Goal: Task Accomplishment & Management: Manage account settings

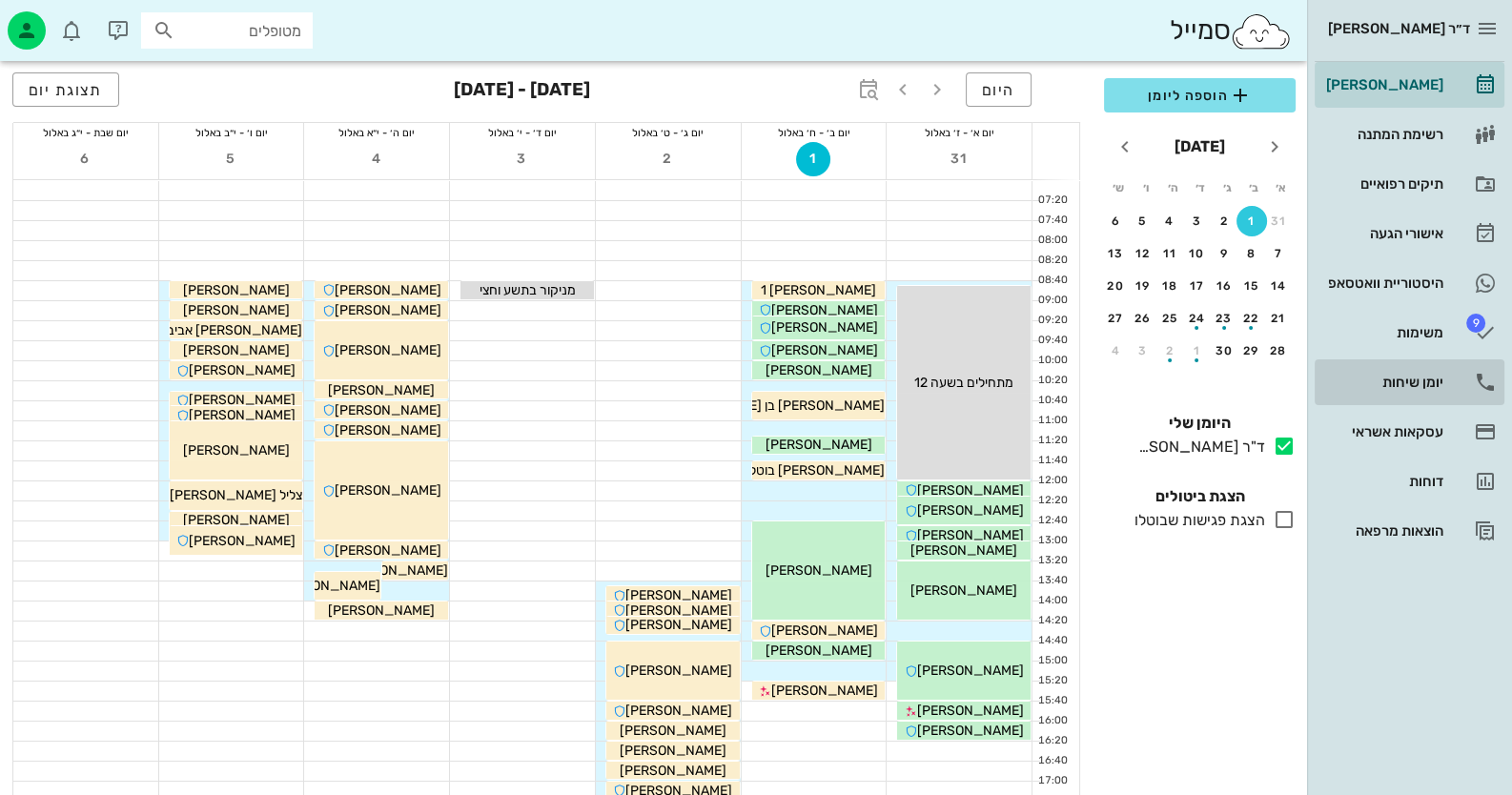
click at [1406, 379] on div "יומן שיחות" at bounding box center [1382, 381] width 121 height 15
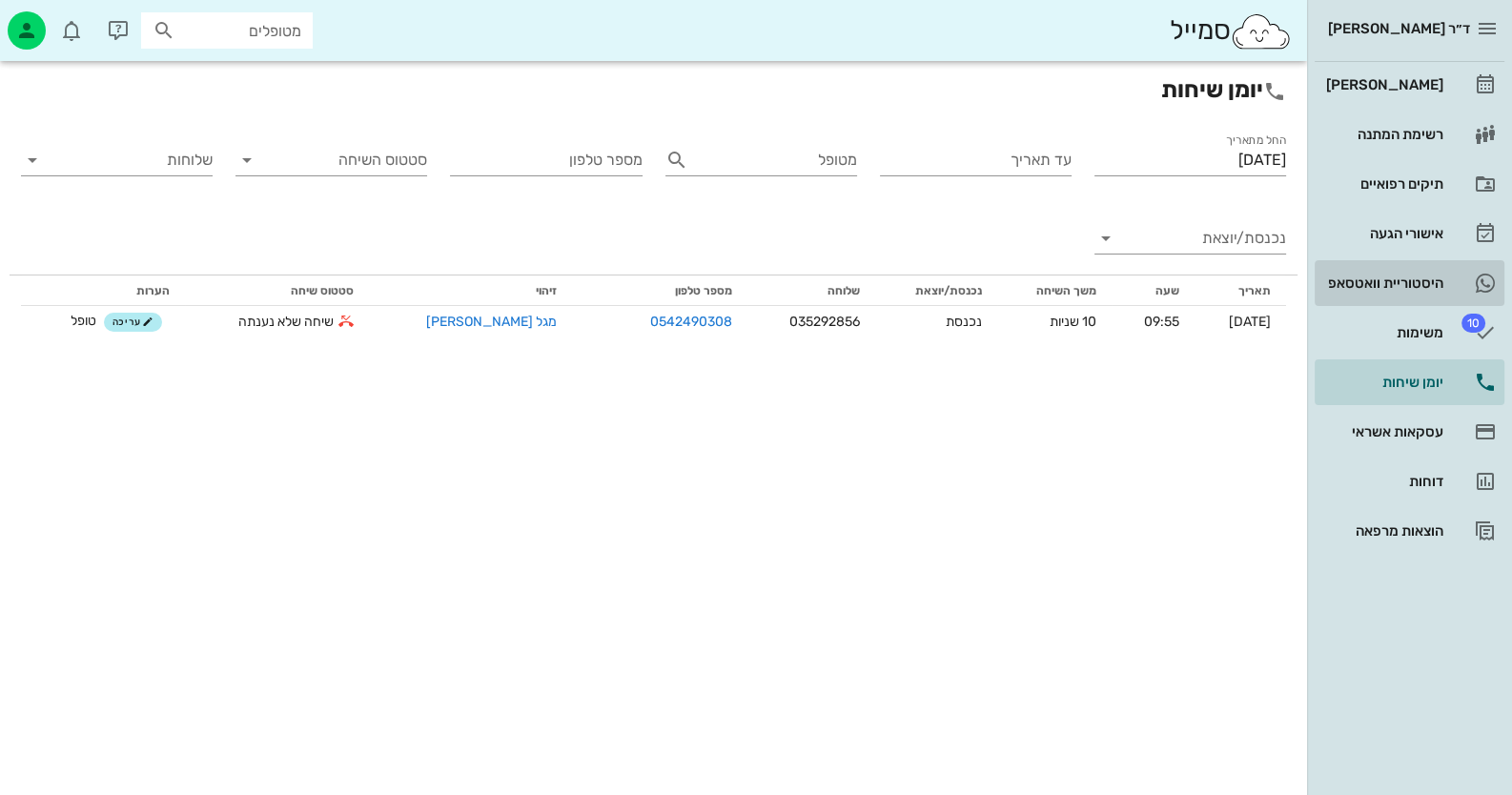
click at [1386, 282] on div "היסטוריית וואטסאפ" at bounding box center [1382, 283] width 121 height 15
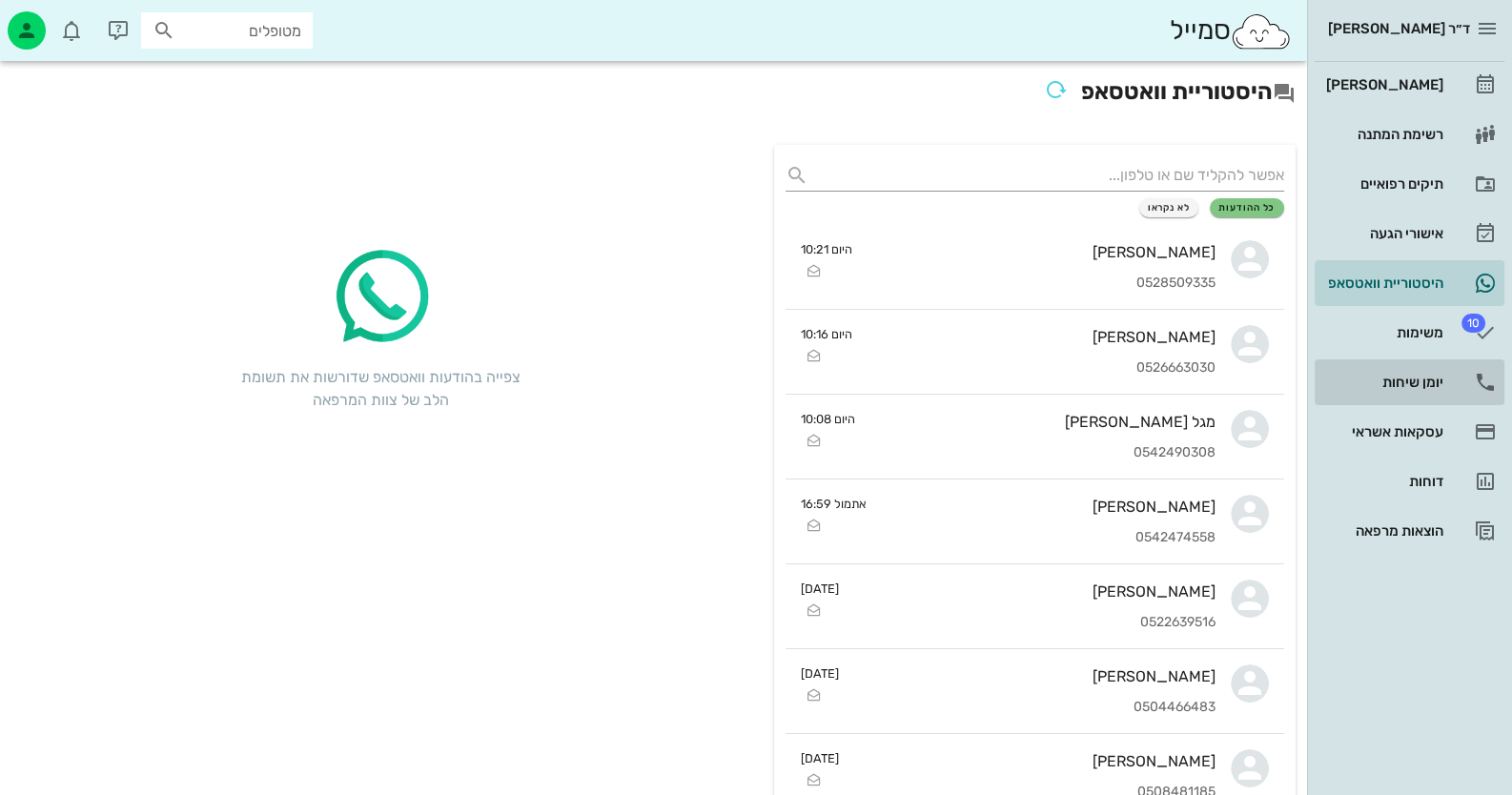
click at [1417, 382] on div "יומן שיחות" at bounding box center [1382, 381] width 121 height 15
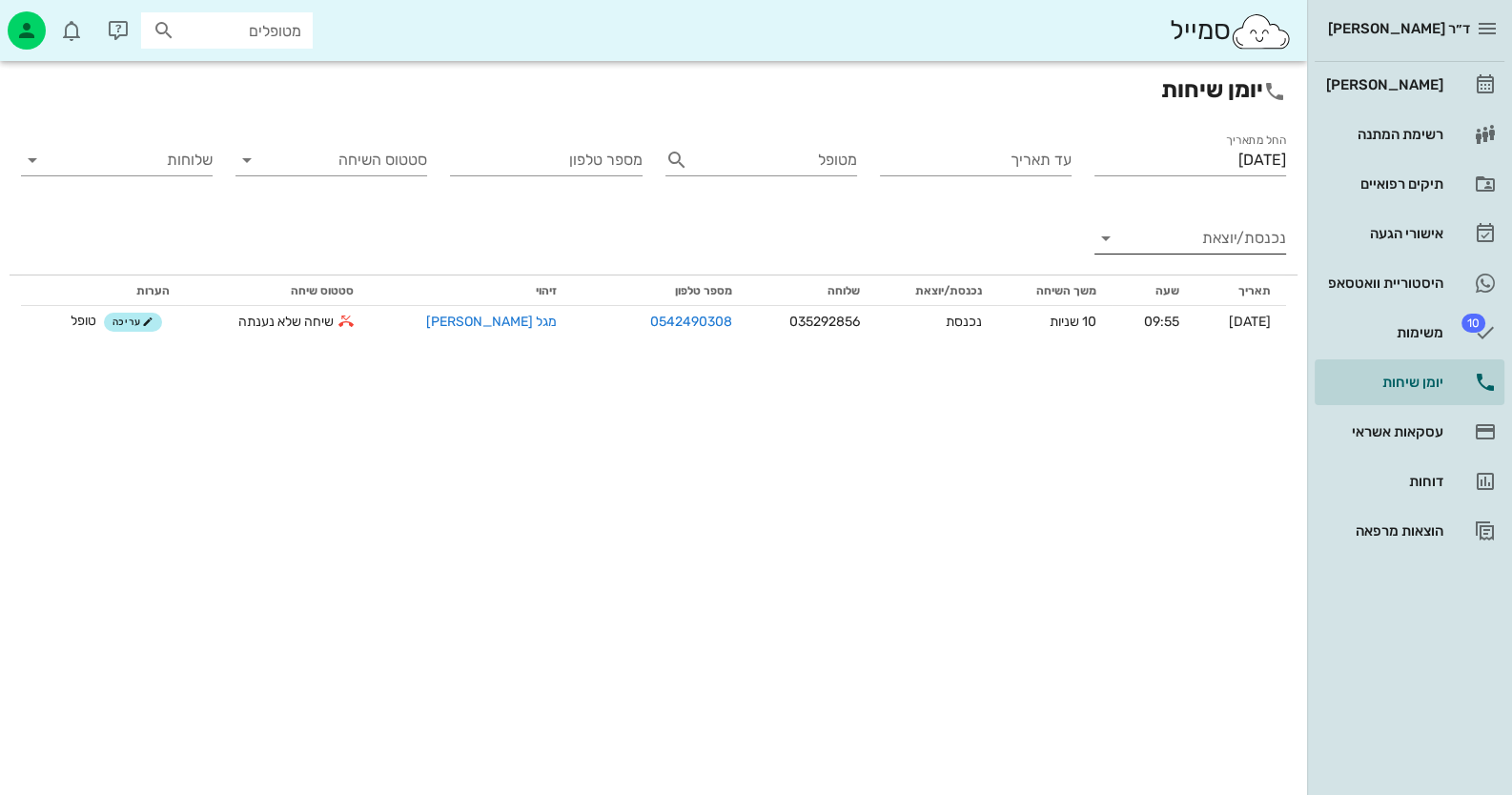
click at [1202, 233] on input "נכנסת/יוצאת" at bounding box center [1206, 237] width 162 height 31
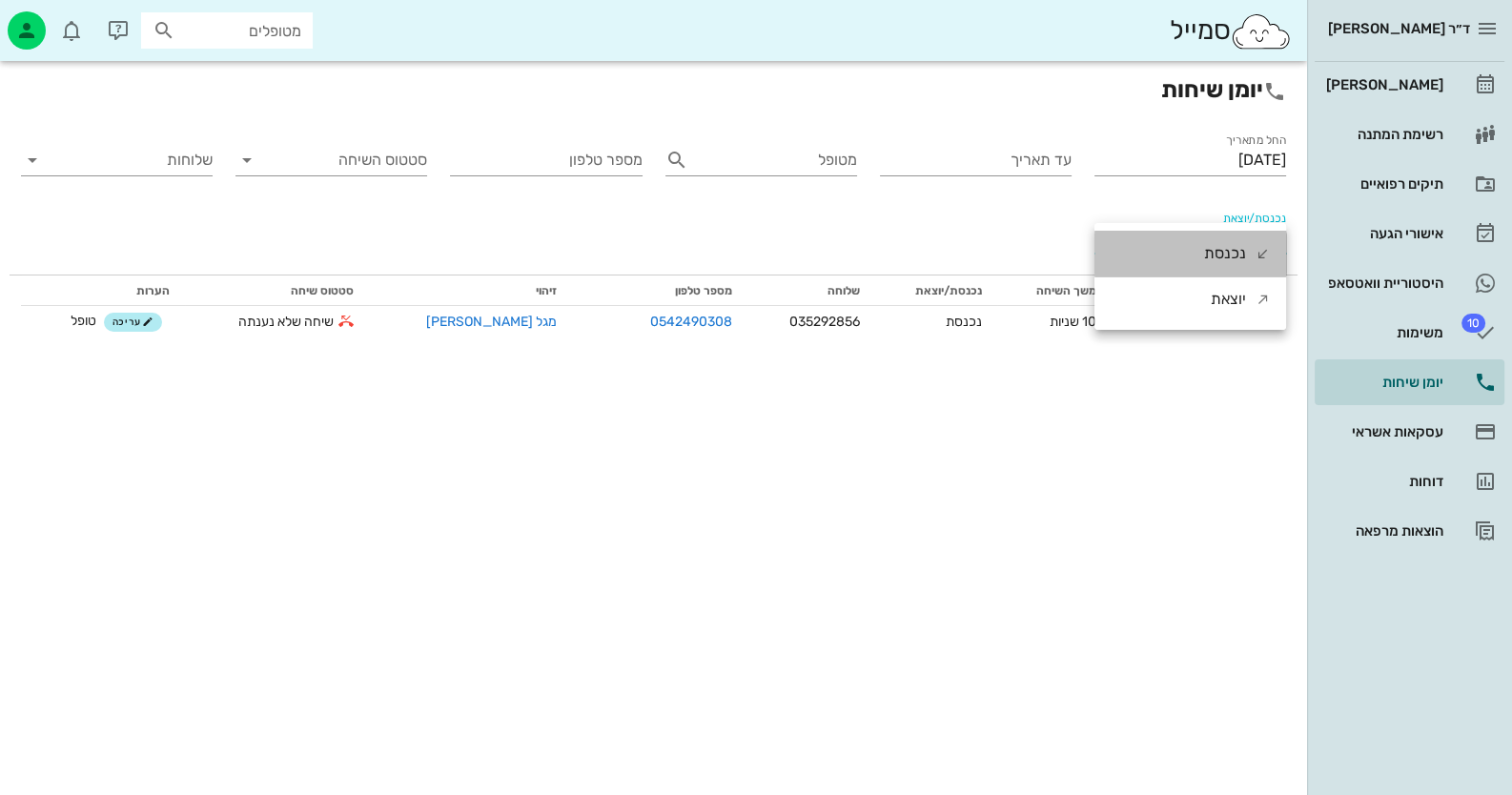
click at [1226, 254] on div "נכנסת" at bounding box center [1224, 253] width 42 height 45
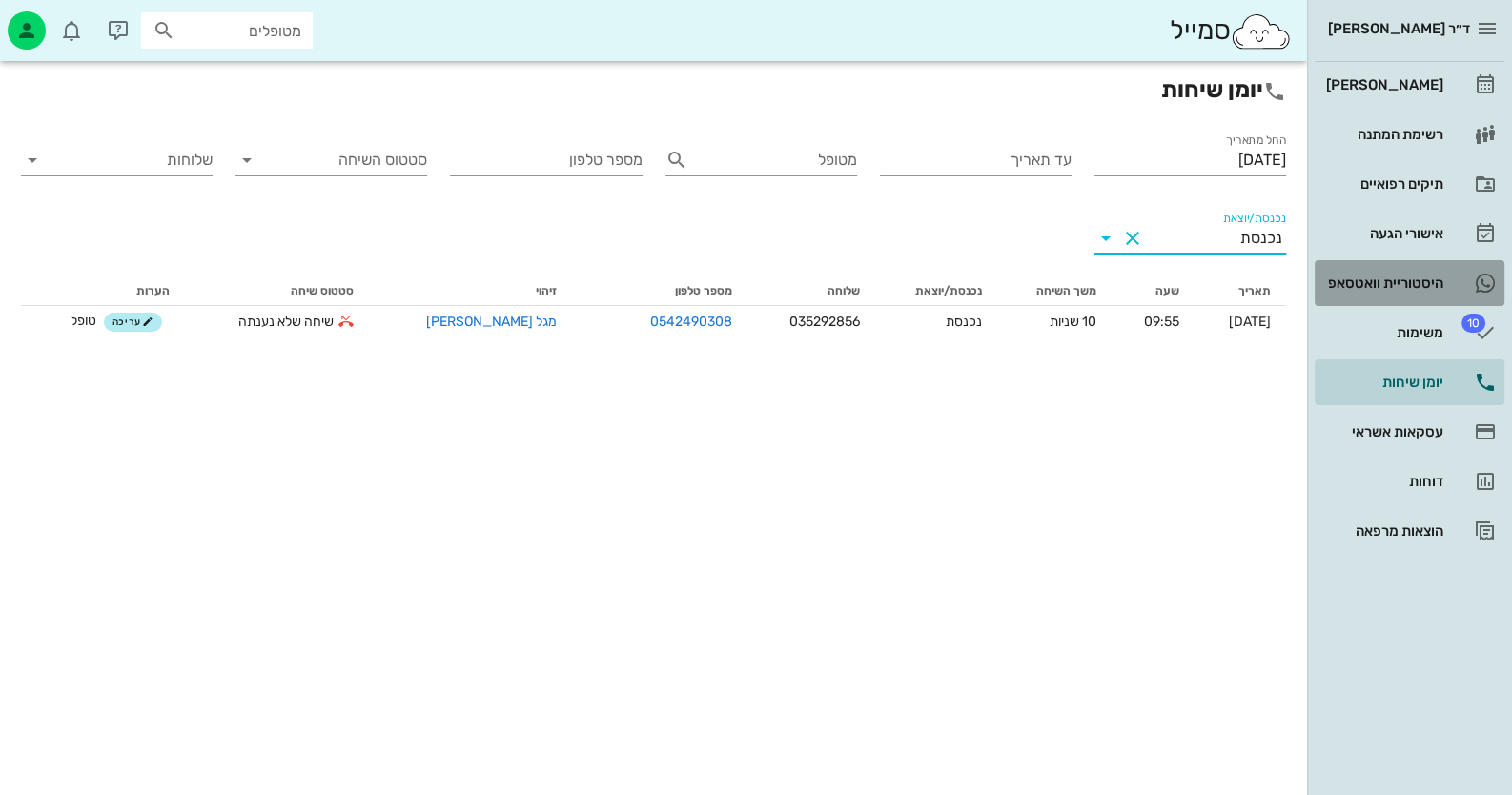
click at [1406, 285] on div "היסטוריית וואטסאפ" at bounding box center [1382, 283] width 121 height 15
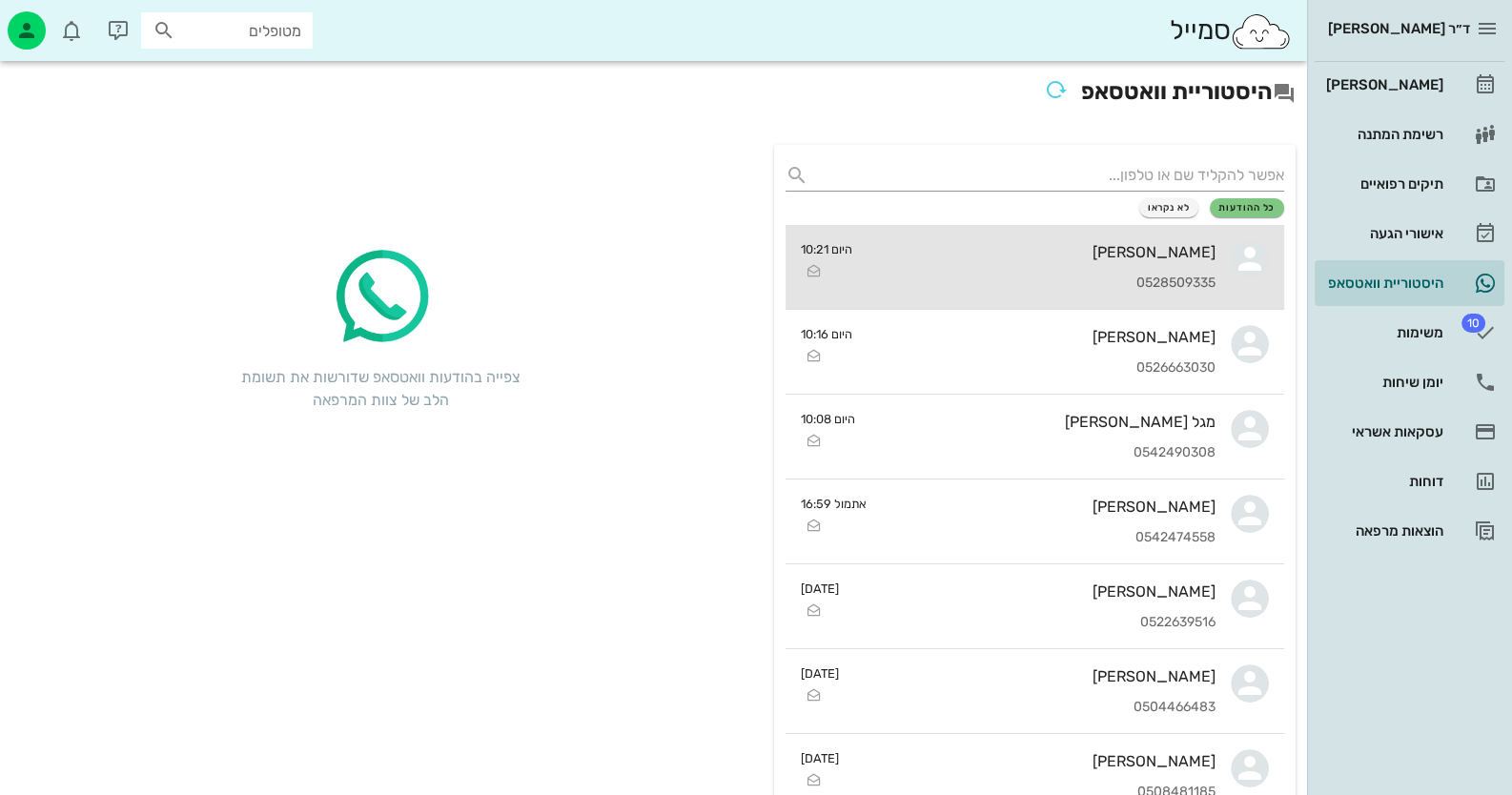
click at [1119, 263] on div "[PERSON_NAME] 0528509335" at bounding box center [1041, 266] width 348 height 84
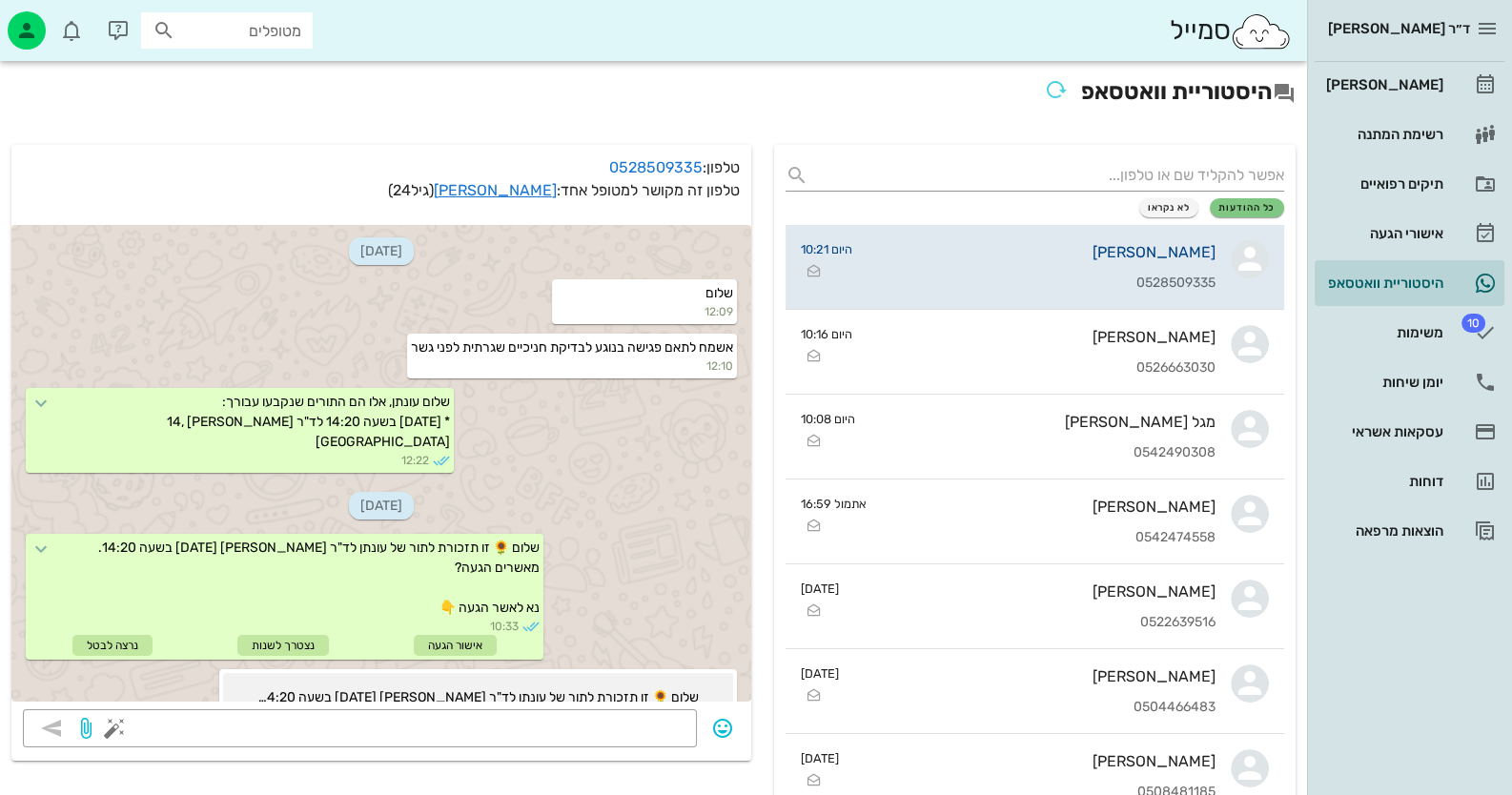
scroll to position [2486, 0]
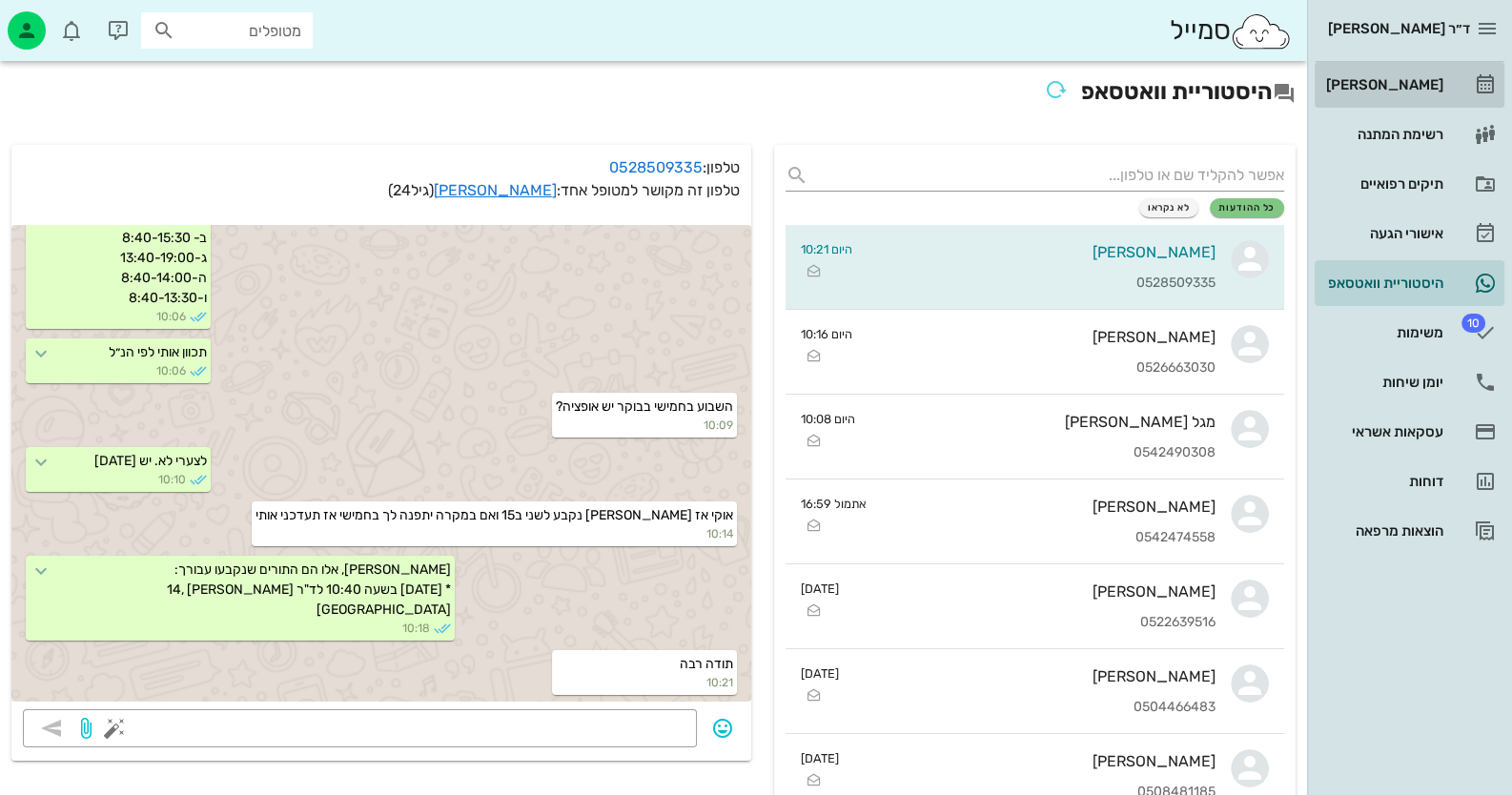
click at [1413, 67] on link "[PERSON_NAME]" at bounding box center [1410, 85] width 190 height 45
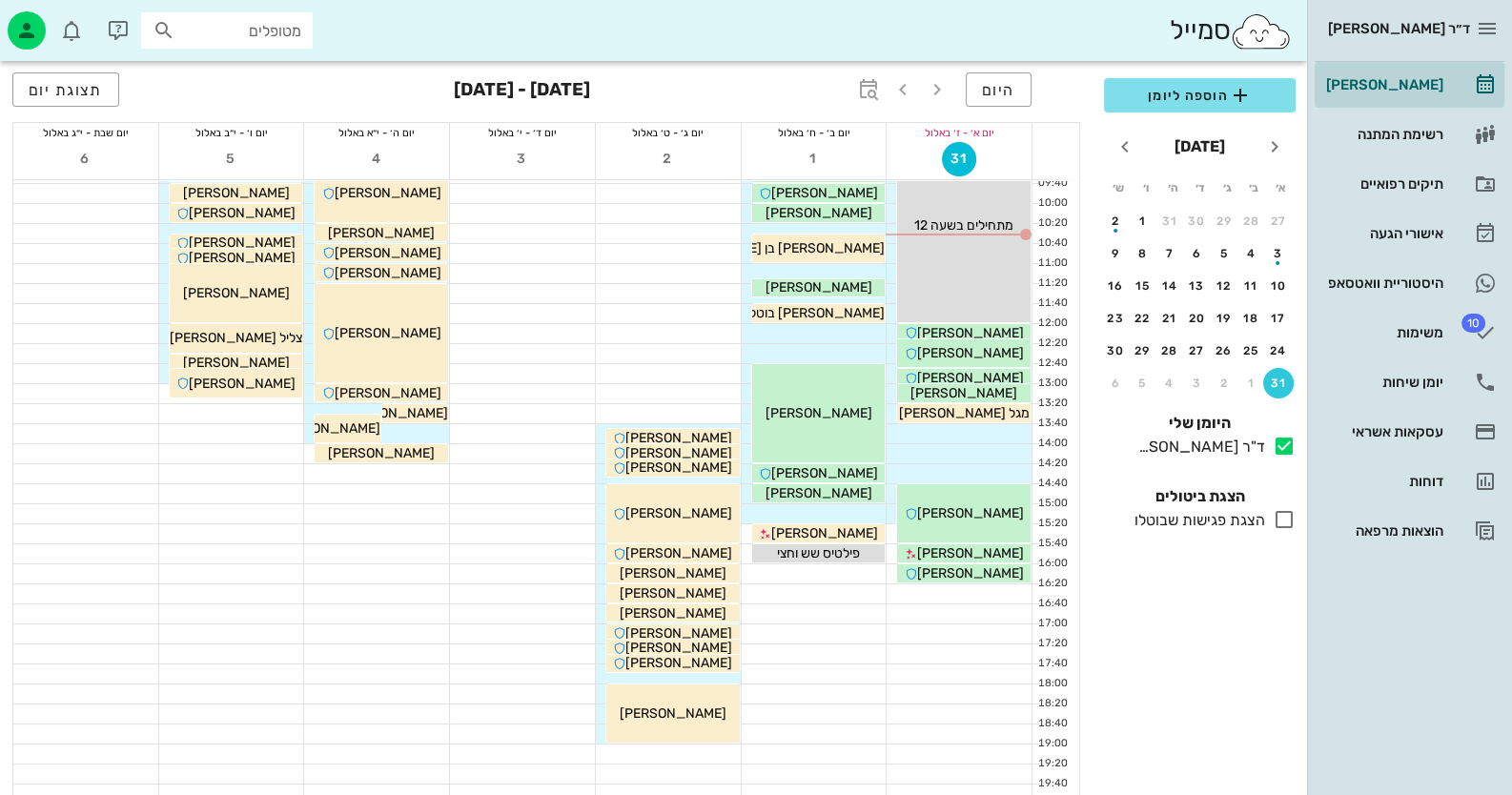
scroll to position [190, 0]
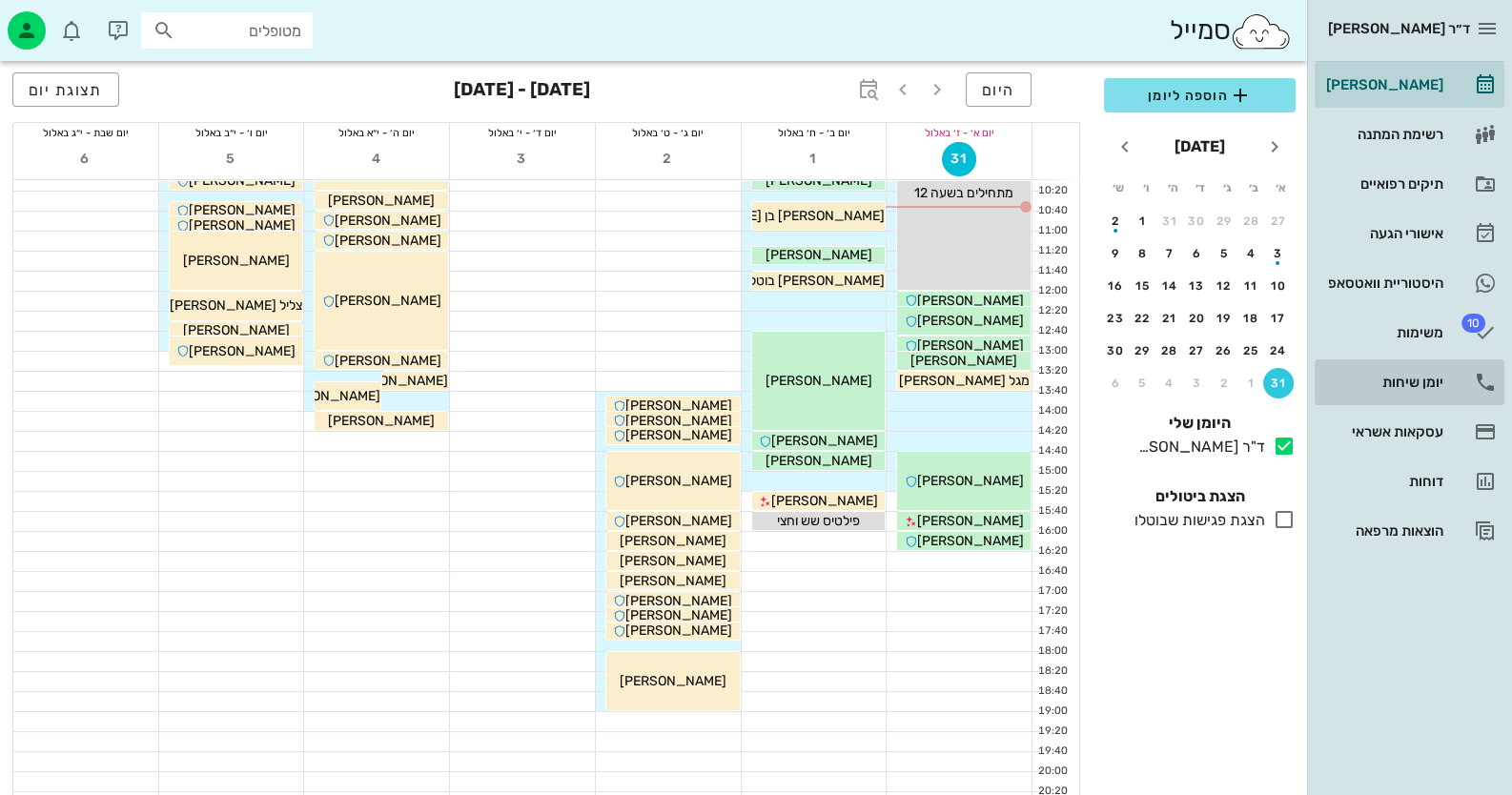
click at [1418, 385] on div "יומן שיחות" at bounding box center [1382, 381] width 121 height 15
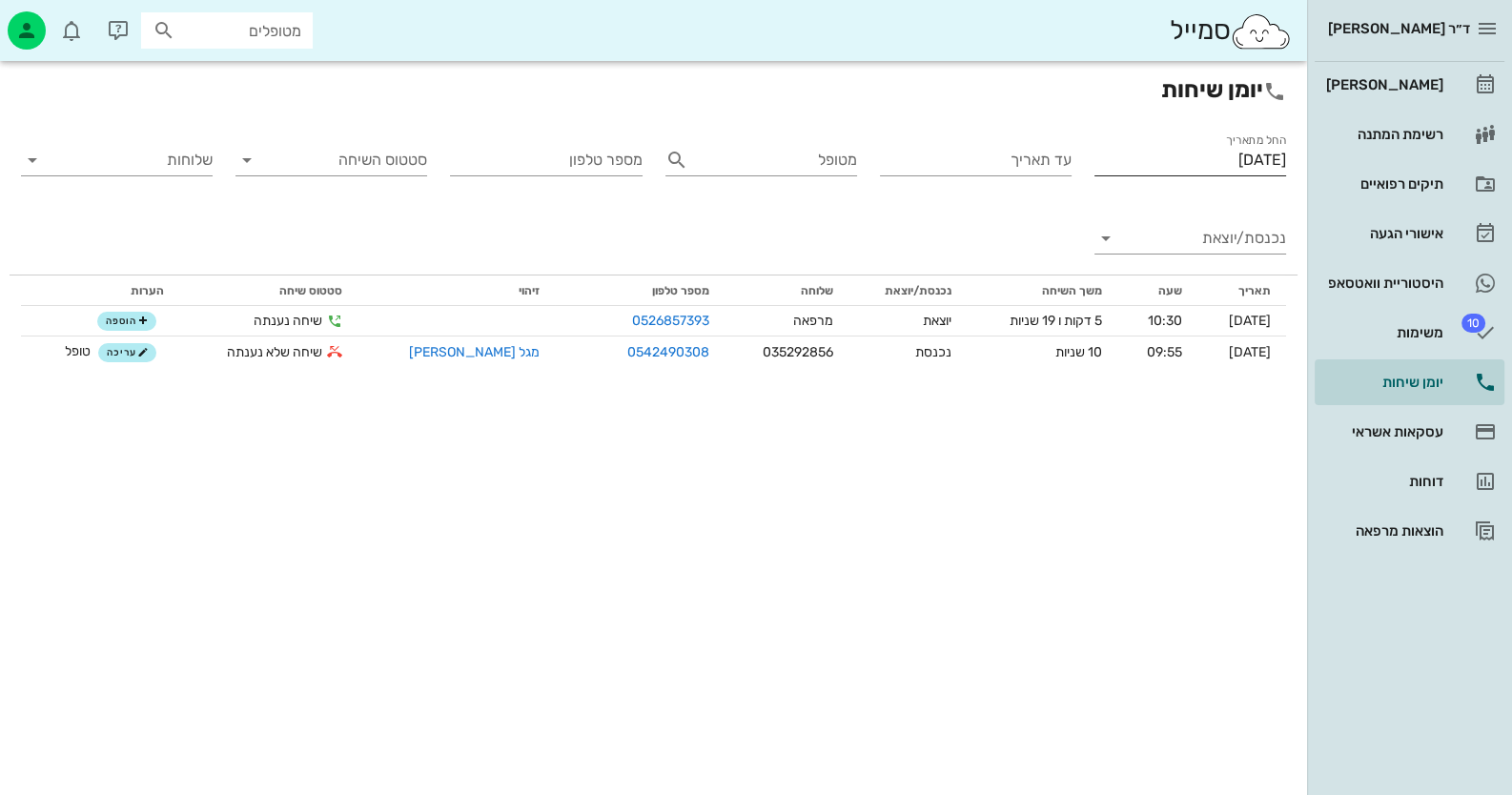
click at [1207, 159] on input "[DATE]" at bounding box center [1190, 160] width 192 height 31
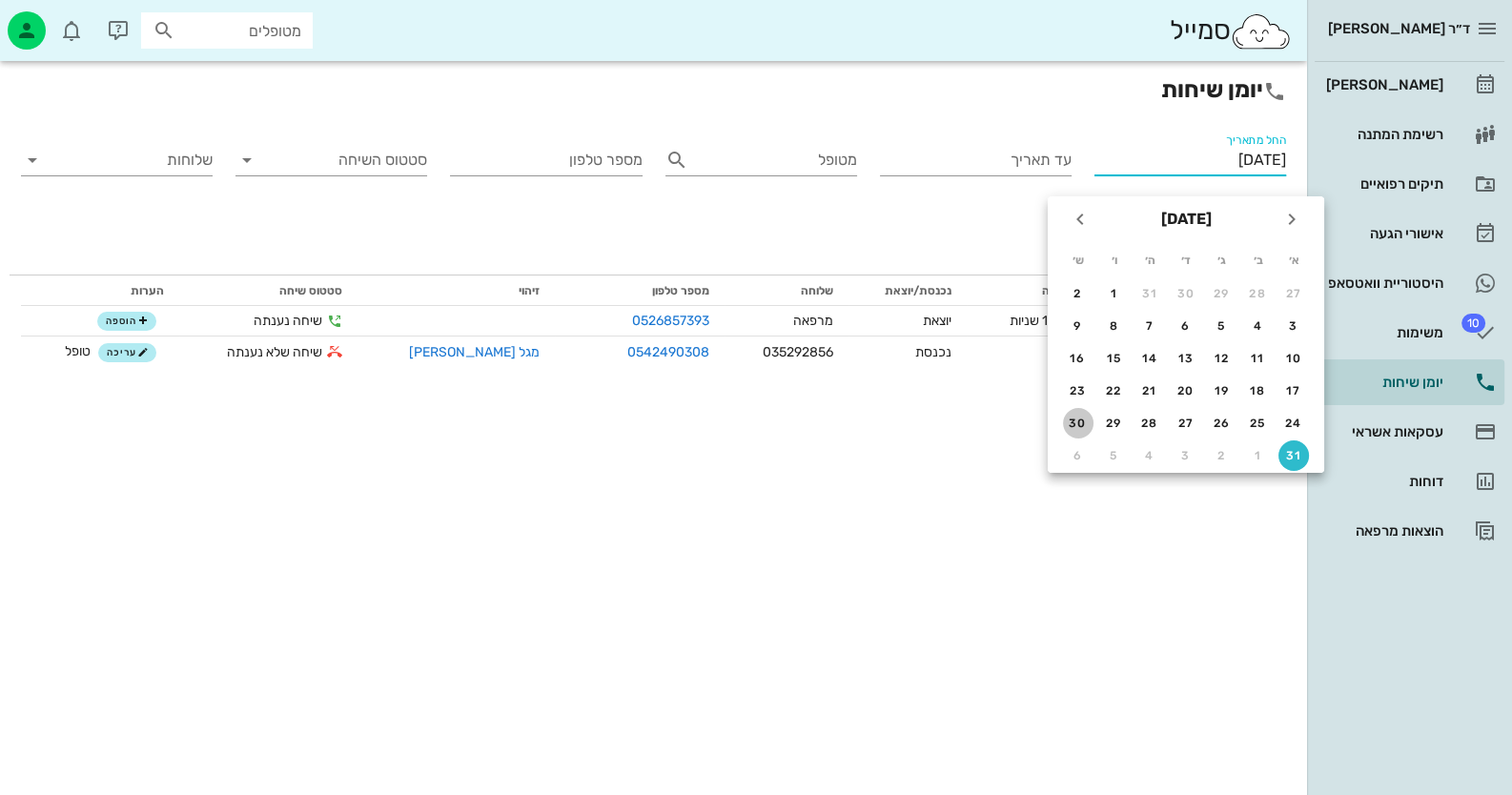
click at [1077, 417] on div "30" at bounding box center [1078, 424] width 31 height 14
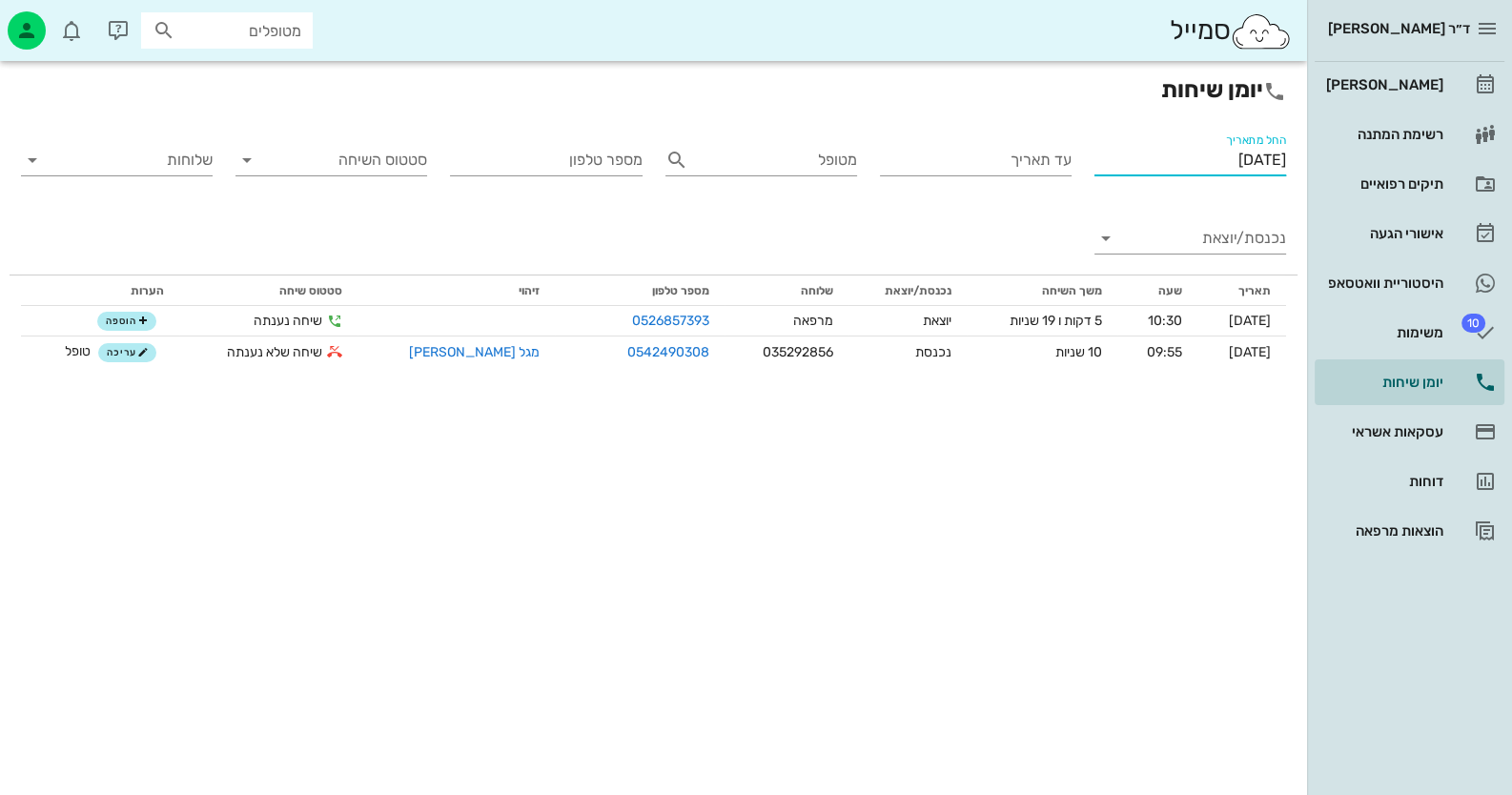
click at [1239, 162] on input "[DATE]" at bounding box center [1190, 160] width 192 height 31
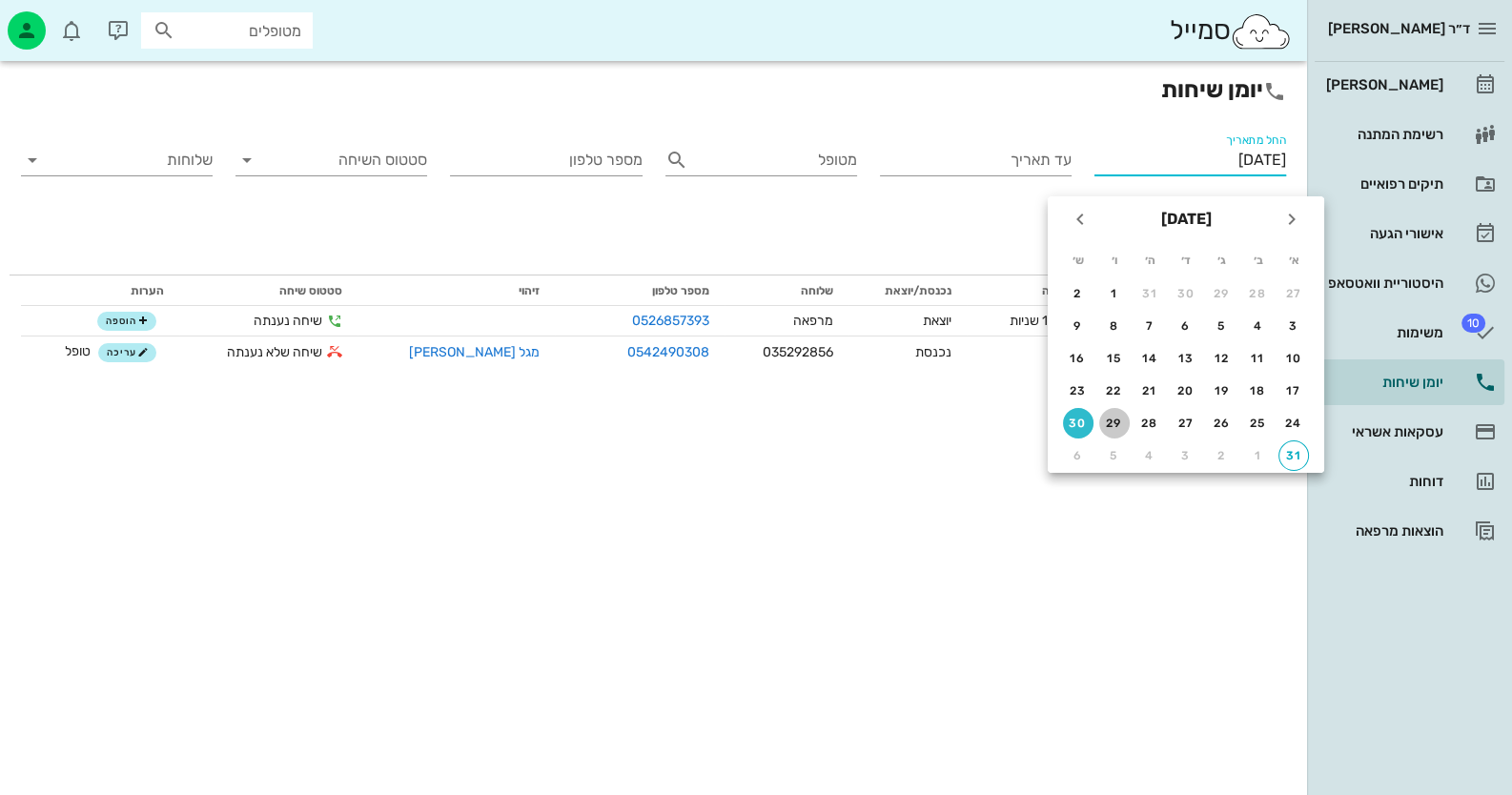
click at [1115, 419] on div "29" at bounding box center [1114, 424] width 31 height 14
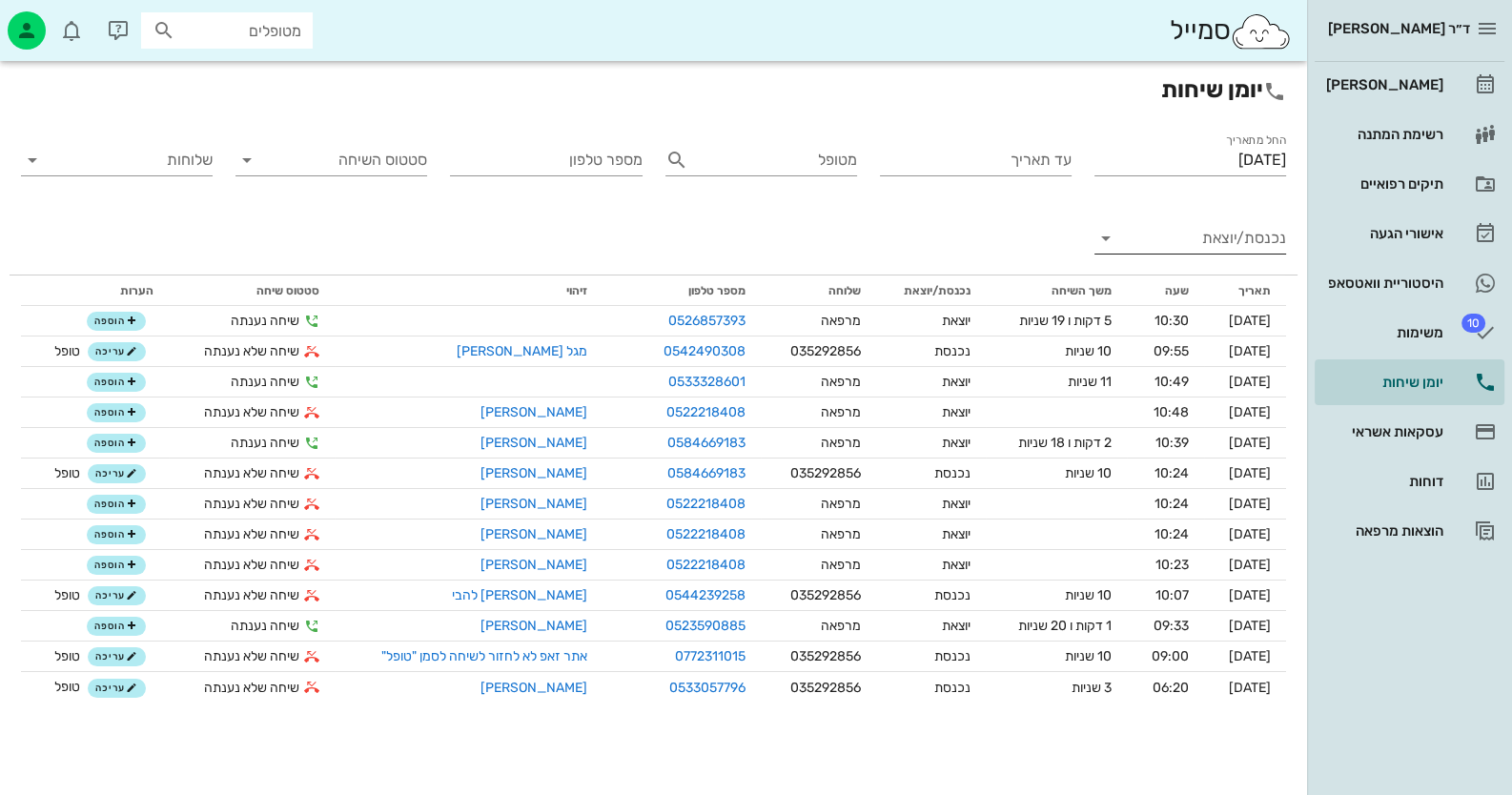
click at [1213, 236] on input "נכנסת/יוצאת" at bounding box center [1206, 237] width 162 height 31
click at [1217, 251] on div "נכנסת" at bounding box center [1224, 253] width 42 height 45
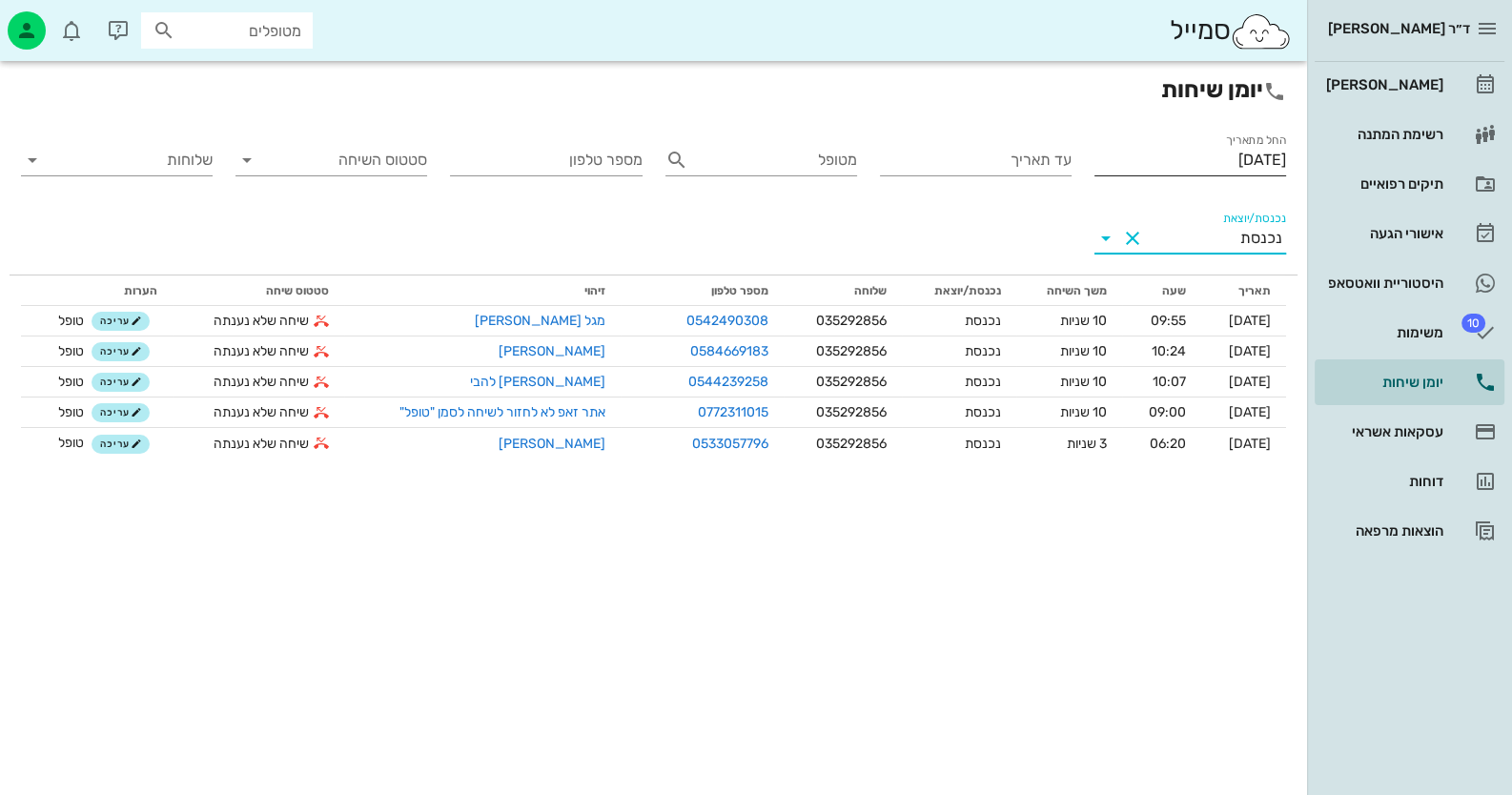
click at [1232, 157] on input "[DATE]" at bounding box center [1190, 160] width 192 height 31
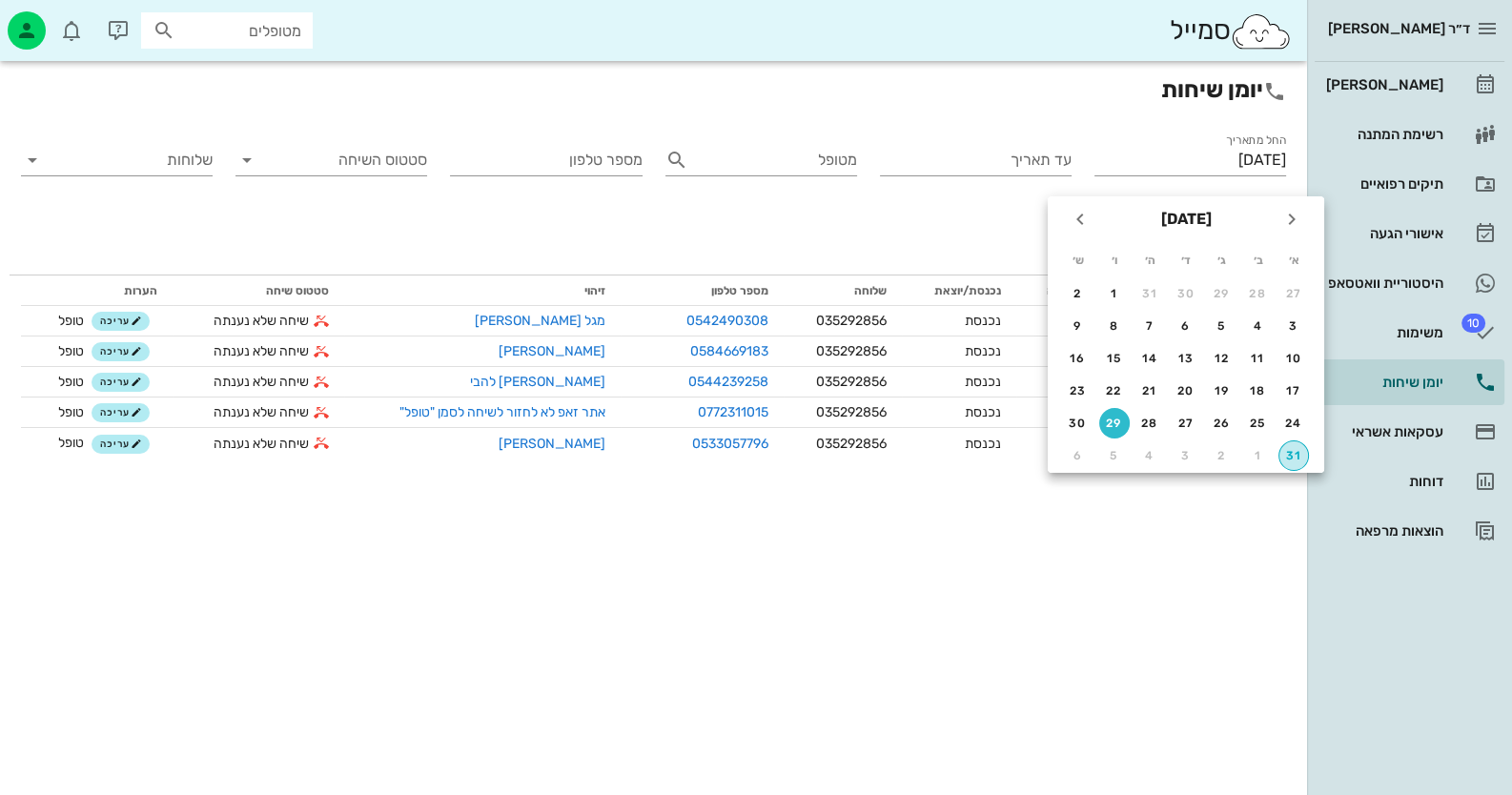
click at [1287, 440] on button "31" at bounding box center [1293, 455] width 31 height 31
type input "[DATE]"
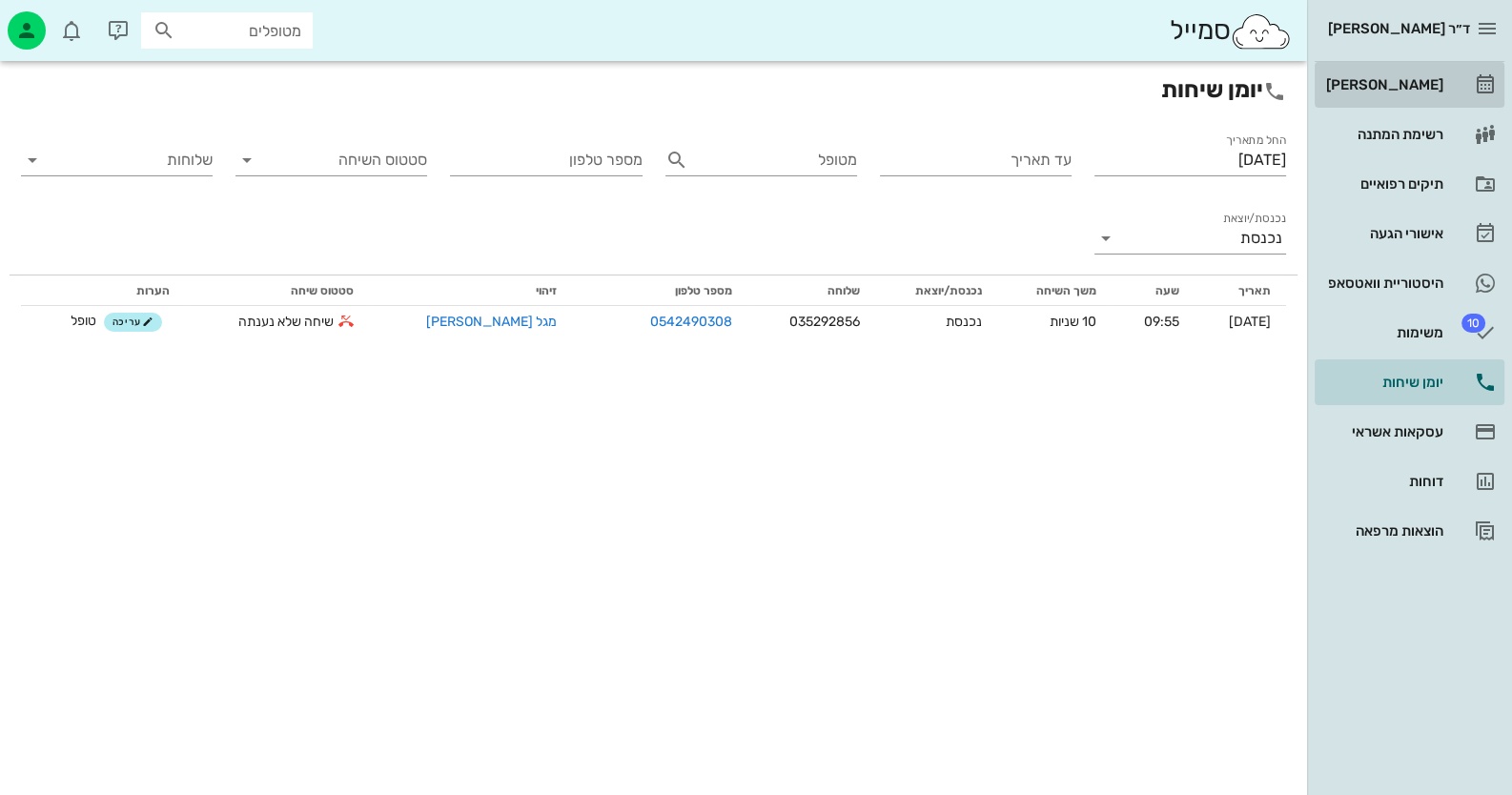
click at [1422, 83] on div "[PERSON_NAME]" at bounding box center [1382, 84] width 121 height 15
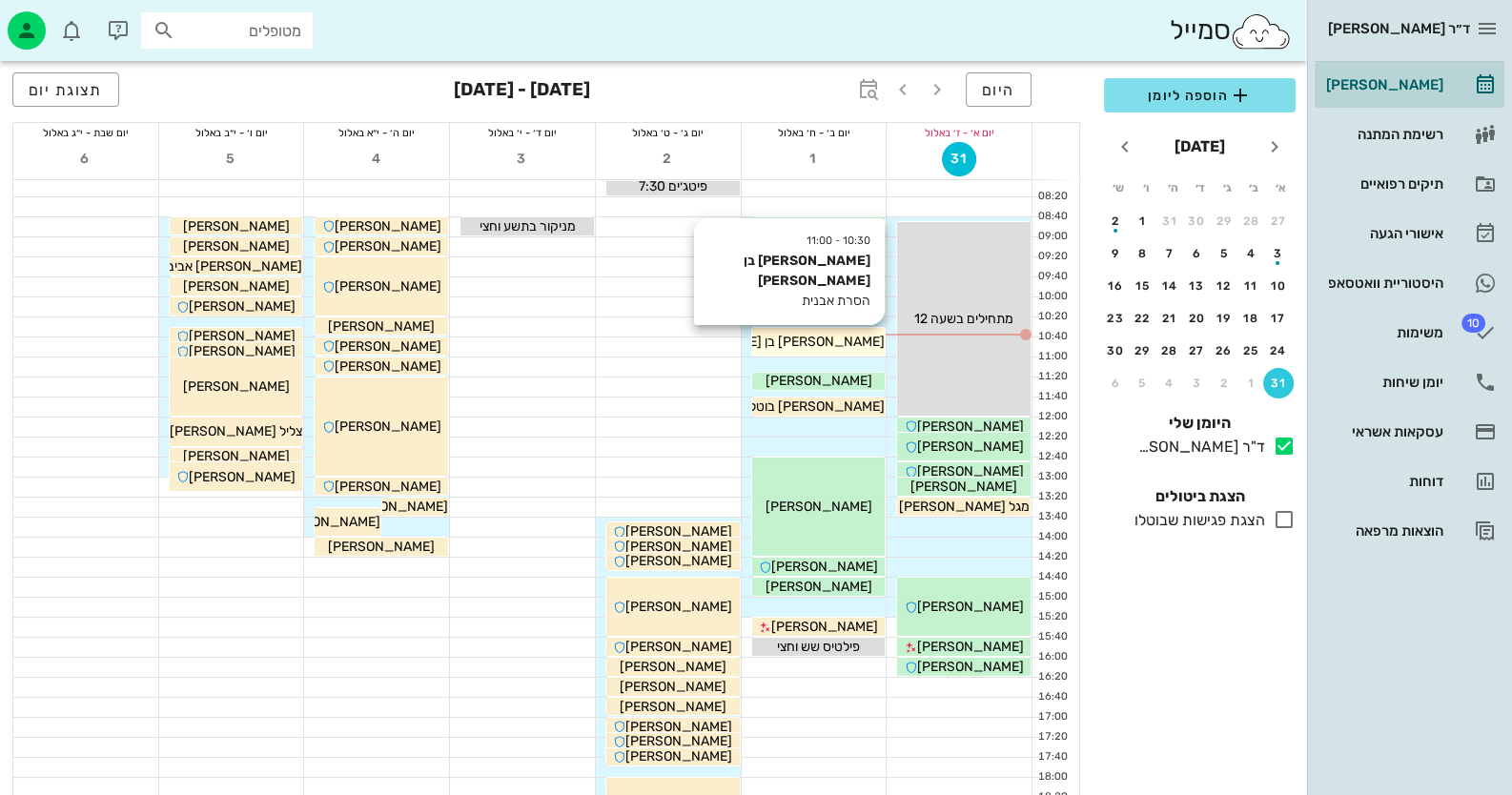
scroll to position [95, 0]
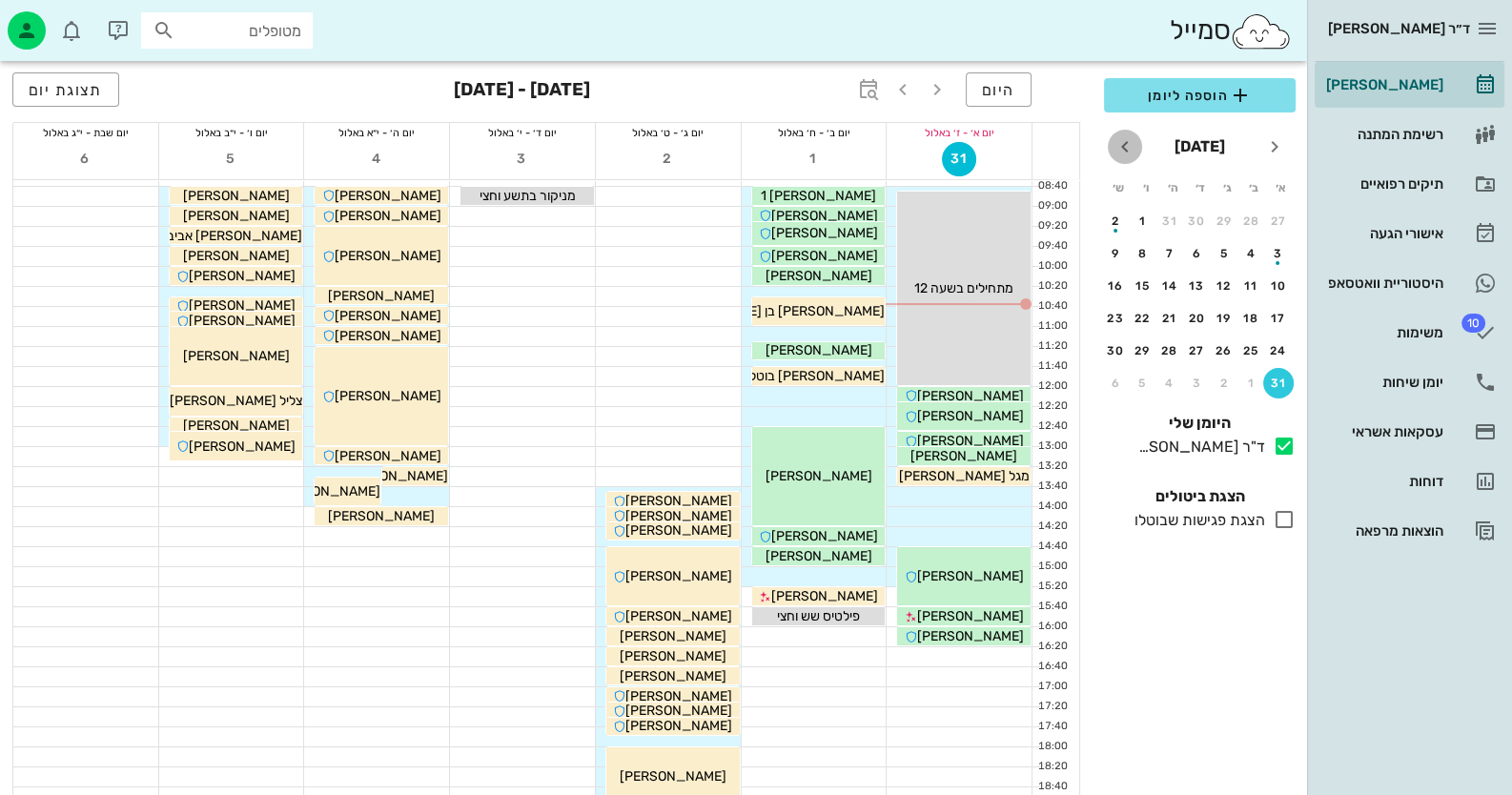
click at [1115, 145] on icon "חודש הבא" at bounding box center [1124, 146] width 23 height 23
click at [1206, 220] on div "3" at bounding box center [1197, 222] width 31 height 14
click at [1270, 252] on div "7" at bounding box center [1278, 254] width 31 height 14
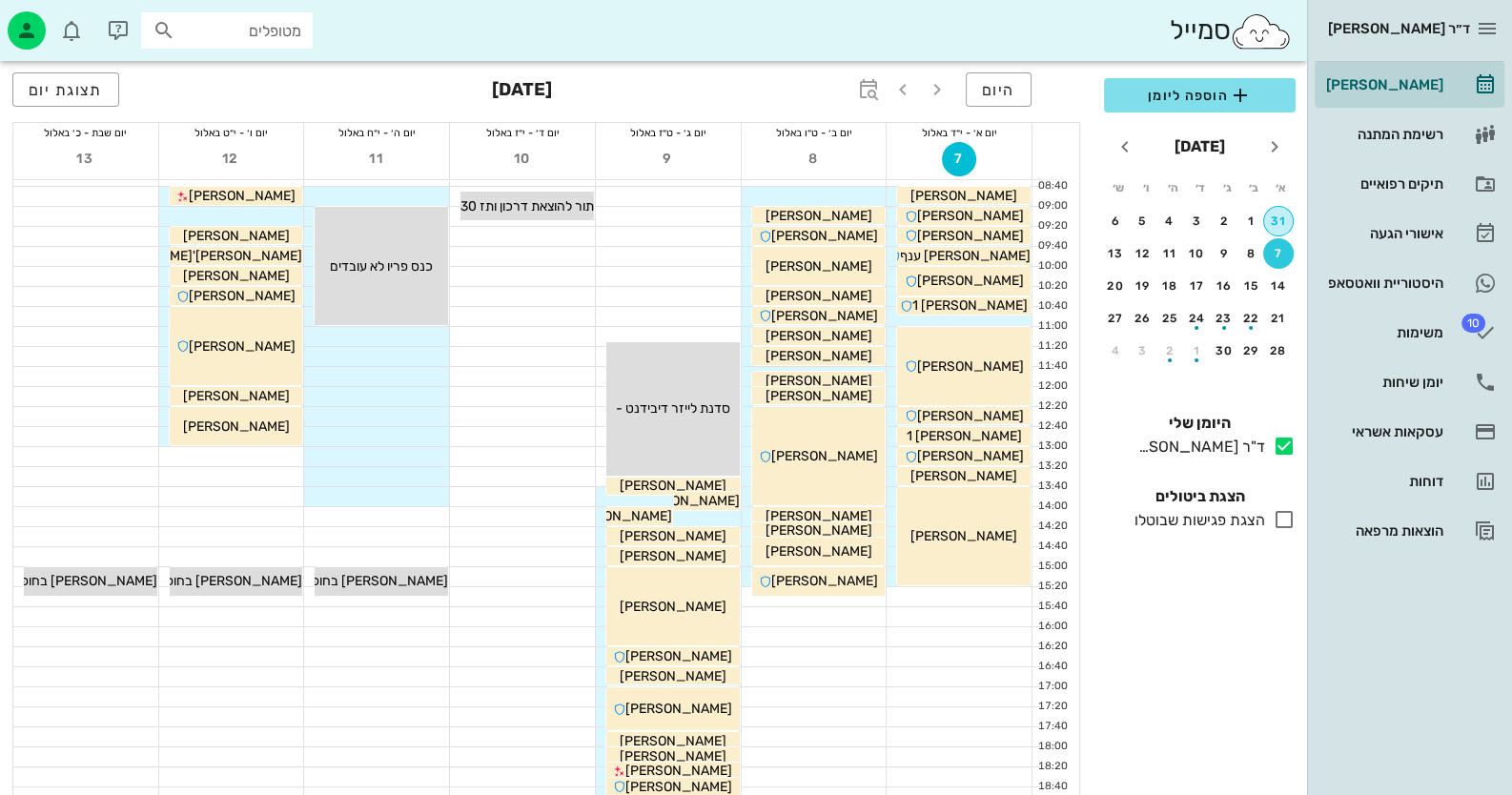
click at [1286, 222] on div "31" at bounding box center [1278, 222] width 29 height 14
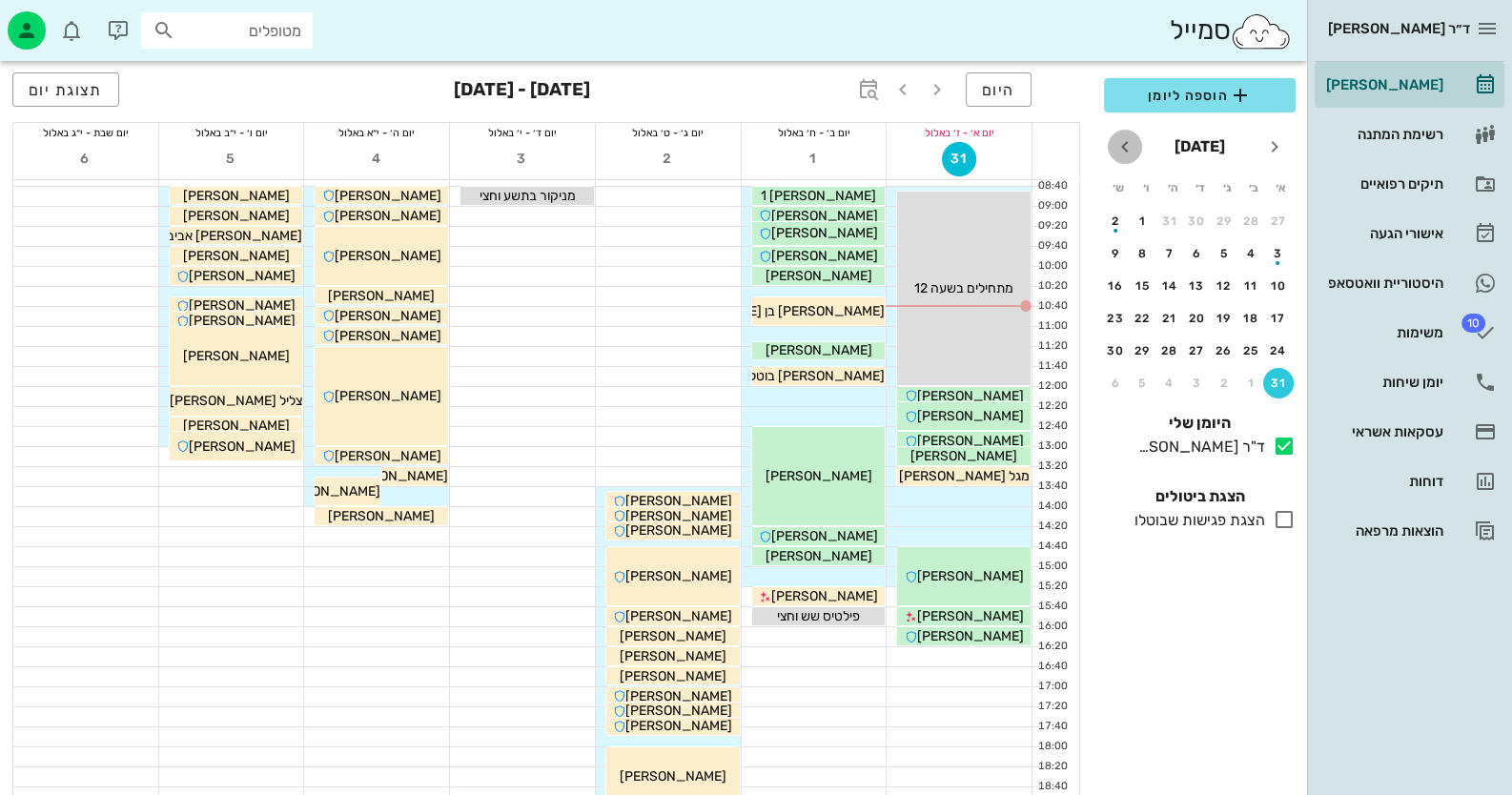
click at [1128, 145] on icon "חודש הבא" at bounding box center [1124, 146] width 23 height 23
click at [1274, 249] on div "7" at bounding box center [1278, 254] width 31 height 14
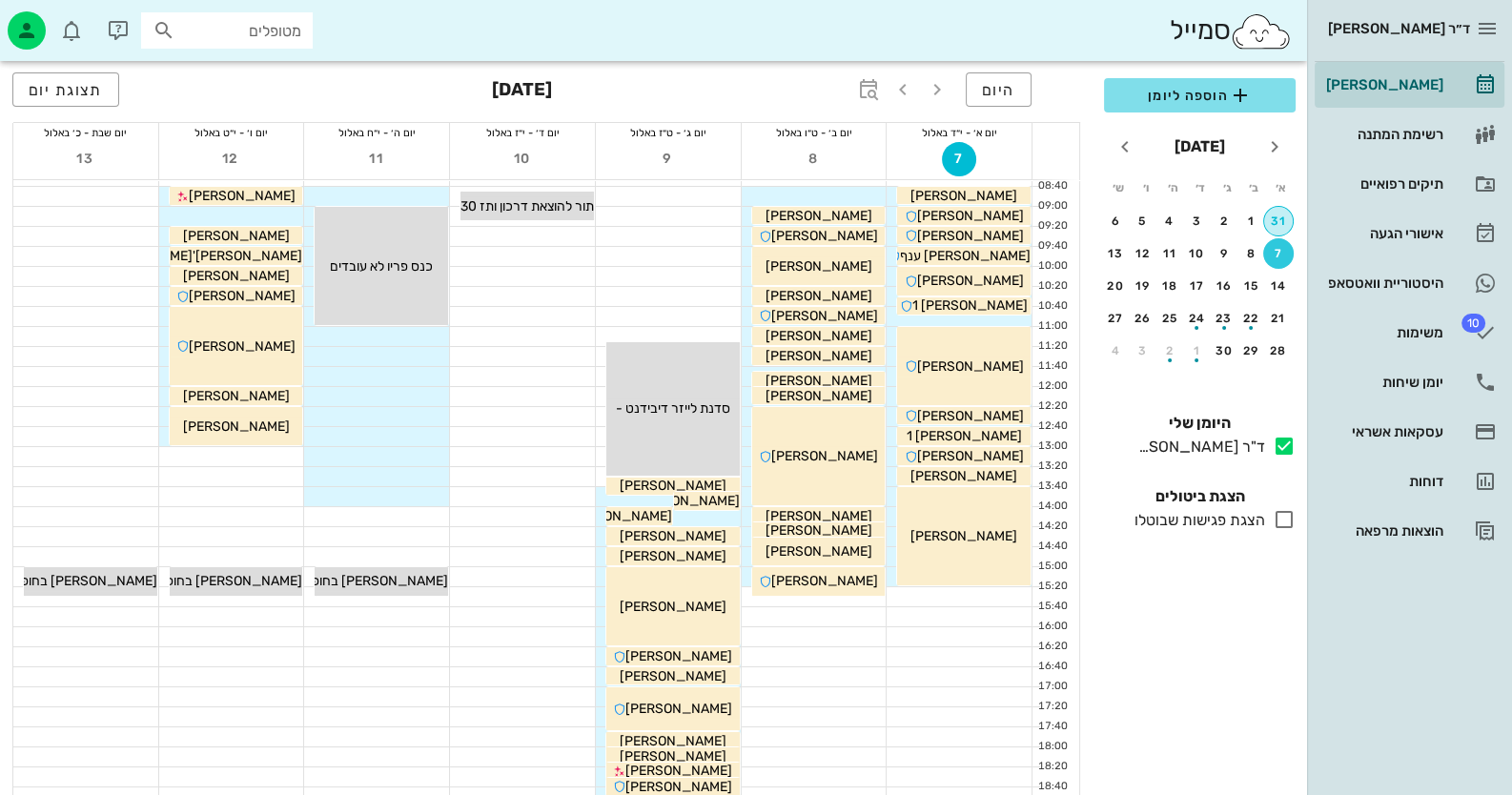
click at [1285, 222] on div "31" at bounding box center [1278, 222] width 29 height 14
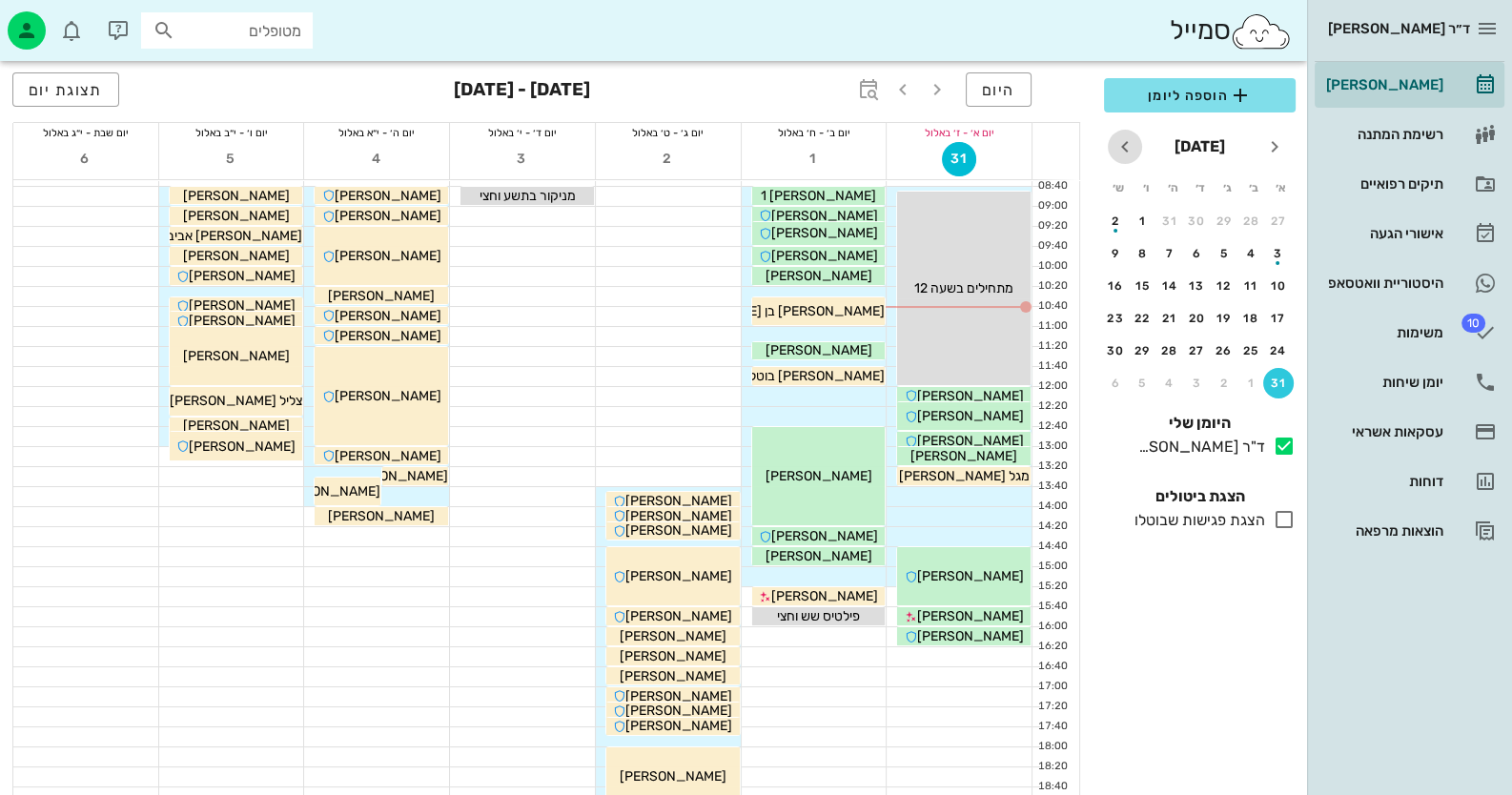
click at [1122, 150] on icon "חודש הבא" at bounding box center [1124, 146] width 23 height 23
click at [1279, 258] on div "7" at bounding box center [1278, 254] width 31 height 14
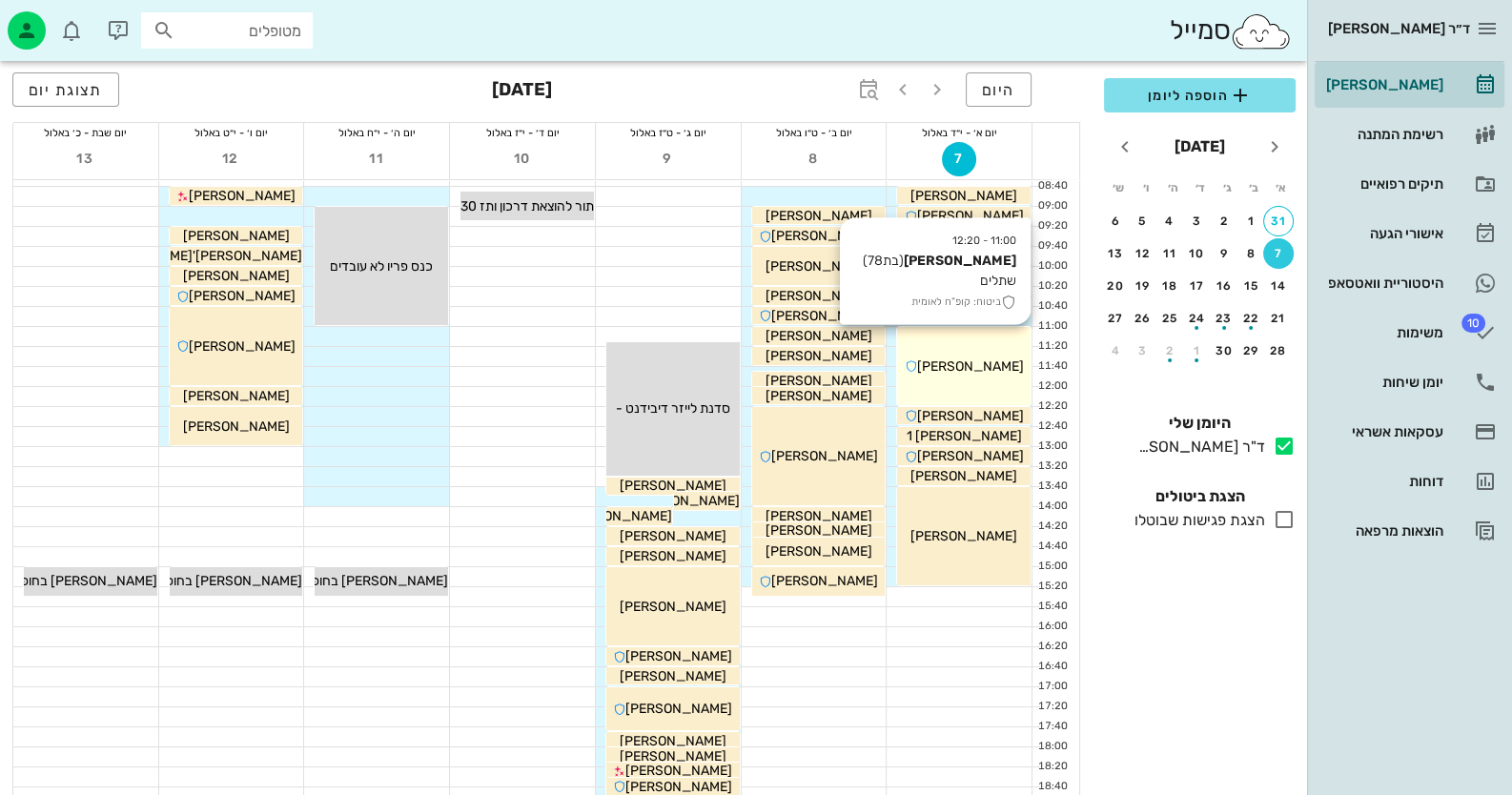
click at [992, 360] on span "[PERSON_NAME]" at bounding box center [970, 366] width 106 height 16
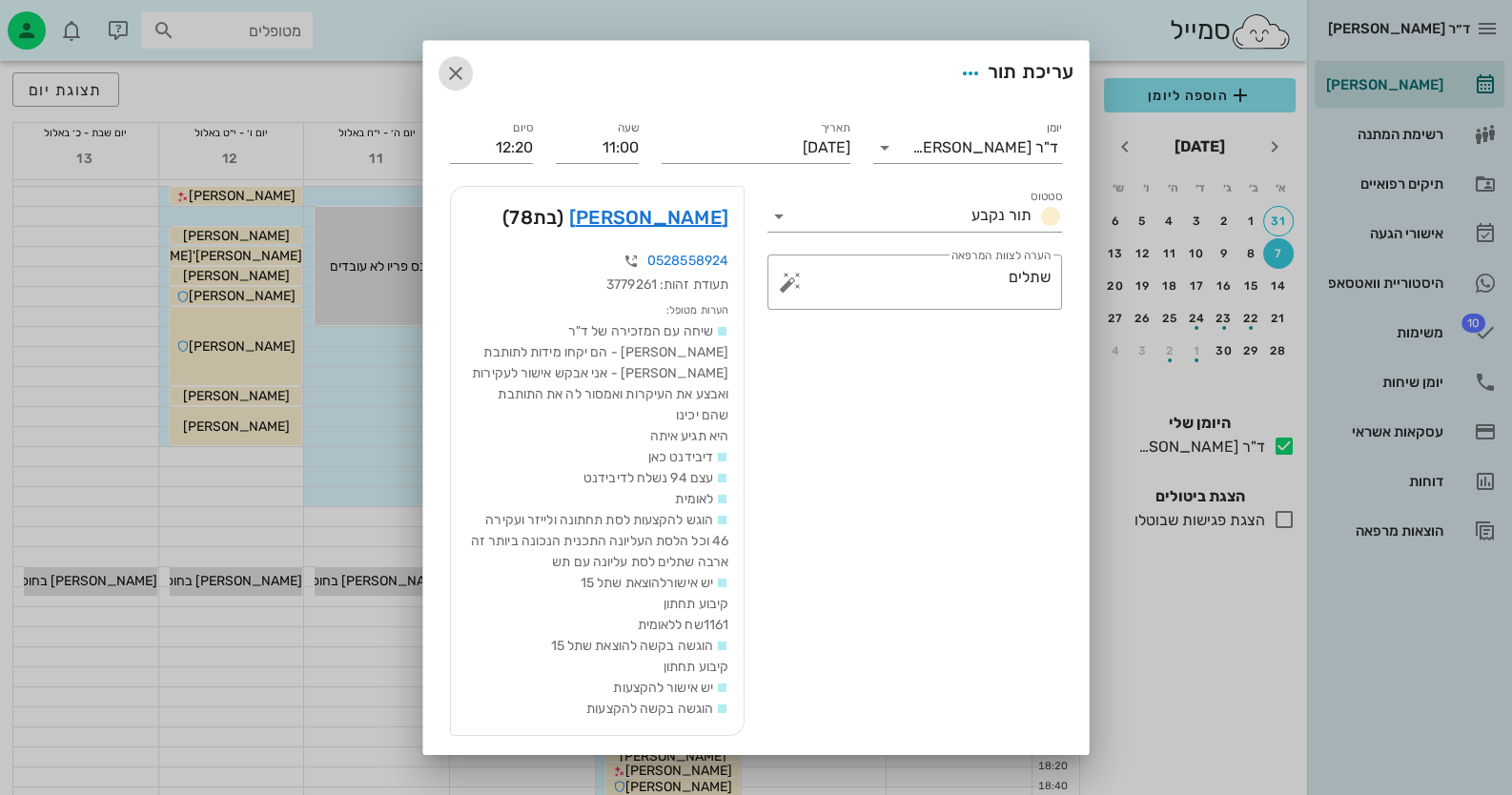
click at [460, 70] on icon "button" at bounding box center [455, 73] width 23 height 23
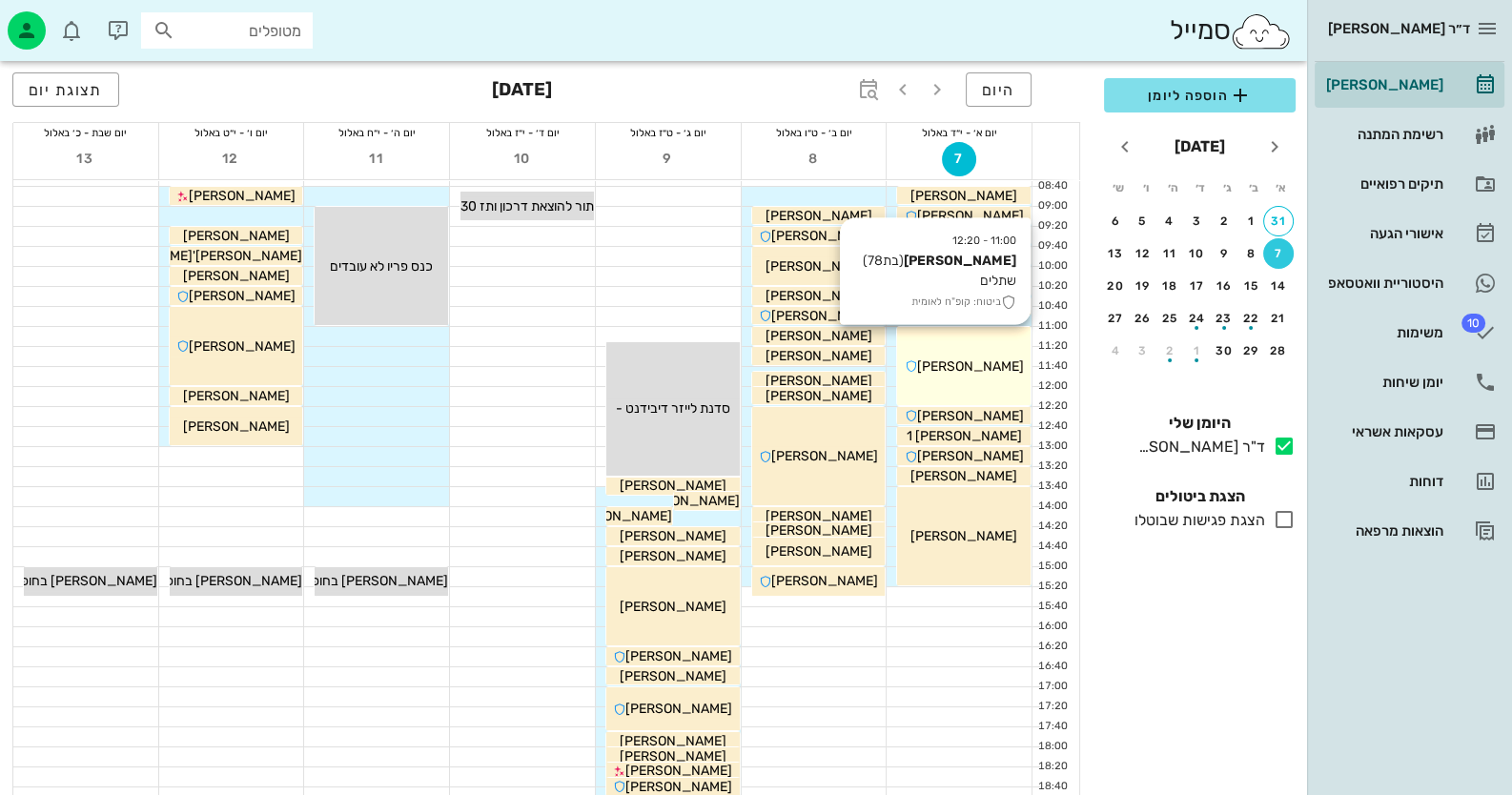
click at [996, 376] on div "11:00 - 12:20 [PERSON_NAME] (בת 78 ) שתלים ביטוח: קופ"ח לאומית [PERSON_NAME]" at bounding box center [963, 365] width 133 height 78
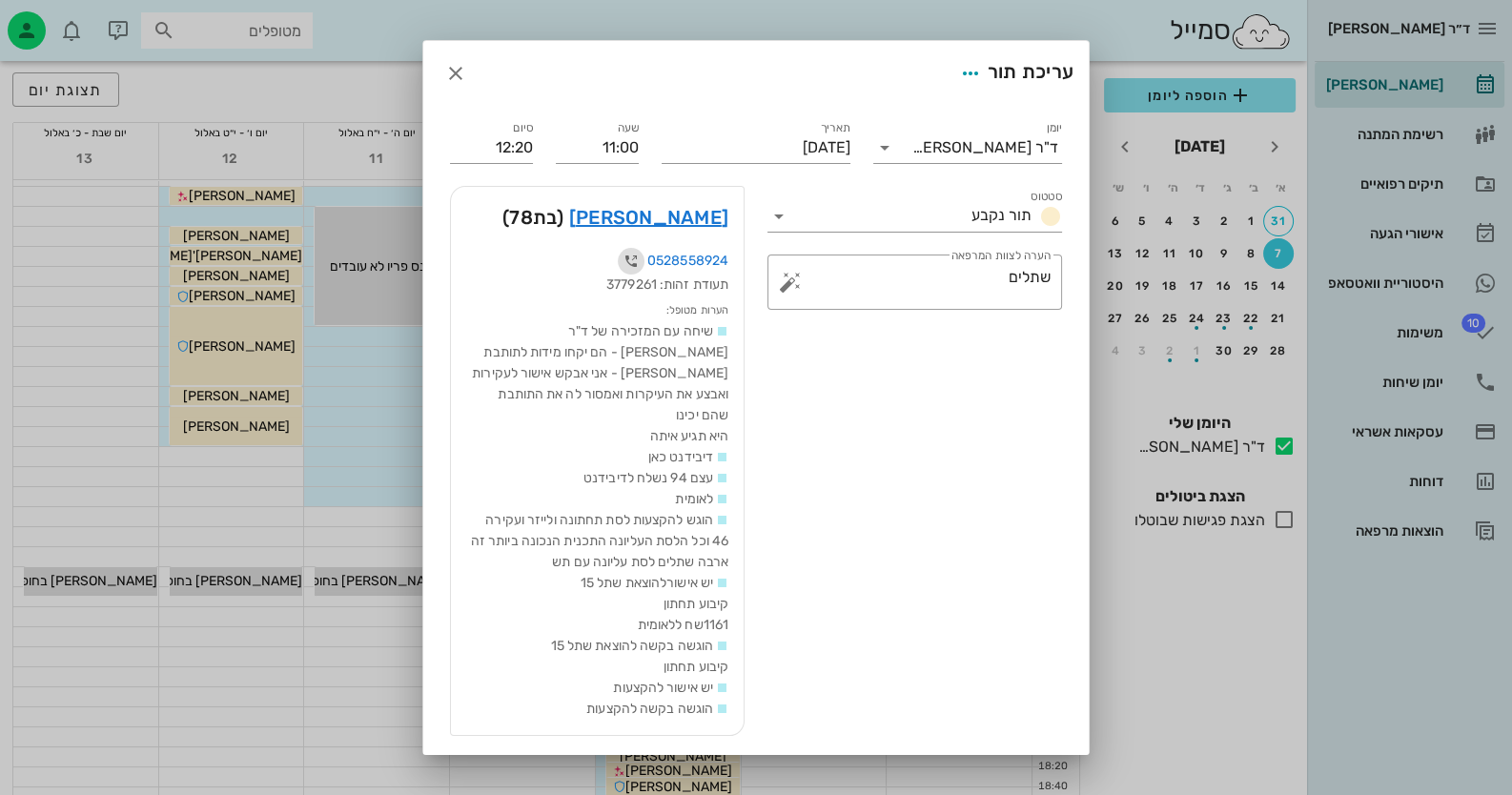
click at [634, 259] on icon "button" at bounding box center [630, 261] width 23 height 23
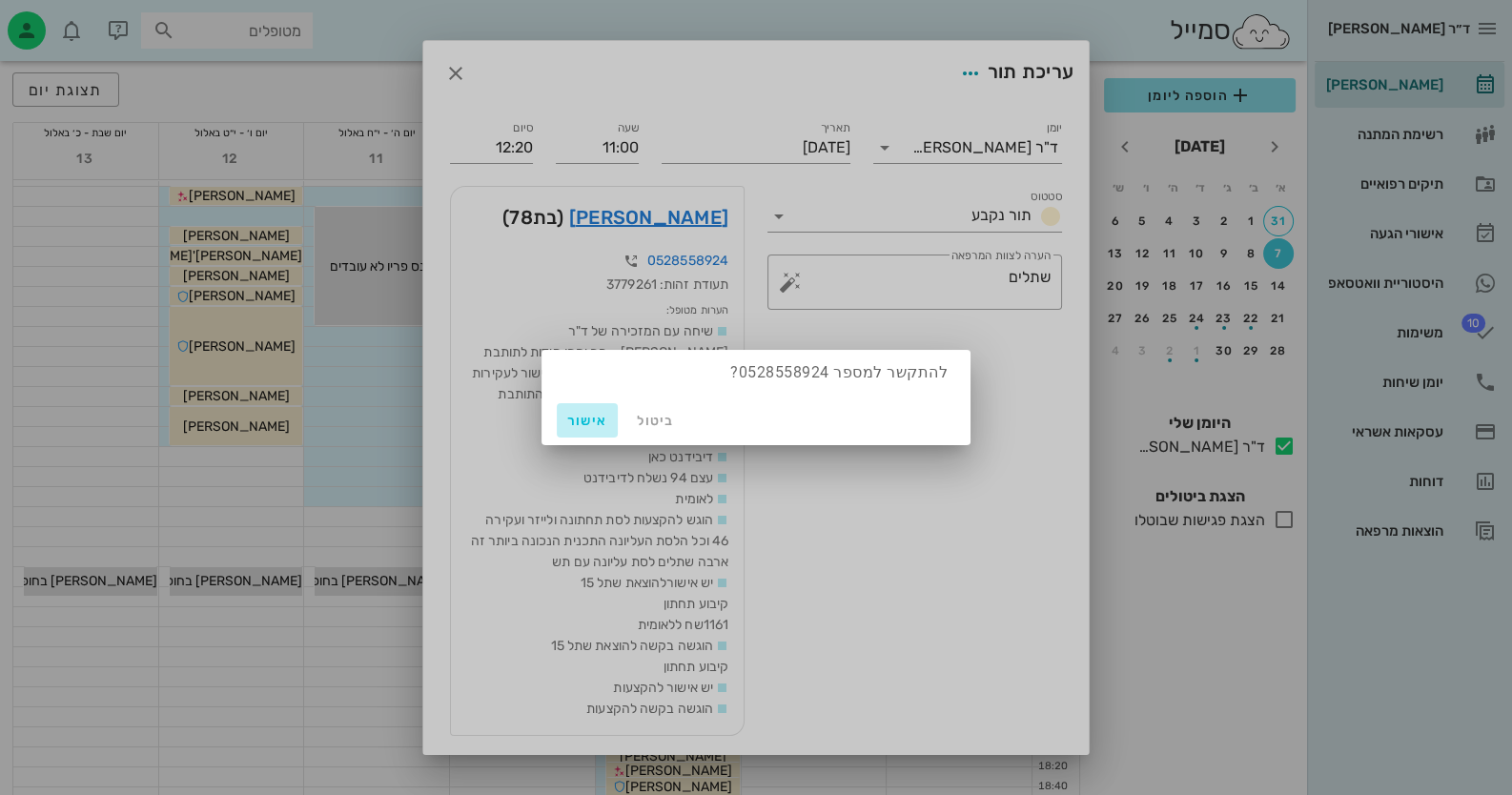
click at [579, 415] on span "אישור" at bounding box center [587, 421] width 45 height 16
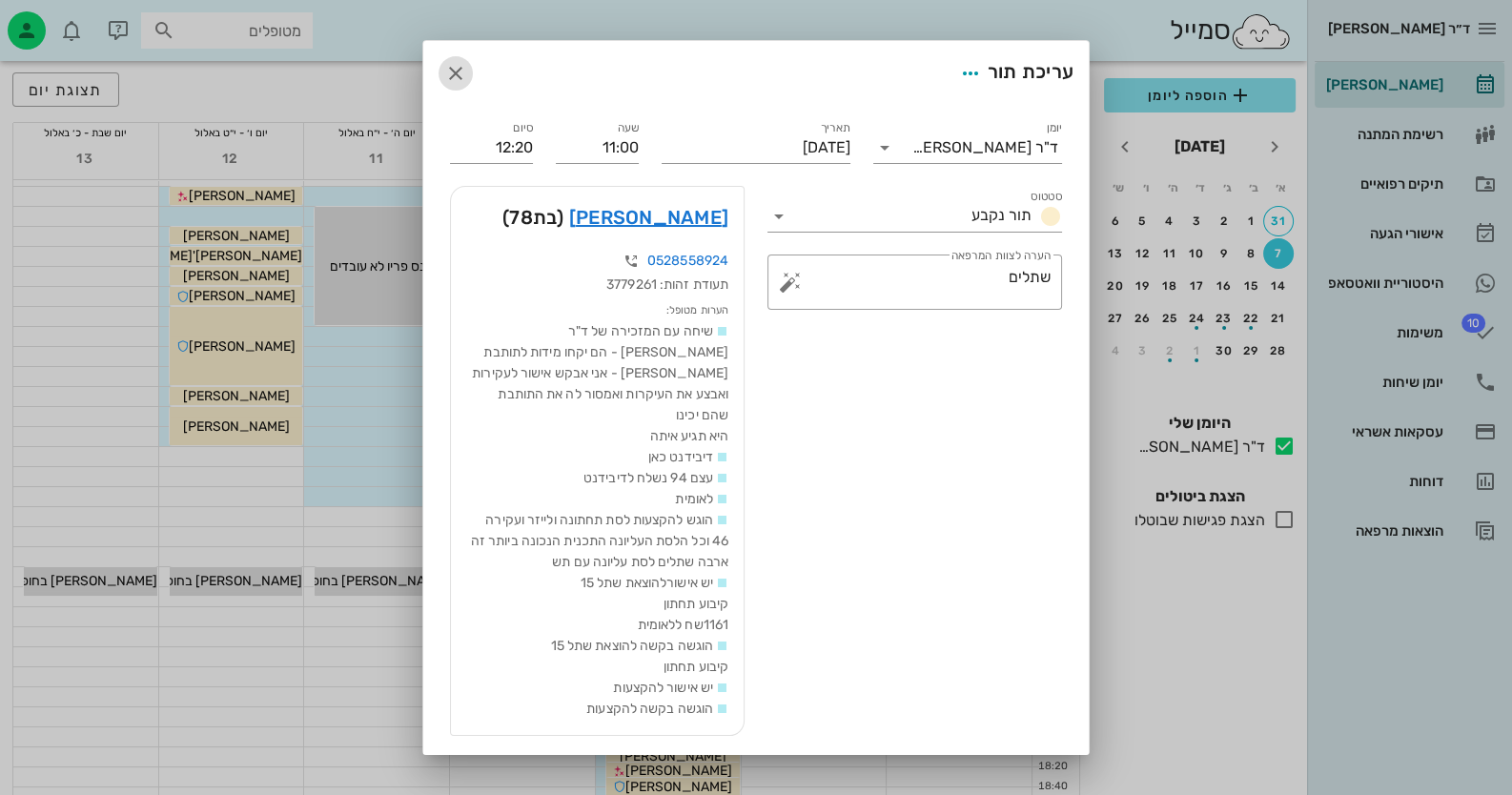
click at [467, 74] on icon "button" at bounding box center [455, 73] width 23 height 23
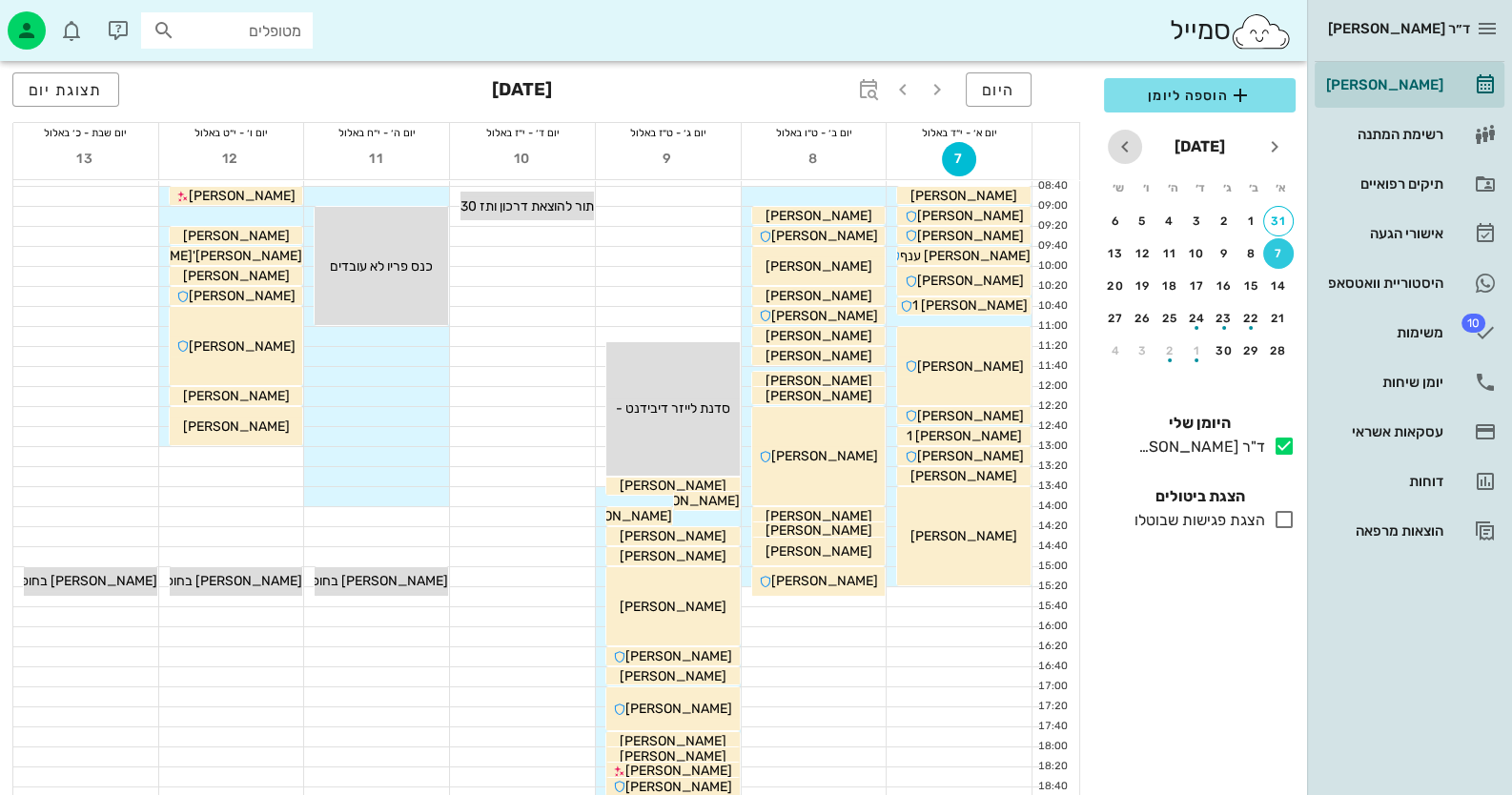
click at [1110, 142] on span "חודש הבא" at bounding box center [1125, 146] width 34 height 23
click at [1282, 146] on icon "חודש שעבר" at bounding box center [1274, 146] width 23 height 23
click at [1278, 147] on icon "חודש שעבר" at bounding box center [1274, 146] width 23 height 23
click at [1277, 376] on div "31" at bounding box center [1278, 383] width 29 height 14
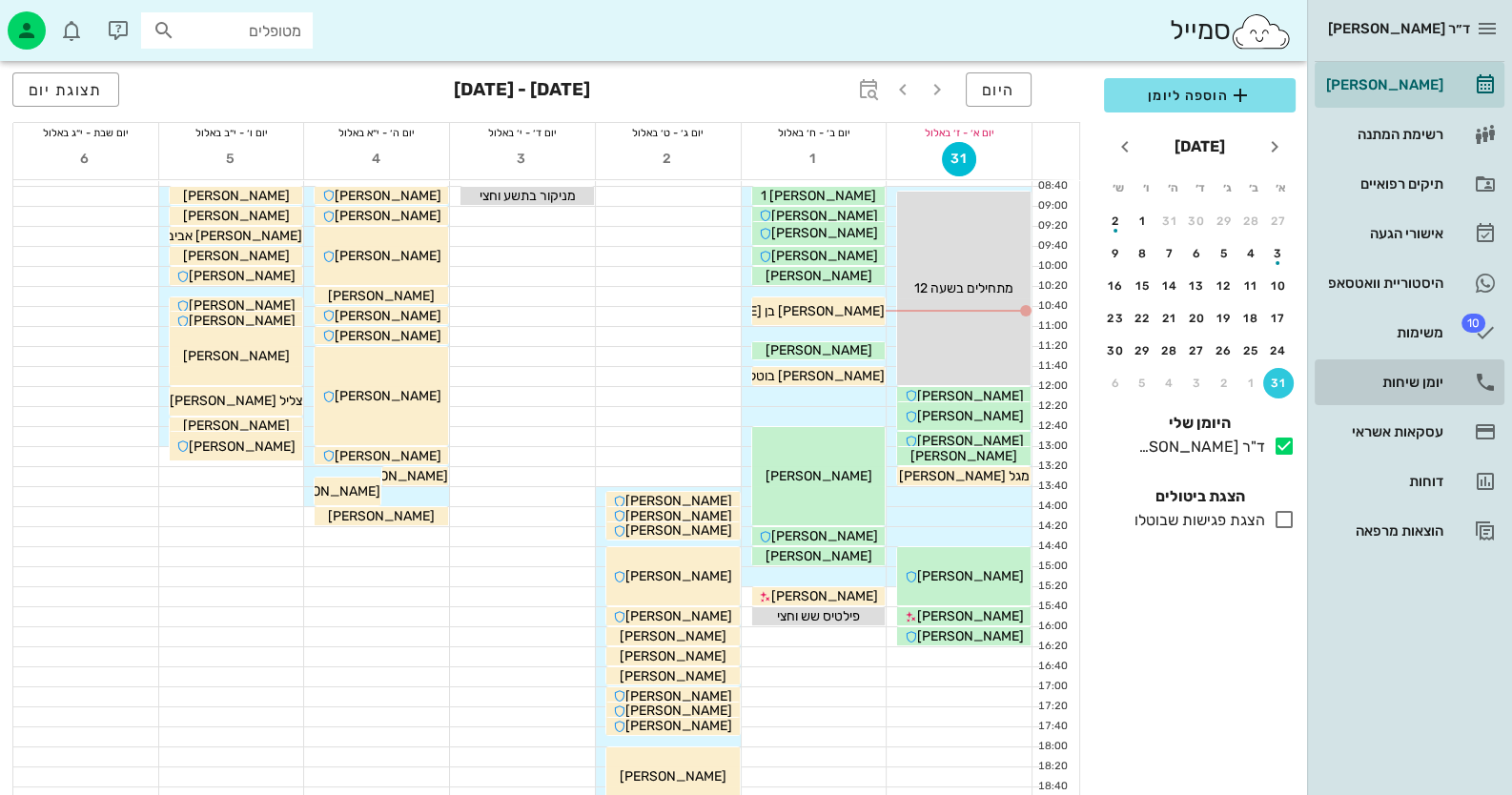
click at [1397, 387] on div "יומן שיחות" at bounding box center [1382, 381] width 121 height 15
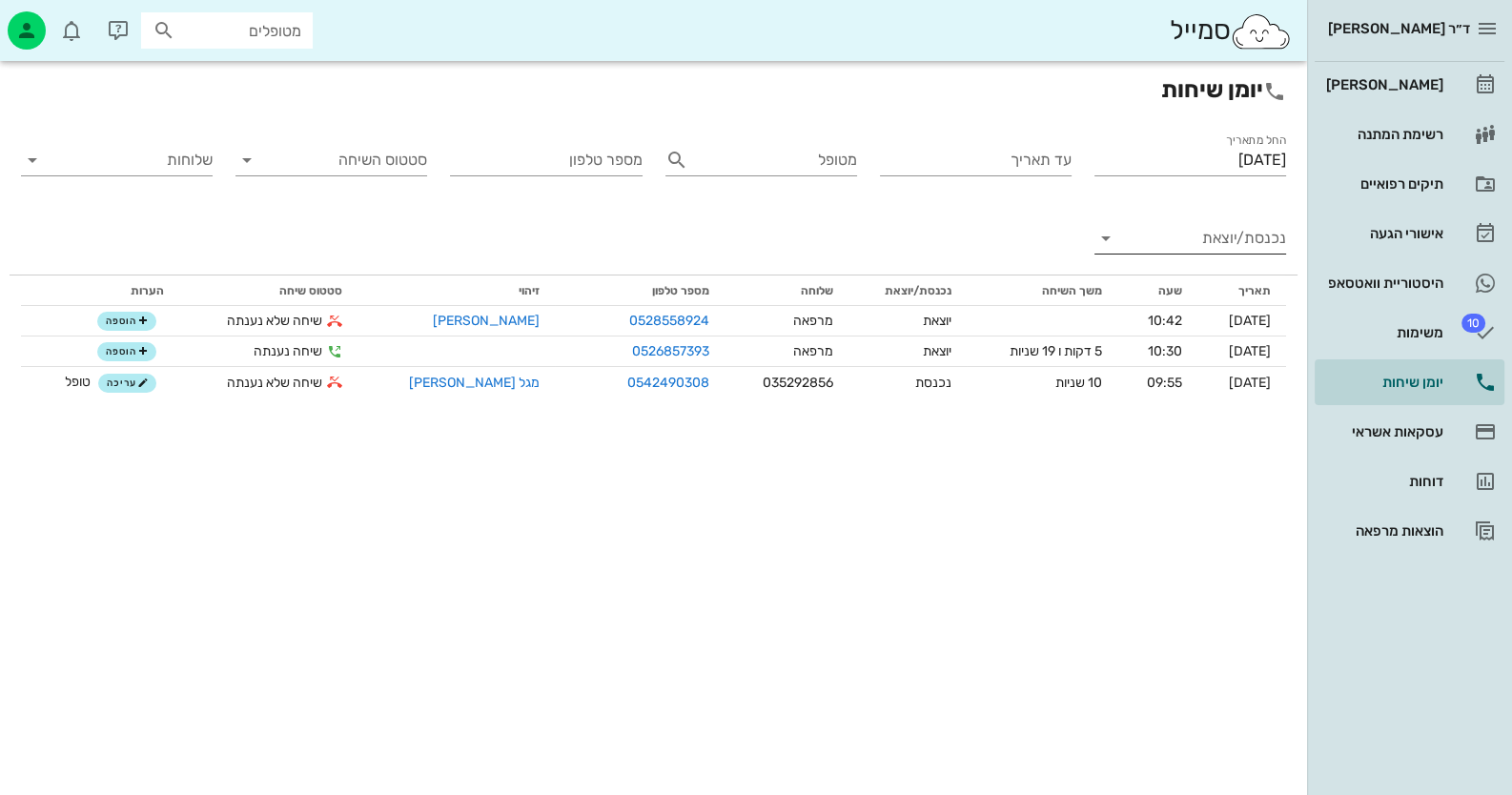
click at [1234, 245] on input "נכנסת/יוצאת" at bounding box center [1206, 237] width 162 height 31
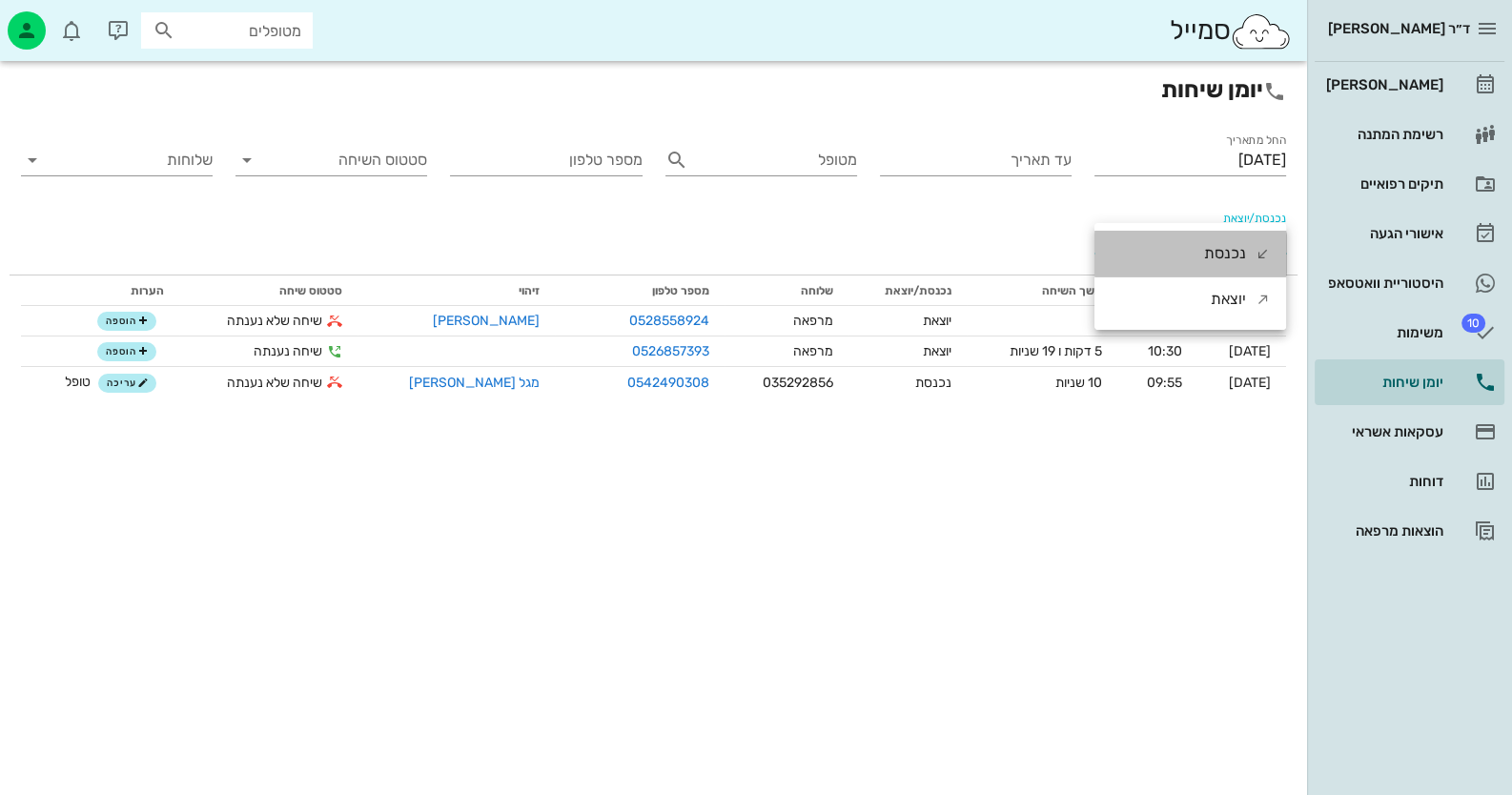
click at [1236, 248] on div "נכנסת" at bounding box center [1224, 253] width 42 height 45
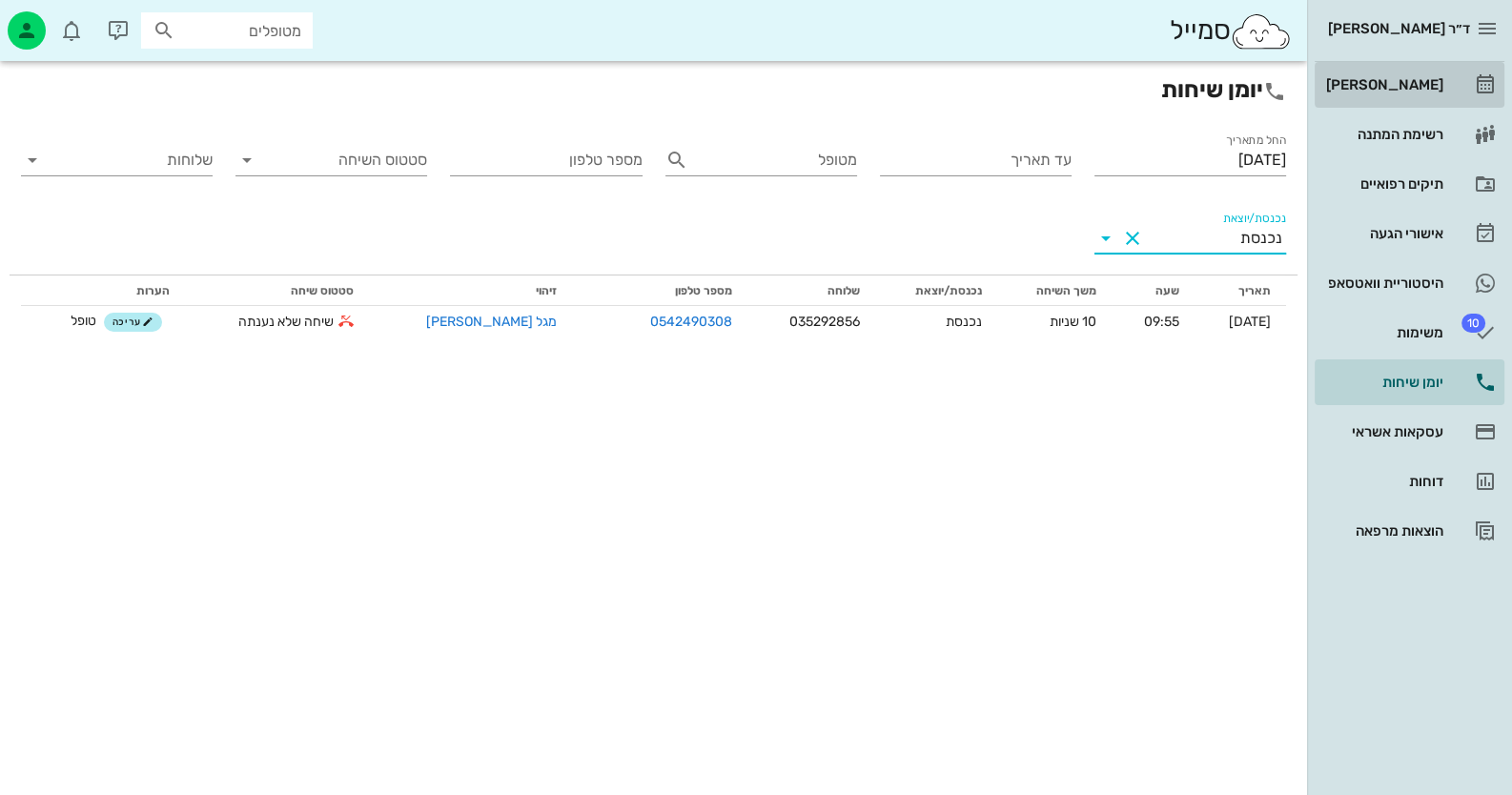
click at [1424, 77] on div "[PERSON_NAME]" at bounding box center [1382, 84] width 121 height 15
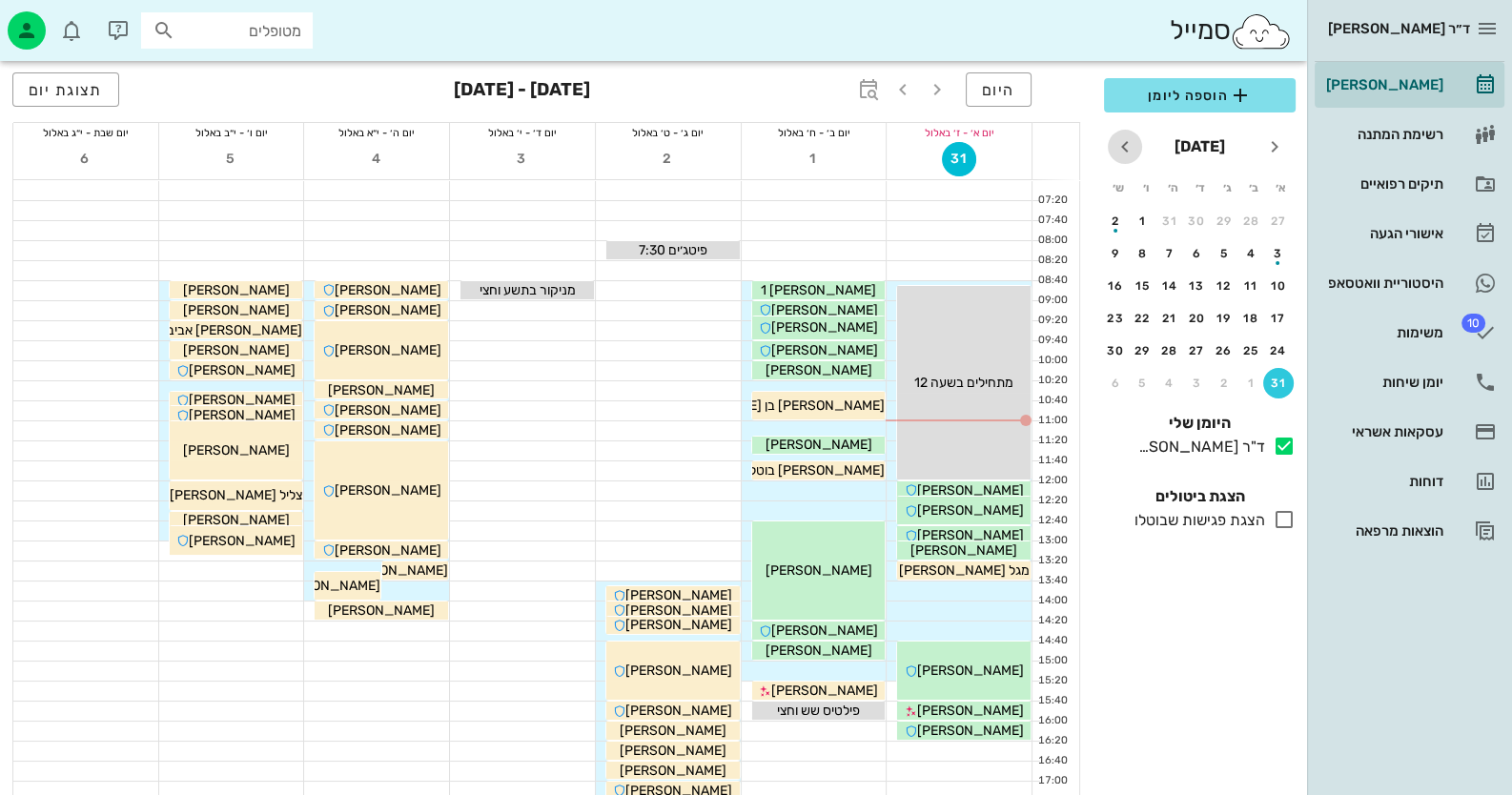
click at [1125, 146] on icon "חודש הבא" at bounding box center [1124, 146] width 23 height 23
click at [1245, 248] on div "8" at bounding box center [1251, 254] width 31 height 14
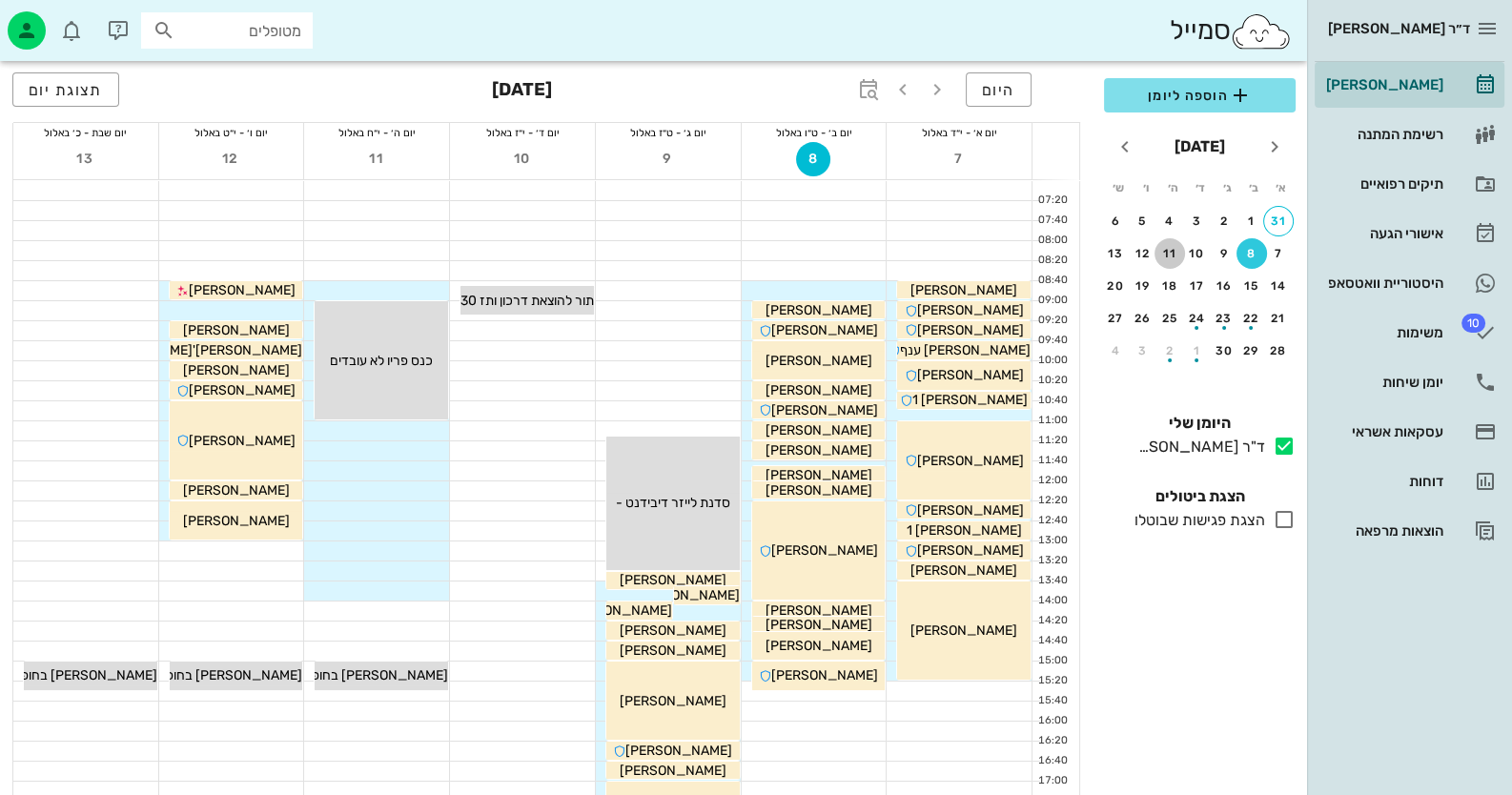
click at [1174, 251] on div "11" at bounding box center [1169, 254] width 31 height 14
click at [1247, 280] on div "15" at bounding box center [1251, 287] width 31 height 14
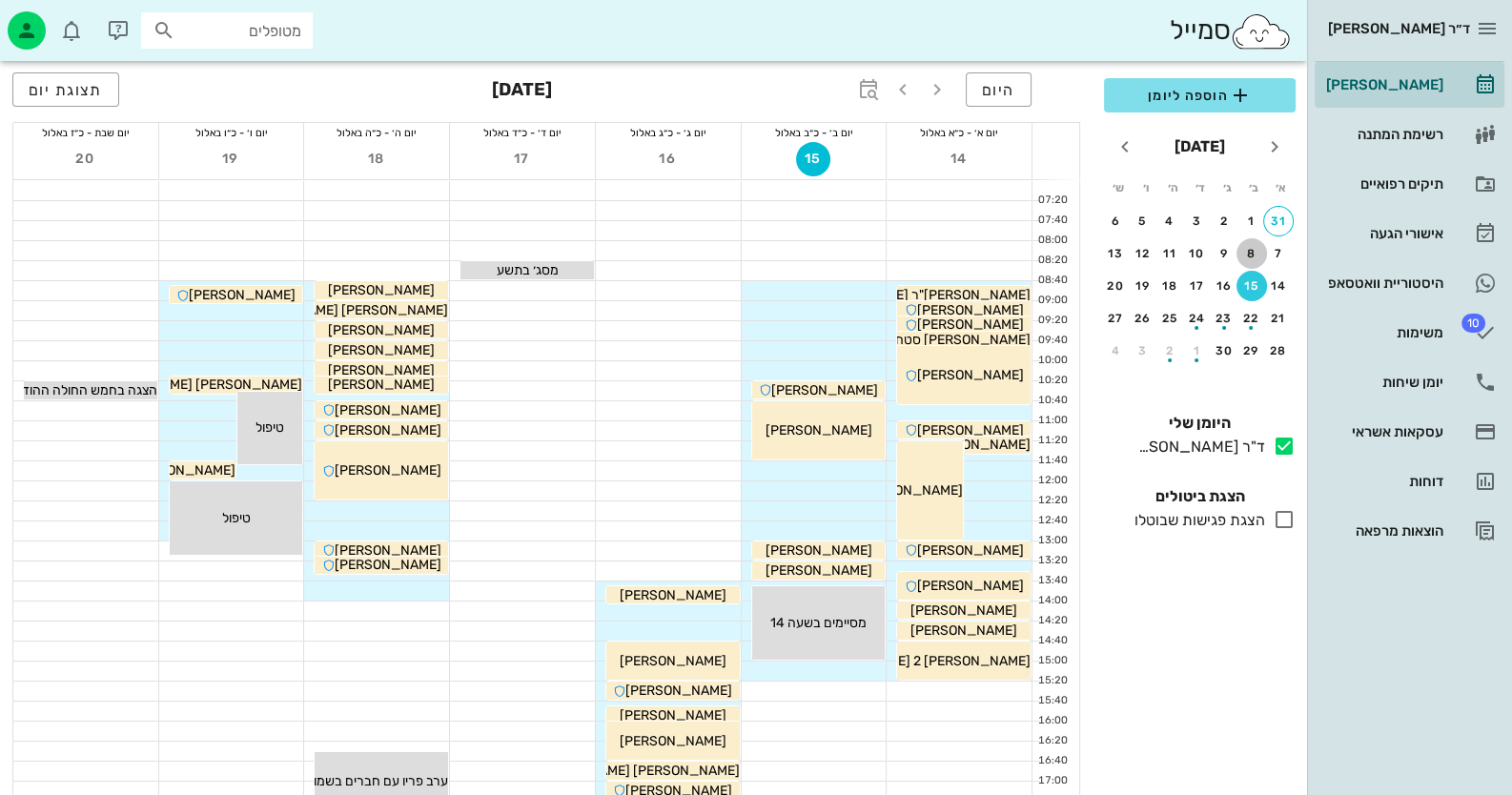
click at [1253, 249] on div "8" at bounding box center [1251, 254] width 31 height 14
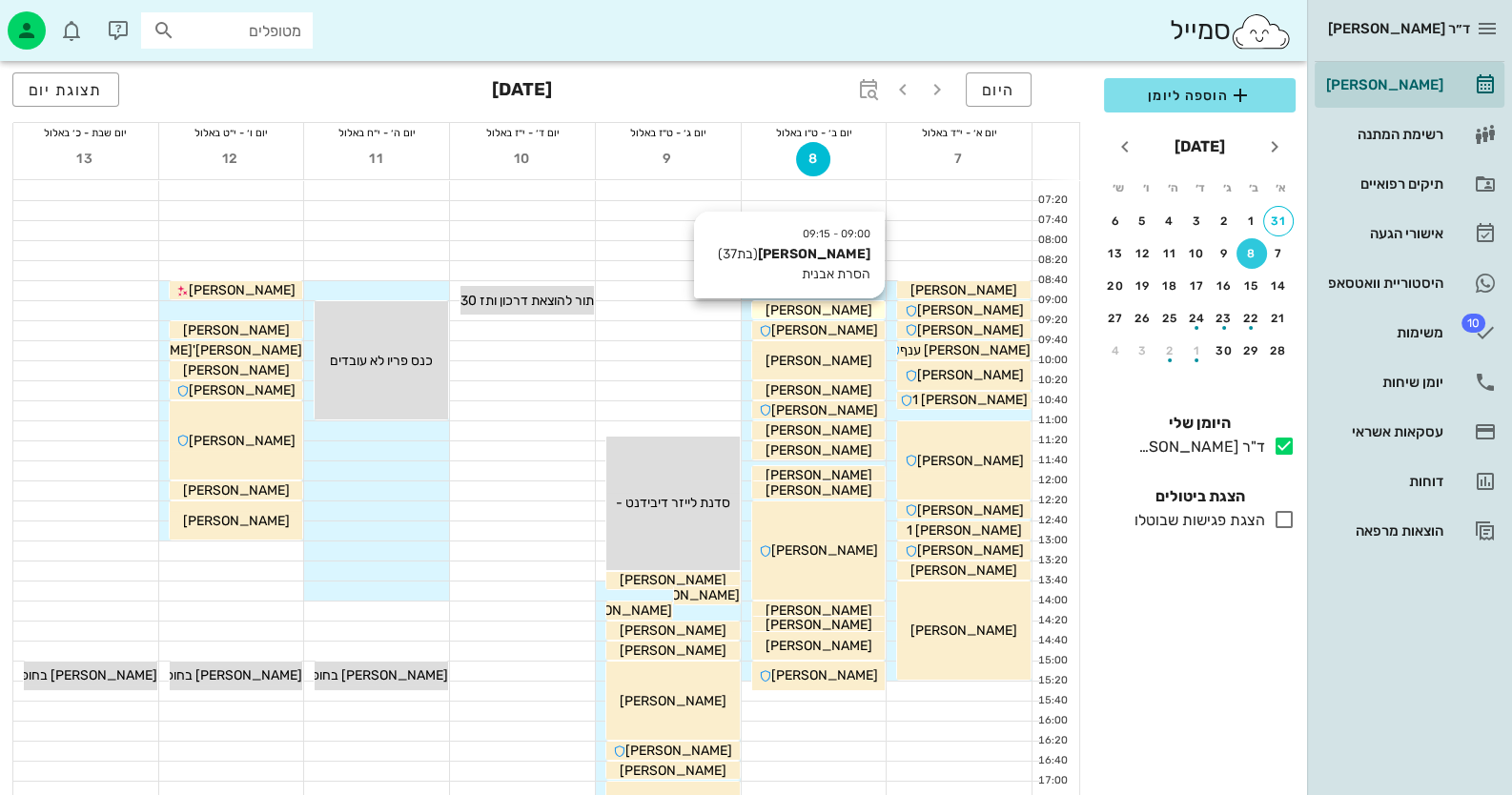
click at [859, 311] on span "[PERSON_NAME]" at bounding box center [818, 310] width 106 height 16
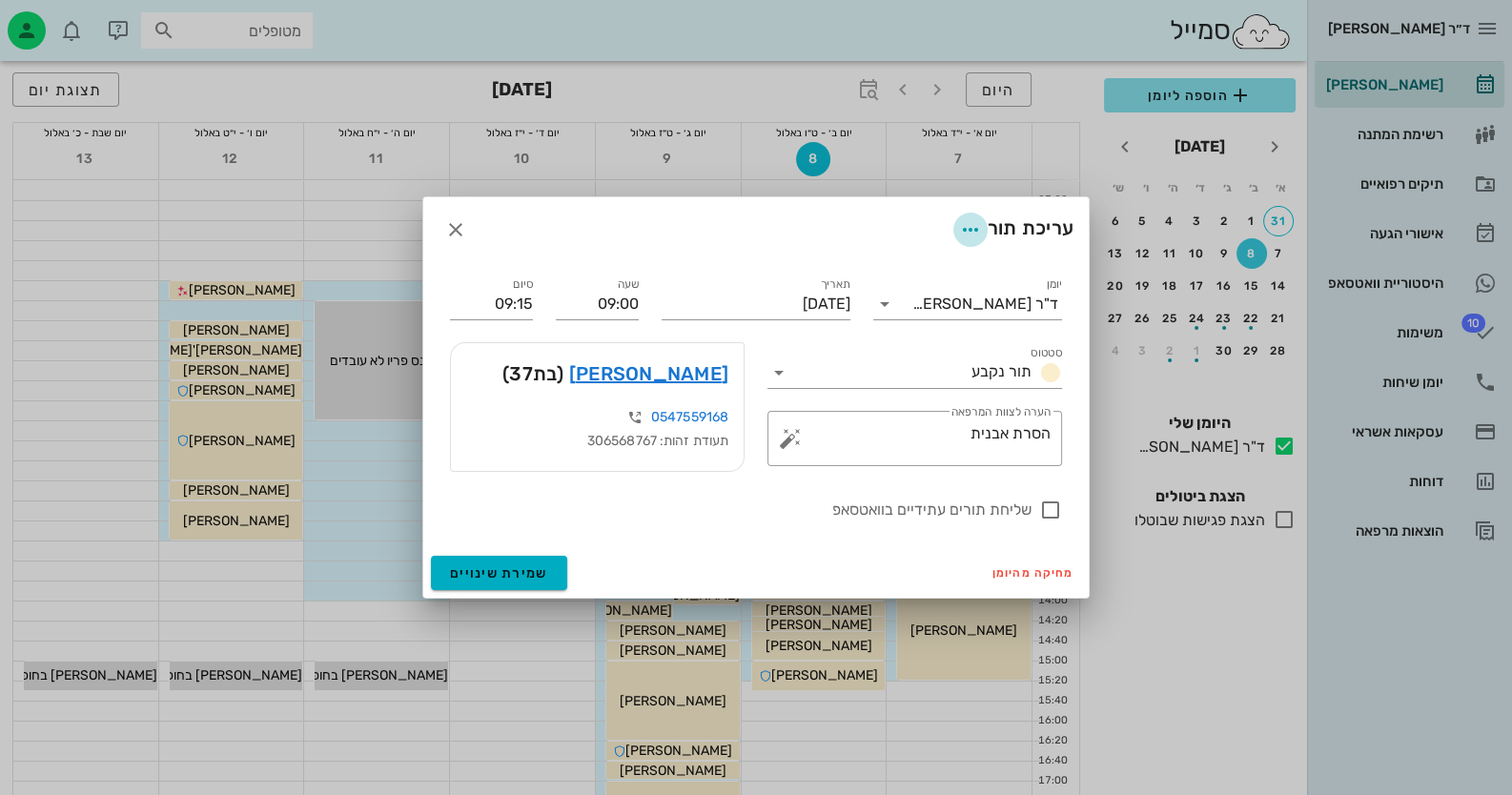
click at [963, 229] on icon "button" at bounding box center [970, 230] width 23 height 23
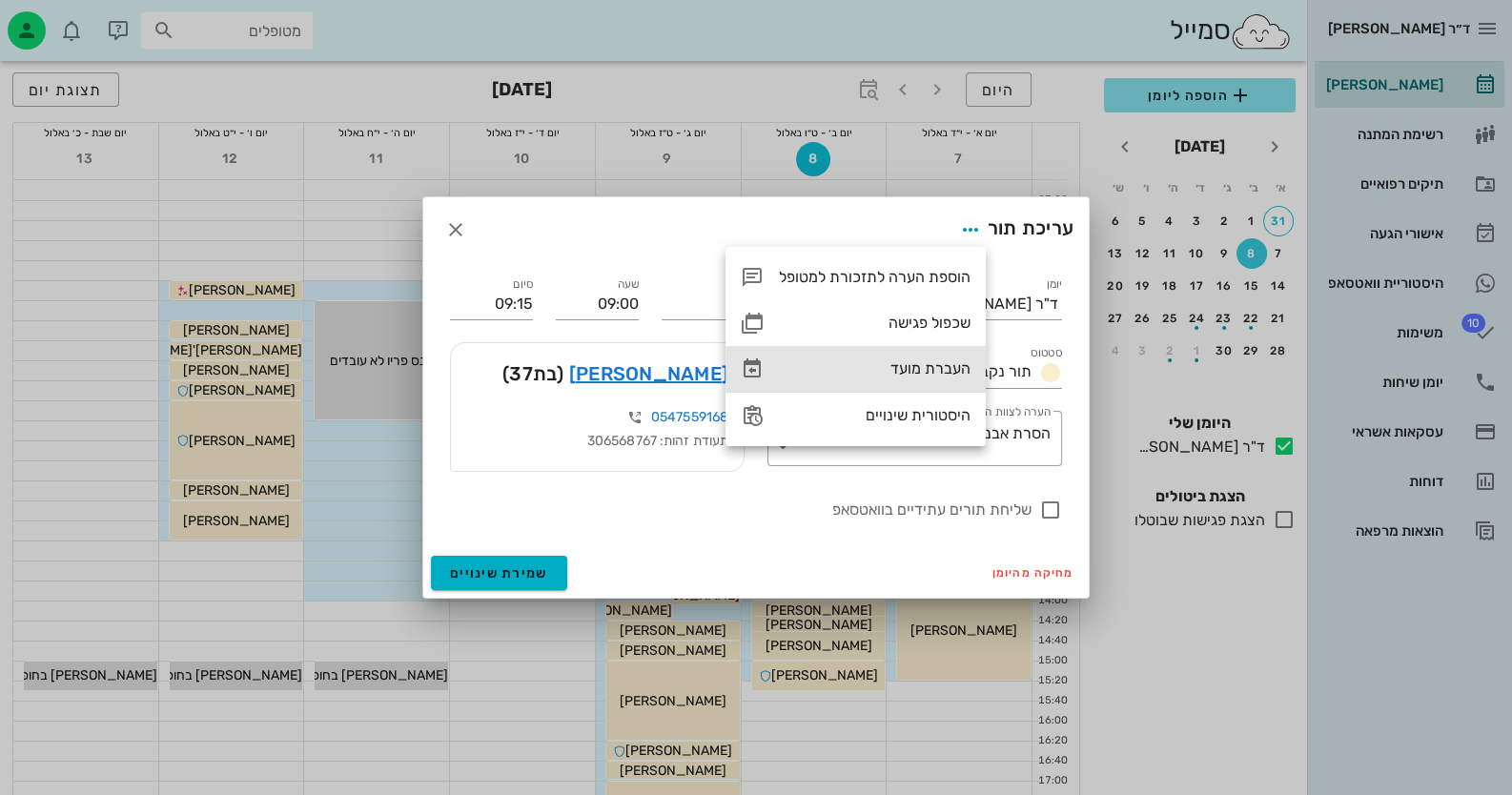
click at [925, 363] on div "העברת מועד" at bounding box center [875, 368] width 192 height 18
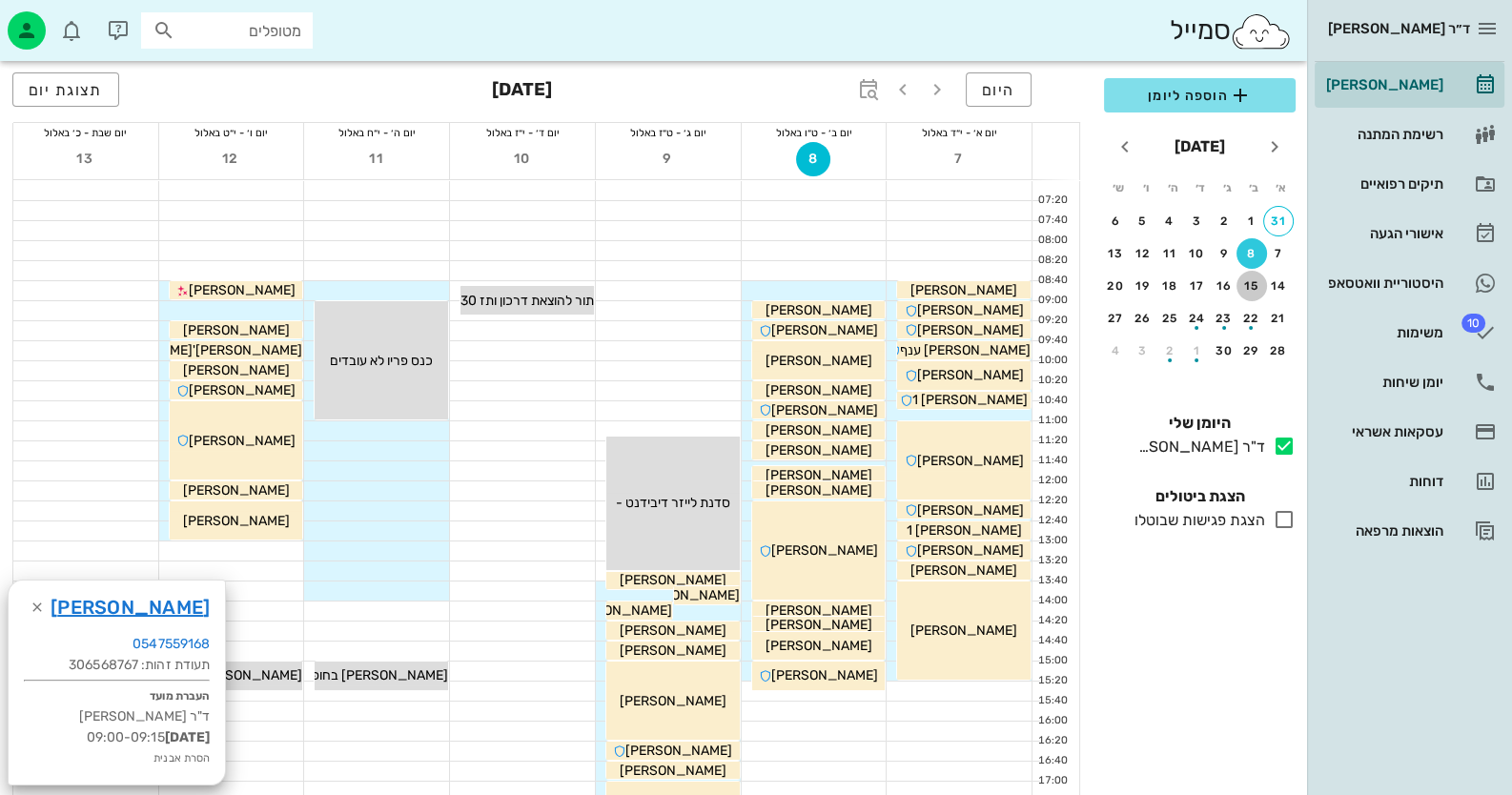
click at [1246, 282] on div "15" at bounding box center [1251, 287] width 31 height 14
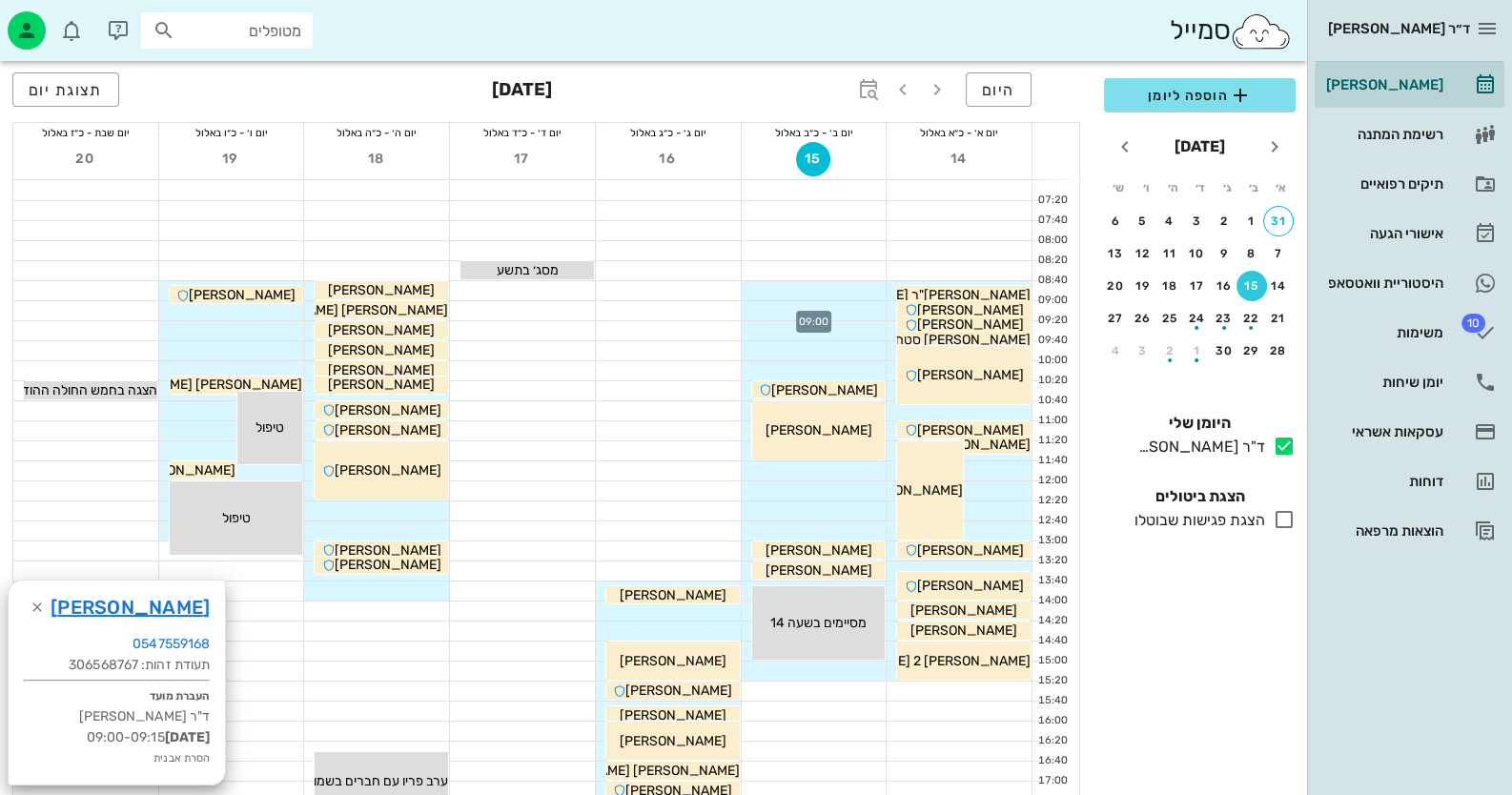
click at [829, 309] on div at bounding box center [814, 310] width 145 height 19
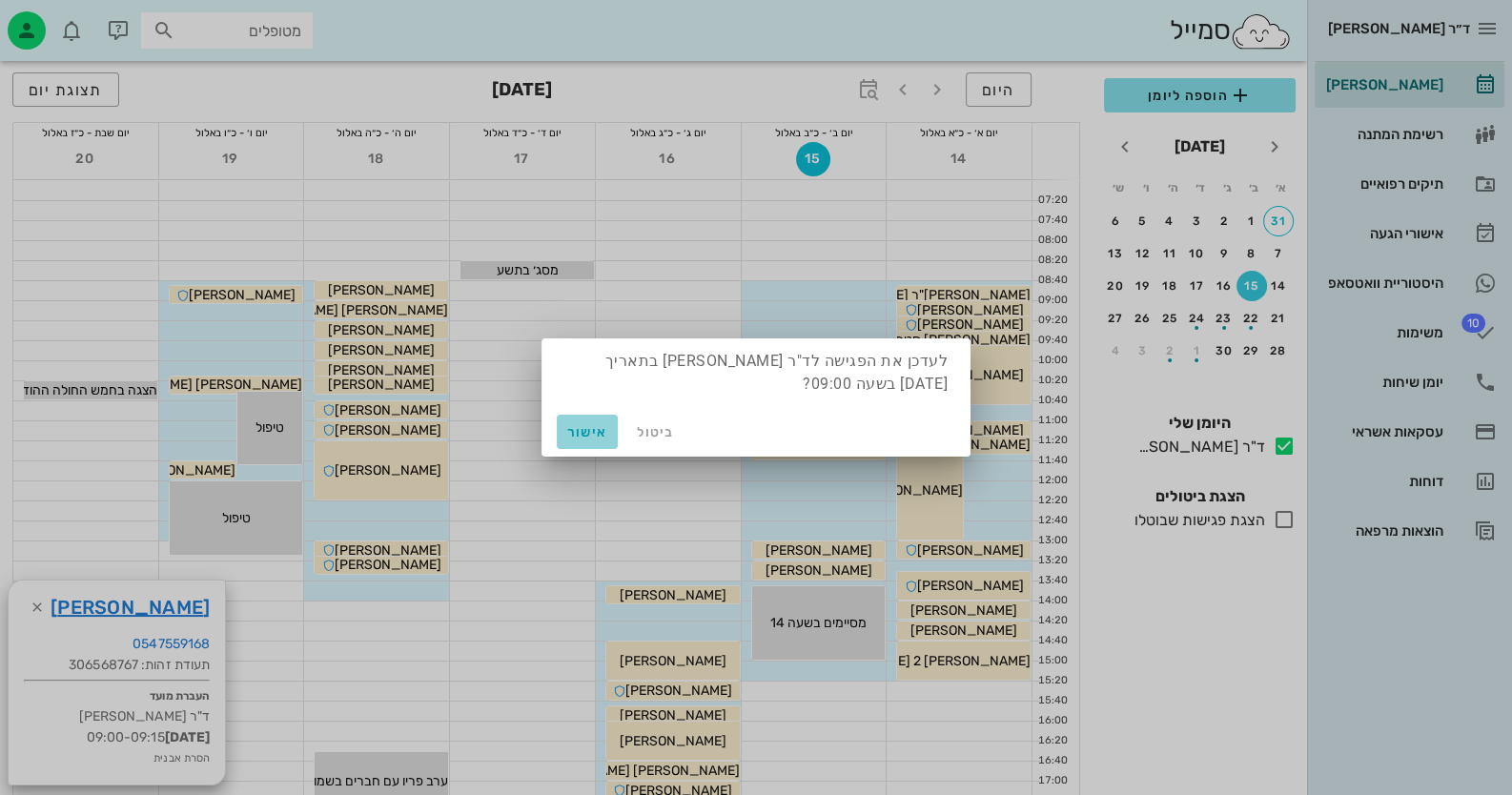
click at [591, 431] on span "אישור" at bounding box center [587, 432] width 45 height 16
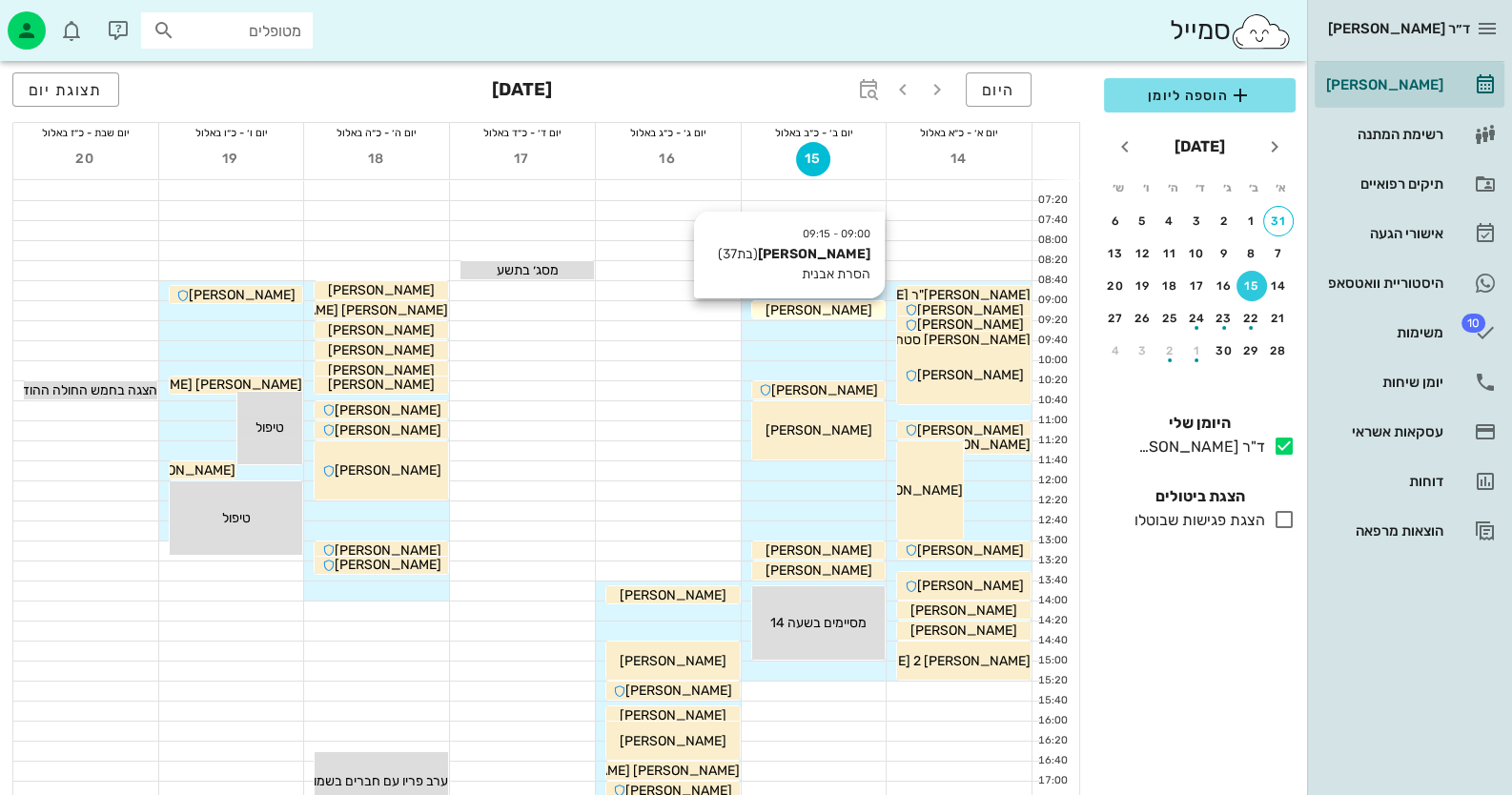
click at [812, 309] on span "[PERSON_NAME]" at bounding box center [818, 310] width 106 height 16
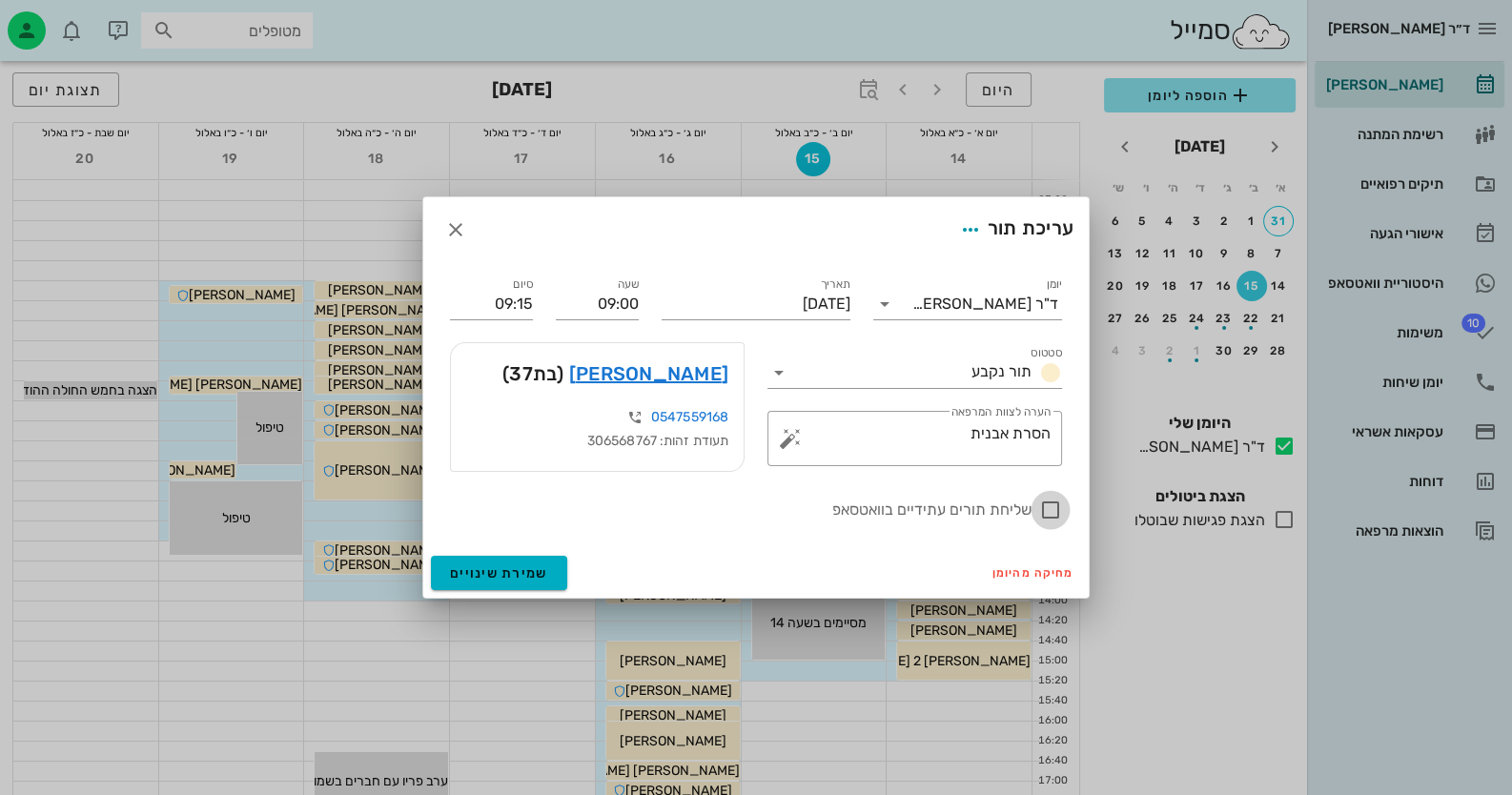
click at [1048, 509] on div at bounding box center [1050, 509] width 33 height 33
checkbox input "true"
click at [524, 571] on span "שמירת שינויים" at bounding box center [499, 573] width 99 height 16
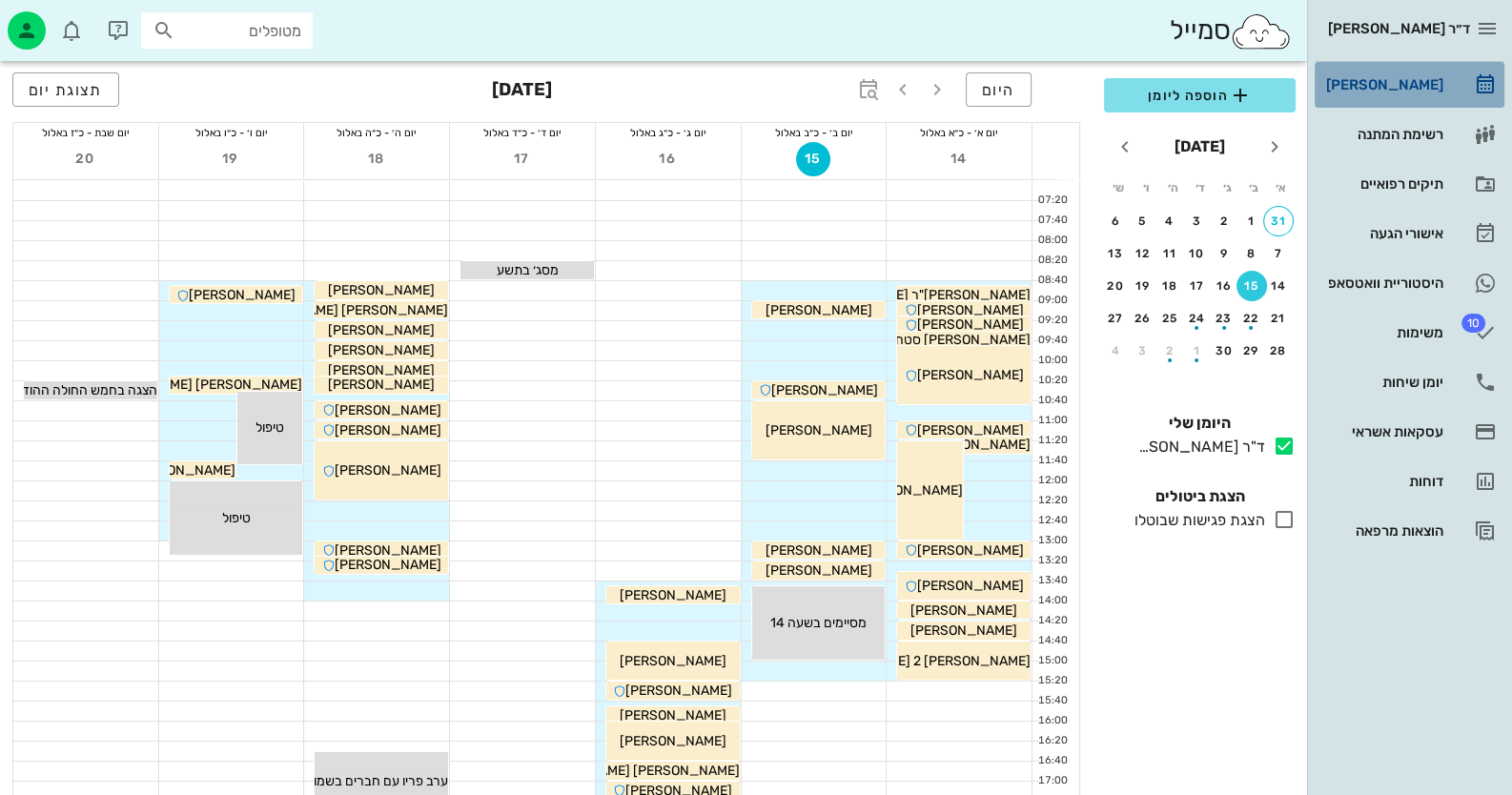
click at [1425, 62] on link "[PERSON_NAME]" at bounding box center [1410, 85] width 190 height 45
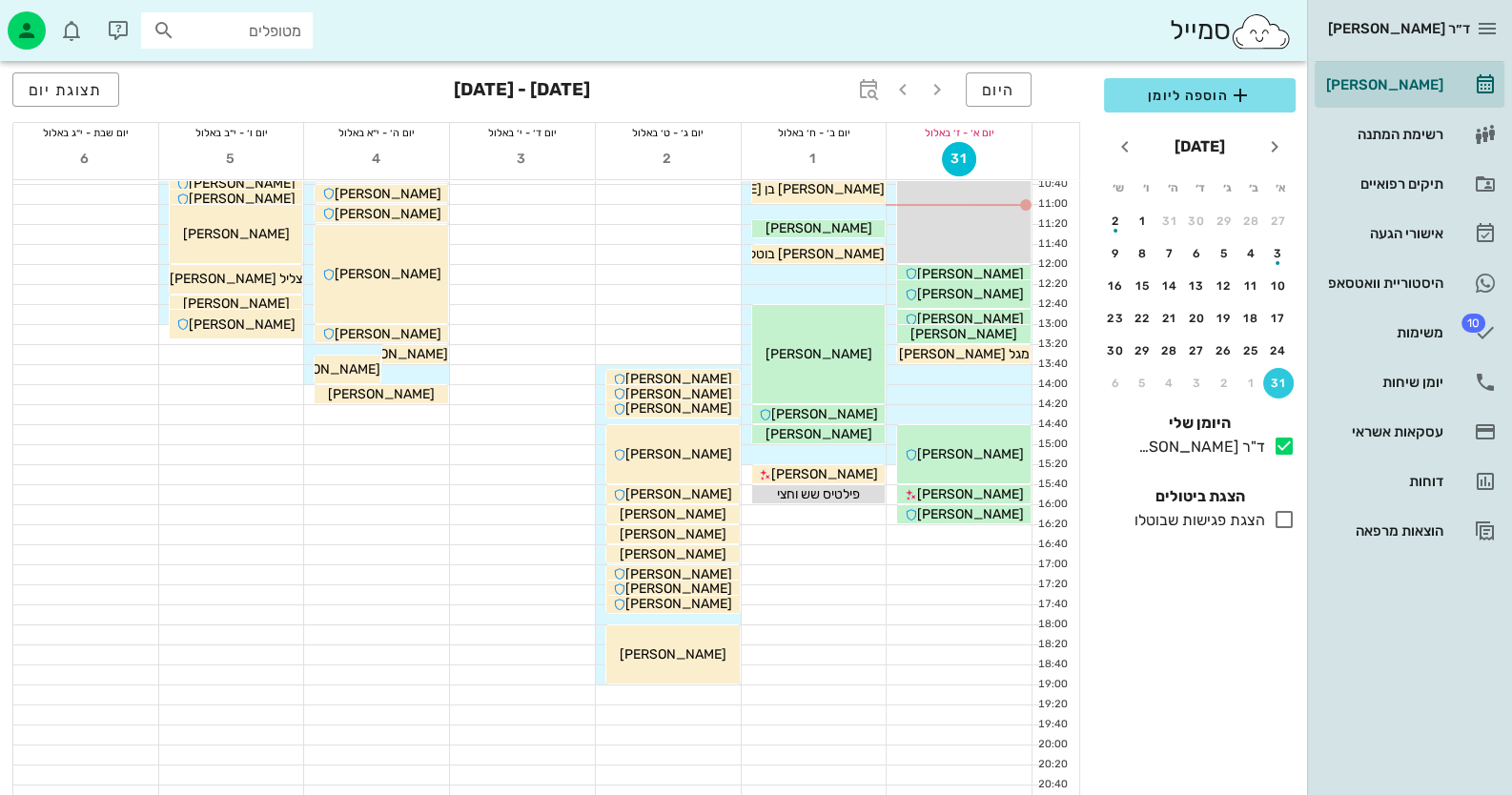
scroll to position [225, 0]
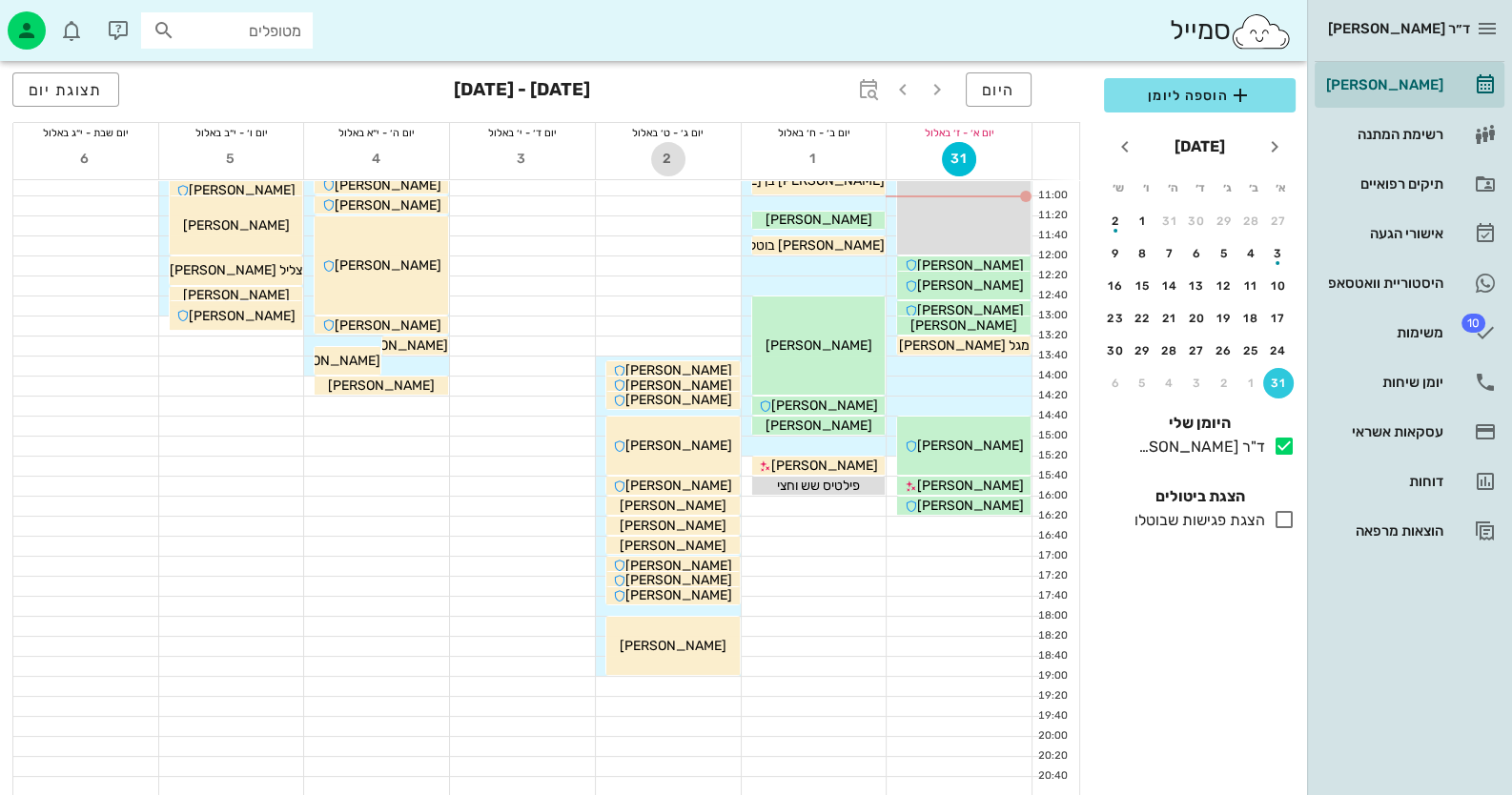
click at [670, 151] on span "2" at bounding box center [668, 159] width 34 height 16
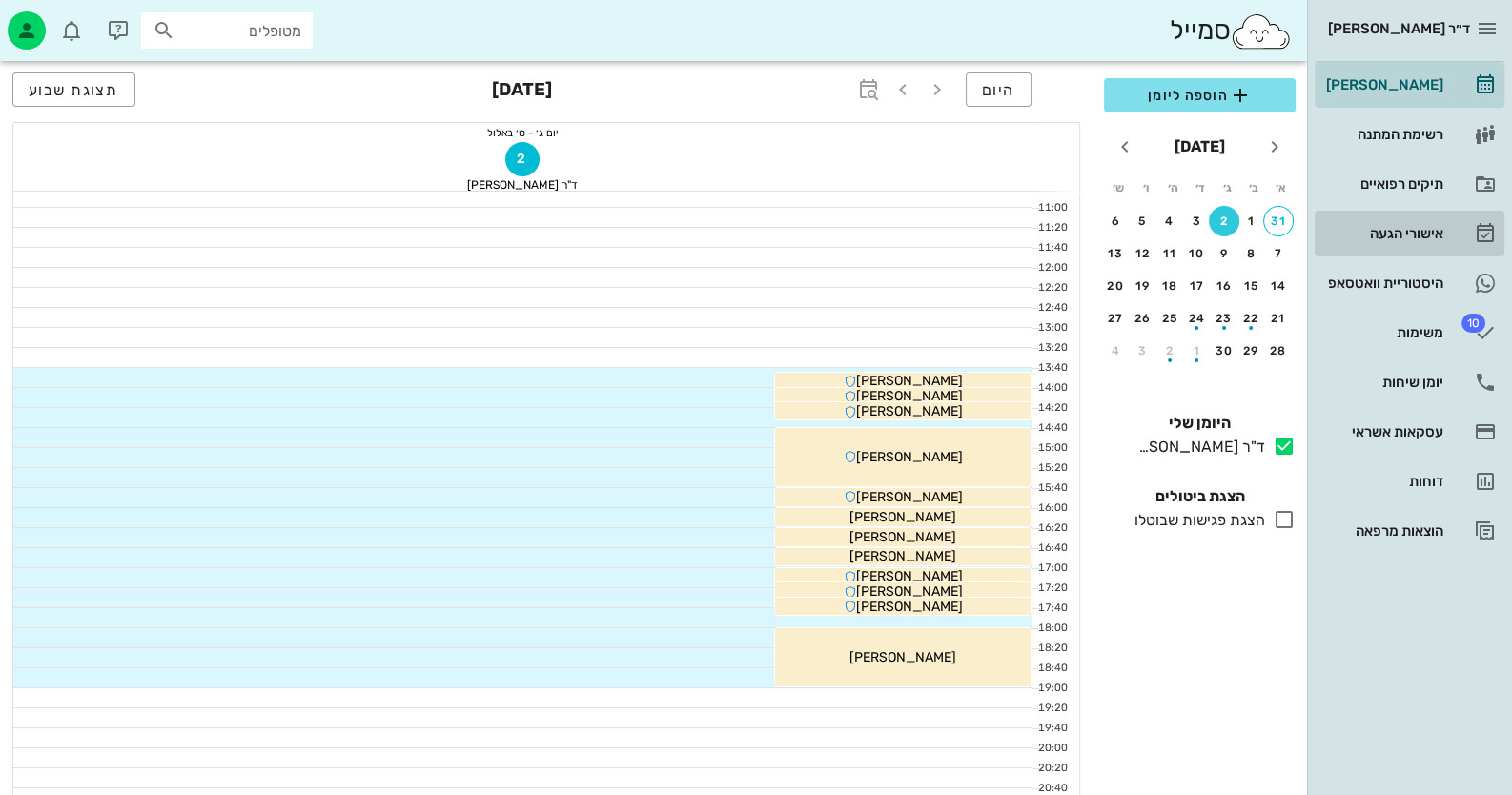
click at [1413, 234] on div "אישורי הגעה" at bounding box center [1382, 232] width 121 height 15
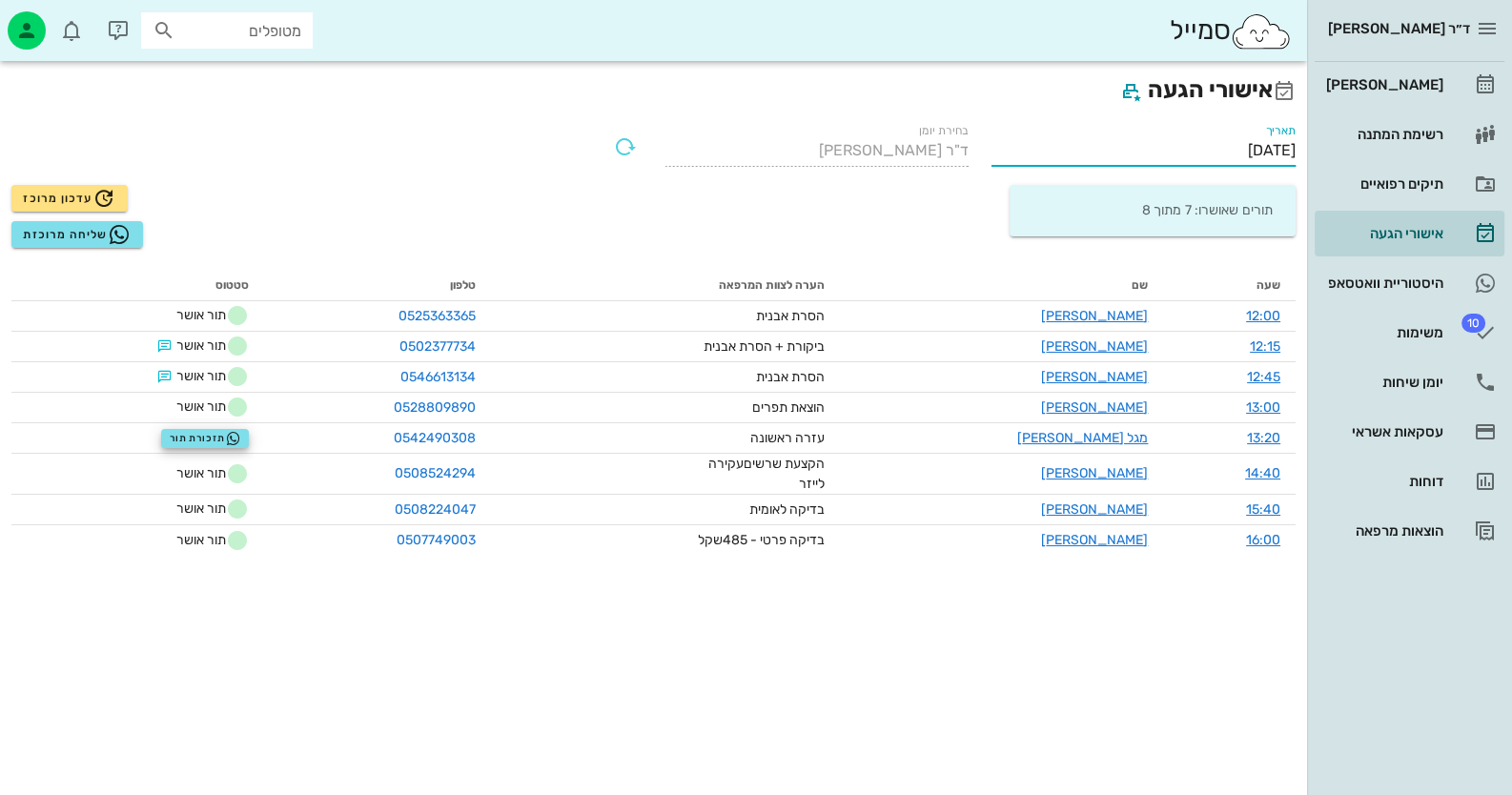
click at [1198, 152] on input "[DATE]" at bounding box center [1143, 150] width 304 height 31
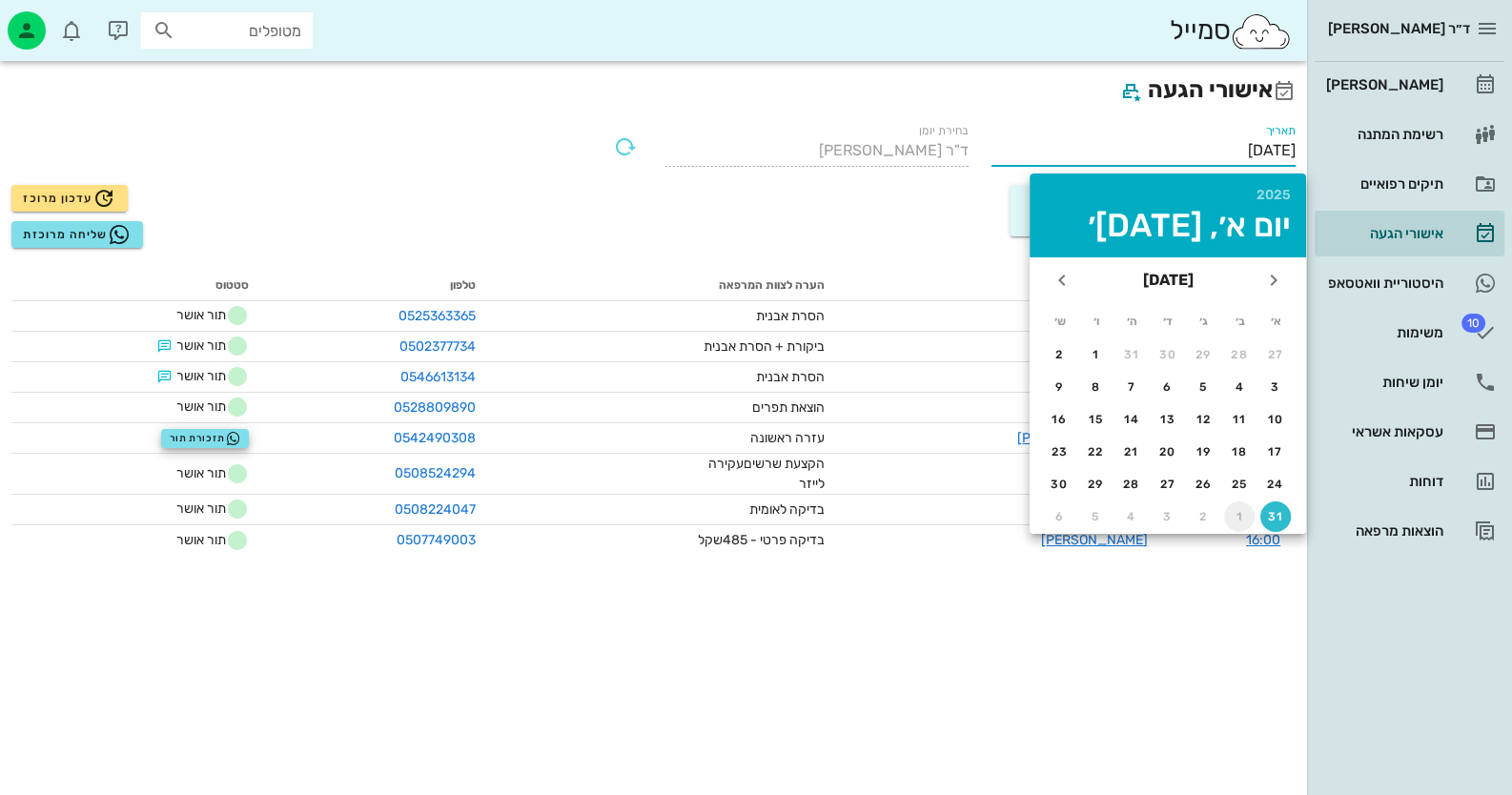
click at [1238, 512] on div "1" at bounding box center [1239, 517] width 31 height 14
type input "[DATE]"
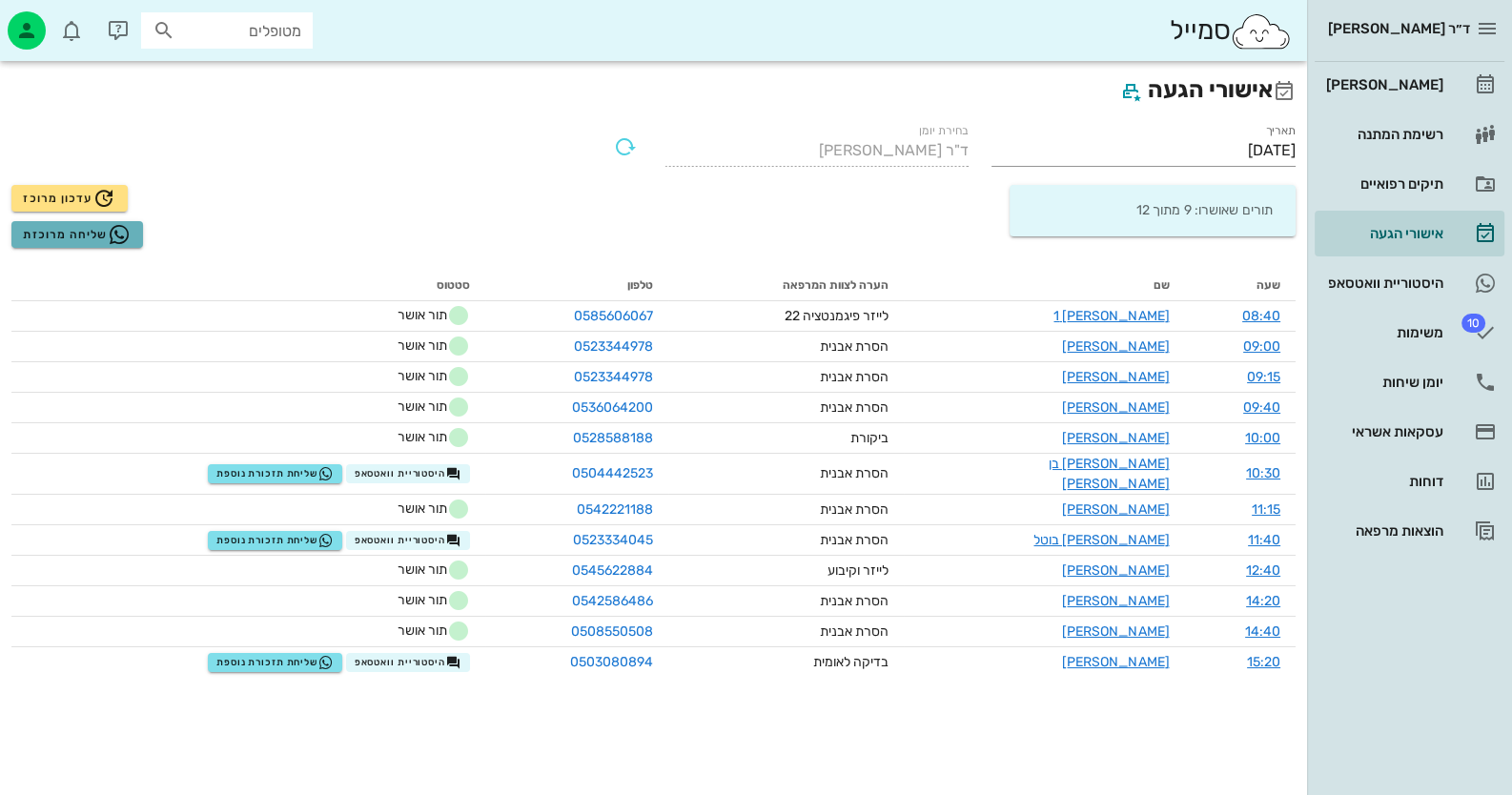
click at [65, 232] on span "שליחה מרוכזת" at bounding box center [76, 233] width 107 height 23
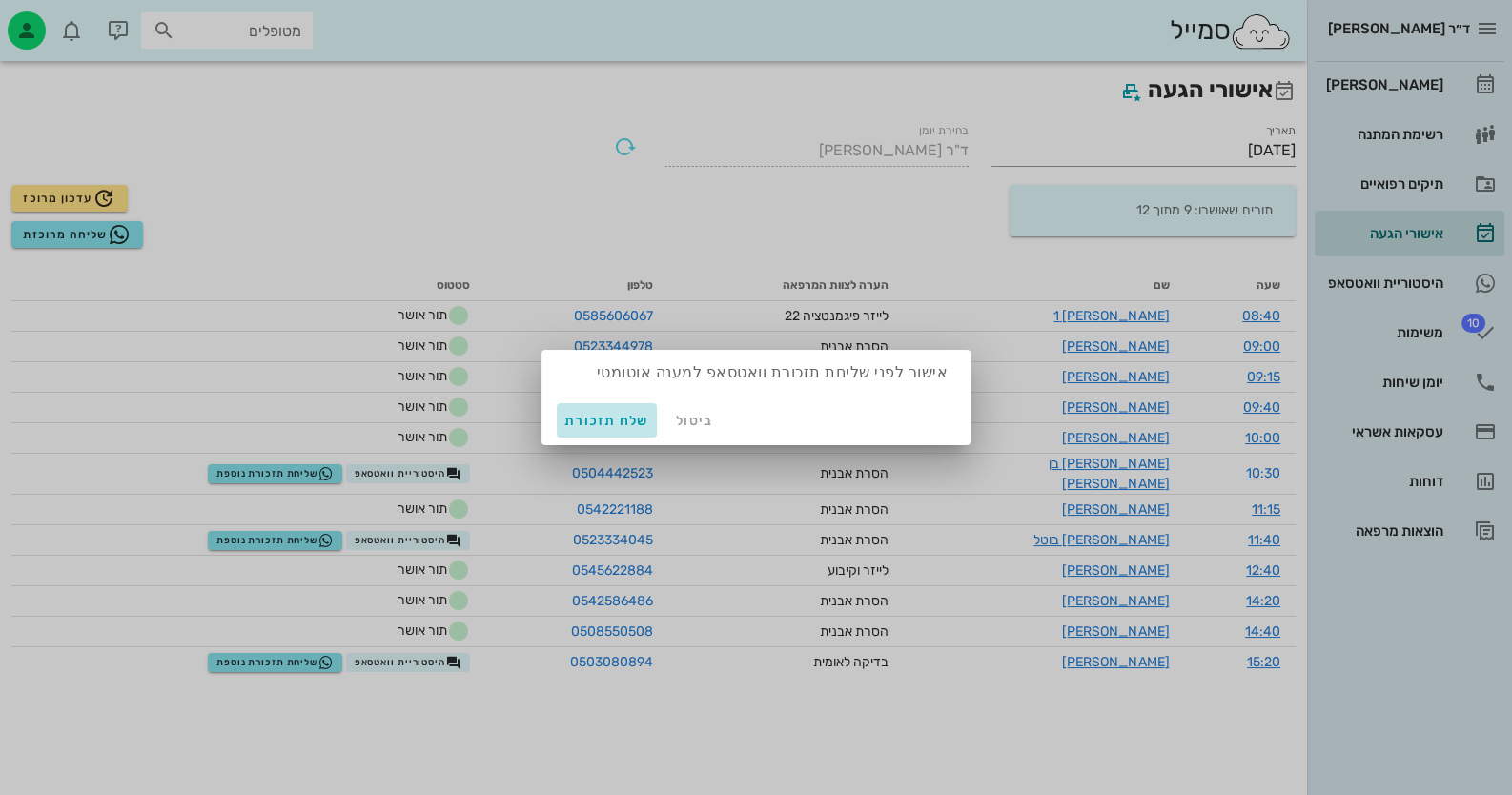
click at [602, 420] on span "שלח תזכורת" at bounding box center [607, 421] width 85 height 16
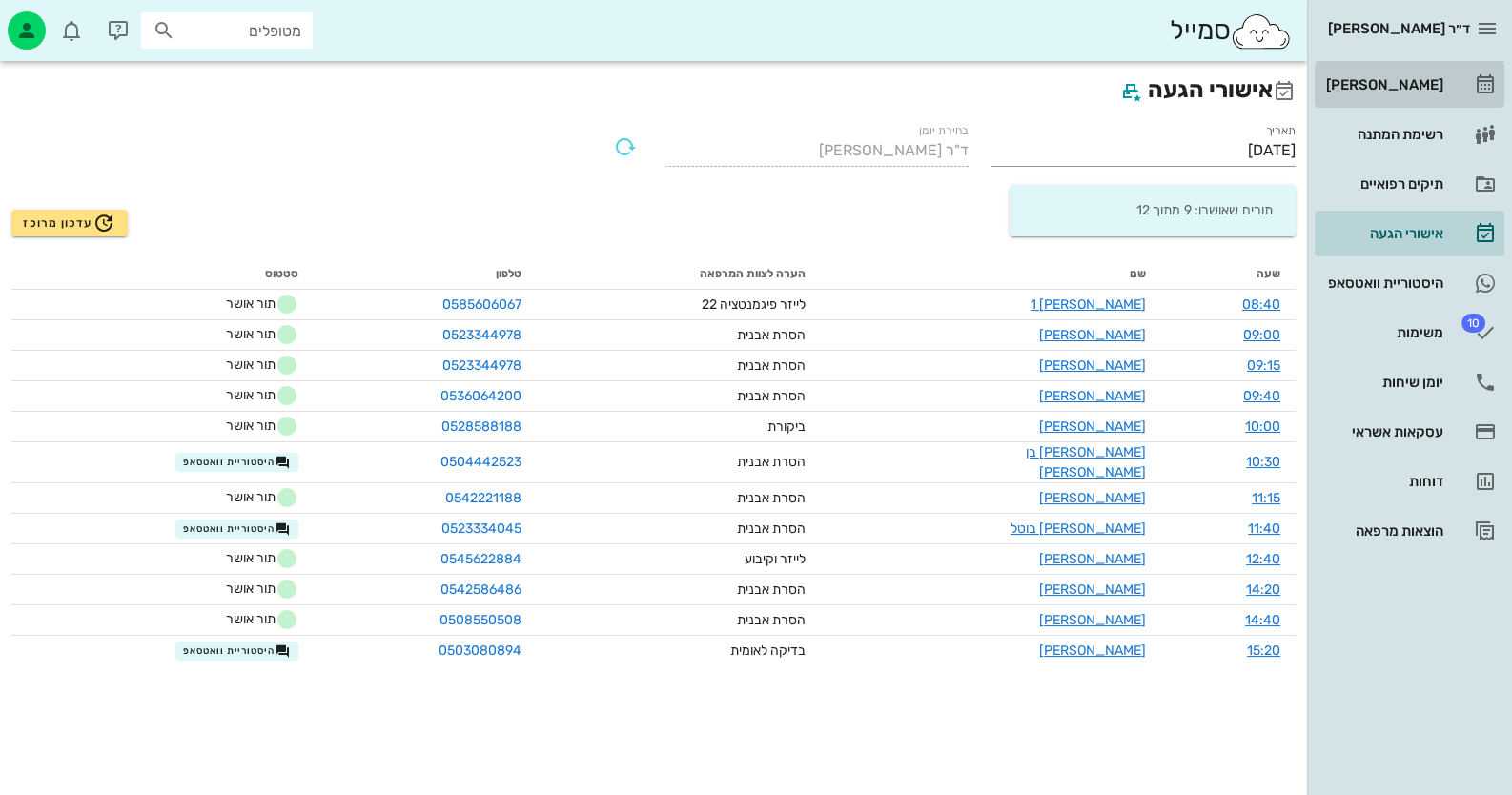
click at [1431, 84] on div "[PERSON_NAME]" at bounding box center [1382, 84] width 121 height 15
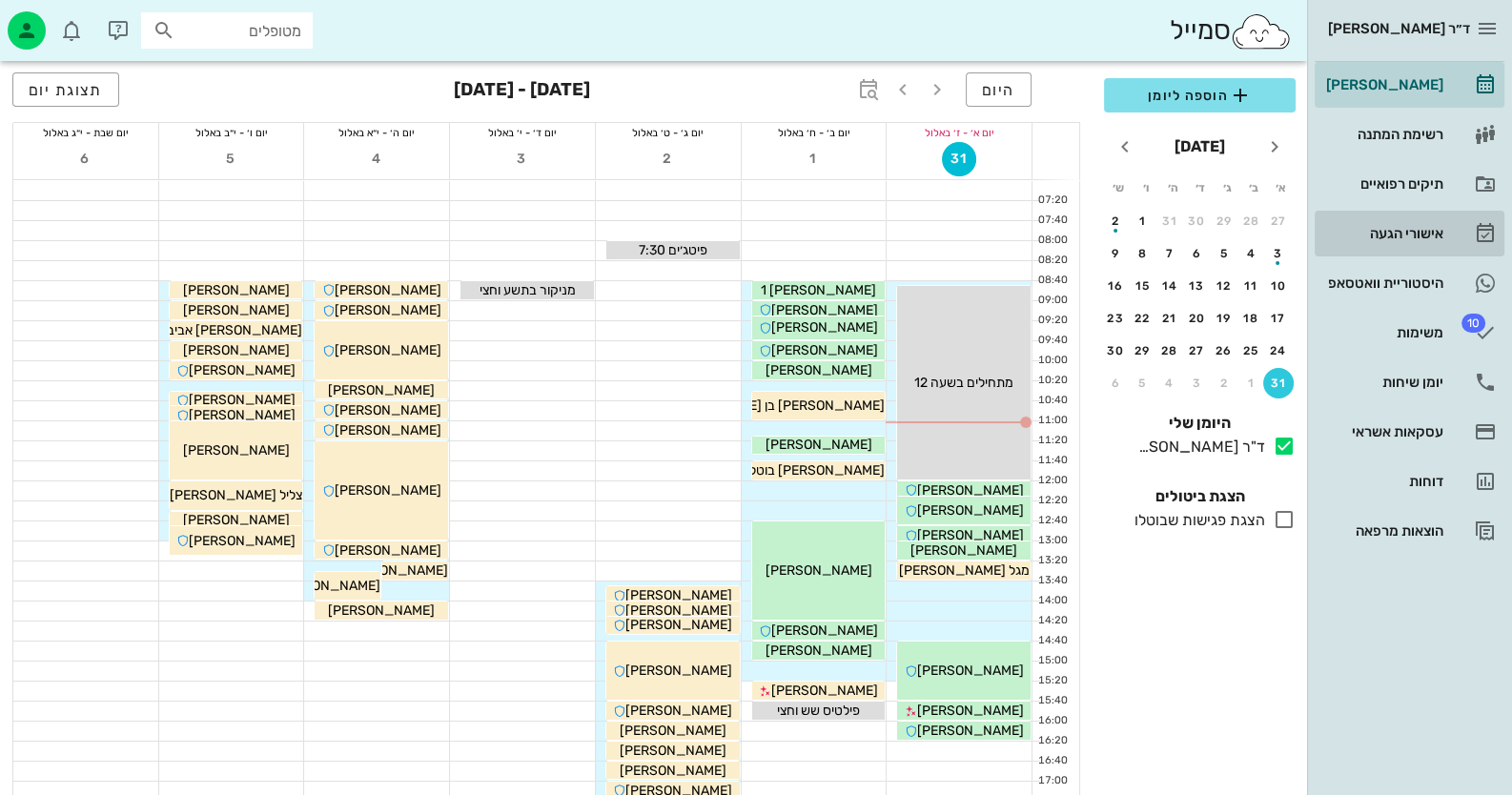
click at [1440, 240] on div "אישורי הגעה" at bounding box center [1382, 232] width 121 height 15
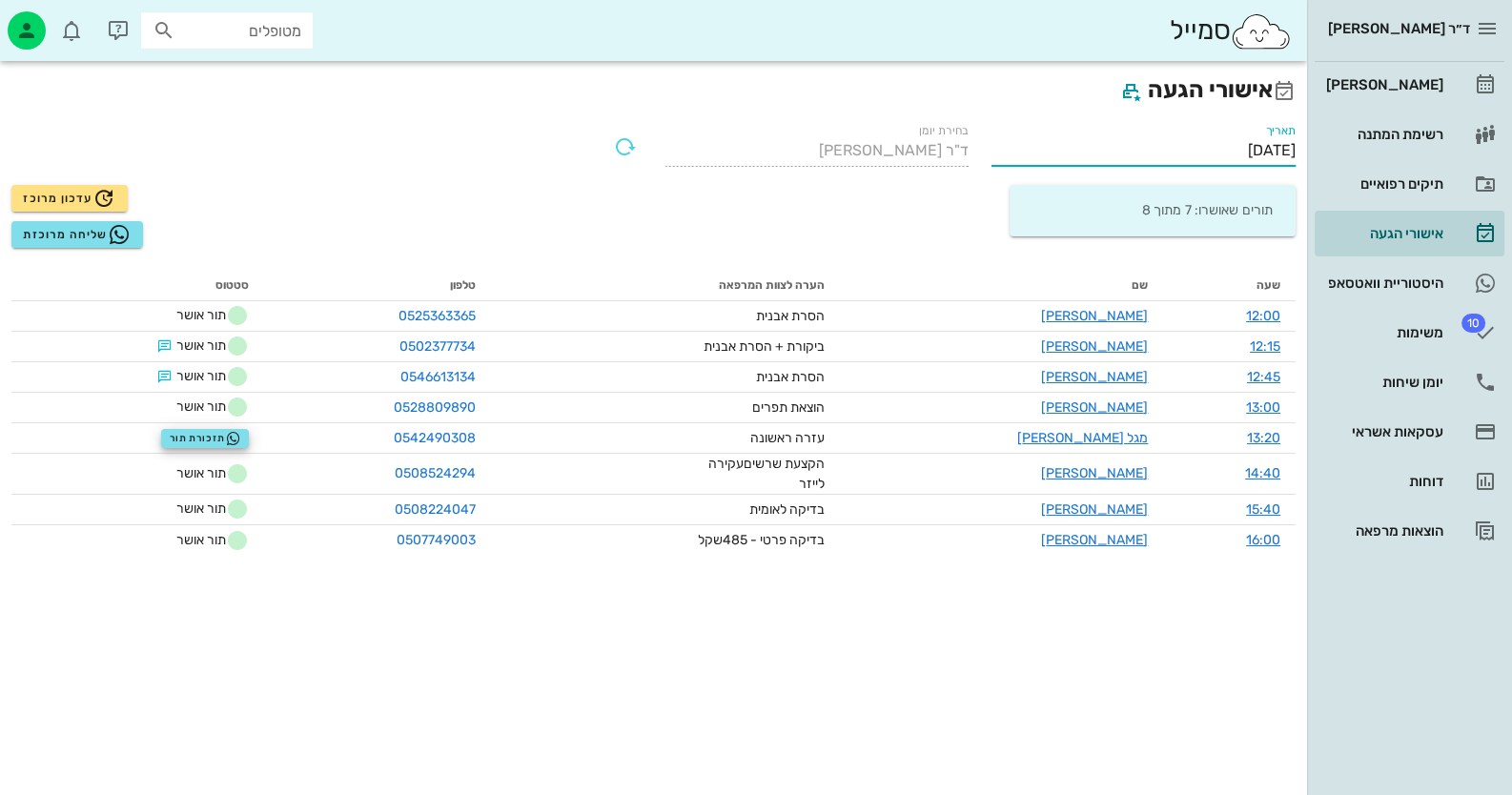
click at [1201, 141] on input "[DATE]" at bounding box center [1143, 150] width 304 height 31
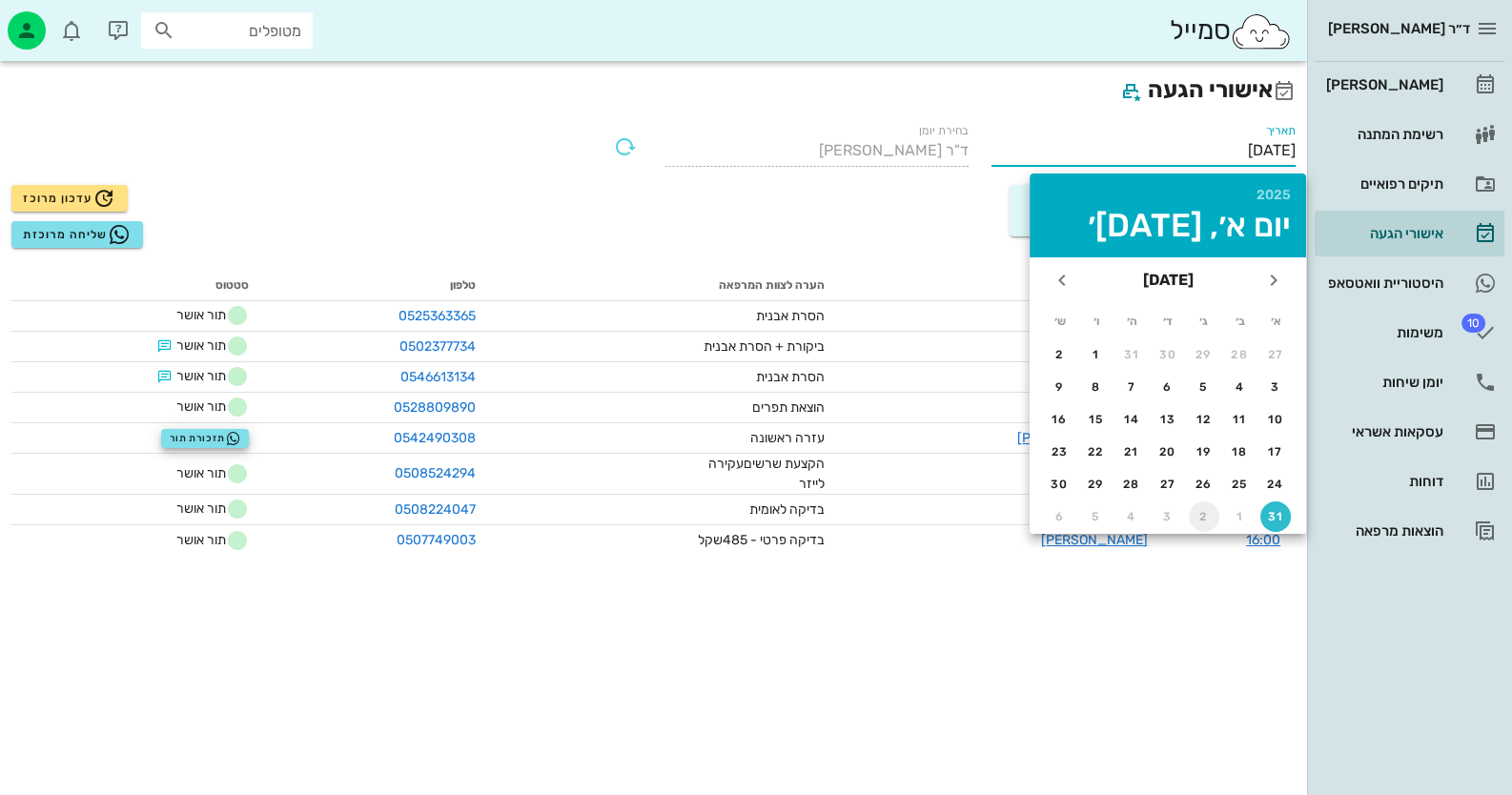
click at [1194, 522] on button "2" at bounding box center [1204, 516] width 31 height 31
type input "[DATE]"
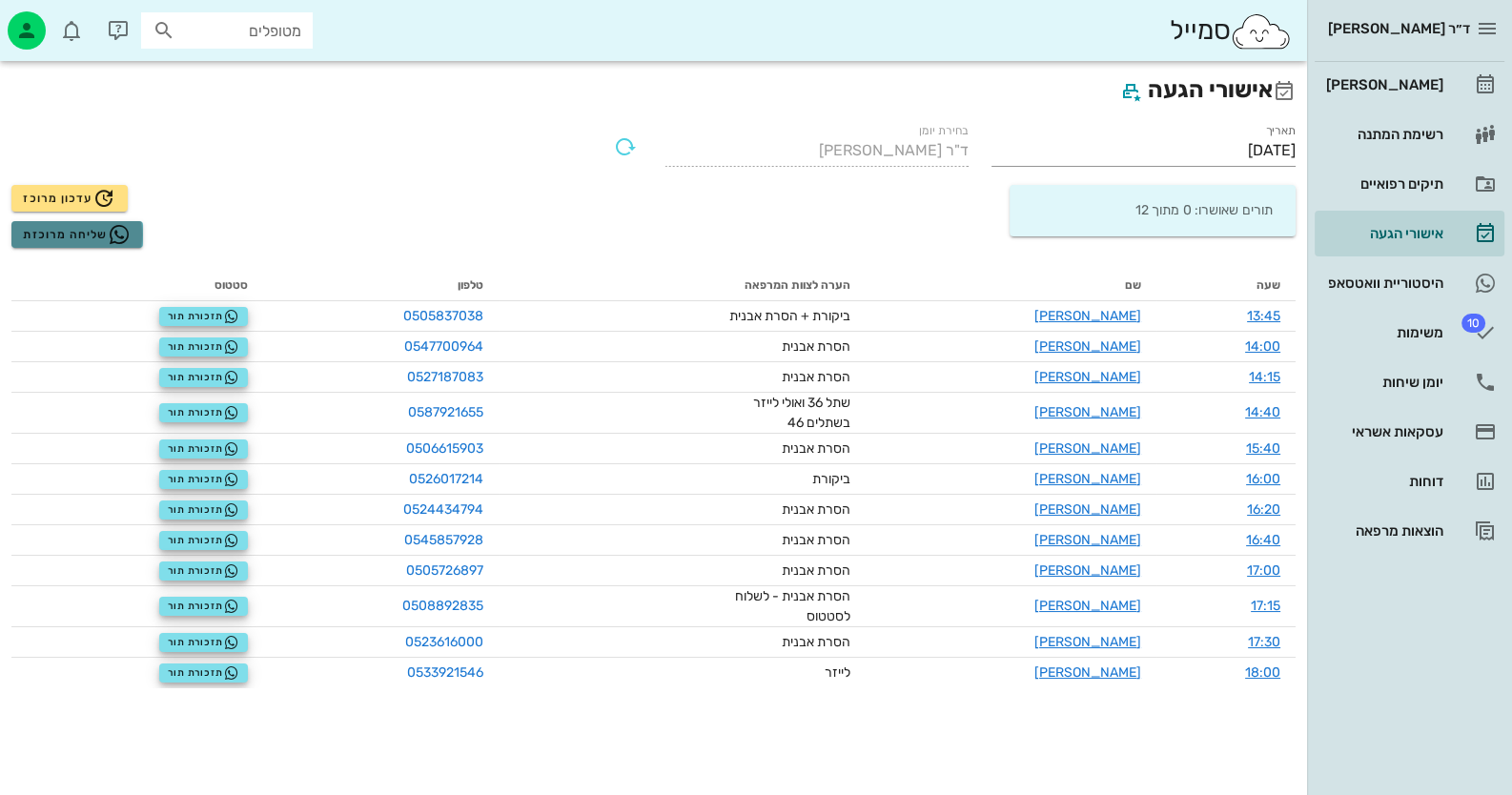
click at [83, 236] on span "שליחה מרוכזת" at bounding box center [76, 233] width 107 height 23
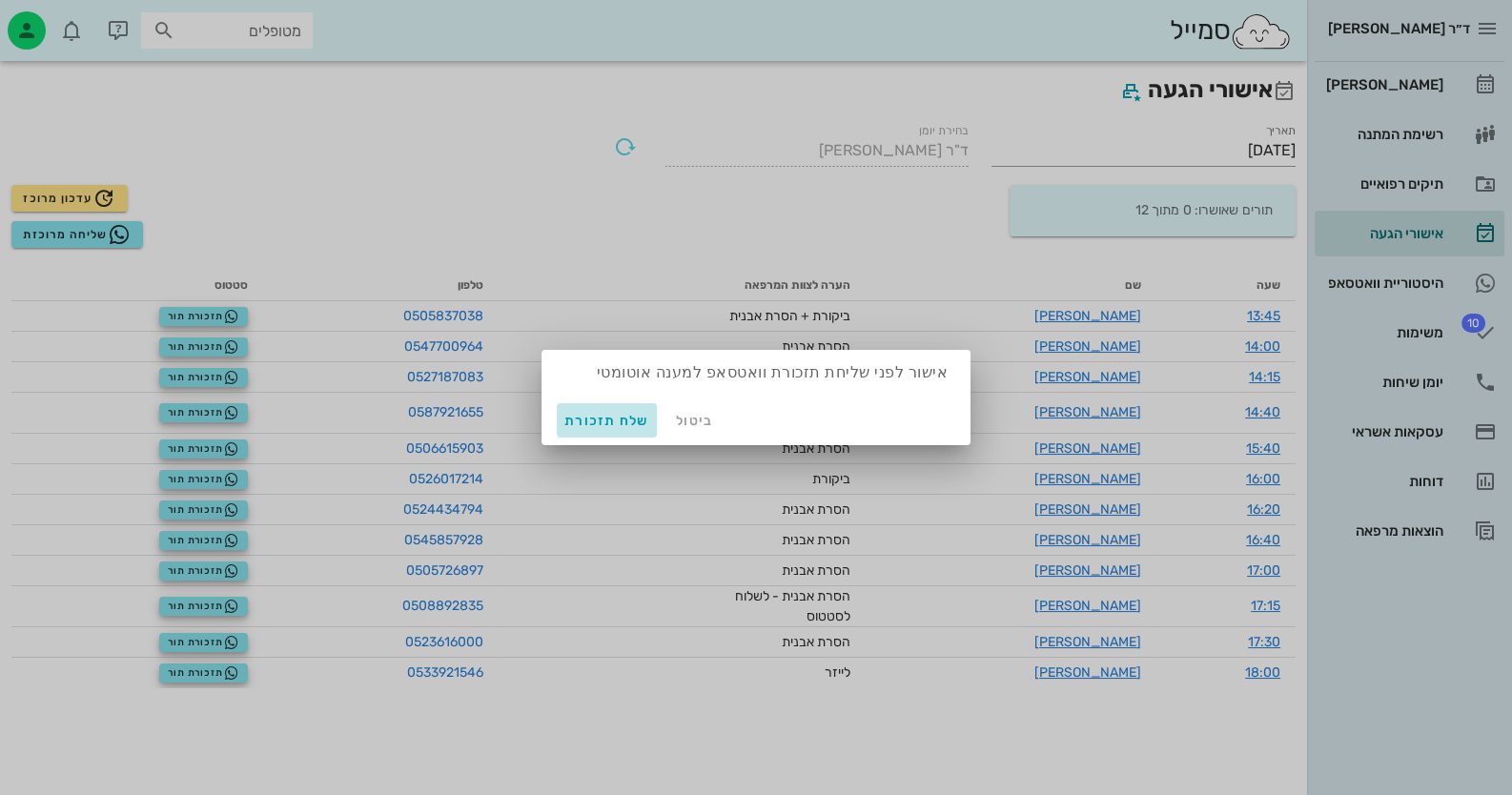
click at [595, 428] on span "שלח תזכורת" at bounding box center [607, 421] width 85 height 16
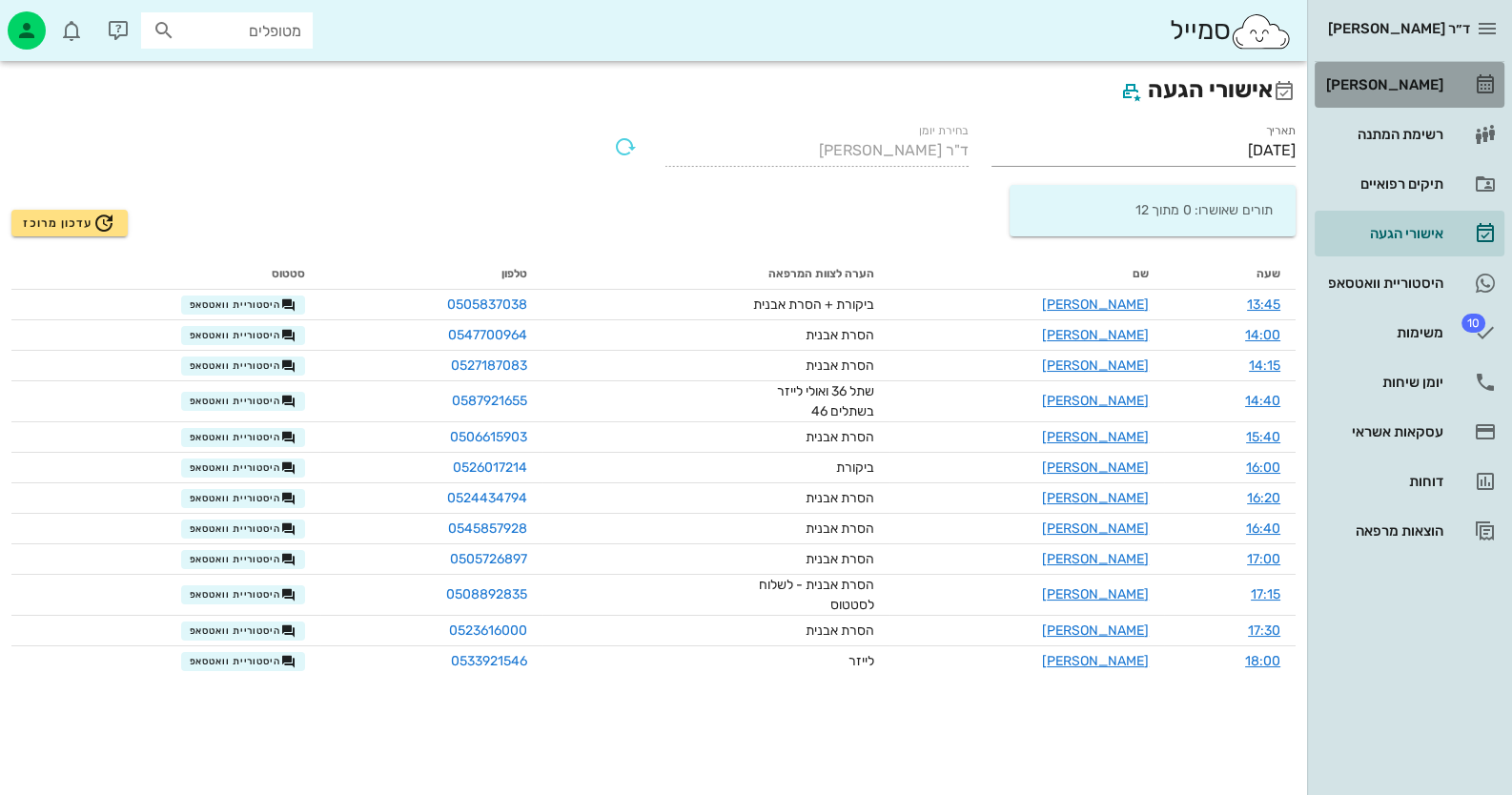
click at [1361, 70] on div "[PERSON_NAME]" at bounding box center [1382, 85] width 121 height 31
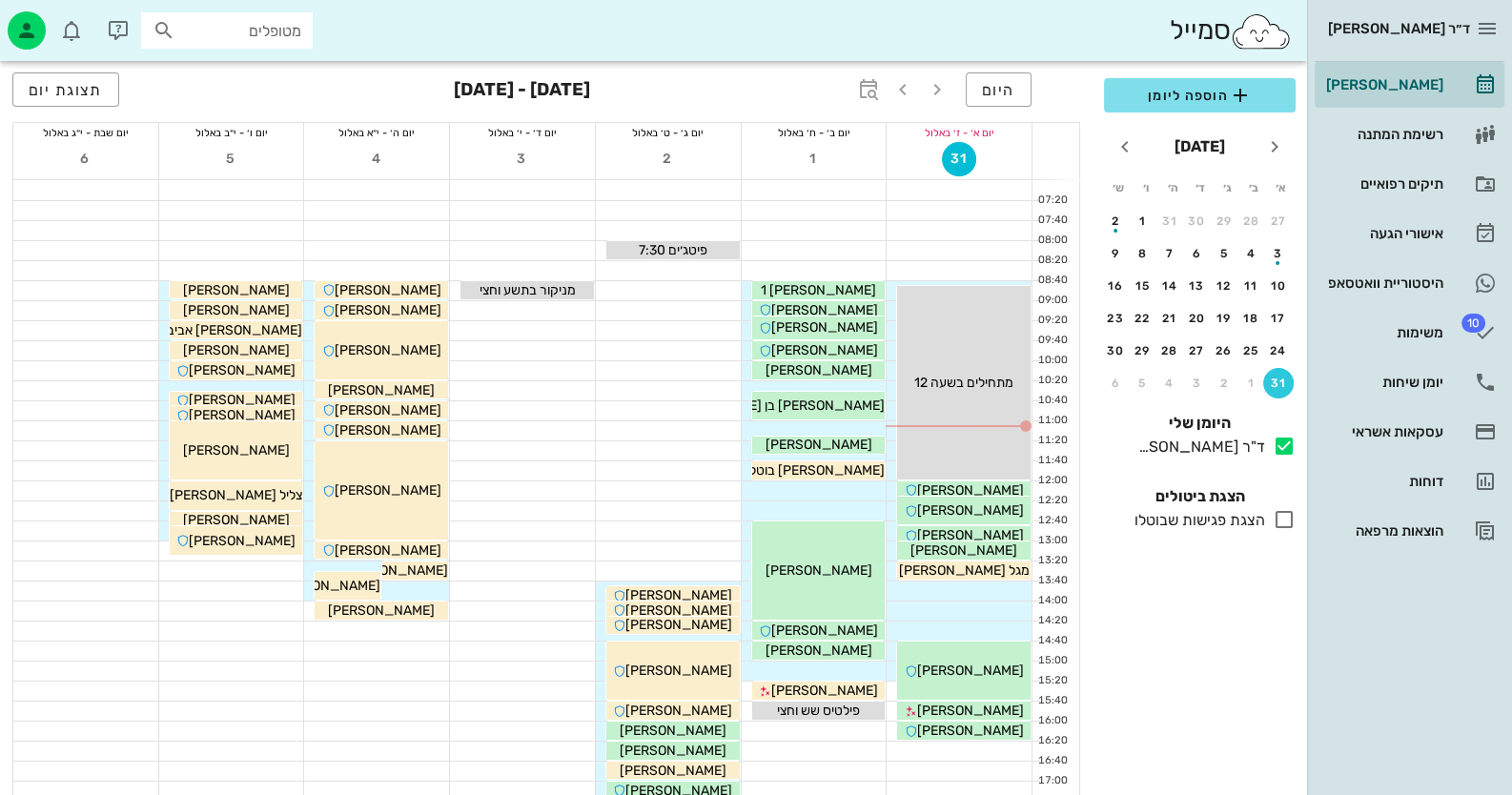
click at [1292, 522] on icon at bounding box center [1283, 519] width 23 height 23
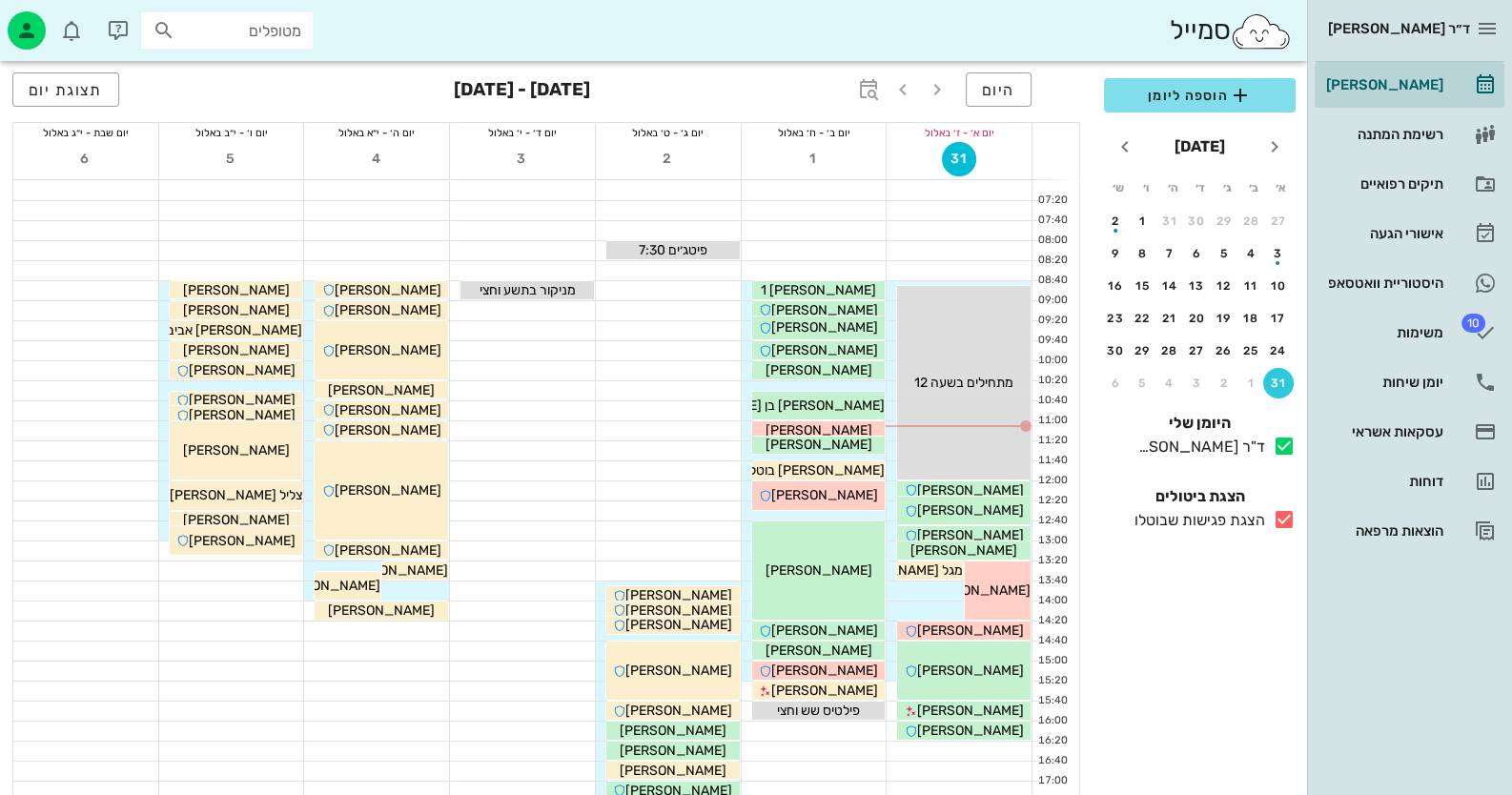
click at [1286, 518] on icon at bounding box center [1283, 519] width 23 height 23
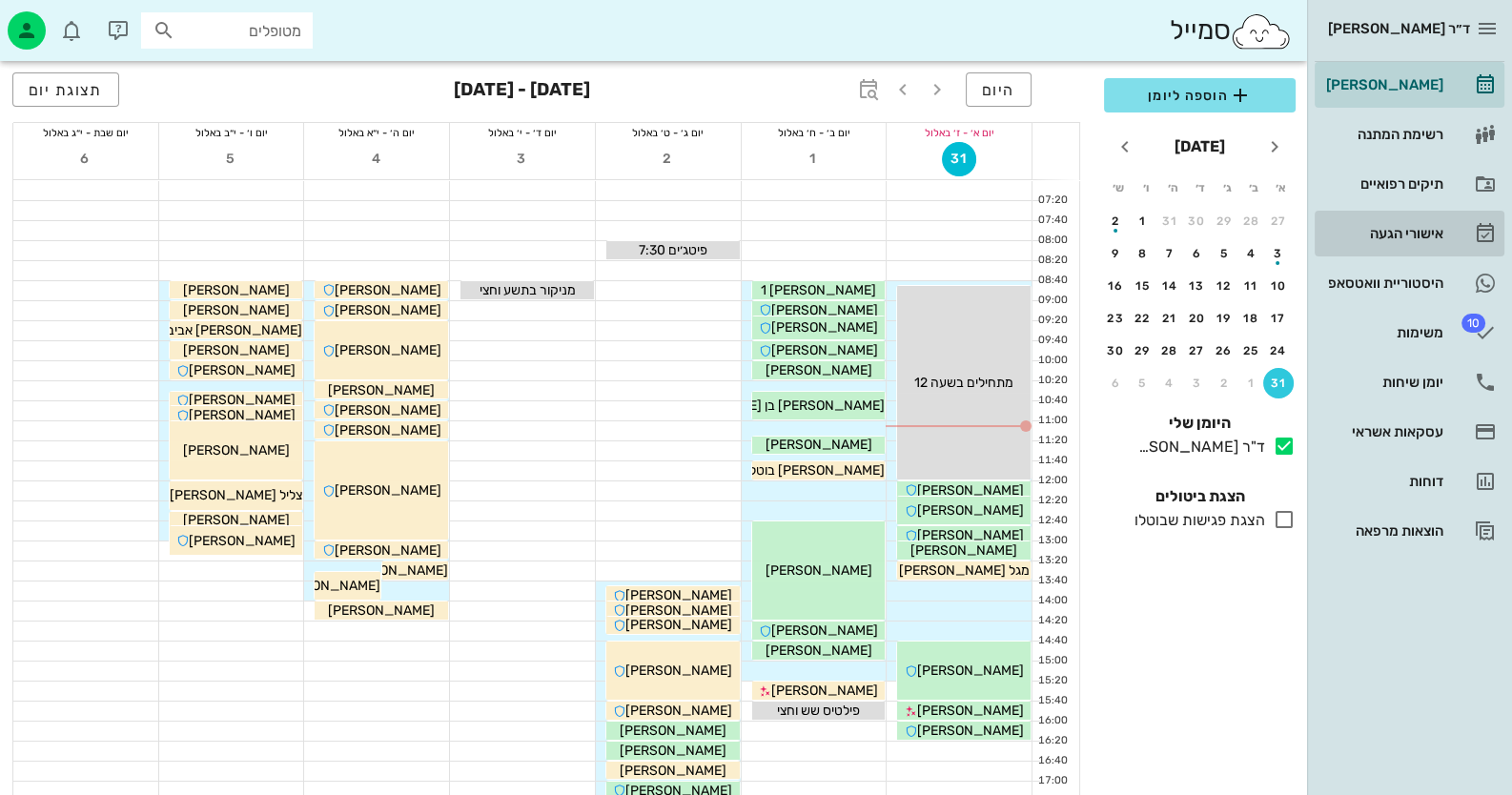
click at [1426, 238] on div "אישורי הגעה" at bounding box center [1382, 232] width 121 height 15
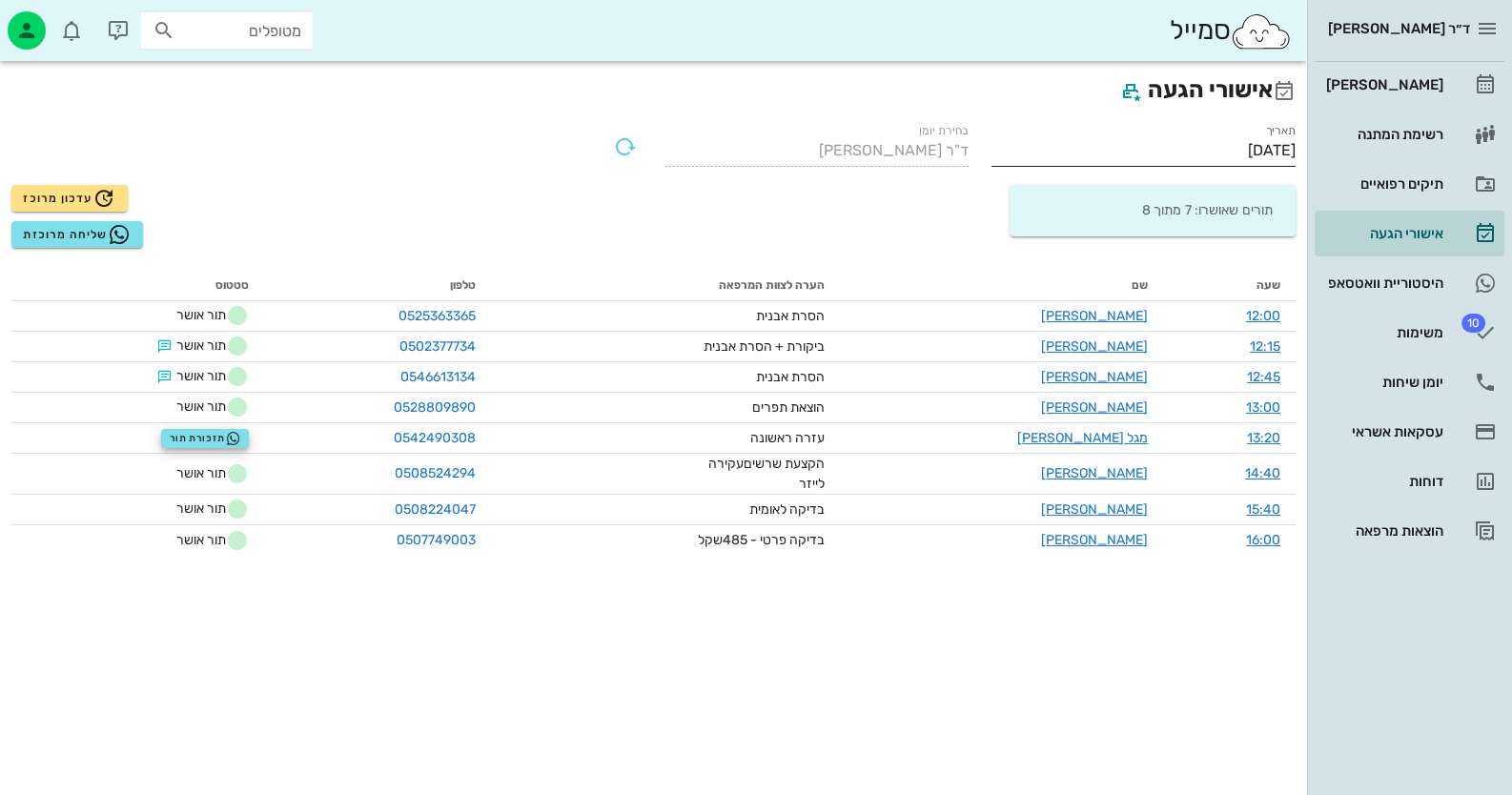
click at [1221, 154] on input "[DATE]" at bounding box center [1143, 150] width 304 height 31
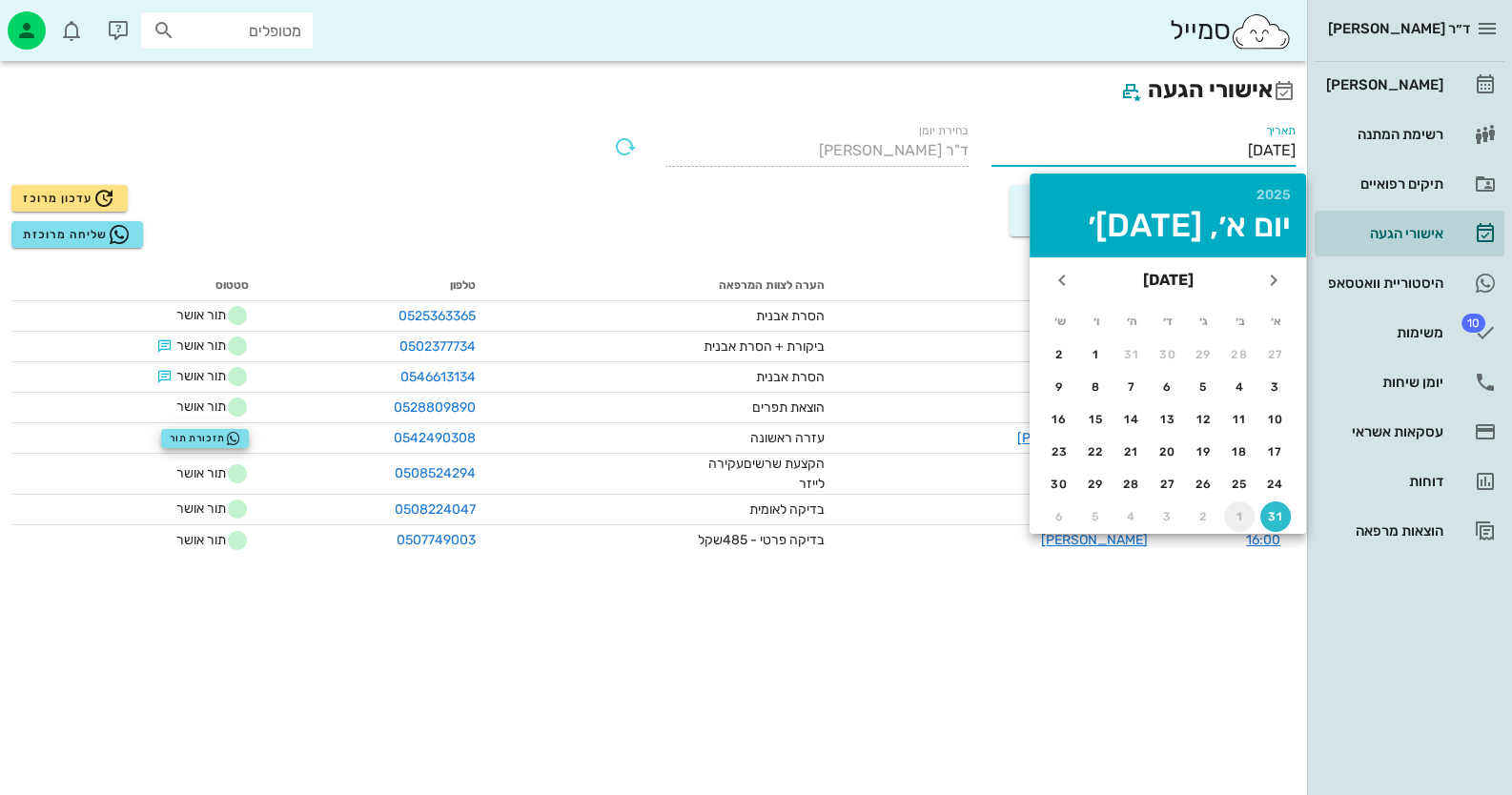
click at [1233, 505] on button "1" at bounding box center [1239, 516] width 31 height 31
type input "[DATE]"
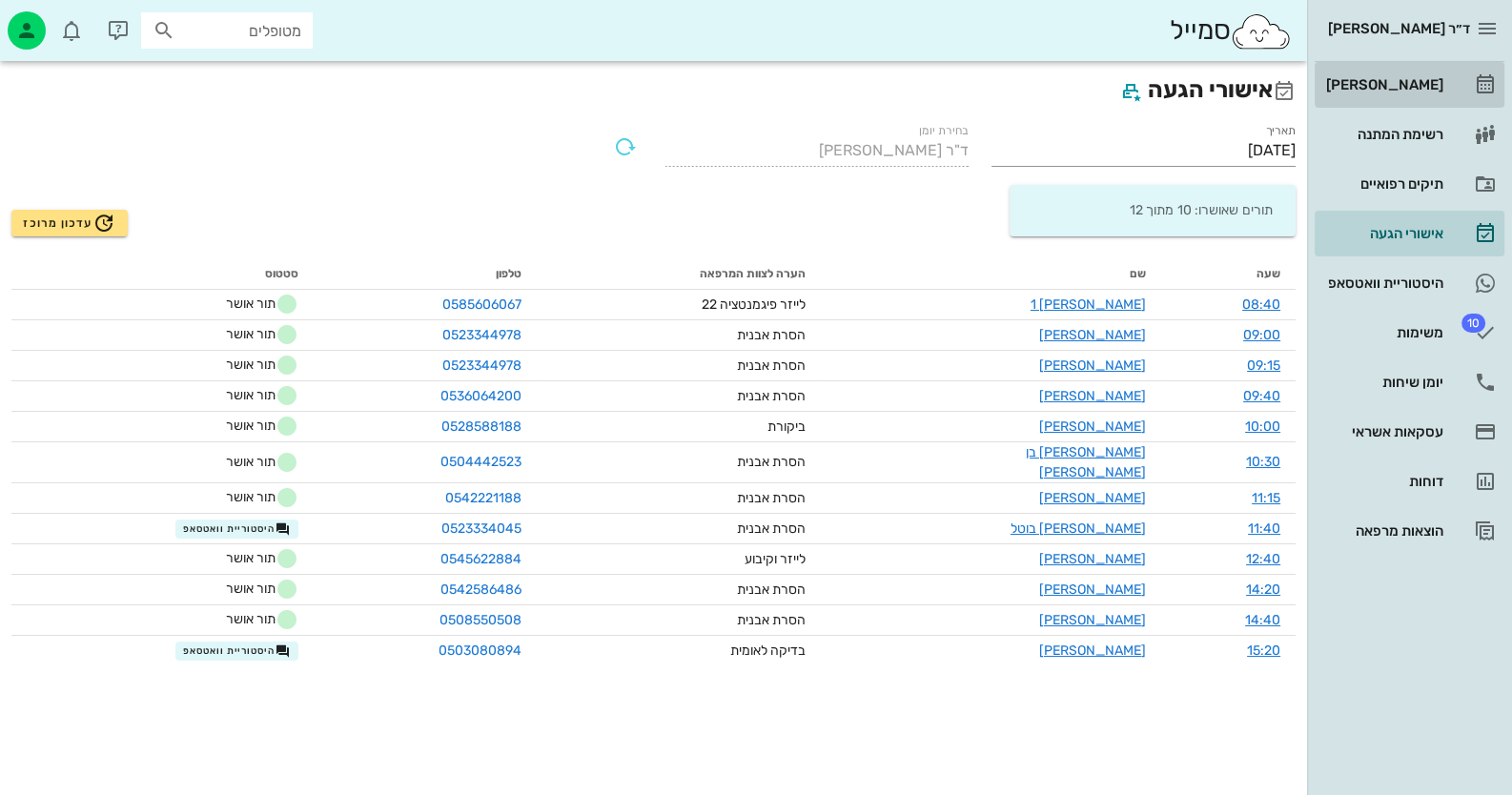
click at [1423, 96] on div "[PERSON_NAME]" at bounding box center [1382, 85] width 121 height 31
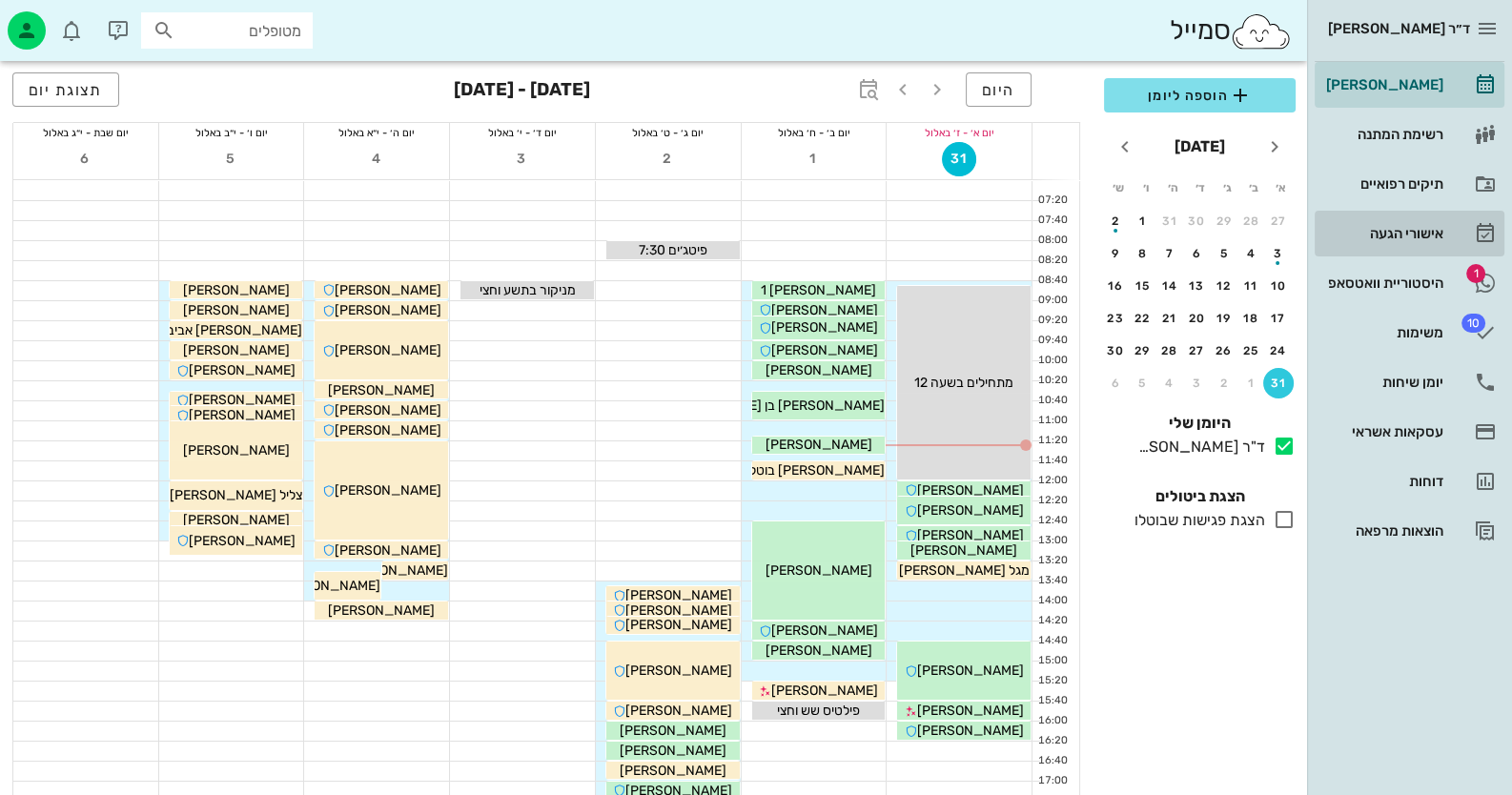
click at [1389, 255] on link "אישורי הגעה" at bounding box center [1410, 233] width 190 height 45
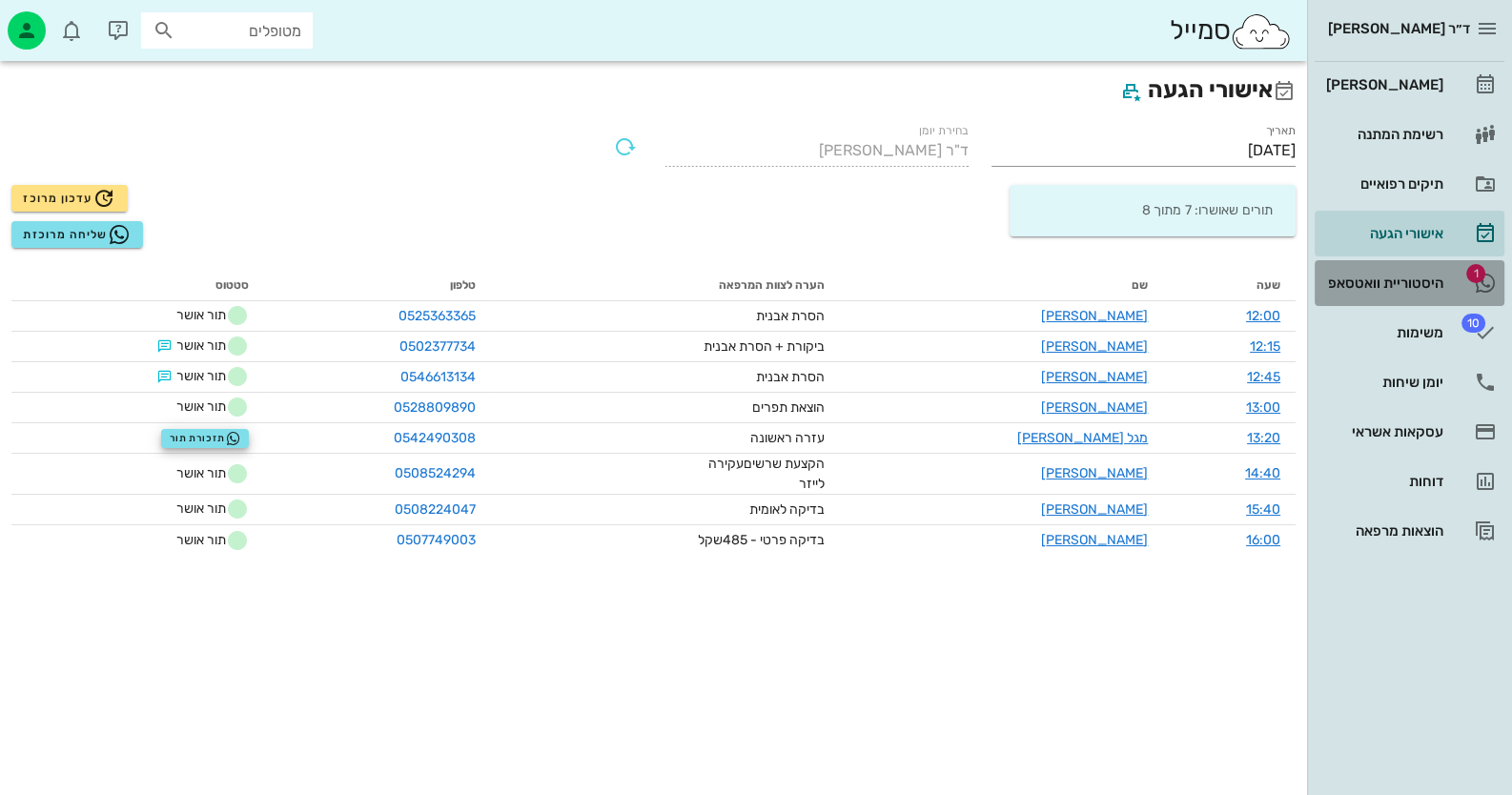
click at [1397, 276] on div "היסטוריית וואטסאפ" at bounding box center [1382, 283] width 121 height 15
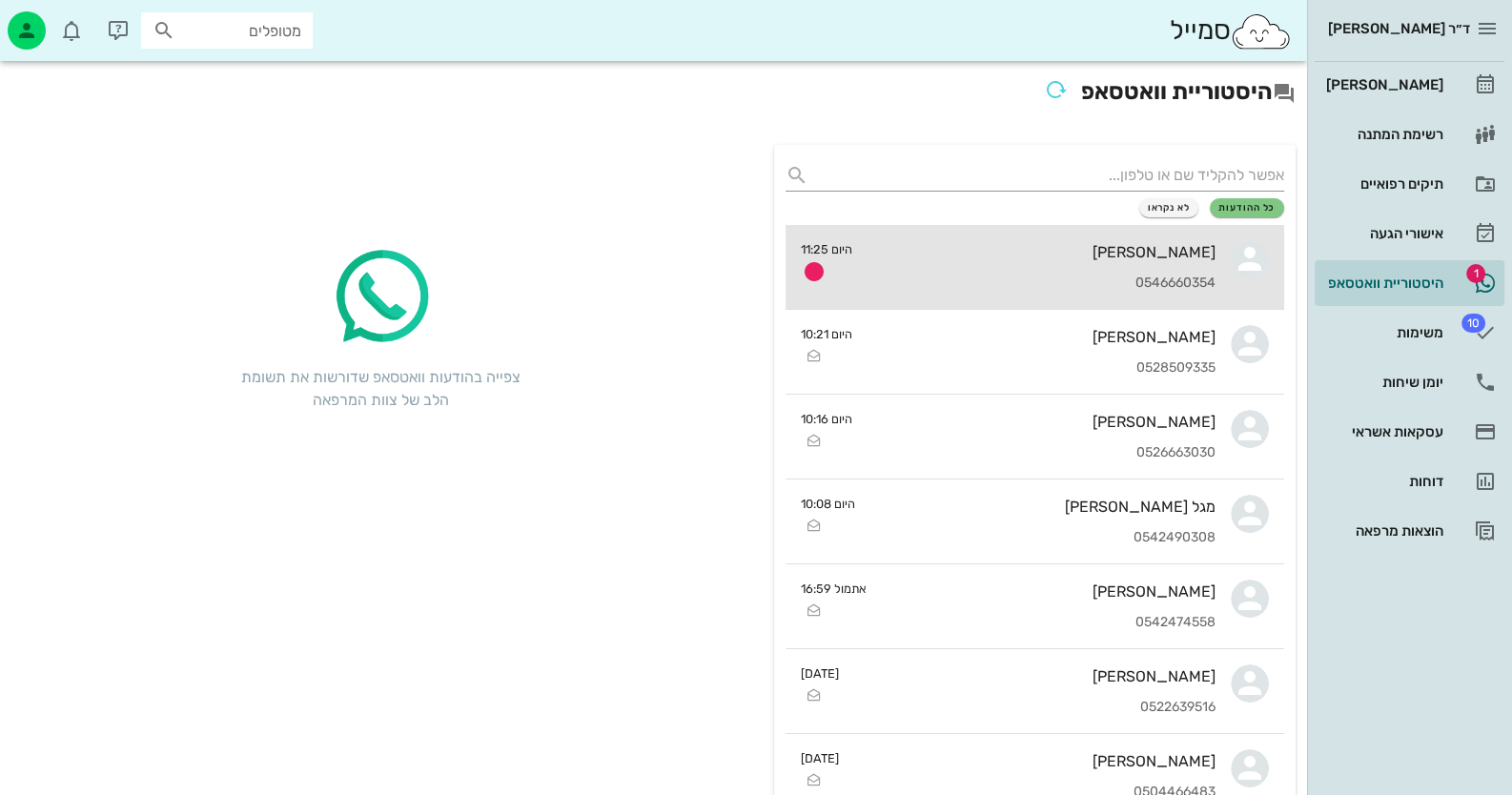
click at [1136, 247] on div "[PERSON_NAME]" at bounding box center [1041, 252] width 348 height 18
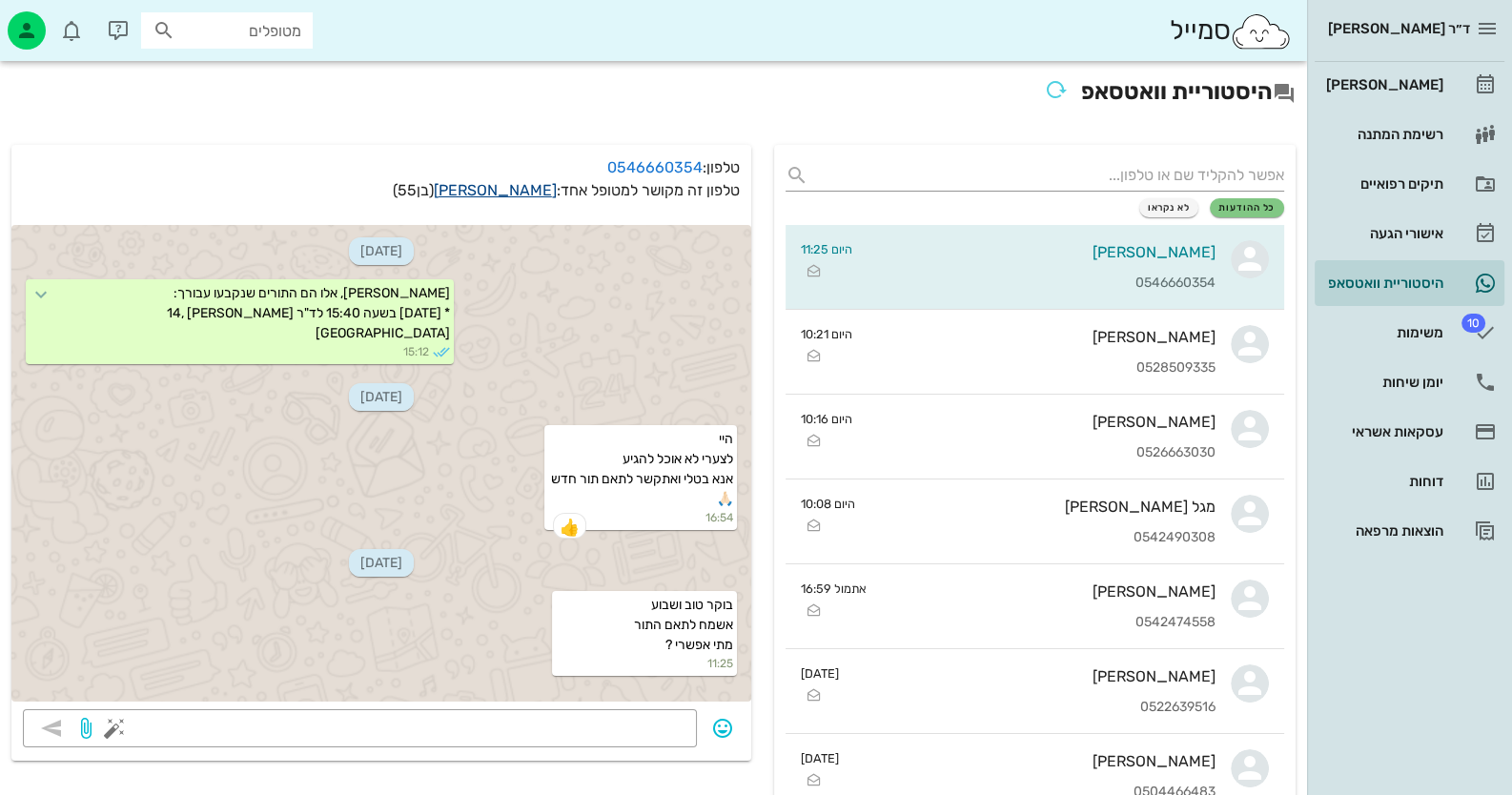
click at [532, 193] on link "[PERSON_NAME]" at bounding box center [494, 190] width 123 height 18
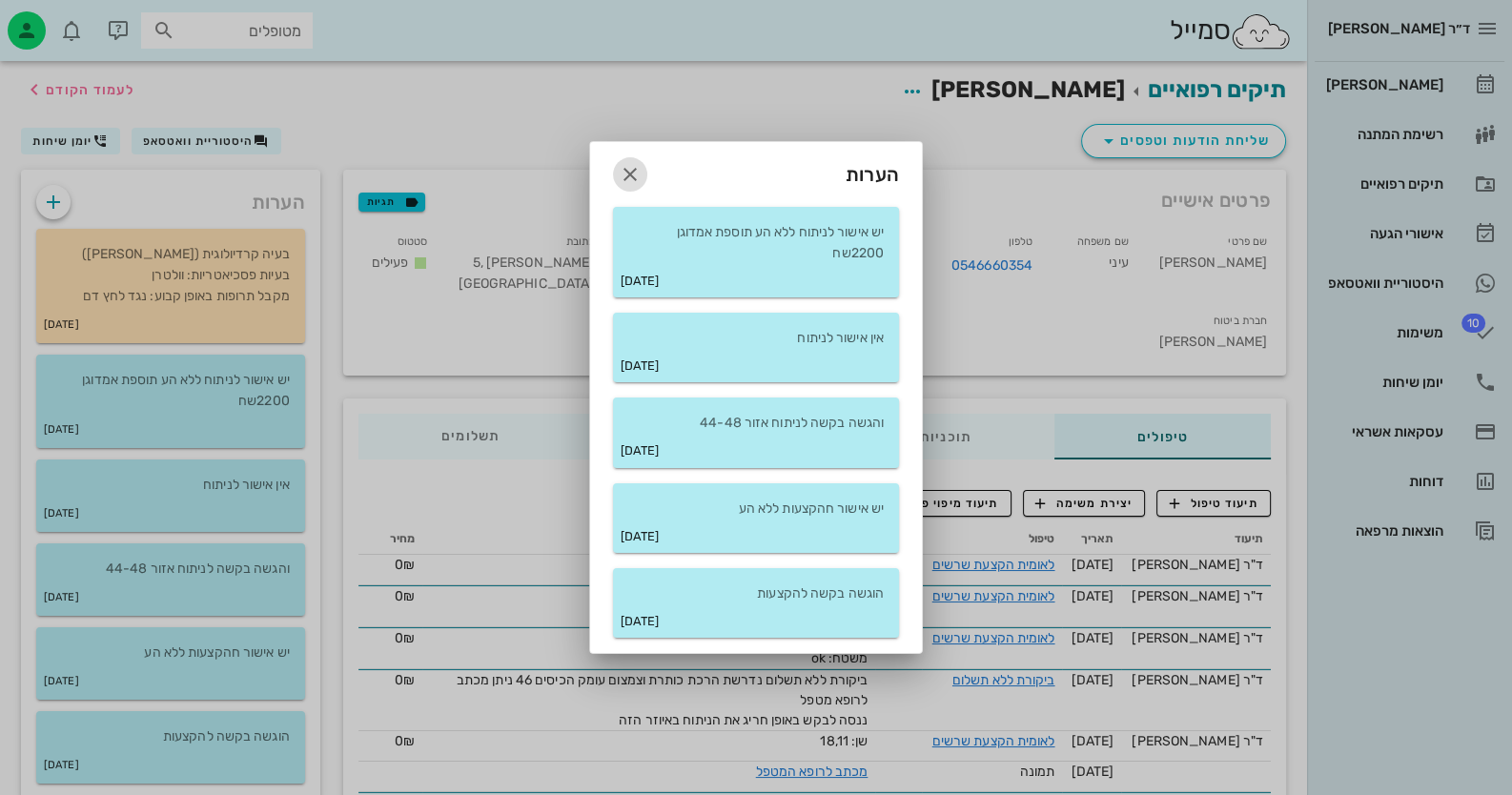
click at [632, 165] on icon "button" at bounding box center [629, 173] width 23 height 23
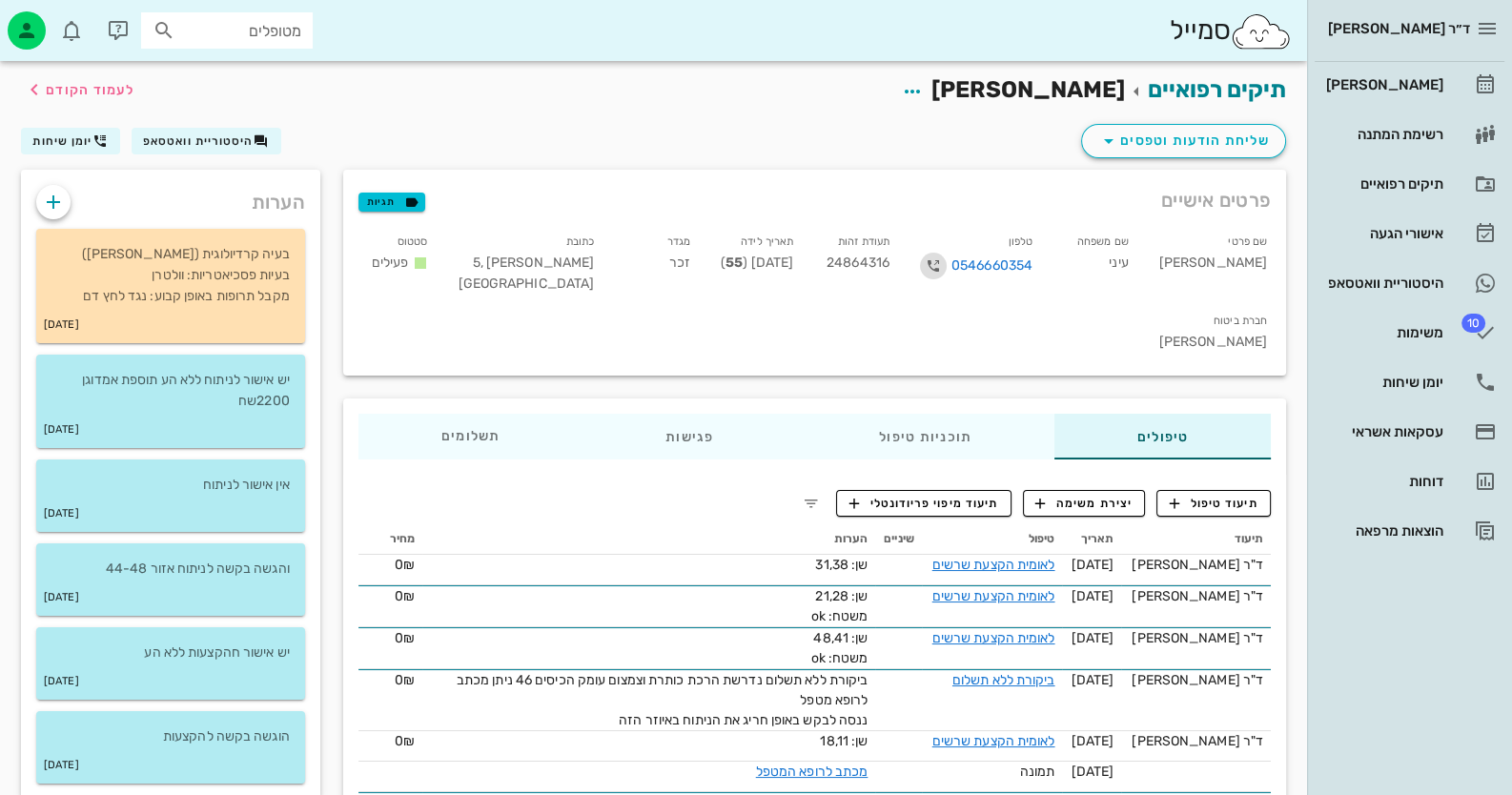
click at [945, 266] on icon "button" at bounding box center [933, 265] width 23 height 23
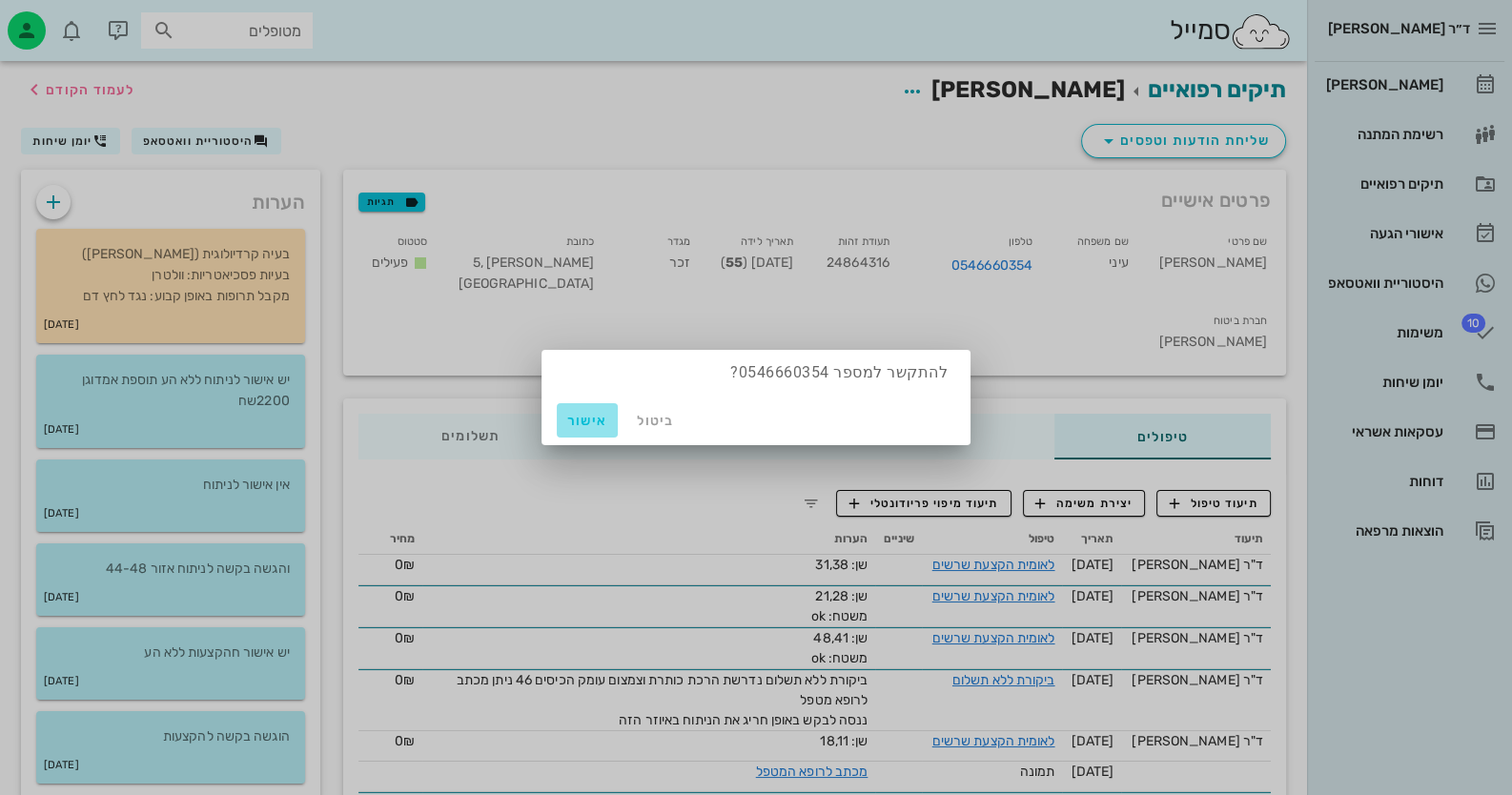
click at [579, 420] on span "אישור" at bounding box center [587, 421] width 45 height 16
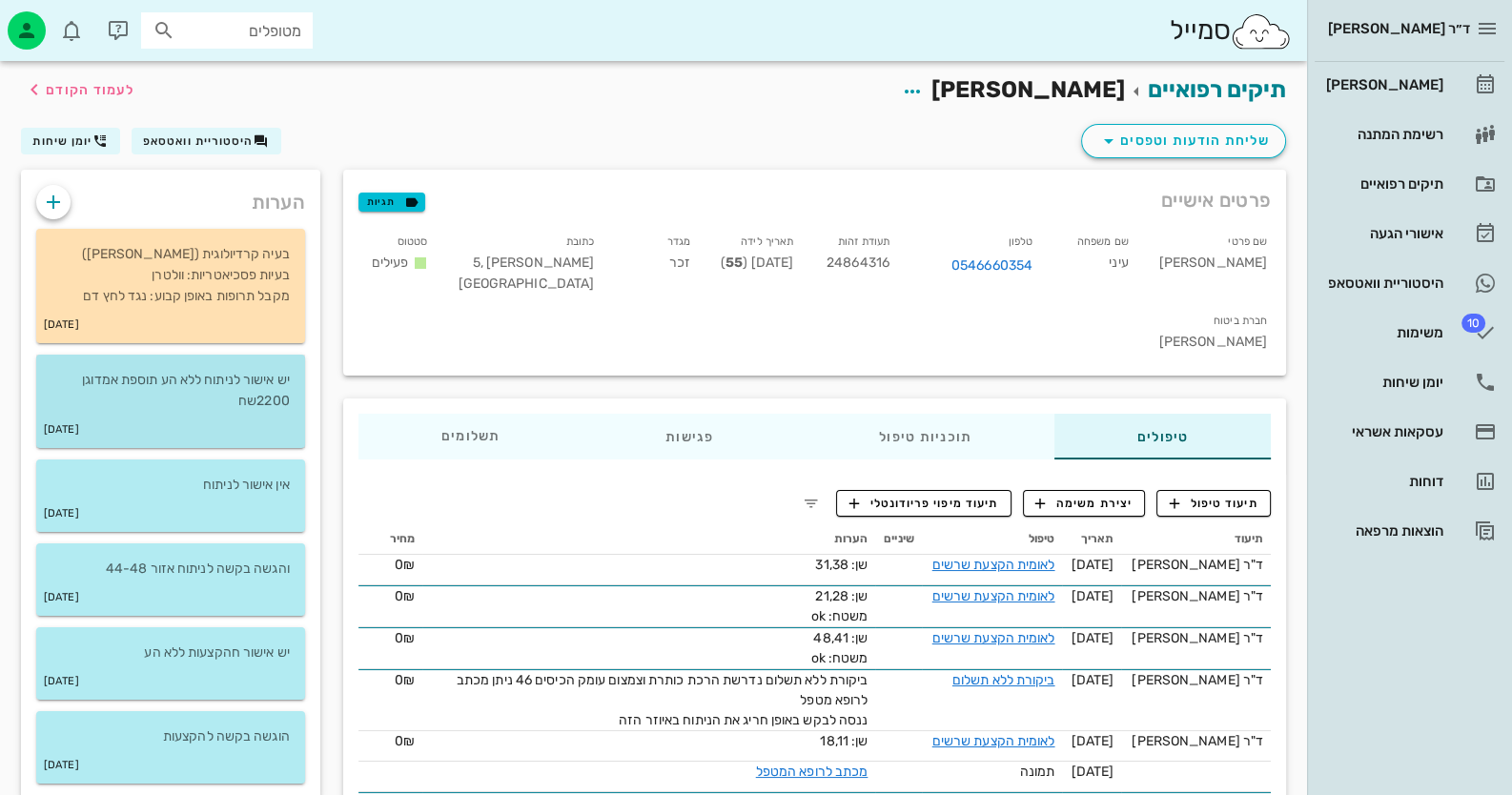
click at [197, 395] on p "יש אישור לניתוח ללא הע תוספת אמדוגן 2200שח" at bounding box center [170, 390] width 238 height 42
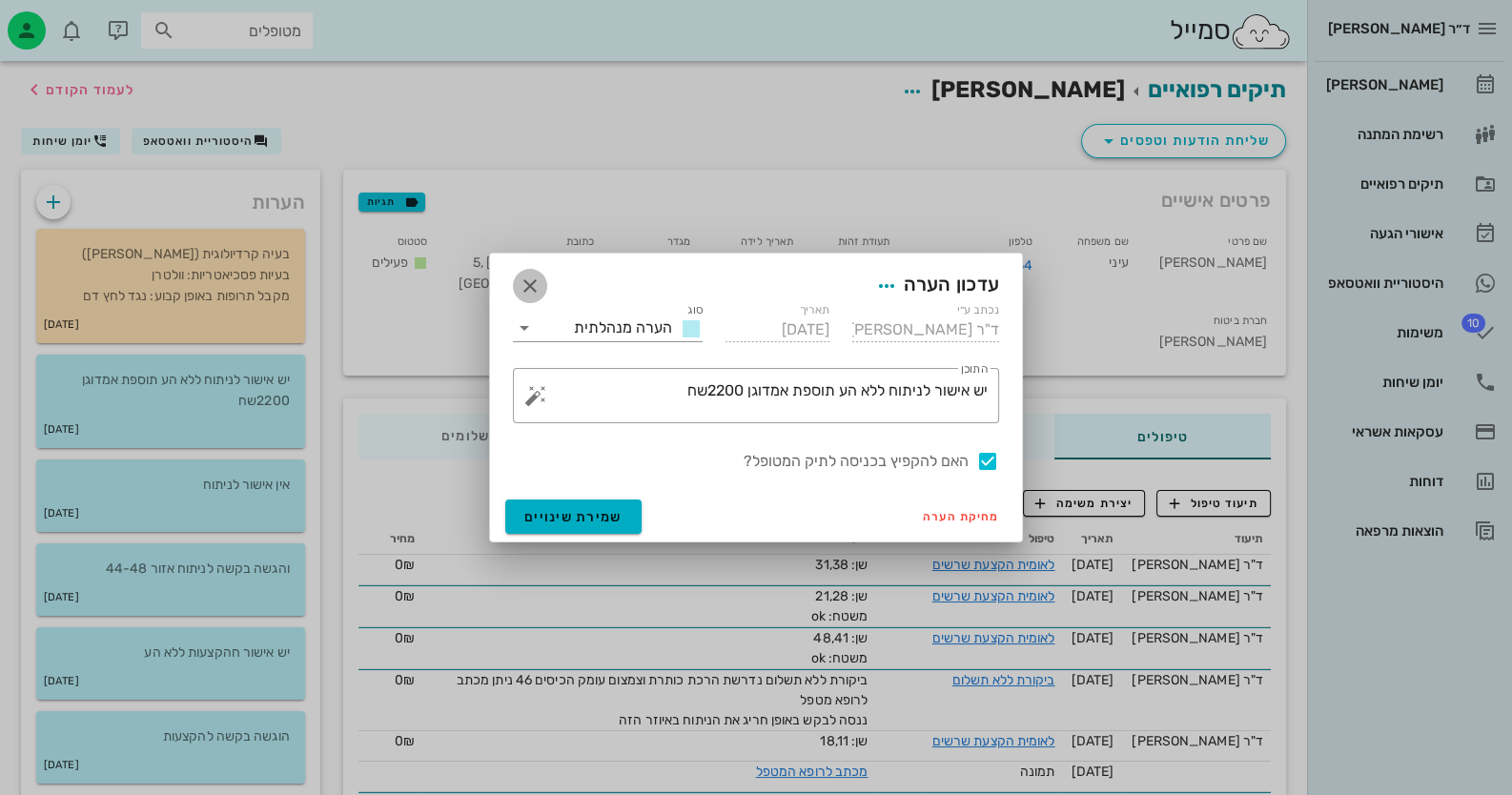
click at [528, 294] on icon "button" at bounding box center [529, 286] width 23 height 23
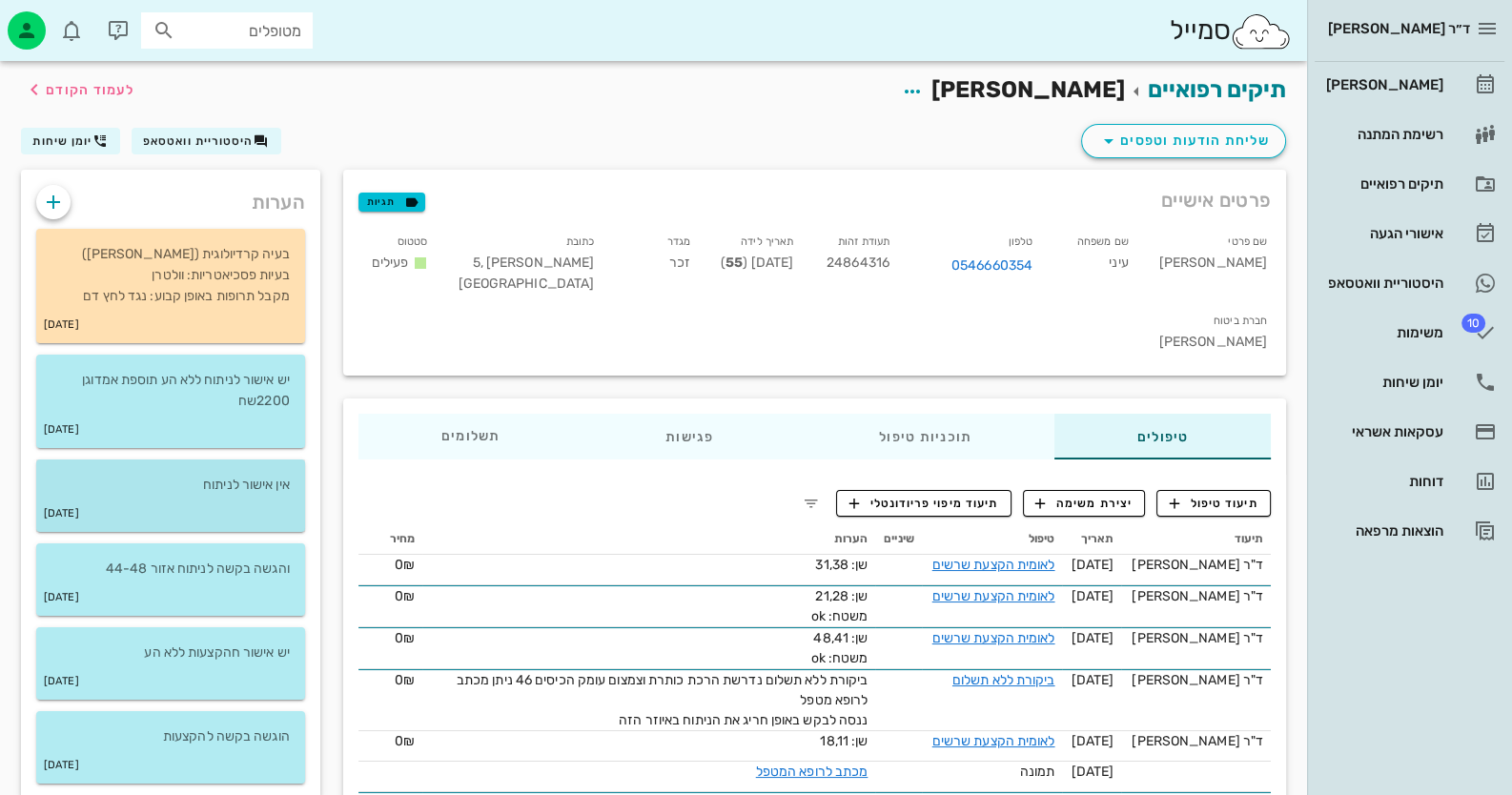
click at [133, 492] on p "אין אישור לניתוח" at bounding box center [170, 485] width 238 height 21
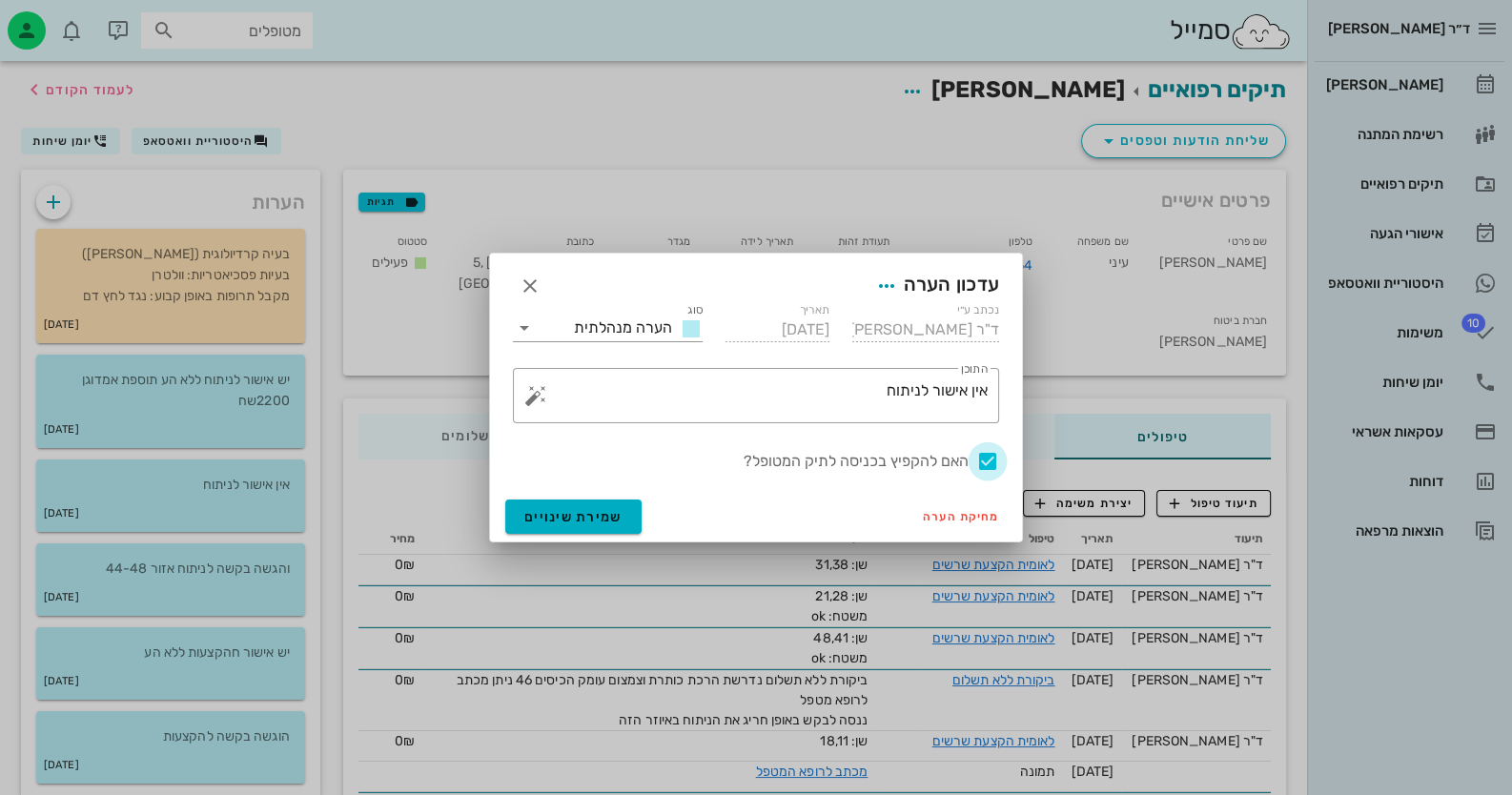
click at [981, 448] on div at bounding box center [987, 461] width 33 height 33
checkbox input "false"
click at [581, 519] on span "שמירת שינויים" at bounding box center [573, 517] width 99 height 16
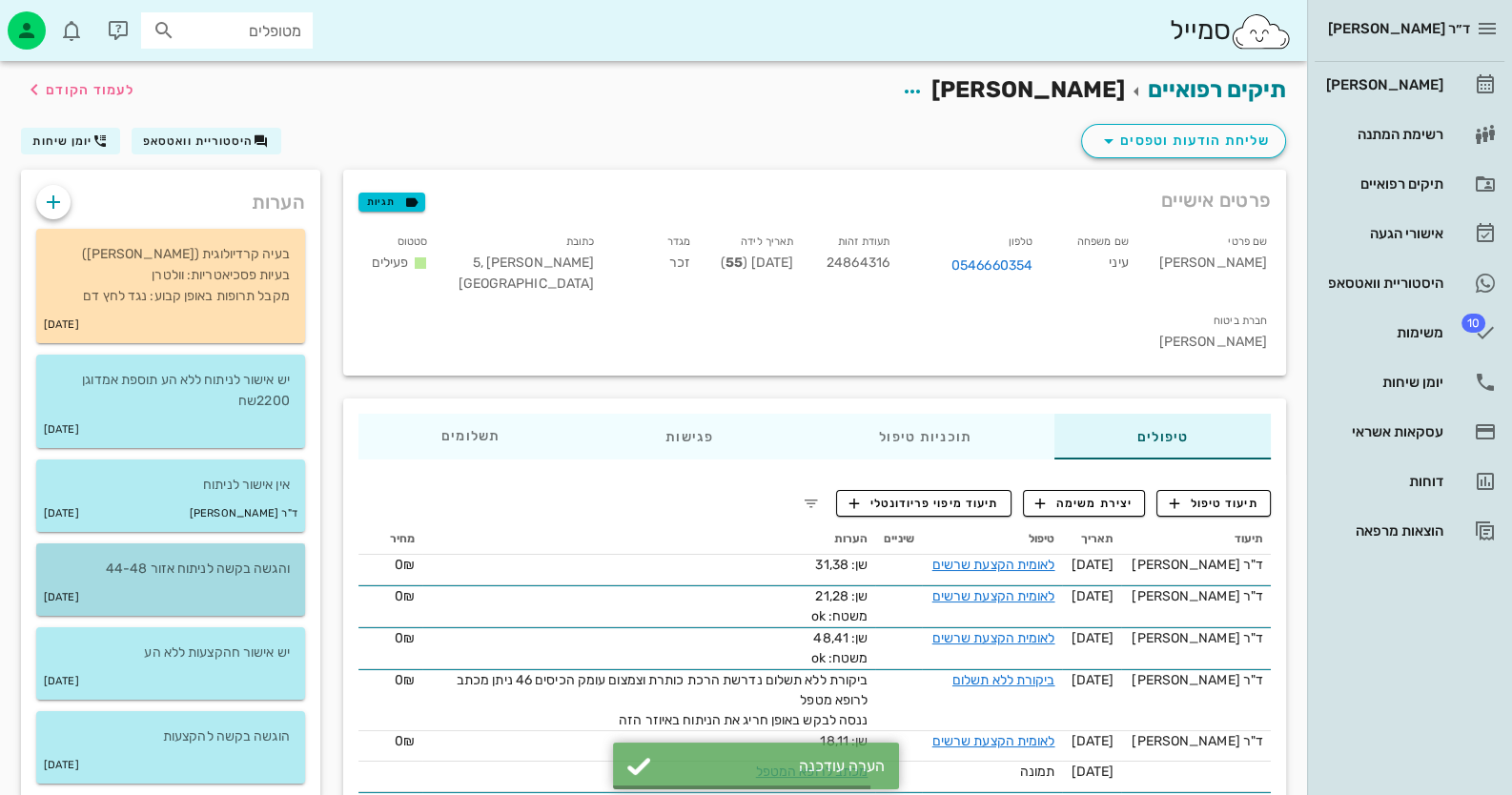
click at [203, 579] on div "[DATE]" at bounding box center [170, 597] width 269 height 36
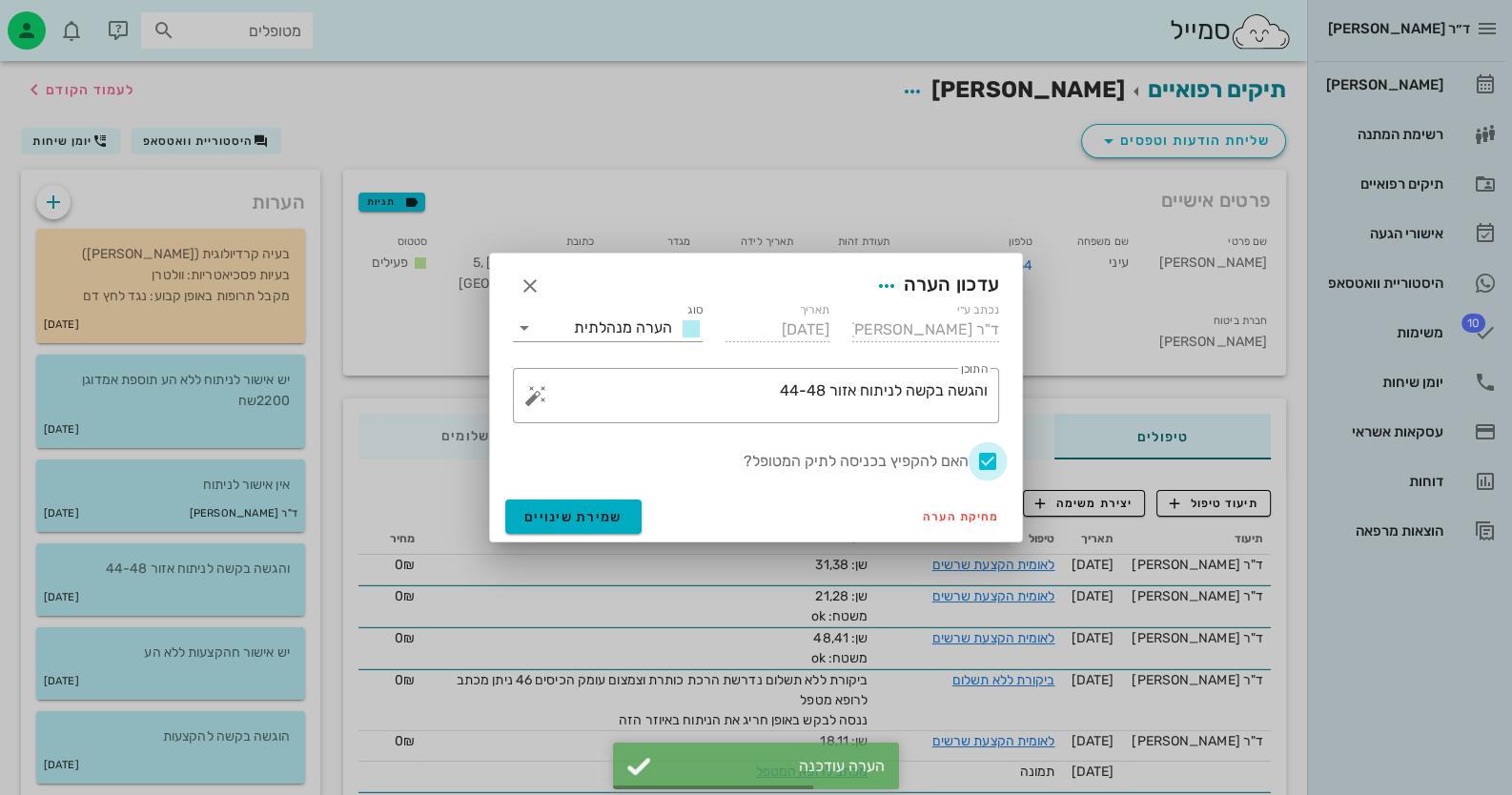
click at [979, 464] on div at bounding box center [987, 461] width 33 height 33
checkbox input "false"
click at [658, 519] on div "מחיקת הערה שמירת שינויים" at bounding box center [756, 516] width 532 height 49
click at [598, 509] on span "שמירת שינויים" at bounding box center [573, 517] width 99 height 16
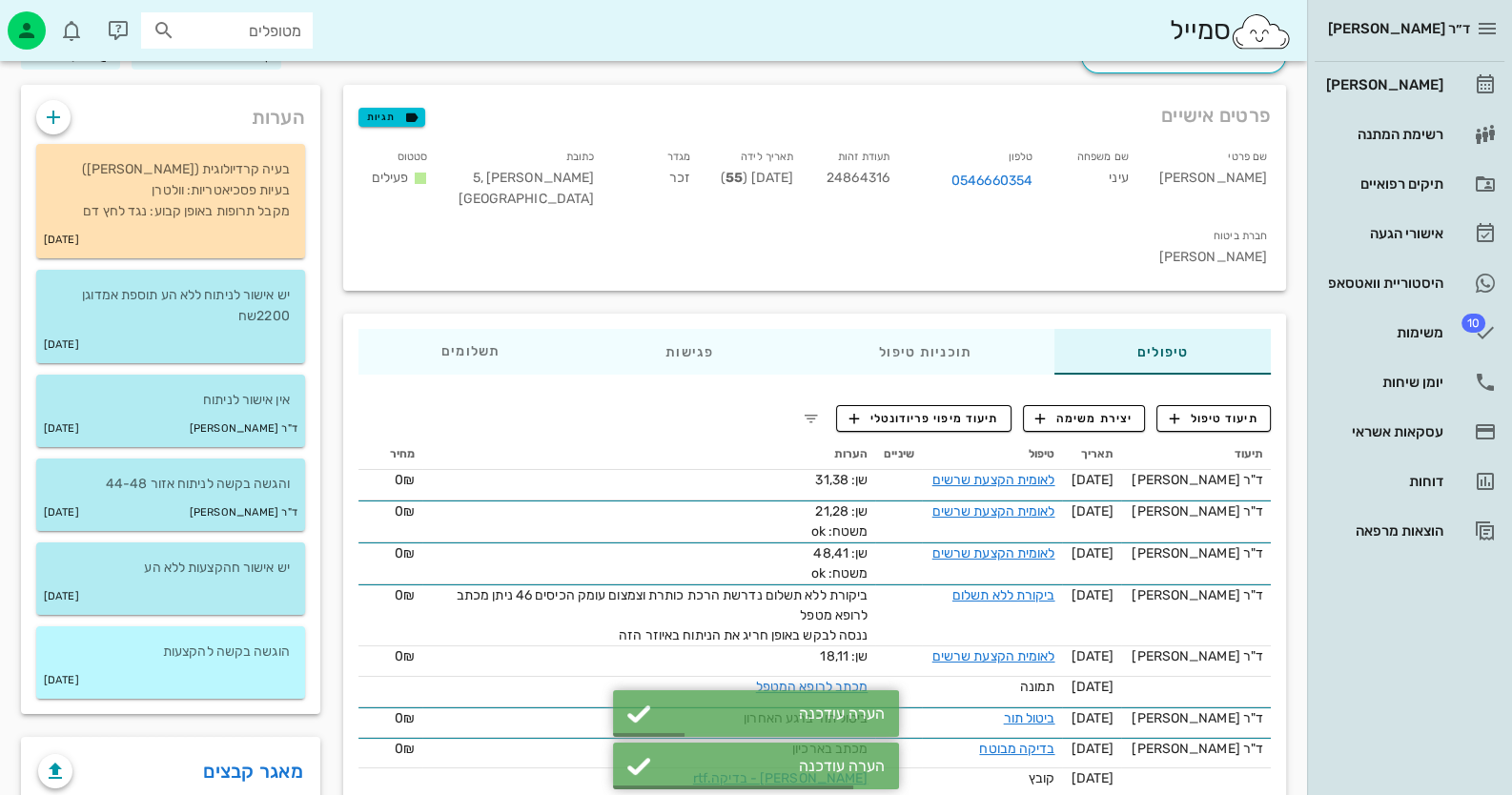
scroll to position [190, 0]
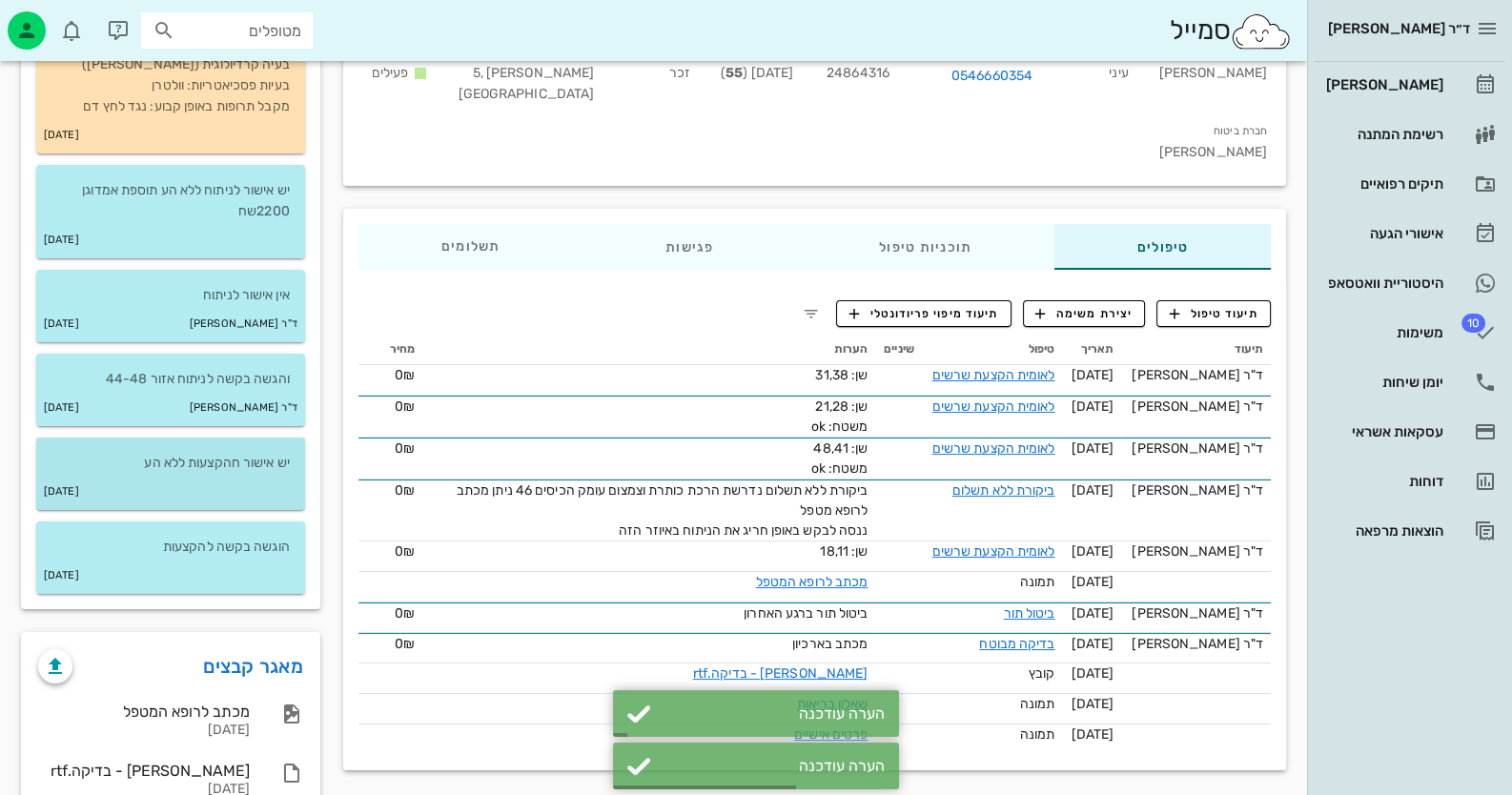
click at [256, 457] on p "יש אישור חהקצעות ללא הע" at bounding box center [170, 463] width 238 height 21
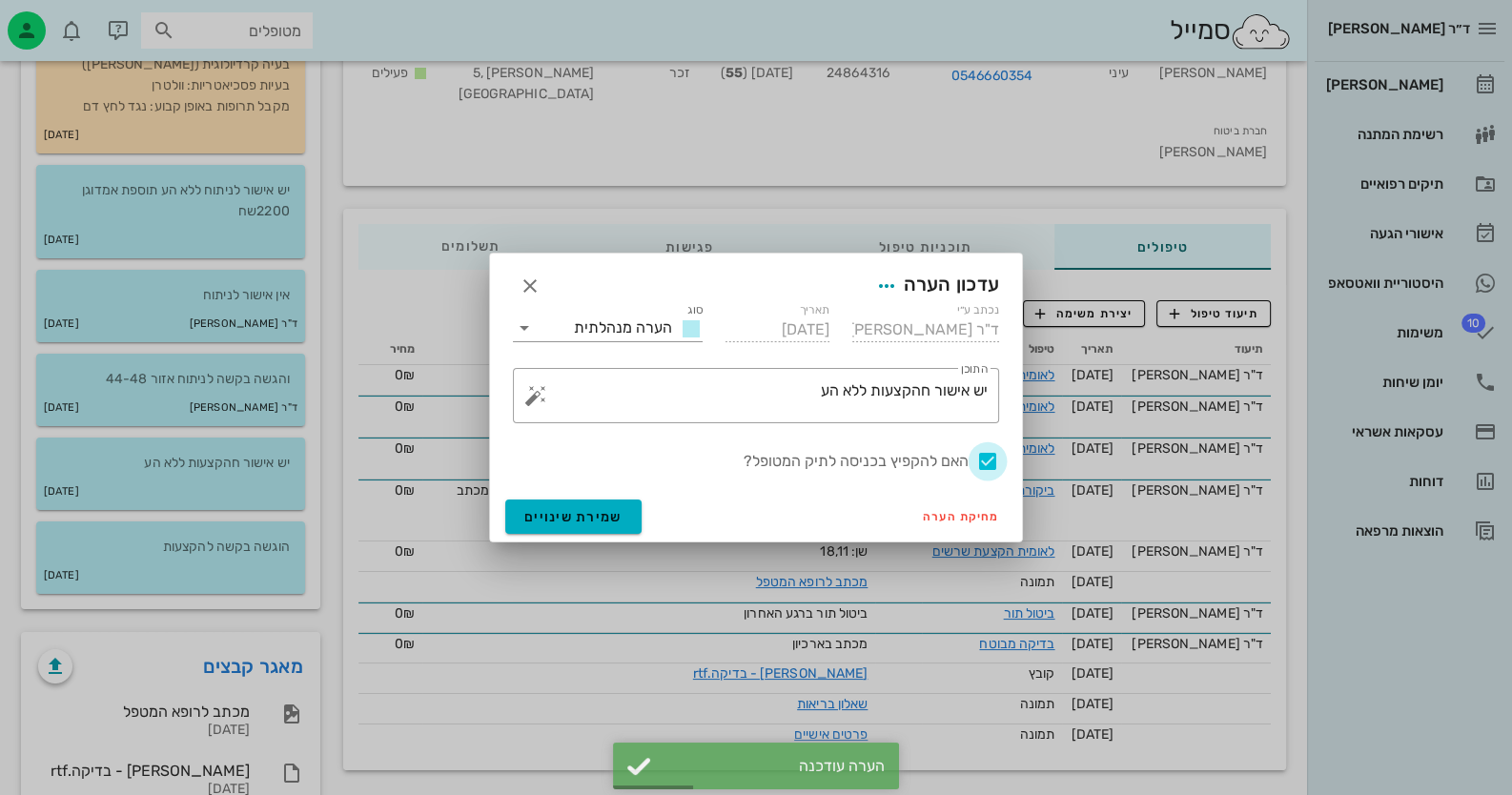
click at [995, 453] on div at bounding box center [987, 461] width 33 height 33
checkbox input "false"
click at [538, 503] on button "שמירת שינויים" at bounding box center [573, 516] width 136 height 34
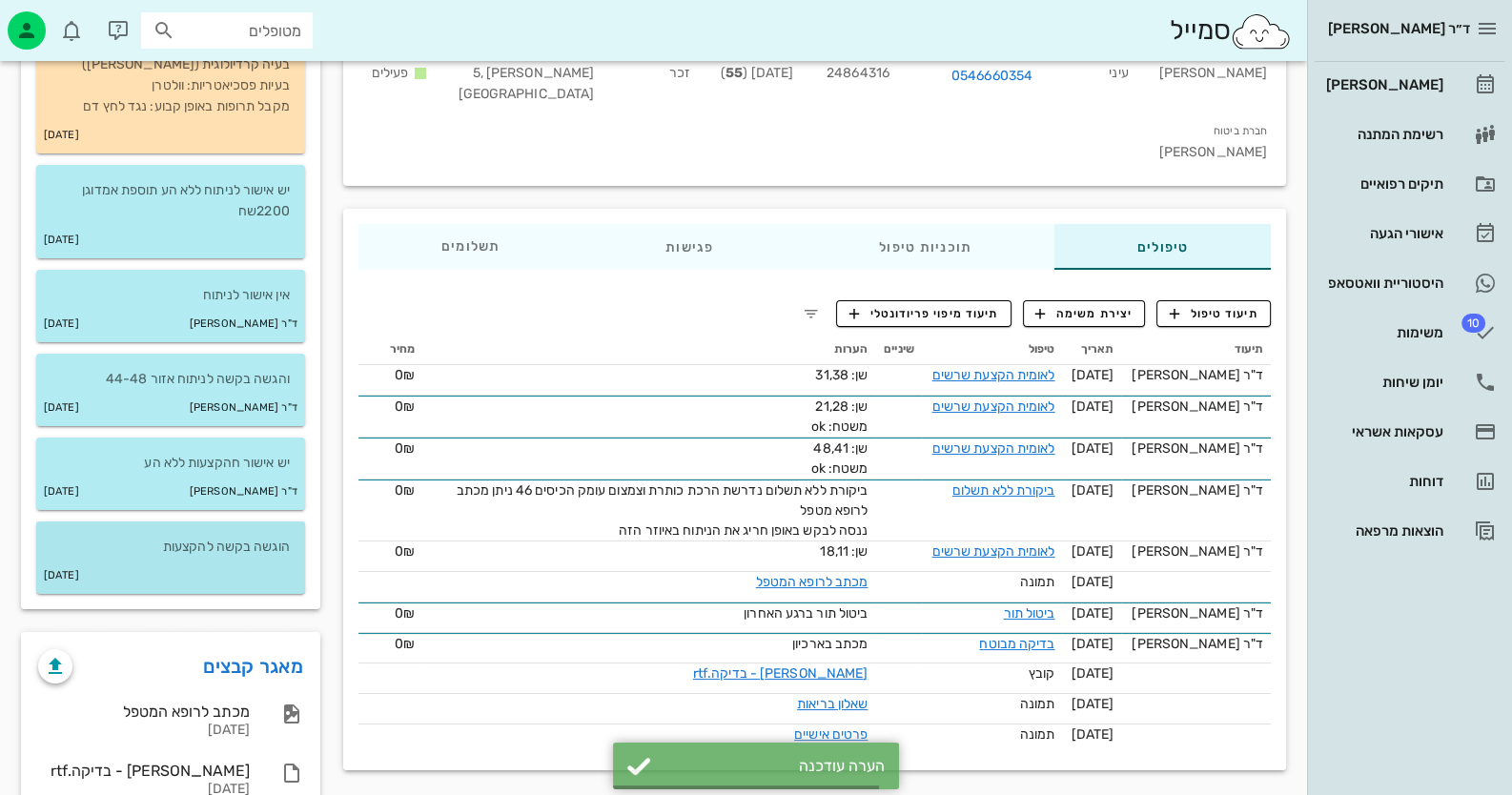
click at [194, 550] on p "הוגשה בקשה להקצעות" at bounding box center [170, 547] width 238 height 21
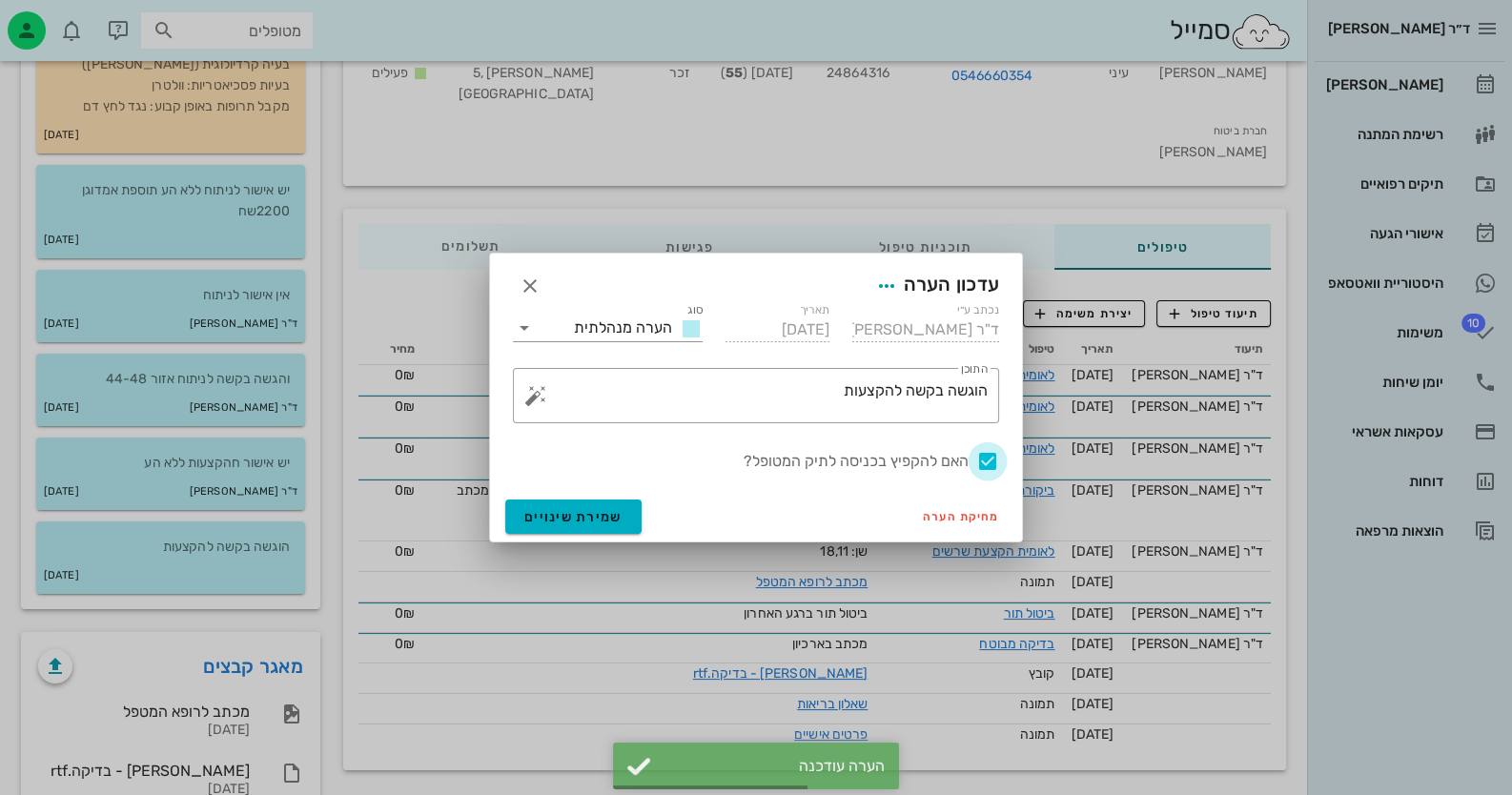
click at [991, 458] on div at bounding box center [987, 461] width 33 height 33
checkbox input "false"
click at [566, 514] on span "שמירת שינויים" at bounding box center [573, 517] width 99 height 16
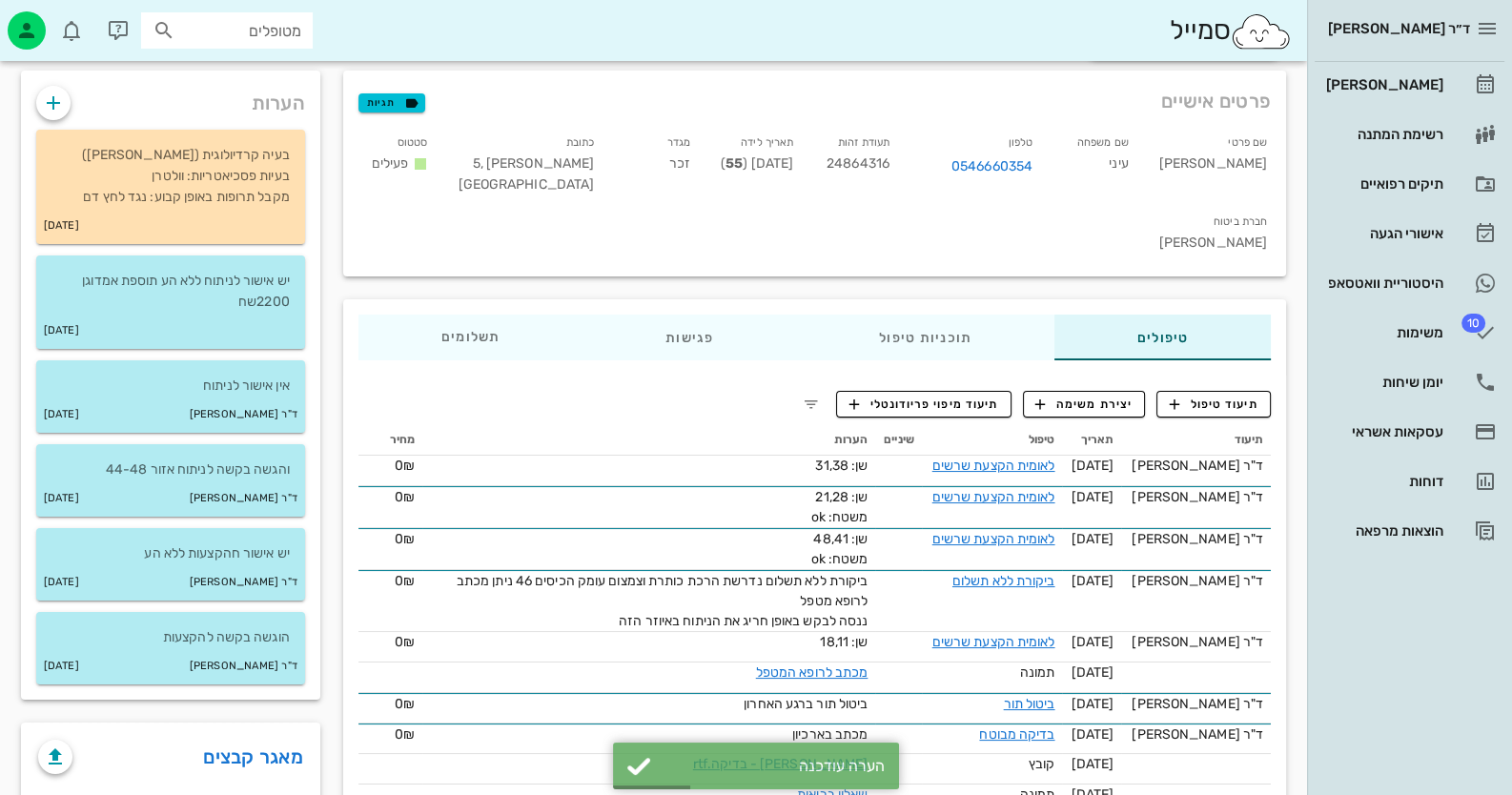
scroll to position [0, 0]
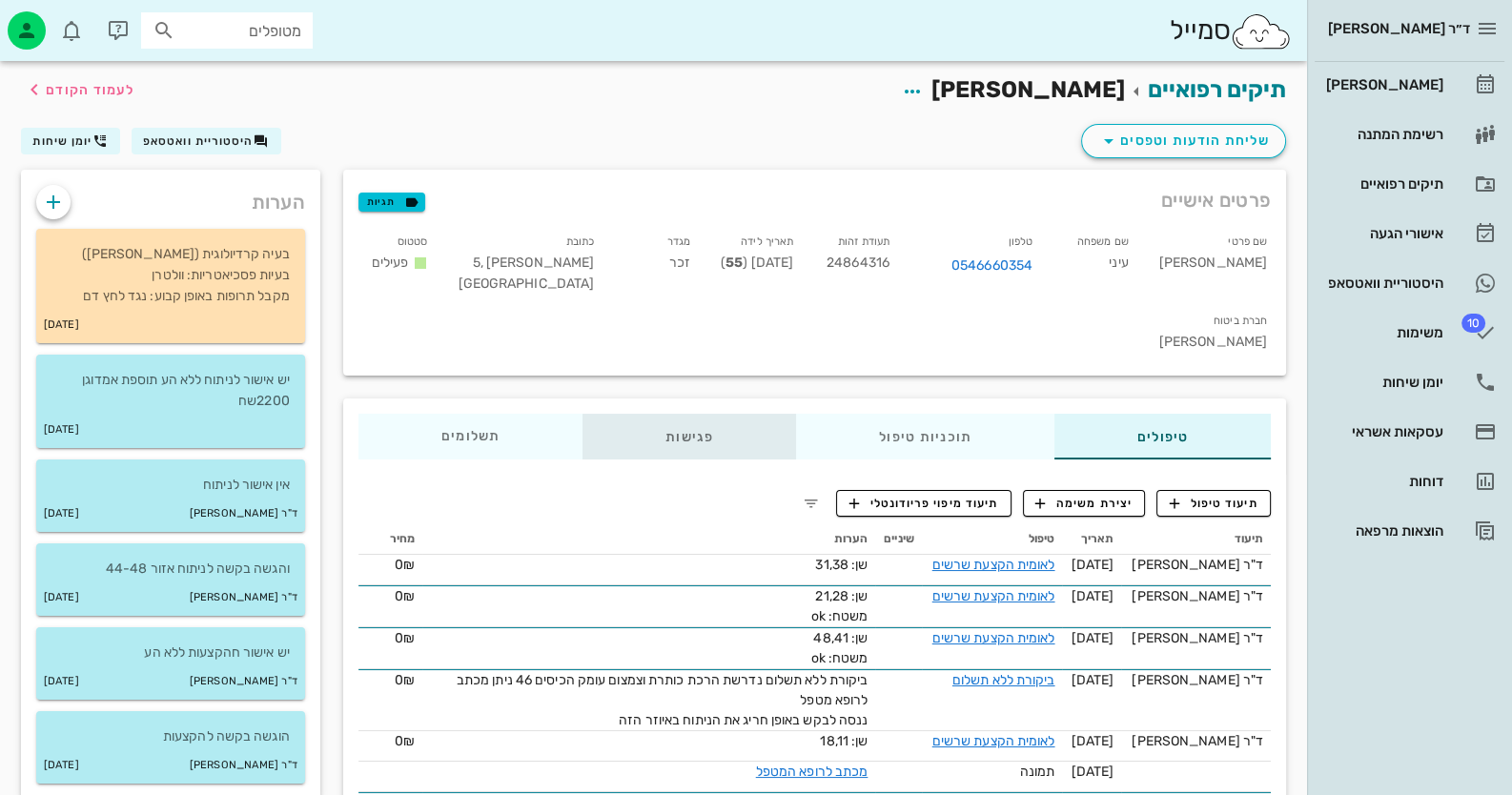
click at [692, 414] on div "פגישות" at bounding box center [689, 436] width 214 height 45
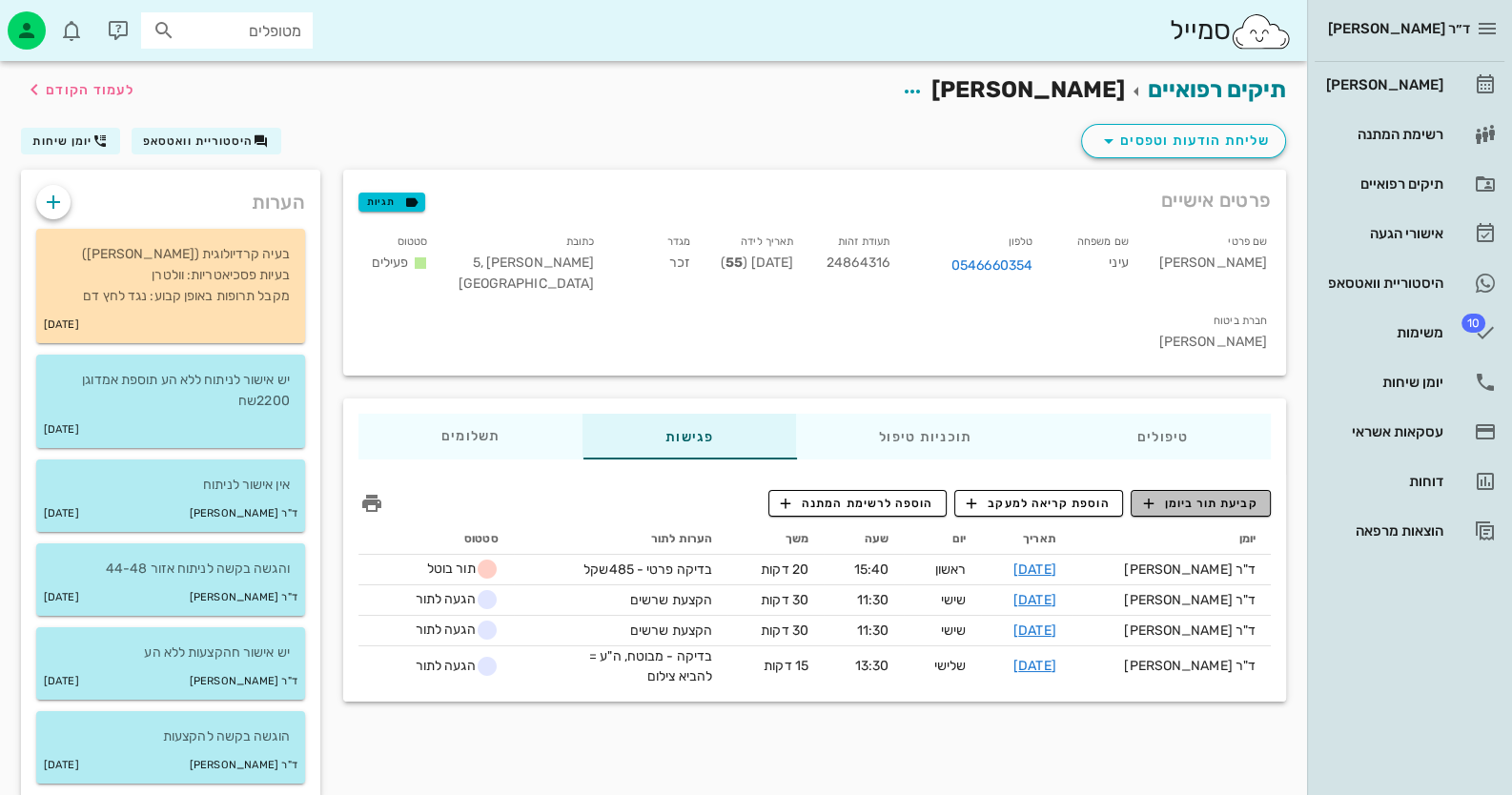
click at [1205, 490] on button "קביעת תור ביומן" at bounding box center [1201, 502] width 140 height 27
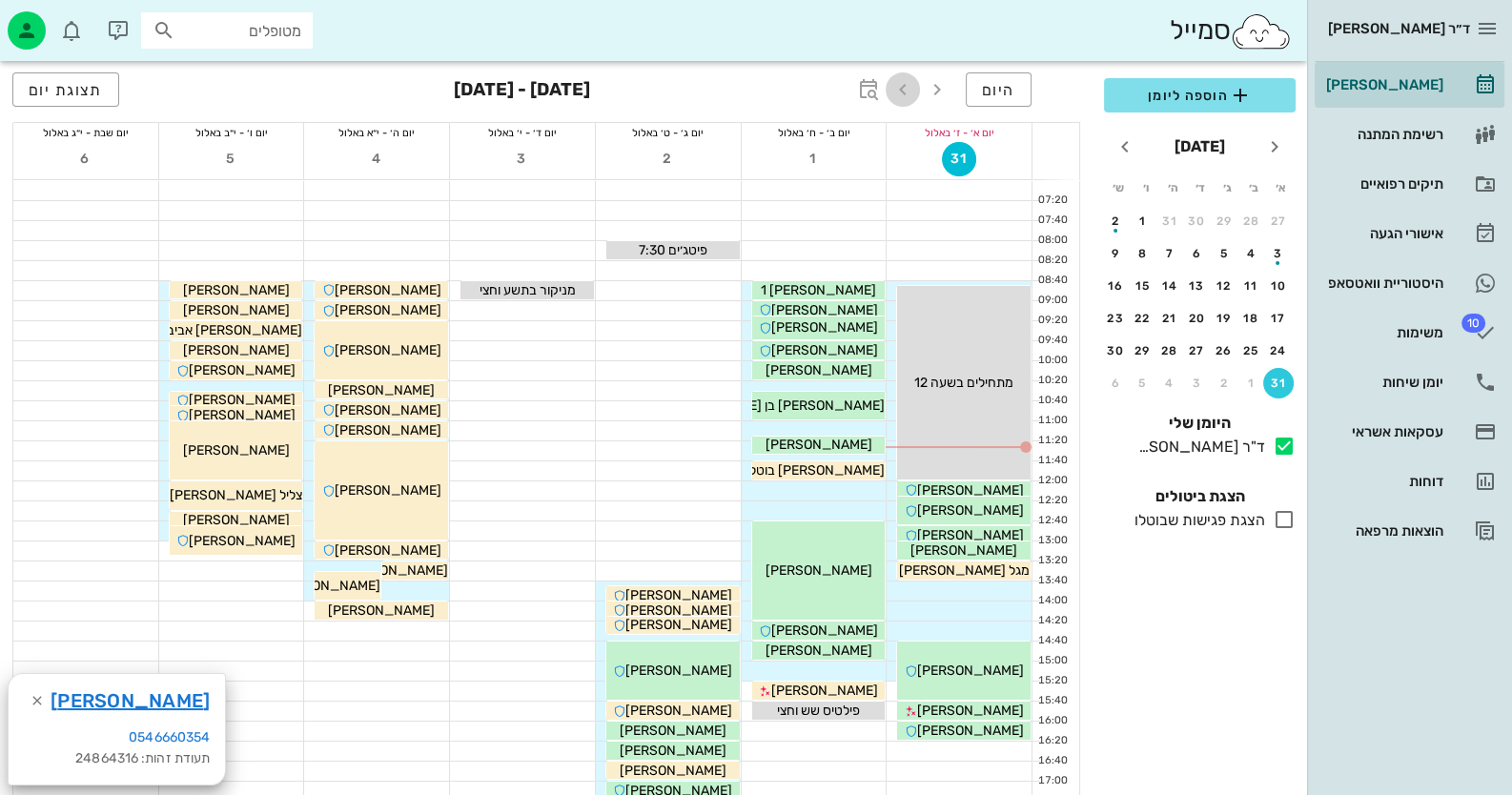
click at [902, 84] on icon "button" at bounding box center [902, 89] width 23 height 23
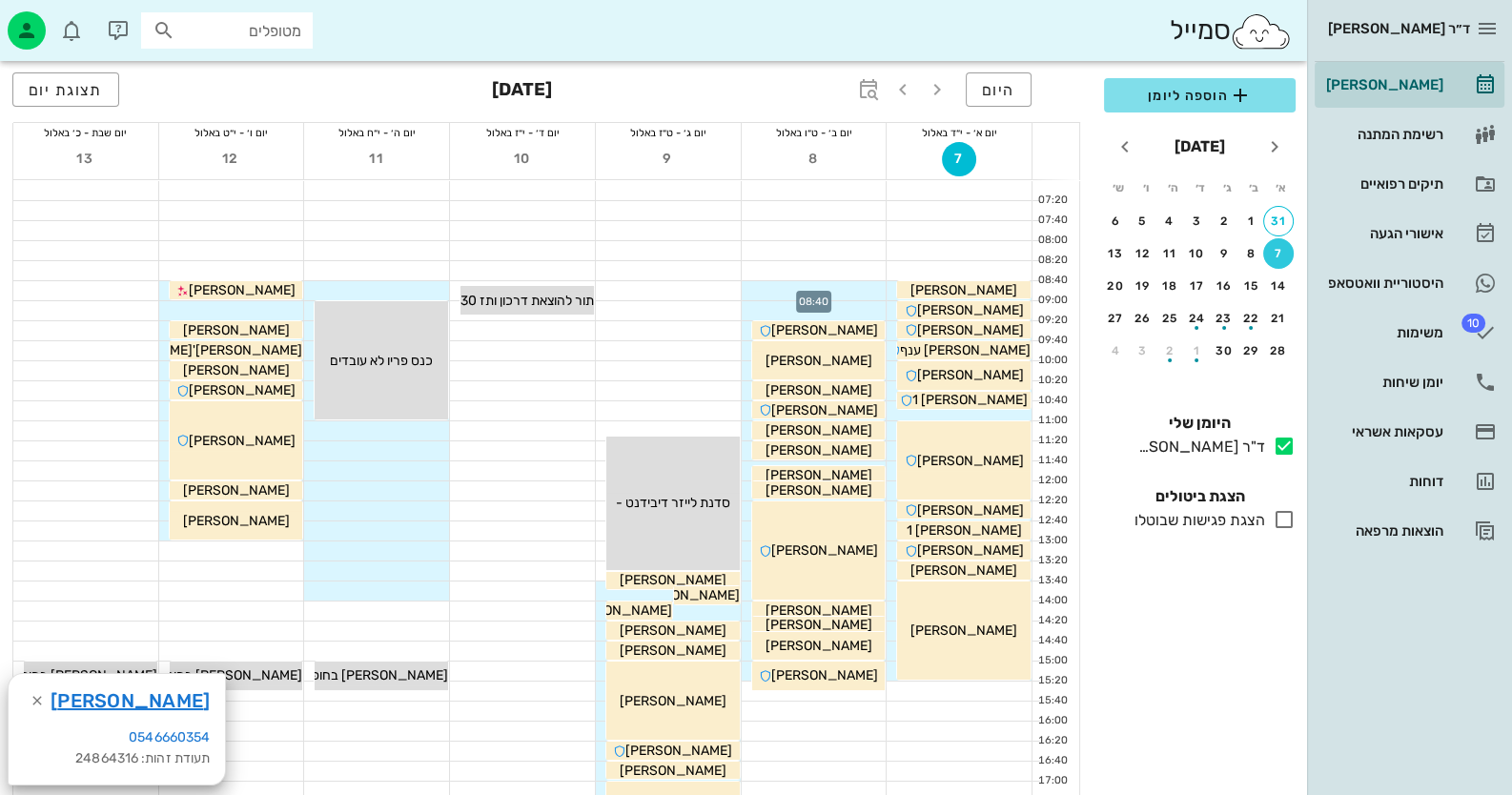
click at [849, 285] on div at bounding box center [814, 290] width 145 height 19
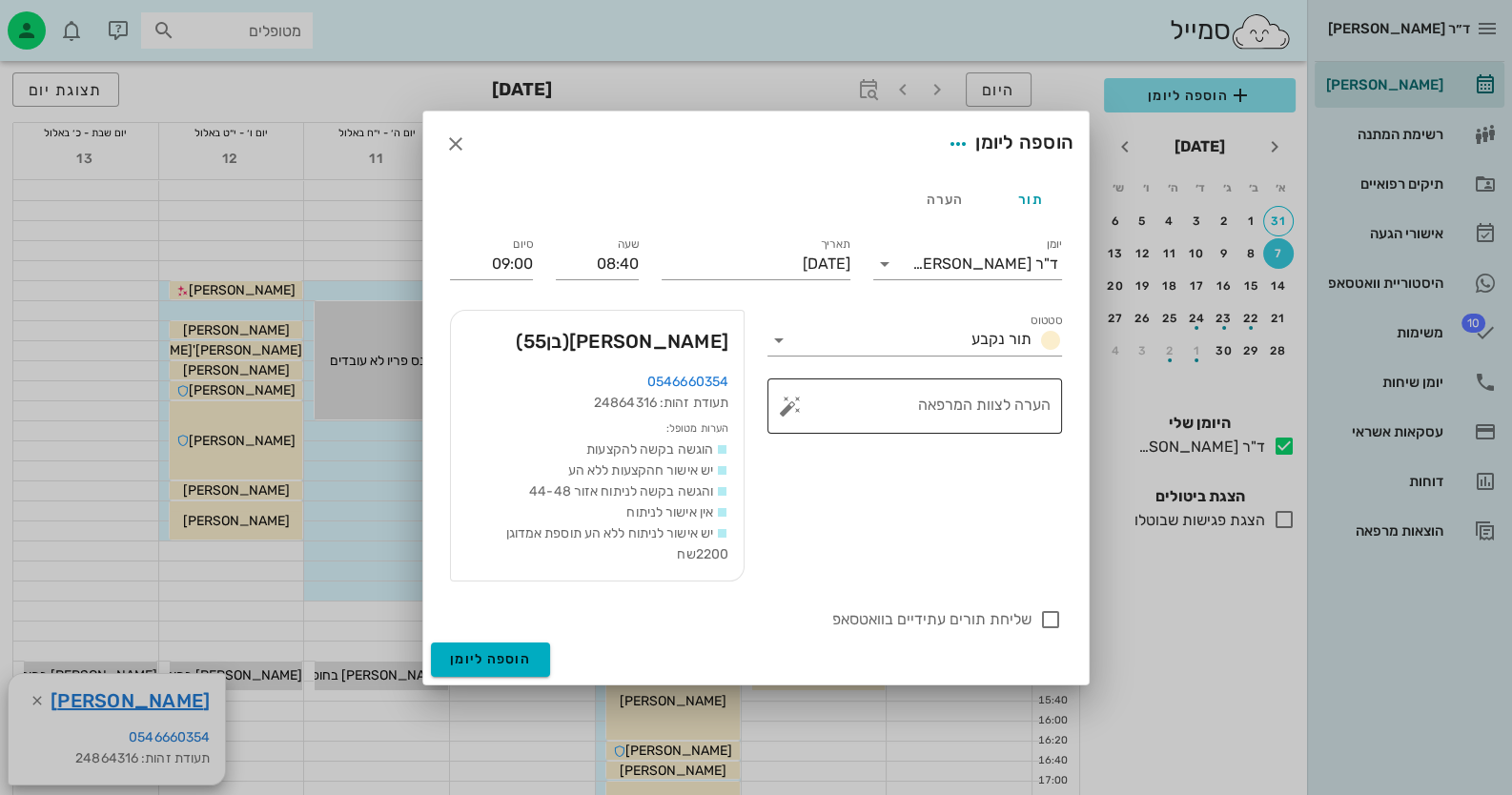
click at [789, 409] on button "button" at bounding box center [790, 406] width 23 height 23
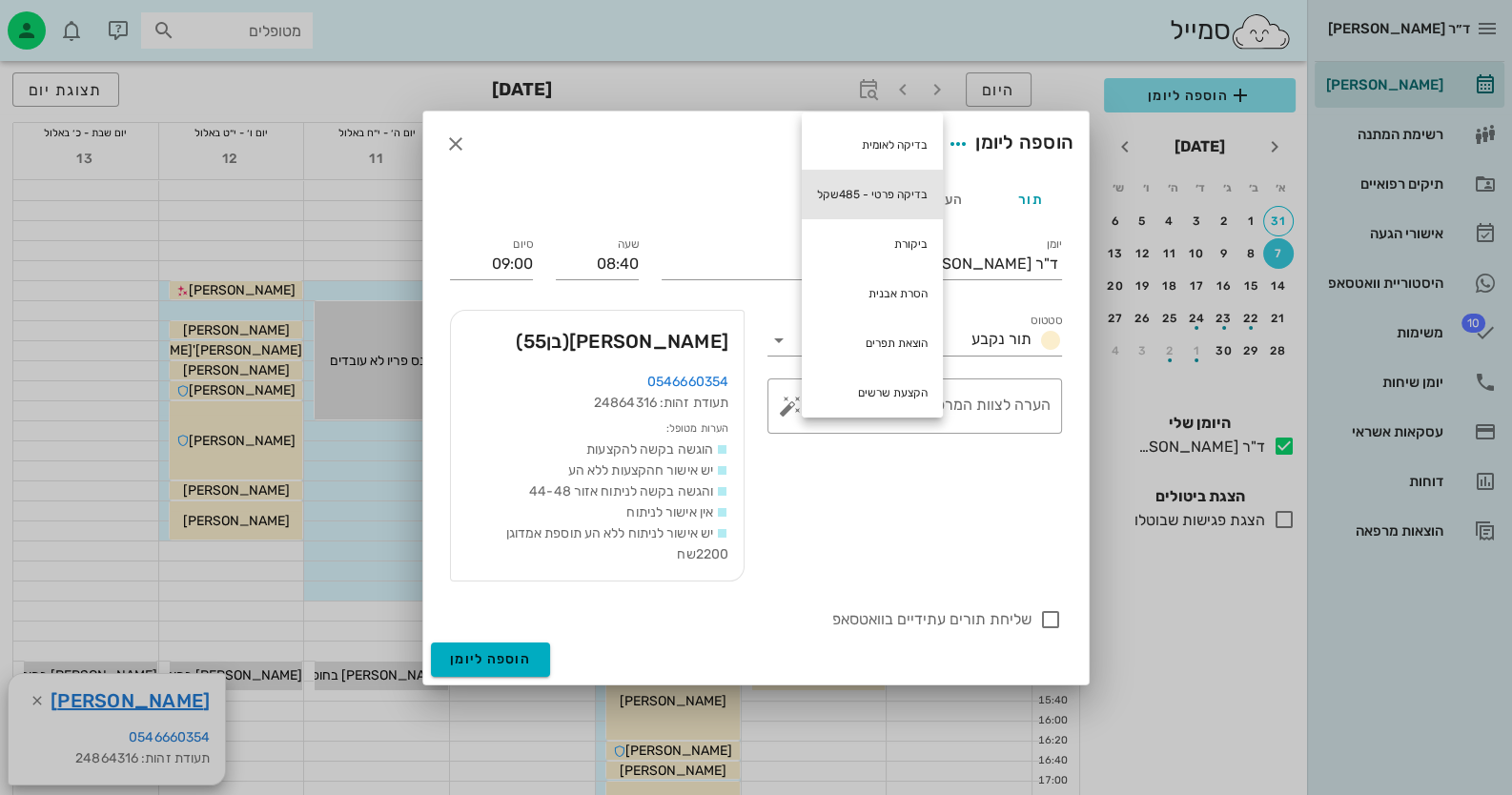
click at [877, 185] on div "בדיקה פרטי - 485שקל" at bounding box center [872, 194] width 141 height 49
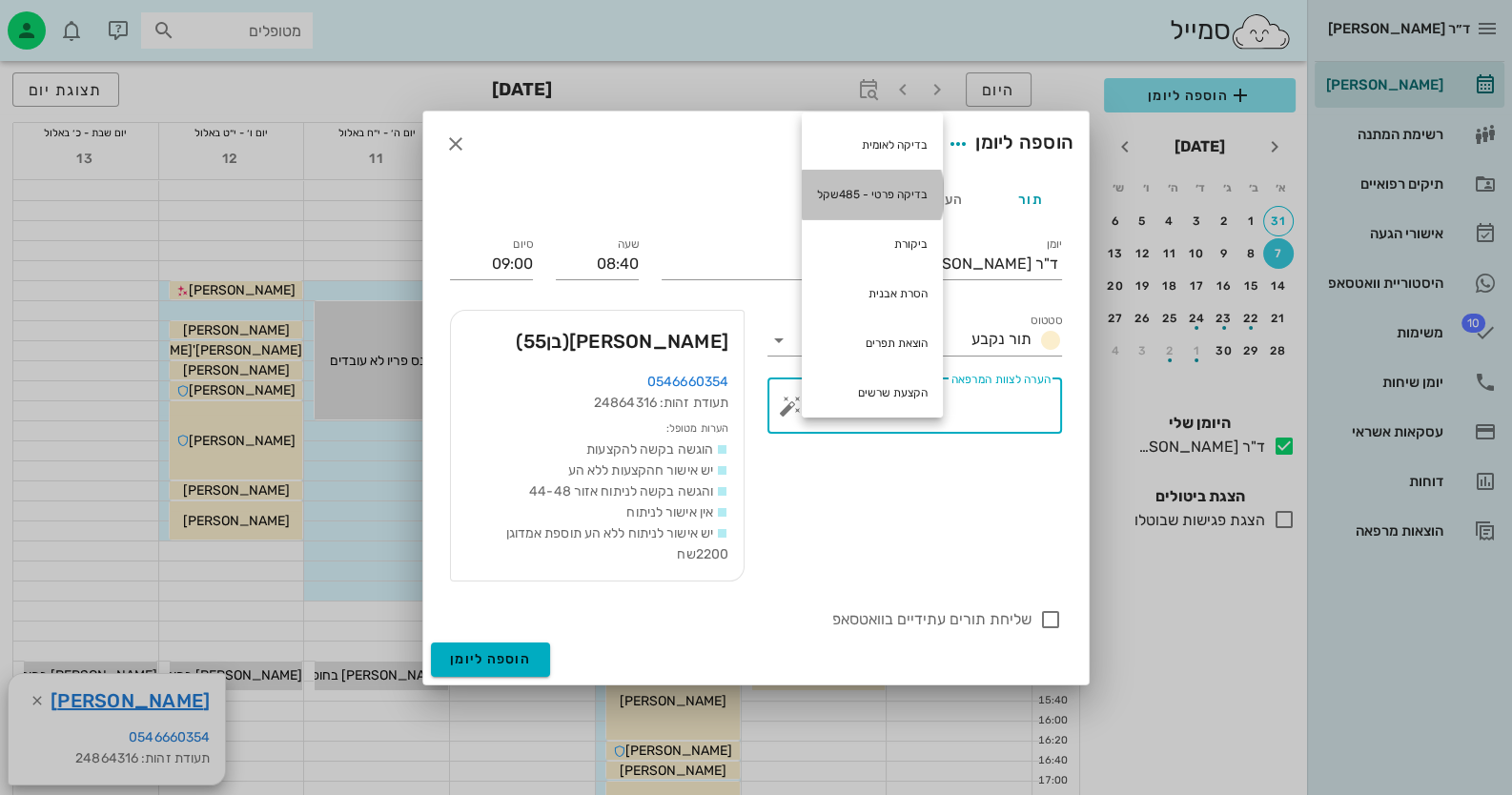
type textarea "בדיקה פרטי - 485שקל"
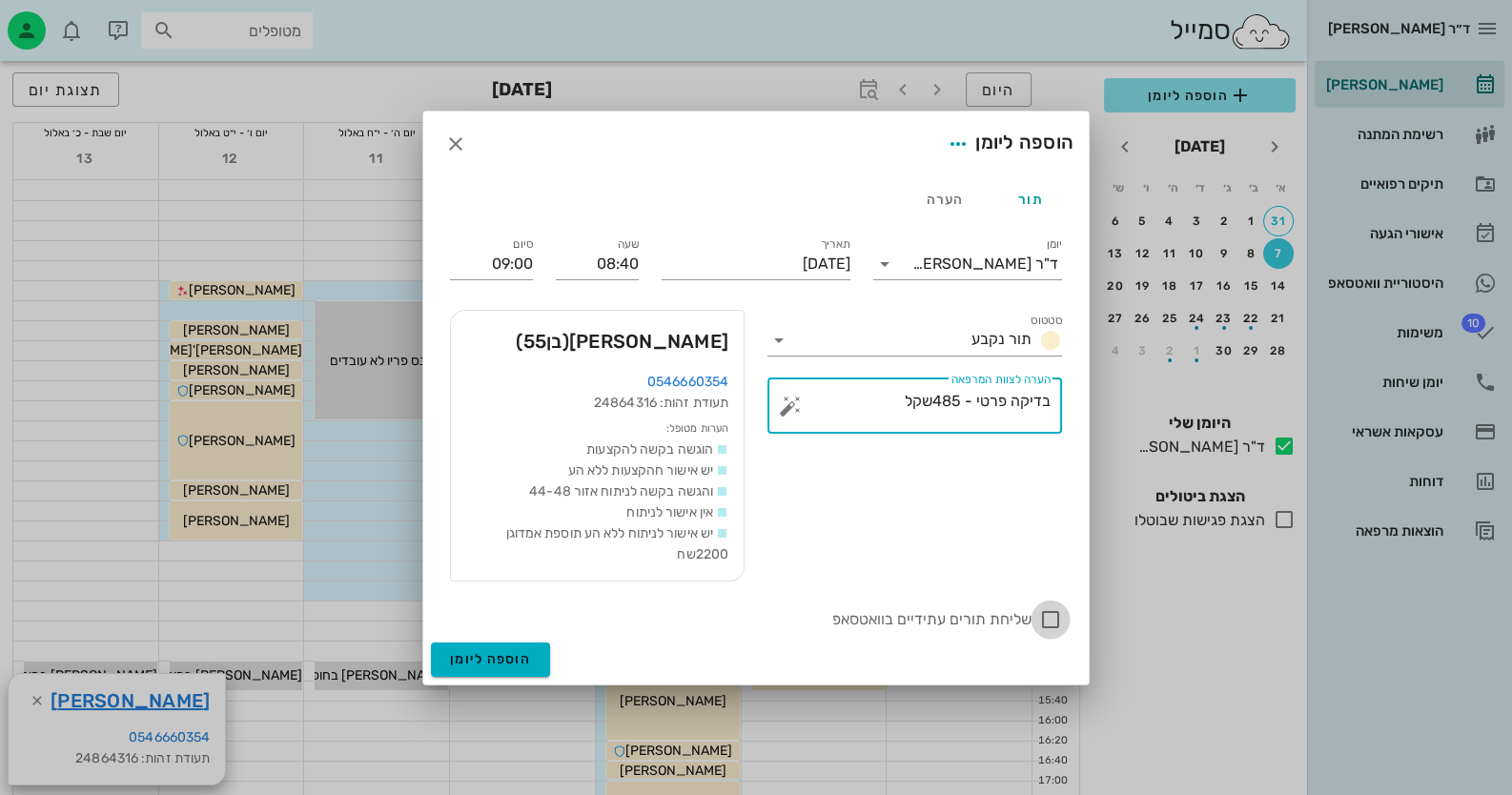
click at [1055, 626] on div at bounding box center [1050, 620] width 33 height 33
checkbox input "true"
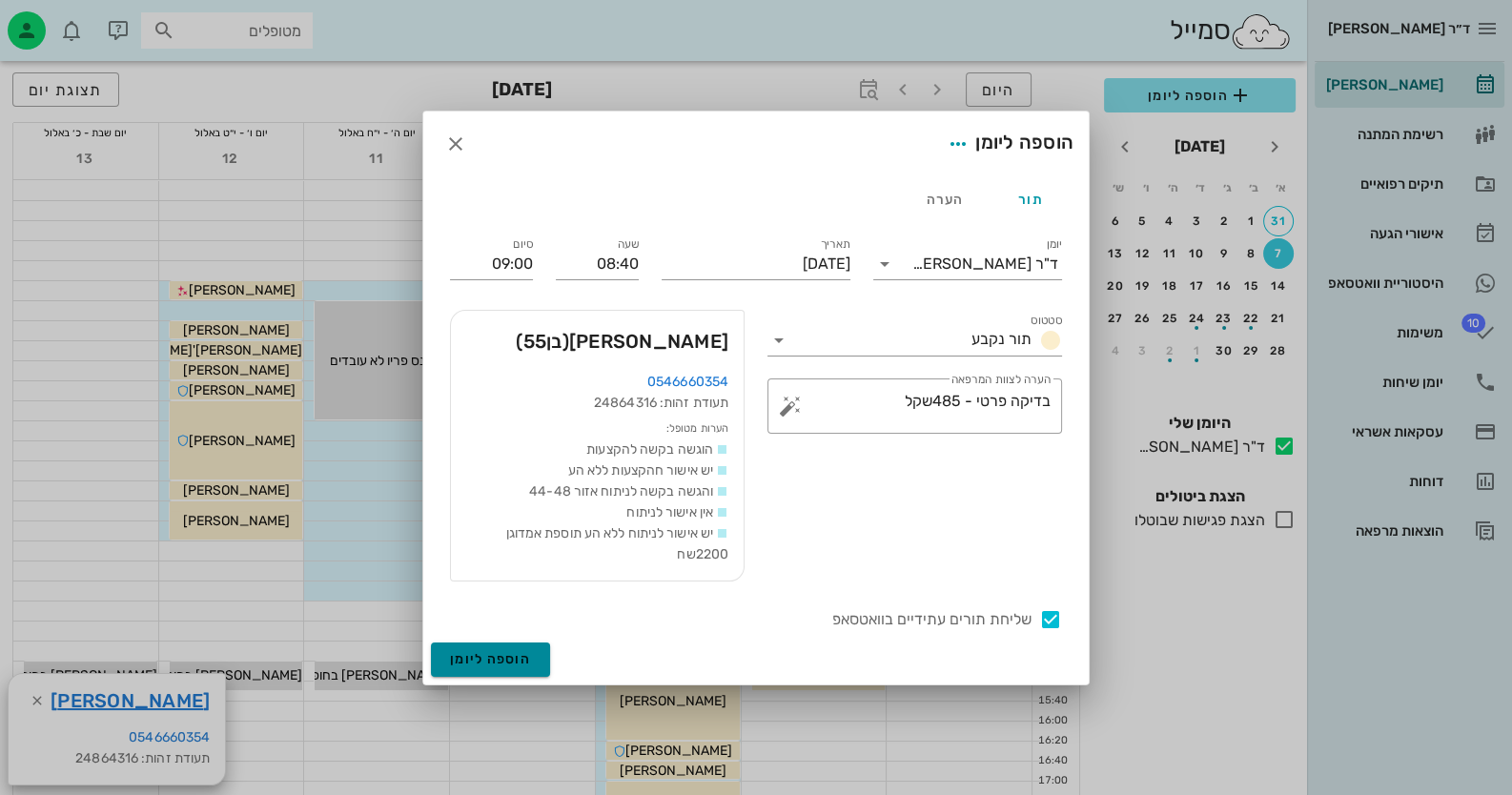
click at [518, 646] on button "הוספה ליומן" at bounding box center [490, 659] width 119 height 34
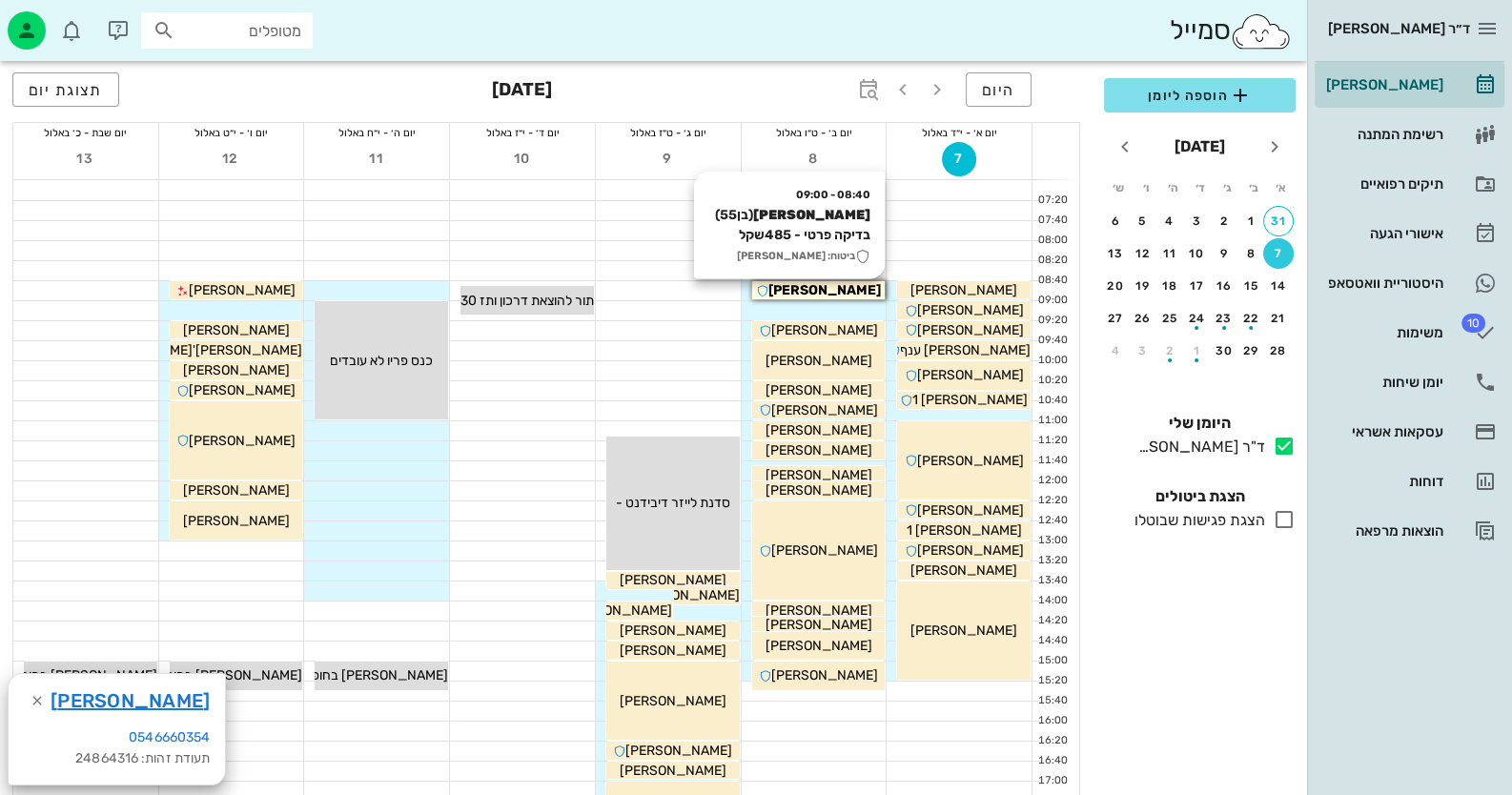
click at [840, 287] on span "[PERSON_NAME]" at bounding box center [824, 290] width 112 height 16
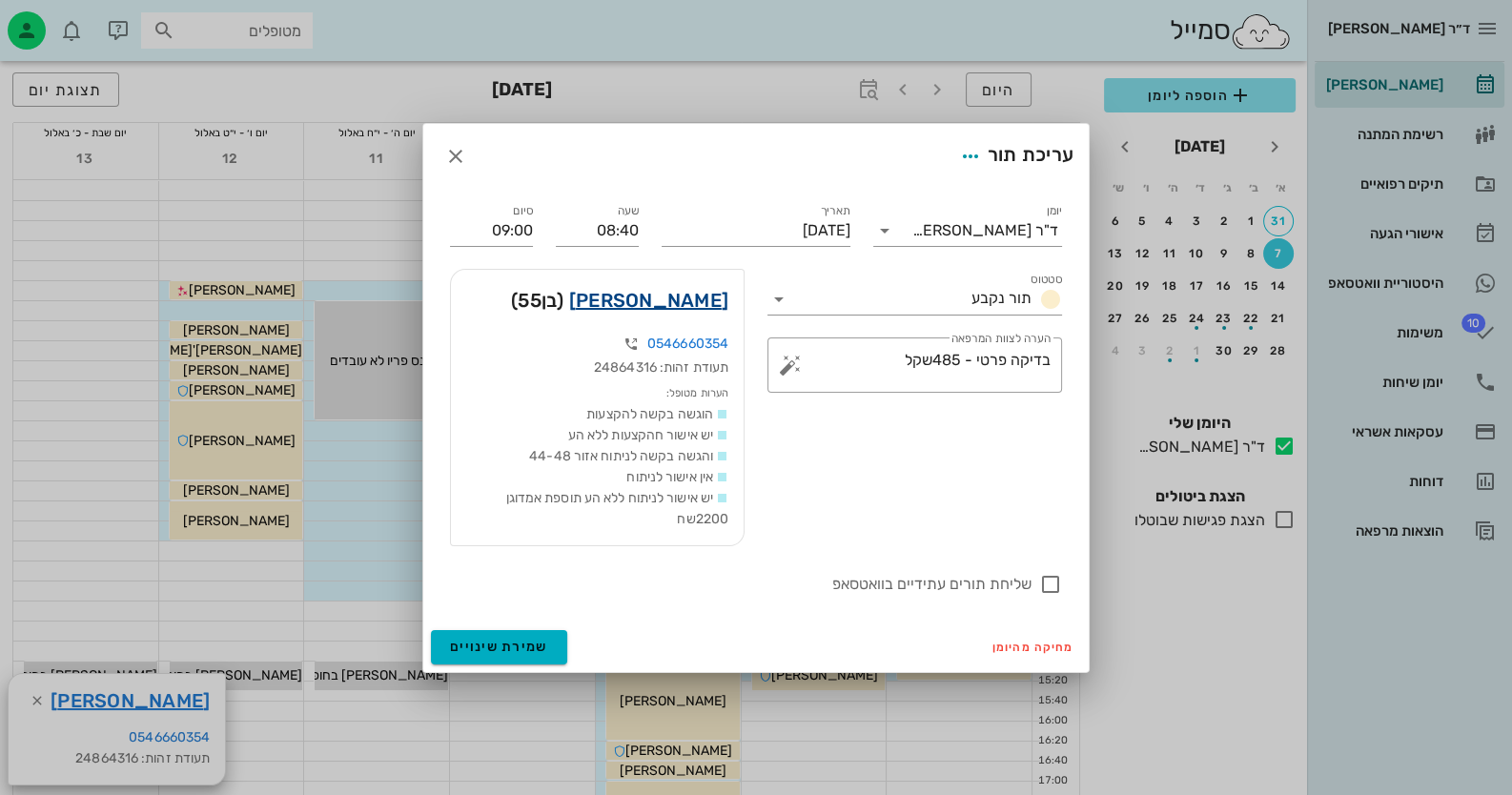
click at [679, 294] on link "[PERSON_NAME]" at bounding box center [649, 299] width 160 height 31
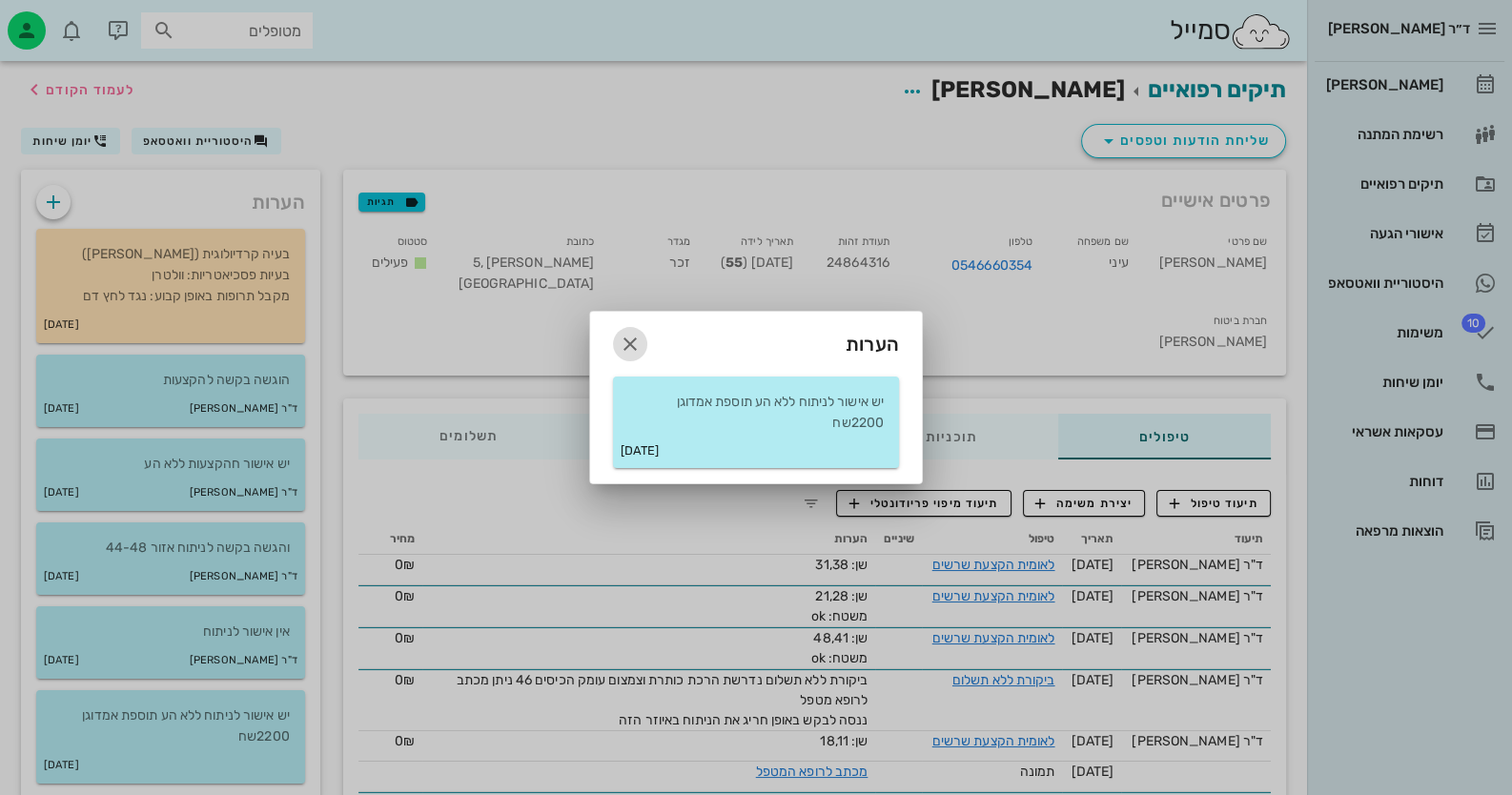
click at [624, 333] on icon "button" at bounding box center [629, 344] width 23 height 23
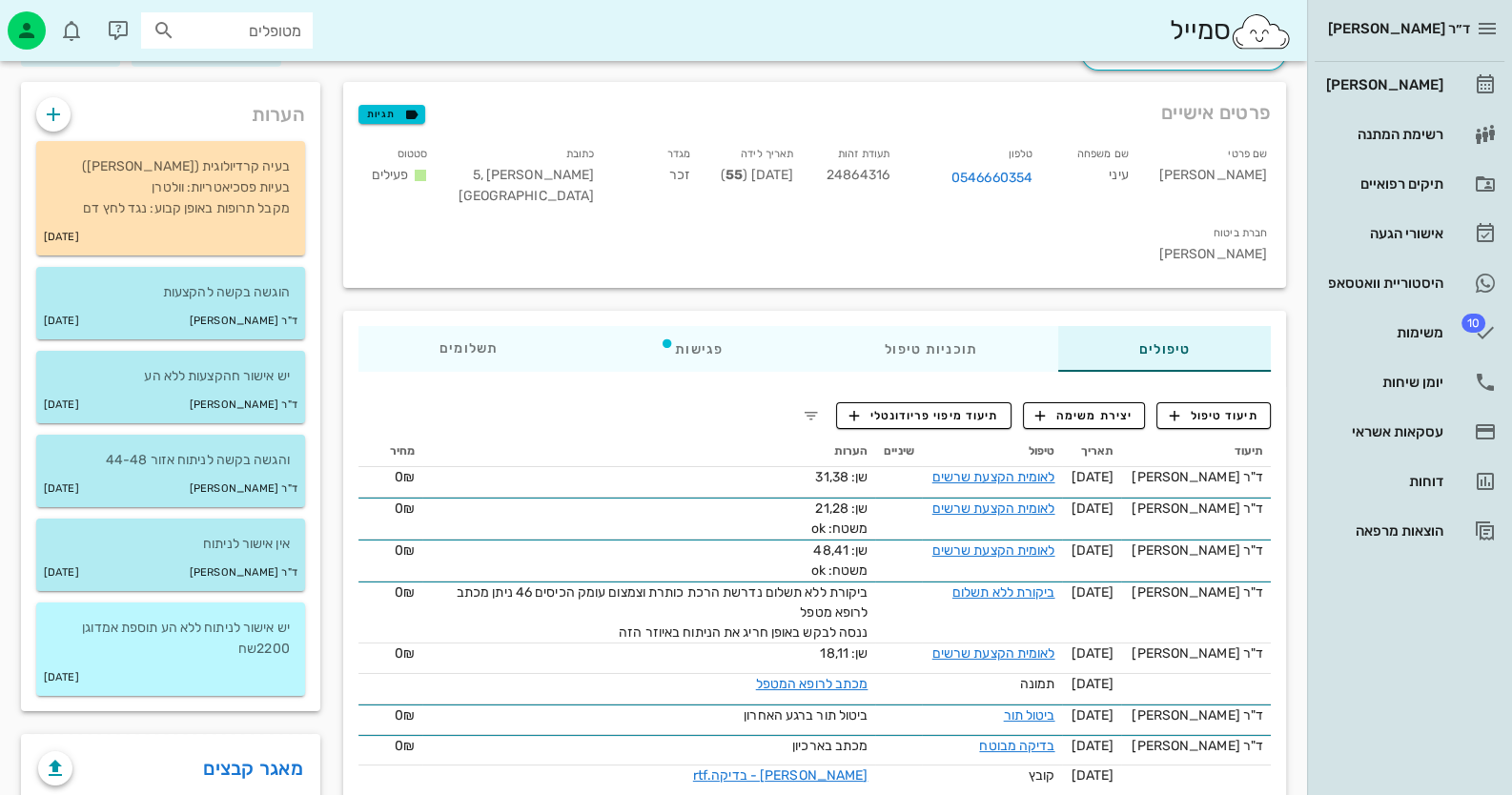
scroll to position [190, 0]
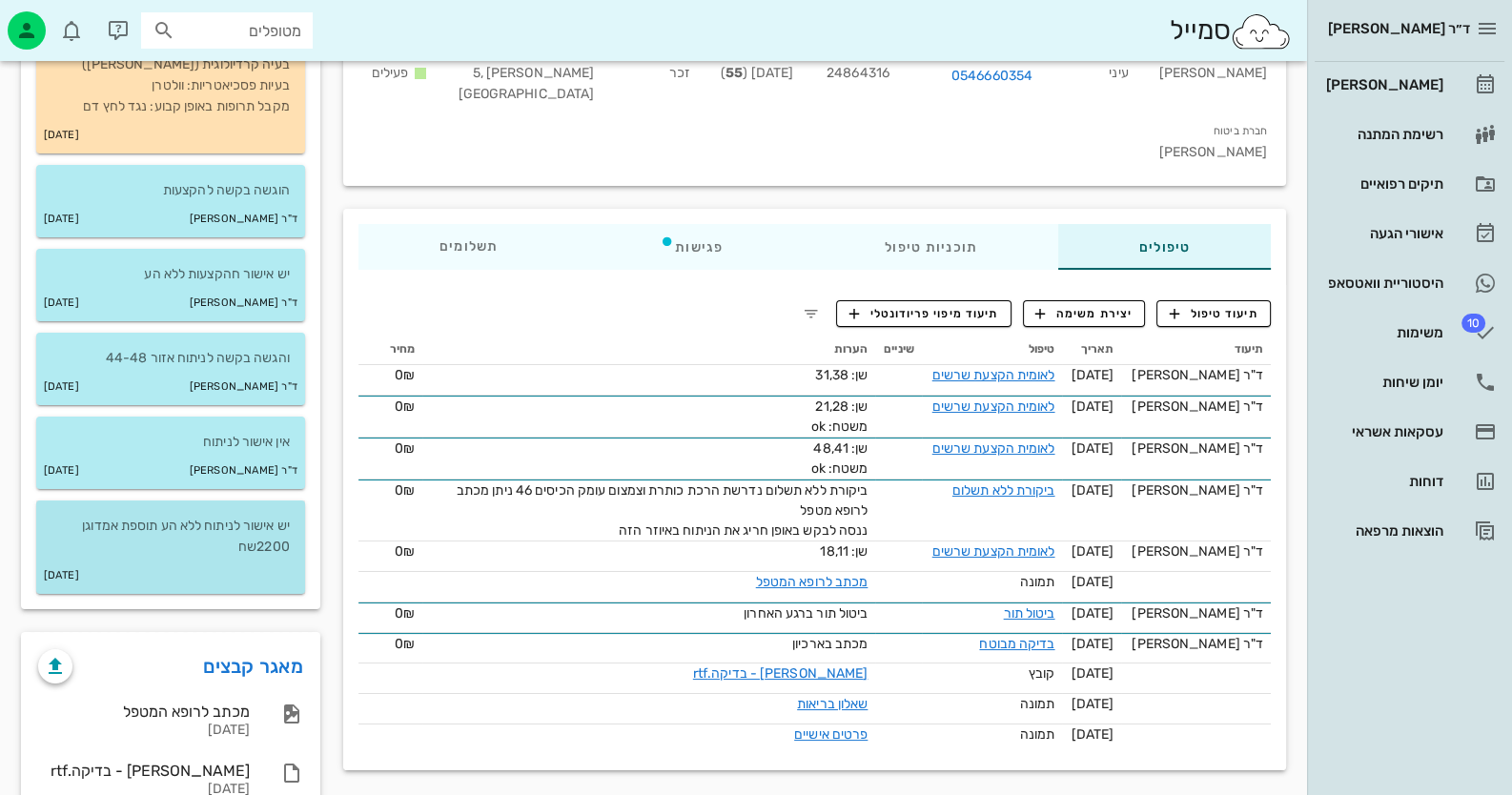
click at [265, 543] on p "יש אישור לניתוח ללא הע תוספת אמדוגן 2200שח" at bounding box center [170, 537] width 238 height 42
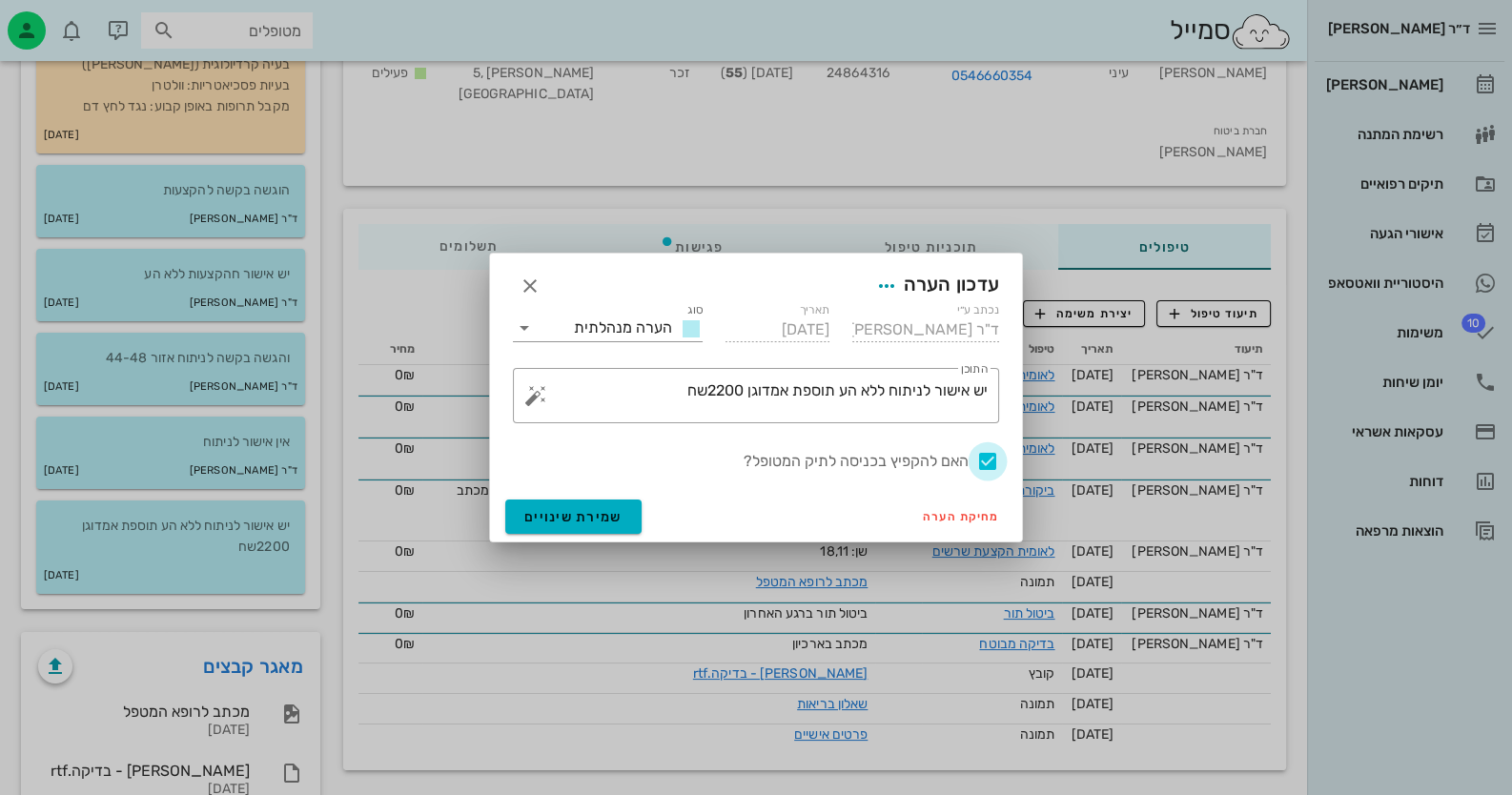
click at [977, 461] on div at bounding box center [987, 461] width 33 height 33
checkbox input "false"
click at [602, 519] on span "שמירת שינויים" at bounding box center [573, 517] width 99 height 16
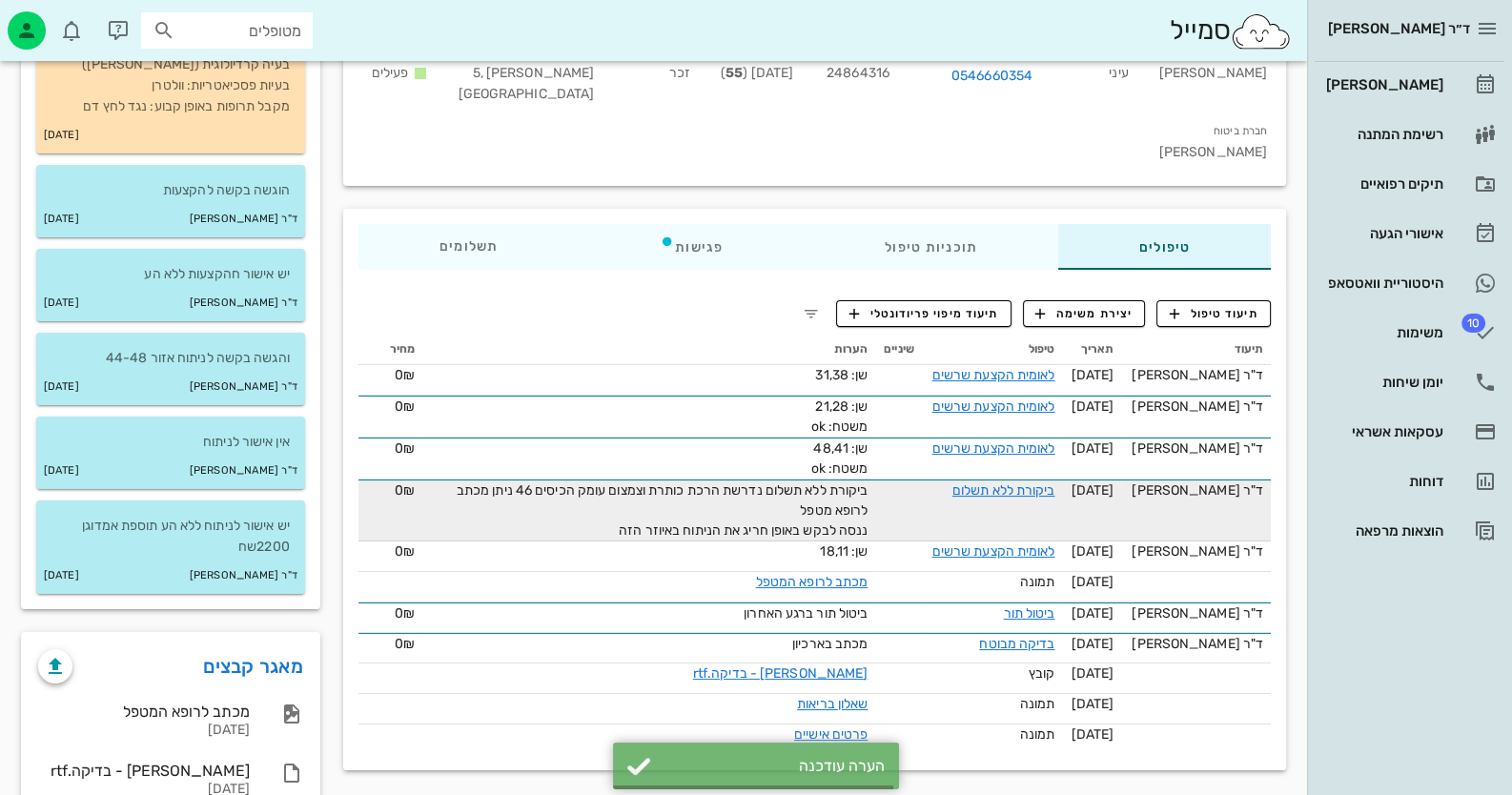
scroll to position [0, 0]
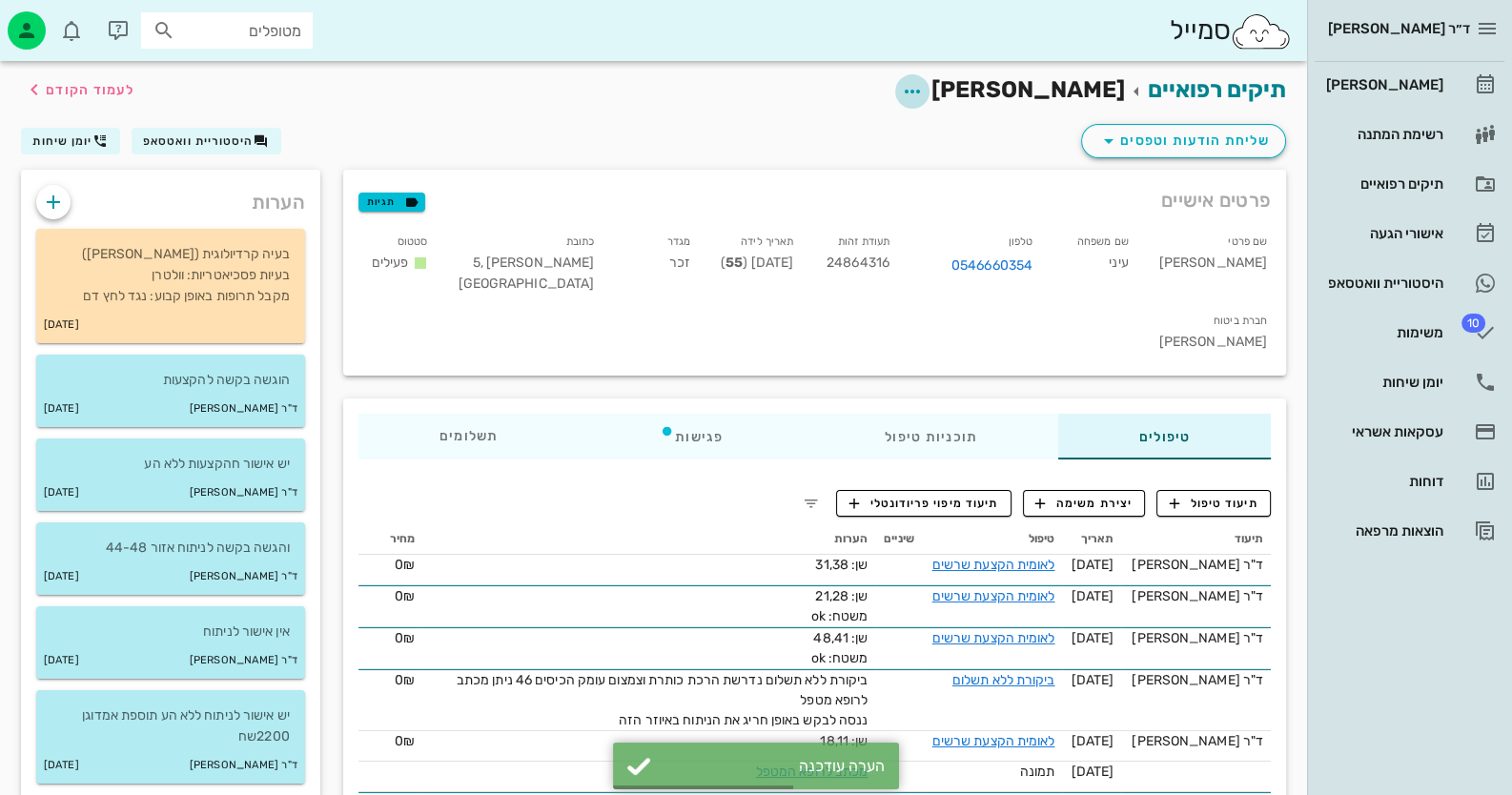
click at [924, 91] on icon "button" at bounding box center [912, 91] width 23 height 23
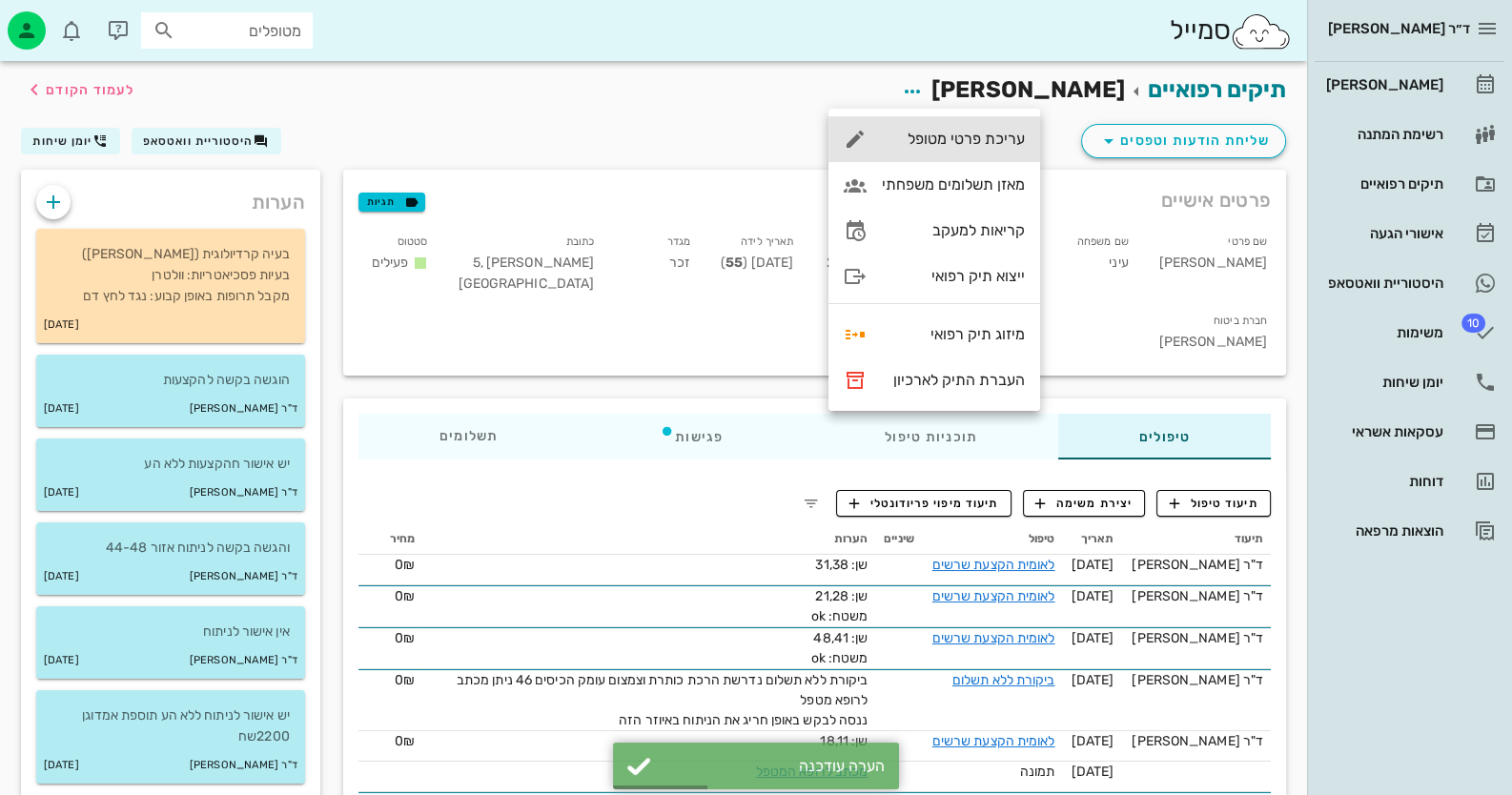
click at [980, 134] on div "עריכת פרטי מטופל" at bounding box center [953, 139] width 143 height 18
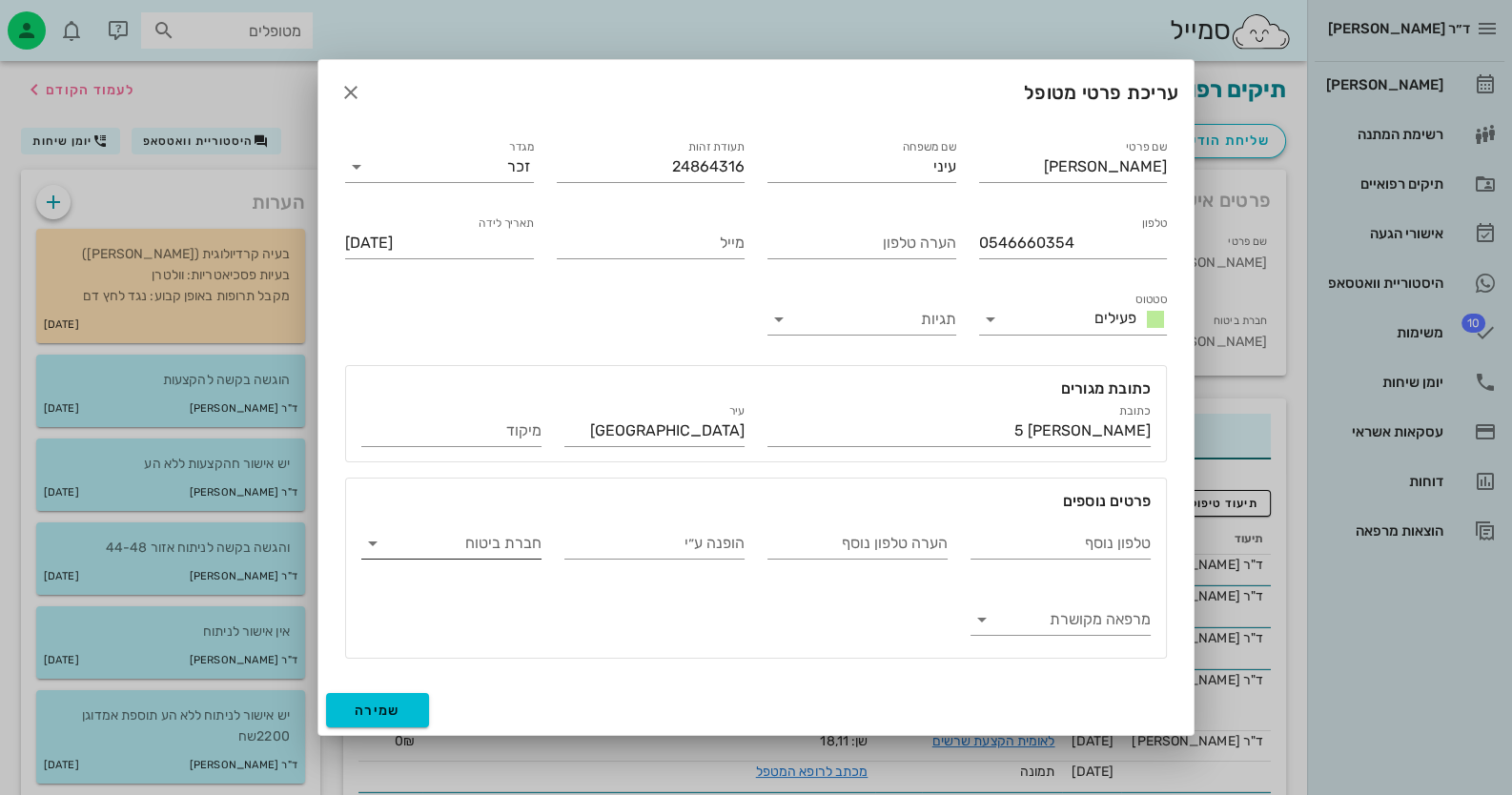
click at [470, 539] on input "חברת ביטוח" at bounding box center [467, 543] width 150 height 31
click at [503, 489] on div "פרטים נוספים" at bounding box center [756, 496] width 820 height 34
click at [367, 95] on div "עריכת פרטי מטופל" at bounding box center [756, 93] width 875 height 65
click at [358, 99] on icon "button" at bounding box center [351, 92] width 23 height 23
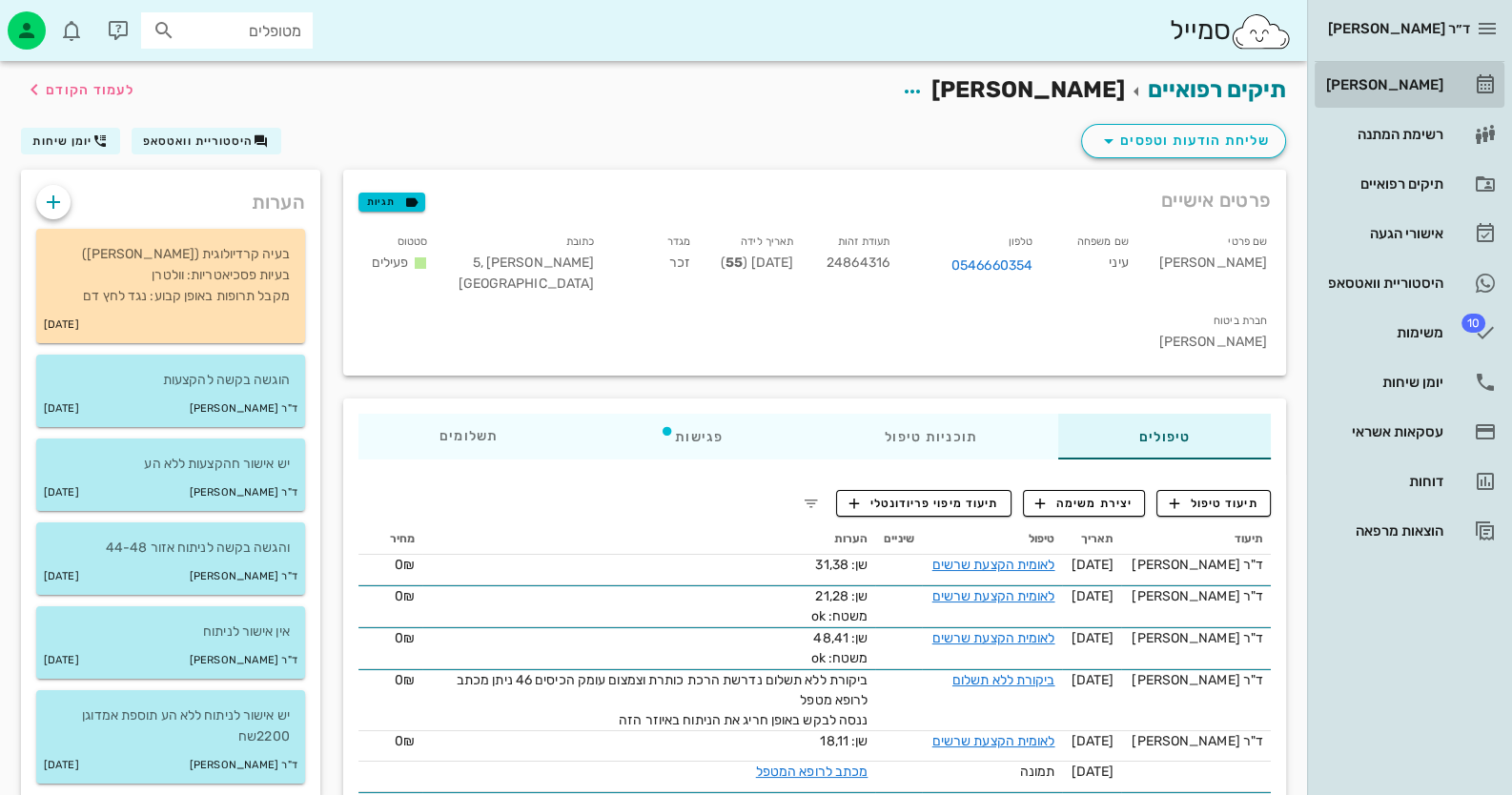
click at [1426, 90] on div "[PERSON_NAME]" at bounding box center [1382, 84] width 121 height 15
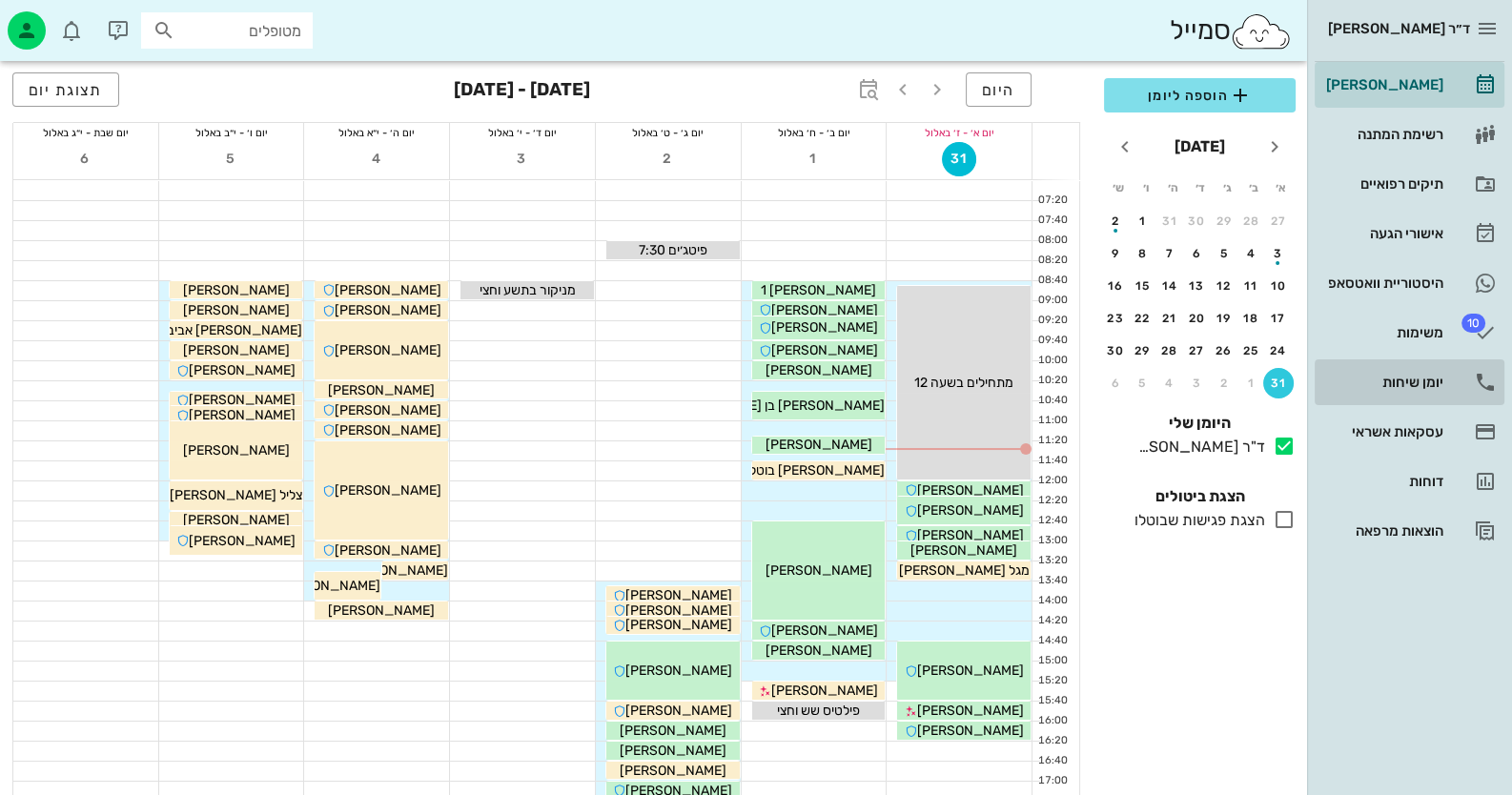
click at [1481, 370] on icon at bounding box center [1484, 381] width 23 height 23
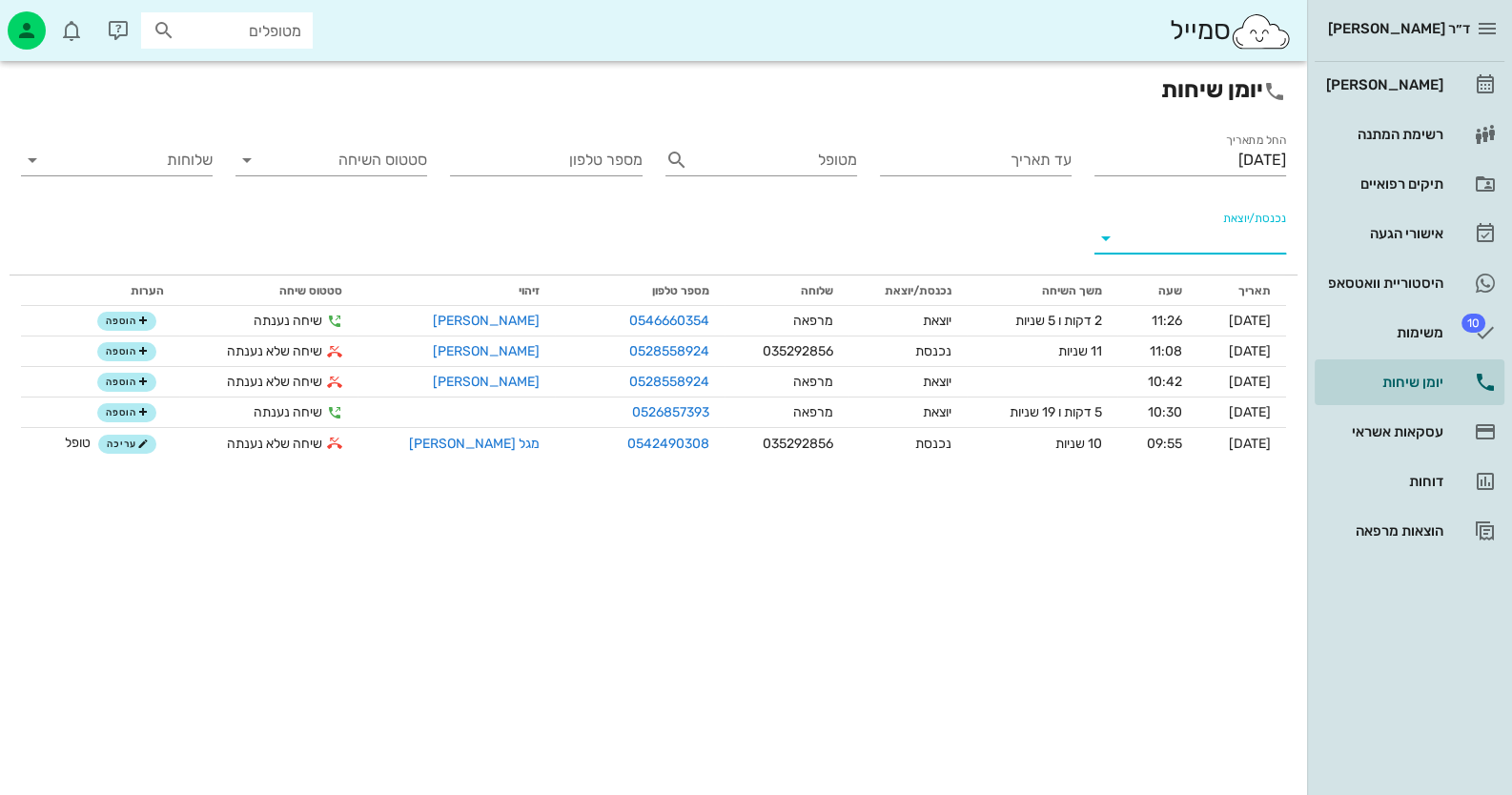
click at [1186, 236] on input "נכנסת/יוצאת" at bounding box center [1206, 237] width 162 height 31
click at [1185, 265] on div "נכנסת" at bounding box center [1190, 253] width 192 height 45
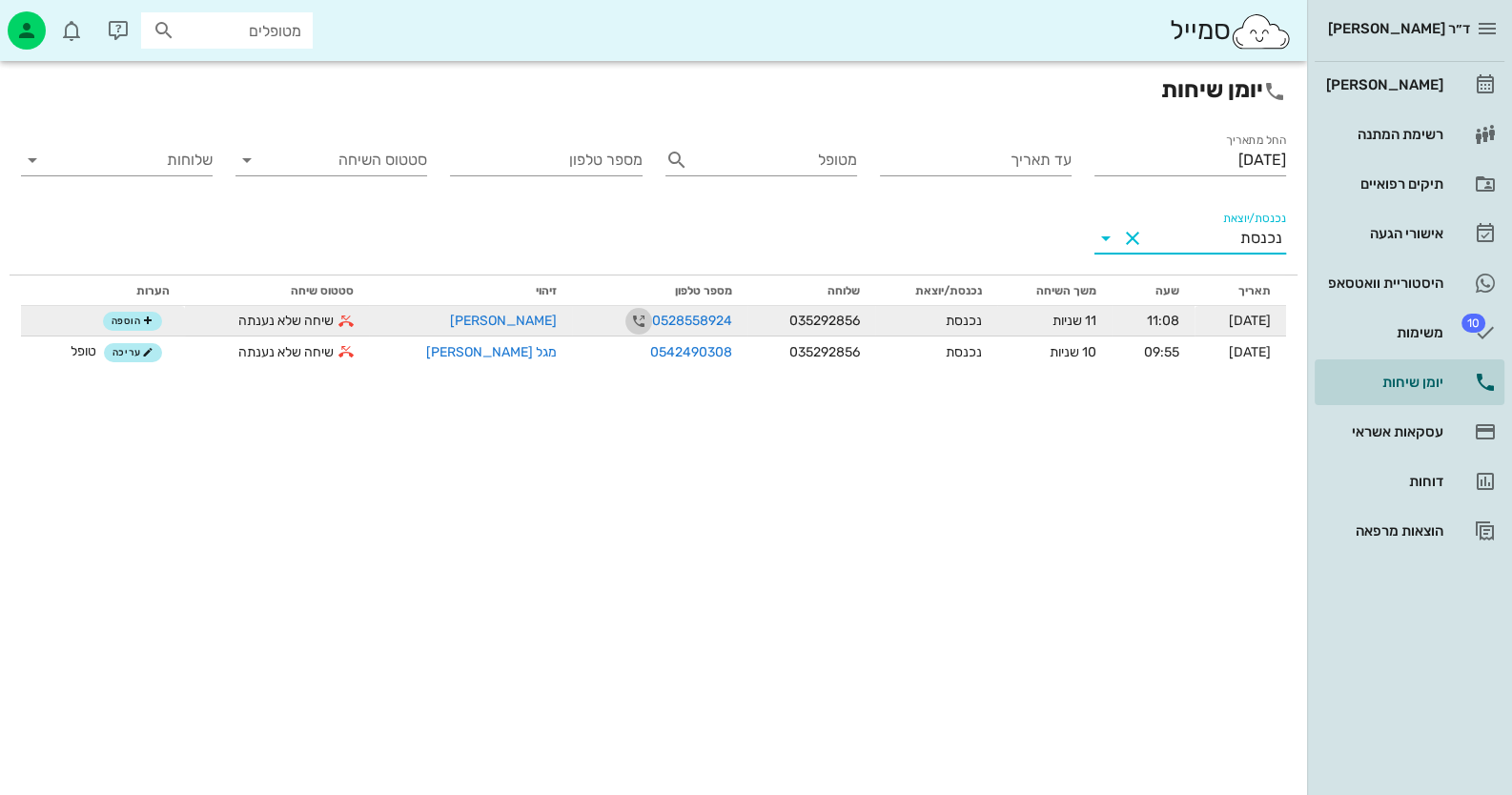
click at [627, 318] on icon "button" at bounding box center [638, 321] width 23 height 23
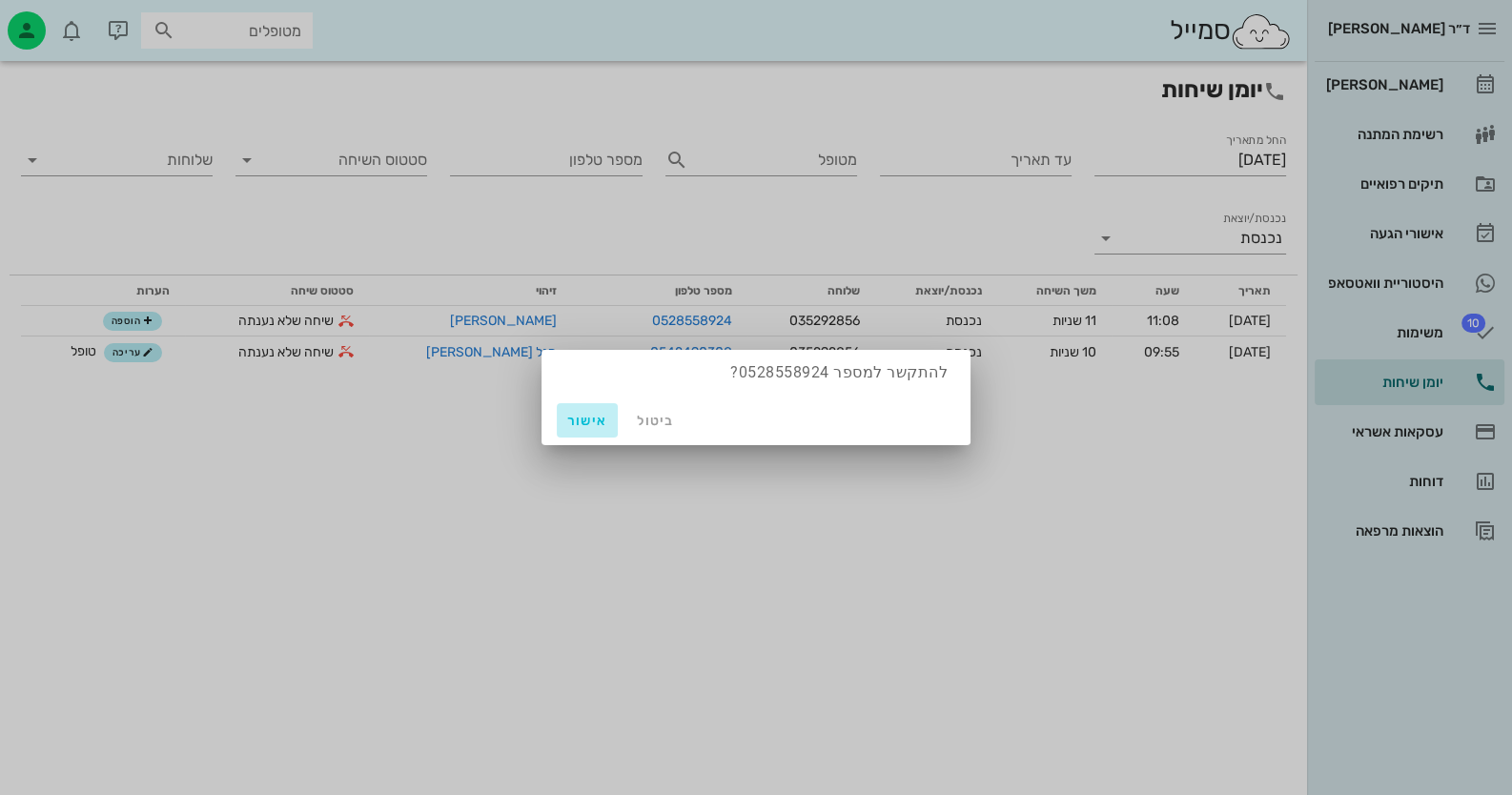
click at [596, 418] on span "אישור" at bounding box center [587, 421] width 45 height 16
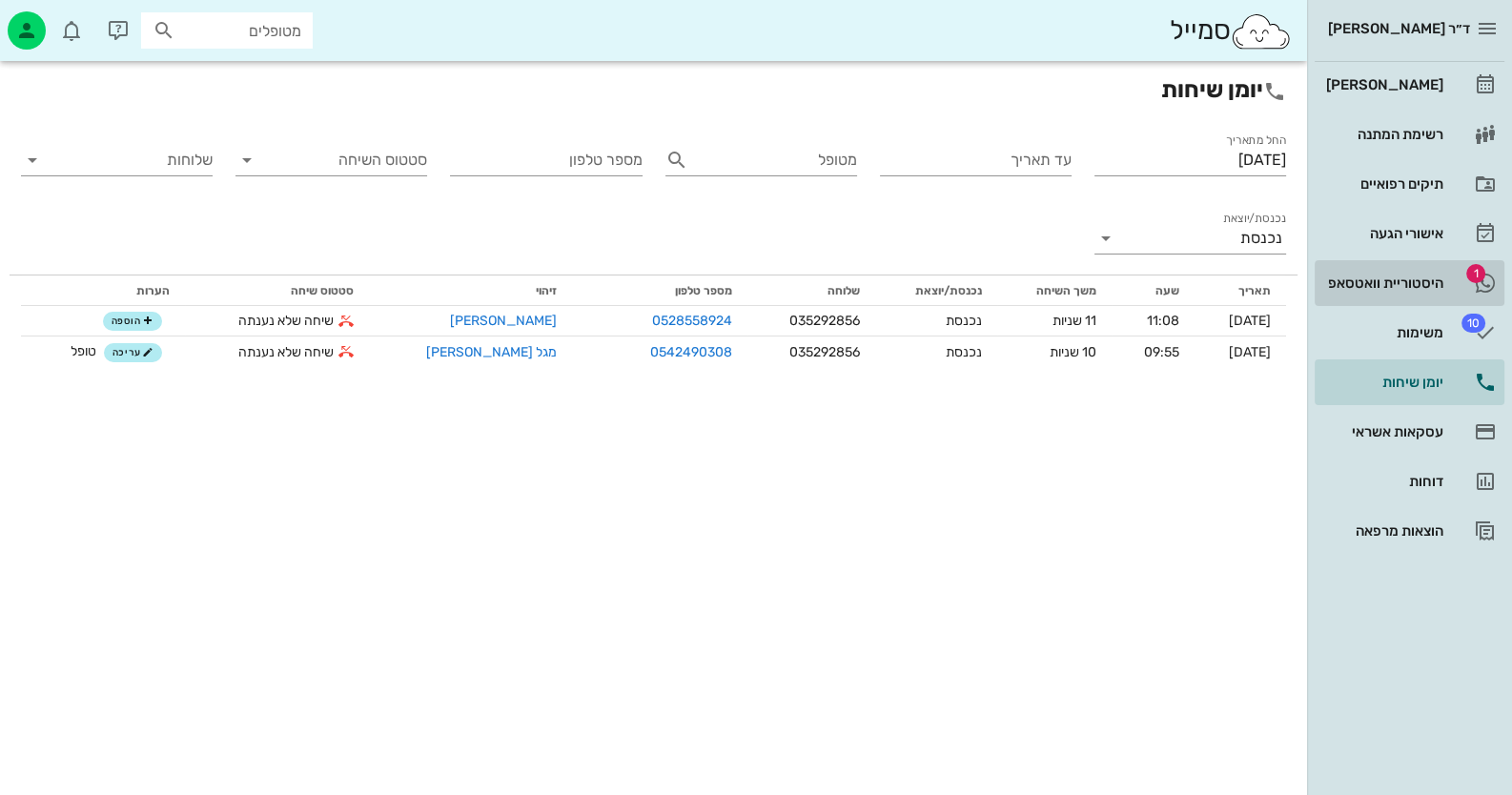
click at [1412, 304] on link "1 היסטוריית וואטסאפ" at bounding box center [1410, 283] width 190 height 45
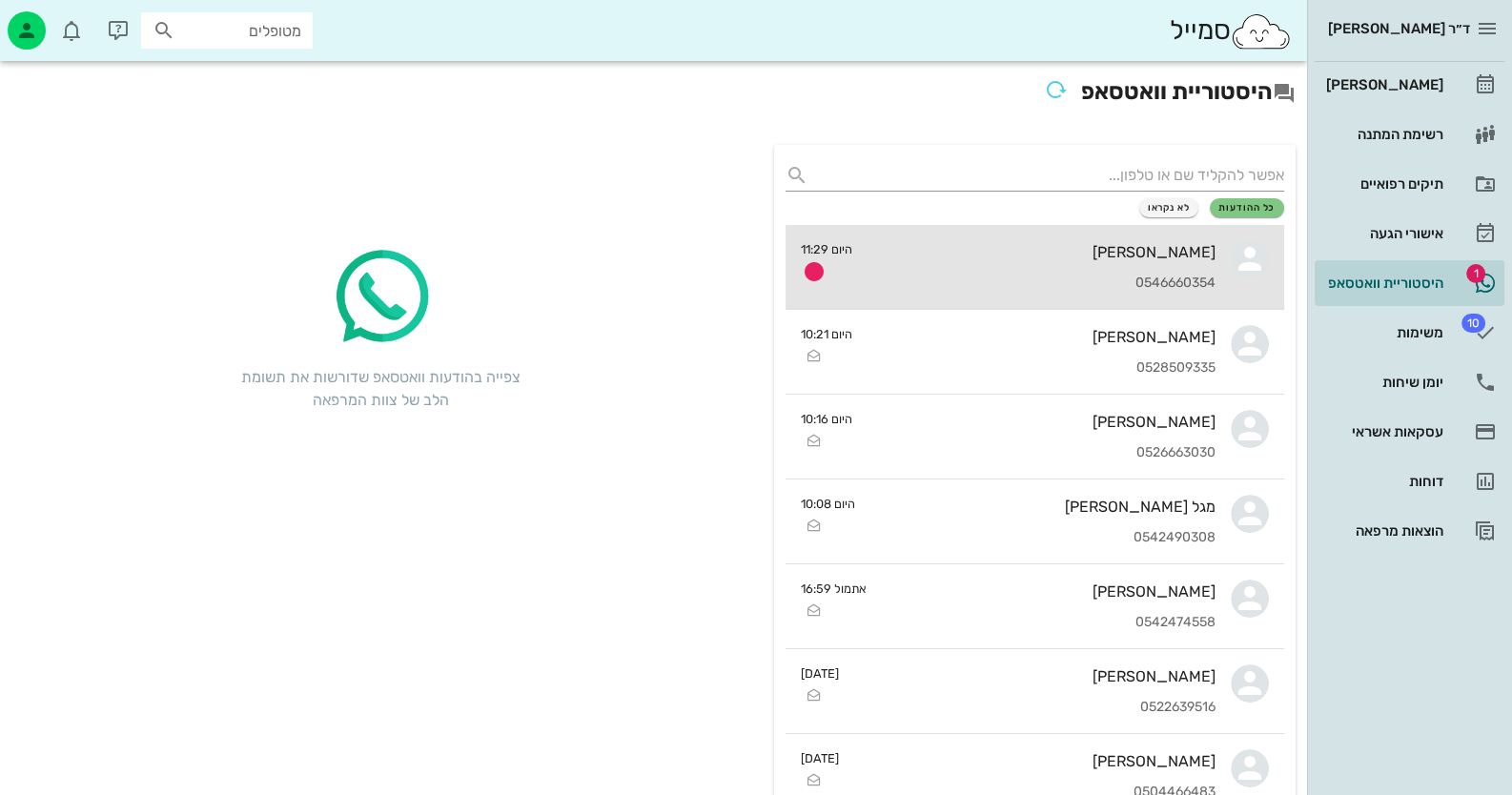
click at [1177, 281] on div "0546660354" at bounding box center [1041, 284] width 348 height 16
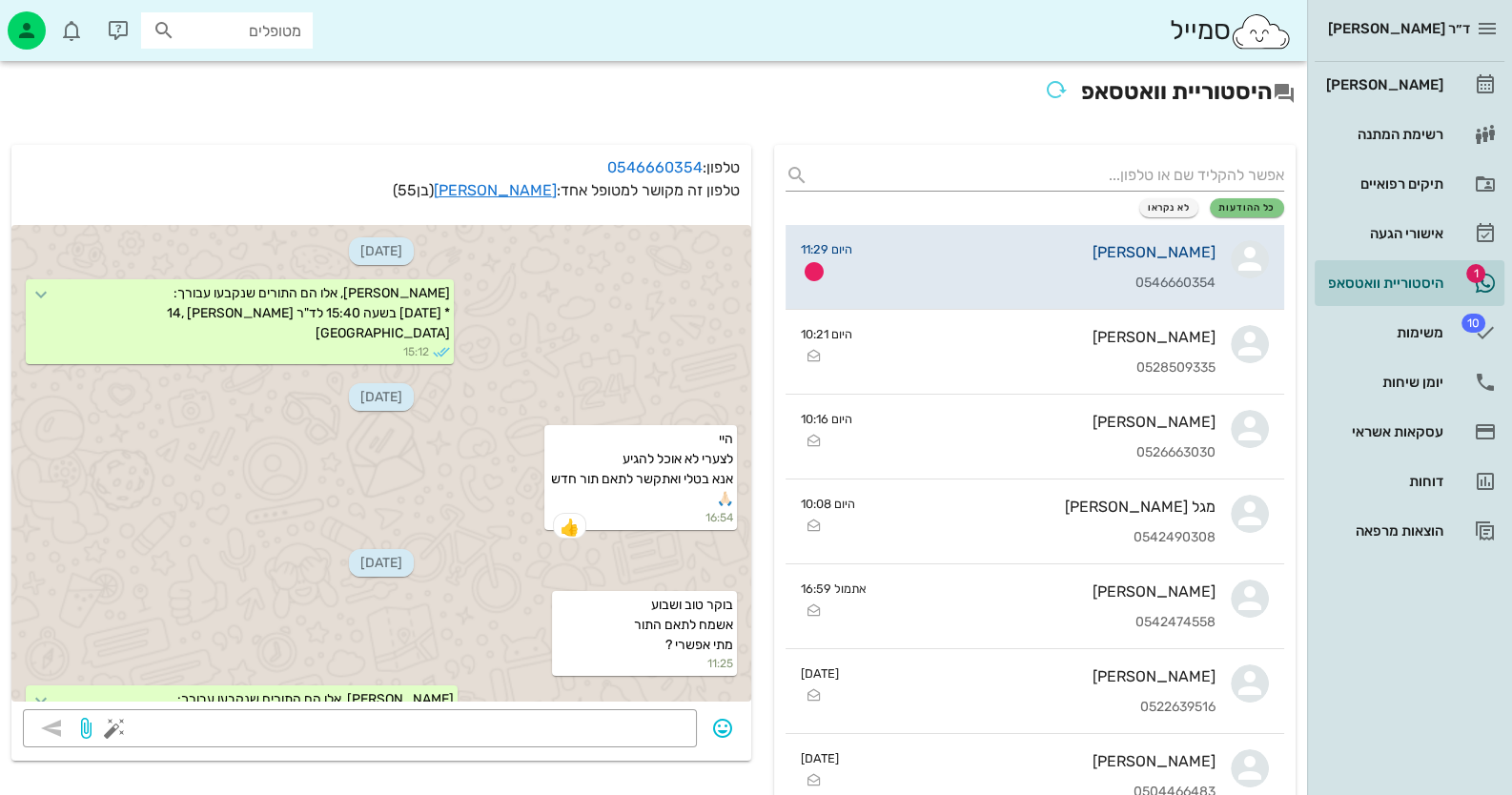
scroll to position [209, 0]
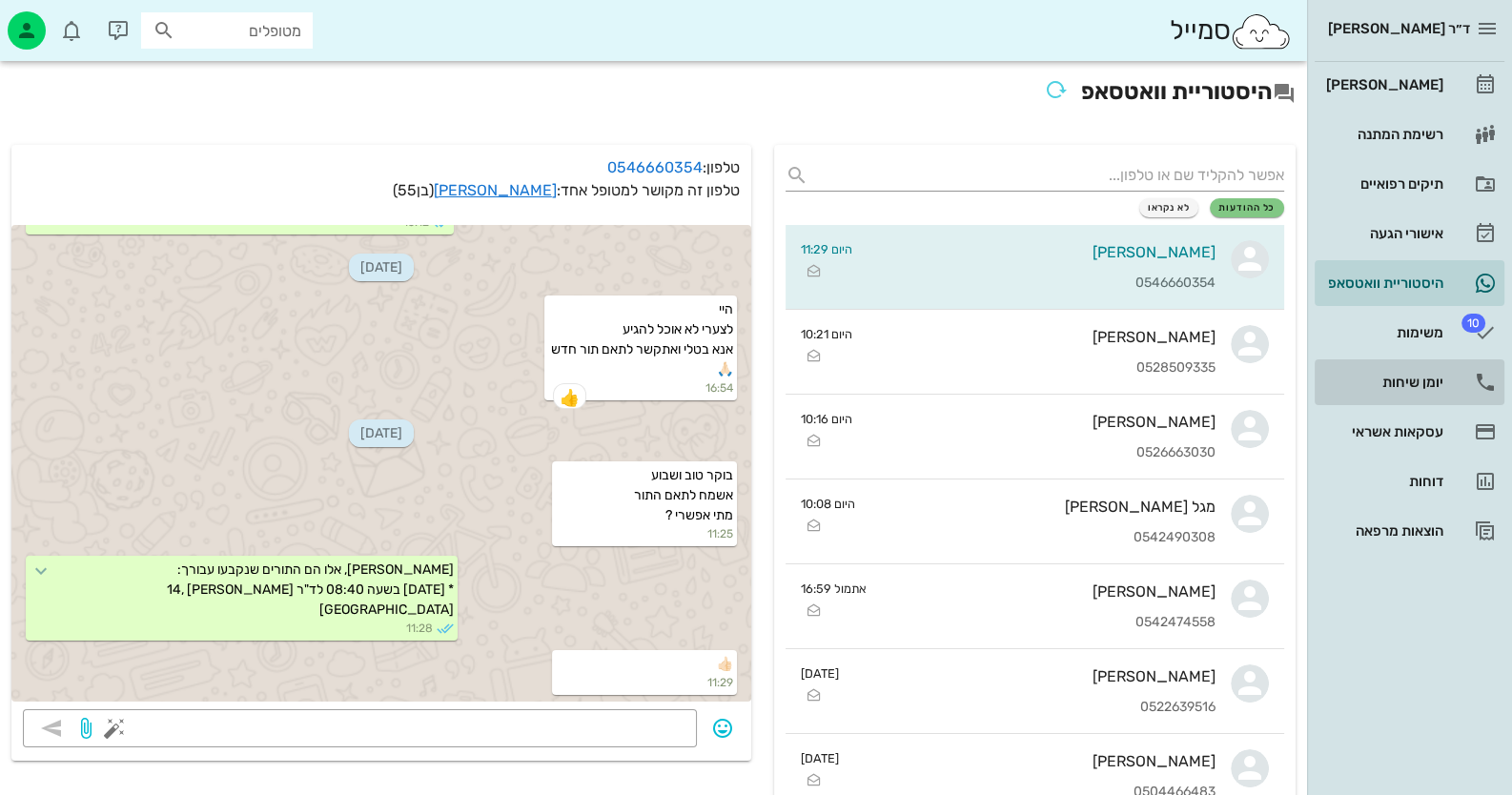
click at [1435, 362] on link "יומן שיחות" at bounding box center [1410, 382] width 190 height 45
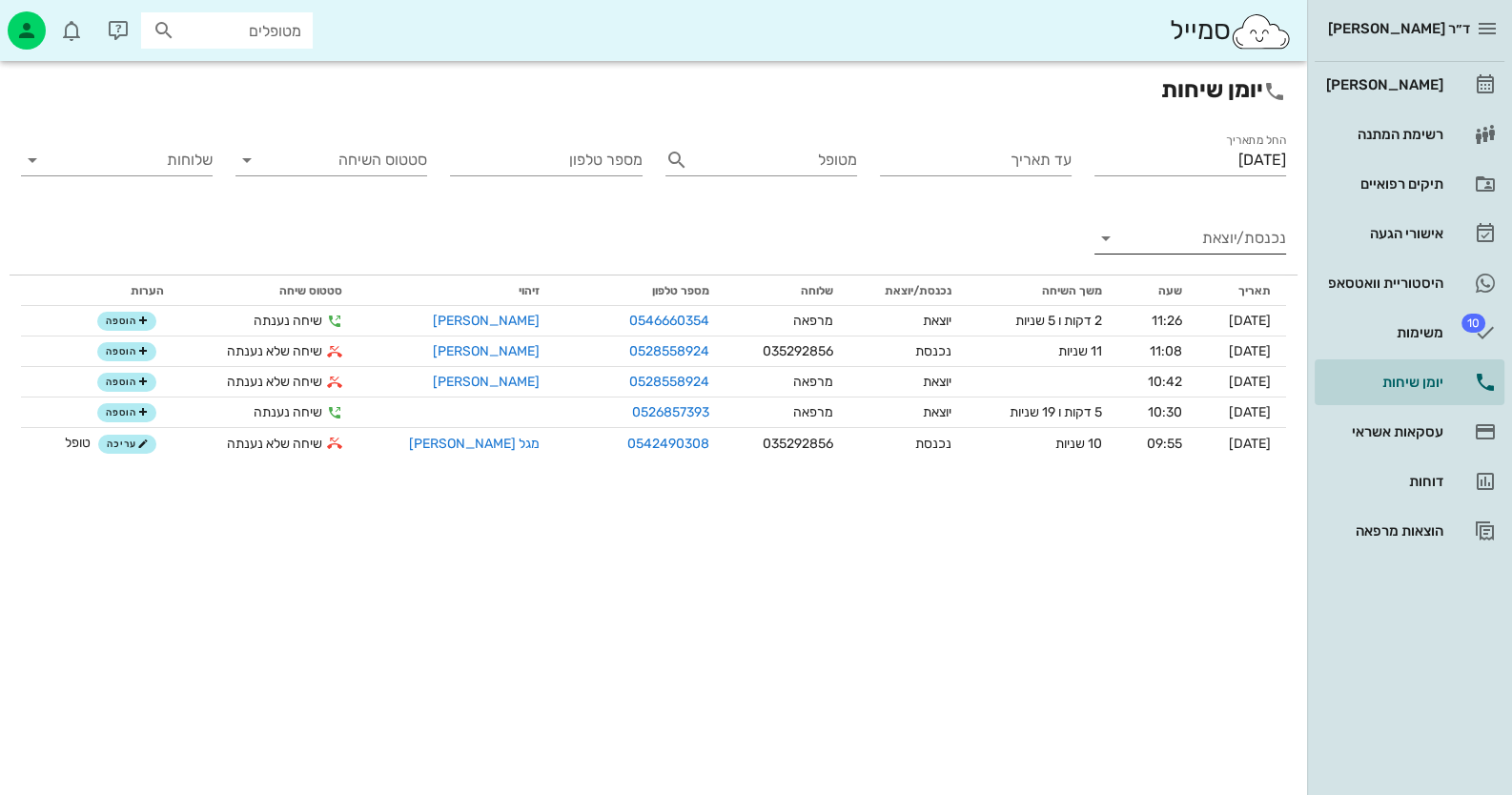
click at [1237, 232] on input "נכנסת/יוצאת" at bounding box center [1206, 237] width 162 height 31
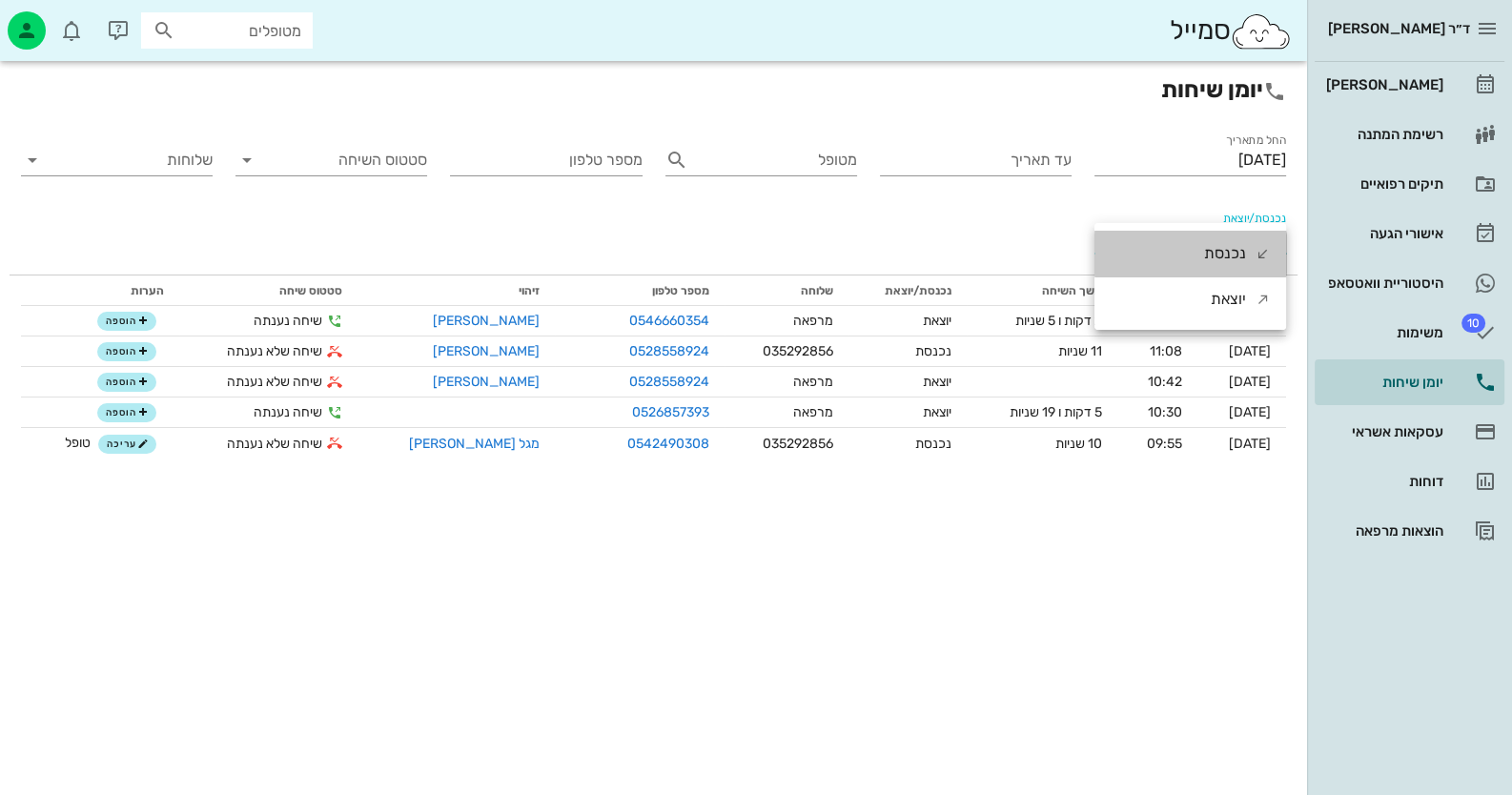
click at [1237, 232] on div "נכנסת" at bounding box center [1224, 253] width 42 height 45
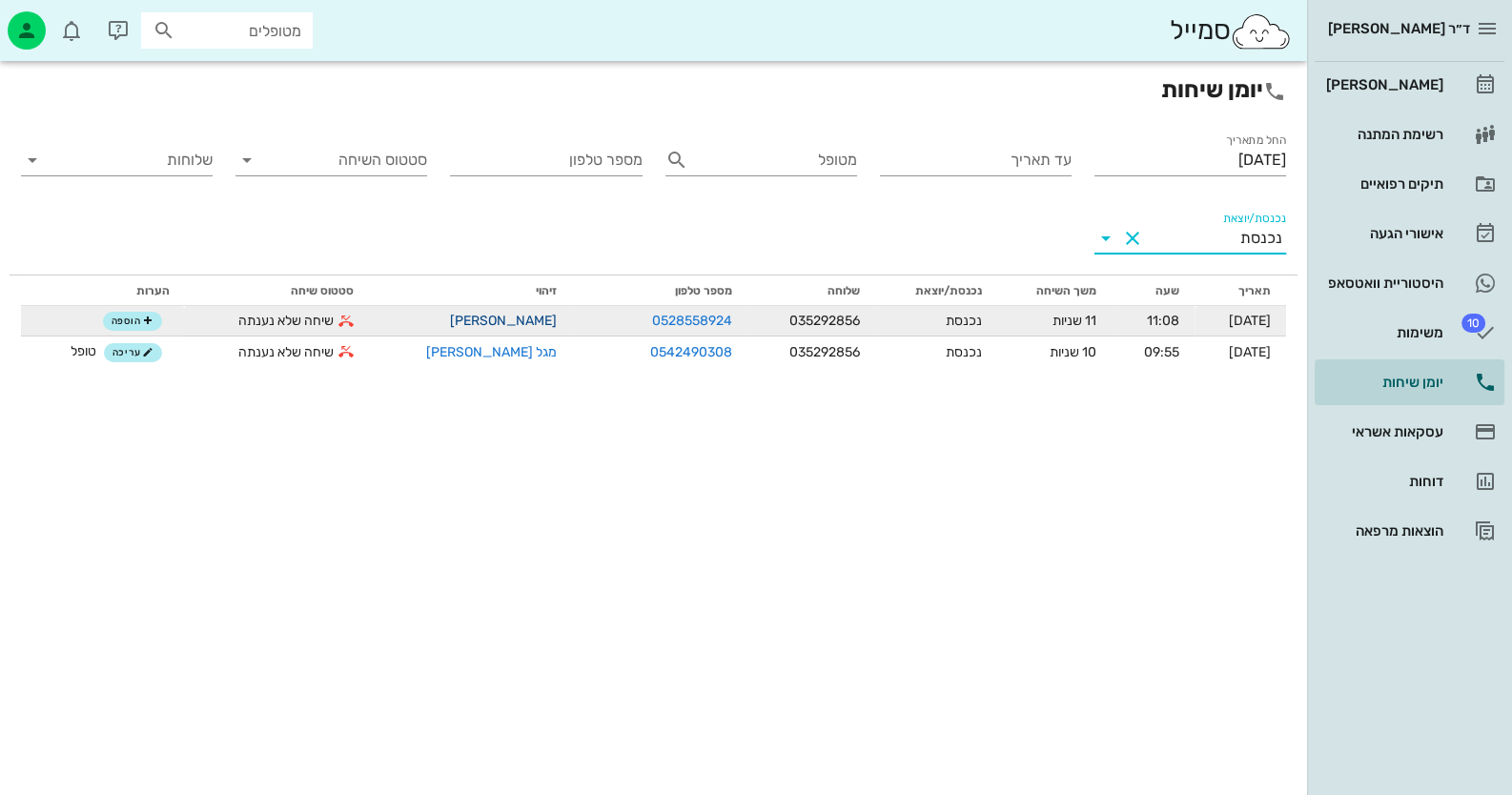
click at [489, 314] on link "[PERSON_NAME]" at bounding box center [503, 320] width 106 height 16
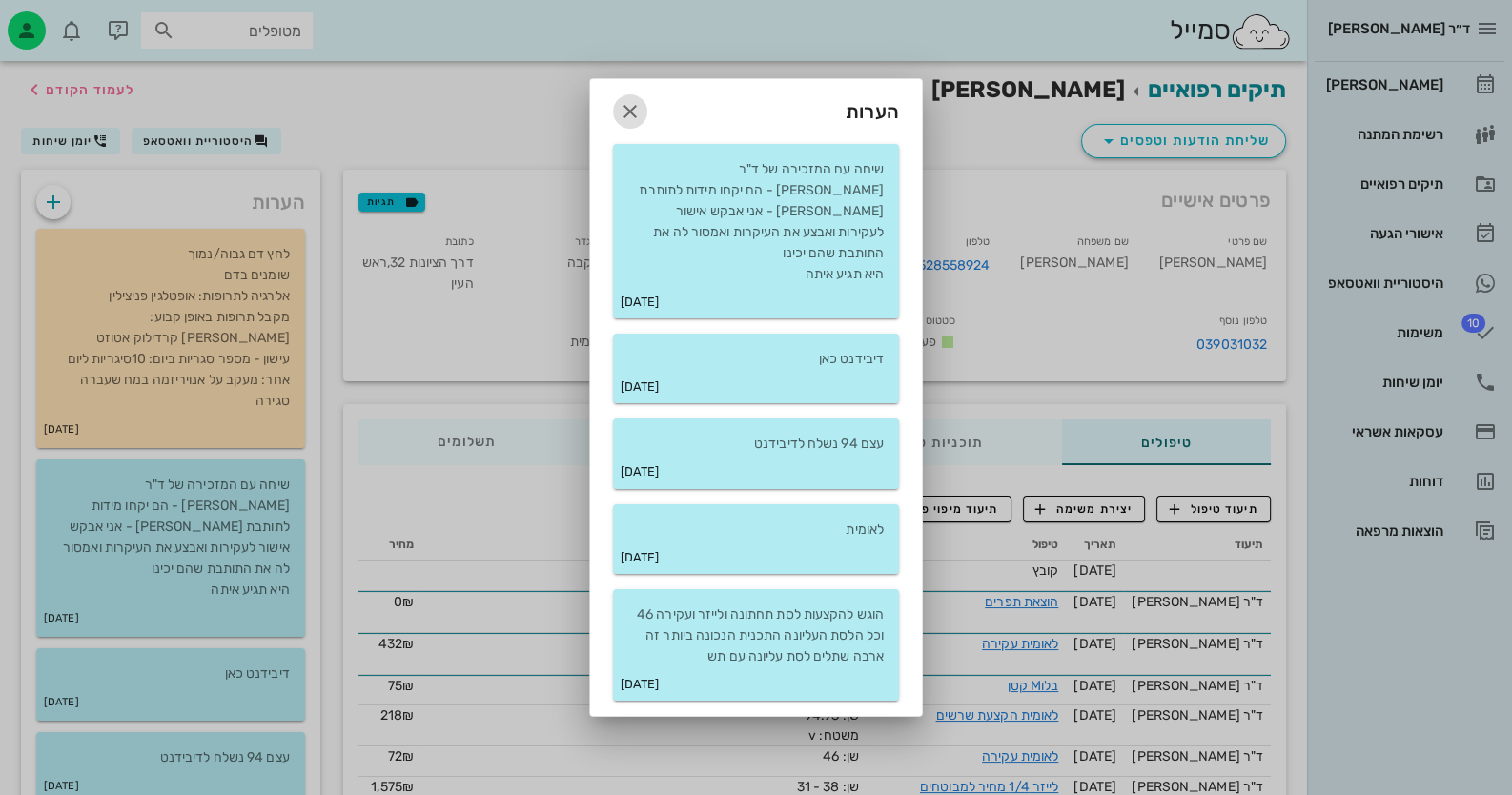
drag, startPoint x: 615, startPoint y: 113, endPoint x: 638, endPoint y: 108, distance: 23.5
click at [616, 113] on span "button" at bounding box center [629, 111] width 34 height 23
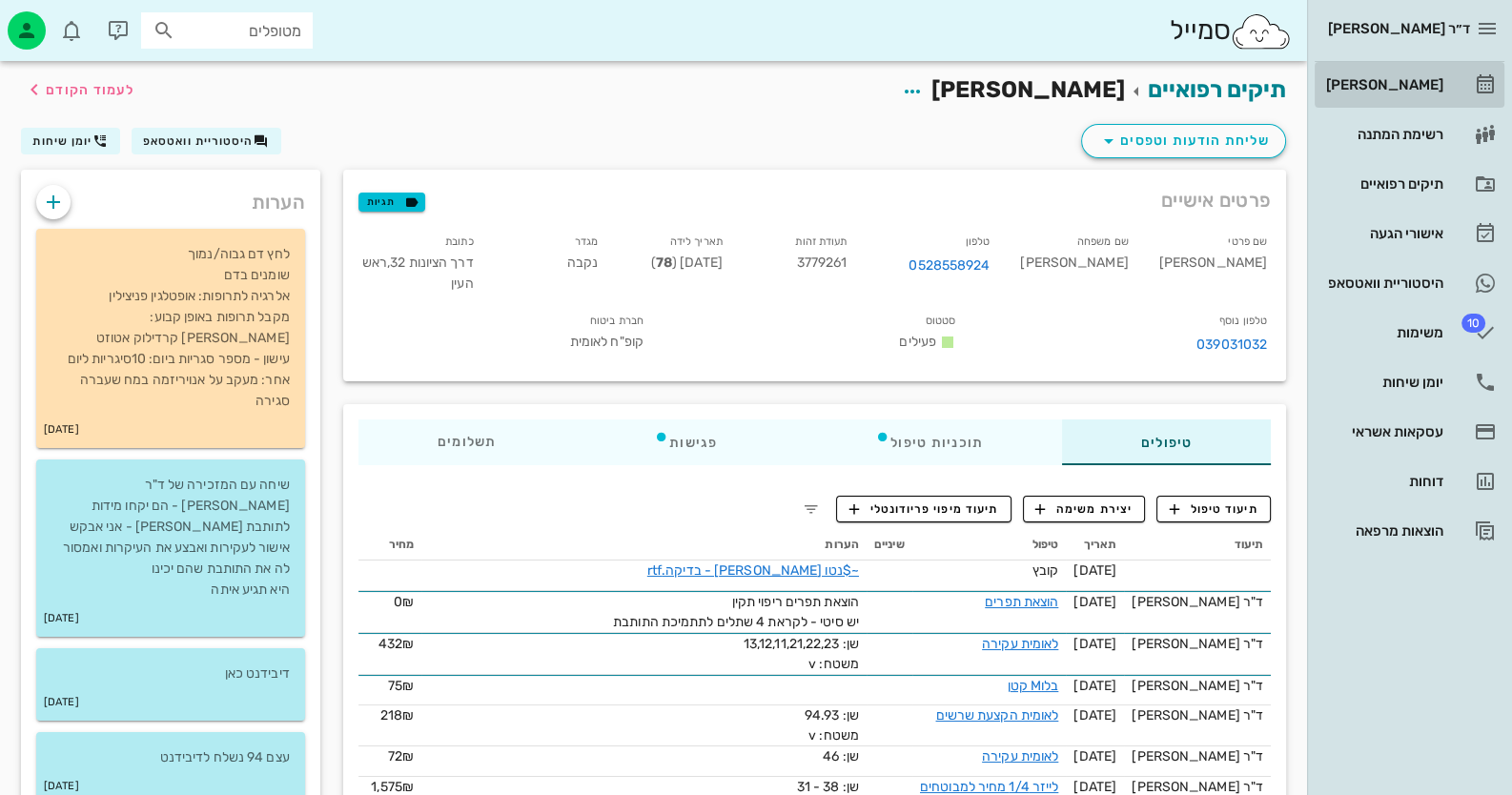
click at [1436, 87] on div "[PERSON_NAME]" at bounding box center [1382, 84] width 121 height 15
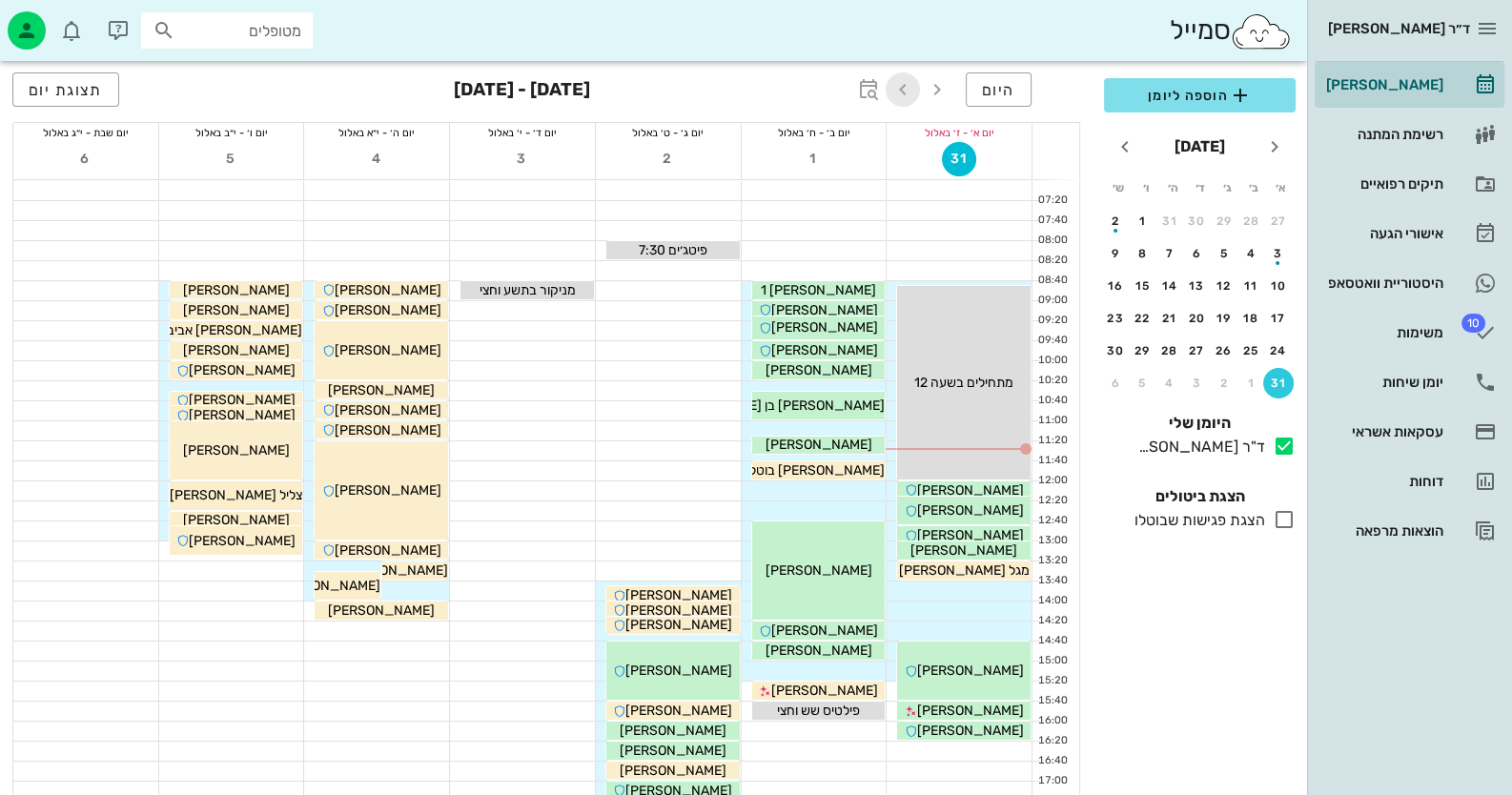
click at [903, 95] on icon "button" at bounding box center [902, 89] width 23 height 23
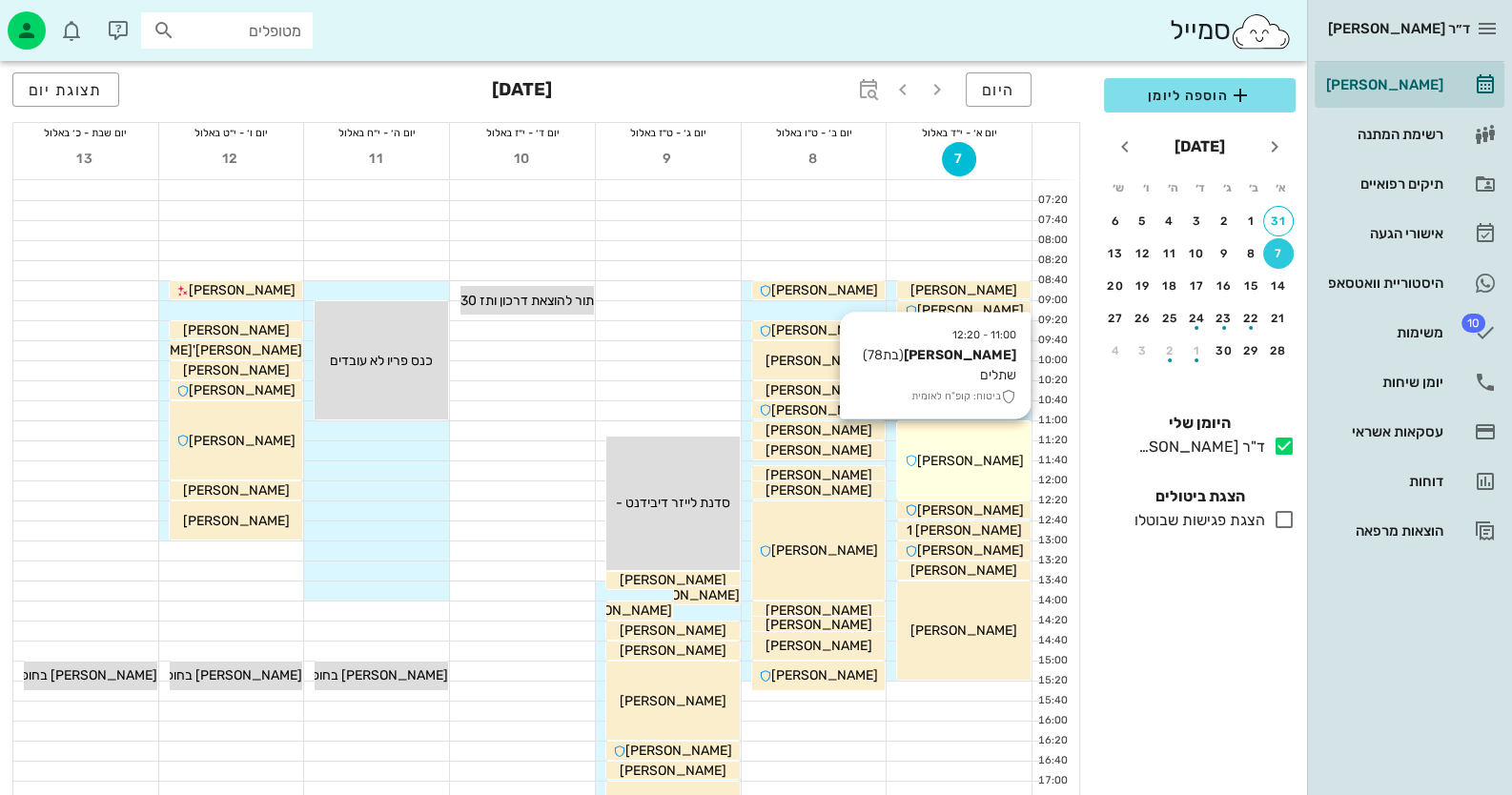
click at [991, 431] on div "11:00 - 12:20 [PERSON_NAME] (בת 78 ) שתלים ביטוח: קופ"ח לאומית [PERSON_NAME]" at bounding box center [963, 460] width 133 height 78
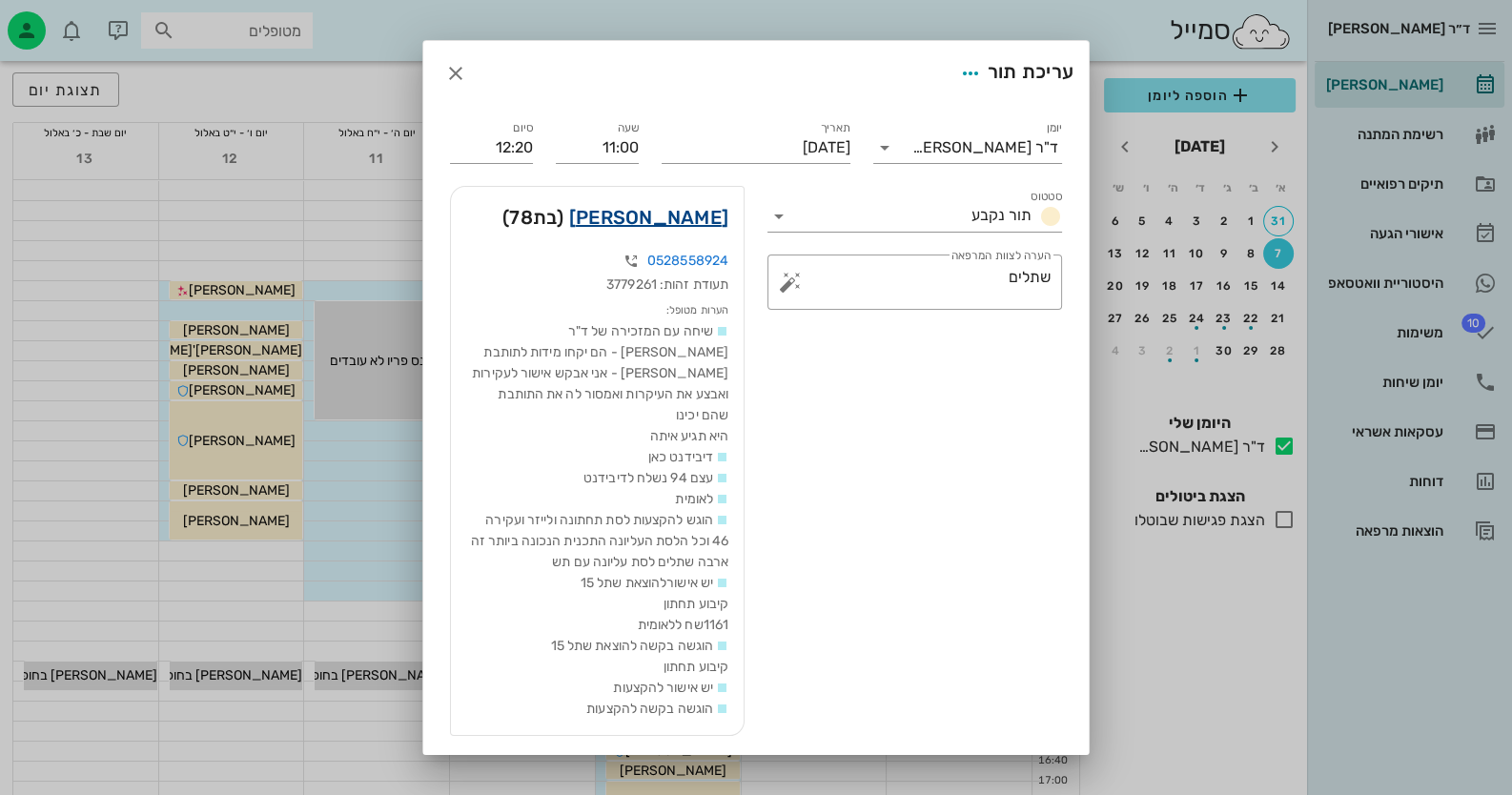
click at [664, 225] on link "[PERSON_NAME]" at bounding box center [649, 217] width 160 height 31
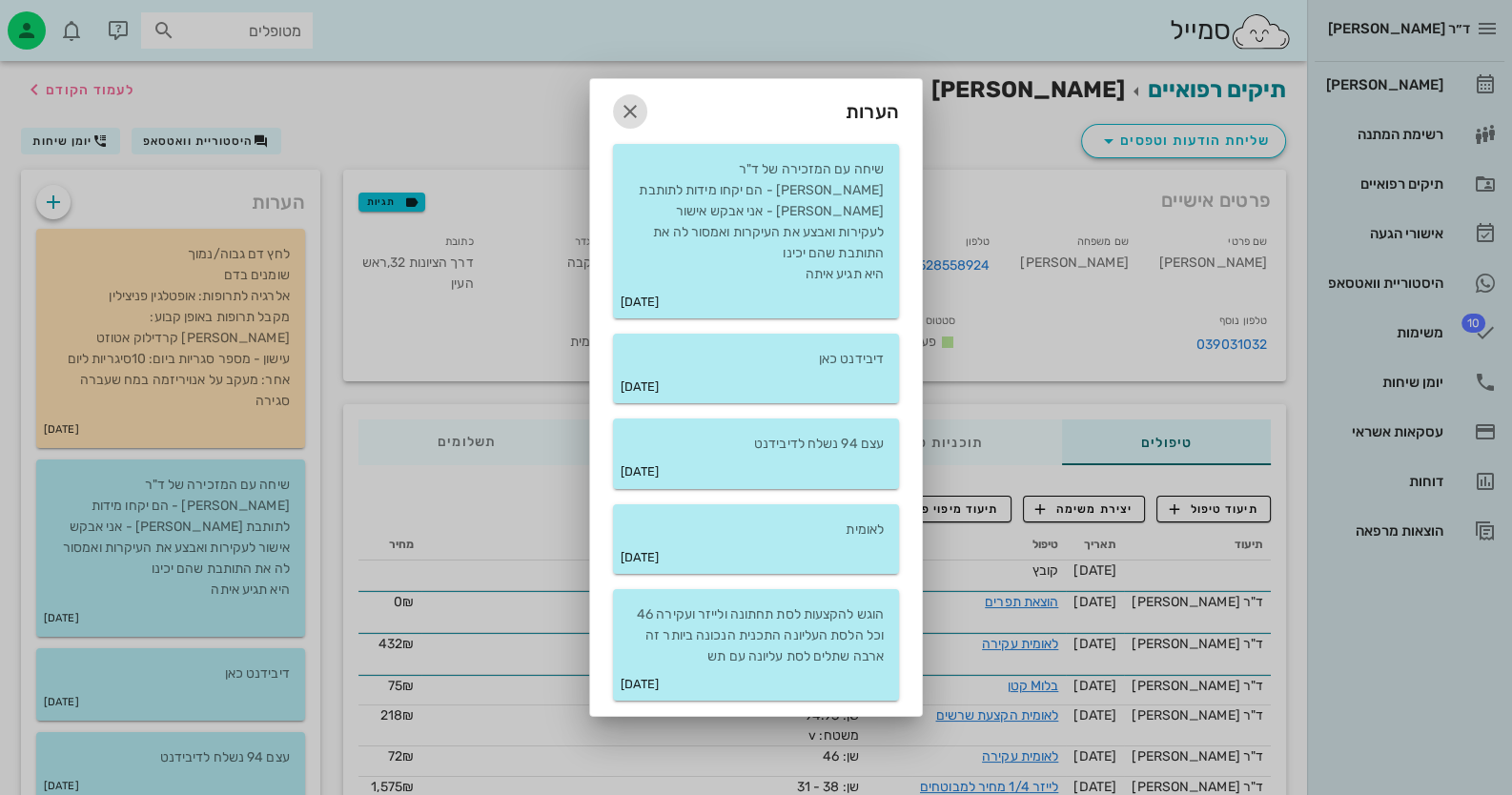
click at [633, 123] on icon "button" at bounding box center [629, 111] width 23 height 23
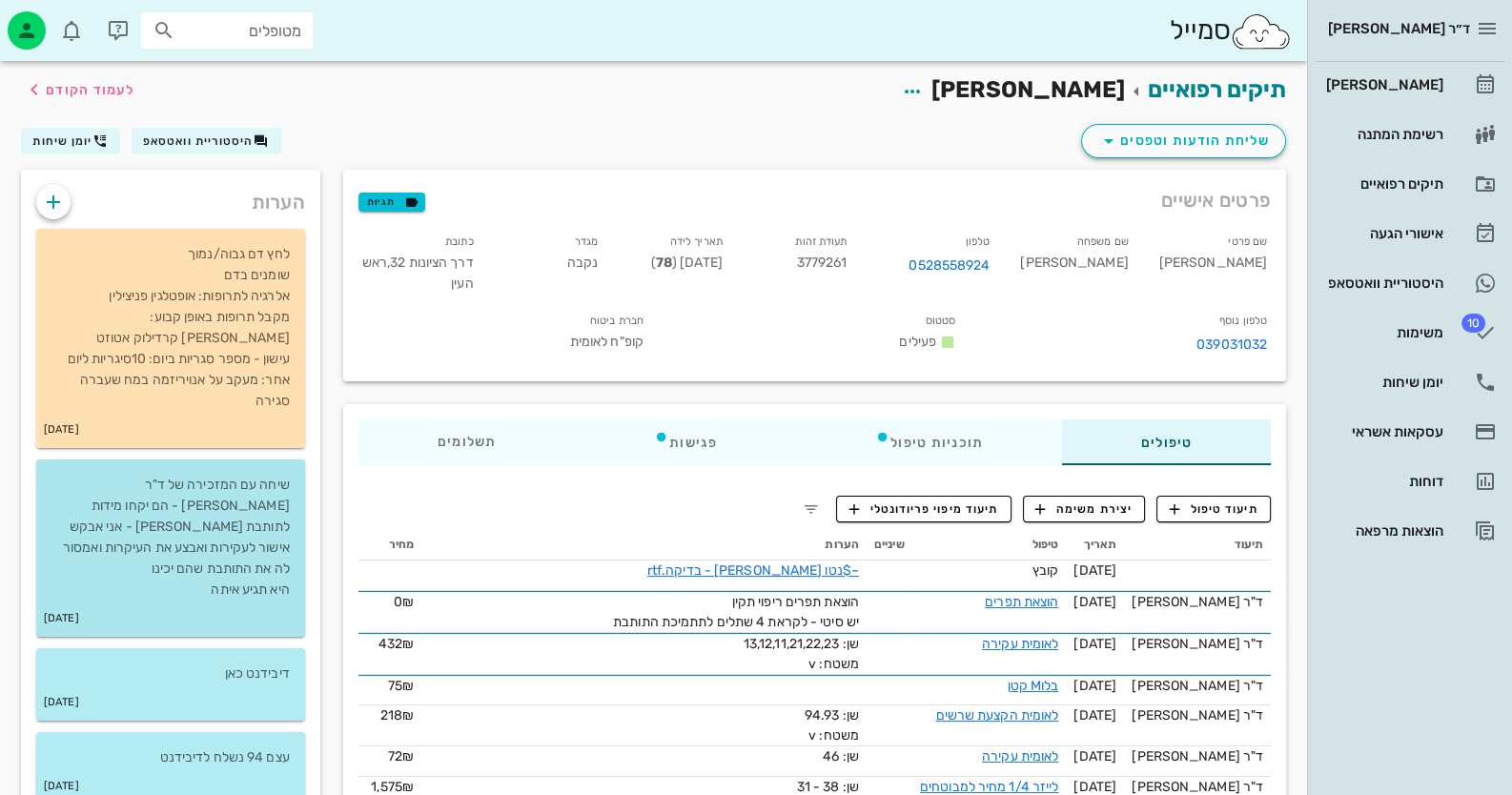
click at [207, 484] on p "שיחה עם המזכירה של ד"ר [PERSON_NAME] - הם יקחו מידות לתותבת [PERSON_NAME] - אני…" at bounding box center [170, 538] width 238 height 126
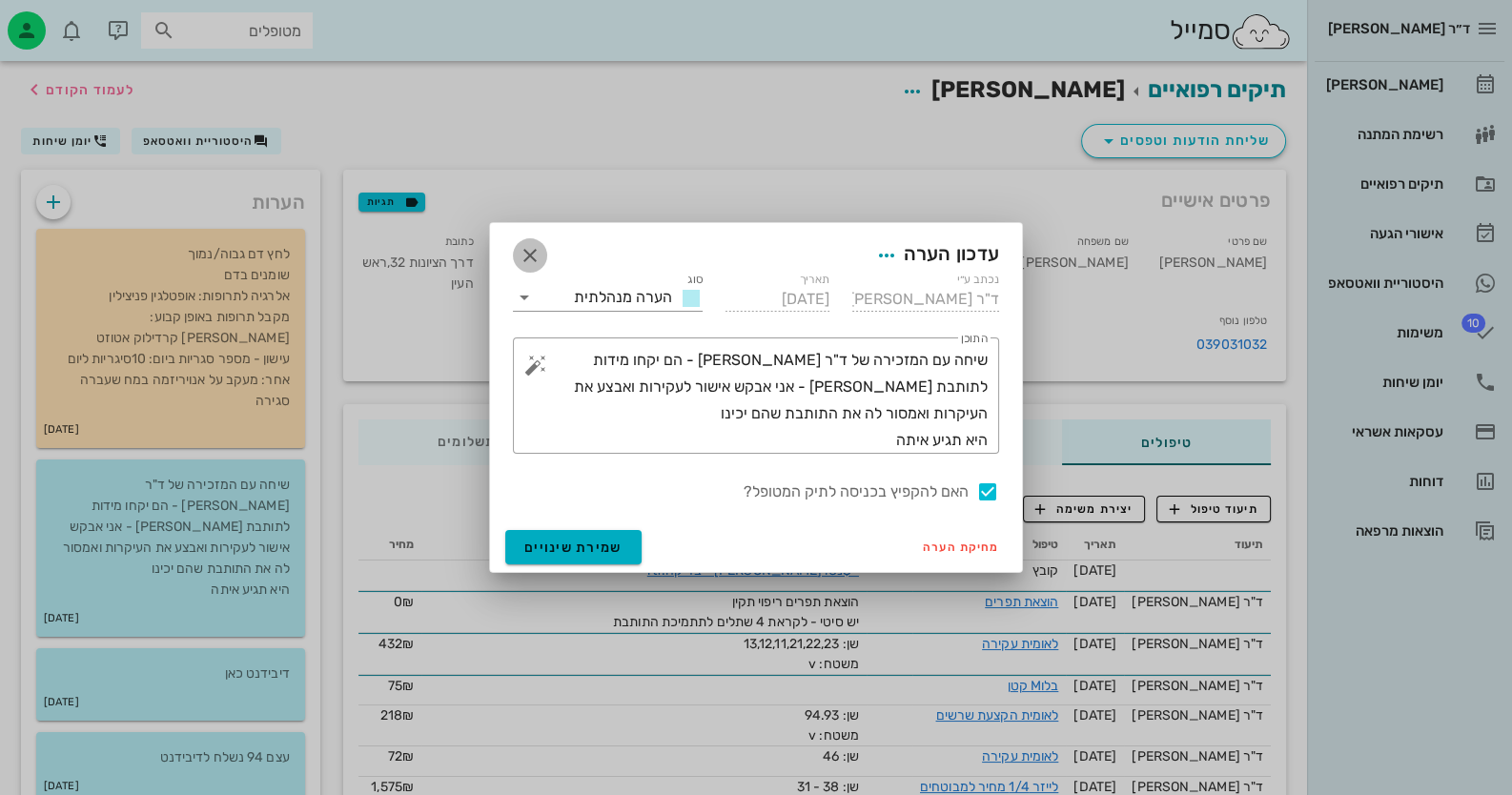
click at [532, 261] on icon "button" at bounding box center [529, 255] width 23 height 23
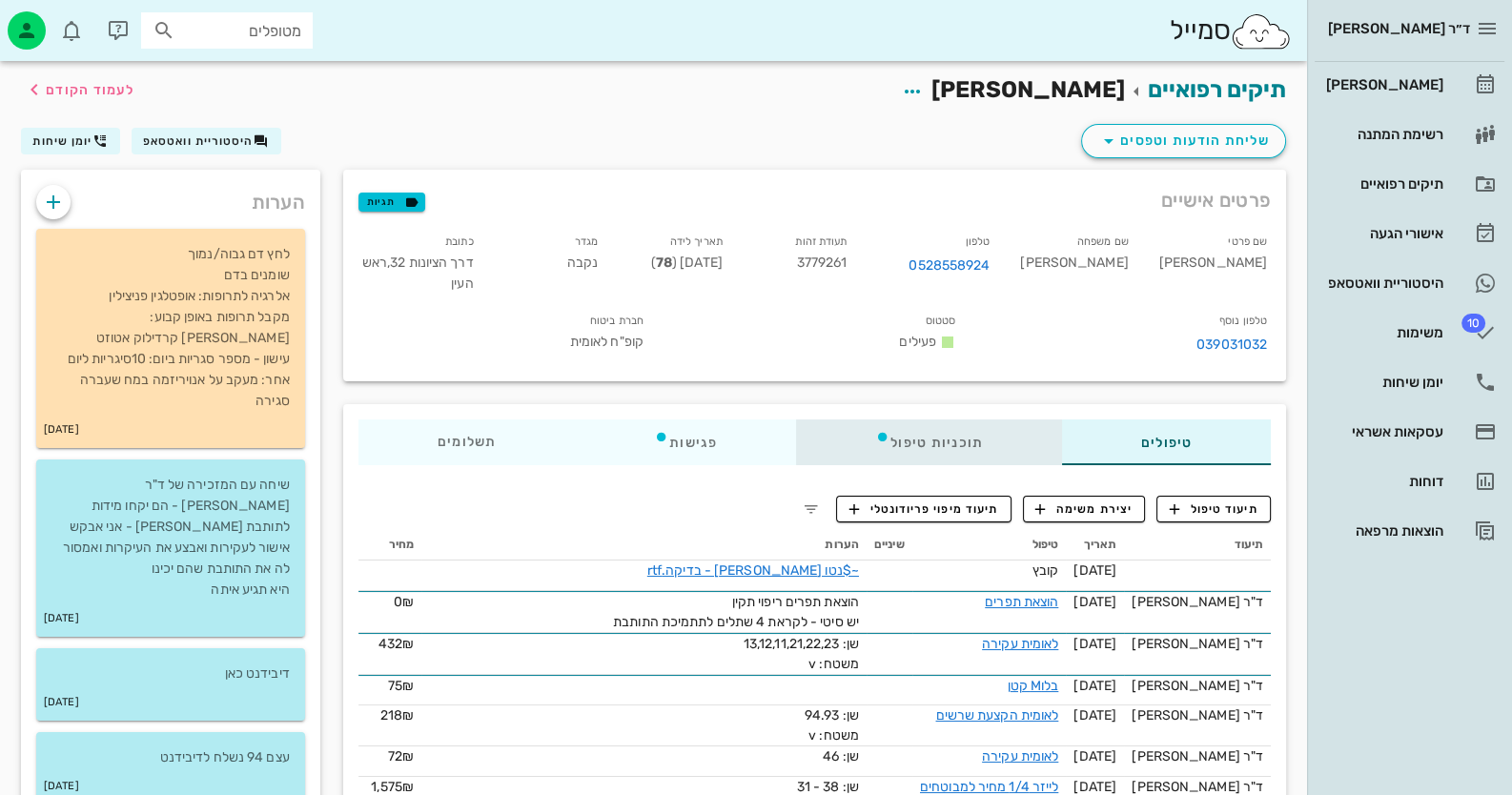
click at [893, 429] on div "תוכניות טיפול" at bounding box center [929, 442] width 266 height 45
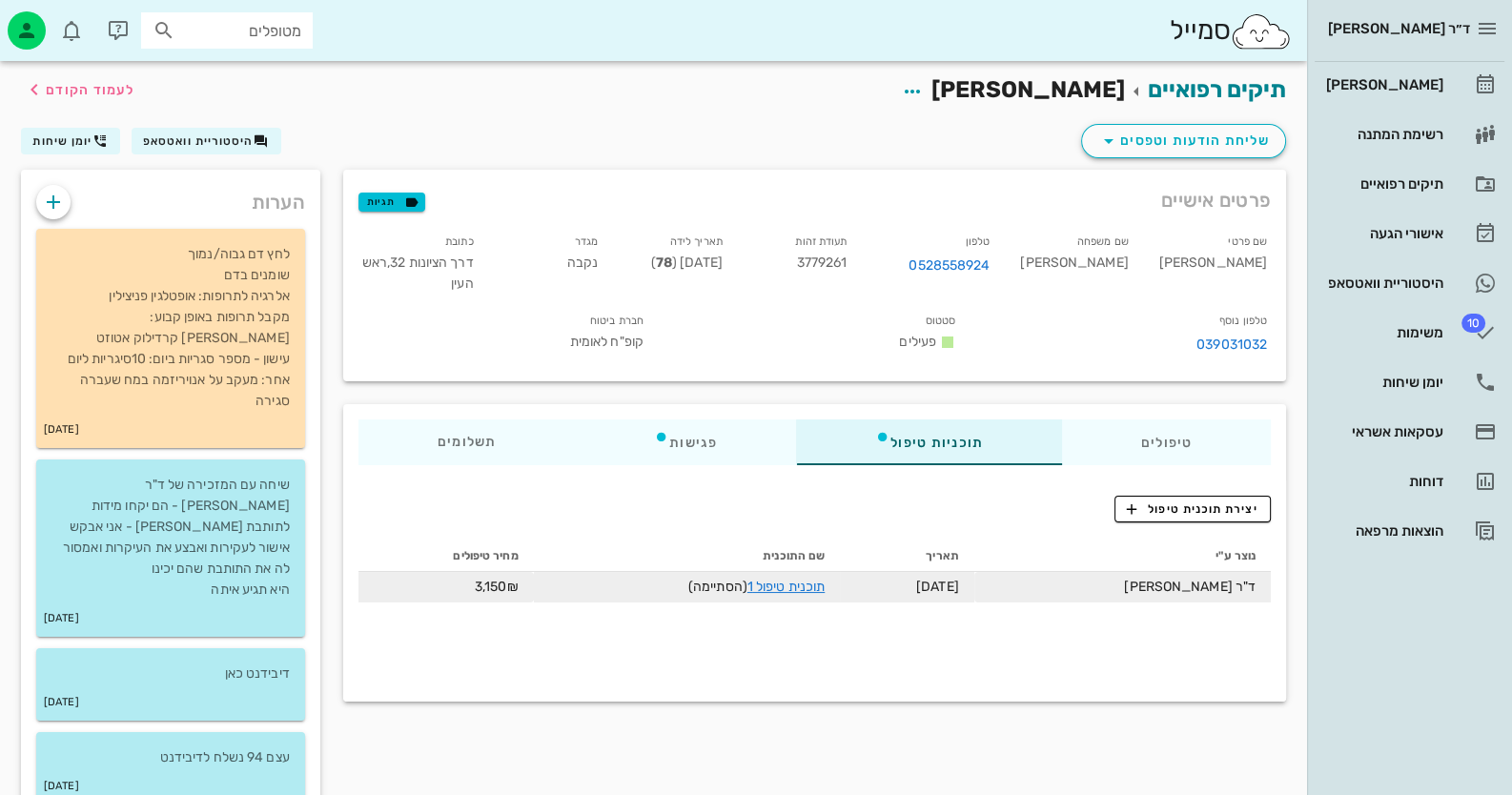
click at [841, 593] on td "תוכנית טיפול 1 (הסתיימה)" at bounding box center [688, 587] width 307 height 31
click at [824, 578] on link "תוכנית טיפול 1" at bounding box center [786, 586] width 77 height 16
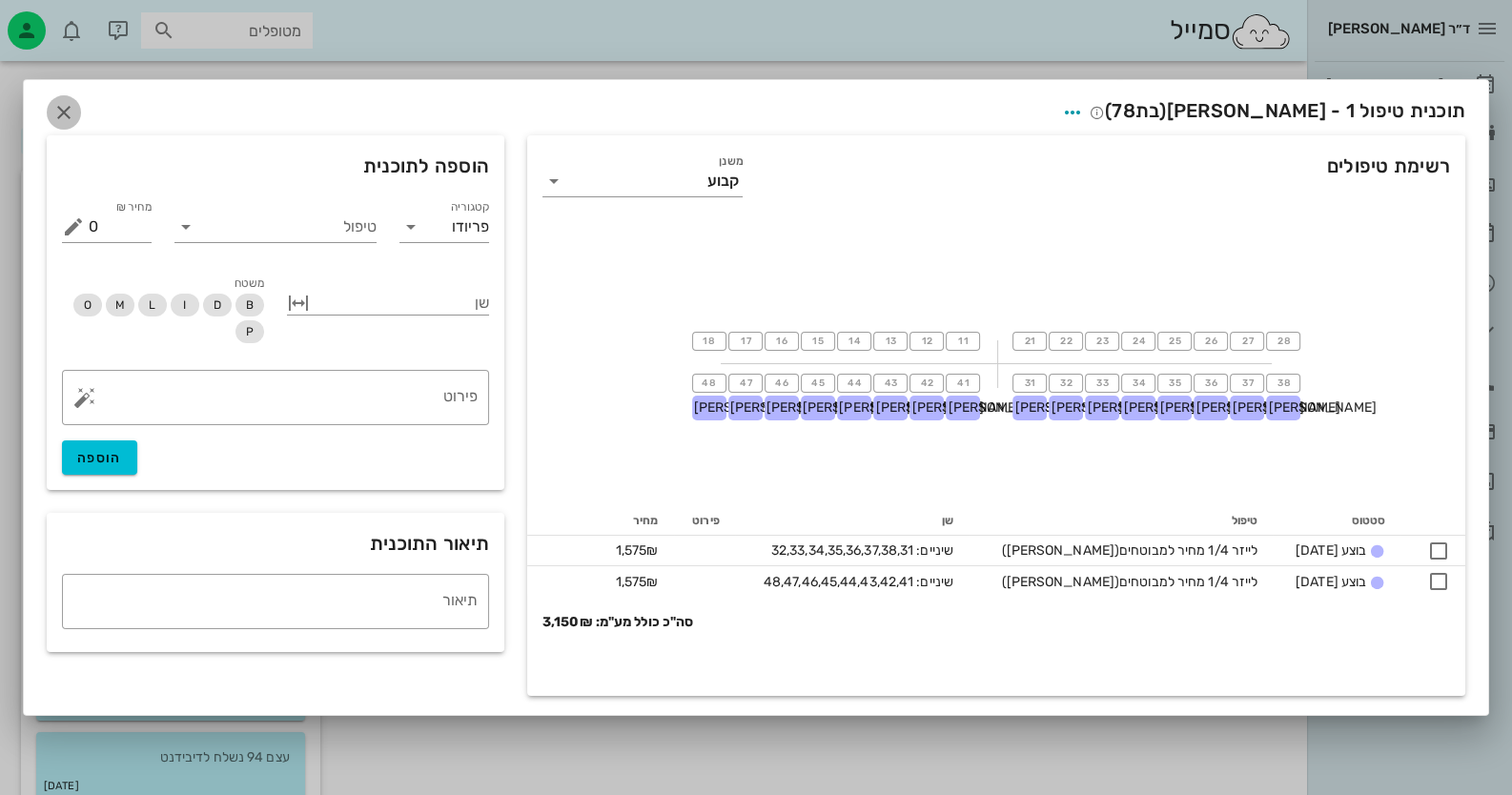
click at [72, 111] on icon "button" at bounding box center [63, 112] width 23 height 23
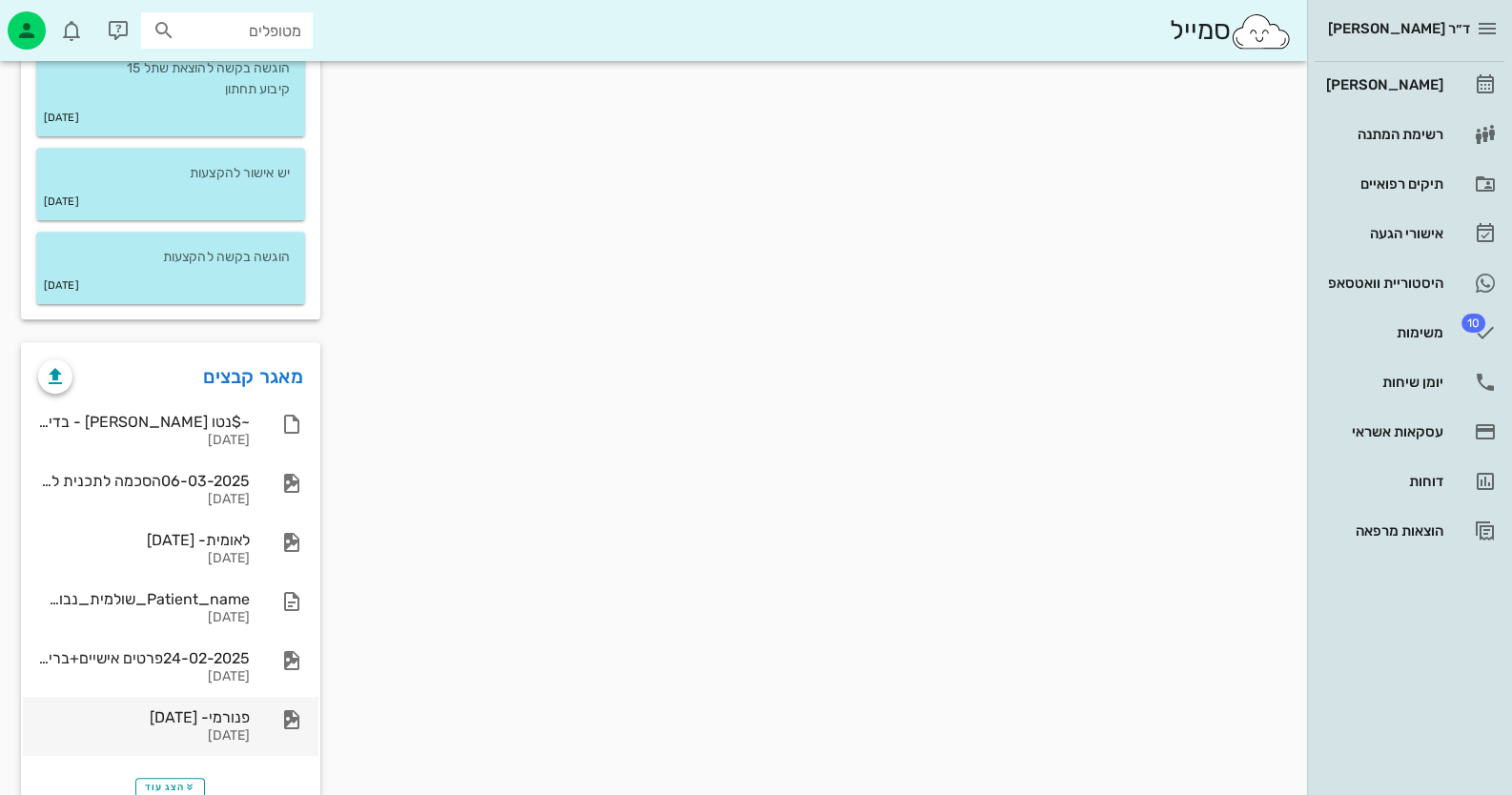
scroll to position [1133, 0]
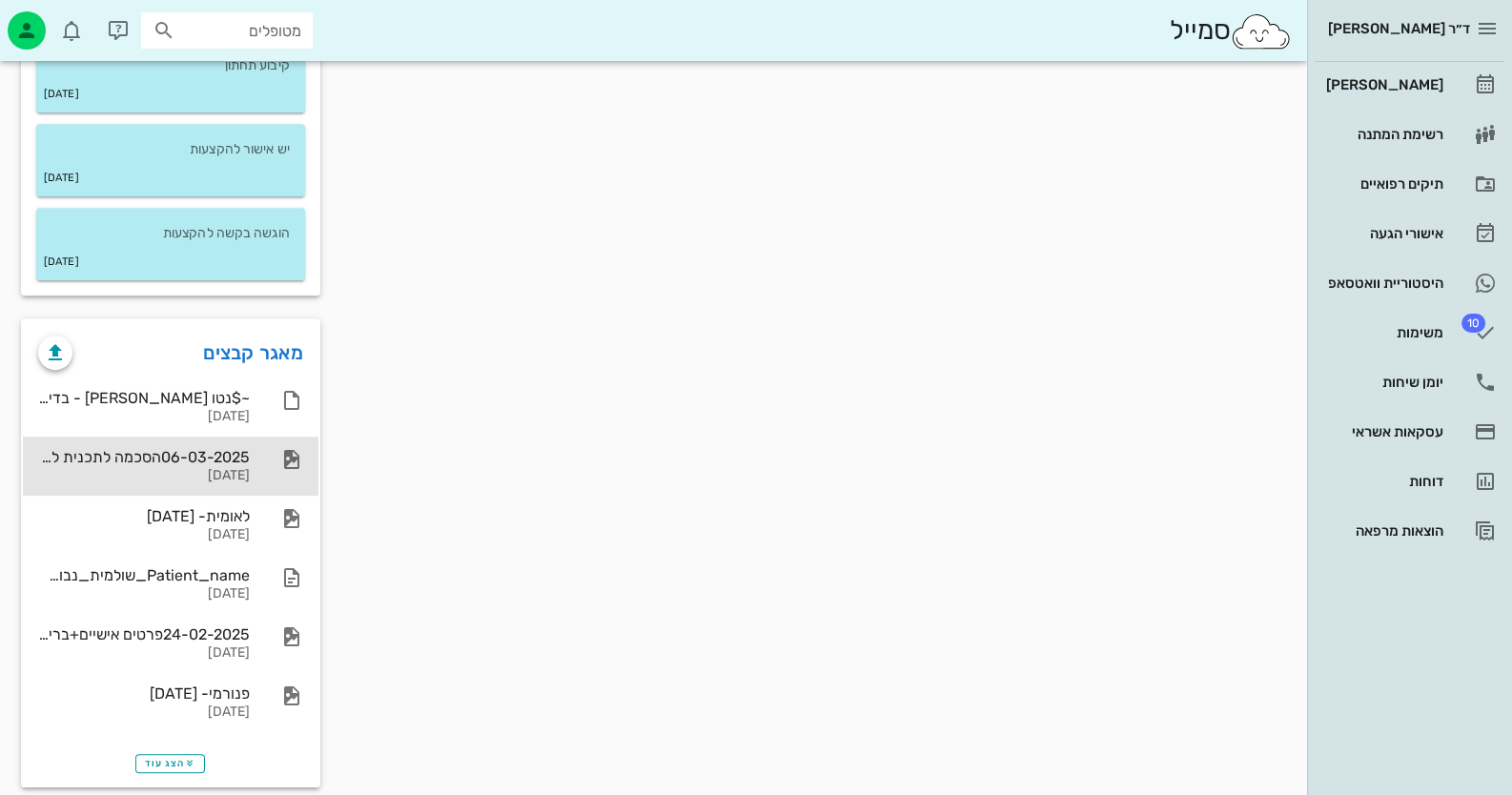
click at [276, 436] on div "06-03-2025הסכמה לתכנית לאומית [DATE]" at bounding box center [170, 466] width 296 height 59
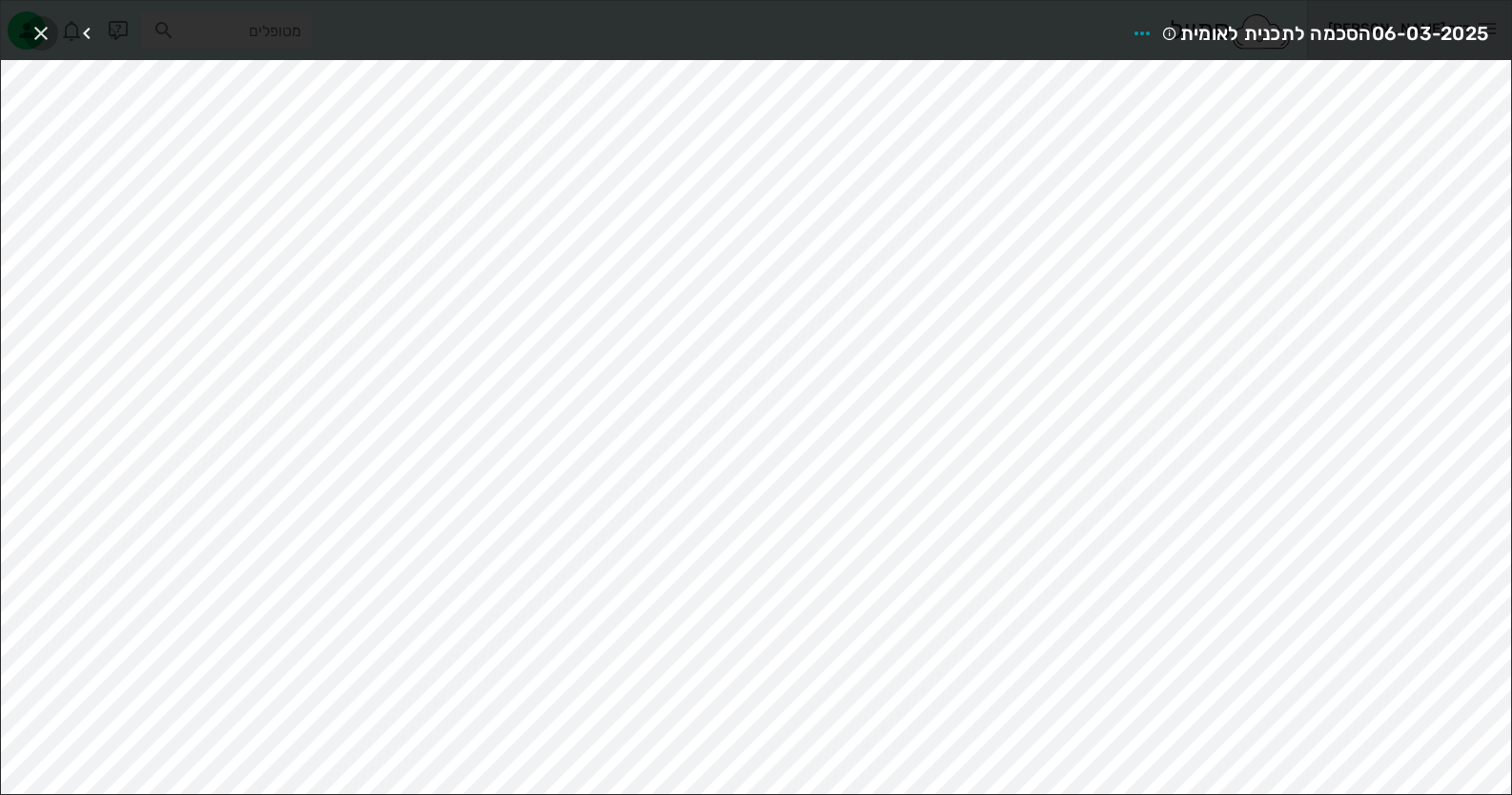
click at [33, 23] on icon "button" at bounding box center [40, 33] width 23 height 23
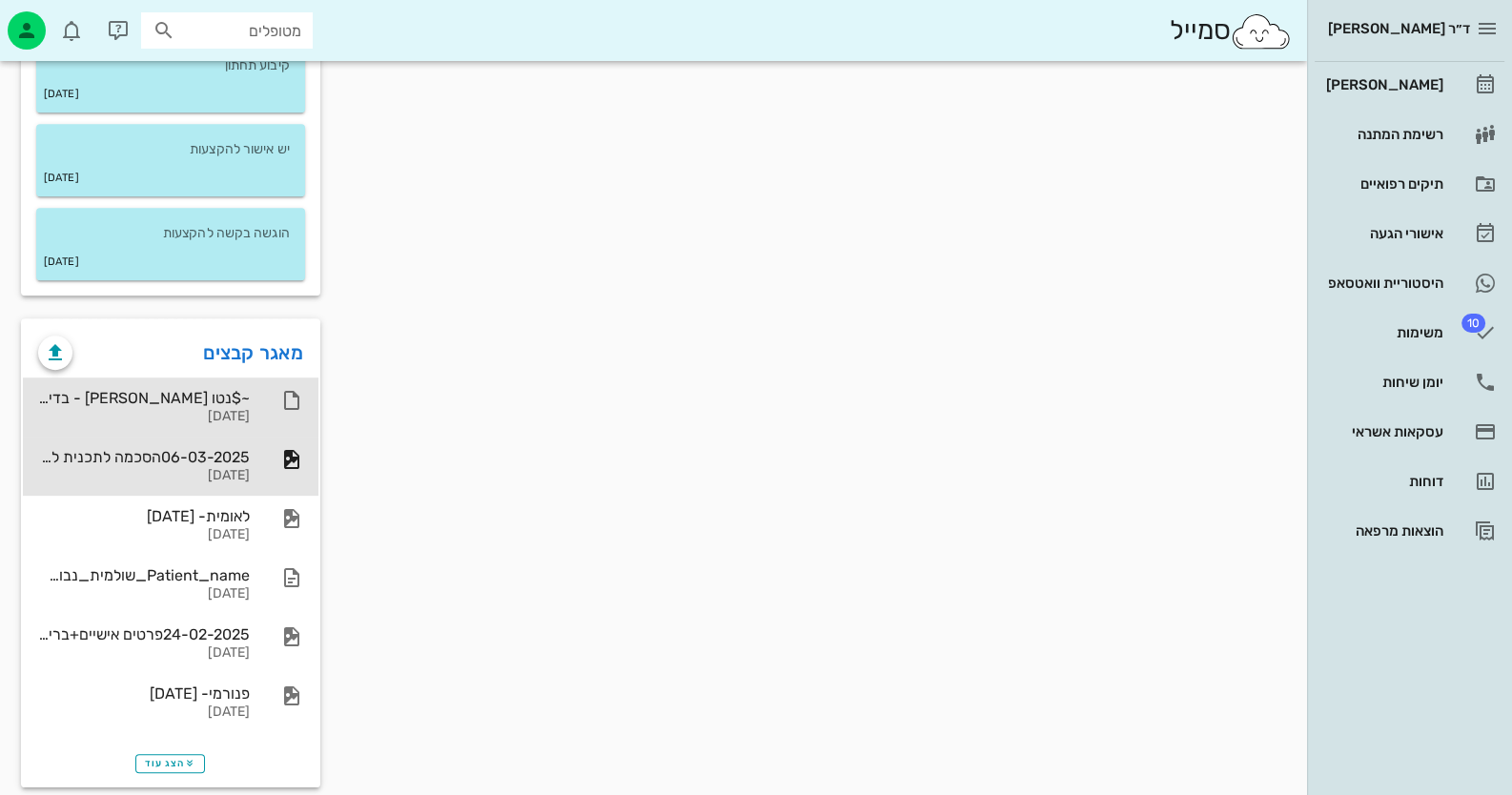
click at [272, 389] on div at bounding box center [282, 400] width 42 height 23
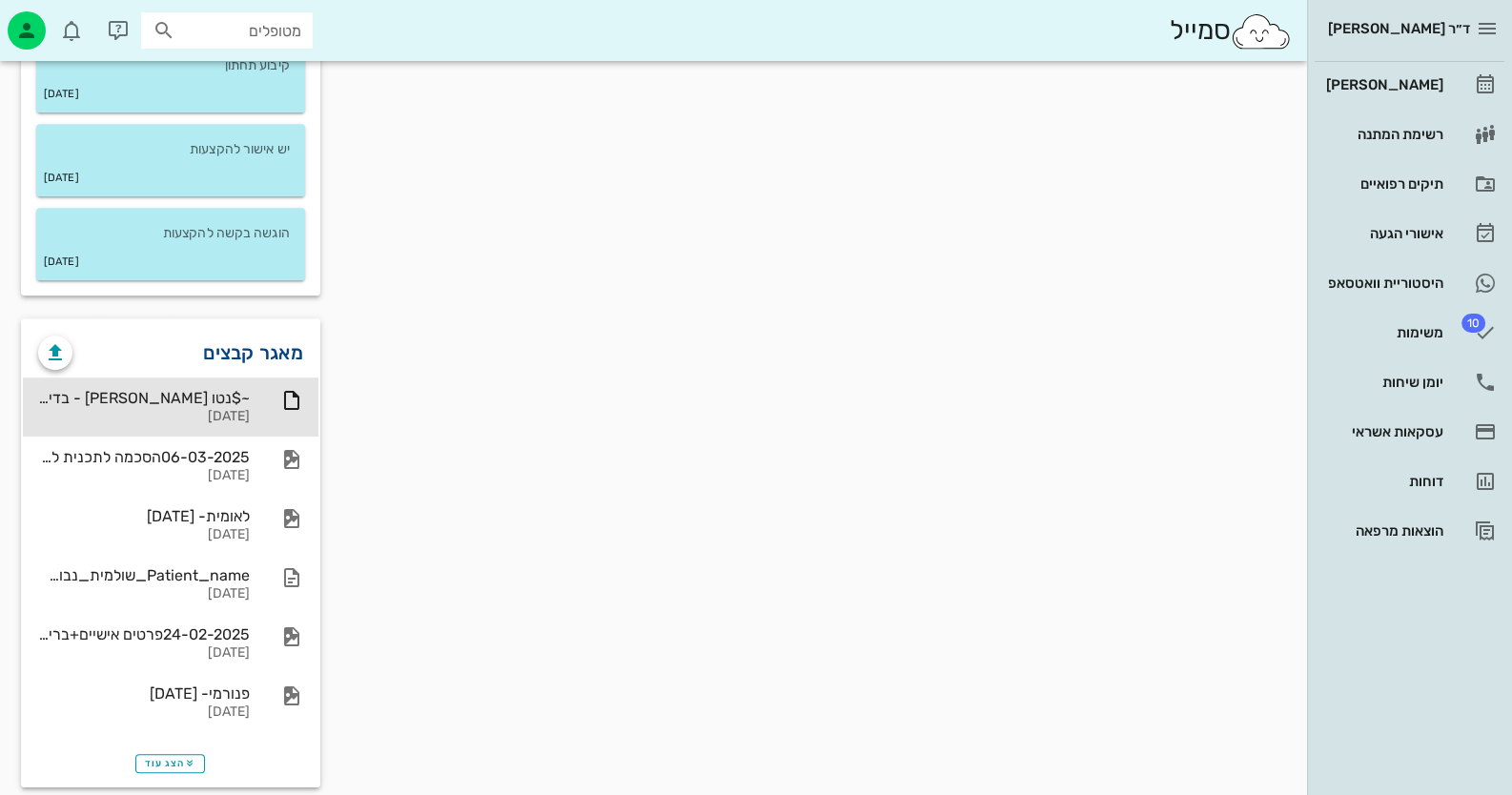
click at [262, 338] on link "מאגר קבצים" at bounding box center [253, 353] width 100 height 31
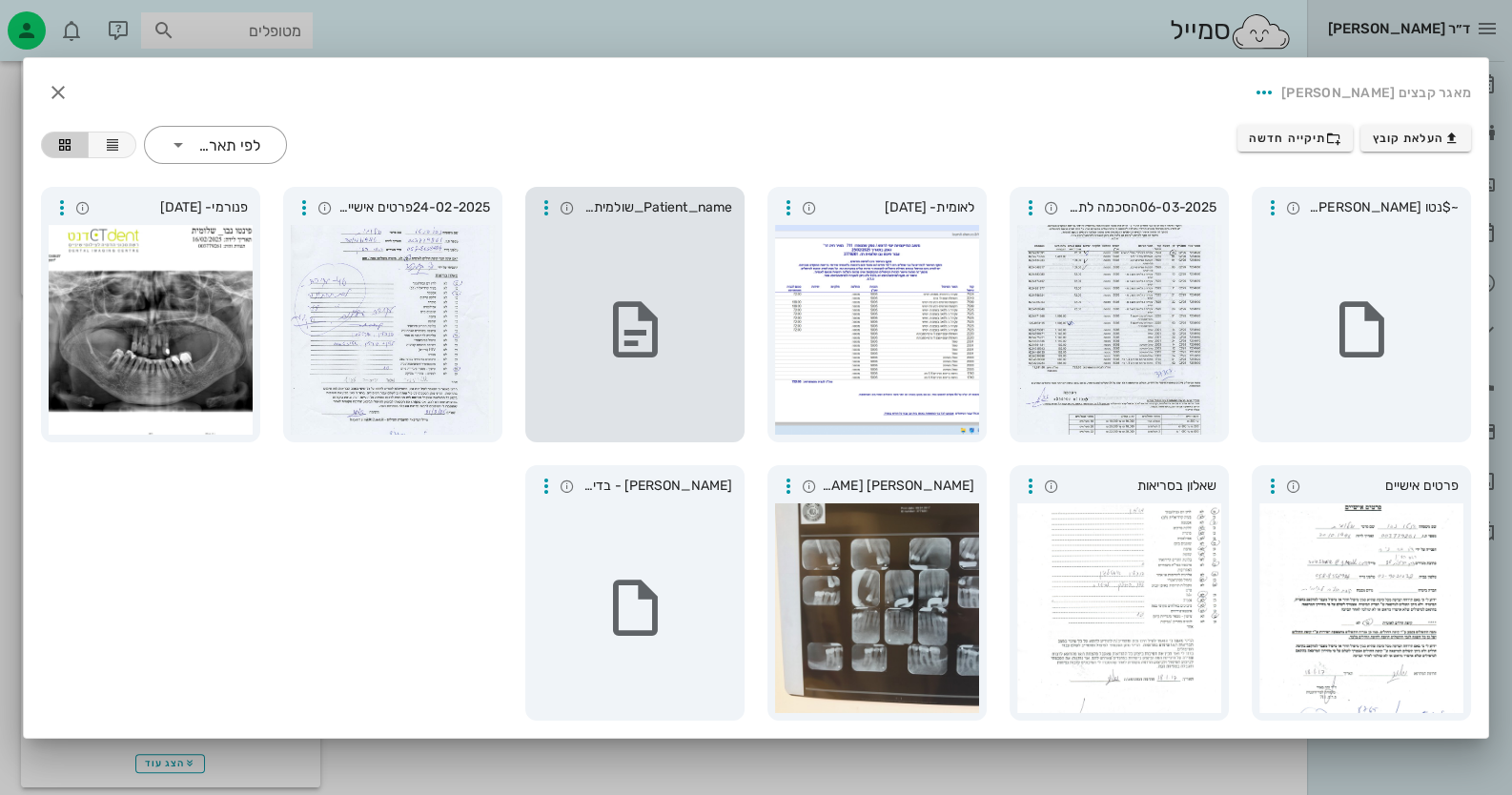
click at [663, 318] on icon at bounding box center [635, 330] width 67 height 67
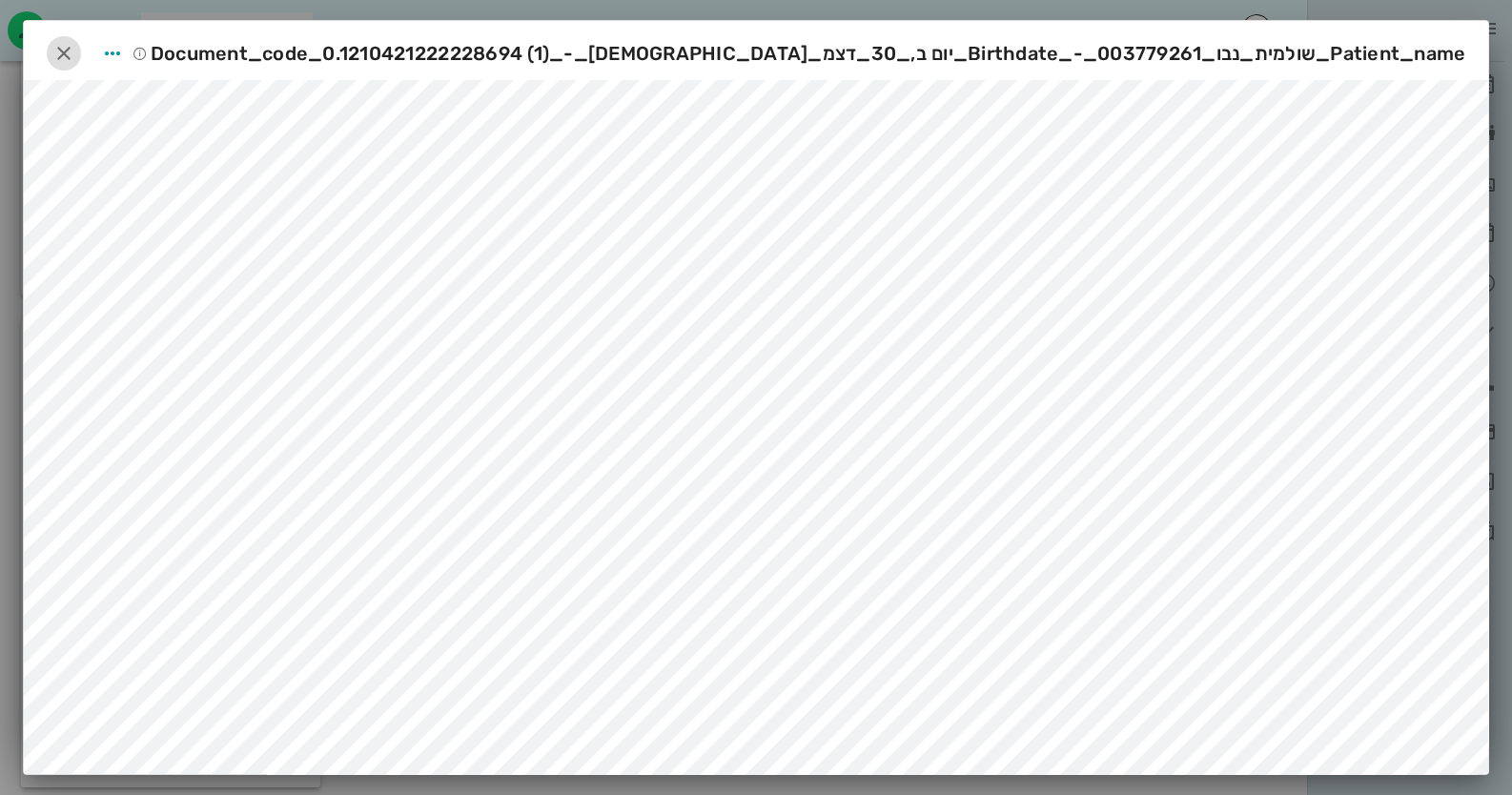
click at [81, 50] on span "button" at bounding box center [63, 53] width 34 height 23
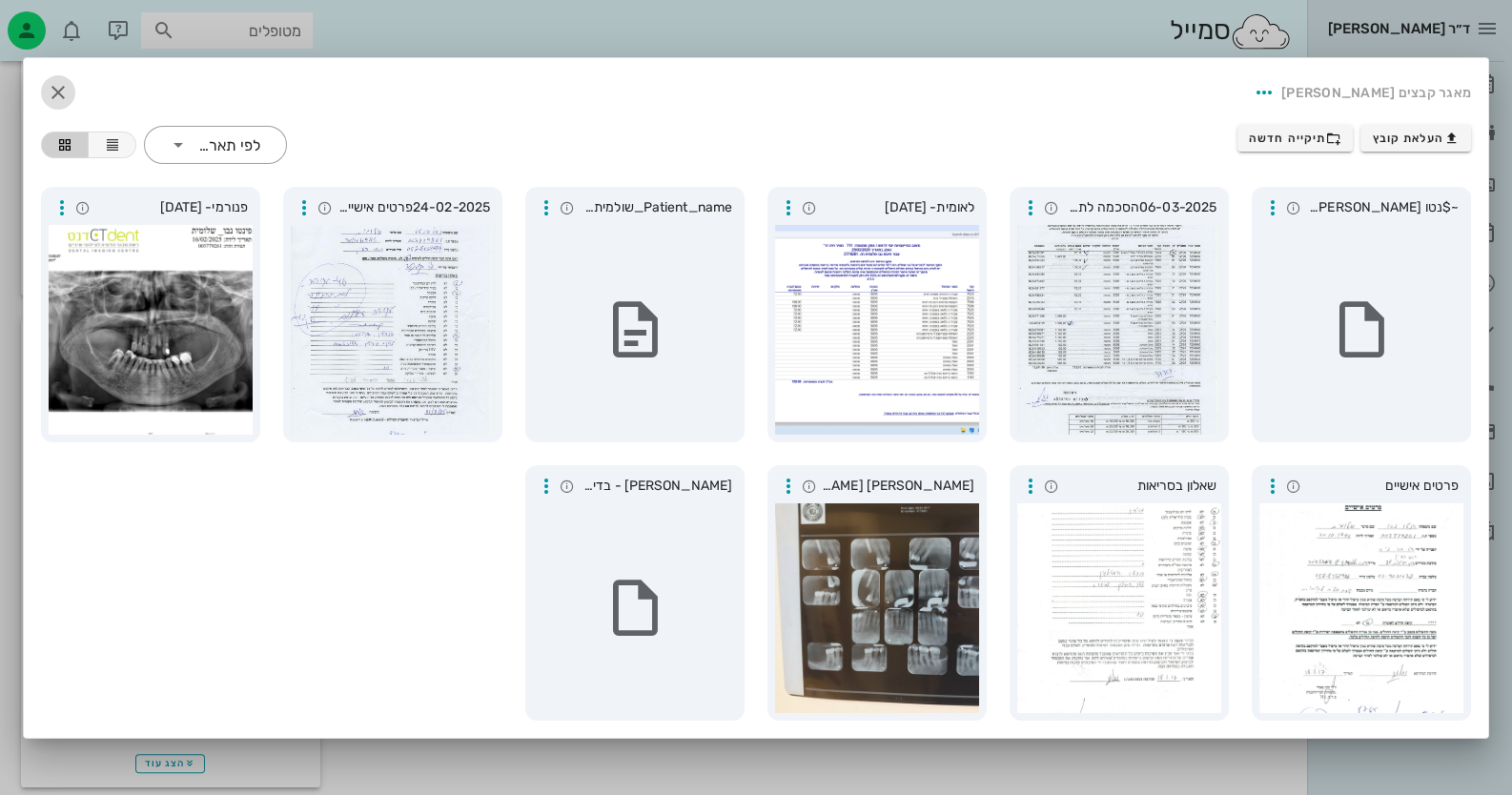
click at [55, 85] on icon "button" at bounding box center [57, 92] width 23 height 23
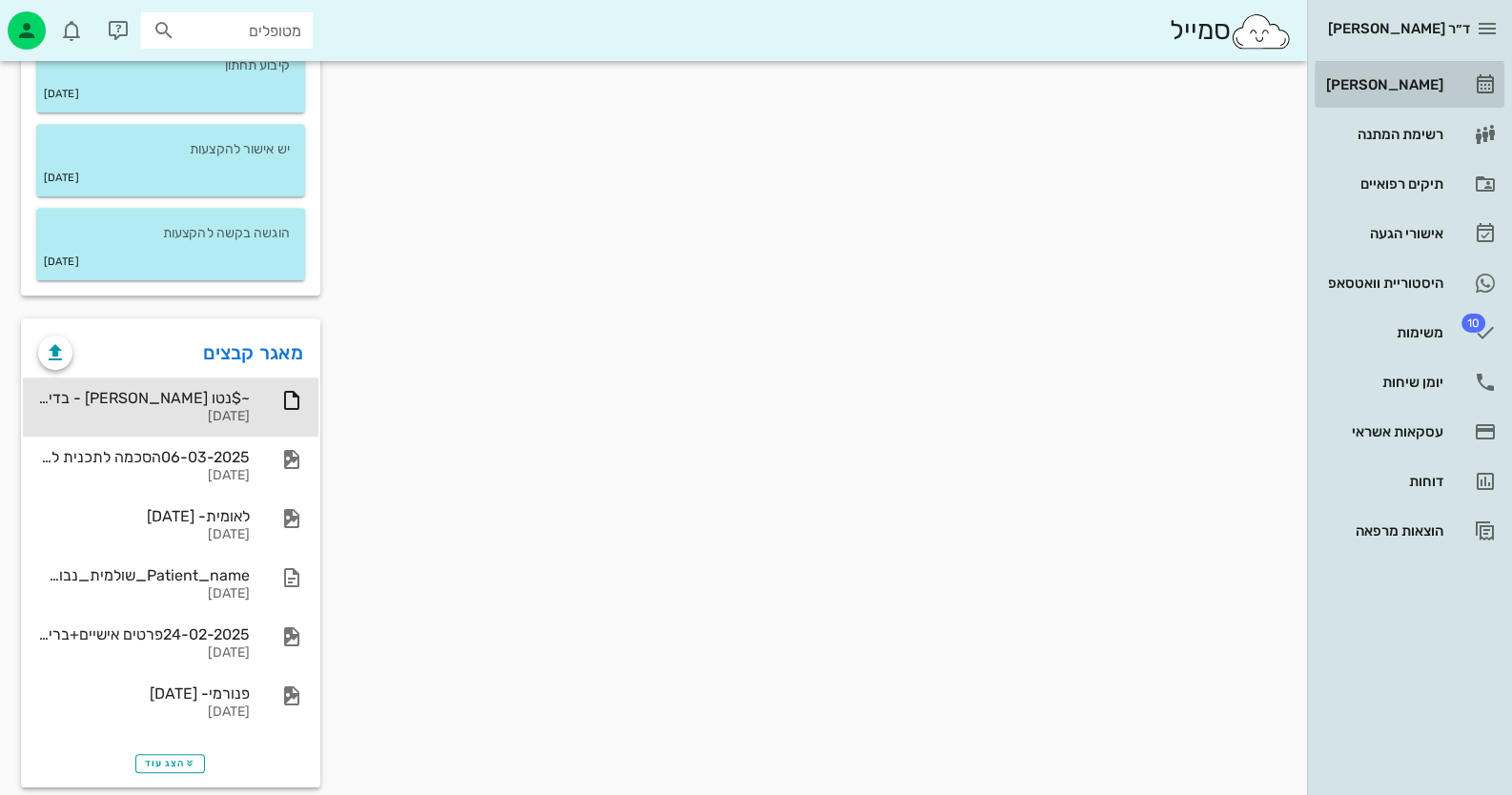
click at [1474, 86] on icon at bounding box center [1484, 85] width 23 height 23
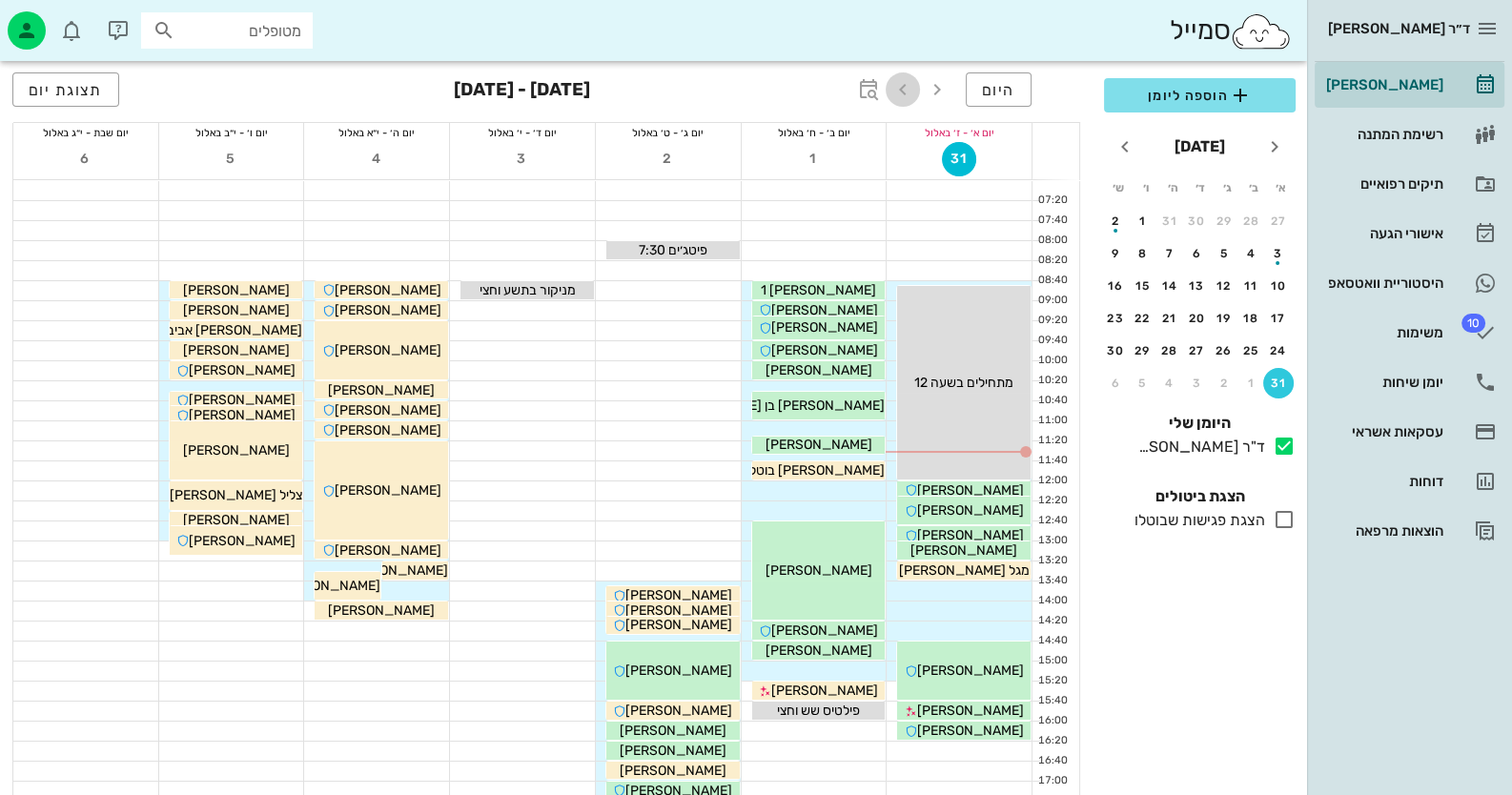
click at [913, 84] on icon "button" at bounding box center [902, 89] width 23 height 23
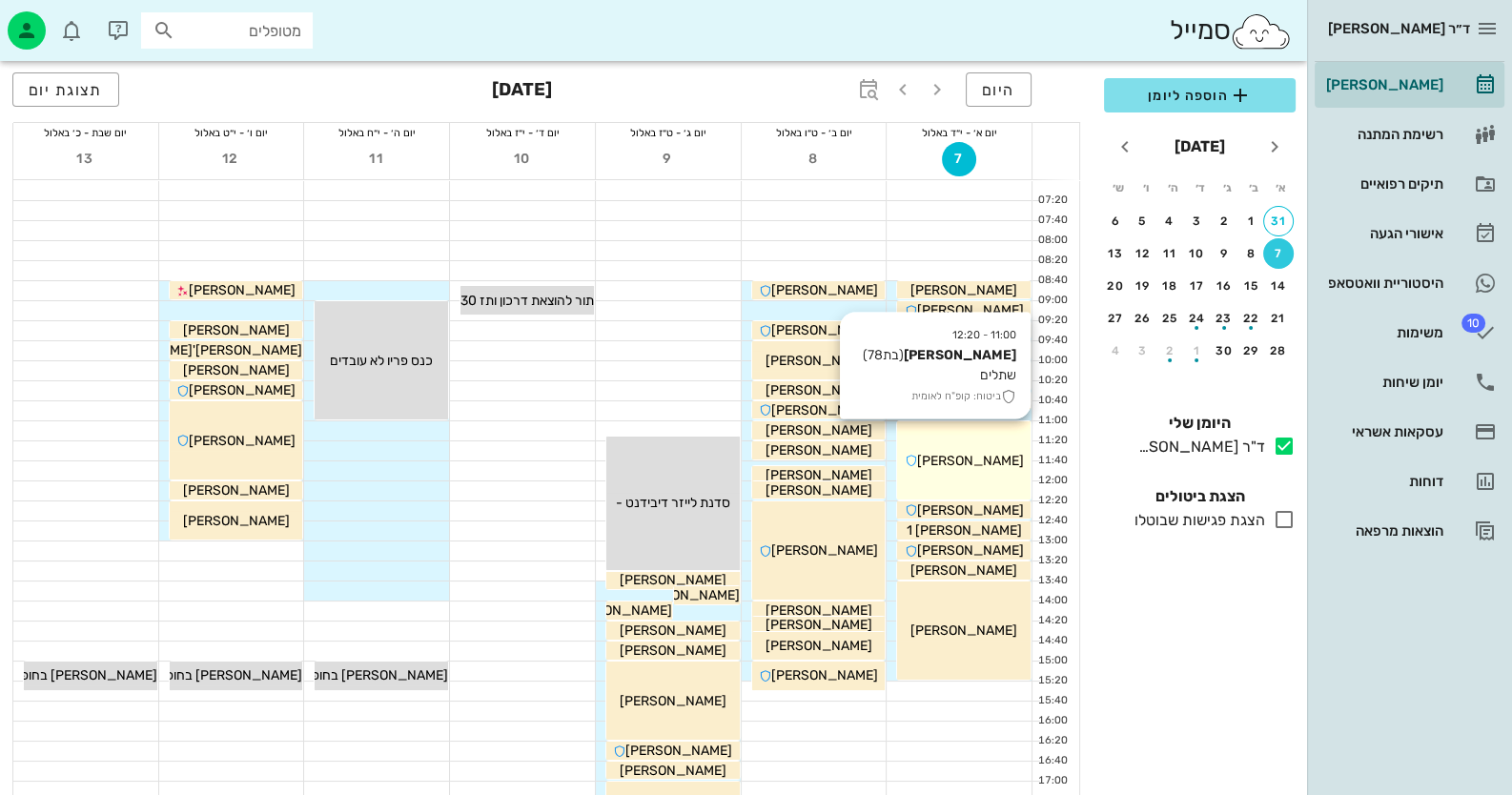
click at [967, 469] on div "[PERSON_NAME]" at bounding box center [963, 461] width 133 height 20
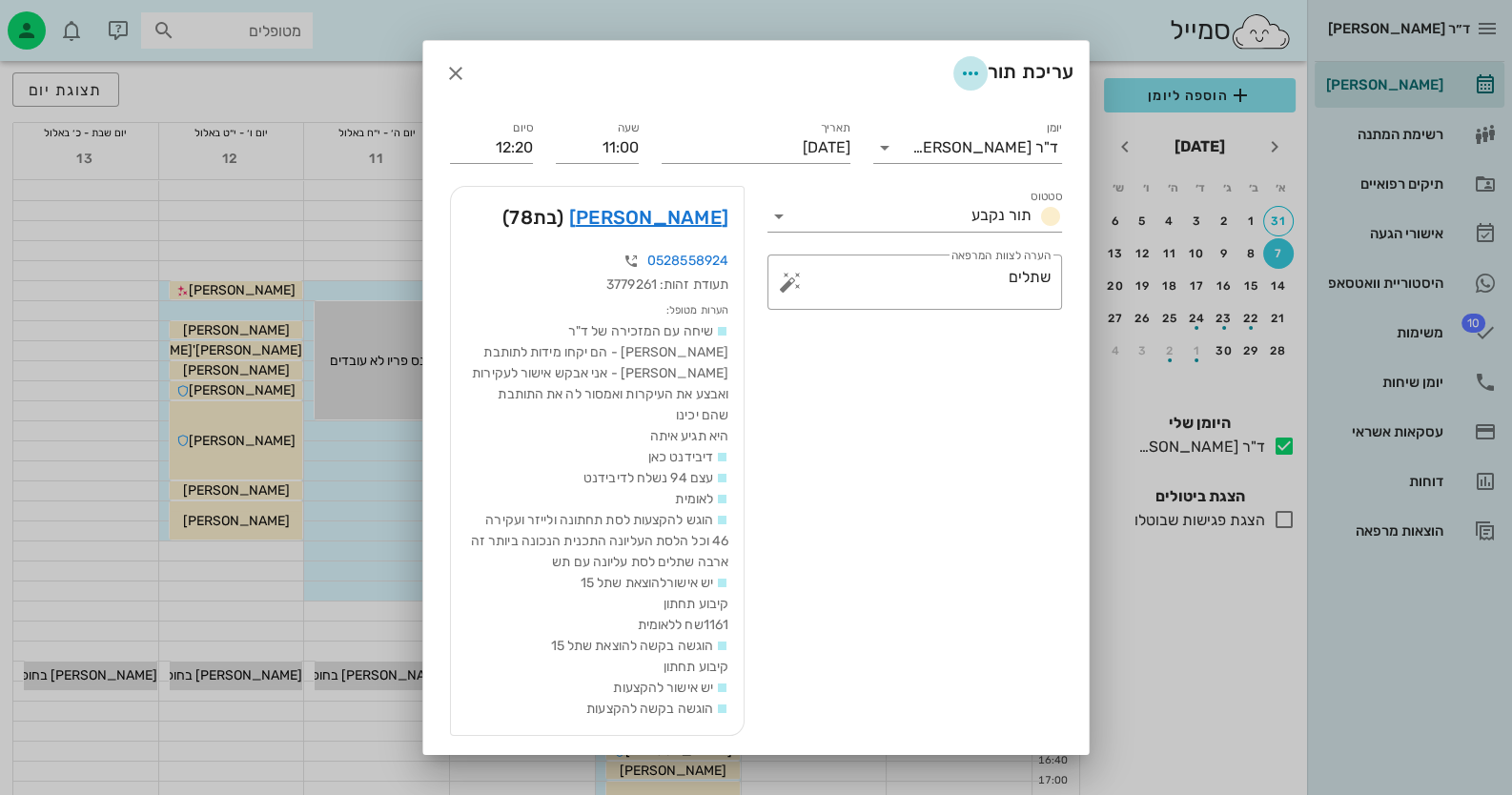
click at [967, 68] on icon "button" at bounding box center [970, 73] width 23 height 23
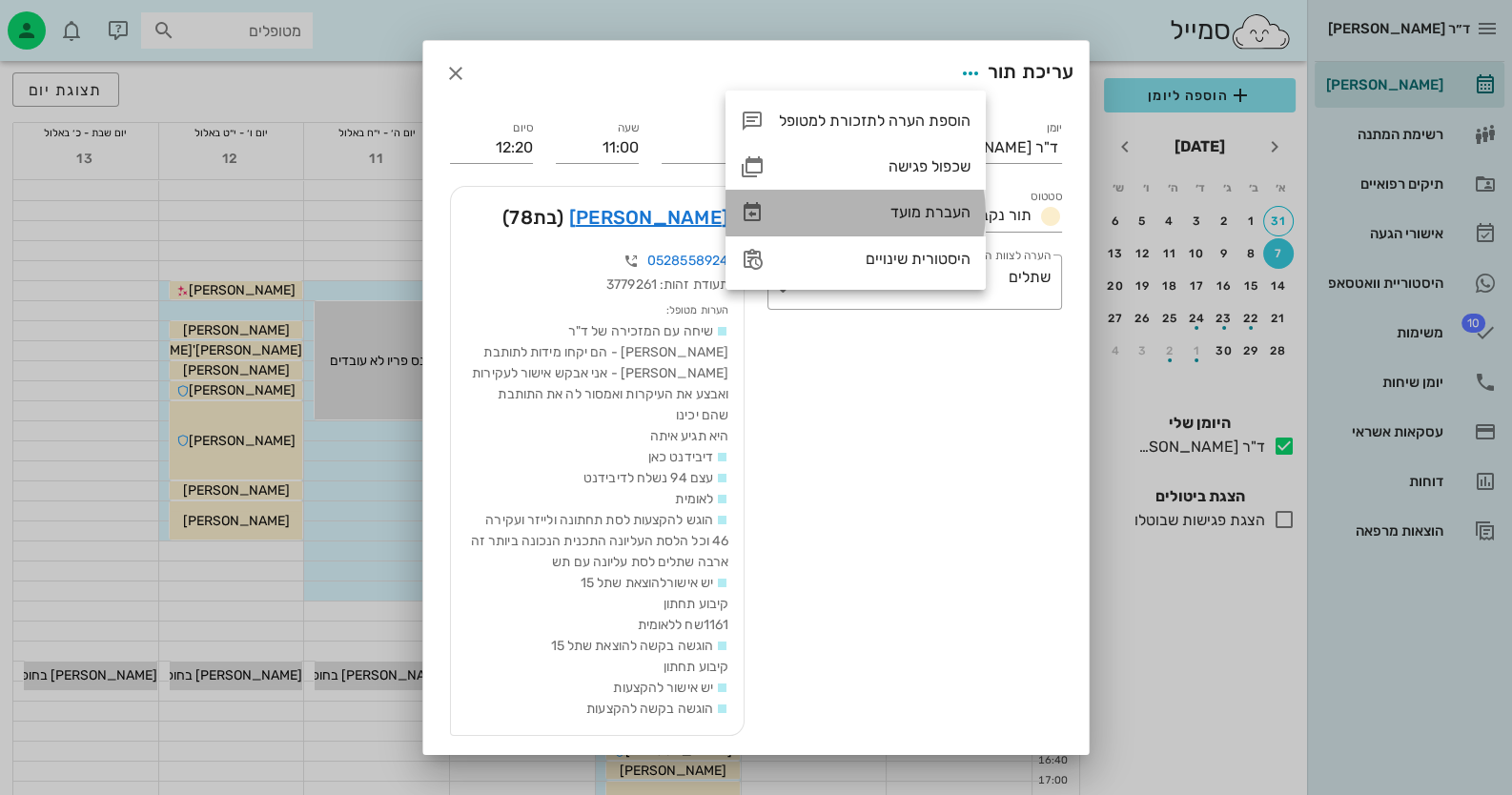
click at [930, 219] on div "העברת מועד" at bounding box center [875, 212] width 192 height 18
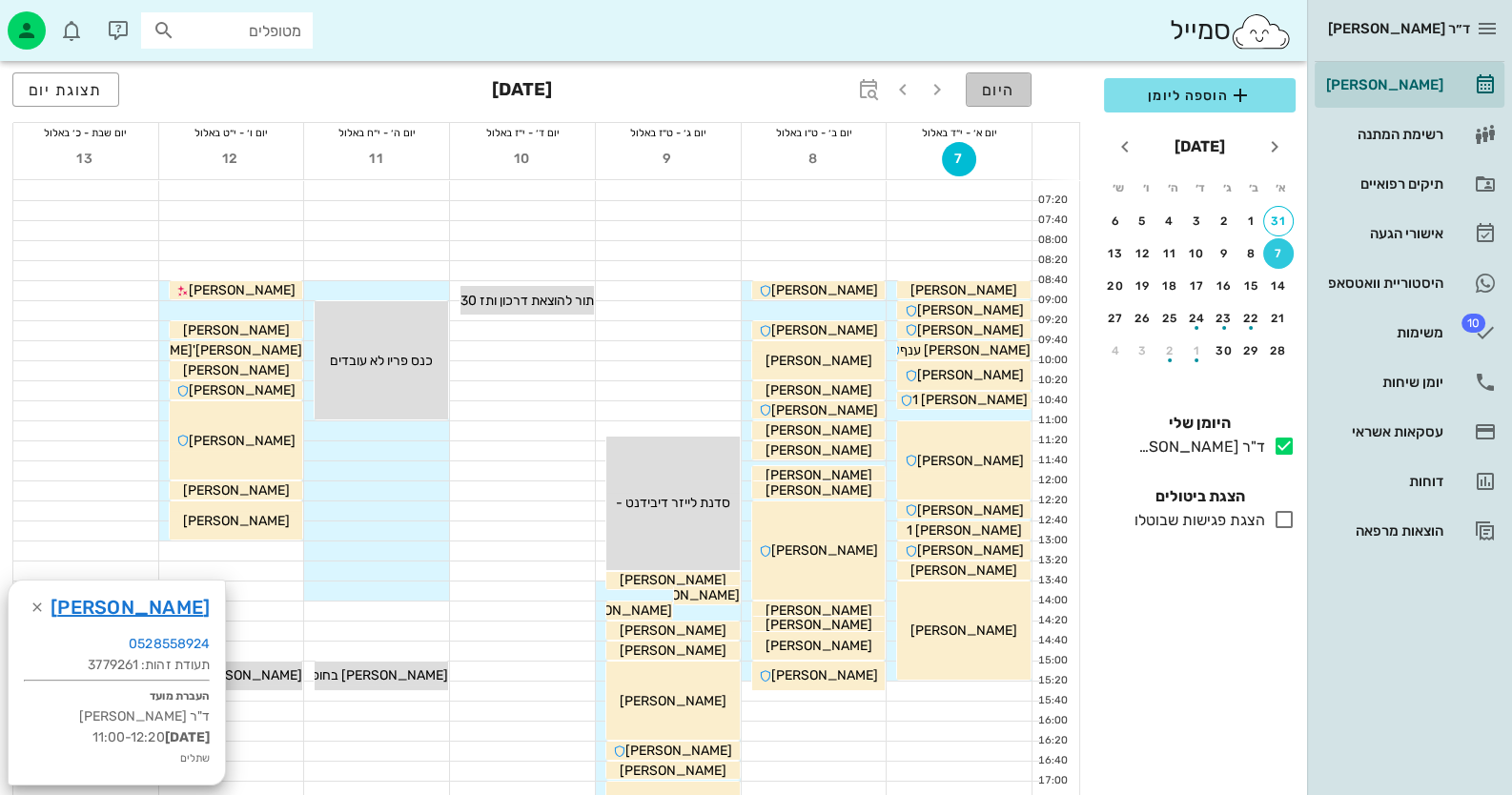
click at [1001, 90] on span "היום" at bounding box center [999, 90] width 33 height 18
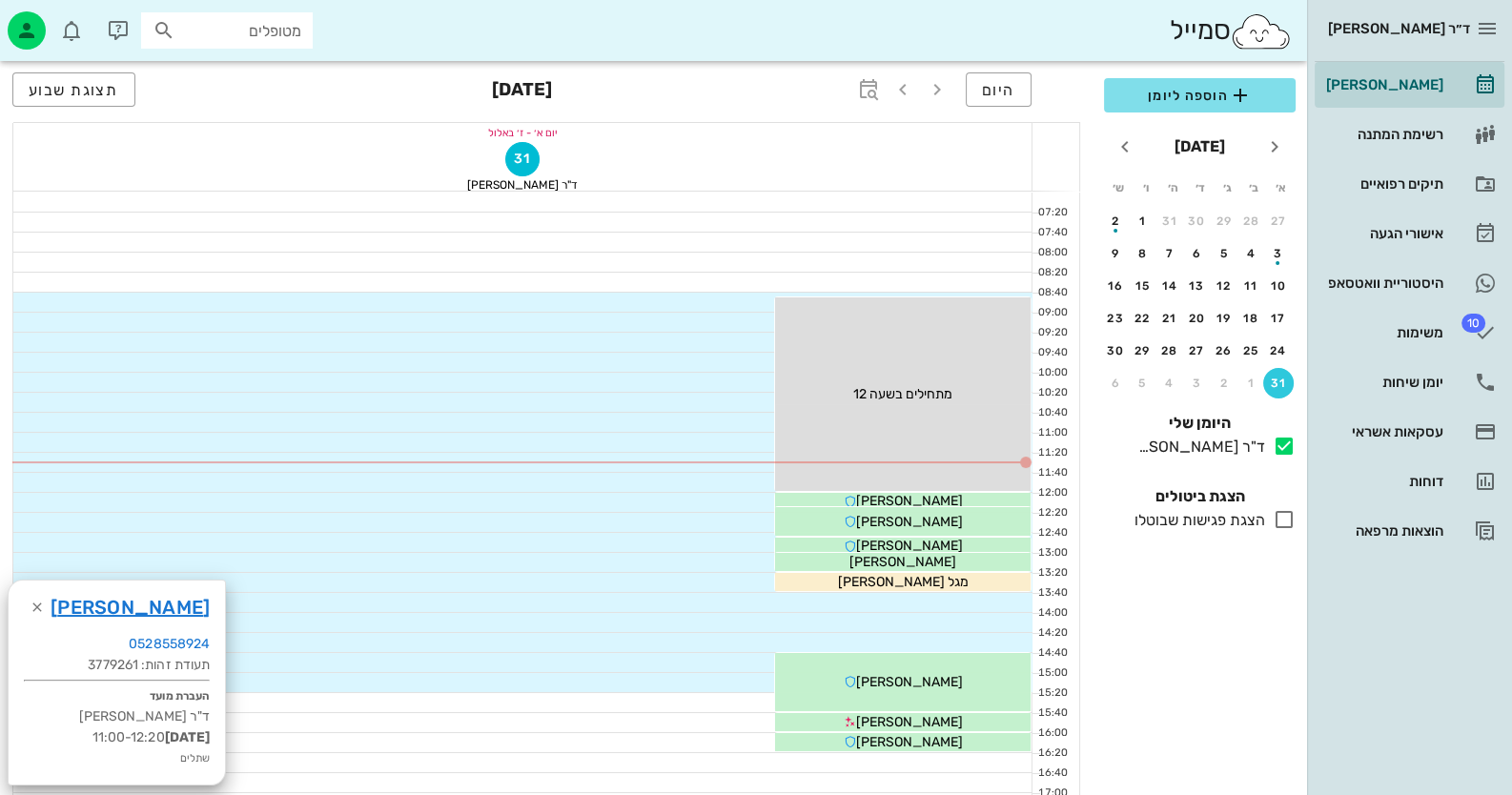
click at [990, 606] on div at bounding box center [523, 602] width 1019 height 19
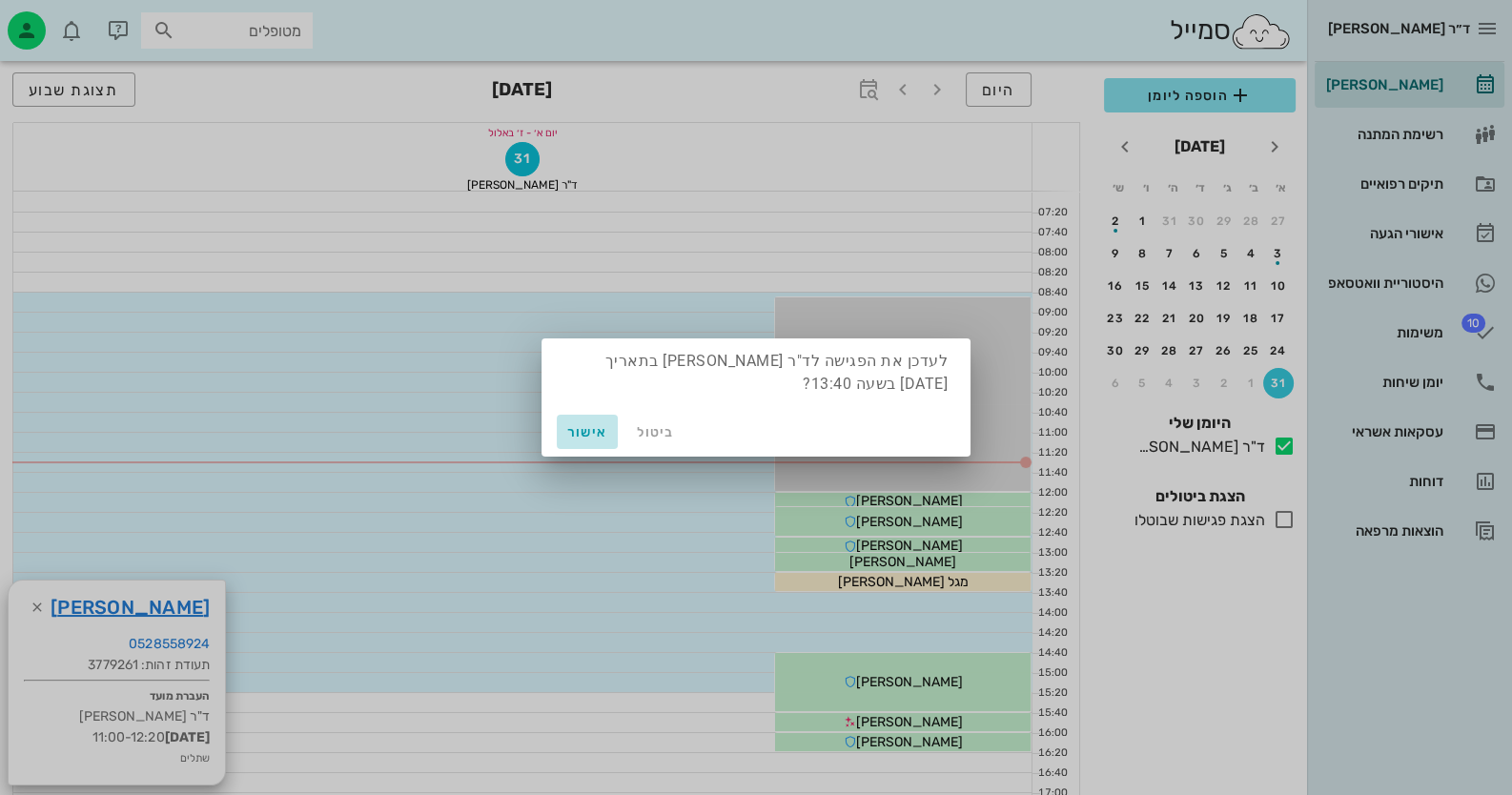
click at [606, 436] on span "אישור" at bounding box center [587, 432] width 45 height 16
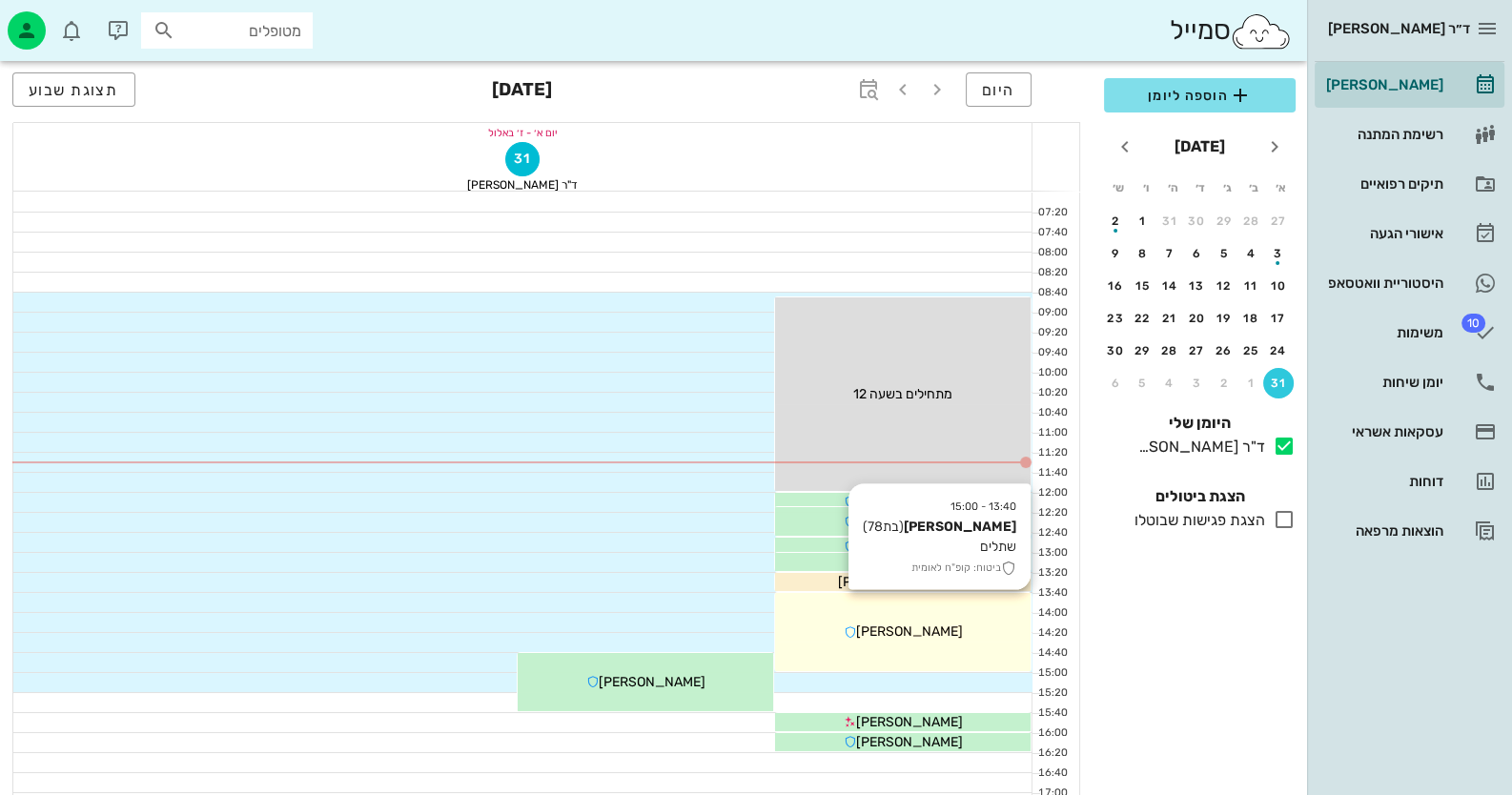
click at [826, 624] on div "[PERSON_NAME]" at bounding box center [902, 631] width 255 height 20
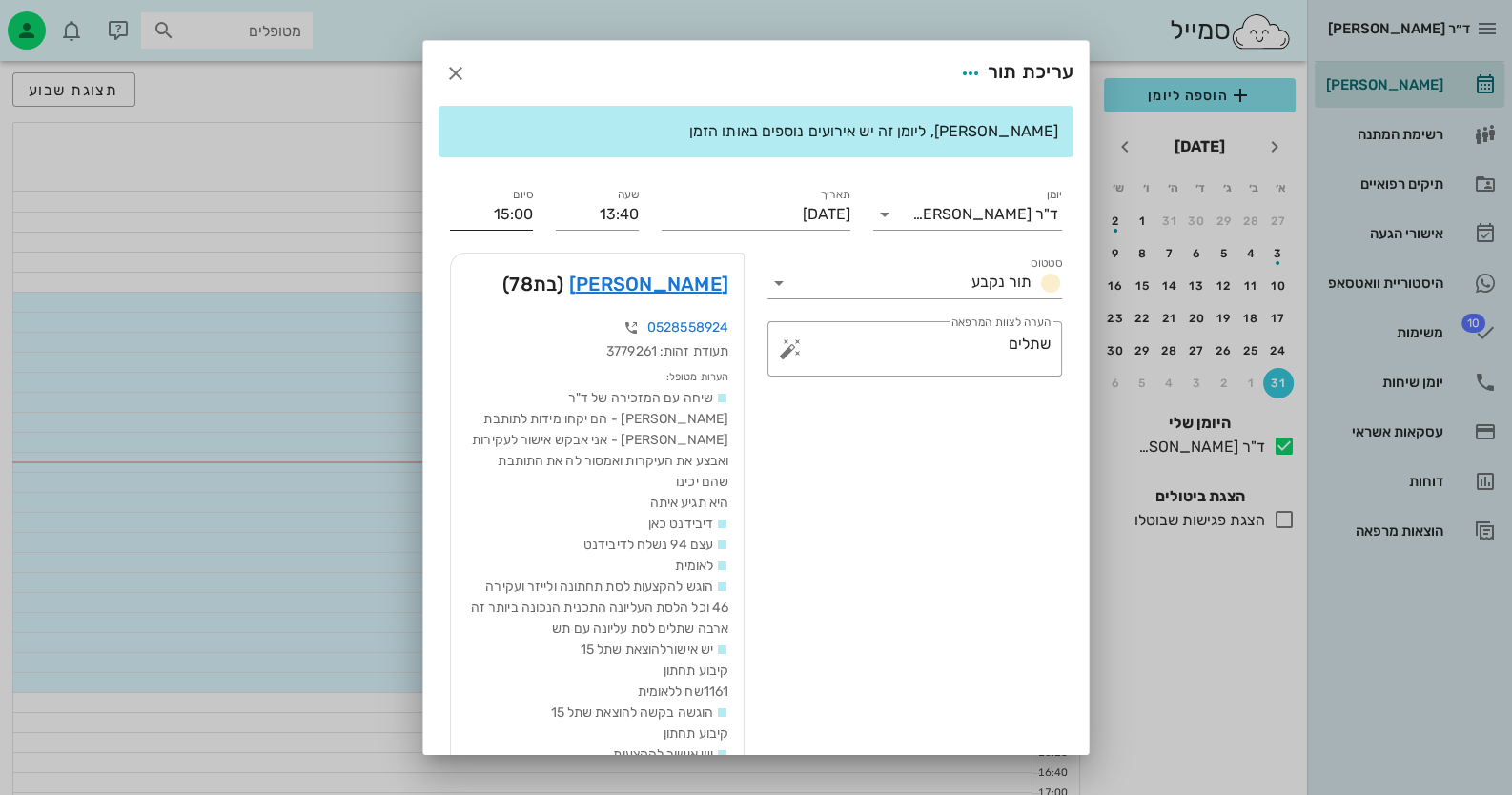
click at [533, 207] on input "15:00" at bounding box center [492, 214] width 83 height 31
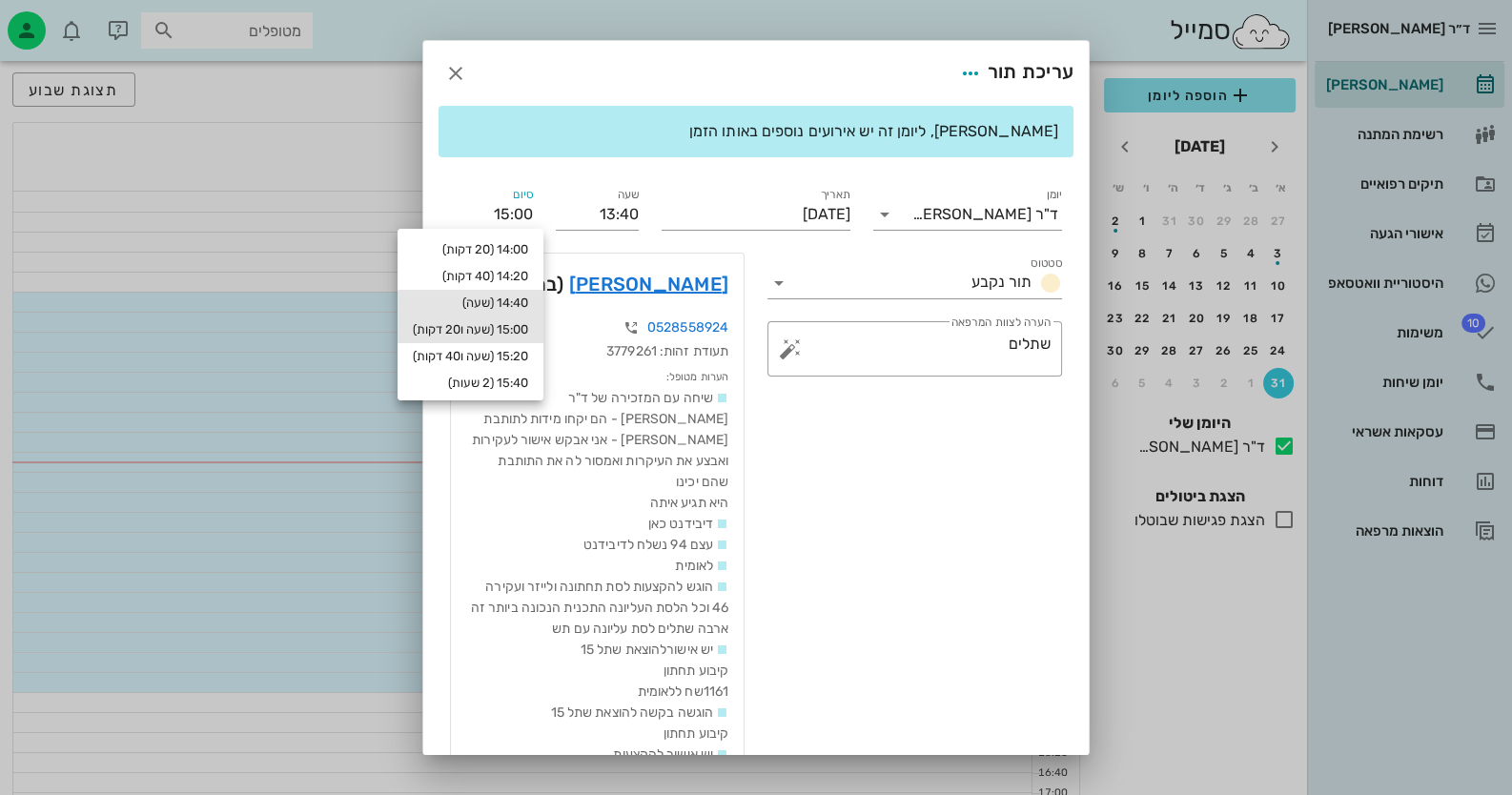
click at [502, 293] on div "14:40 (שעה)" at bounding box center [471, 302] width 146 height 27
type input "14:40"
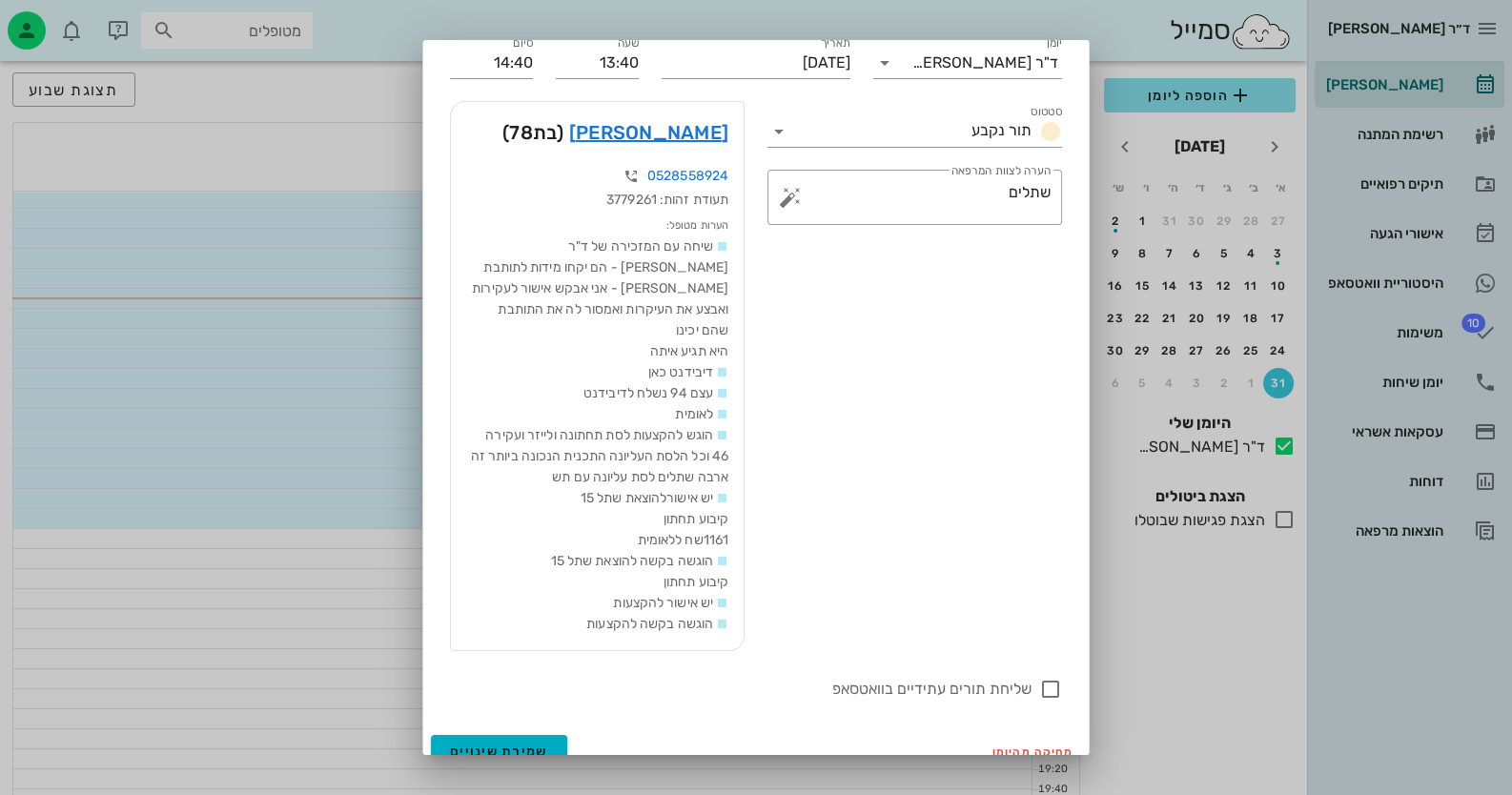
scroll to position [236, 0]
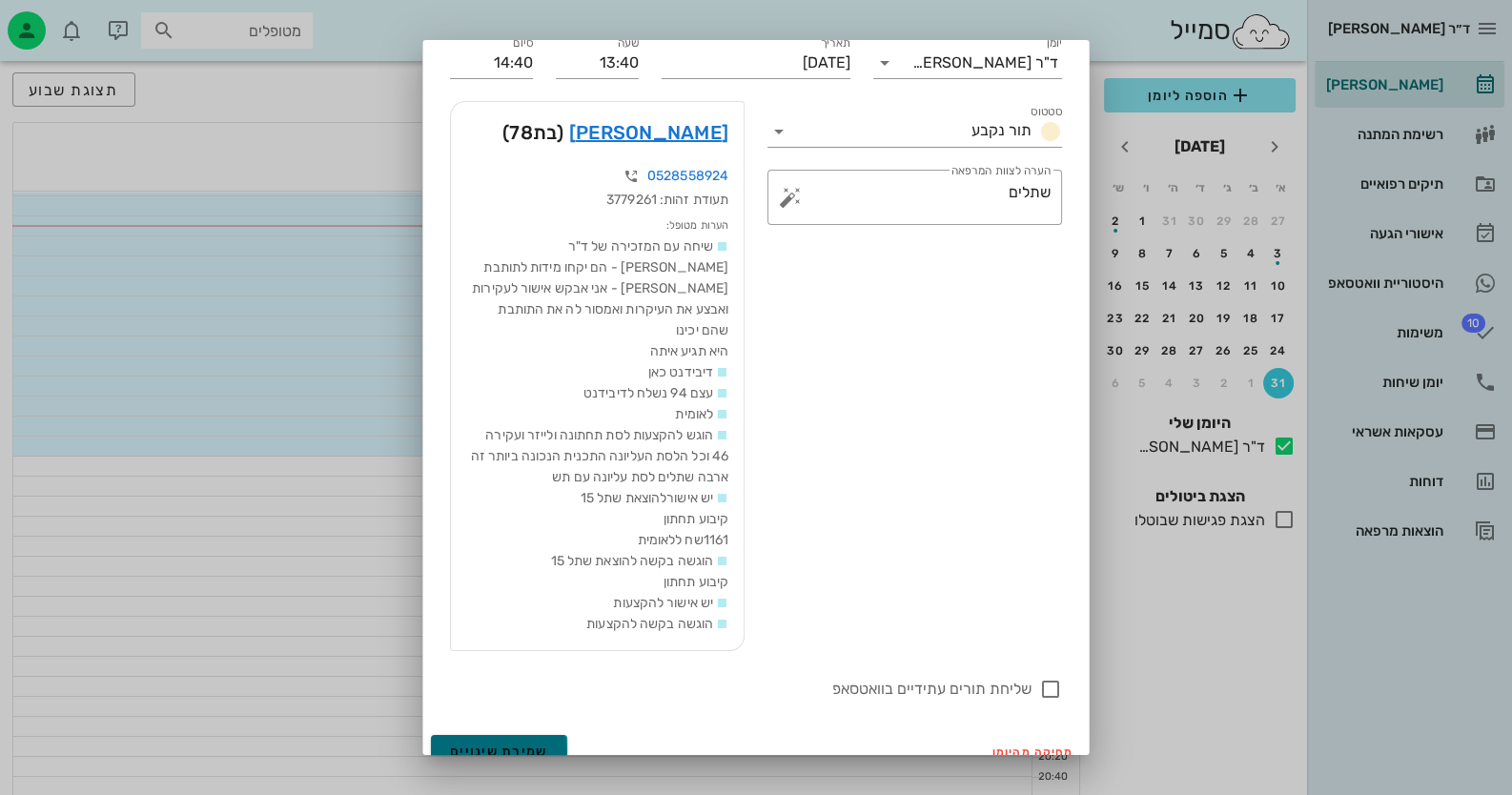
click at [511, 735] on button "שמירת שינויים" at bounding box center [498, 752] width 136 height 34
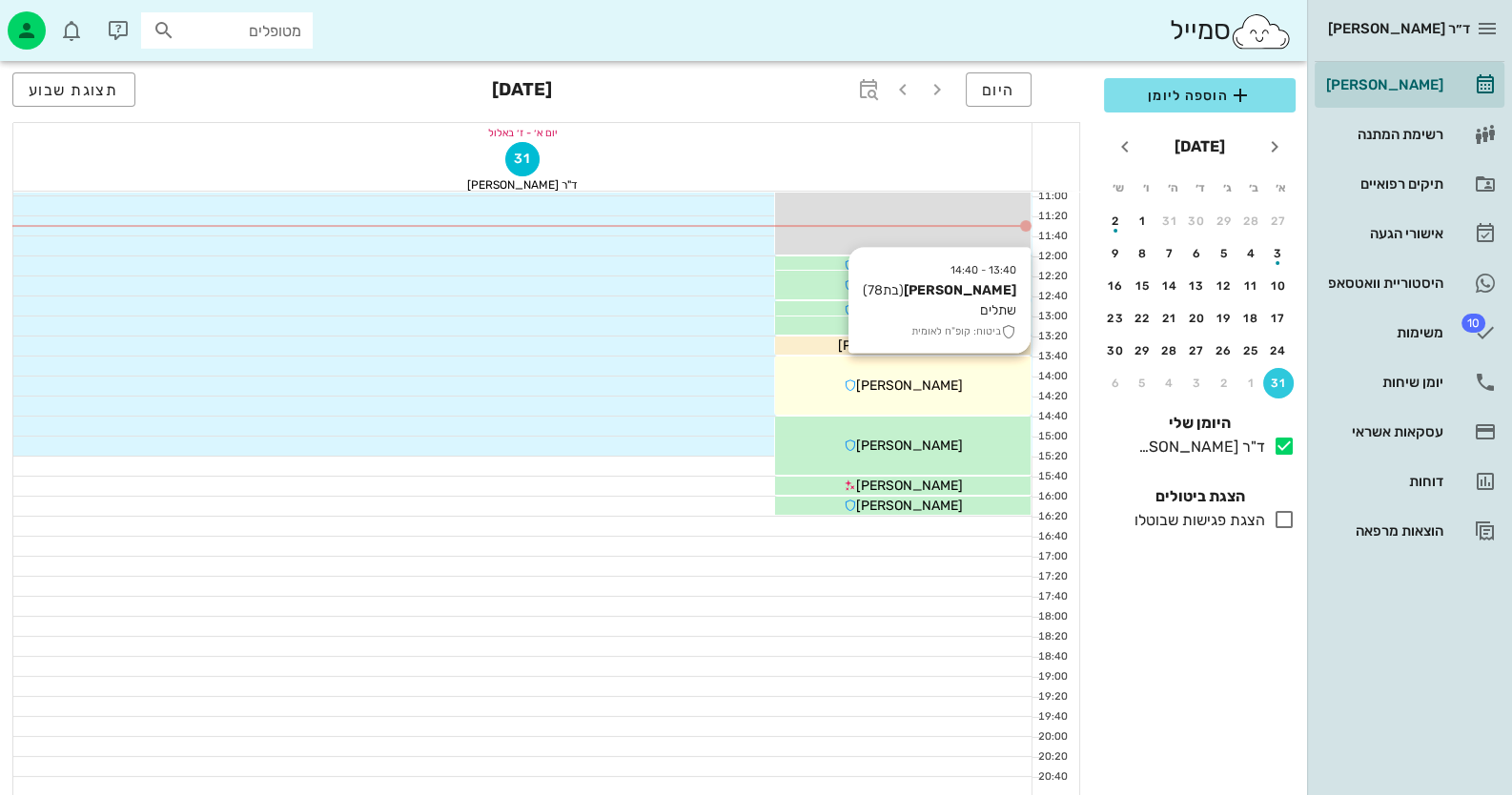
click at [941, 386] on span "[PERSON_NAME]" at bounding box center [909, 385] width 106 height 16
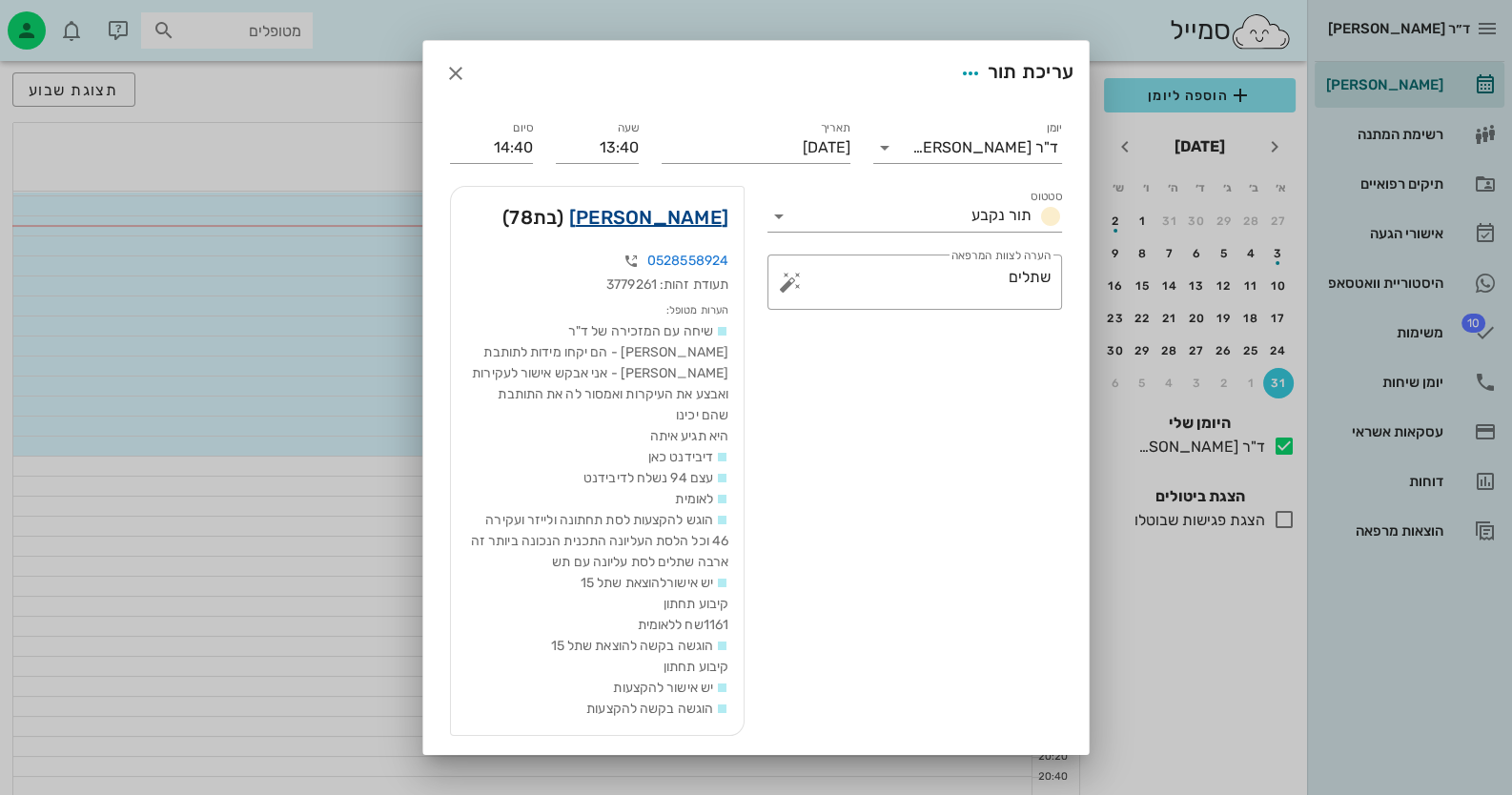
click at [622, 210] on link "[PERSON_NAME]" at bounding box center [649, 217] width 160 height 31
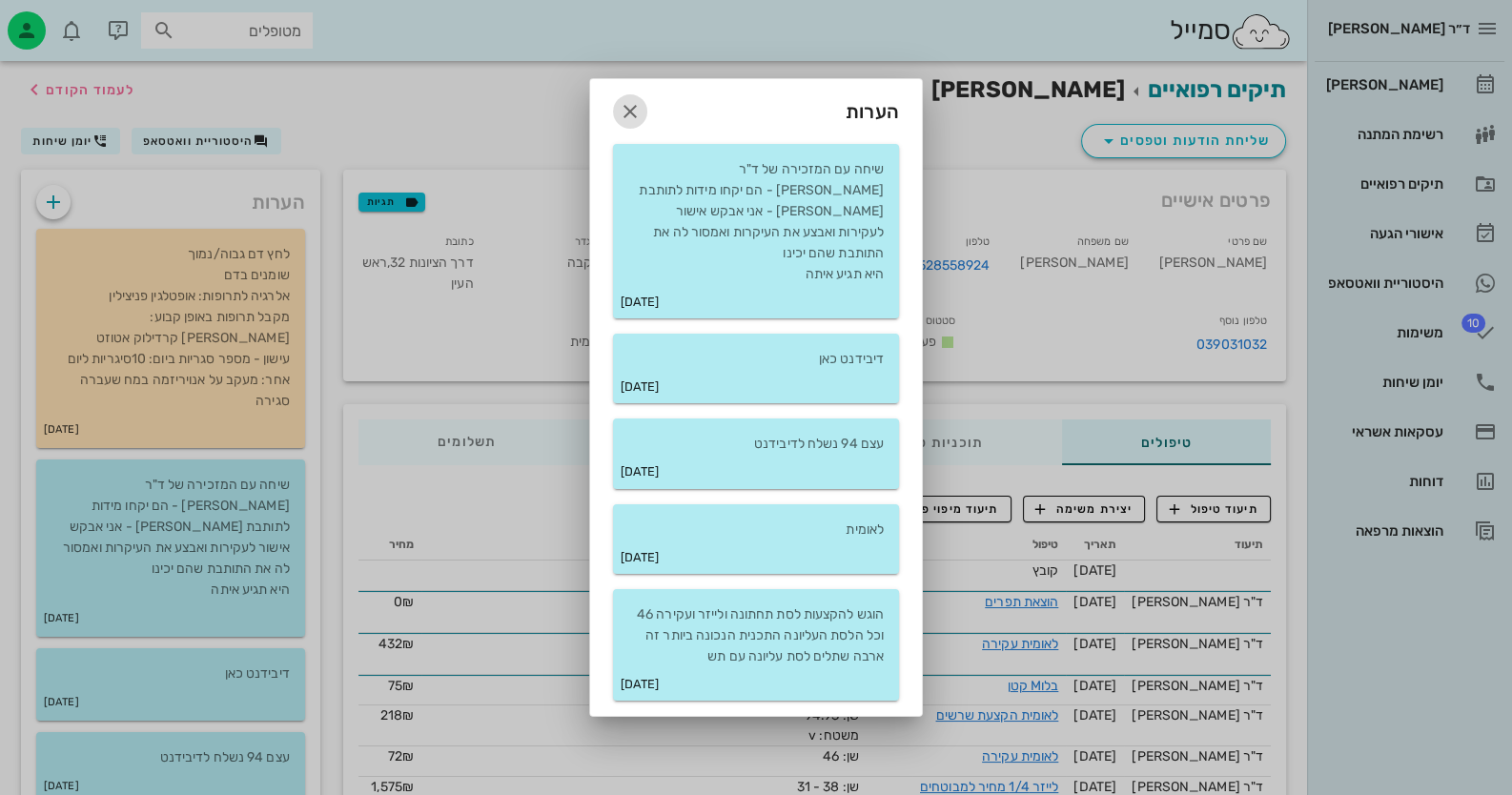
click at [634, 112] on icon "button" at bounding box center [629, 111] width 23 height 23
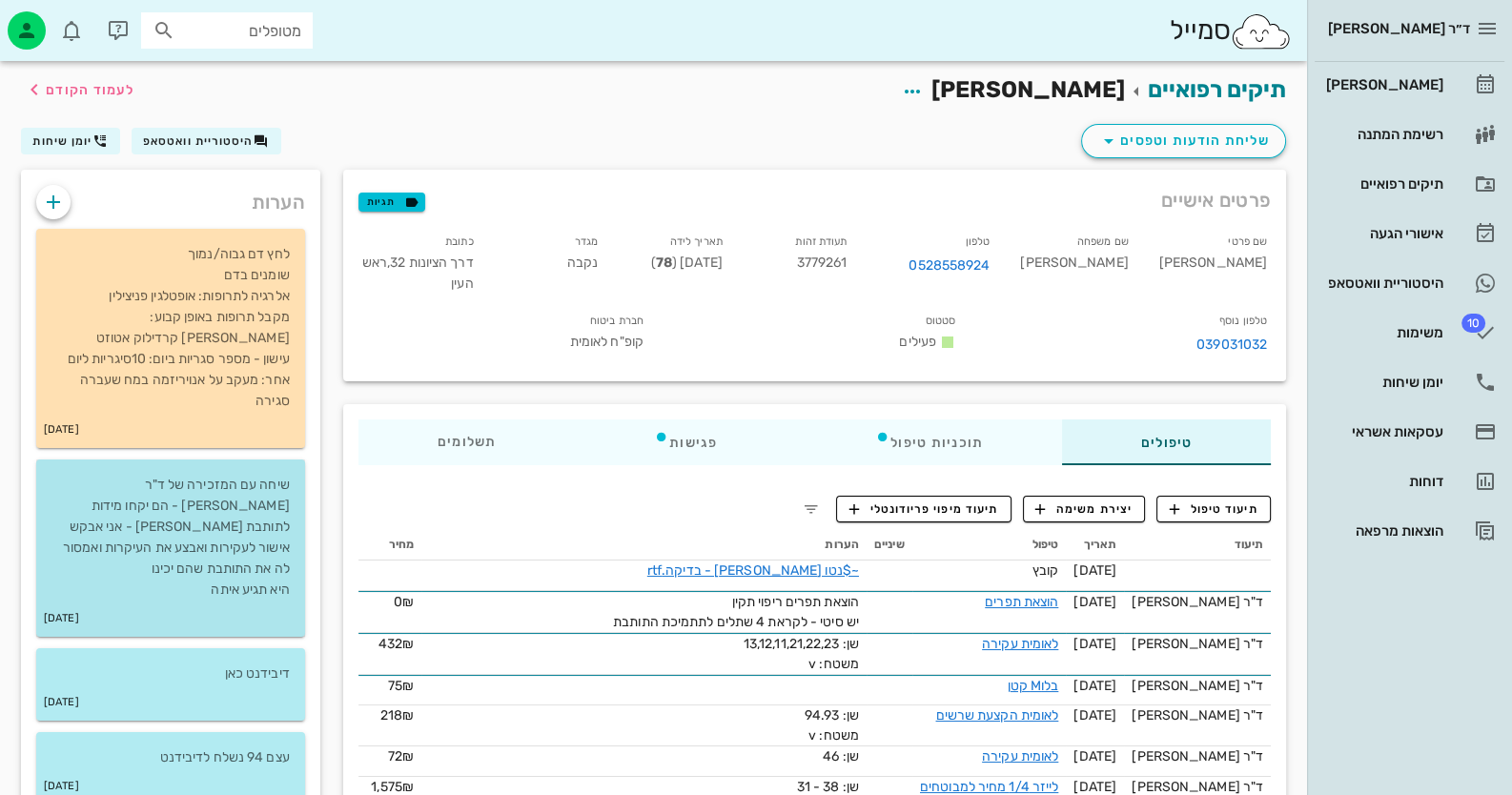
click at [259, 550] on p "שיחה עם המזכירה של ד"ר [PERSON_NAME] - הם יקחו מידות לתותבת [PERSON_NAME] - אני…" at bounding box center [170, 538] width 238 height 126
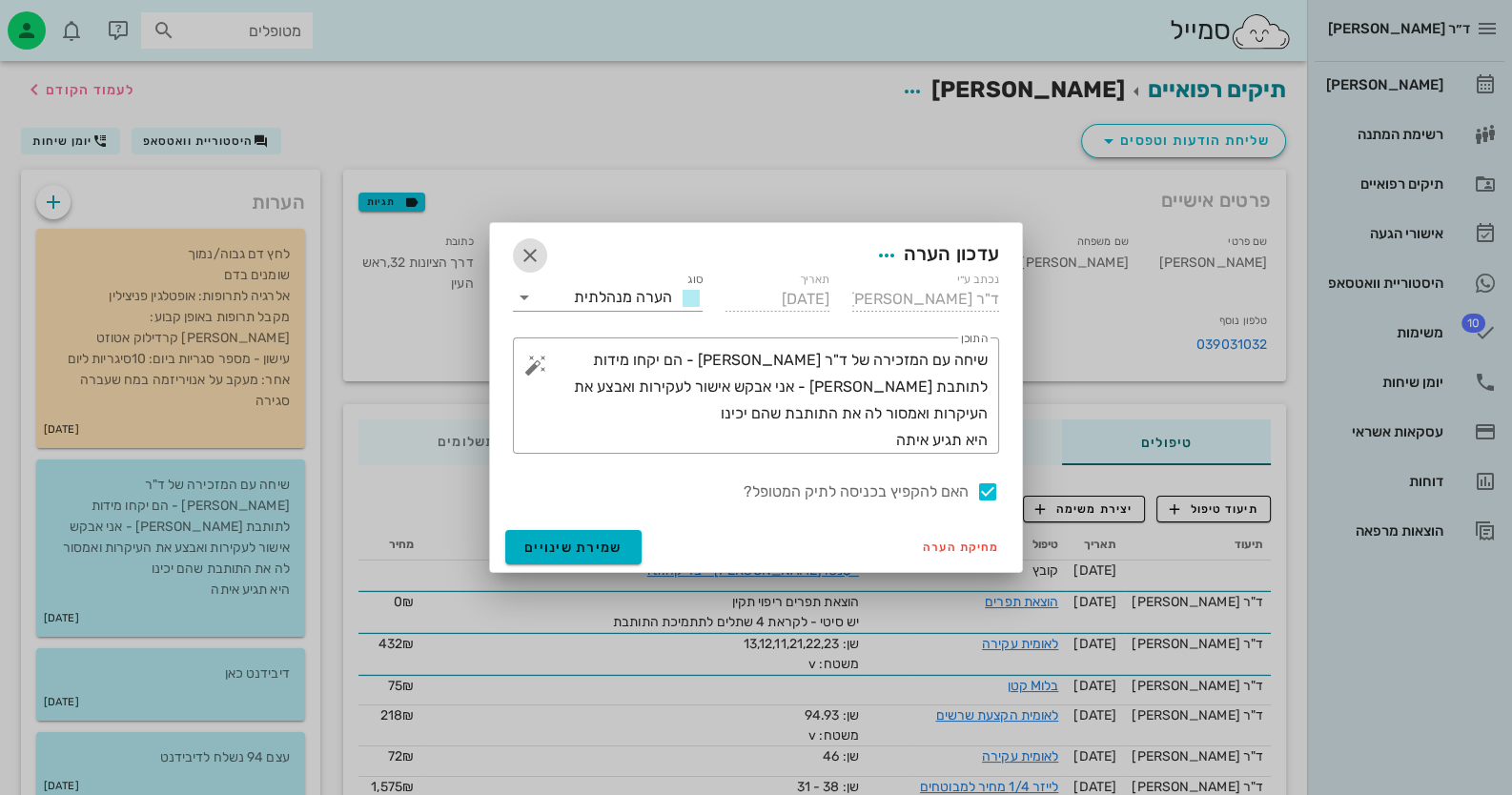
click at [518, 250] on icon "button" at bounding box center [529, 255] width 23 height 23
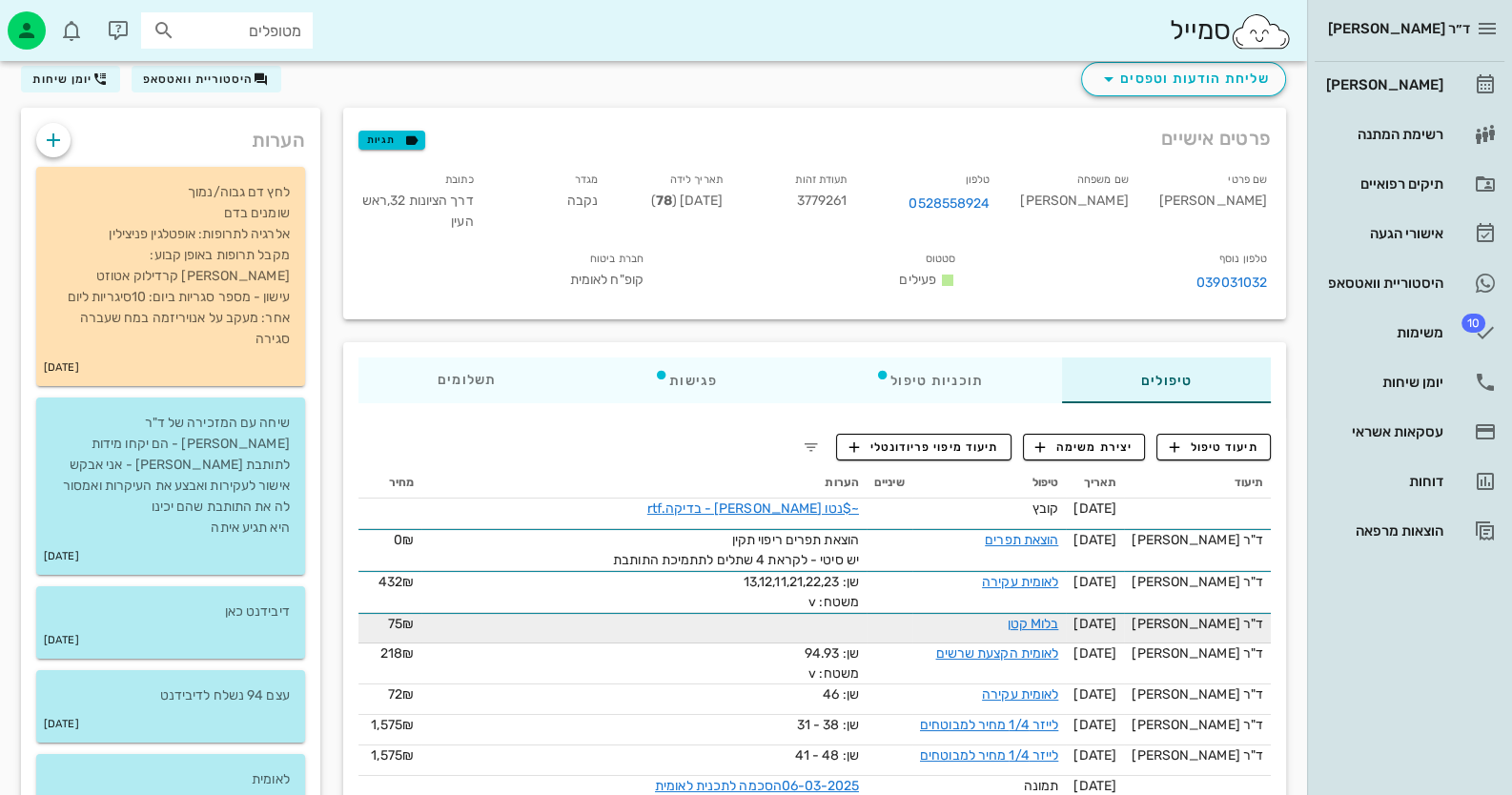
scroll to position [95, 0]
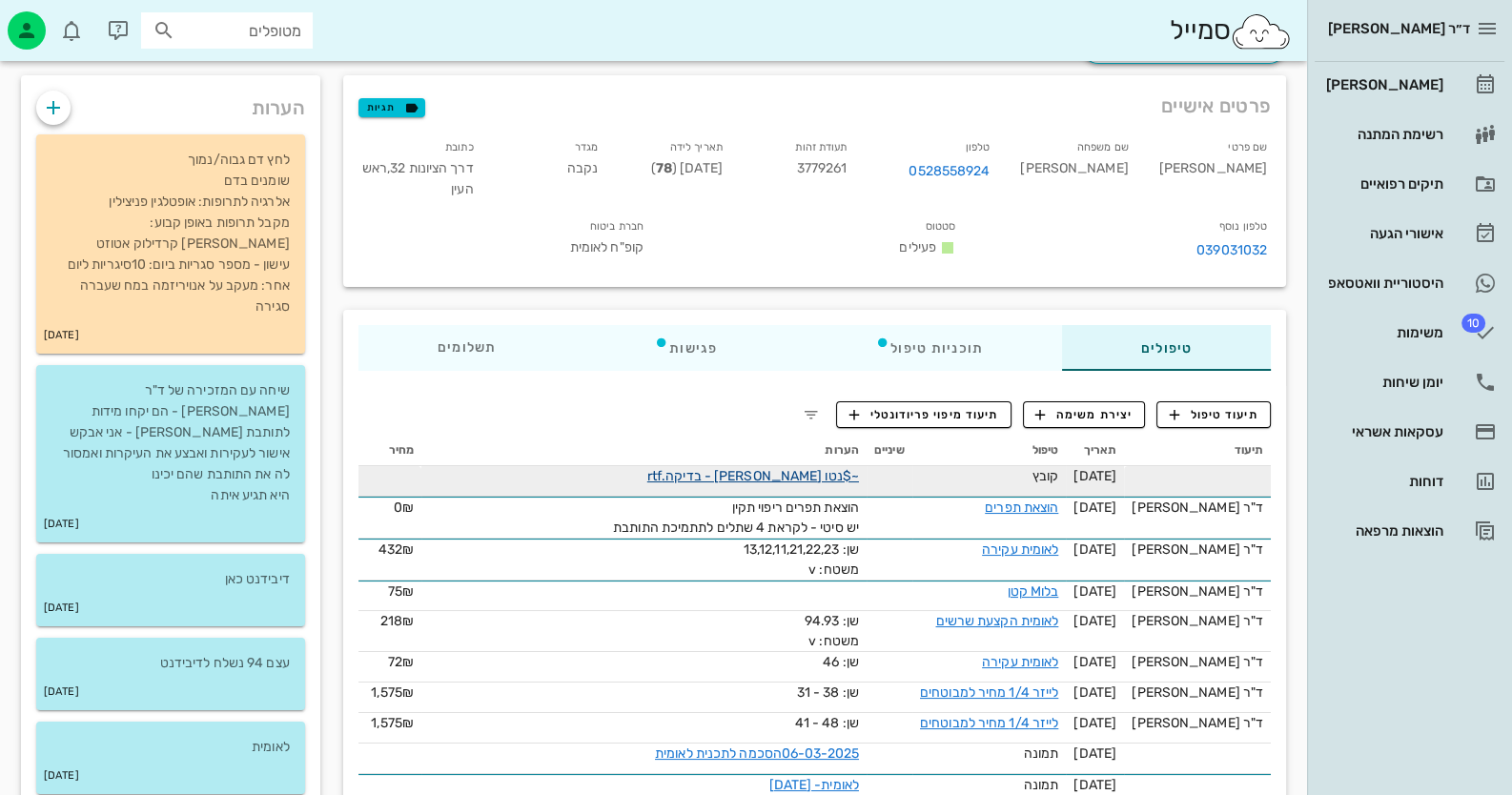
click at [818, 468] on link "~$נטו [PERSON_NAME] - בדיקה.rtf" at bounding box center [753, 476] width 212 height 16
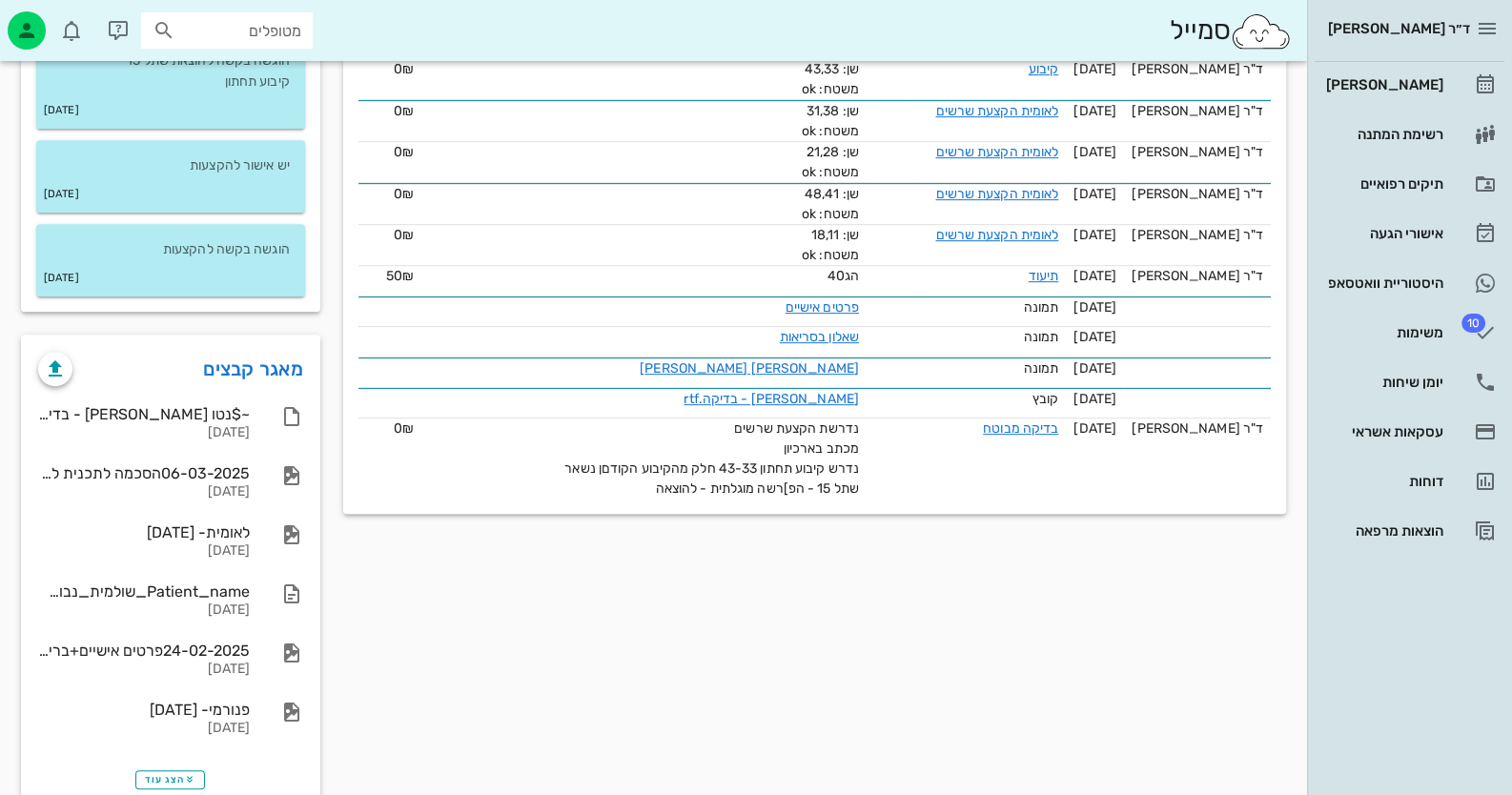
scroll to position [1133, 0]
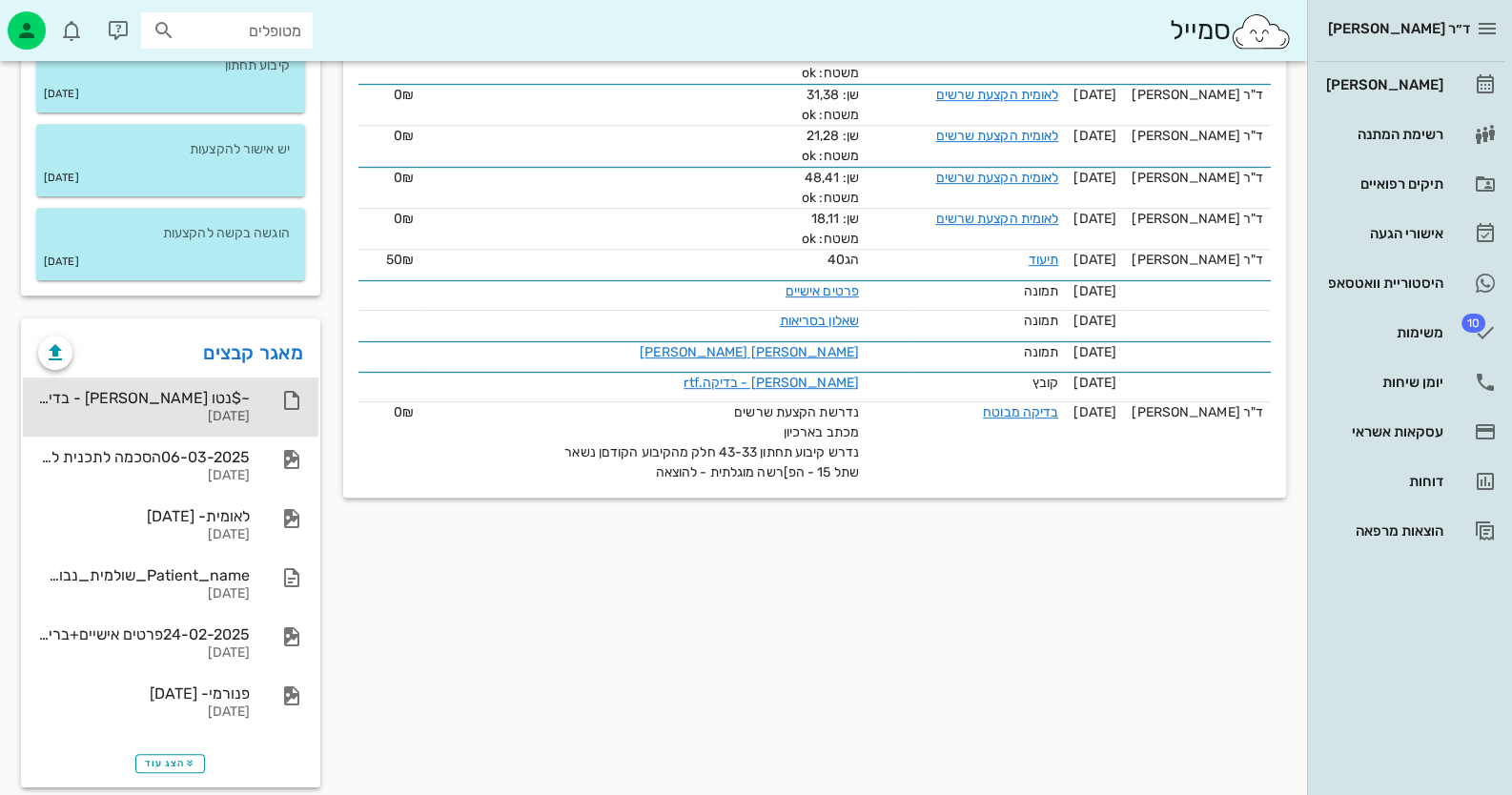
click at [180, 389] on div "~$נטו [PERSON_NAME] - בדיקה.rtf" at bounding box center [144, 398] width 212 height 18
click at [257, 377] on div "~$נטו [PERSON_NAME] - בדיקה.rtf [DATE]" at bounding box center [170, 407] width 296 height 59
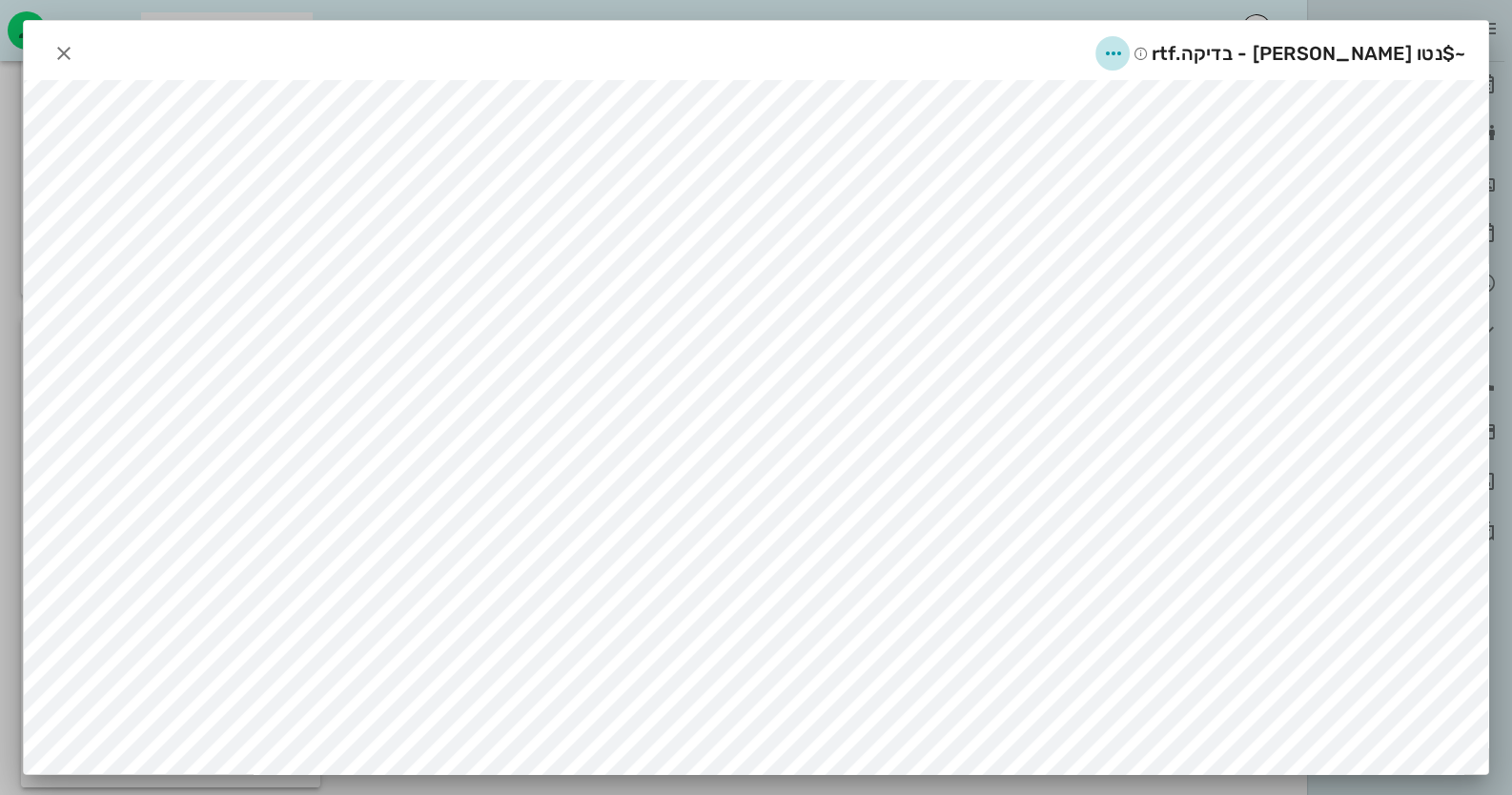
click at [1124, 44] on icon "button" at bounding box center [1112, 53] width 23 height 23
click at [1198, 192] on div "מחיקה" at bounding box center [1195, 193] width 52 height 18
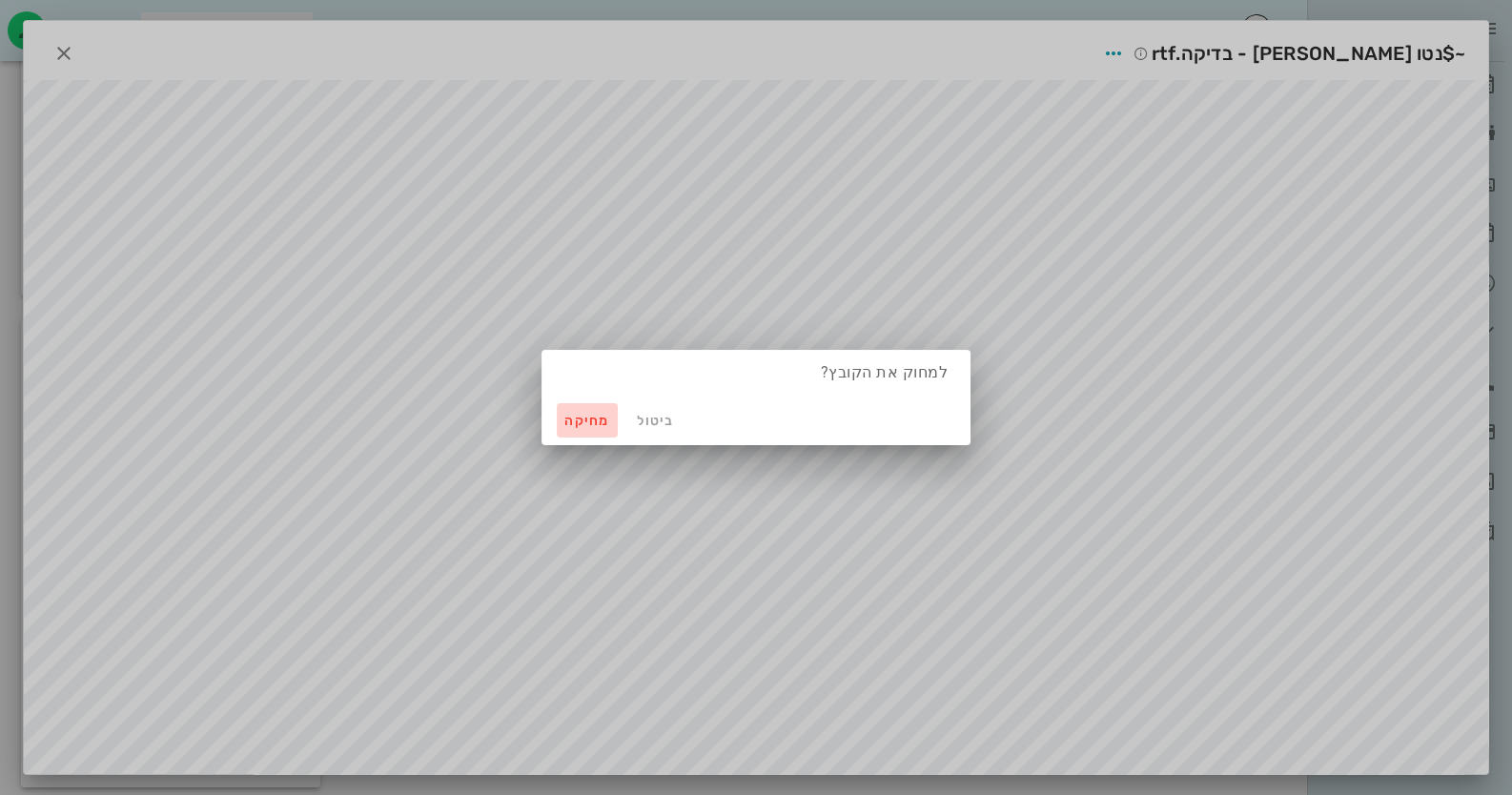
click at [602, 421] on span "מחיקה" at bounding box center [587, 421] width 45 height 16
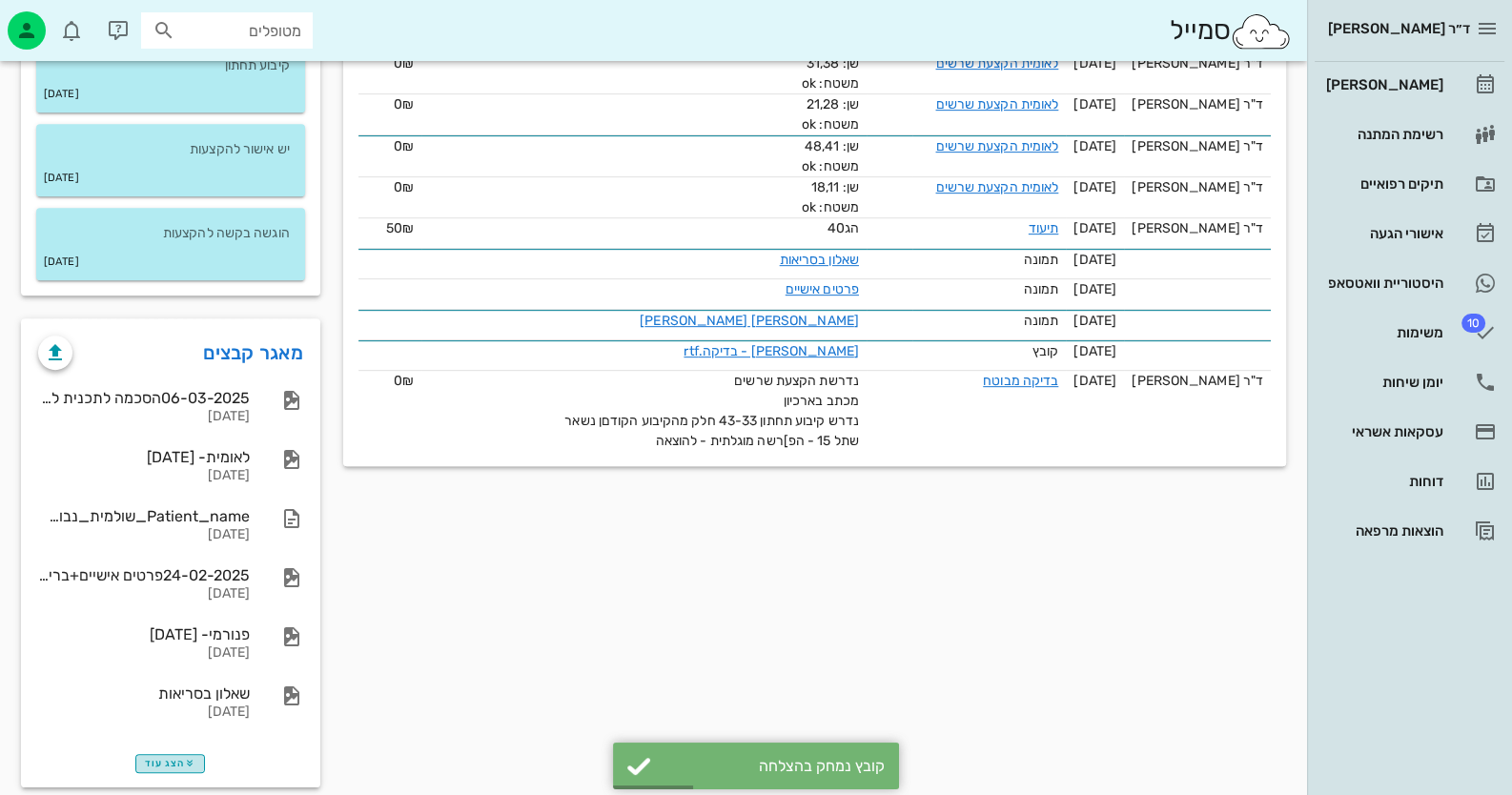
click at [182, 758] on span "הצג עוד" at bounding box center [169, 763] width 50 height 12
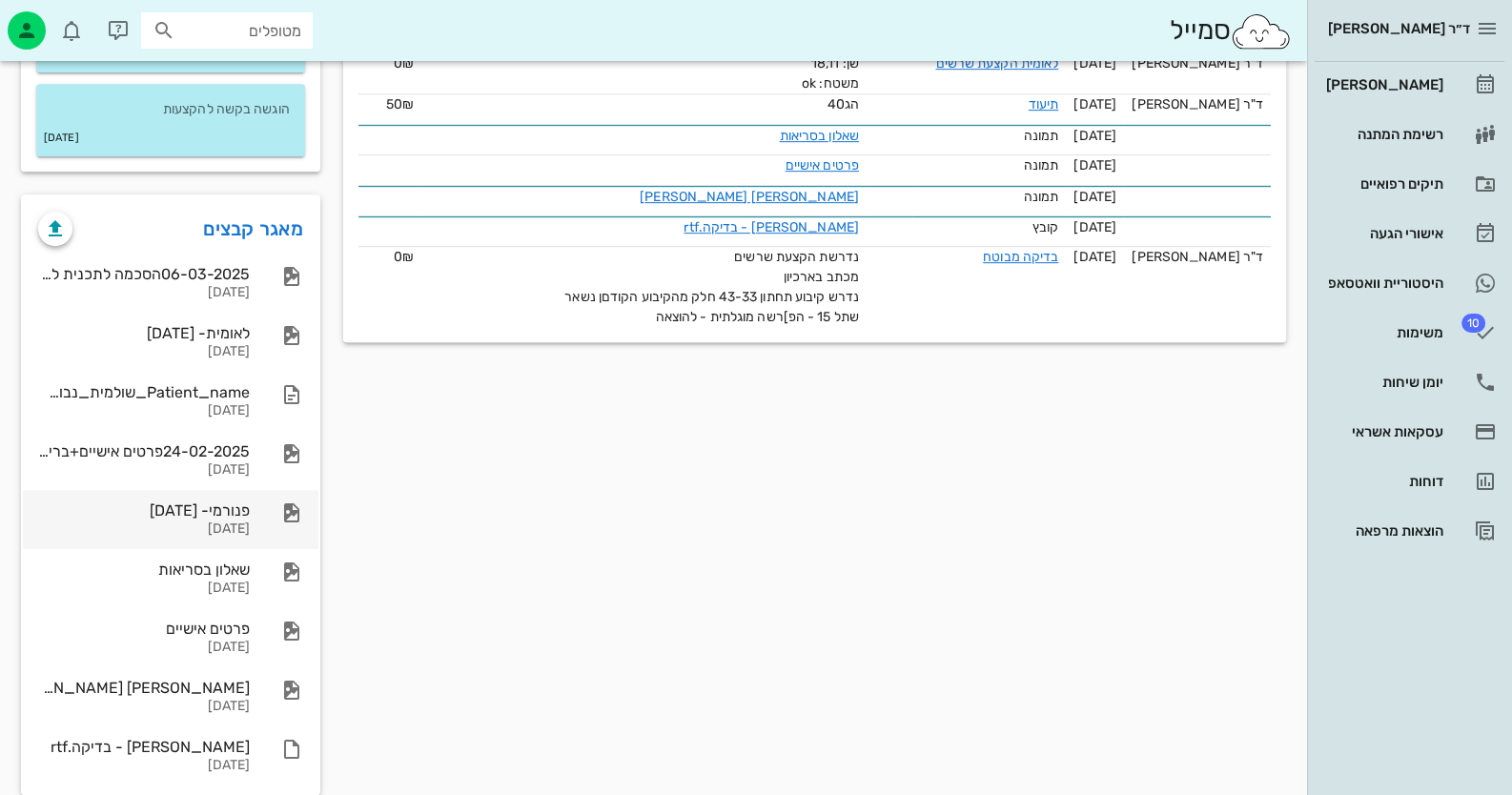
scroll to position [1263, 0]
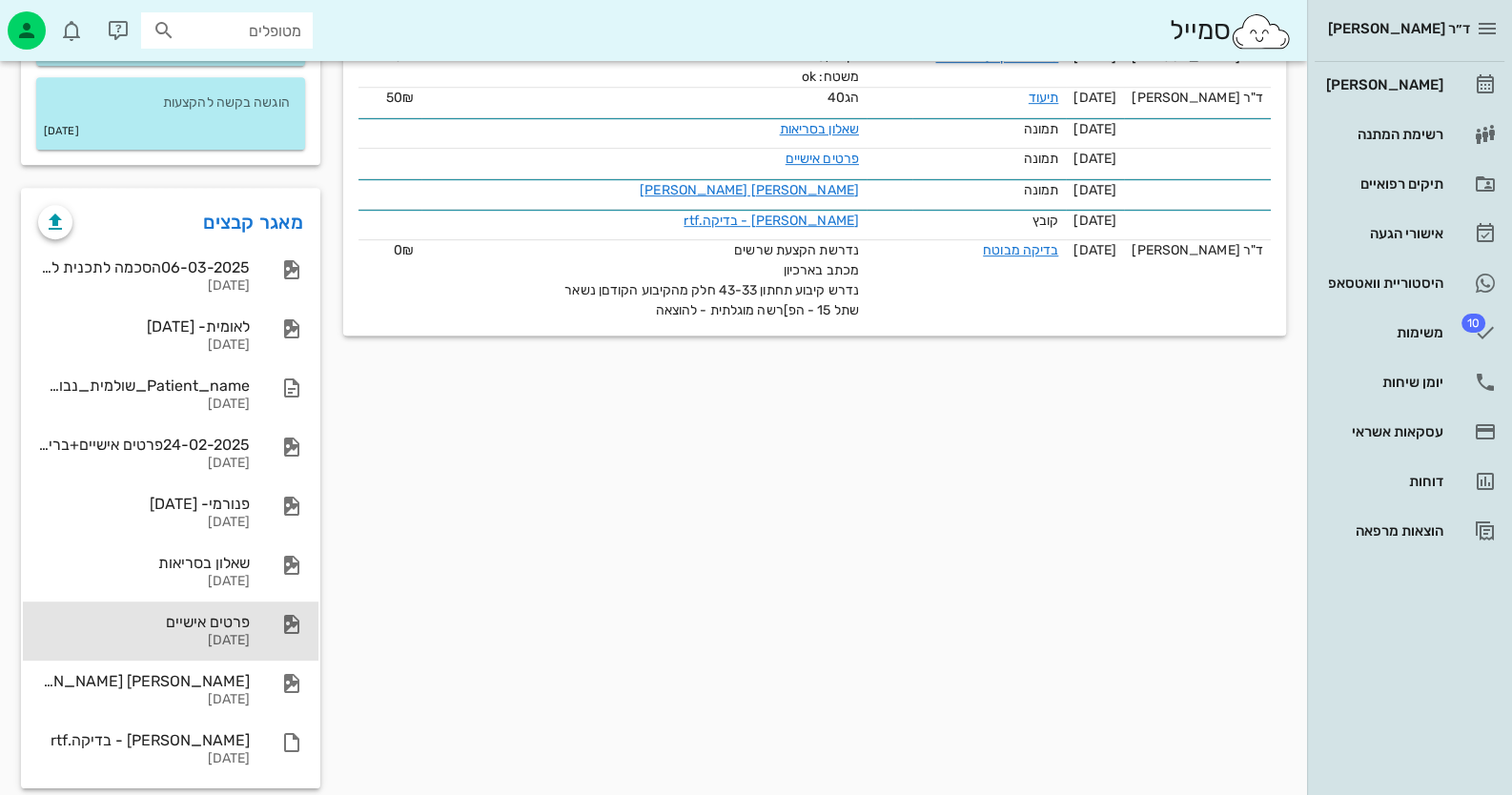
click at [254, 619] on div "פרטים אישיים [DATE]" at bounding box center [170, 631] width 296 height 59
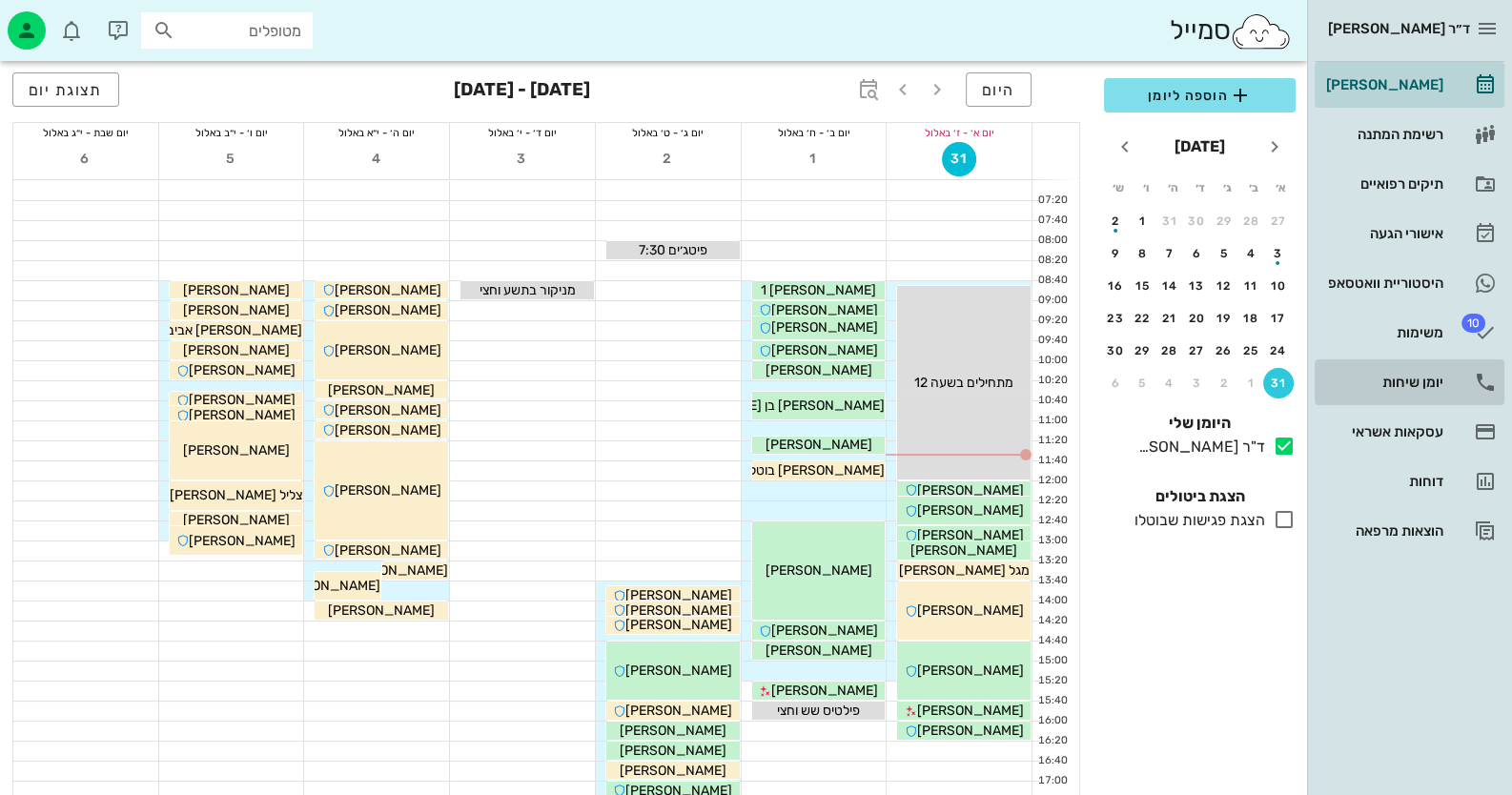
click at [1429, 385] on div "יומן שיחות" at bounding box center [1382, 381] width 121 height 15
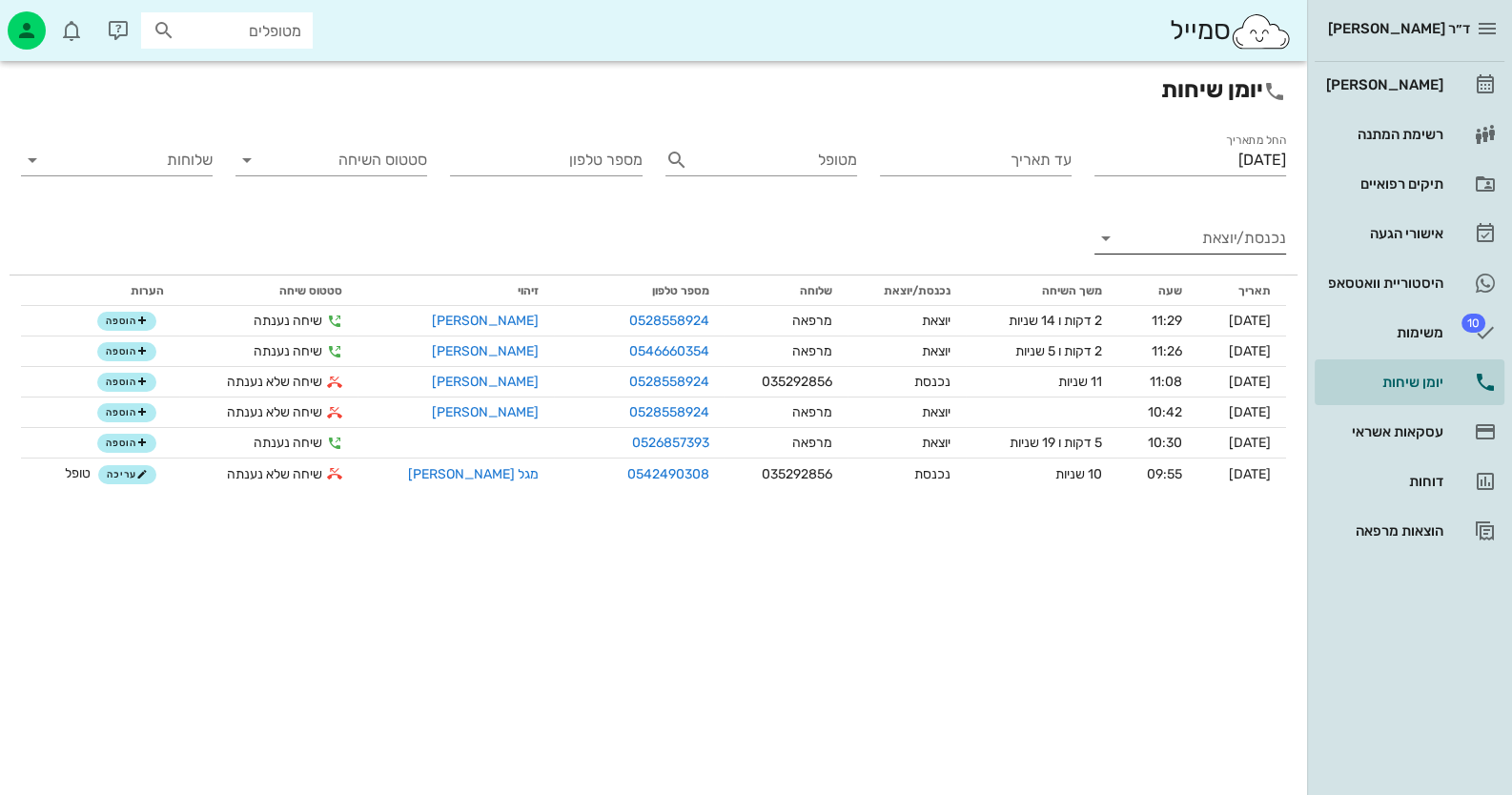
click at [1252, 247] on input "נכנסת/יוצאת" at bounding box center [1206, 237] width 162 height 31
click at [1252, 247] on div "נכנסת" at bounding box center [1237, 253] width 67 height 45
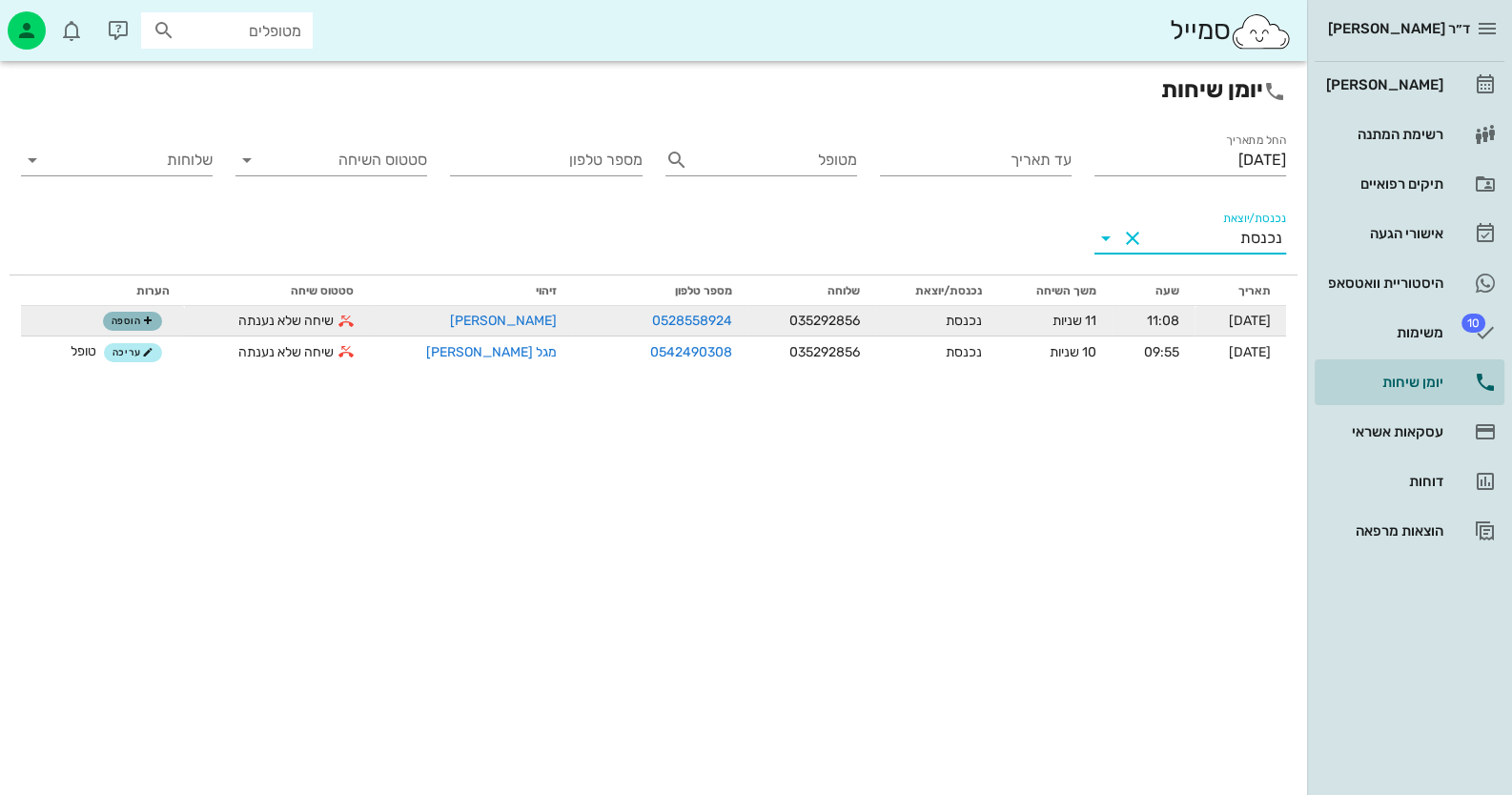
click at [139, 311] on button "הוספה" at bounding box center [133, 320] width 59 height 19
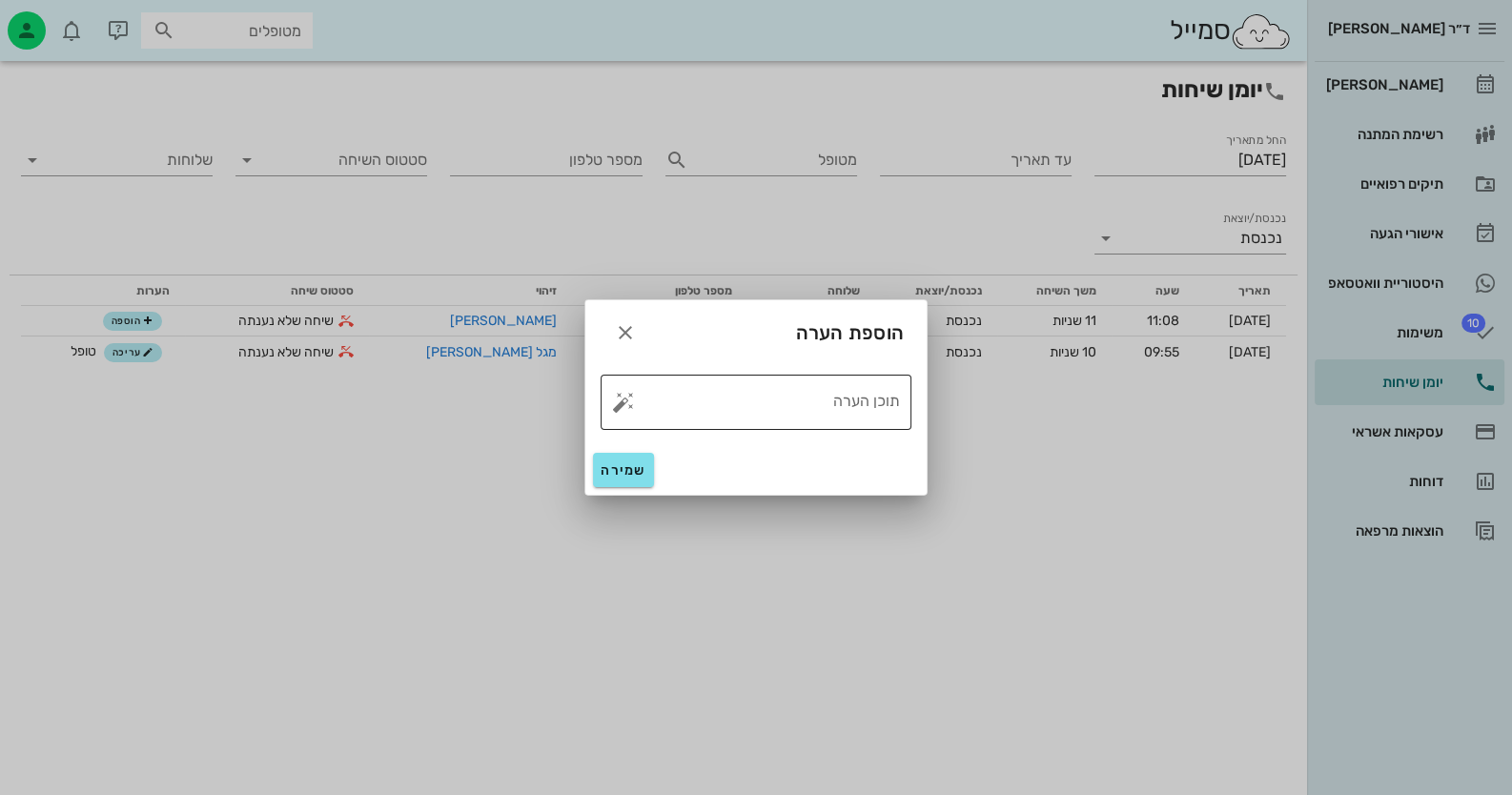
click at [623, 400] on button "button" at bounding box center [623, 402] width 23 height 23
click at [719, 392] on div "טופל" at bounding box center [706, 381] width 142 height 49
type textarea "טופל"
click at [638, 458] on button "שמירה" at bounding box center [624, 470] width 61 height 34
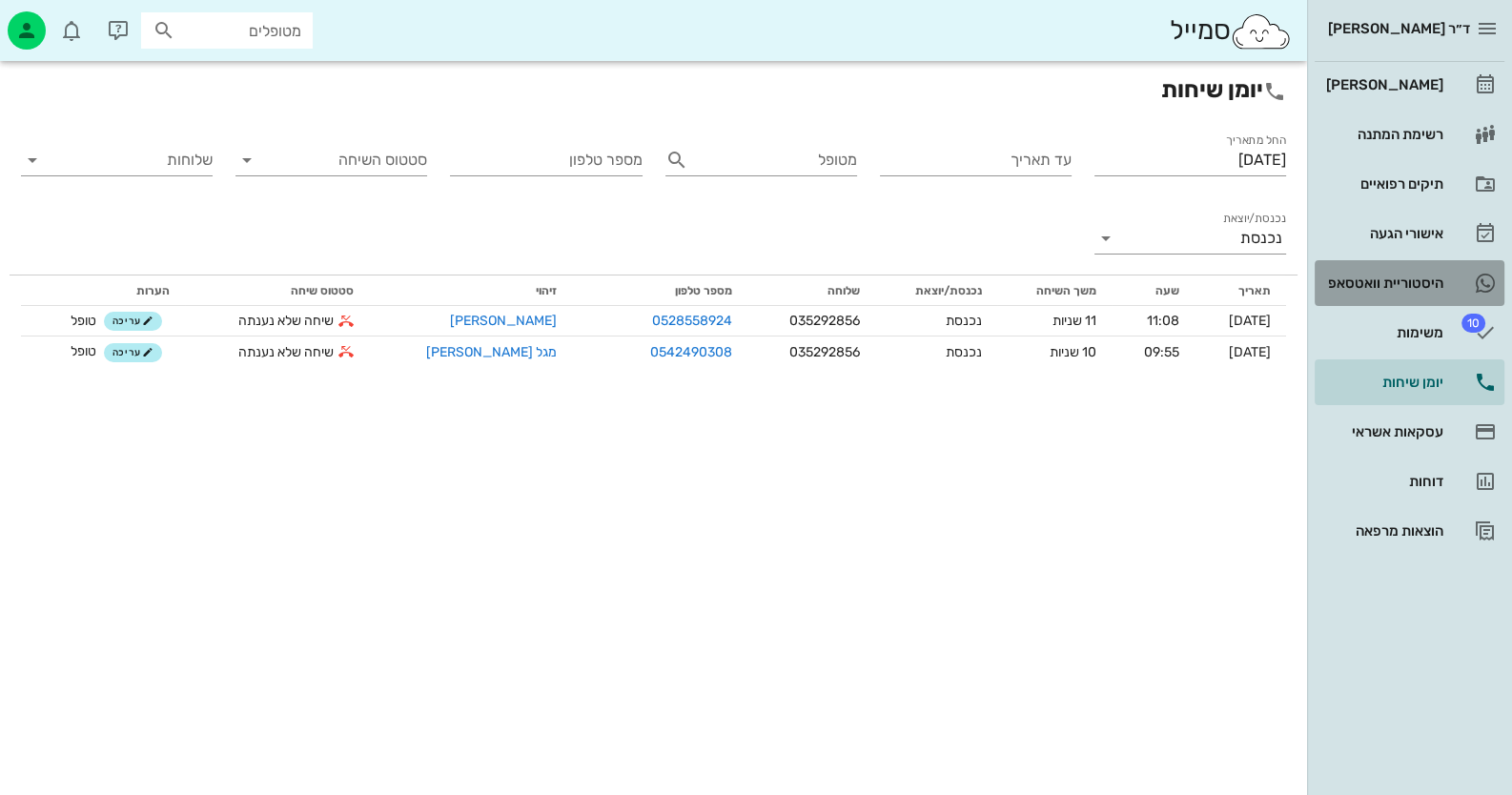
click at [1454, 271] on link "היסטוריית וואטסאפ" at bounding box center [1410, 283] width 190 height 45
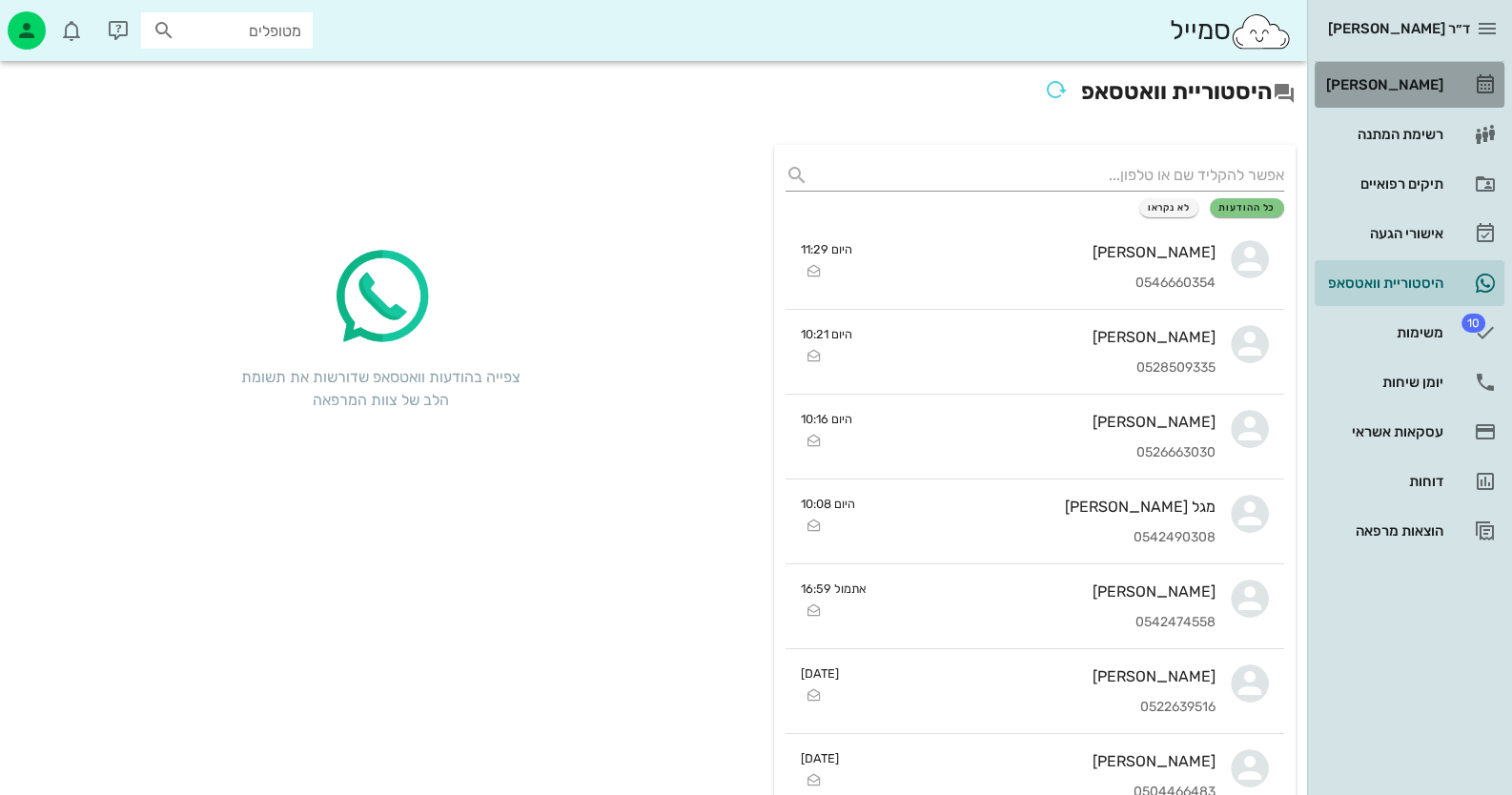
click at [1407, 82] on div "[PERSON_NAME]" at bounding box center [1382, 84] width 121 height 15
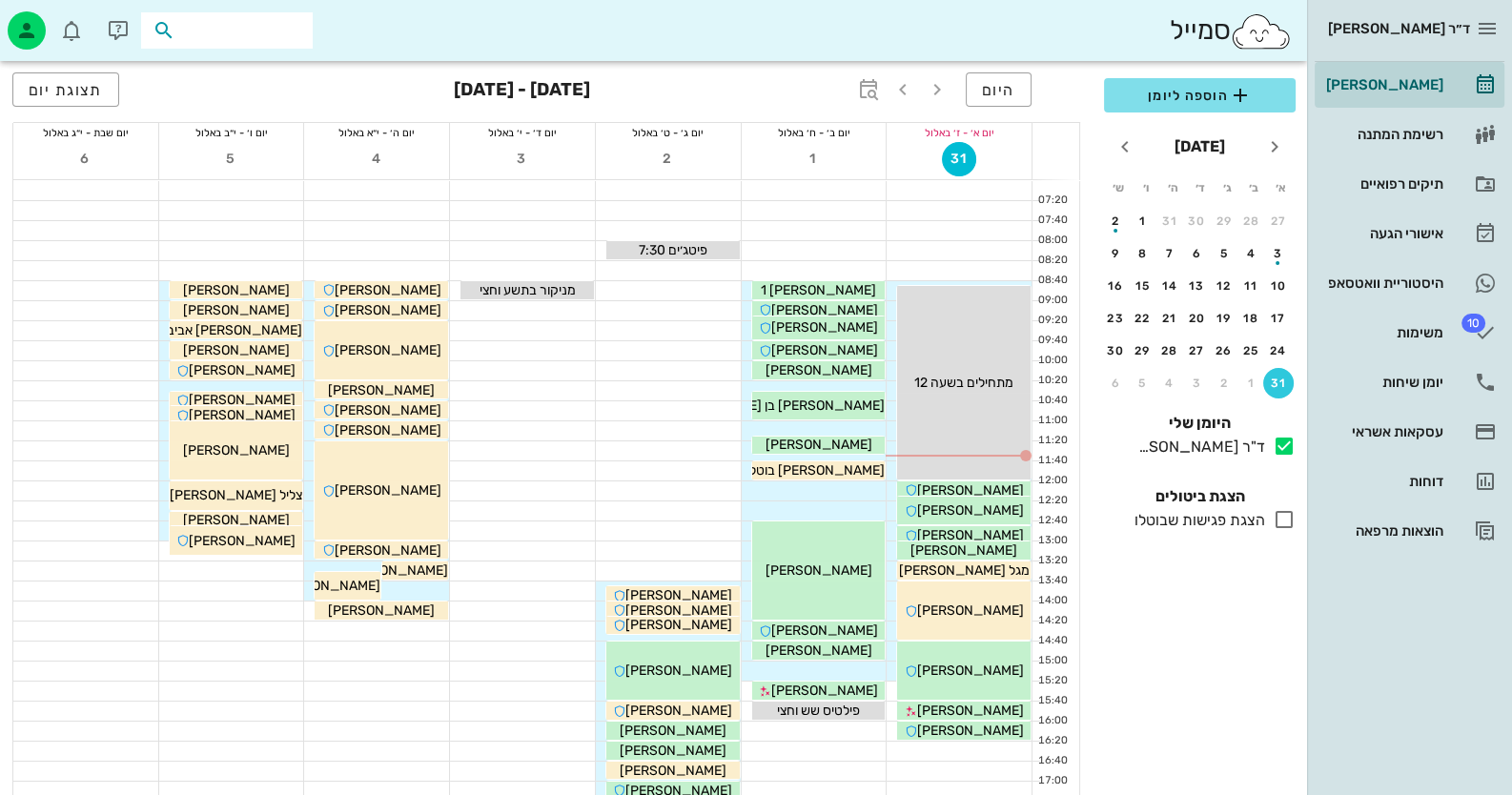
click at [250, 32] on input "text" at bounding box center [240, 30] width 122 height 25
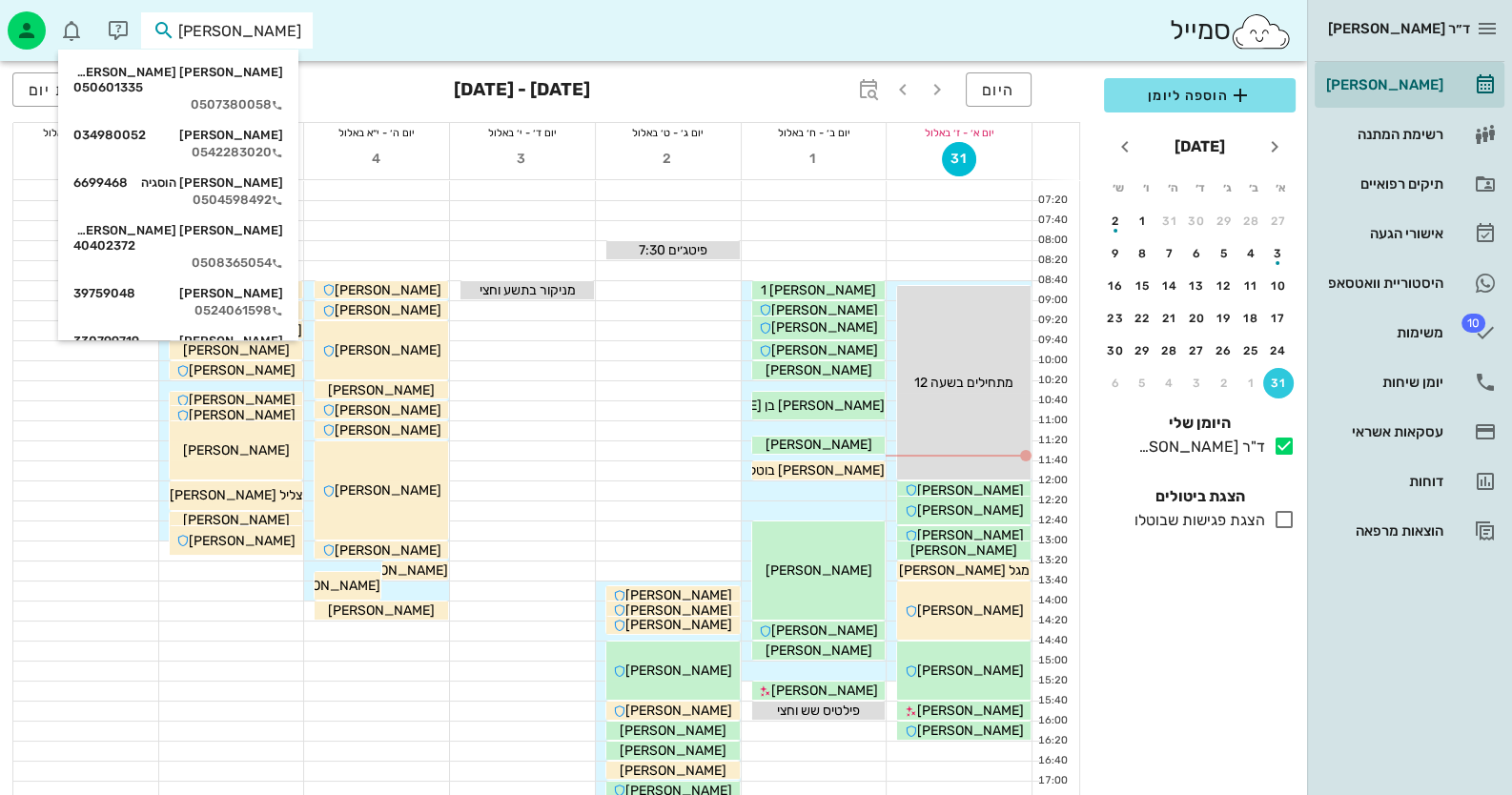
type input "רוזן"
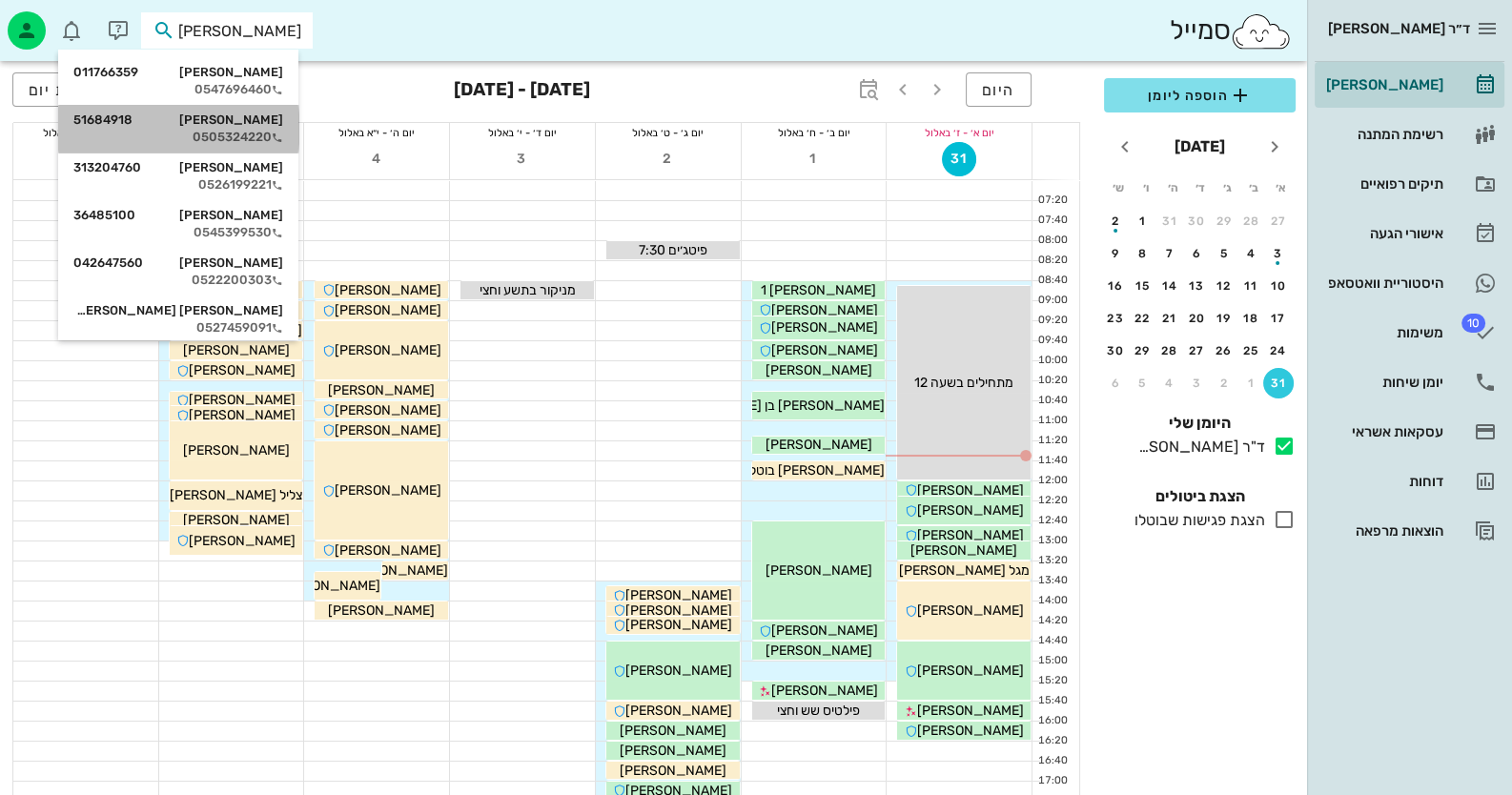
click at [283, 130] on div "0505324220" at bounding box center [178, 137] width 210 height 15
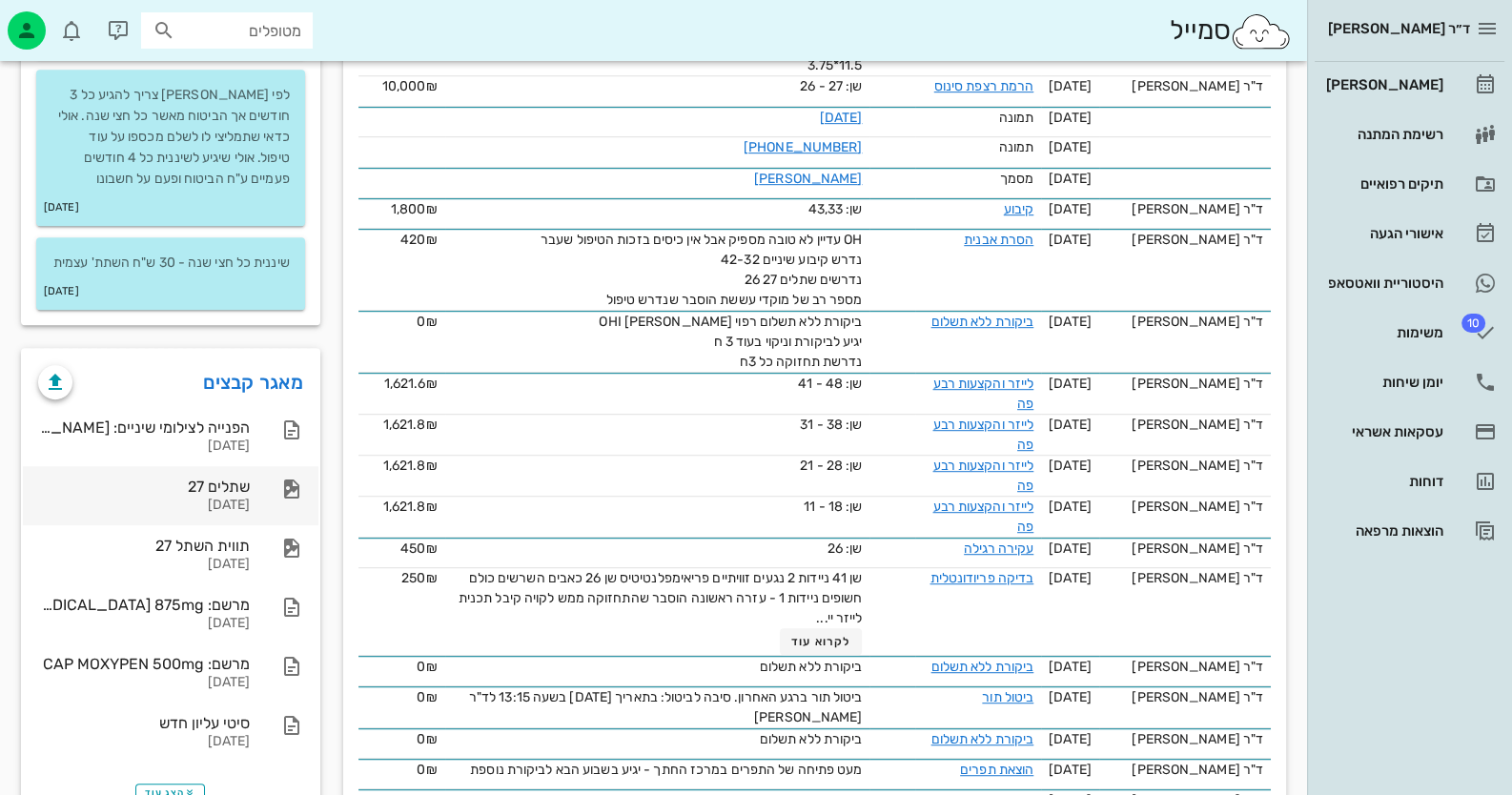
scroll to position [1335, 0]
click at [282, 394] on link "מאגר קבצים" at bounding box center [253, 381] width 100 height 31
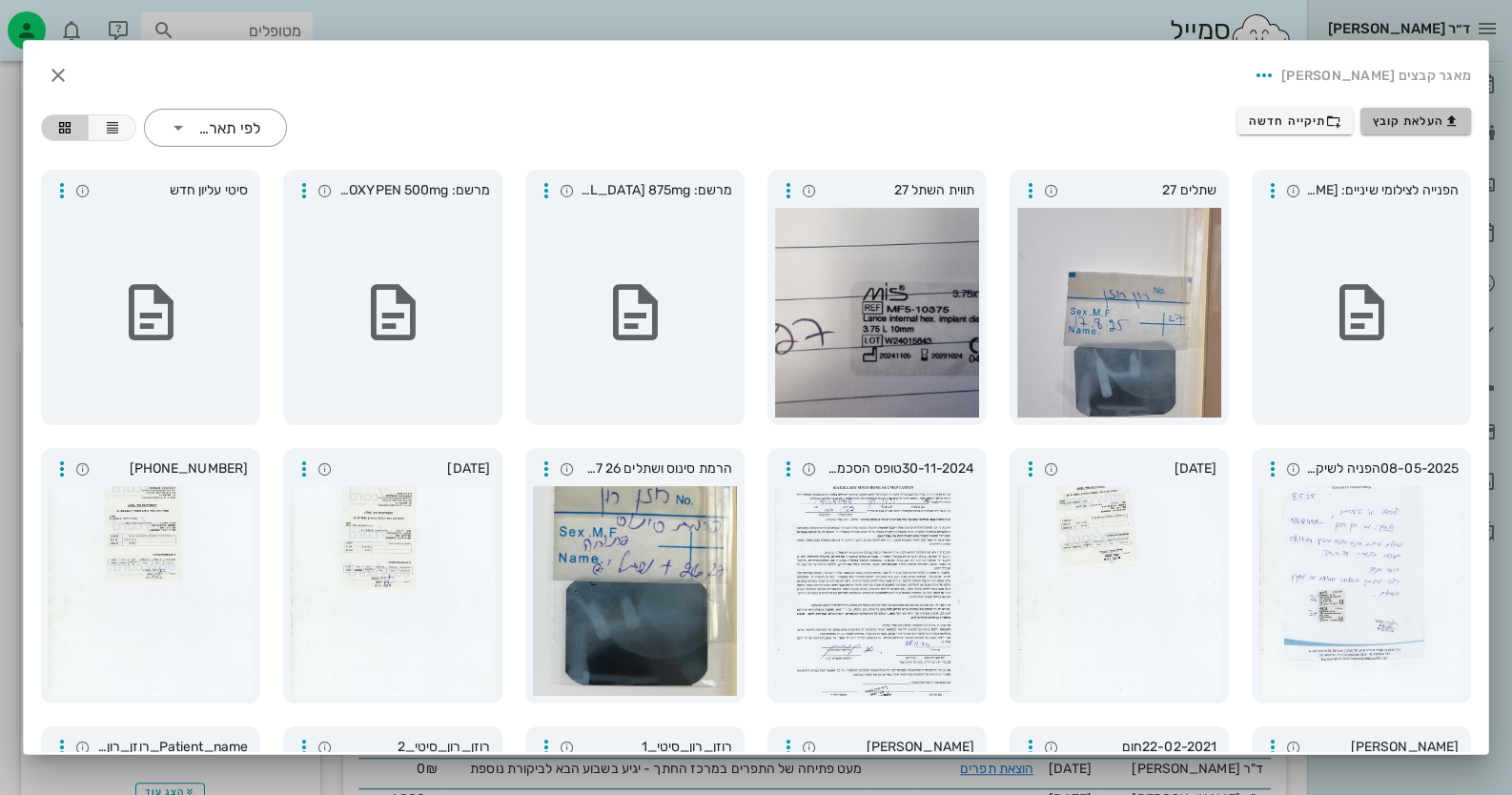
click at [1405, 119] on span "העלאת קובץ" at bounding box center [1416, 120] width 87 height 15
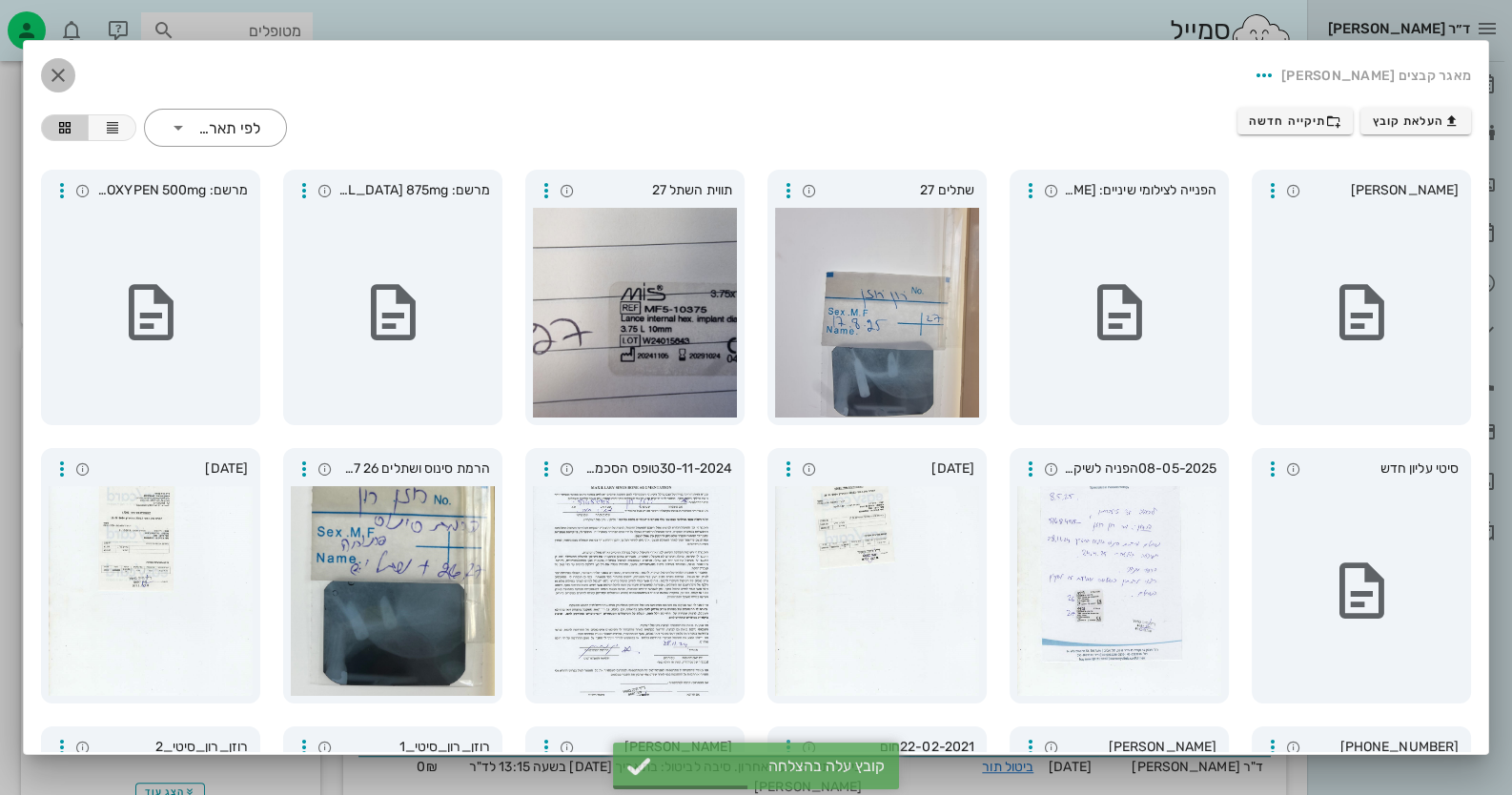
click at [70, 66] on icon "button" at bounding box center [57, 75] width 23 height 23
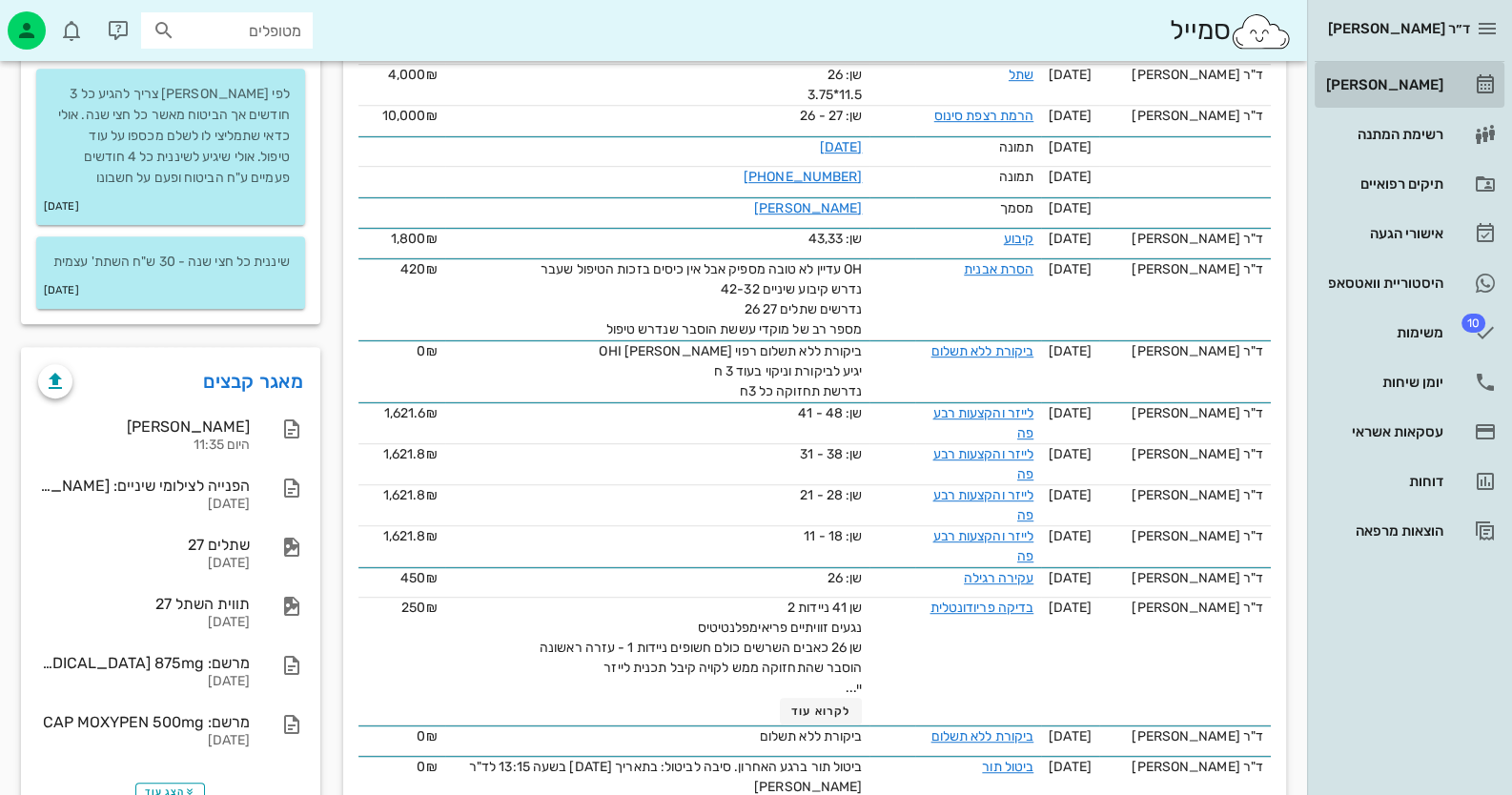
click at [1414, 89] on div "[PERSON_NAME]" at bounding box center [1382, 84] width 121 height 15
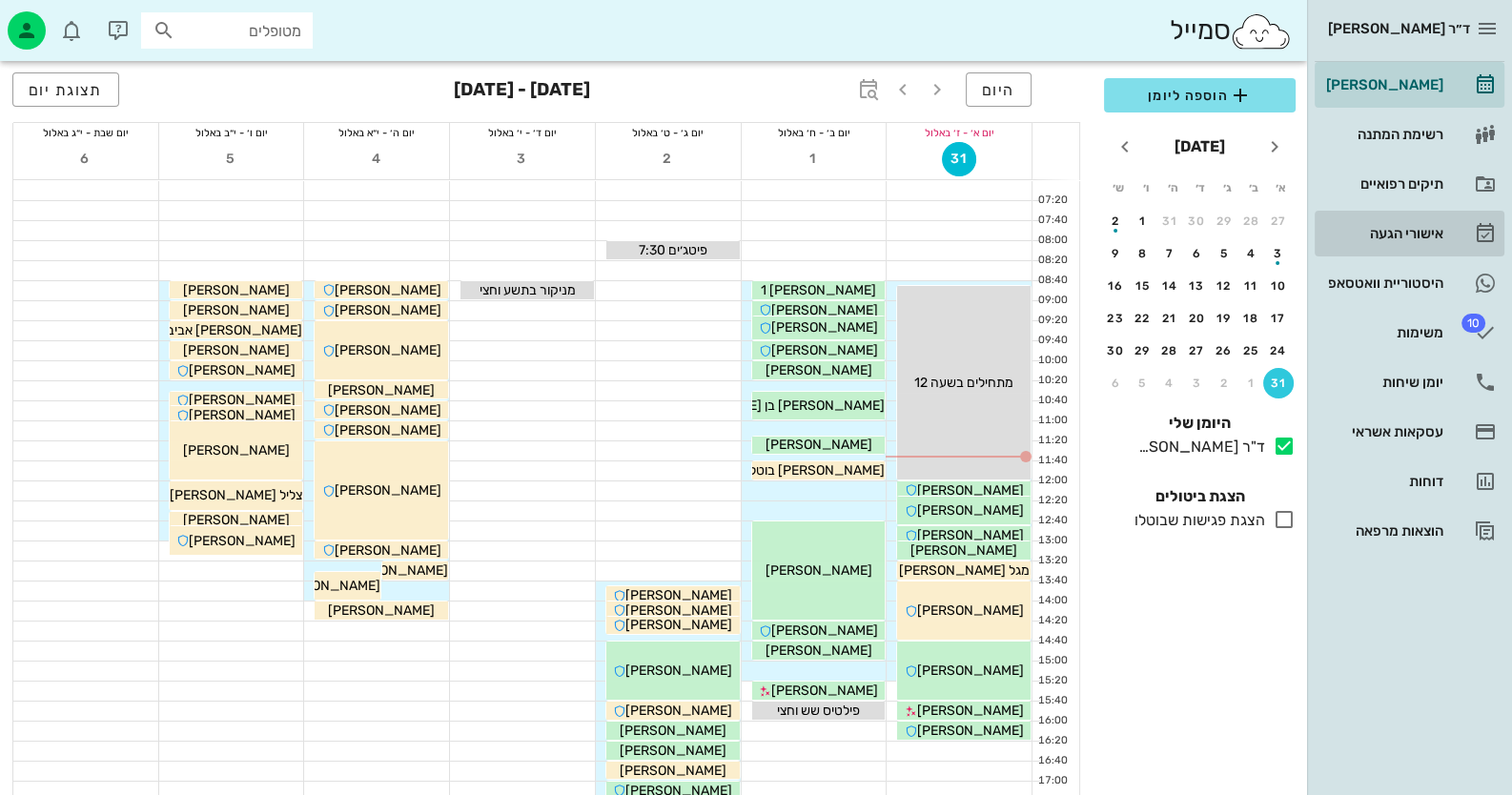
click at [1424, 214] on link "אישורי הגעה" at bounding box center [1410, 233] width 190 height 45
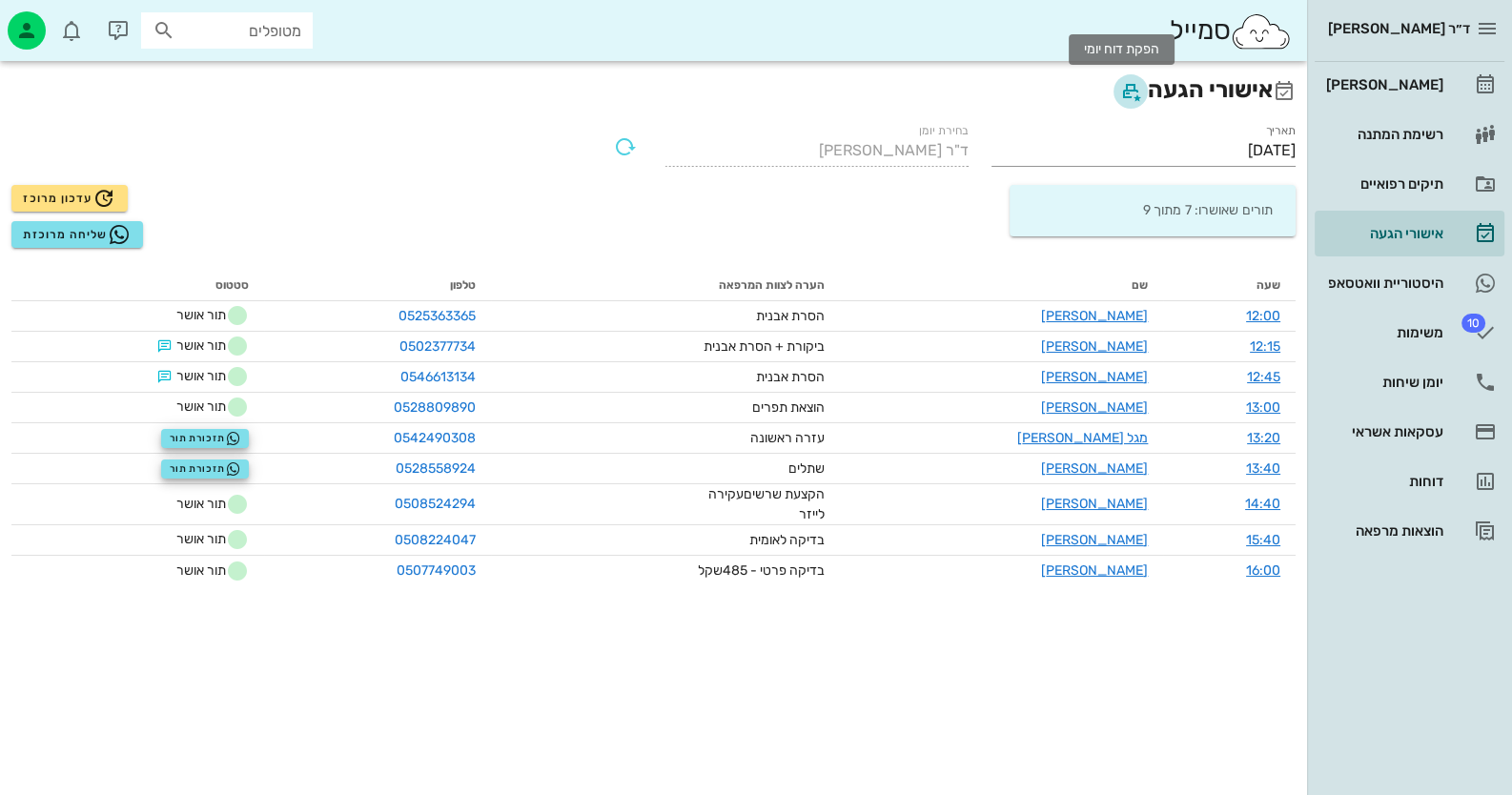
click at [1137, 96] on span "button" at bounding box center [1130, 91] width 34 height 23
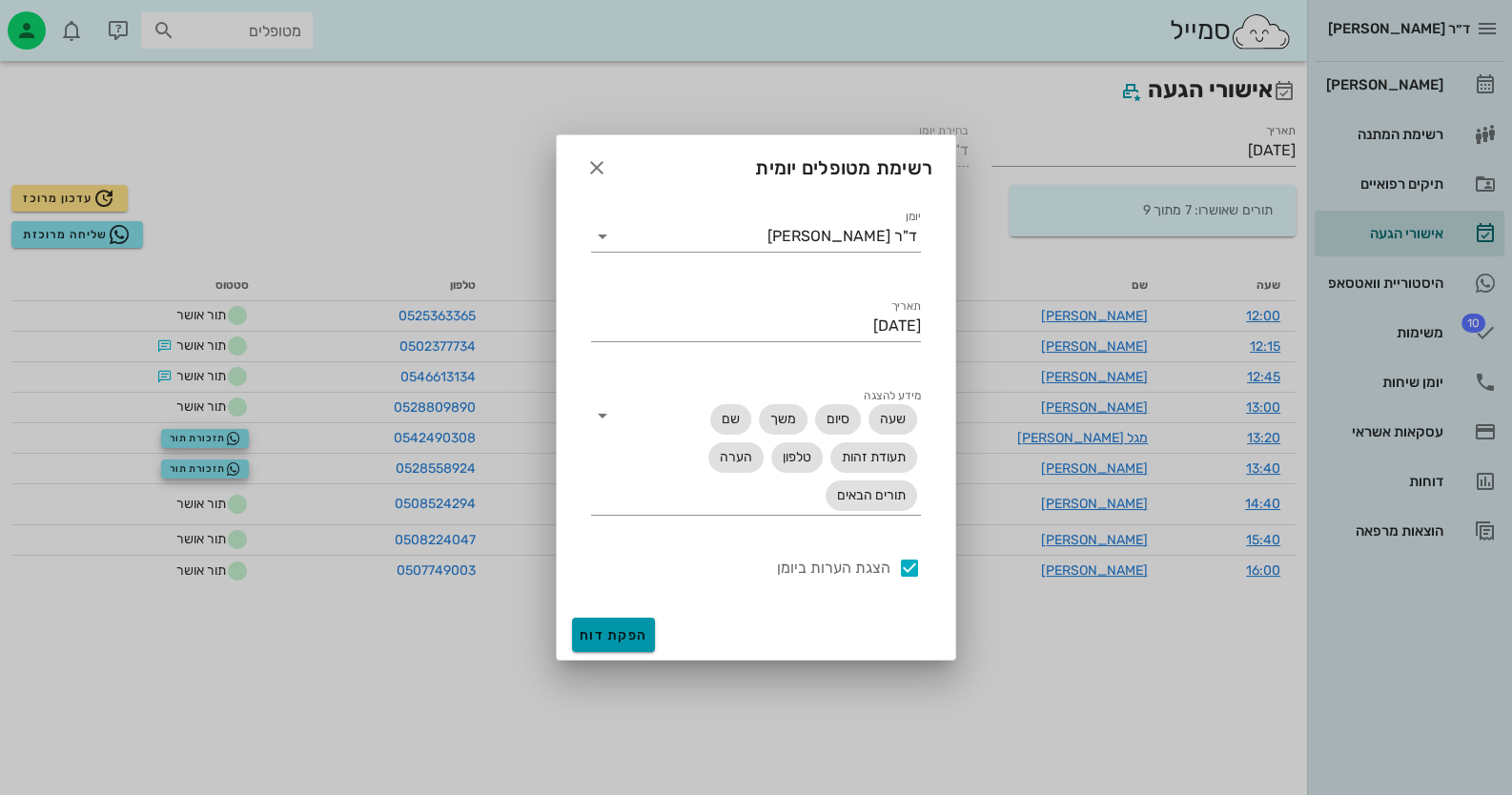
click at [607, 629] on span "הפקת דוח" at bounding box center [613, 635] width 68 height 16
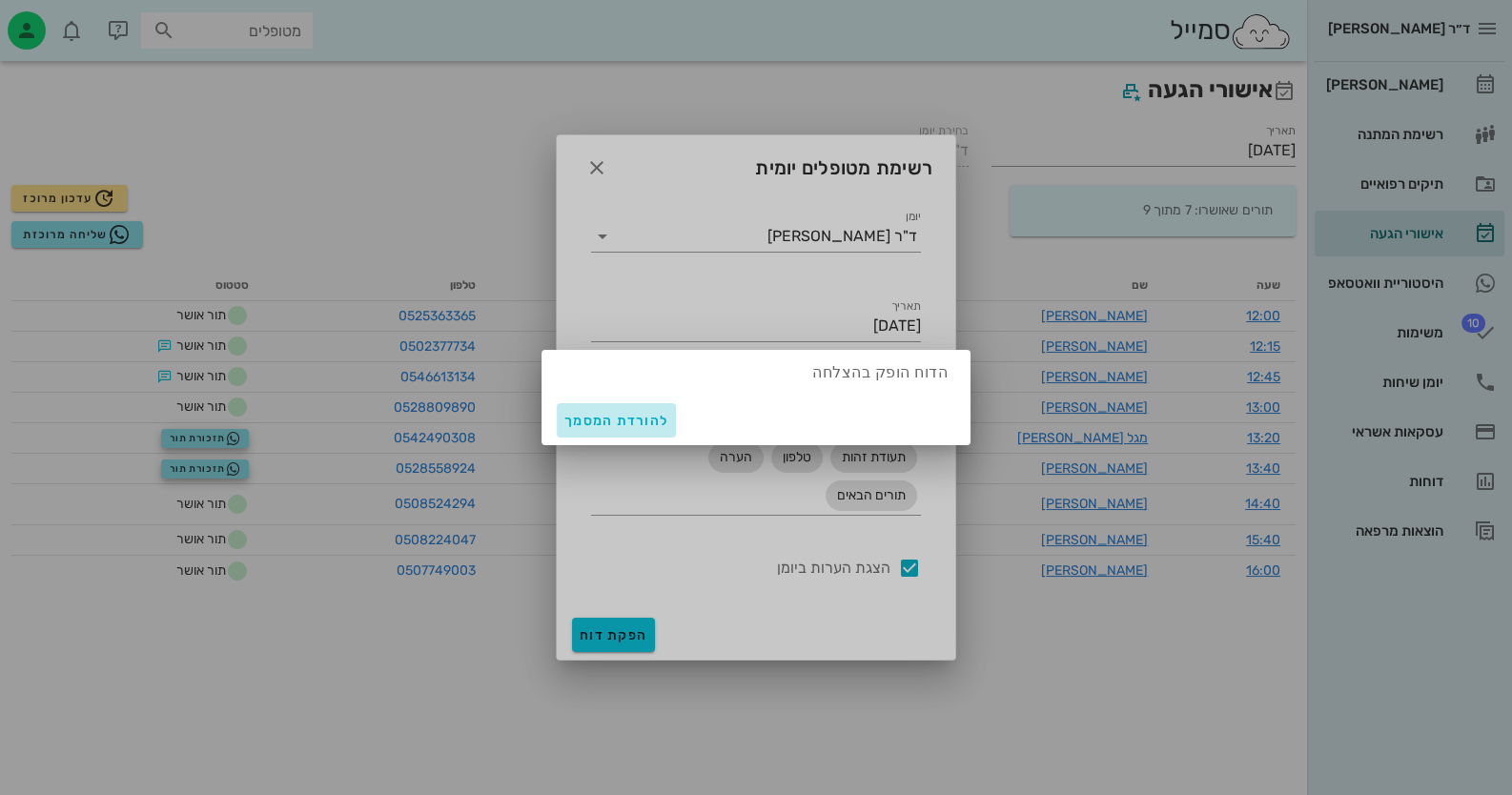
click at [605, 416] on span "להורדת המסמך" at bounding box center [616, 421] width 103 height 16
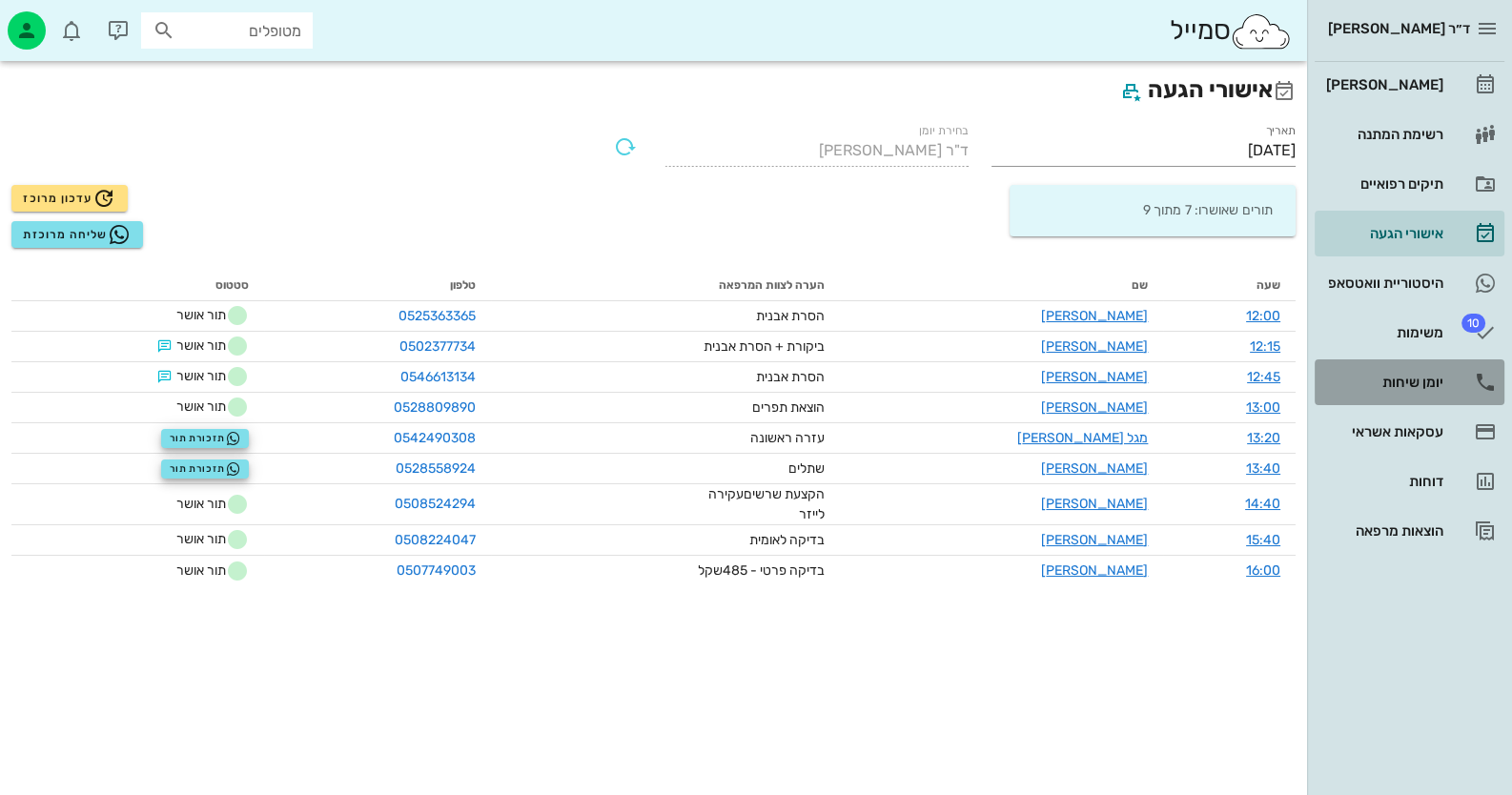
click at [1454, 370] on link "יומן שיחות" at bounding box center [1410, 382] width 190 height 45
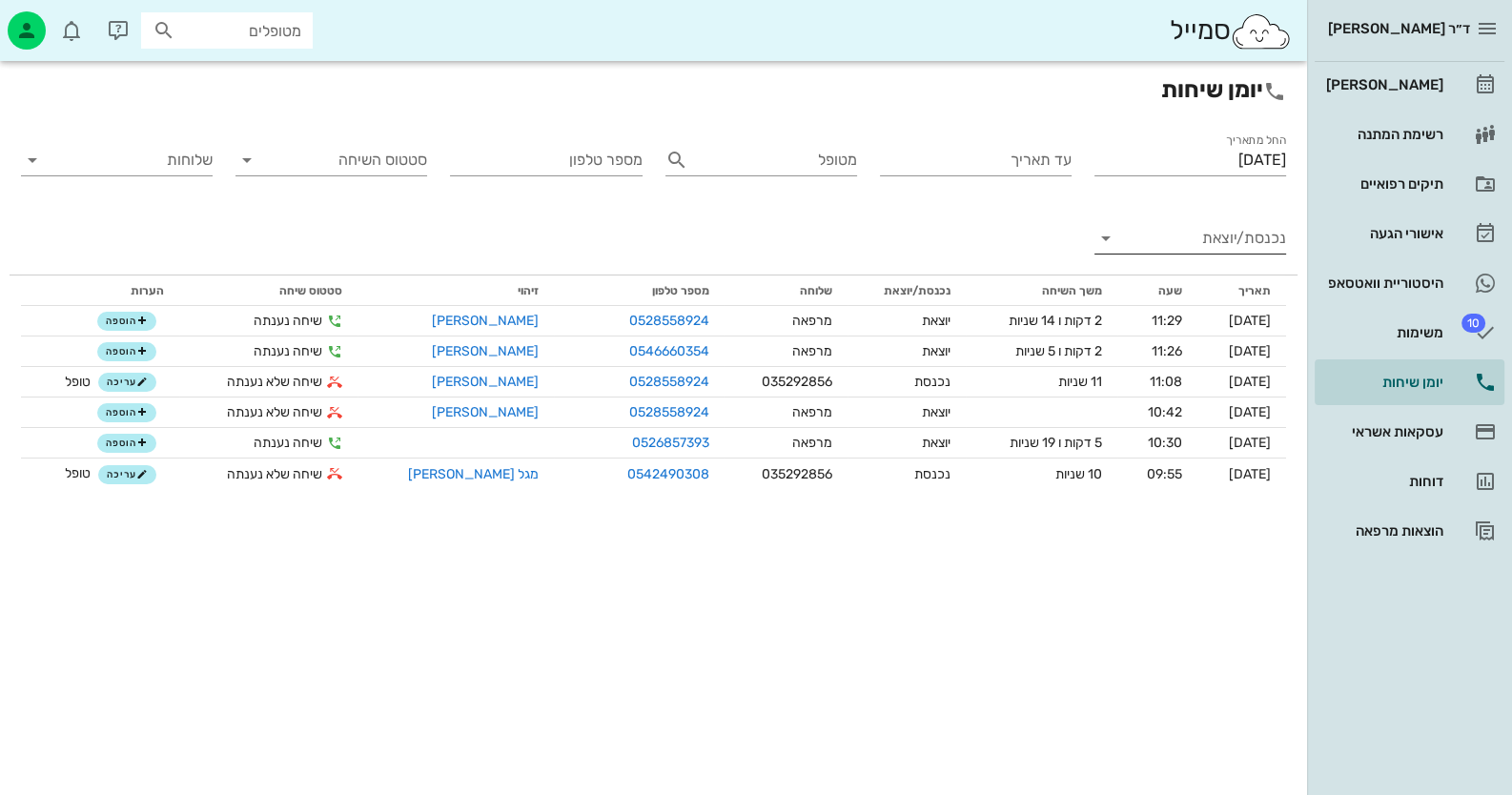
click at [1238, 243] on input "נכנסת/יוצאת" at bounding box center [1206, 237] width 162 height 31
click at [1239, 243] on div "נכנסת" at bounding box center [1224, 253] width 42 height 45
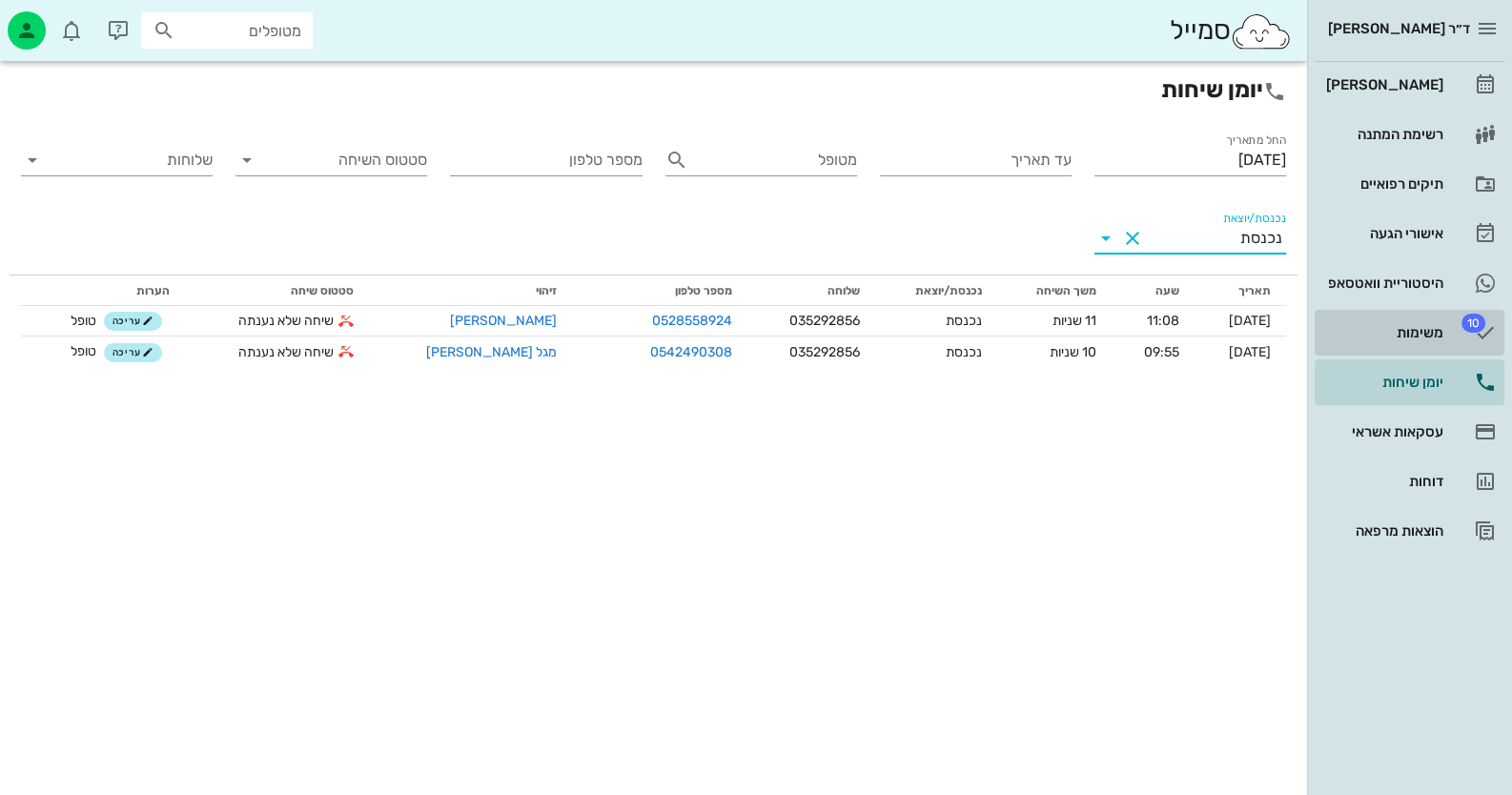
click at [1433, 347] on div "משימות" at bounding box center [1382, 332] width 121 height 31
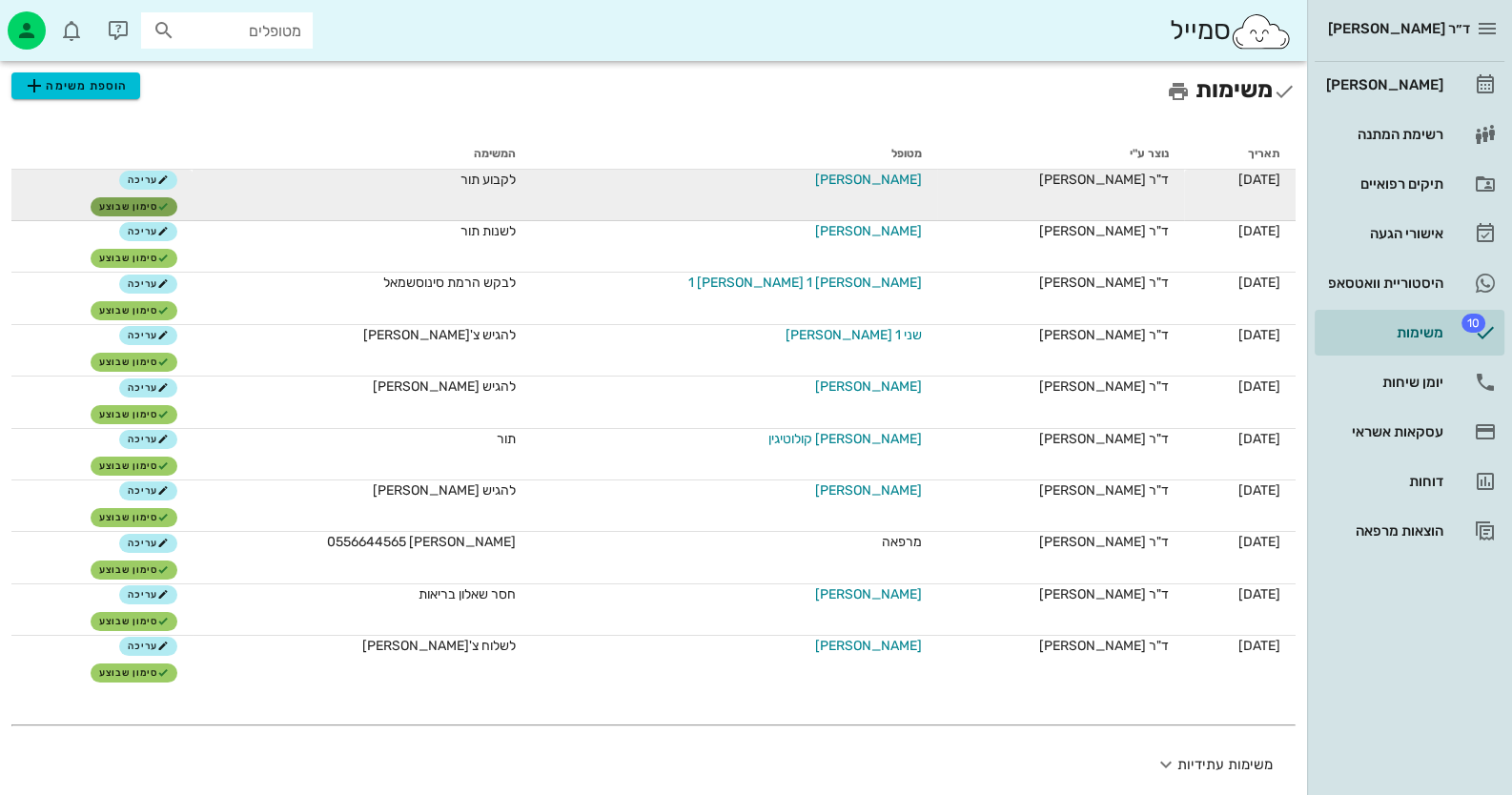
click at [169, 201] on span "סימון שבוצע" at bounding box center [135, 207] width 71 height 12
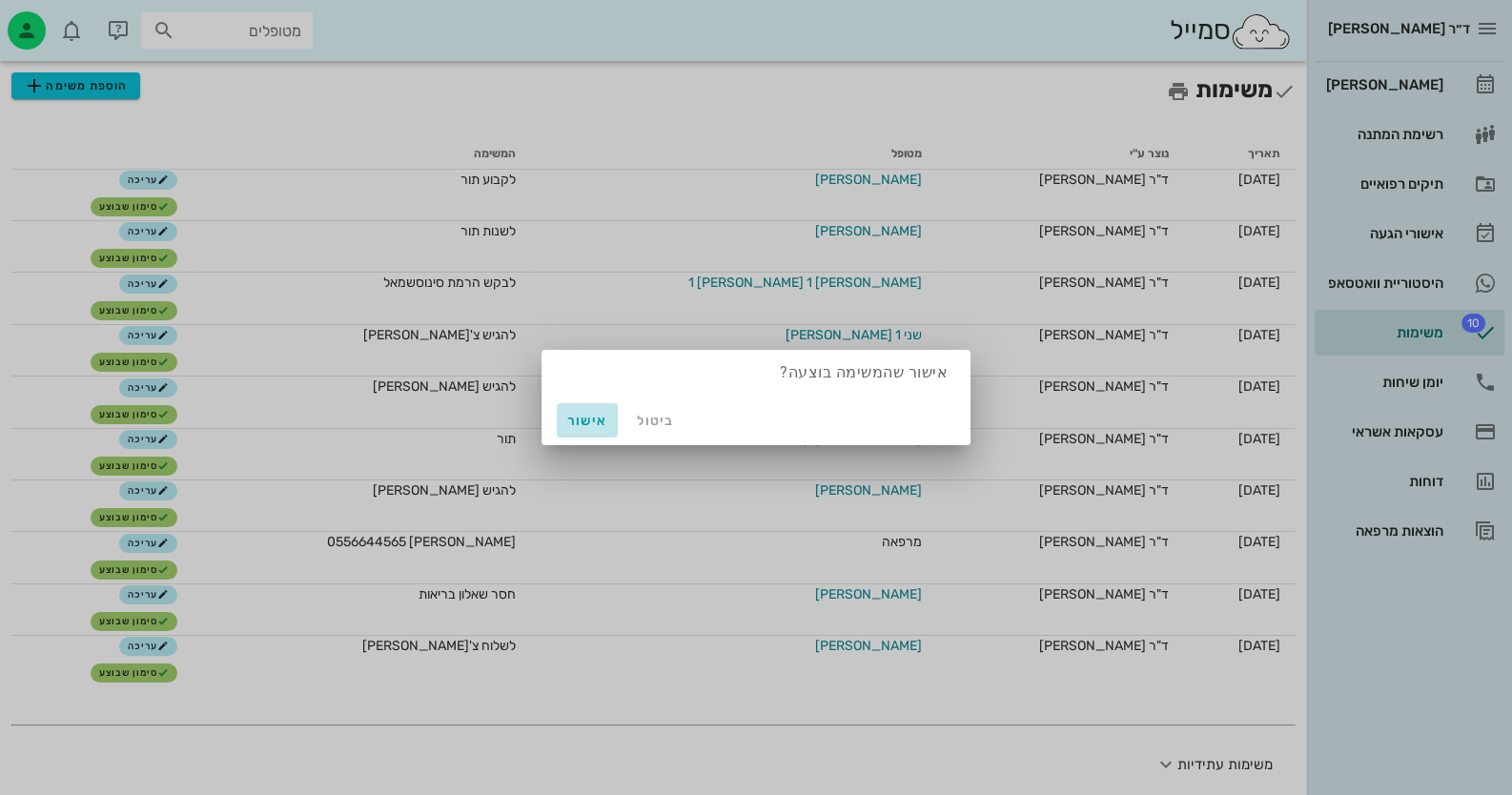
click at [599, 429] on span "אישור" at bounding box center [587, 421] width 45 height 16
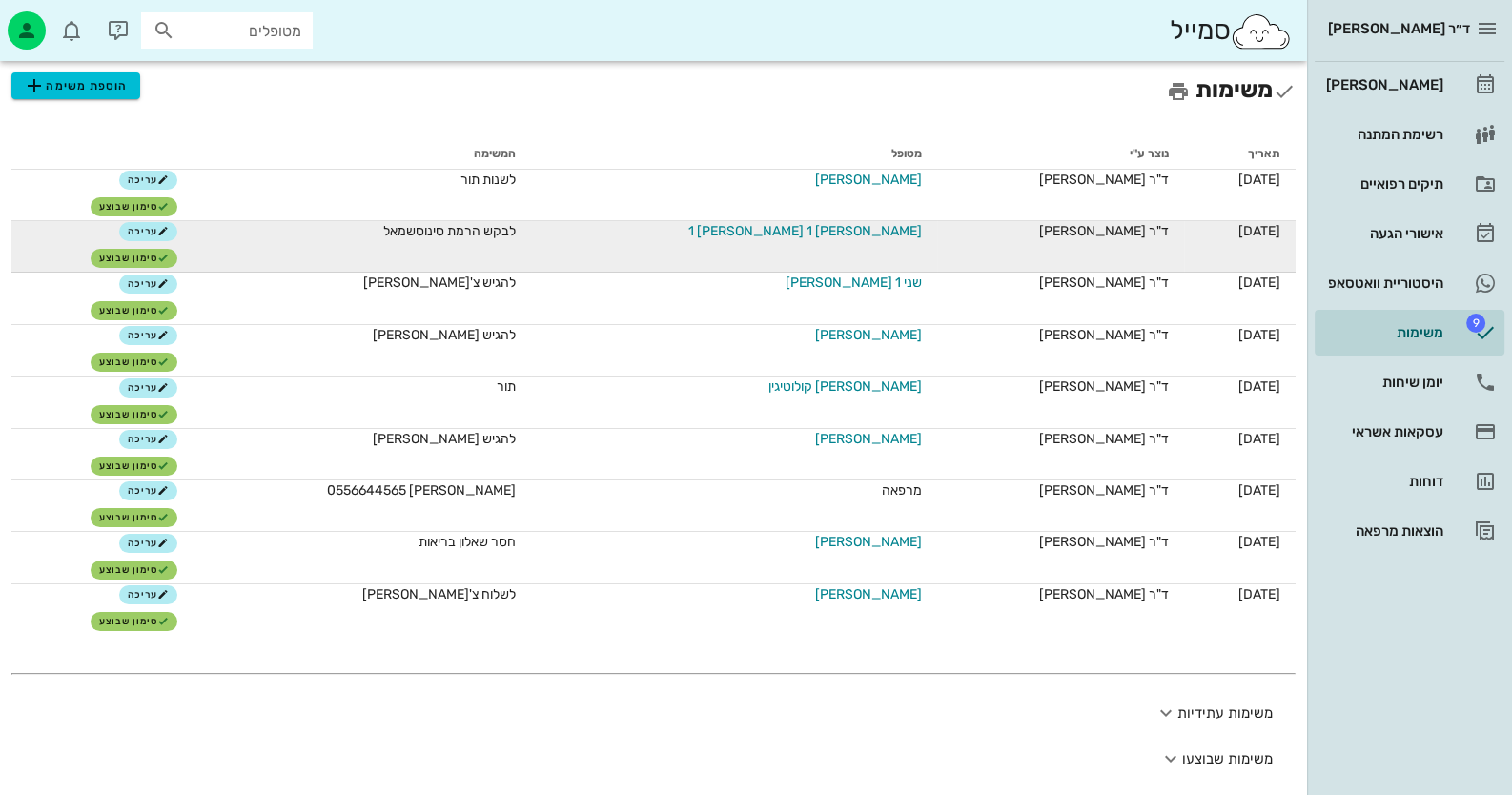
click at [815, 234] on span "[PERSON_NAME] 1 [PERSON_NAME] 1" at bounding box center [805, 232] width 233 height 20
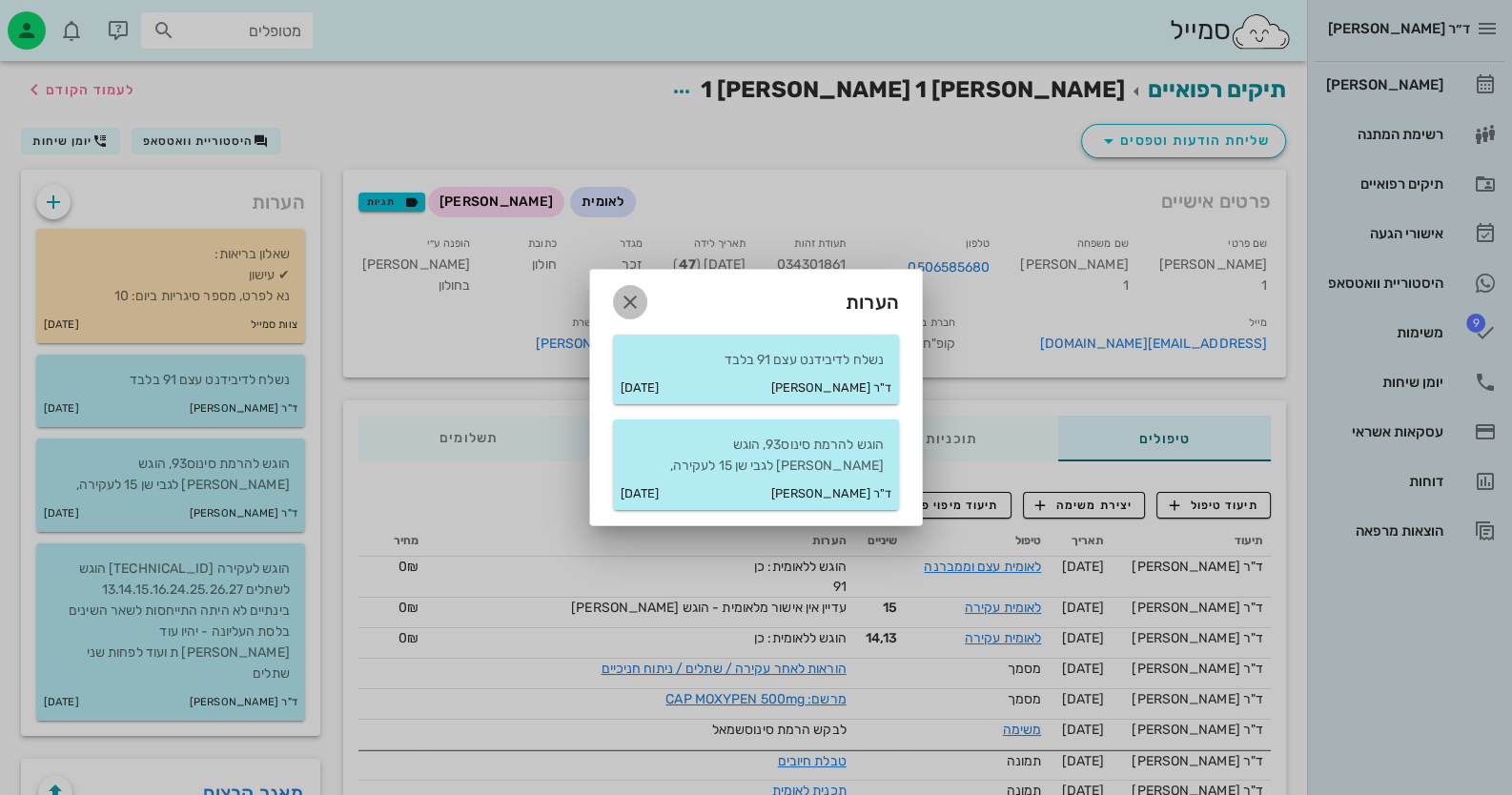
click at [636, 299] on icon "button" at bounding box center [629, 301] width 23 height 23
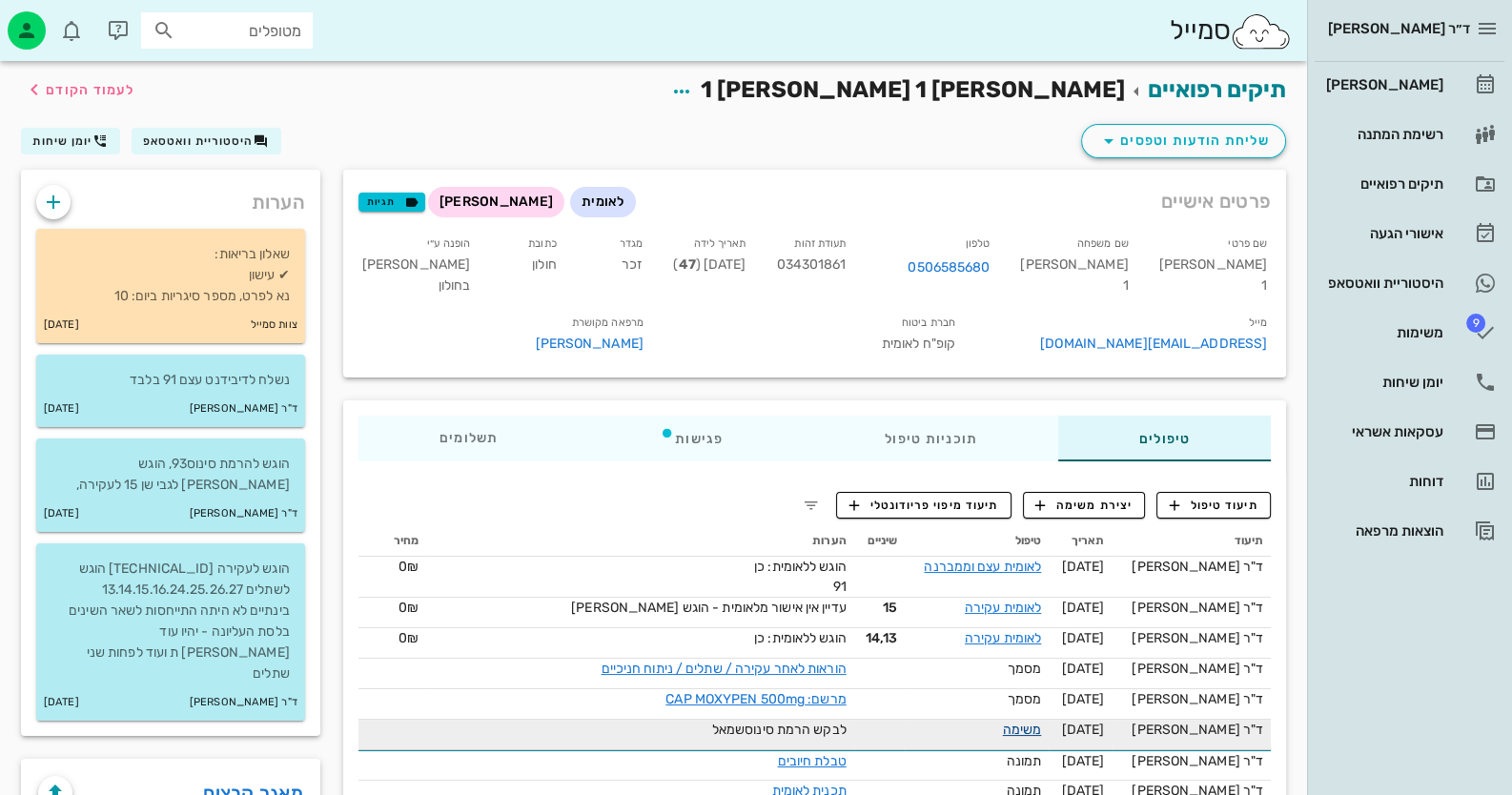
click at [1041, 738] on link "משימה" at bounding box center [1022, 730] width 39 height 16
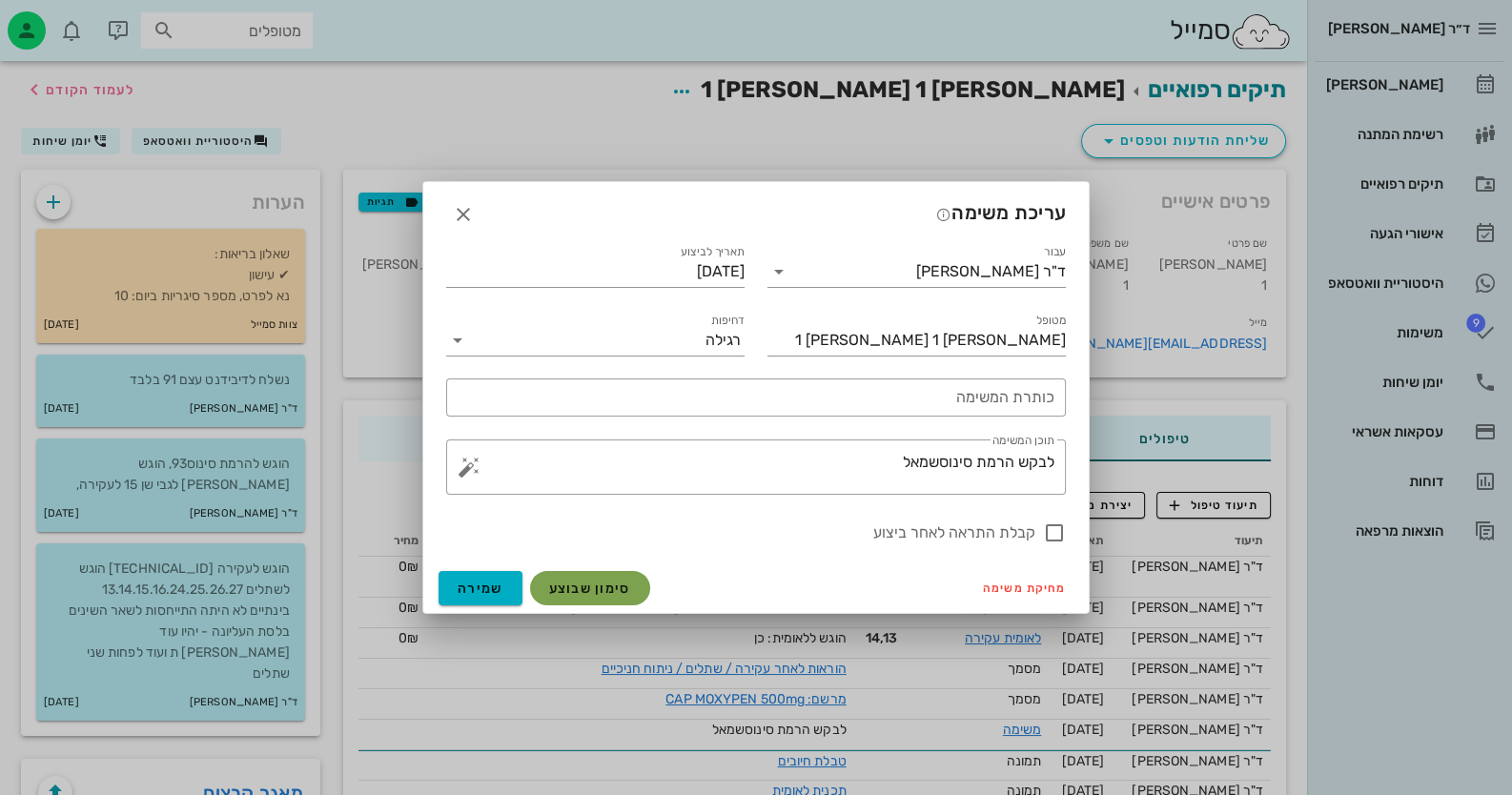
click at [602, 580] on span "סימון שבוצע" at bounding box center [589, 588] width 82 height 16
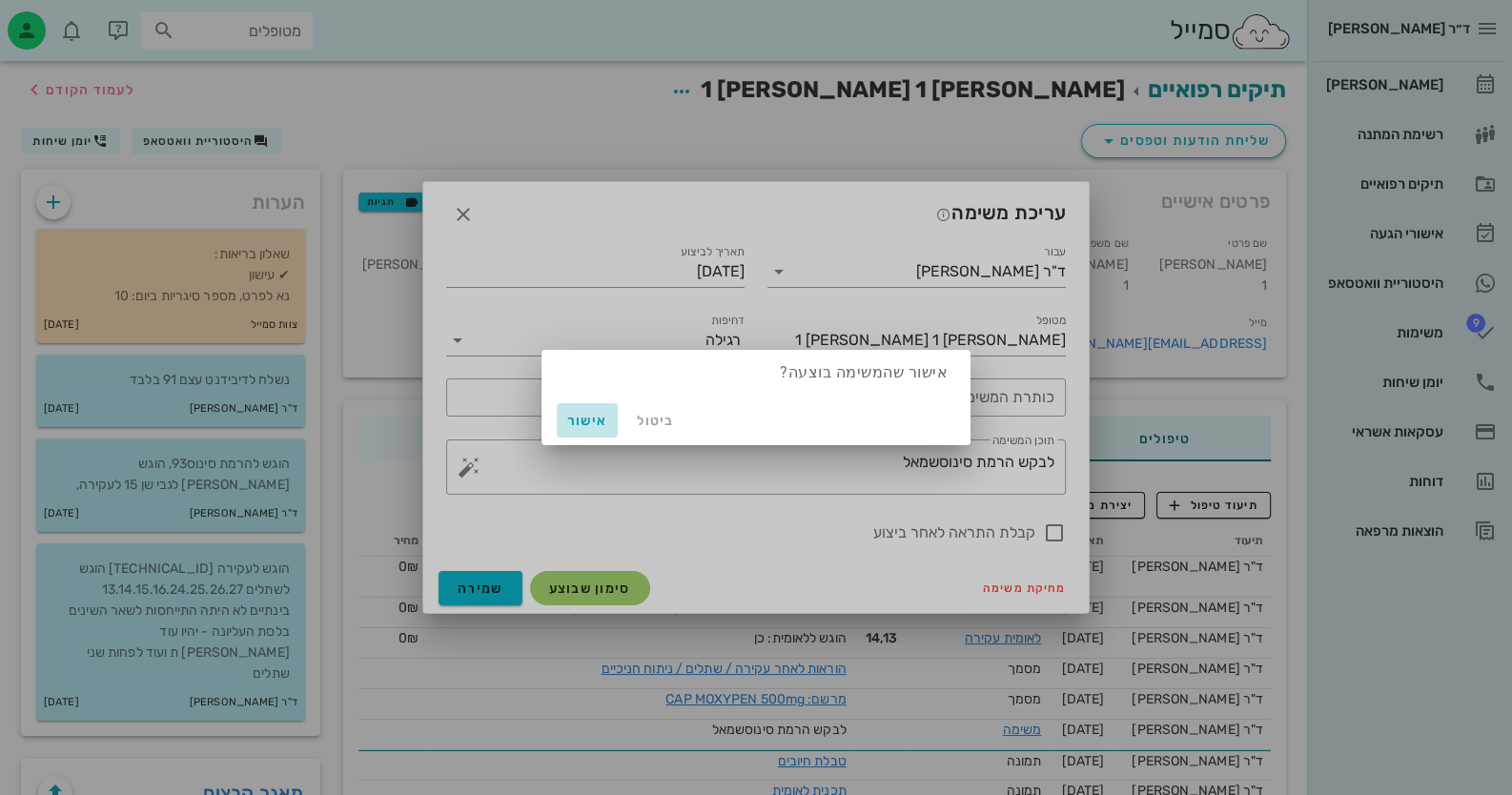
click at [581, 416] on span "אישור" at bounding box center [587, 421] width 45 height 16
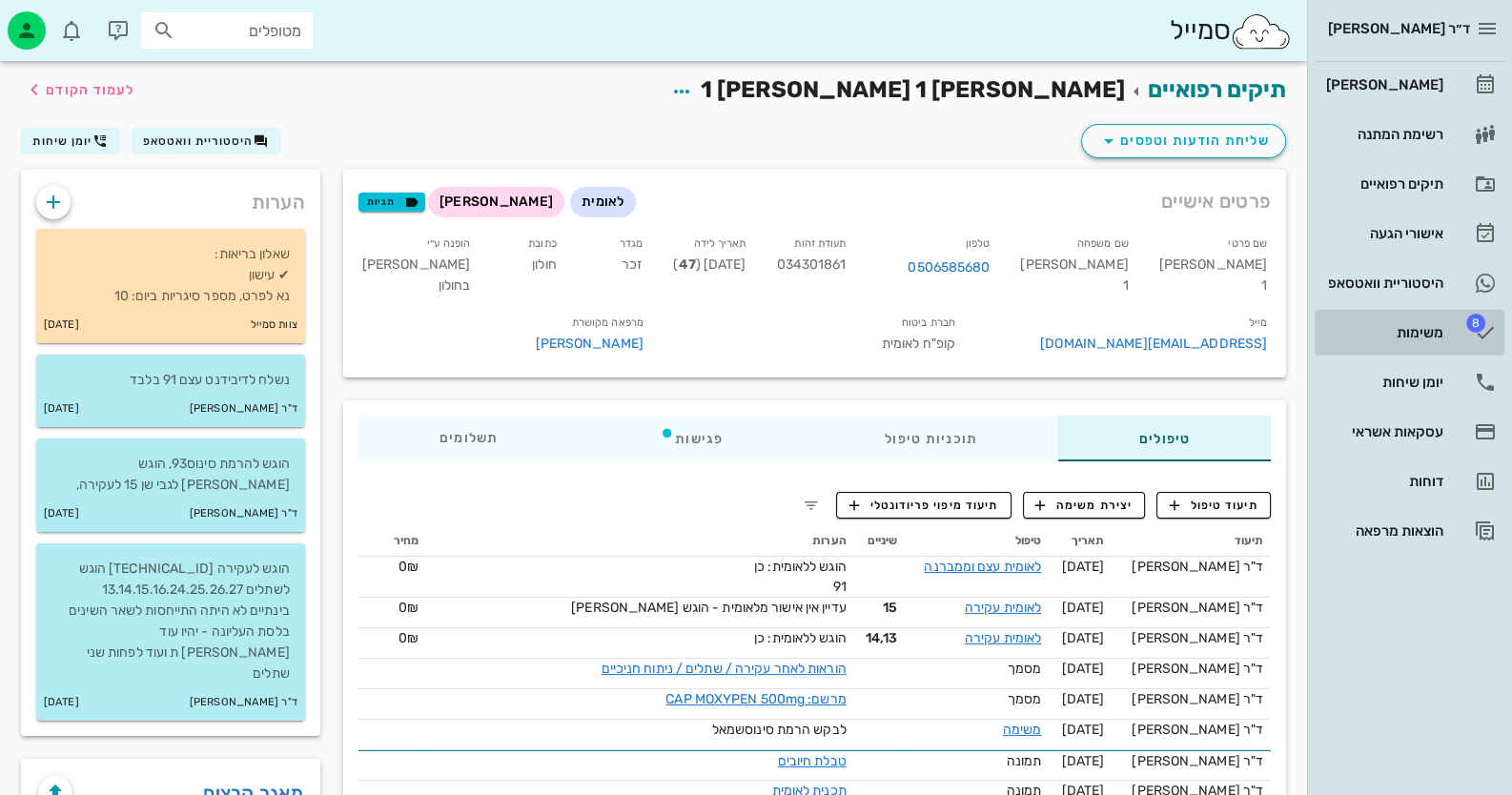
click at [1410, 323] on div "משימות" at bounding box center [1382, 332] width 121 height 31
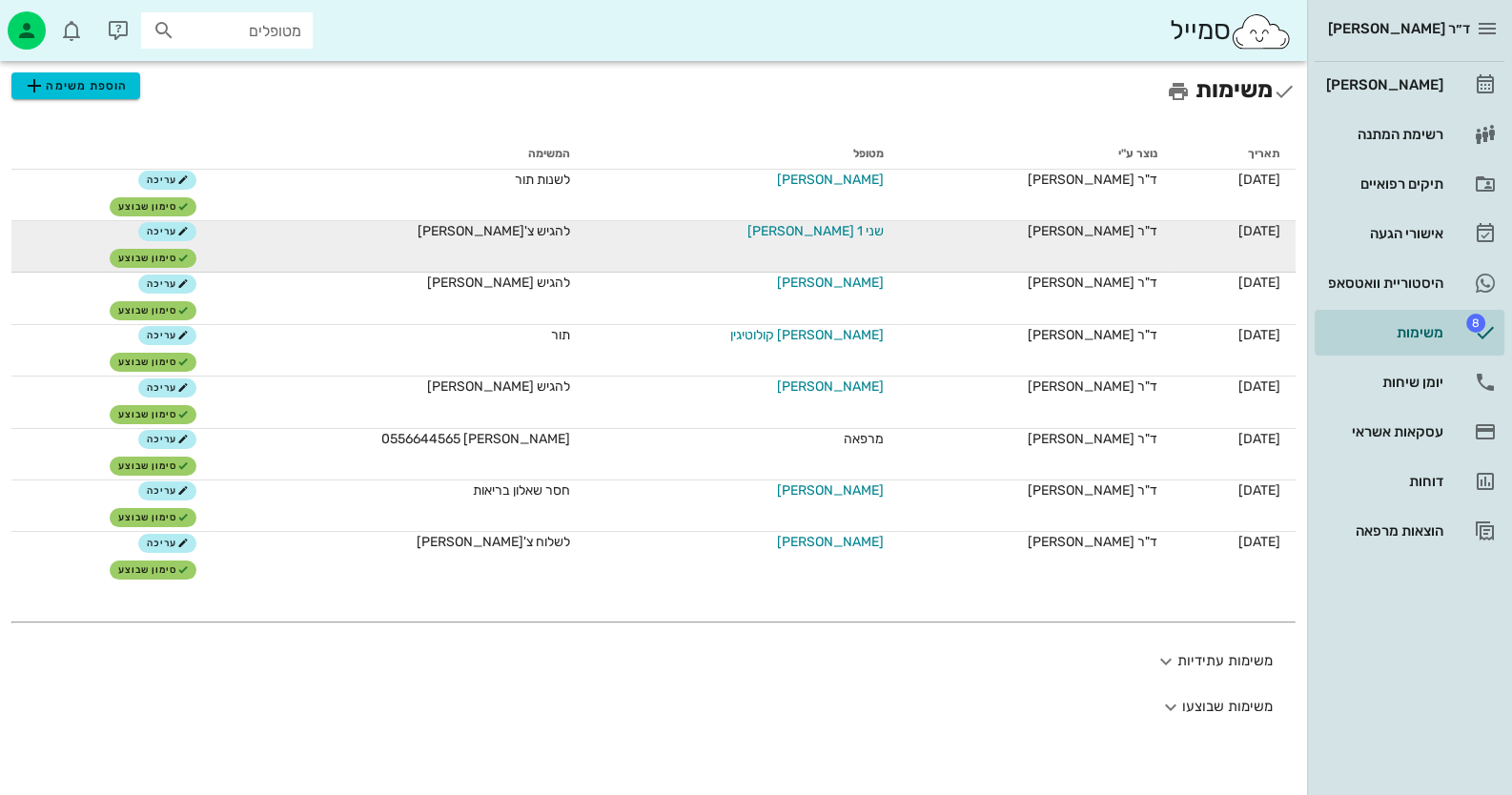
click at [811, 225] on span "שני 1 [PERSON_NAME]" at bounding box center [816, 232] width 136 height 20
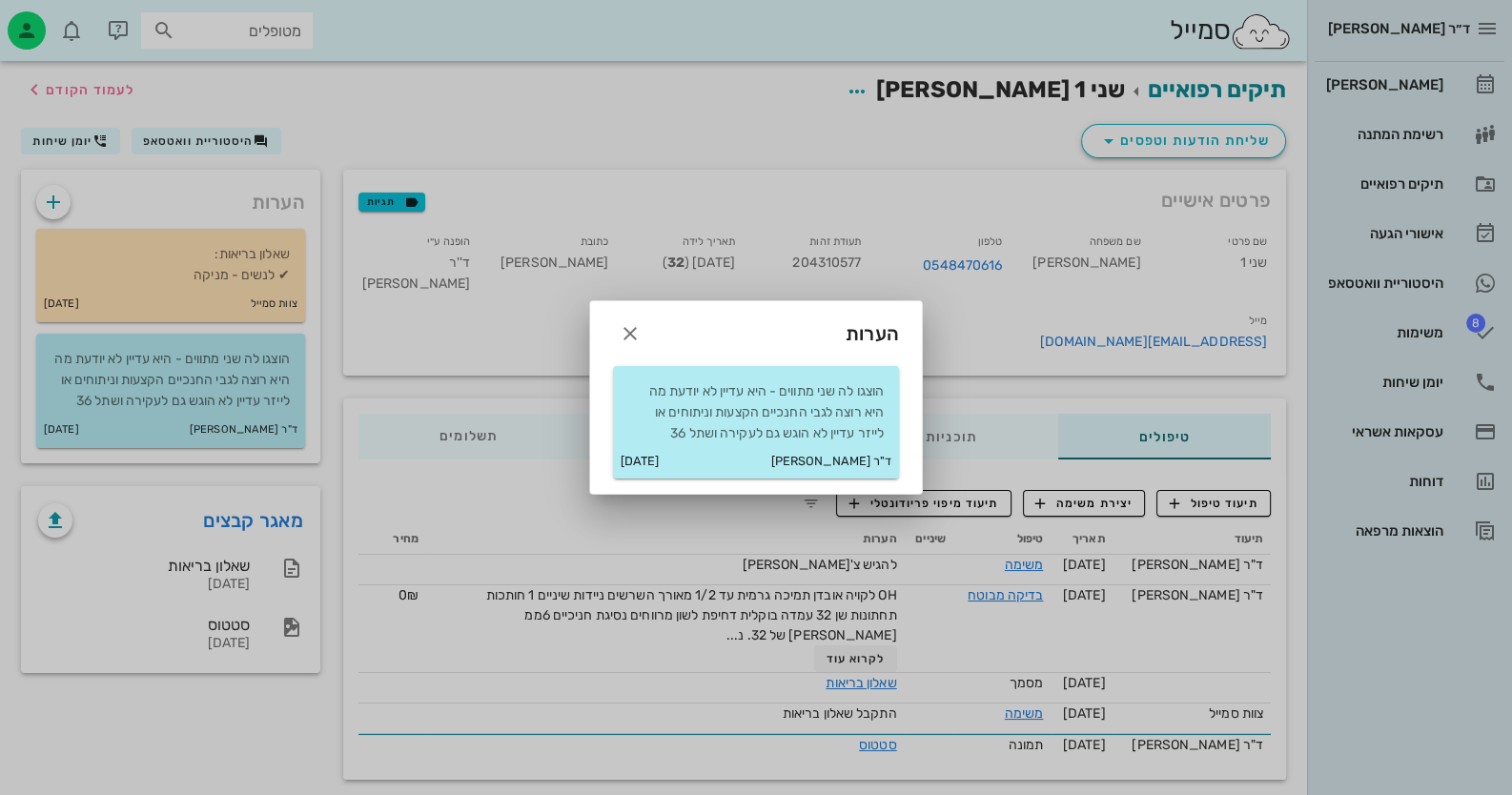
click at [262, 29] on div at bounding box center [756, 397] width 1512 height 795
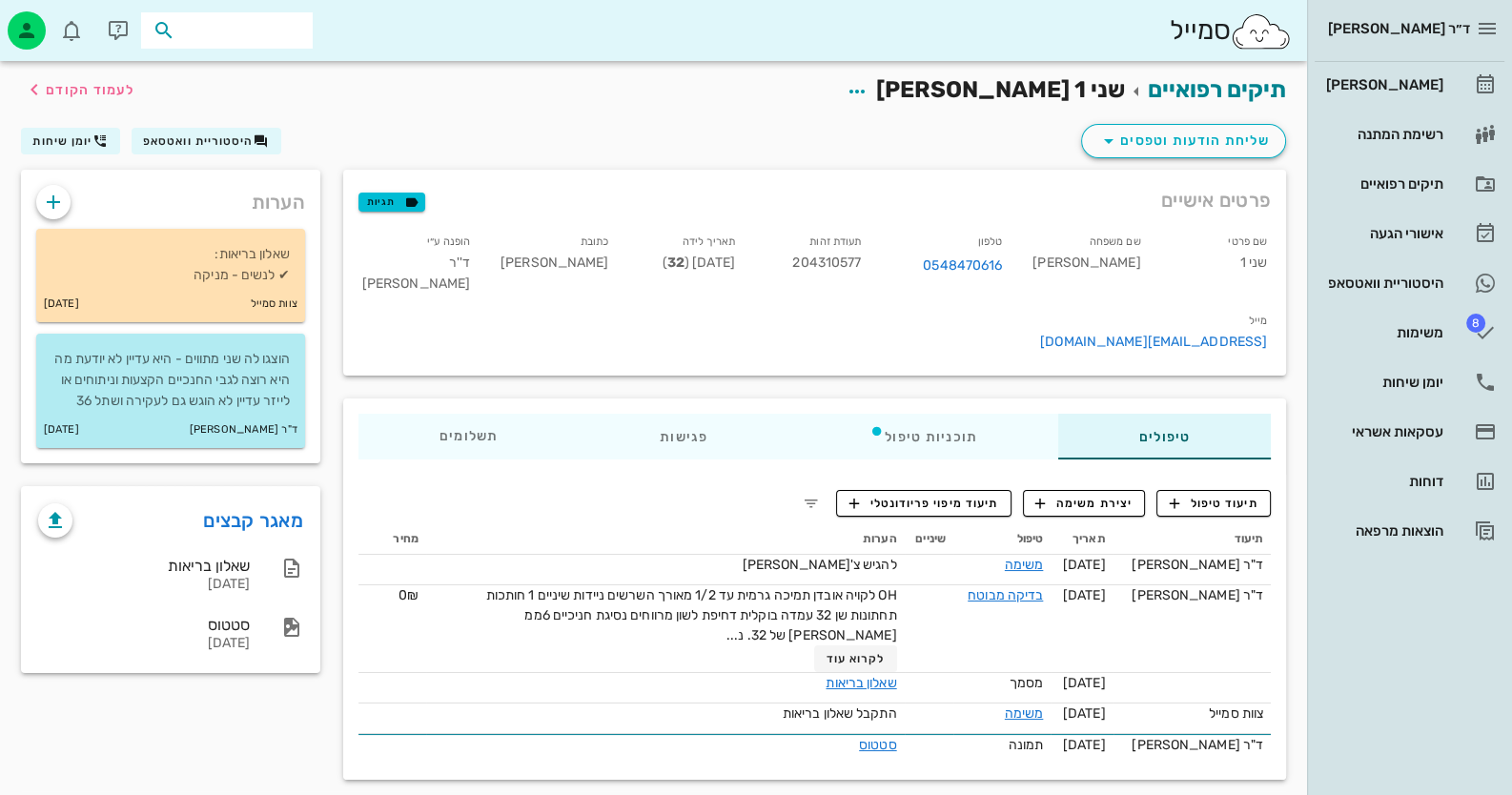
click at [259, 28] on input "text" at bounding box center [240, 30] width 122 height 25
type input "טיש"
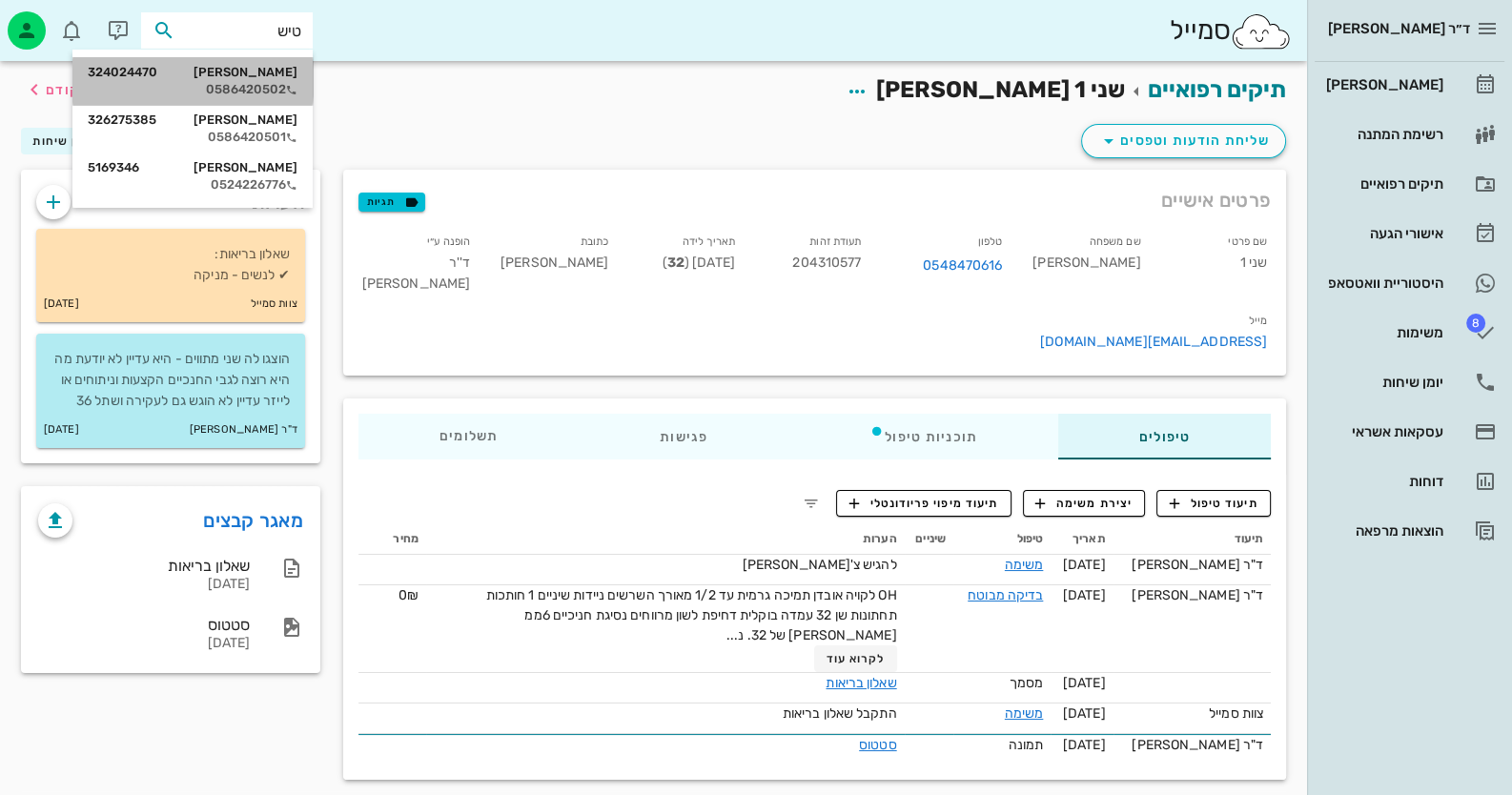
click at [269, 84] on div "0586420502" at bounding box center [192, 89] width 210 height 15
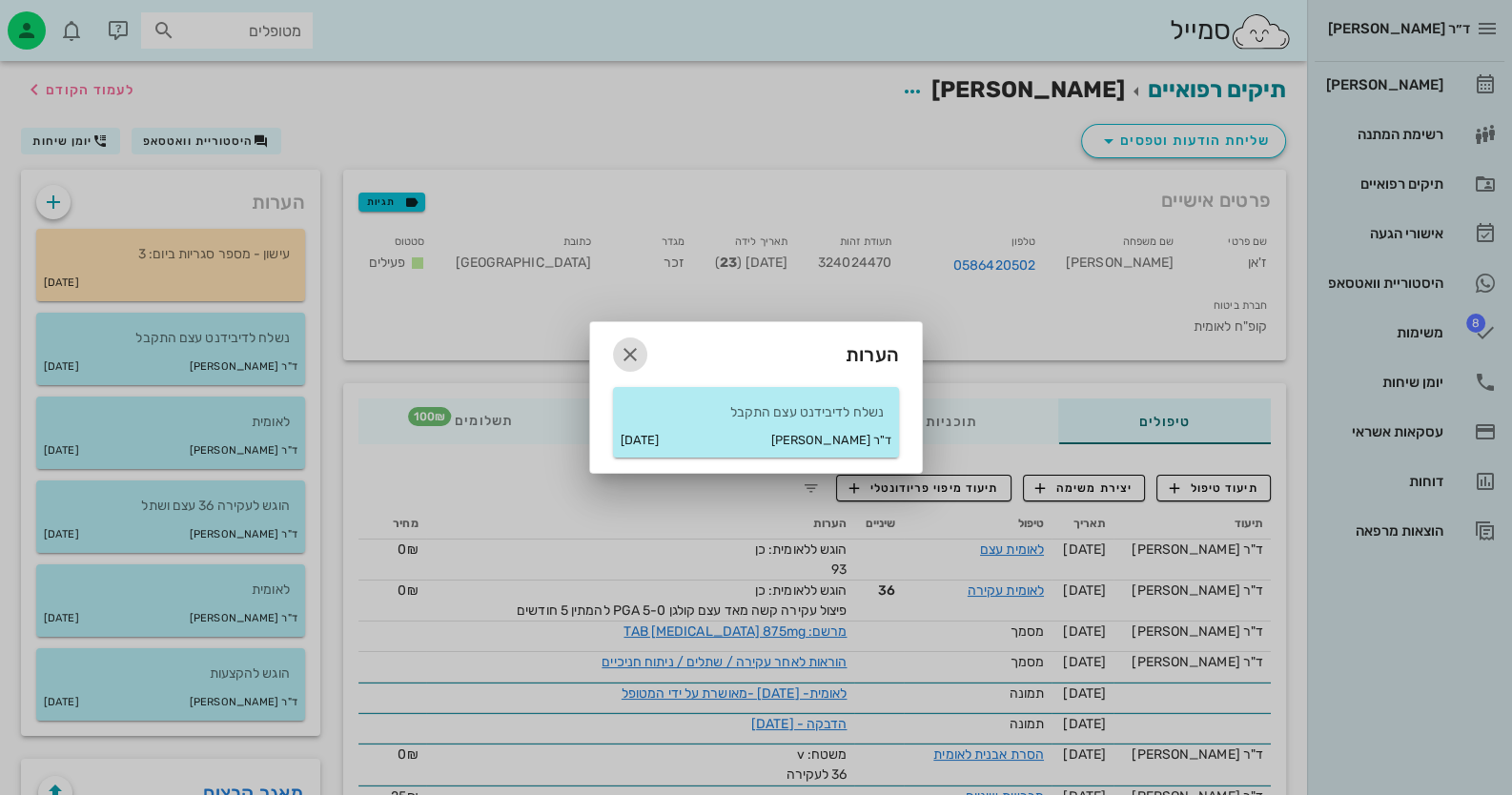
click at [634, 352] on icon "button" at bounding box center [629, 354] width 23 height 23
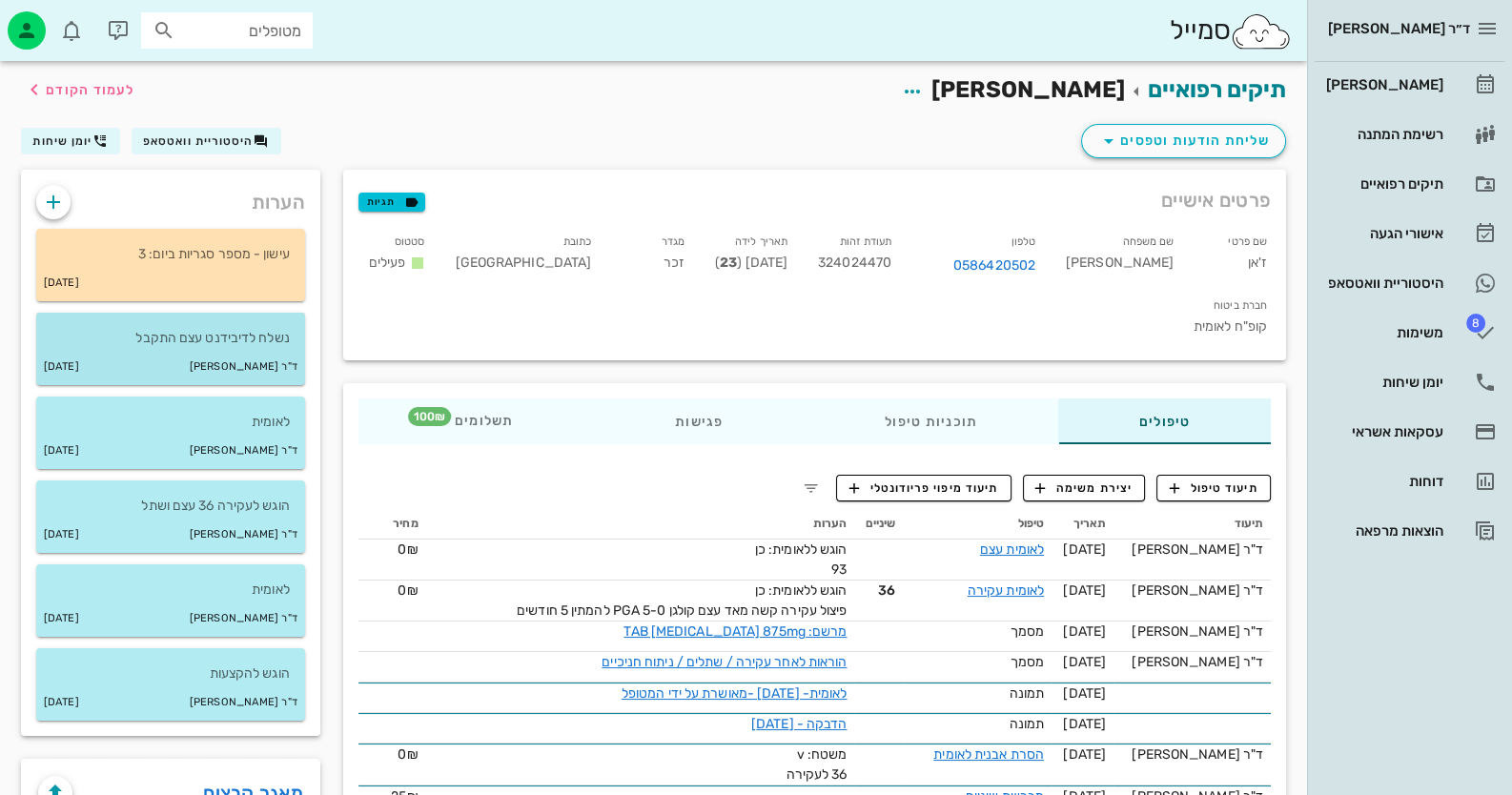
click at [234, 347] on p "נשלח לדיבידנט עצם התקבל" at bounding box center [170, 338] width 238 height 21
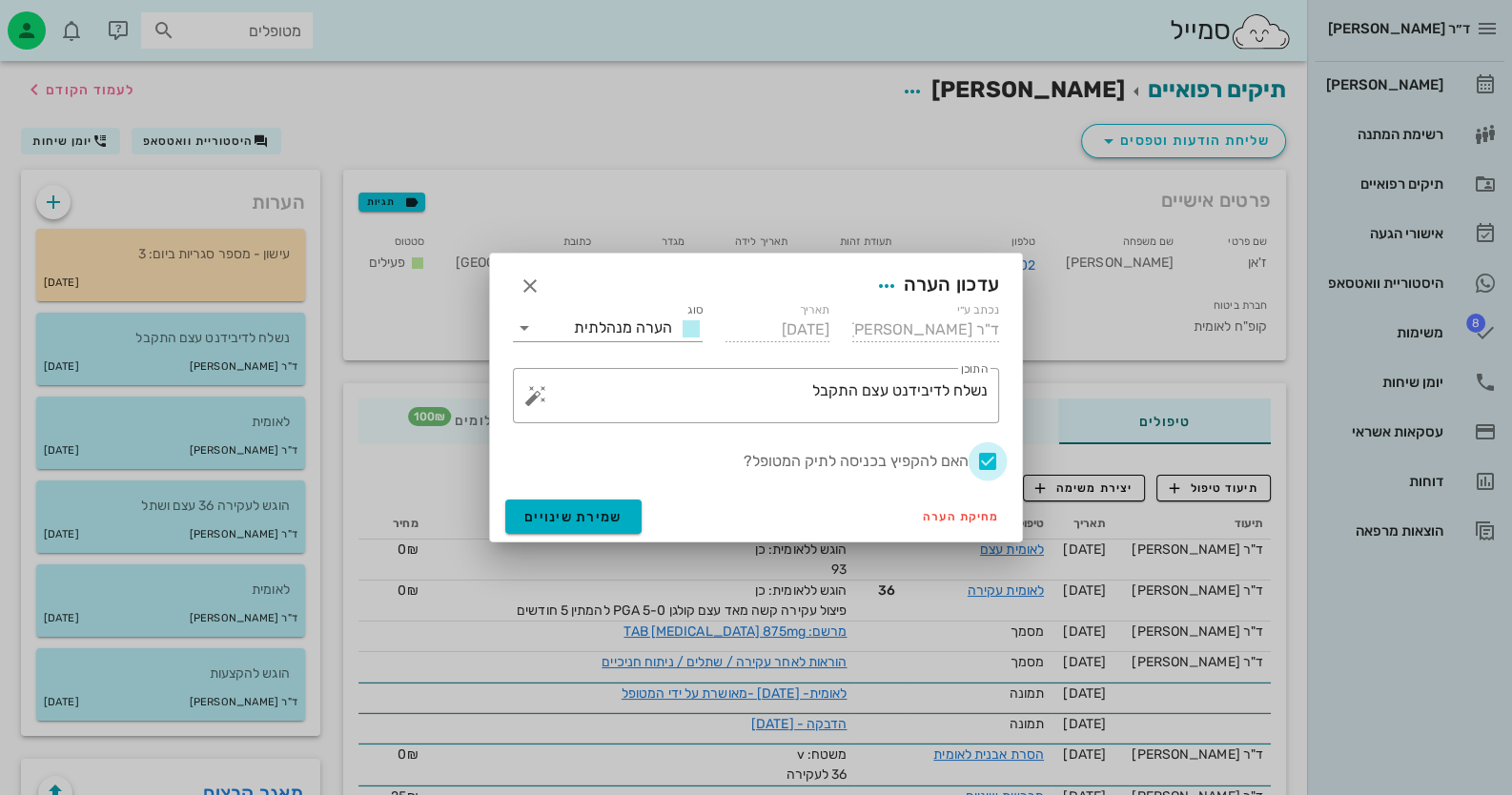
click at [989, 462] on div at bounding box center [987, 461] width 33 height 33
checkbox input "false"
click at [553, 517] on span "שמירת שינויים" at bounding box center [573, 517] width 99 height 16
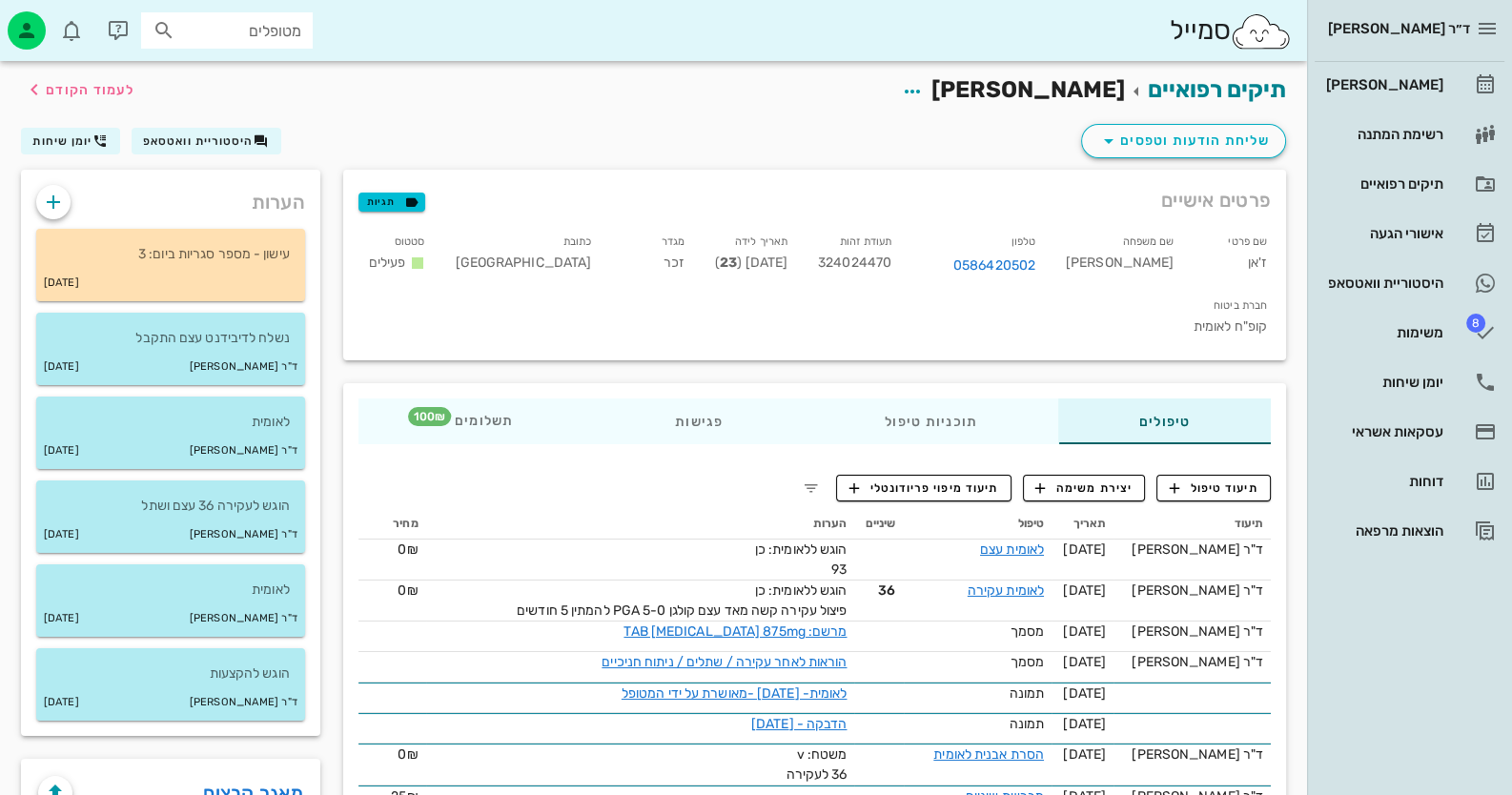
click at [1404, 585] on div "ד״ר חיה מאיר יומן מרפאה רשימת המתנה תיקים רפואיים אישורי הגעה היסטוריית וואטסאפ…" at bounding box center [1410, 397] width 205 height 795
click at [1420, 332] on div "משימות" at bounding box center [1382, 332] width 121 height 15
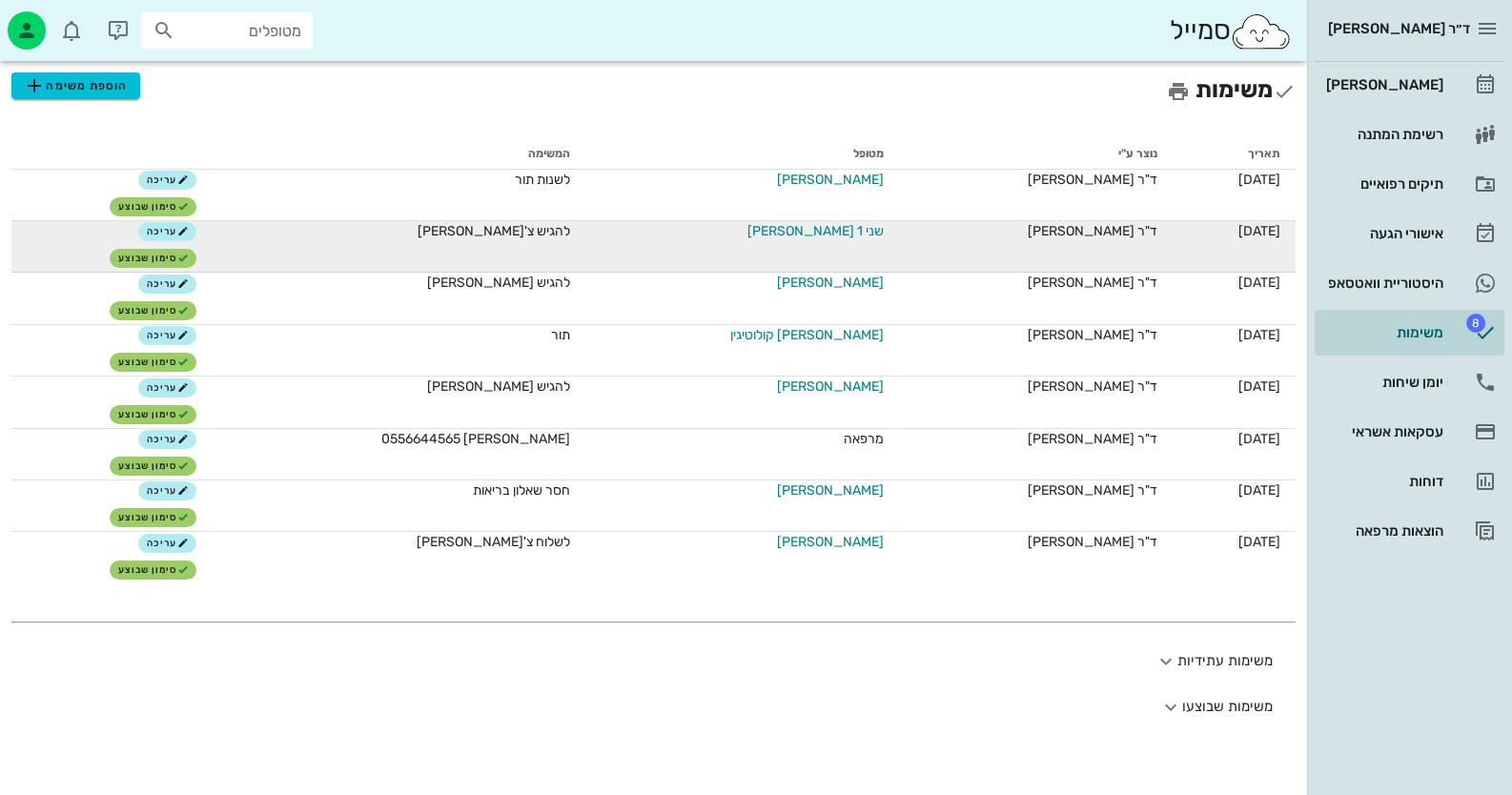
click at [793, 232] on span "שני 1 [PERSON_NAME]" at bounding box center [816, 232] width 136 height 20
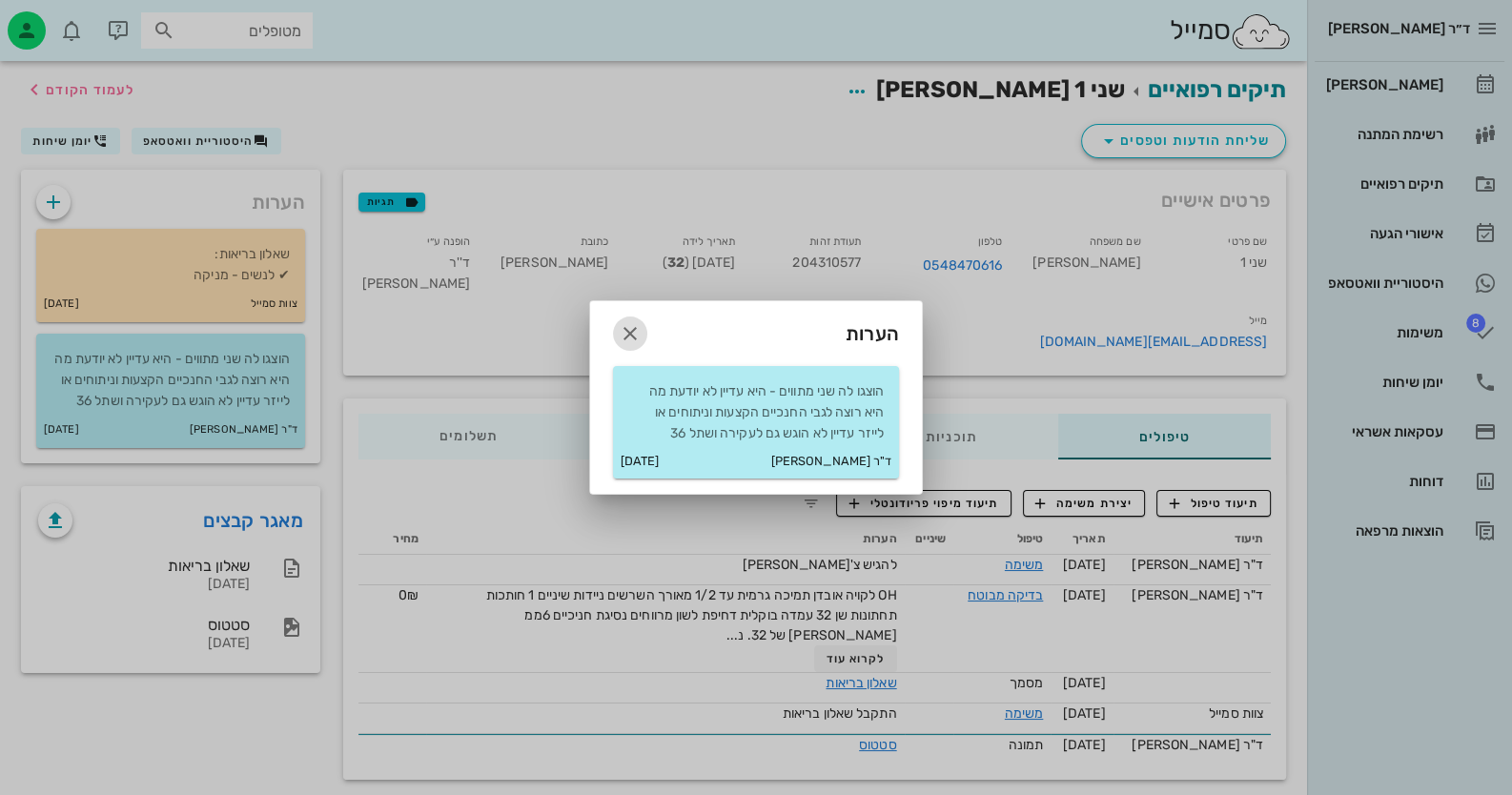
click at [625, 334] on icon "button" at bounding box center [629, 333] width 23 height 23
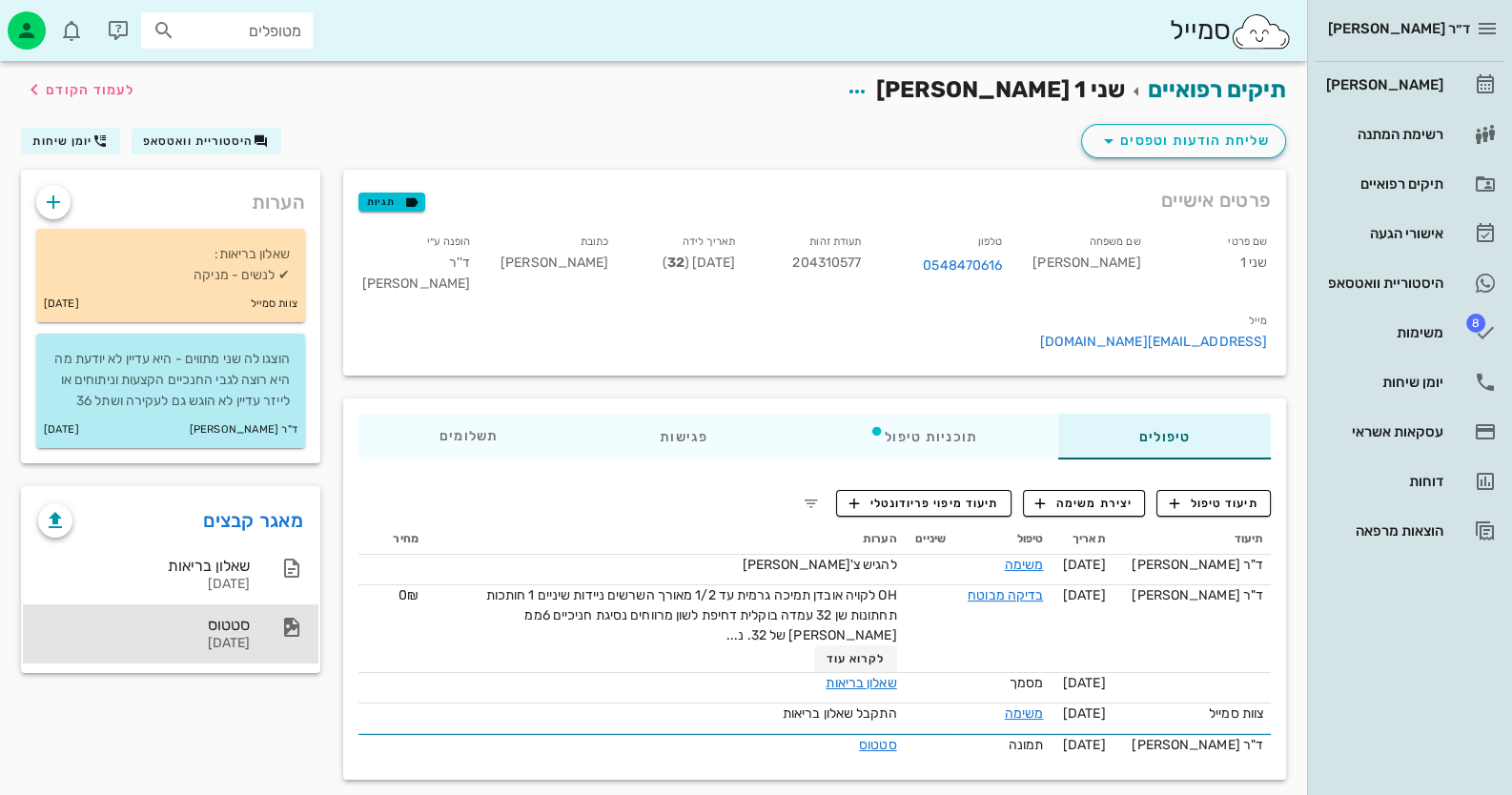
click at [187, 652] on div "[DATE]" at bounding box center [144, 644] width 212 height 16
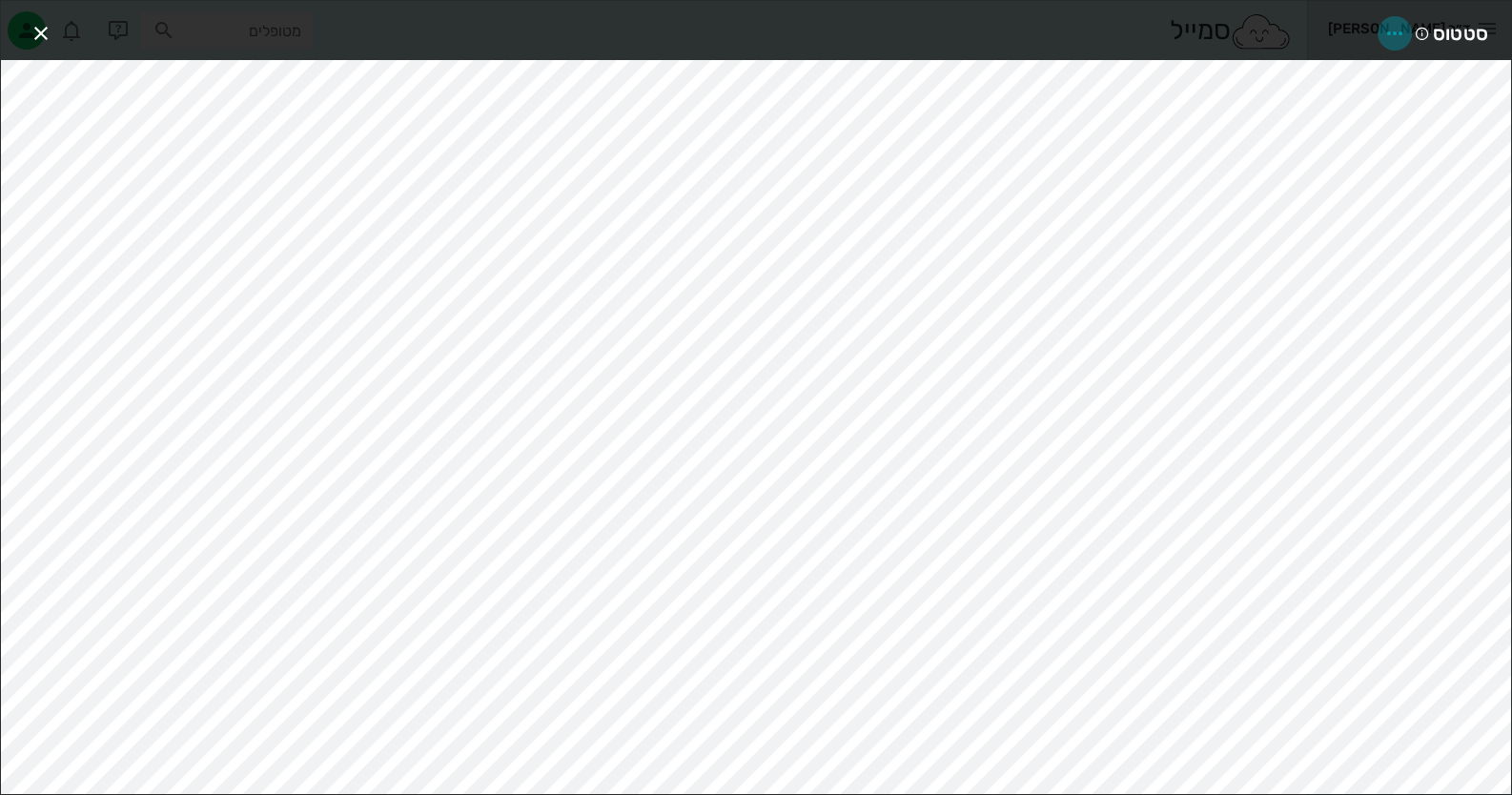
click at [1402, 31] on icon "button" at bounding box center [1394, 33] width 23 height 23
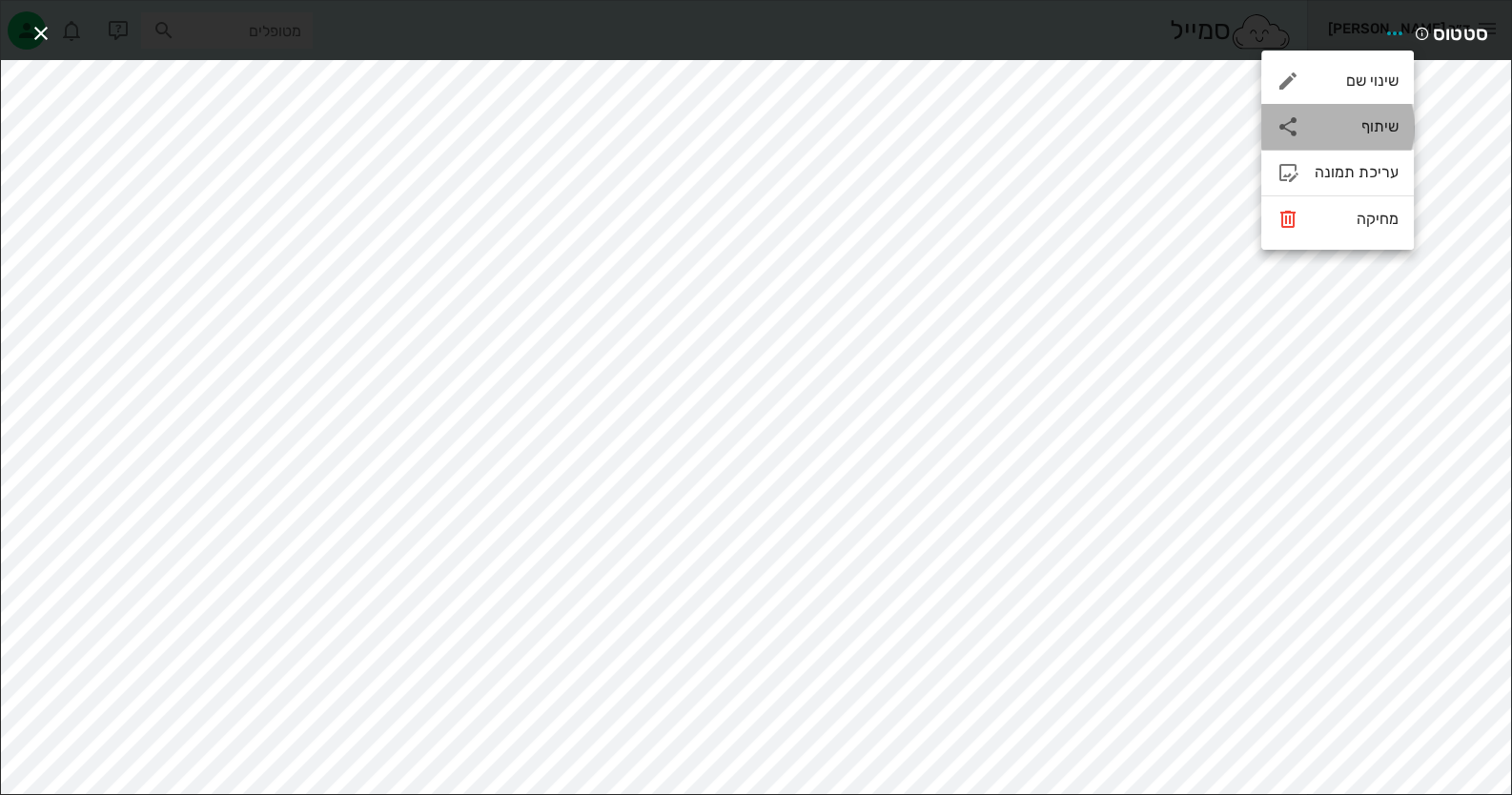
click at [1371, 115] on div "שיתוף" at bounding box center [1337, 126] width 153 height 45
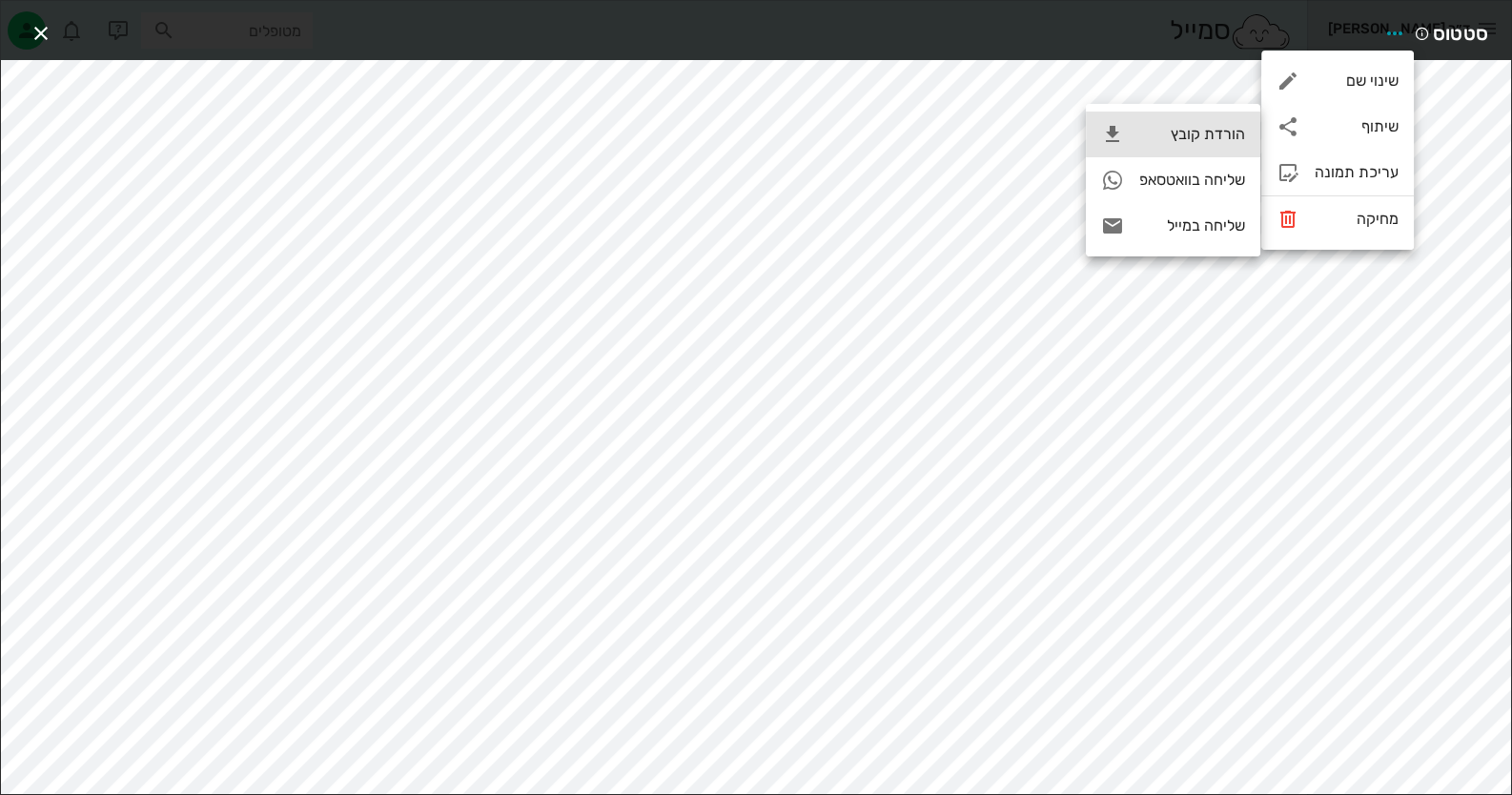
click at [1132, 128] on div "הורדת קובץ" at bounding box center [1172, 134] width 174 height 45
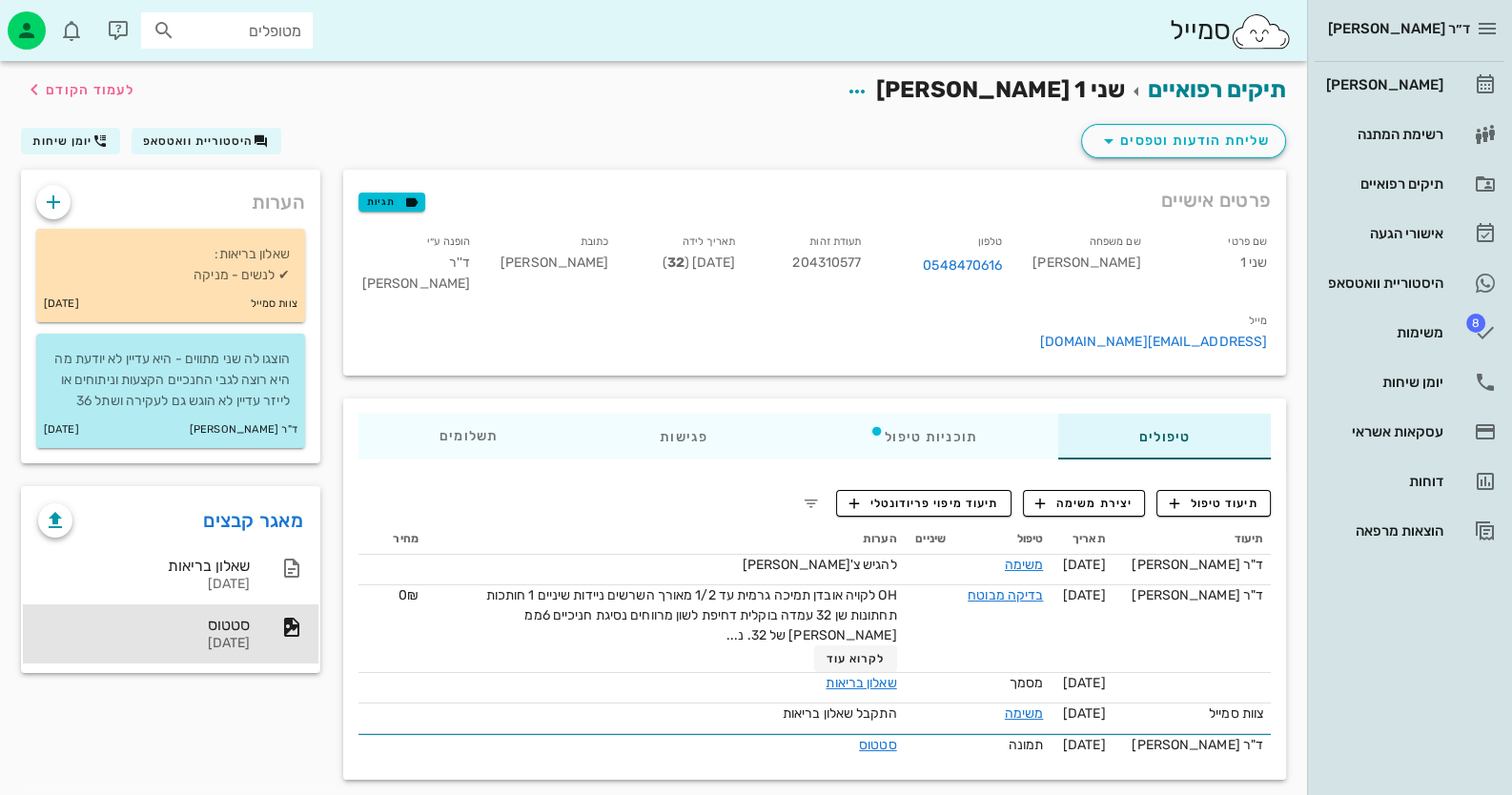
click at [861, 262] on span "204310577" at bounding box center [826, 262] width 69 height 16
copy span "204310577"
click at [1415, 276] on div "היסטוריית וואטסאפ" at bounding box center [1382, 283] width 121 height 15
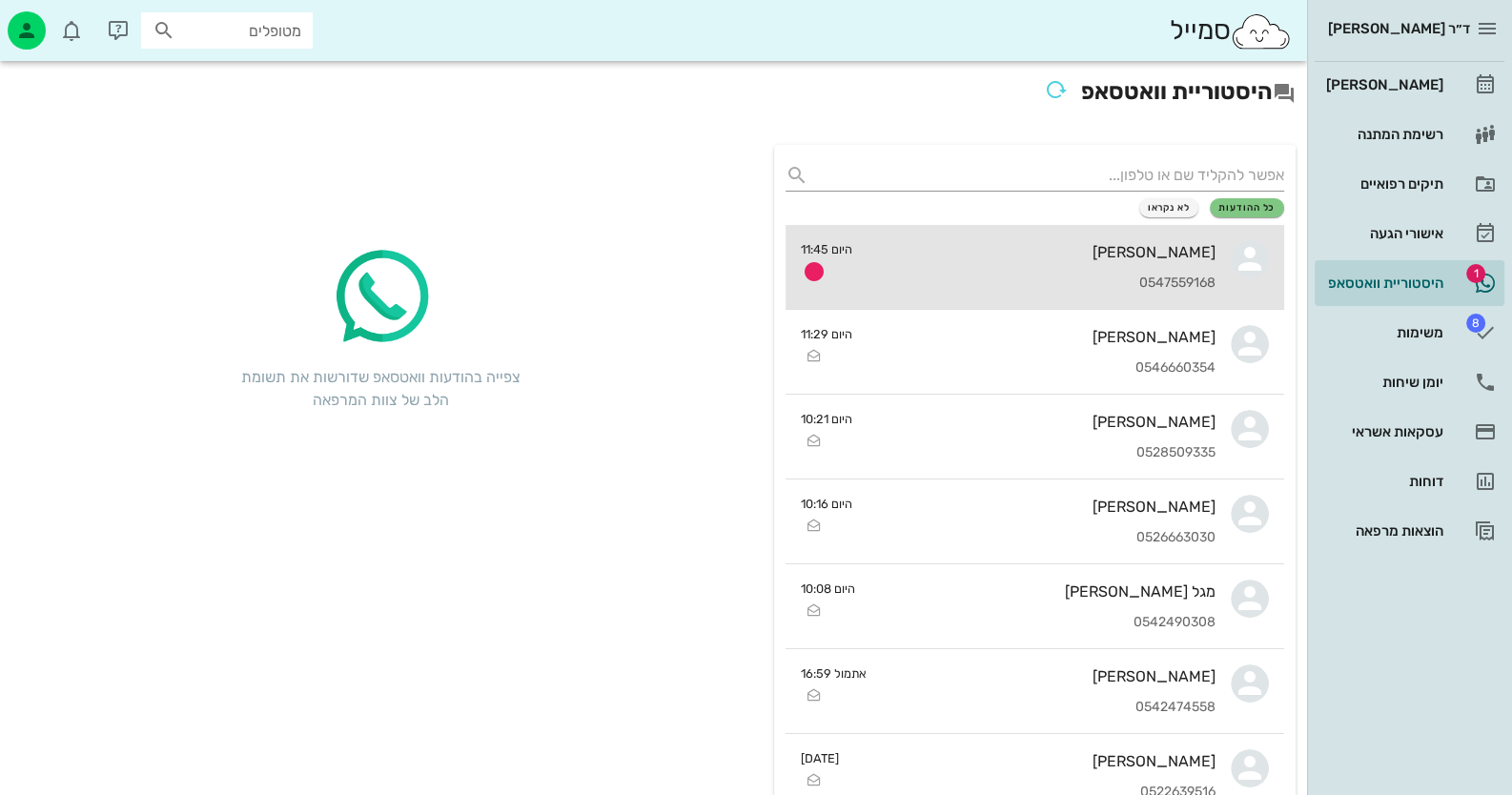
click at [1118, 237] on div "יוליה מרקולוביץ לוי 0547559168" at bounding box center [1041, 266] width 348 height 84
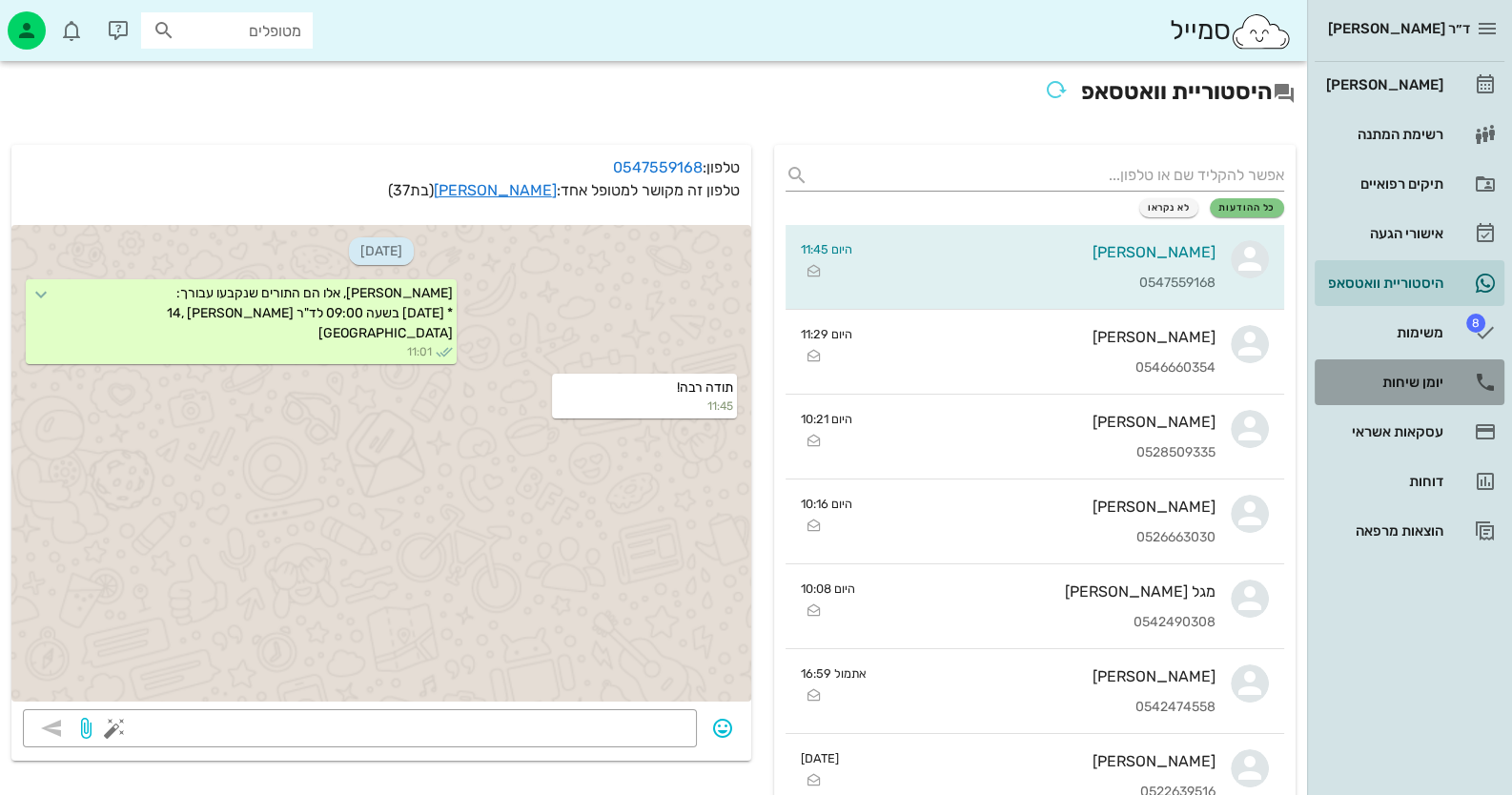
click at [1452, 370] on link "יומן שיחות" at bounding box center [1410, 382] width 190 height 45
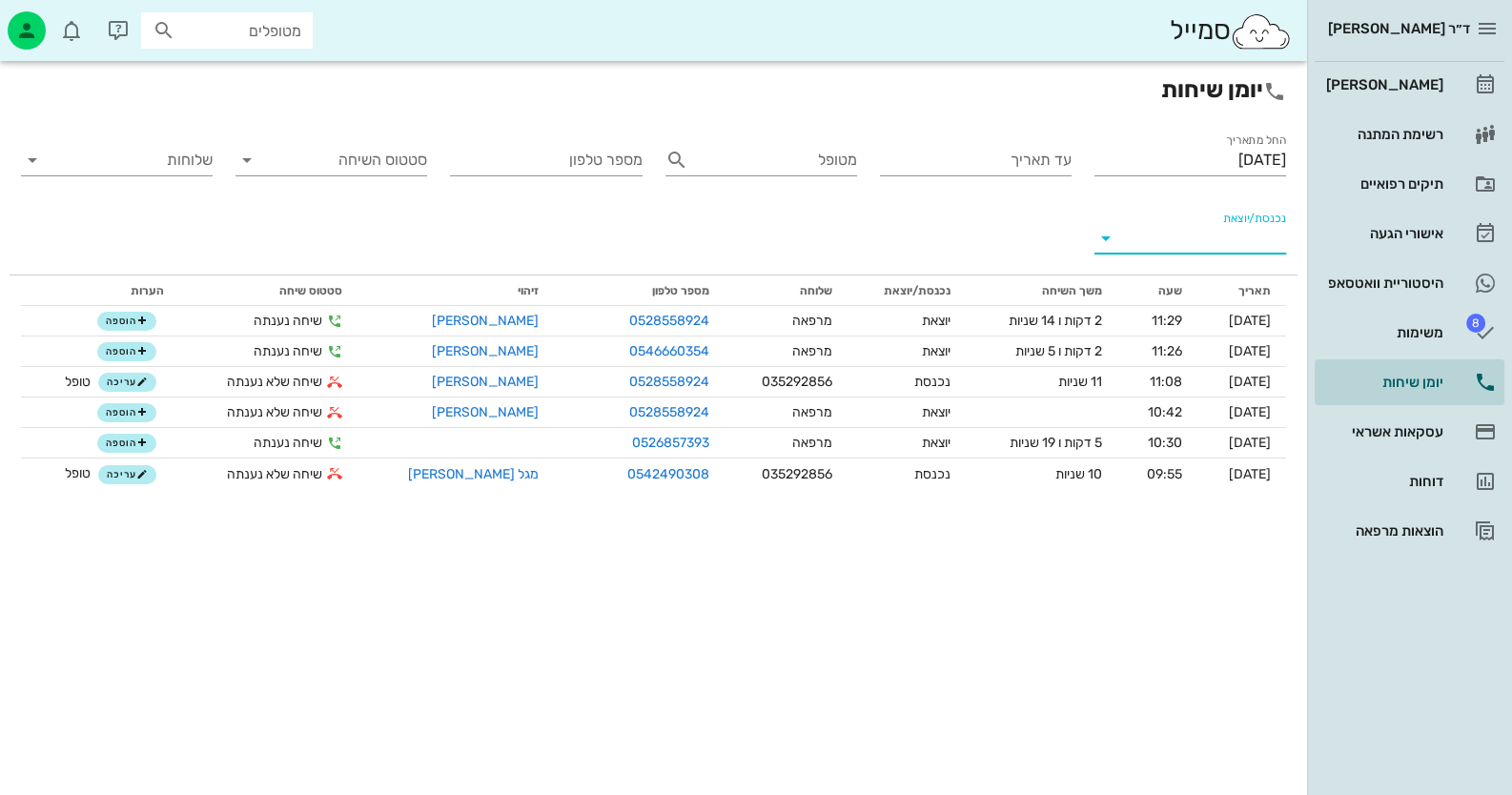
click at [1263, 240] on input "נכנסת/יוצאת" at bounding box center [1206, 237] width 162 height 31
click at [1263, 240] on div "נכנסת" at bounding box center [1237, 253] width 67 height 45
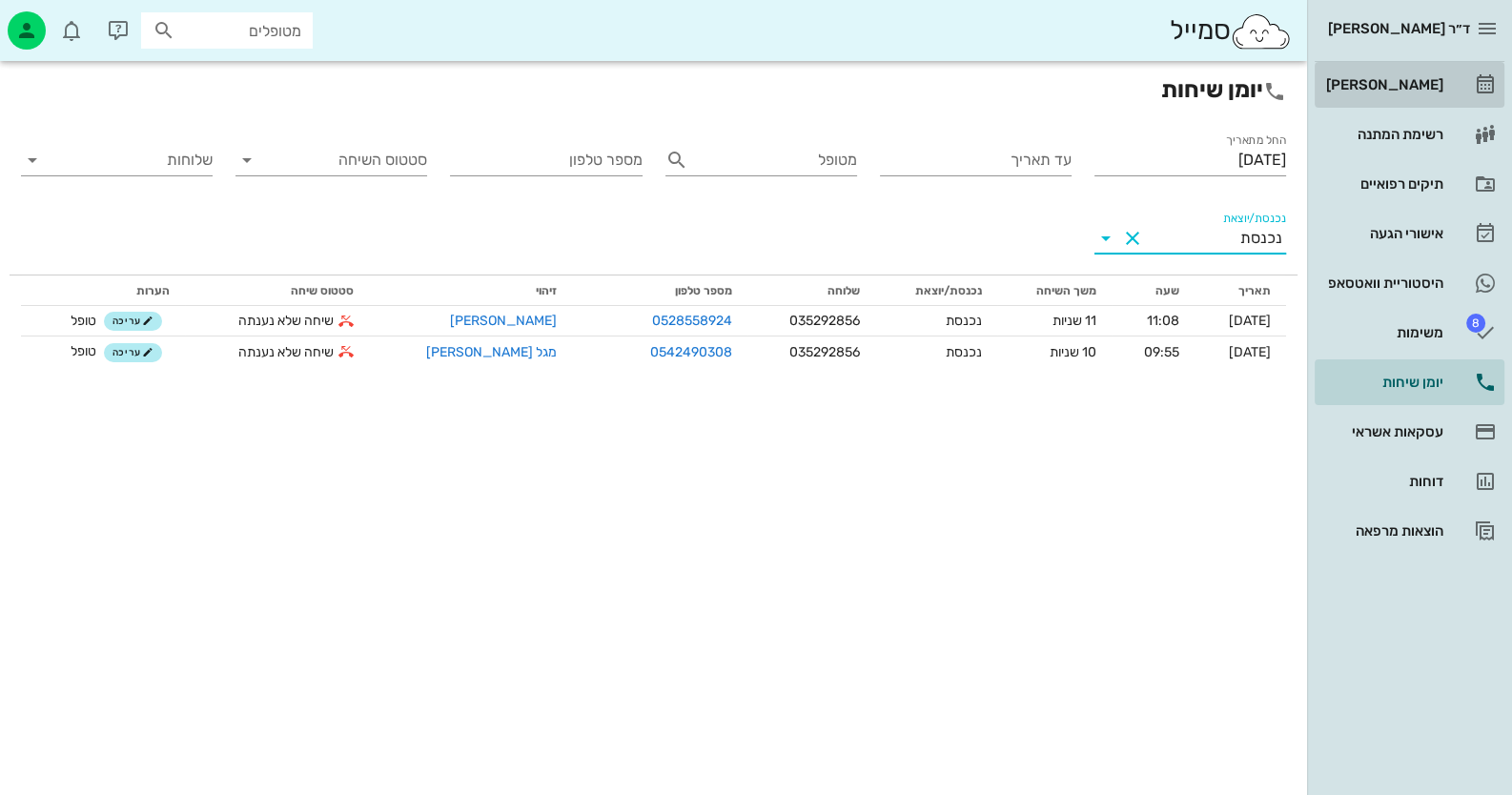
click at [1419, 100] on link "[PERSON_NAME]" at bounding box center [1410, 85] width 190 height 45
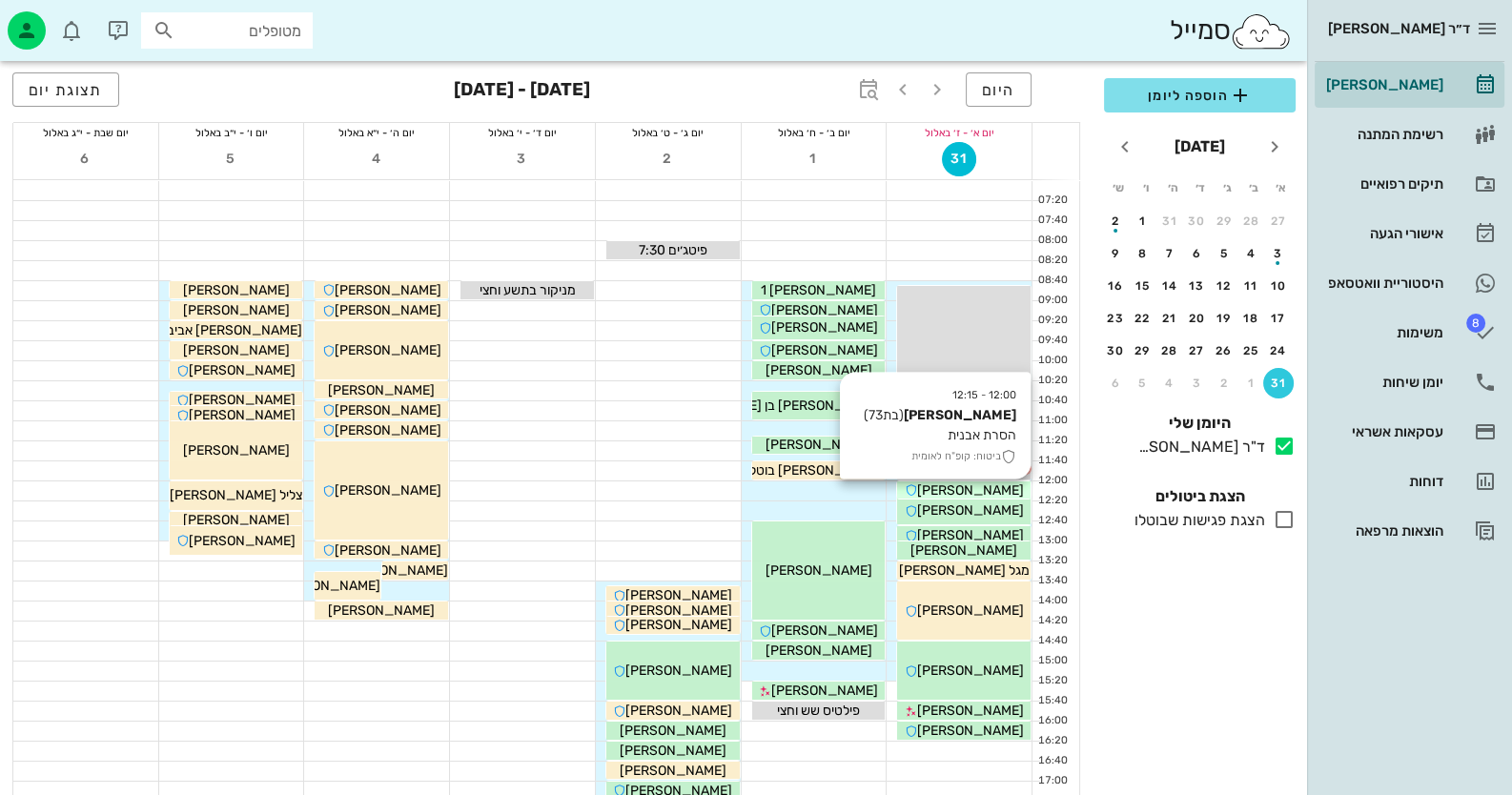
click at [983, 492] on span "[PERSON_NAME]" at bounding box center [970, 491] width 106 height 16
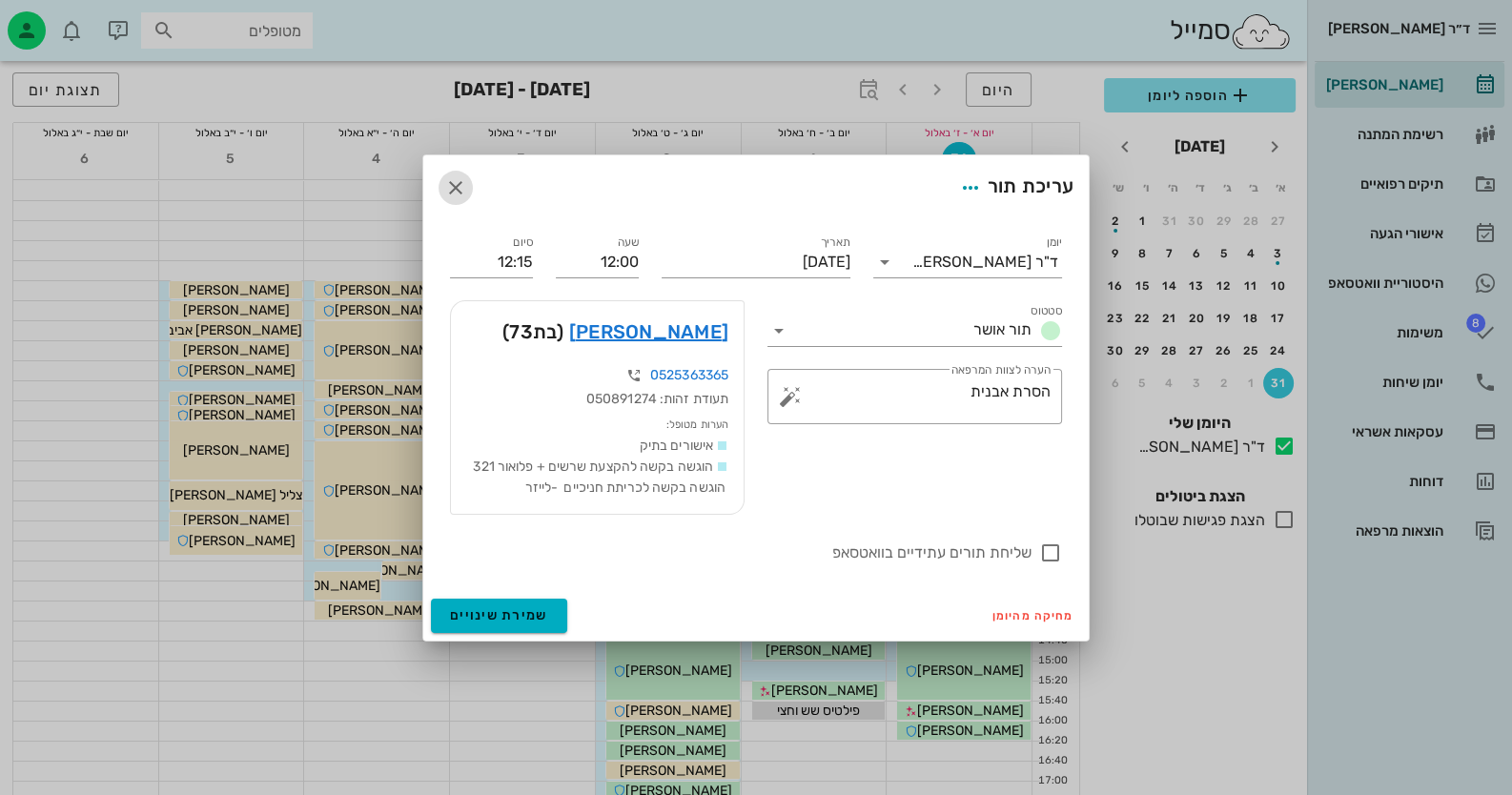
click at [459, 186] on icon "button" at bounding box center [455, 187] width 23 height 23
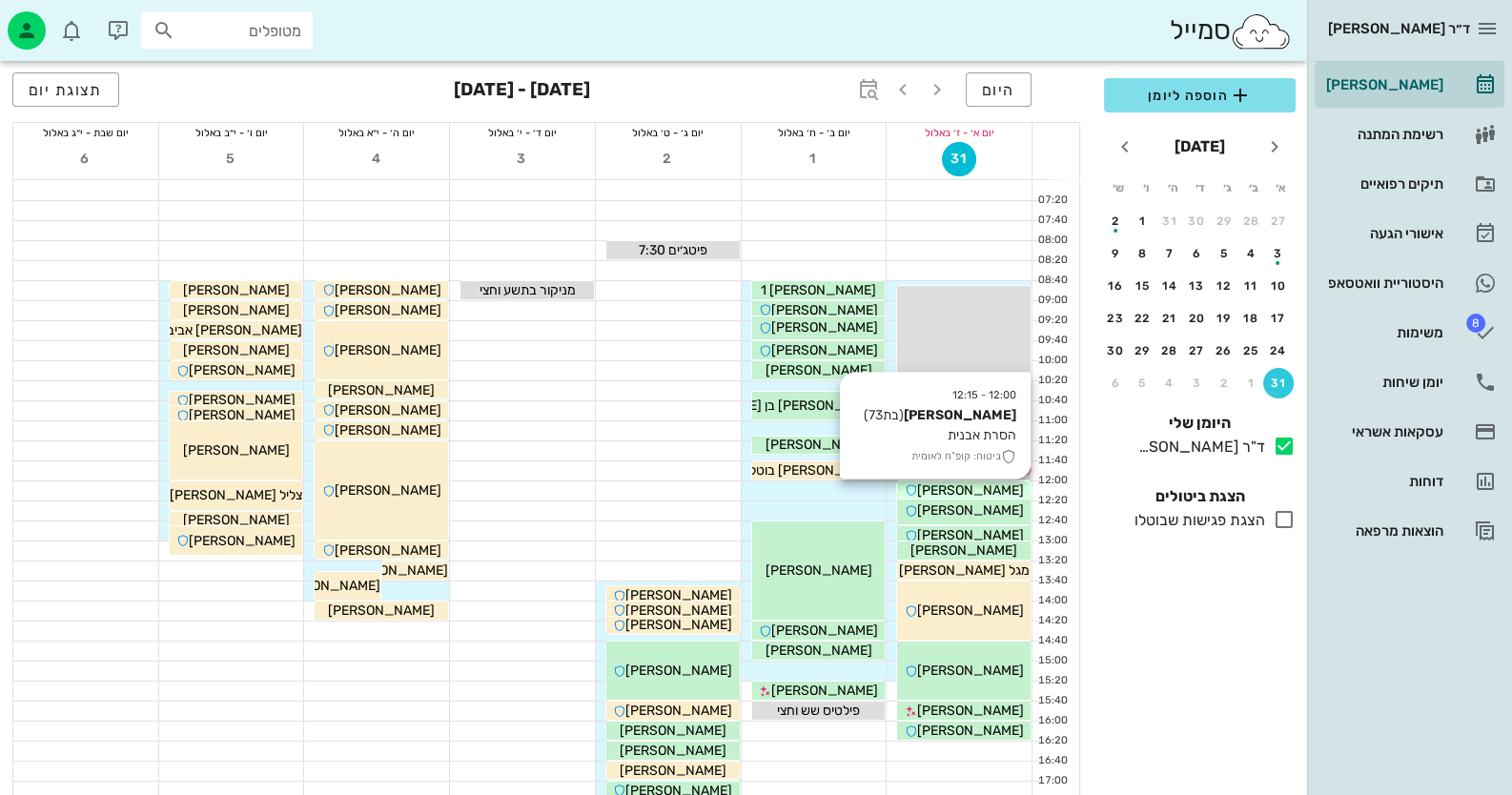
click at [1002, 494] on span "[PERSON_NAME]" at bounding box center [970, 491] width 106 height 16
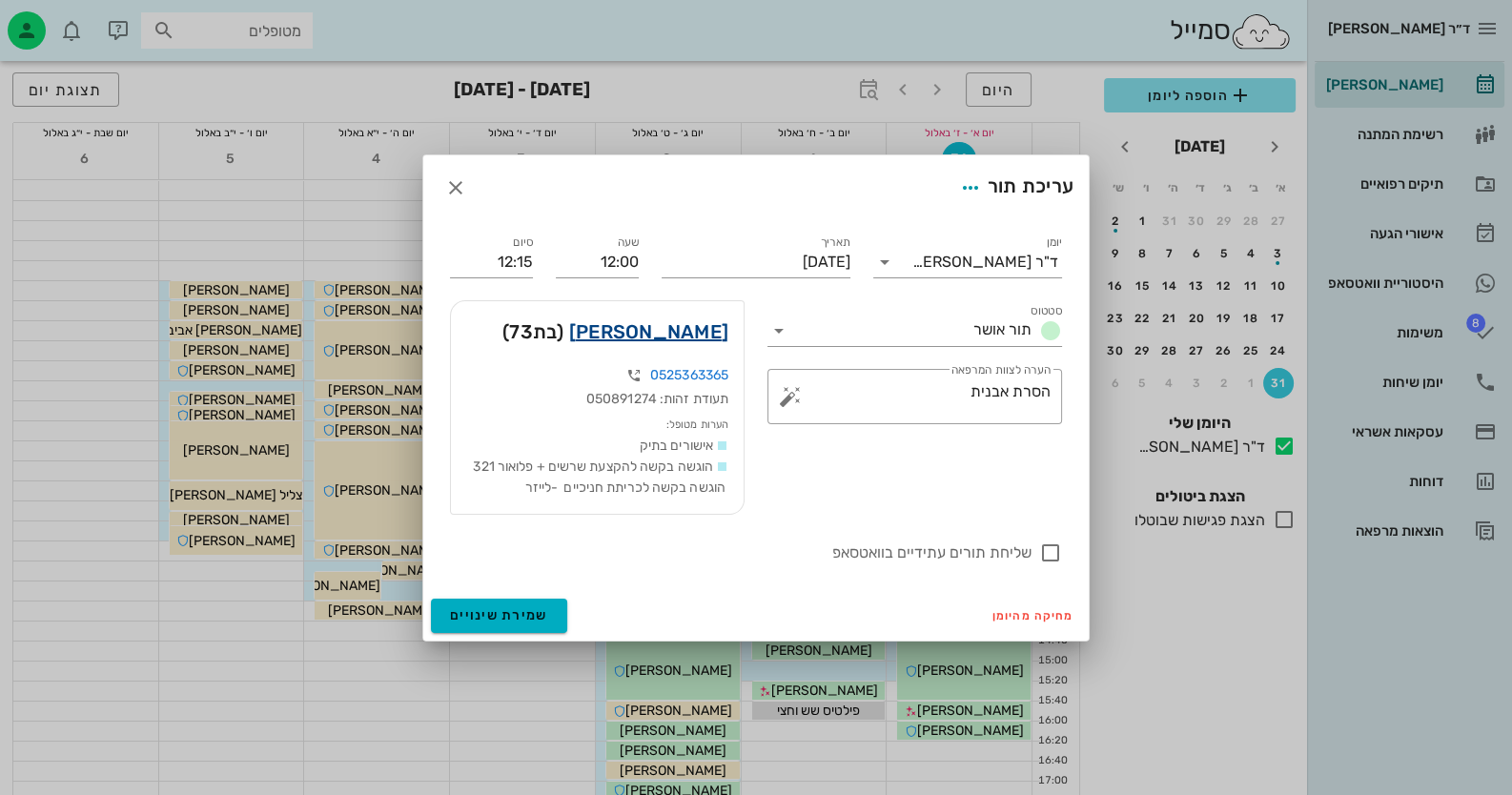
click at [657, 325] on link "יעל ששתיאל" at bounding box center [649, 331] width 160 height 31
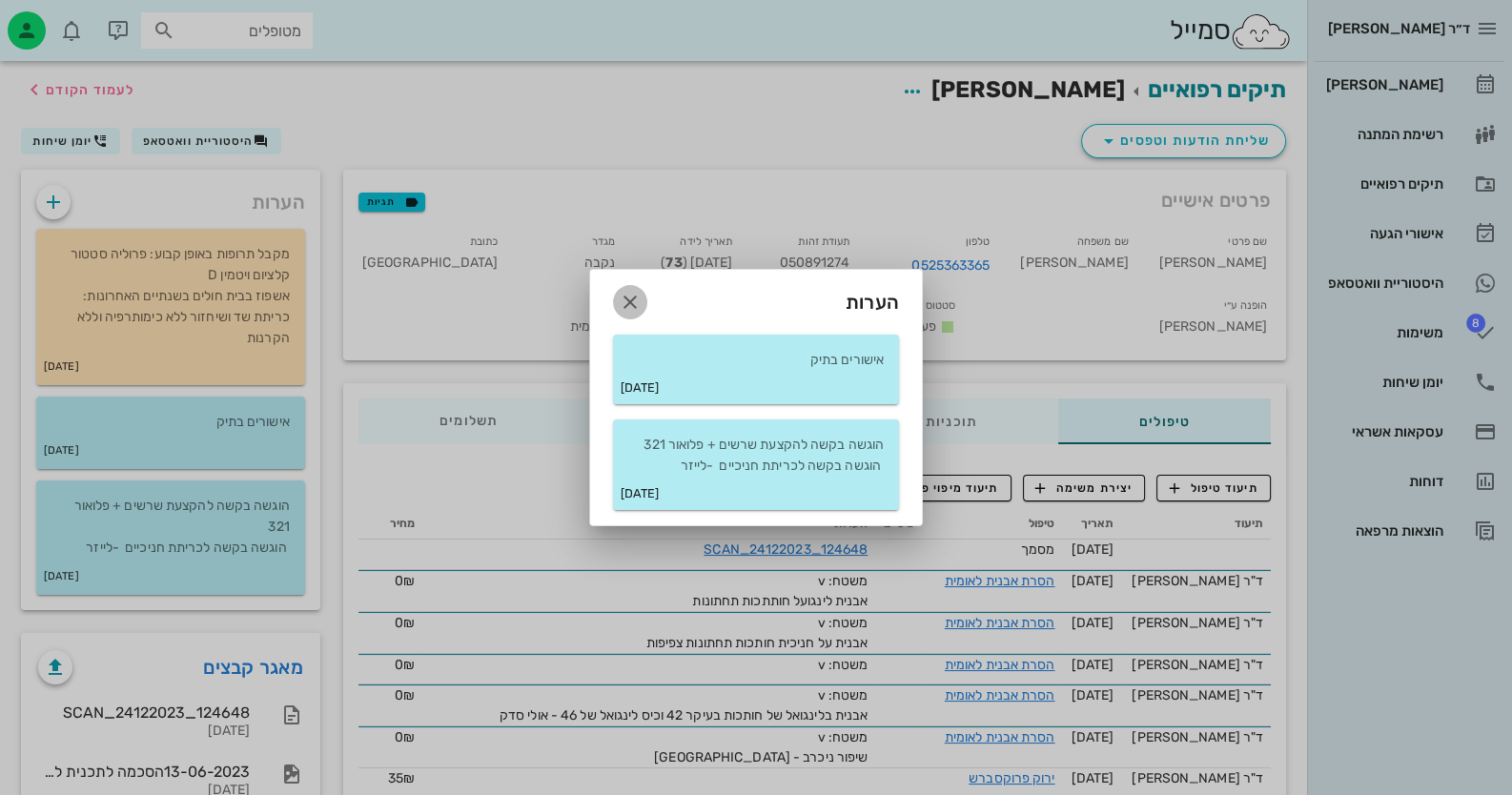
click at [631, 304] on icon "button" at bounding box center [629, 301] width 23 height 23
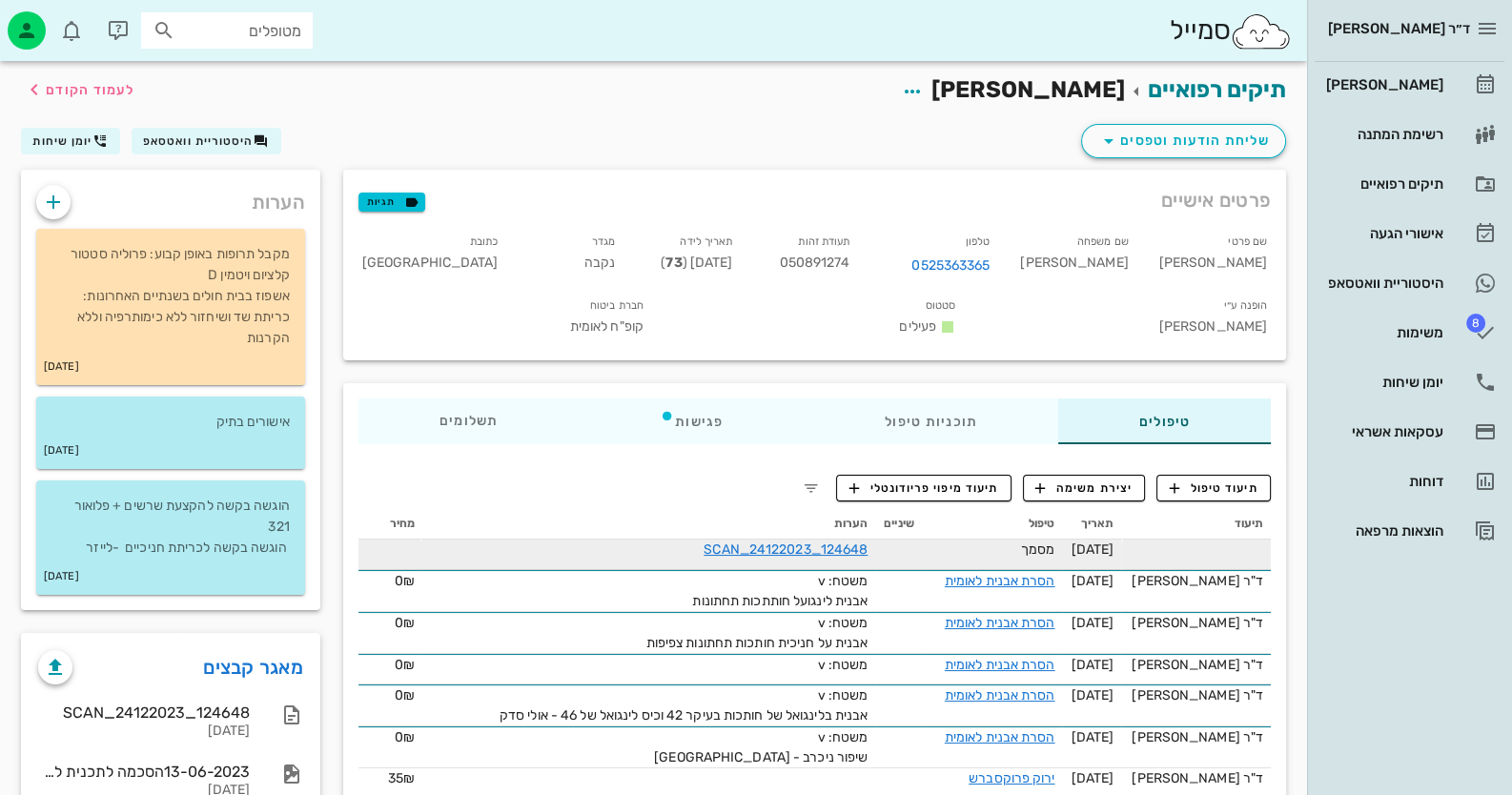
click at [855, 540] on div "SCAN_24122023_124648" at bounding box center [652, 550] width 428 height 20
click at [855, 542] on link "SCAN_24122023_124648" at bounding box center [785, 550] width 164 height 16
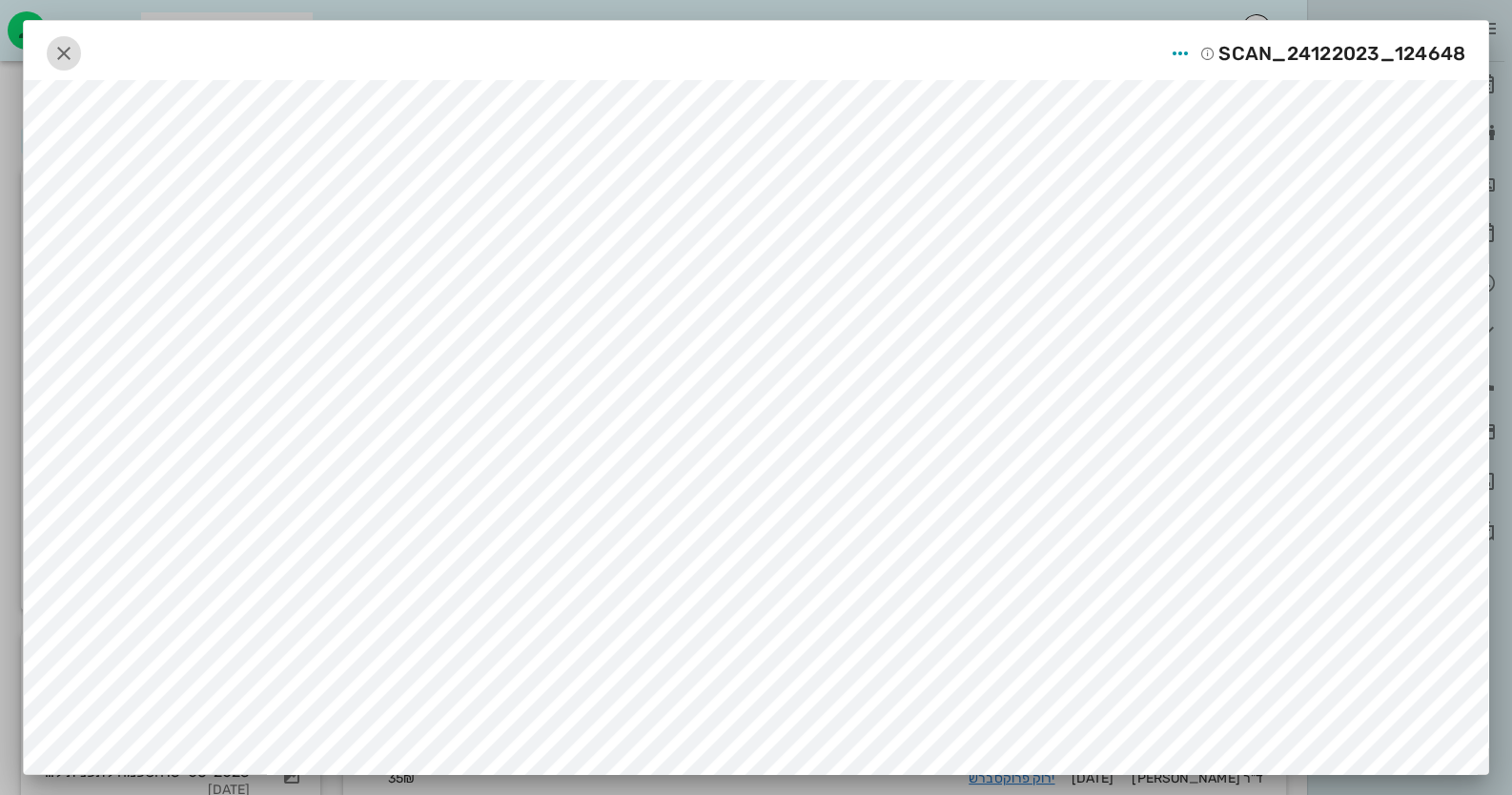
click at [75, 47] on icon "button" at bounding box center [63, 53] width 23 height 23
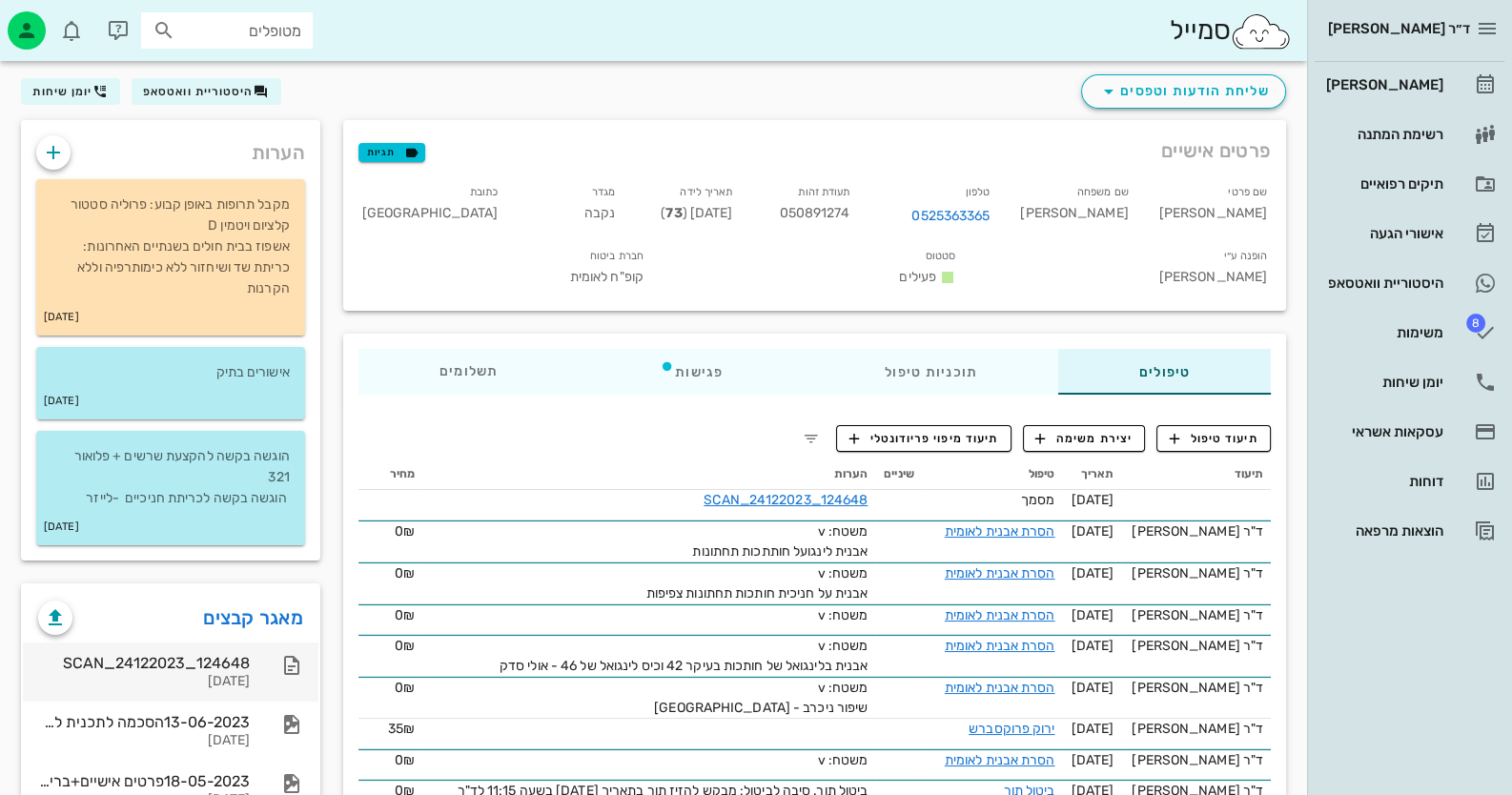
scroll to position [95, 0]
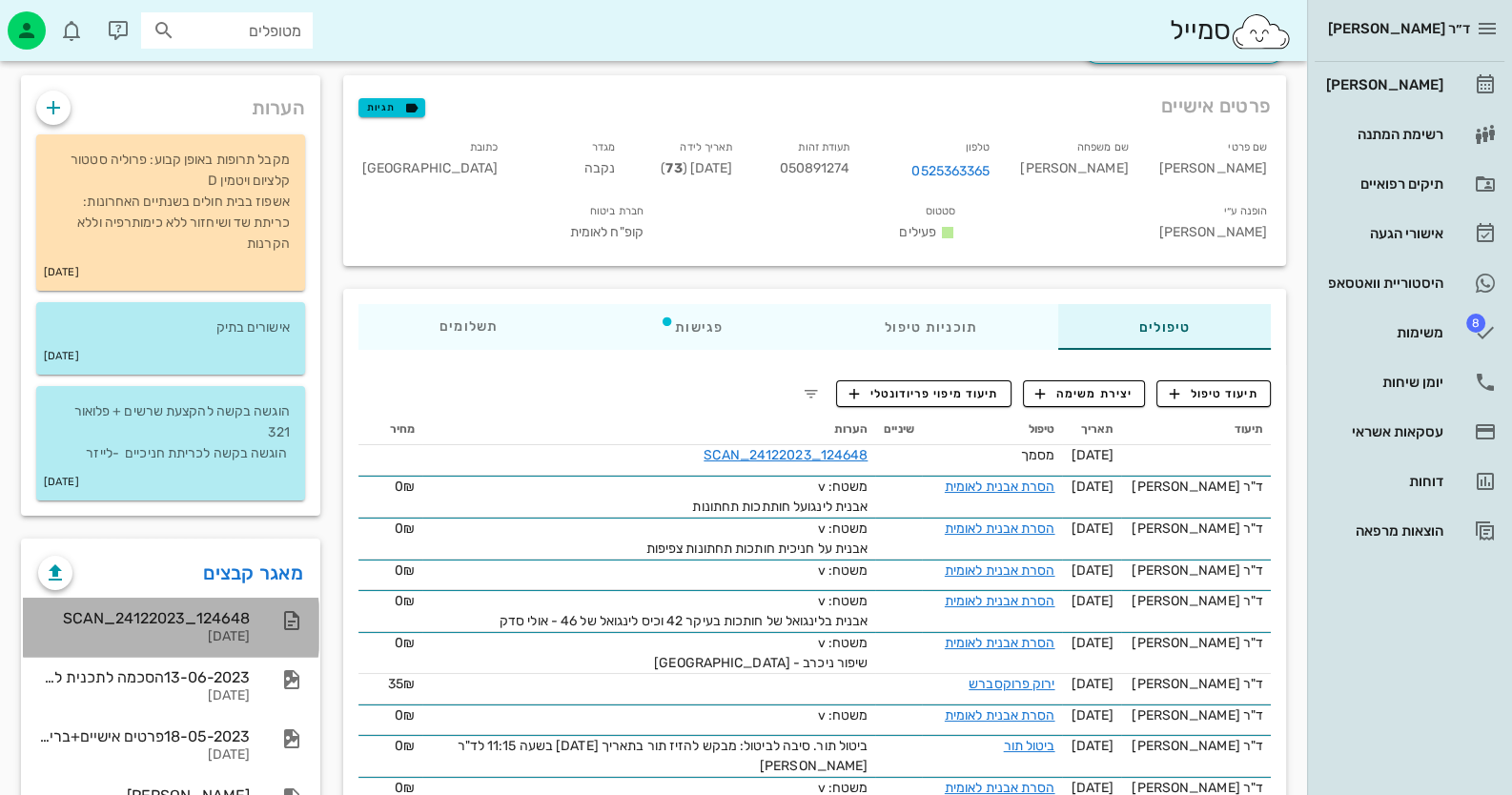
click at [203, 617] on div "SCAN_24122023_124648" at bounding box center [144, 618] width 212 height 18
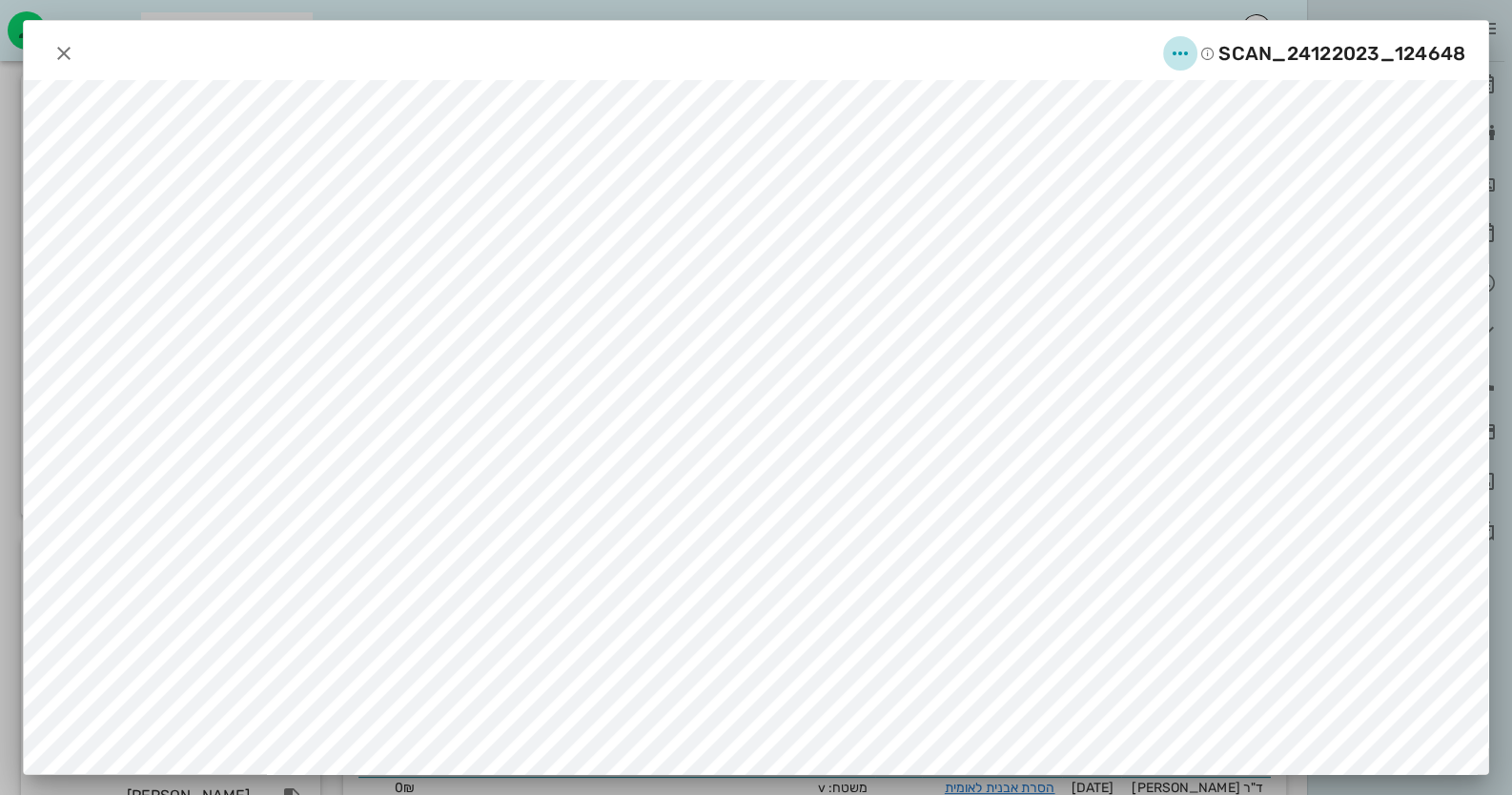
click at [1192, 50] on icon "button" at bounding box center [1179, 53] width 23 height 23
click at [1151, 218] on div "שינוי שם שיתוף מחיקה" at bounding box center [1144, 148] width 121 height 154
click at [1177, 46] on icon "button" at bounding box center [1179, 53] width 23 height 23
click at [1163, 204] on div "מחיקה" at bounding box center [1144, 193] width 121 height 45
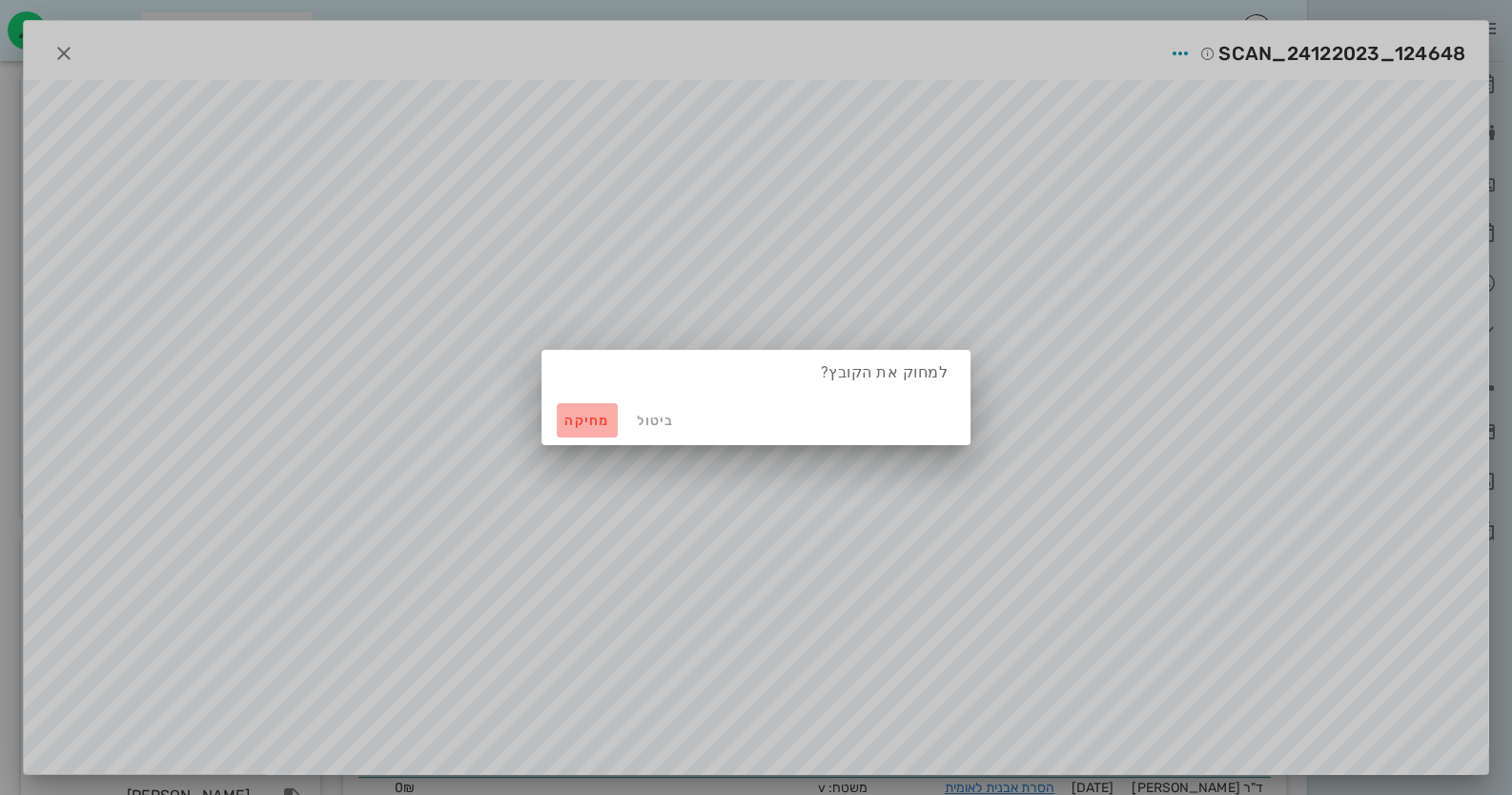
click at [603, 427] on span "מחיקה" at bounding box center [587, 421] width 45 height 16
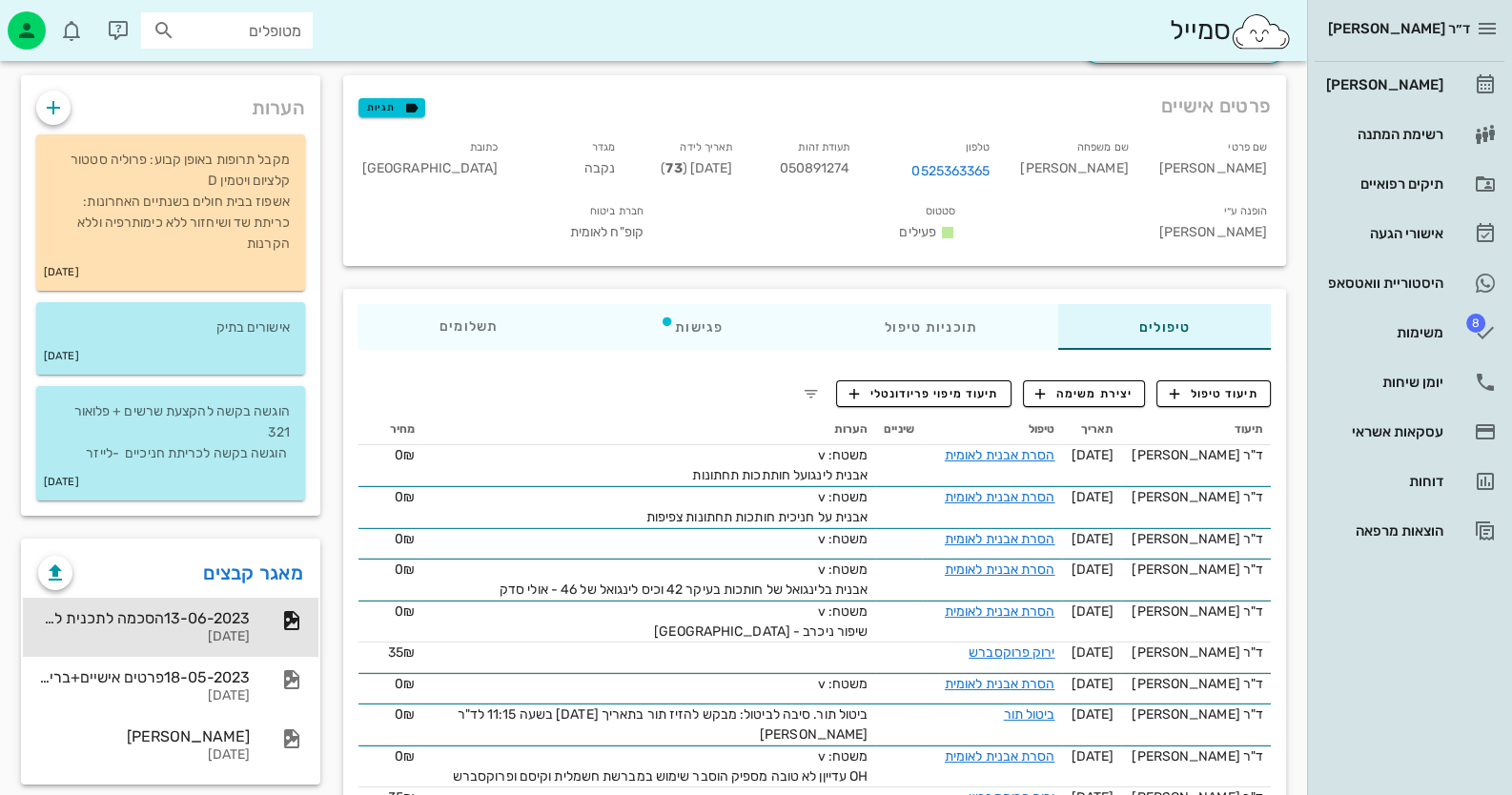
click at [849, 165] on span "050891274" at bounding box center [815, 168] width 71 height 16
copy span "050891274"
click at [1474, 287] on icon at bounding box center [1484, 283] width 23 height 23
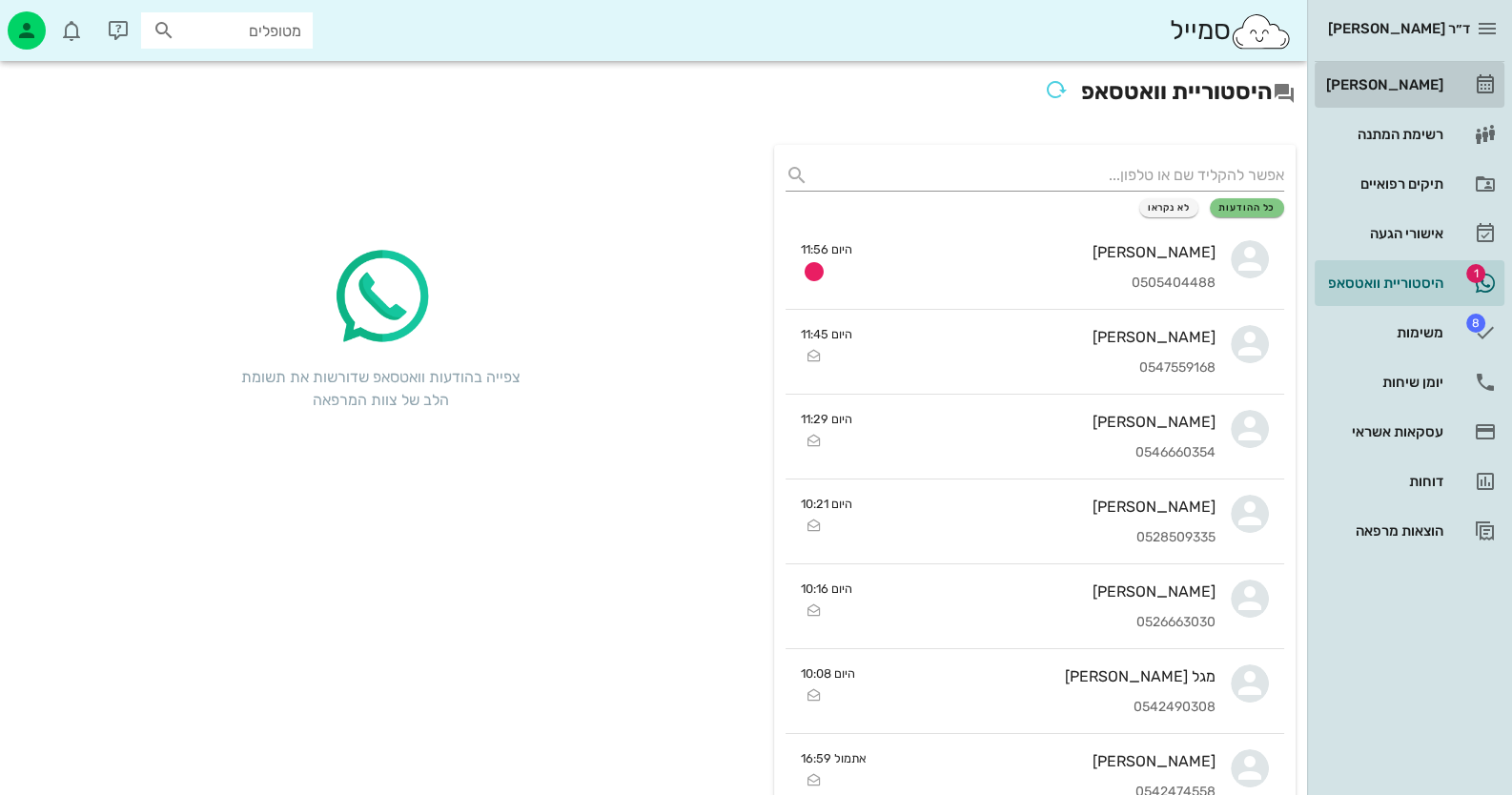
click at [1449, 69] on link "[PERSON_NAME]" at bounding box center [1410, 85] width 190 height 45
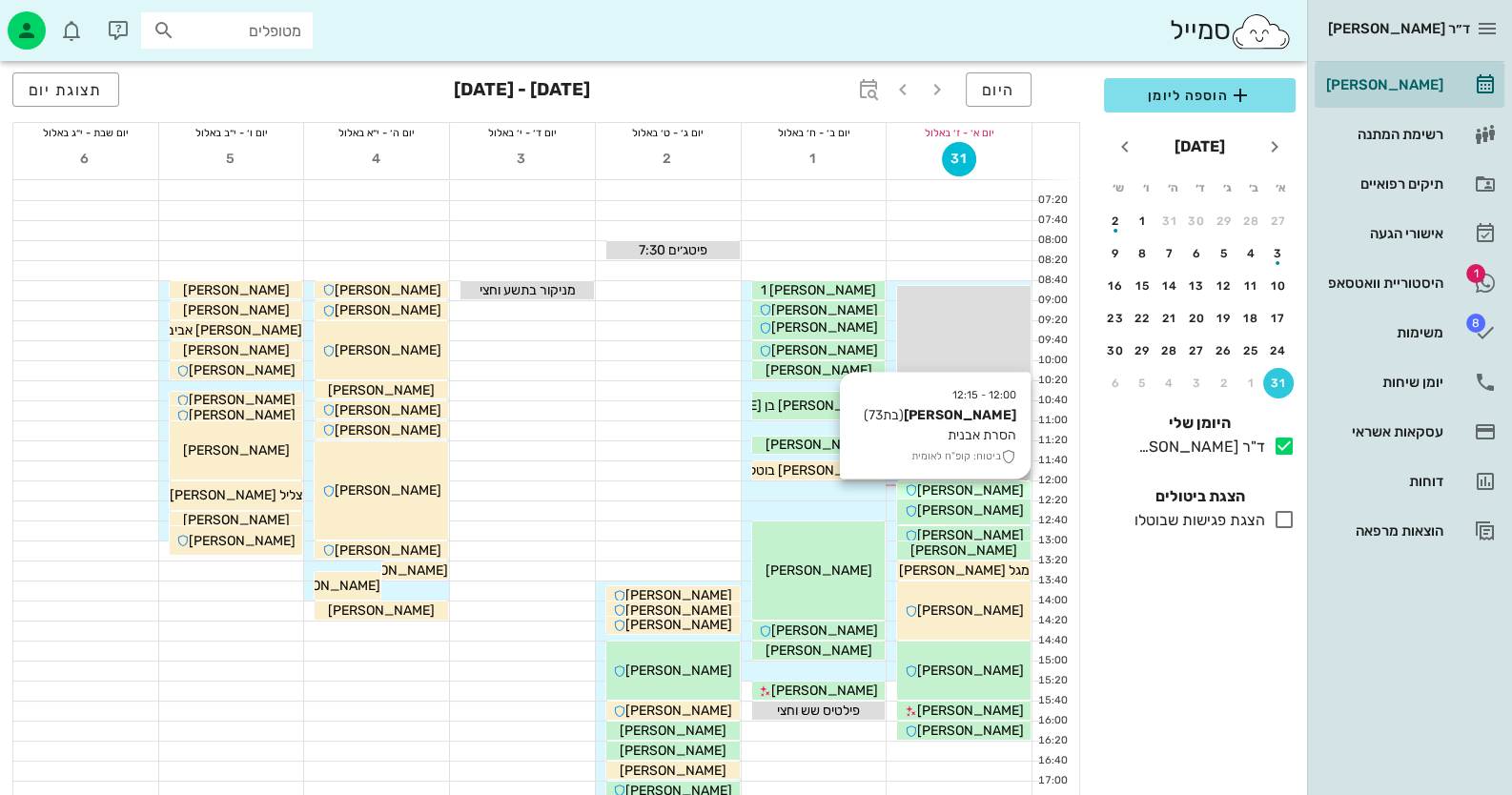
click at [976, 490] on span "[PERSON_NAME]" at bounding box center [970, 491] width 106 height 16
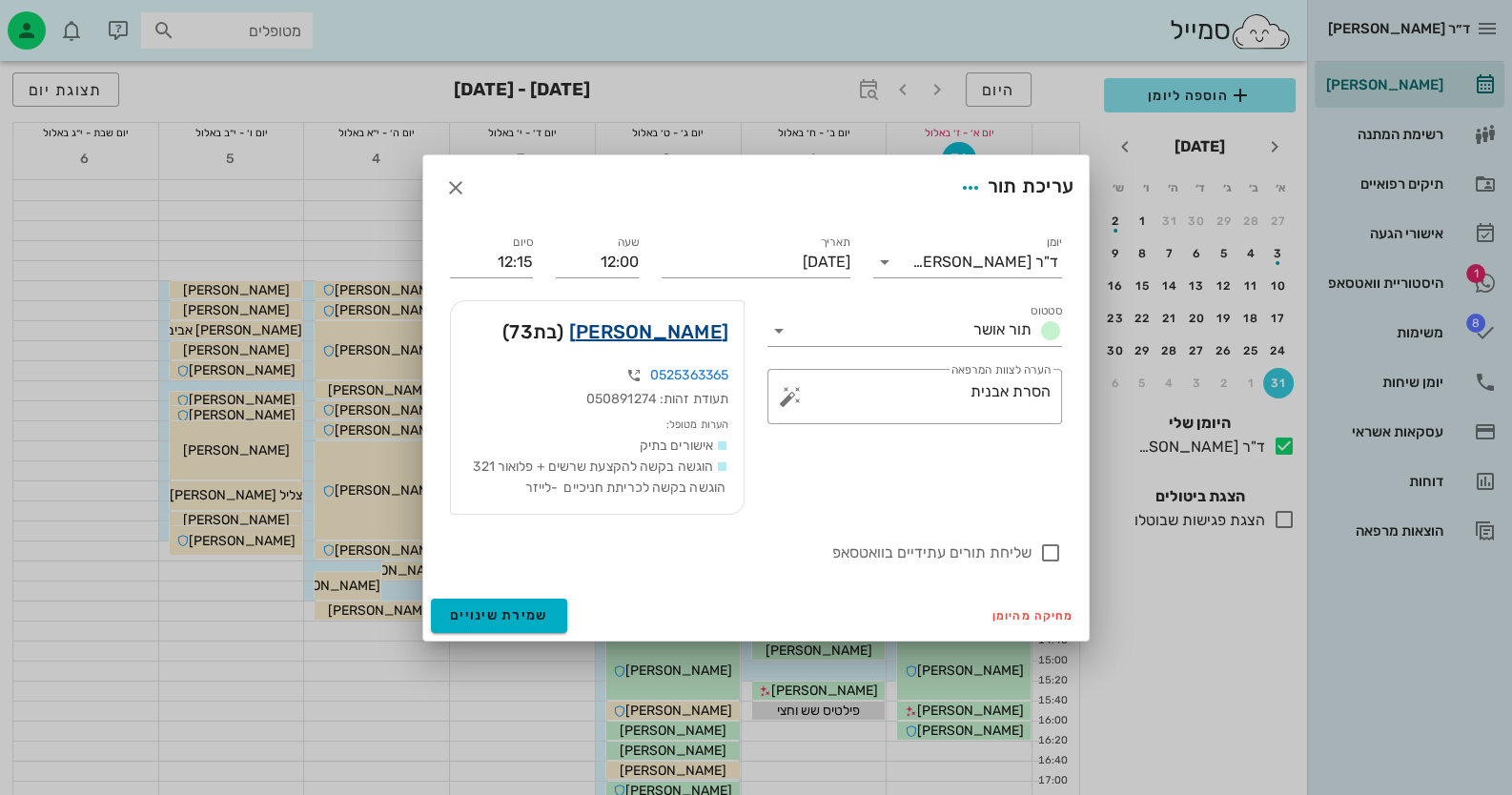
click at [682, 333] on link "יעל ששתיאל" at bounding box center [649, 331] width 160 height 31
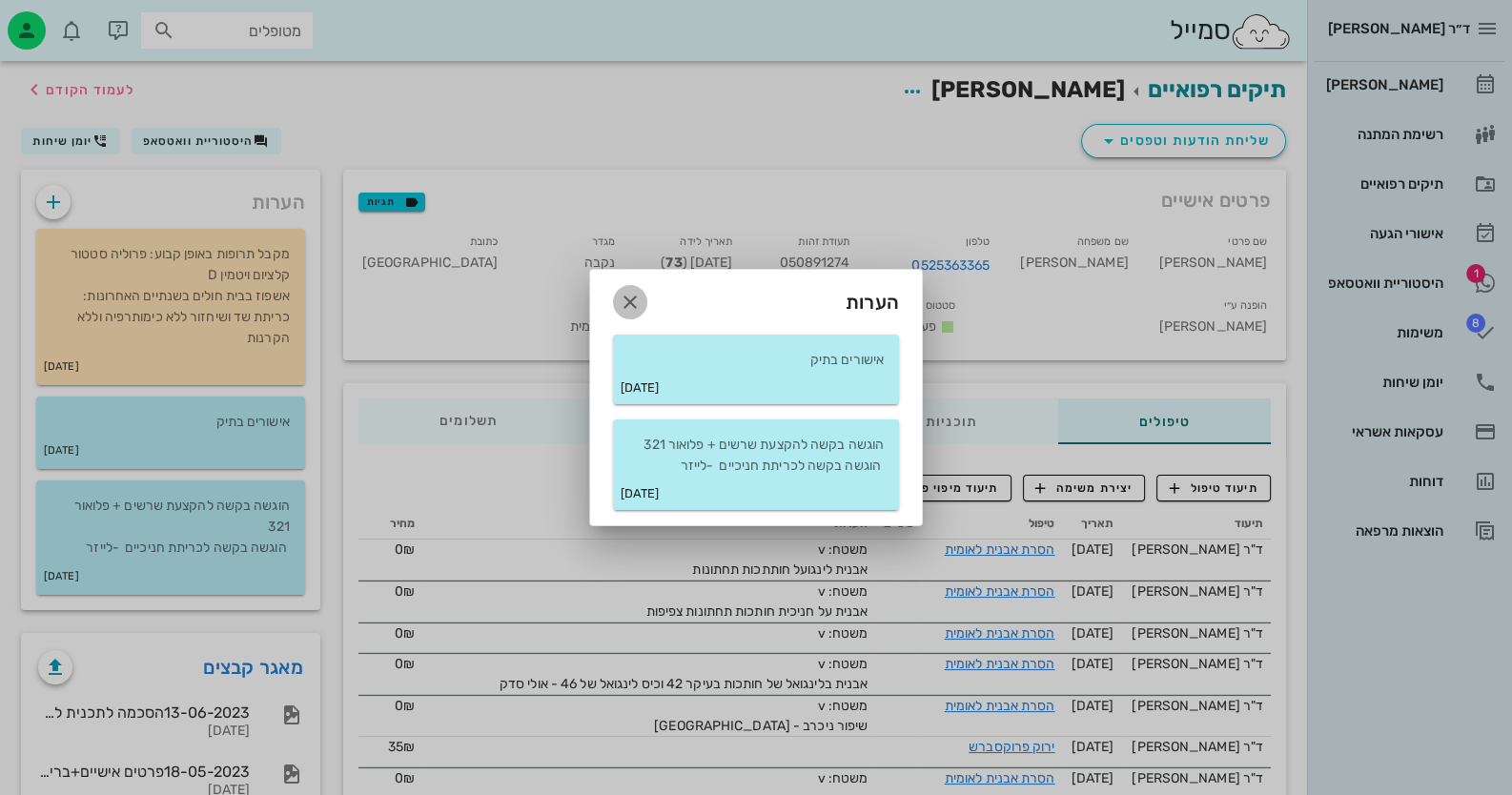
click at [643, 298] on span "button" at bounding box center [629, 301] width 34 height 23
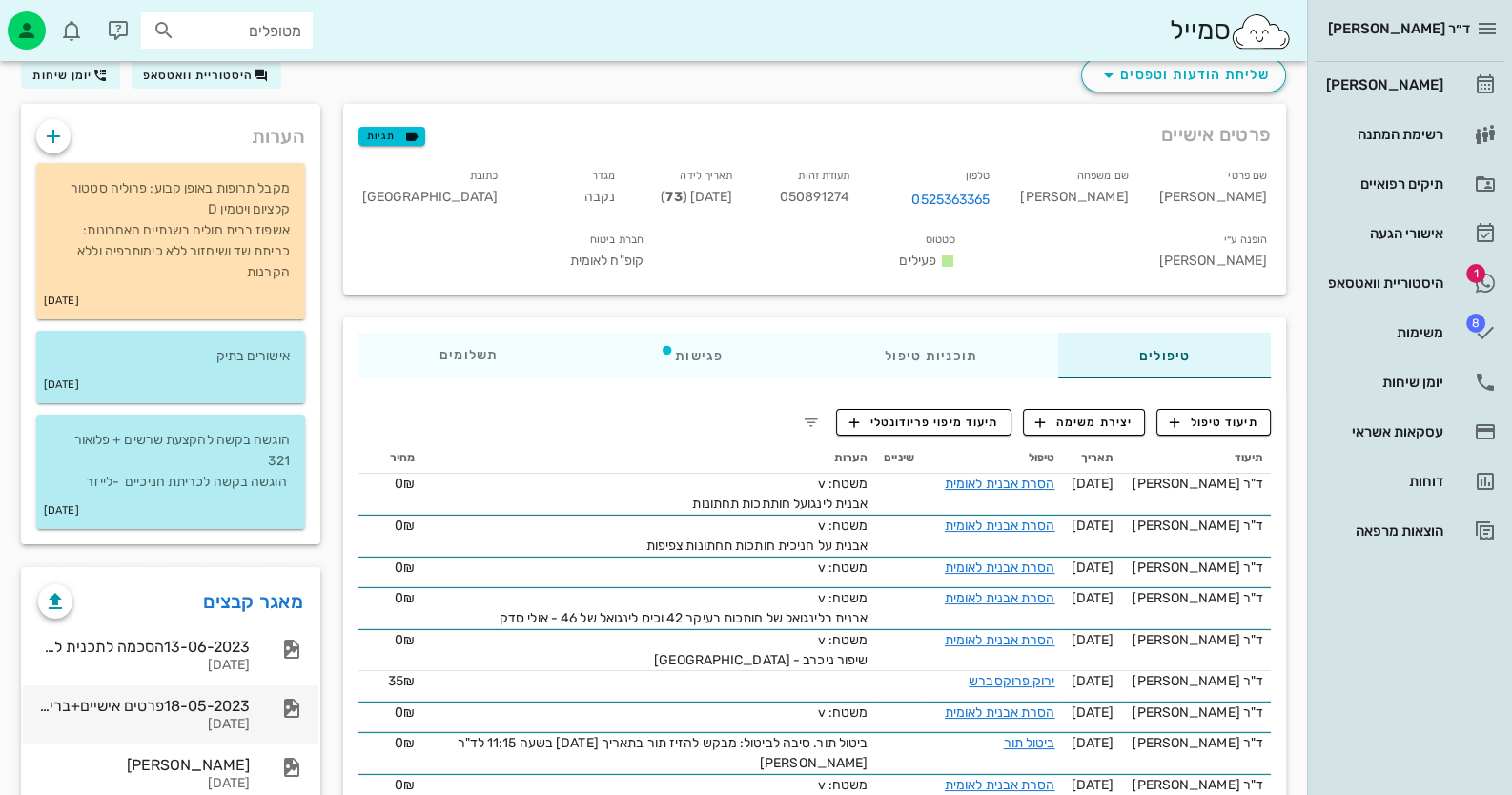
scroll to position [190, 0]
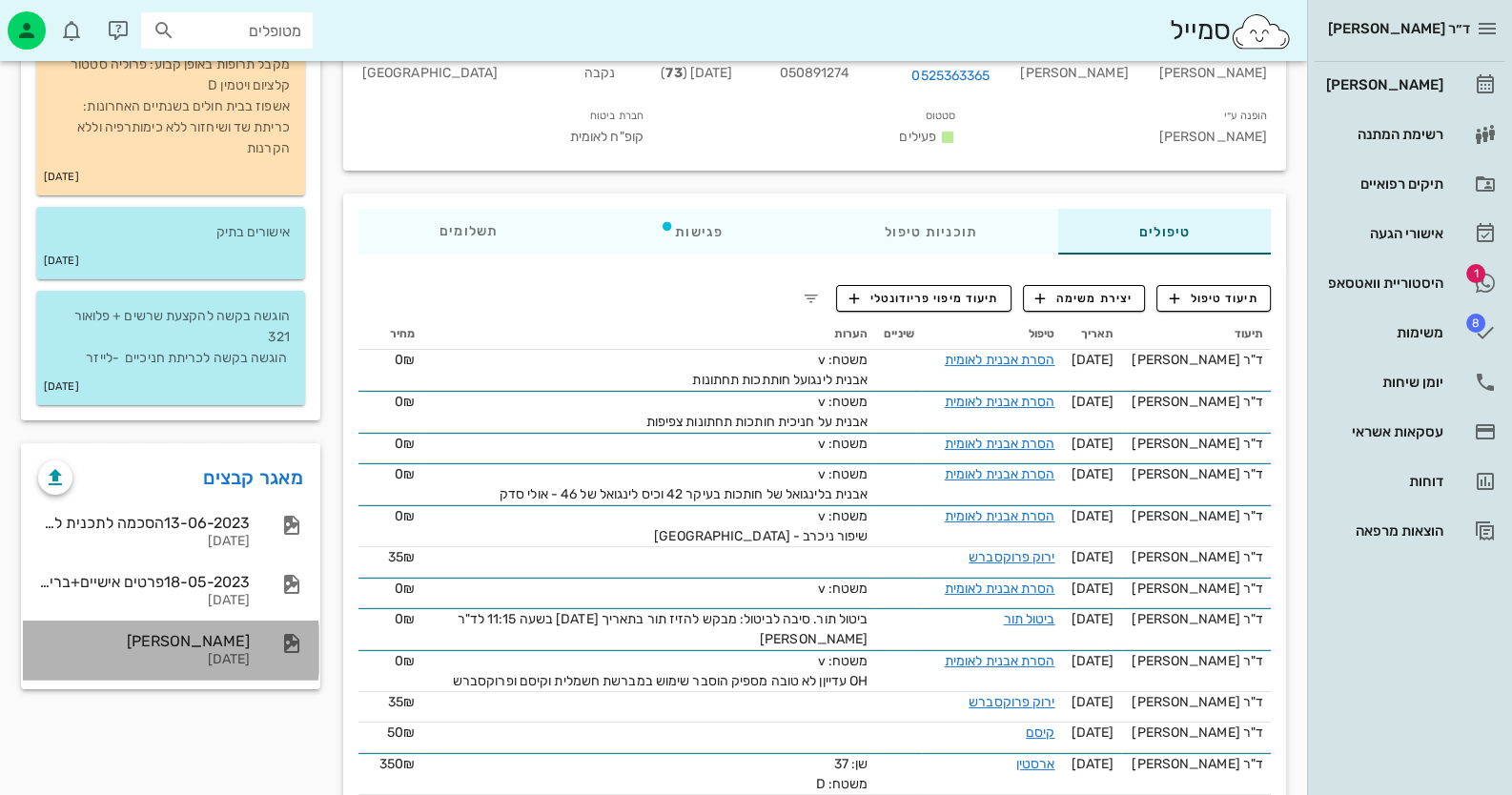
click at [214, 624] on div "ששתיאל יעל 11-05-2023" at bounding box center [144, 650] width 212 height 59
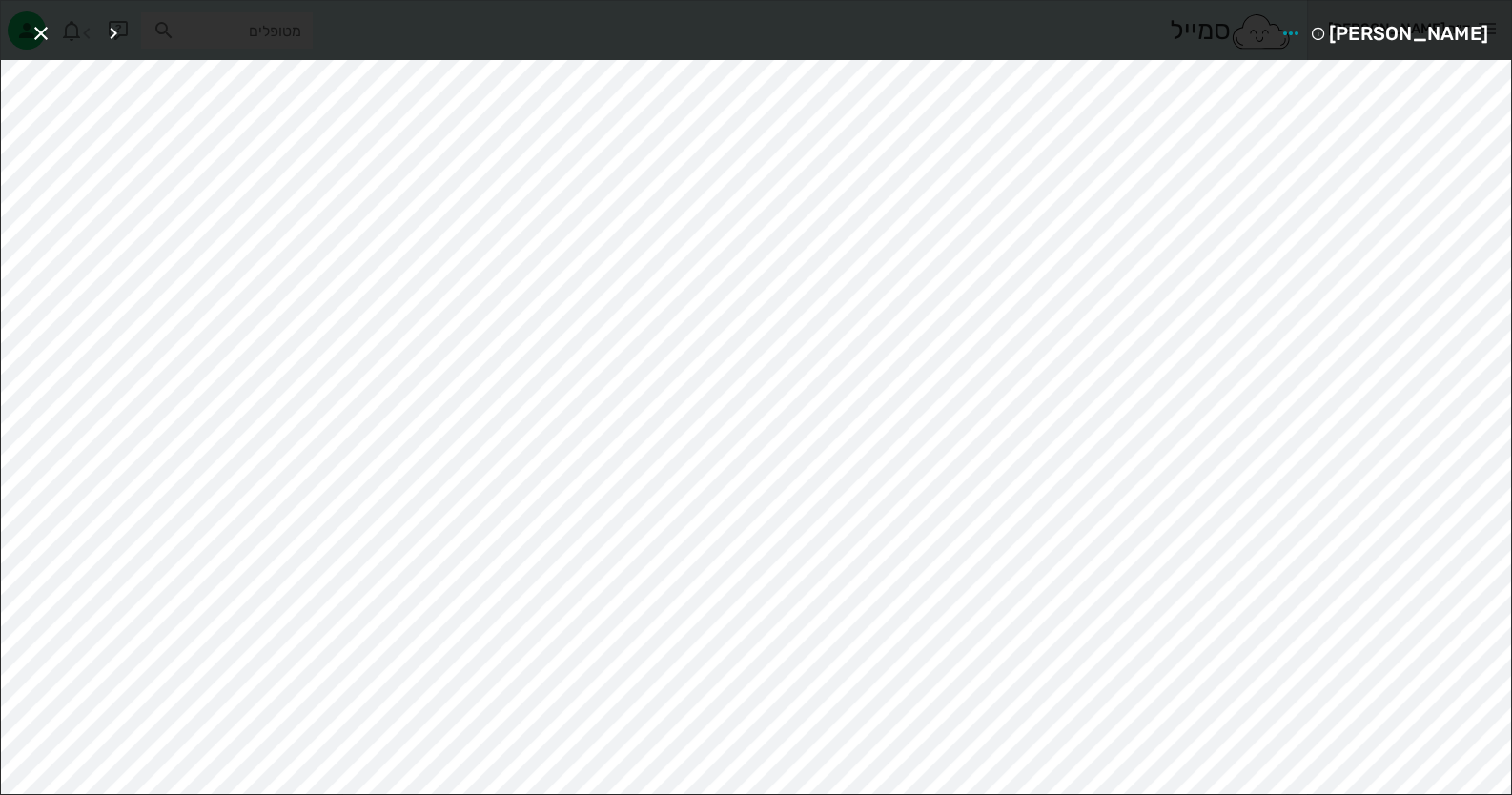
click at [74, 23] on div at bounding box center [100, 33] width 53 height 34
click at [47, 37] on icon "button" at bounding box center [40, 33] width 23 height 23
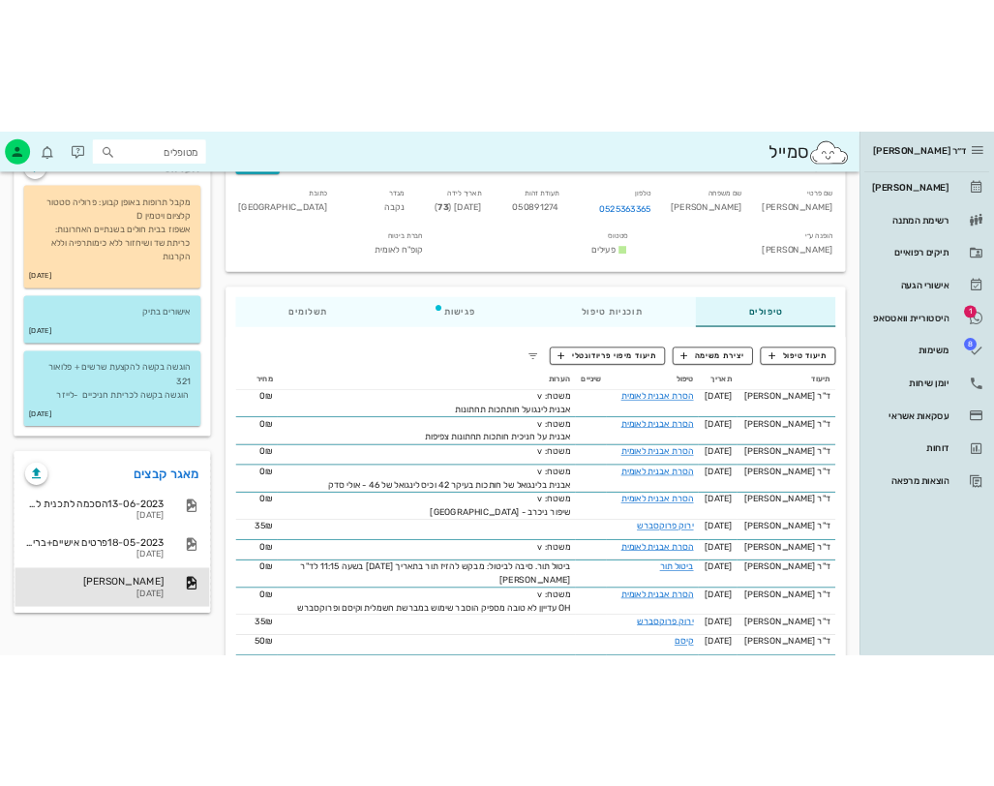
scroll to position [0, 0]
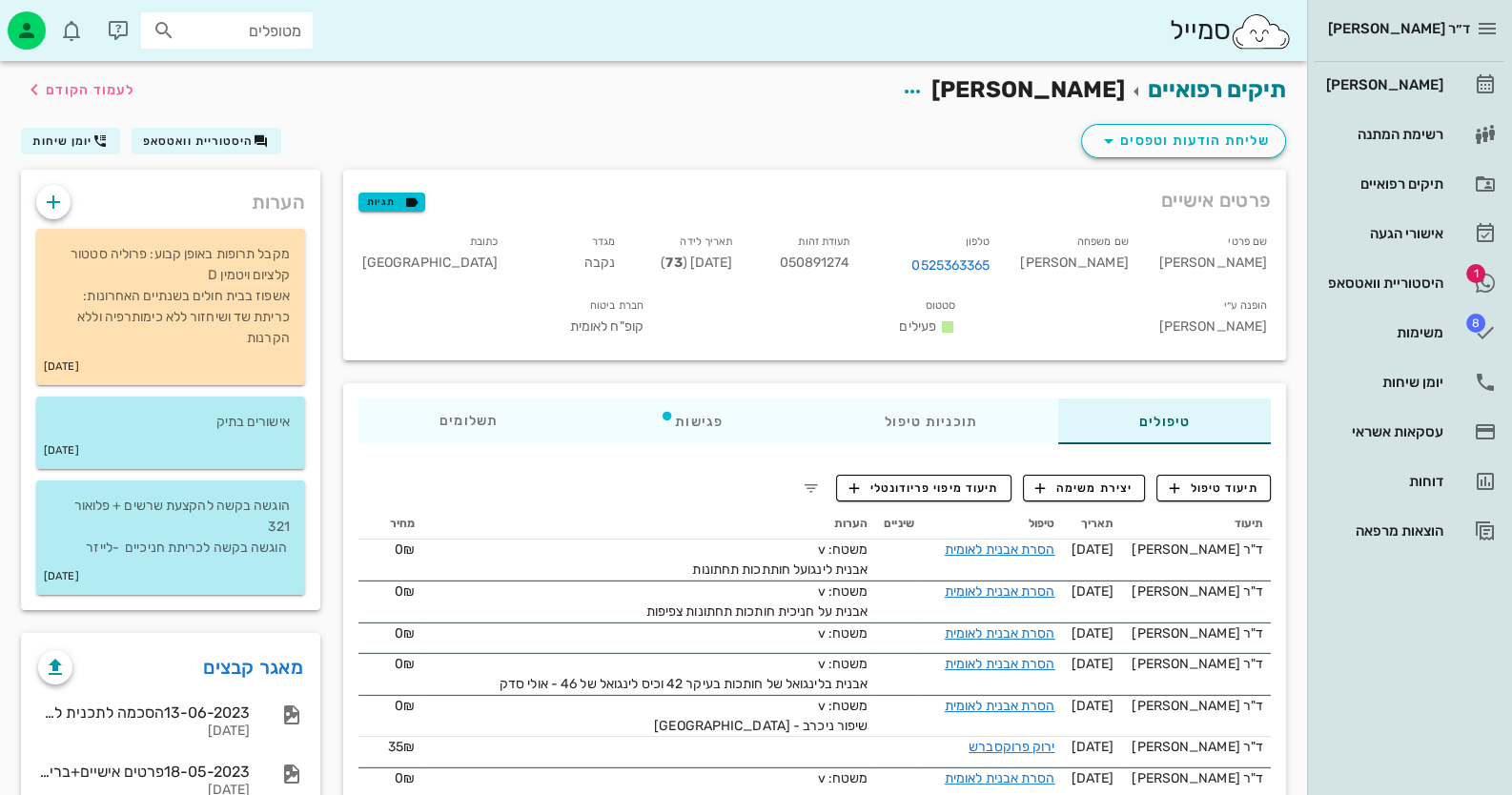
click at [849, 260] on span "050891274" at bounding box center [815, 262] width 71 height 16
copy span "050891274"
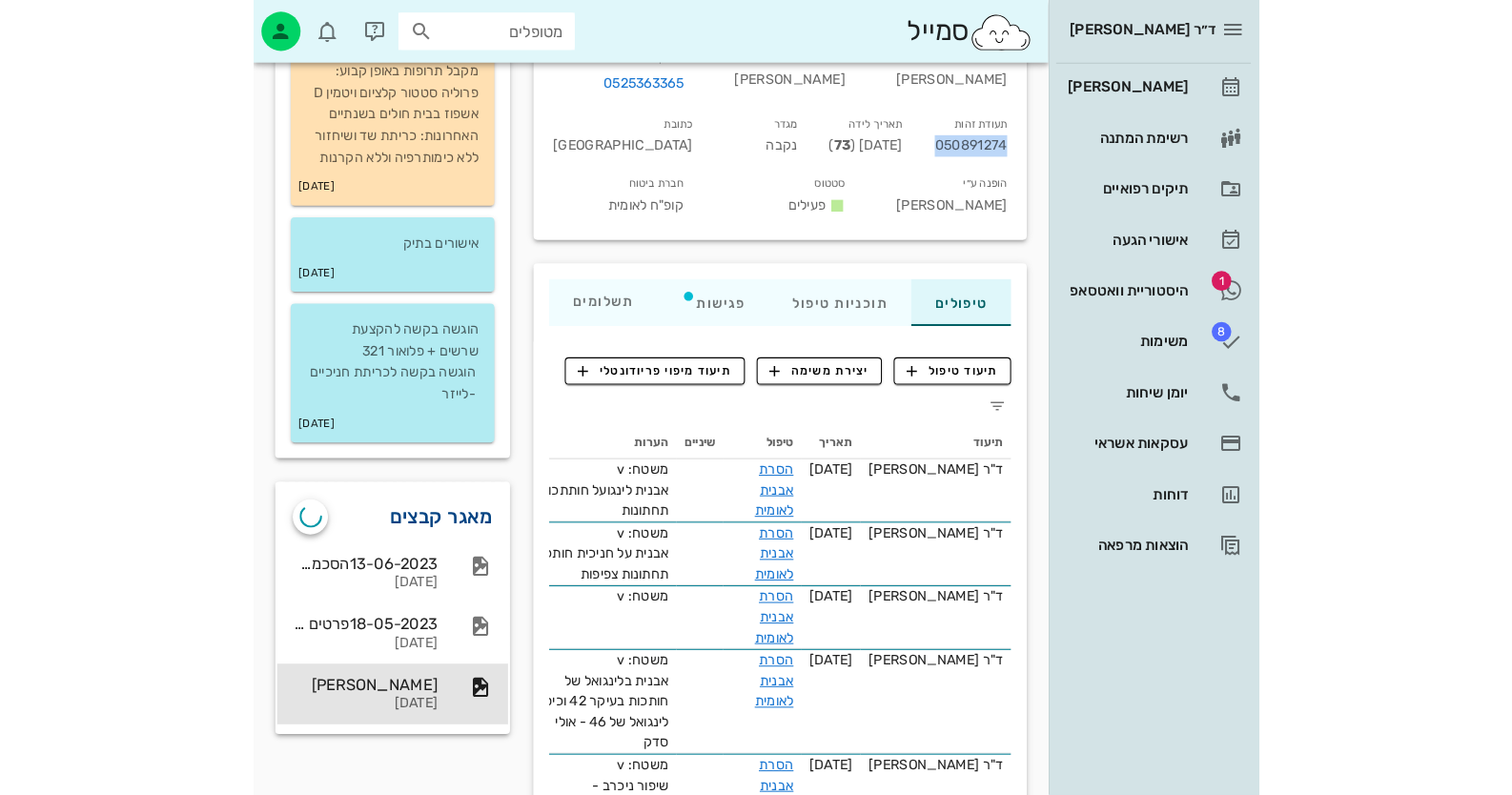
scroll to position [190, 0]
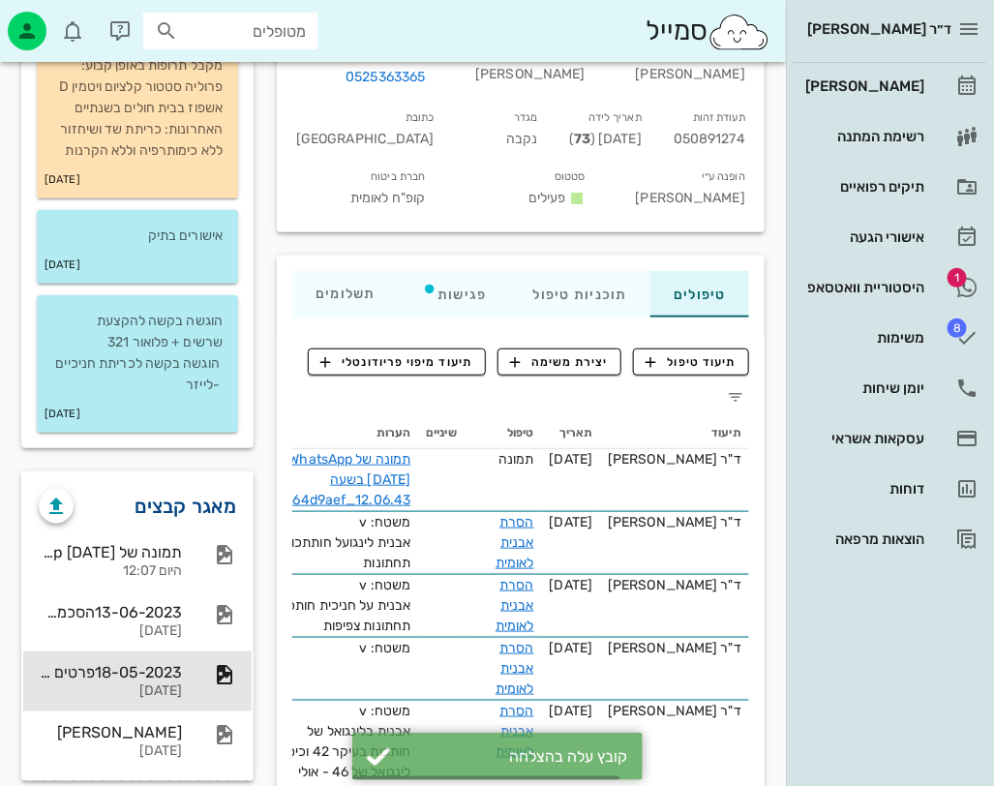
click at [147, 491] on link "מאגר קבצים" at bounding box center [186, 506] width 102 height 31
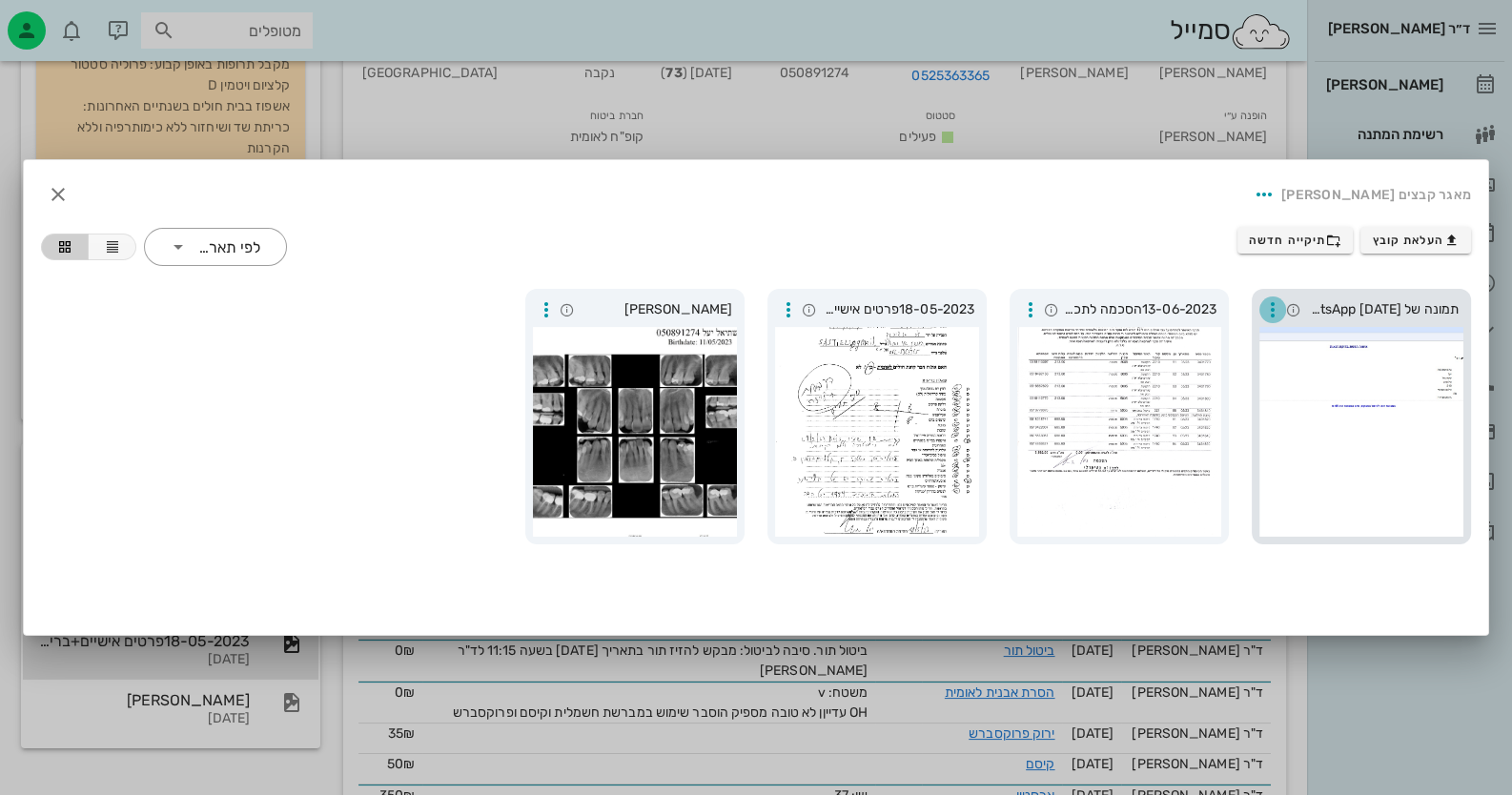
click at [1282, 314] on icon "button" at bounding box center [1272, 309] width 23 height 23
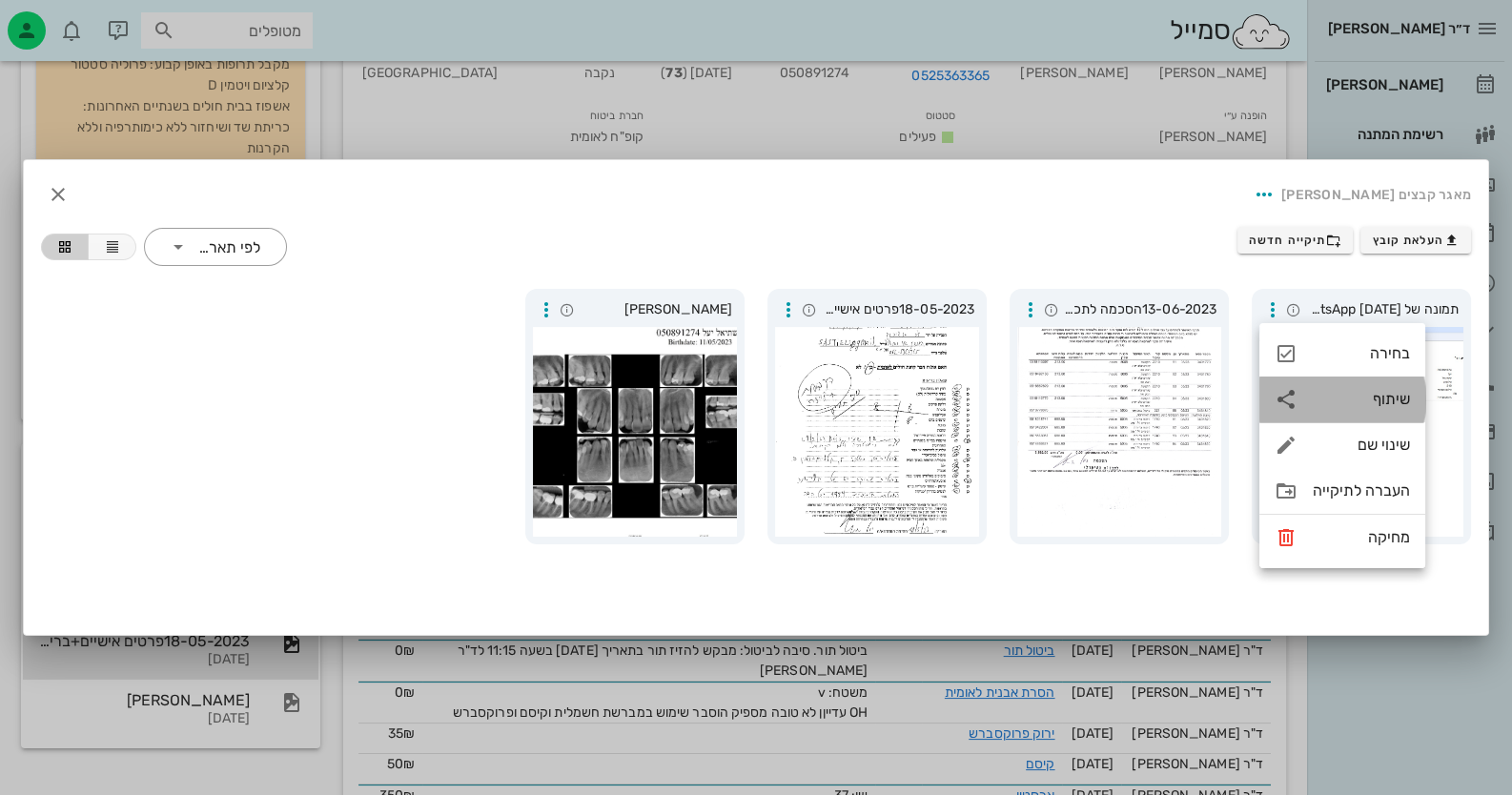
click at [1392, 404] on div "שיתוף" at bounding box center [1361, 399] width 98 height 18
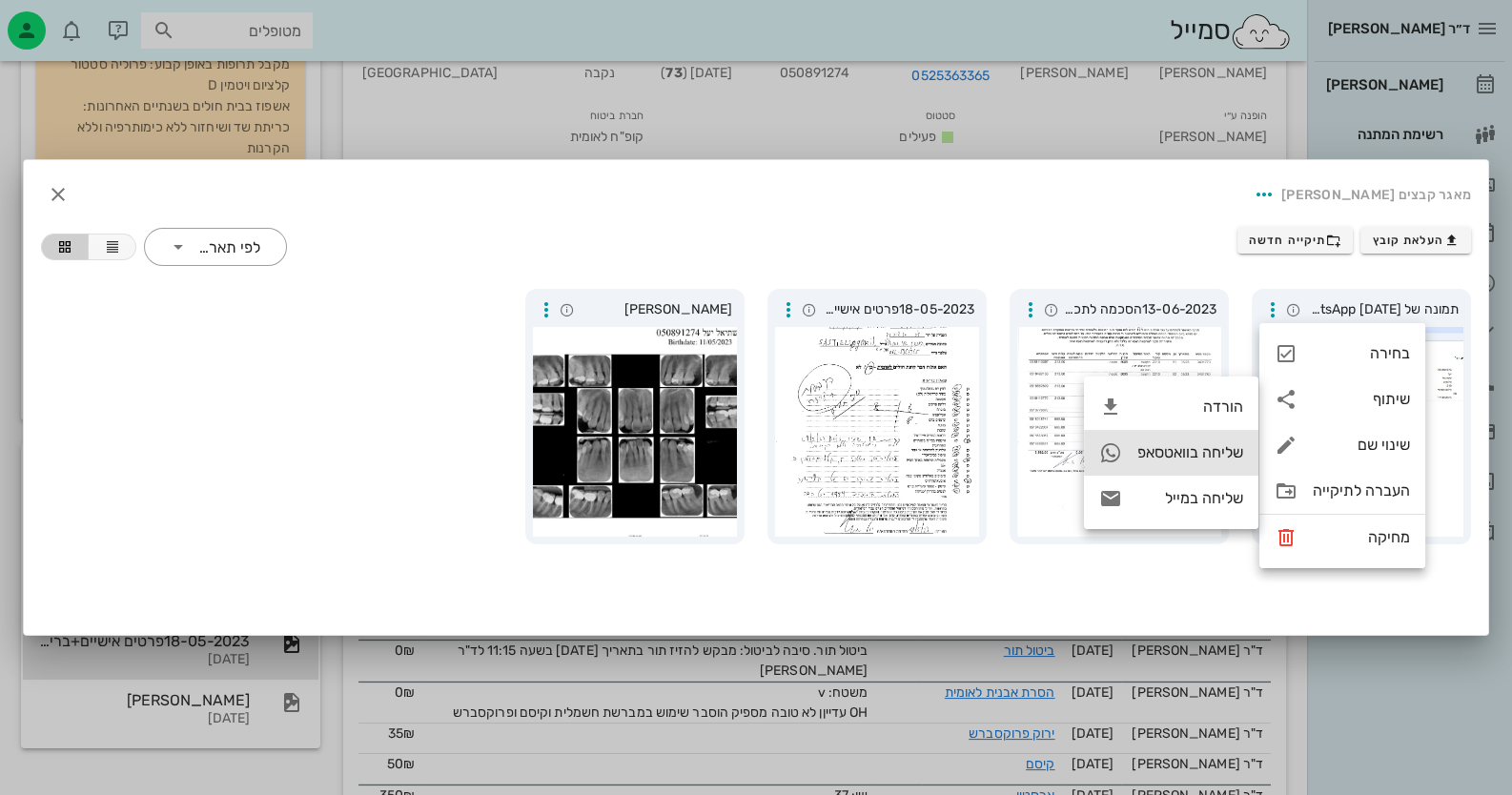
click at [1172, 434] on div "שליחה בוואטסאפ" at bounding box center [1170, 452] width 174 height 45
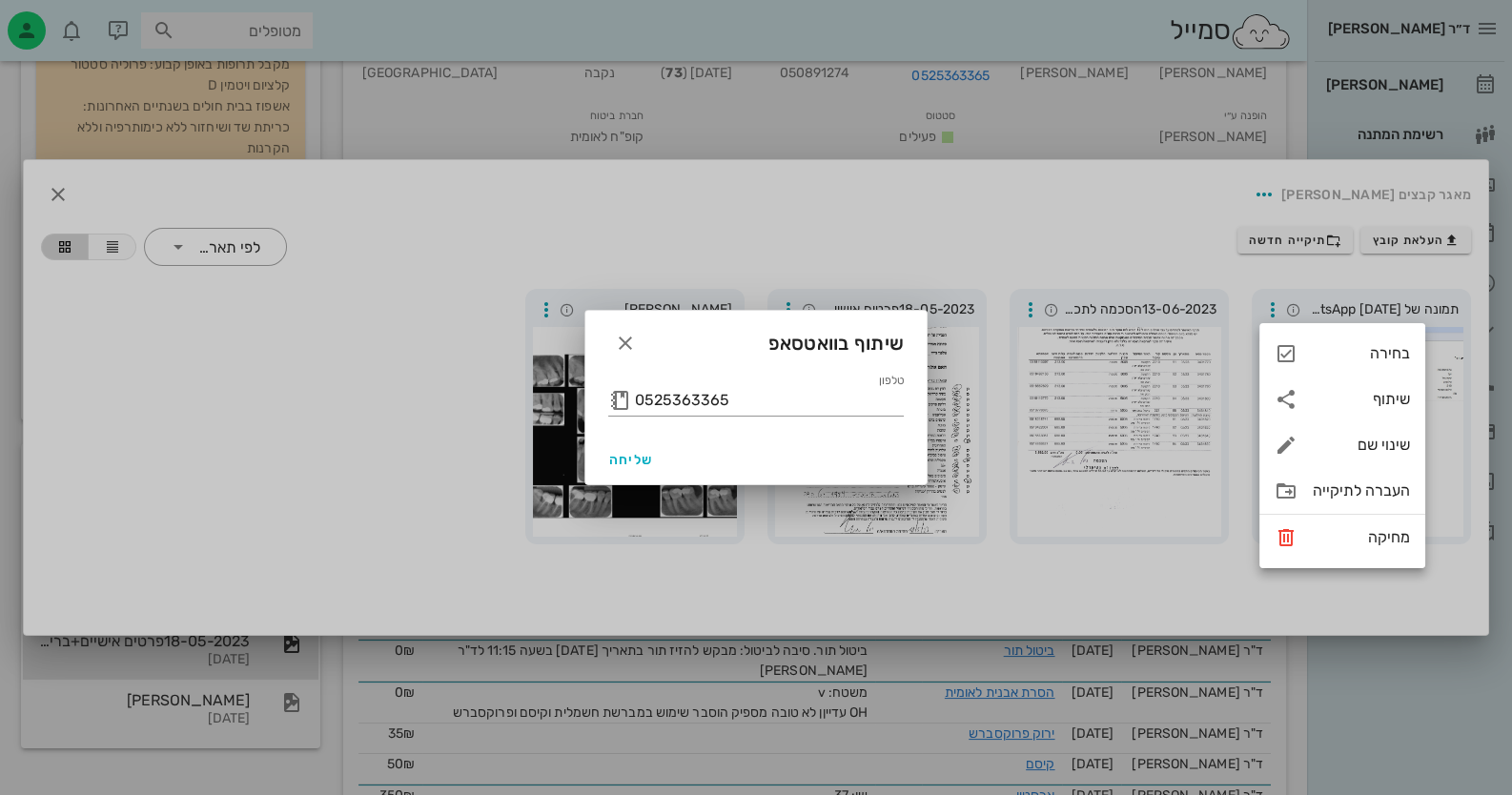
click at [663, 459] on div "שליחה" at bounding box center [756, 459] width 341 height 49
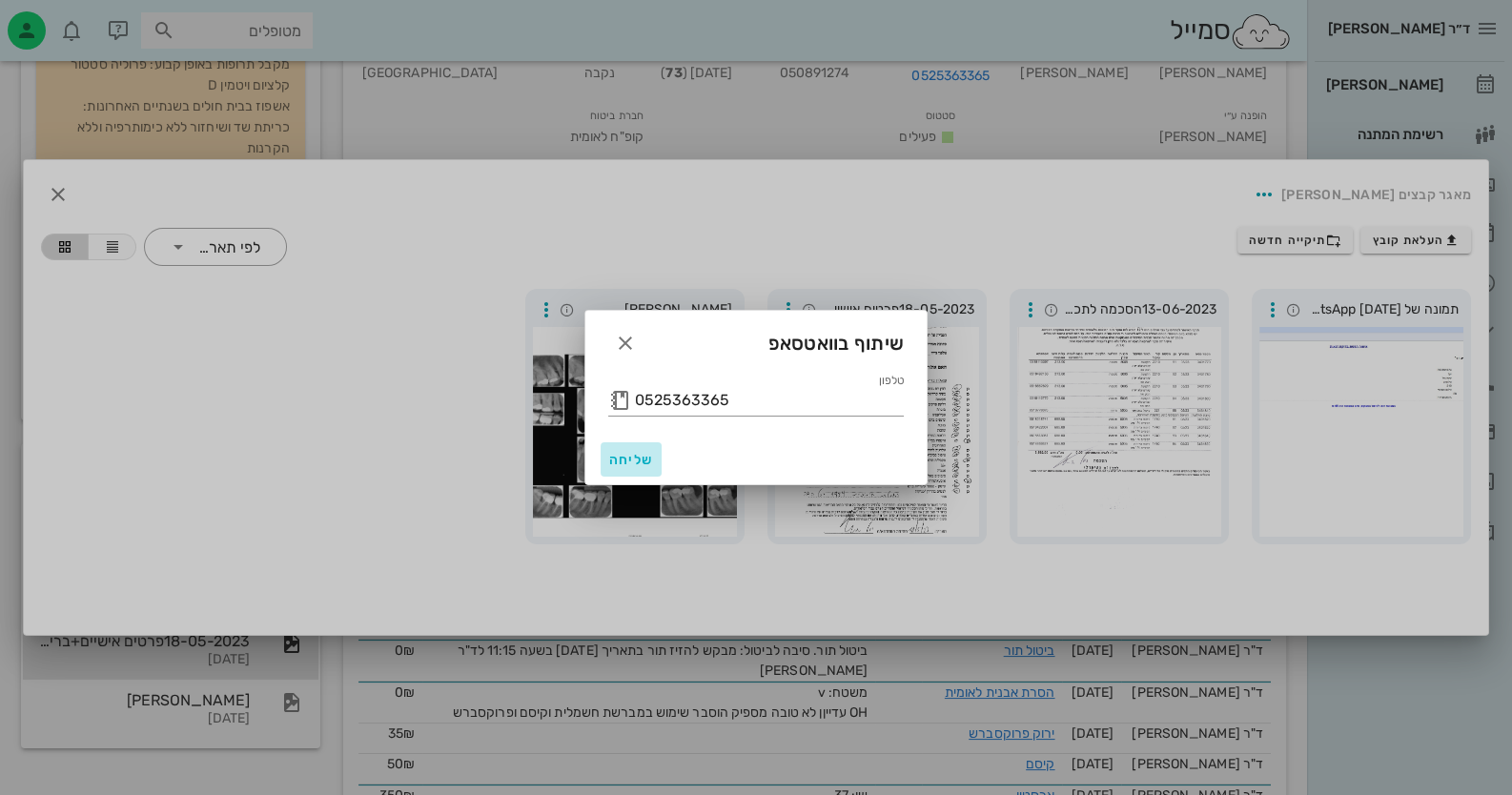
click at [631, 457] on span "שליחה" at bounding box center [630, 460] width 45 height 16
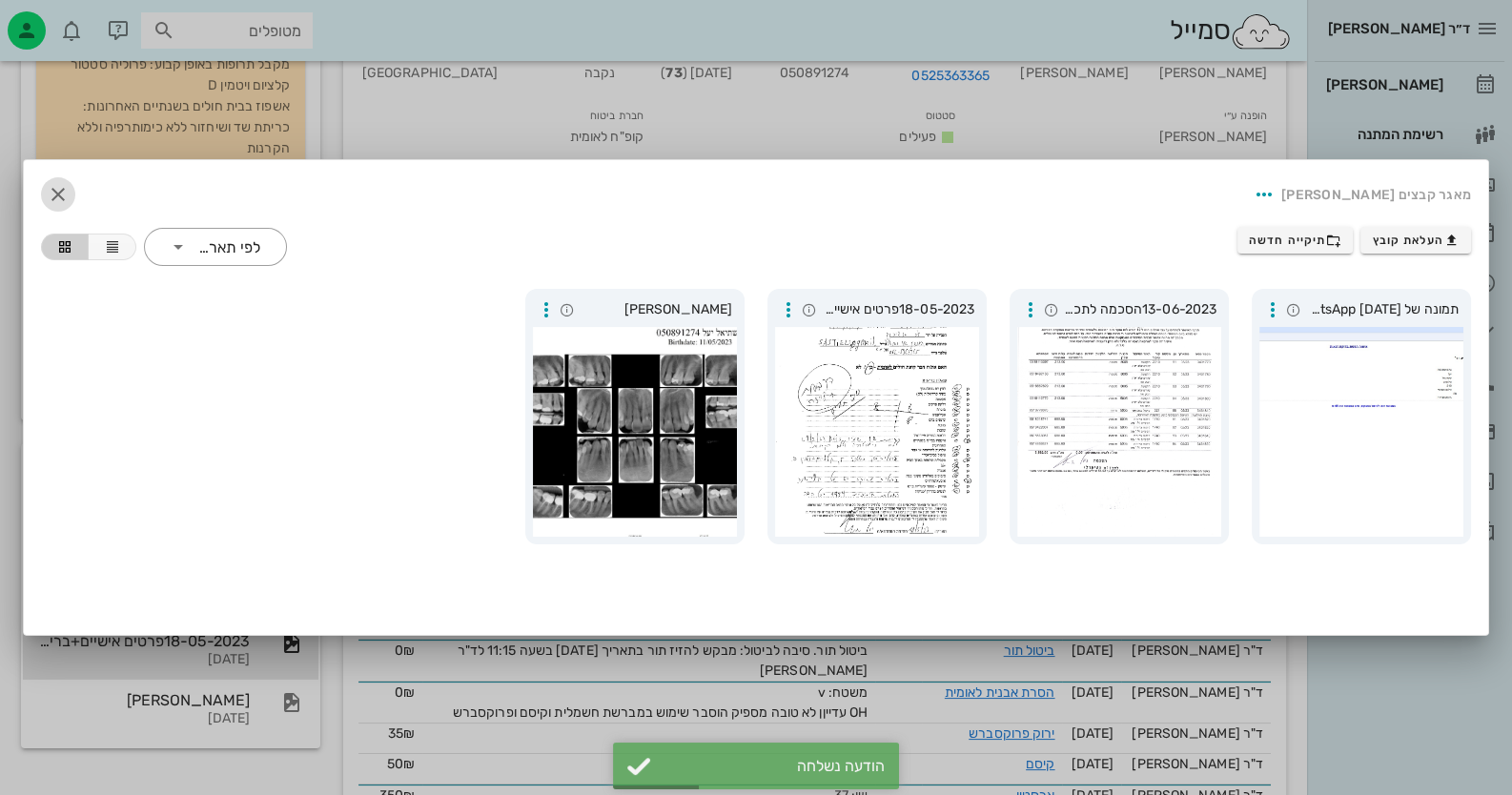
click at [64, 199] on icon "button" at bounding box center [57, 194] width 23 height 23
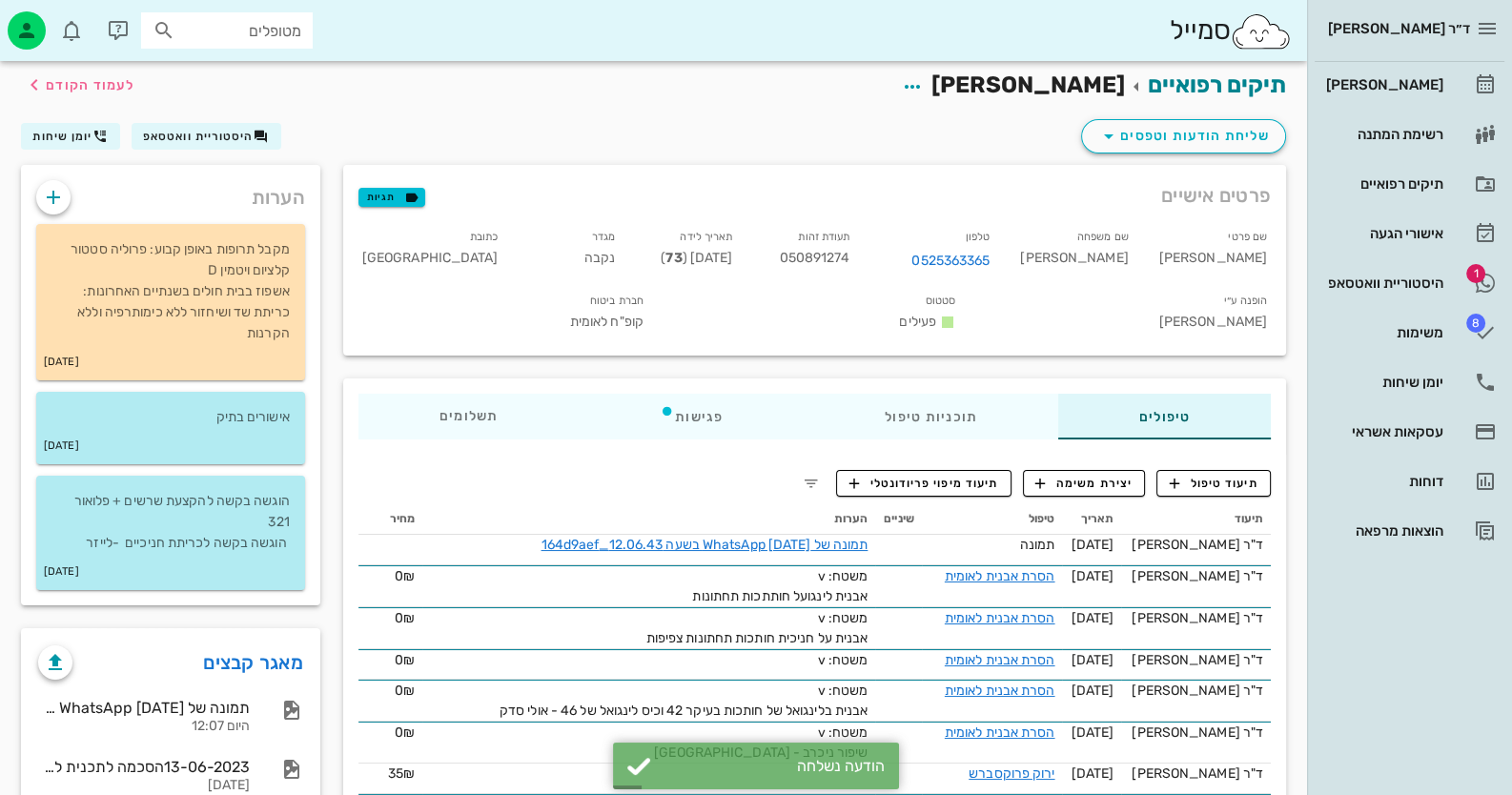
scroll to position [0, 0]
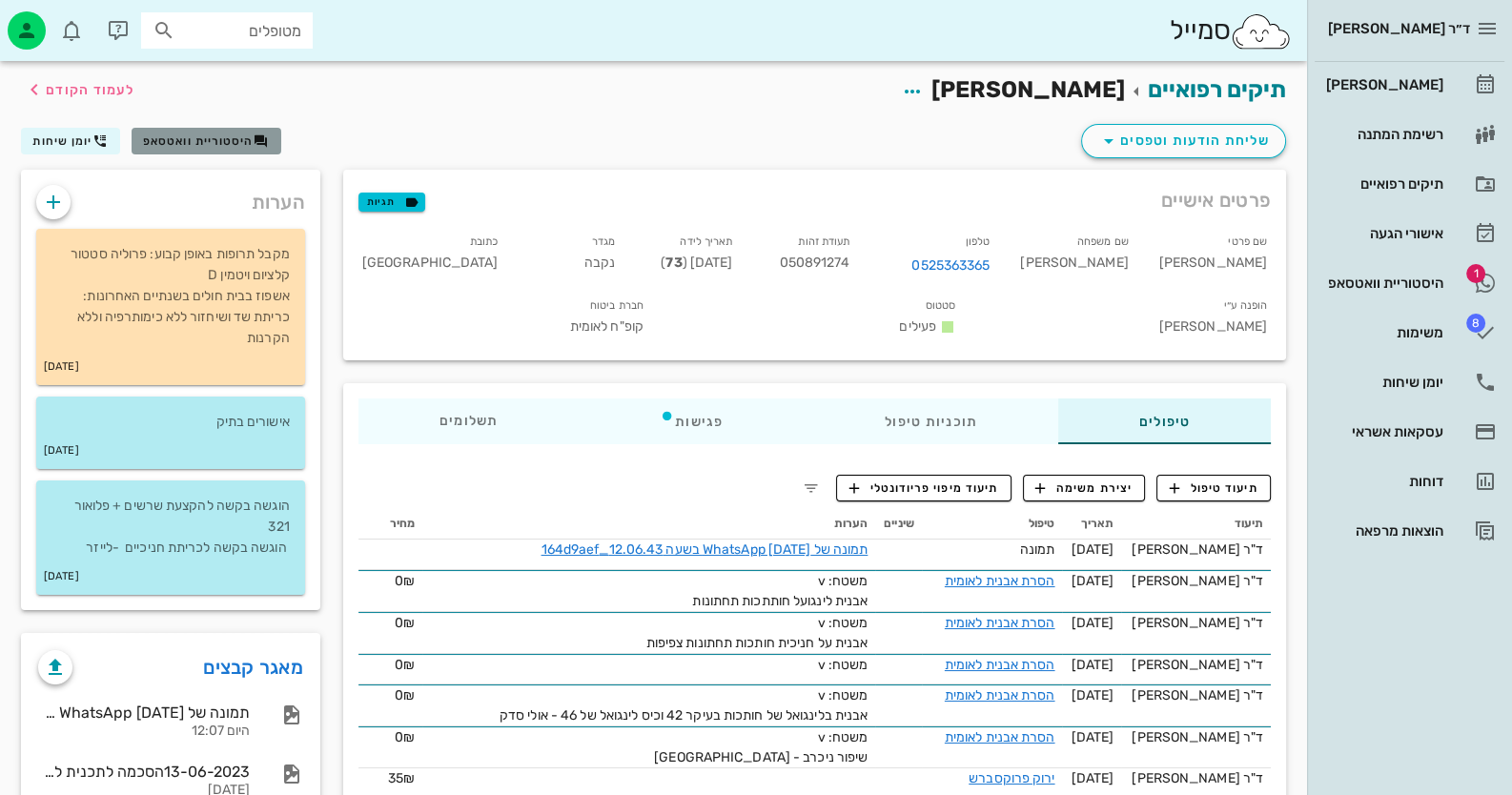
click at [170, 149] on button "היסטוריית וואטסאפ" at bounding box center [207, 141] width 150 height 27
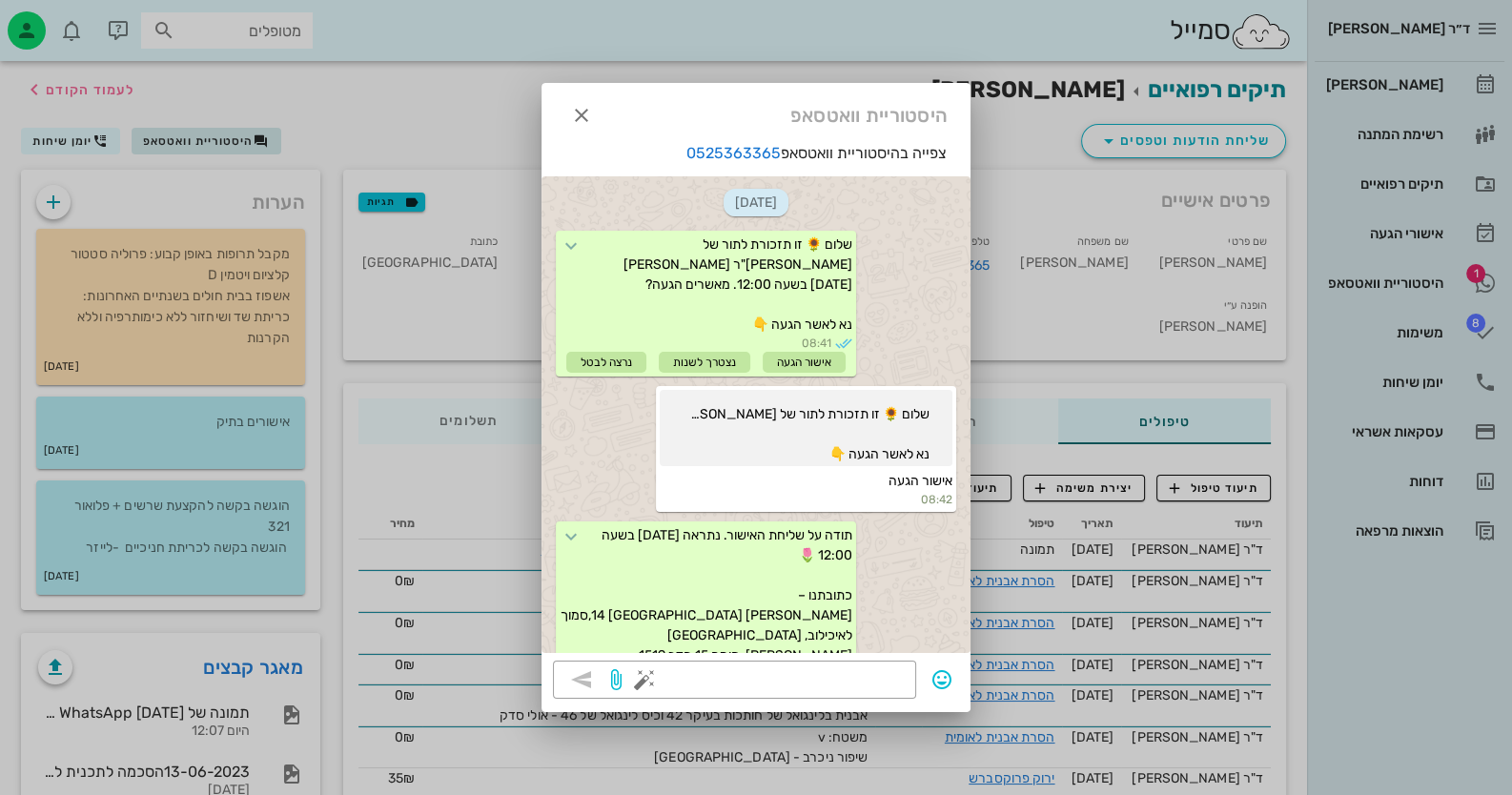
scroll to position [411, 0]
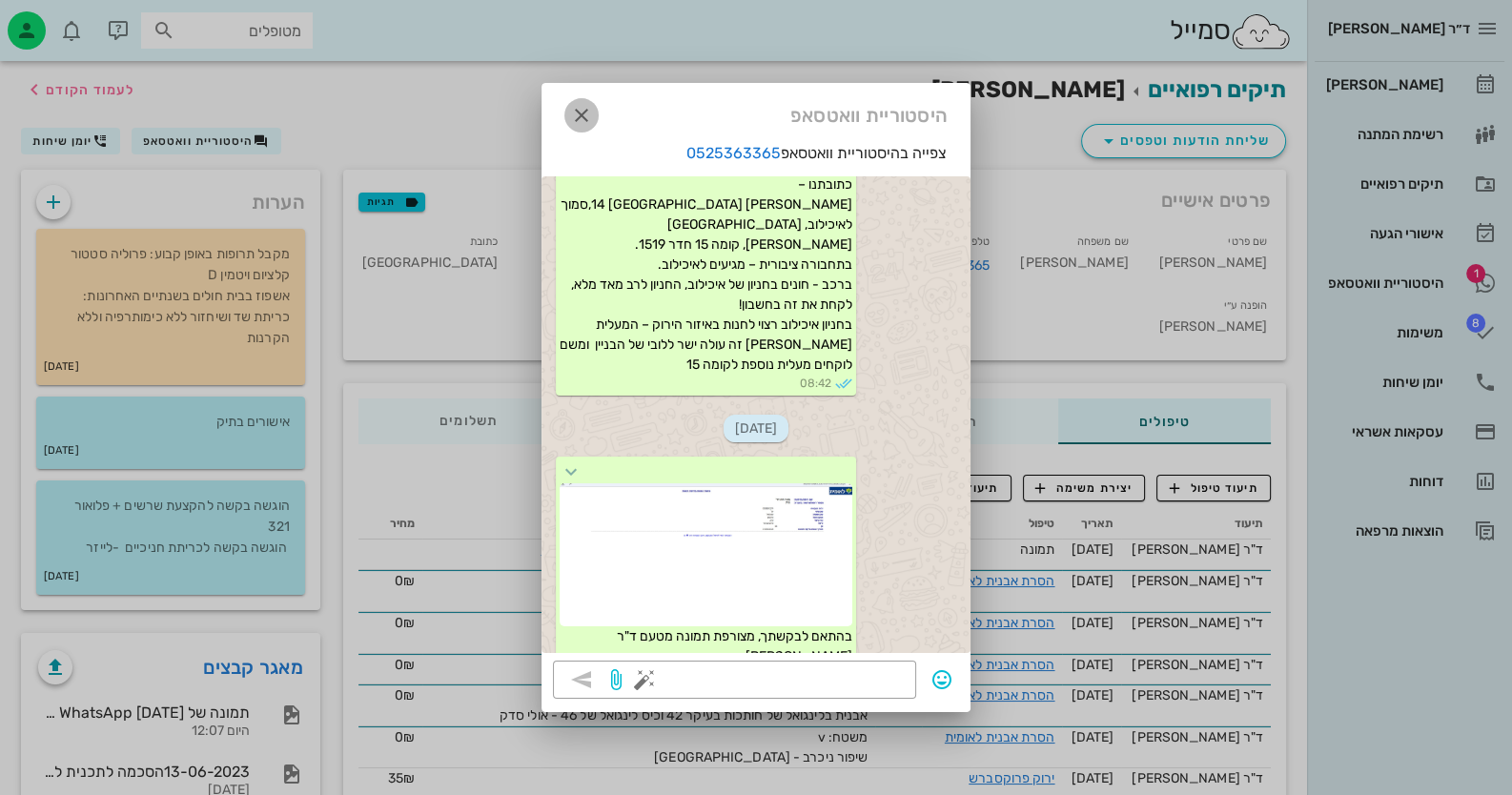
click at [588, 103] on icon "button" at bounding box center [581, 114] width 23 height 23
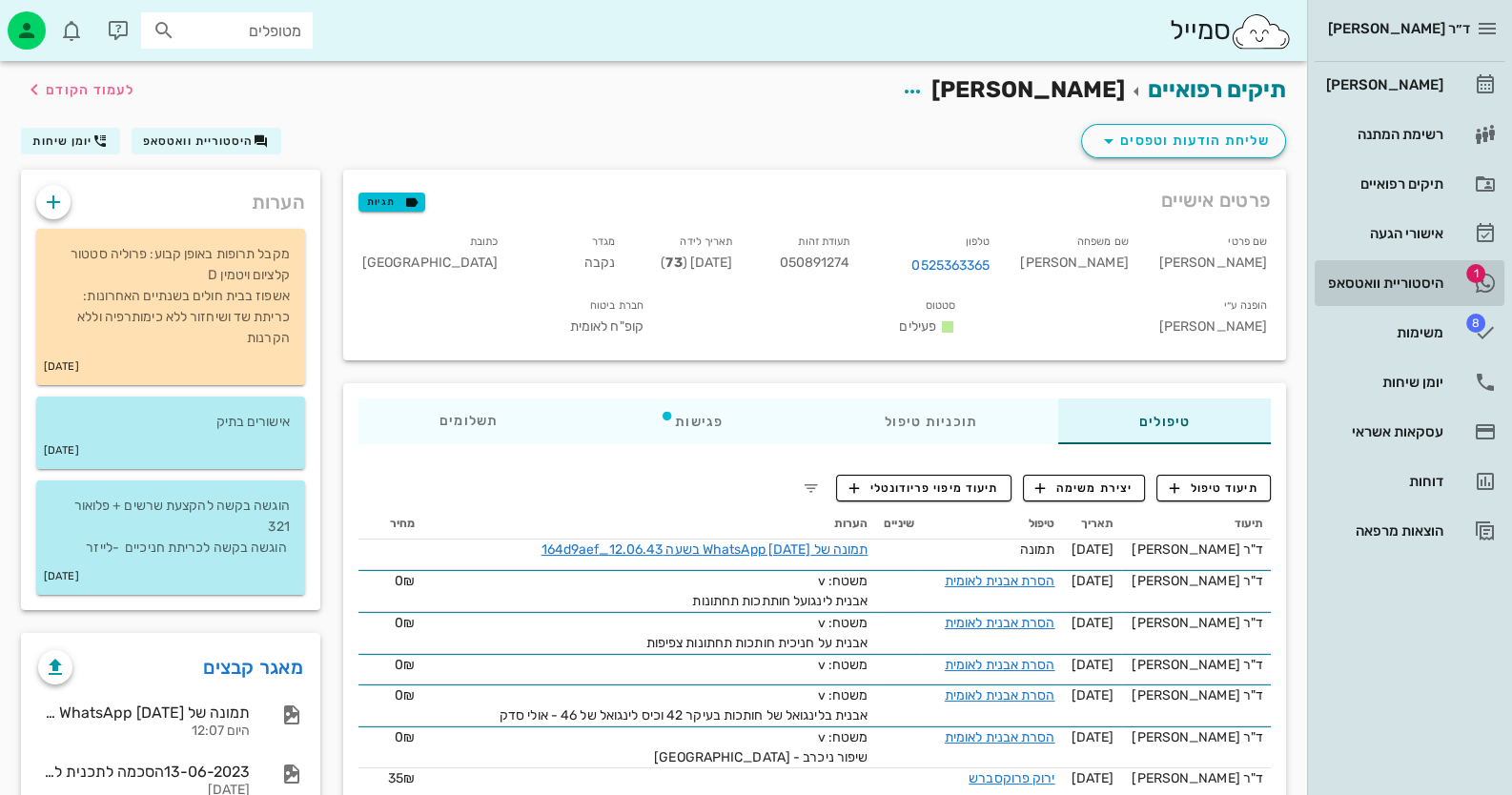
click at [1402, 296] on div "היסטוריית וואטסאפ" at bounding box center [1382, 283] width 121 height 31
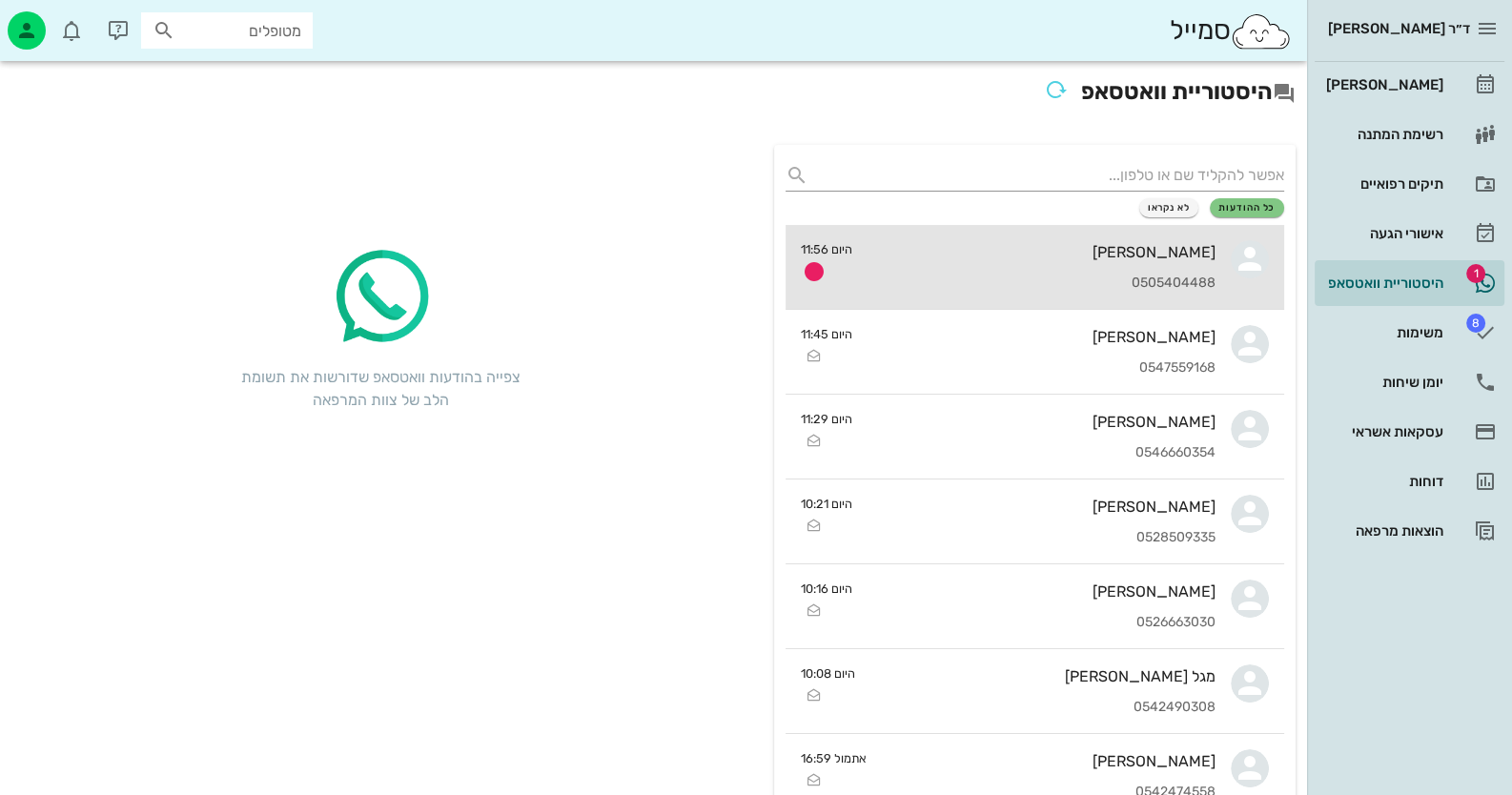
click at [963, 239] on div "מיכל אשכנזי 0505404488" at bounding box center [1041, 266] width 348 height 84
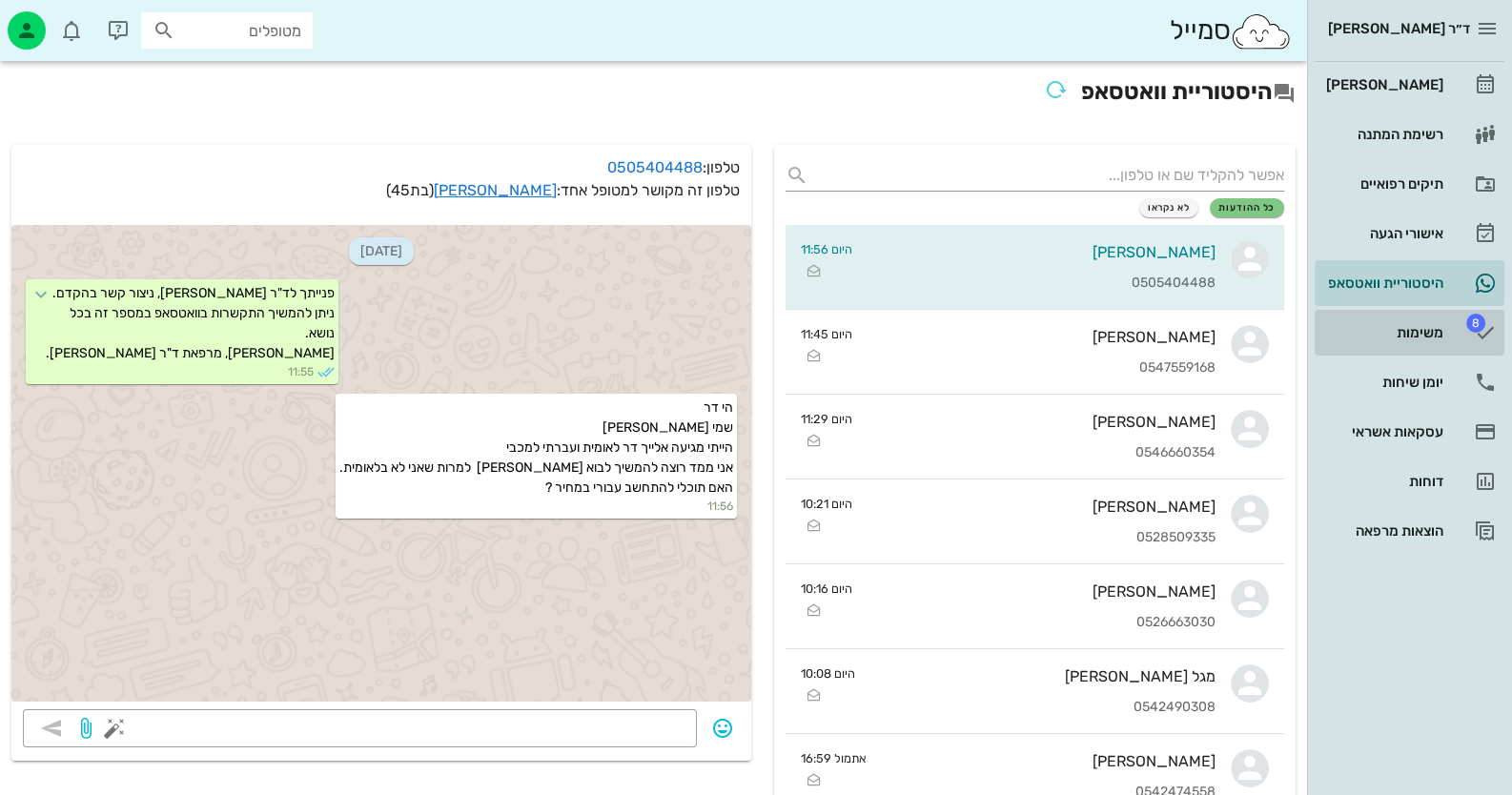
click at [1423, 318] on div "משימות" at bounding box center [1382, 332] width 121 height 31
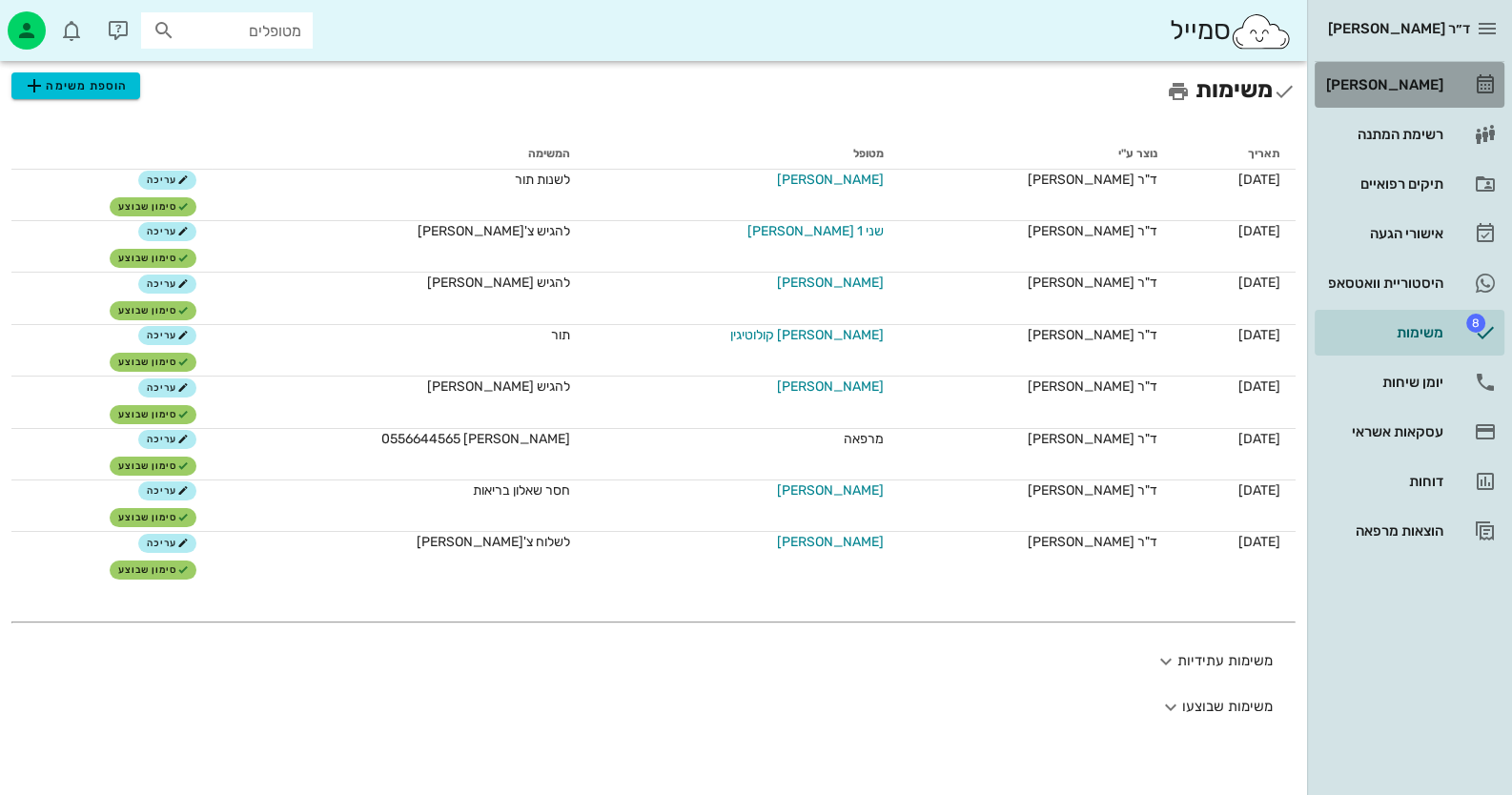
click at [1396, 95] on div "[PERSON_NAME]" at bounding box center [1382, 85] width 121 height 31
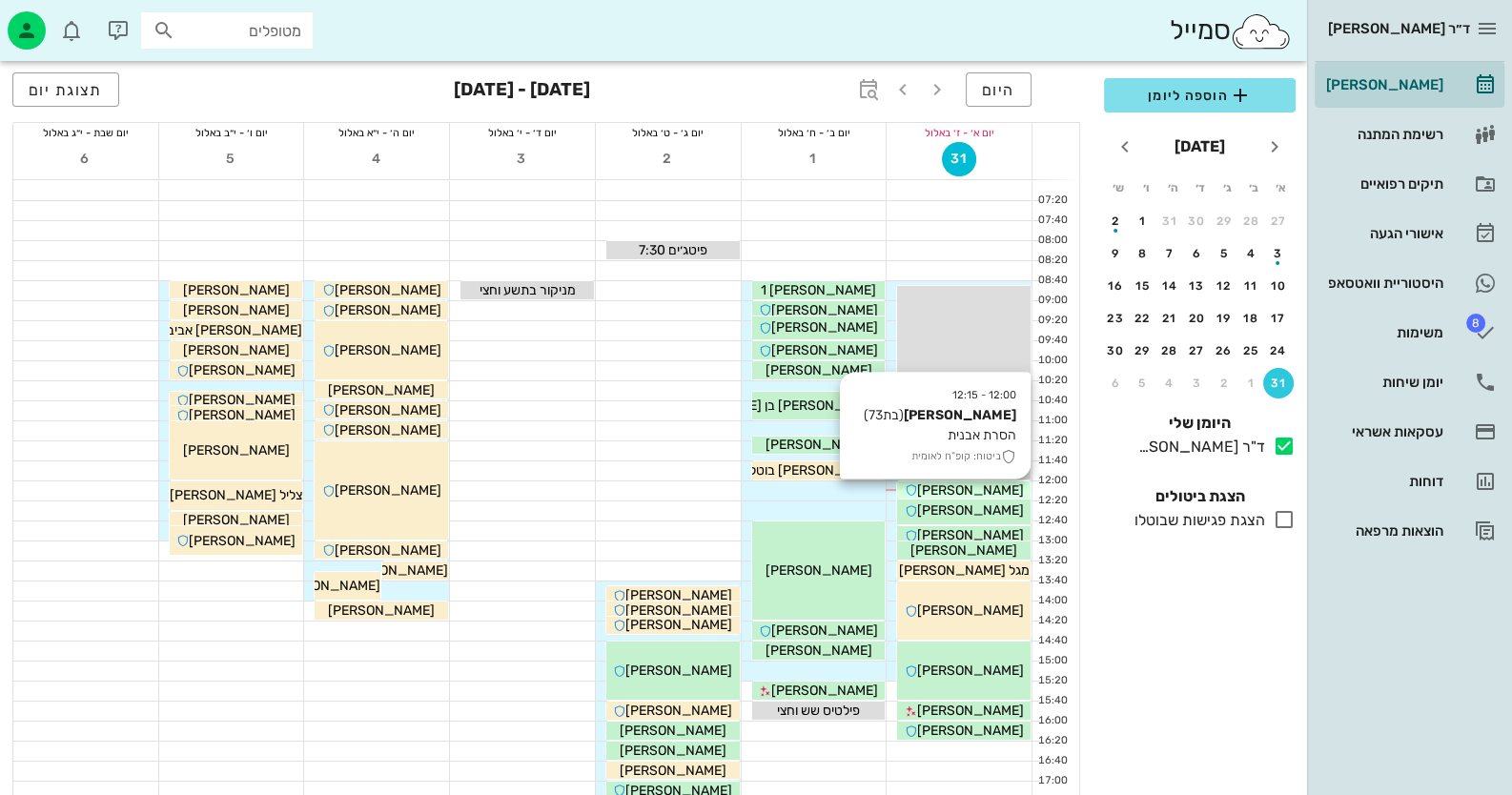
click at [917, 485] on icon at bounding box center [910, 491] width 13 height 13
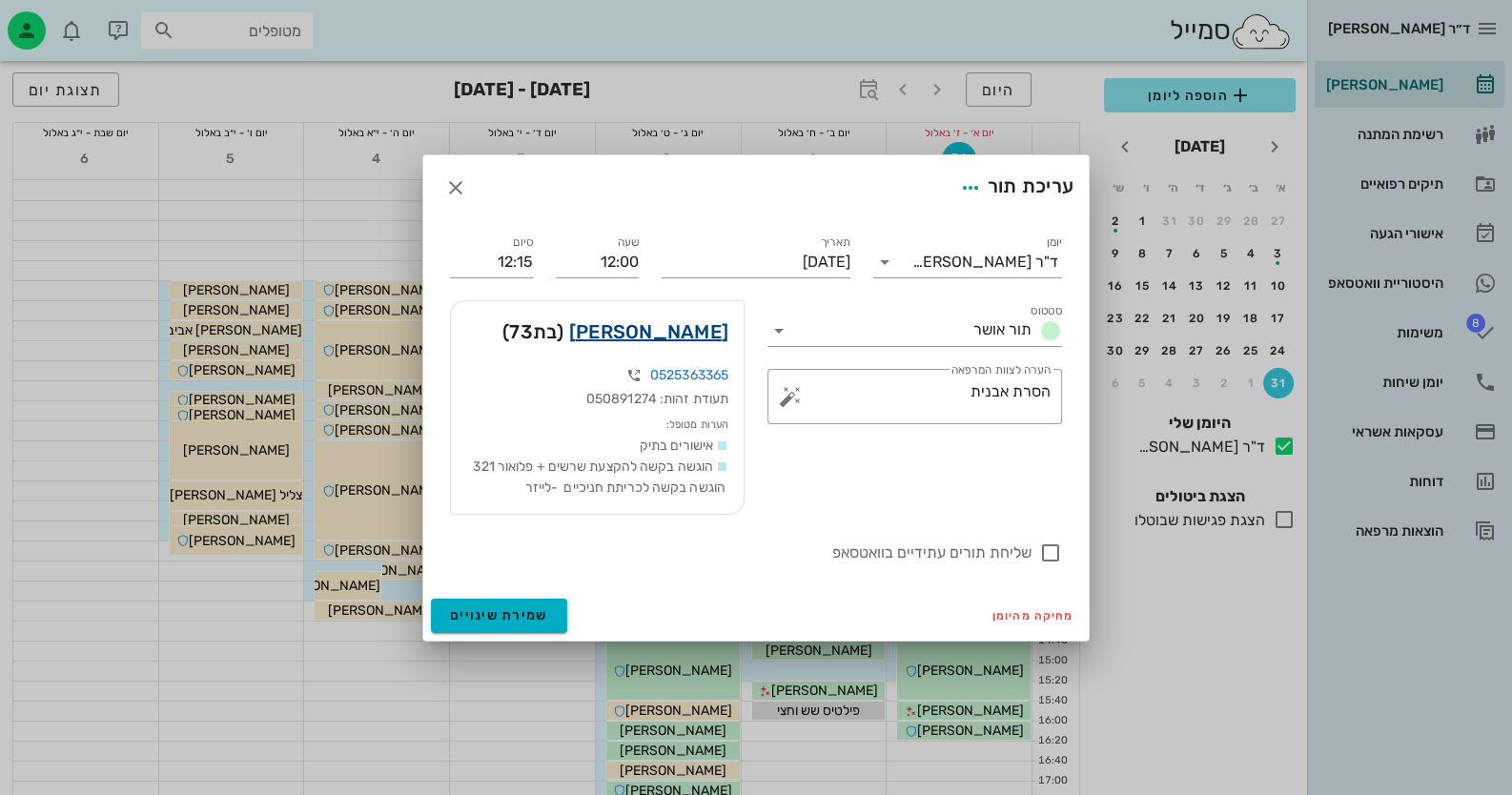
click at [692, 329] on link "יעל ששתיאל" at bounding box center [649, 331] width 160 height 31
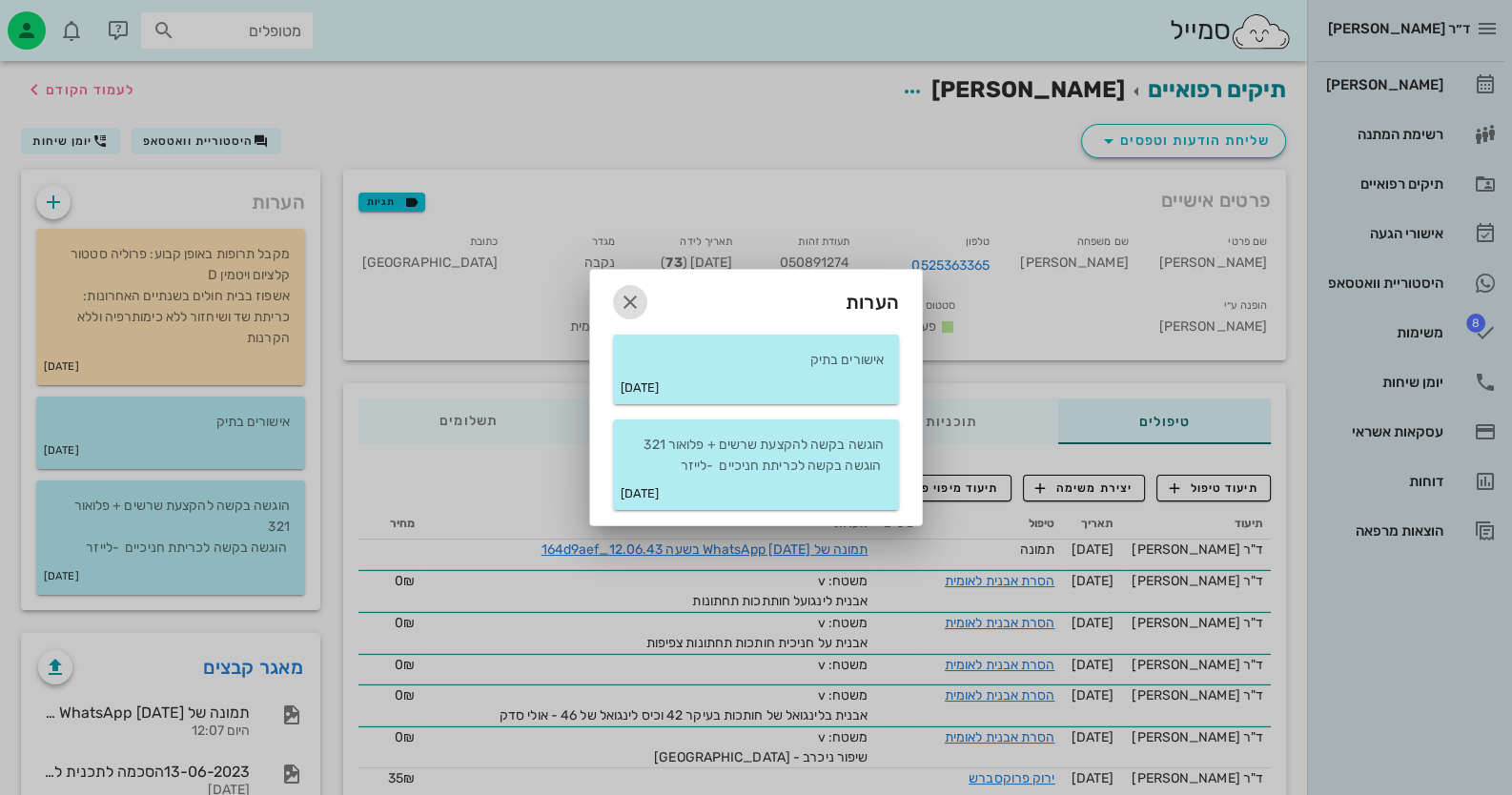
click at [633, 309] on icon "button" at bounding box center [629, 301] width 23 height 23
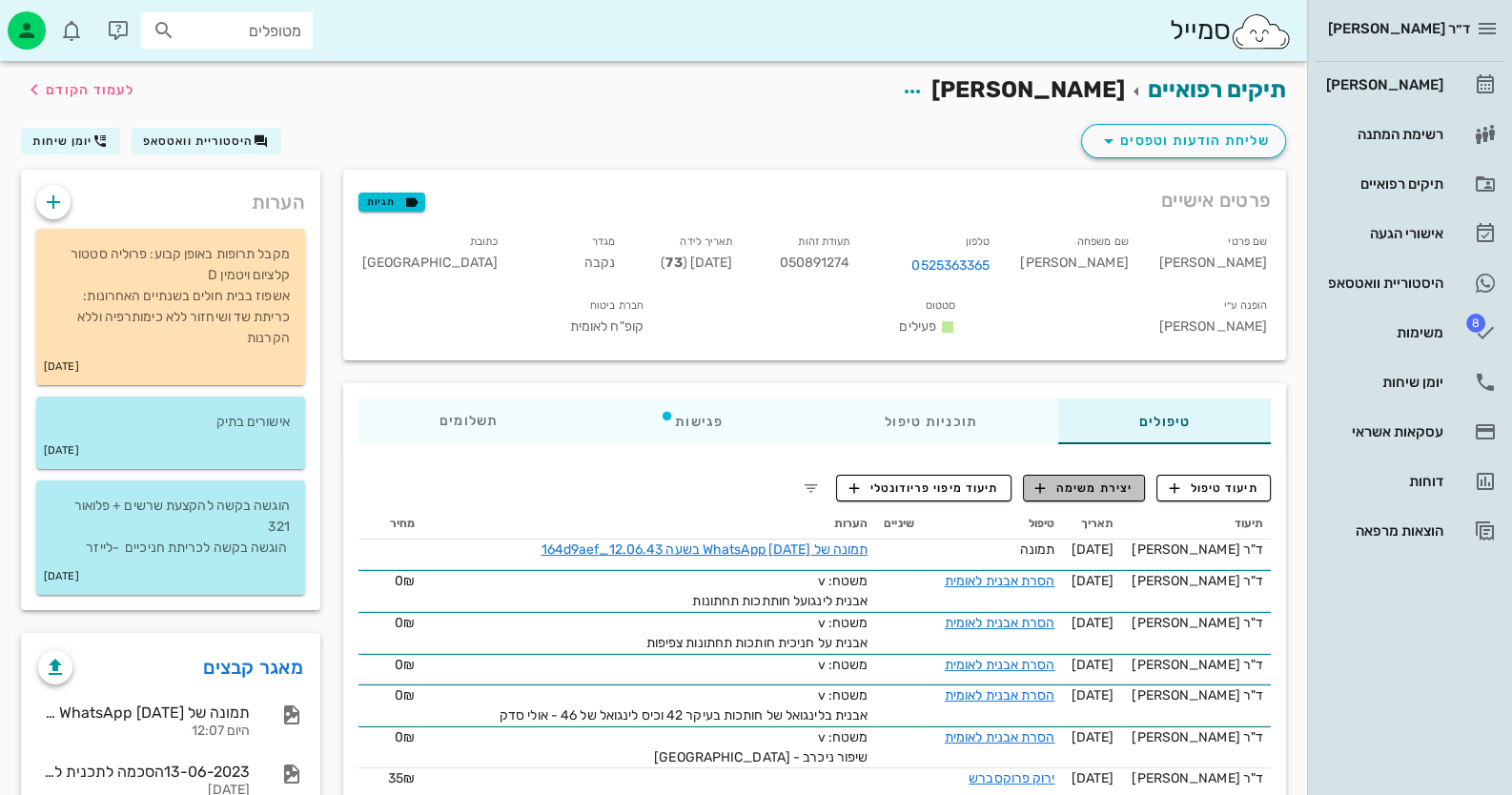
click at [1047, 480] on icon "button" at bounding box center [1039, 488] width 17 height 17
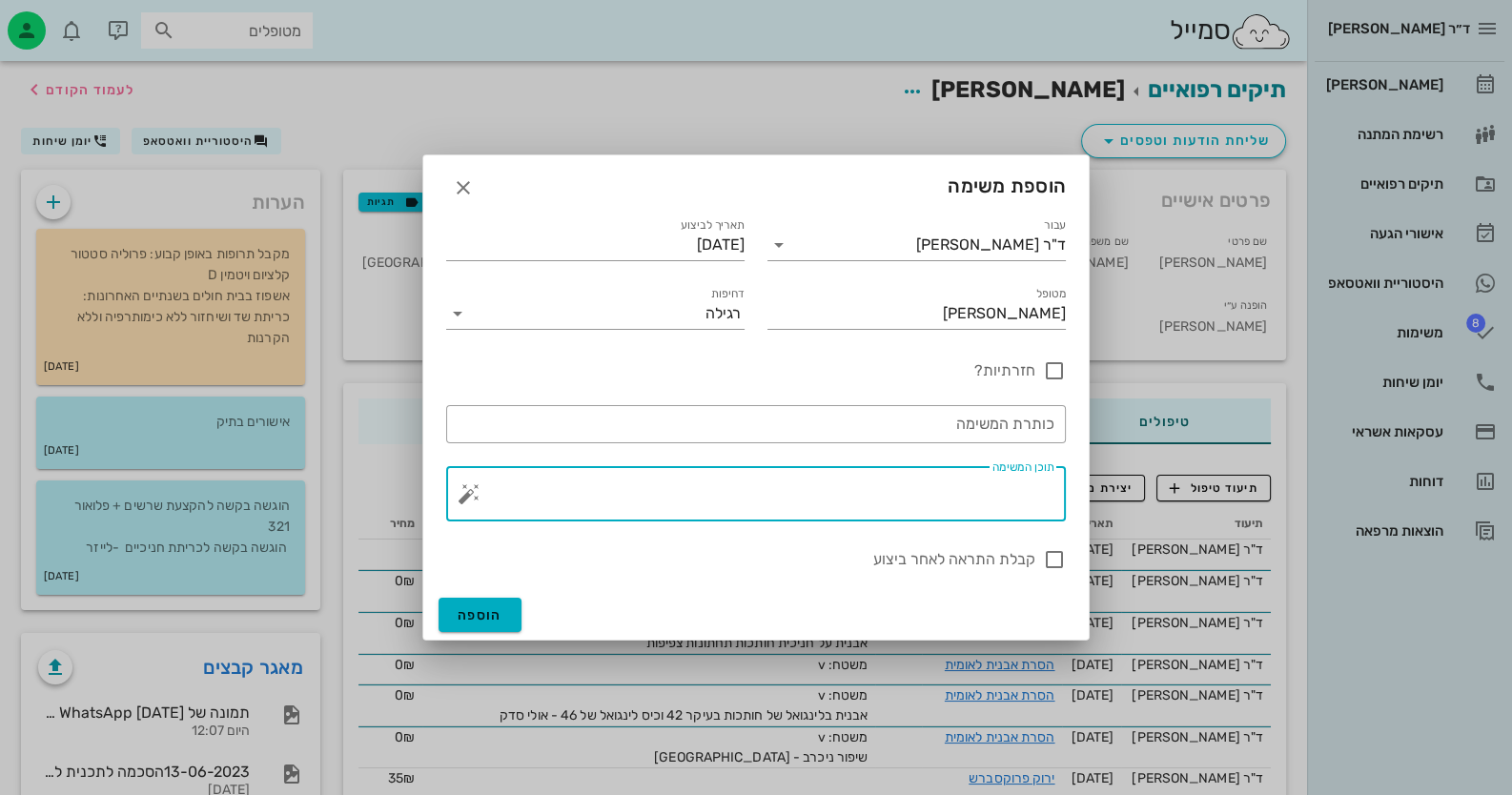
click at [993, 506] on textarea "תוכן המשימה" at bounding box center [763, 498] width 581 height 45
click at [464, 489] on button "button" at bounding box center [469, 494] width 23 height 23
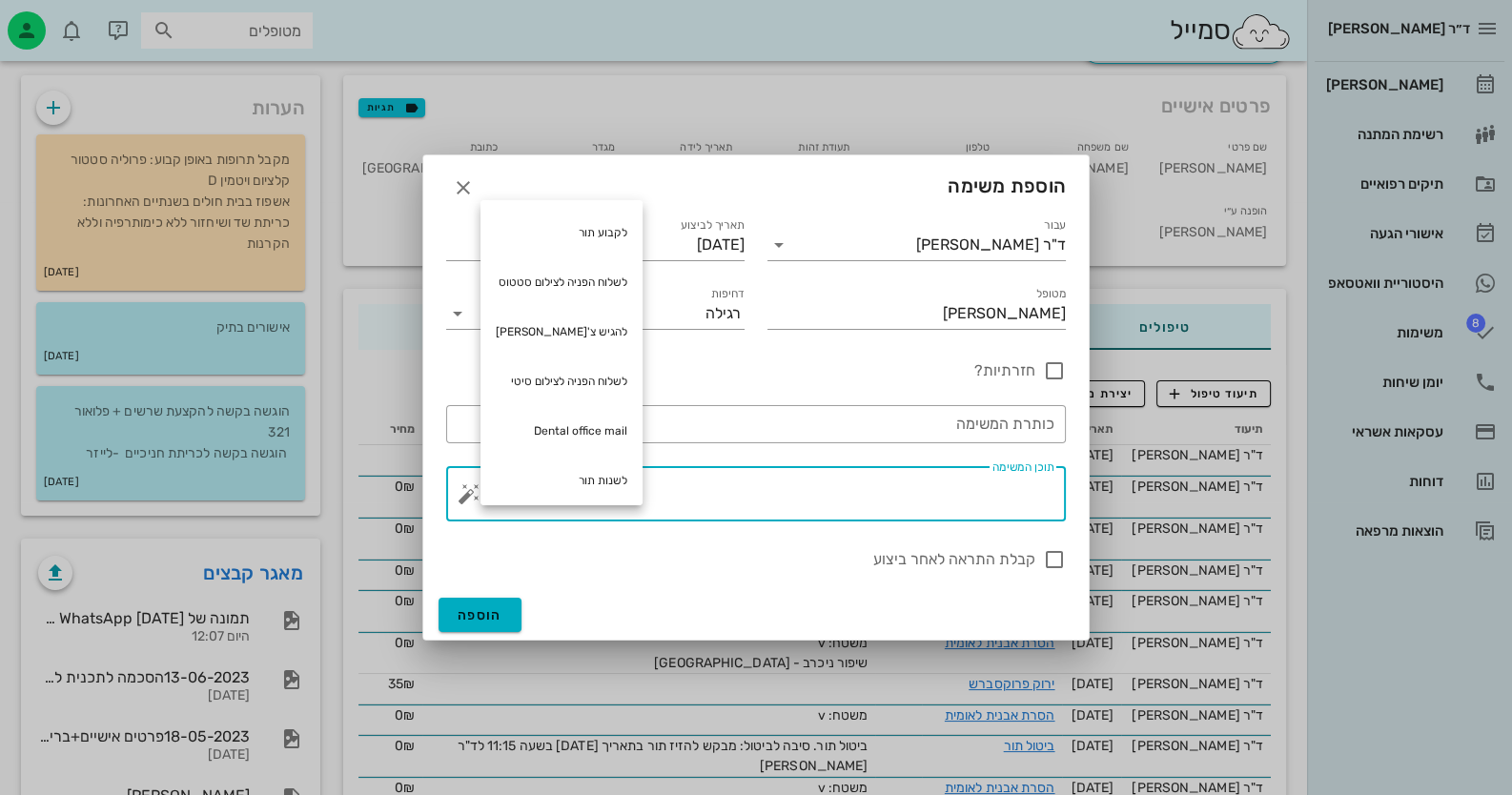
click at [1018, 486] on div "תוכן המשימה" at bounding box center [763, 494] width 581 height 55
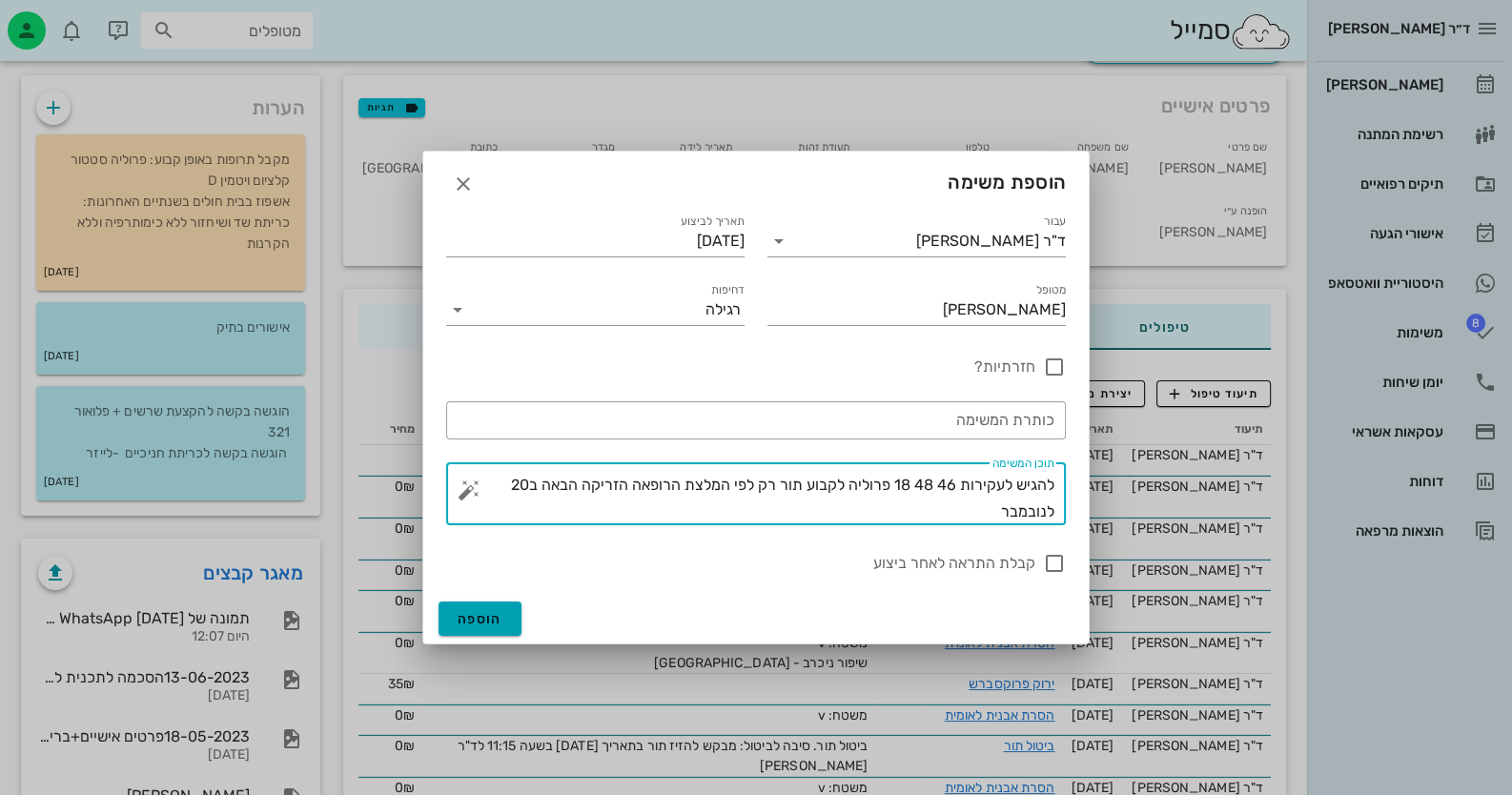
type textarea "להגיש לעקירות 46 48 18 פרוליה לקבוע תור רק לפי המלצת הרופאה הזריקה הבאה ב20 לנו…"
click at [506, 618] on button "הוספה" at bounding box center [480, 619] width 83 height 34
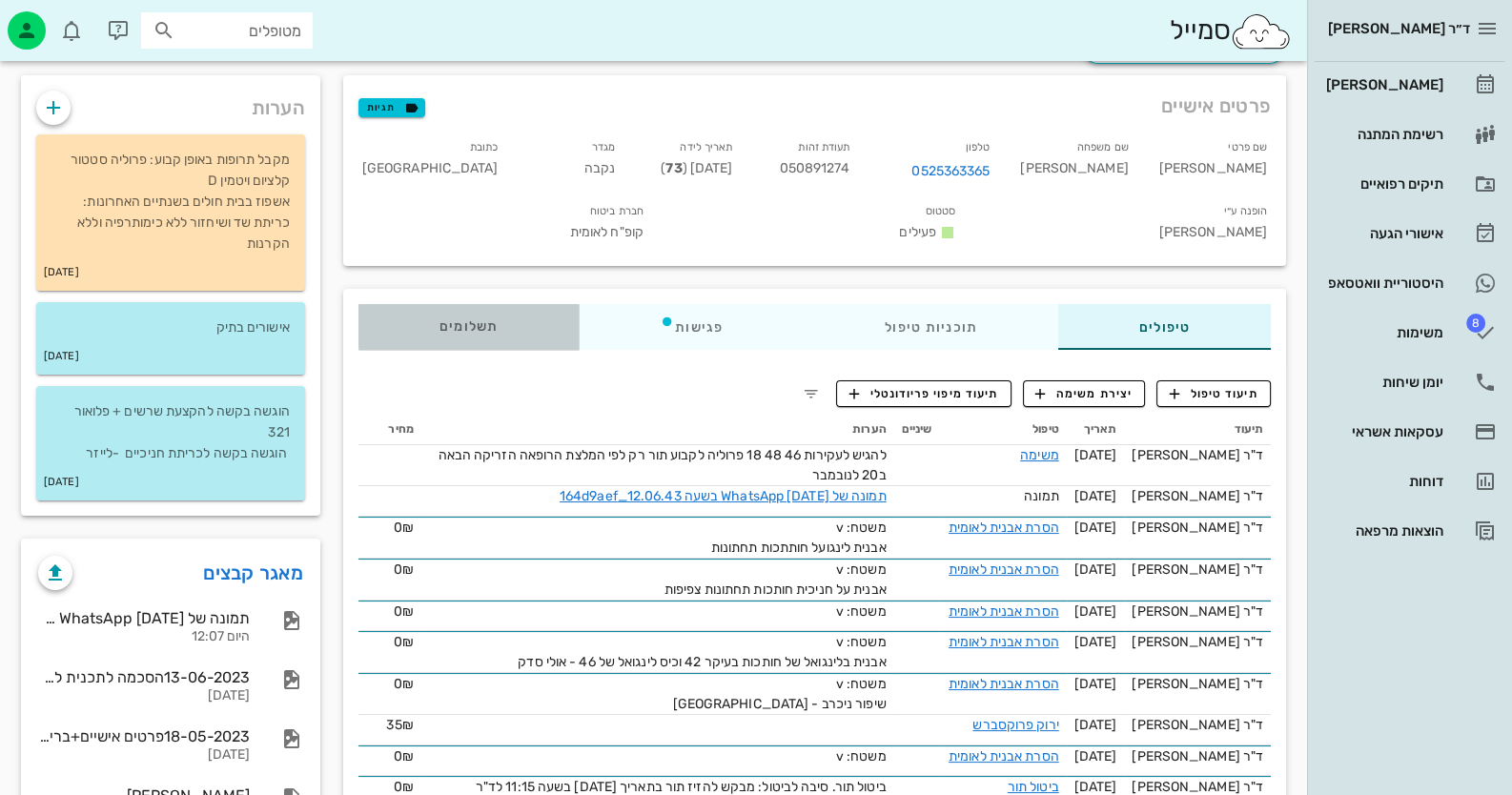
click at [458, 320] on span "תשלומים 0₪" at bounding box center [469, 327] width 59 height 14
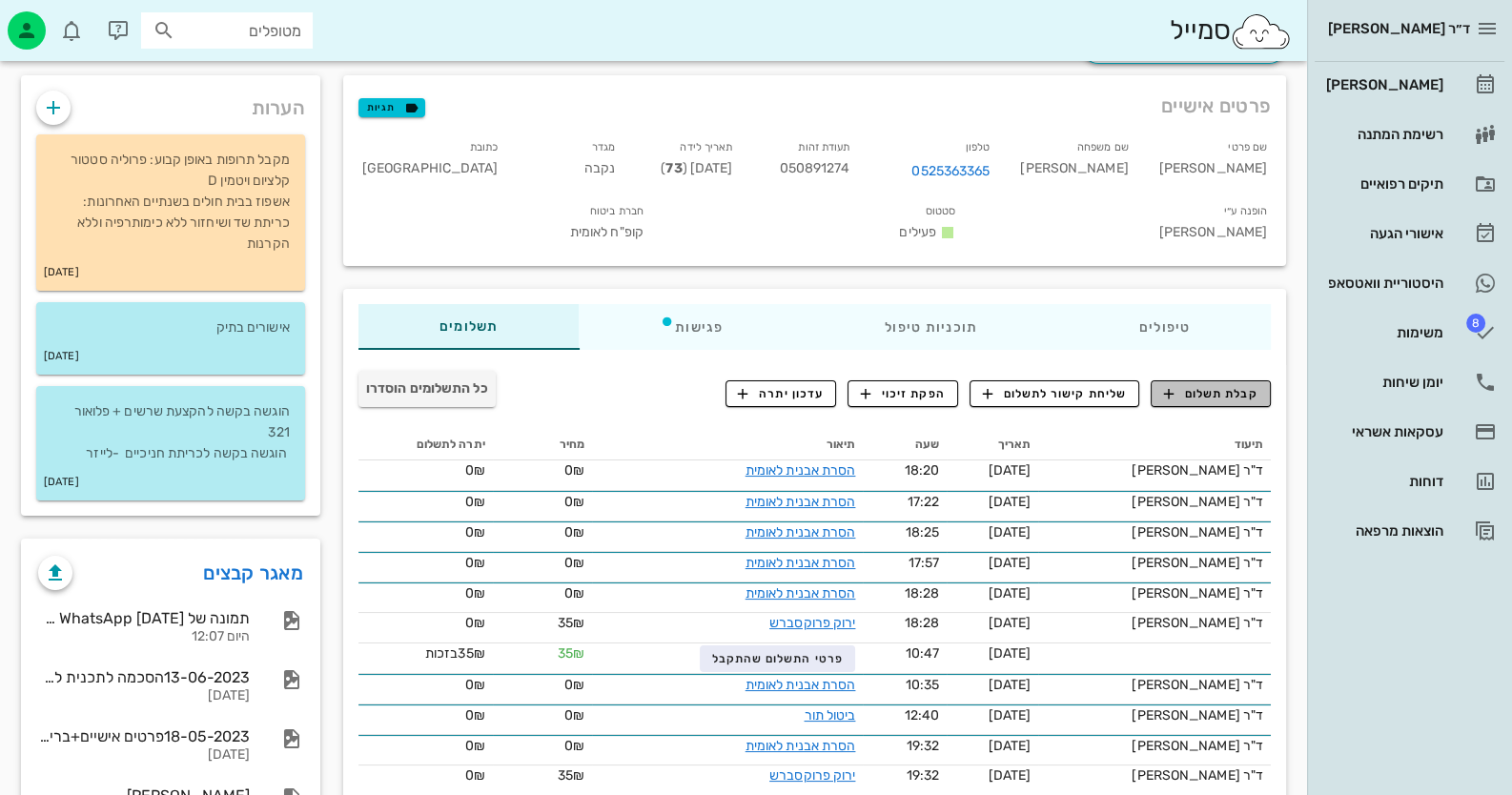
click at [1245, 385] on span "קבלת תשלום" at bounding box center [1212, 393] width 95 height 17
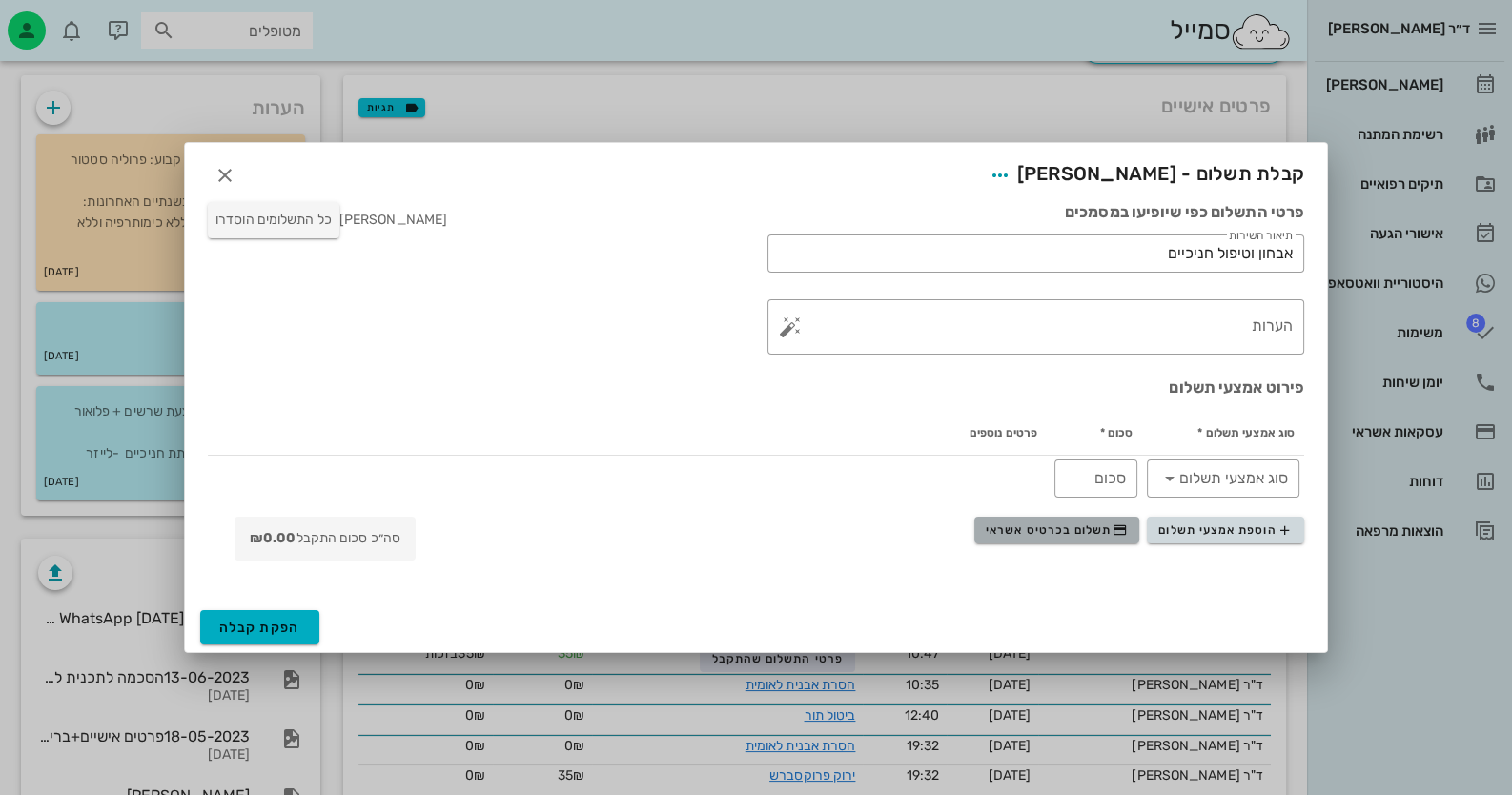
click at [1120, 522] on icon "button" at bounding box center [1118, 529] width 15 height 15
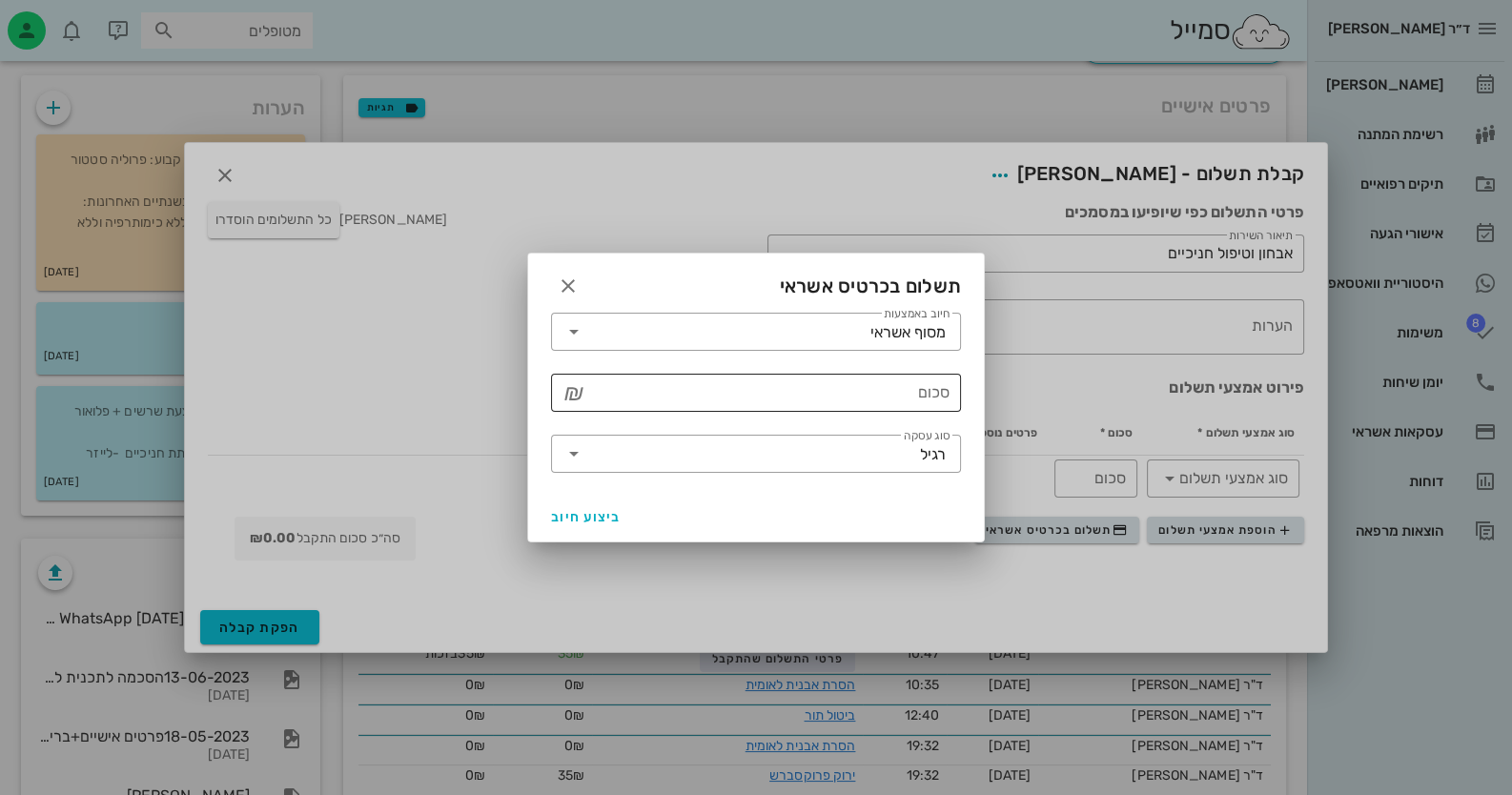
click at [853, 381] on input "סכום" at bounding box center [769, 392] width 361 height 31
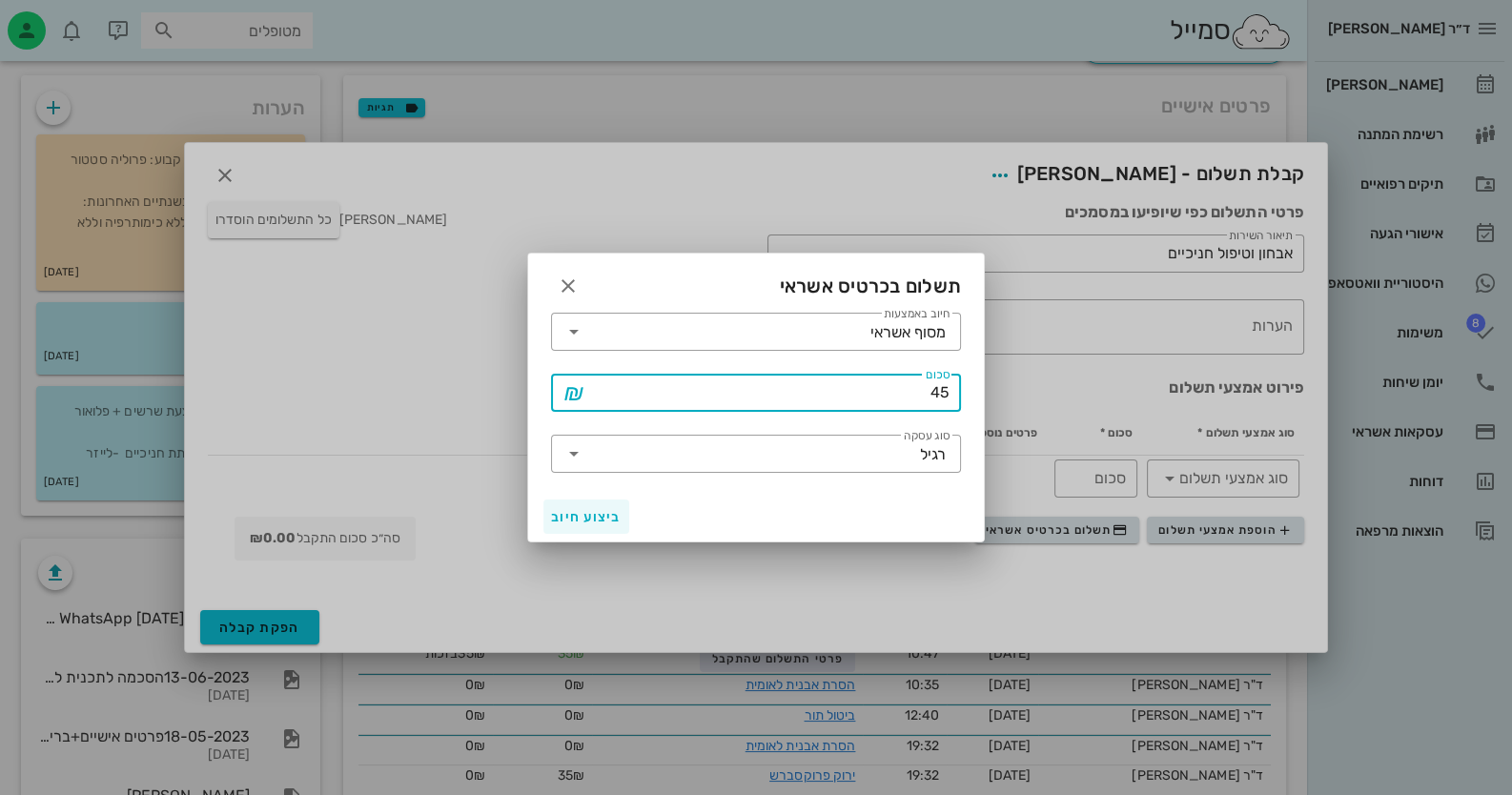
type input "45"
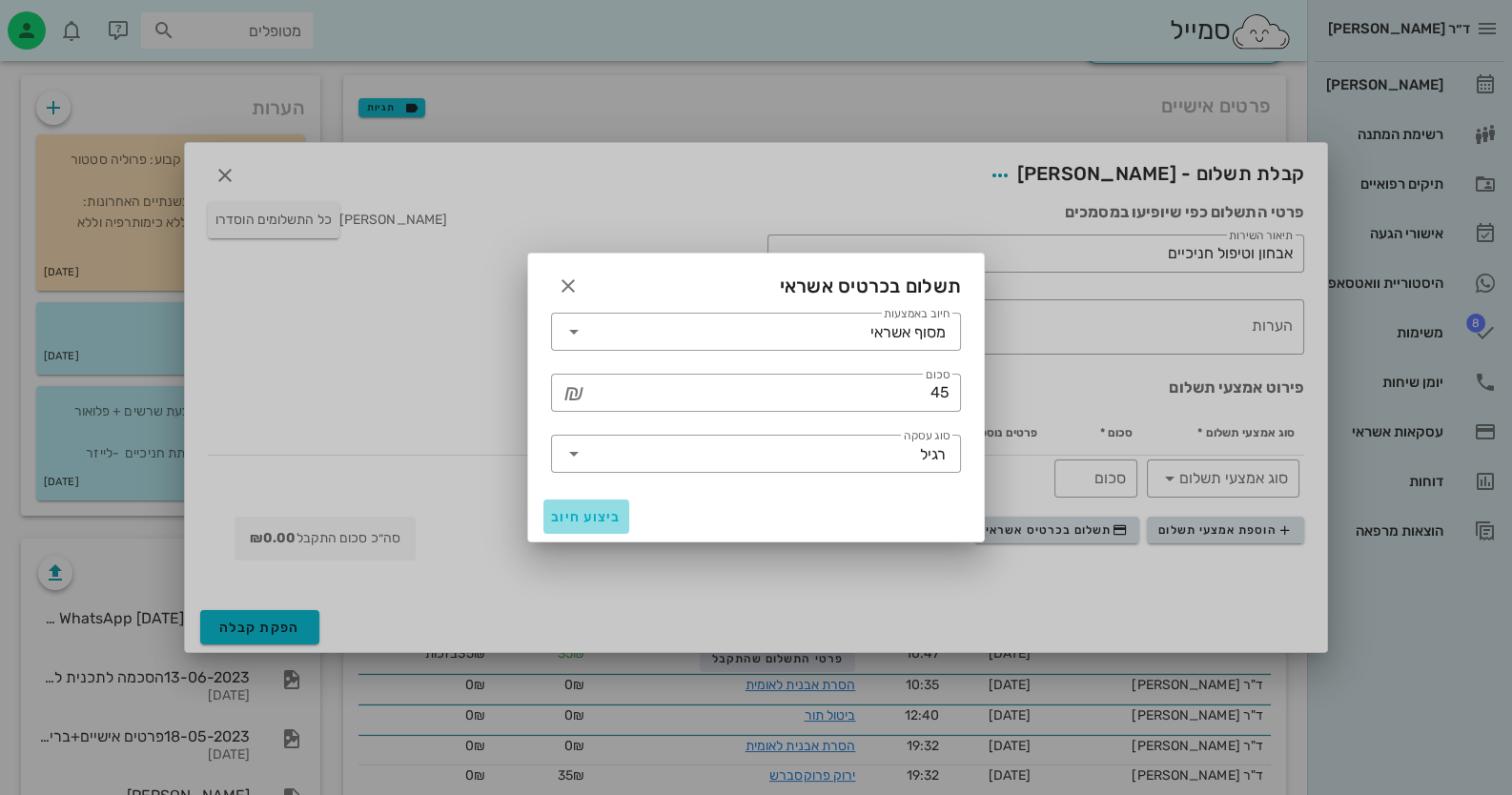
click at [587, 504] on button "ביצוע חיוב" at bounding box center [586, 516] width 86 height 34
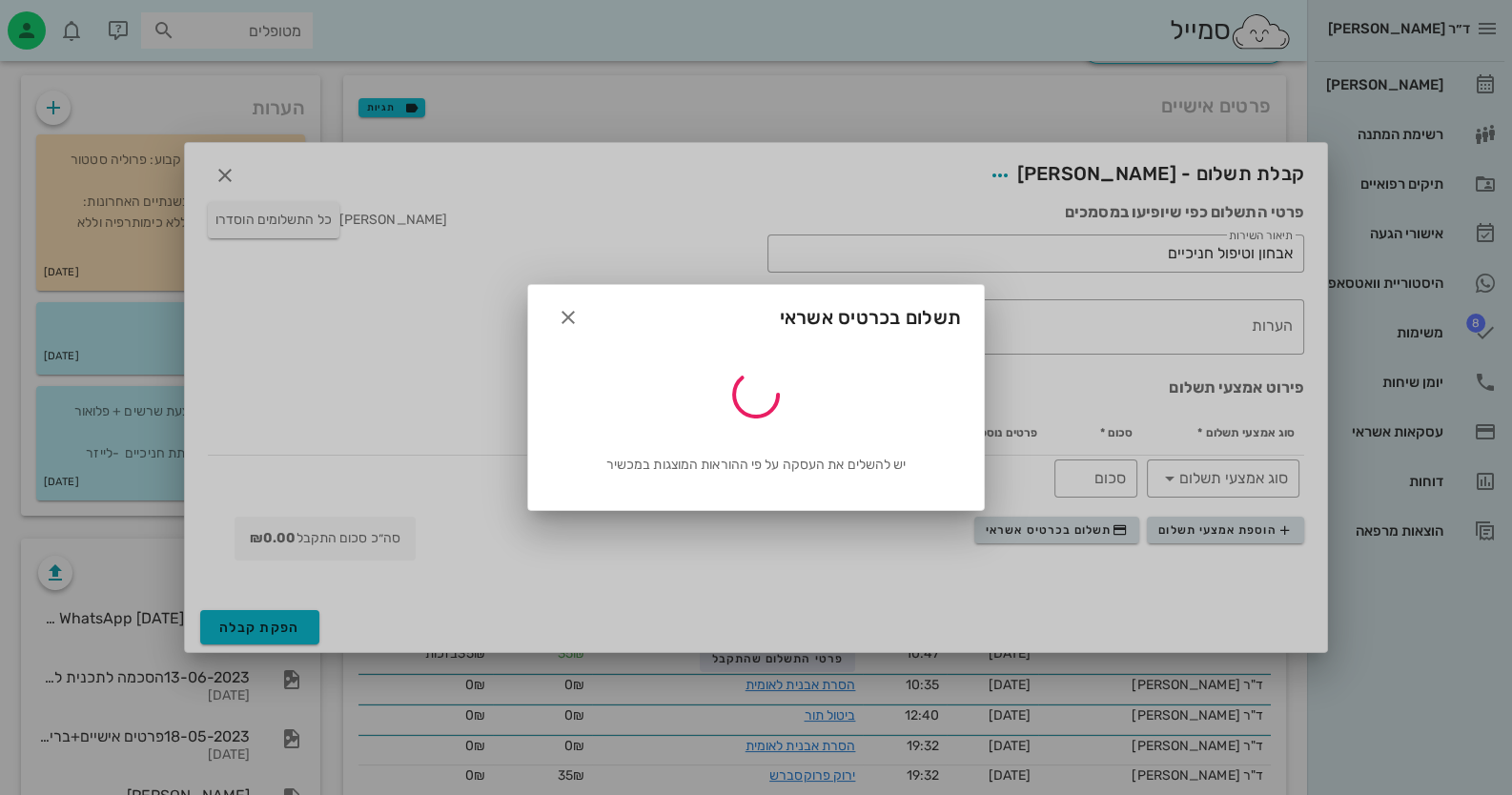
type input "45"
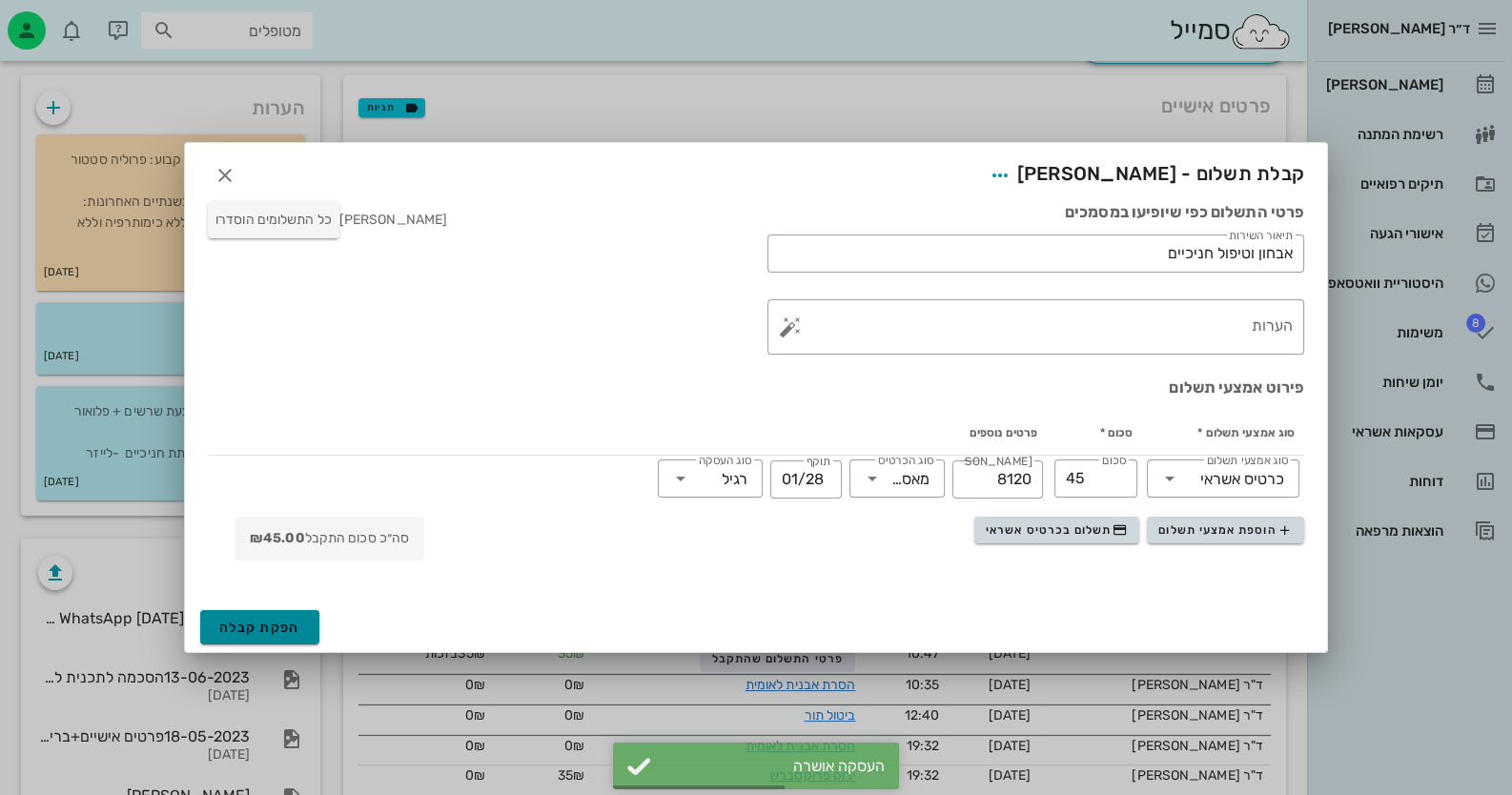
click at [224, 620] on span "הפקת קבלה" at bounding box center [260, 628] width 81 height 16
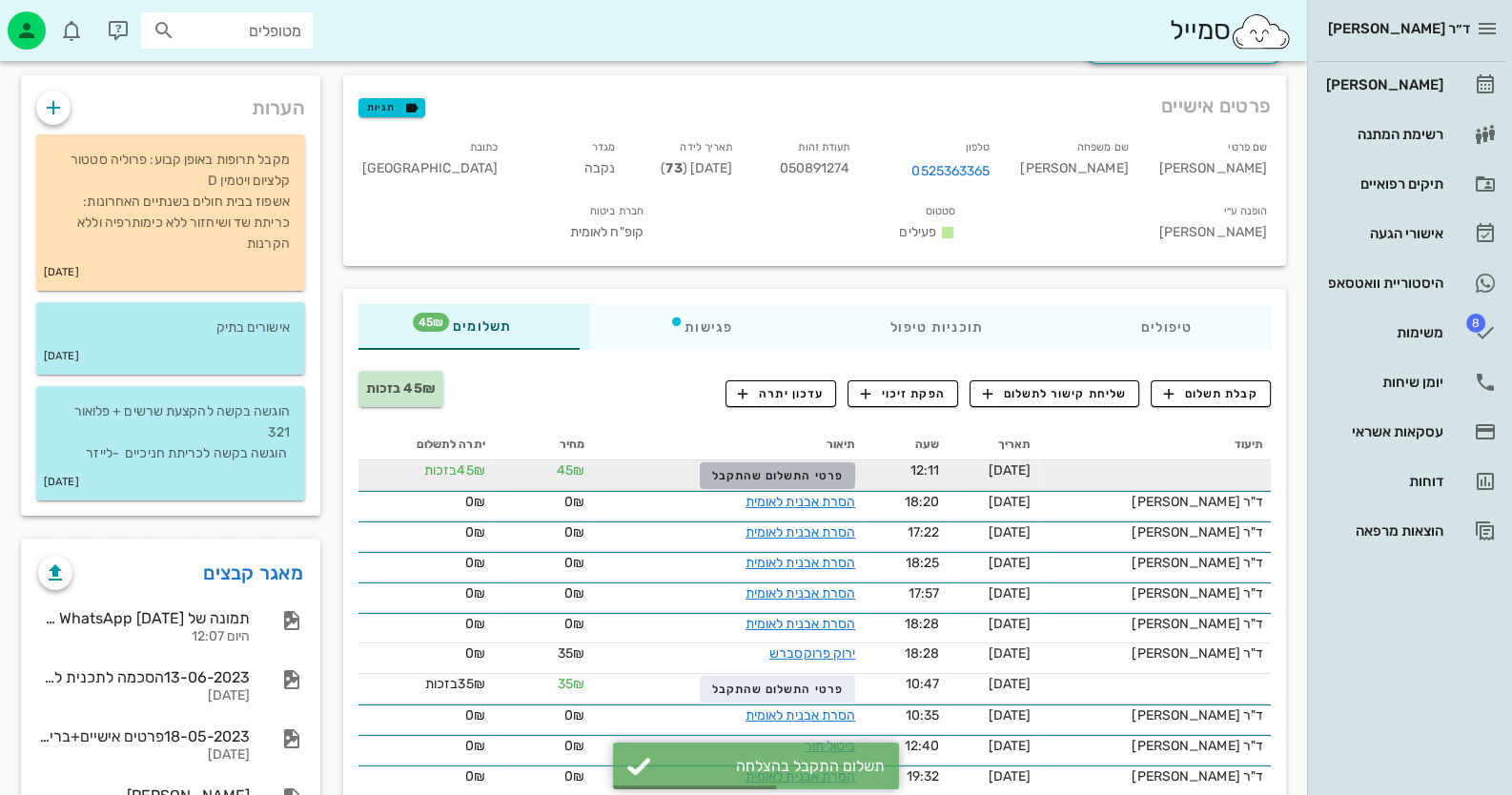
click at [841, 469] on span "פרטי התשלום שהתקבל" at bounding box center [778, 476] width 132 height 14
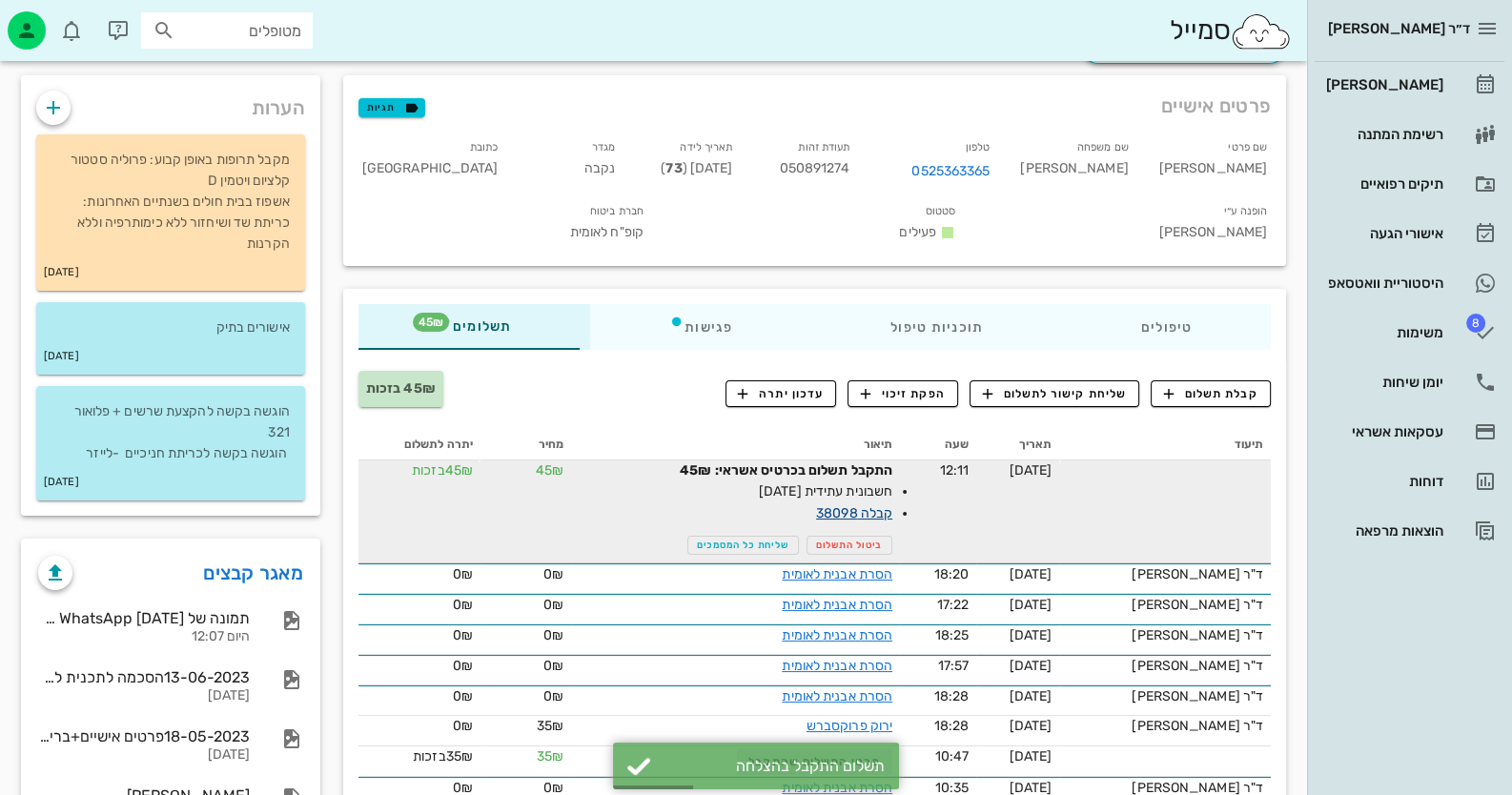
click at [887, 505] on link "קבלה 38098" at bounding box center [853, 513] width 76 height 16
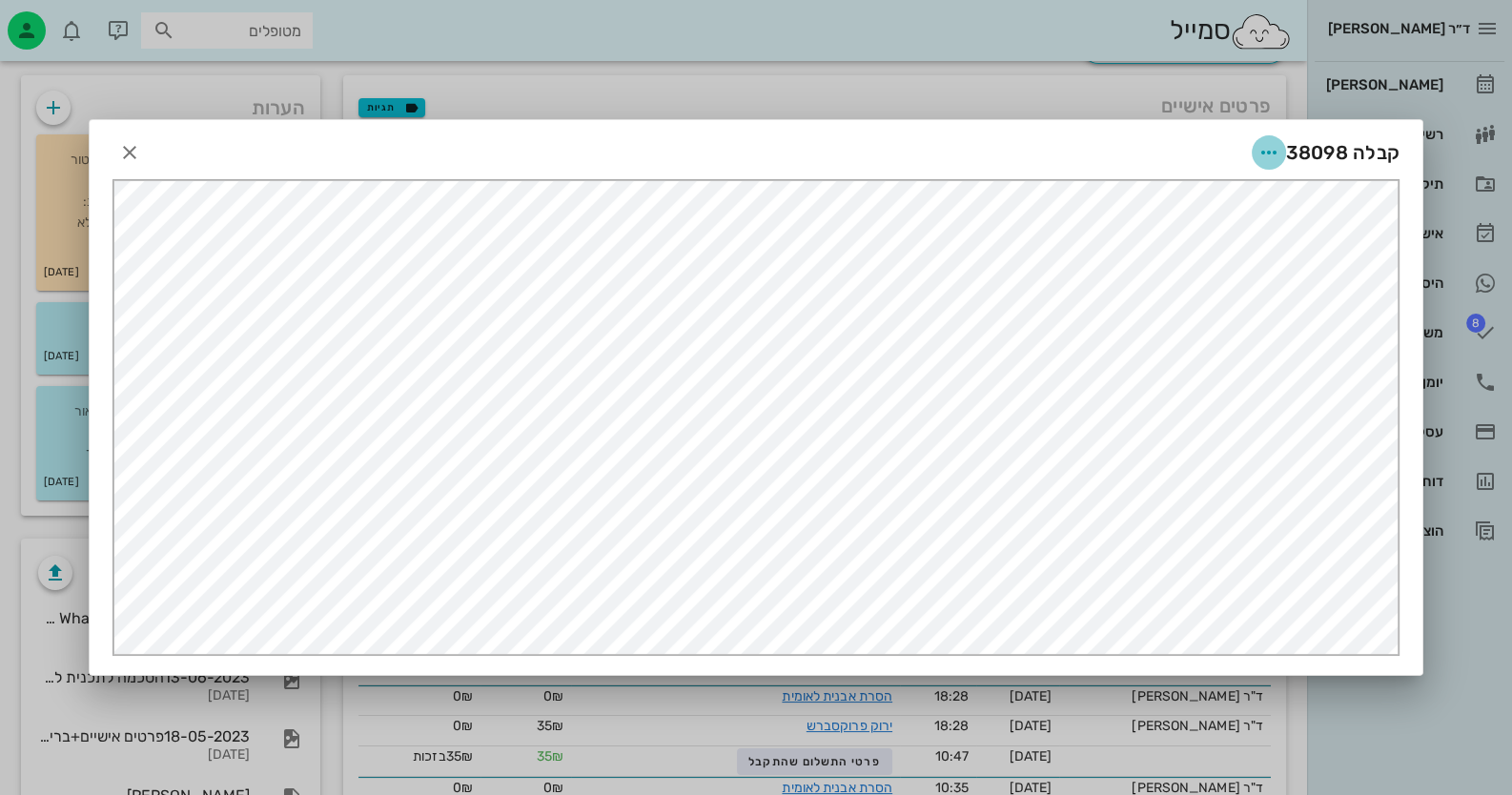
click at [1284, 151] on span "button" at bounding box center [1269, 152] width 34 height 23
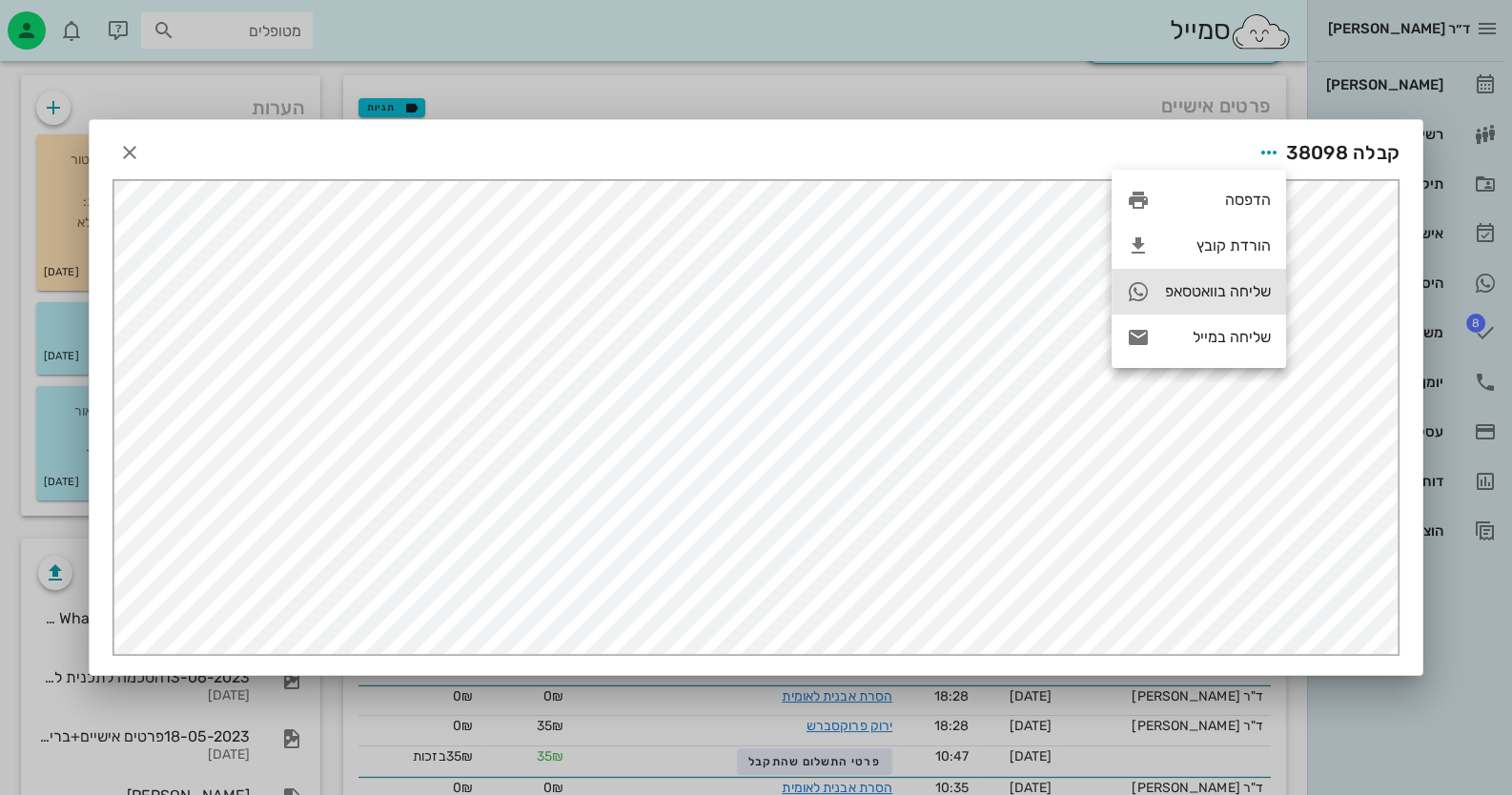
click at [1220, 299] on div "שליחה בוואטסאפ" at bounding box center [1217, 291] width 105 height 18
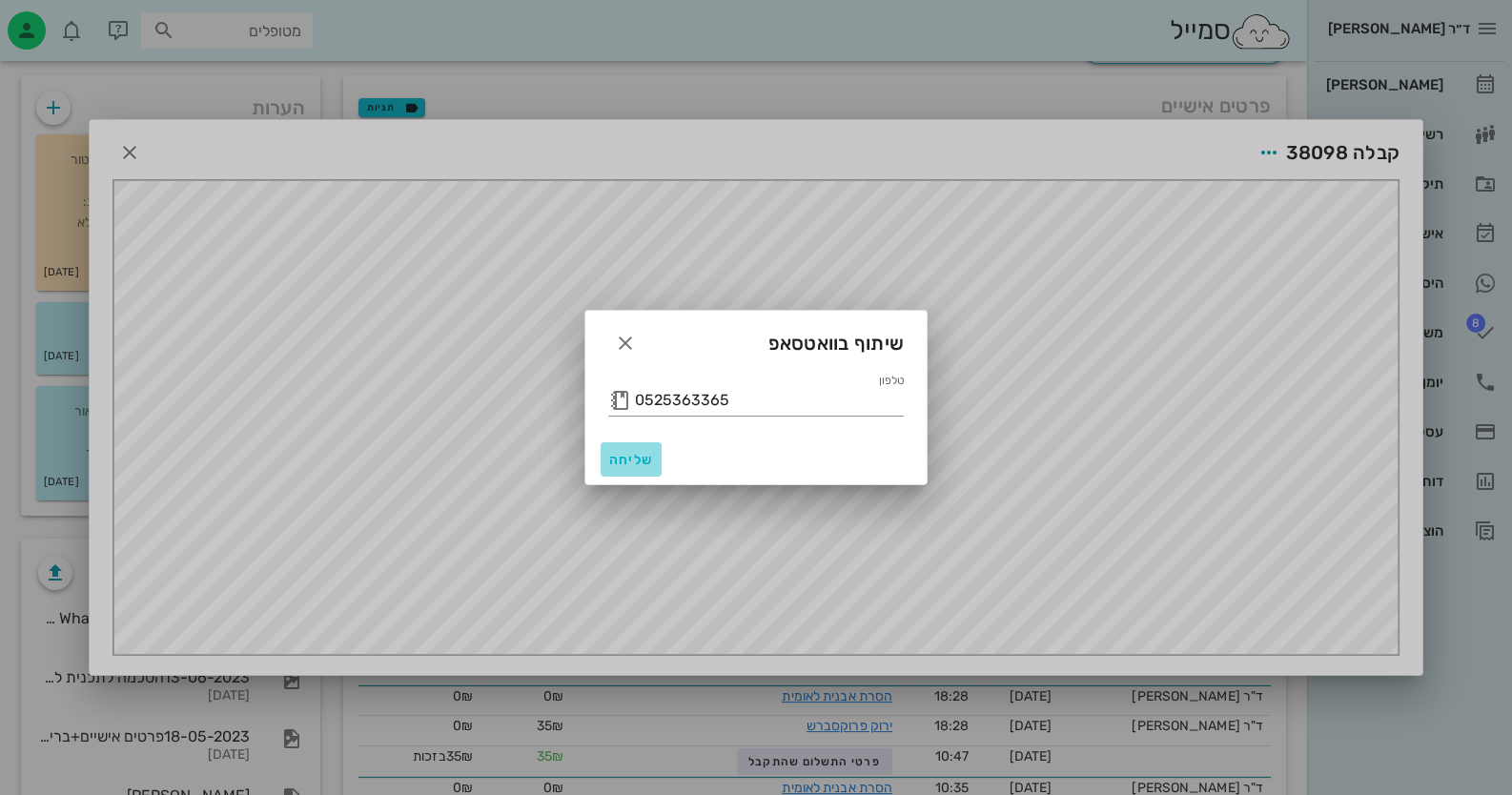
click at [634, 458] on span "שליחה" at bounding box center [630, 460] width 45 height 16
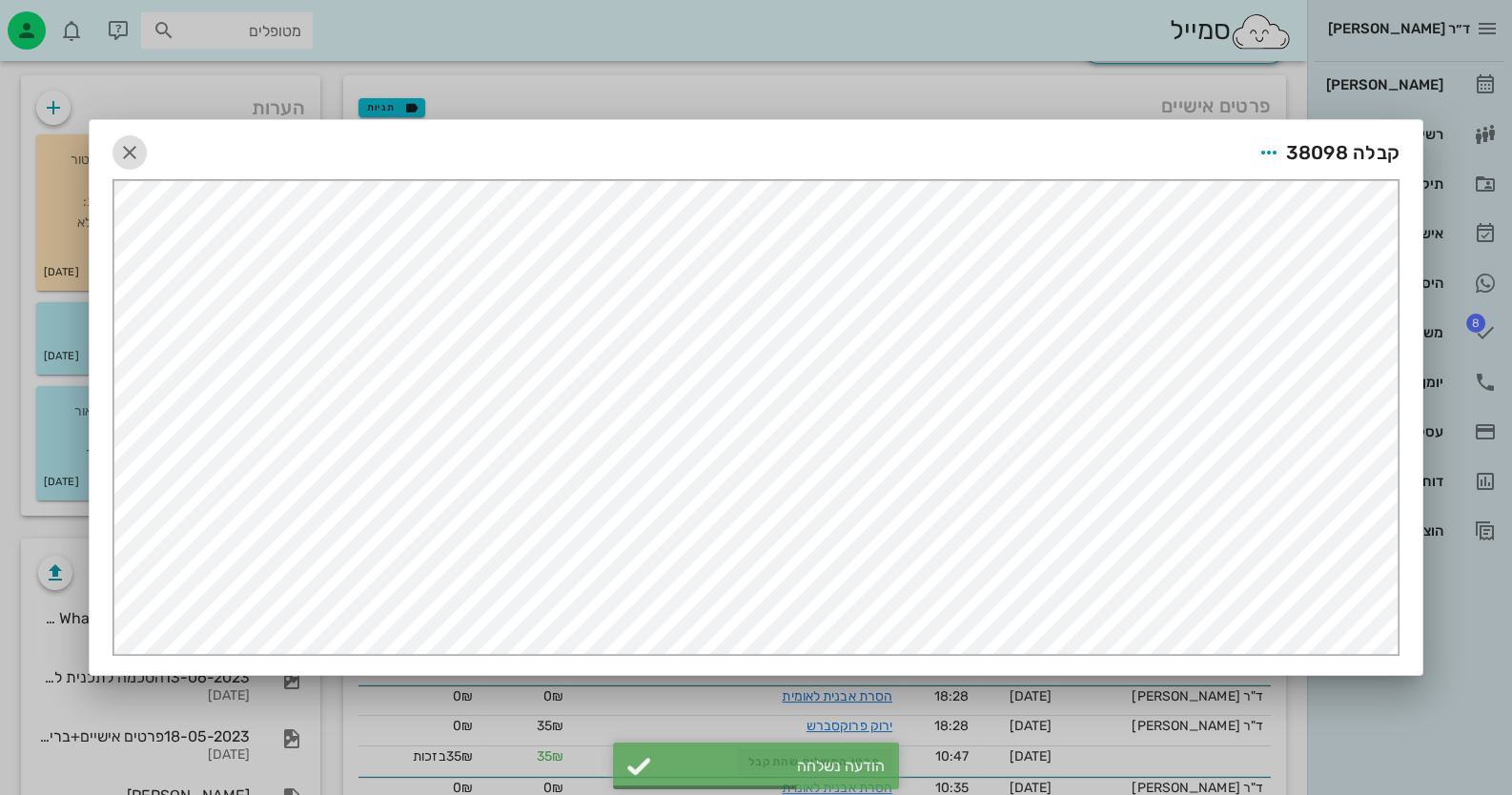
click at [130, 152] on icon "button" at bounding box center [129, 152] width 23 height 23
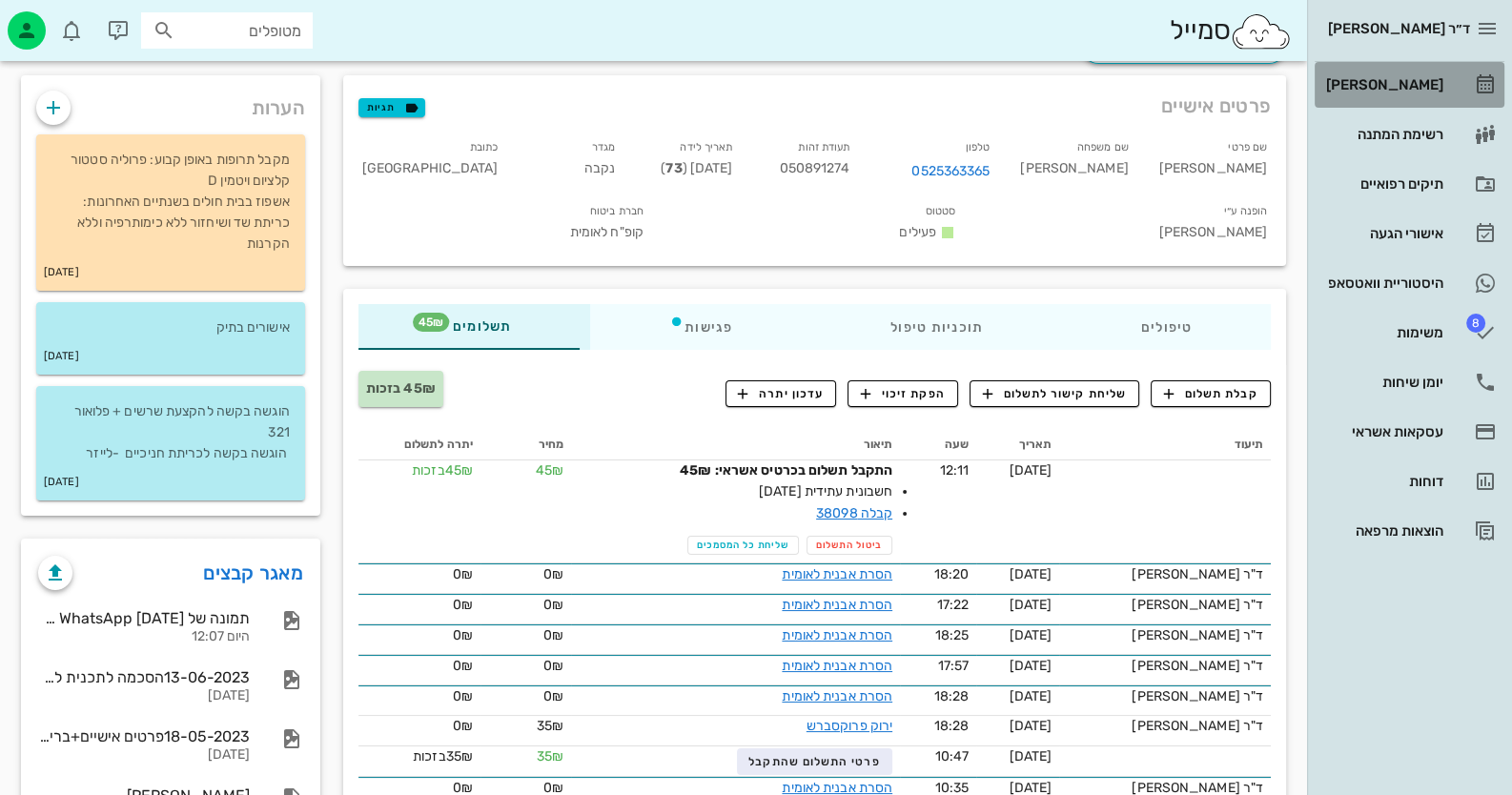
click at [1412, 79] on div "[PERSON_NAME]" at bounding box center [1382, 84] width 121 height 15
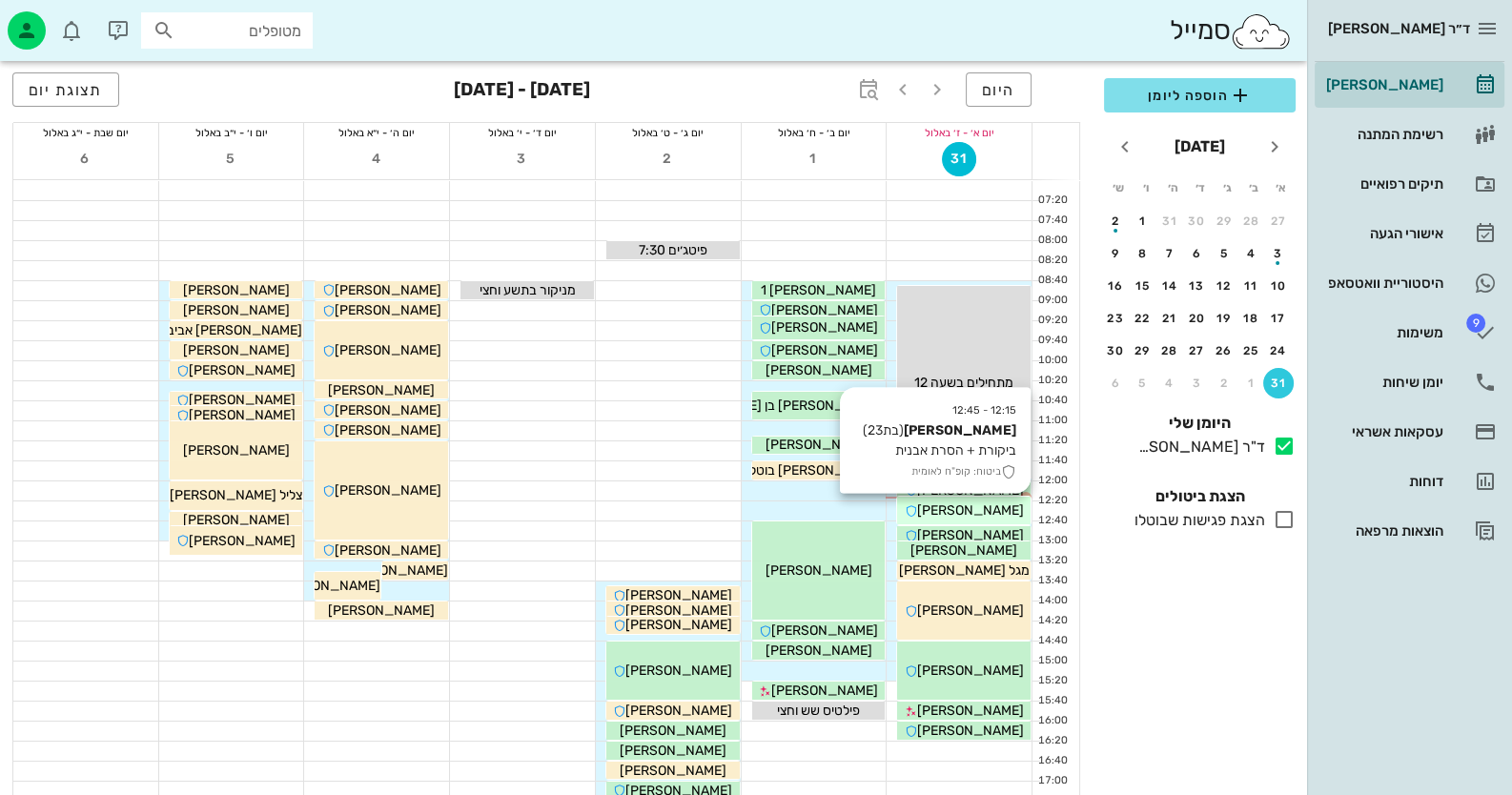
click at [986, 517] on span "[PERSON_NAME]" at bounding box center [970, 510] width 106 height 16
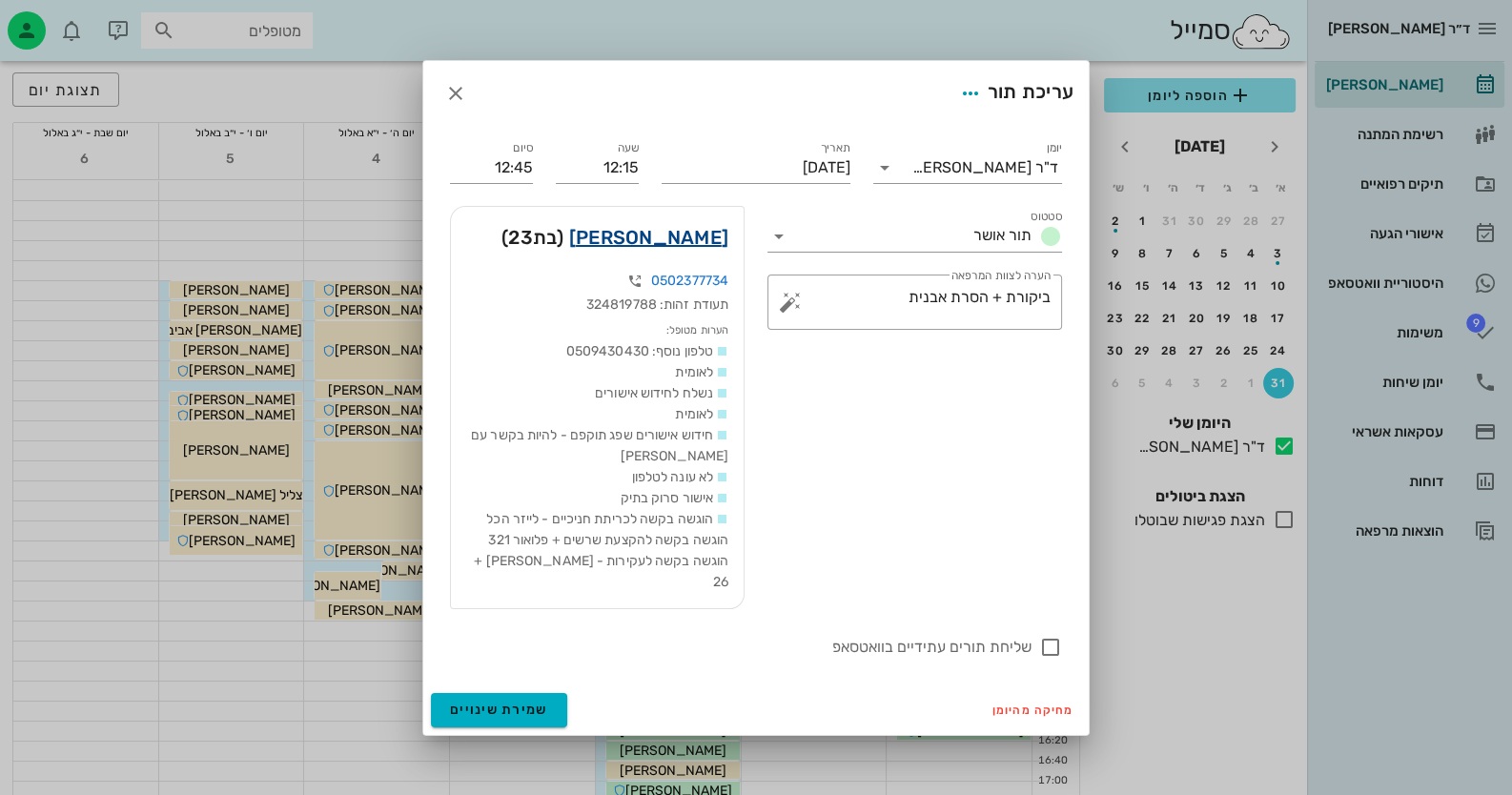
click at [682, 249] on link "שרה שרעבי" at bounding box center [649, 236] width 160 height 31
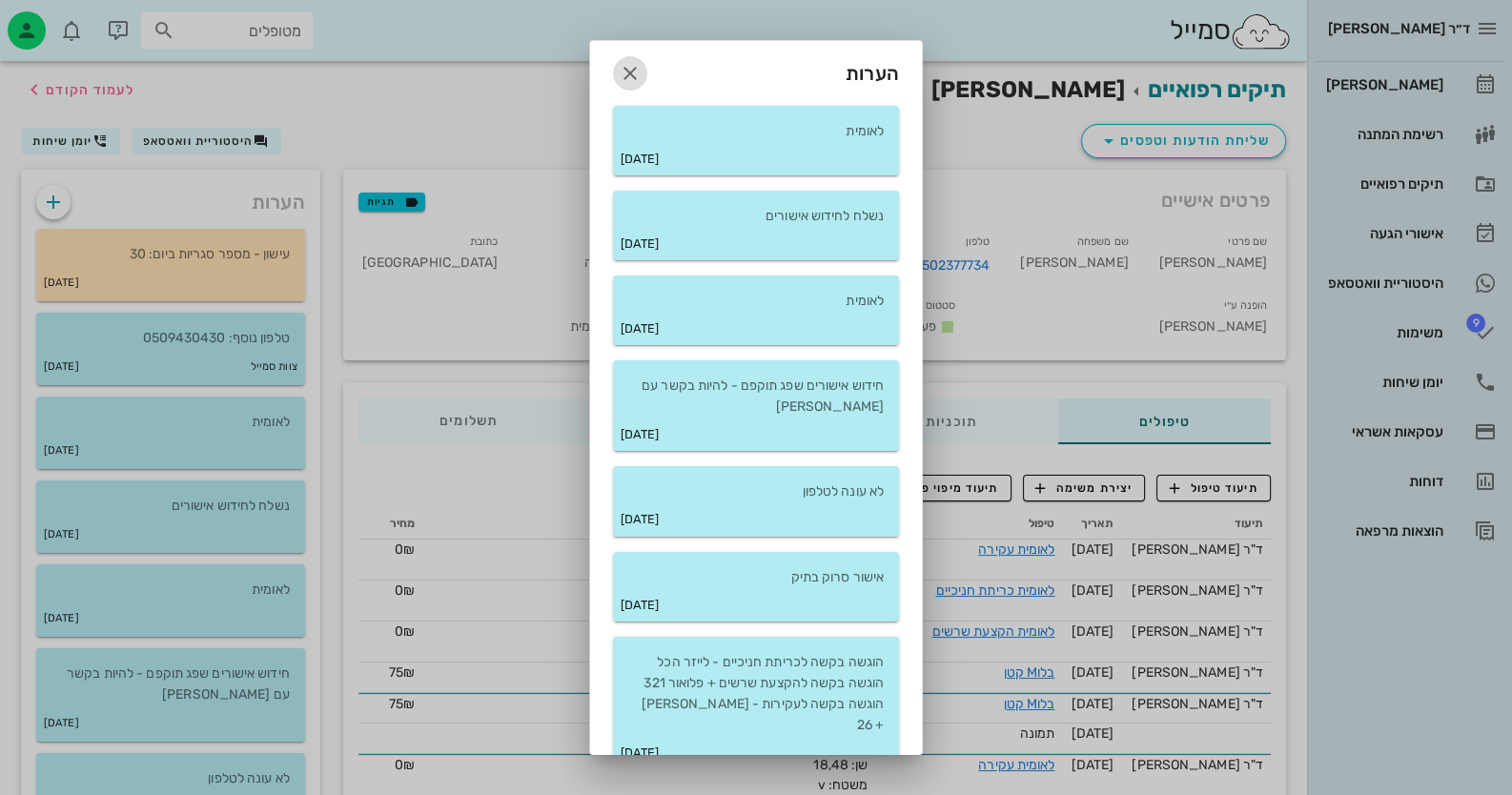
click at [641, 71] on icon "button" at bounding box center [629, 73] width 23 height 23
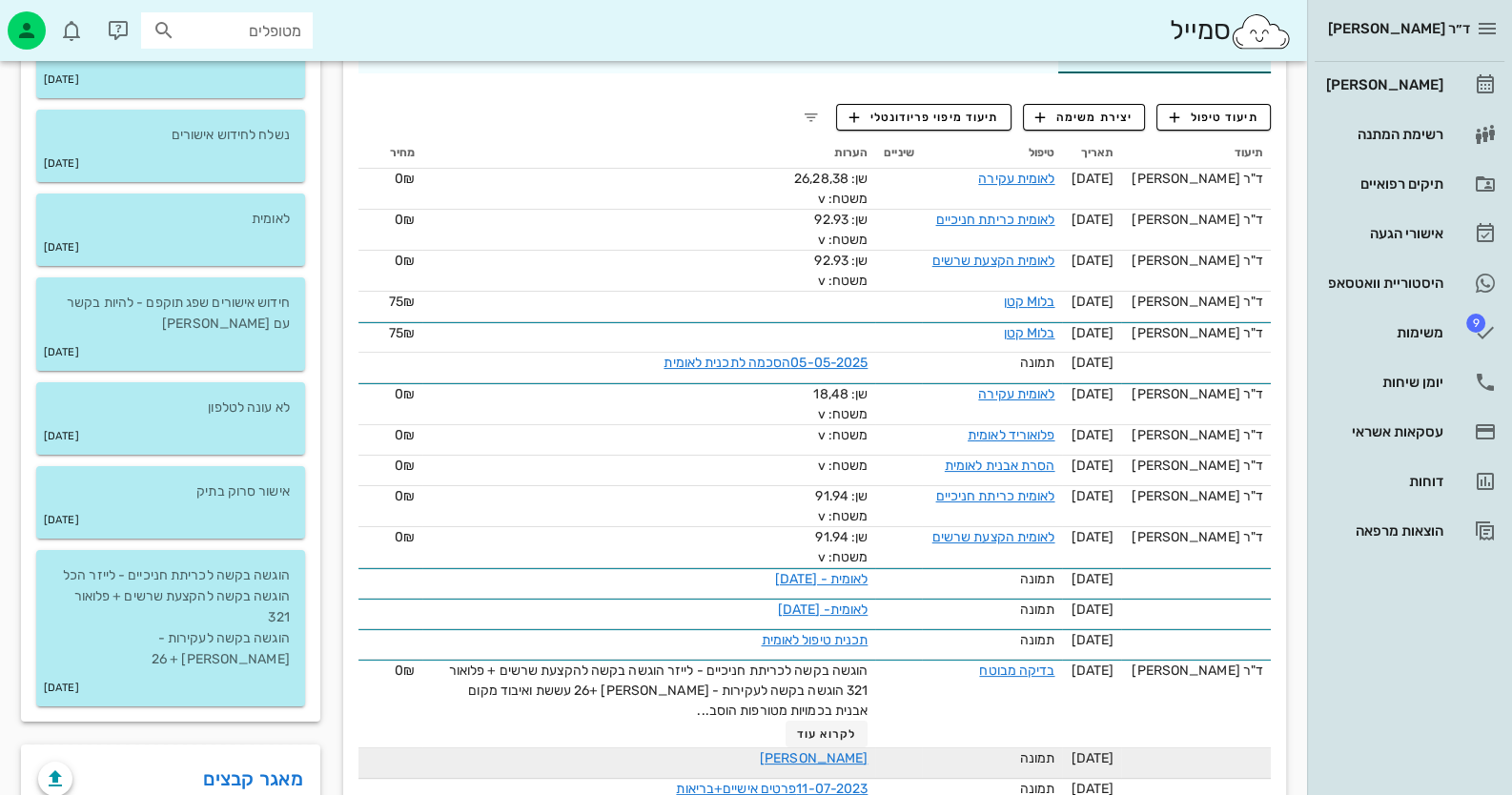
scroll to position [380, 0]
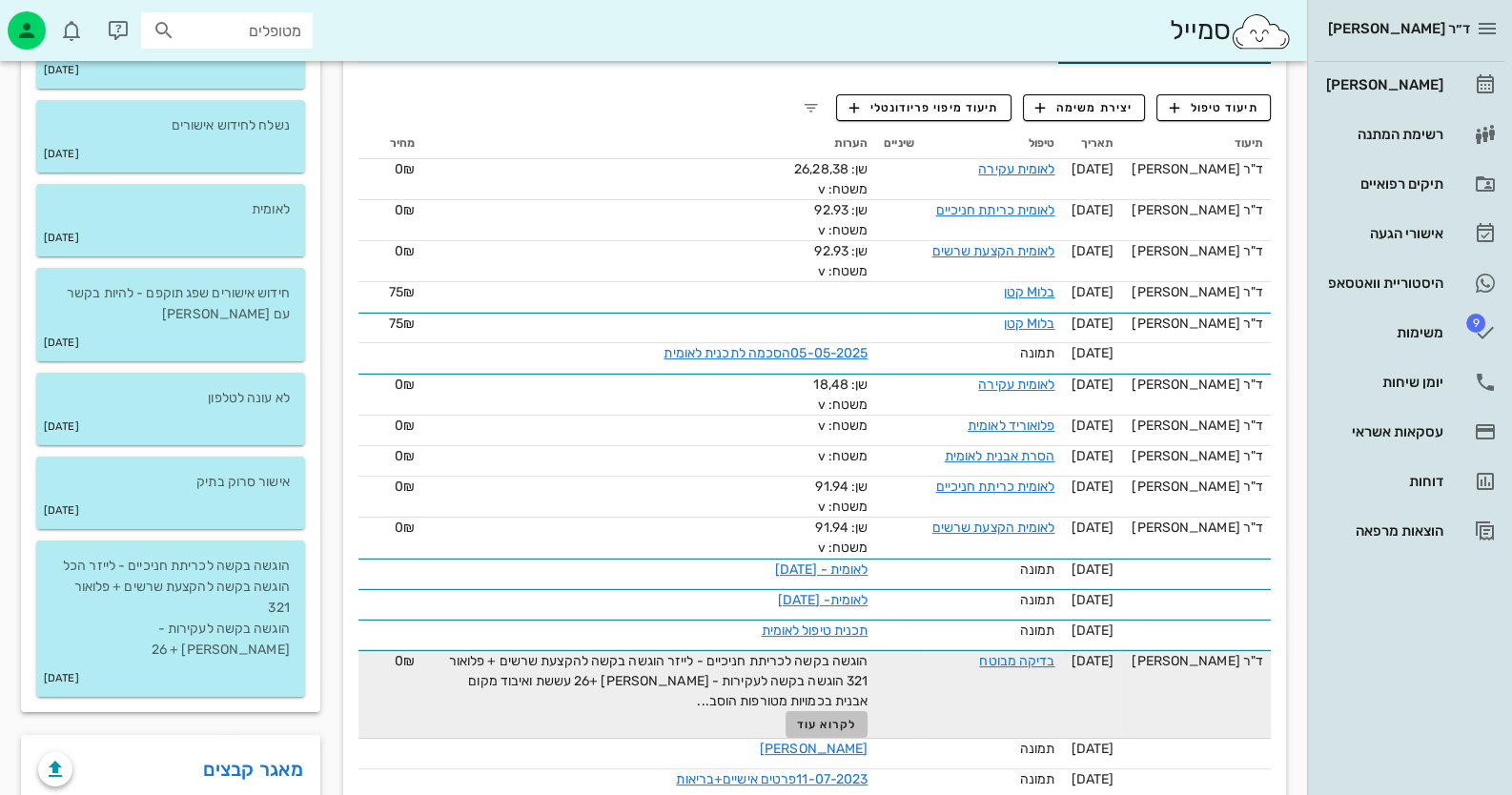
click at [856, 718] on span "לקרוא עוד" at bounding box center [826, 725] width 59 height 14
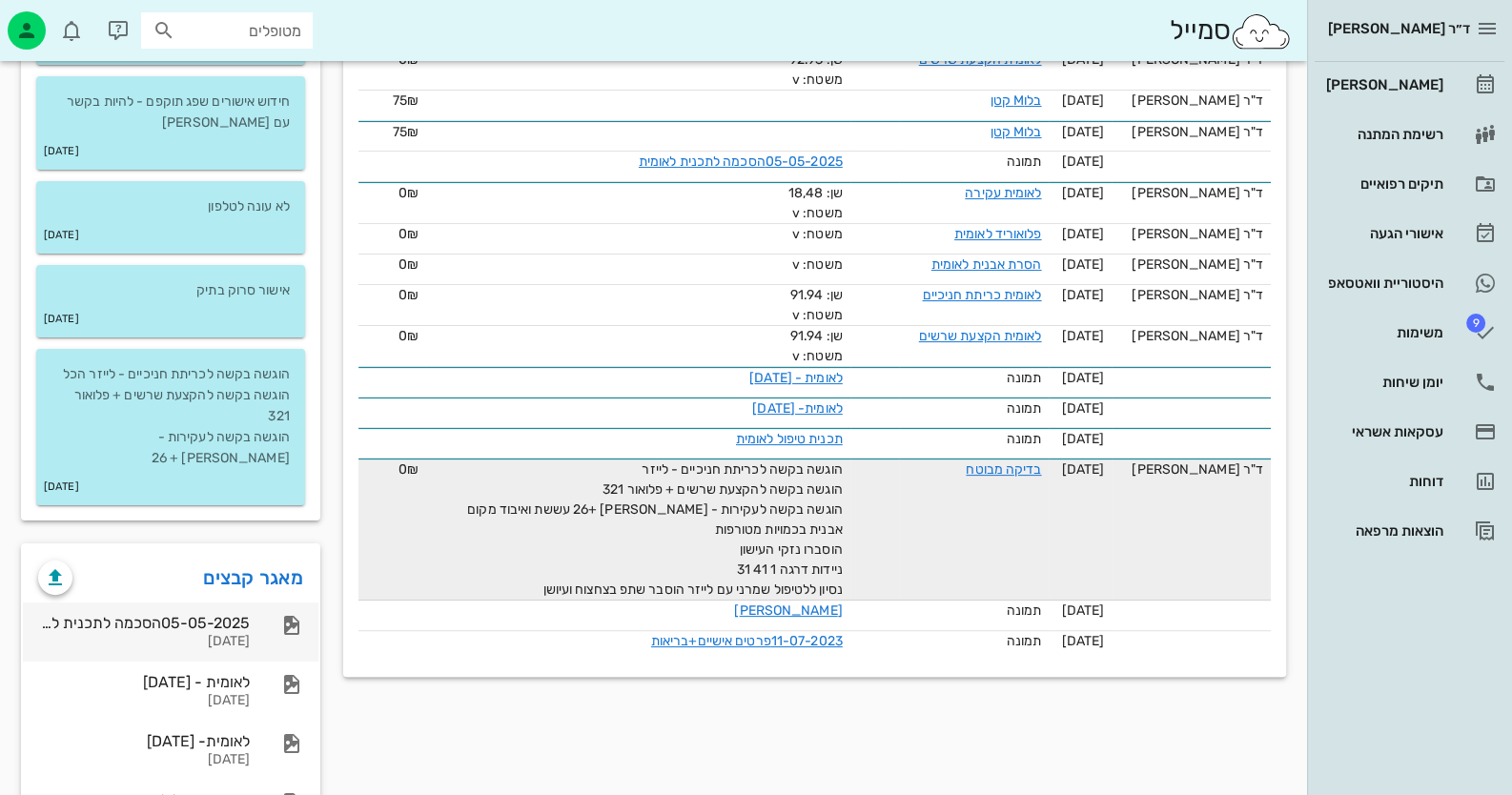
scroll to position [752, 0]
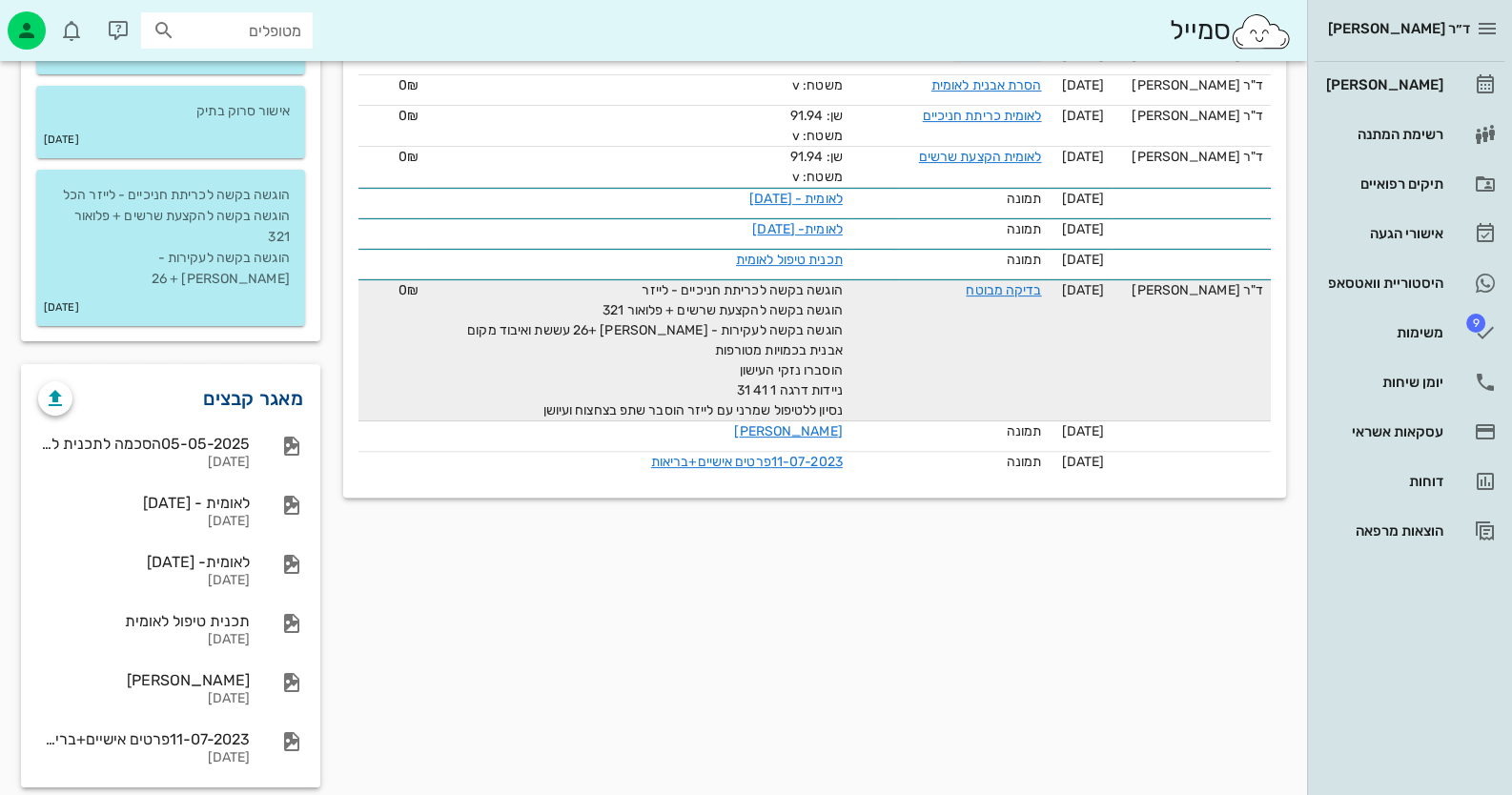
click at [273, 383] on link "מאגר קבצים" at bounding box center [253, 398] width 100 height 31
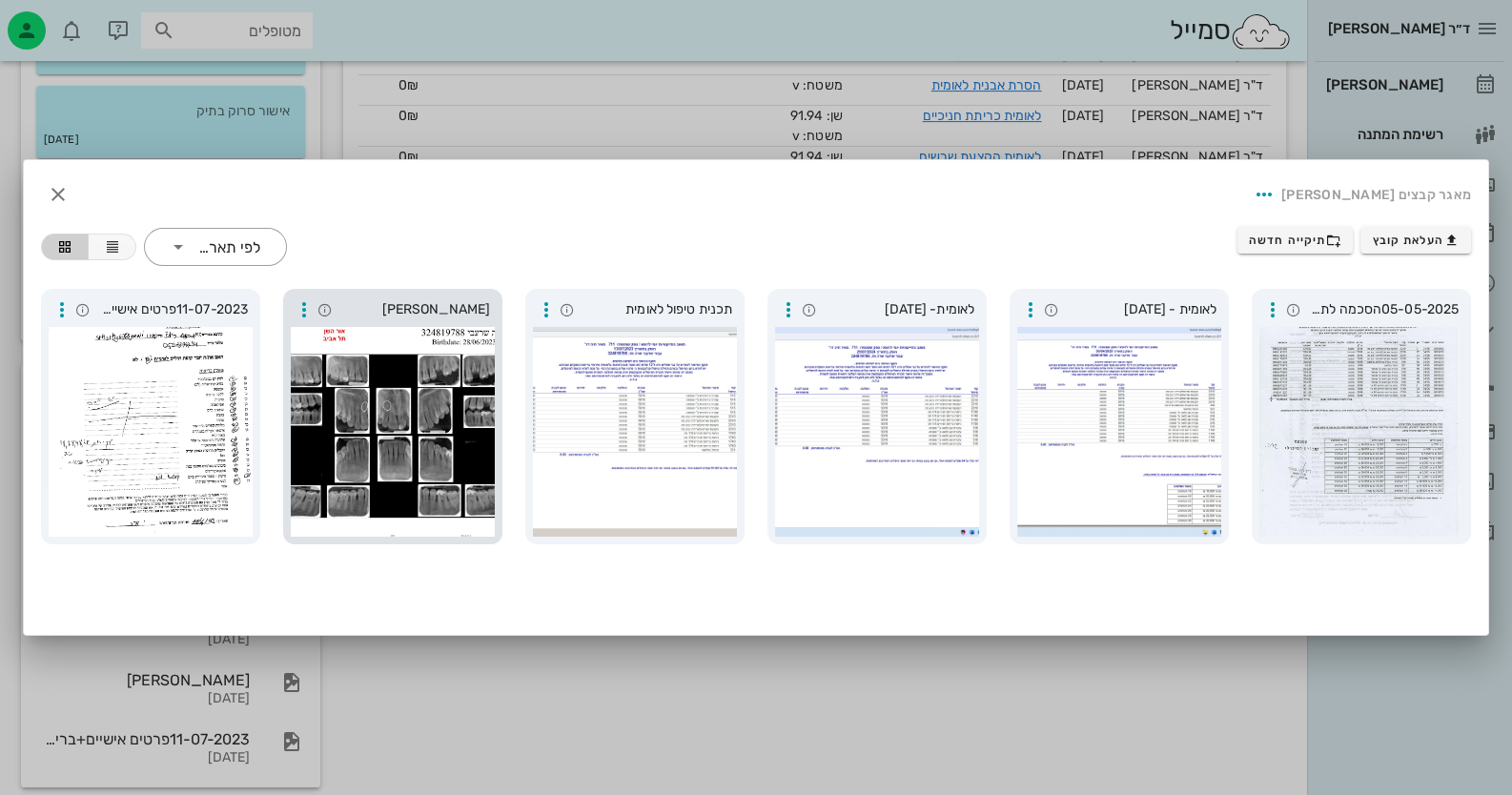
click at [399, 370] on div at bounding box center [392, 431] width 204 height 210
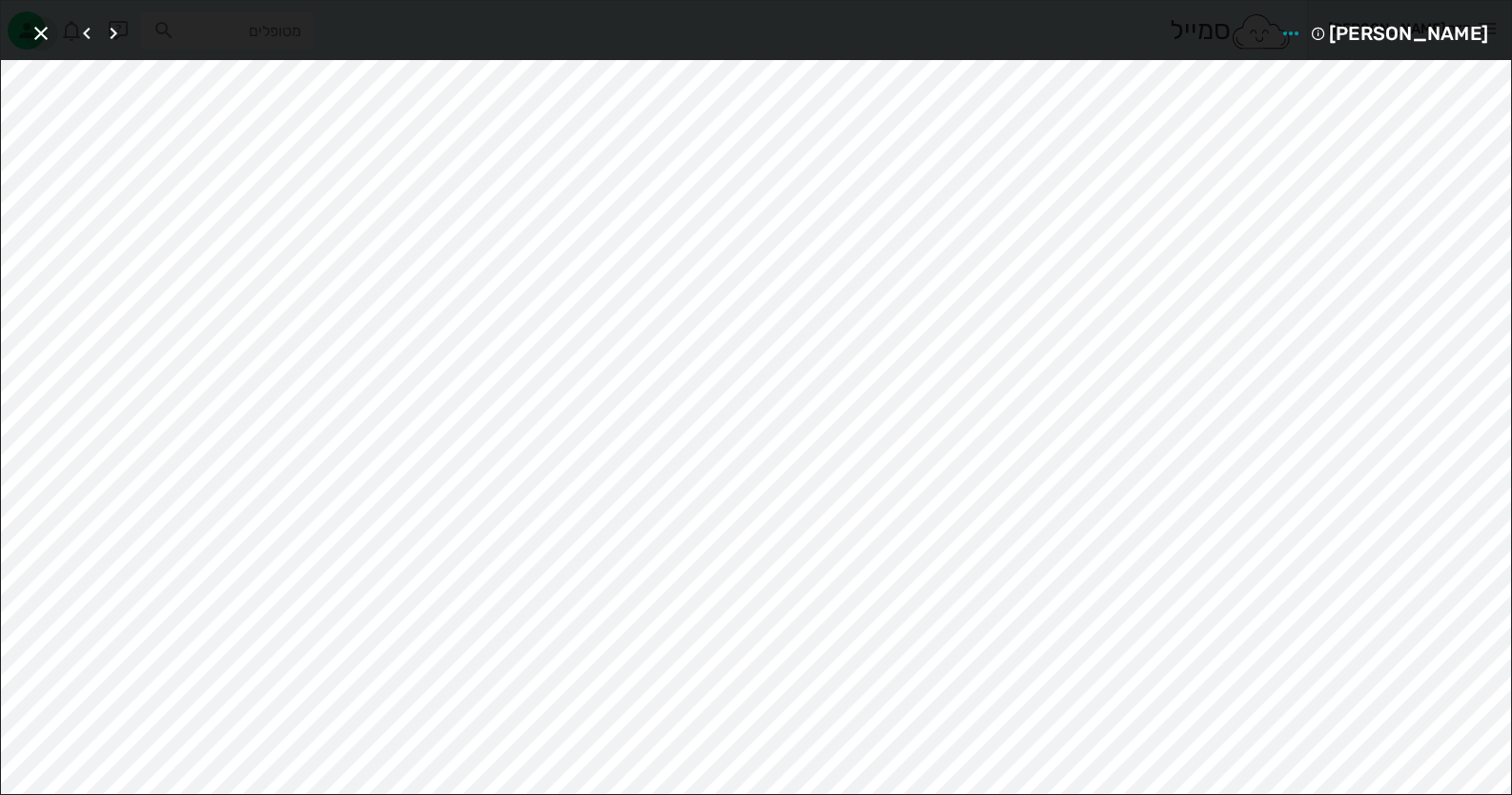
click at [32, 28] on icon "button" at bounding box center [40, 33] width 23 height 23
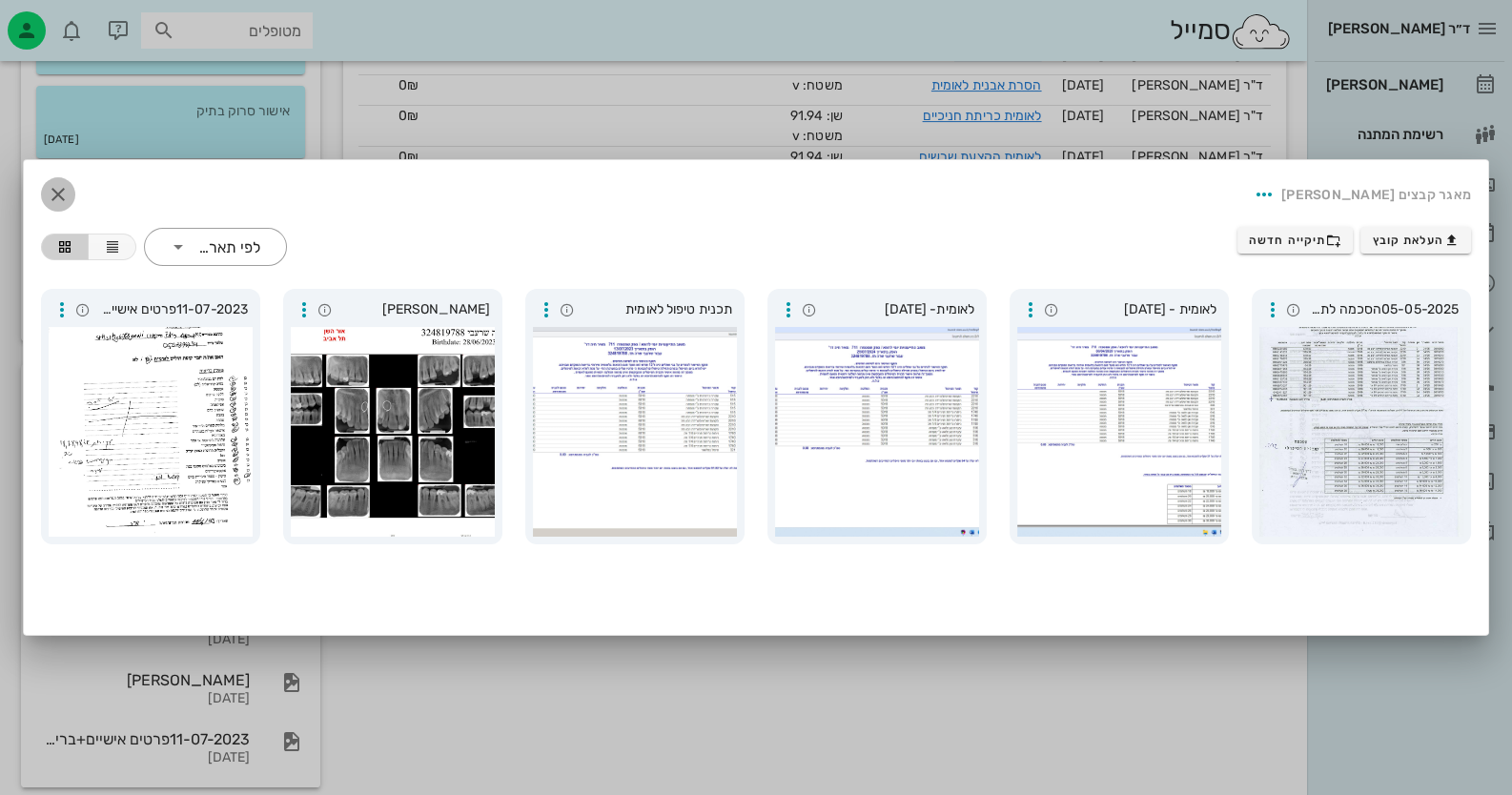
click at [44, 186] on span "button" at bounding box center [58, 194] width 34 height 23
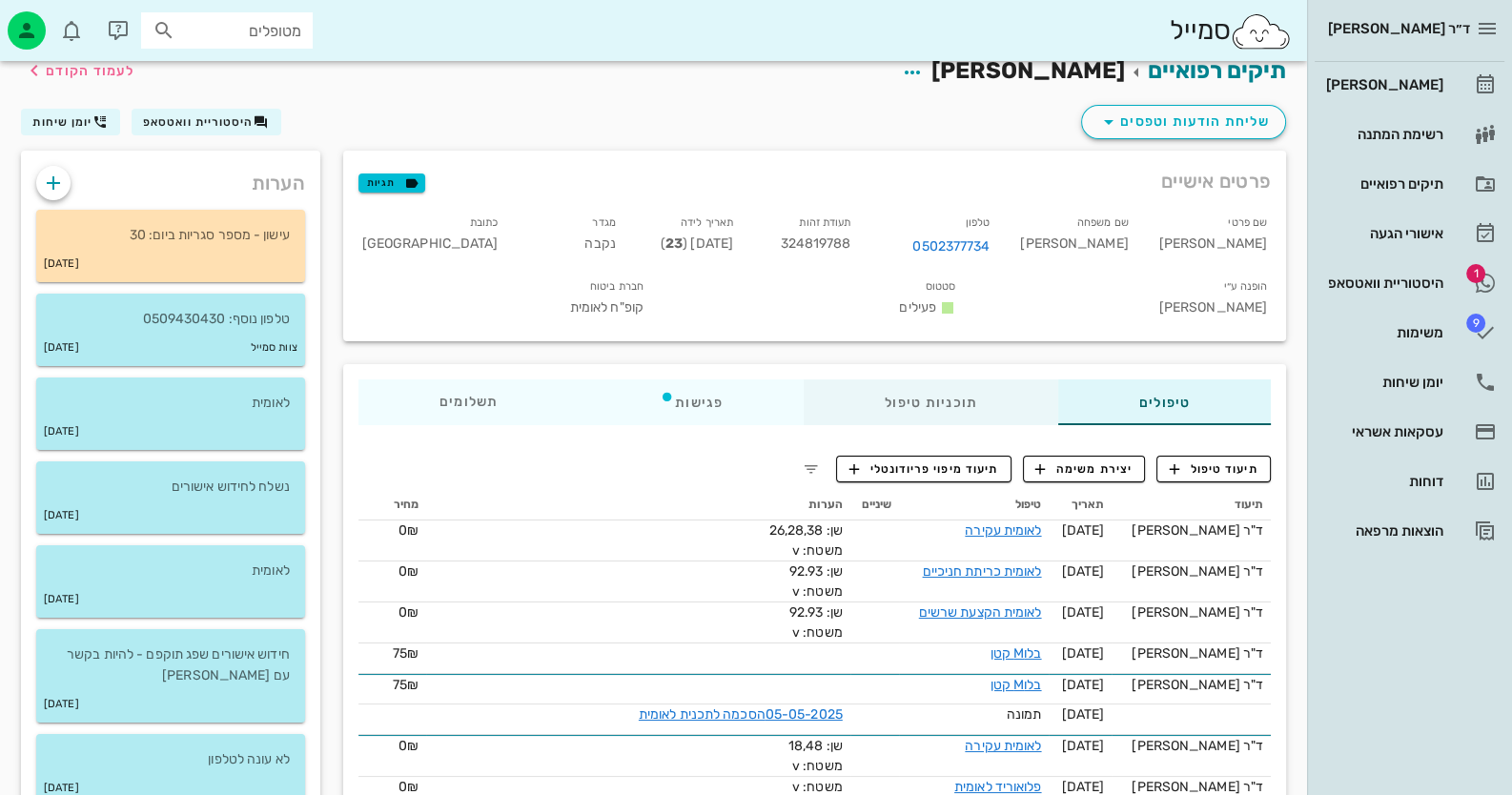
scroll to position [0, 0]
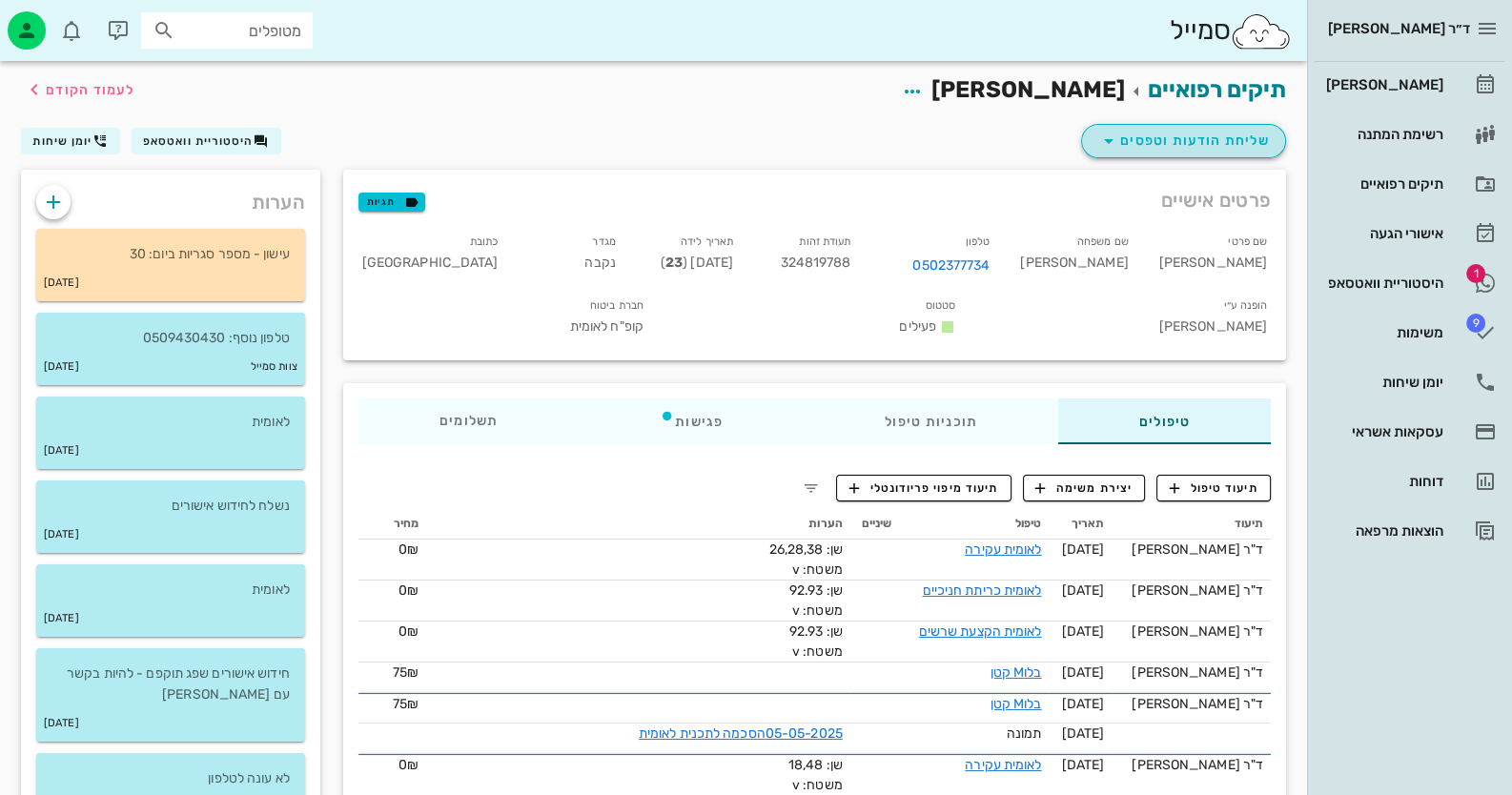
click at [1220, 137] on span "שליחת הודעות וטפסים" at bounding box center [1183, 141] width 172 height 23
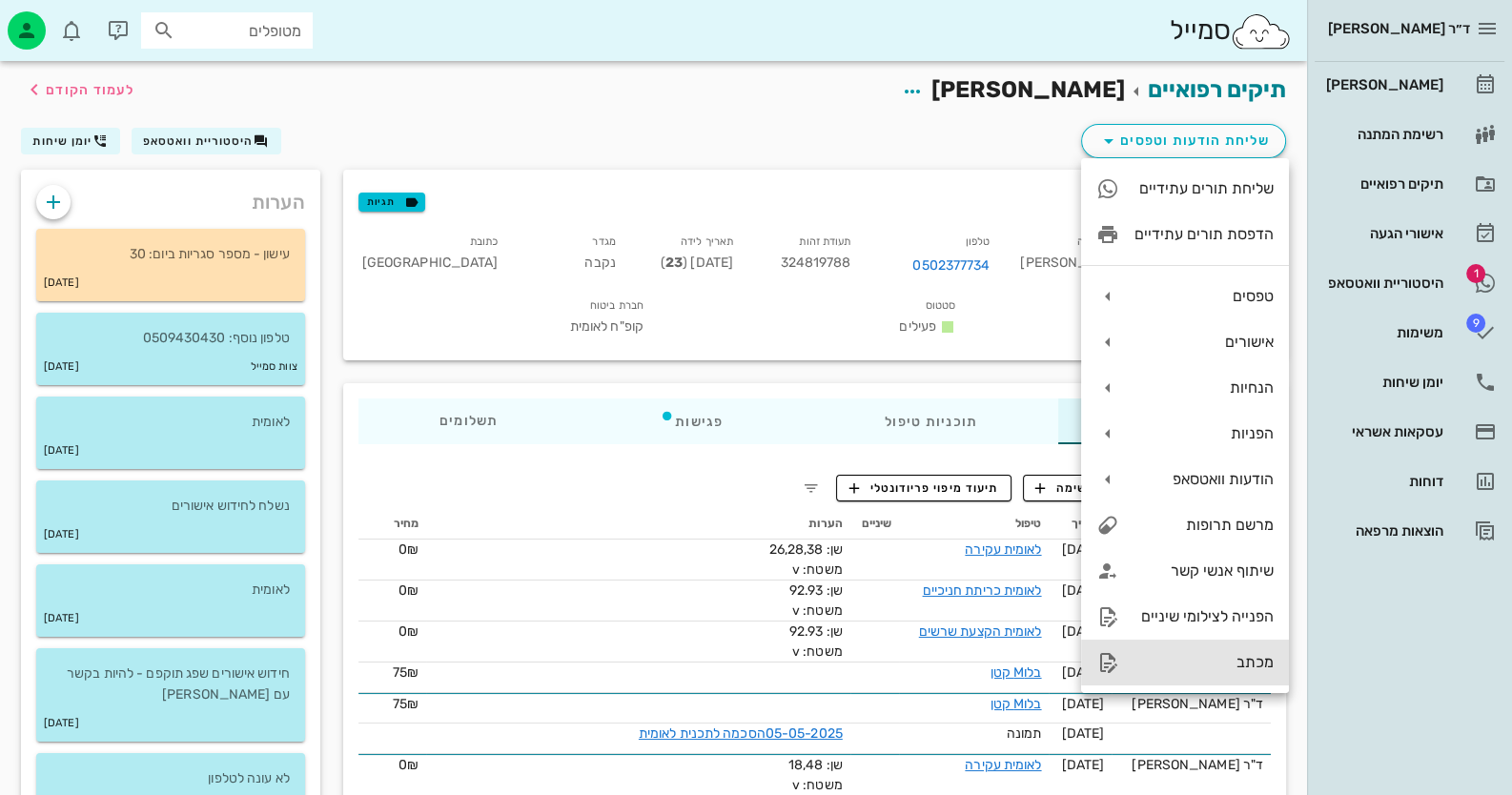
click at [1229, 673] on div "מכתב" at bounding box center [1184, 662] width 208 height 45
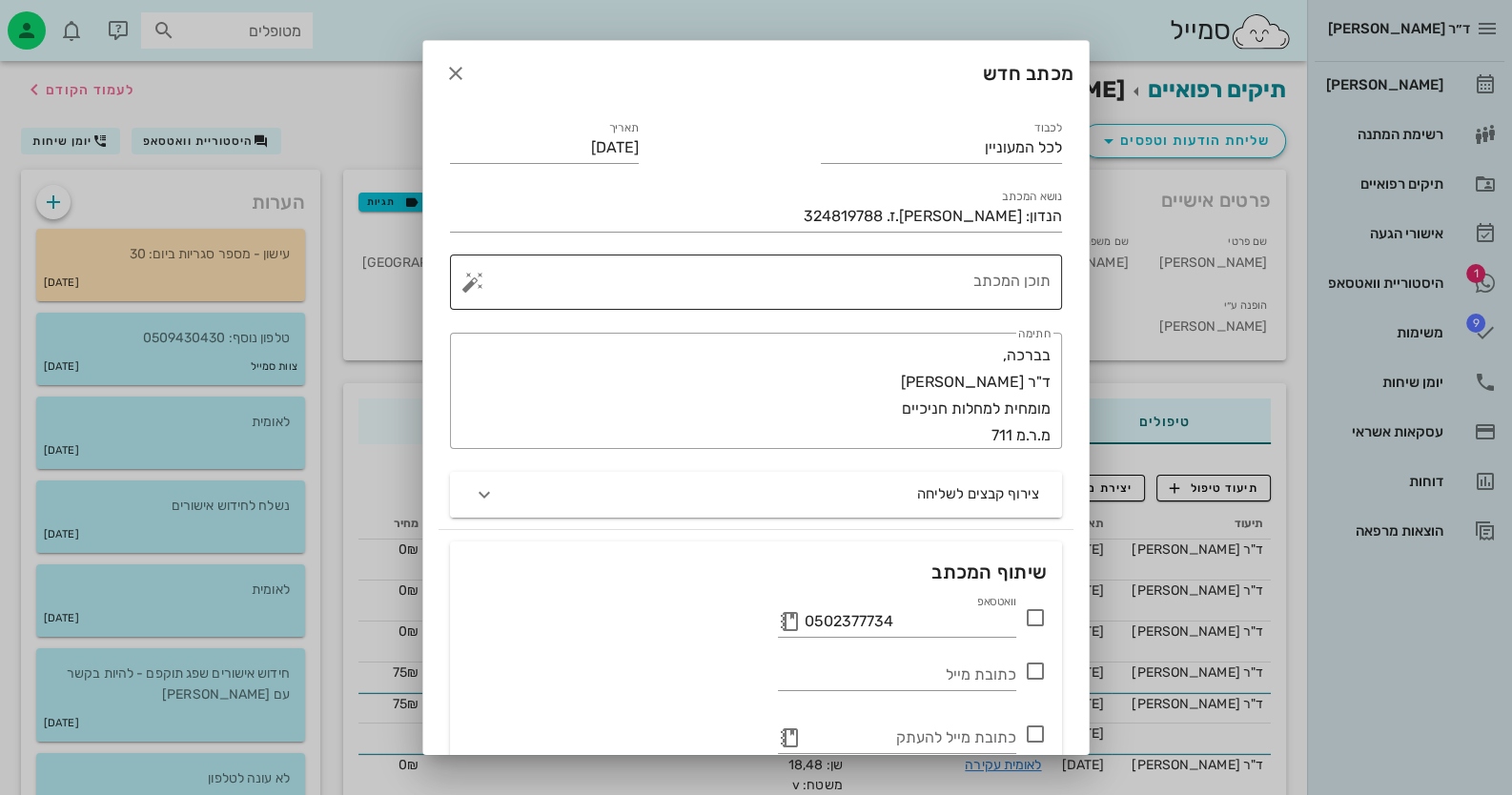
click at [899, 271] on textarea "תוכן המכתב" at bounding box center [763, 287] width 574 height 45
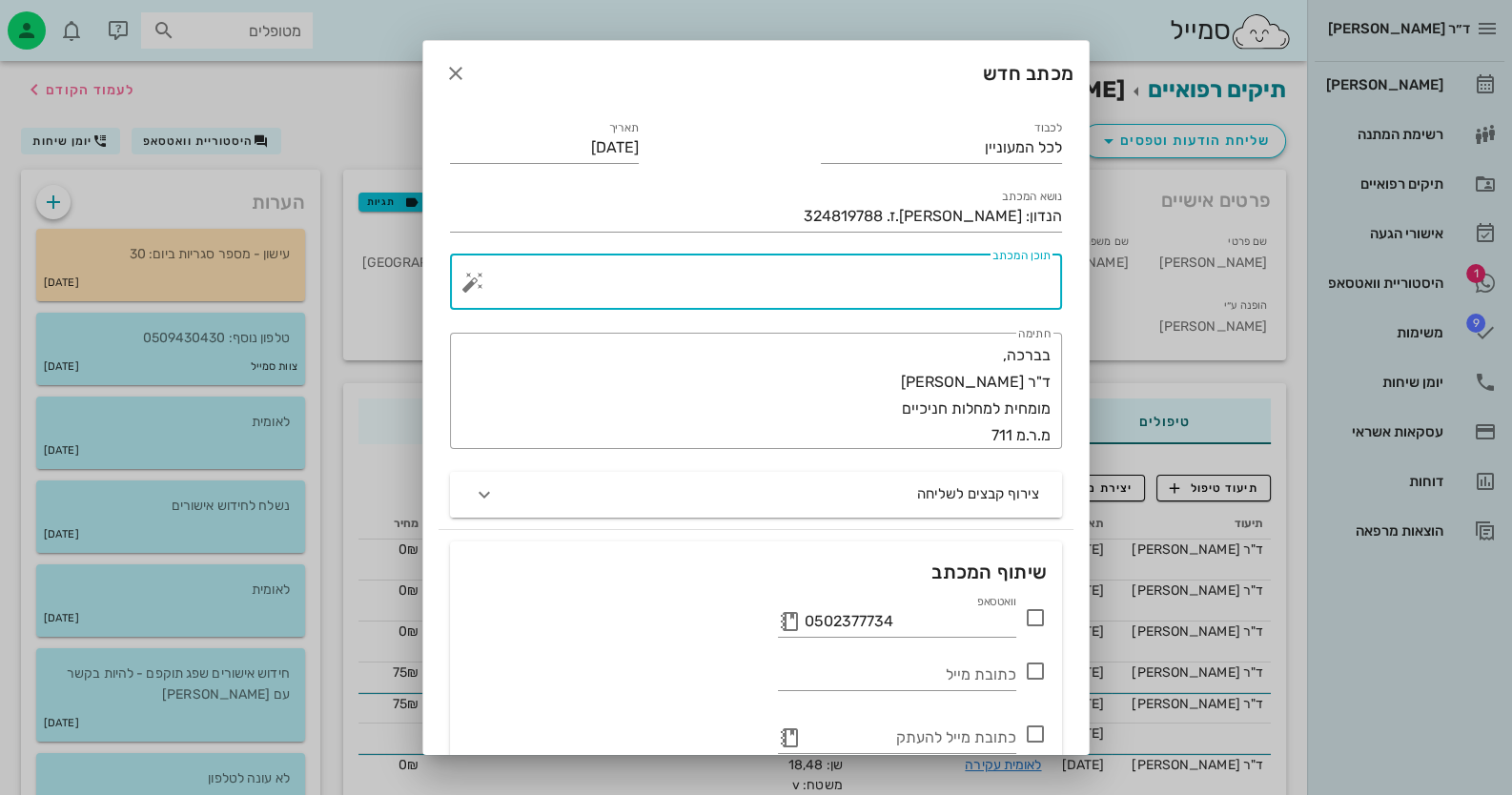
type textarea "ע"
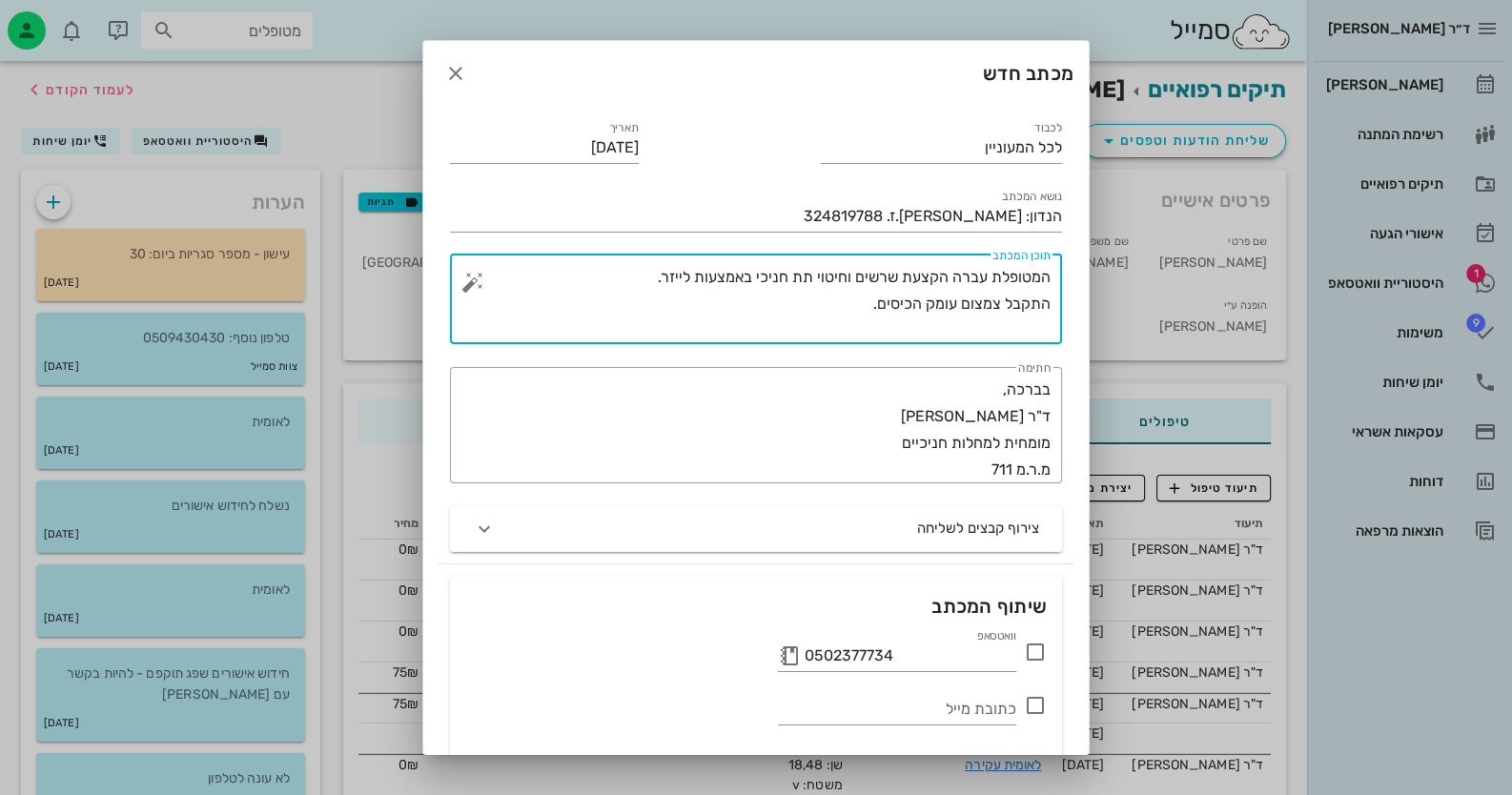
click at [482, 285] on button "button" at bounding box center [472, 282] width 23 height 23
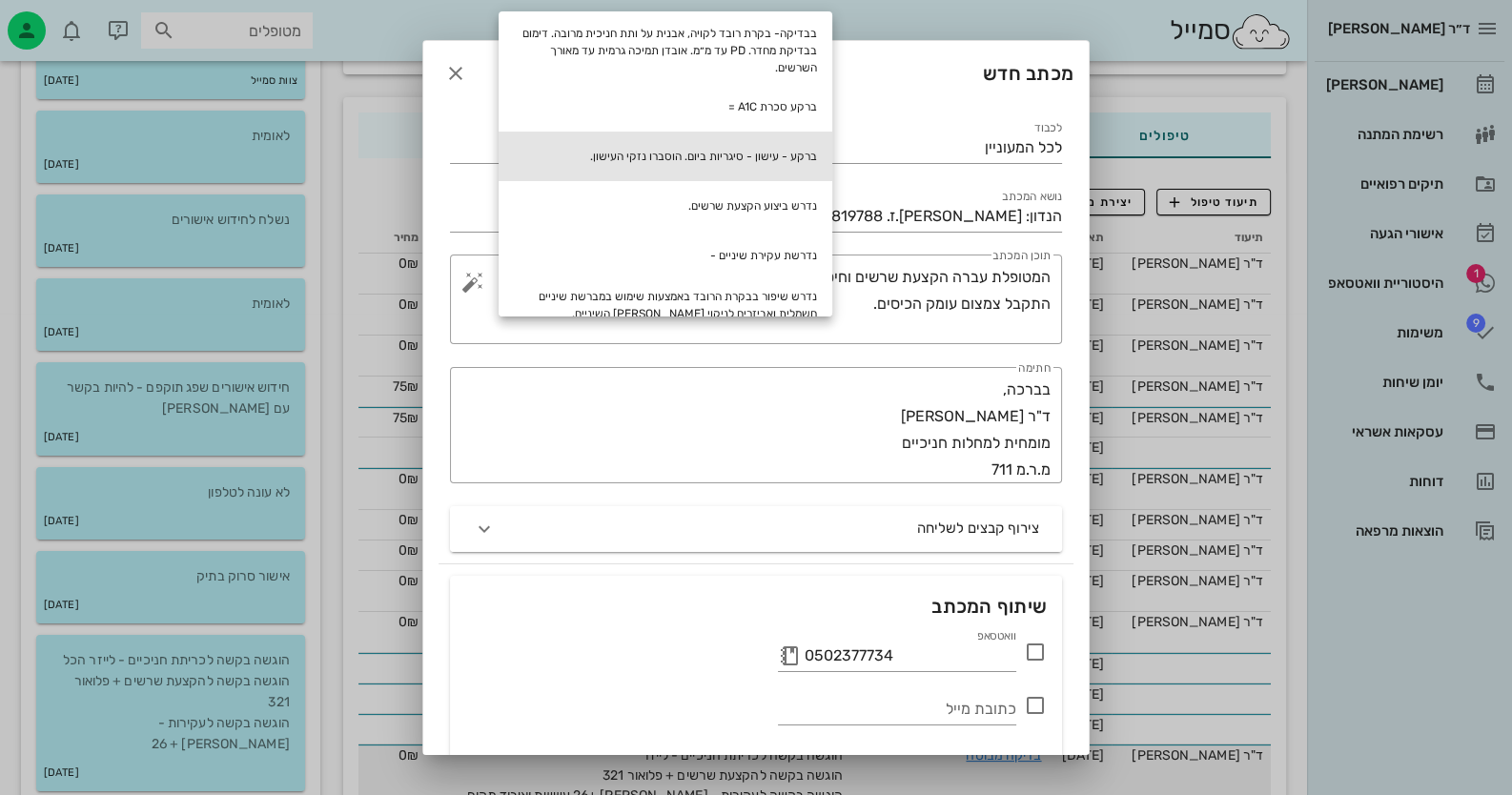
click at [791, 148] on div "ברקע - עישון - סיגריות ביום. הוסברו נזקי העישון." at bounding box center [665, 157] width 334 height 49
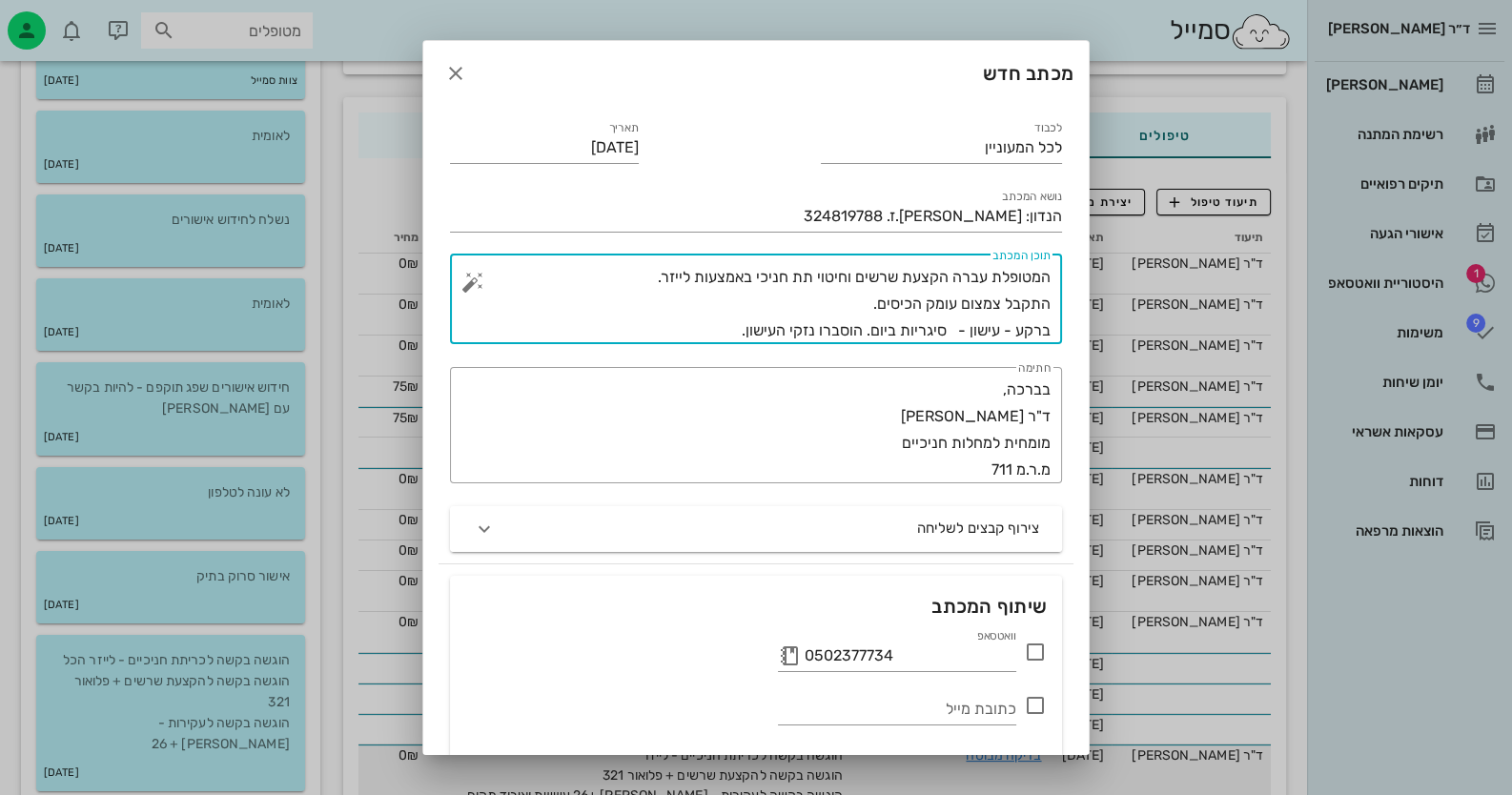
click at [485, 281] on button "button" at bounding box center [472, 282] width 23 height 23
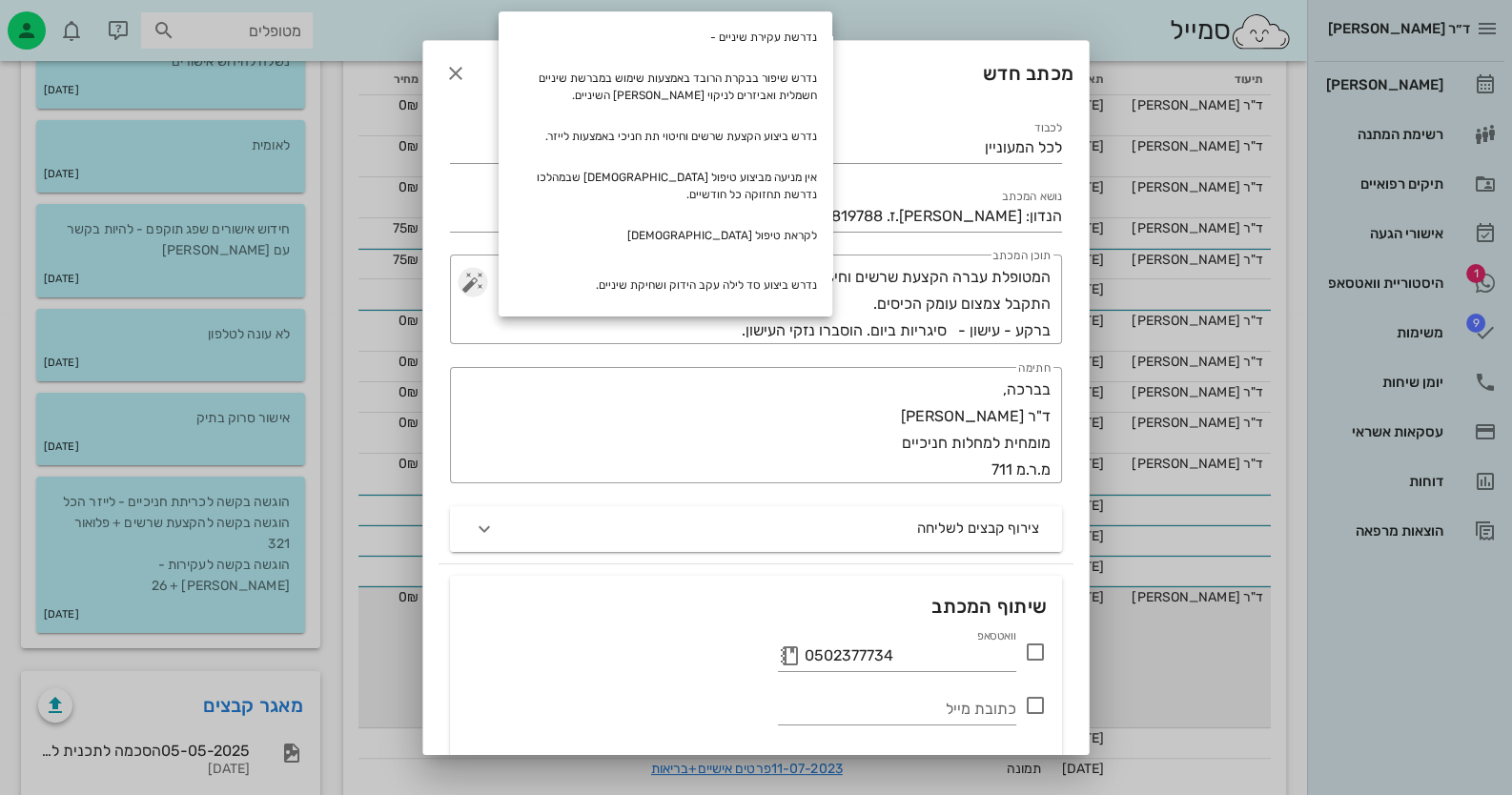
scroll to position [572, 0]
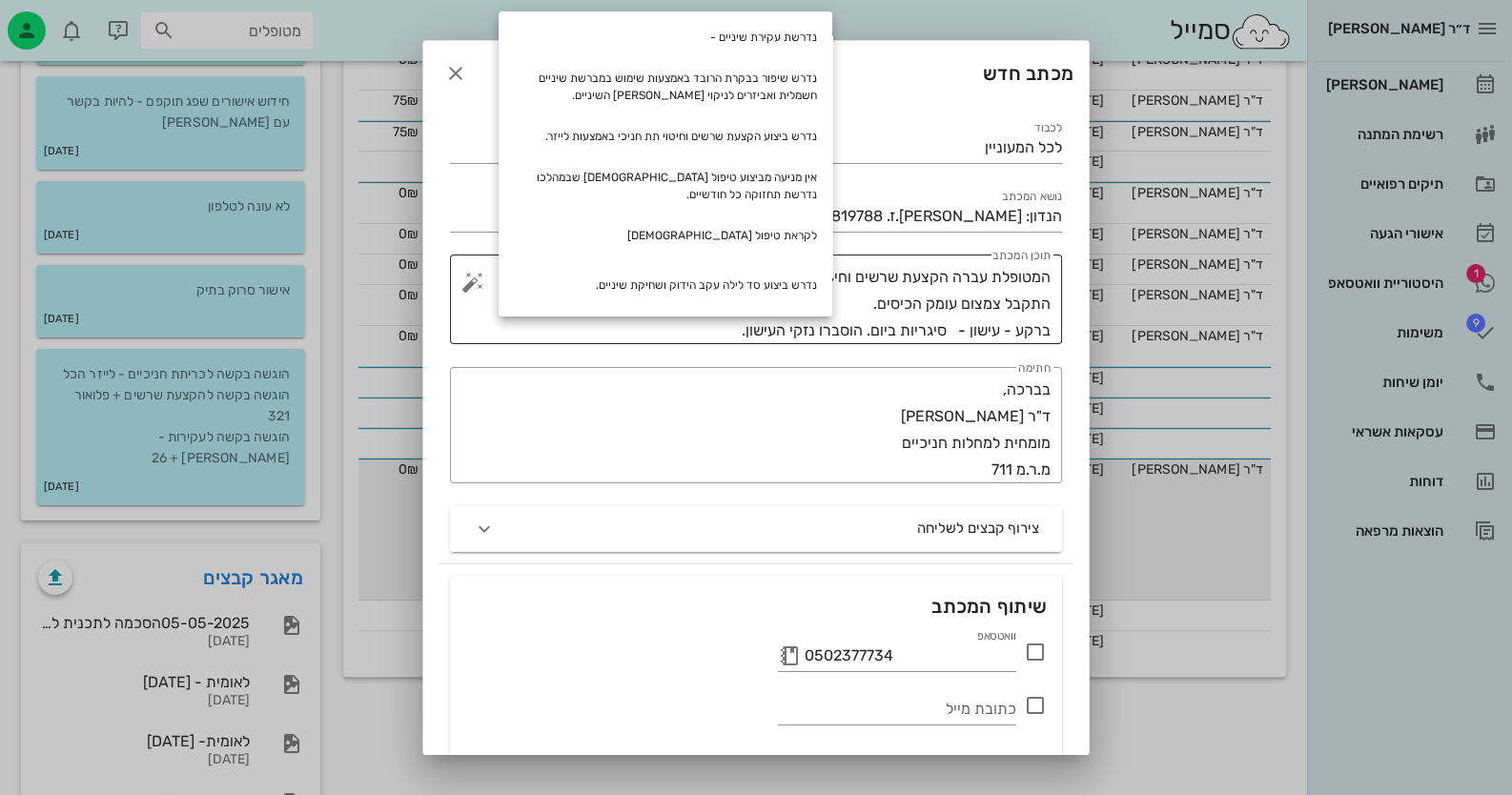
click at [545, 332] on textarea "המטופלת עברה הקצעת שרשים וחיטוי תת חניכי באמצעות לייזר. התקבל צמצום עומק הכיסים…" at bounding box center [763, 303] width 574 height 80
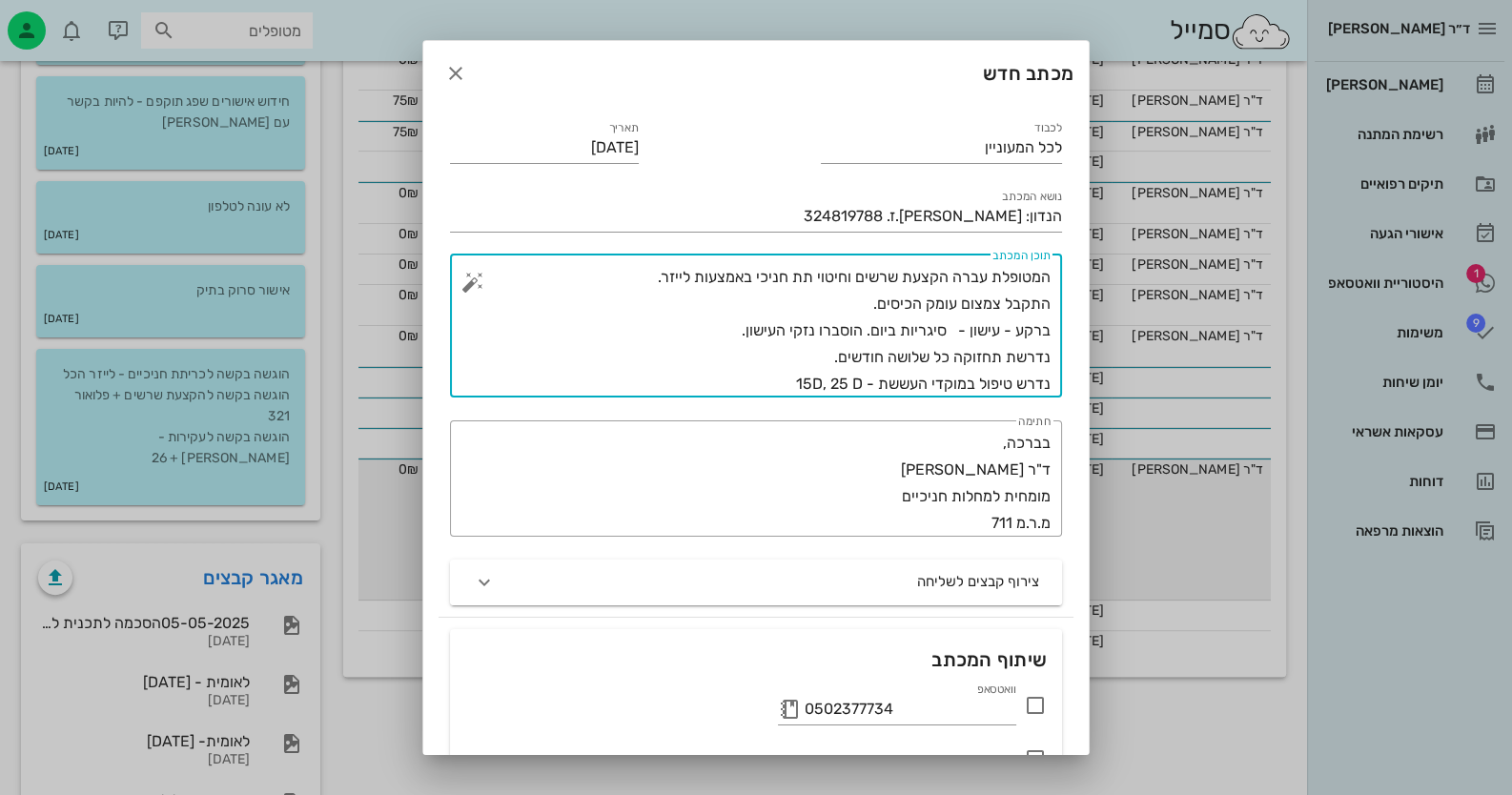
type textarea "המטופלת עברה הקצעת שרשים וחיטוי תת חניכי באמצעות לייזר. התקבל צמצום עומק הכיסים…"
click at [1039, 703] on icon at bounding box center [1034, 705] width 23 height 23
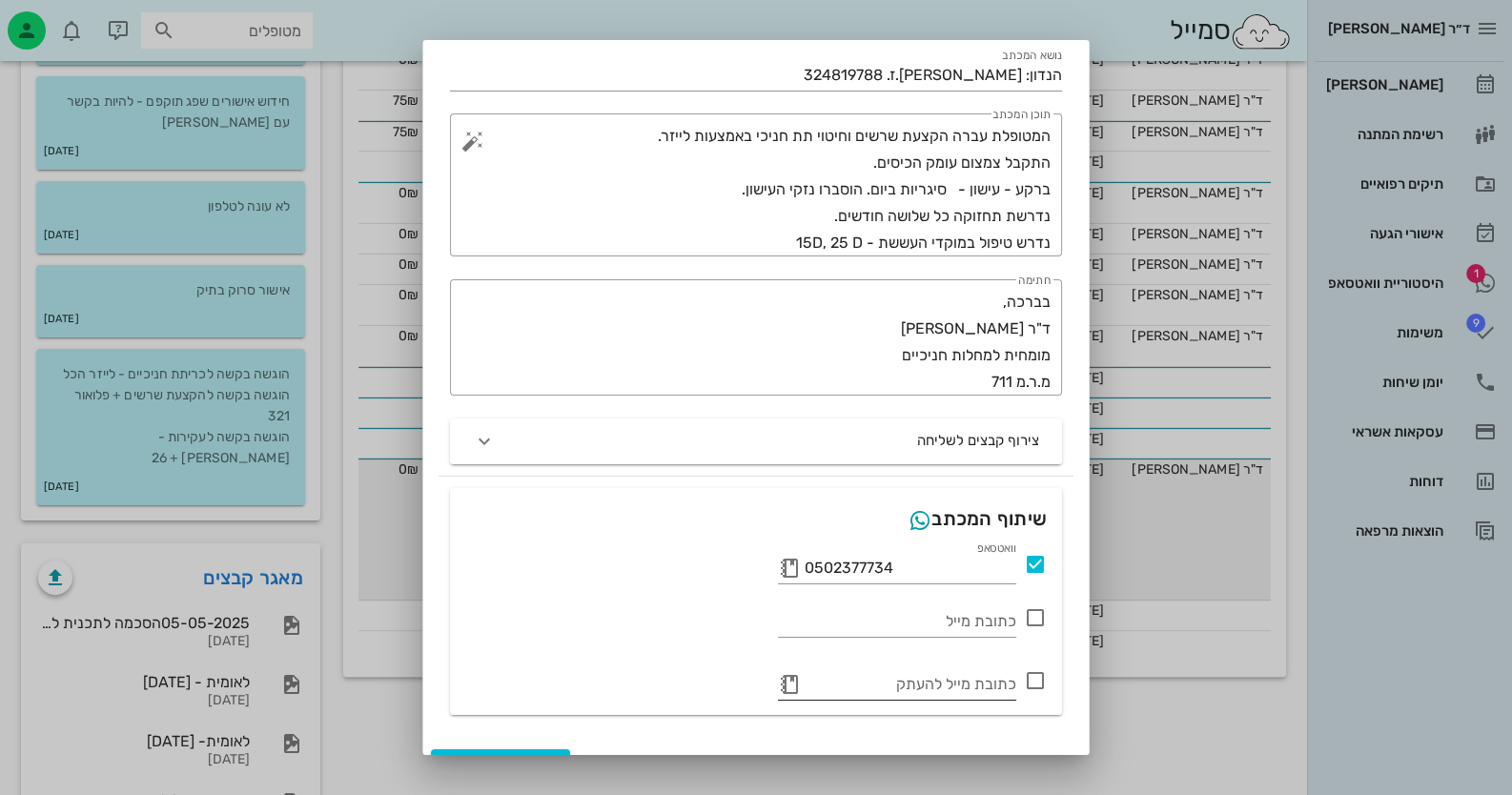
scroll to position [176, 0]
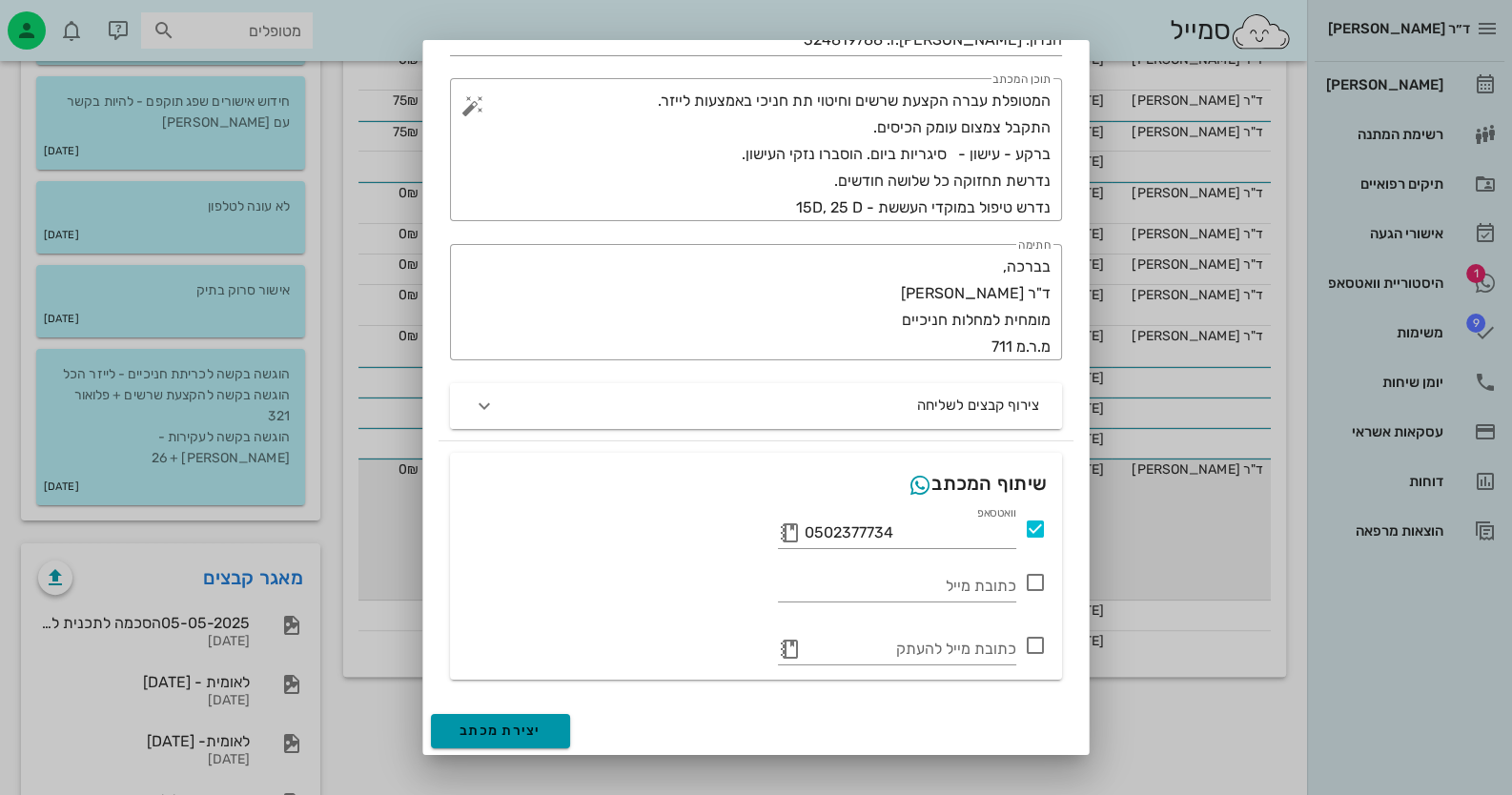
click at [504, 744] on button "יצירת מכתב" at bounding box center [499, 731] width 139 height 34
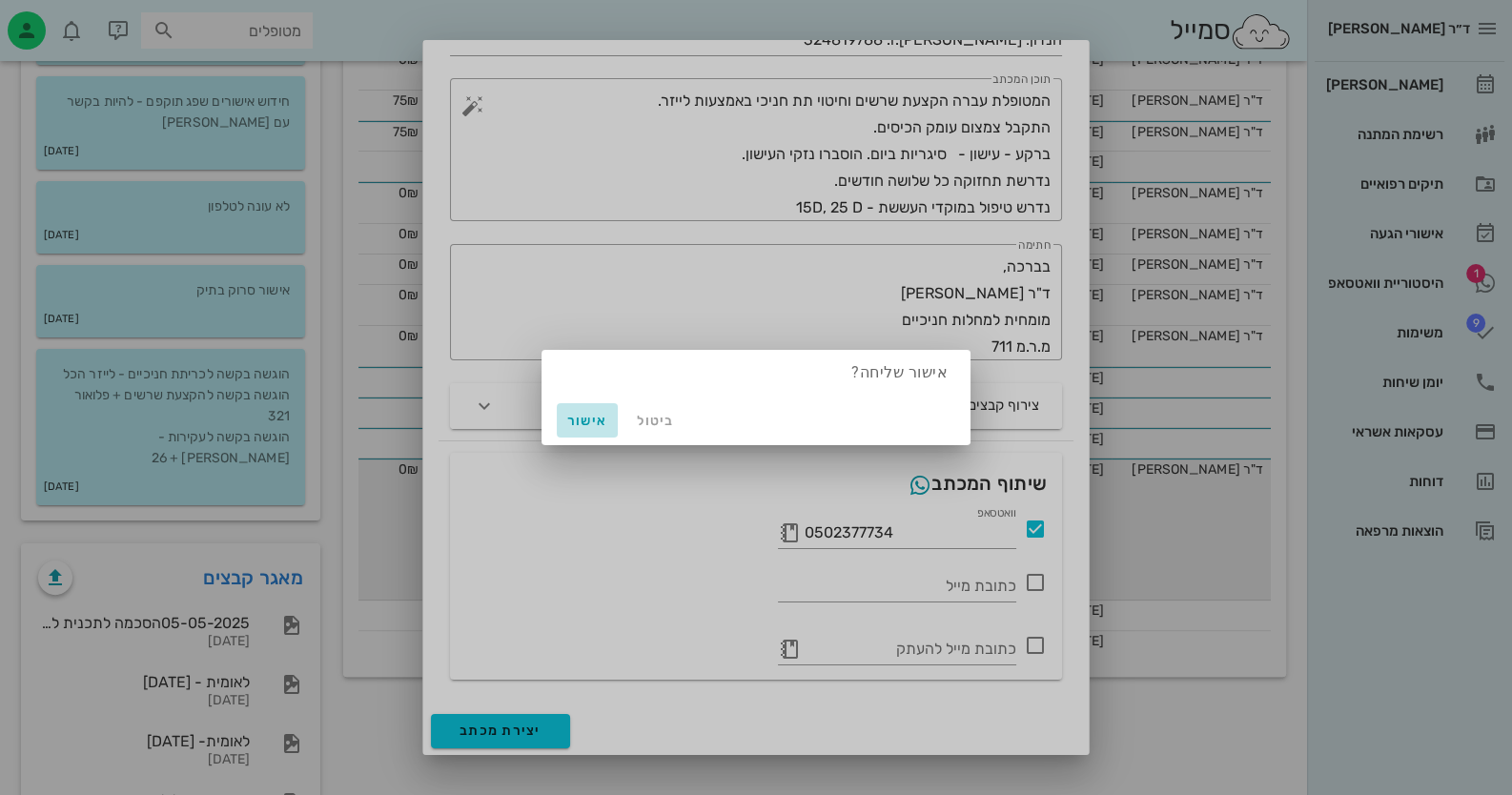
click at [580, 414] on span "אישור" at bounding box center [587, 421] width 45 height 16
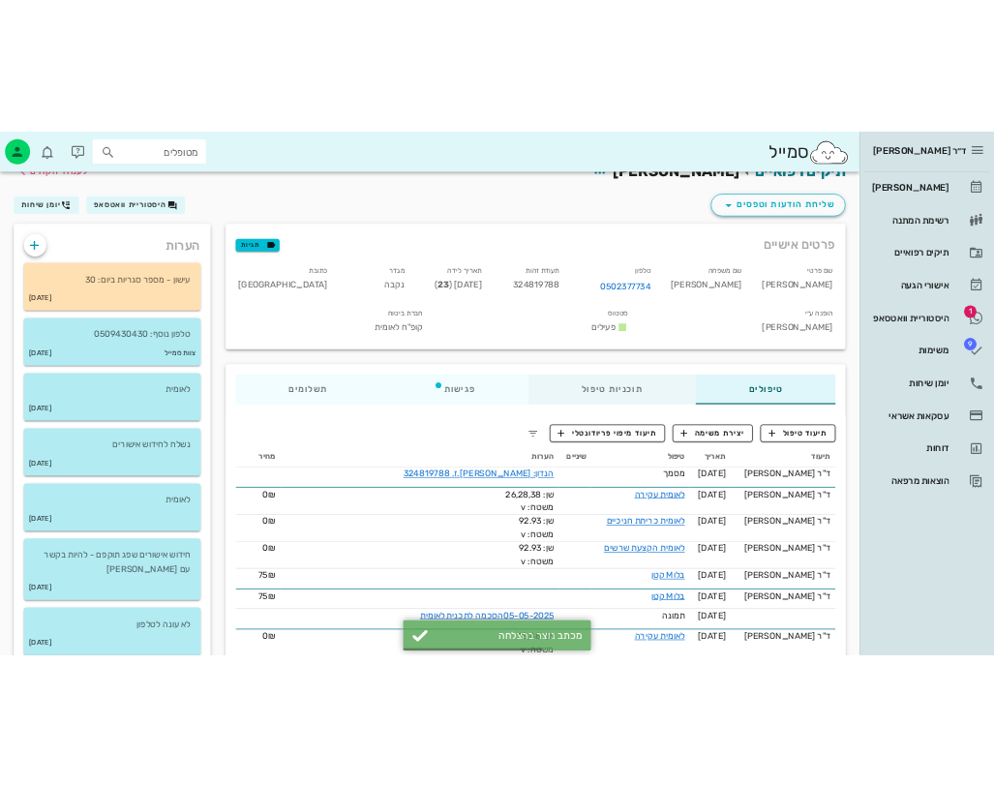
scroll to position [0, 0]
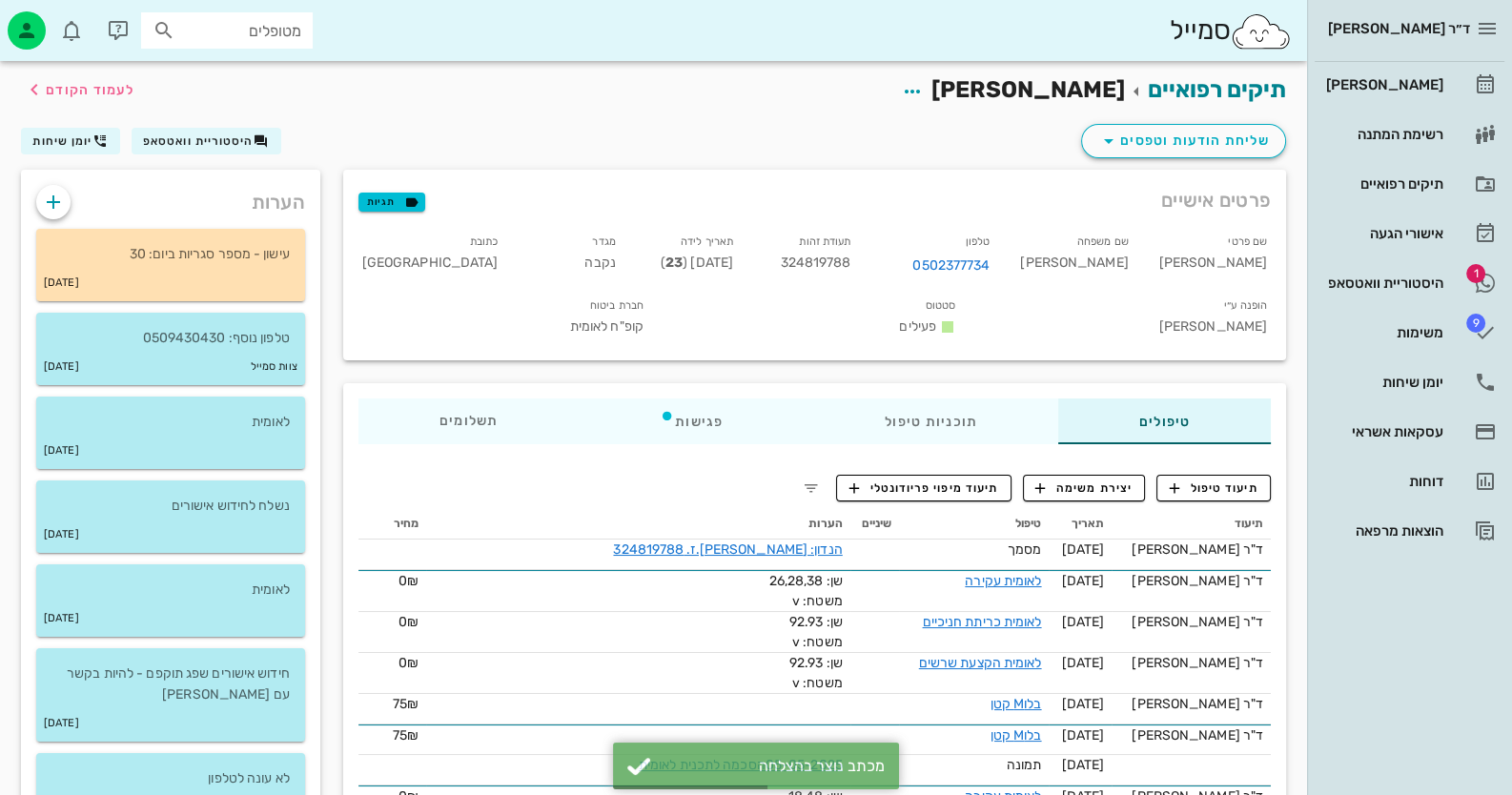
click at [850, 266] on span "324819788" at bounding box center [816, 262] width 71 height 16
copy span "324819788"
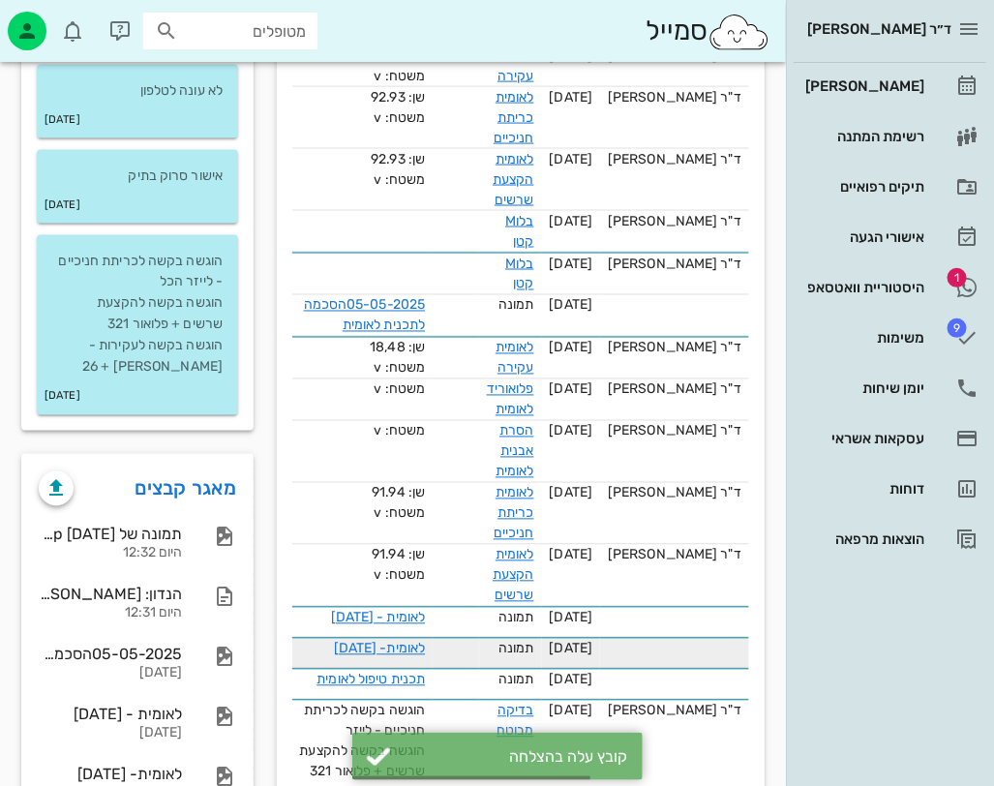
scroll to position [967, 0]
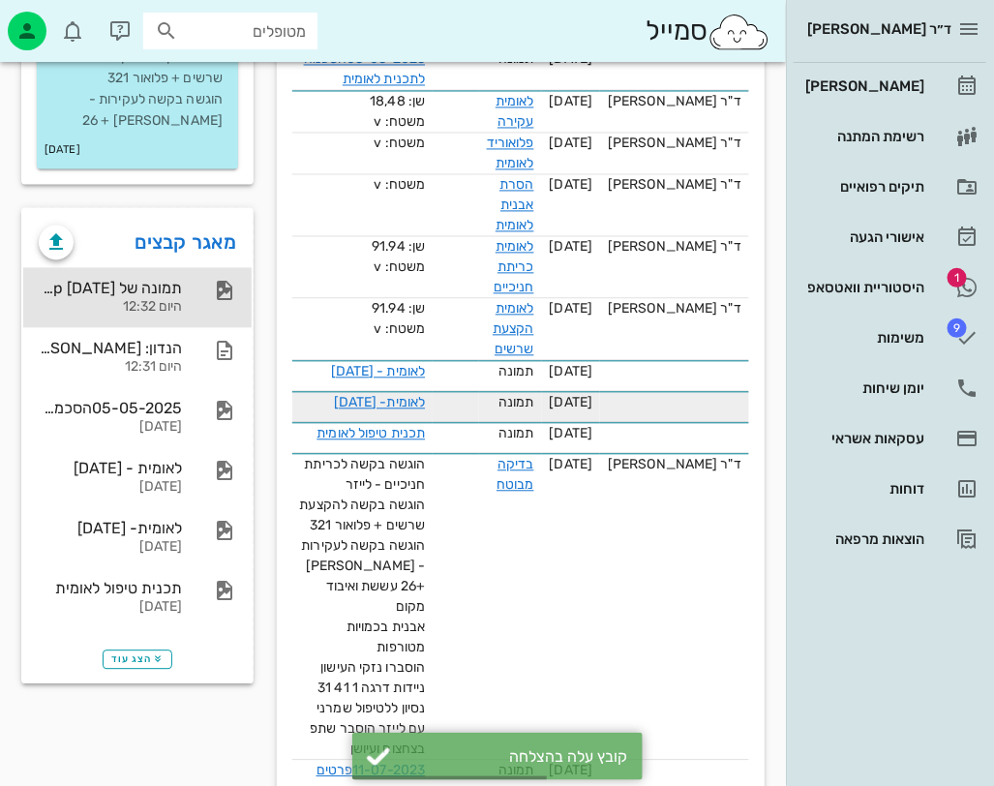
click at [204, 268] on div "תמונה של WhatsApp 2025-08-31 בשעה 12.31.48_72d904b8 היום 12:32" at bounding box center [137, 298] width 228 height 60
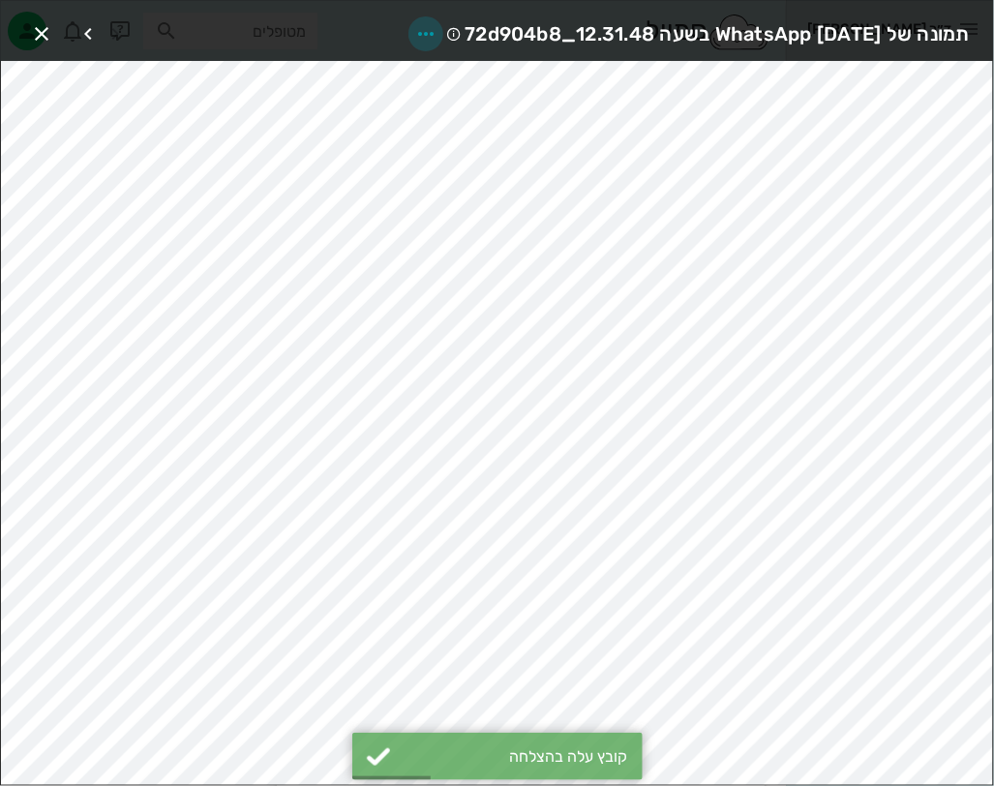
click at [414, 30] on icon "button" at bounding box center [425, 33] width 23 height 23
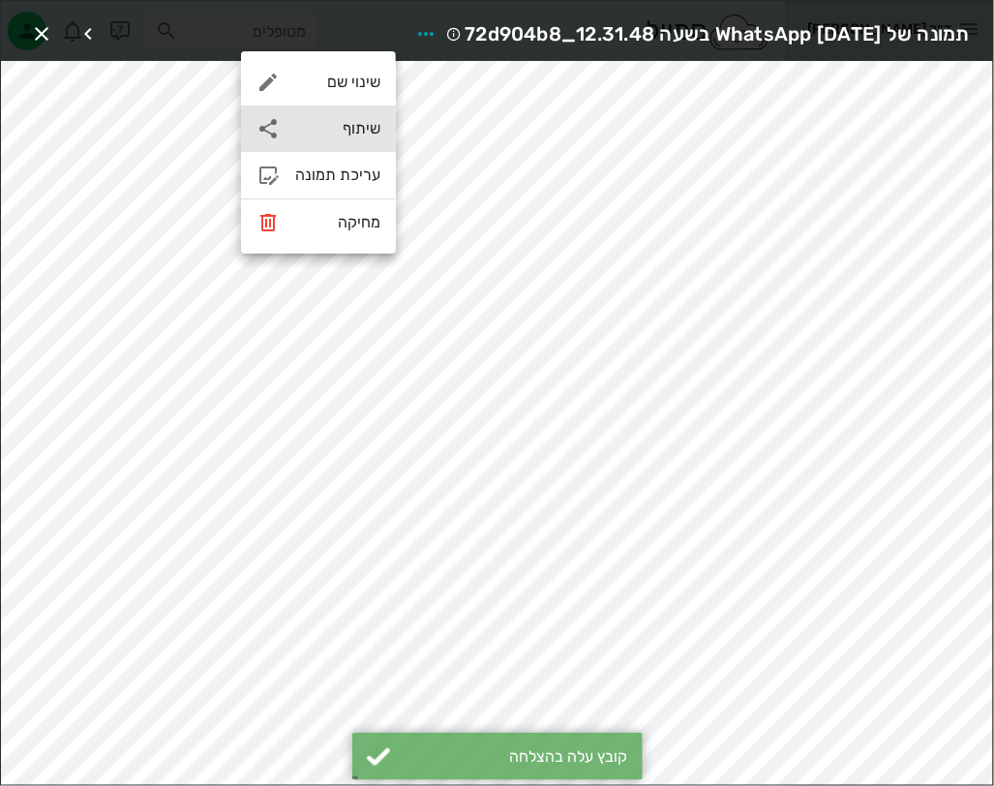
click at [334, 124] on div "שיתוף" at bounding box center [337, 128] width 85 height 18
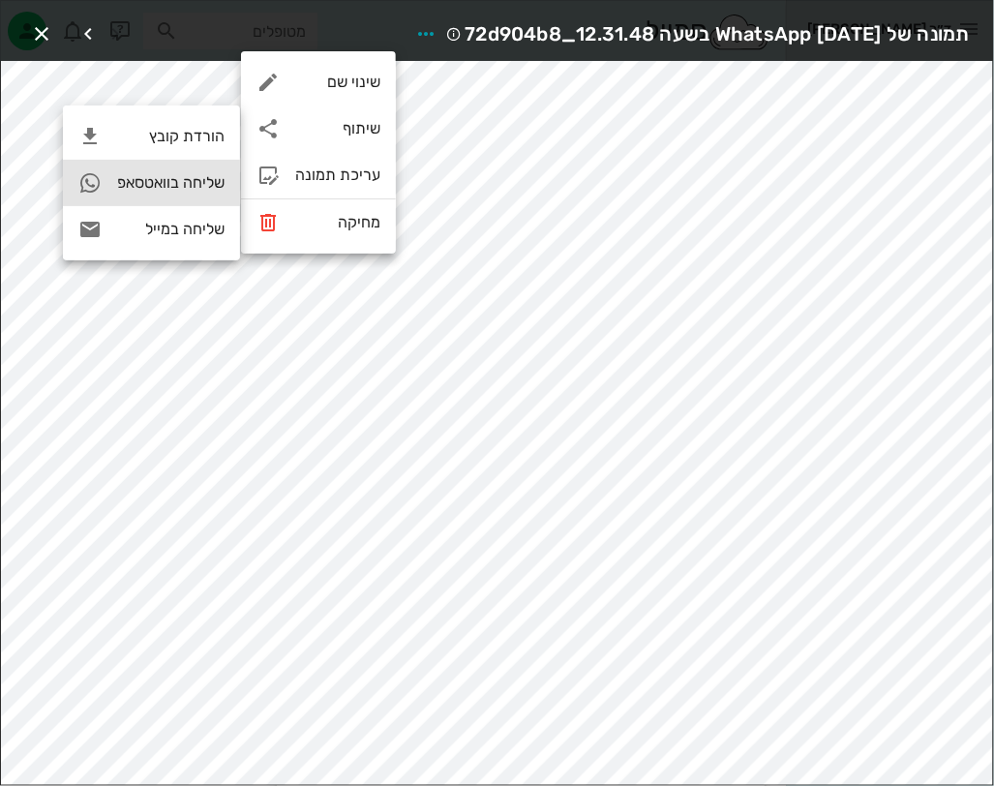
click at [208, 185] on div "שליחה בוואטסאפ" at bounding box center [170, 182] width 107 height 18
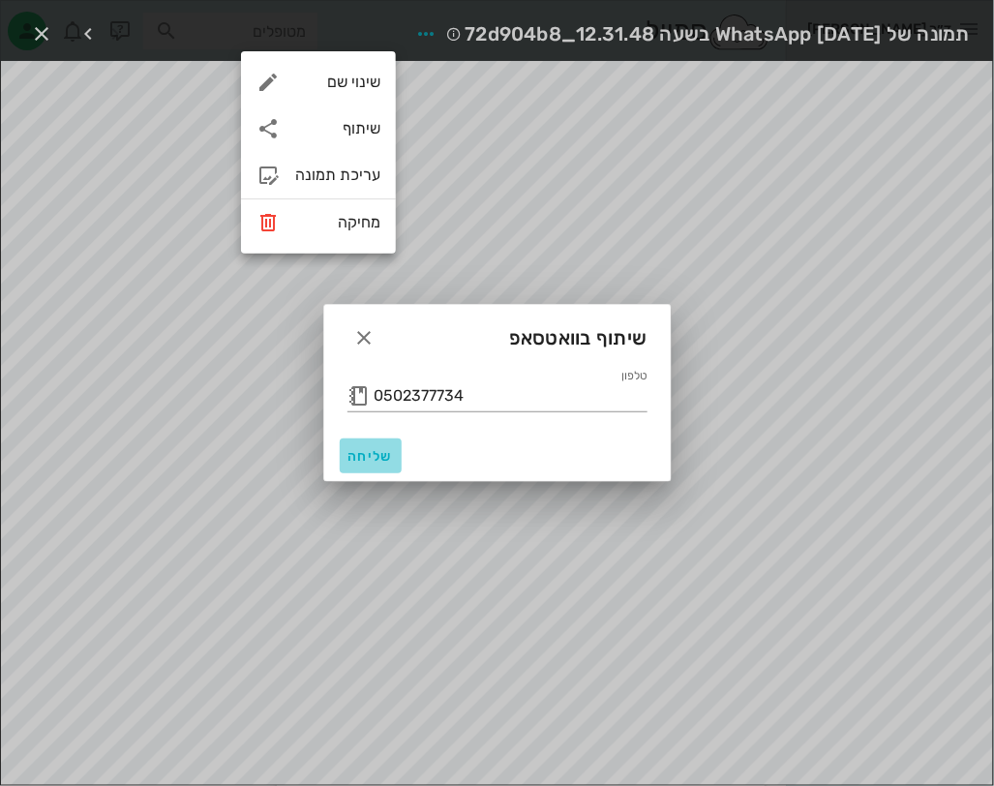
click at [372, 442] on button "שליחה" at bounding box center [371, 455] width 62 height 35
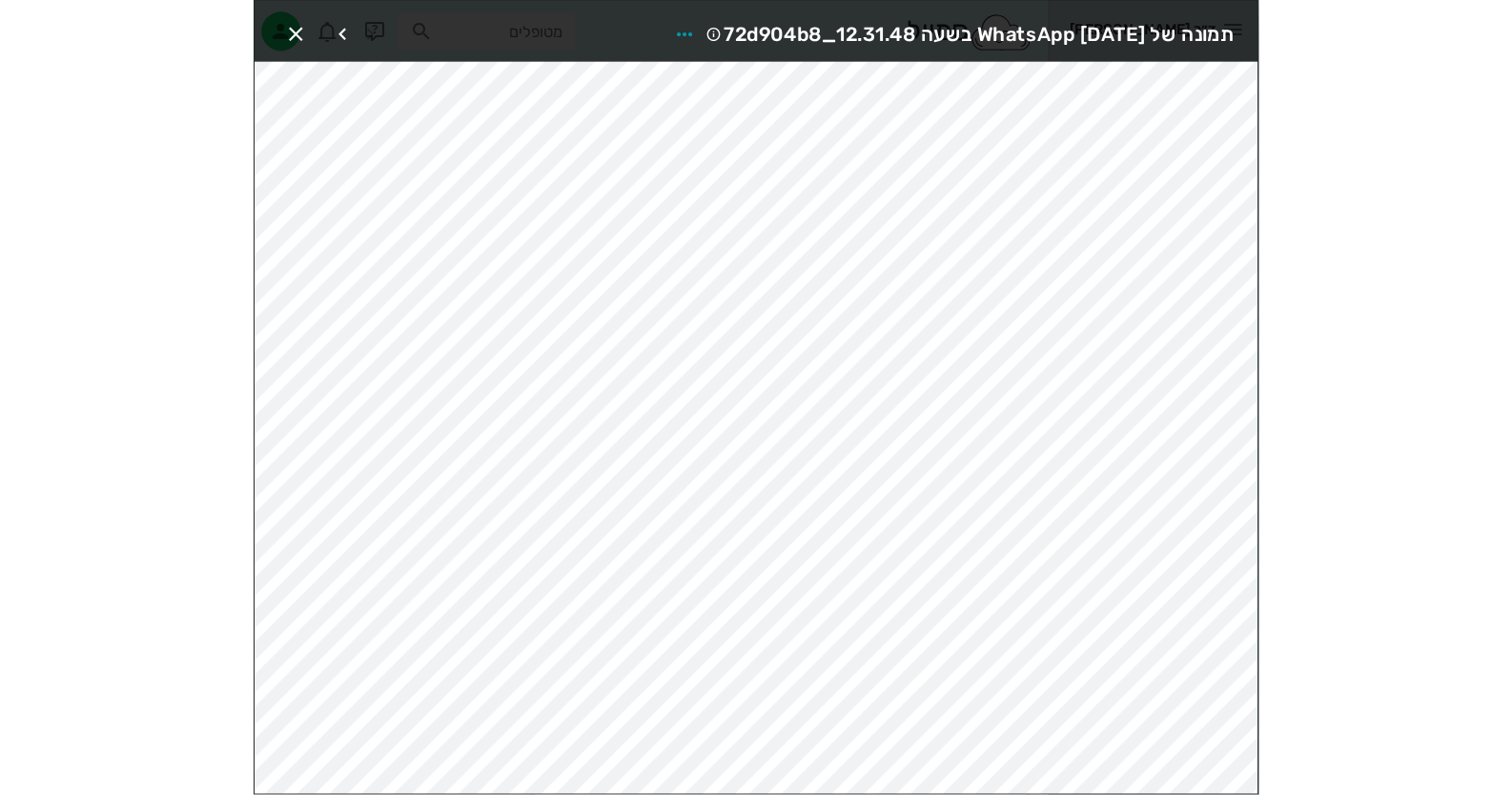
scroll to position [797, 0]
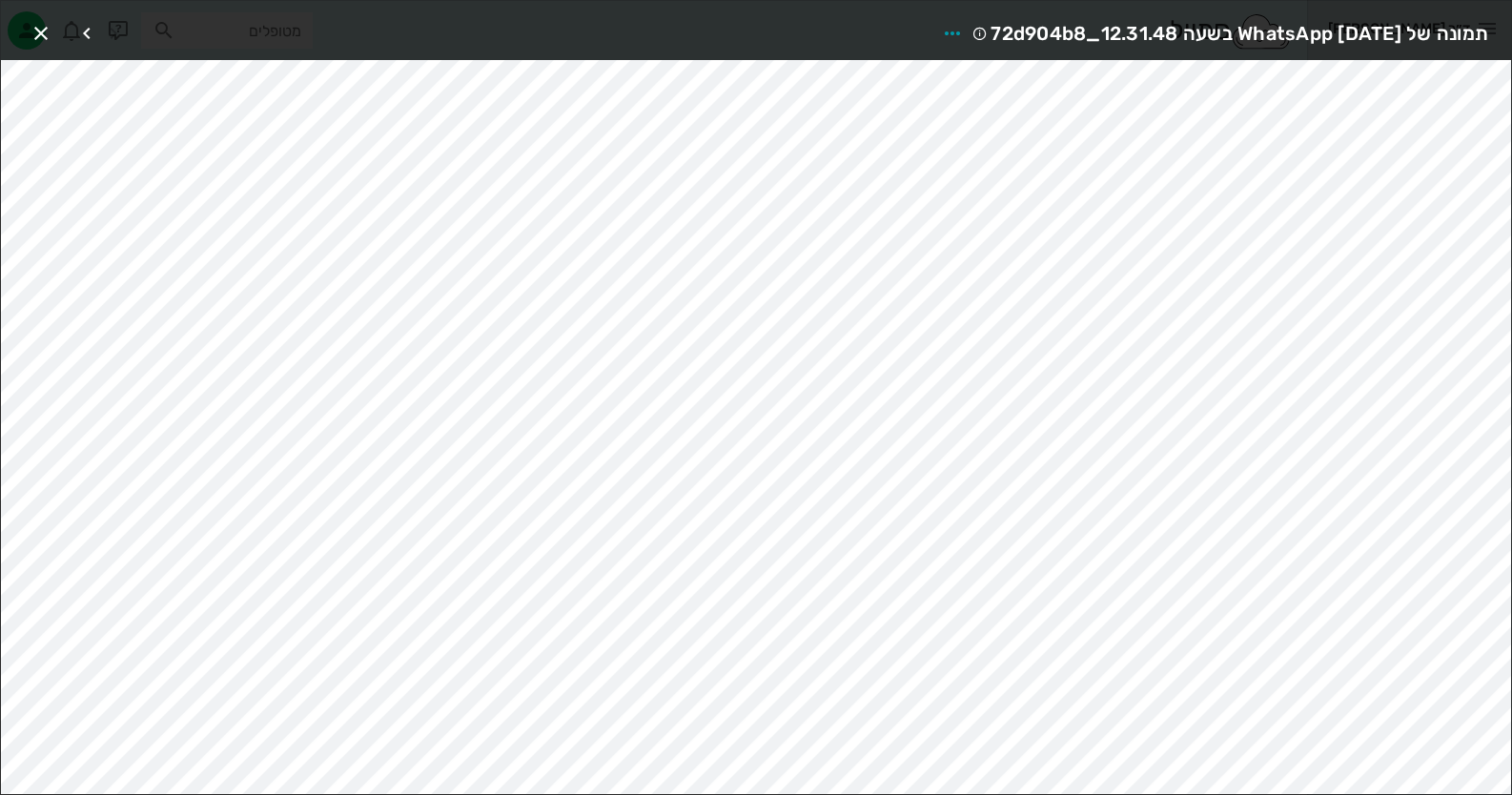
click at [57, 21] on div at bounding box center [75, 33] width 103 height 34
click at [45, 23] on icon "button" at bounding box center [40, 33] width 23 height 23
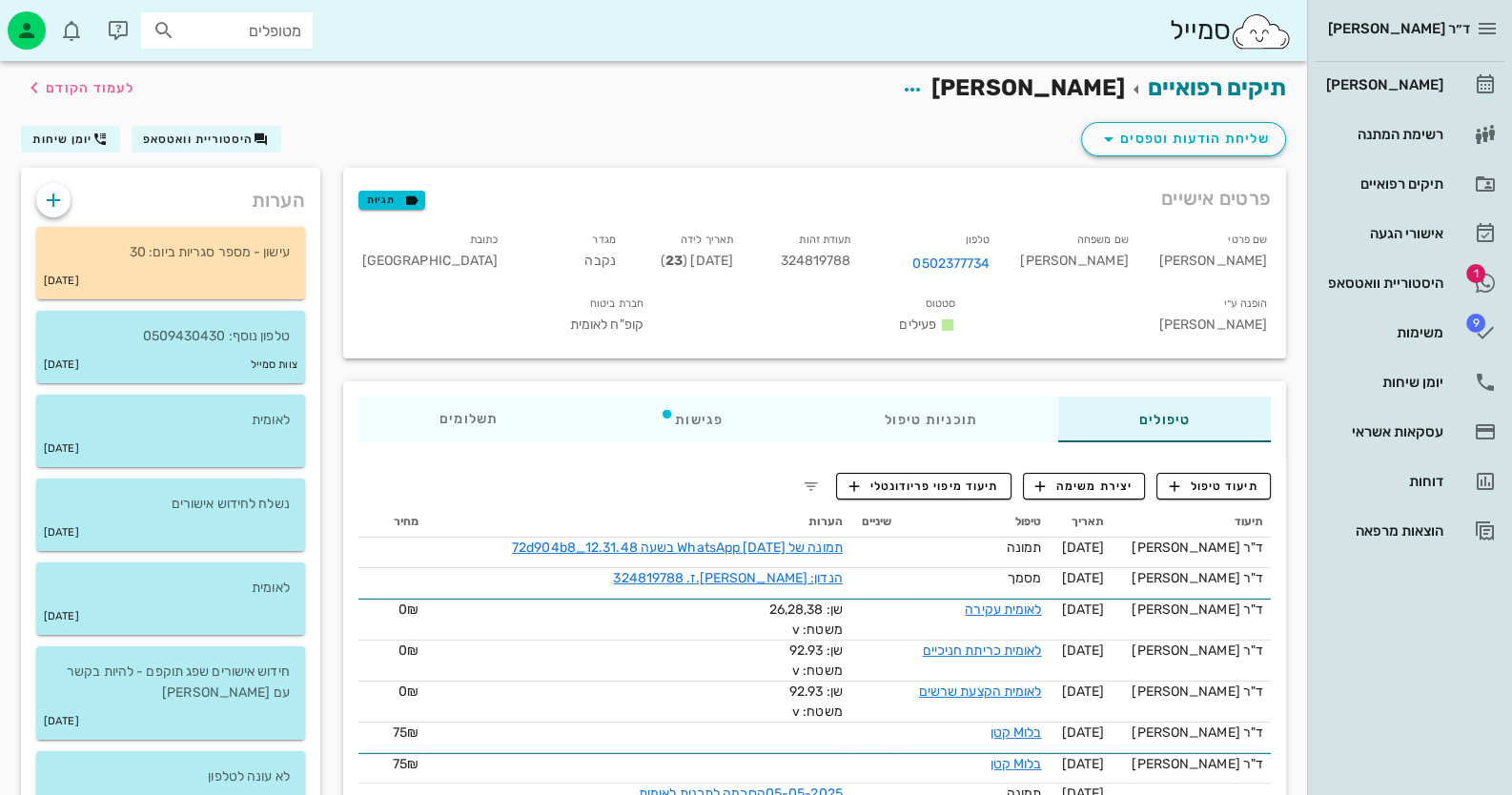
scroll to position [0, 0]
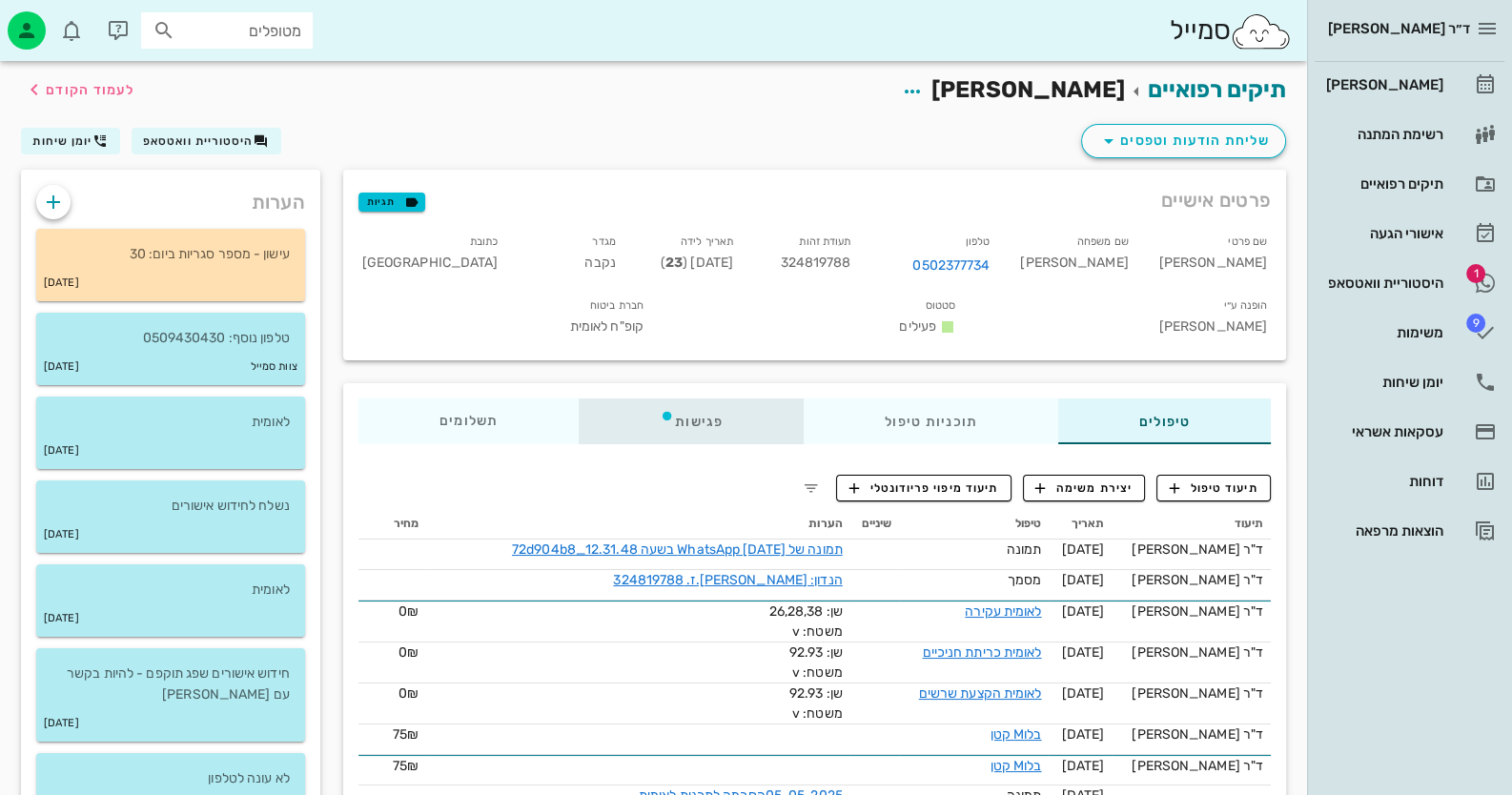
click at [712, 399] on div "פגישות" at bounding box center [690, 422] width 225 height 45
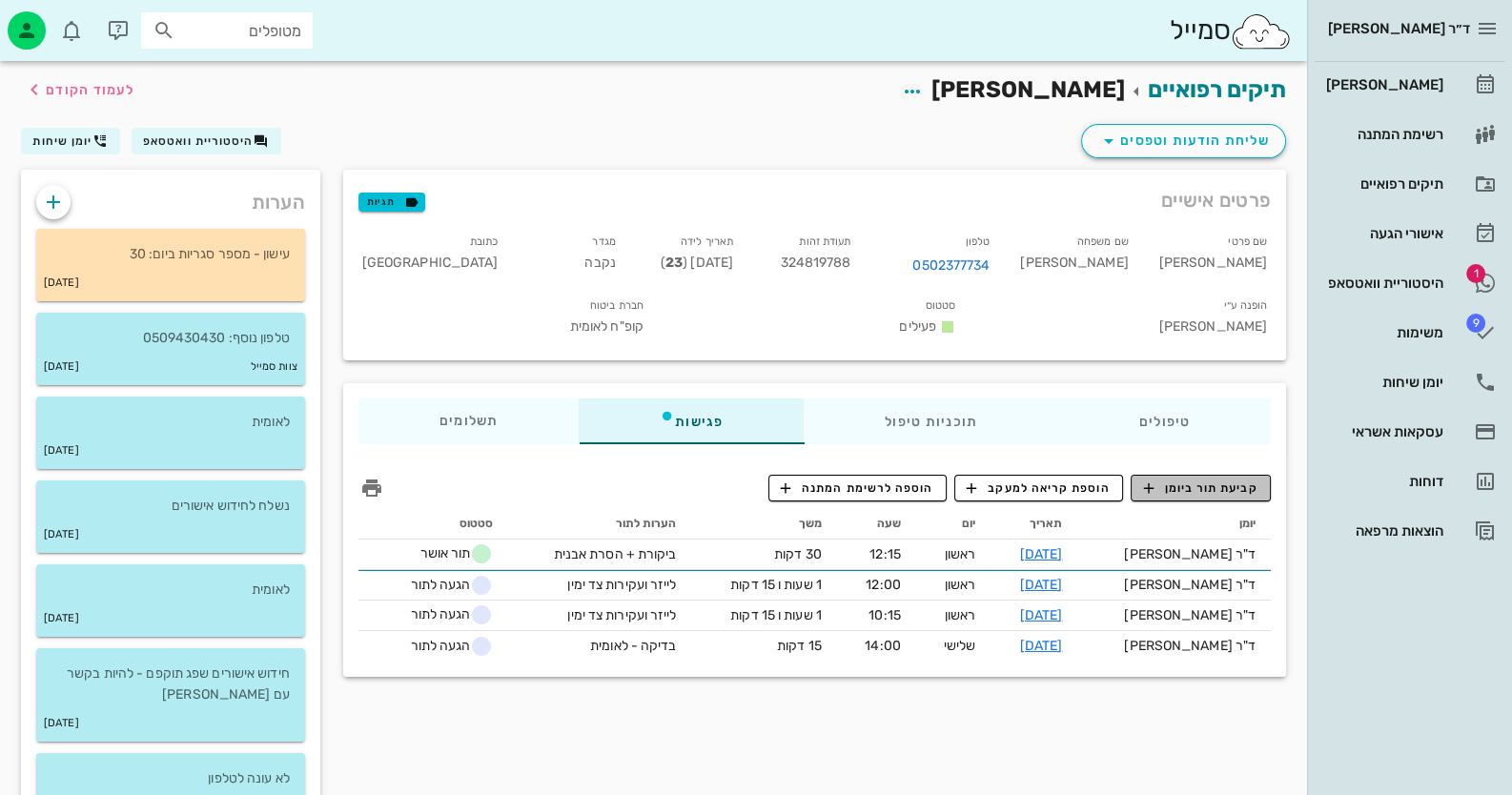
click at [1231, 480] on span "קביעת תור ביומן" at bounding box center [1200, 488] width 114 height 17
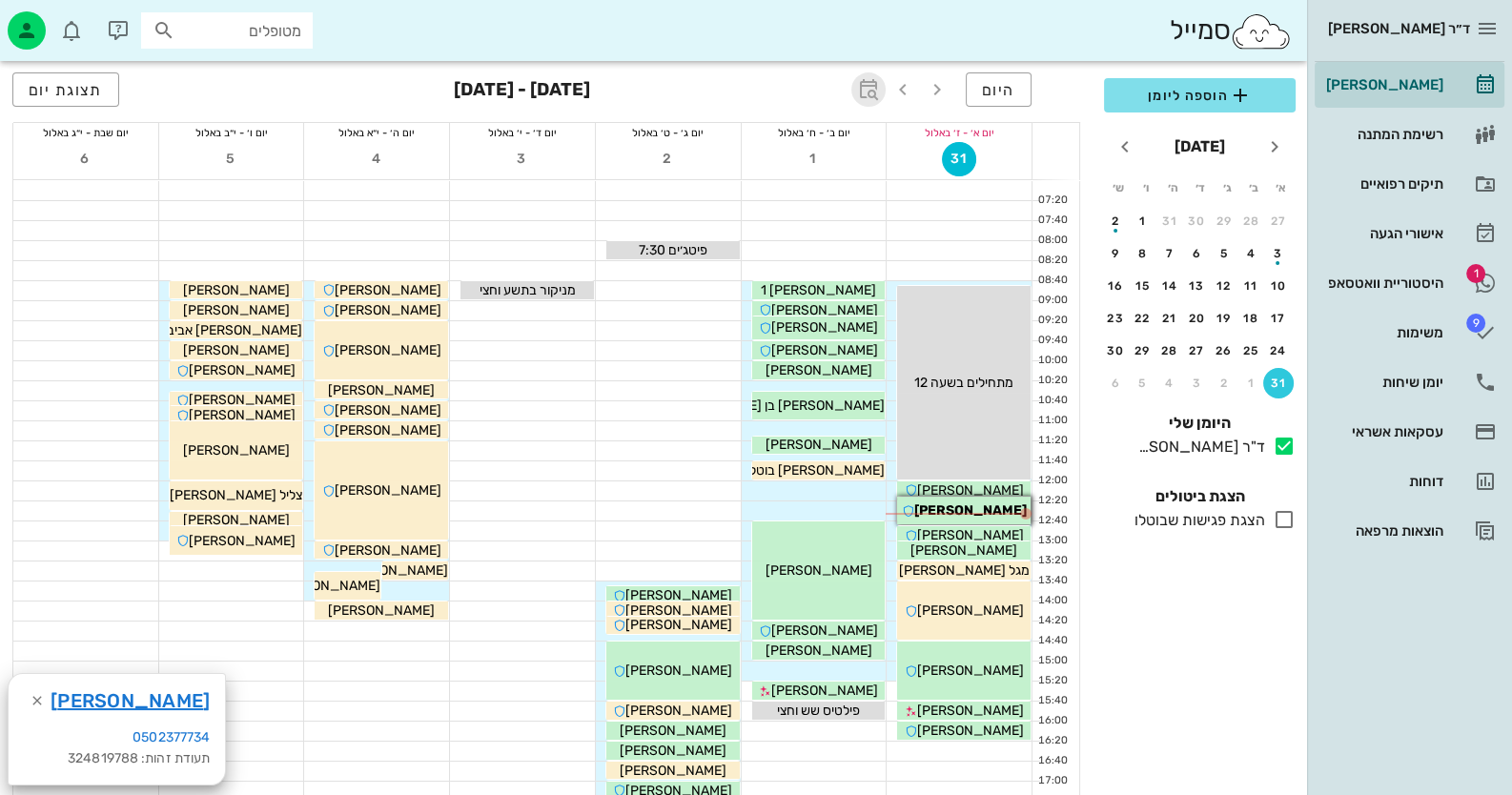
click at [868, 78] on icon "button" at bounding box center [868, 89] width 23 height 23
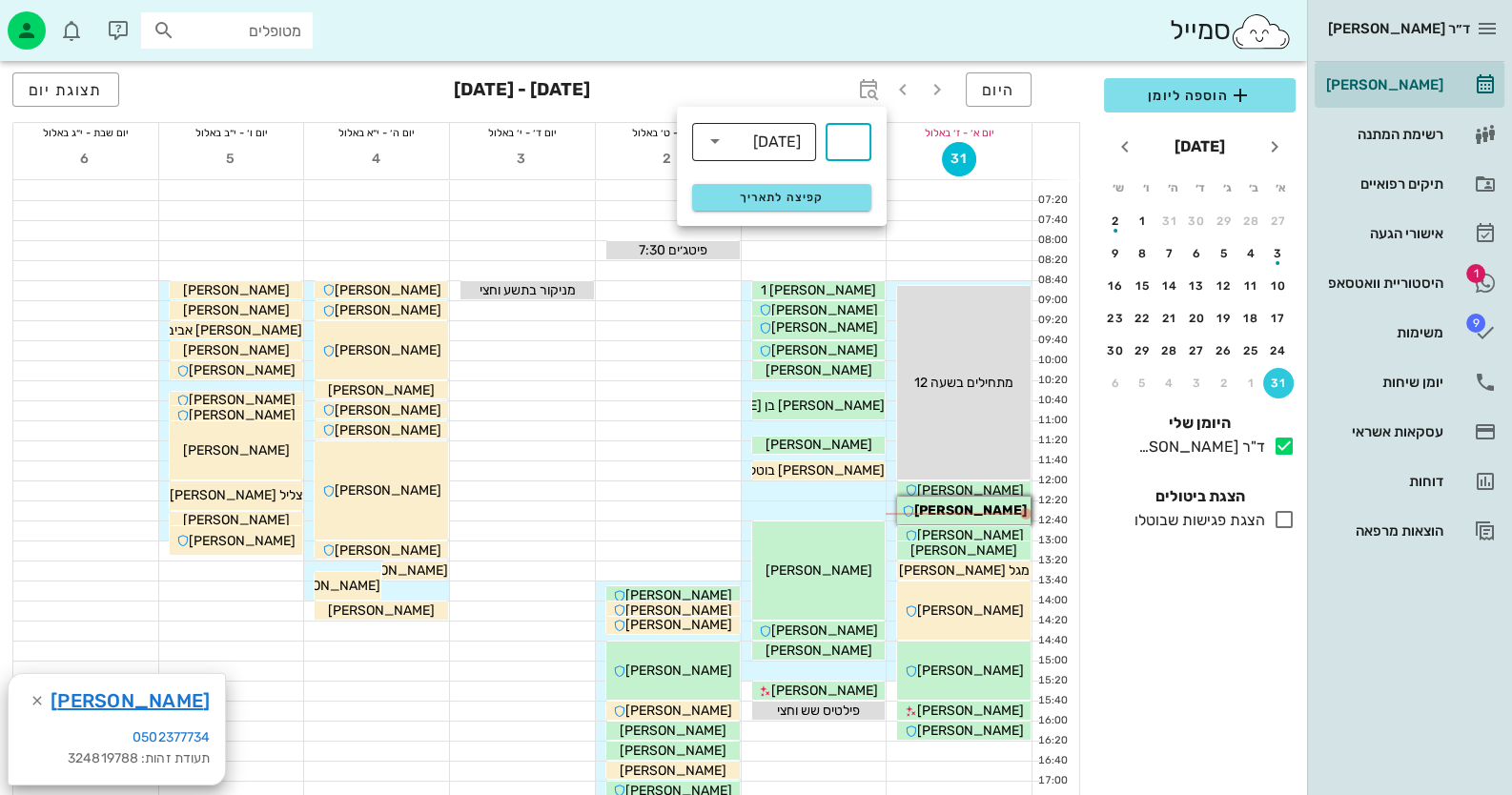
click at [759, 150] on div "שבועות" at bounding box center [777, 141] width 47 height 17
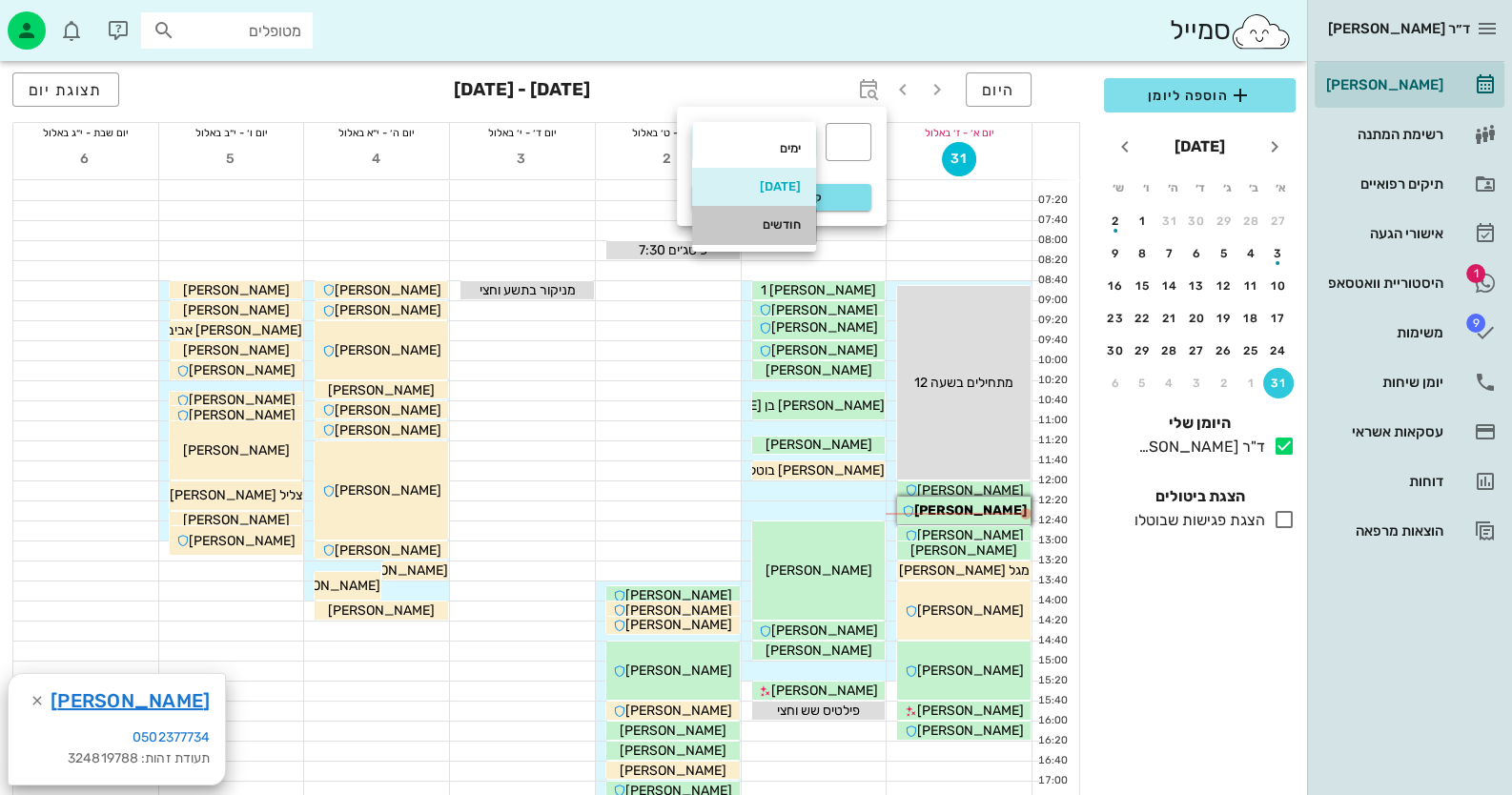
click at [757, 221] on div "חודשים" at bounding box center [754, 225] width 94 height 15
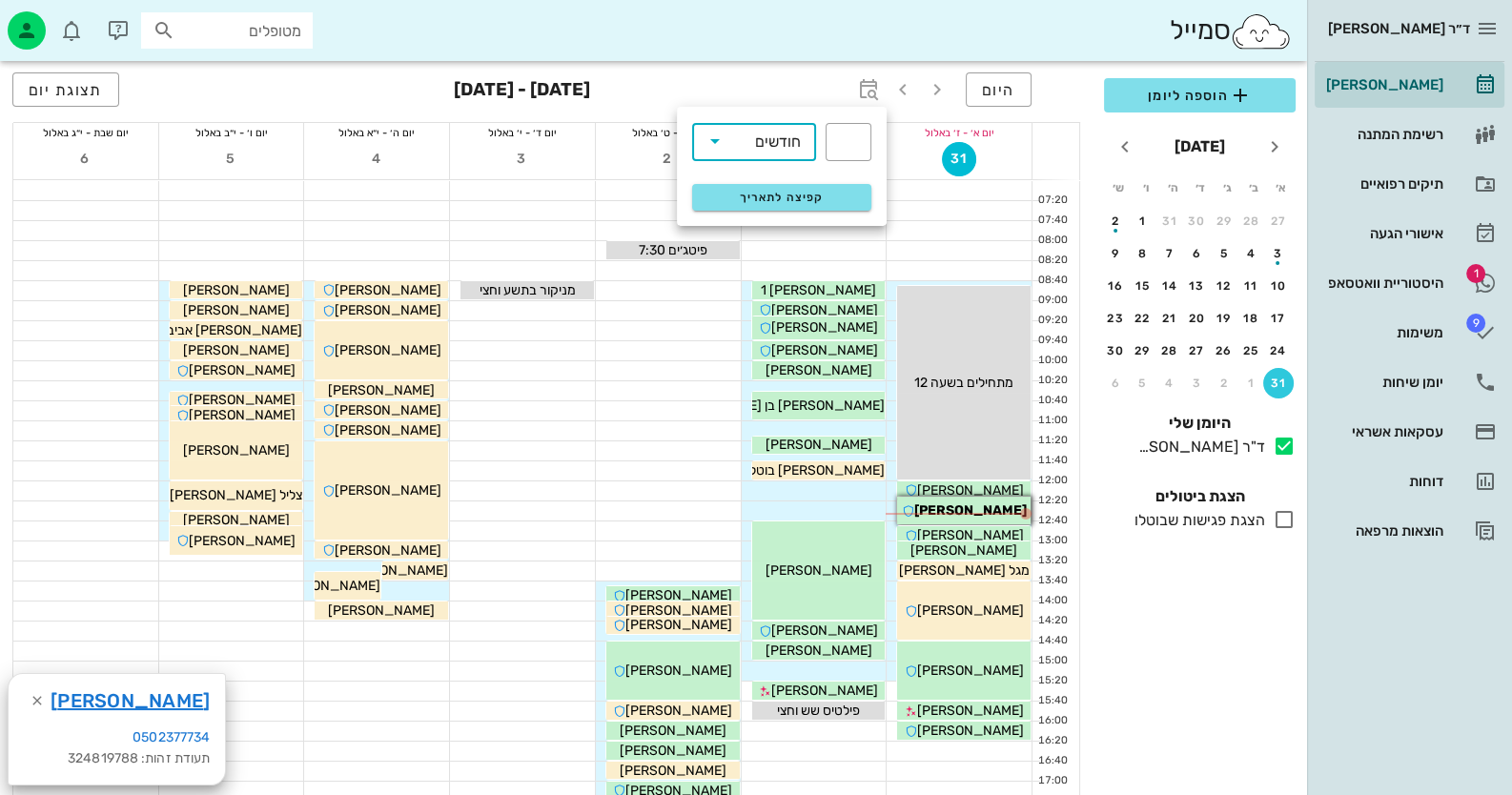
click at [823, 127] on div "​ חודשים" at bounding box center [758, 141] width 133 height 38
click at [840, 128] on input "text" at bounding box center [848, 142] width 23 height 31
type input "3"
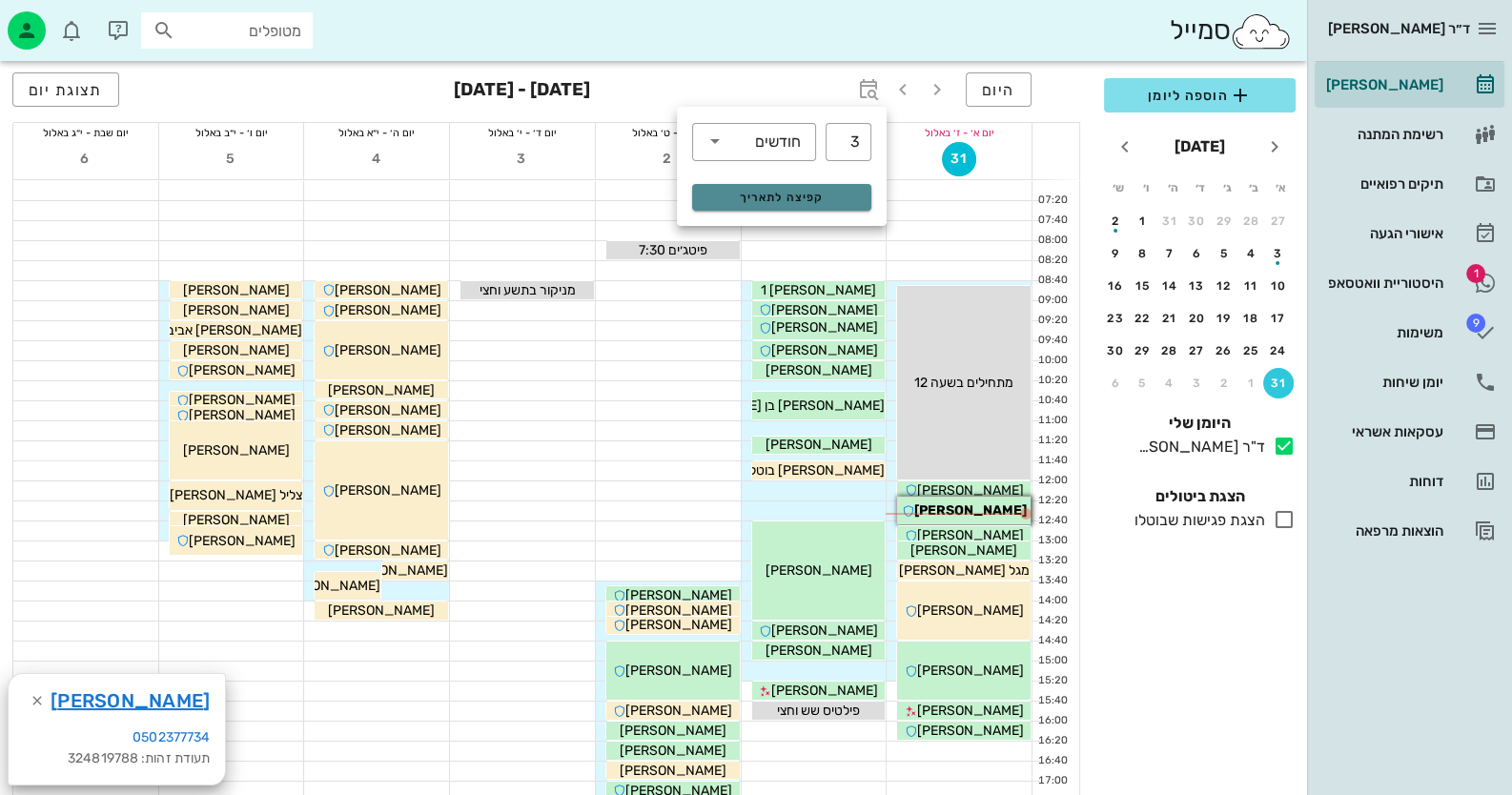
click at [841, 206] on button "קפיצה לתאריך" at bounding box center [782, 197] width 179 height 27
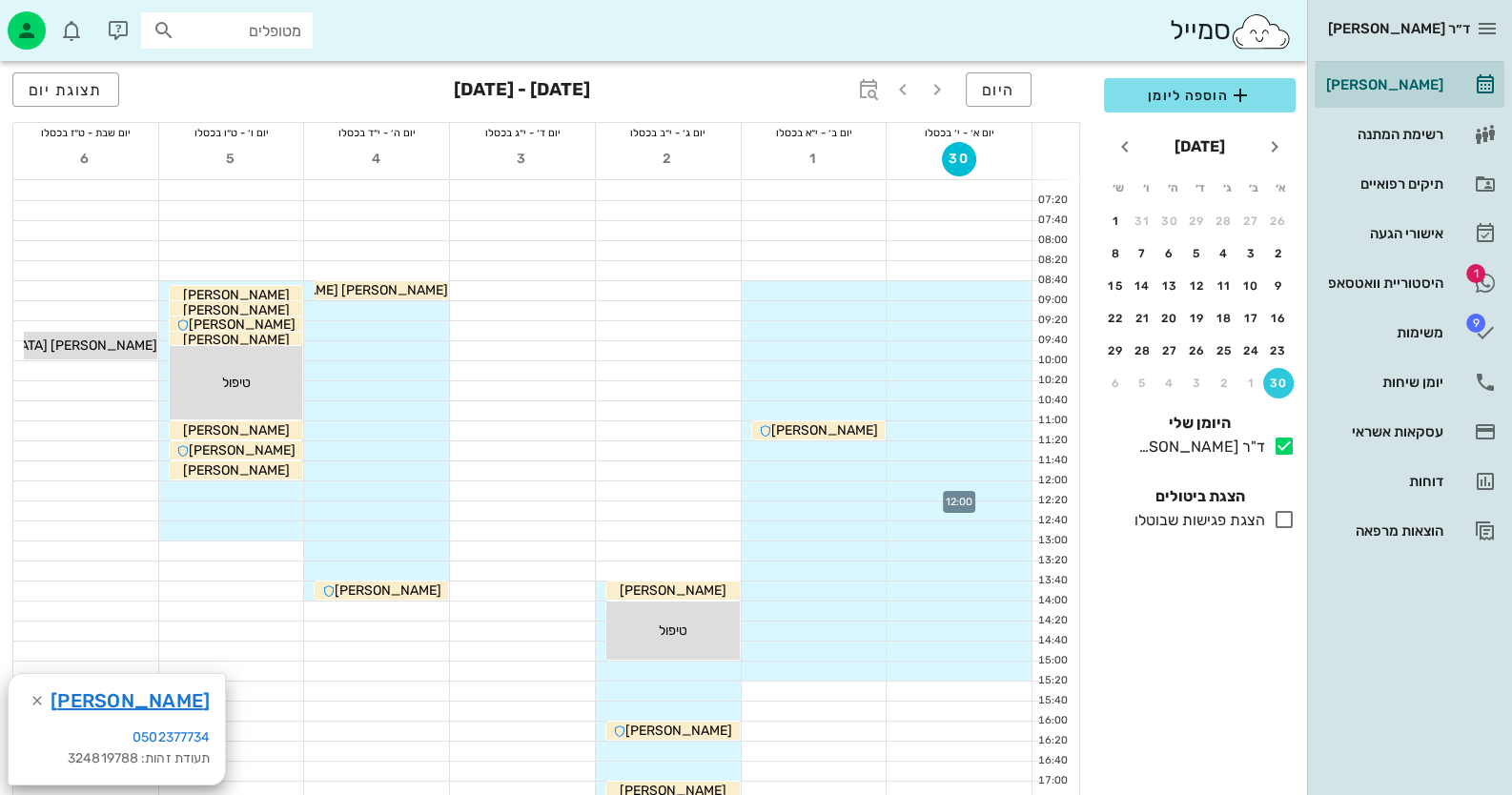
click at [1019, 484] on div at bounding box center [958, 491] width 145 height 19
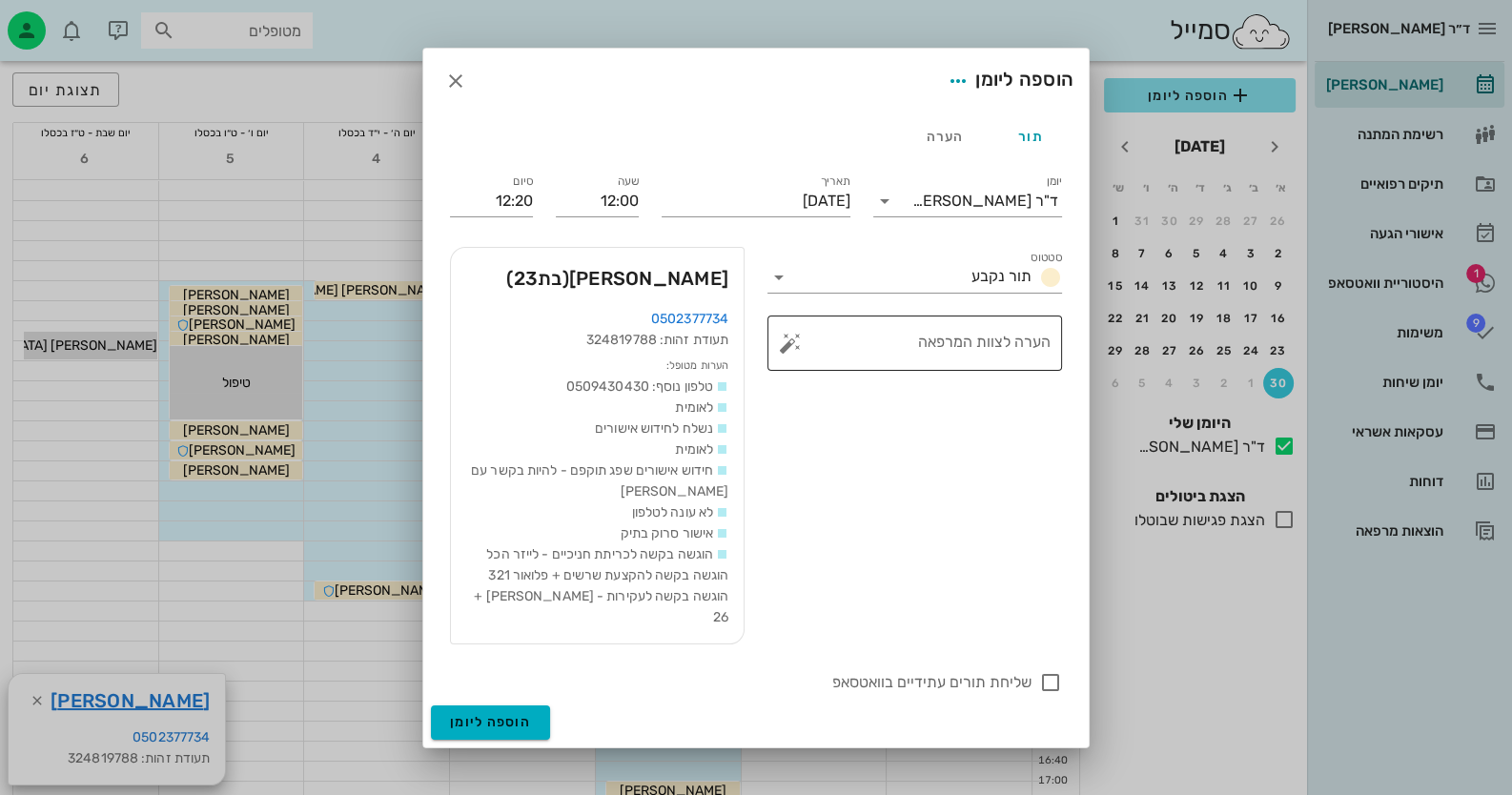
click at [796, 355] on button "button" at bounding box center [790, 343] width 23 height 23
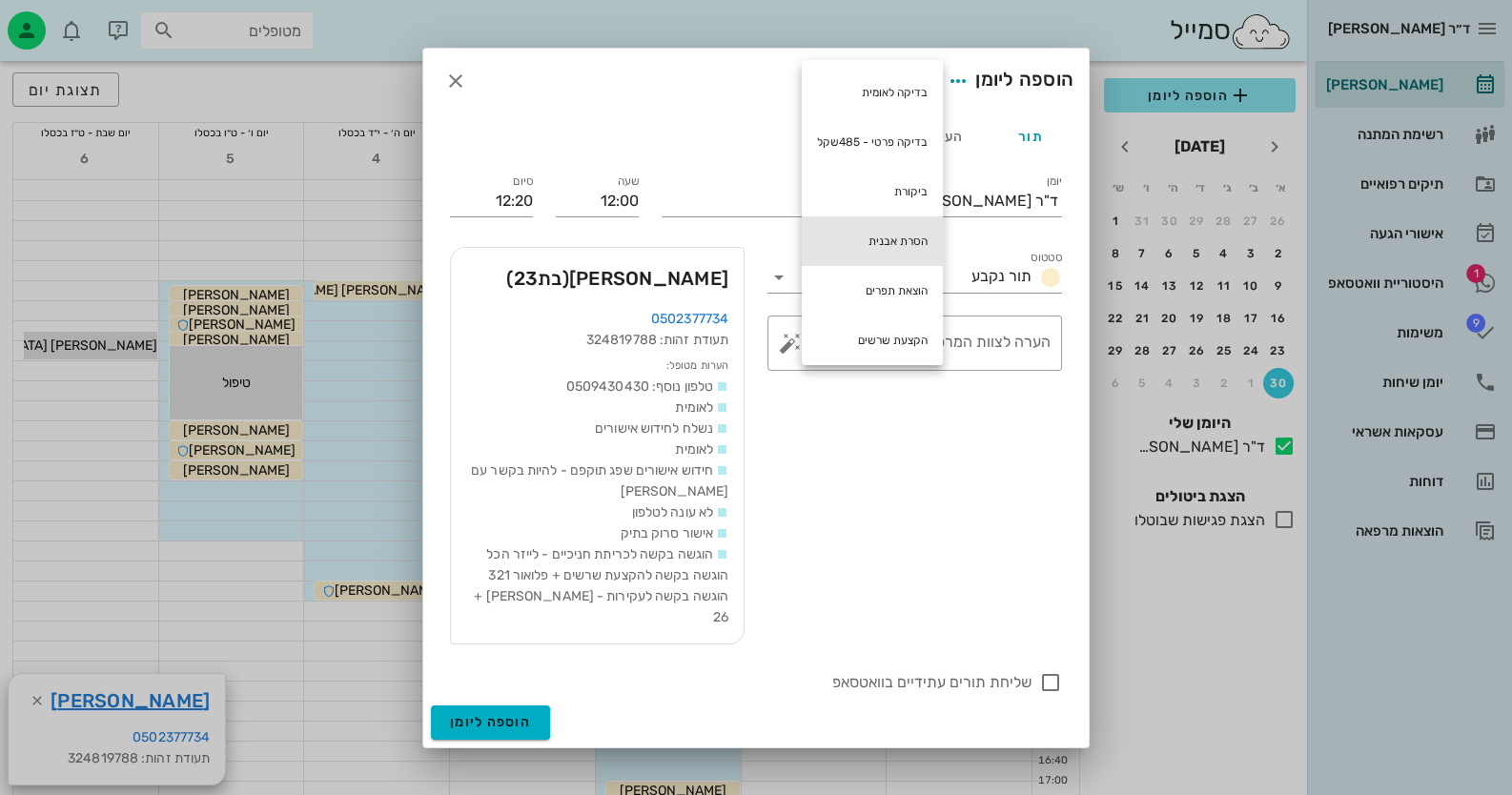
click at [849, 238] on div "הסרת אבנית" at bounding box center [872, 241] width 141 height 49
type textarea "הסרת אבנית"
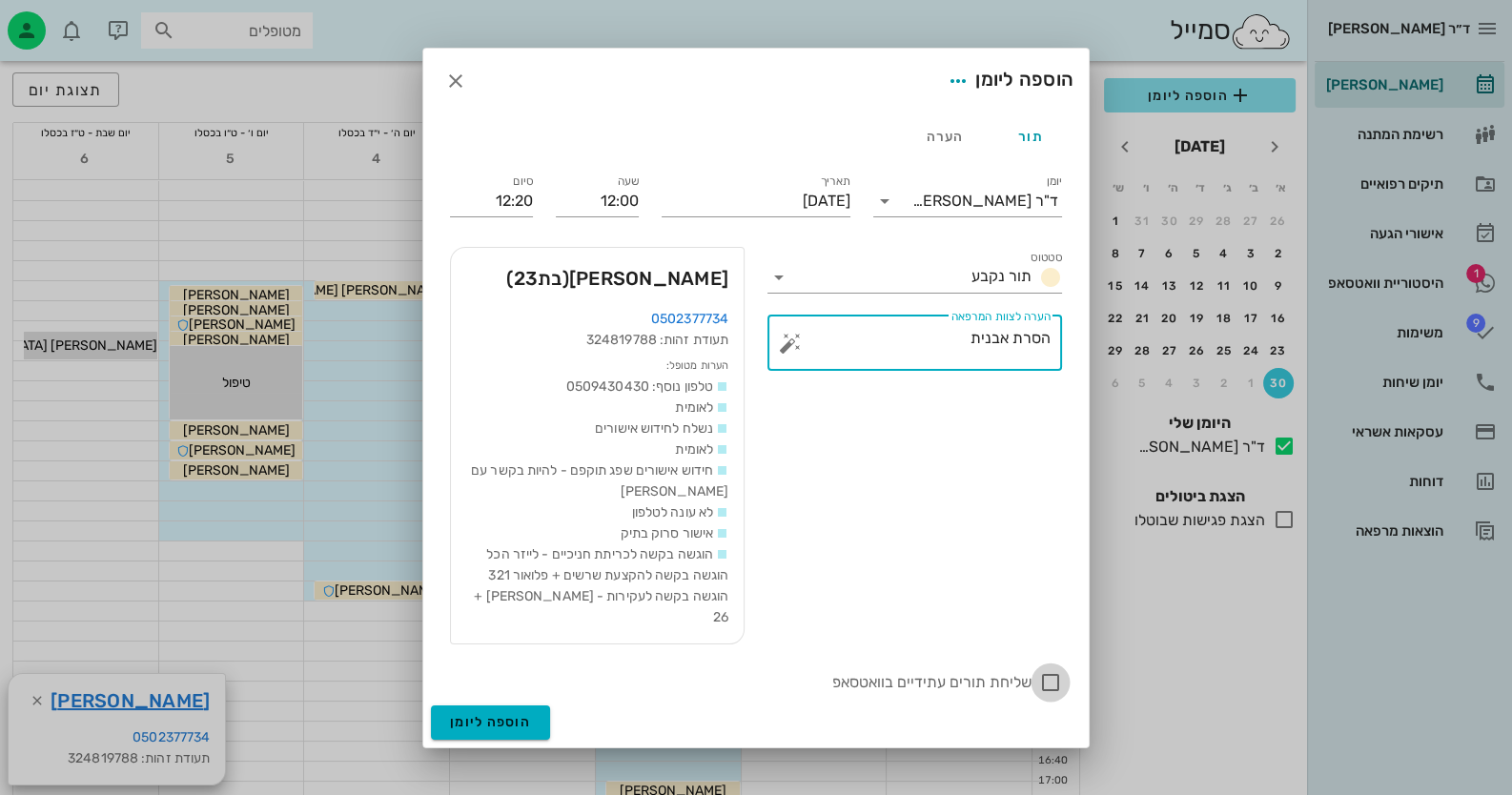
click at [1064, 669] on div at bounding box center [1050, 682] width 33 height 33
checkbox input "true"
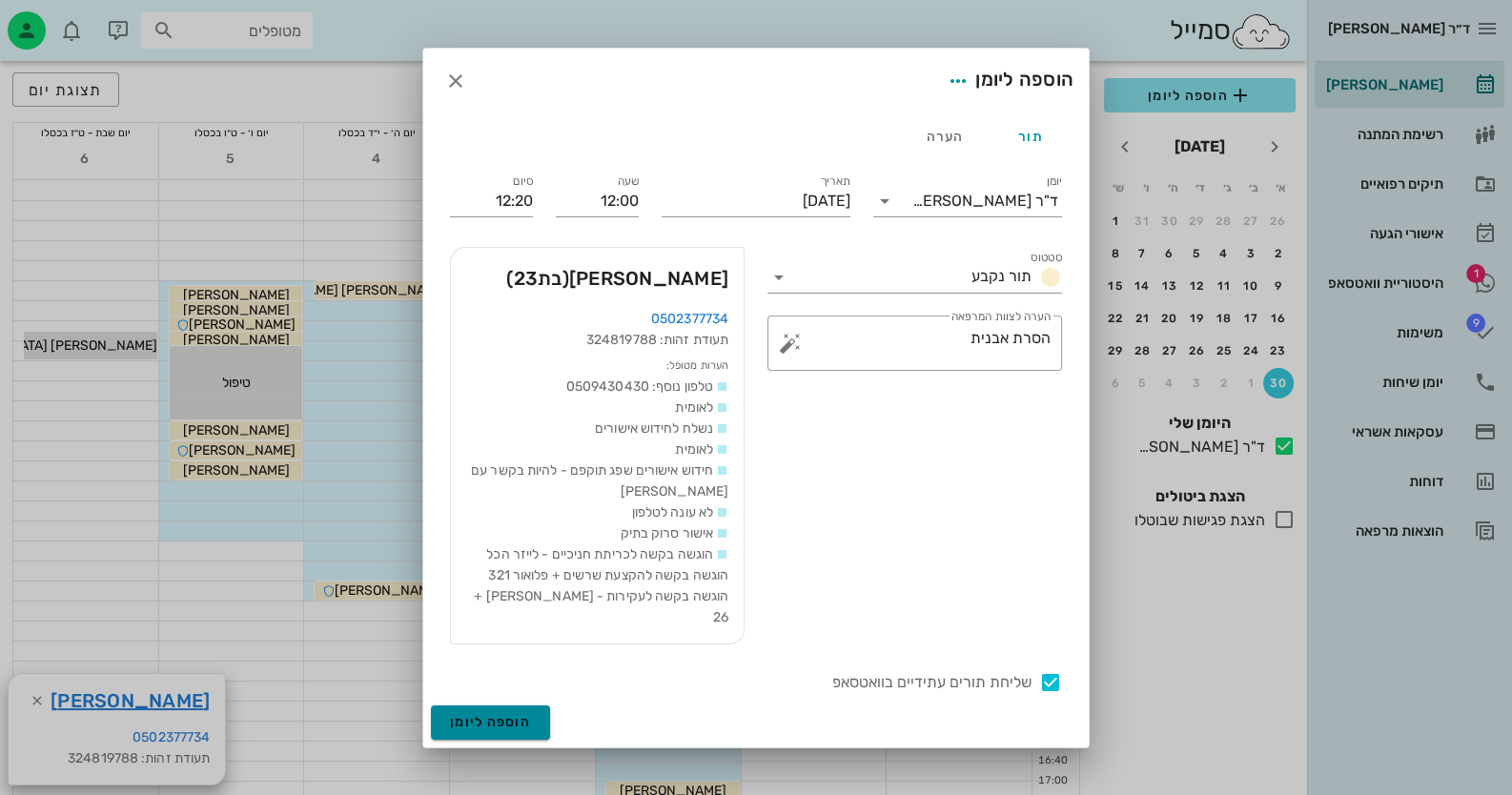
click at [516, 705] on button "הוספה ליומן" at bounding box center [490, 722] width 119 height 34
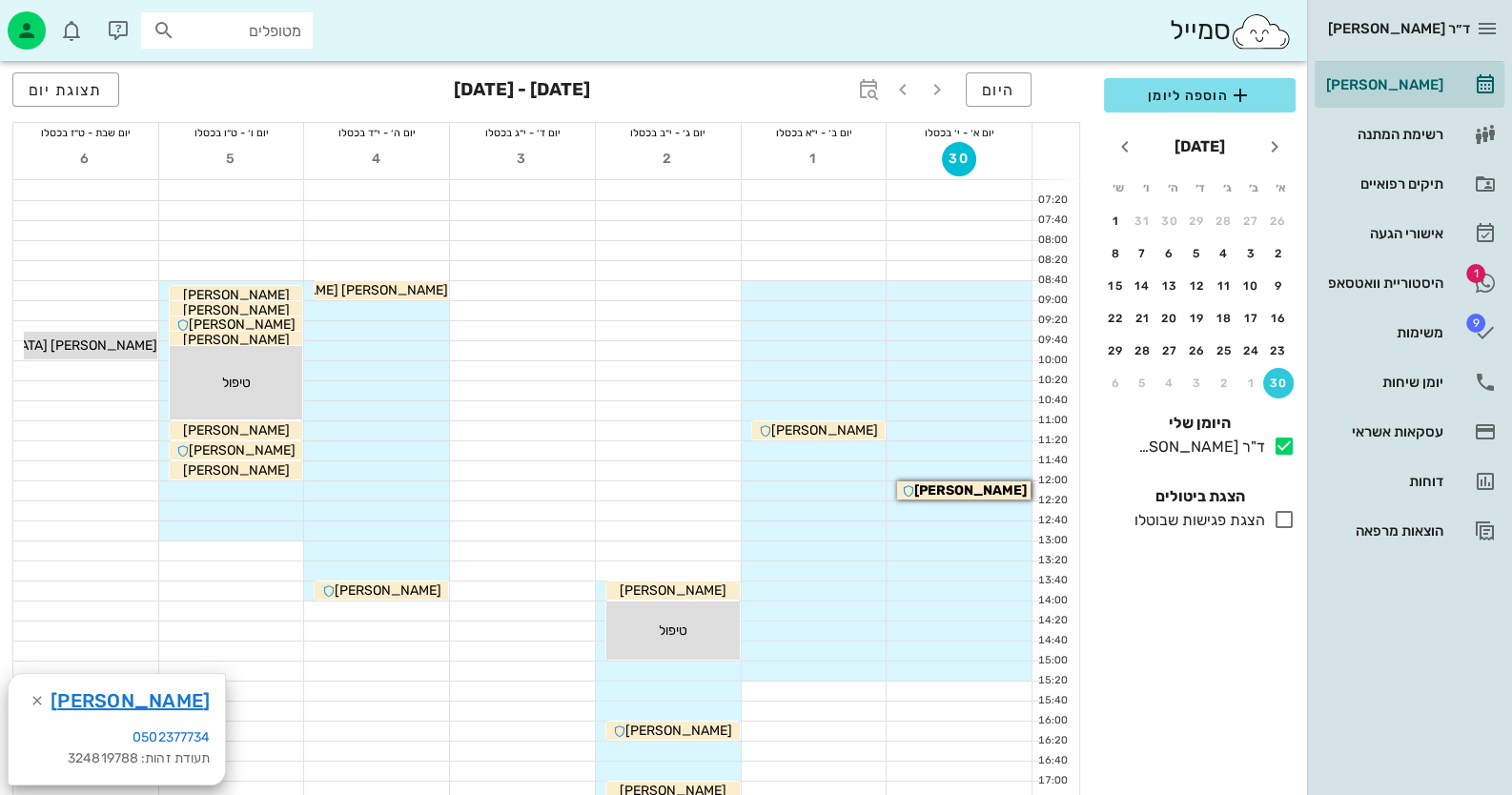
click at [1396, 256] on div "יומן מרפאה רשימת המתנה תיקים רפואיים אישורי הגעה 1 היסטוריית וואטסאפ 9 משימות י…" at bounding box center [1410, 307] width 190 height 492
click at [1407, 279] on div "היסטוריית וואטסאפ" at bounding box center [1382, 283] width 121 height 15
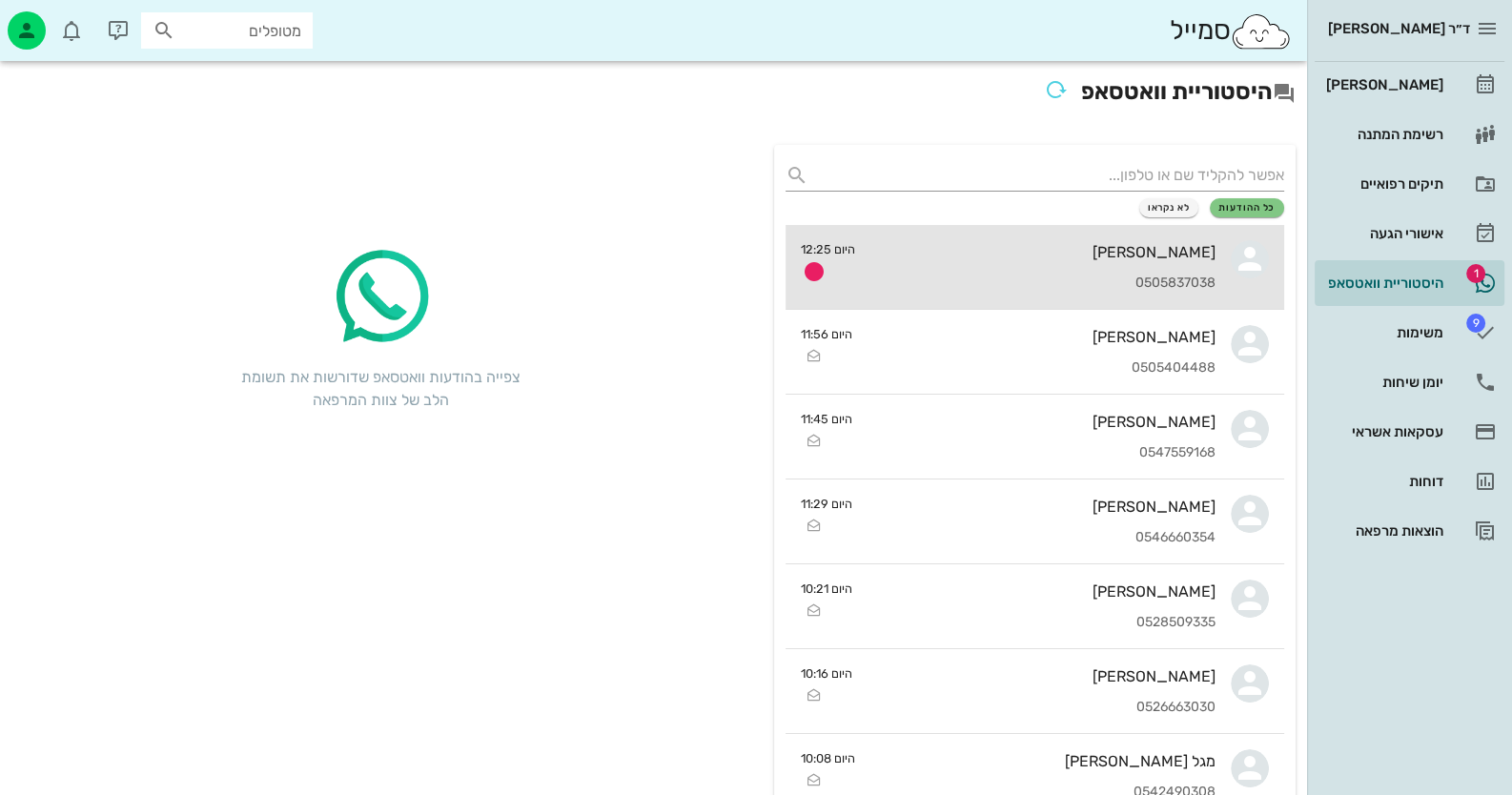
click at [1062, 276] on div "0505837038" at bounding box center [1043, 284] width 345 height 16
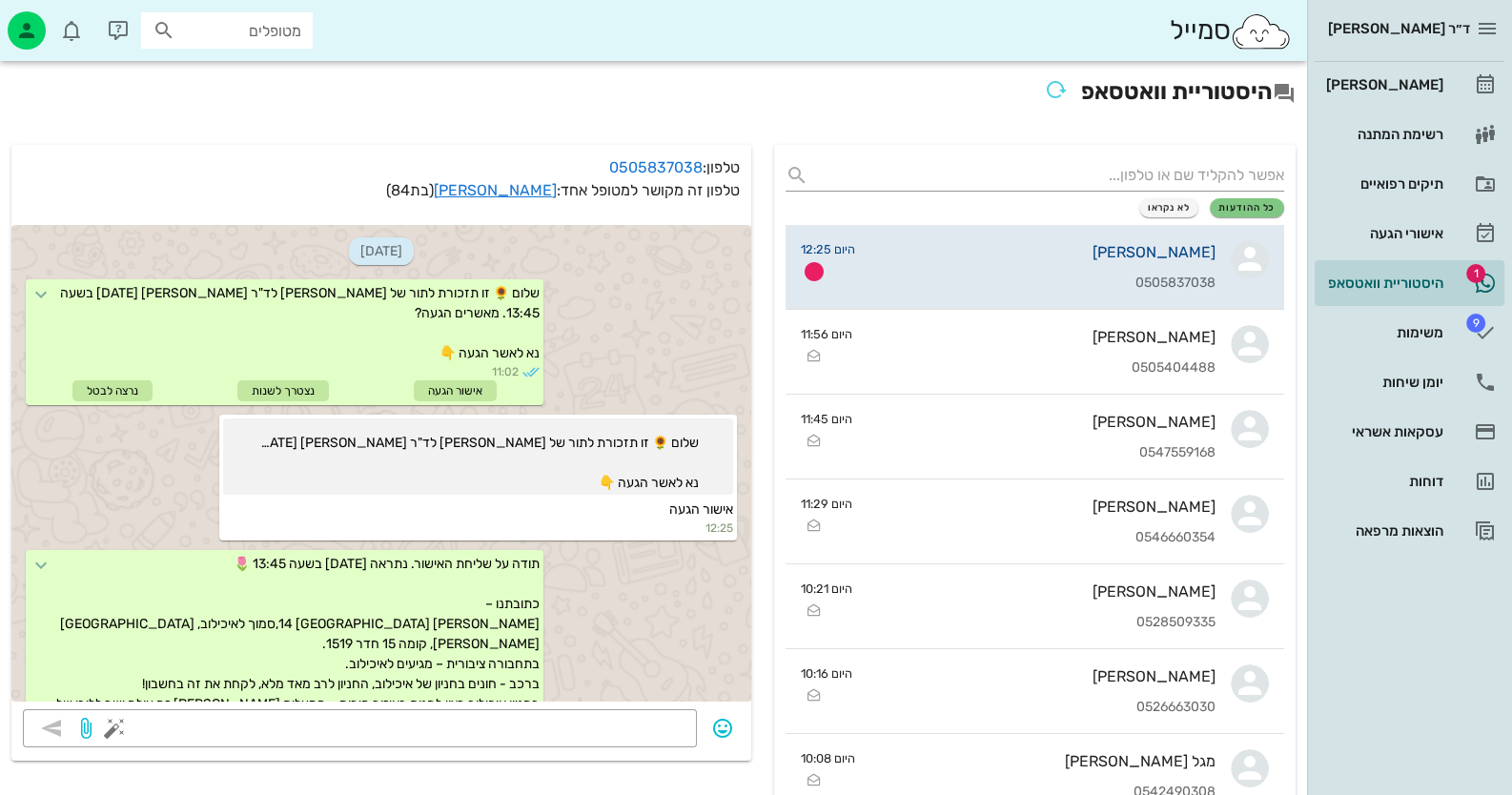
scroll to position [133, 0]
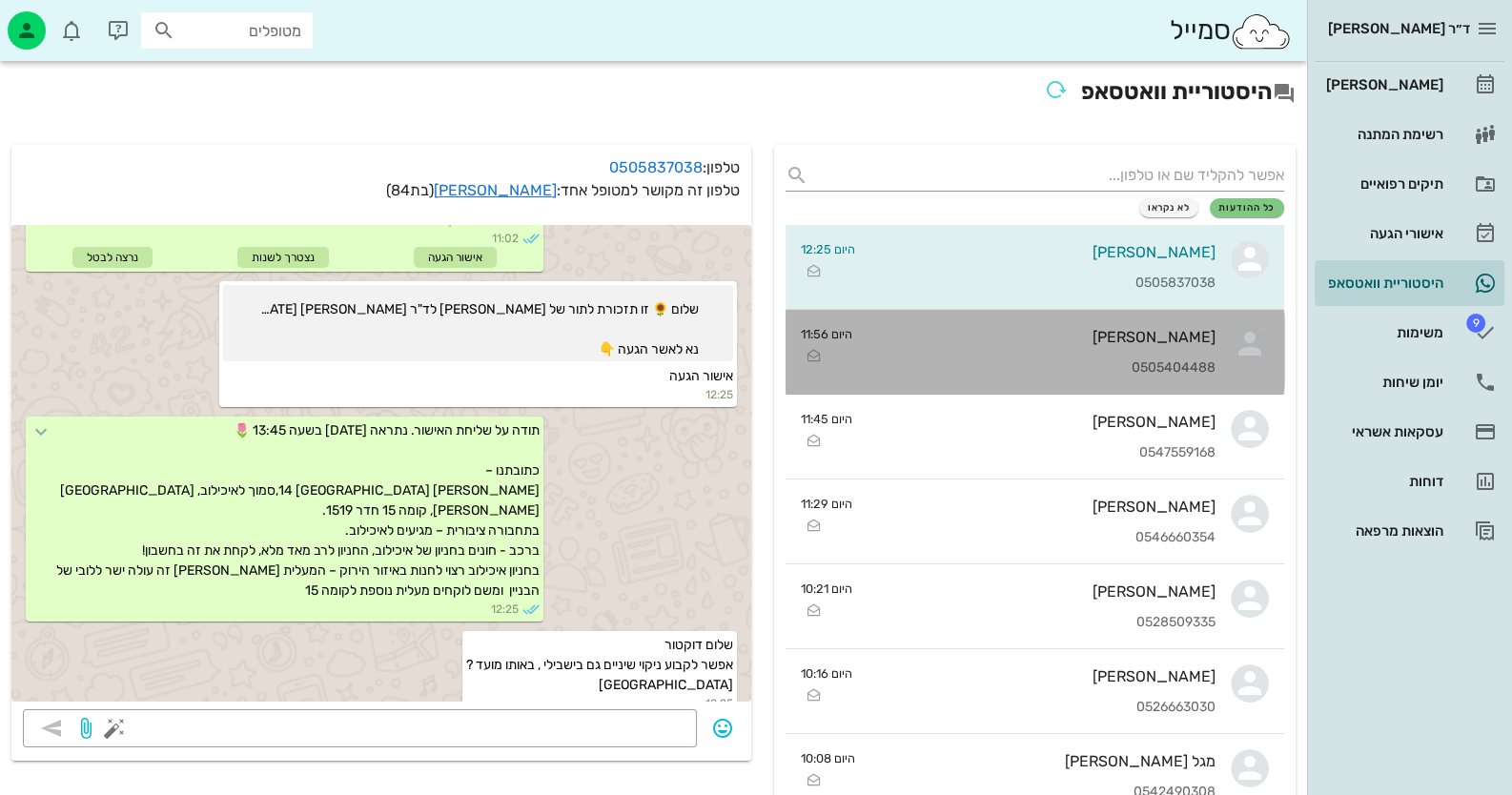
click at [1187, 354] on div "מיכל אשכנזי 0505404488" at bounding box center [1041, 352] width 348 height 84
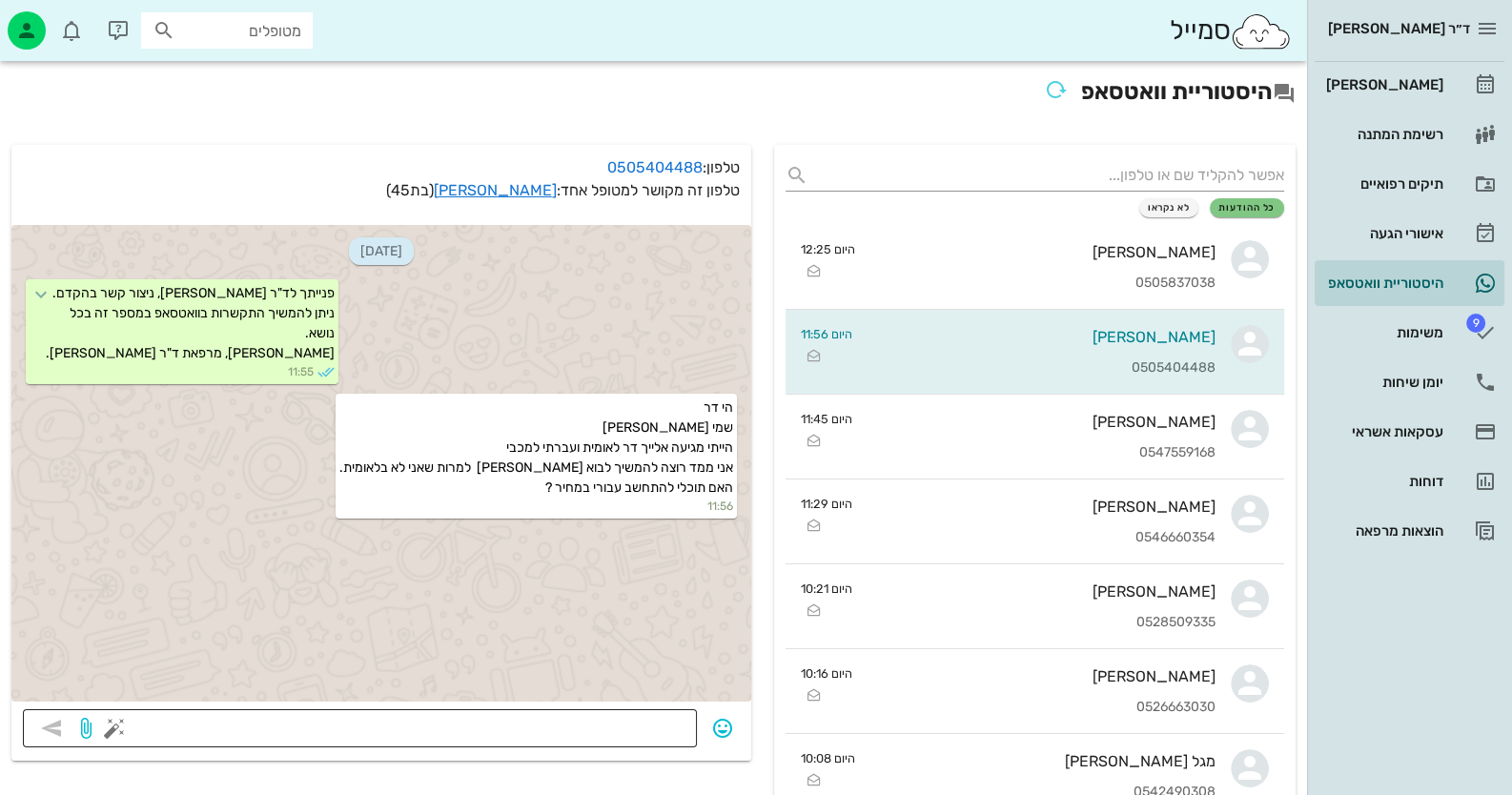
click at [642, 721] on textarea at bounding box center [402, 730] width 567 height 31
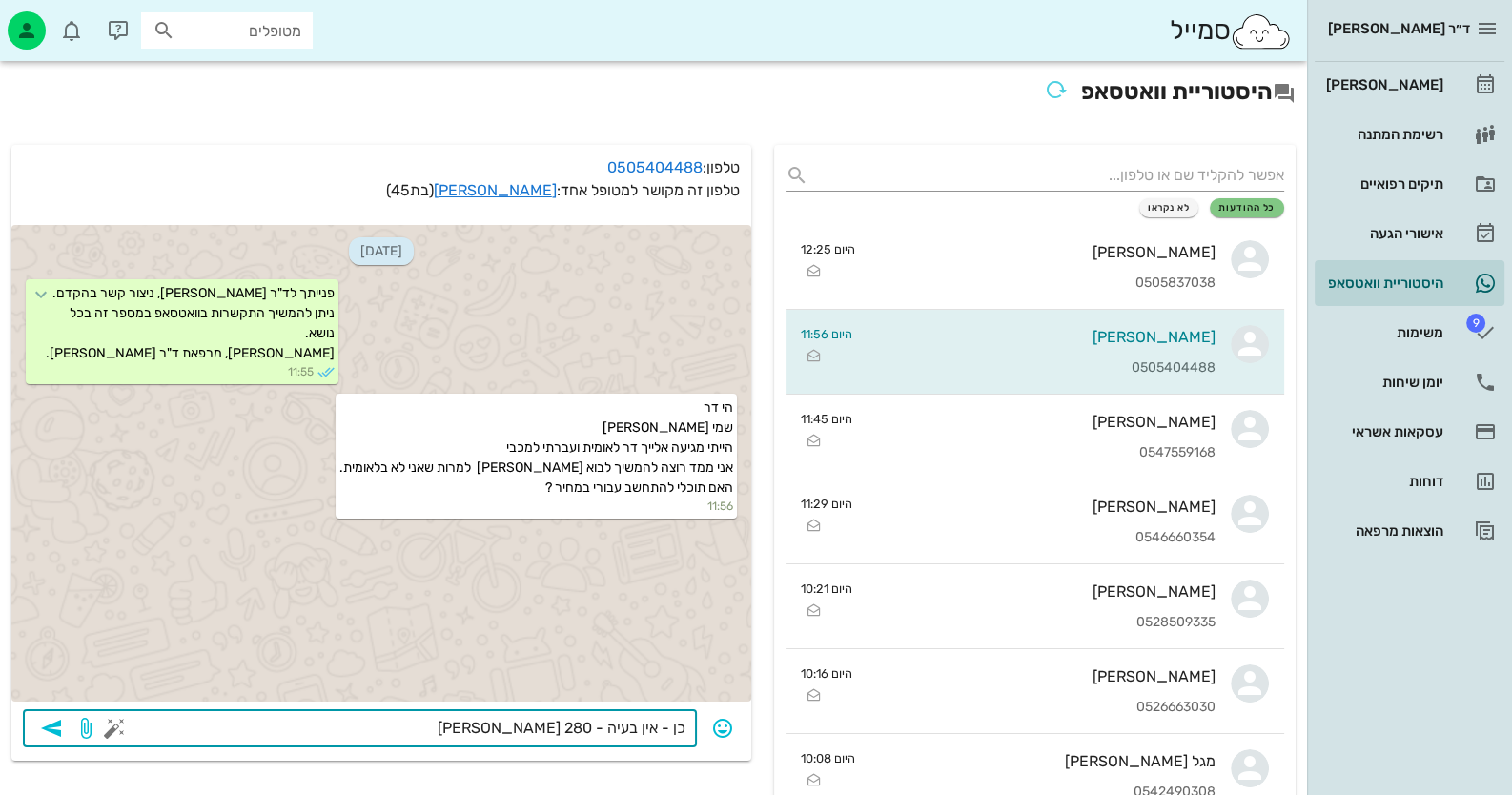
type textarea "כן - אין בעיה - 280 שקלים"
click at [65, 725] on span "button" at bounding box center [51, 728] width 34 height 23
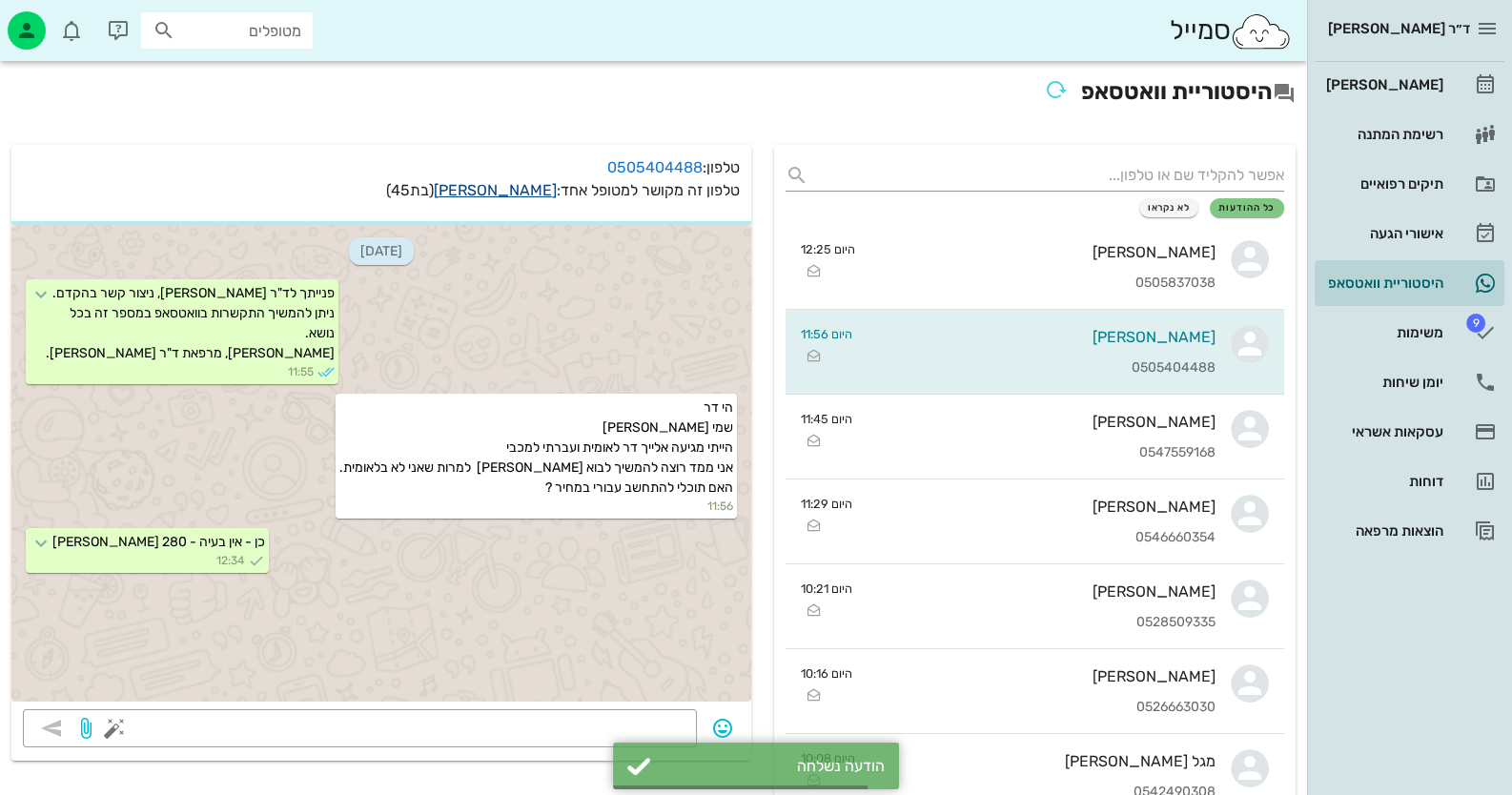
click at [515, 188] on link "מיכל אשכנזי" at bounding box center [494, 190] width 123 height 18
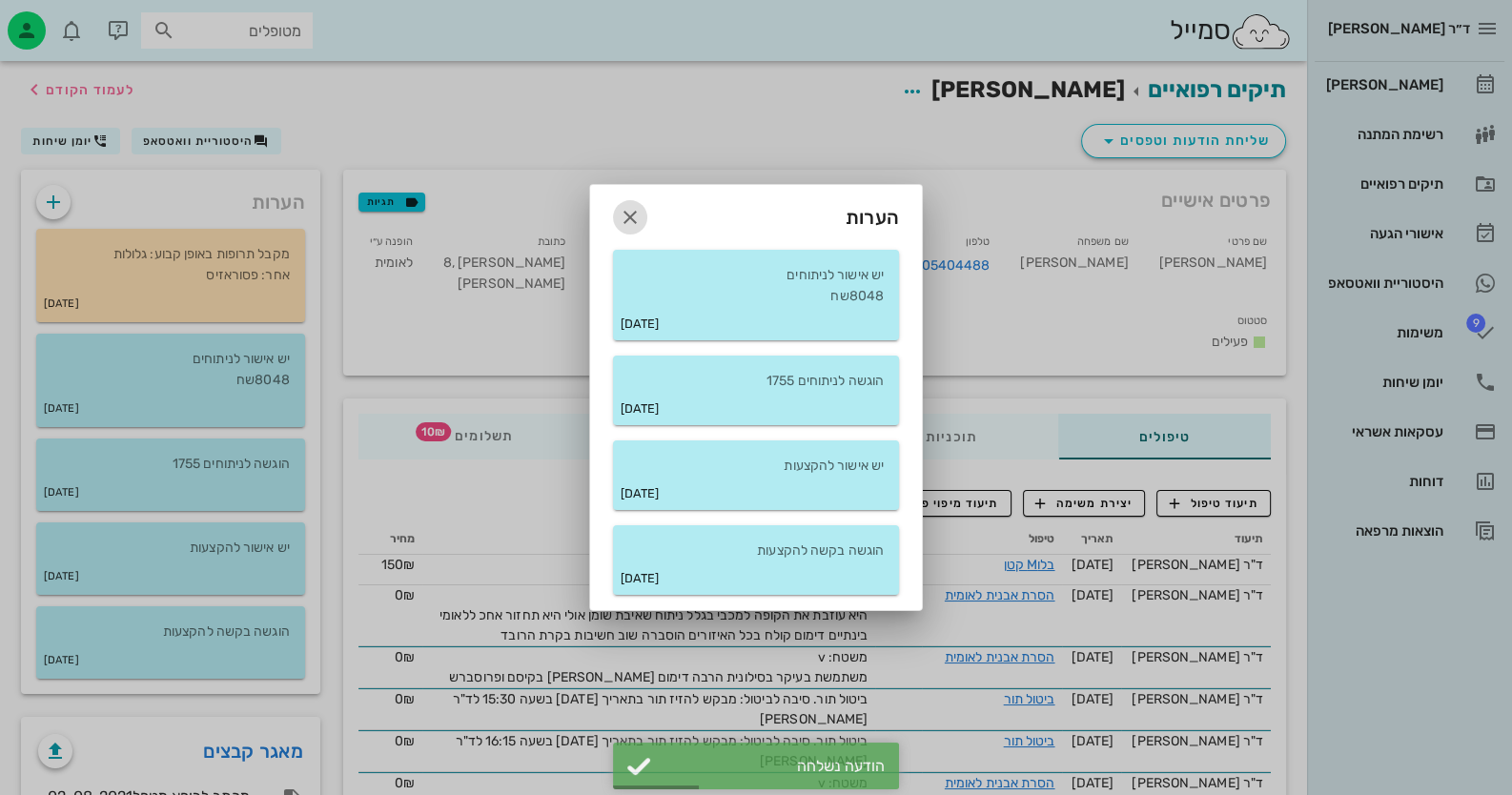
click at [622, 209] on icon "button" at bounding box center [629, 217] width 23 height 23
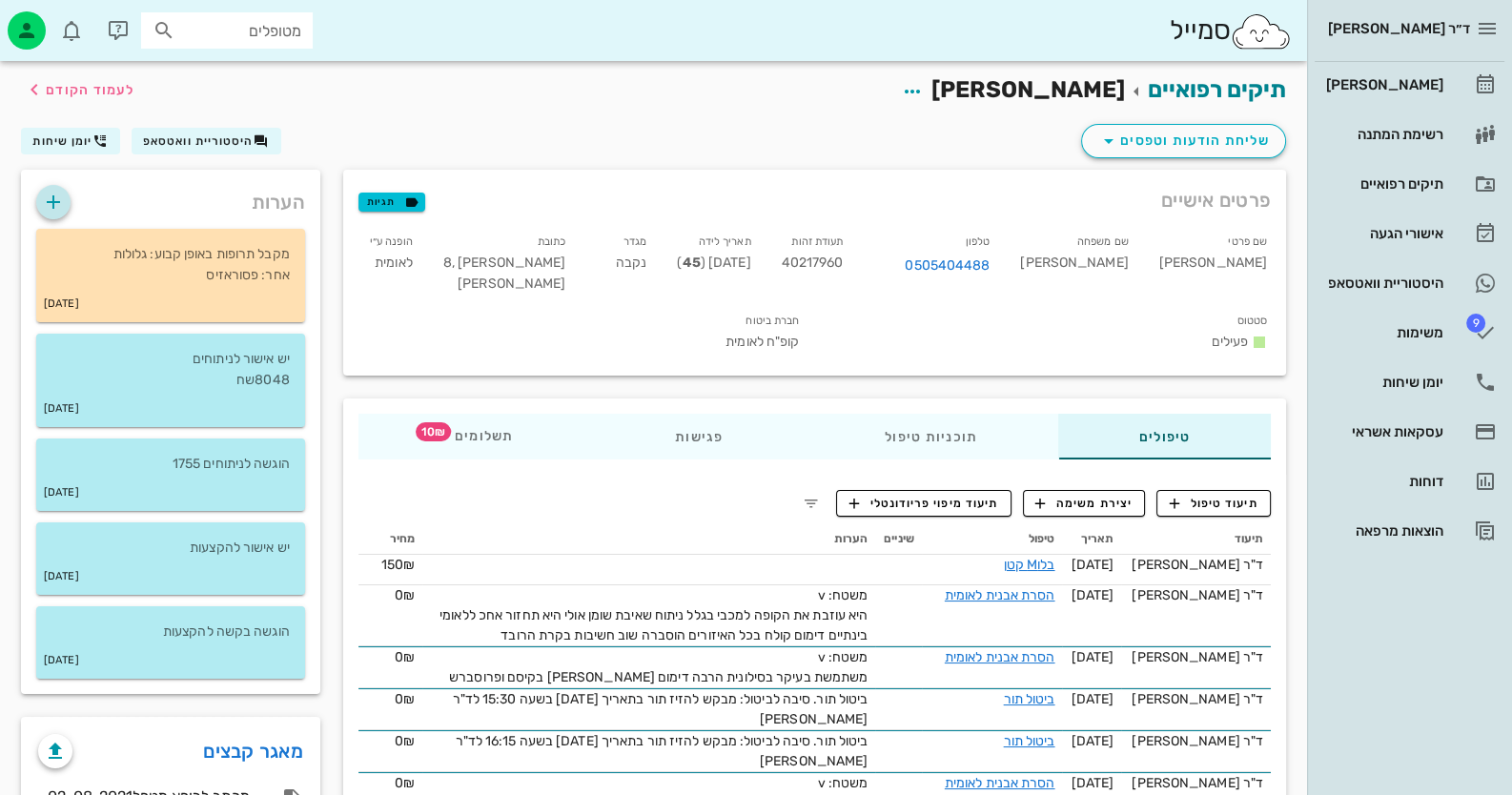
click at [50, 194] on icon "button" at bounding box center [53, 202] width 23 height 23
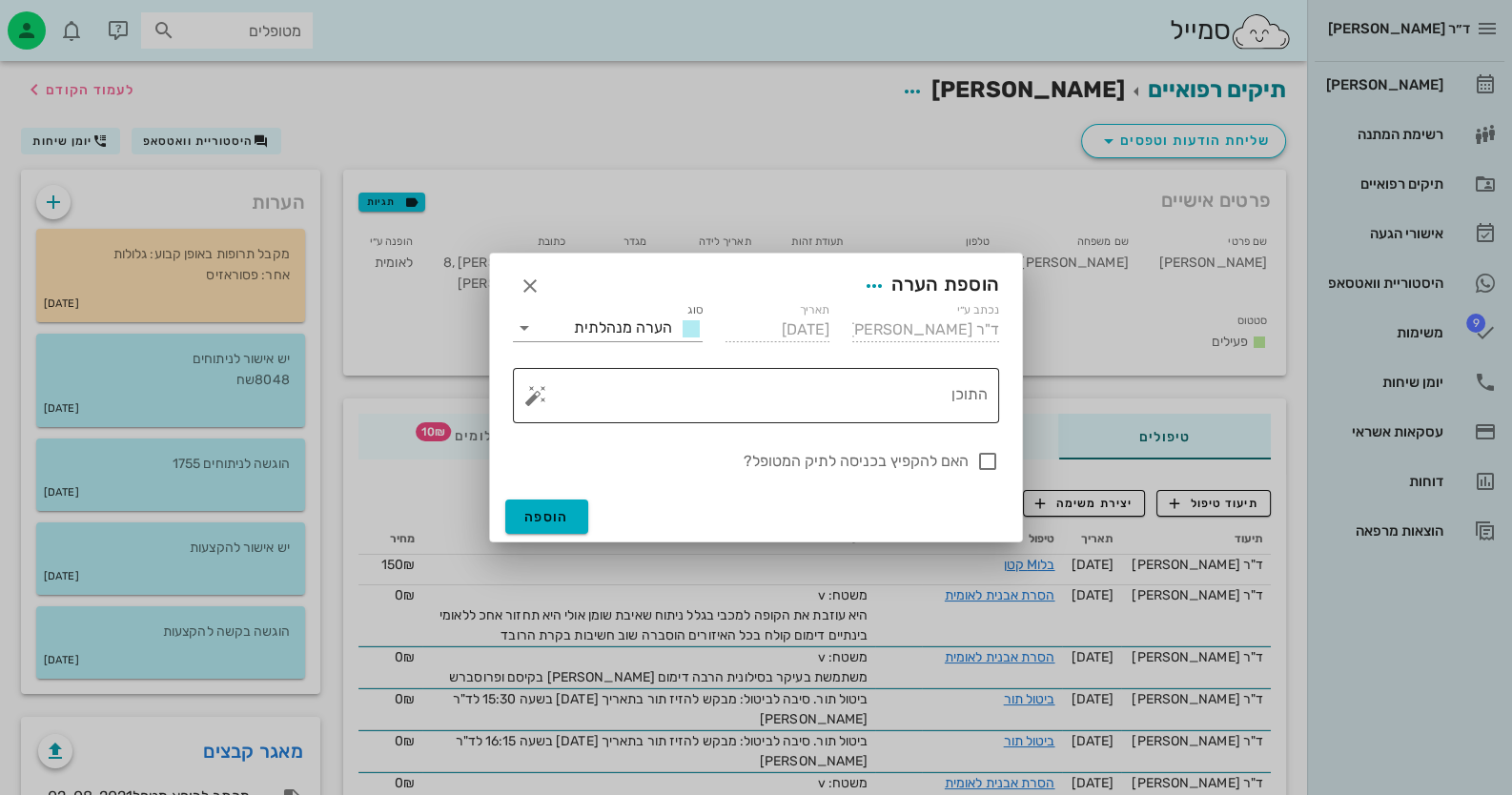
click at [787, 390] on textarea "התוכן" at bounding box center [763, 400] width 448 height 45
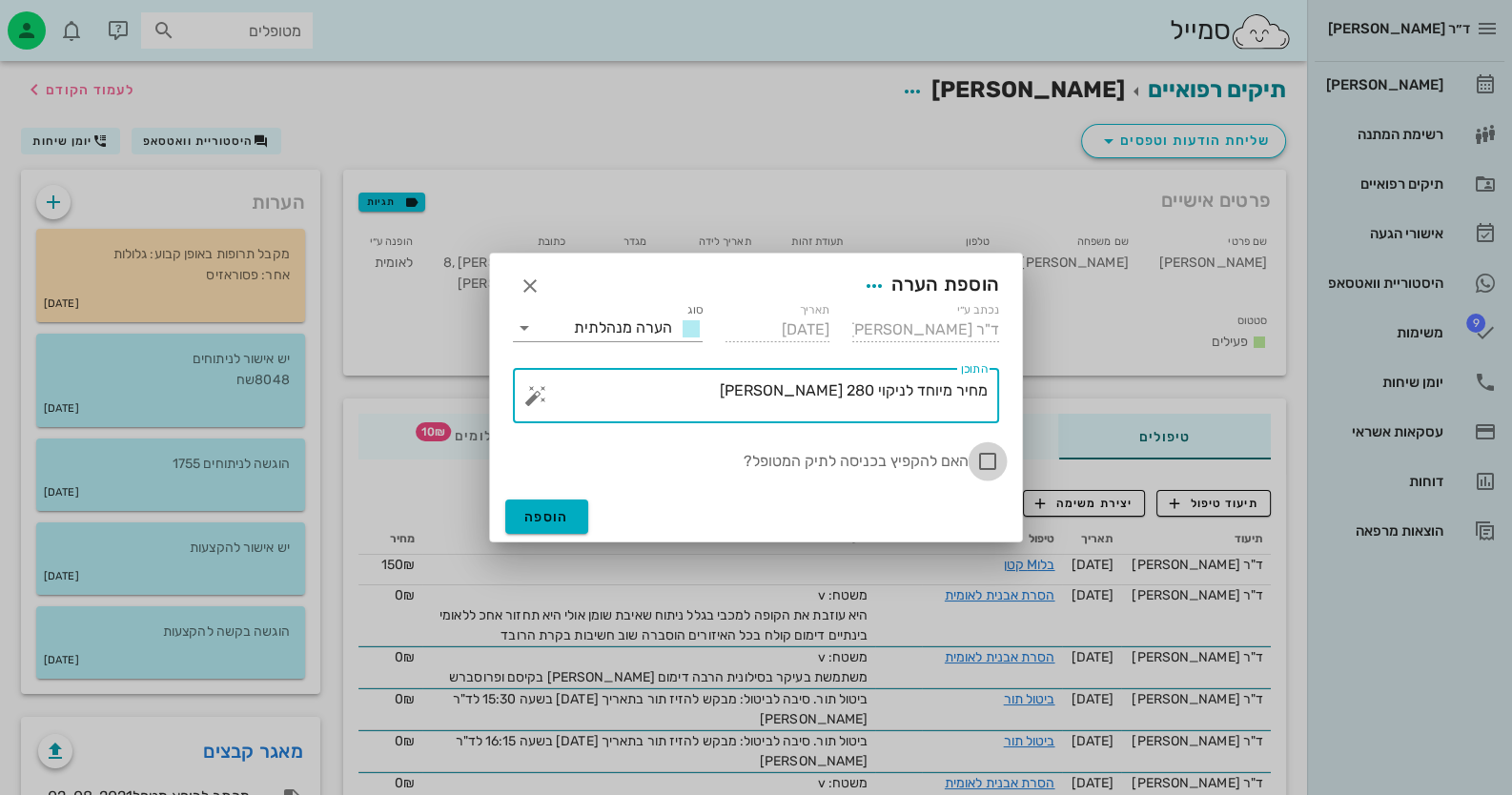
type textarea "מחיר מיוחד לניקוי 280 שקלים"
drag, startPoint x: 992, startPoint y: 455, endPoint x: 903, endPoint y: 481, distance: 92.7
click at [992, 456] on div at bounding box center [987, 461] width 33 height 33
checkbox input "true"
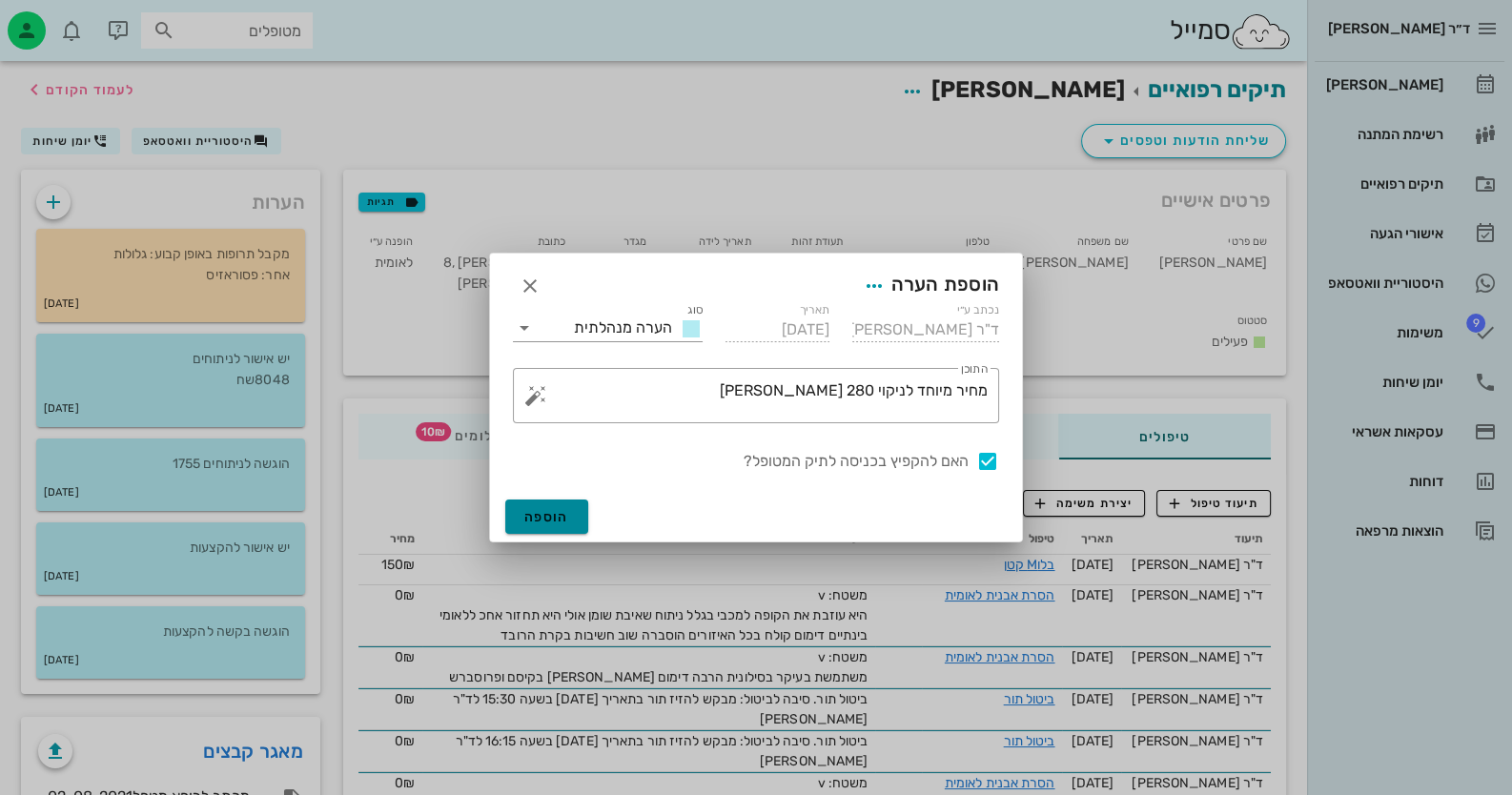
click at [541, 509] on span "הוספה" at bounding box center [546, 517] width 44 height 16
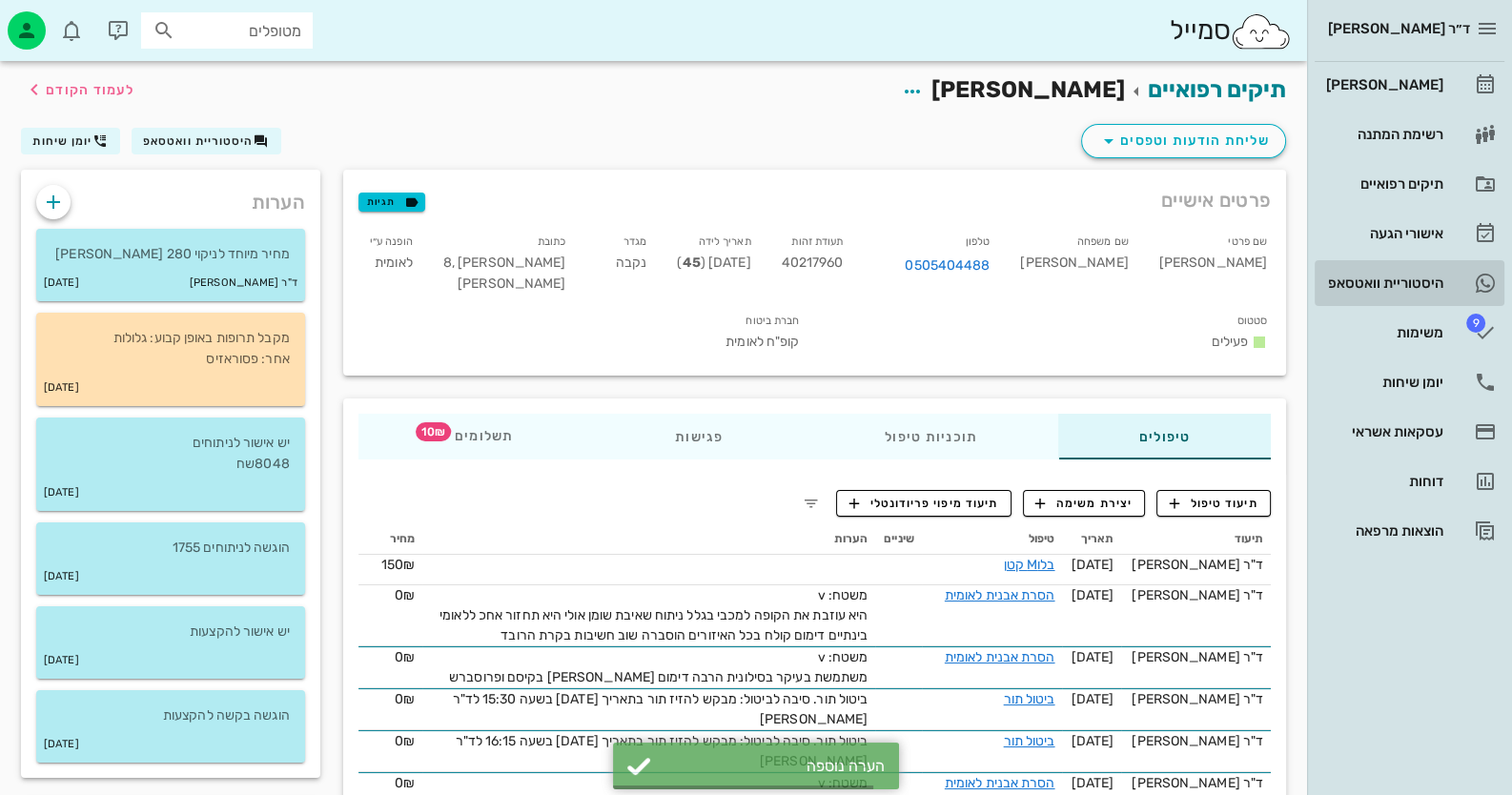
click at [1440, 281] on div "היסטוריית וואטסאפ" at bounding box center [1382, 283] width 121 height 15
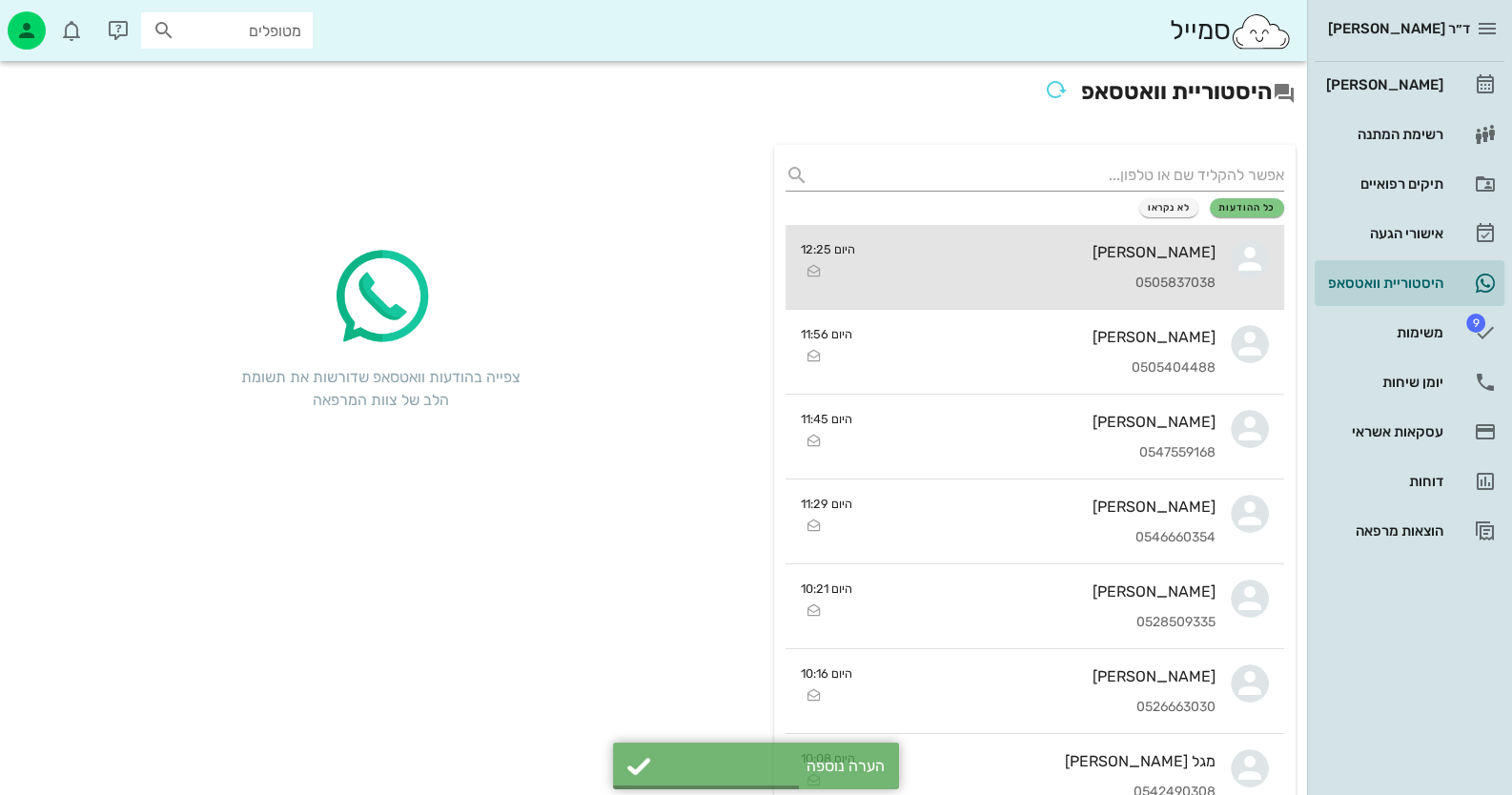
click at [1193, 276] on div "0505837038" at bounding box center [1043, 284] width 345 height 16
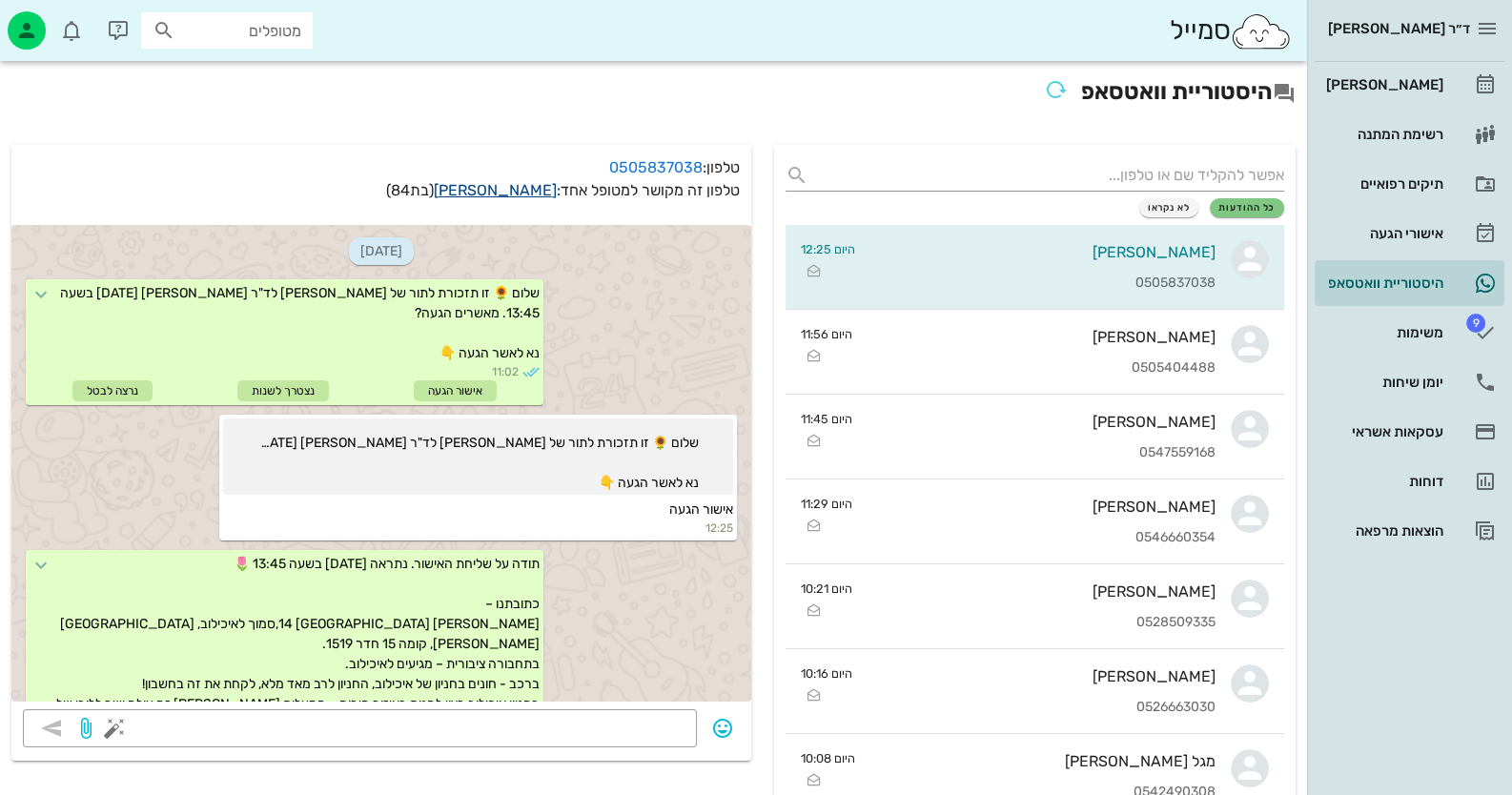
click at [511, 185] on link "גלינה ניקולאיבה" at bounding box center [494, 190] width 123 height 18
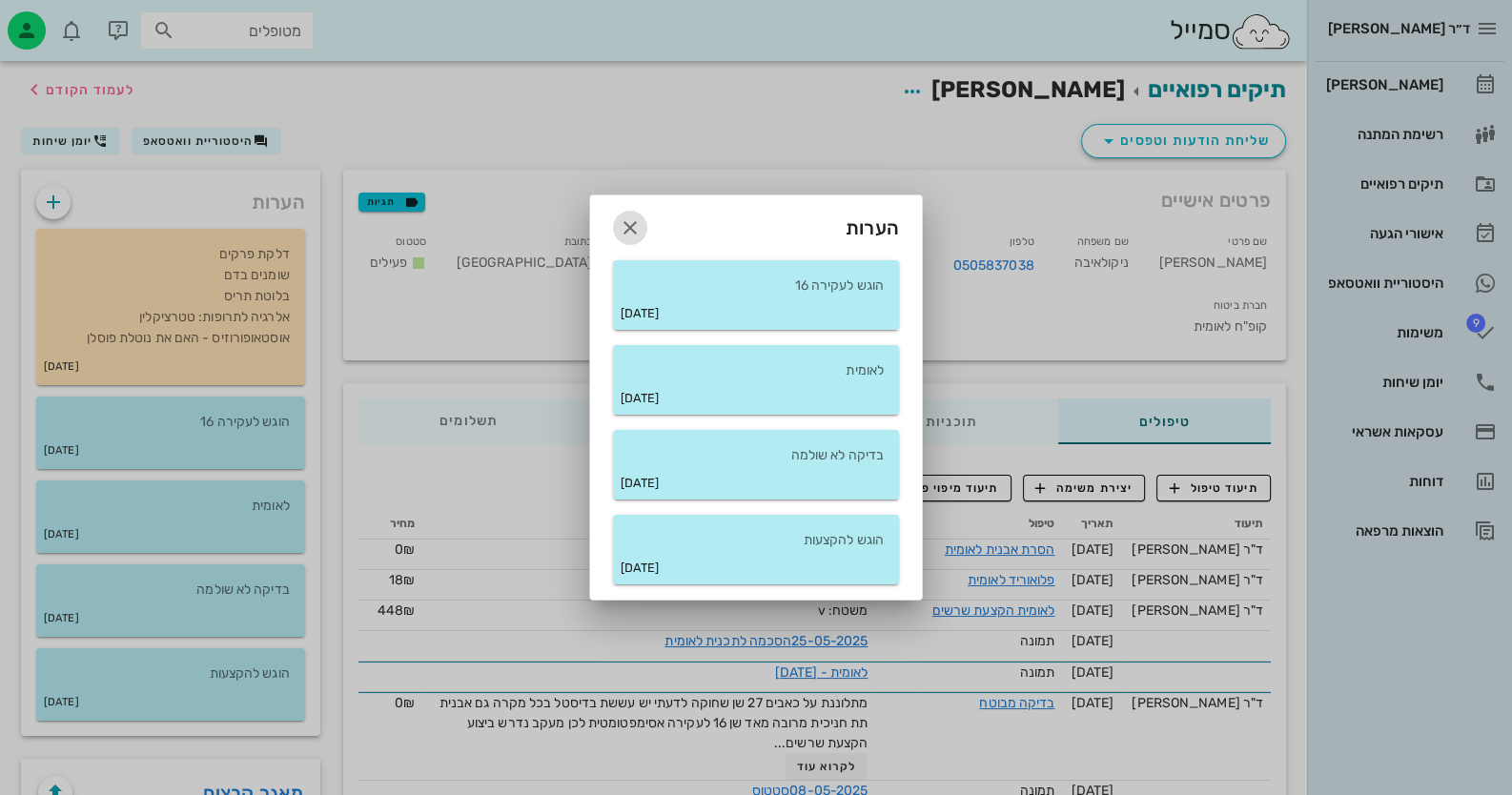
click at [620, 232] on icon "button" at bounding box center [629, 228] width 23 height 23
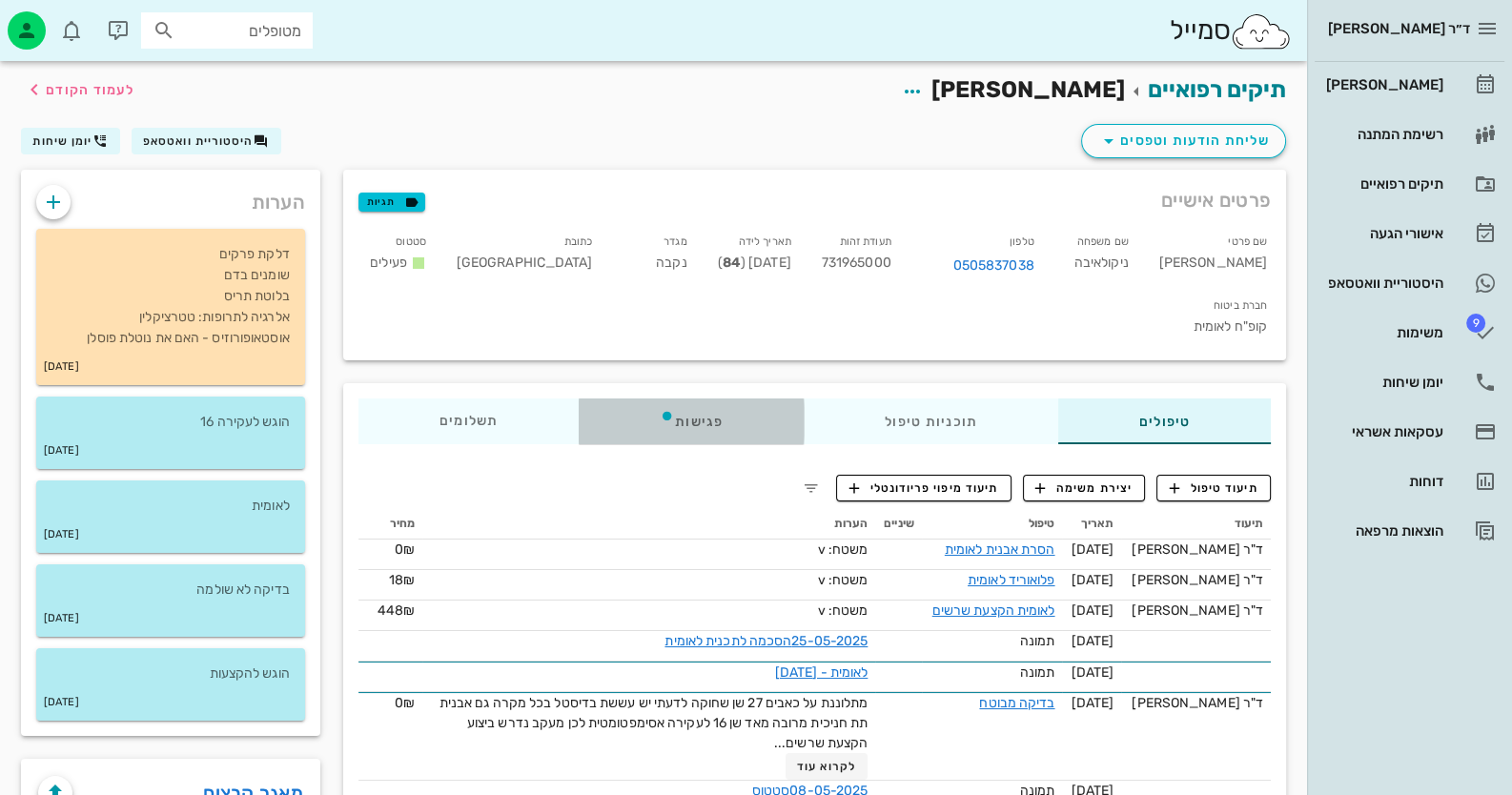
click at [682, 399] on div "פגישות" at bounding box center [690, 422] width 225 height 45
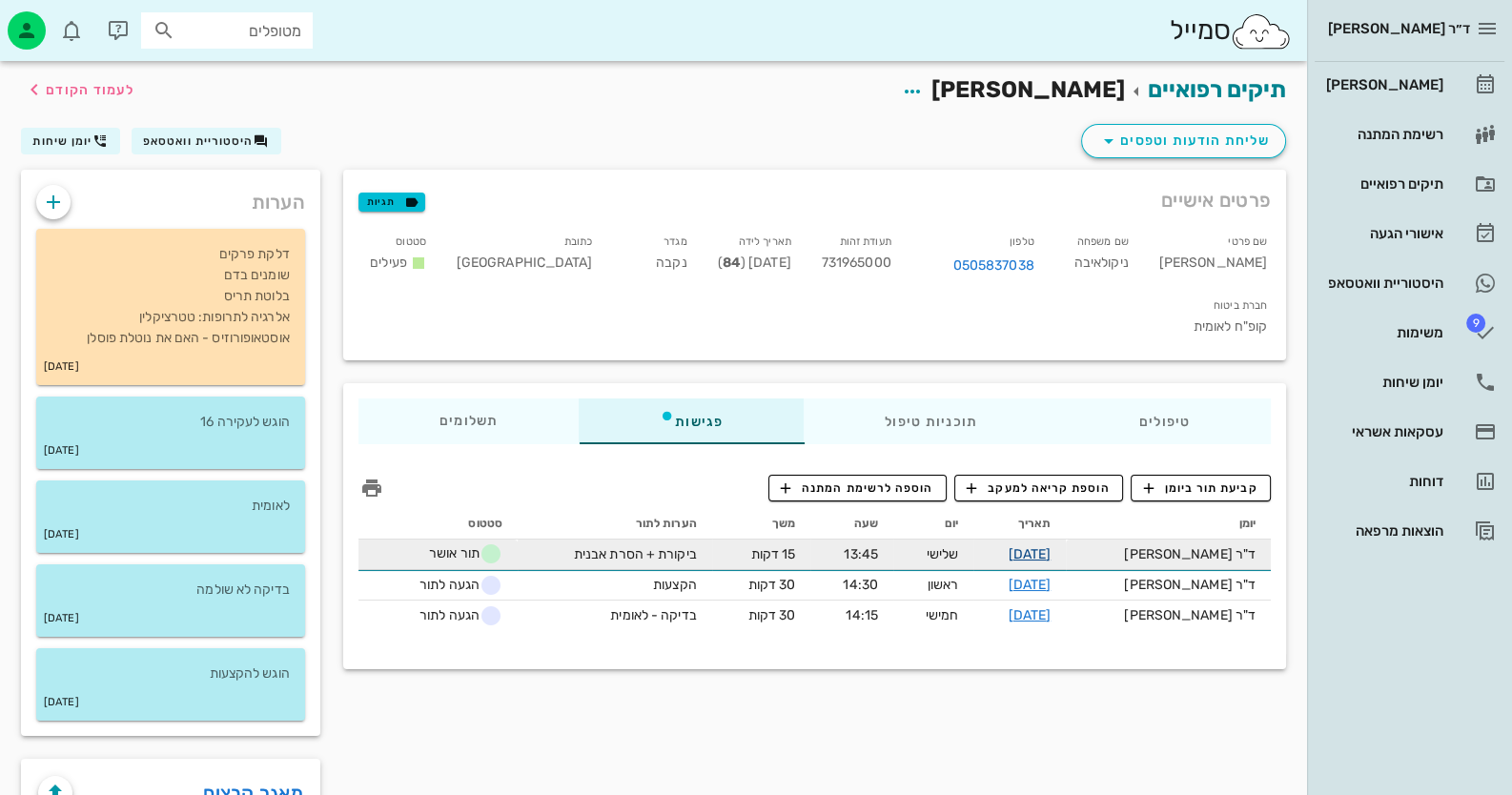
click at [1050, 547] on link "02-09-2025" at bounding box center [1029, 555] width 43 height 16
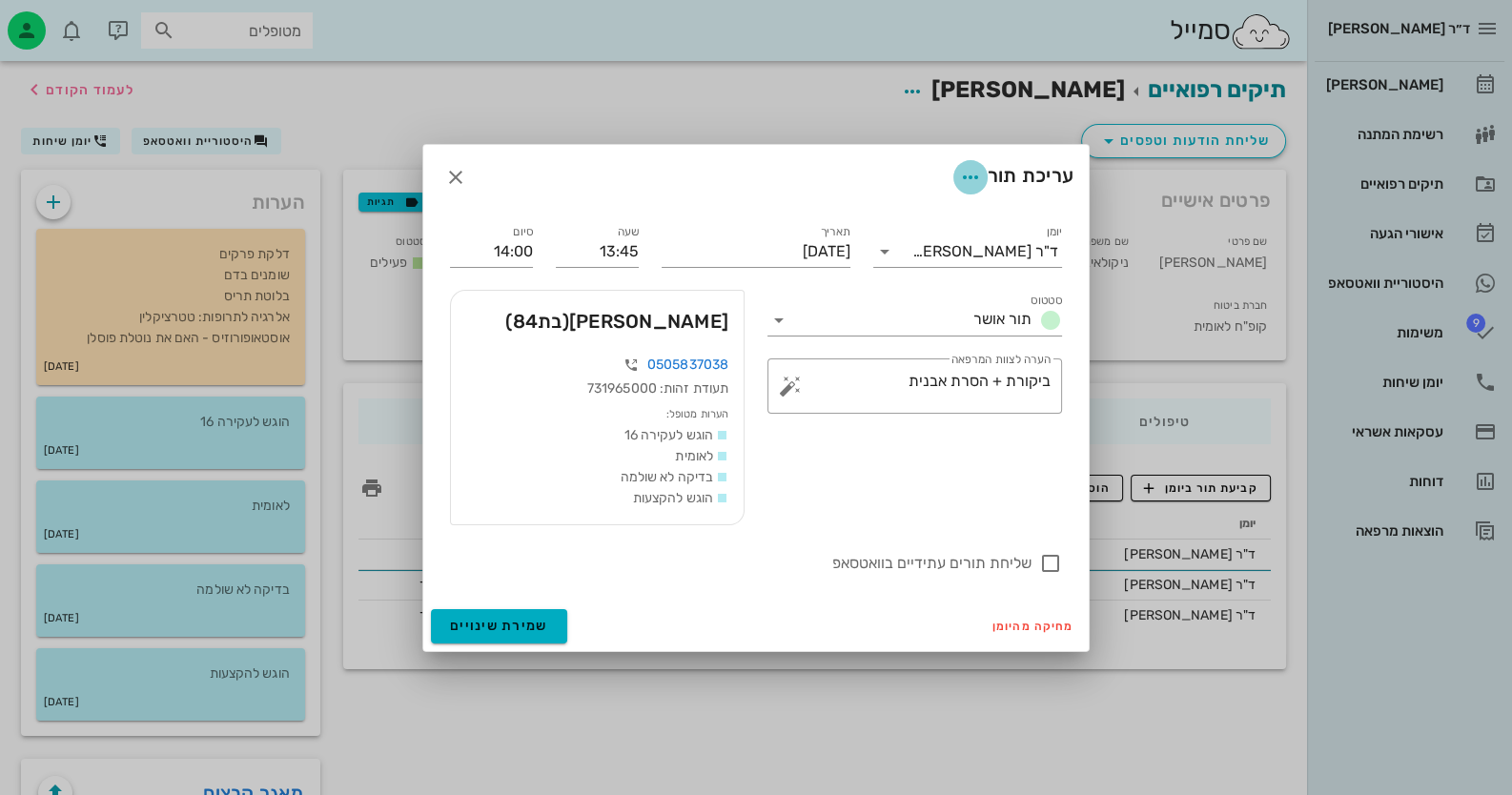
click at [963, 182] on icon "button" at bounding box center [970, 176] width 23 height 23
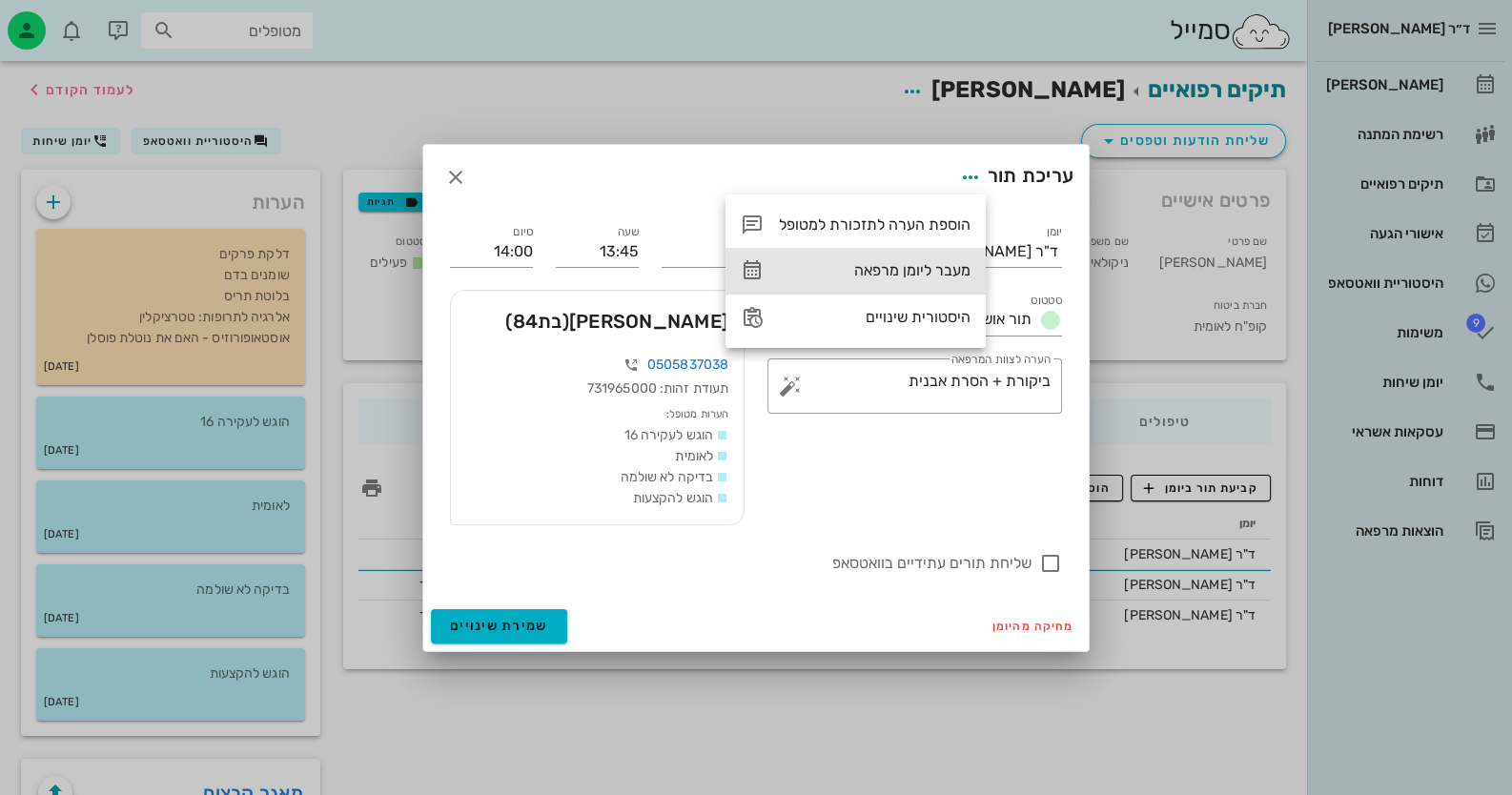
click at [936, 274] on div "מעבר ליומן מרפאה" at bounding box center [875, 270] width 192 height 18
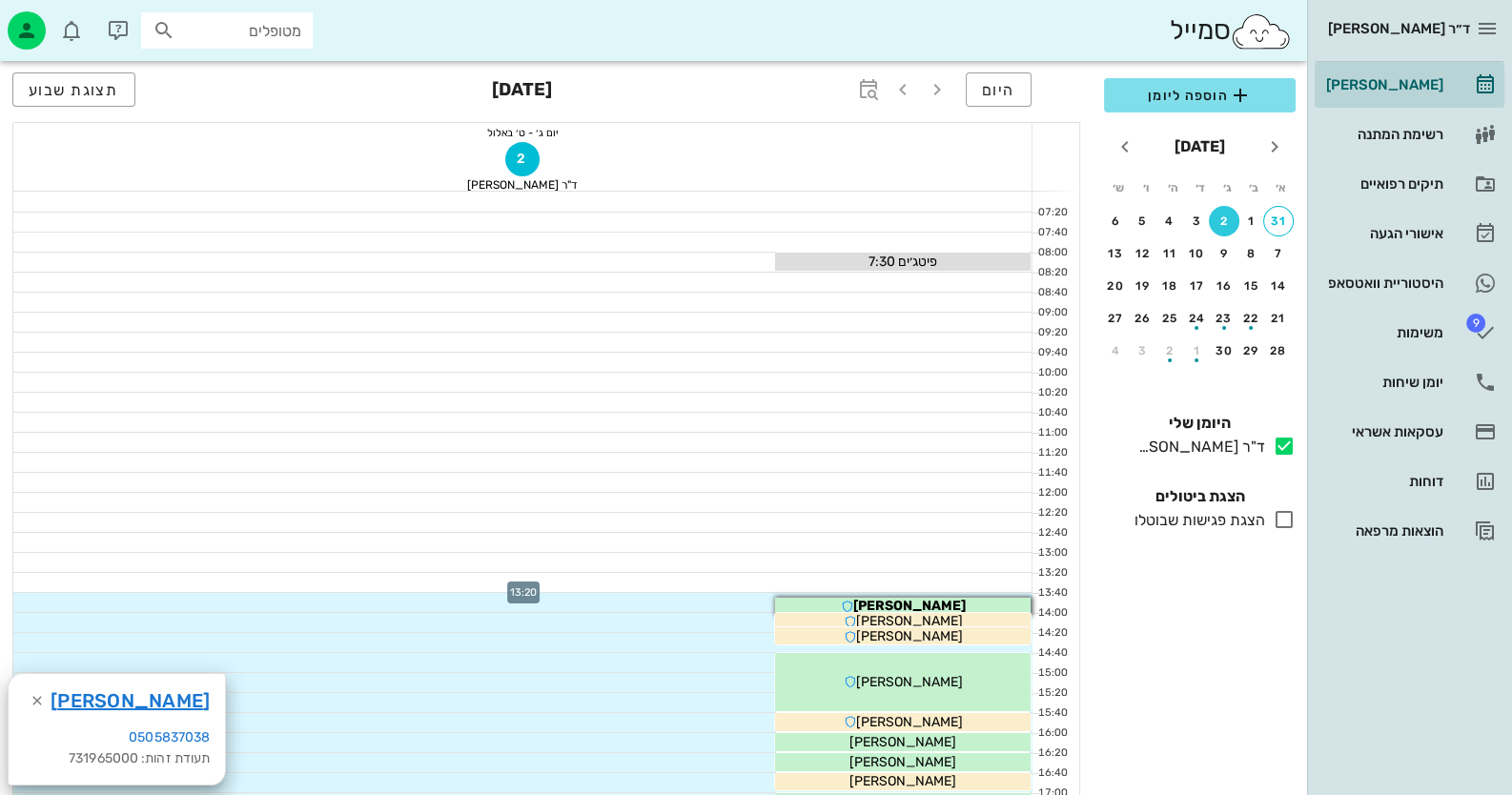
click at [1002, 577] on div at bounding box center [523, 582] width 1019 height 19
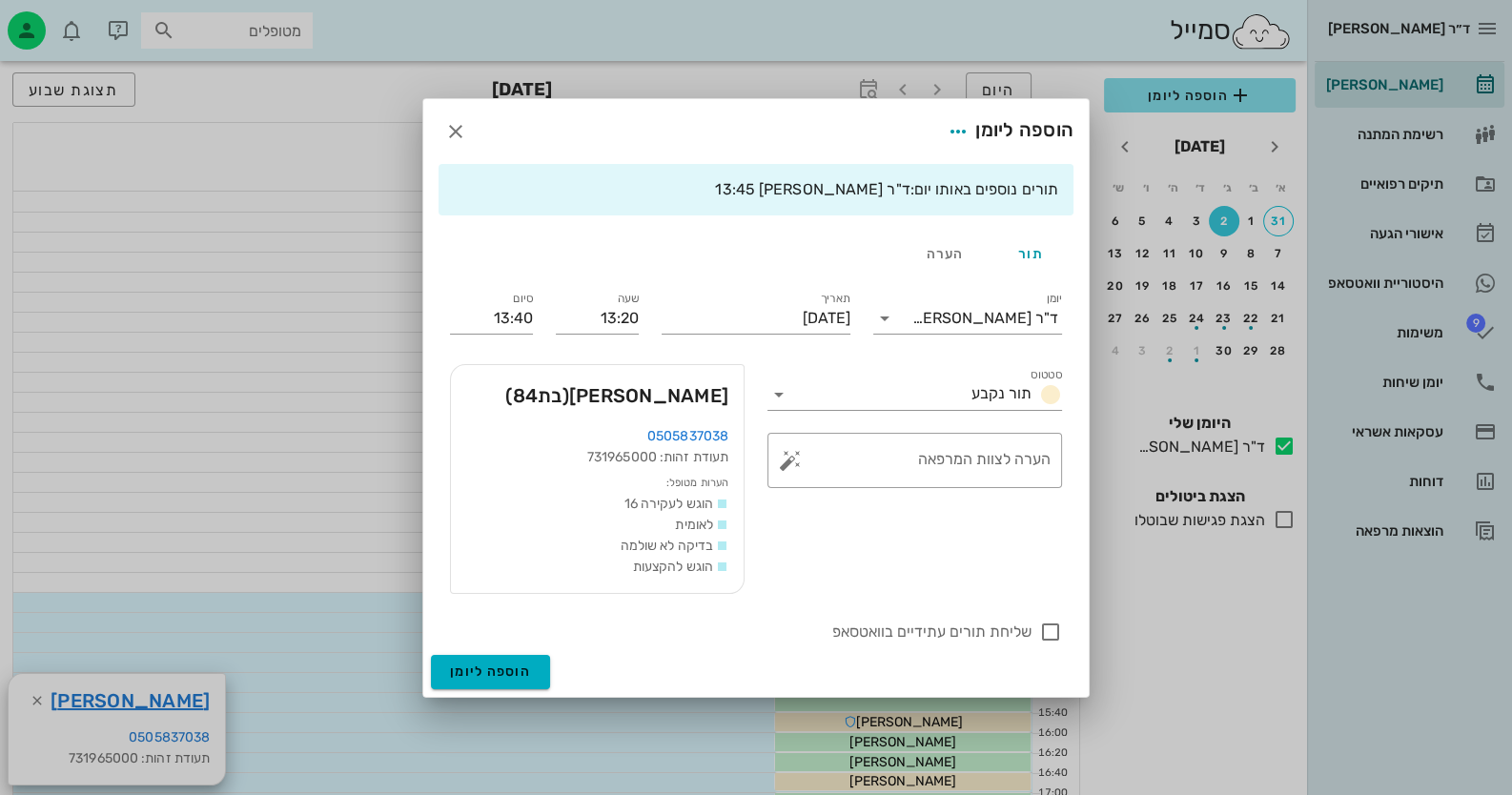
click at [1411, 278] on div at bounding box center [756, 397] width 1512 height 795
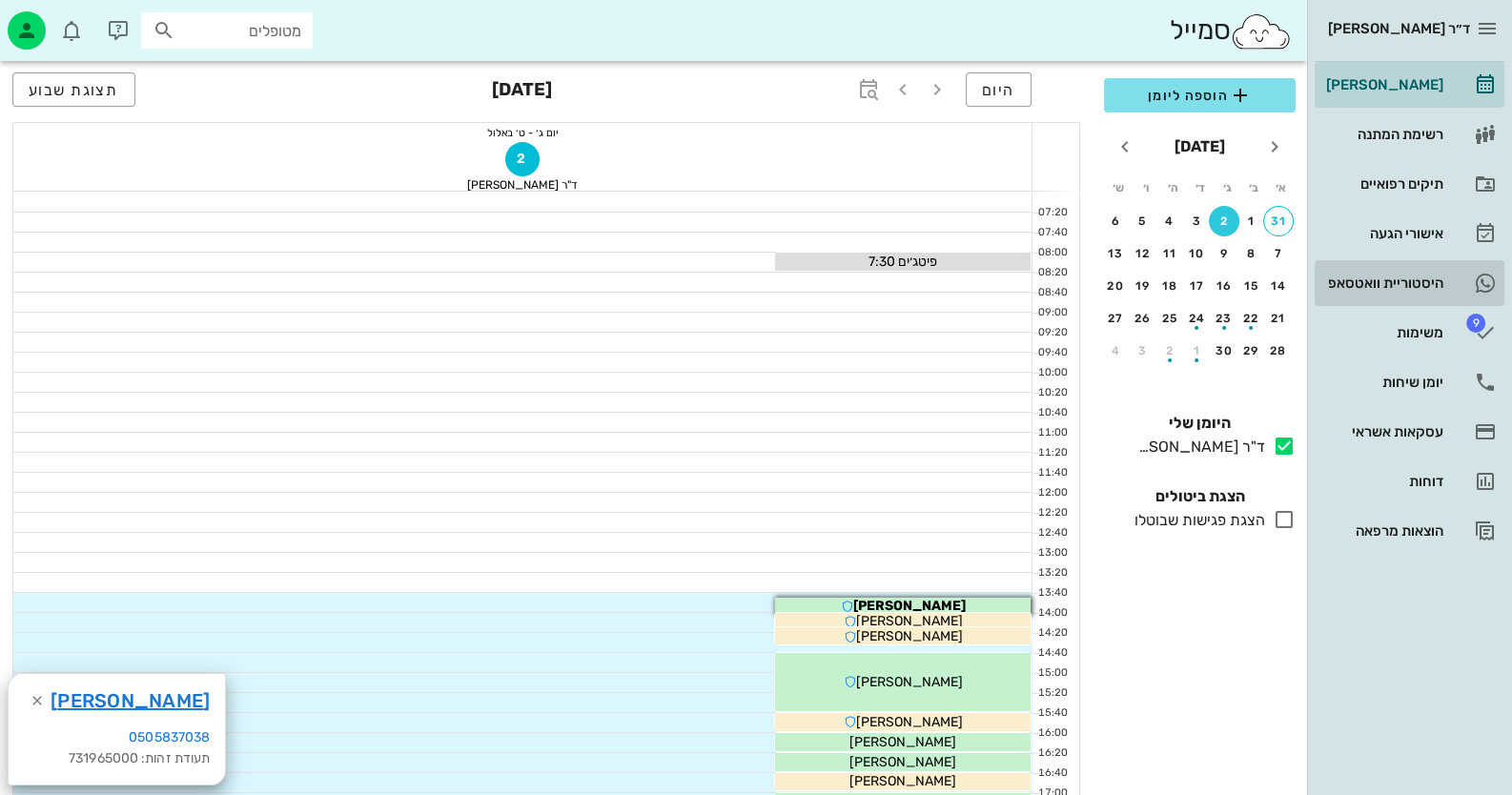
click at [1411, 279] on div "היסטוריית וואטסאפ" at bounding box center [1382, 283] width 121 height 15
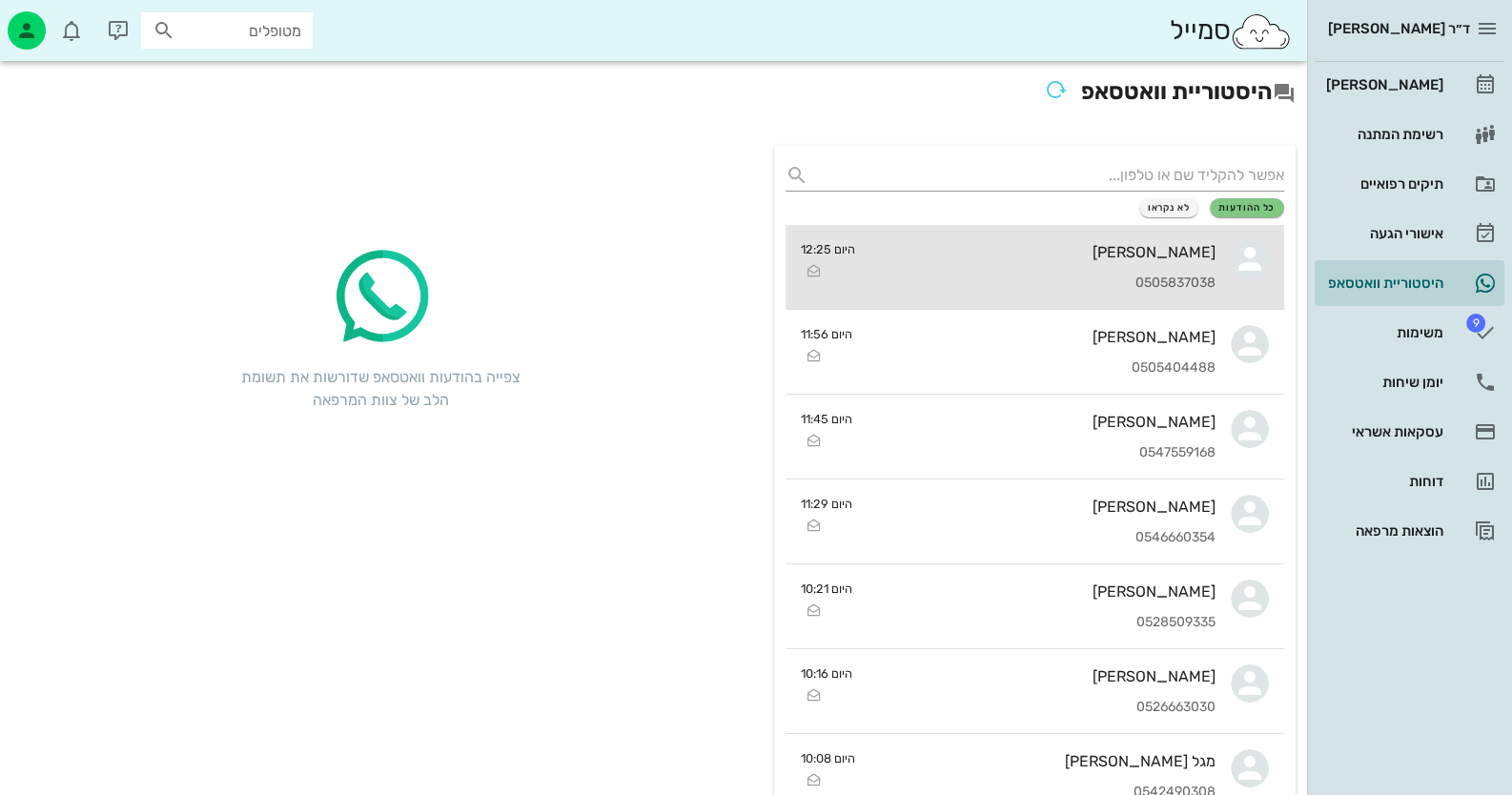
click at [1111, 266] on div "גלינה ניקולאיבה 0505837038" at bounding box center [1043, 266] width 345 height 84
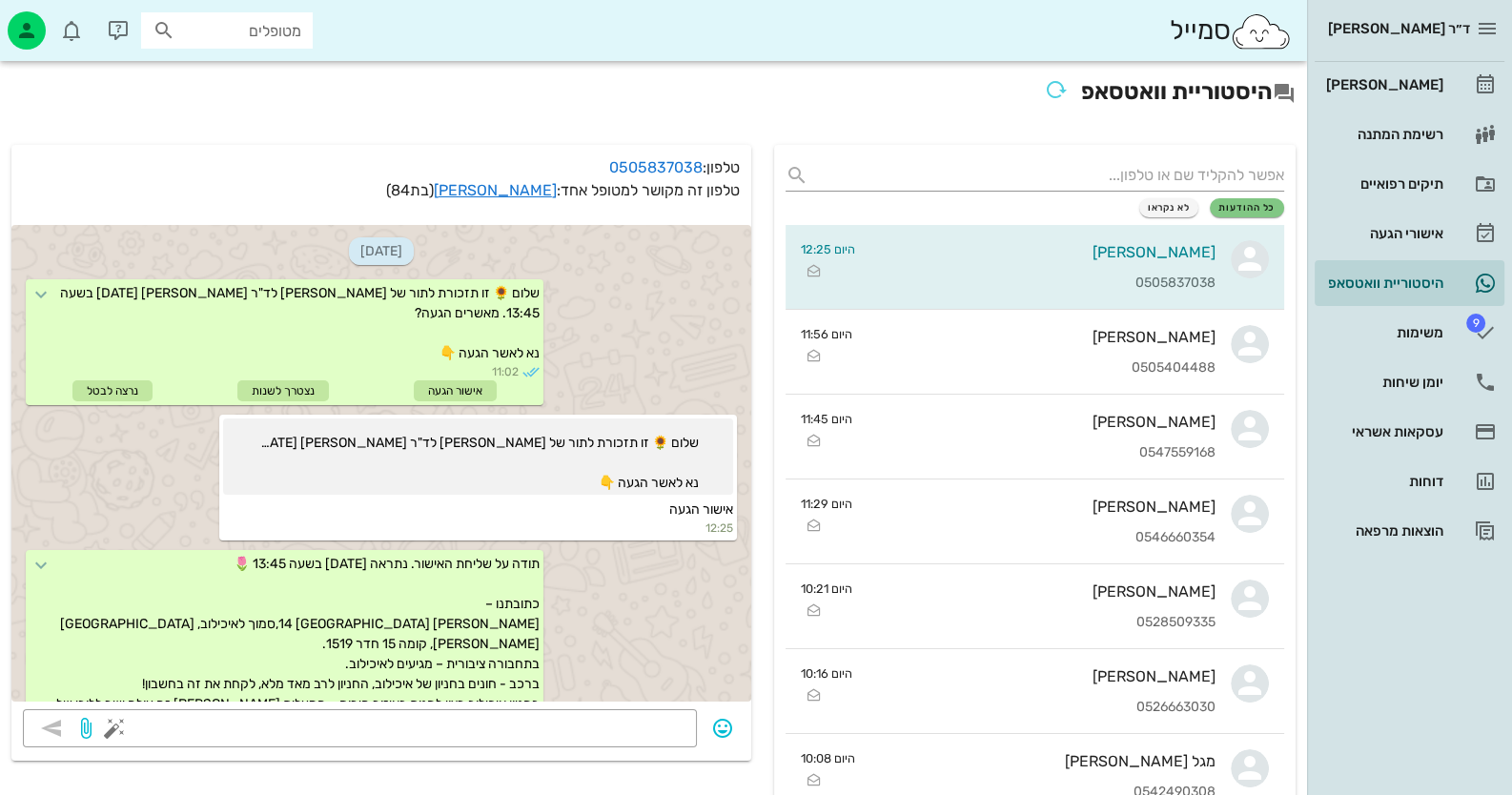
scroll to position [133, 0]
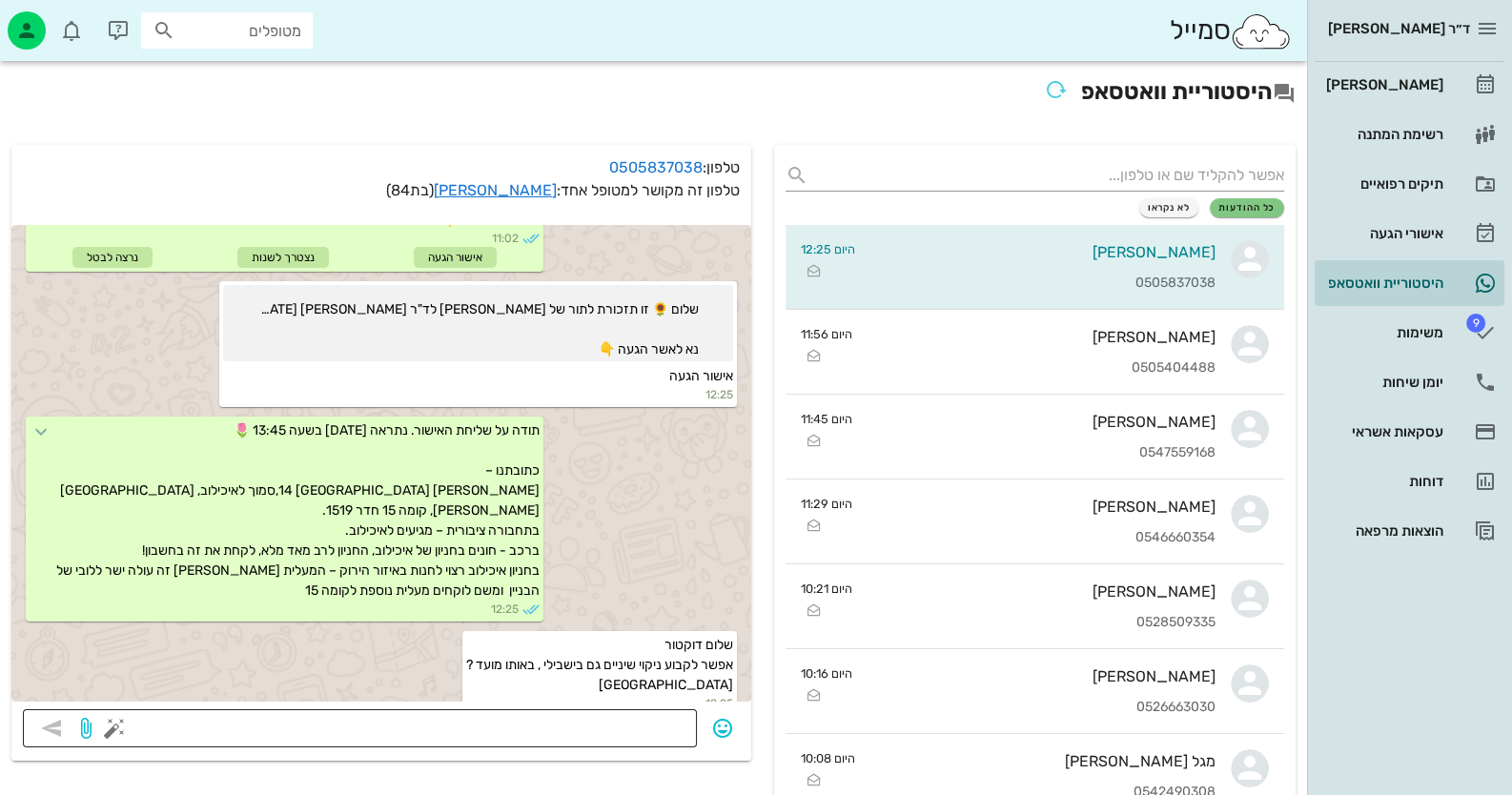
click at [574, 724] on textarea at bounding box center [402, 730] width 567 height 31
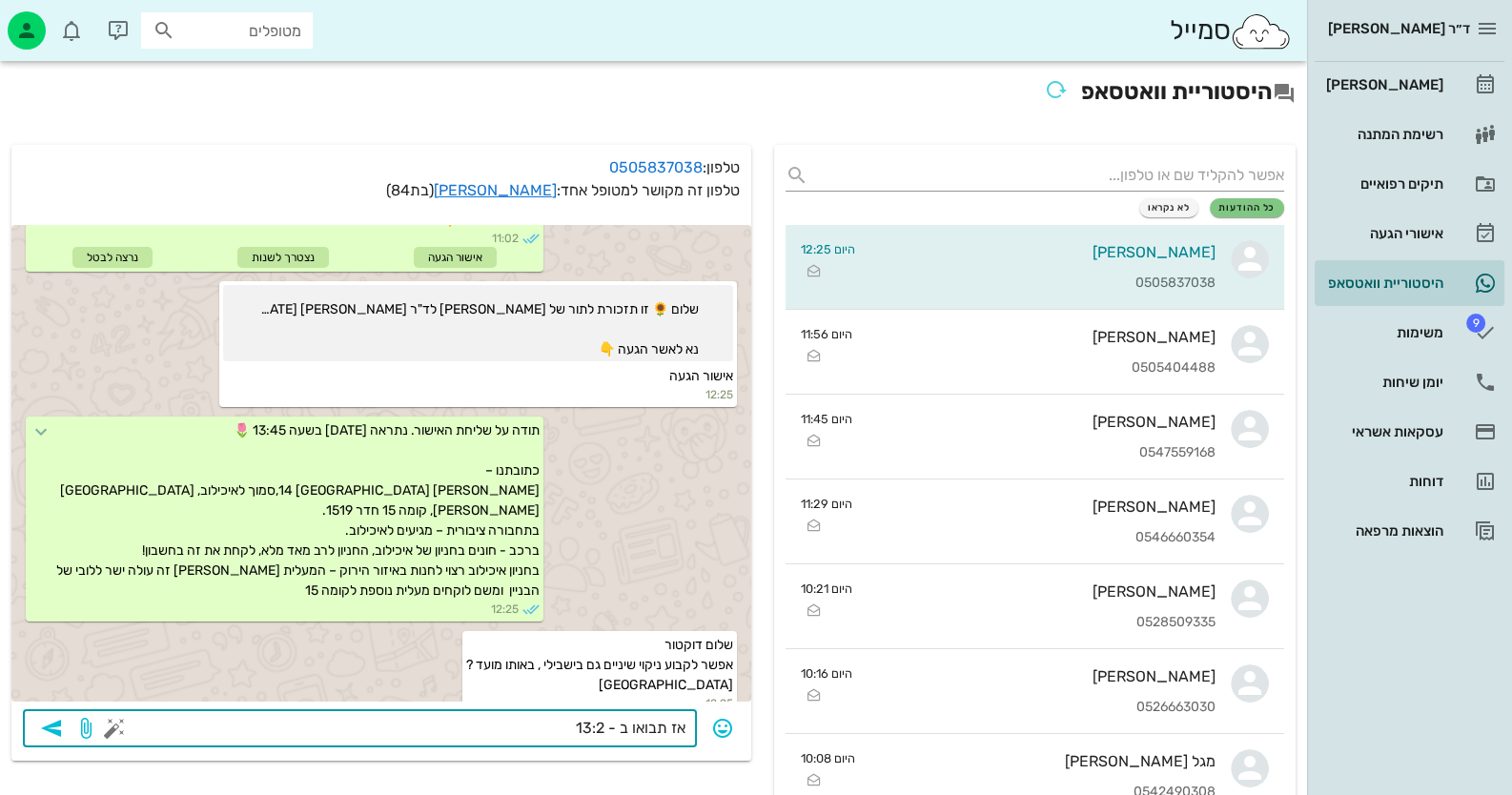
type textarea "אז תבואו ב - 13:20"
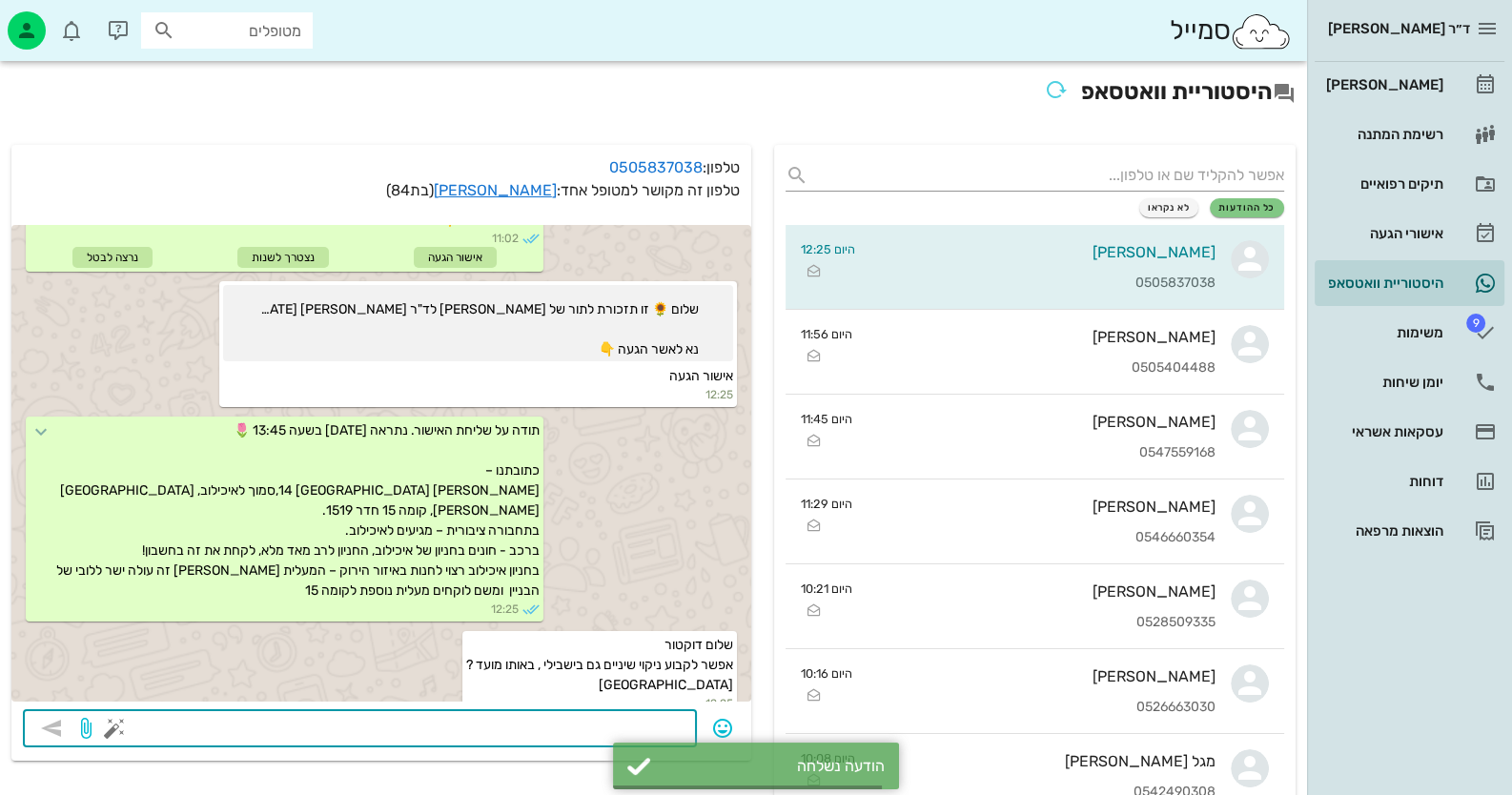
scroll to position [188, 0]
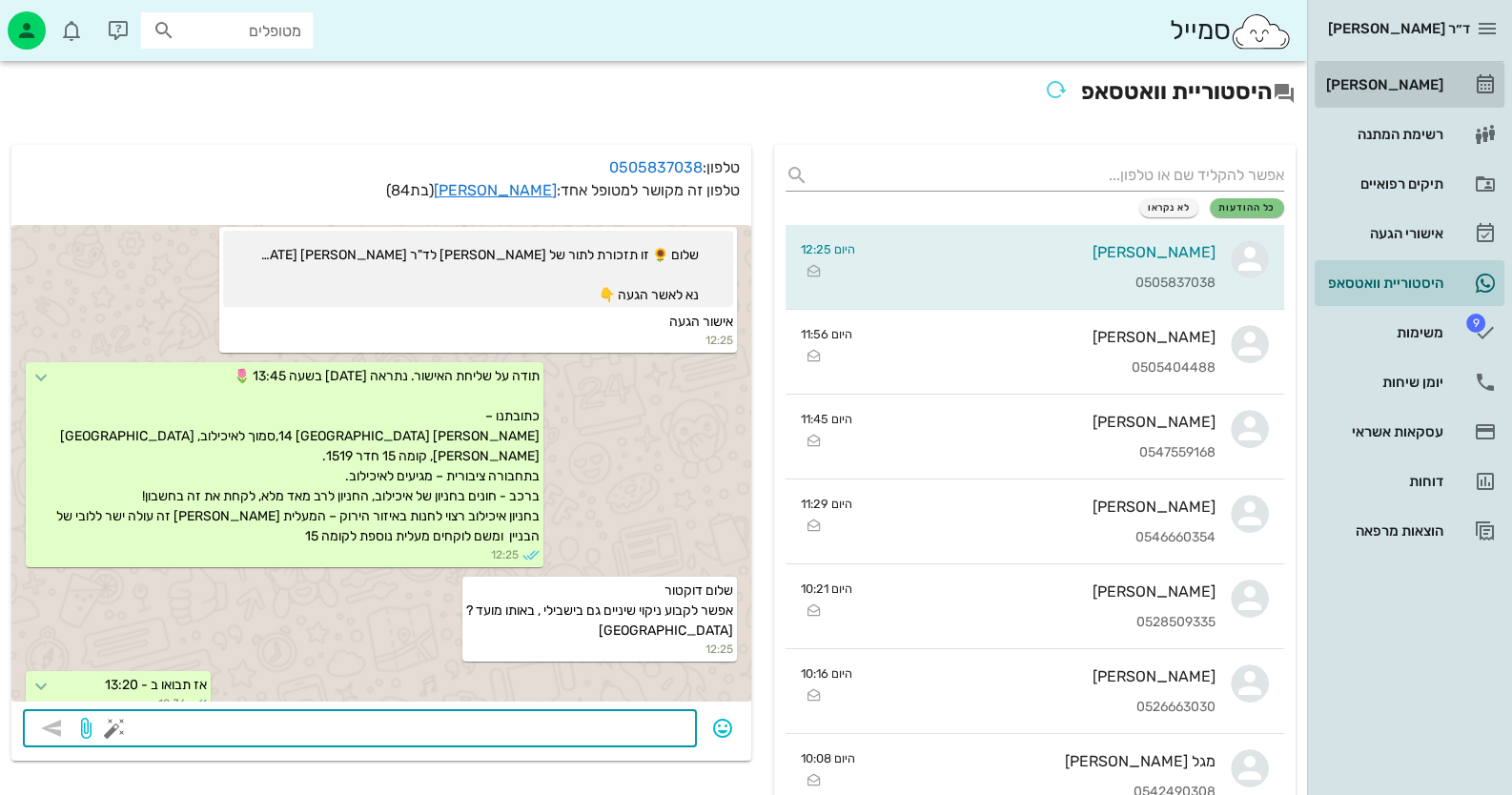
click at [1401, 75] on div "[PERSON_NAME]" at bounding box center [1382, 85] width 121 height 31
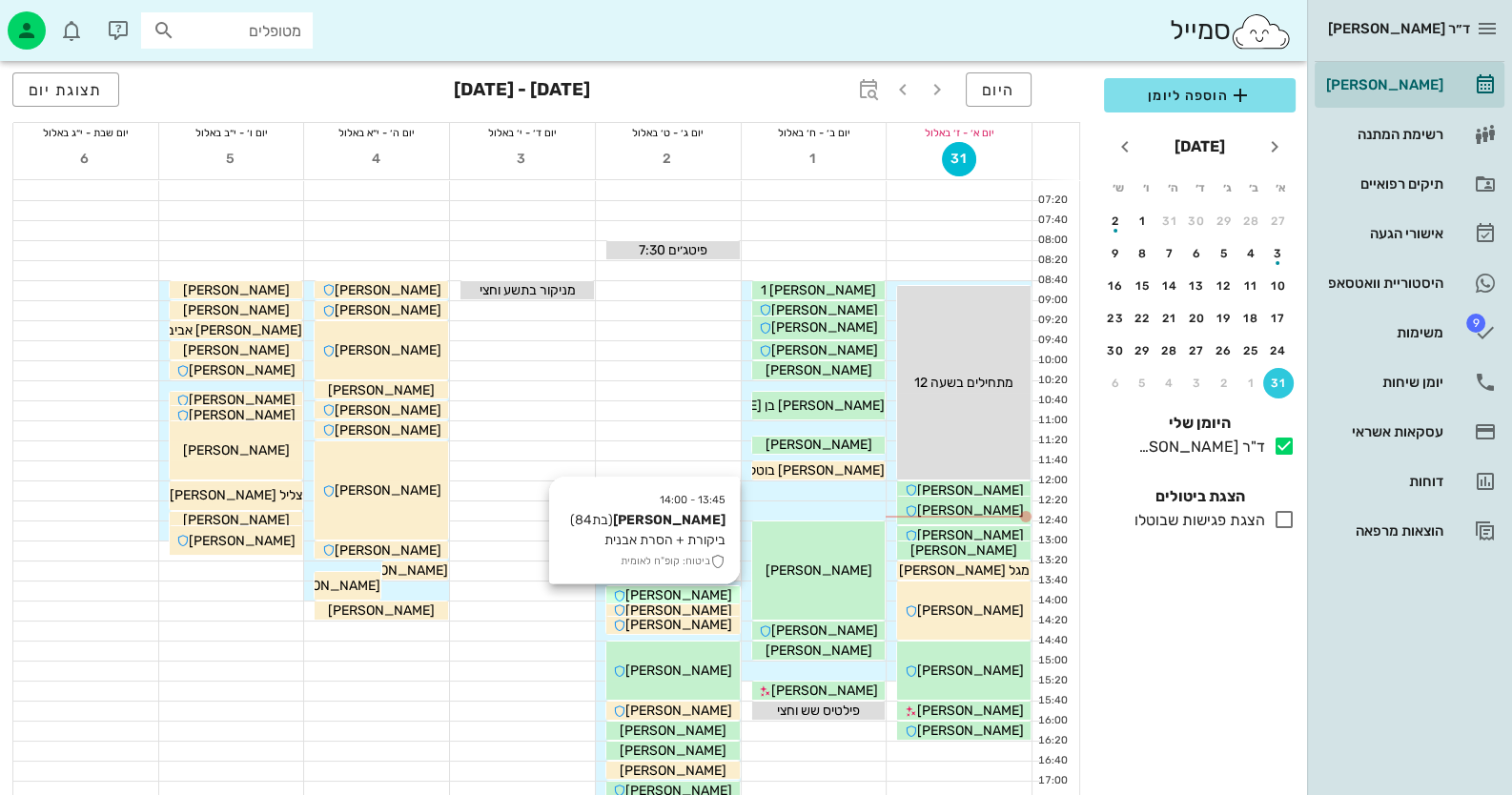
click at [710, 587] on span "[PERSON_NAME]" at bounding box center [679, 595] width 106 height 16
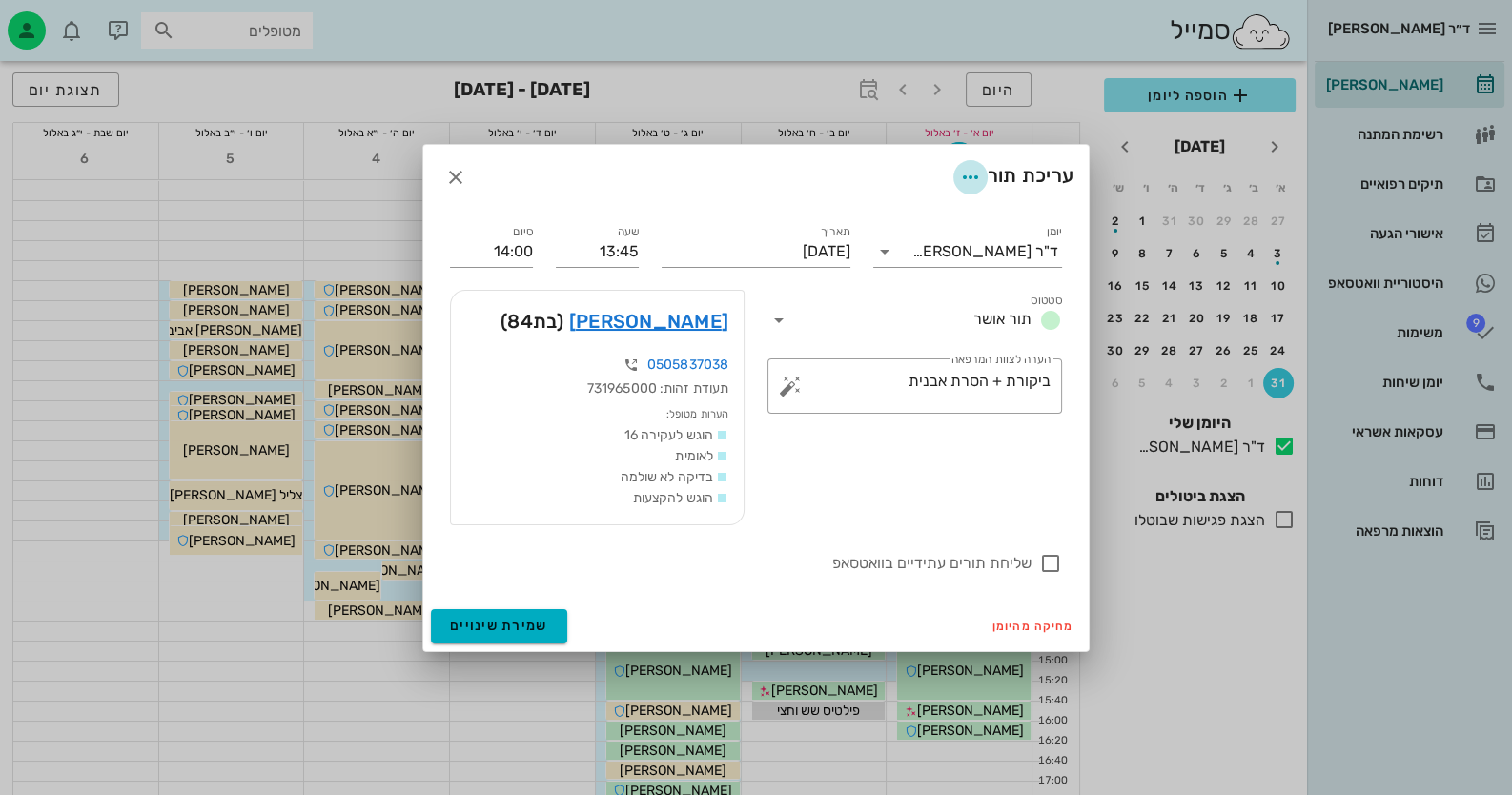
click at [974, 175] on icon "button" at bounding box center [970, 176] width 23 height 23
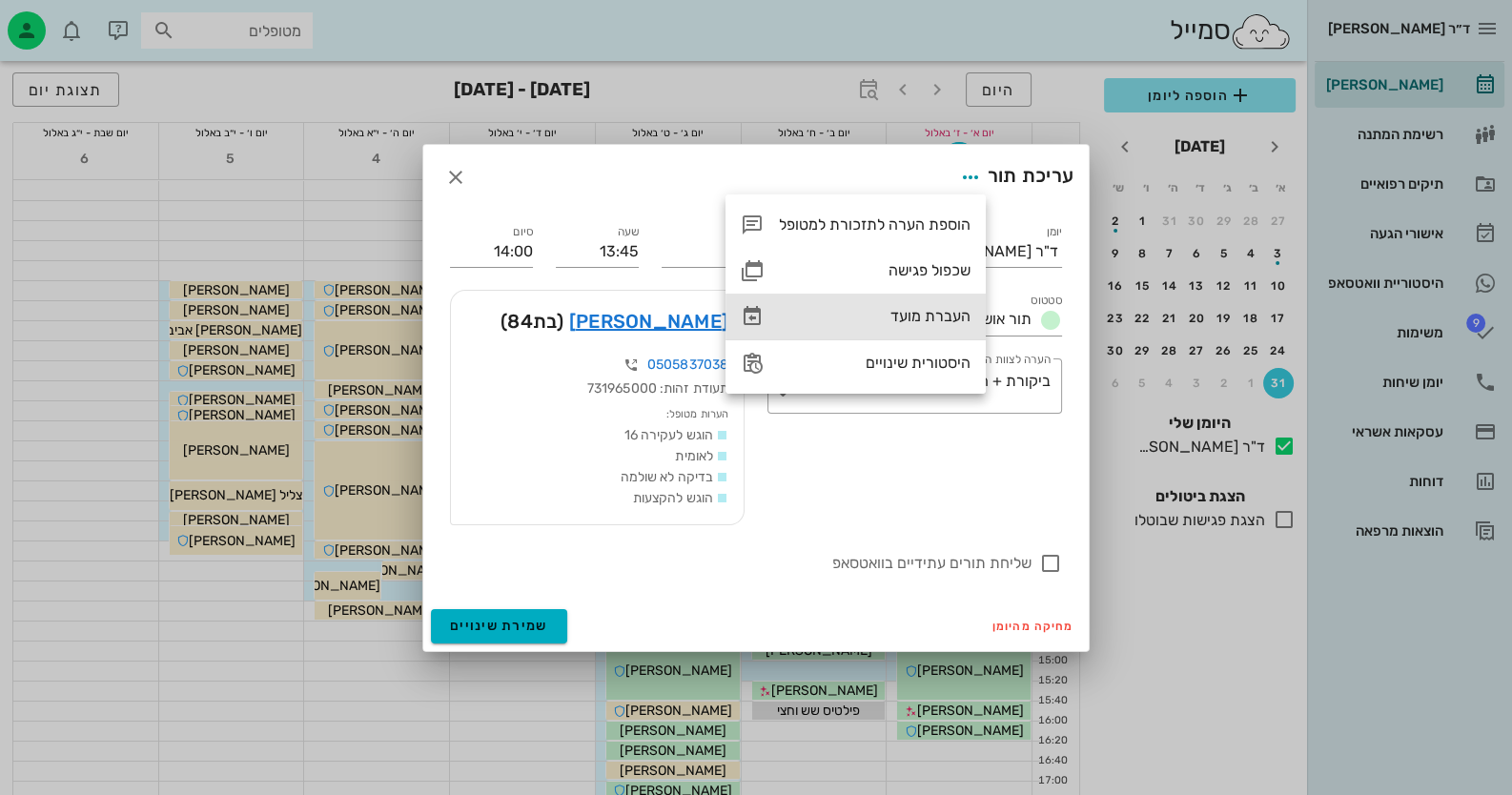
click at [929, 318] on div "העברת מועד" at bounding box center [875, 316] width 192 height 18
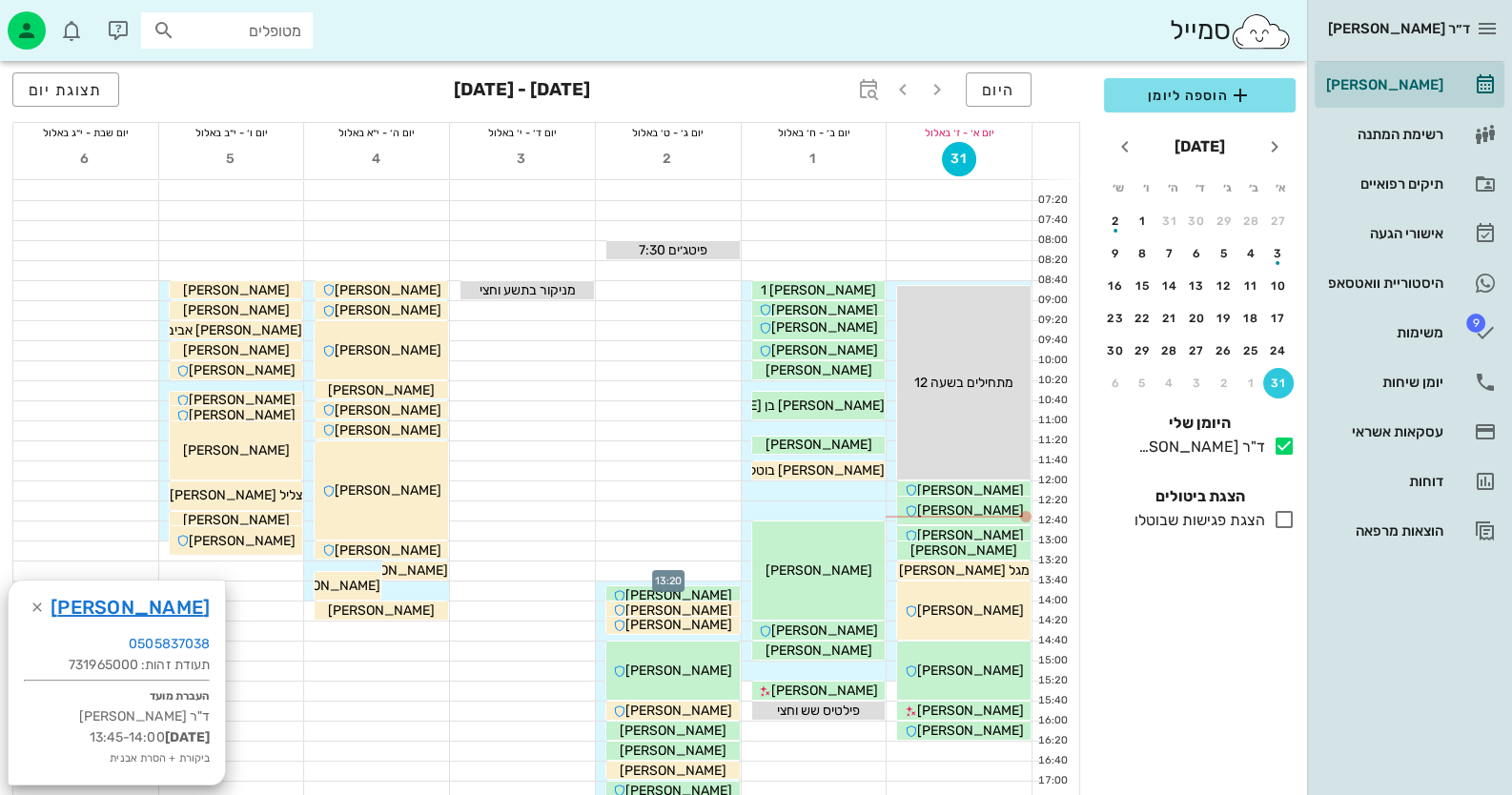
click at [716, 563] on div at bounding box center [668, 570] width 145 height 19
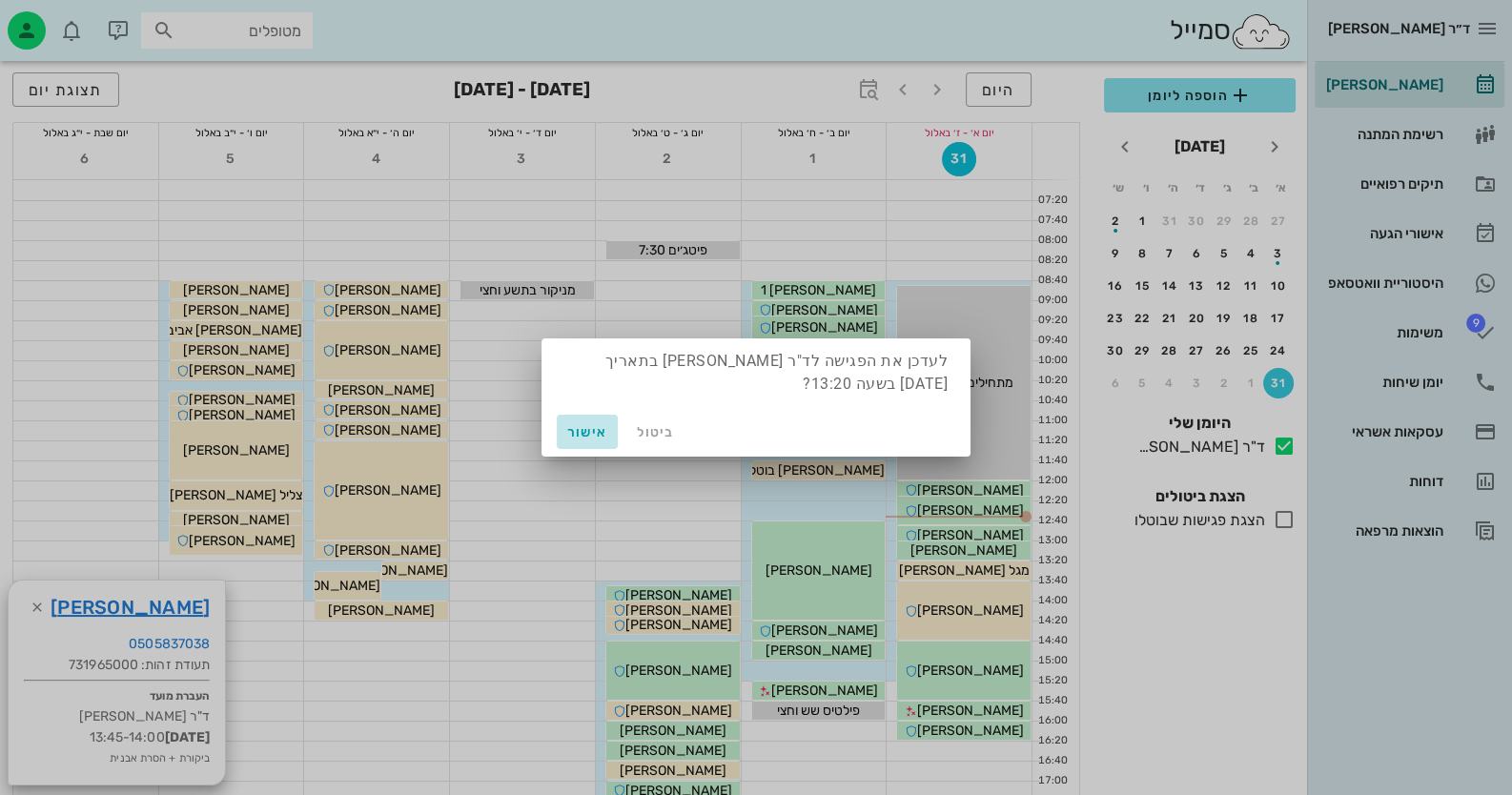
click at [597, 436] on span "אישור" at bounding box center [587, 432] width 45 height 16
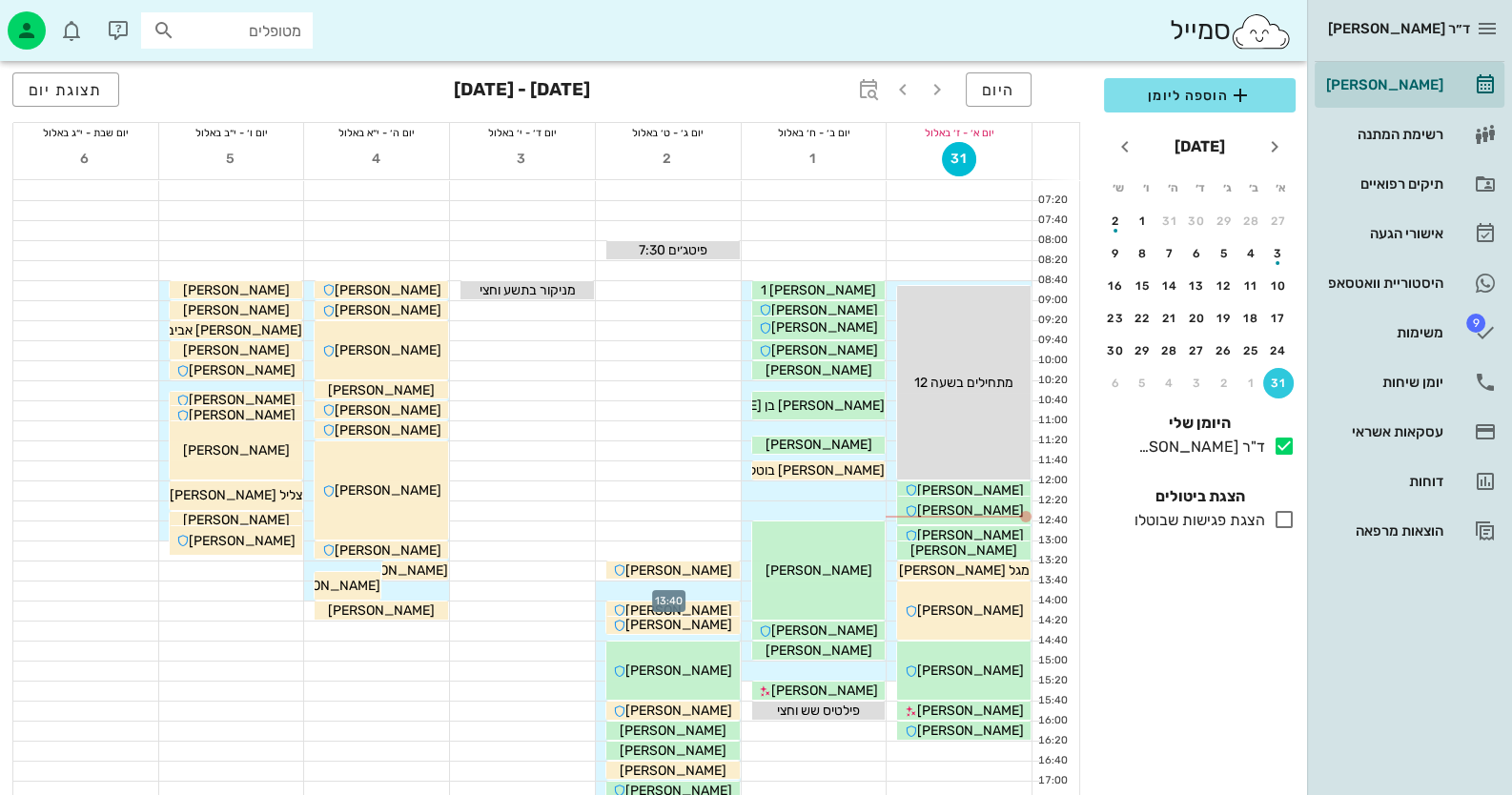
click at [710, 586] on div at bounding box center [668, 590] width 145 height 19
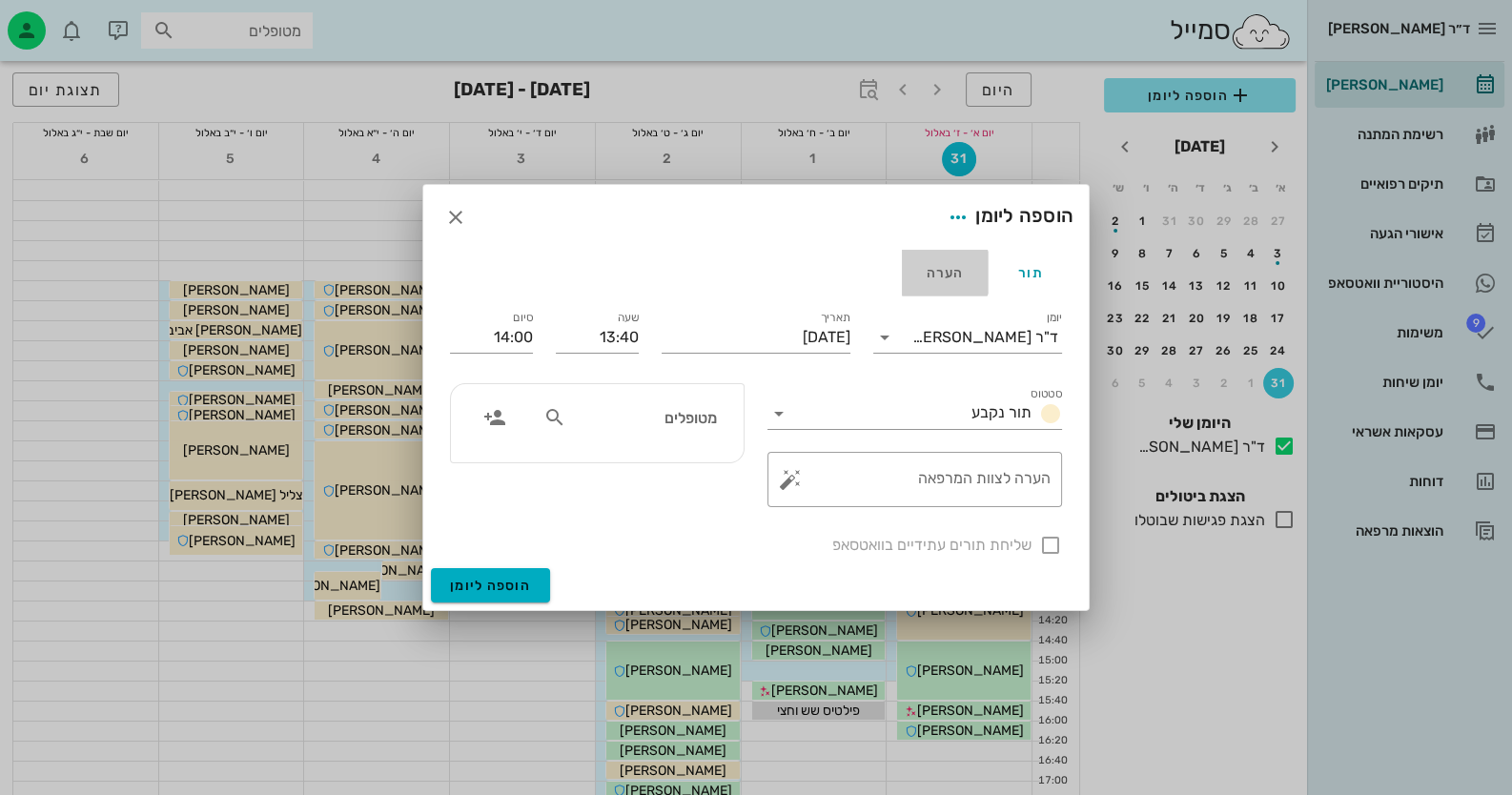
click at [948, 260] on div "הערה" at bounding box center [945, 273] width 86 height 45
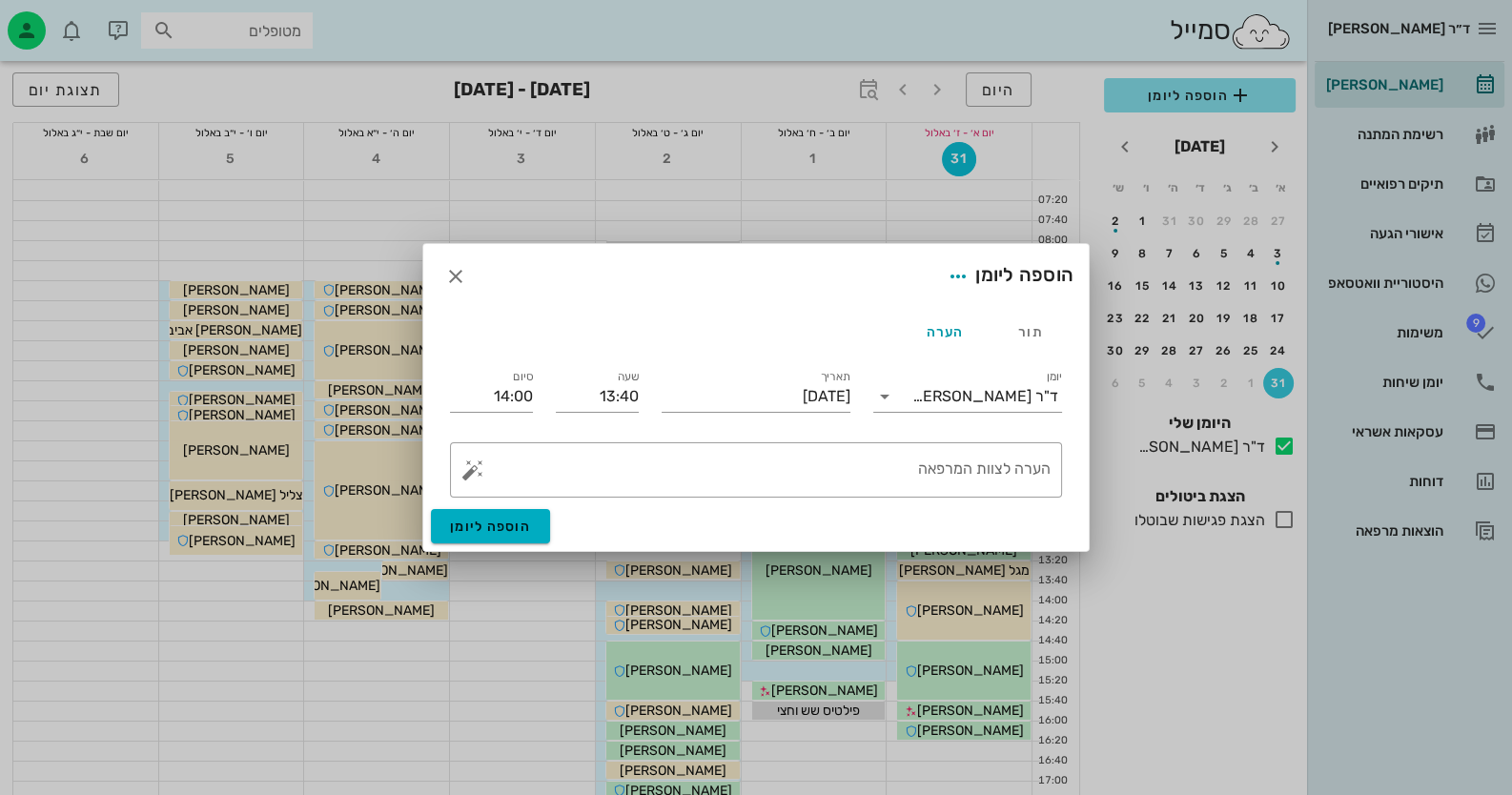
click at [956, 501] on div "​ הערה לצוות המרפאה" at bounding box center [756, 469] width 635 height 78
click at [979, 481] on textarea "הערה לצוות המרפאה" at bounding box center [763, 475] width 574 height 45
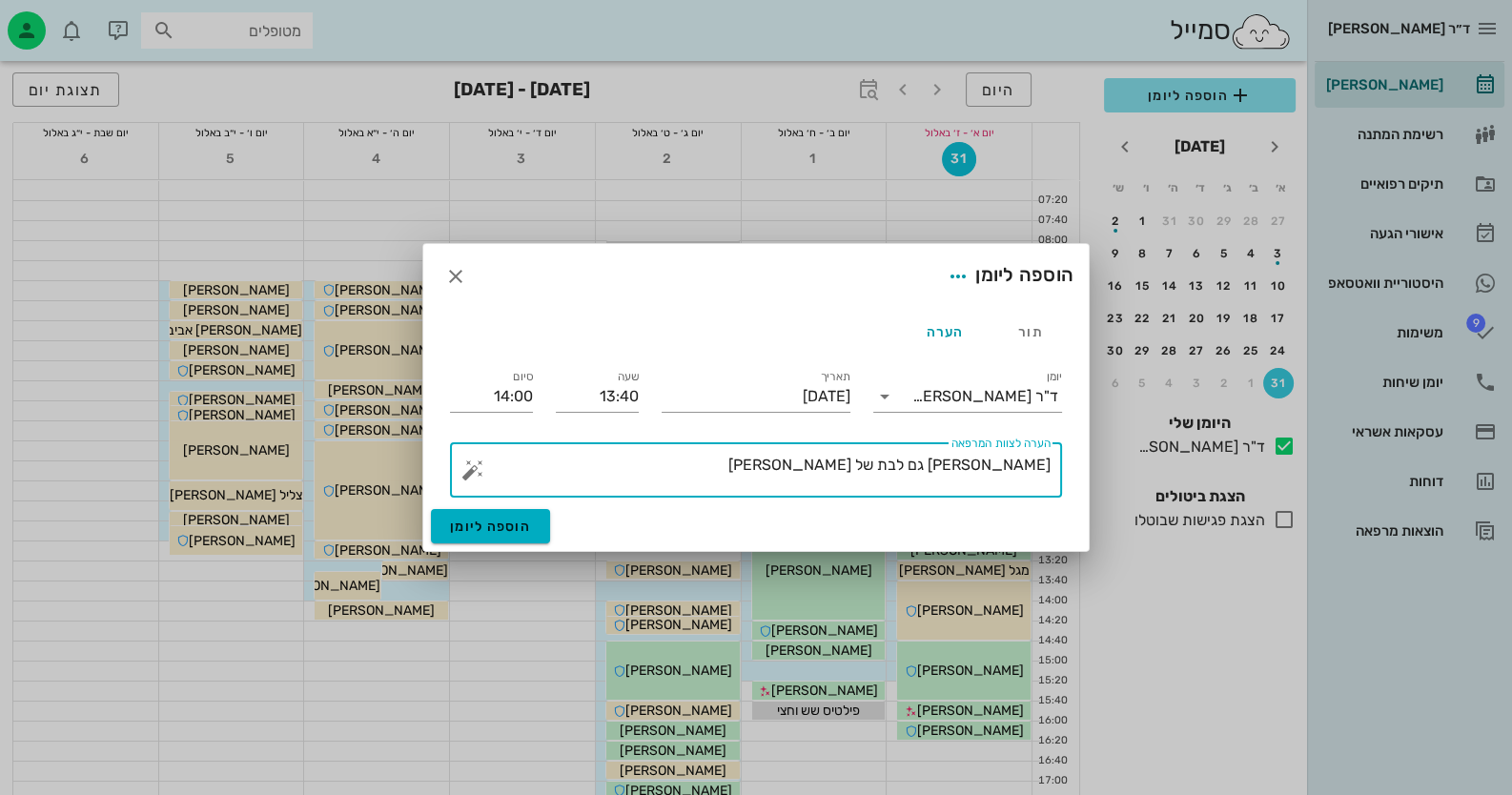
type textarea "ניקוי גם לבת של גלינה"
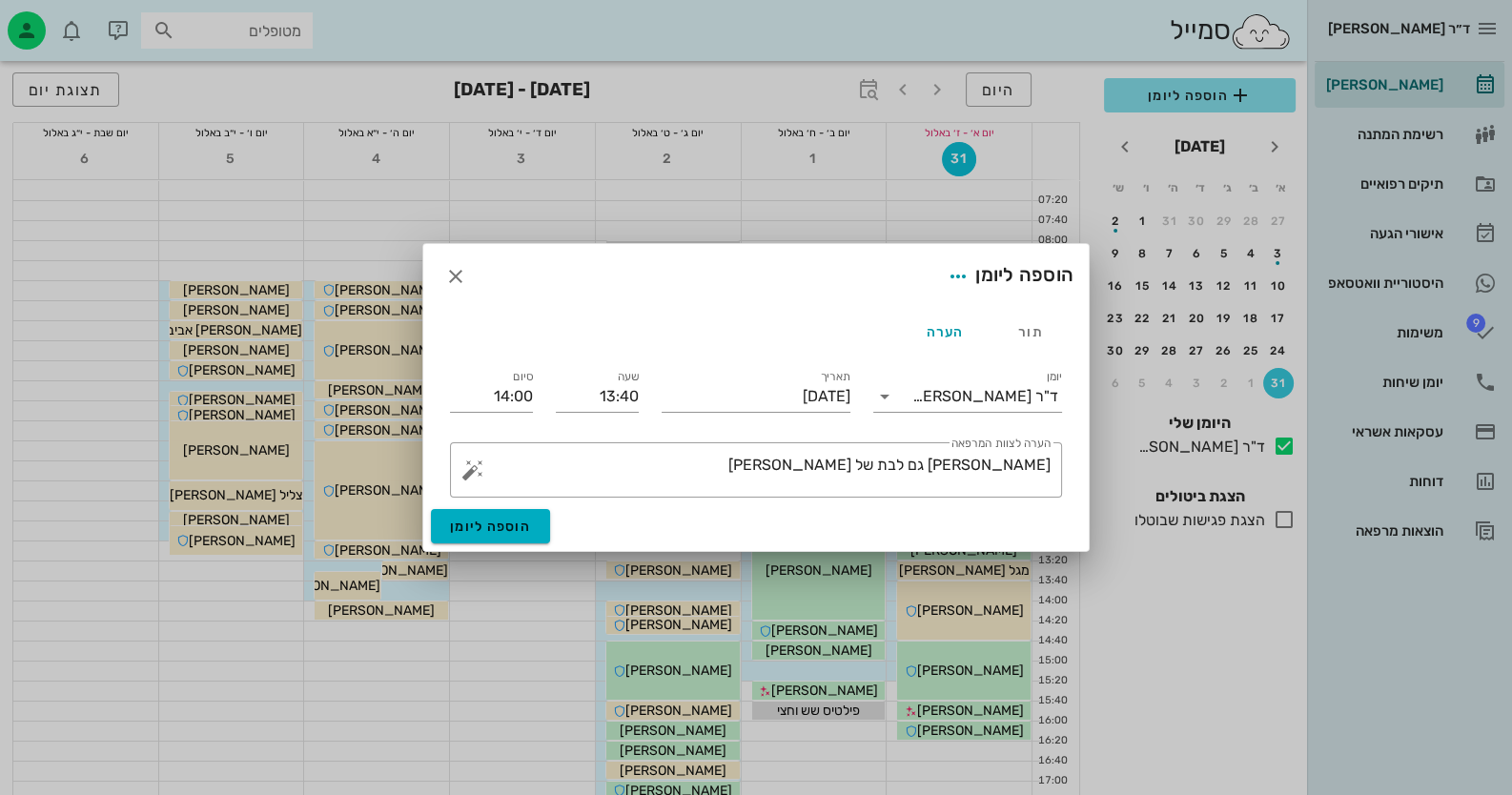
click at [483, 505] on div "​ הערה לצוות המרפאה ניקוי גם לבת של גלינה" at bounding box center [756, 469] width 635 height 78
click at [485, 515] on button "הוספה ליומן" at bounding box center [490, 526] width 119 height 34
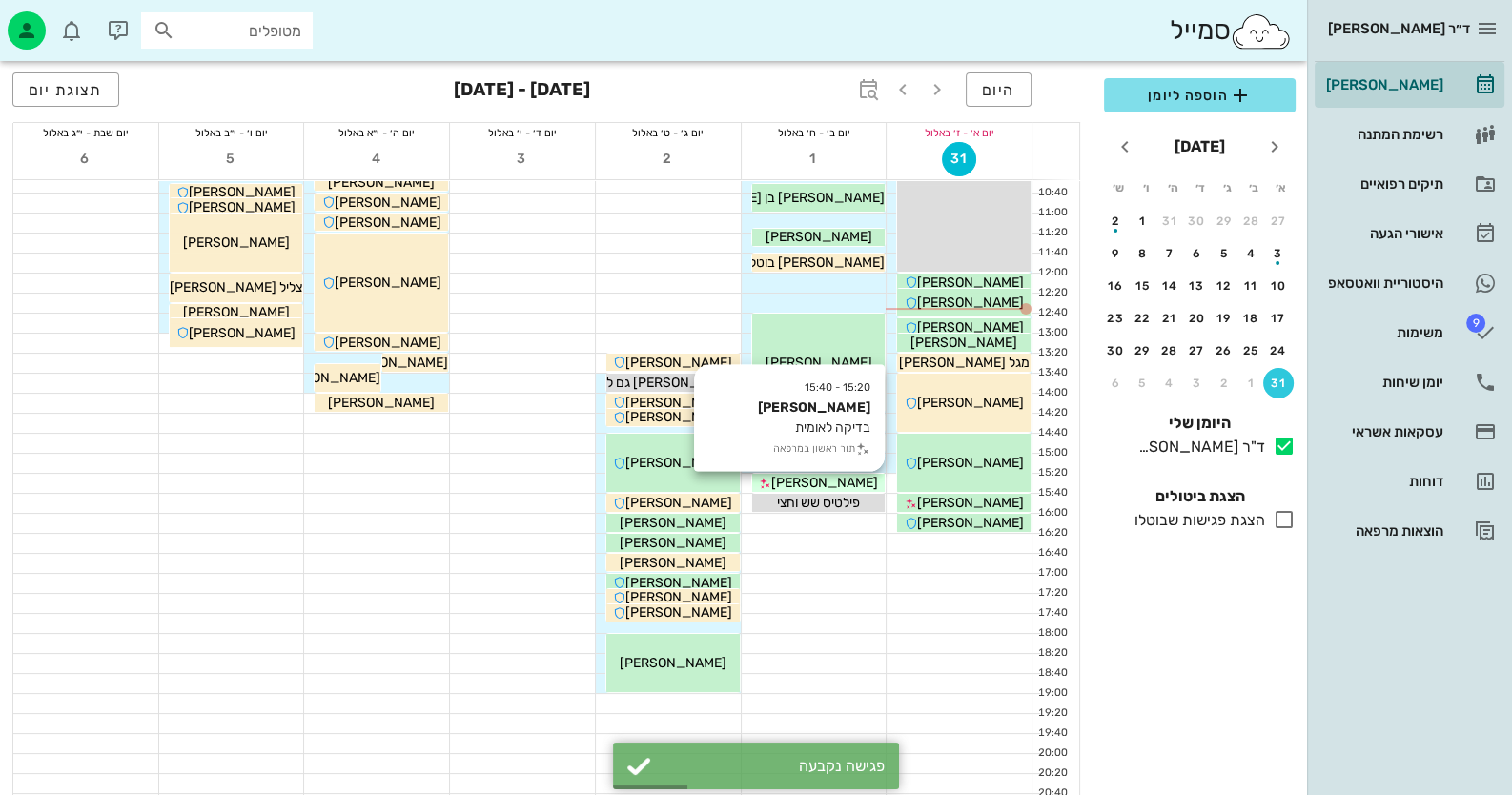
scroll to position [225, 0]
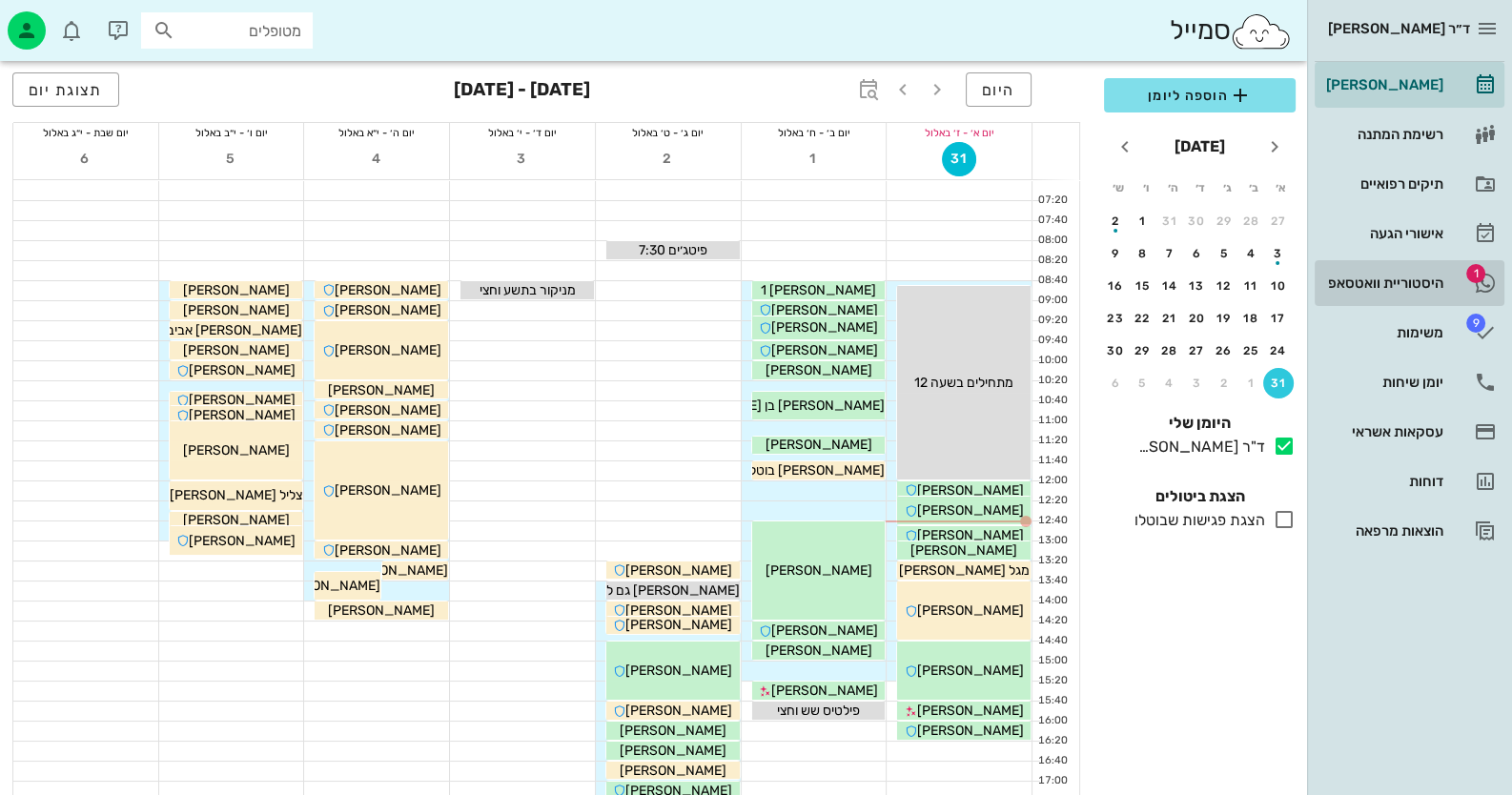
click at [1448, 274] on link "1 היסטוריית וואטסאפ" at bounding box center [1410, 283] width 190 height 45
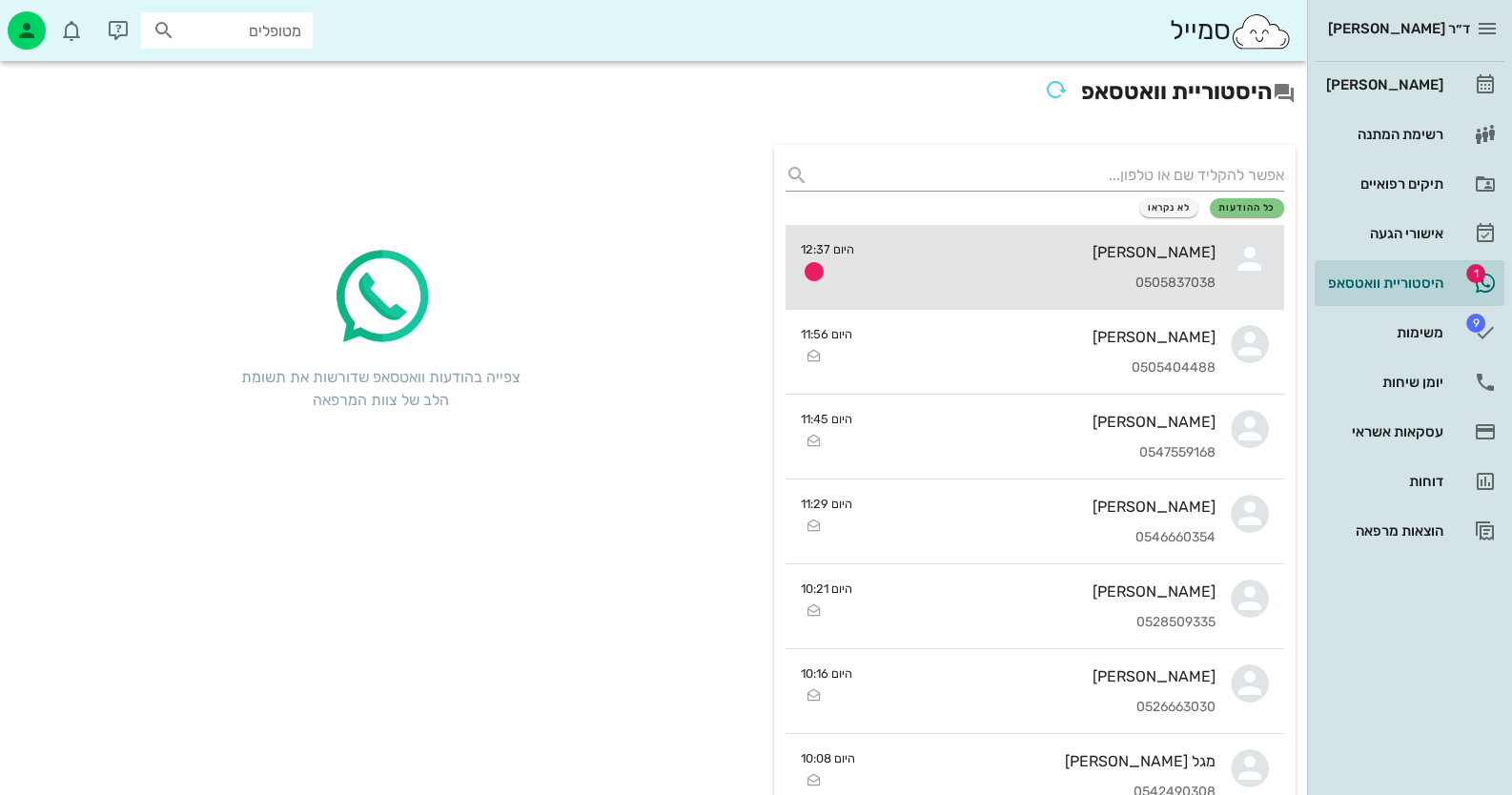
click at [1086, 274] on div "גלינה ניקולאיבה 0505837038" at bounding box center [1042, 266] width 346 height 84
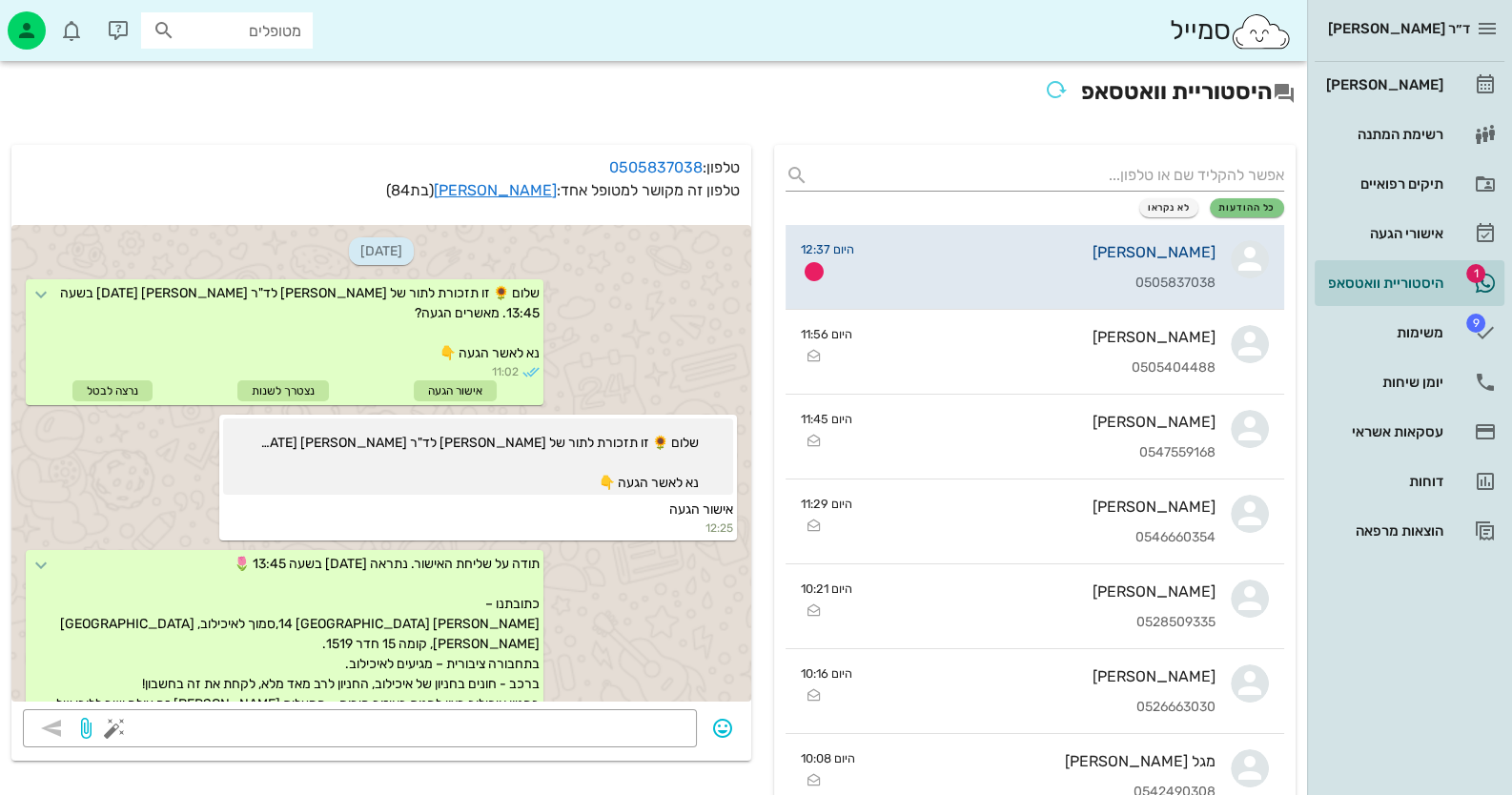
scroll to position [242, 0]
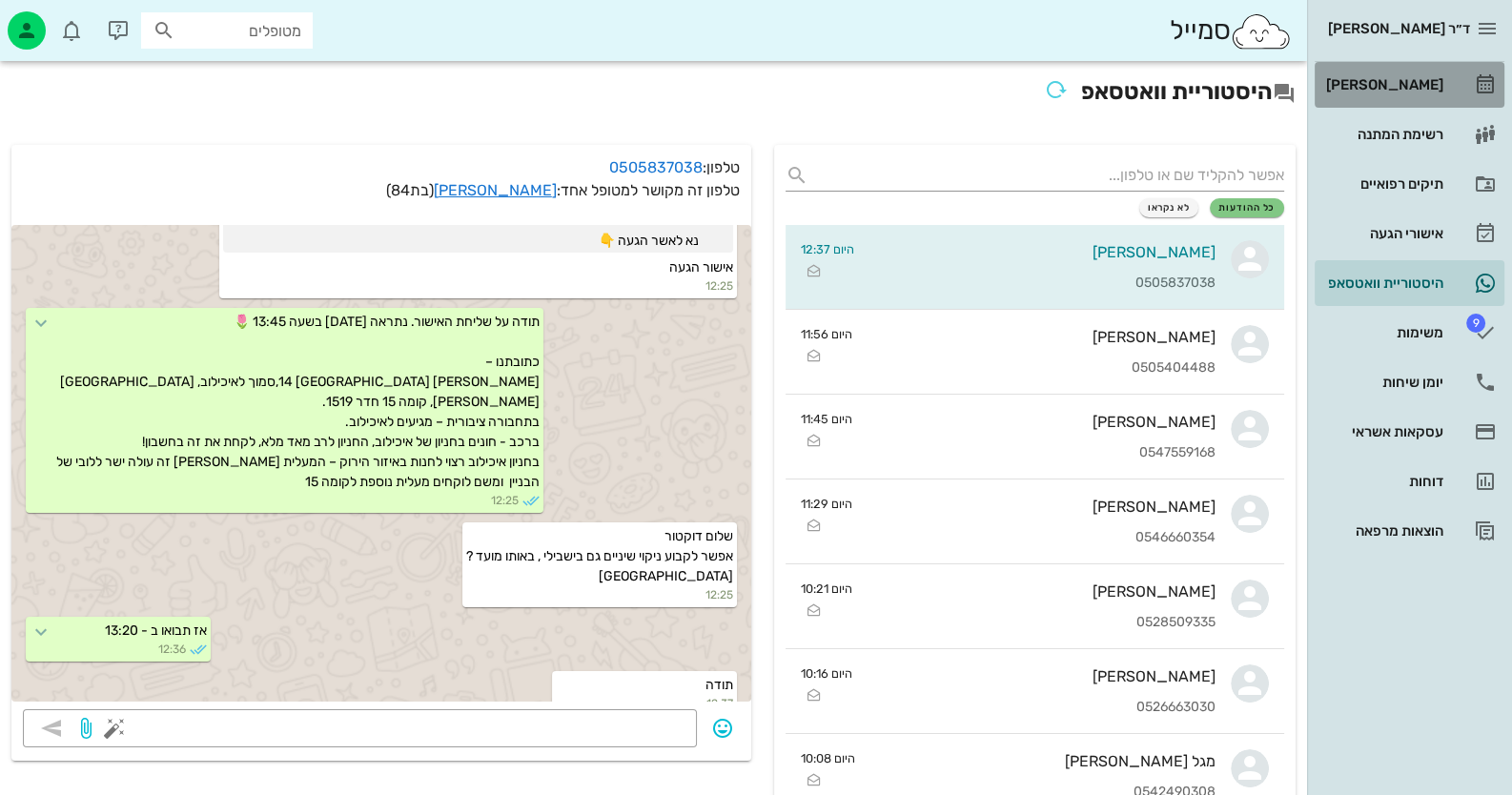
click at [1372, 88] on div "[PERSON_NAME]" at bounding box center [1382, 84] width 121 height 15
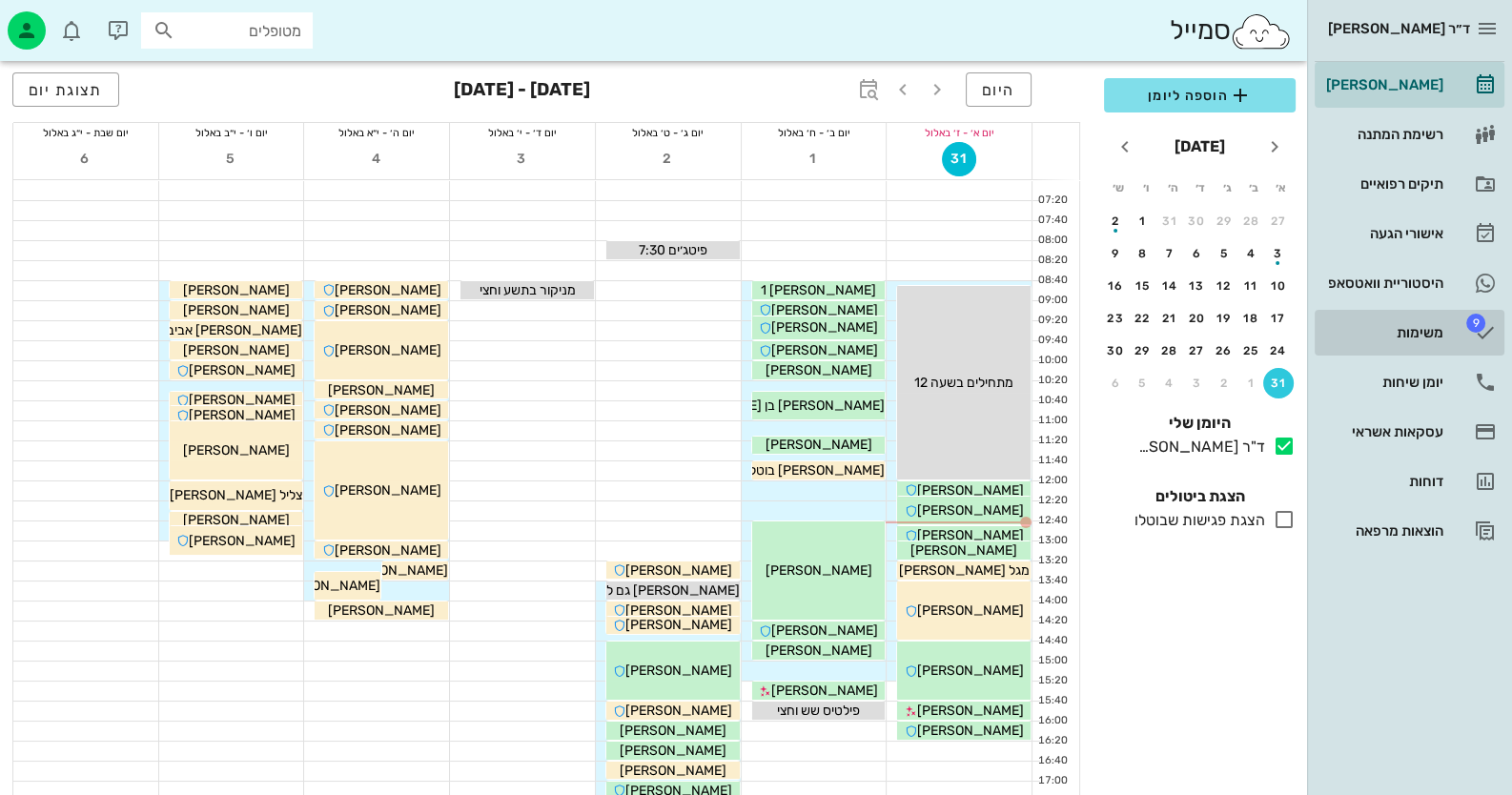
click at [1421, 326] on div "משימות" at bounding box center [1382, 332] width 121 height 15
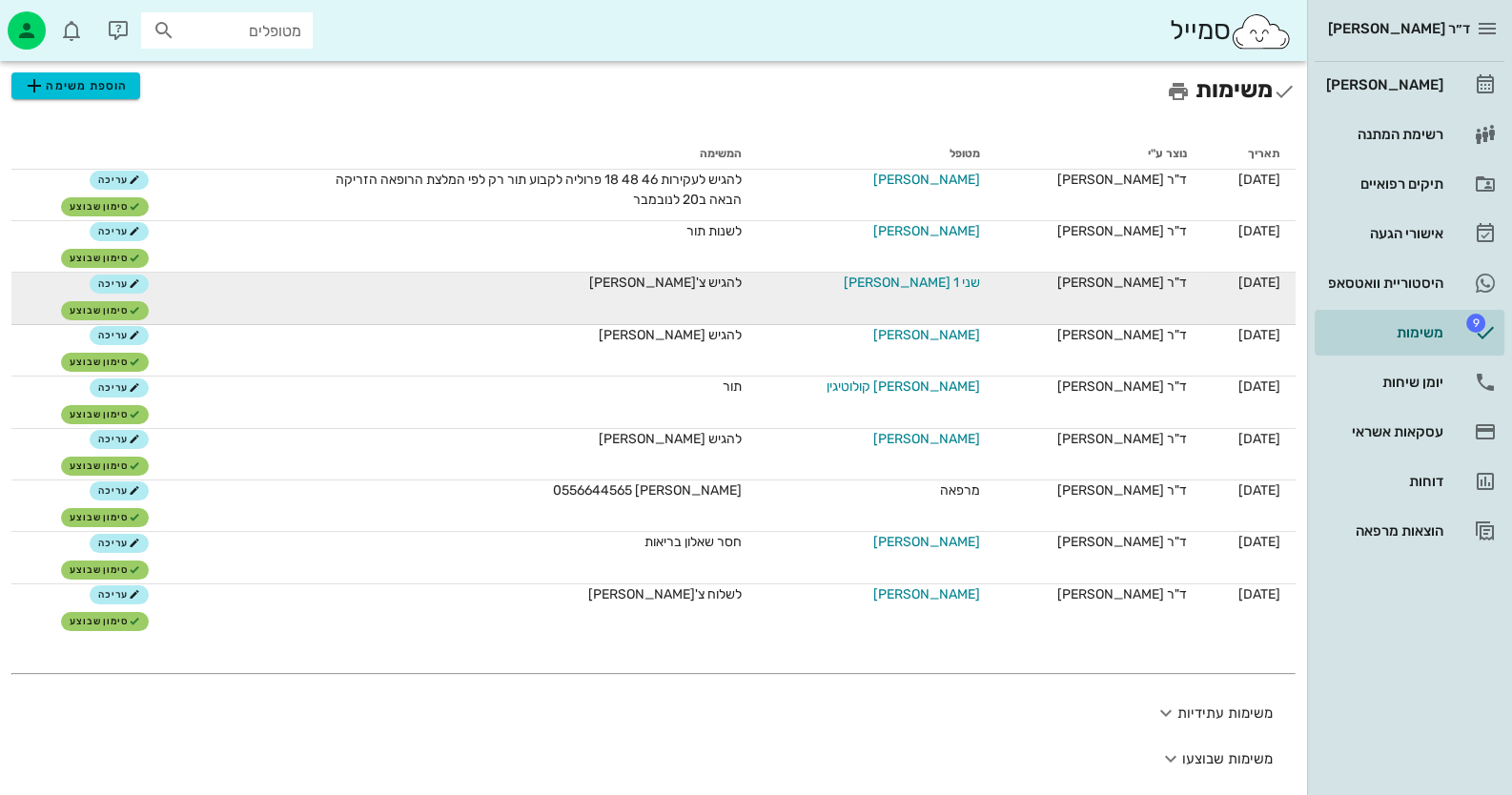
click at [962, 282] on span "שני 1 [PERSON_NAME]" at bounding box center [911, 283] width 136 height 20
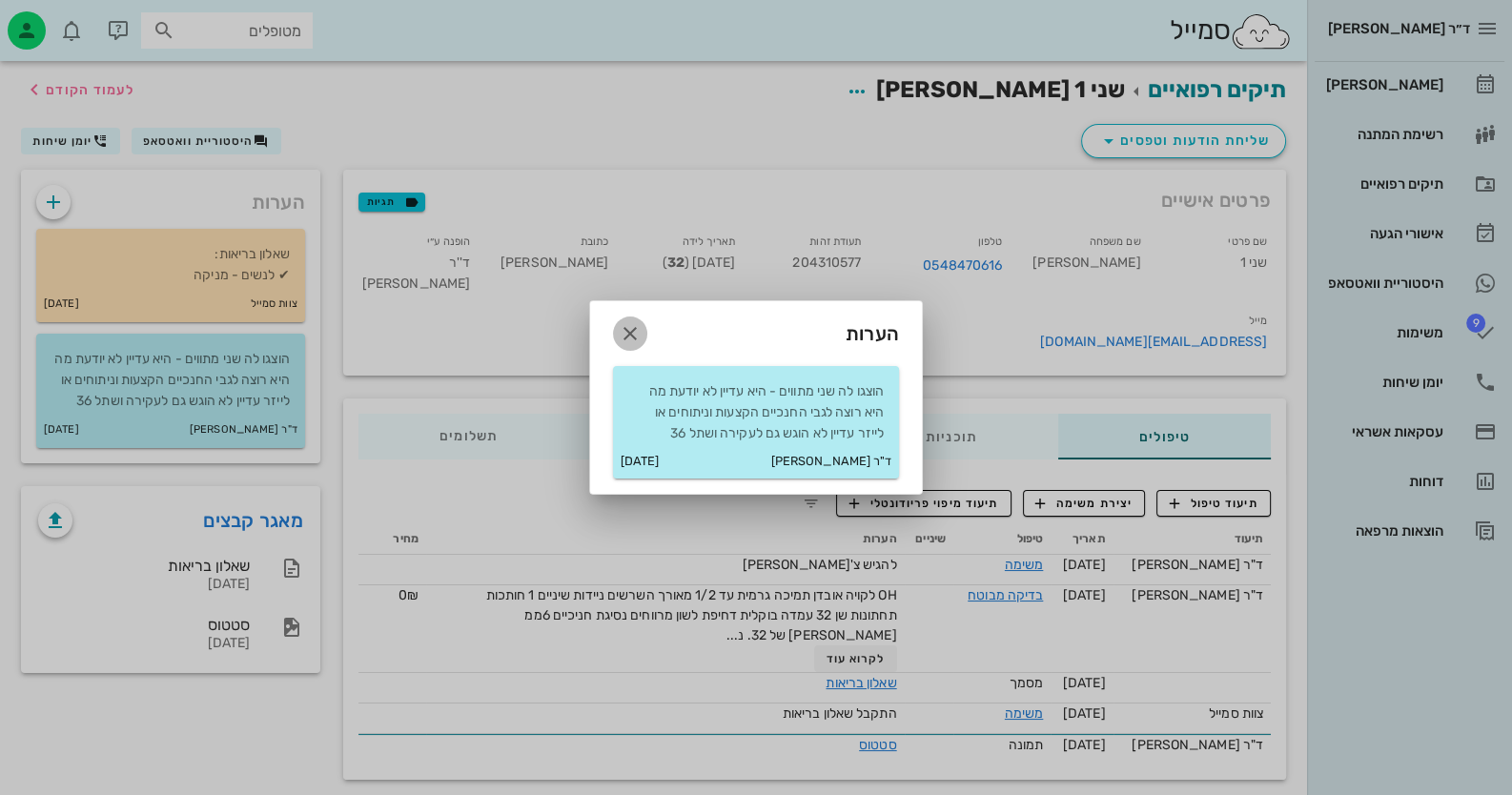
click at [626, 338] on icon "button" at bounding box center [629, 333] width 23 height 23
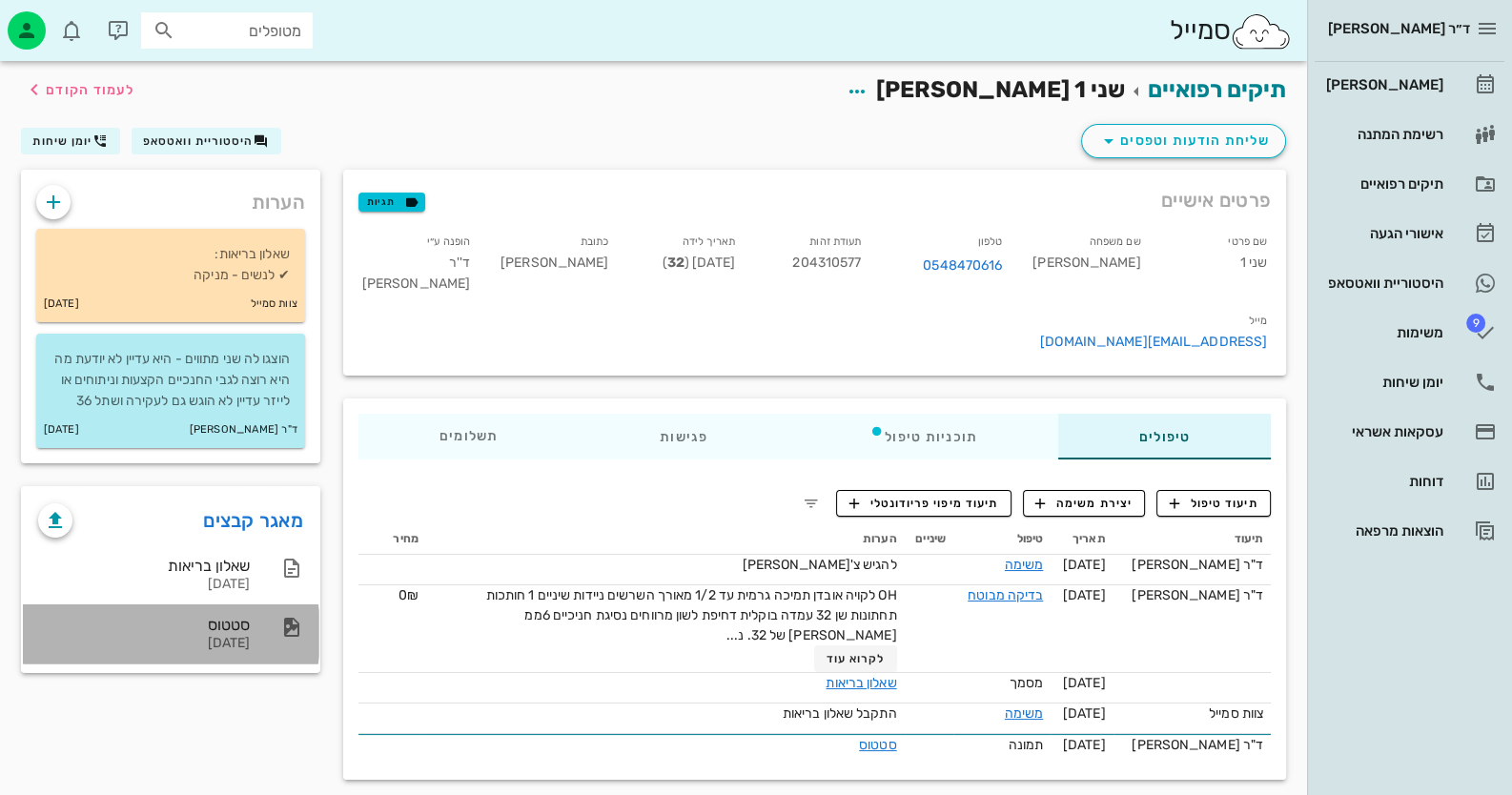
click at [213, 634] on div "סטטוס" at bounding box center [144, 625] width 212 height 18
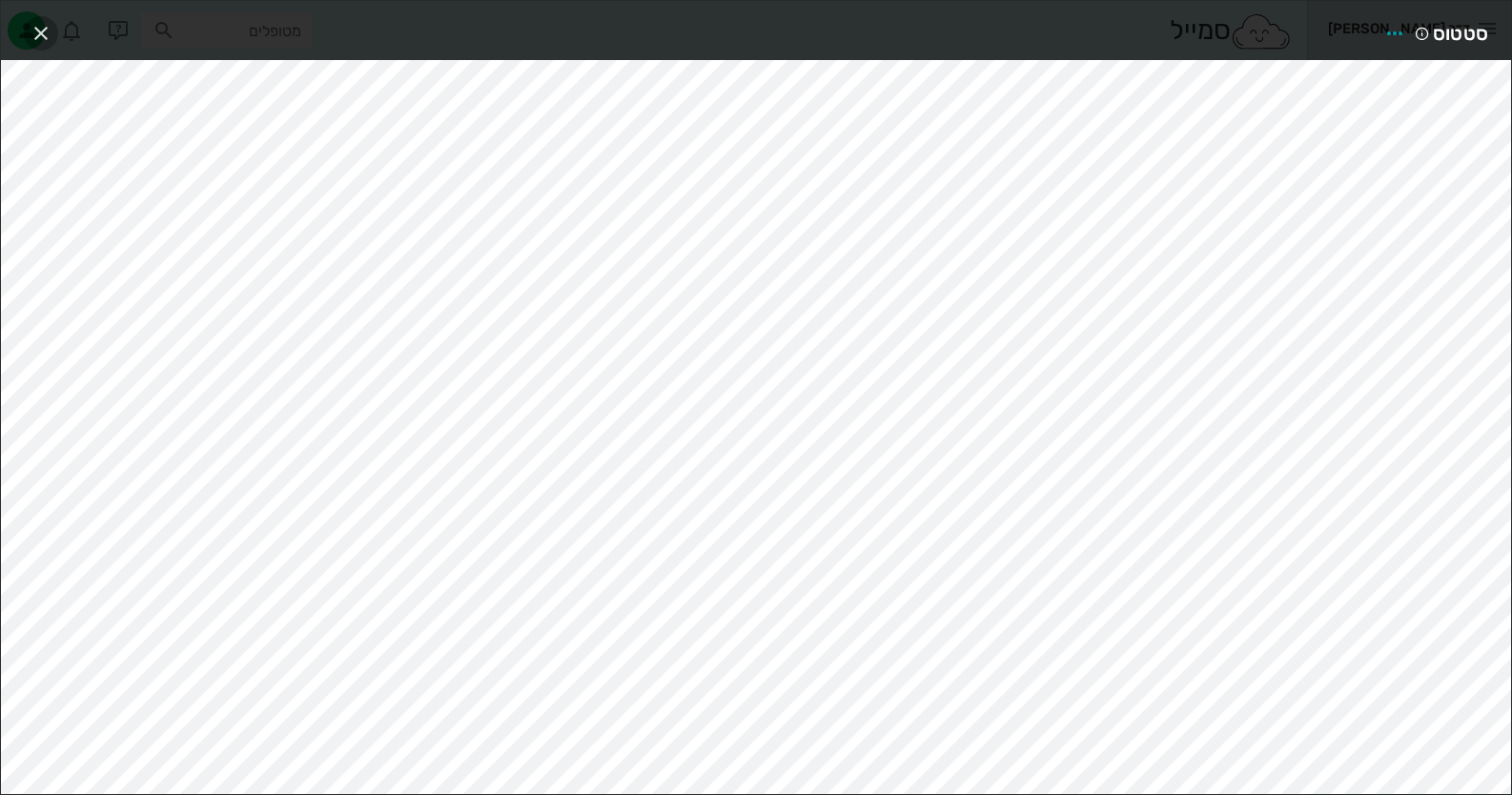
click at [43, 43] on icon "button" at bounding box center [40, 33] width 23 height 23
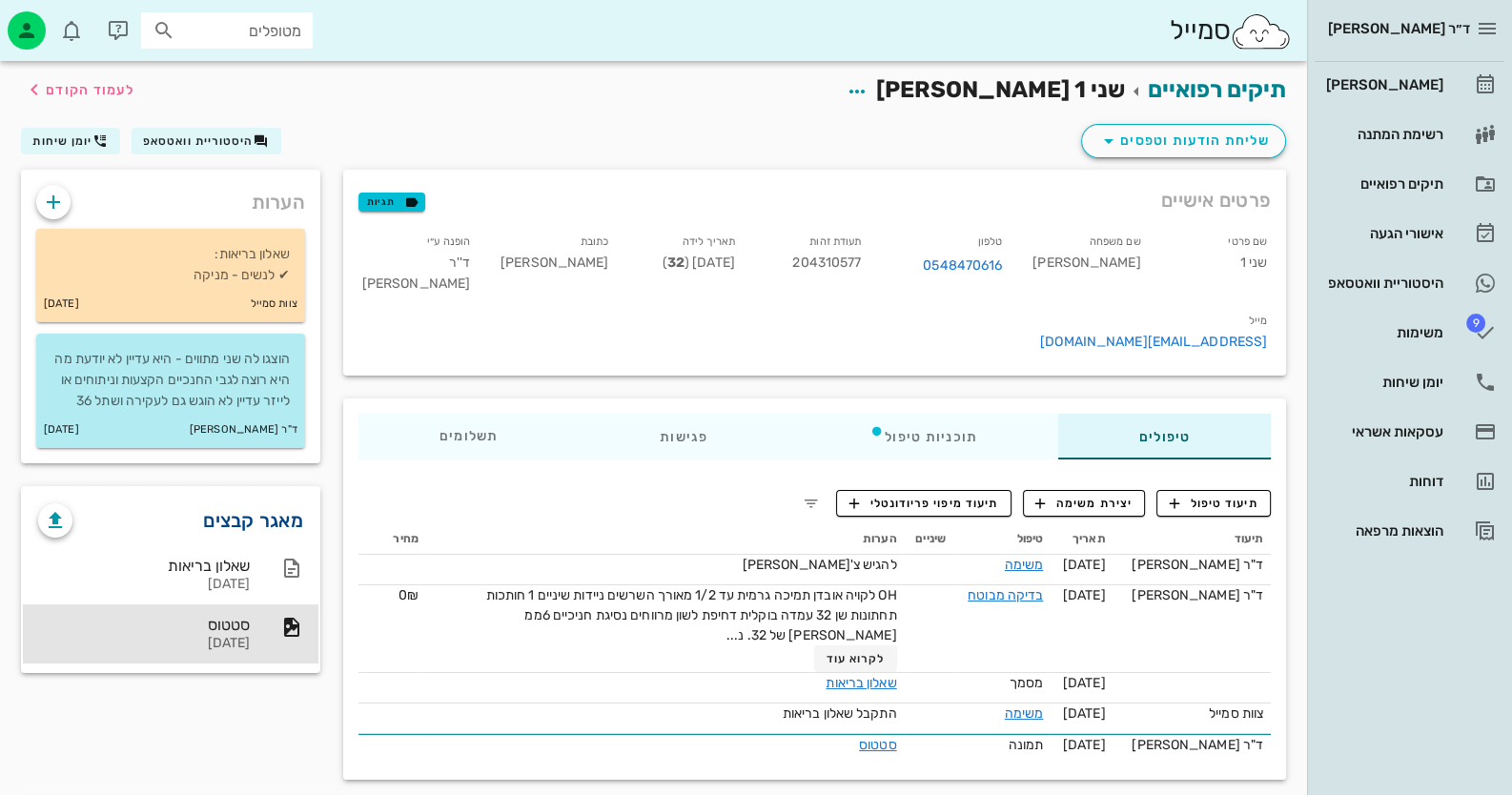
click at [272, 536] on link "מאגר קבצים" at bounding box center [253, 520] width 100 height 31
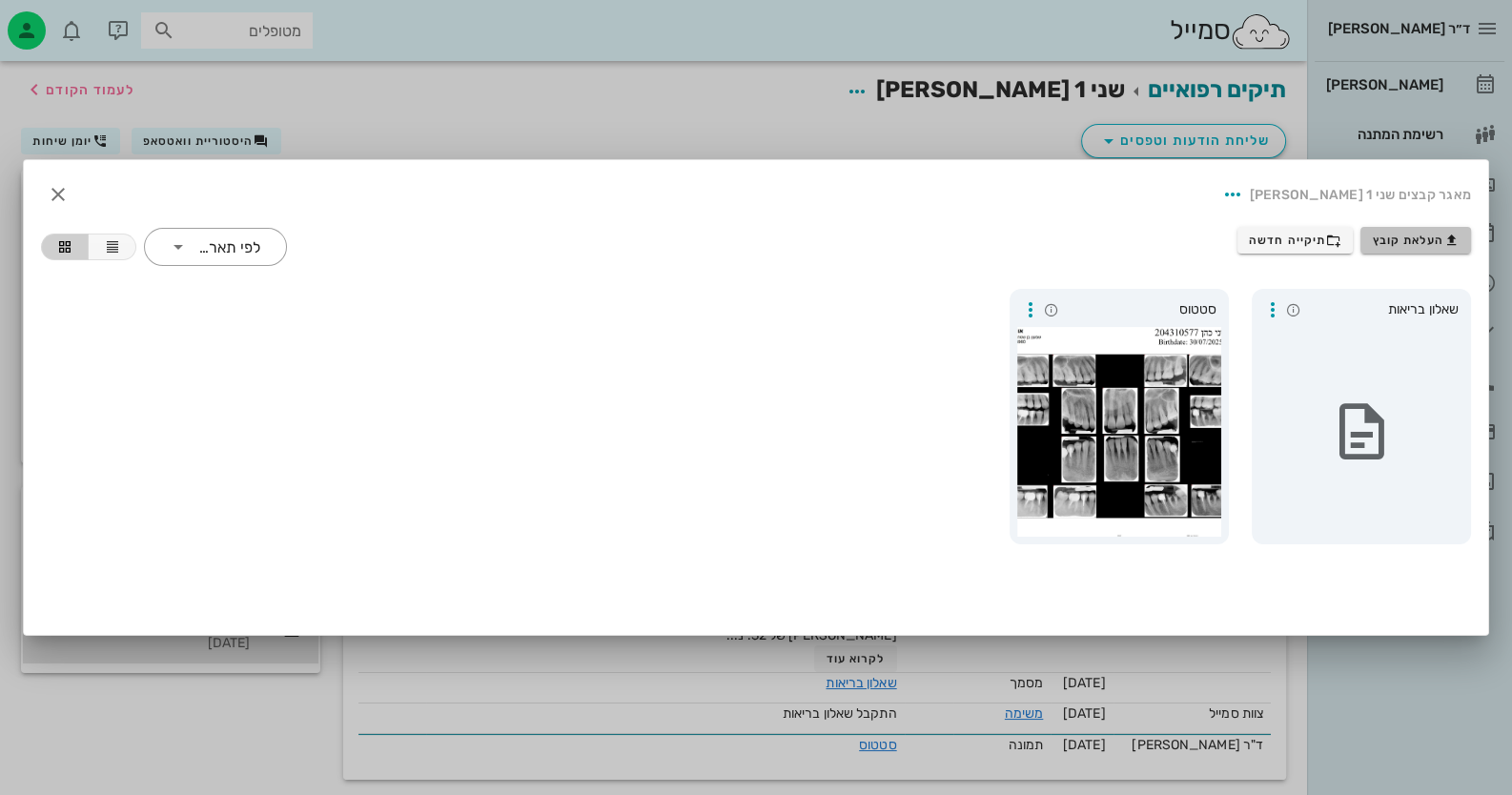
click at [1441, 237] on span "העלאת קובץ" at bounding box center [1416, 239] width 87 height 15
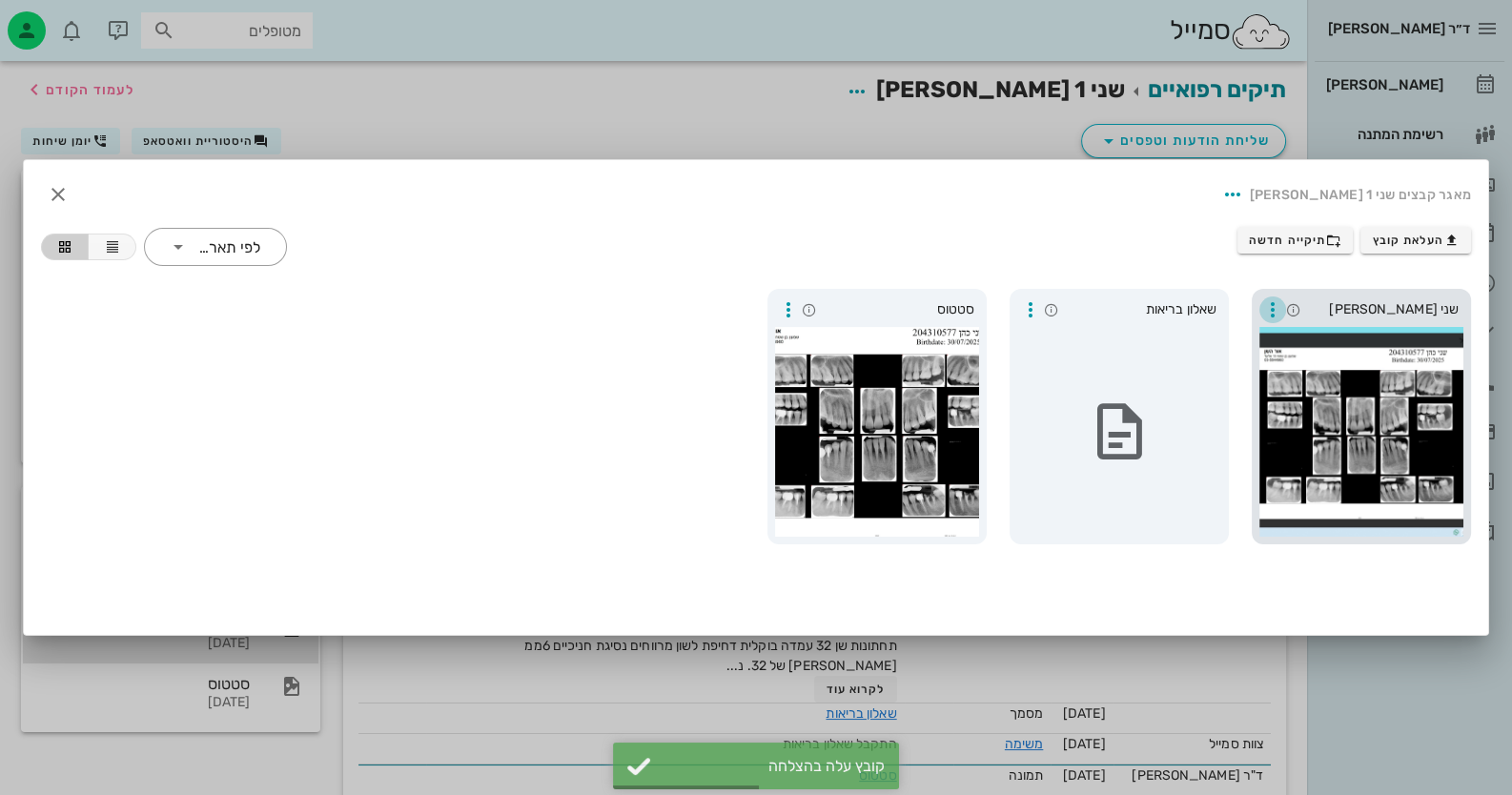
click at [1277, 311] on icon "button" at bounding box center [1272, 309] width 23 height 23
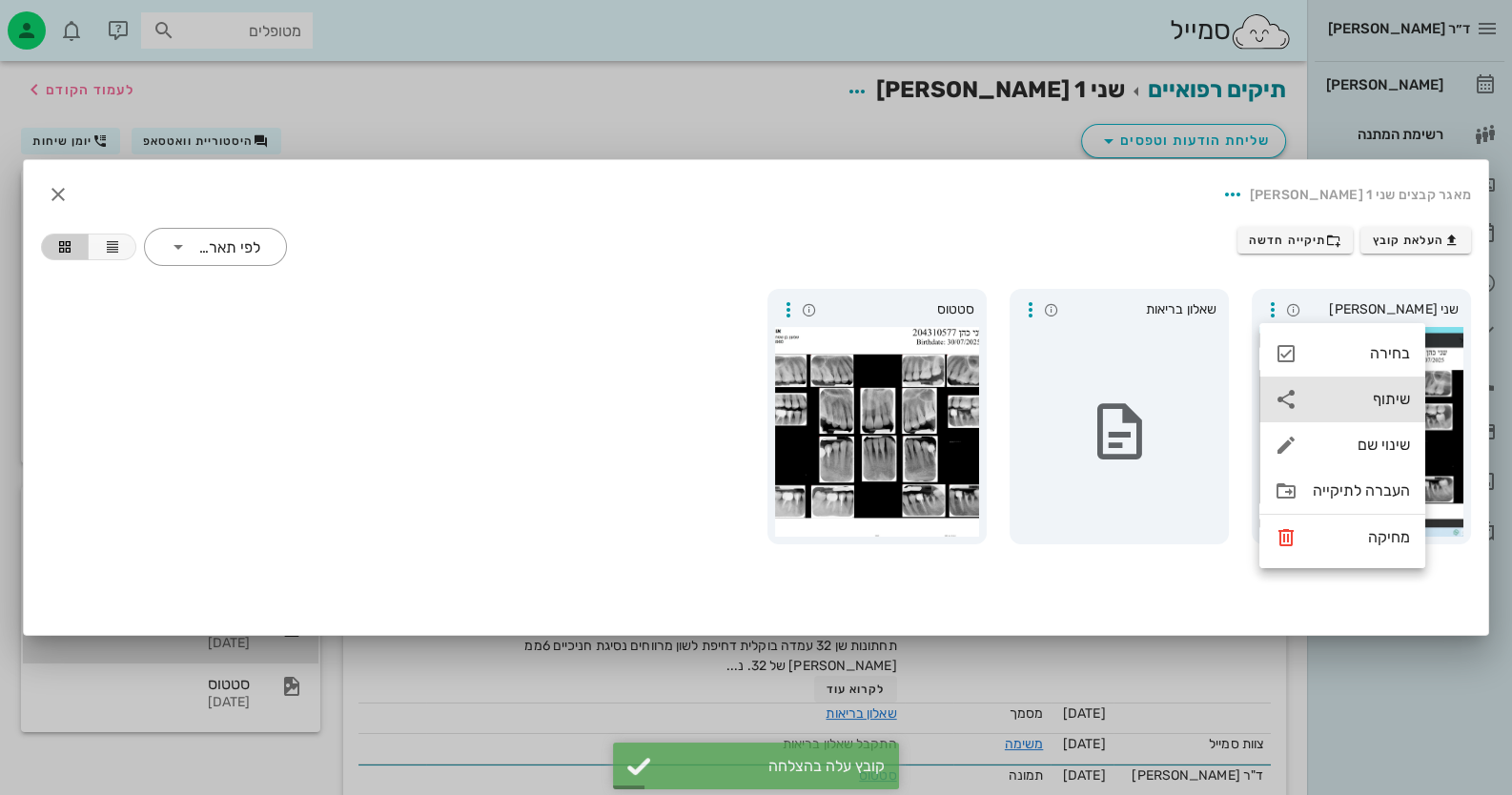
click at [1407, 392] on div "שיתוף" at bounding box center [1342, 399] width 165 height 45
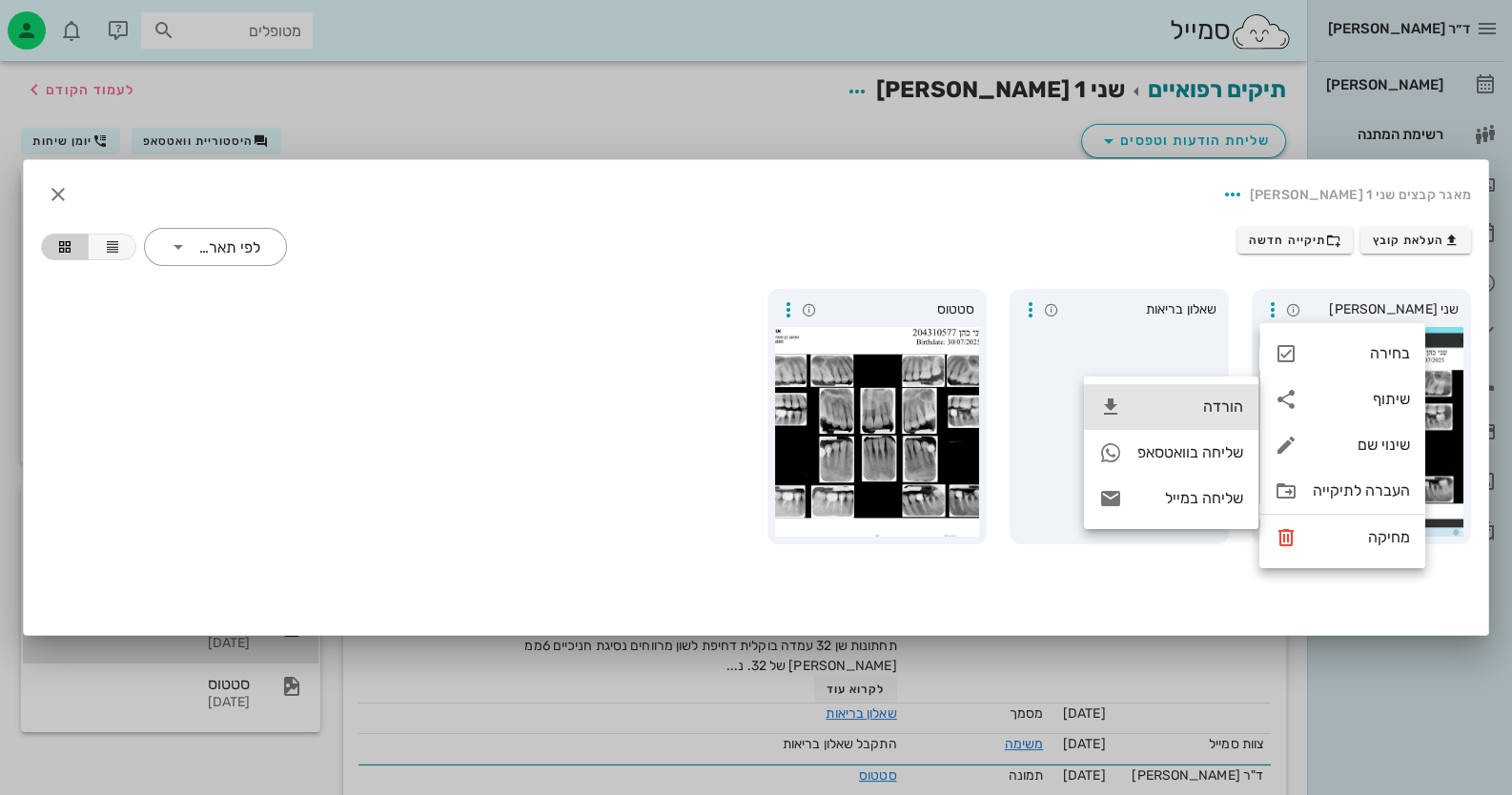
click at [1197, 401] on div "הורדה" at bounding box center [1190, 407] width 105 height 18
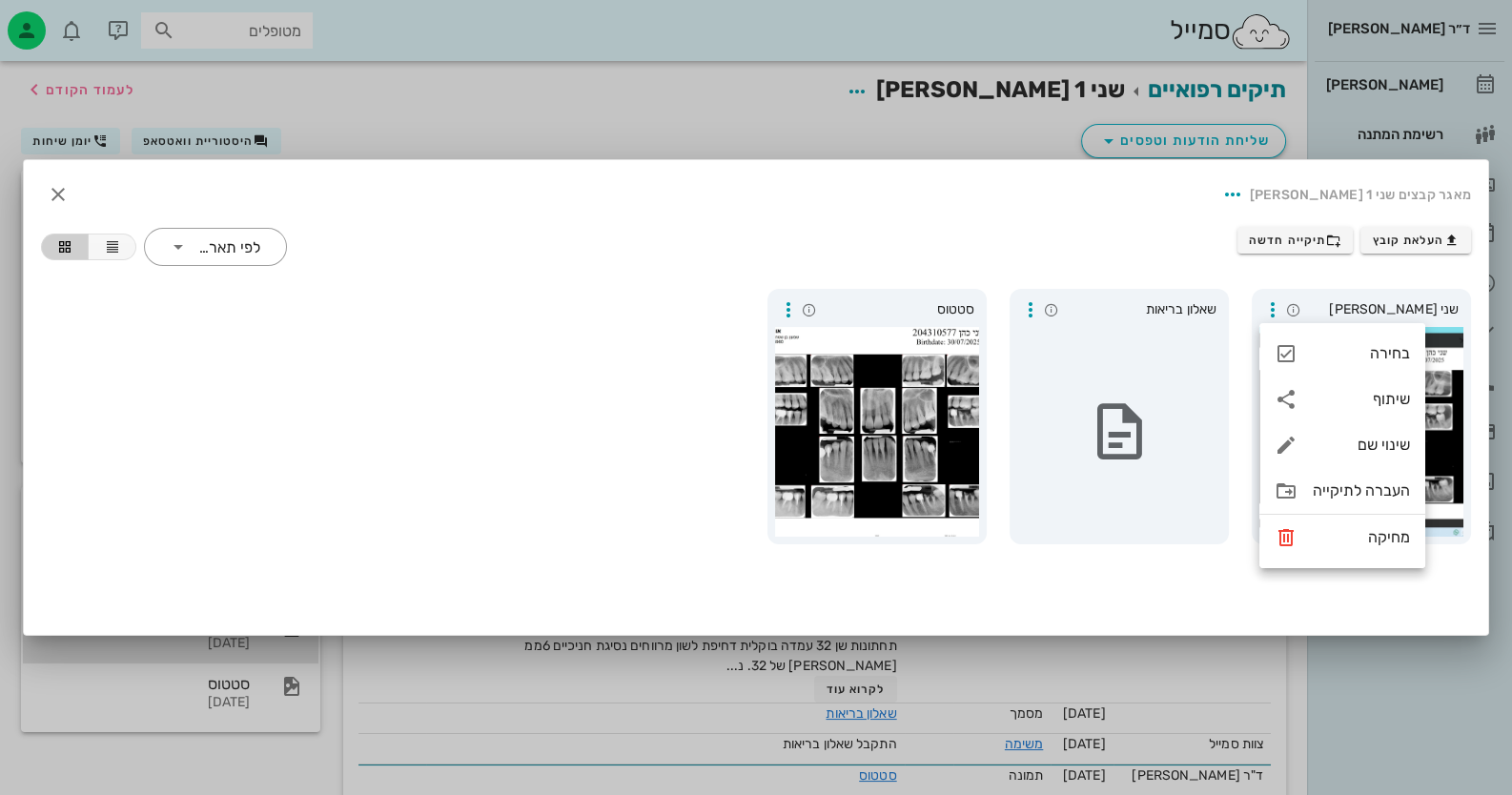
click at [1373, 713] on div at bounding box center [756, 397] width 1512 height 795
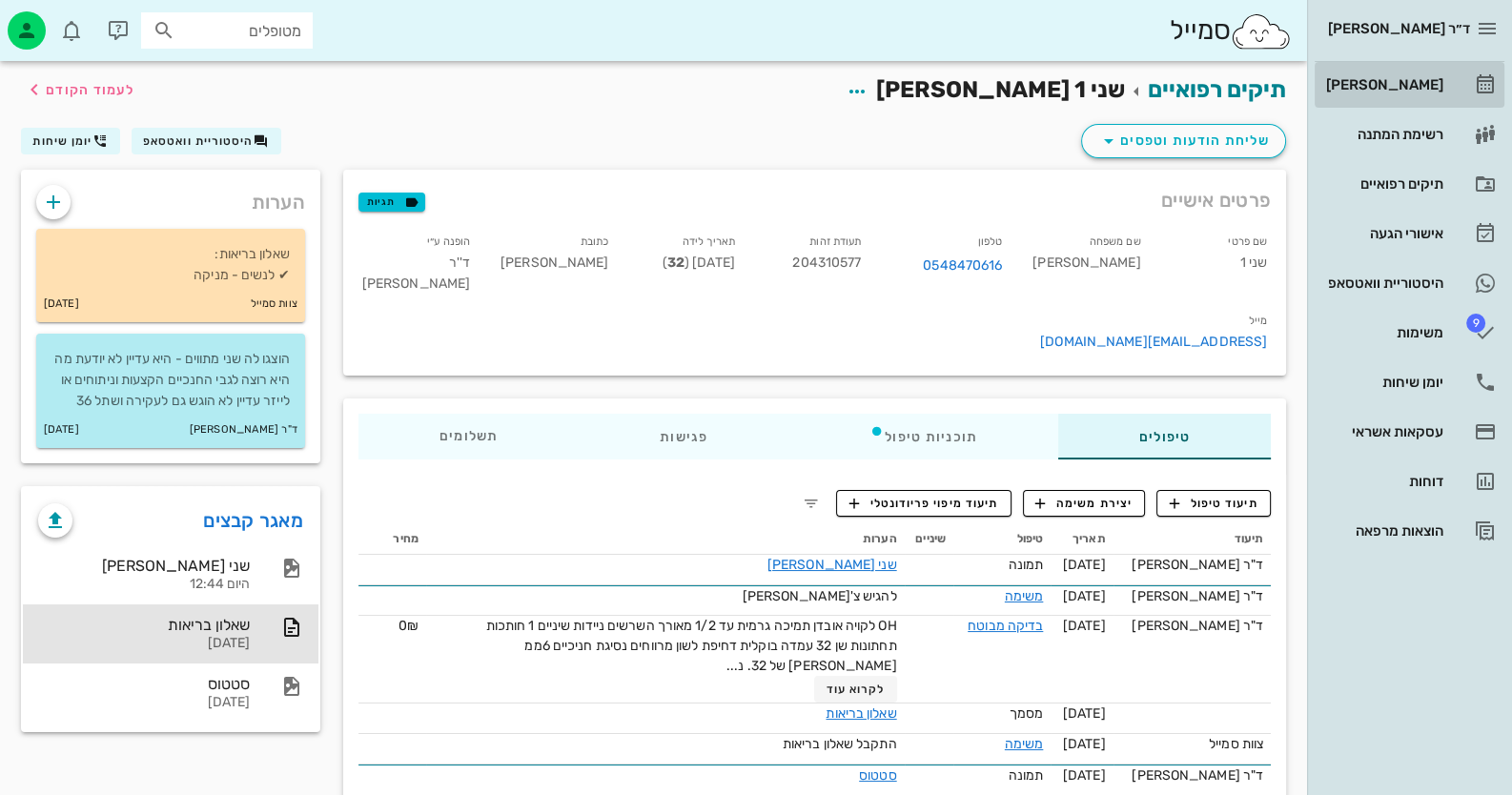
click at [1402, 83] on div "[PERSON_NAME]" at bounding box center [1382, 84] width 121 height 15
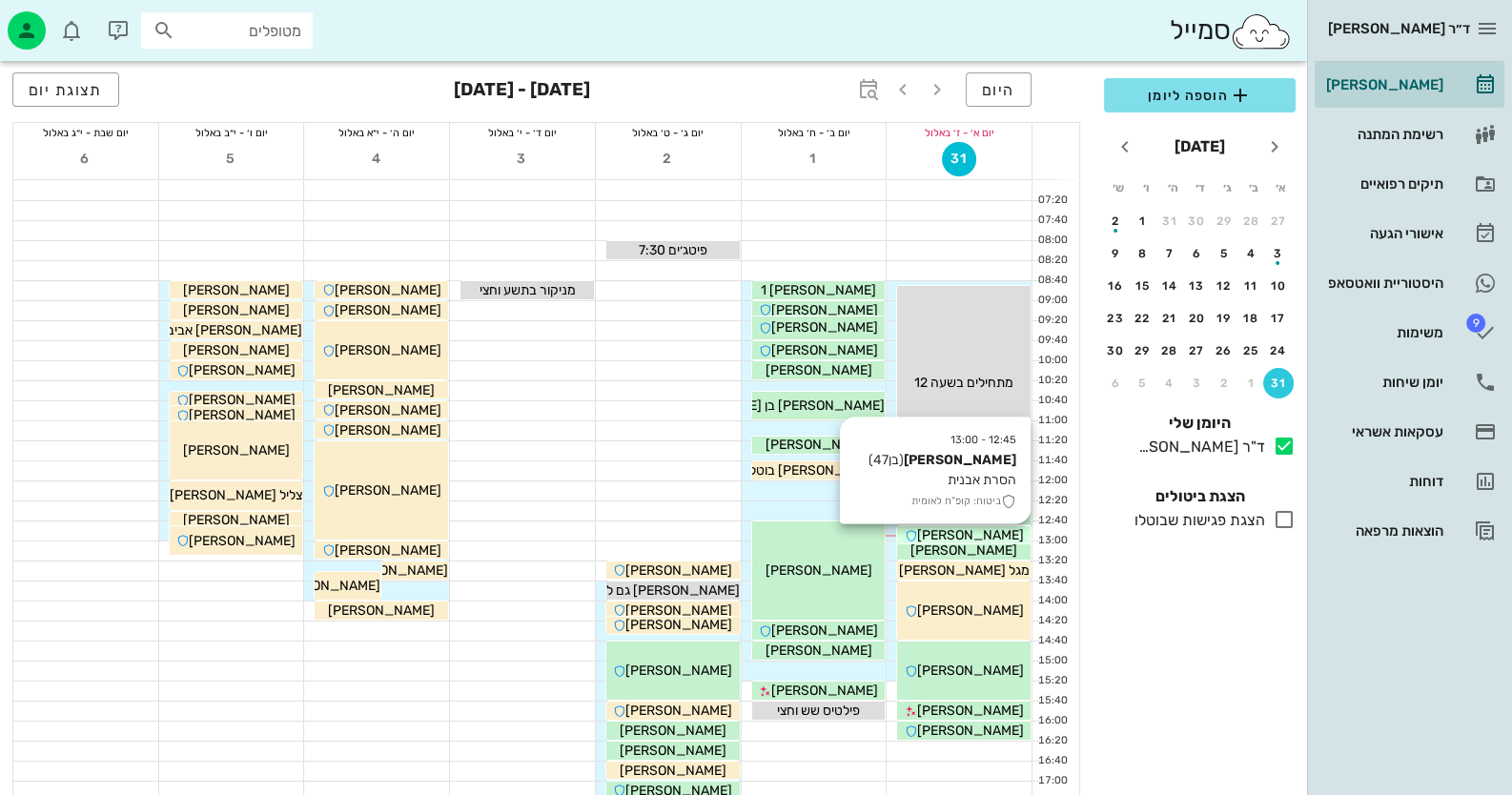
click at [973, 538] on span "[PERSON_NAME]" at bounding box center [970, 535] width 106 height 16
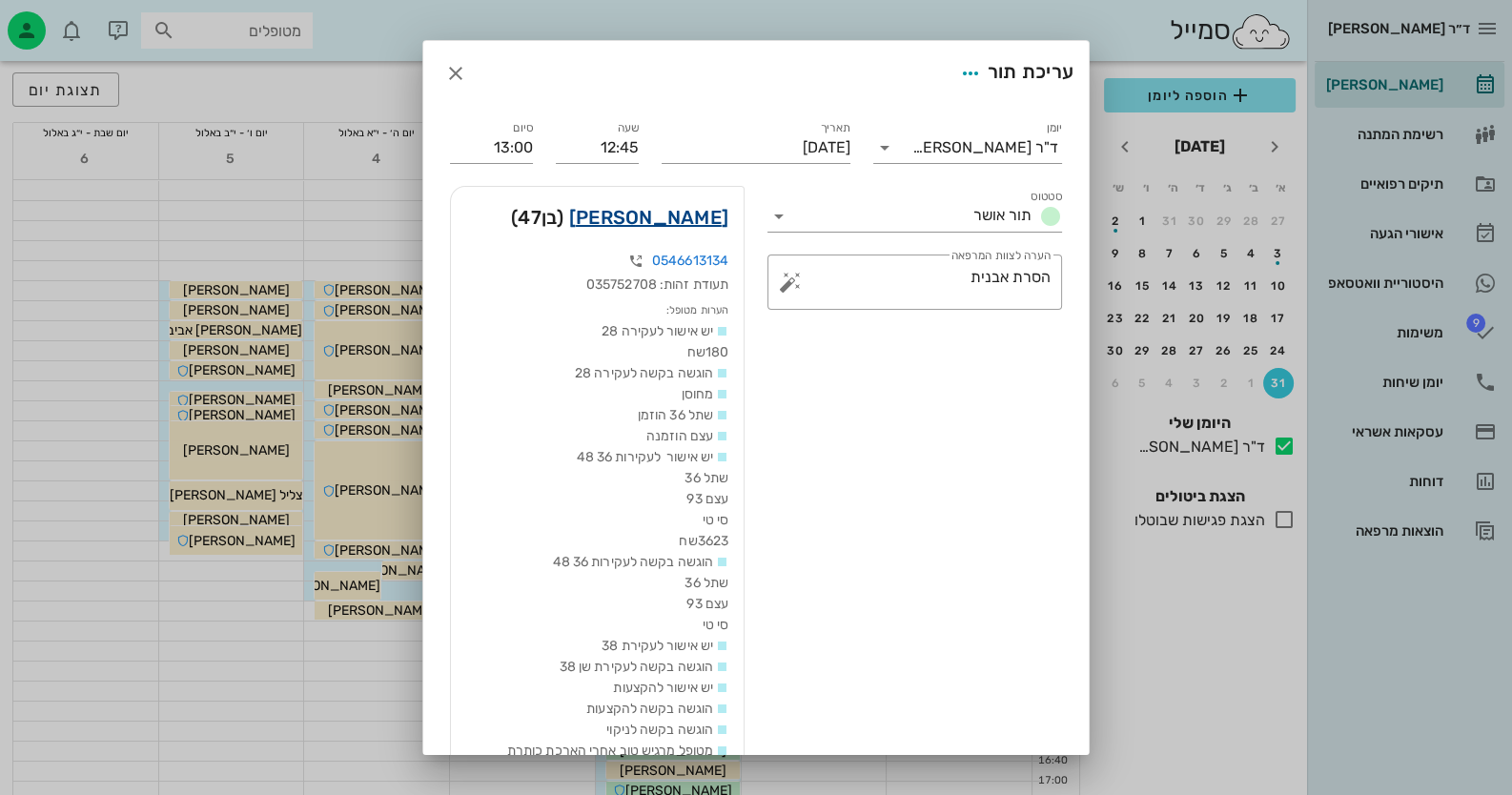
click at [678, 223] on link "איתמר אדרי" at bounding box center [649, 217] width 160 height 31
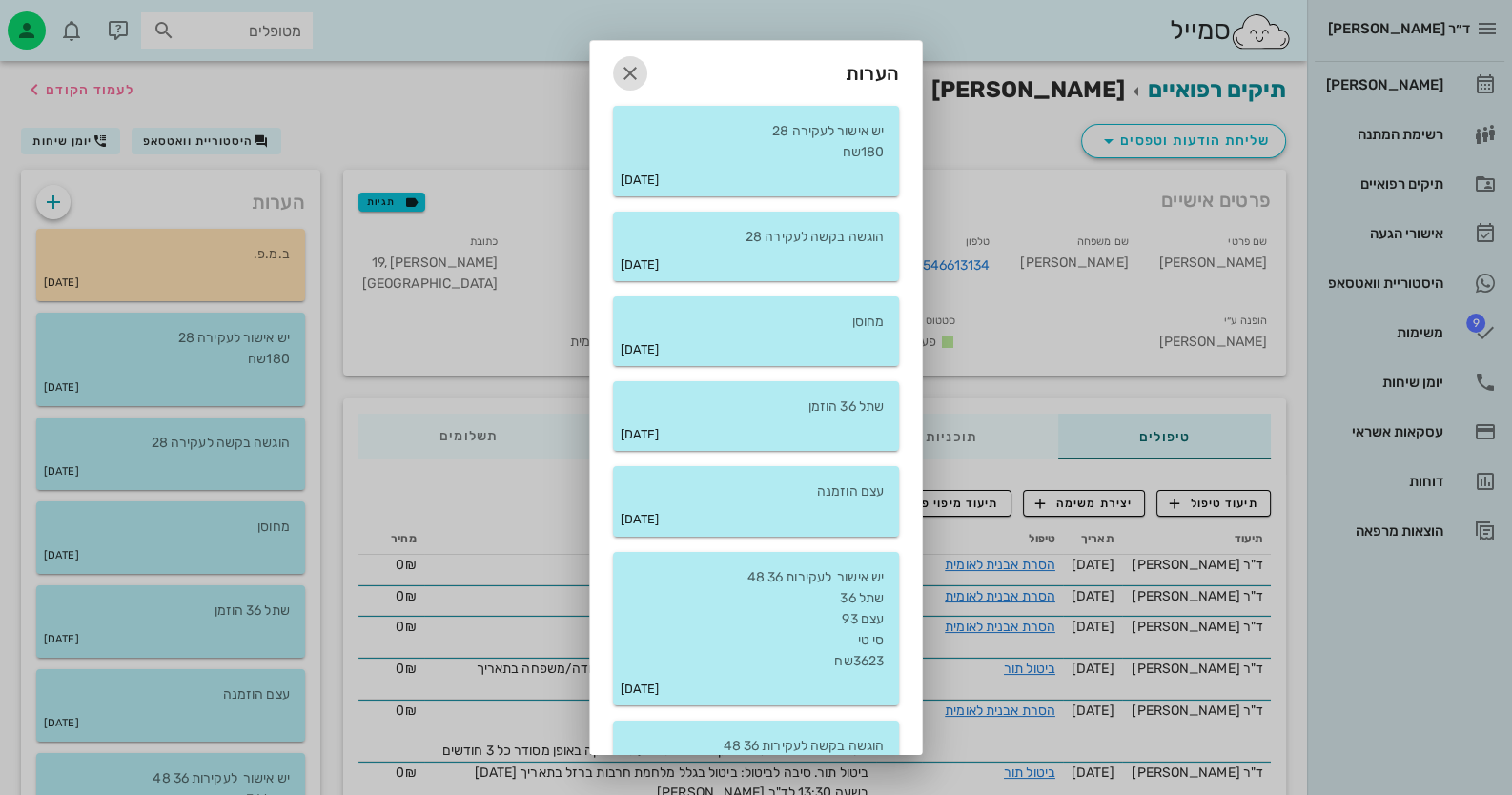
click at [641, 74] on icon "button" at bounding box center [629, 73] width 23 height 23
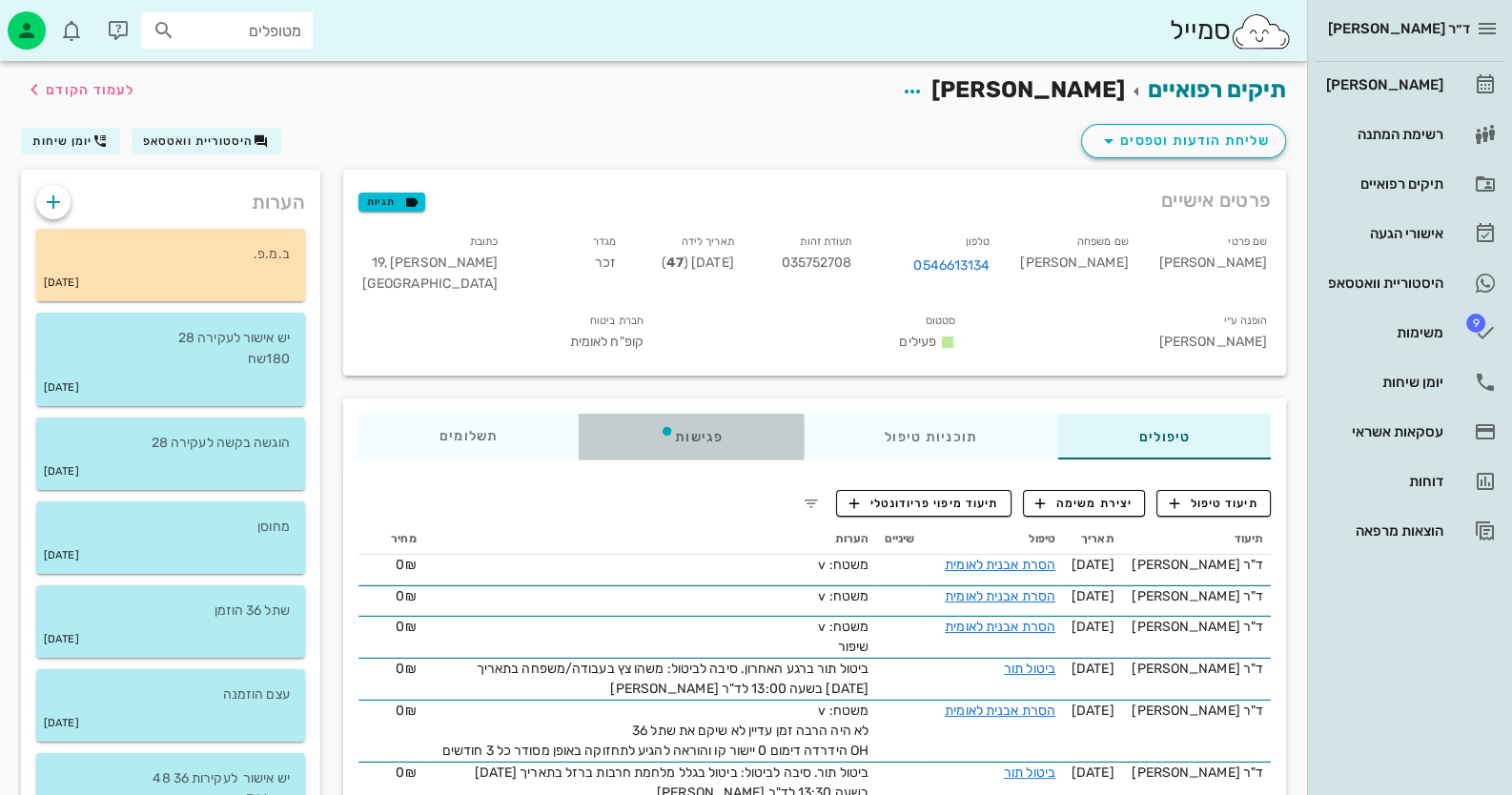
click at [703, 434] on div "פגישות" at bounding box center [690, 436] width 225 height 45
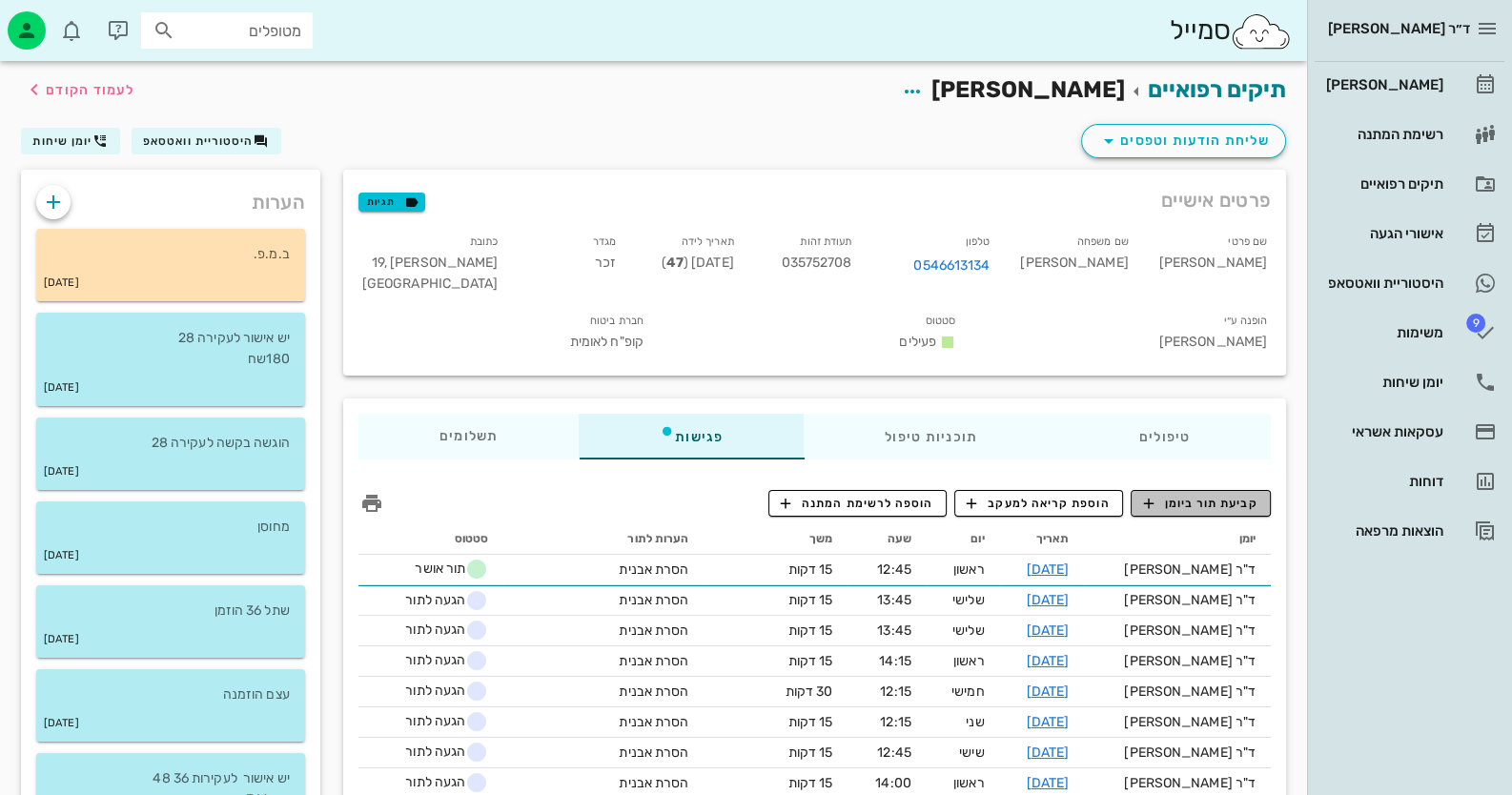
click at [1163, 507] on span "קביעת תור ביומן" at bounding box center [1200, 502] width 114 height 17
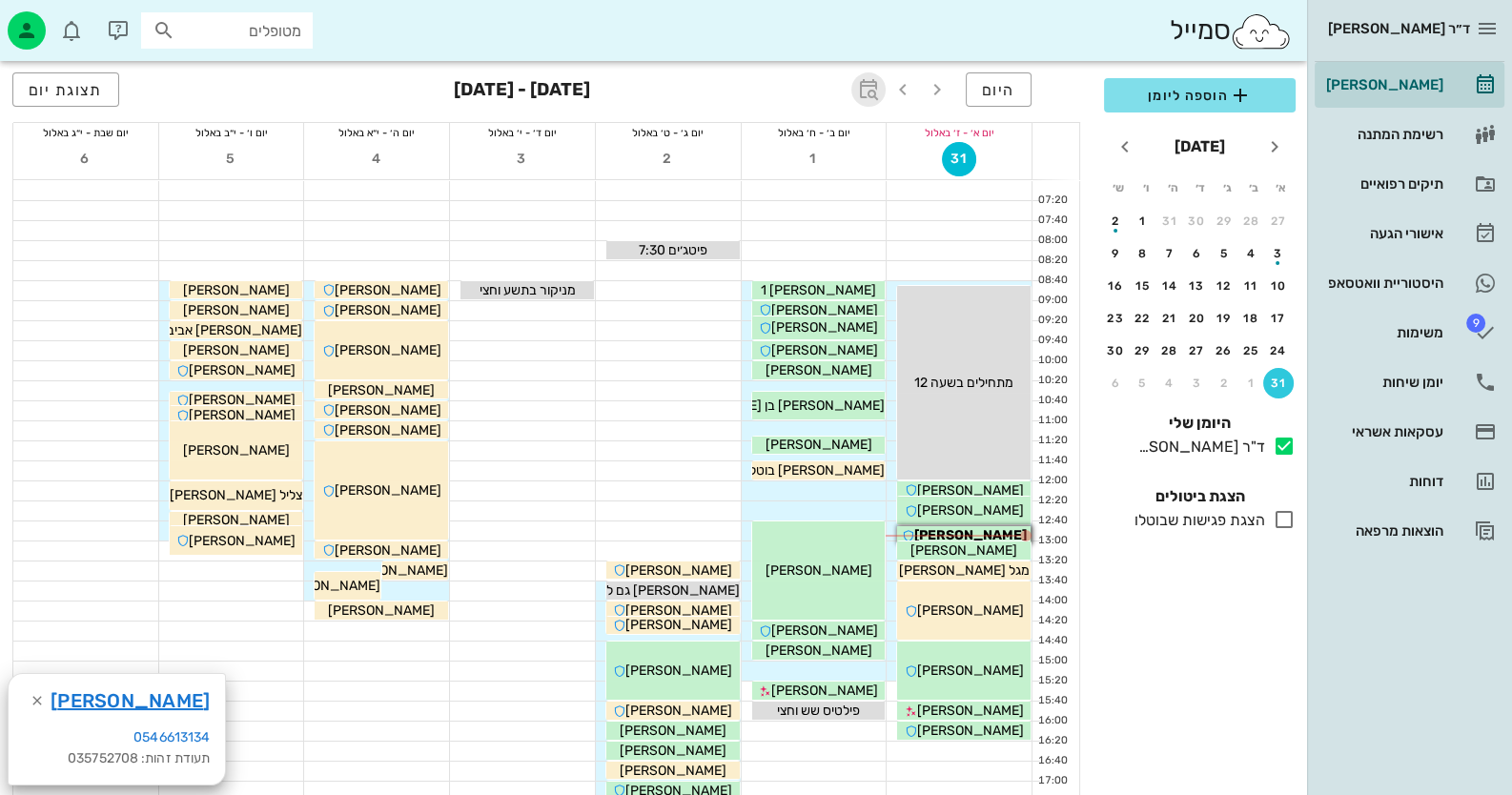
click at [865, 86] on icon "button" at bounding box center [868, 89] width 23 height 23
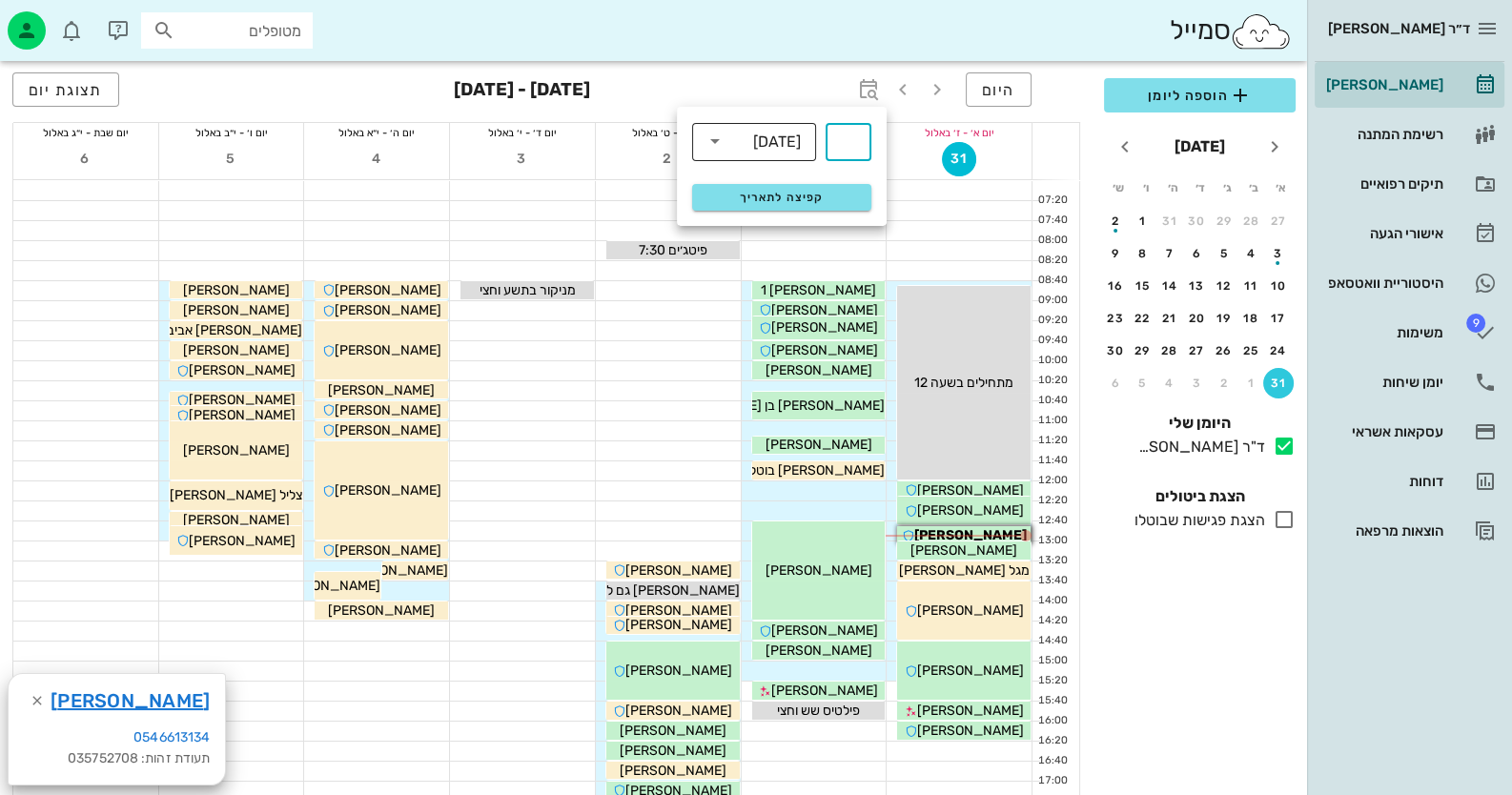
click at [807, 145] on div "​ שבועות" at bounding box center [755, 141] width 124 height 38
click at [788, 217] on div "חודשים" at bounding box center [754, 225] width 94 height 31
click at [870, 153] on div "​" at bounding box center [848, 142] width 45 height 38
type input "3"
click at [841, 188] on button "קפיצה לתאריך" at bounding box center [782, 197] width 179 height 27
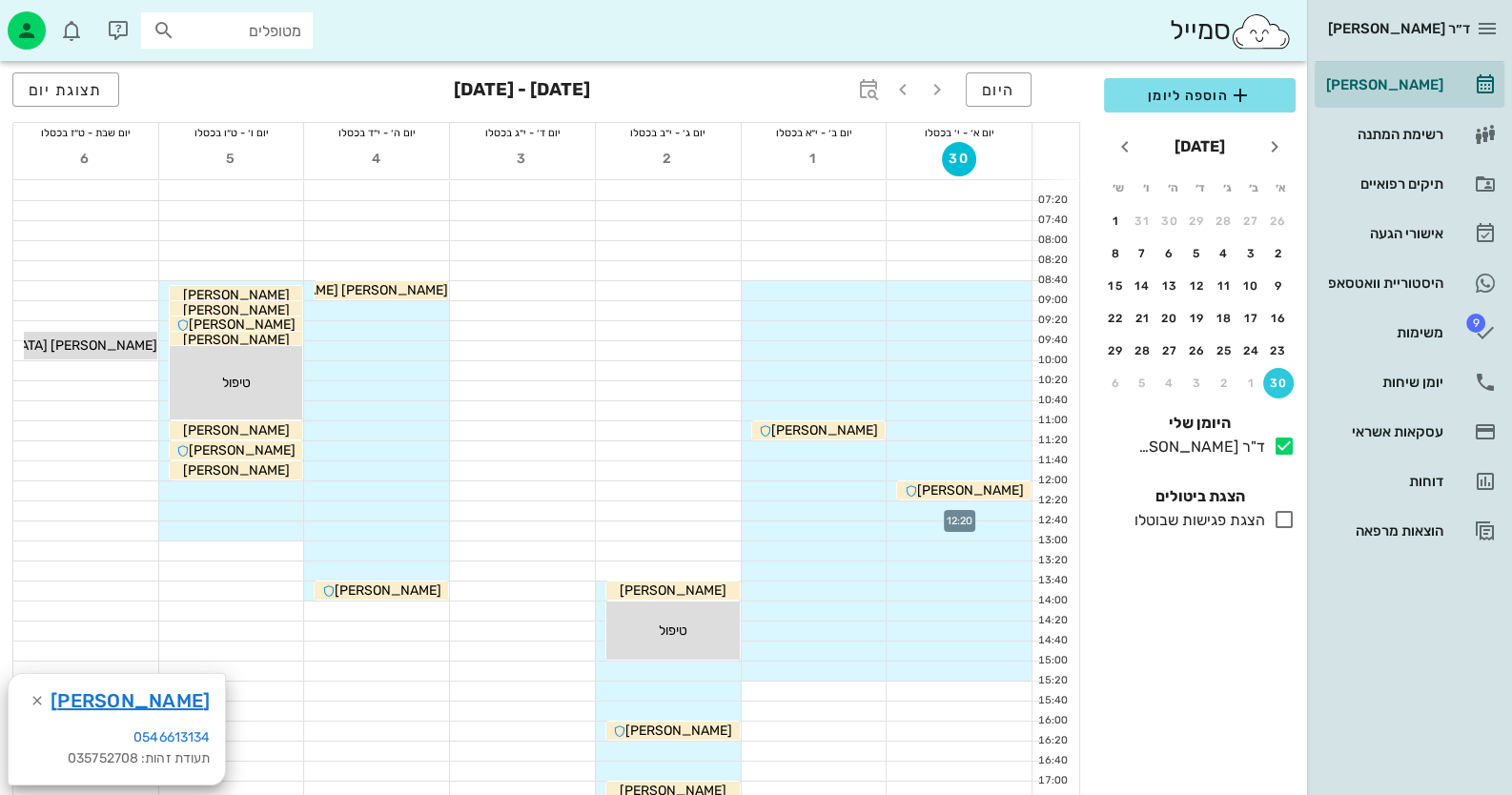
click at [1001, 509] on div at bounding box center [958, 510] width 145 height 19
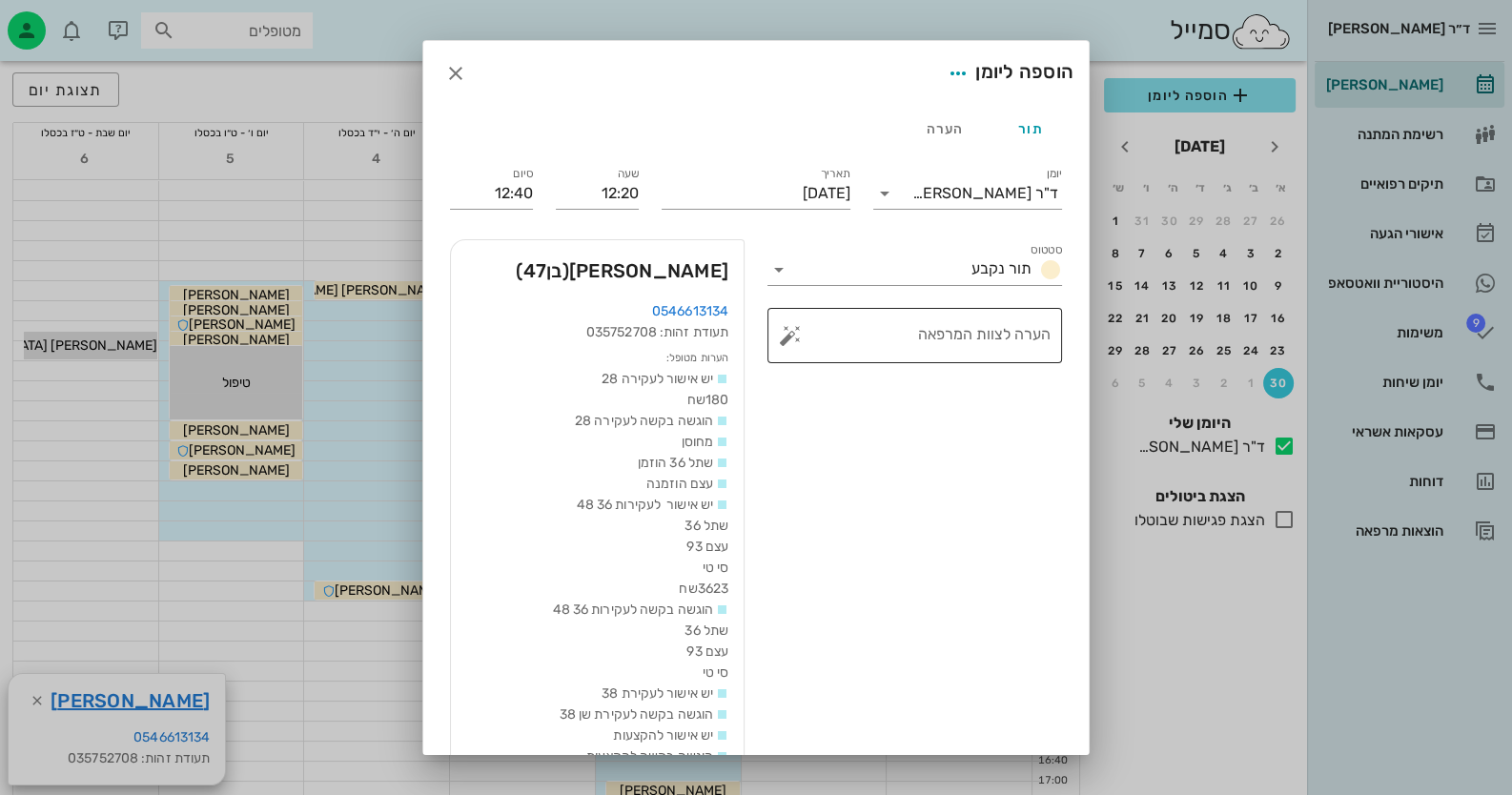
click at [797, 338] on button "button" at bounding box center [790, 335] width 23 height 23
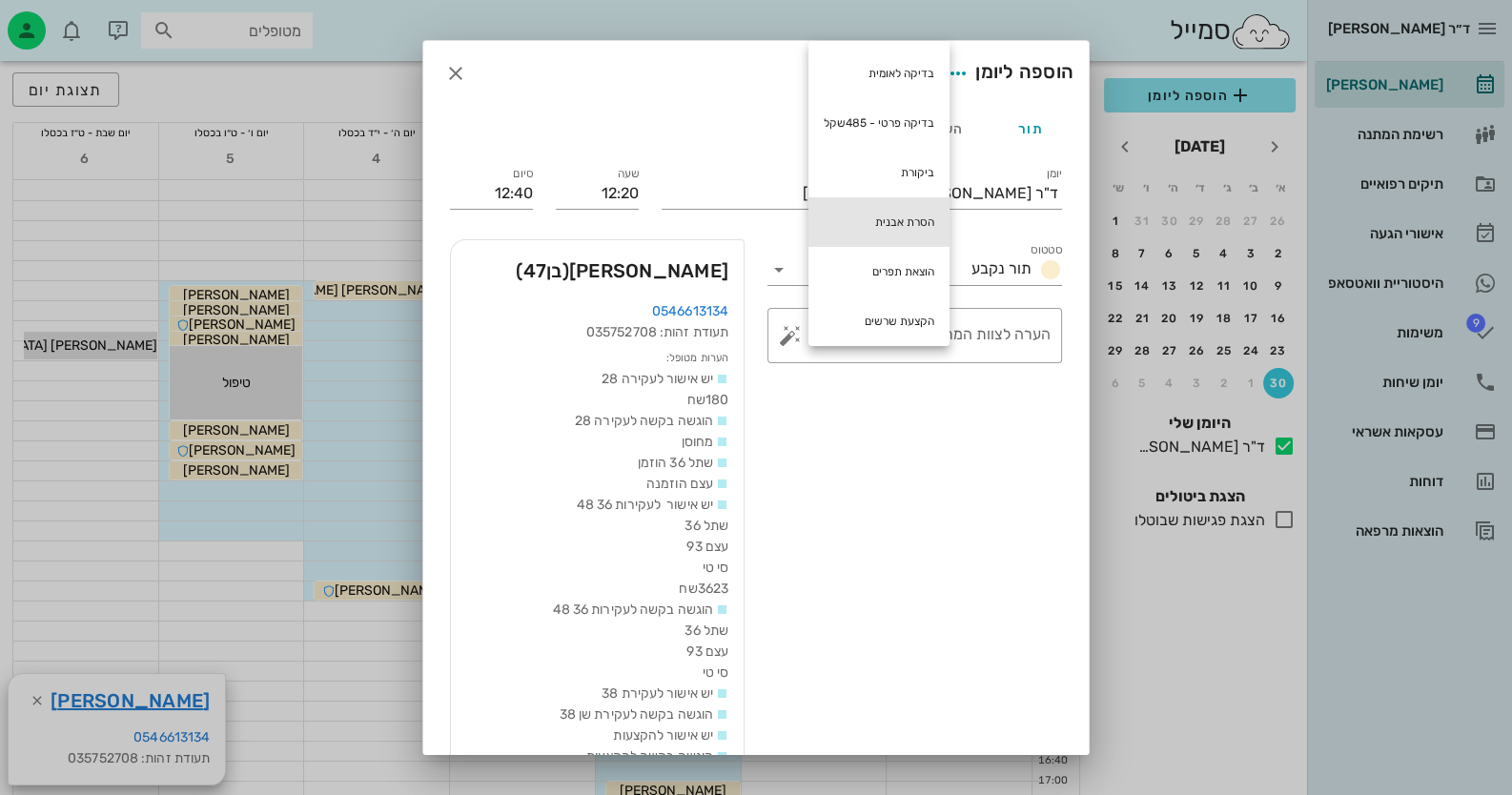
click at [878, 229] on div "הסרת אבנית" at bounding box center [879, 222] width 141 height 49
type textarea "הסרת אבנית"
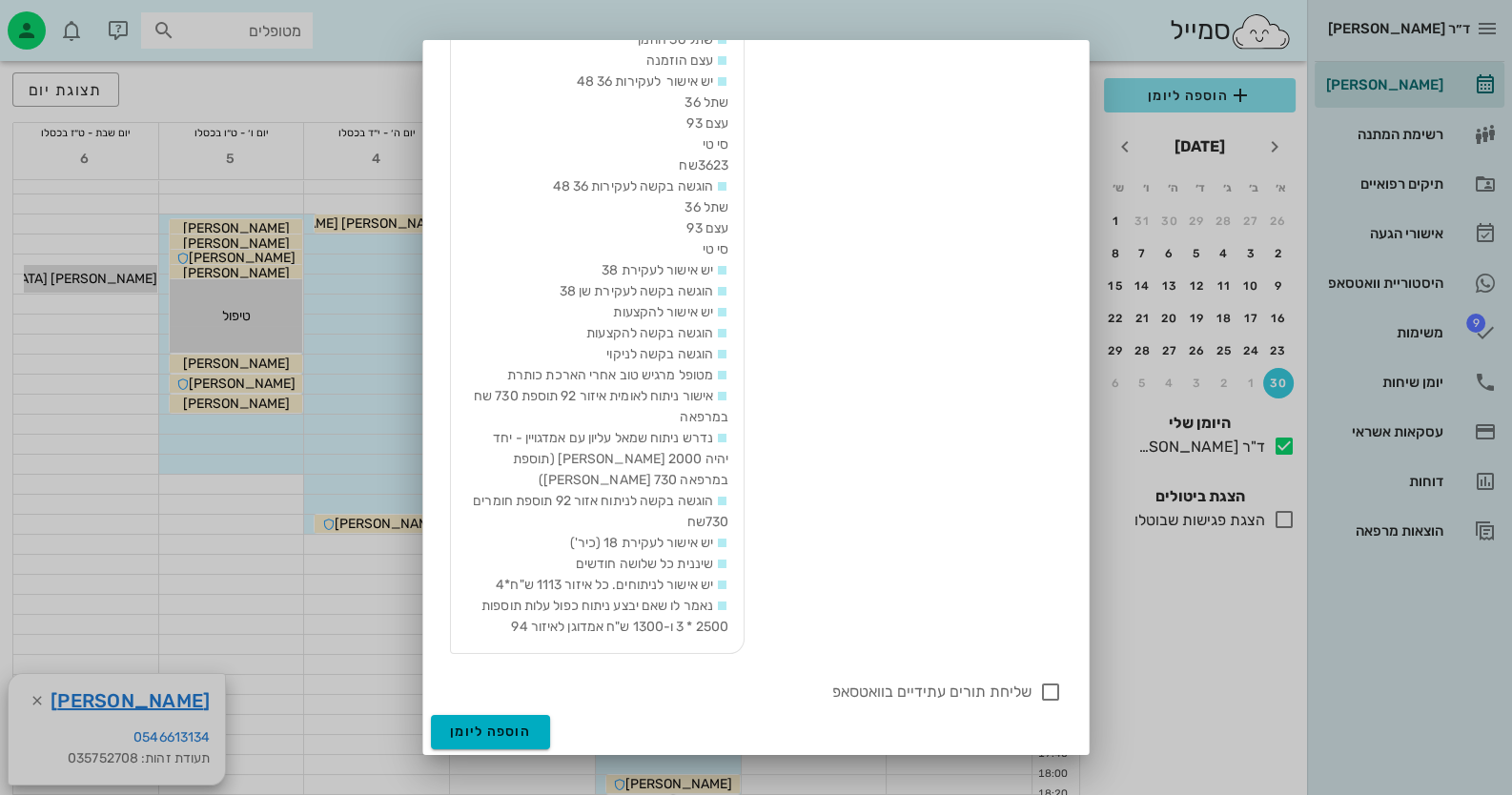
scroll to position [95, 0]
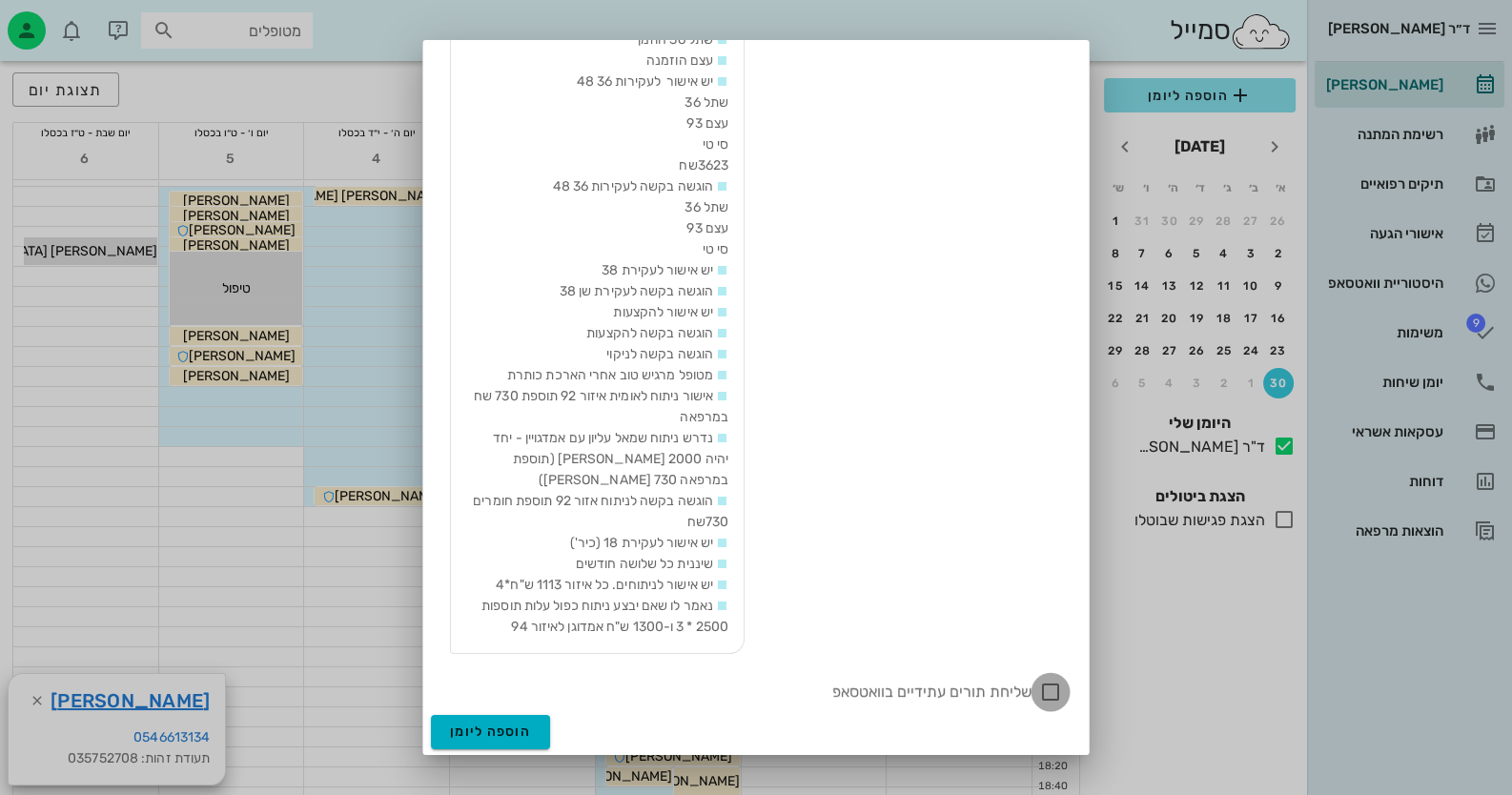
click at [1051, 684] on div at bounding box center [1050, 692] width 33 height 33
checkbox input "true"
click at [510, 740] on button "הוספה ליומן" at bounding box center [490, 732] width 119 height 34
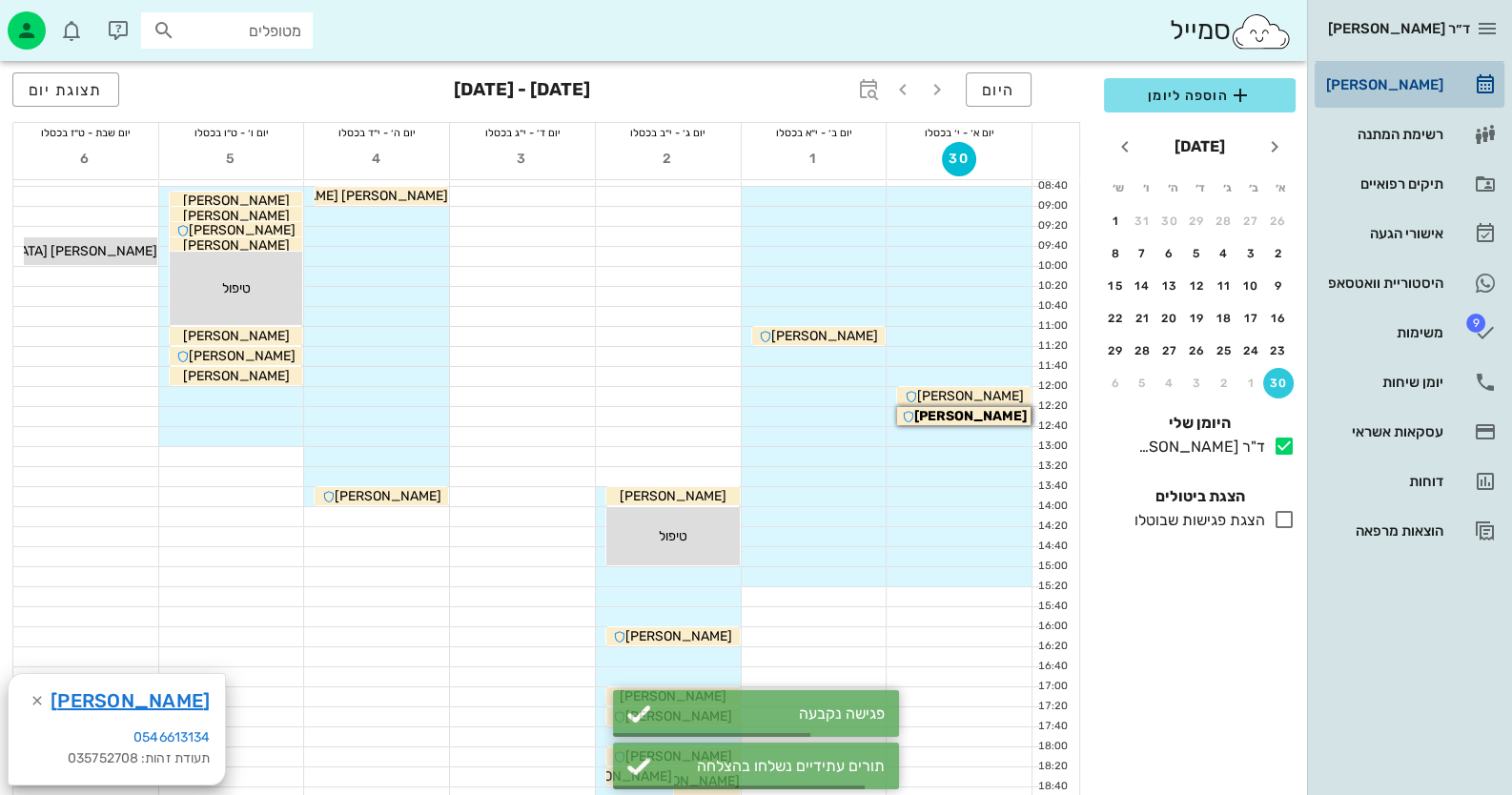
click at [1430, 85] on div "[PERSON_NAME]" at bounding box center [1382, 84] width 121 height 15
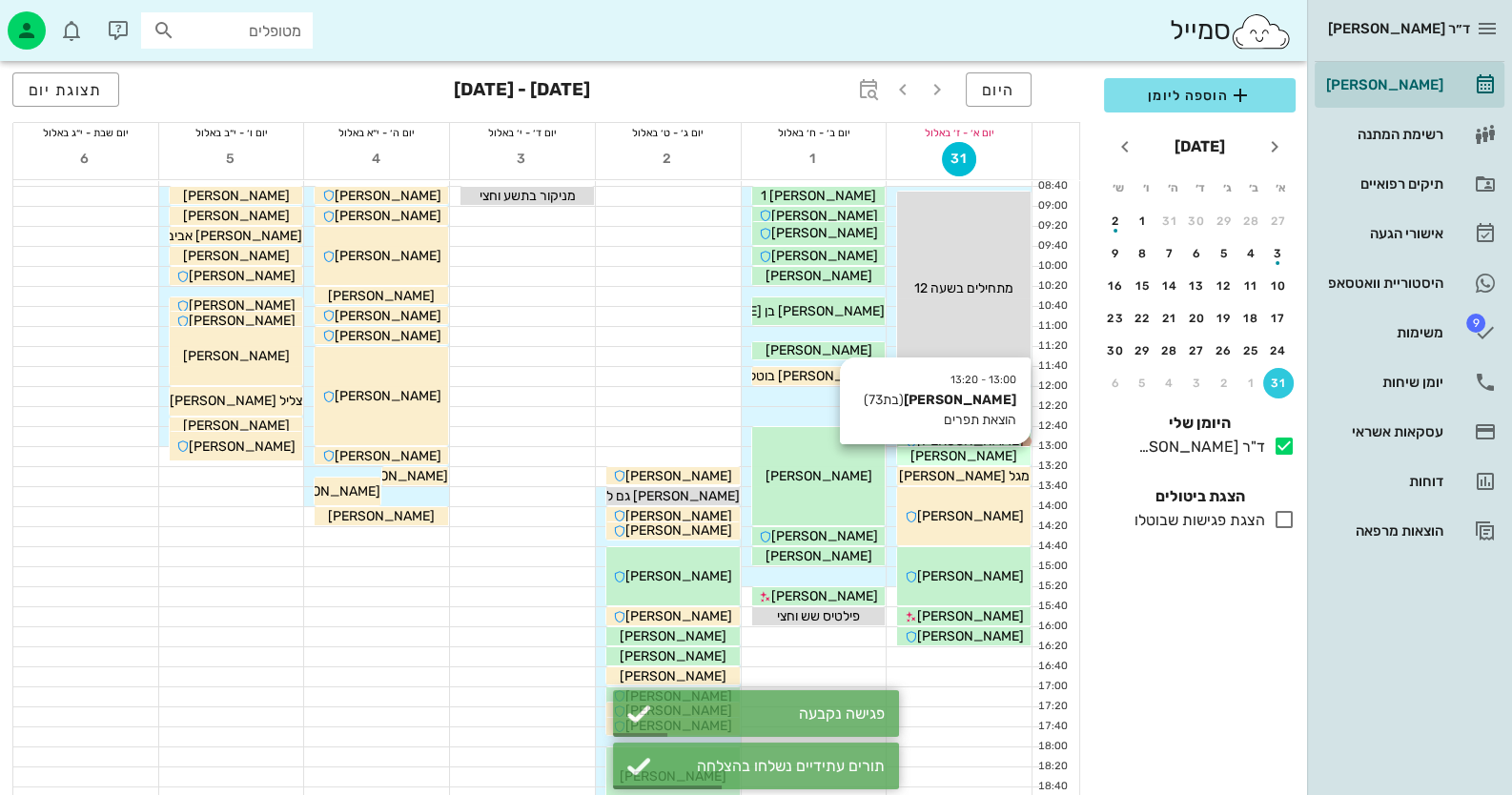
click at [1003, 457] on div "[PERSON_NAME]" at bounding box center [963, 456] width 133 height 20
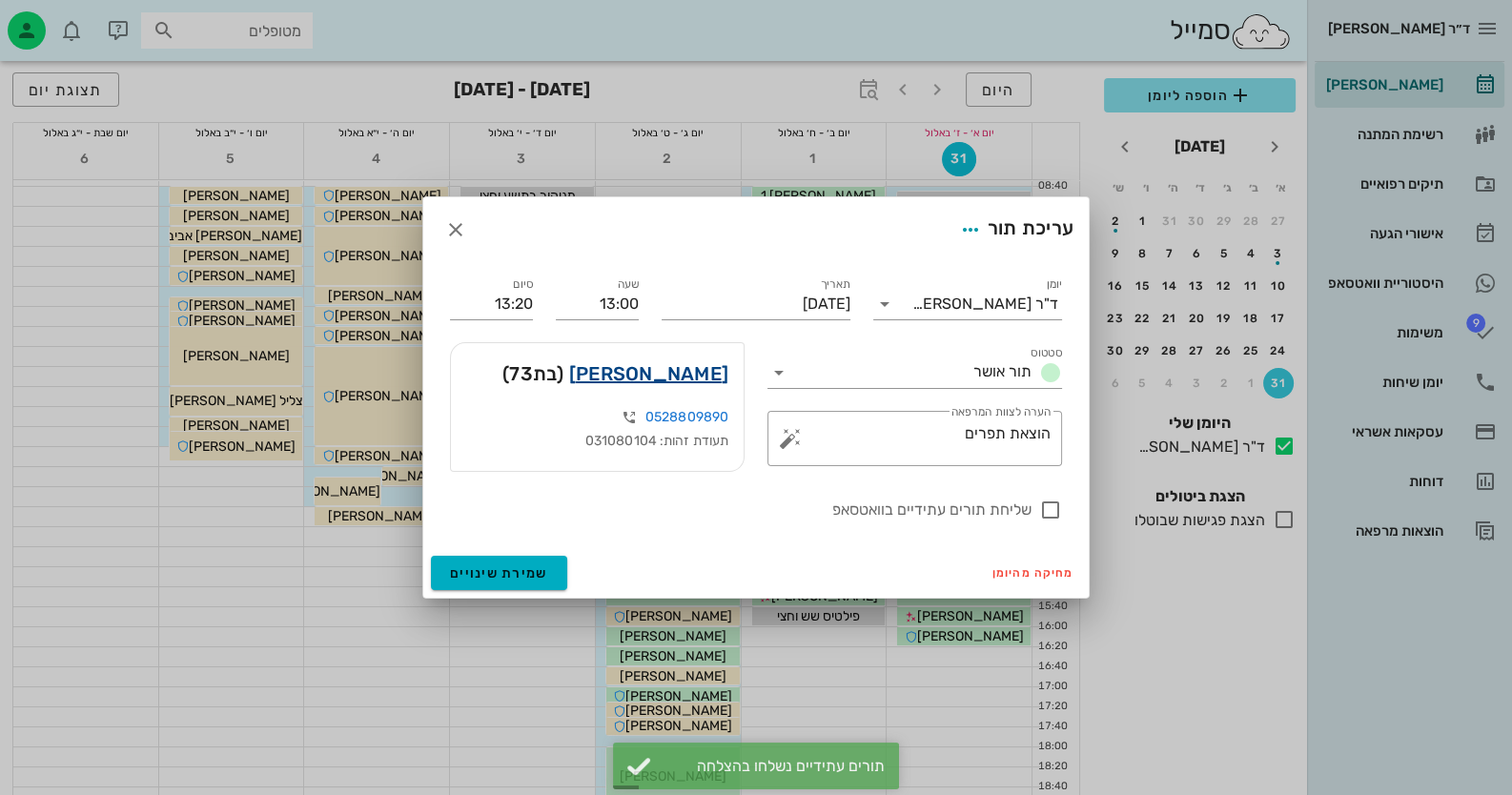
click at [687, 375] on link "ליאת גורן" at bounding box center [649, 373] width 160 height 31
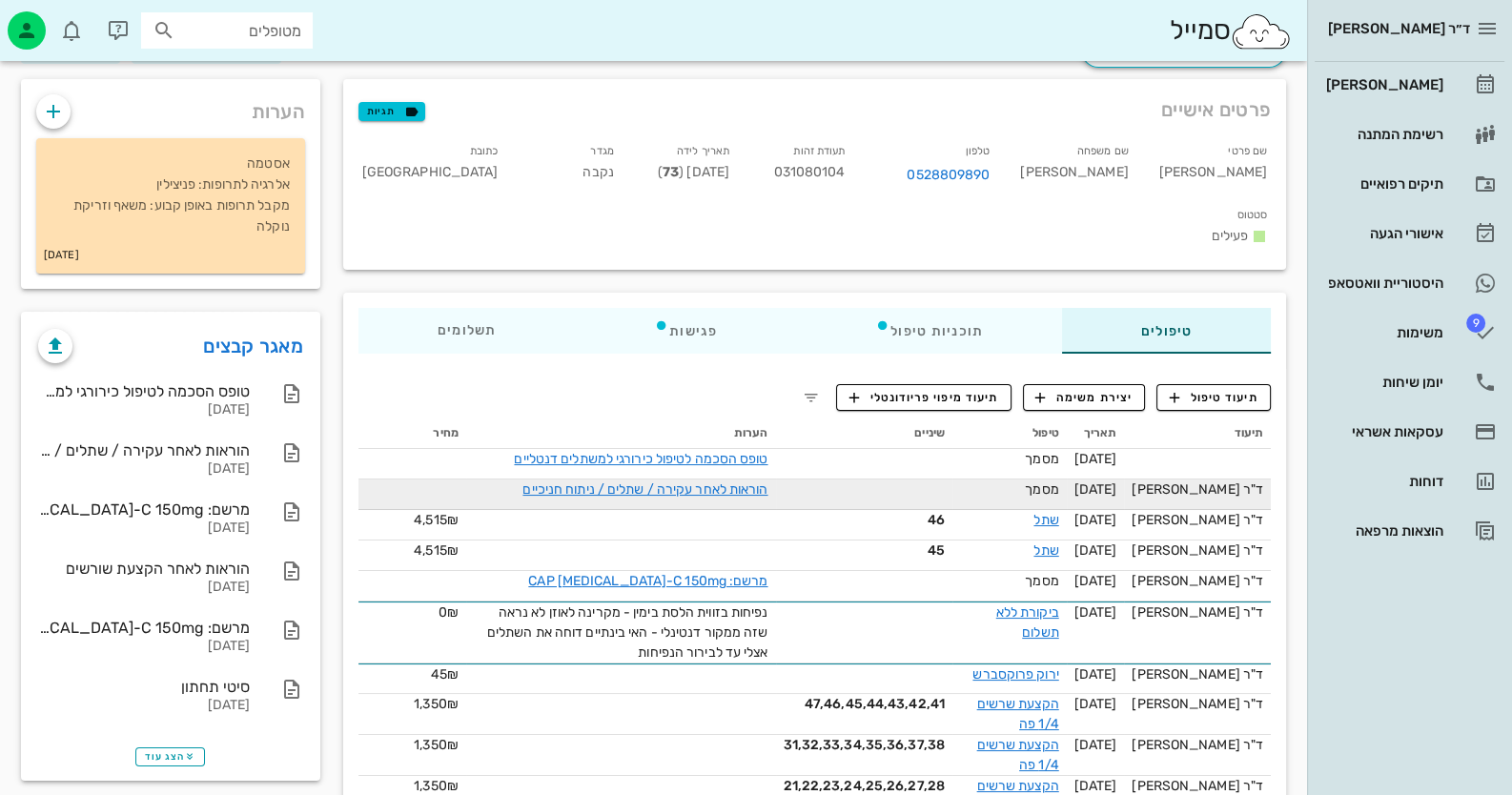
scroll to position [95, 0]
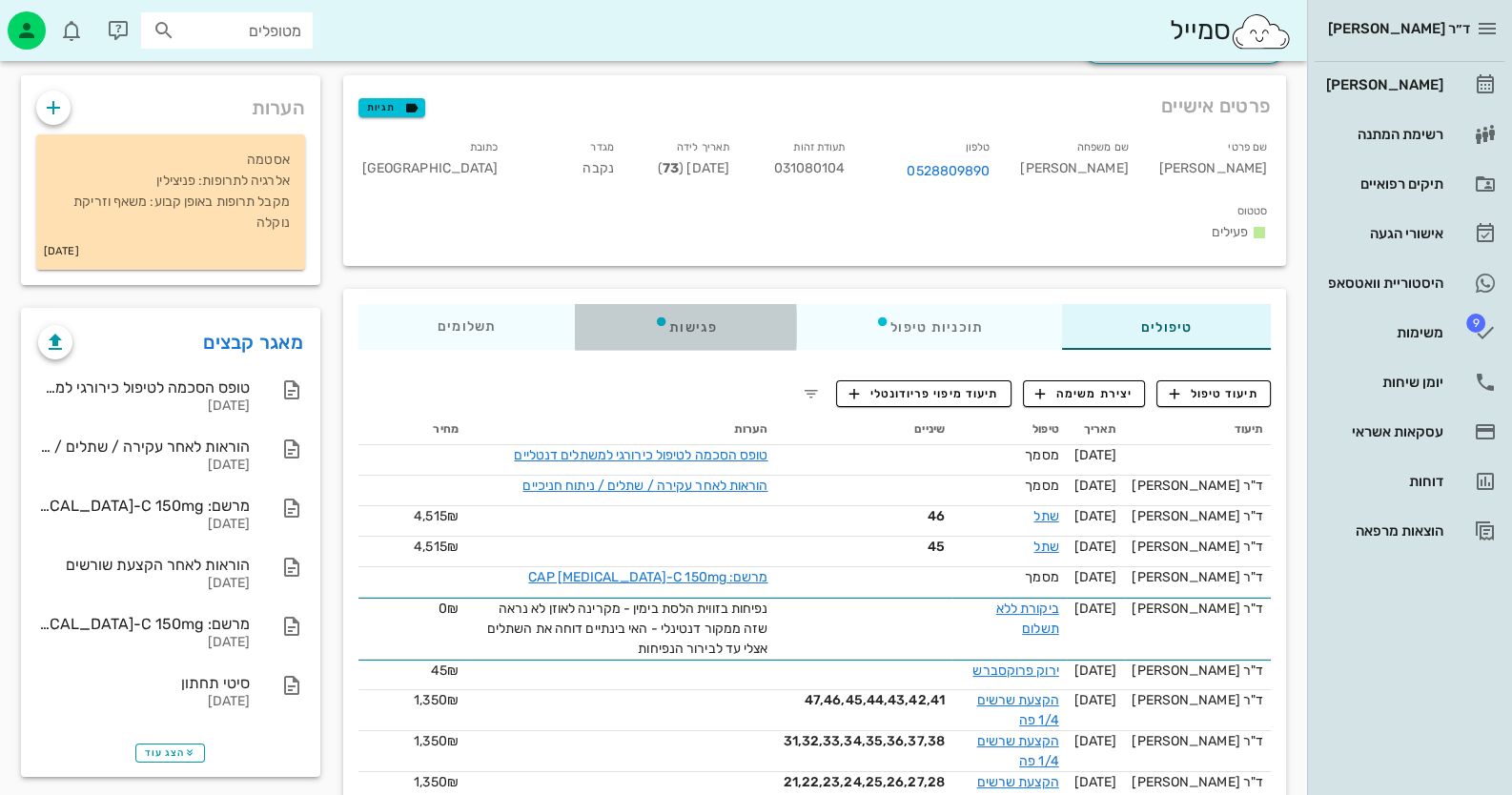
click at [676, 304] on div "פגישות" at bounding box center [686, 327] width 222 height 45
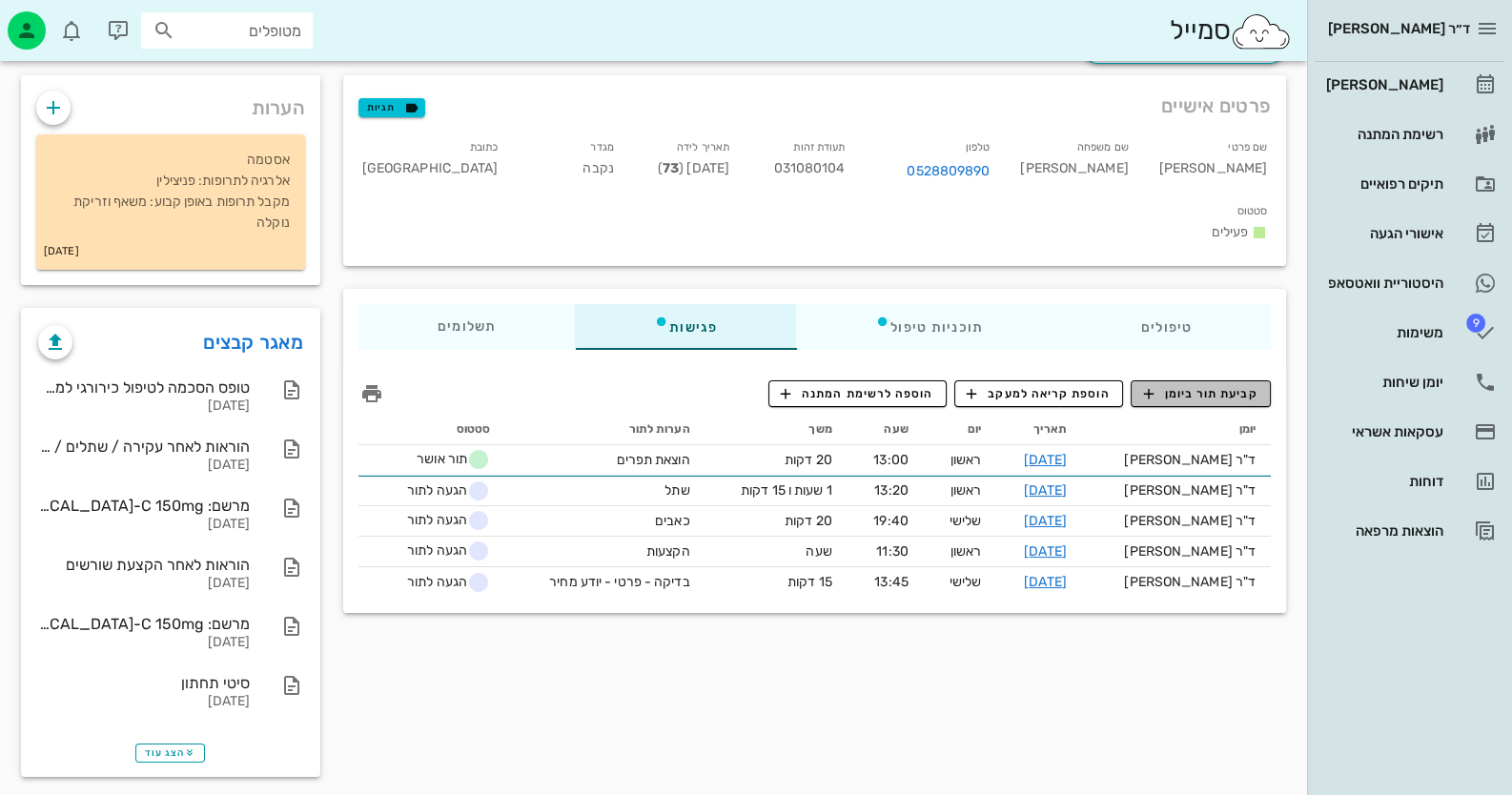
click at [1246, 385] on span "קביעת תור ביומן" at bounding box center [1200, 393] width 114 height 17
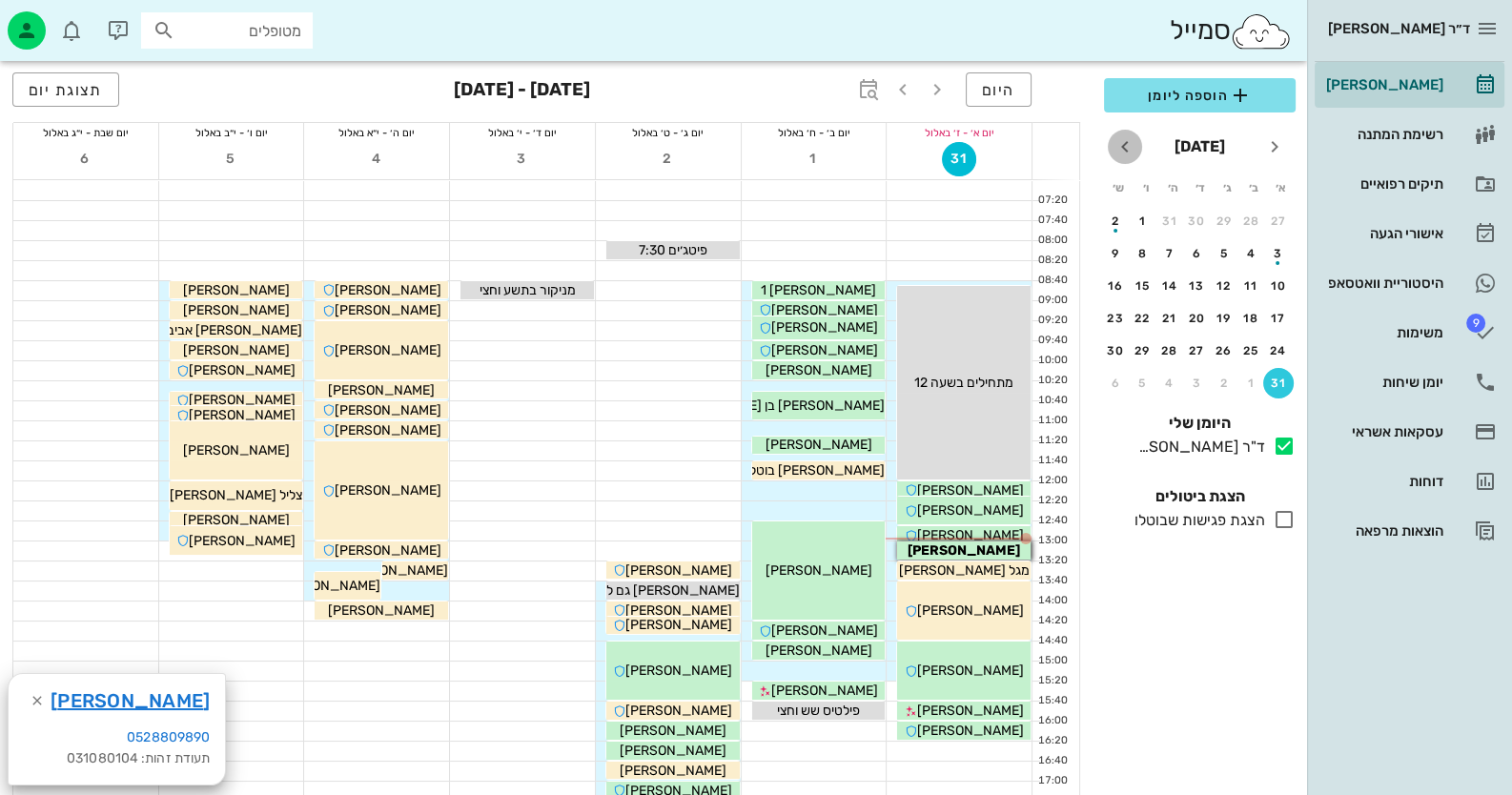
click at [1119, 142] on icon "חודש הבא" at bounding box center [1124, 146] width 23 height 23
click at [1177, 344] on div "30" at bounding box center [1169, 351] width 31 height 14
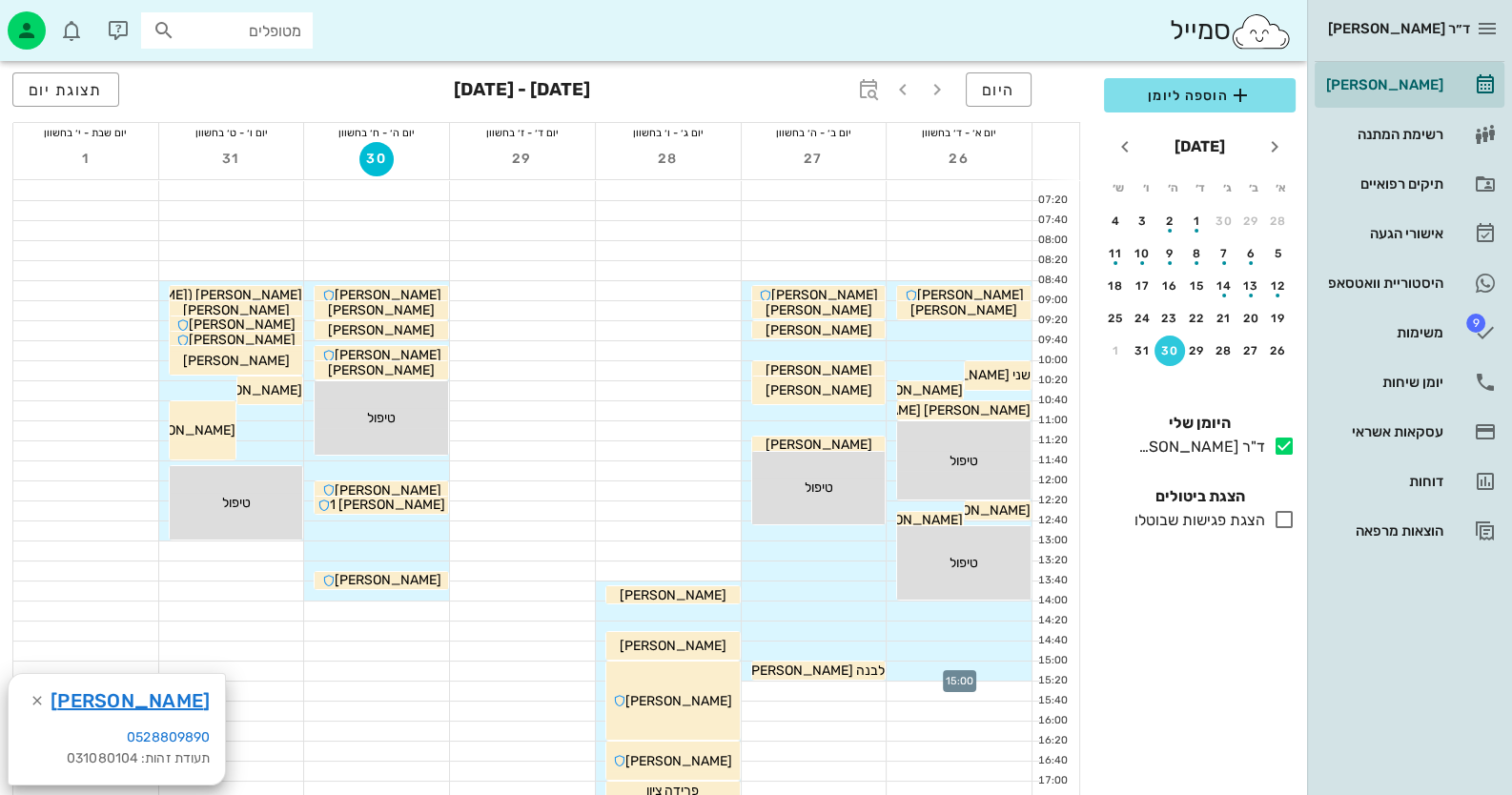
click at [981, 671] on div at bounding box center [958, 671] width 145 height 19
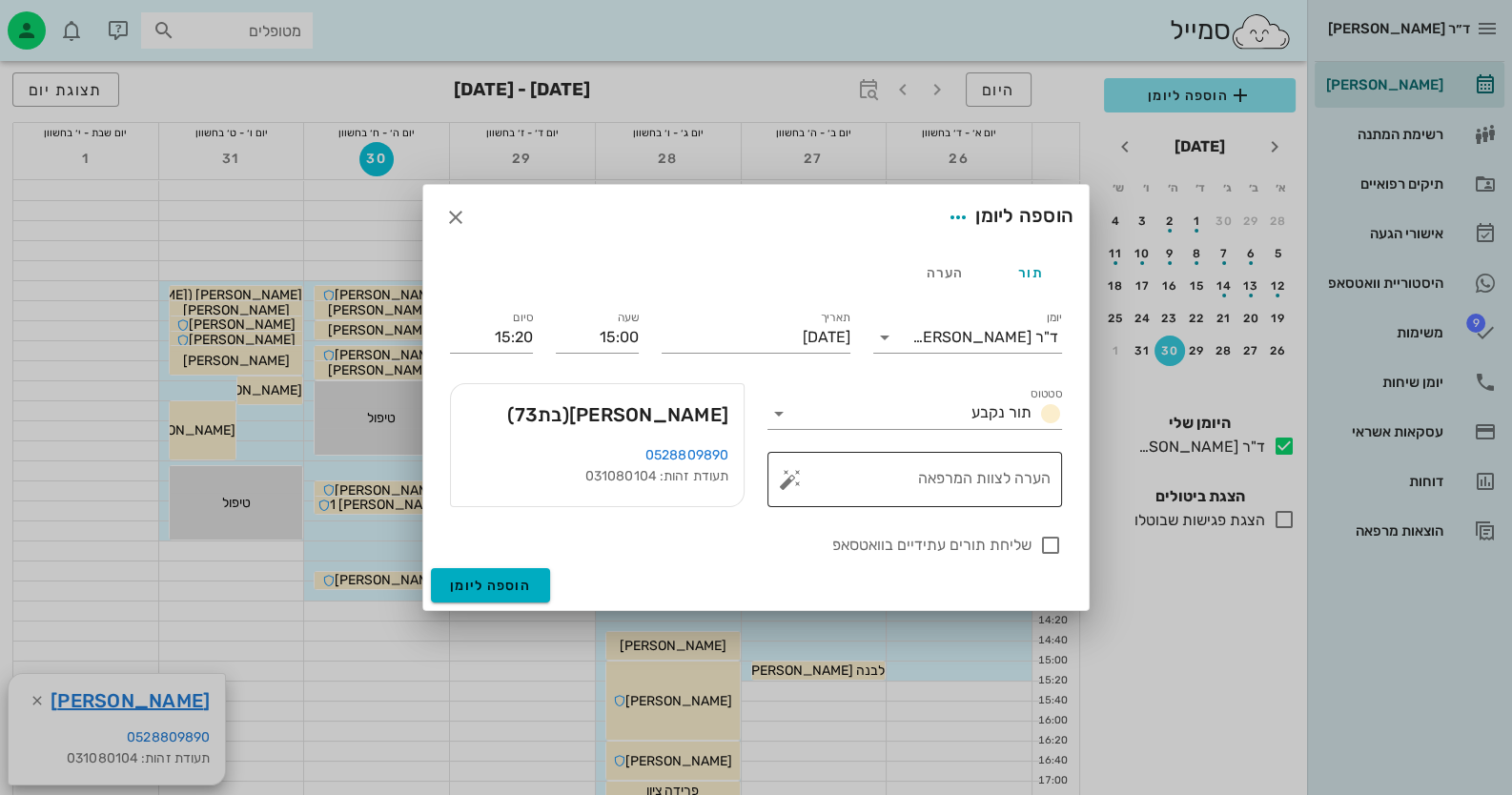
click at [792, 478] on button "button" at bounding box center [790, 479] width 23 height 23
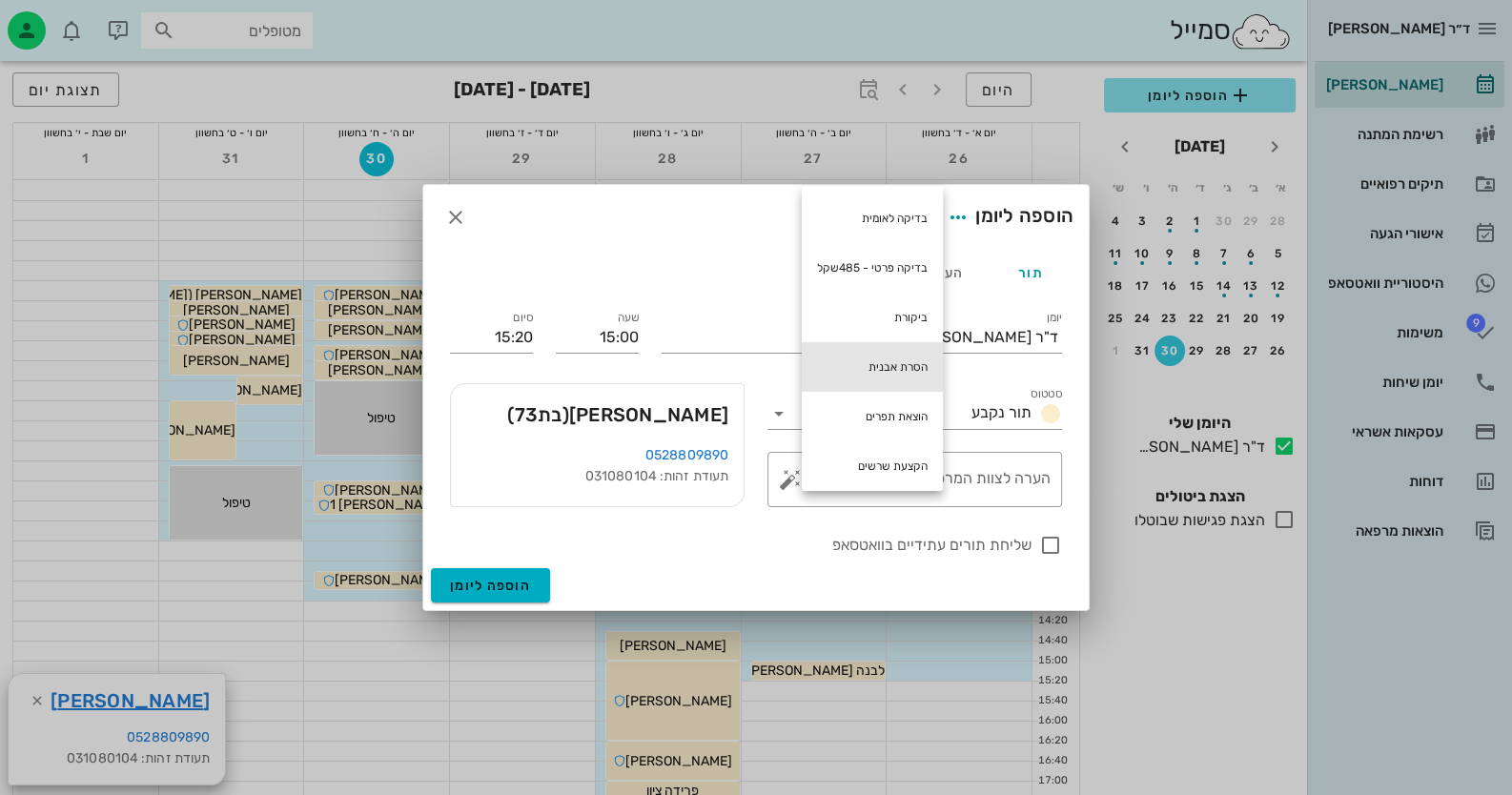
click at [901, 359] on div "הסרת אבנית" at bounding box center [872, 366] width 141 height 49
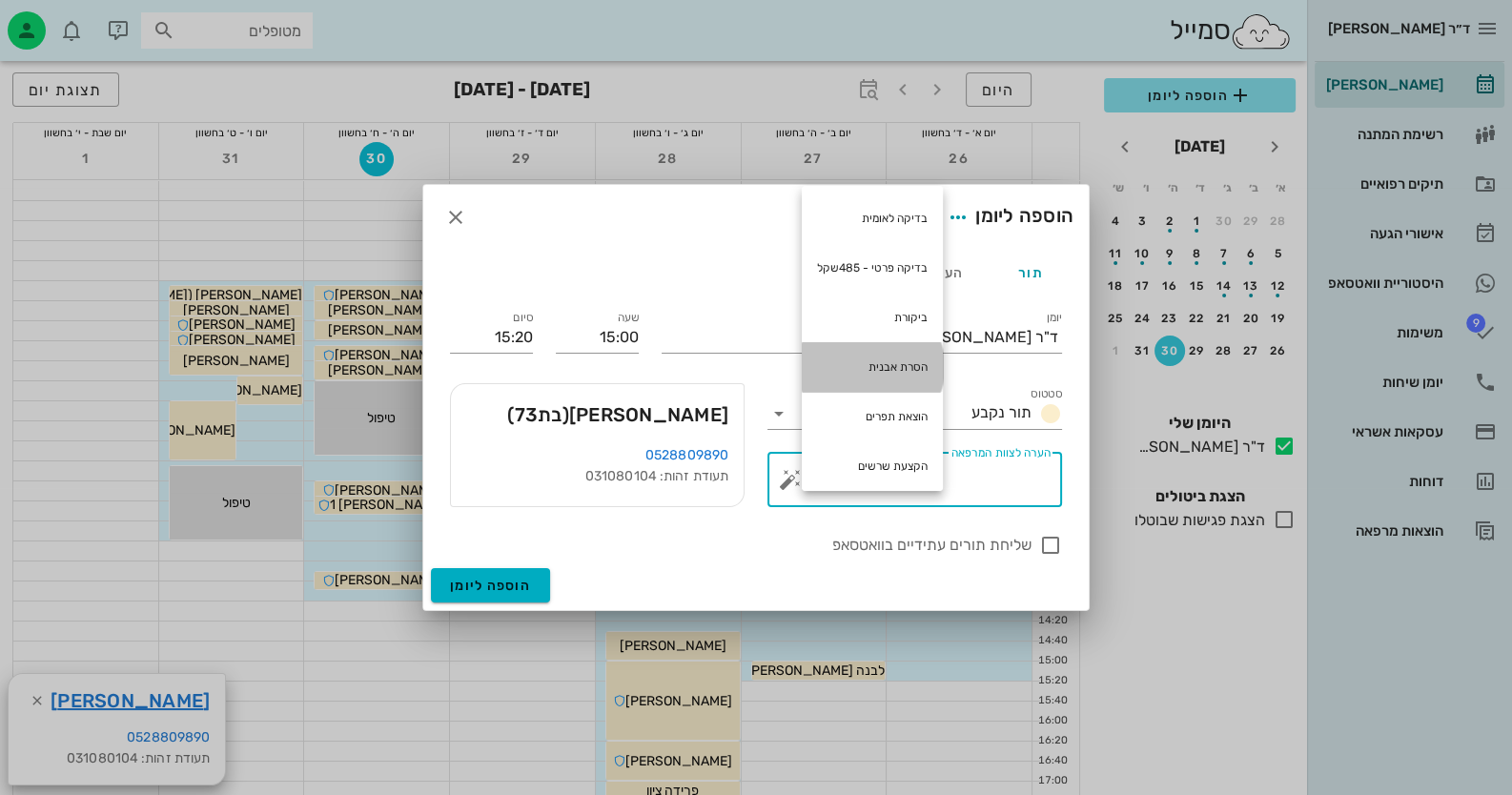
type textarea "הסרת אבנית"
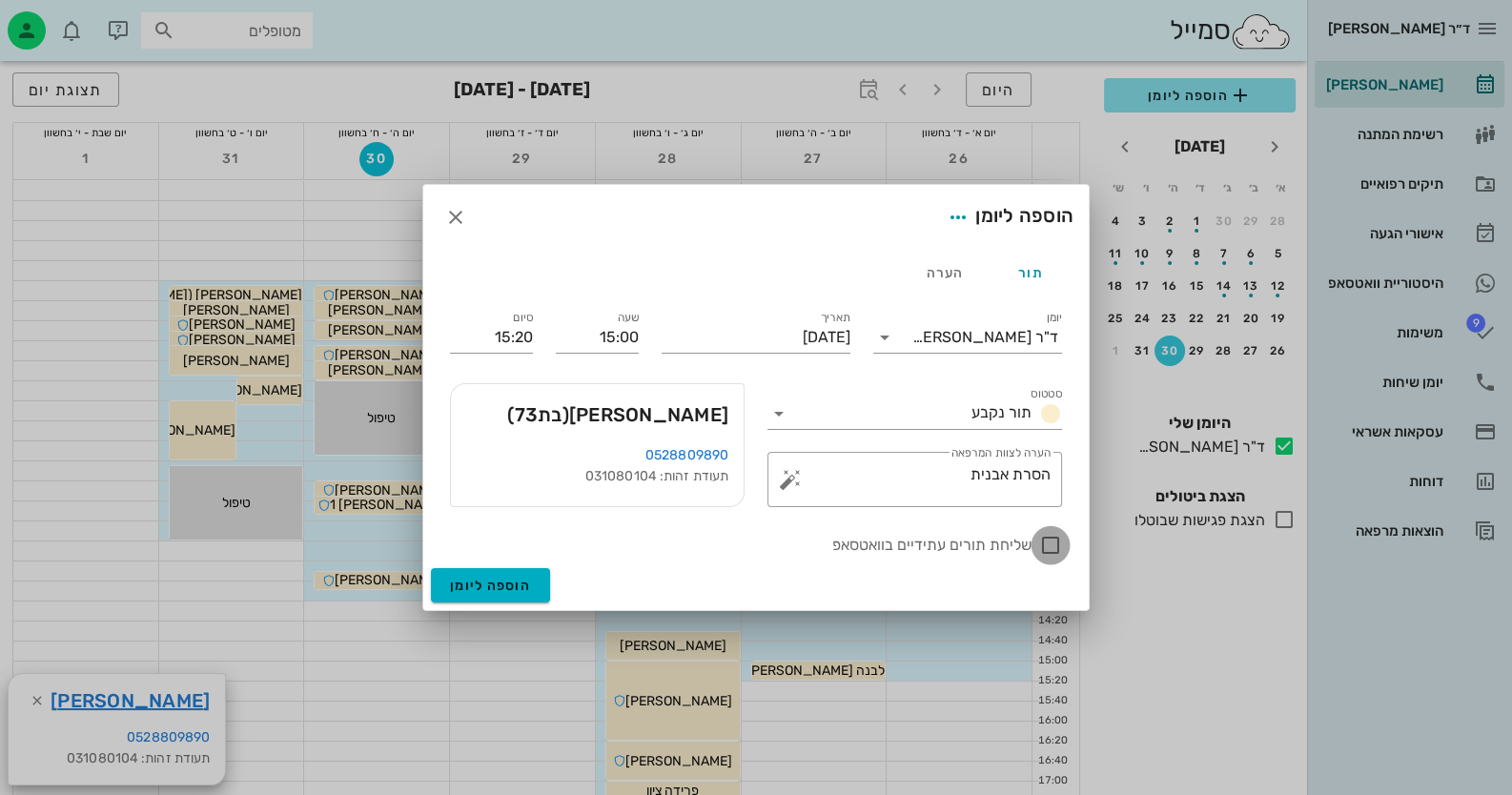
click at [1043, 541] on div at bounding box center [1050, 545] width 33 height 33
checkbox input "true"
click at [515, 585] on span "הוספה ליומן" at bounding box center [491, 585] width 81 height 16
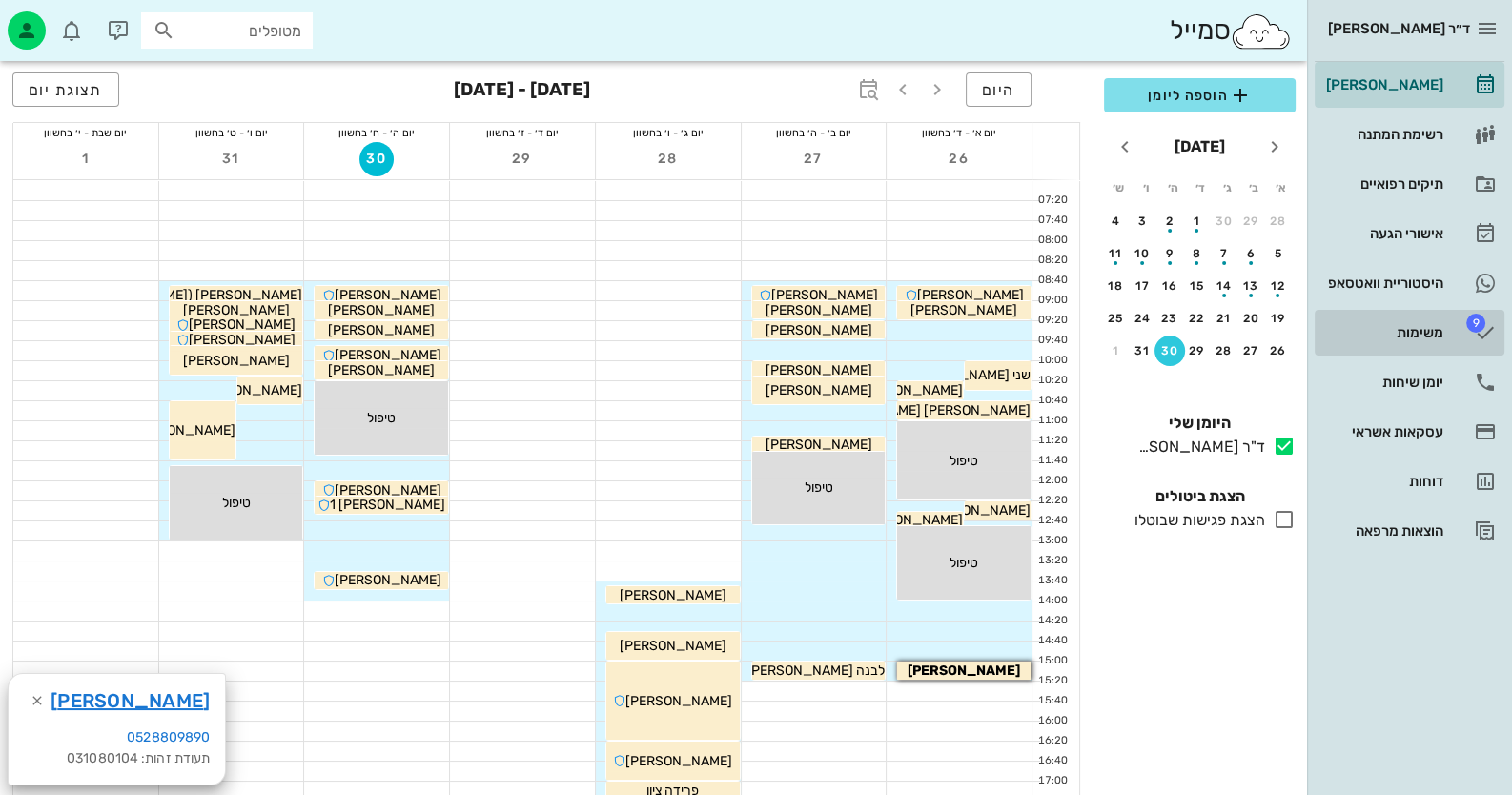
click at [1416, 345] on div "משימות" at bounding box center [1382, 332] width 121 height 31
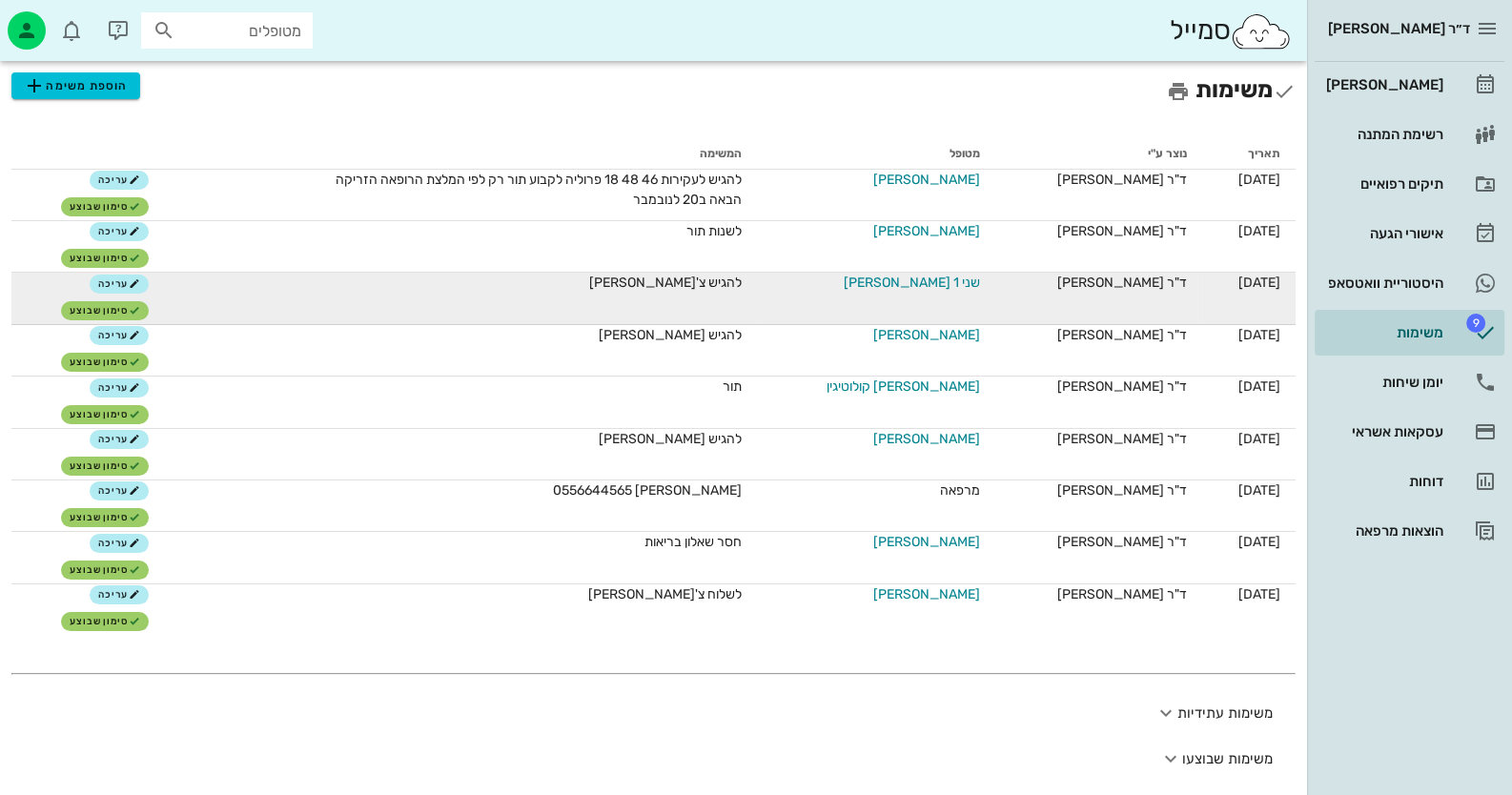
click at [960, 283] on span "שני 1 [PERSON_NAME]" at bounding box center [911, 283] width 136 height 20
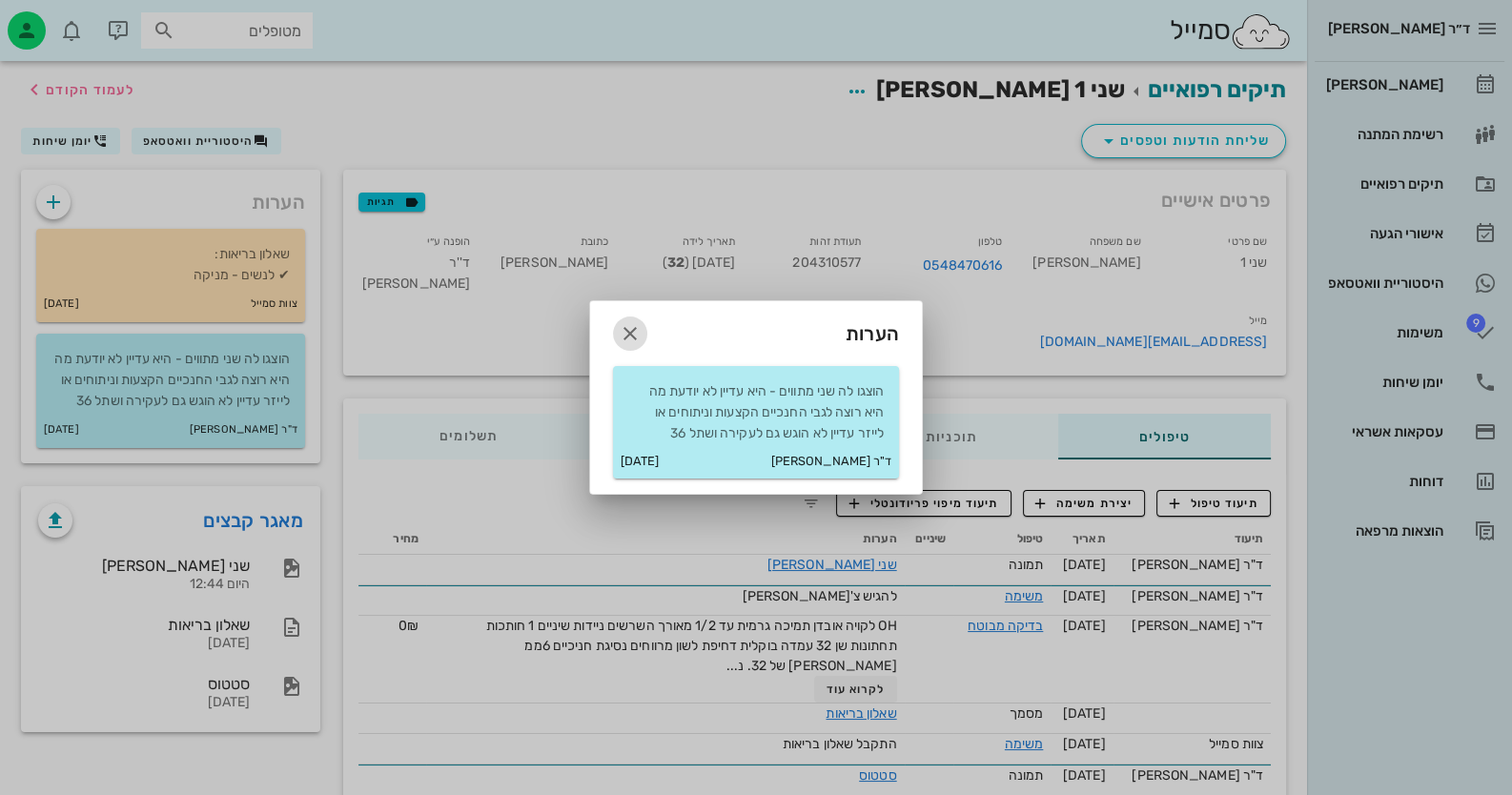
click at [633, 323] on icon "button" at bounding box center [629, 333] width 23 height 23
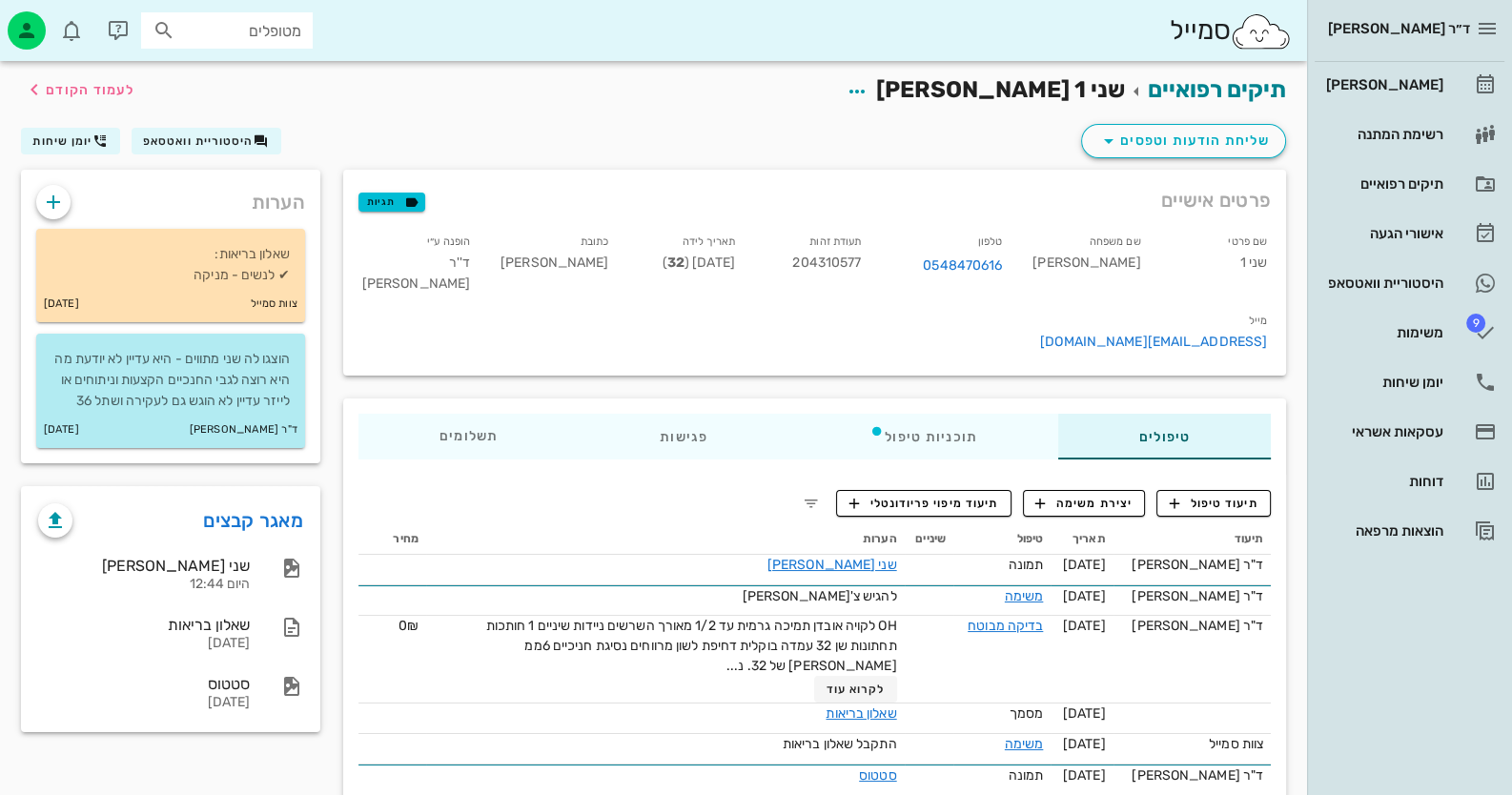
click at [861, 266] on span "204310577" at bounding box center [826, 262] width 69 height 16
copy span "204310577"
click at [1471, 320] on span "9" at bounding box center [1475, 322] width 19 height 19
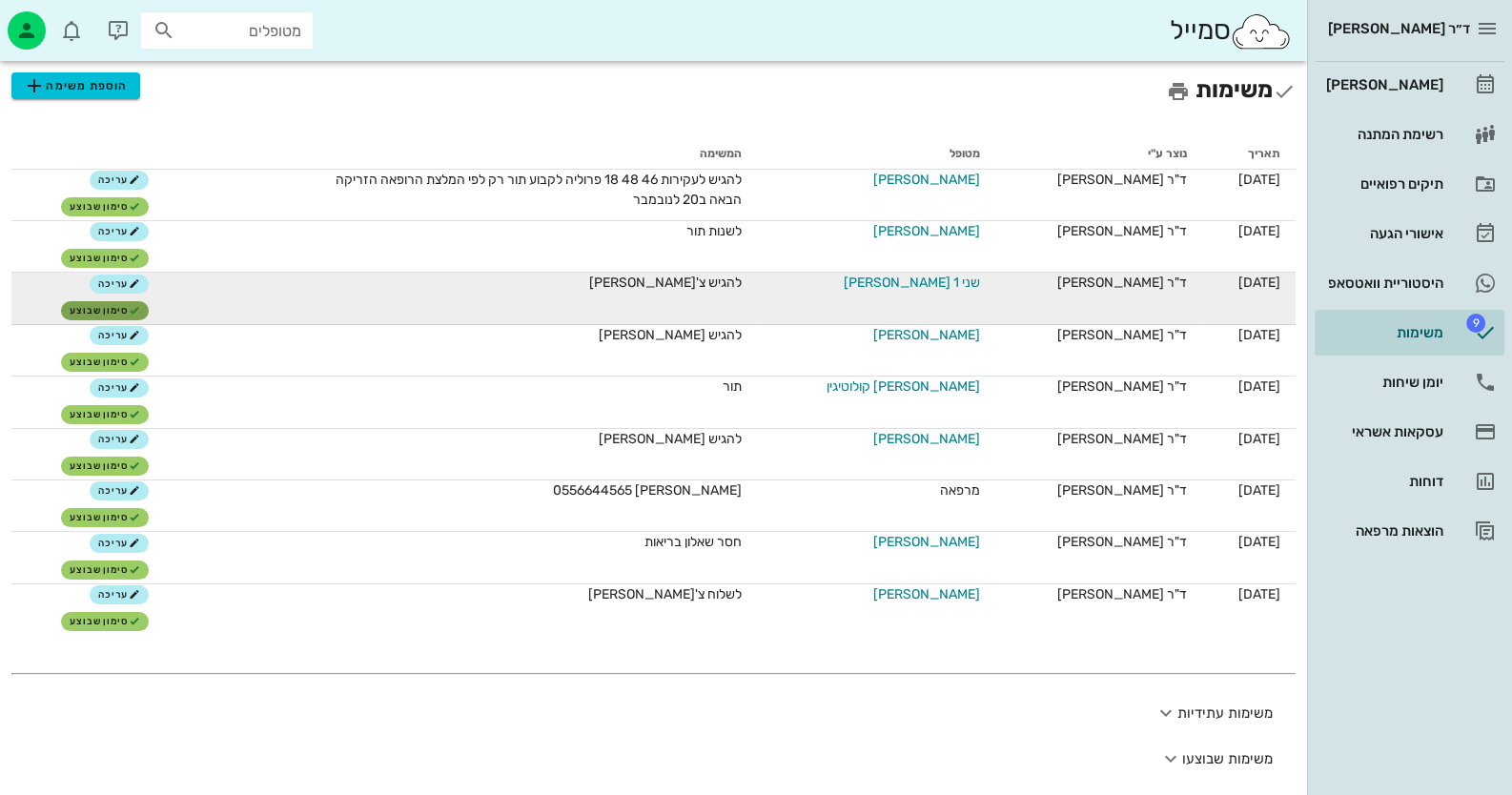
click at [97, 310] on span "סימון שבוצע" at bounding box center [105, 311] width 71 height 12
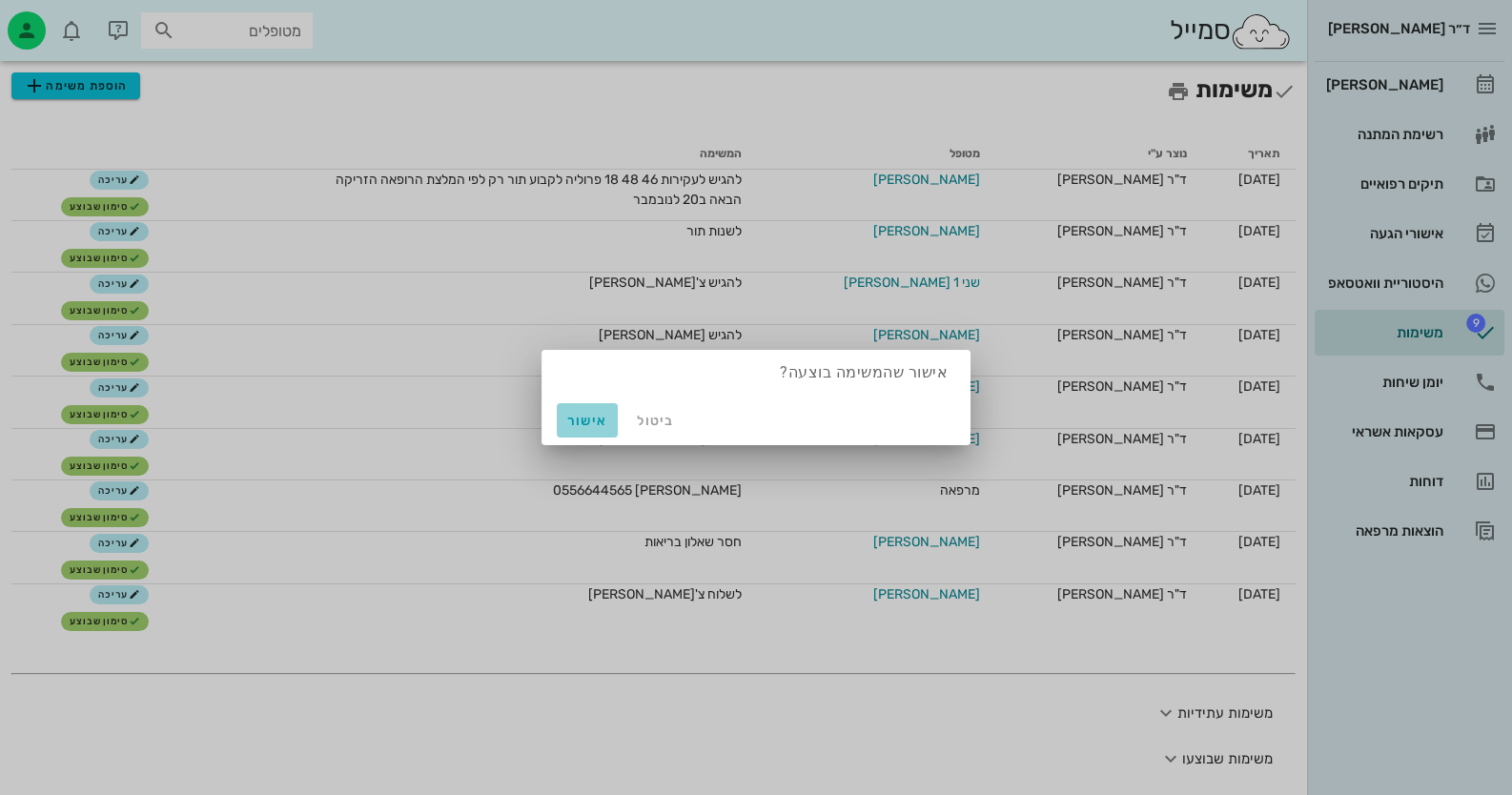
click at [582, 420] on span "אישור" at bounding box center [587, 421] width 45 height 16
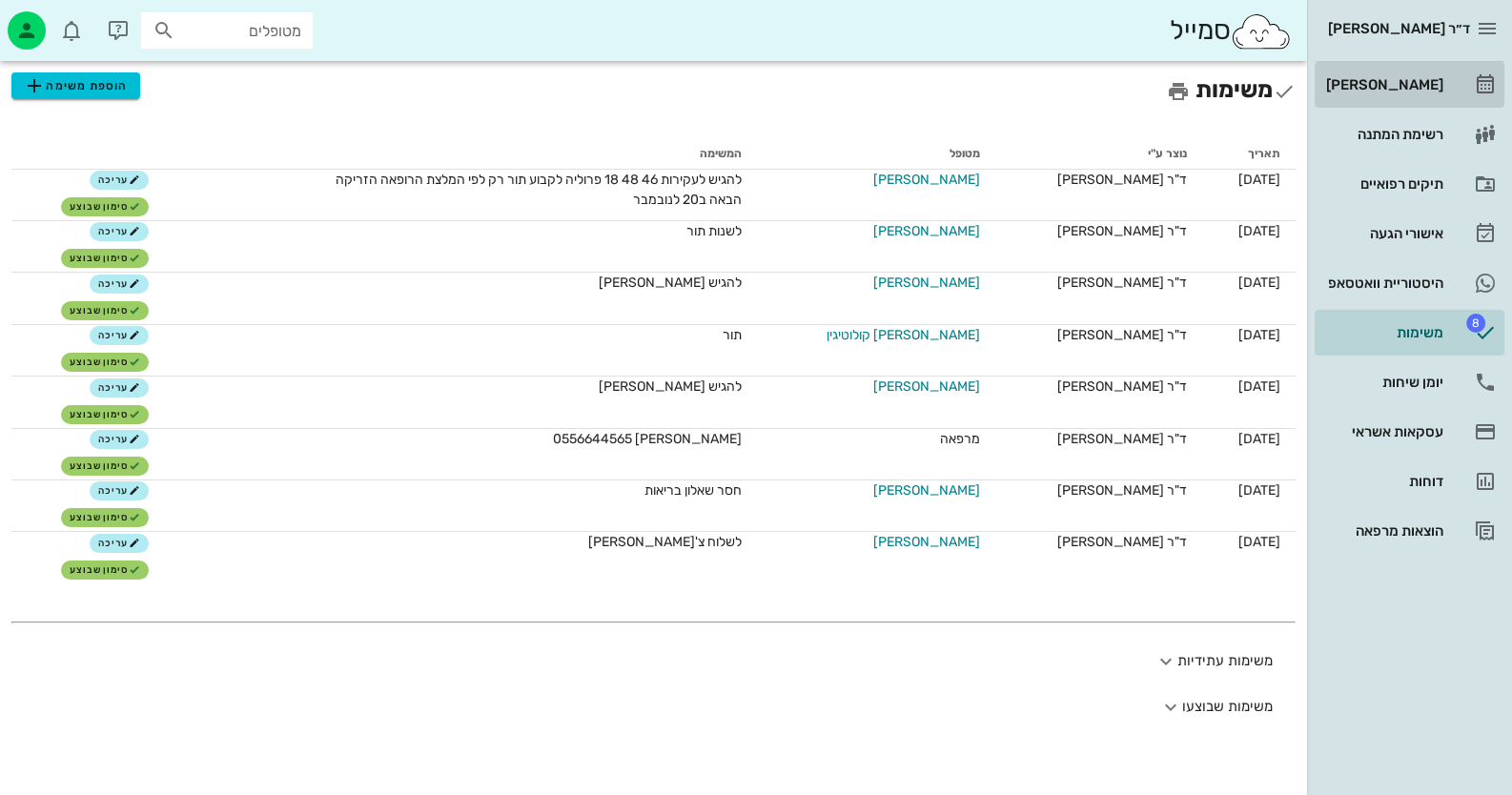
click at [1430, 99] on link "[PERSON_NAME]" at bounding box center [1410, 85] width 190 height 45
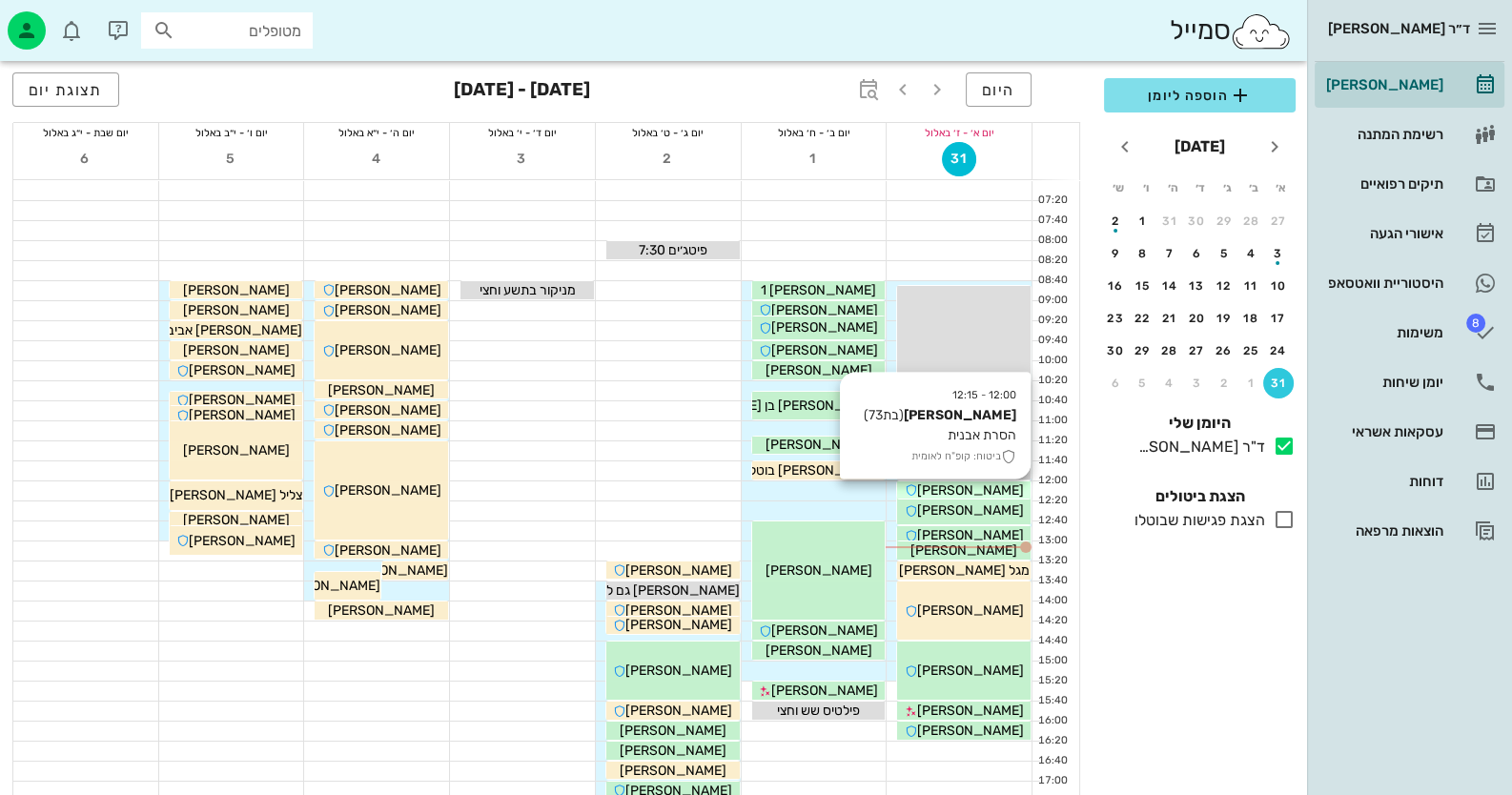
click at [963, 490] on span "[PERSON_NAME]" at bounding box center [970, 491] width 106 height 16
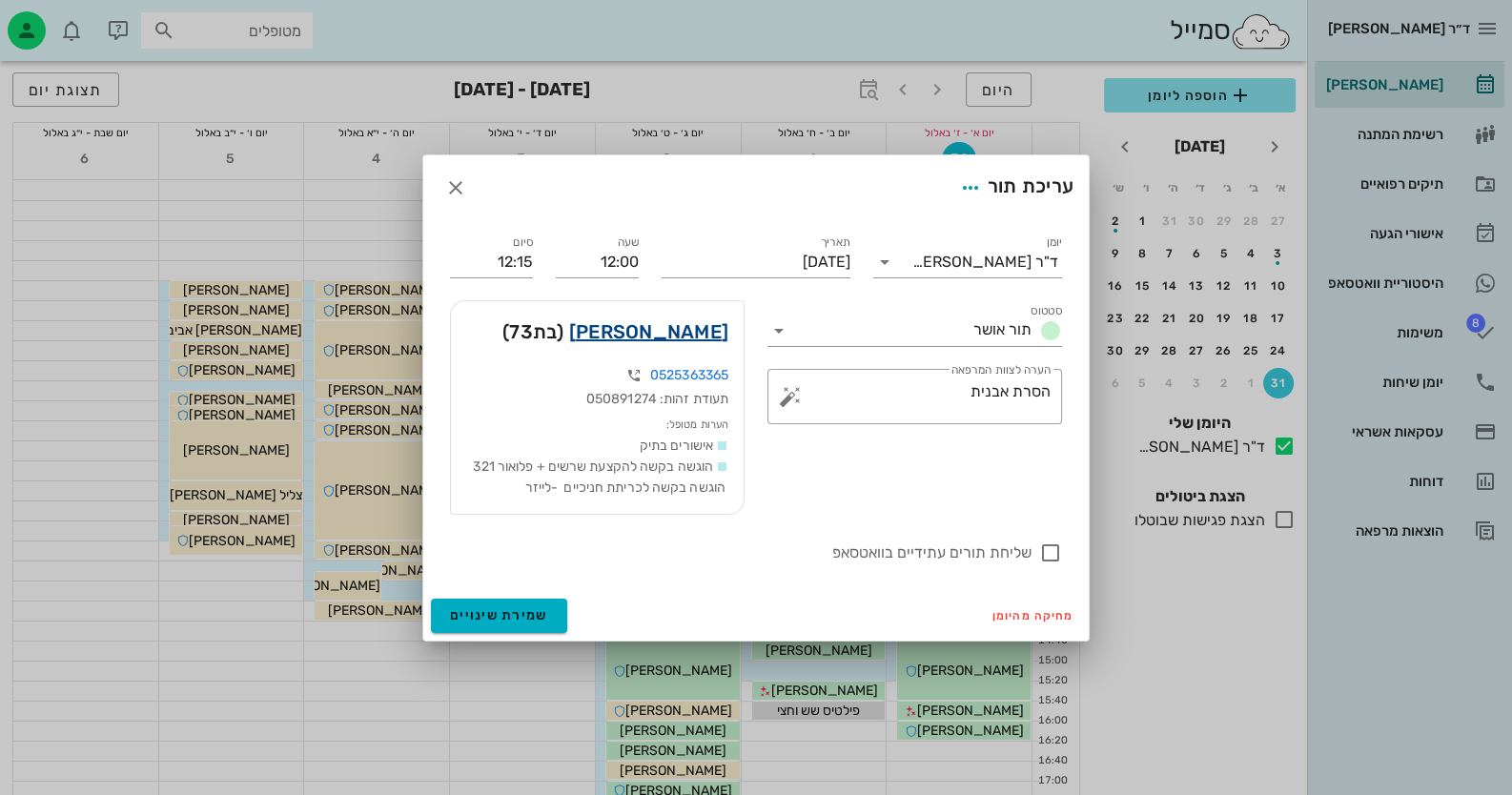
click at [692, 323] on link "יעל ששתיאל" at bounding box center [649, 331] width 160 height 31
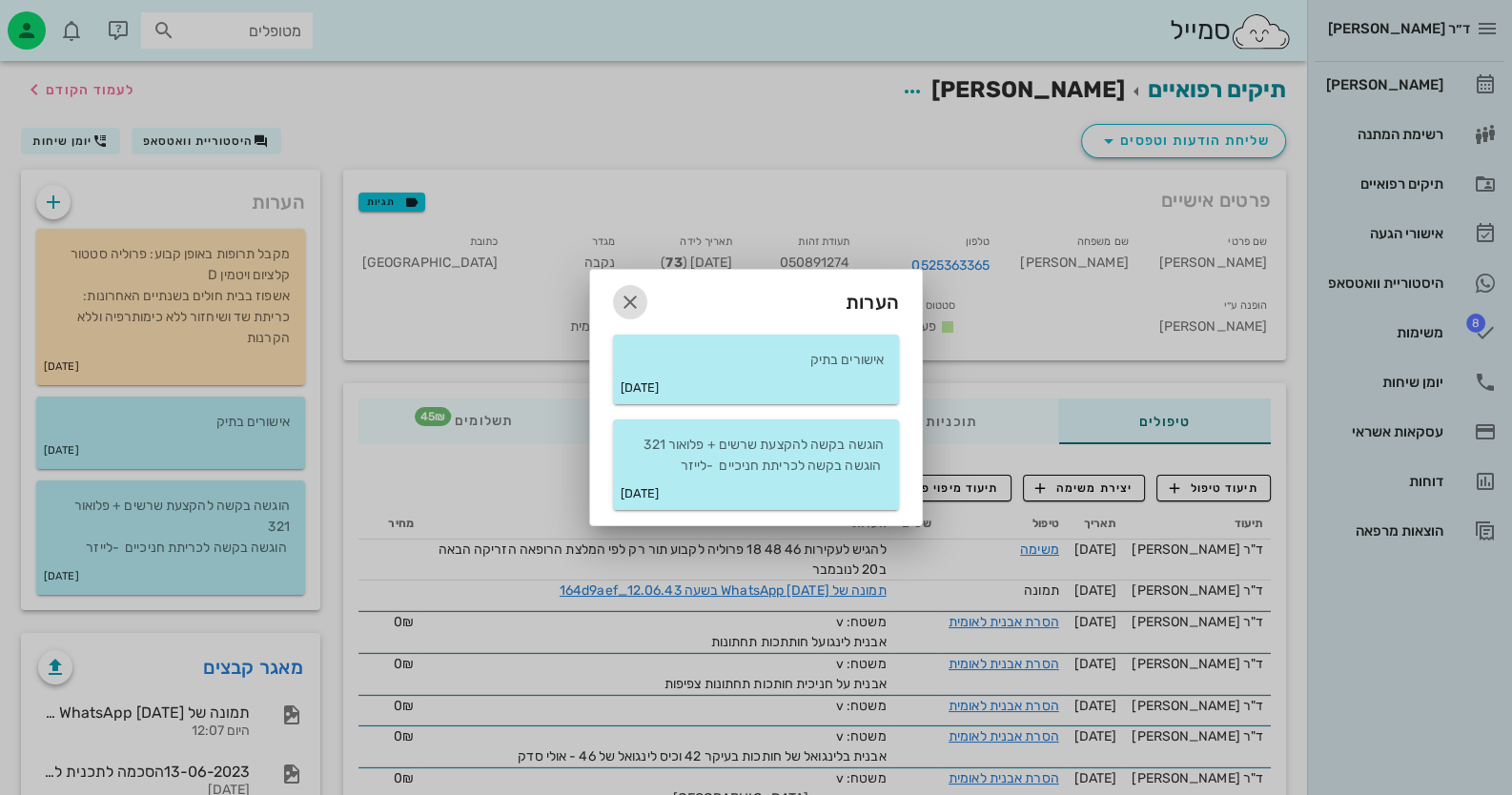
click at [643, 293] on span "button" at bounding box center [629, 301] width 34 height 23
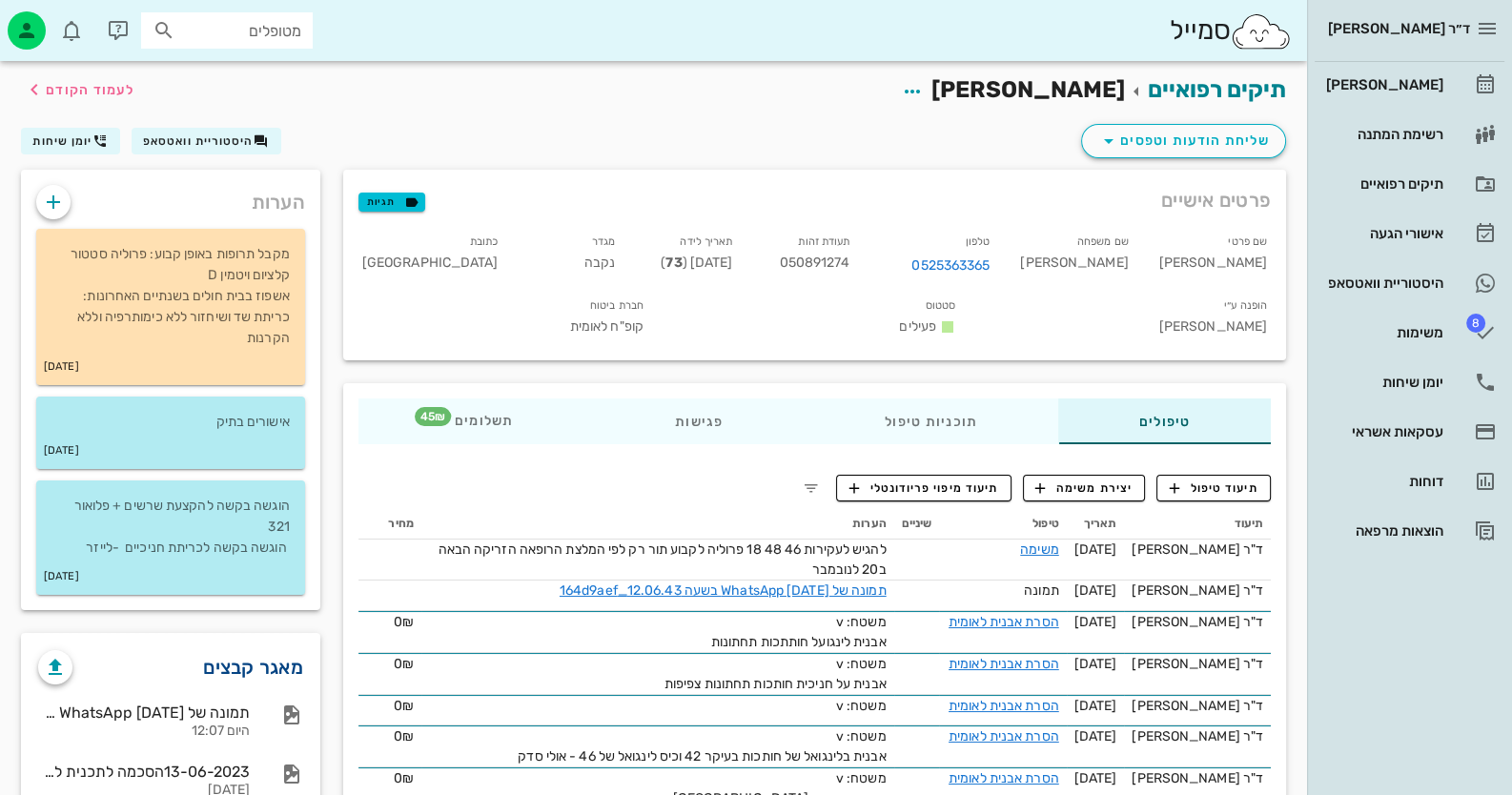
click at [256, 656] on link "מאגר קבצים" at bounding box center [253, 667] width 100 height 31
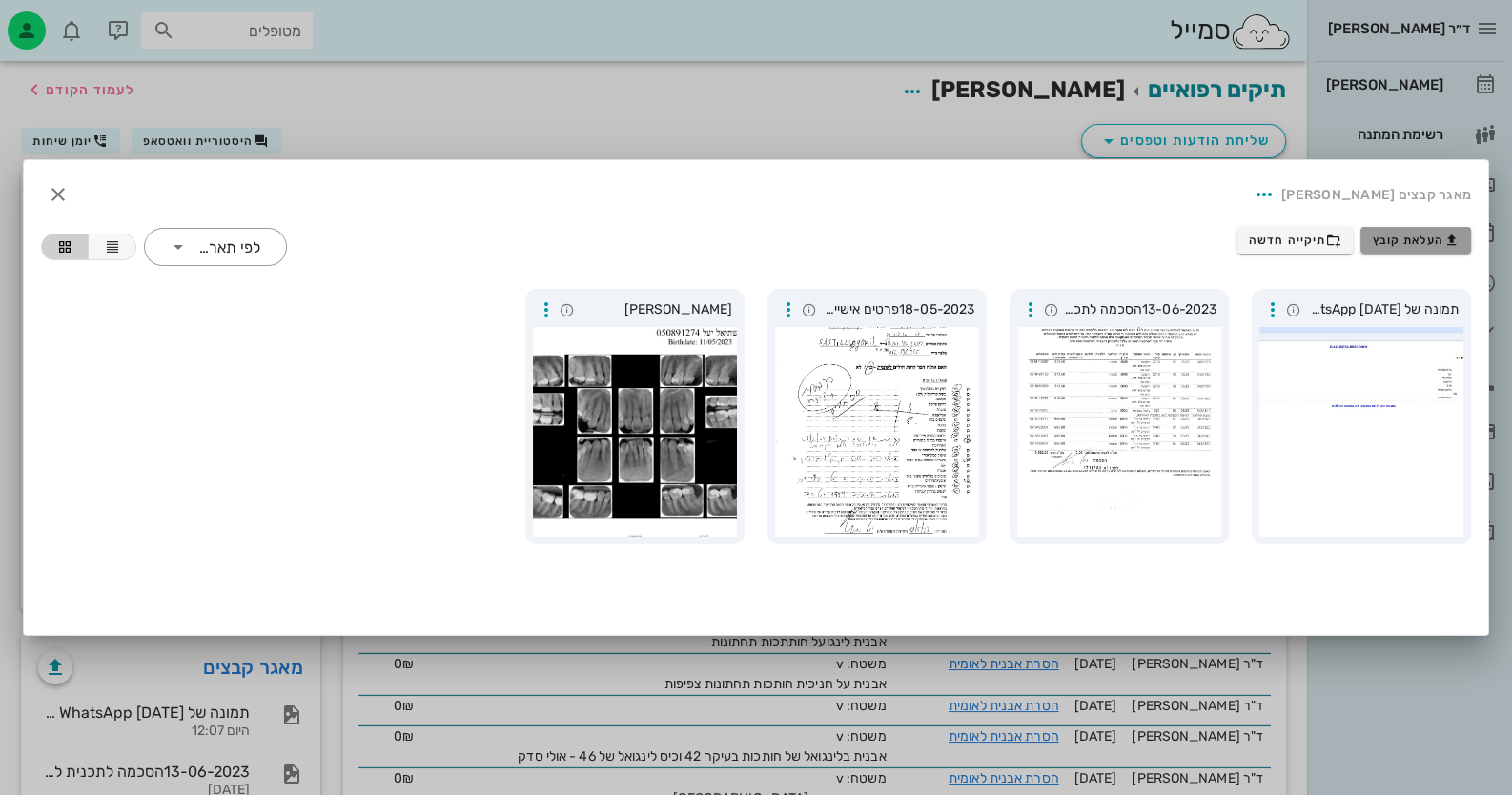
click at [1412, 244] on span "העלאת קובץ" at bounding box center [1416, 239] width 87 height 15
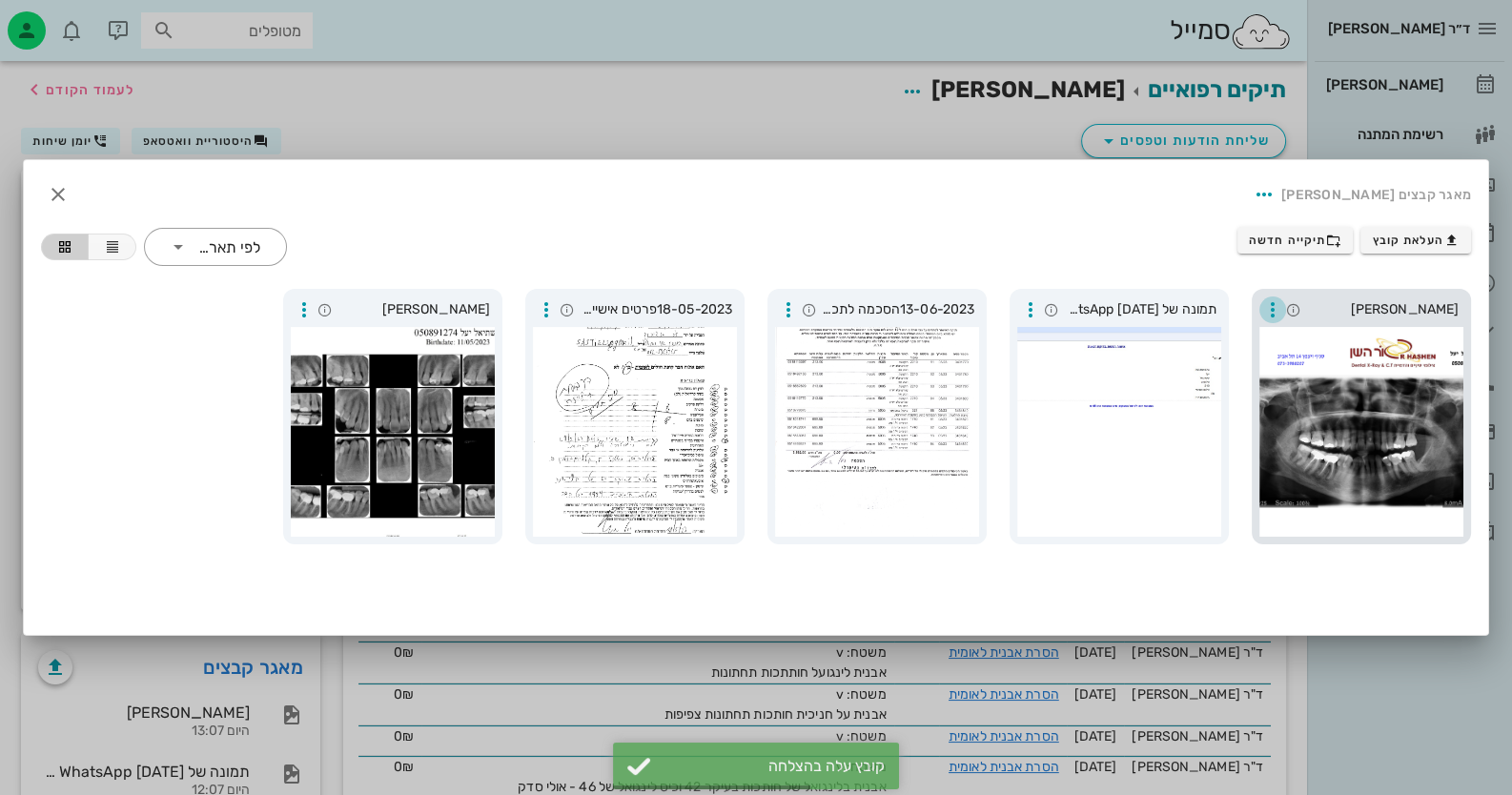
click at [1268, 304] on icon "button" at bounding box center [1272, 309] width 23 height 23
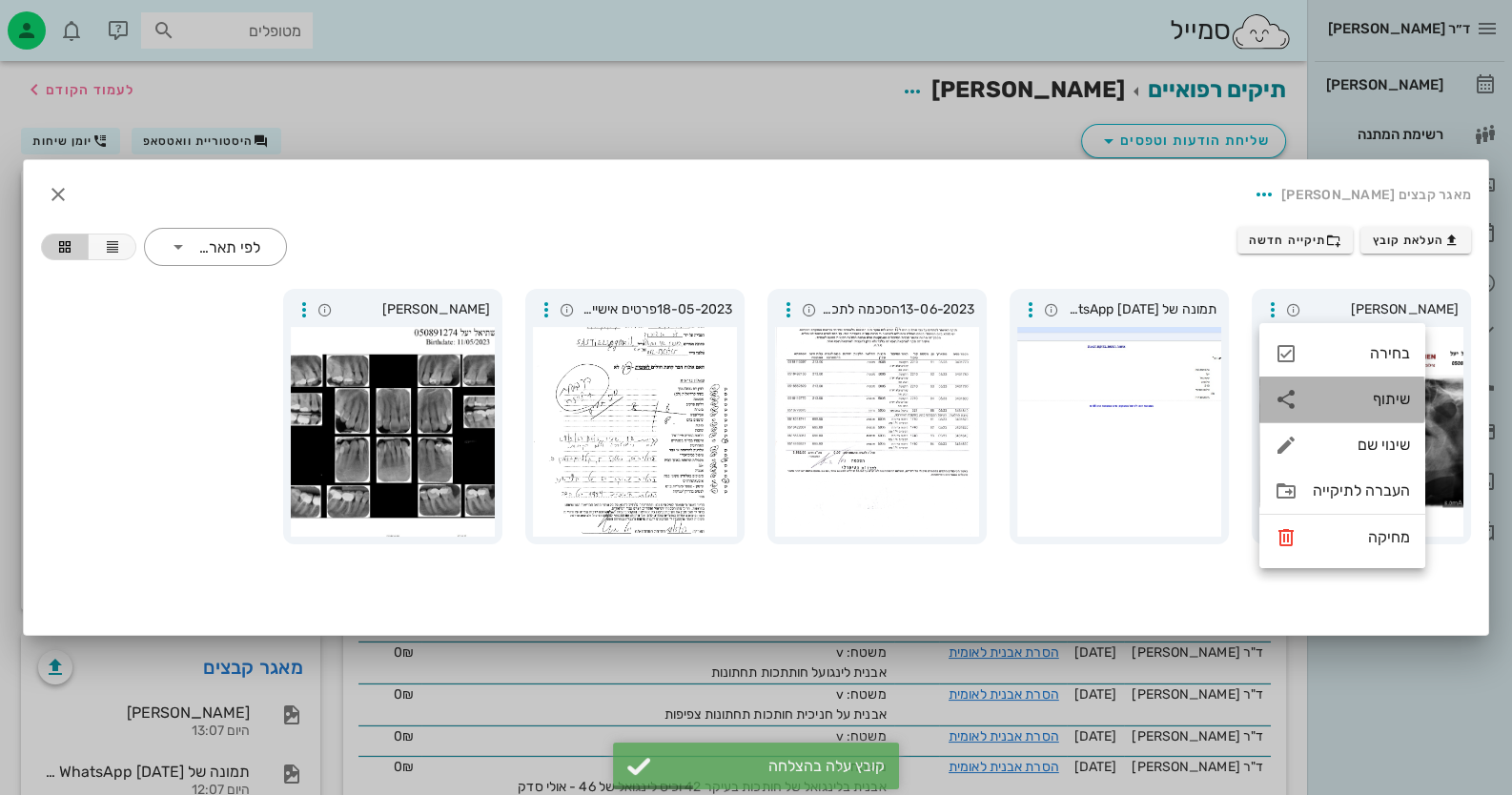
click at [1362, 392] on div "שיתוף" at bounding box center [1361, 399] width 98 height 18
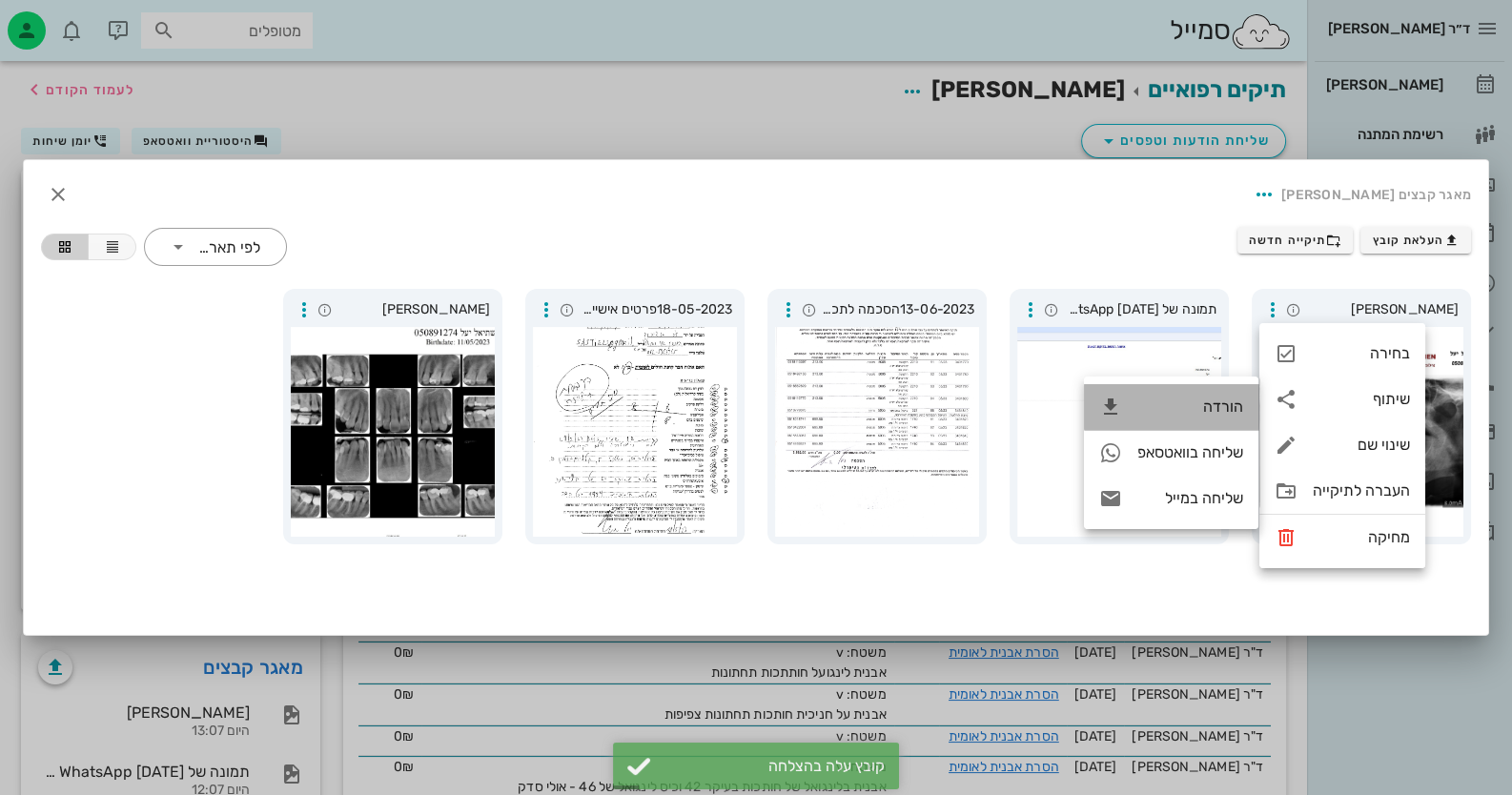
click at [1226, 395] on div "הורדה" at bounding box center [1170, 407] width 174 height 45
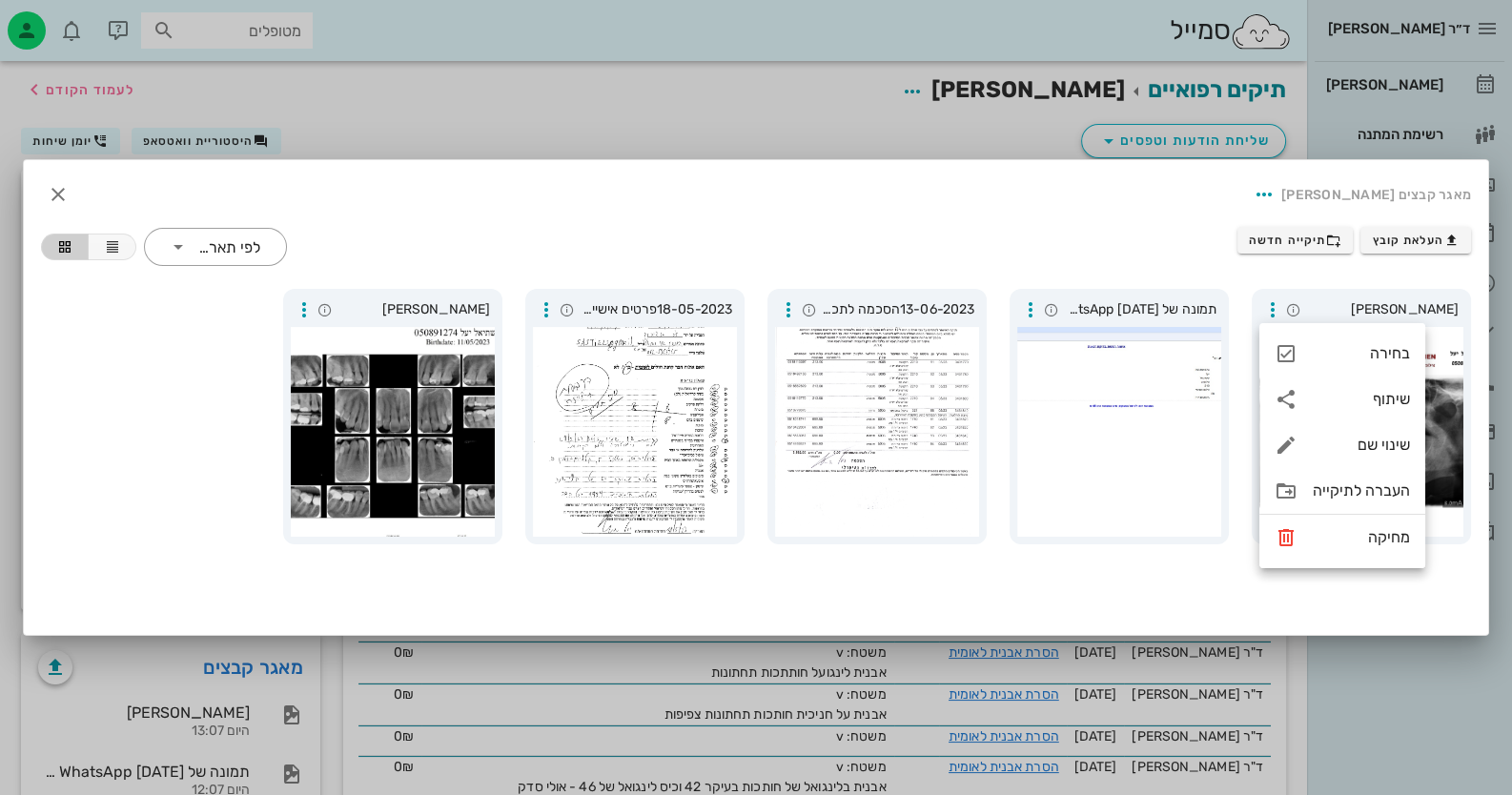
click at [1413, 713] on div at bounding box center [756, 397] width 1512 height 795
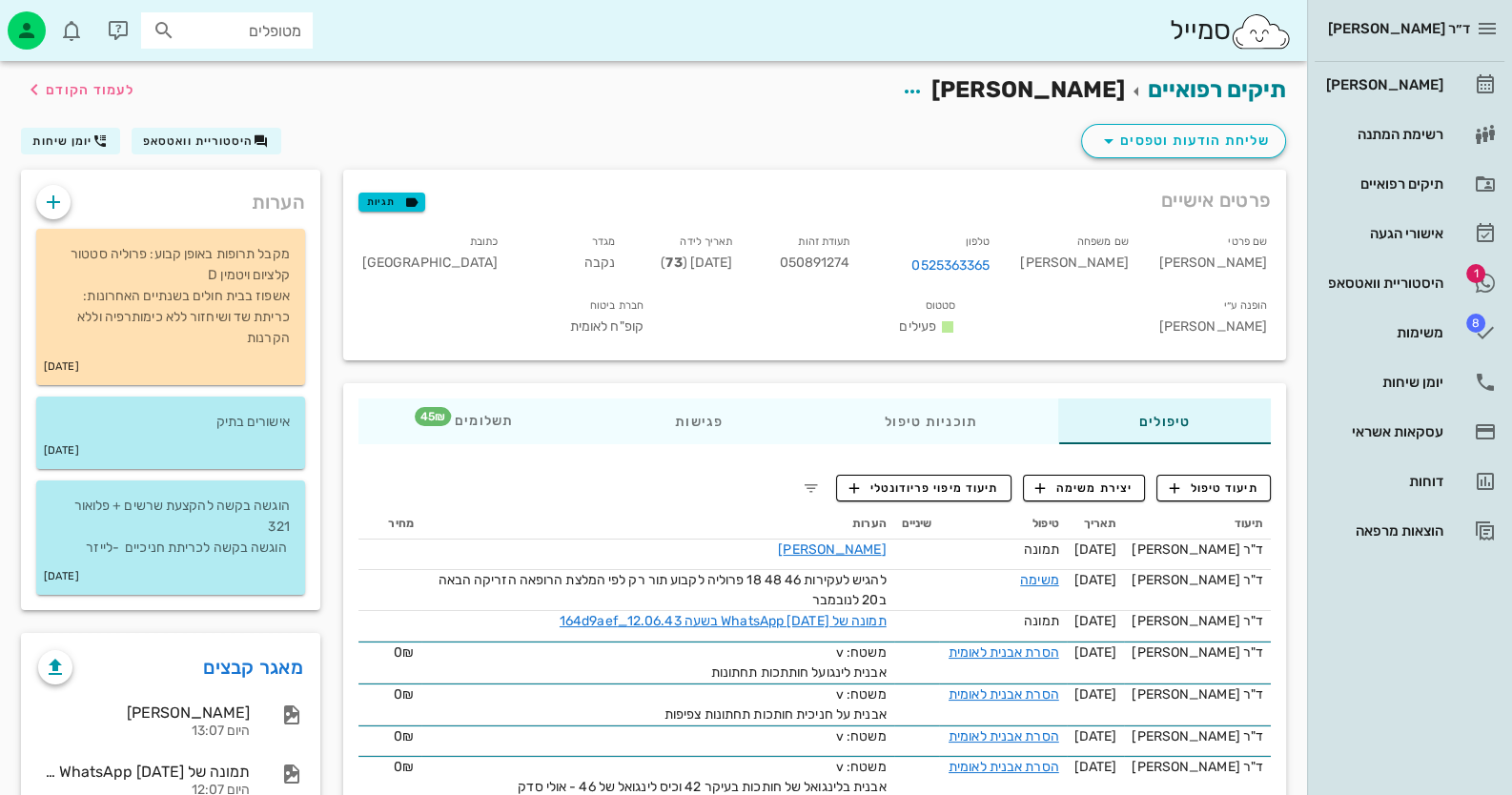
click at [849, 264] on span "050891274" at bounding box center [815, 262] width 71 height 16
copy span "050891274"
click at [1387, 298] on link "1 היסטוריית וואטסאפ" at bounding box center [1410, 283] width 190 height 45
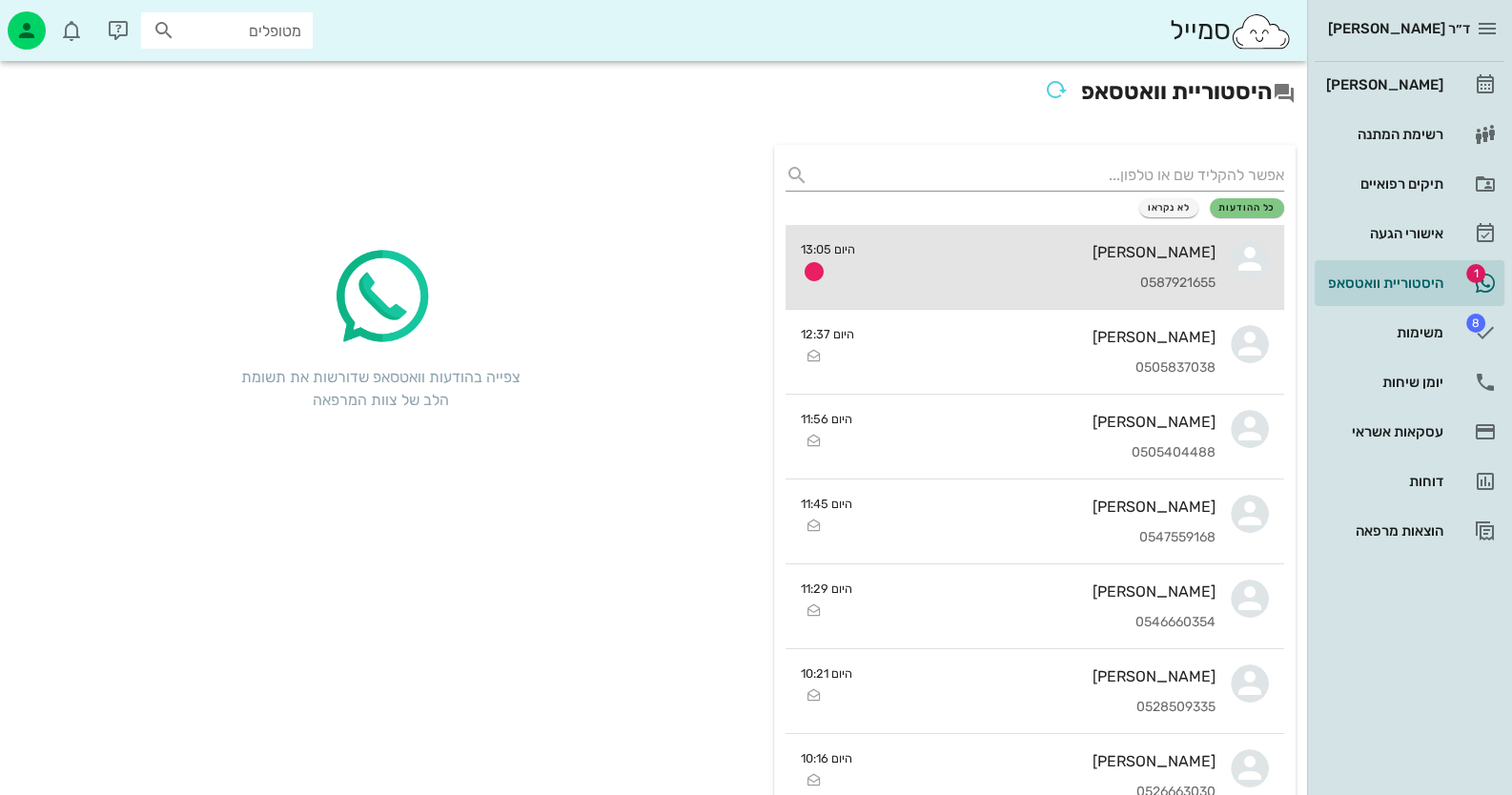
click at [1127, 271] on div "אפרת לדר 0587921655" at bounding box center [1043, 266] width 345 height 84
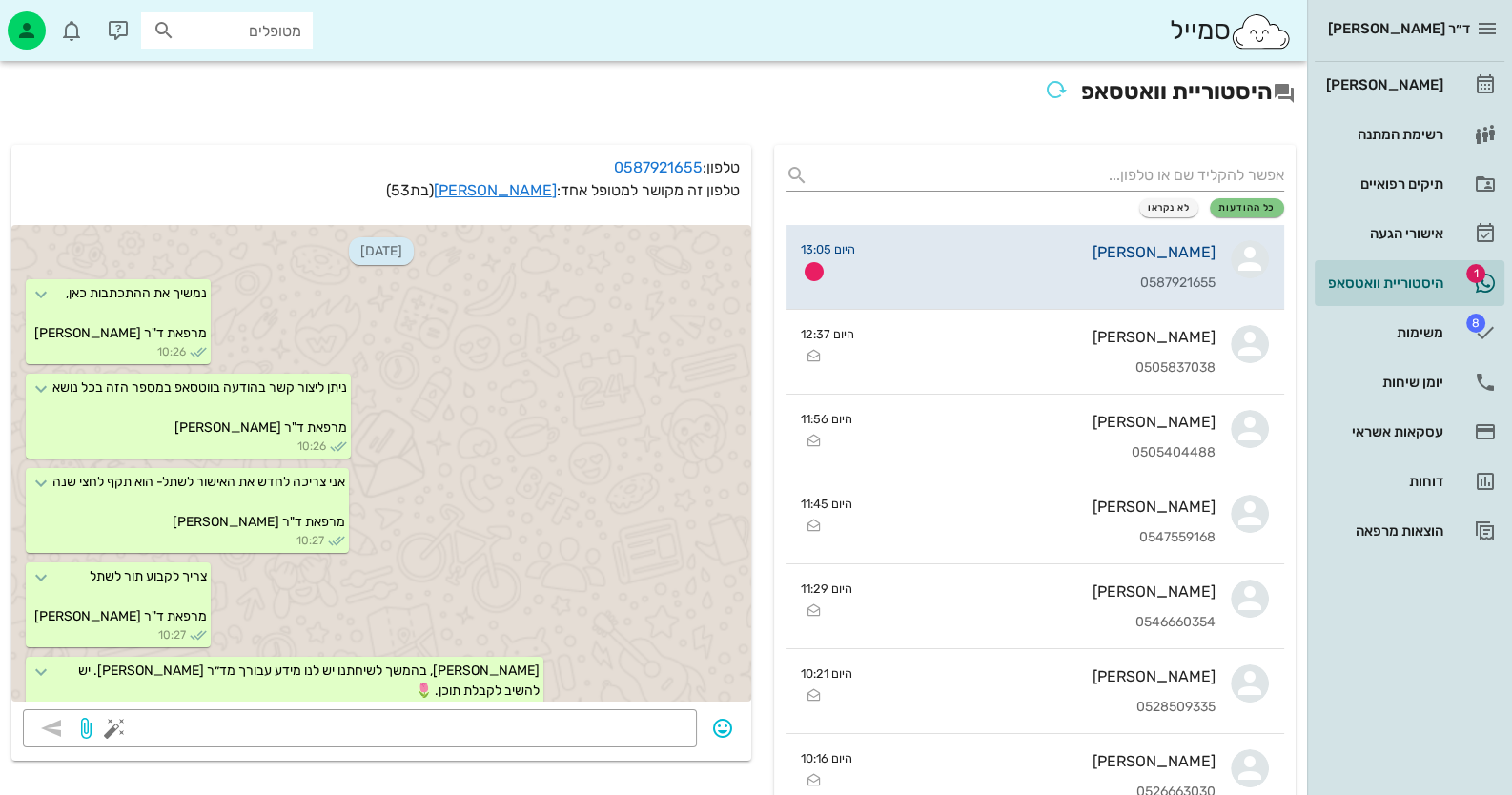
scroll to position [1967, 0]
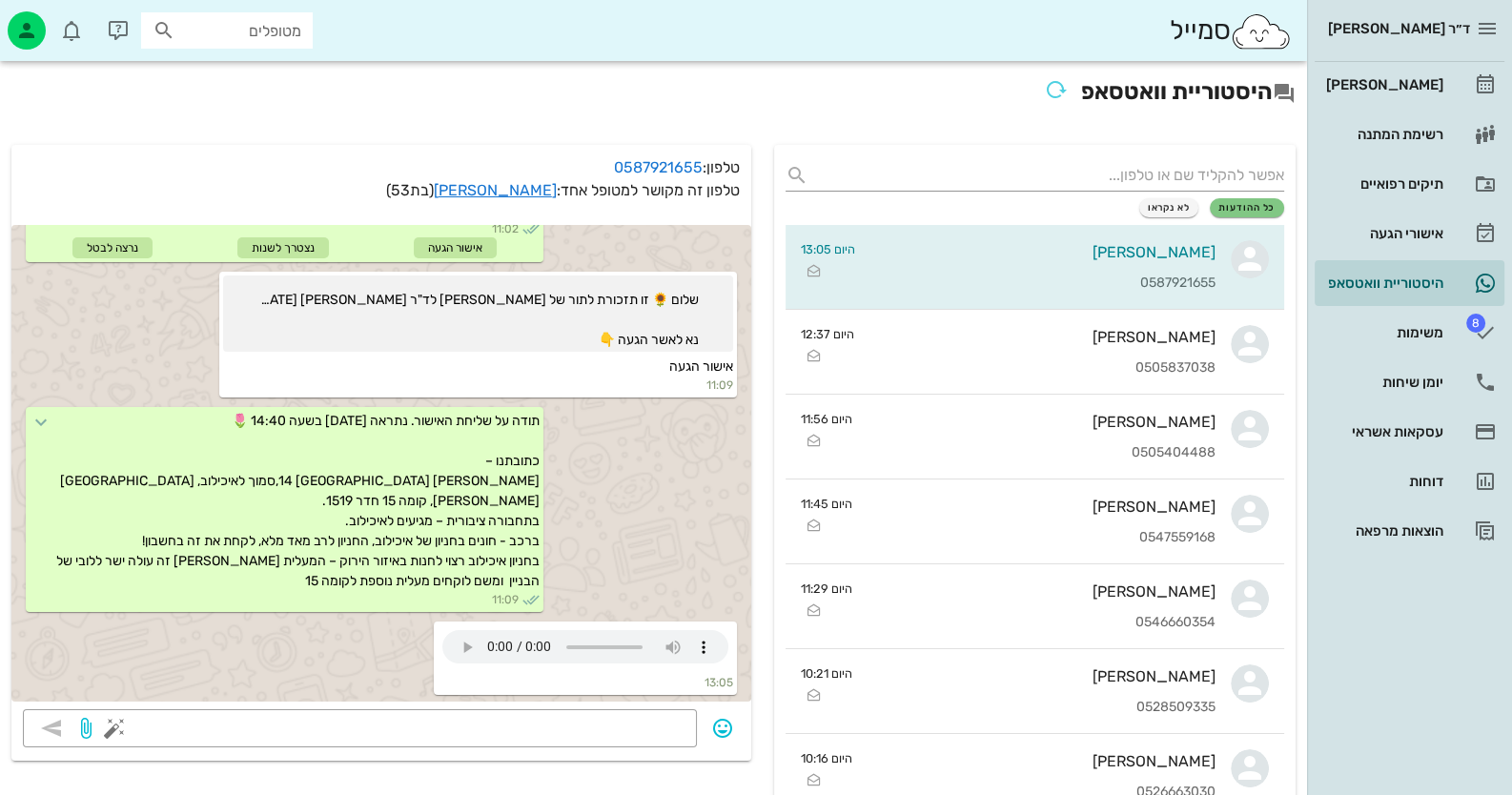
click at [1402, 704] on div "ד״ר חיה מאיר יומן מרפאה רשימת המתנה תיקים רפואיים אישורי הגעה היסטוריית וואטסאפ…" at bounding box center [1410, 397] width 205 height 795
click at [1400, 84] on div "[PERSON_NAME]" at bounding box center [1382, 84] width 121 height 15
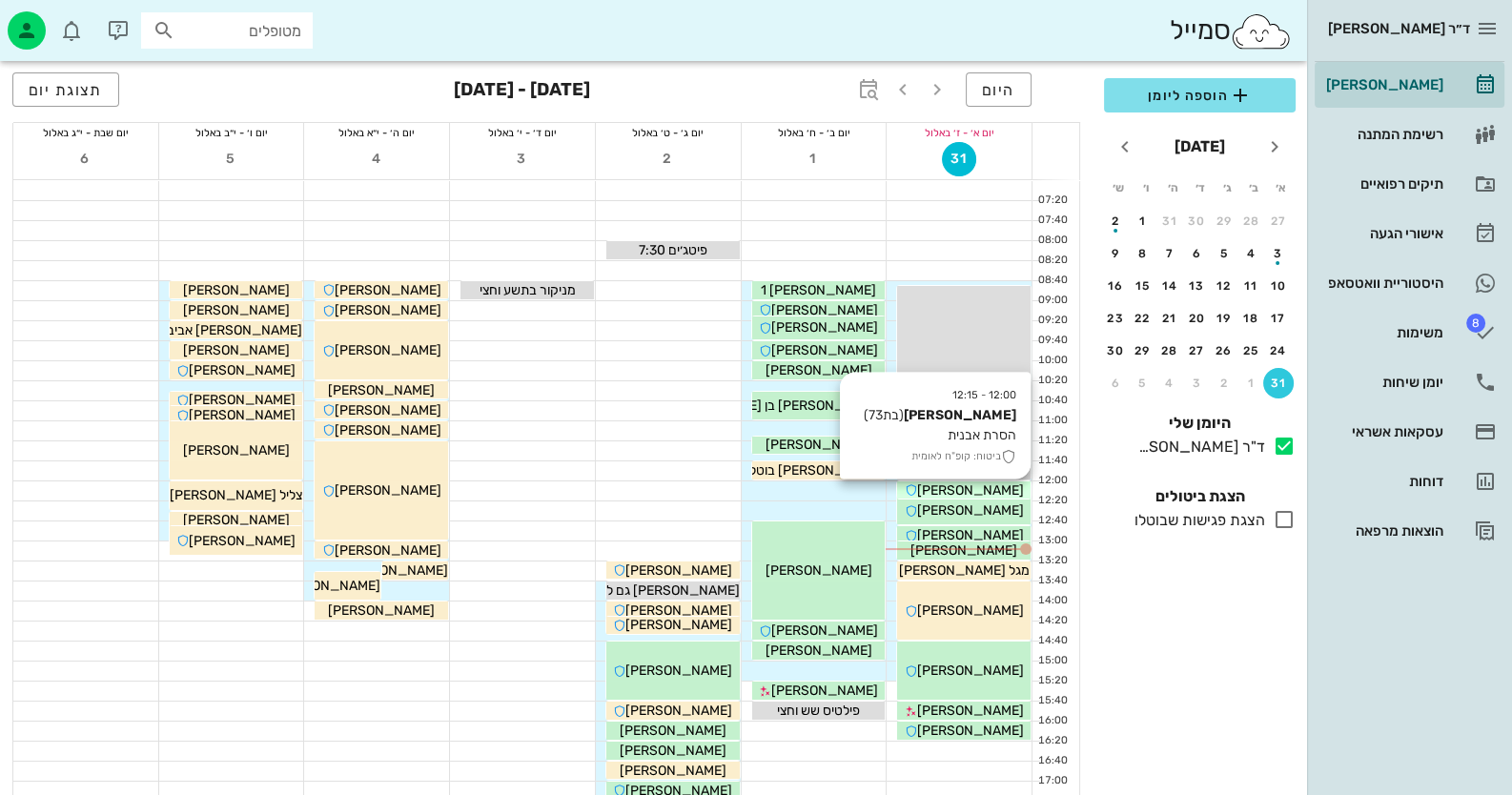
click at [940, 486] on span "[PERSON_NAME]" at bounding box center [970, 491] width 106 height 16
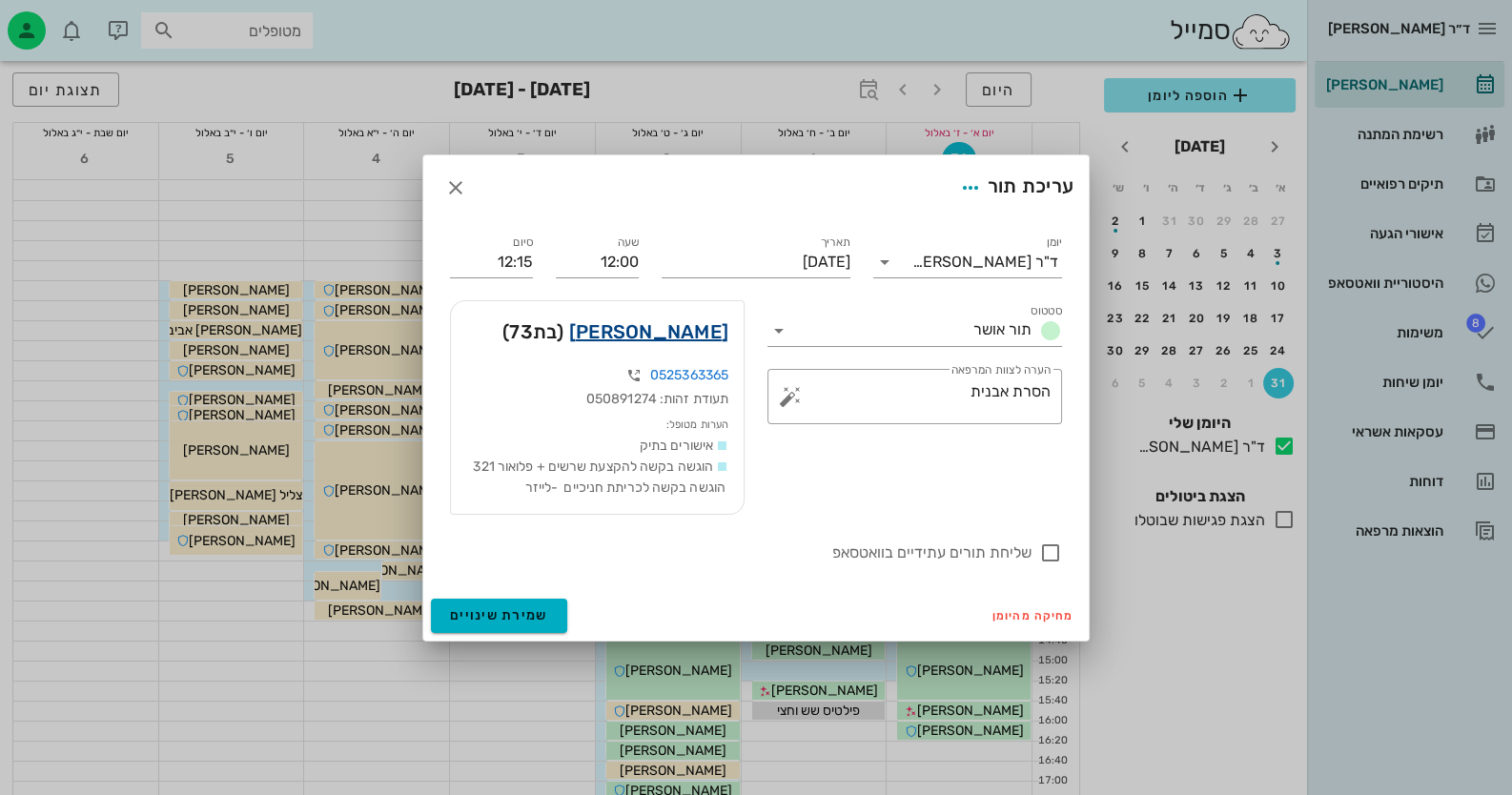
click at [691, 338] on link "יעל ששתיאל" at bounding box center [649, 331] width 160 height 31
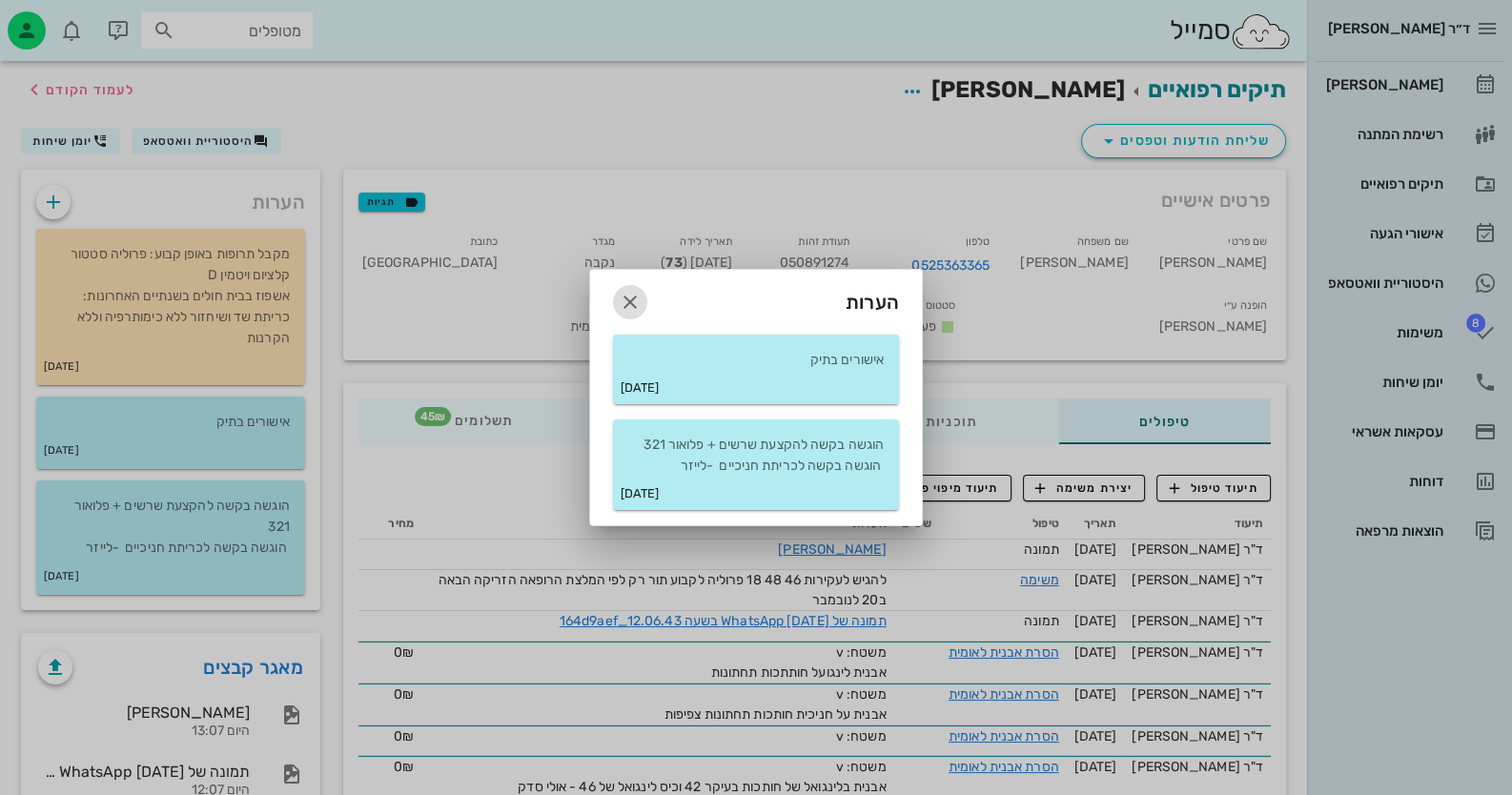
click at [625, 298] on icon "button" at bounding box center [629, 301] width 23 height 23
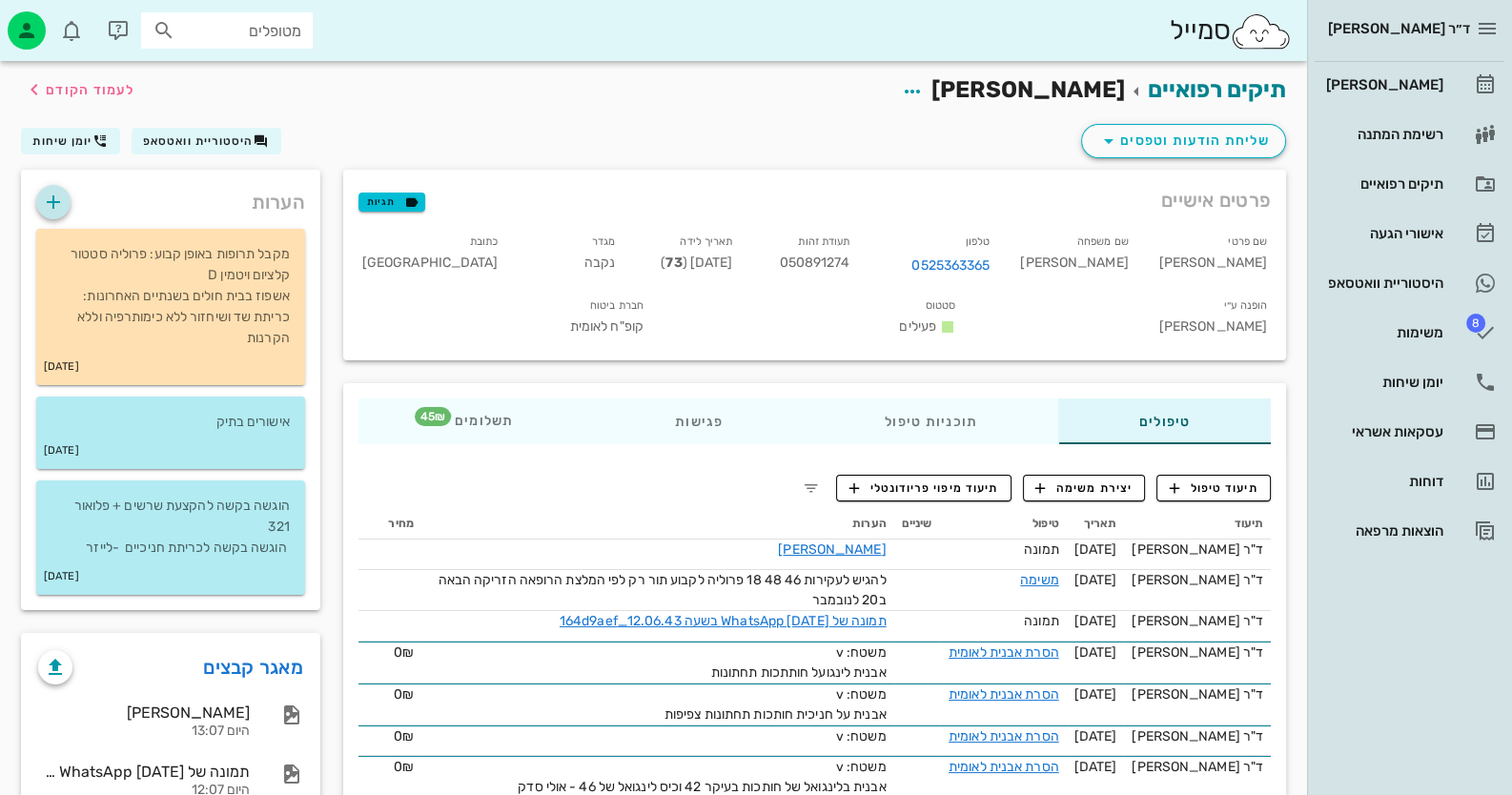
click at [55, 193] on icon "button" at bounding box center [53, 202] width 23 height 23
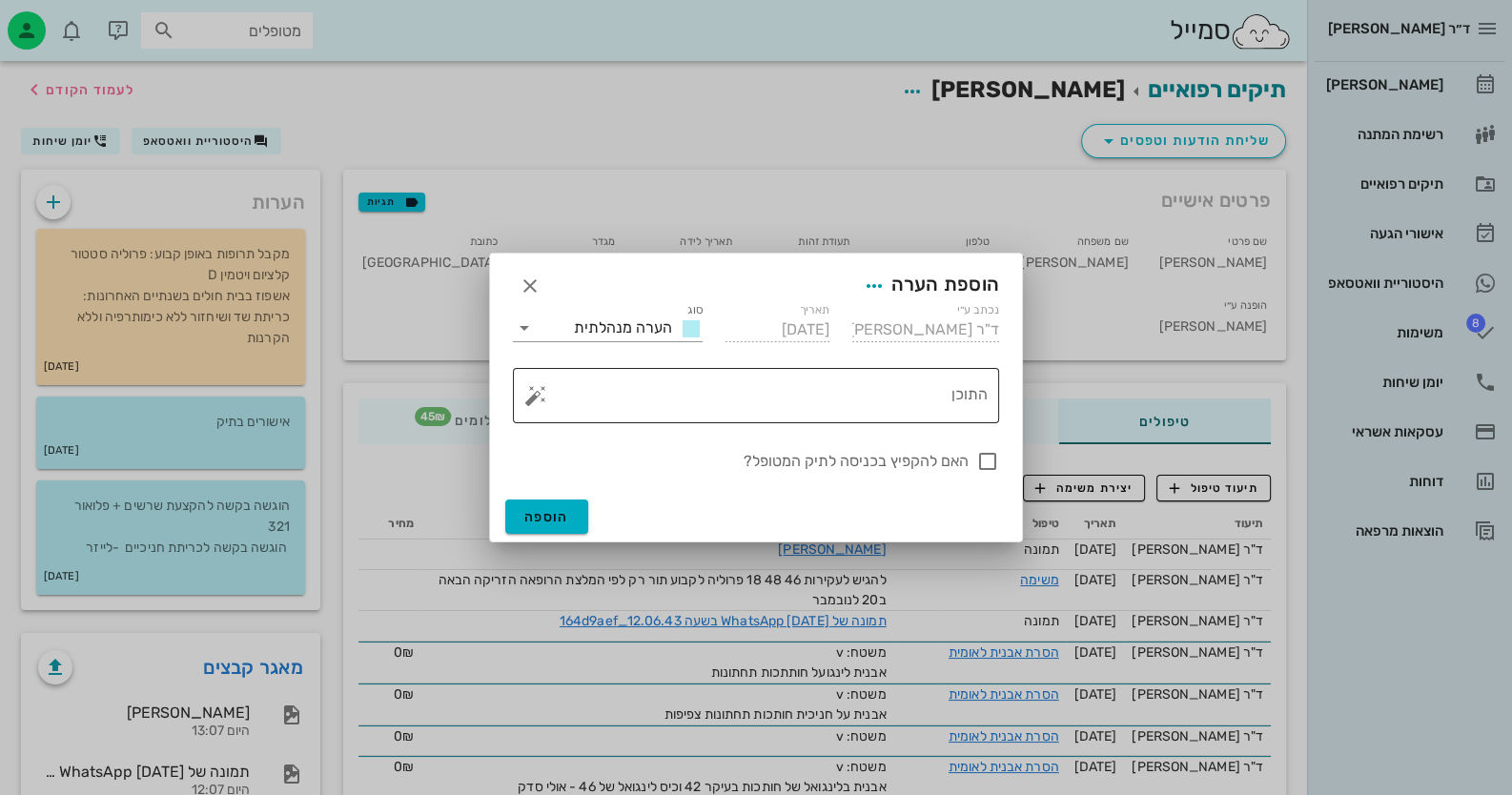
drag, startPoint x: 536, startPoint y: 396, endPoint x: 546, endPoint y: 389, distance: 12.2
click at [539, 396] on button "button" at bounding box center [535, 395] width 23 height 23
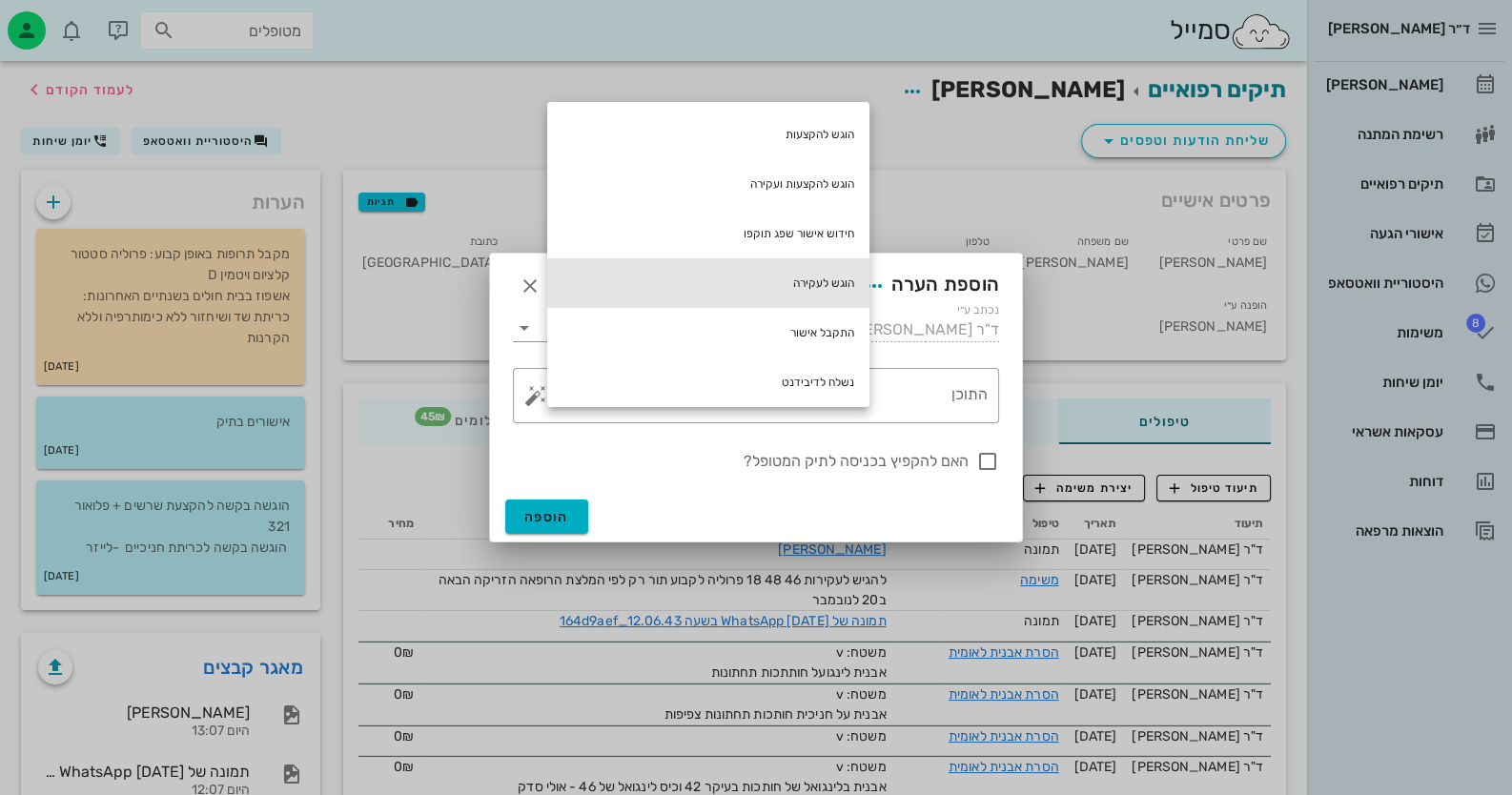
click at [833, 281] on div "הוגש לעקירה" at bounding box center [708, 283] width 322 height 49
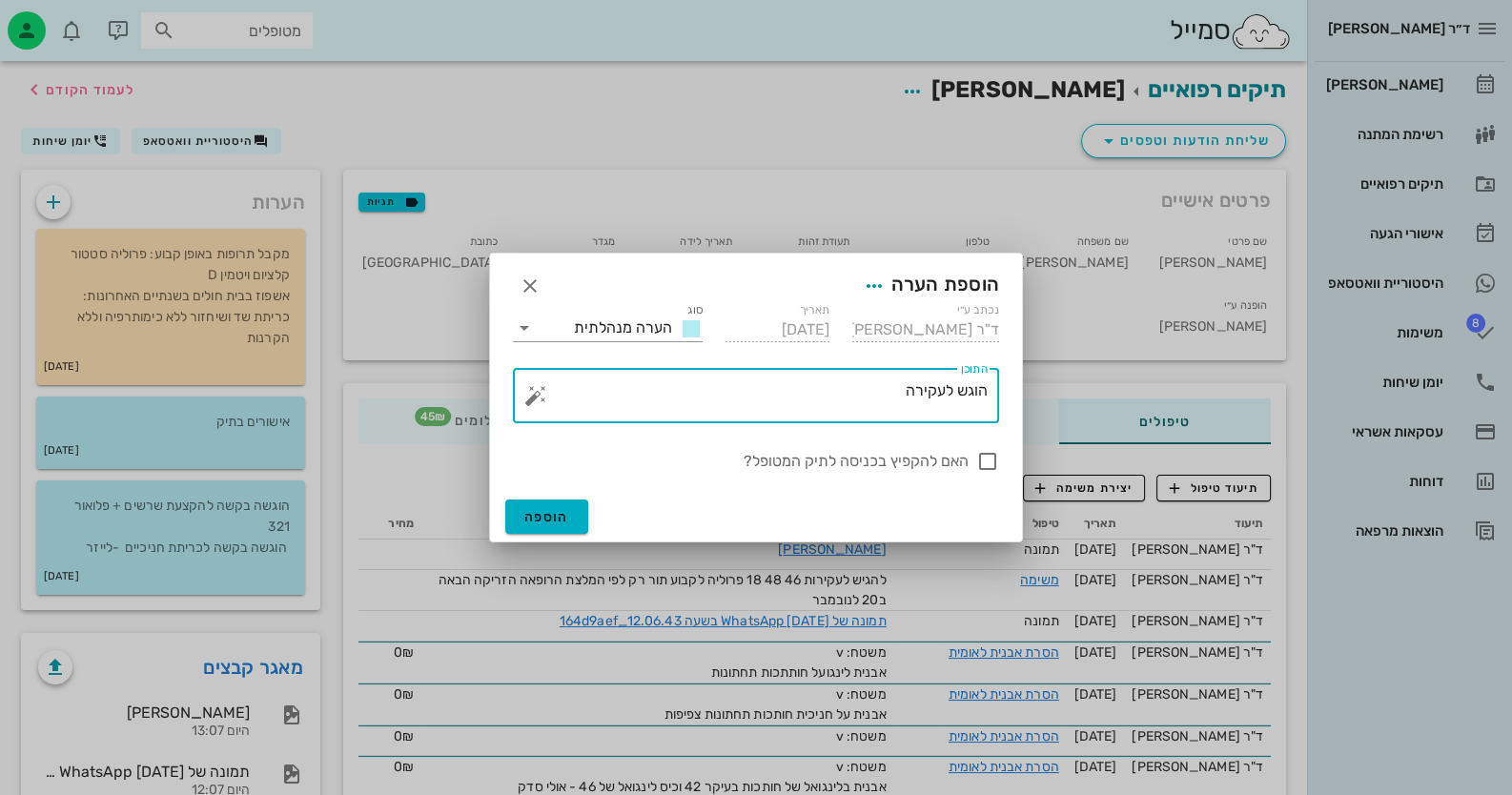
click at [834, 397] on textarea "הוגש לעקירה" at bounding box center [763, 400] width 448 height 45
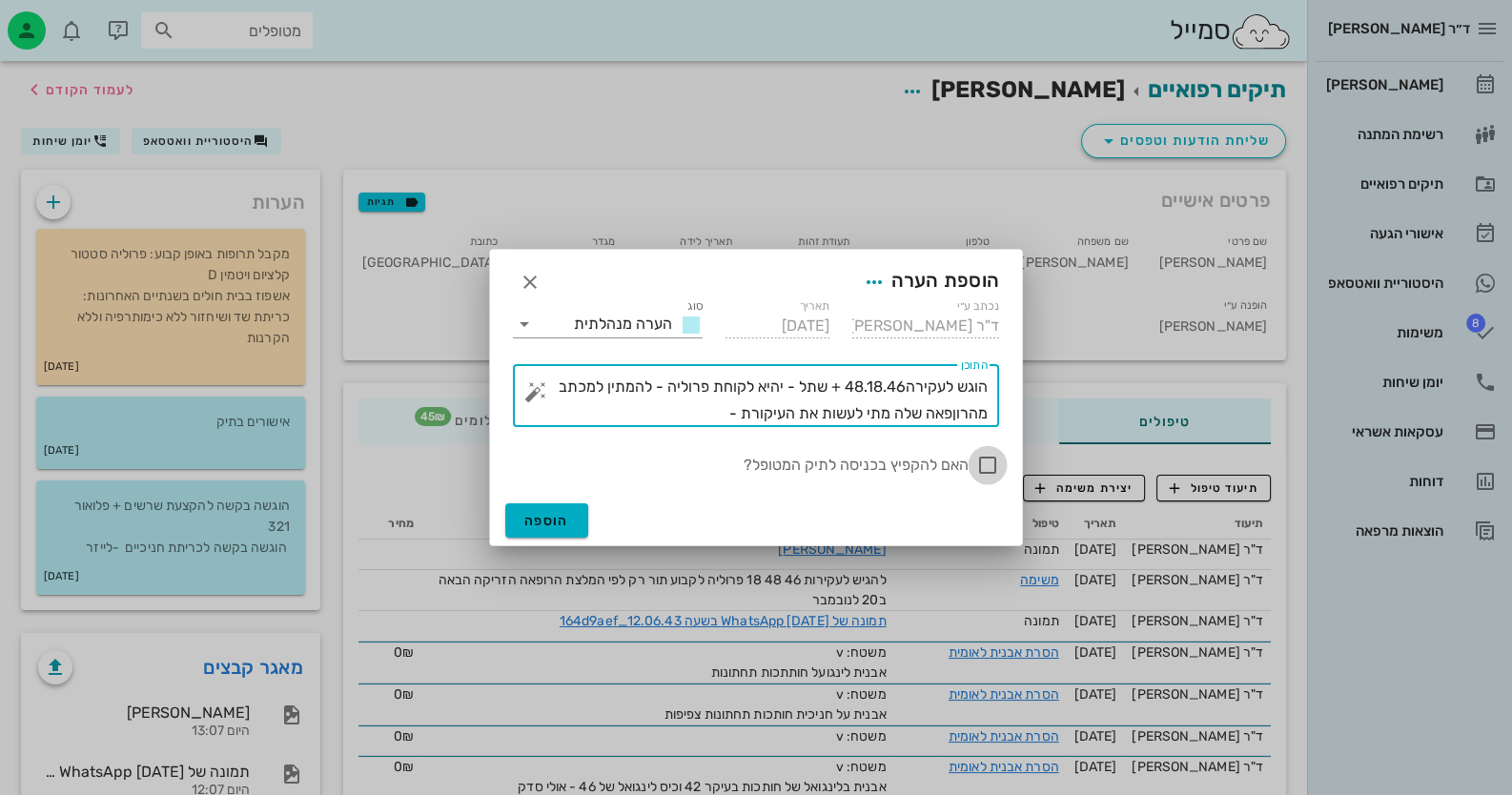
type textarea "הוגש לעקירה48.18.46 + שתל - יהיא לקוחת פרוליה - להמתין למכתב מהרוןפאה שלה מתי ל…"
click at [986, 461] on div at bounding box center [987, 465] width 33 height 33
checkbox input "true"
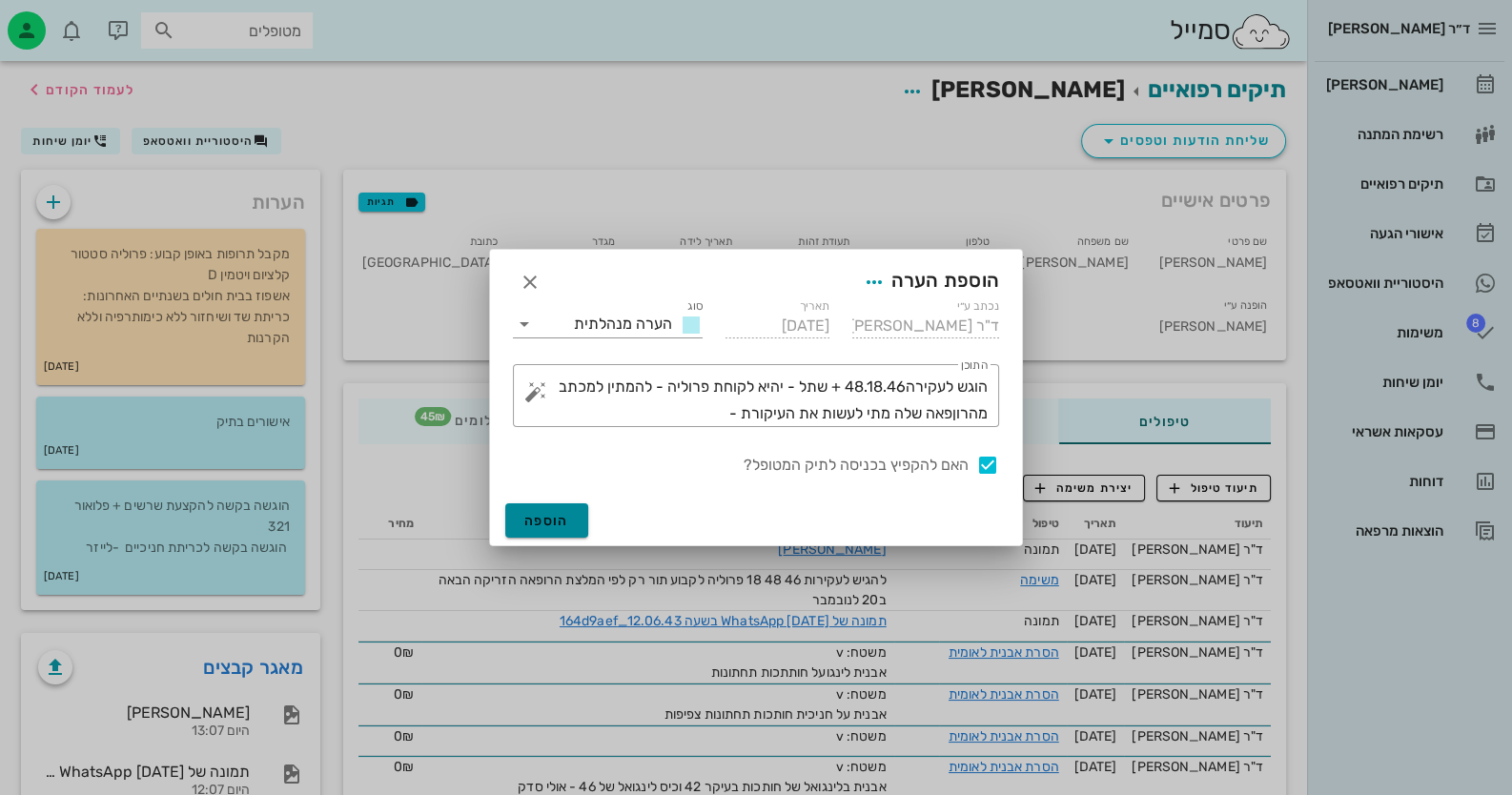
click at [534, 517] on span "הוספה" at bounding box center [546, 521] width 44 height 16
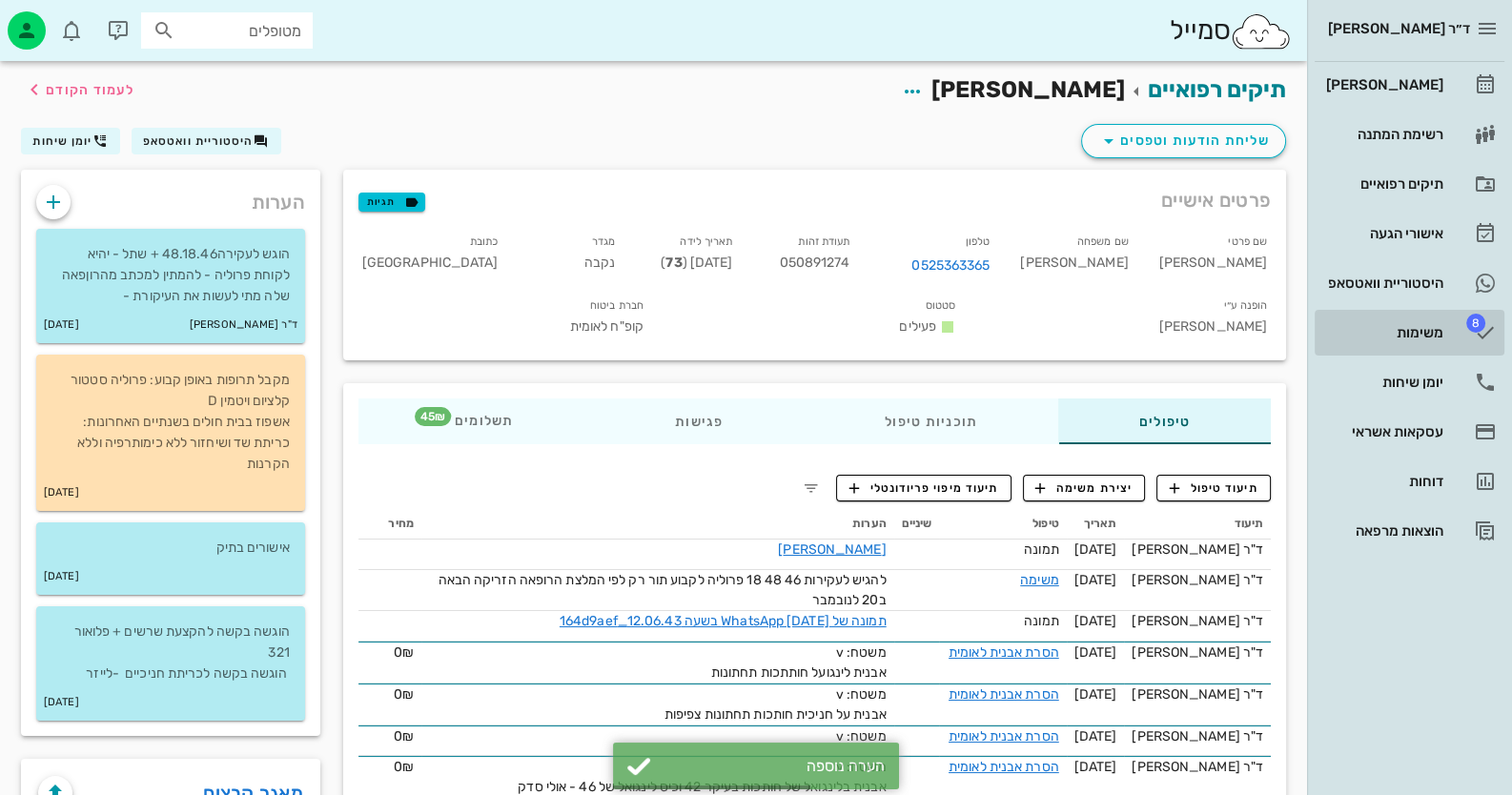
click at [1408, 325] on div "משימות" at bounding box center [1382, 332] width 121 height 15
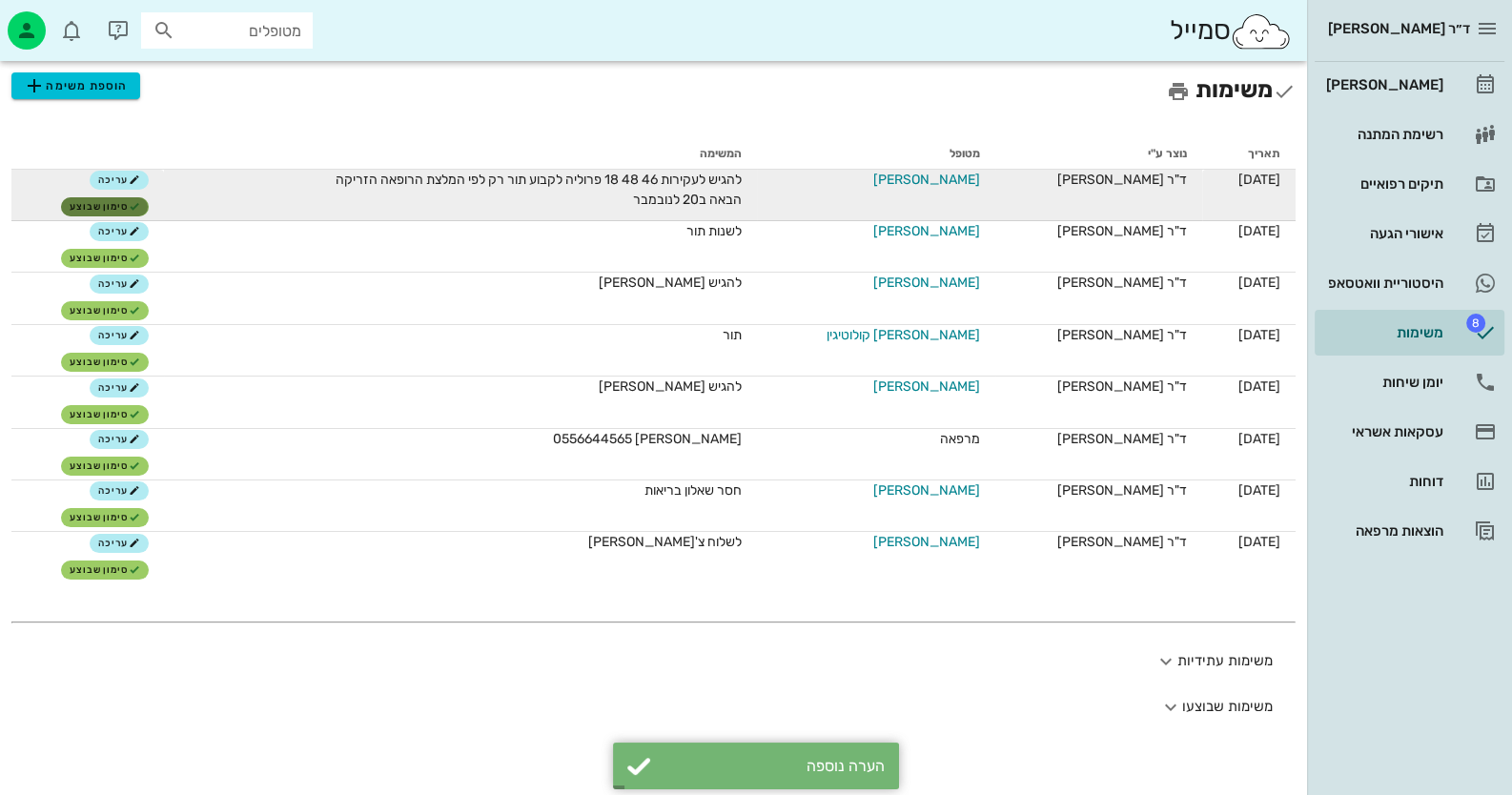
click at [88, 206] on span "סימון שבוצע" at bounding box center [105, 207] width 71 height 12
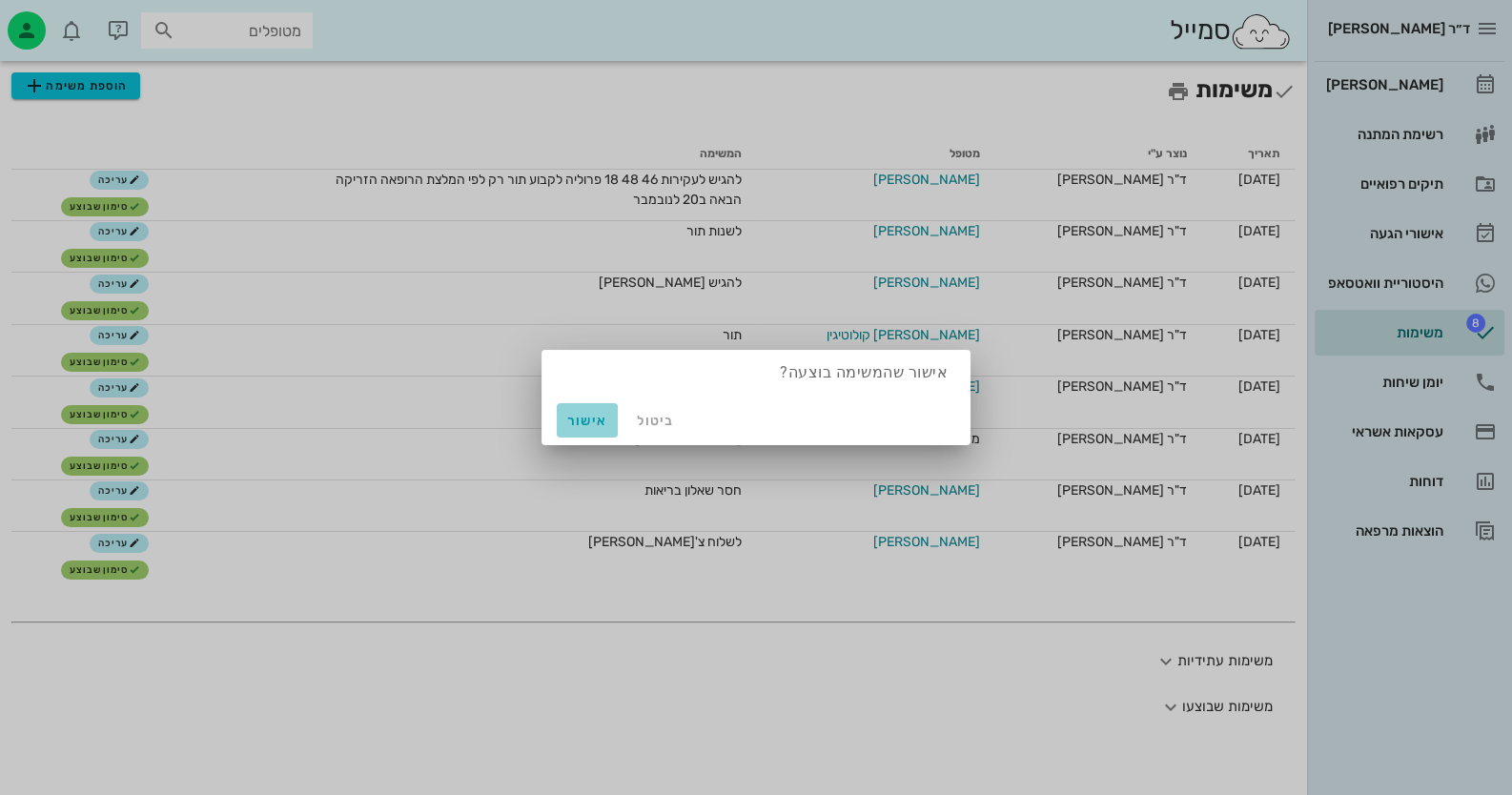
click at [596, 431] on button "אישור" at bounding box center [587, 420] width 61 height 34
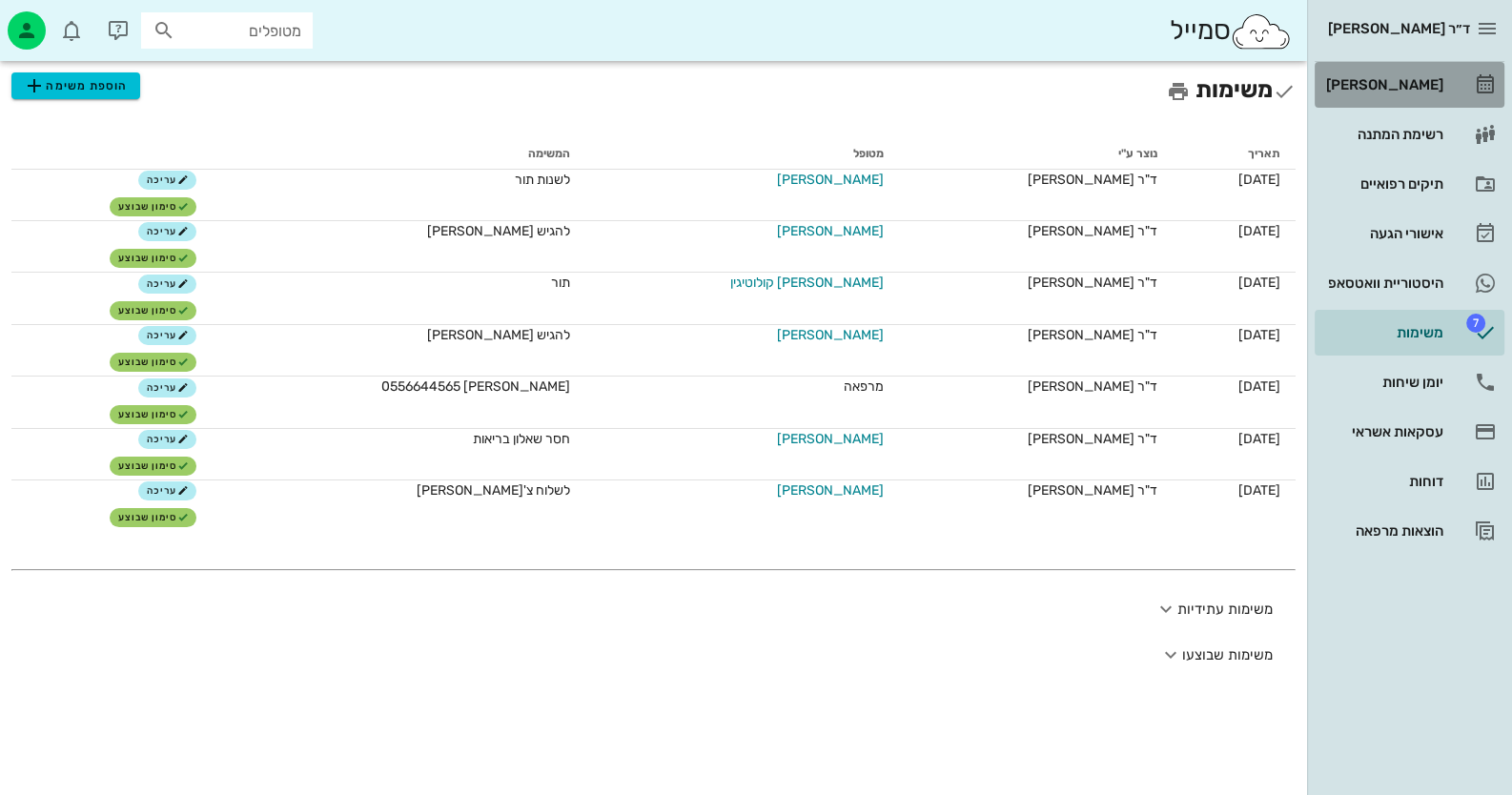
click at [1481, 79] on icon at bounding box center [1484, 85] width 23 height 23
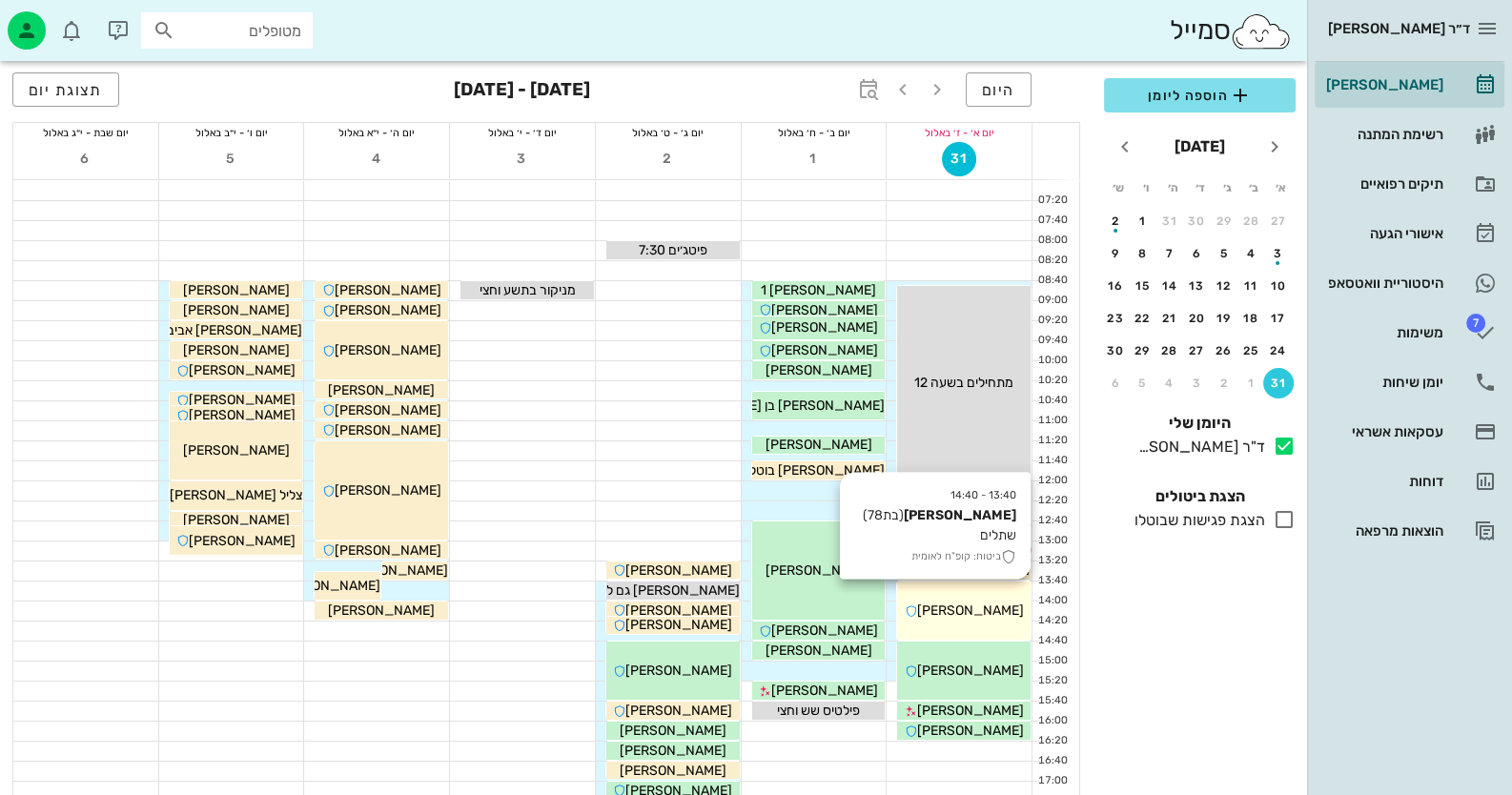
click at [1020, 597] on div "13:40 - 14:40 שלומית פינטו נבו (בת 78 ) שתלים ביטוח: קופ"ח לאומית שלומית פינטו …" at bounding box center [963, 610] width 133 height 58
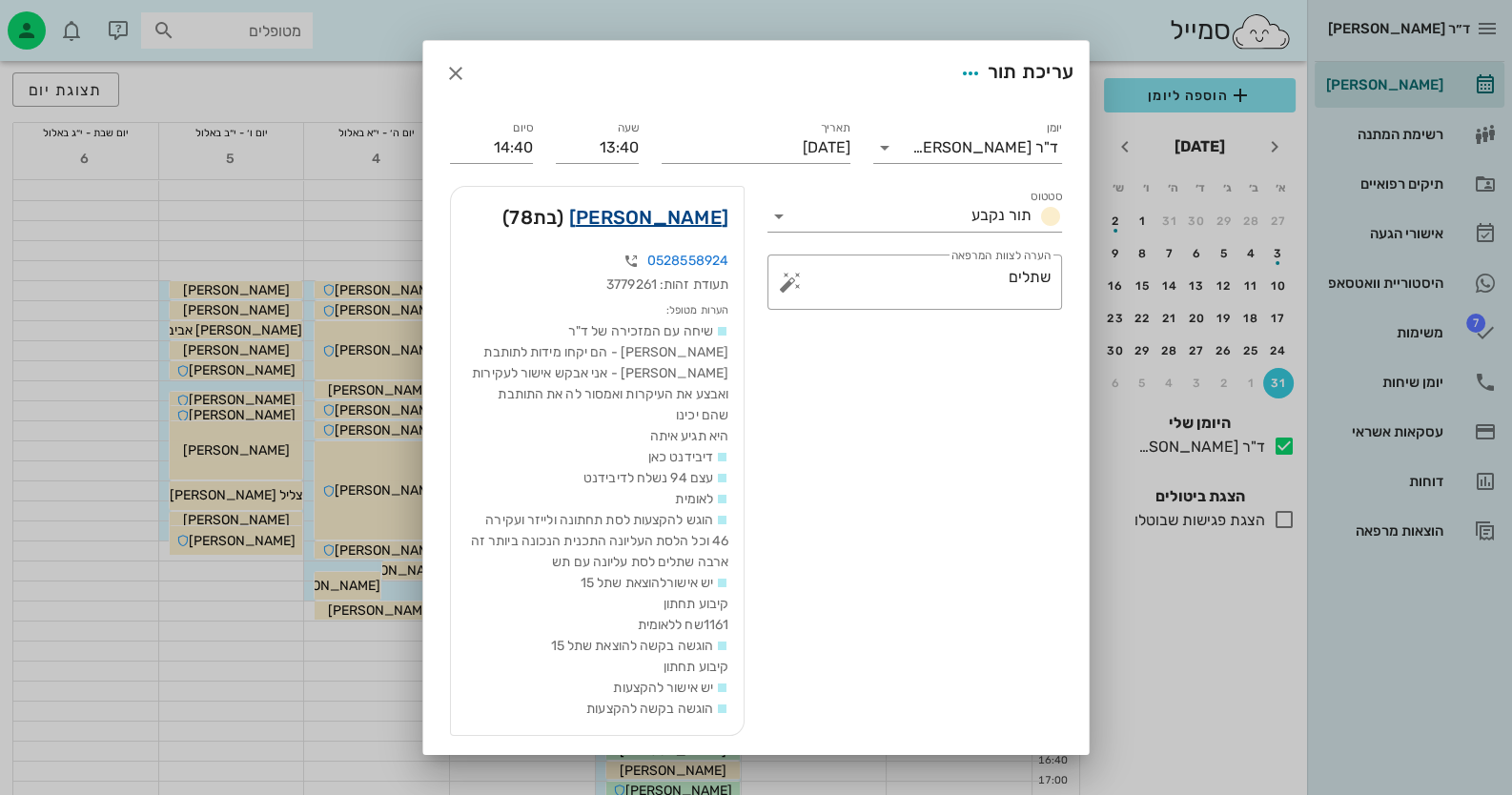
click at [707, 216] on link "[PERSON_NAME]" at bounding box center [649, 217] width 160 height 31
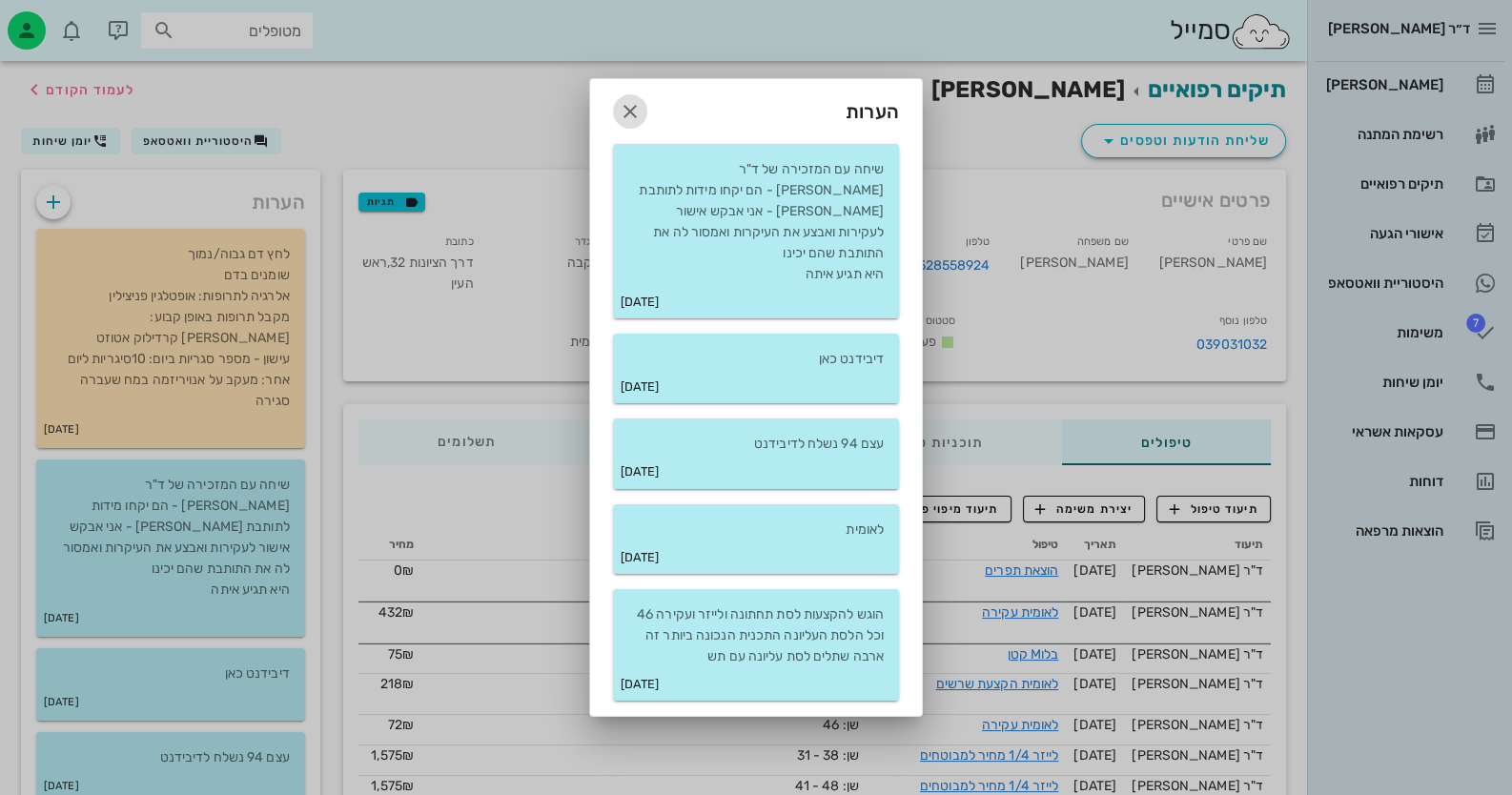
click at [636, 123] on icon "button" at bounding box center [629, 111] width 23 height 23
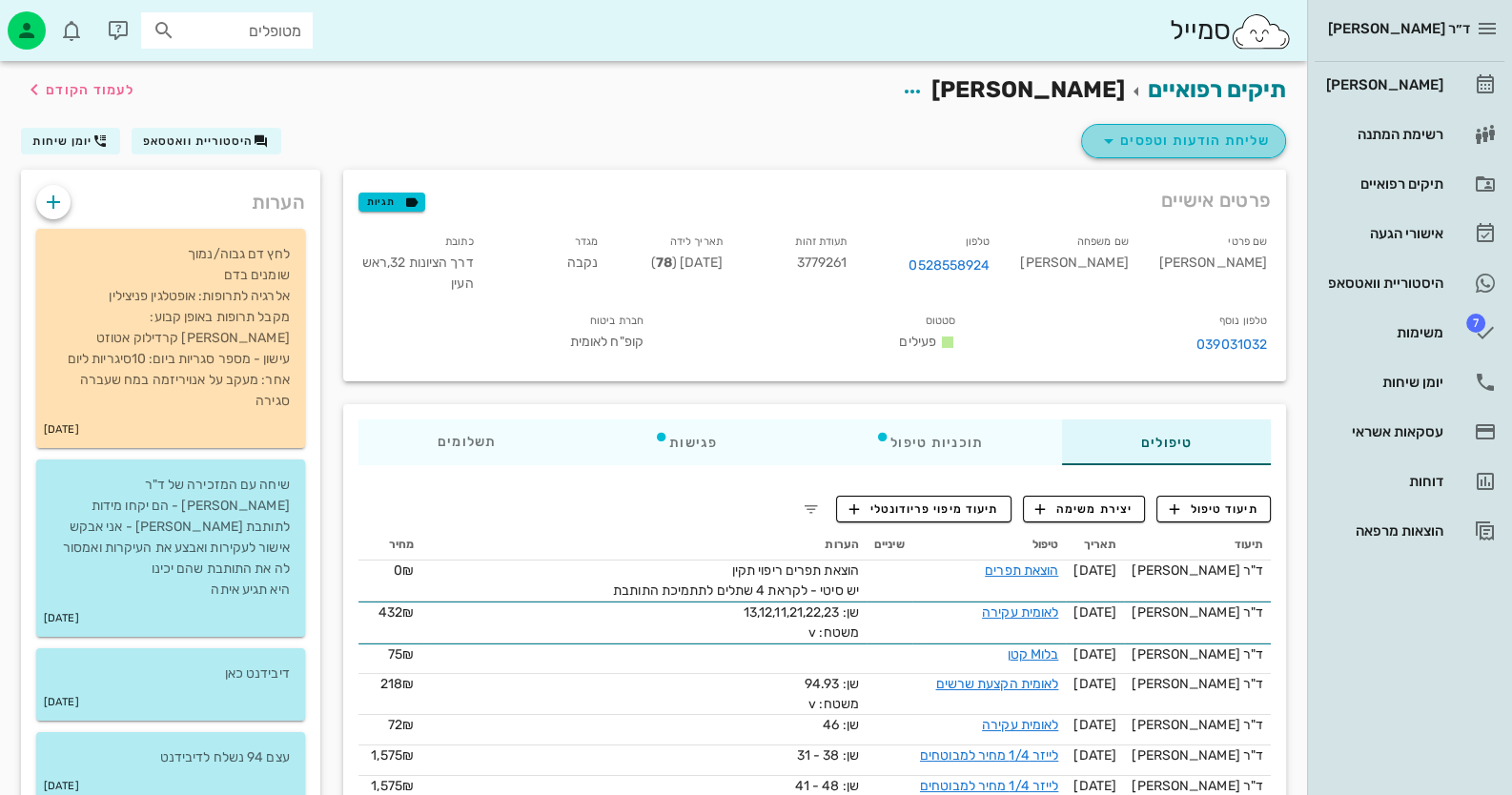
click at [1233, 148] on span "שליחת הודעות וטפסים" at bounding box center [1183, 141] width 172 height 23
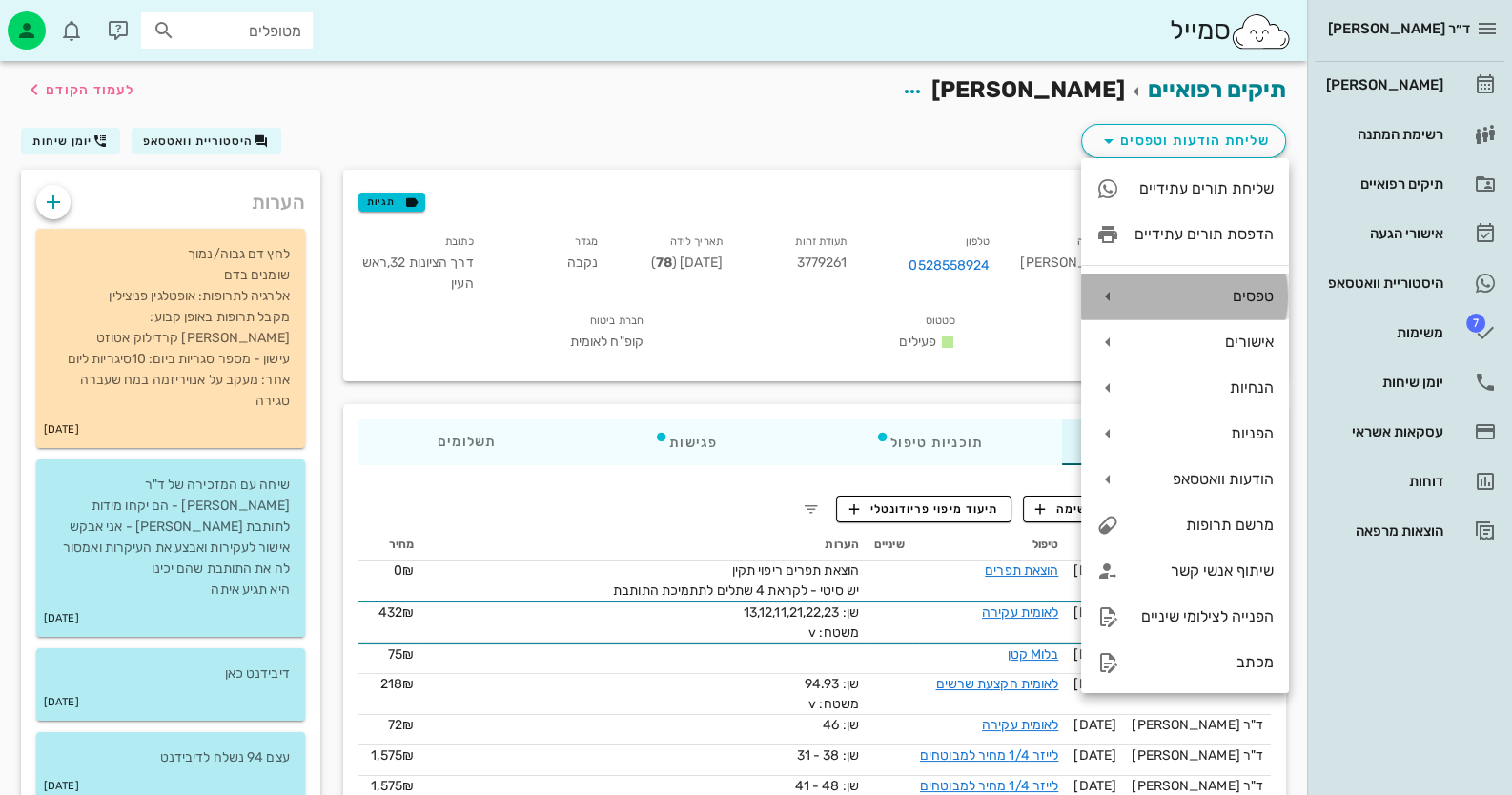
click at [1232, 306] on div "טפסים" at bounding box center [1184, 297] width 208 height 45
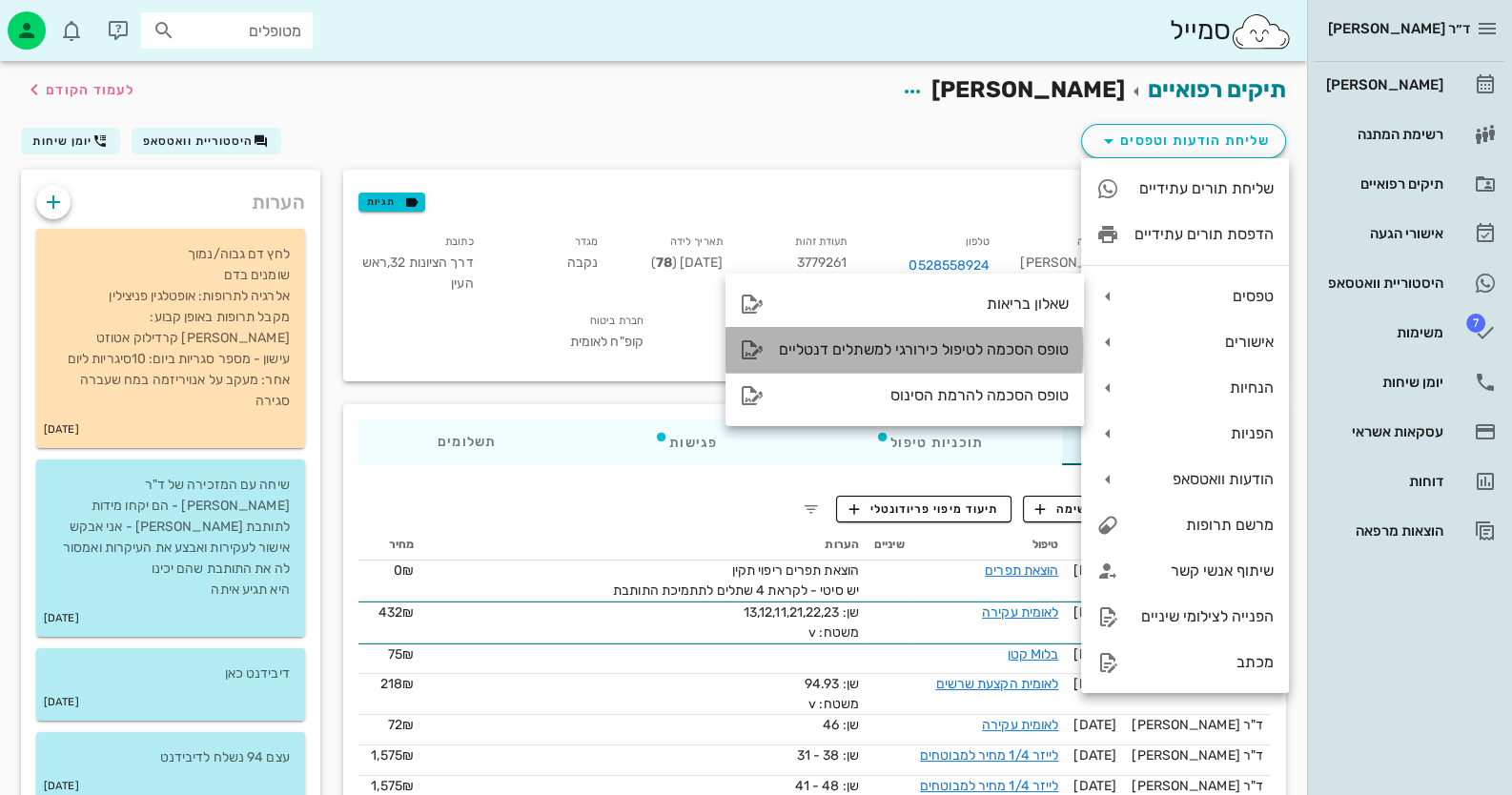
click at [998, 350] on div "טופס הסכמה לטיפול כירורגי למשתלים דנטליים" at bounding box center [924, 349] width 290 height 18
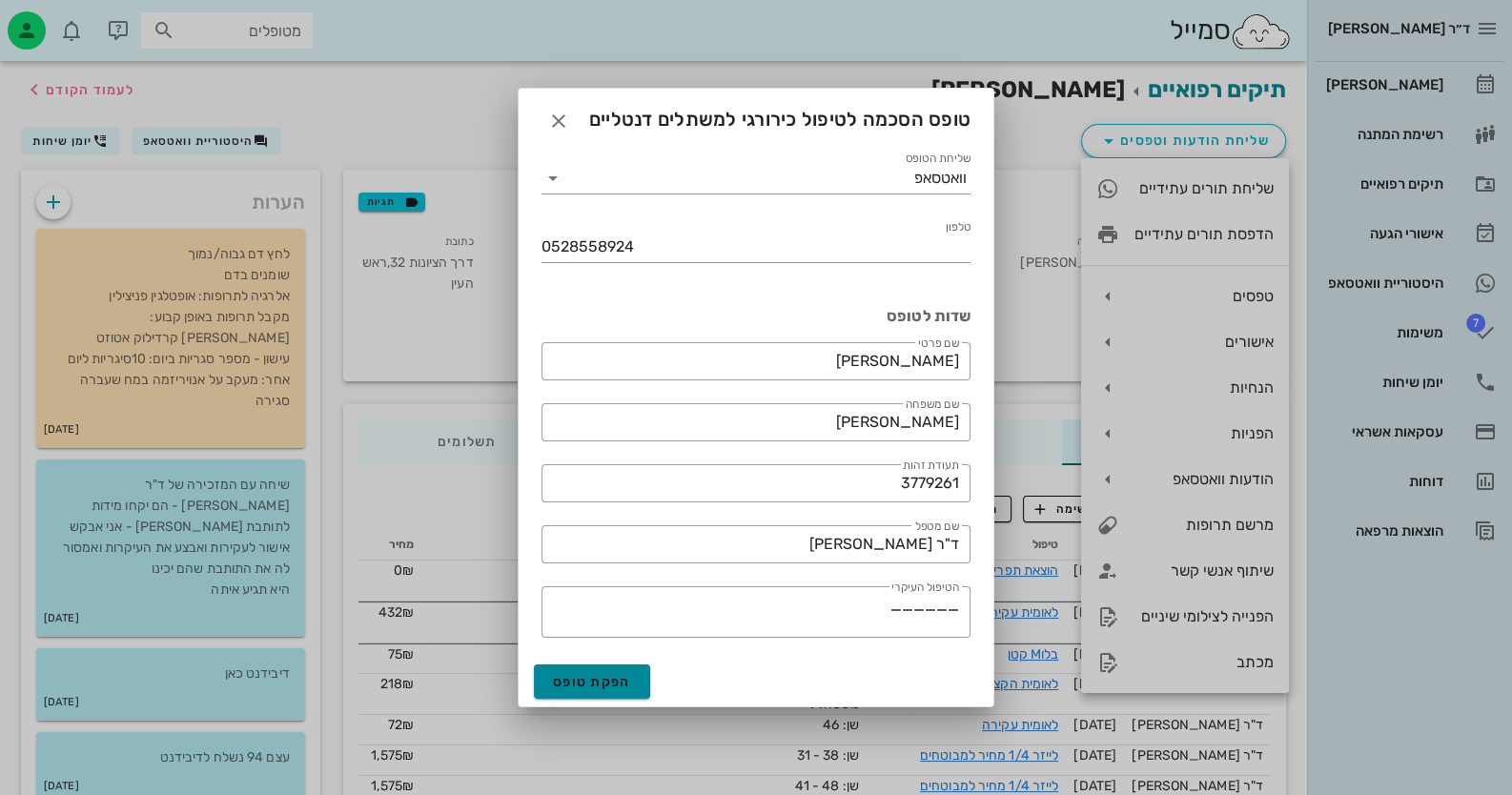
click at [615, 689] on span "הפקת טופס" at bounding box center [591, 682] width 78 height 16
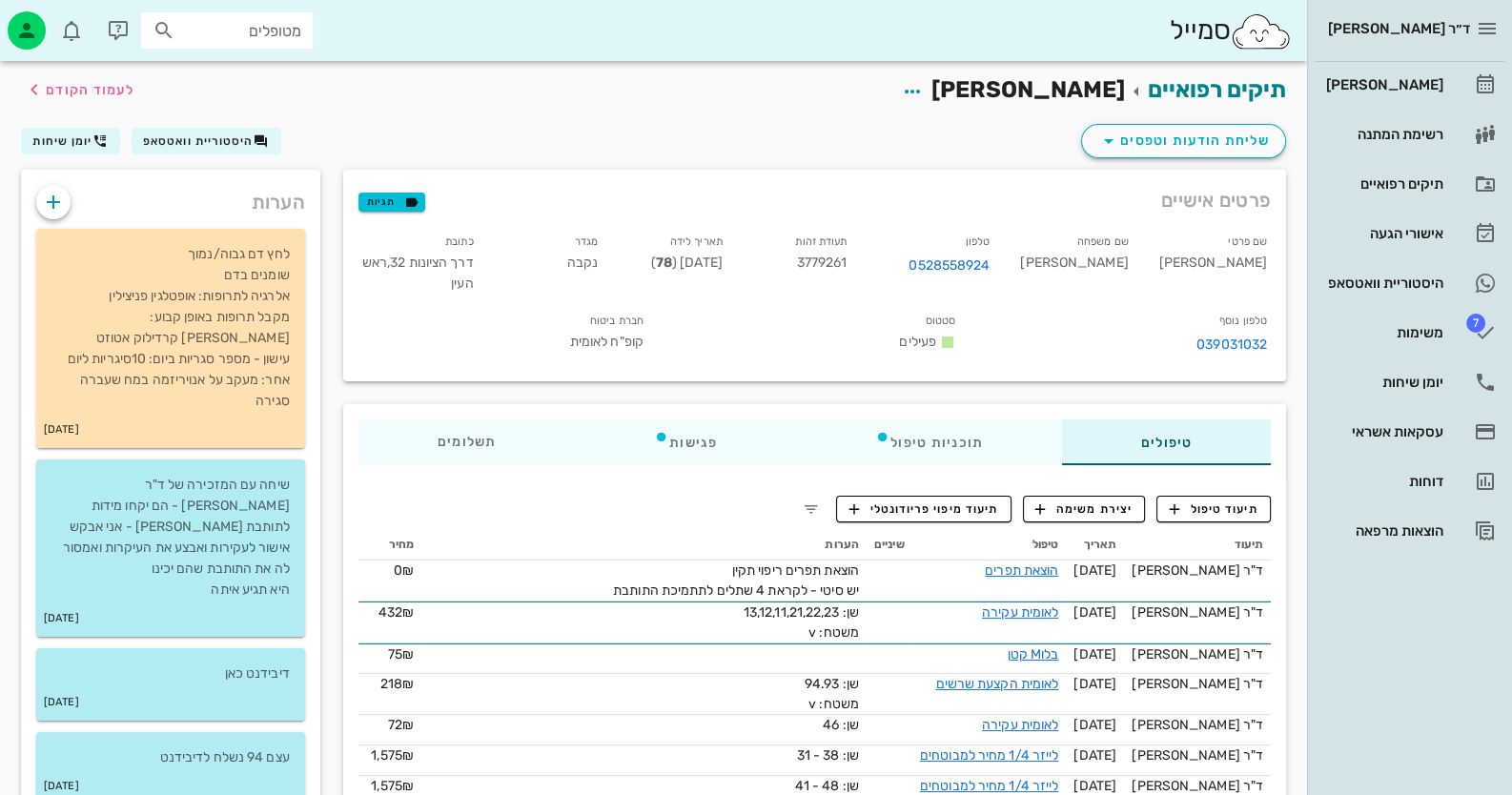
click at [159, 33] on icon at bounding box center [164, 30] width 23 height 23
paste input "0528652229"
type input "0528652229"
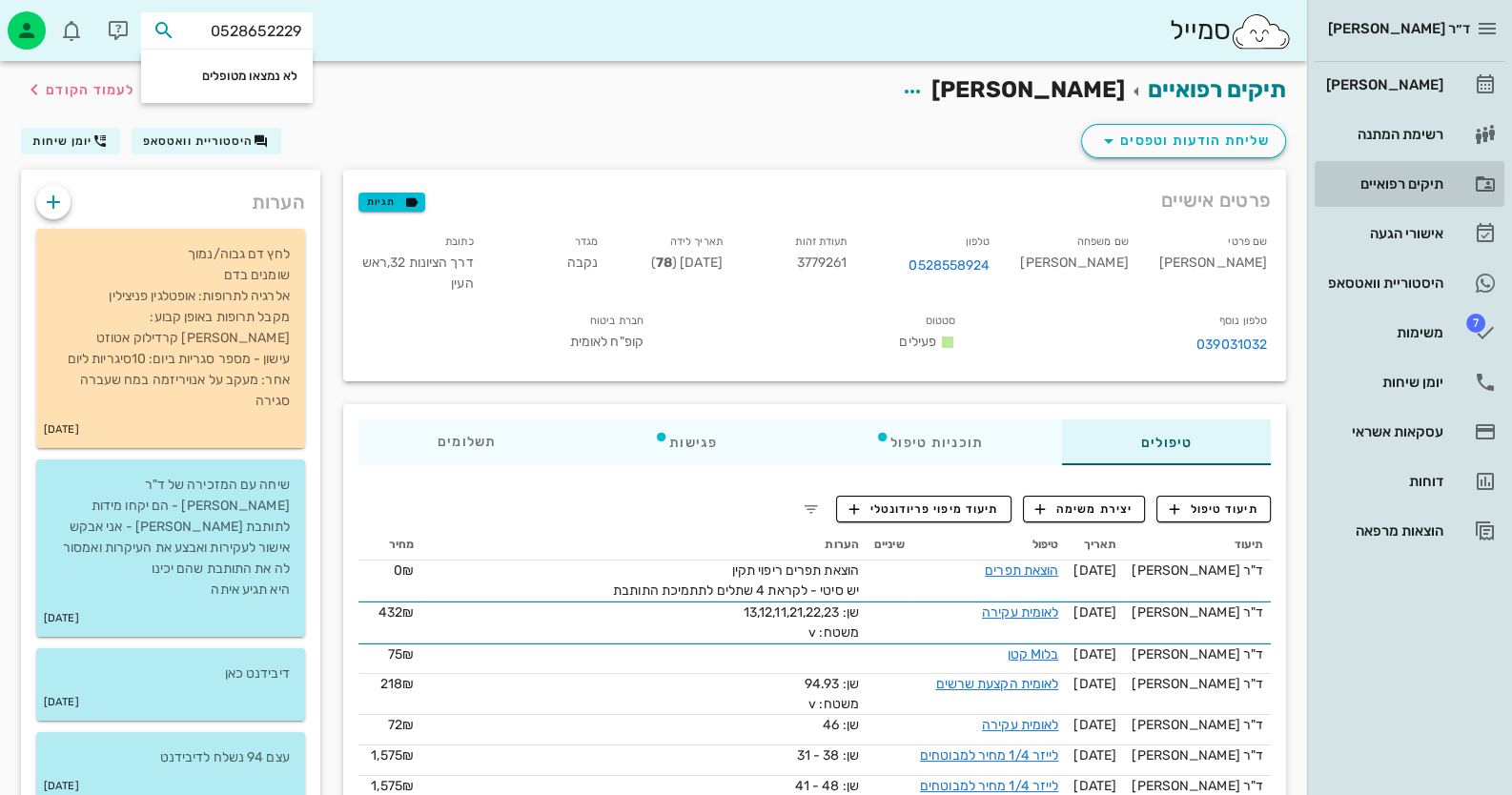
click at [1393, 172] on div "תיקים רפואיים" at bounding box center [1382, 183] width 121 height 31
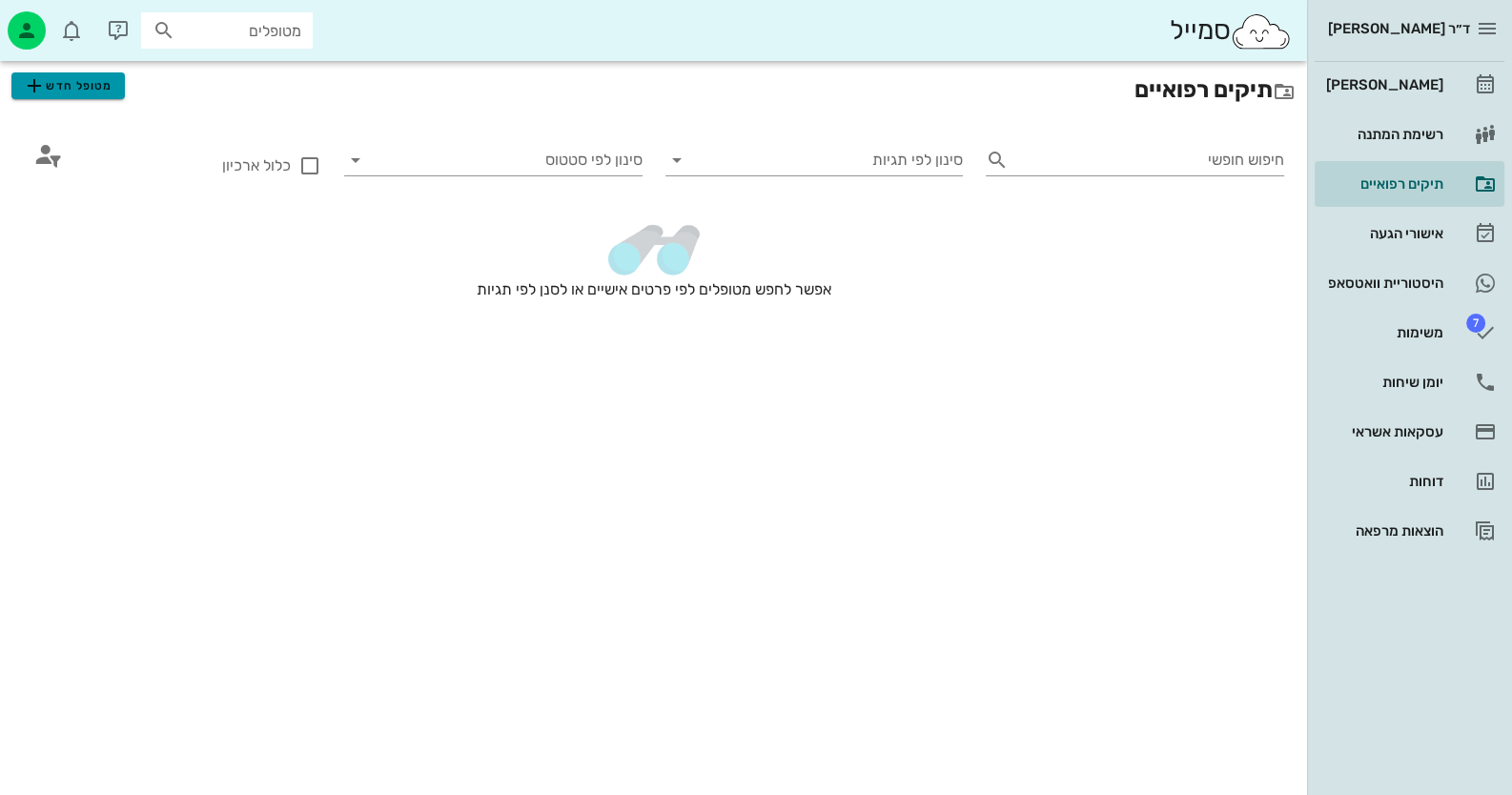
click at [83, 88] on span "מטופל חדש" at bounding box center [67, 85] width 90 height 23
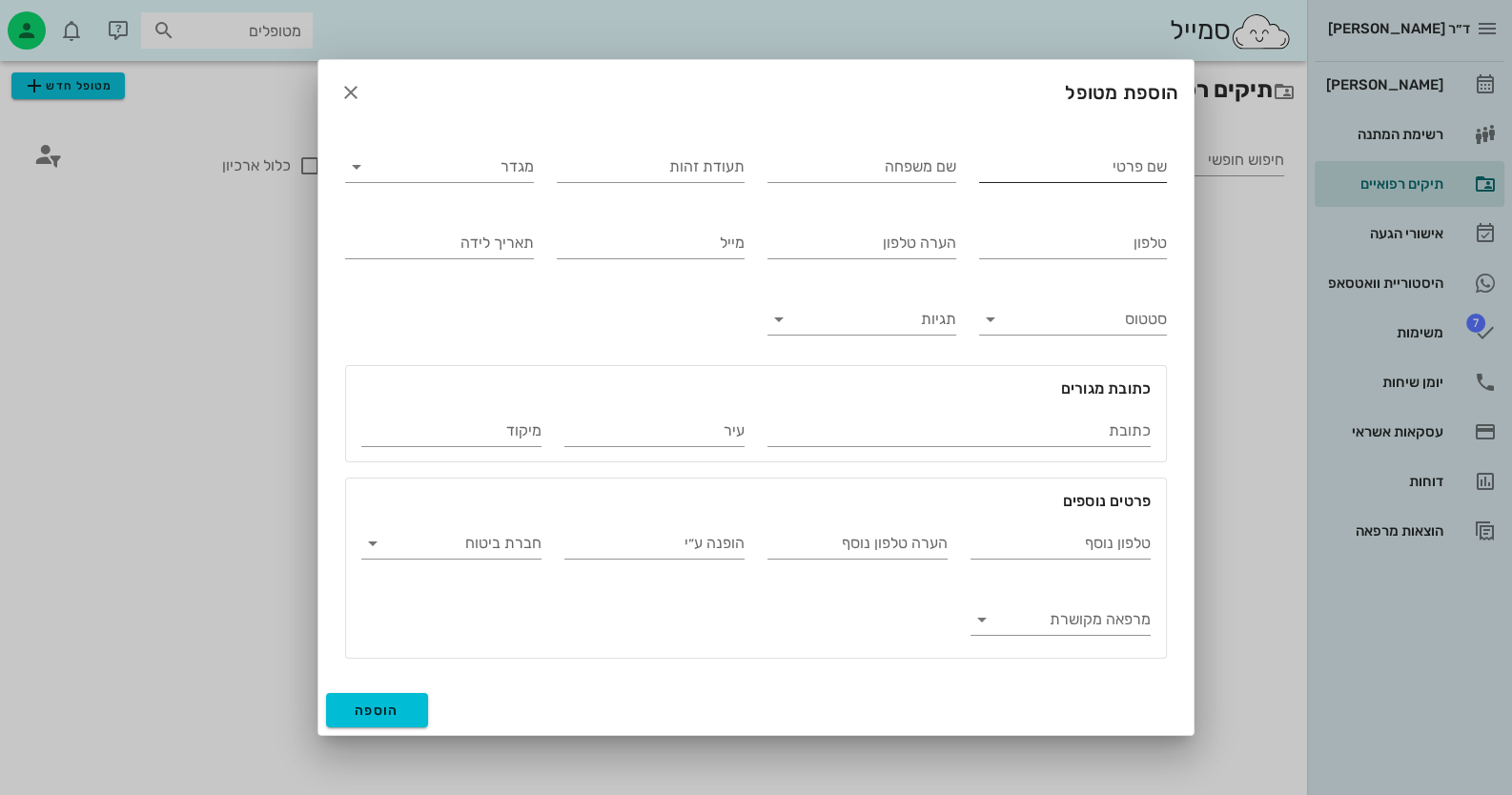
click at [1050, 170] on input "שם פרטי" at bounding box center [1074, 166] width 189 height 31
drag, startPoint x: 1061, startPoint y: 171, endPoint x: 1217, endPoint y: 161, distance: 156.3
click at [1217, 161] on div "ד״ר חיה מאיר יומן מרפאה רשימת המתנה תיקים רפואיים אישורי הגעה היסטוריית וואטסאפ…" at bounding box center [756, 397] width 1512 height 795
type input "מירי"
type input "דויטש"
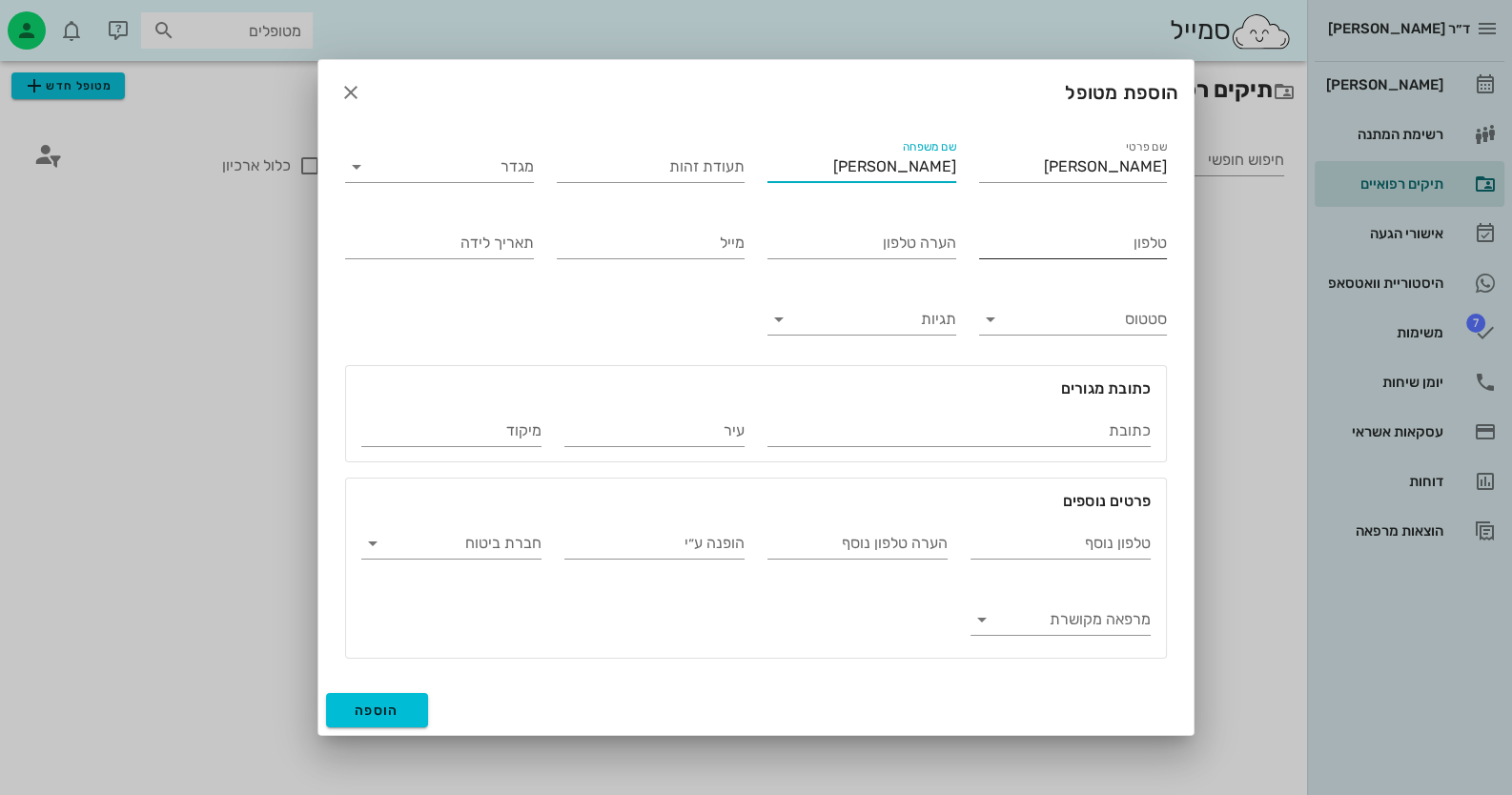
click at [1130, 251] on input "טלפון" at bounding box center [1074, 242] width 189 height 31
paste input "0528652229"
type input "0528652229"
click at [695, 180] on input "תעודת זהות" at bounding box center [651, 166] width 189 height 31
paste input "043585280"
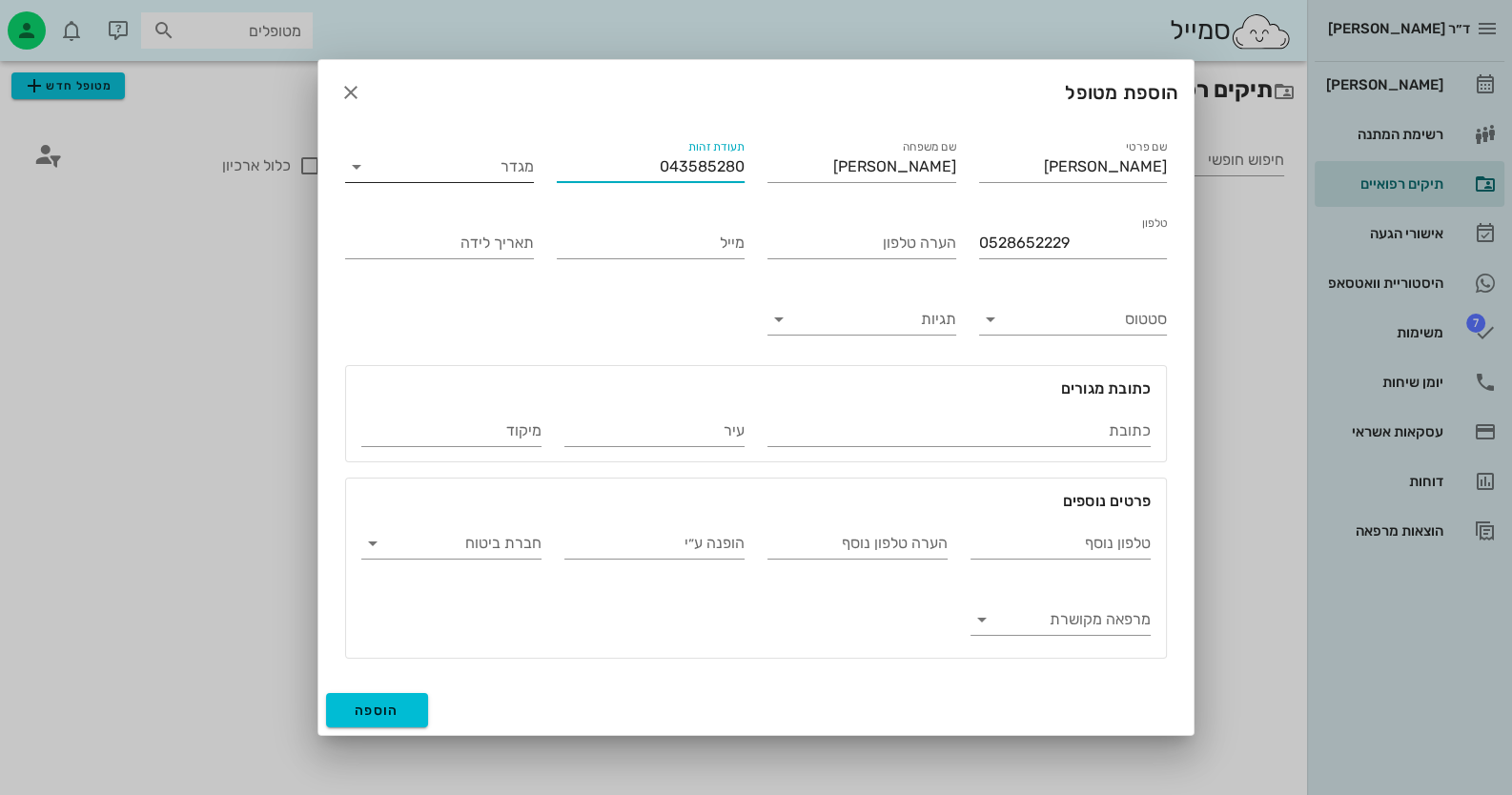
type input "043585280"
click at [410, 169] on input "מגדר" at bounding box center [454, 166] width 159 height 31
click at [451, 228] on div "נקבה" at bounding box center [439, 229] width 159 height 18
click at [921, 318] on input "תגיות" at bounding box center [877, 319] width 159 height 31
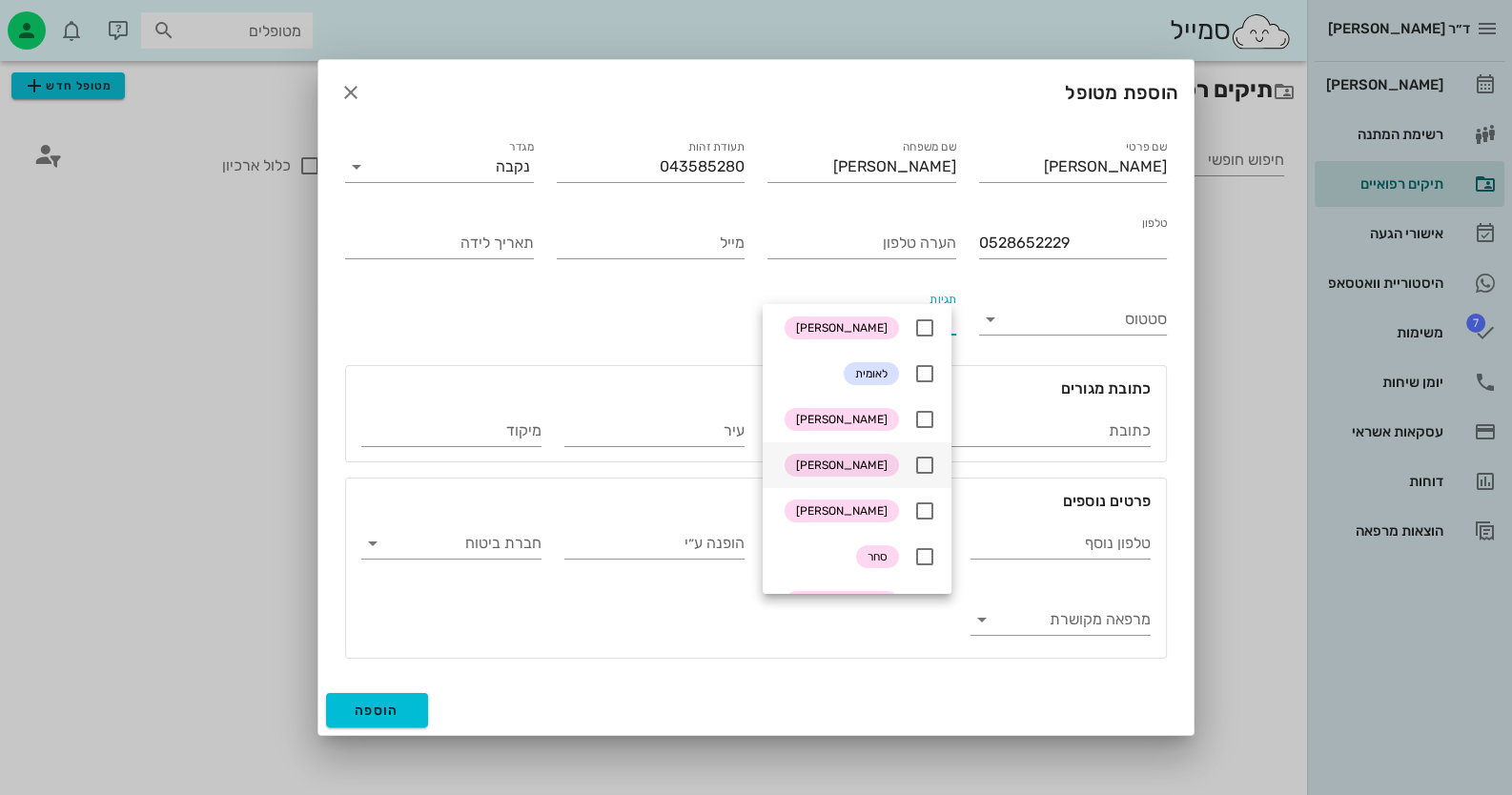
scroll to position [286, 0]
click at [922, 458] on icon at bounding box center [924, 460] width 23 height 23
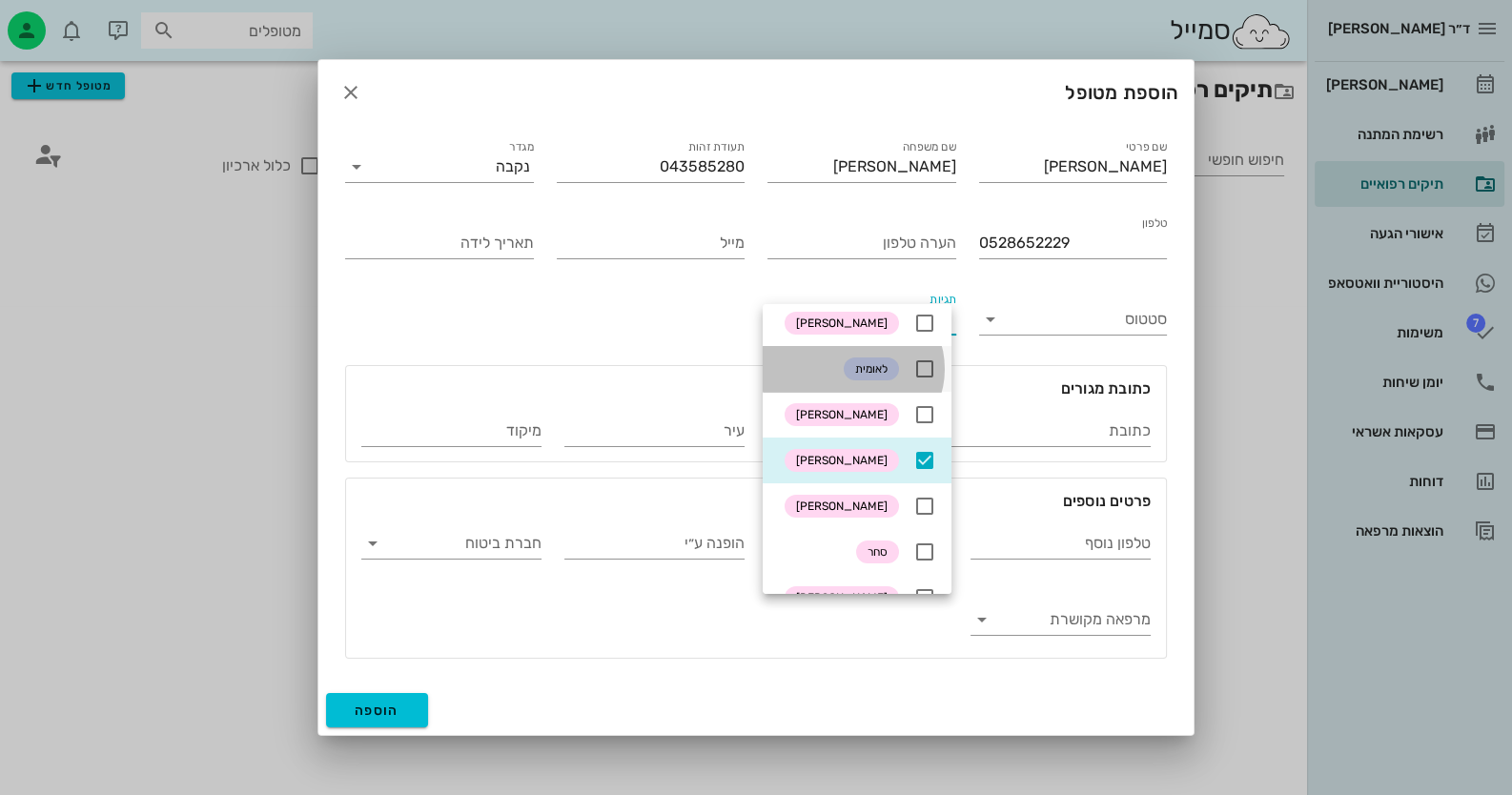
click at [930, 363] on icon at bounding box center [924, 368] width 23 height 23
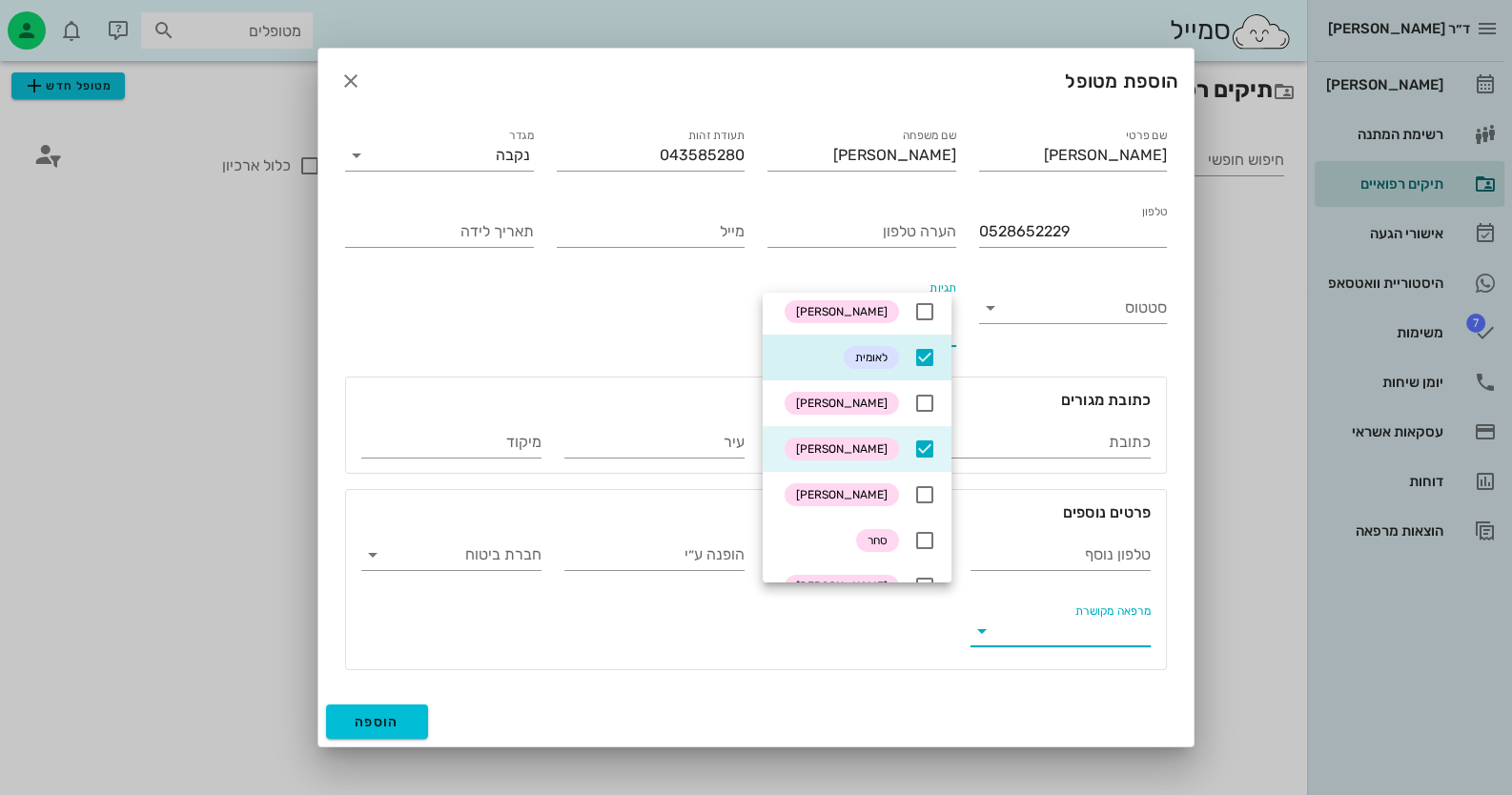
click at [1048, 626] on input "מרפאה מקושרת" at bounding box center [1076, 630] width 150 height 31
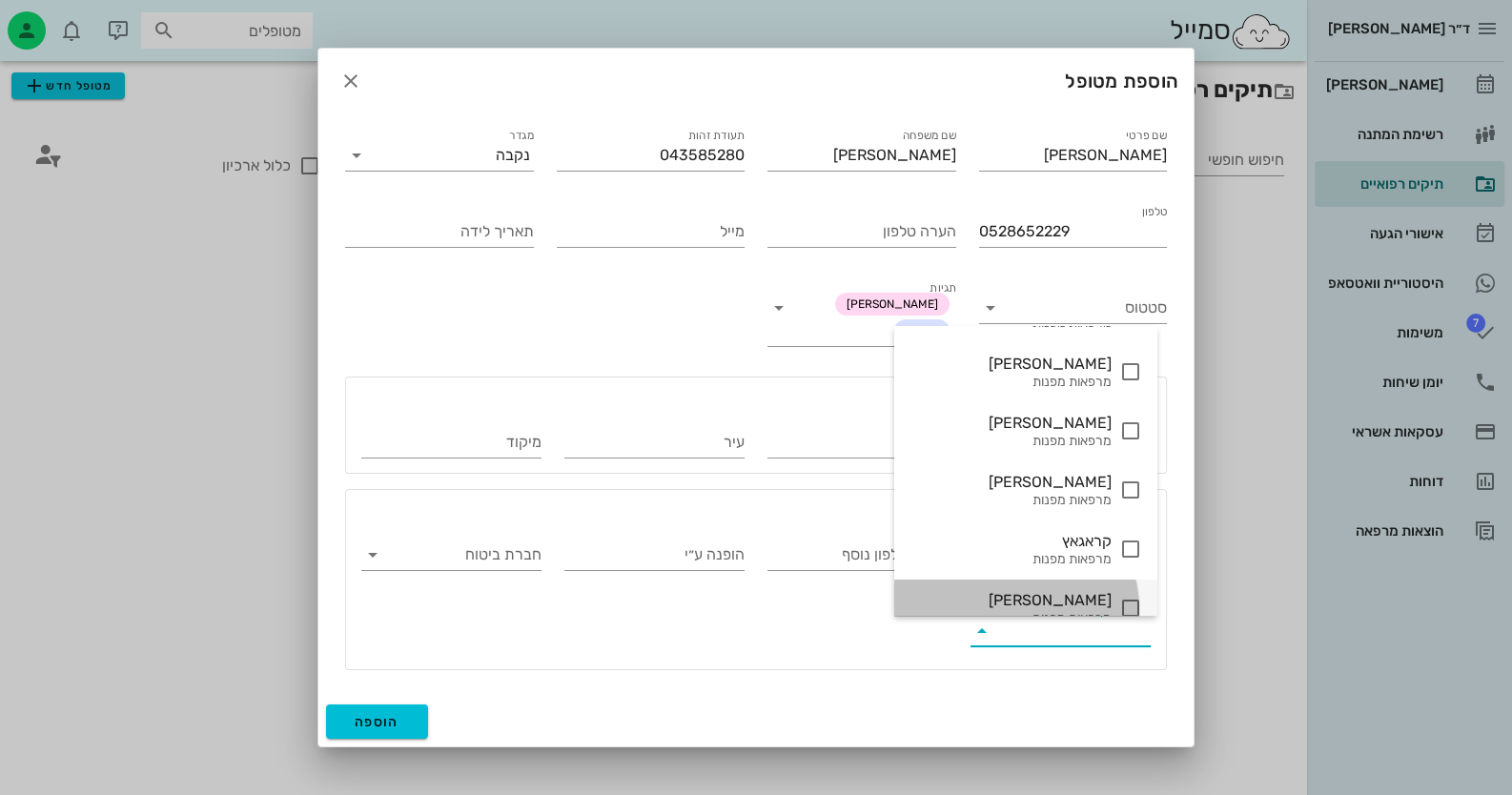
click at [1119, 602] on icon at bounding box center [1130, 608] width 23 height 23
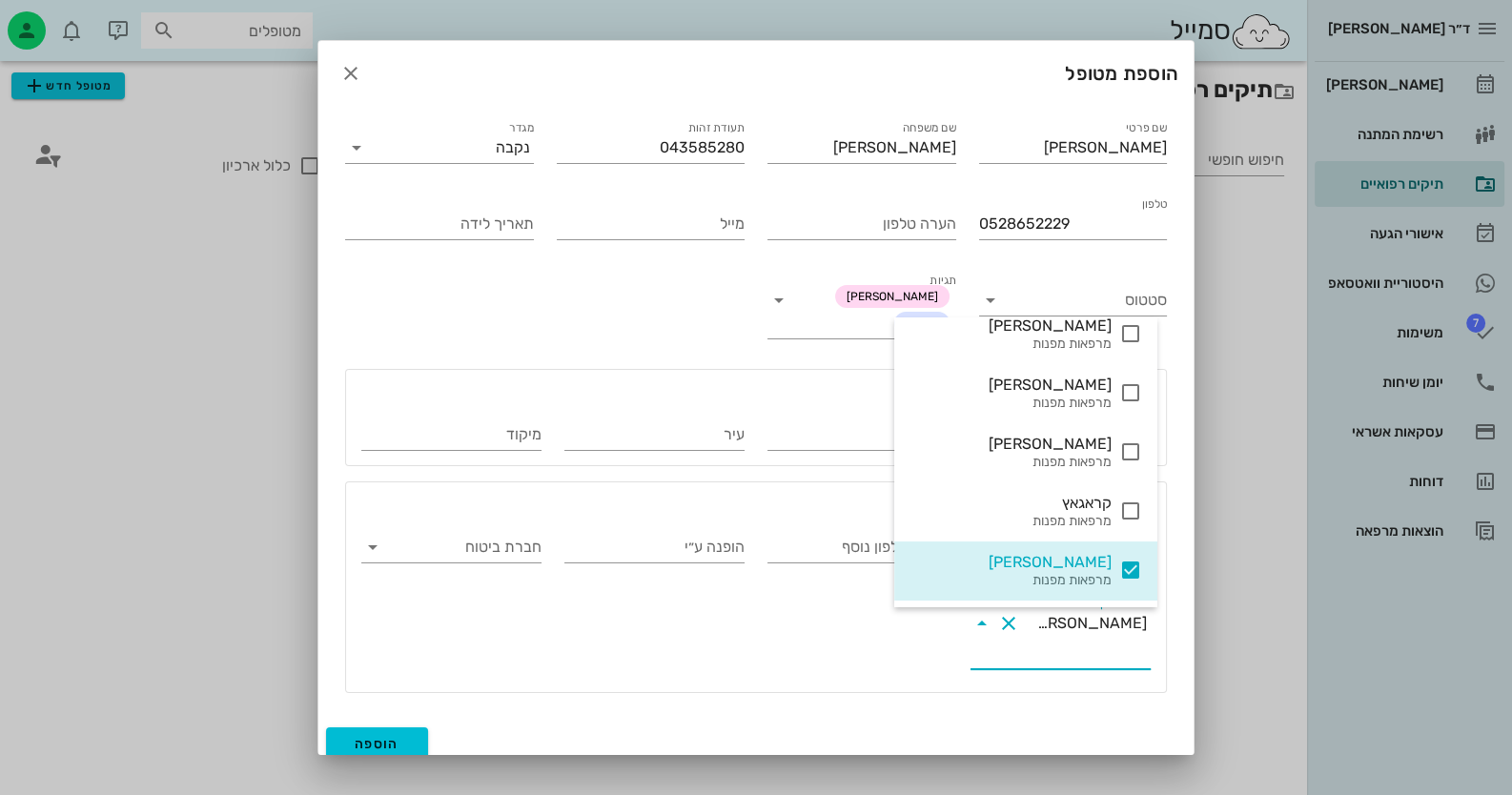
click at [471, 611] on div "טלפון נוסף הערה טלפון נוסף הופנה ע״י חברת ביטוח מרפאה מקושרת קרני שומרון" at bounding box center [756, 597] width 813 height 183
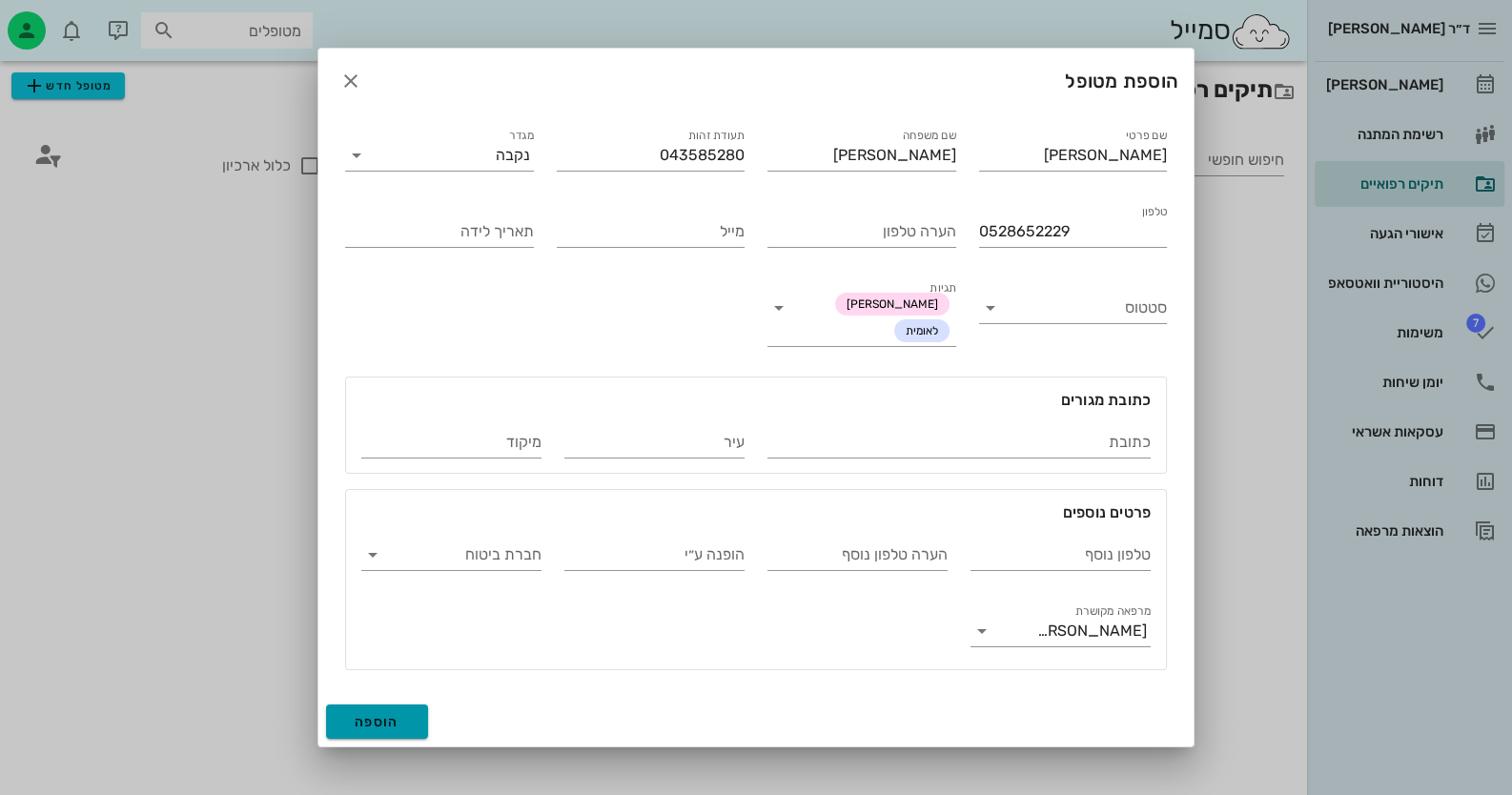
click at [399, 714] on button "הוספה" at bounding box center [377, 721] width 102 height 34
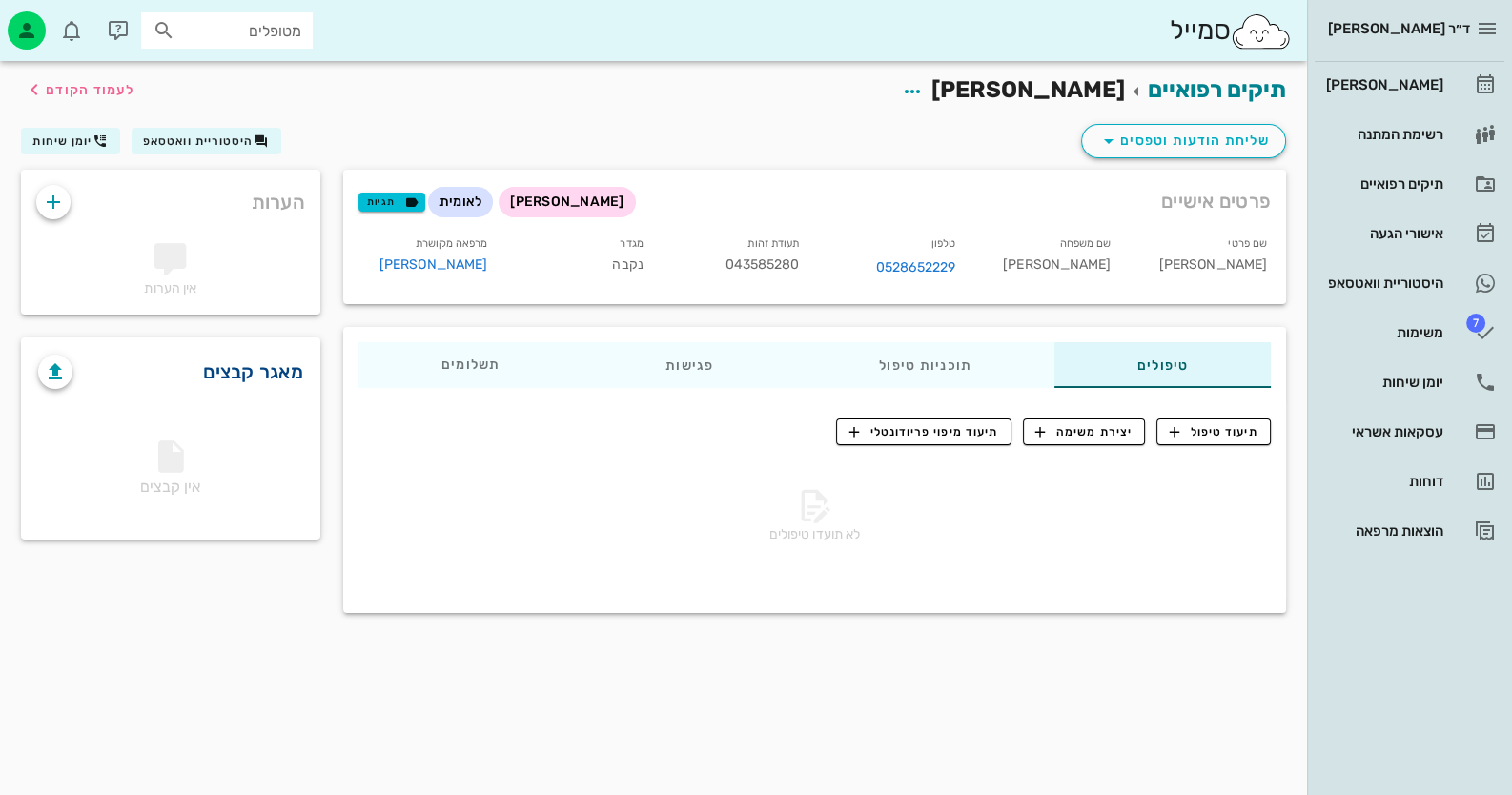
click at [257, 371] on link "מאגר קבצים" at bounding box center [253, 371] width 100 height 31
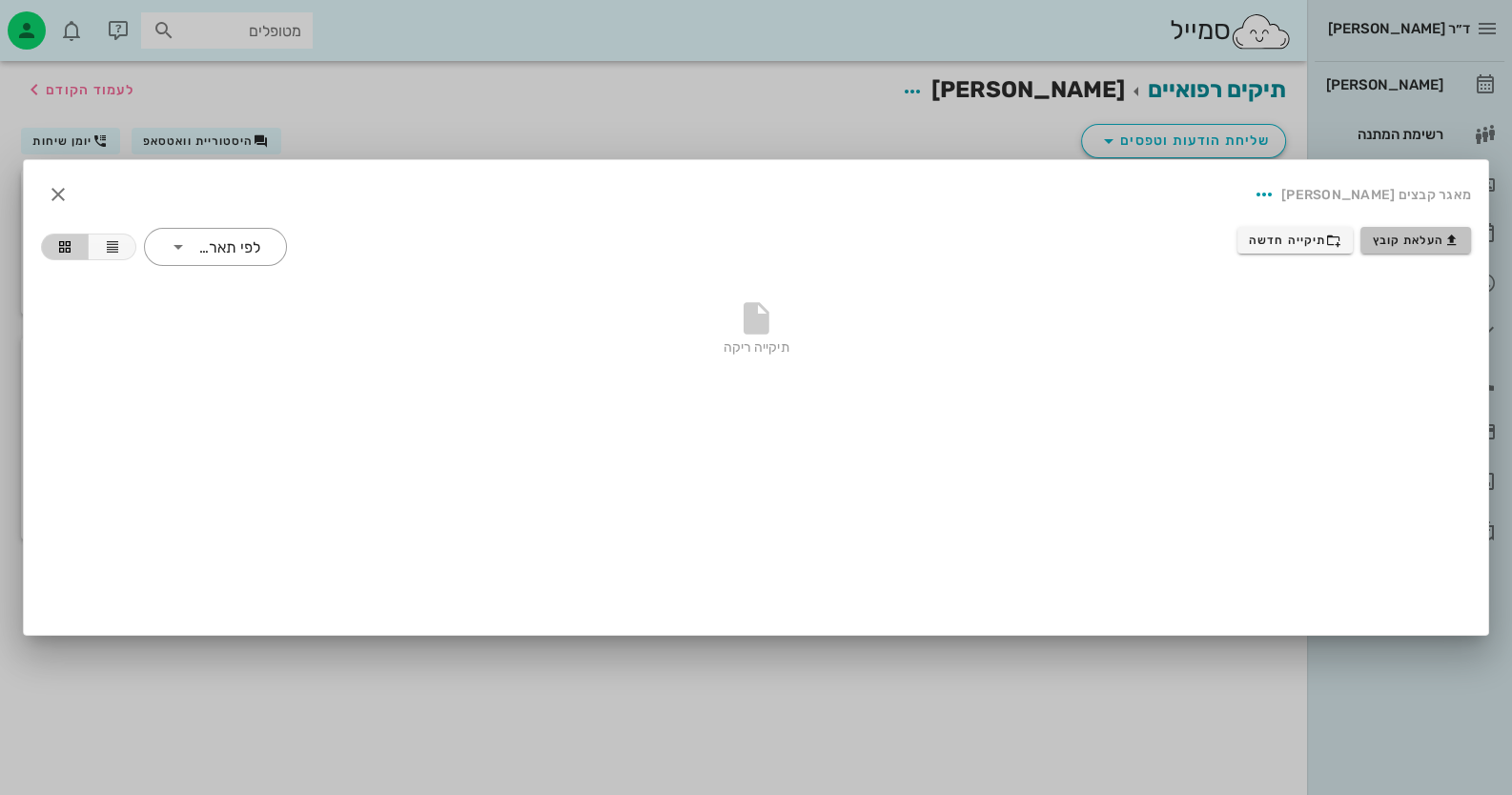
click at [1447, 238] on icon "button" at bounding box center [1451, 239] width 15 height 15
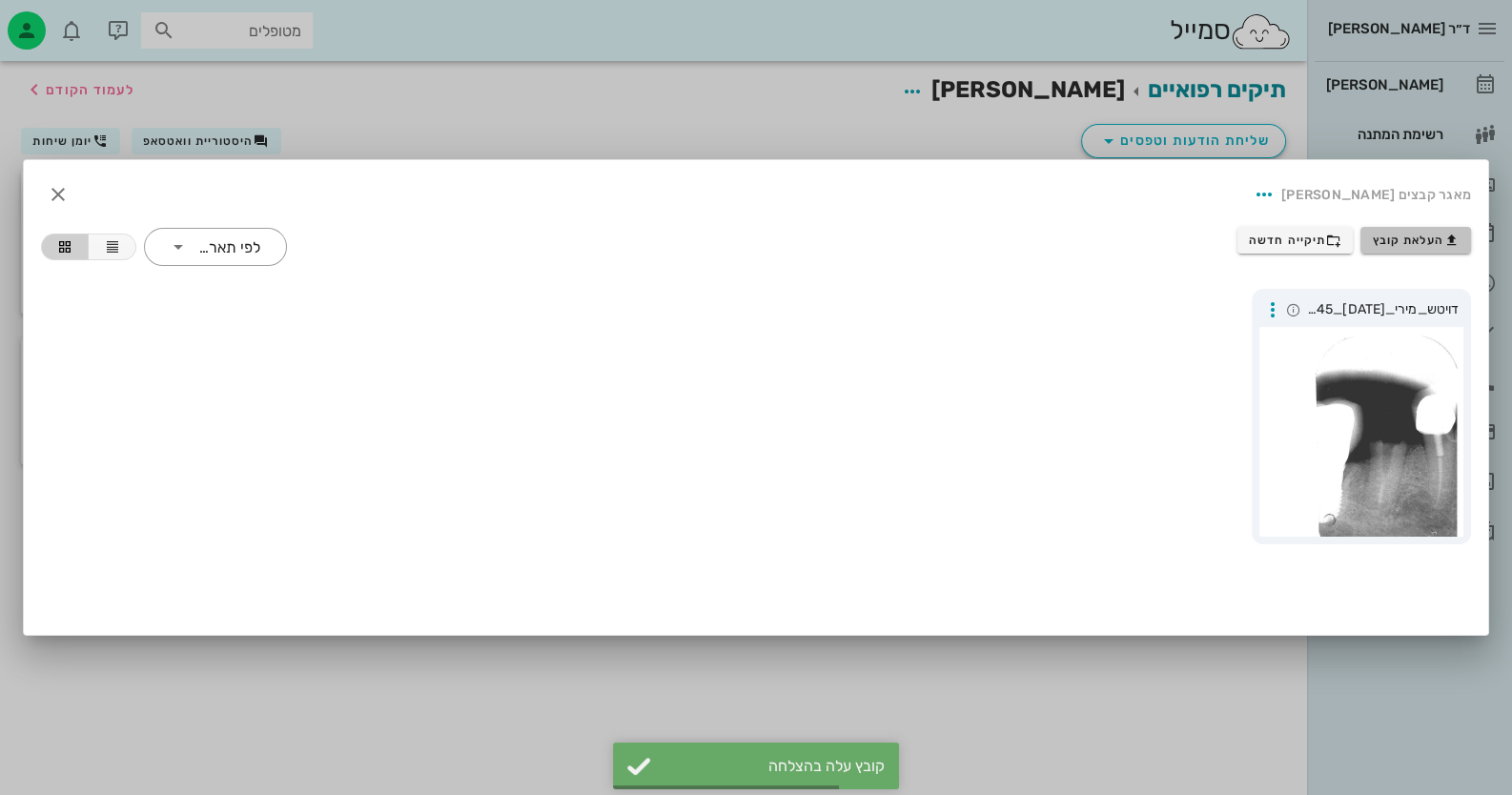
click at [1405, 233] on span "העלאת קובץ" at bounding box center [1416, 239] width 87 height 15
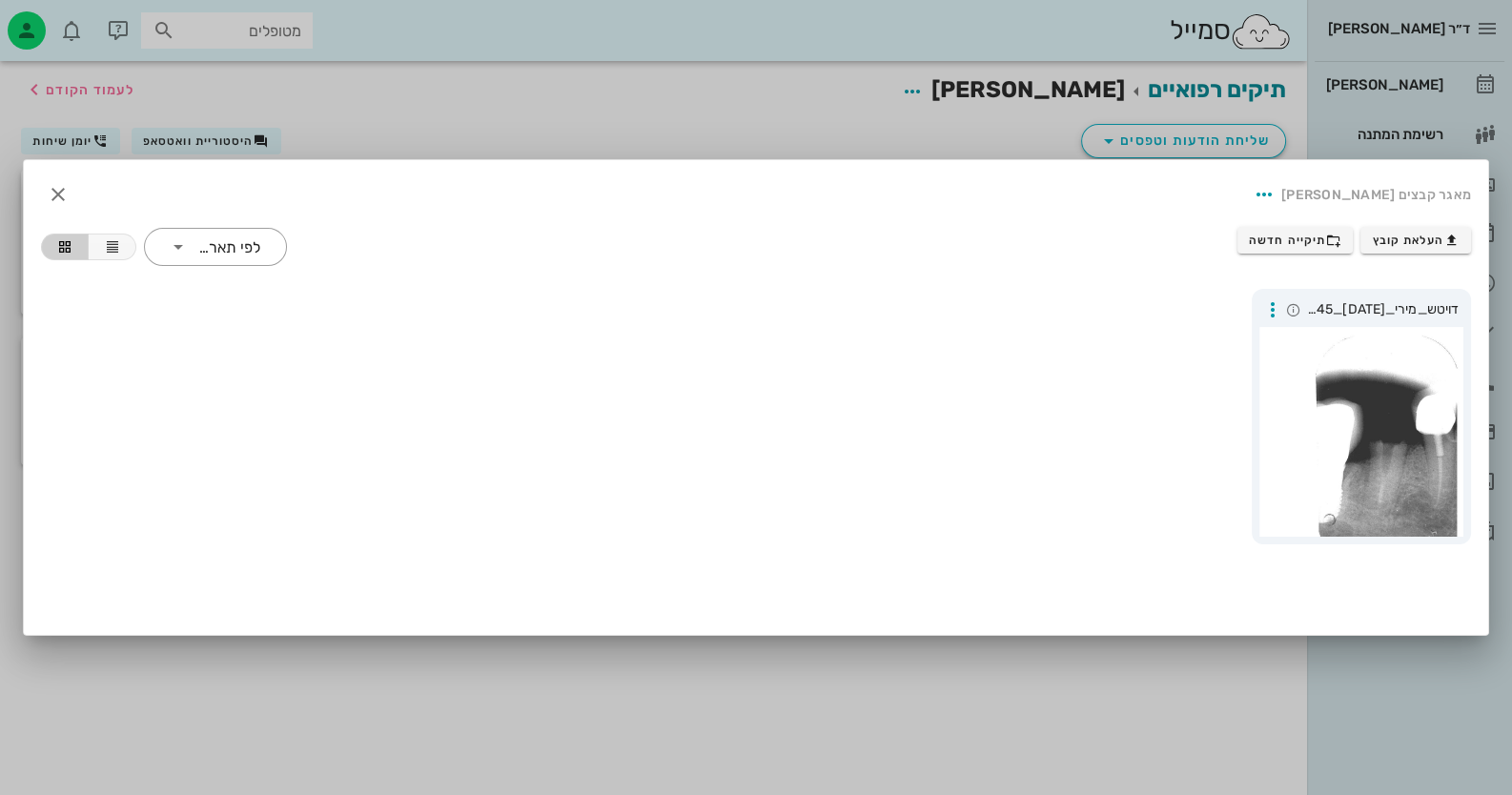
drag, startPoint x: 855, startPoint y: 405, endPoint x: 873, endPoint y: 404, distance: 18.0
click at [855, 405] on div "דויטש_מירי_28.8.25_PA45" at bounding box center [756, 417] width 1453 height 279
click at [1268, 305] on icon "button" at bounding box center [1272, 309] width 23 height 23
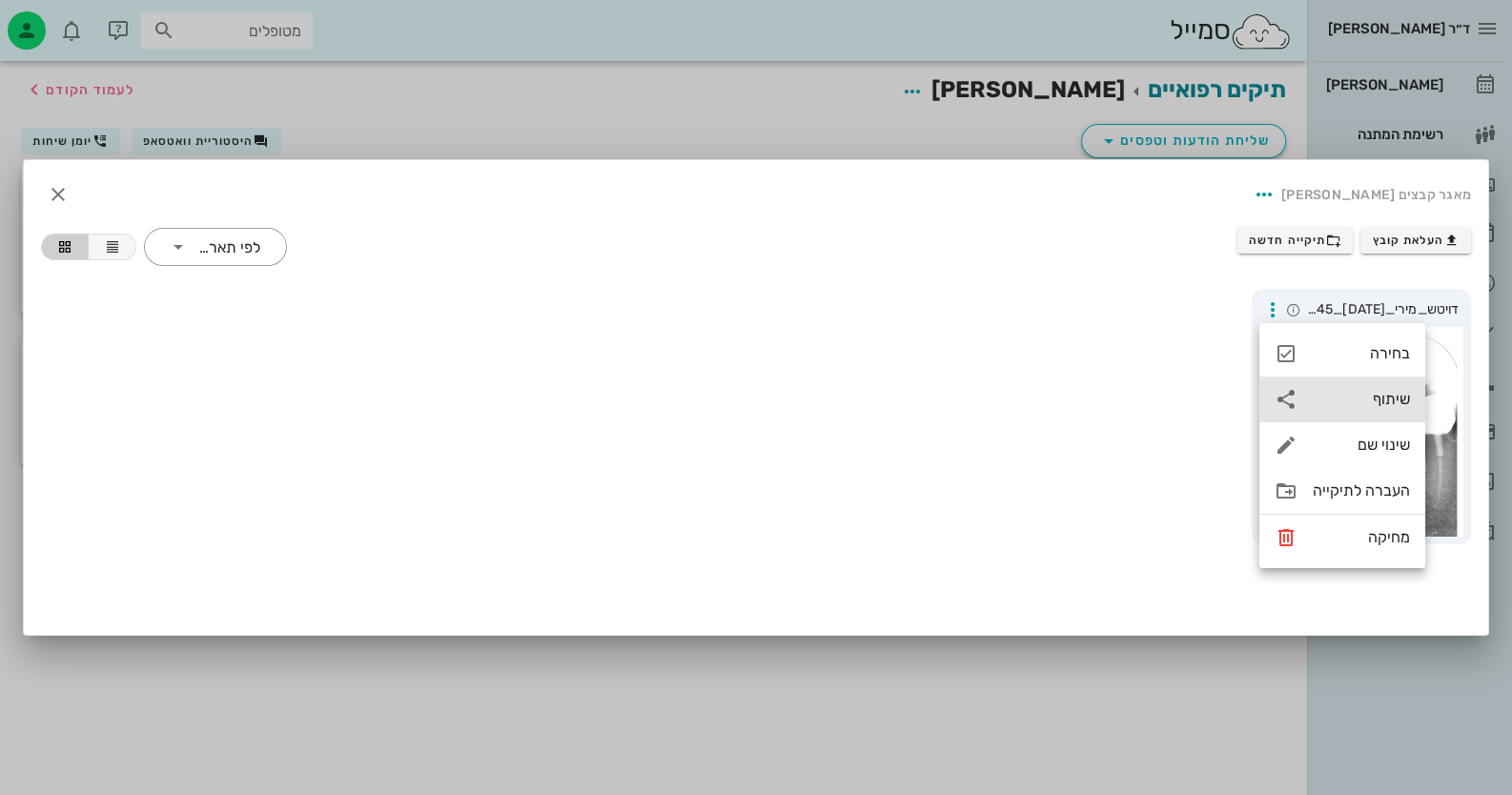
click at [1355, 417] on div "שיתוף" at bounding box center [1342, 399] width 165 height 45
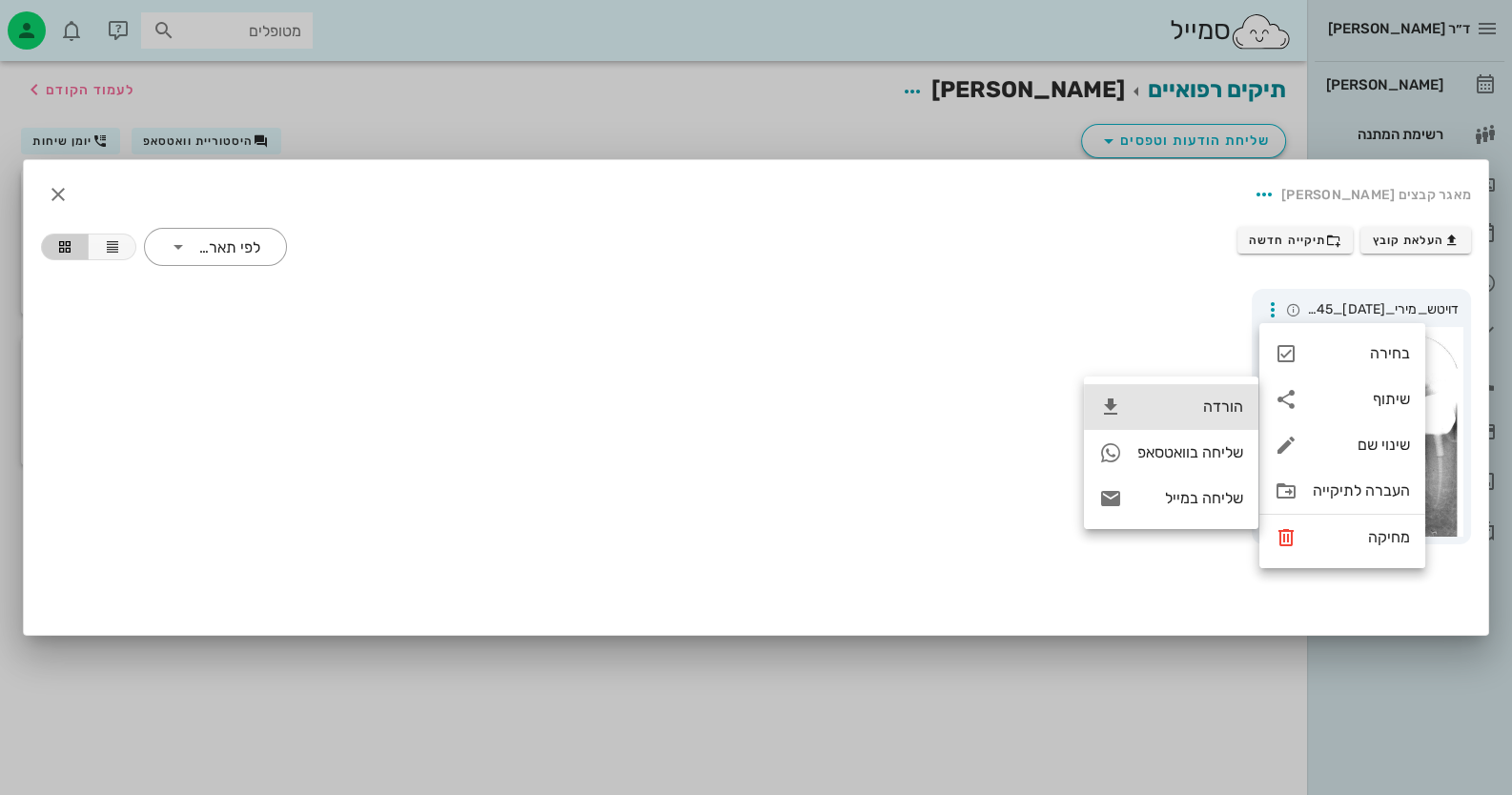
click at [1224, 419] on div "הורדה" at bounding box center [1170, 407] width 174 height 45
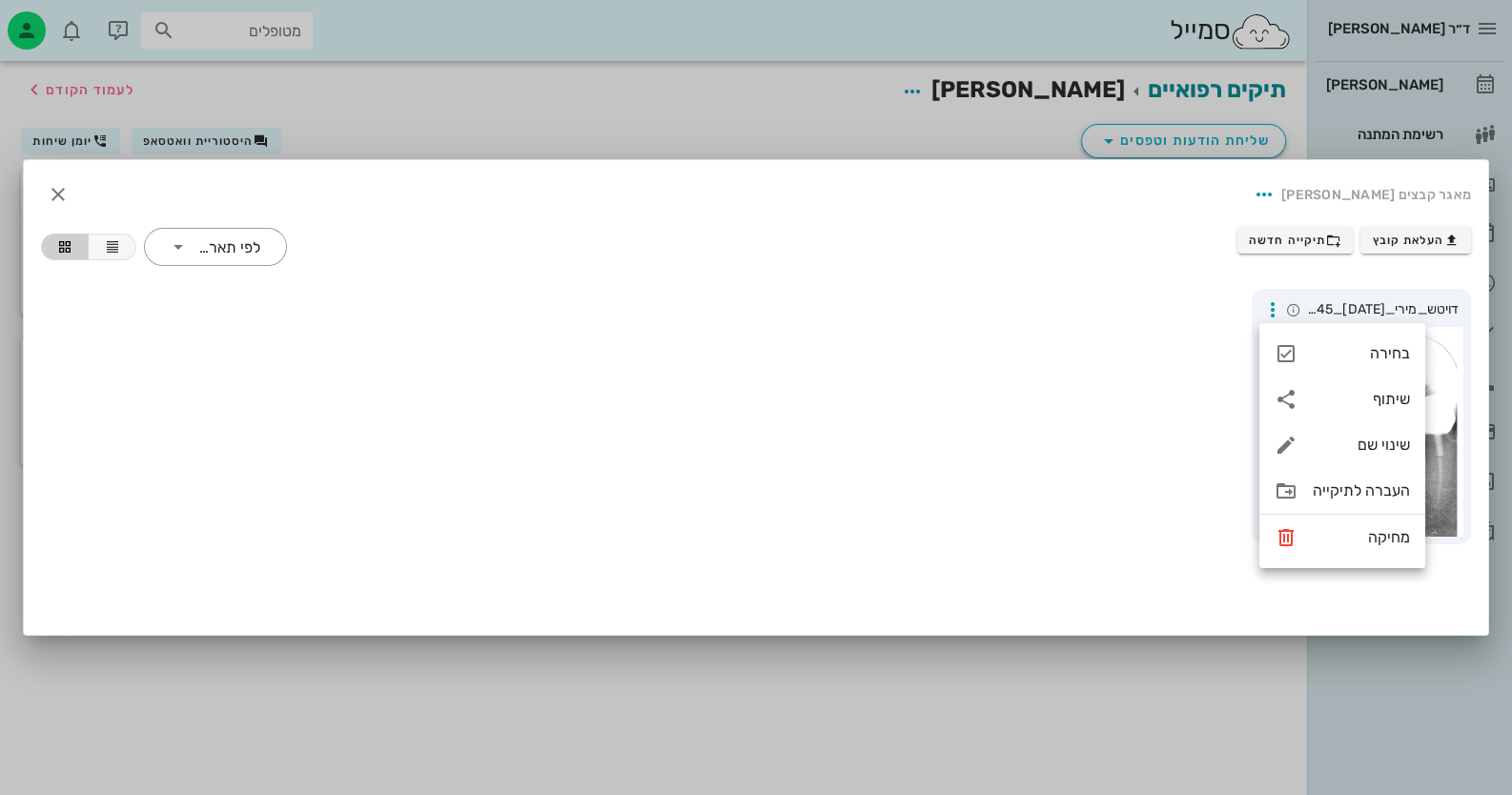
click at [987, 708] on div at bounding box center [756, 397] width 1512 height 795
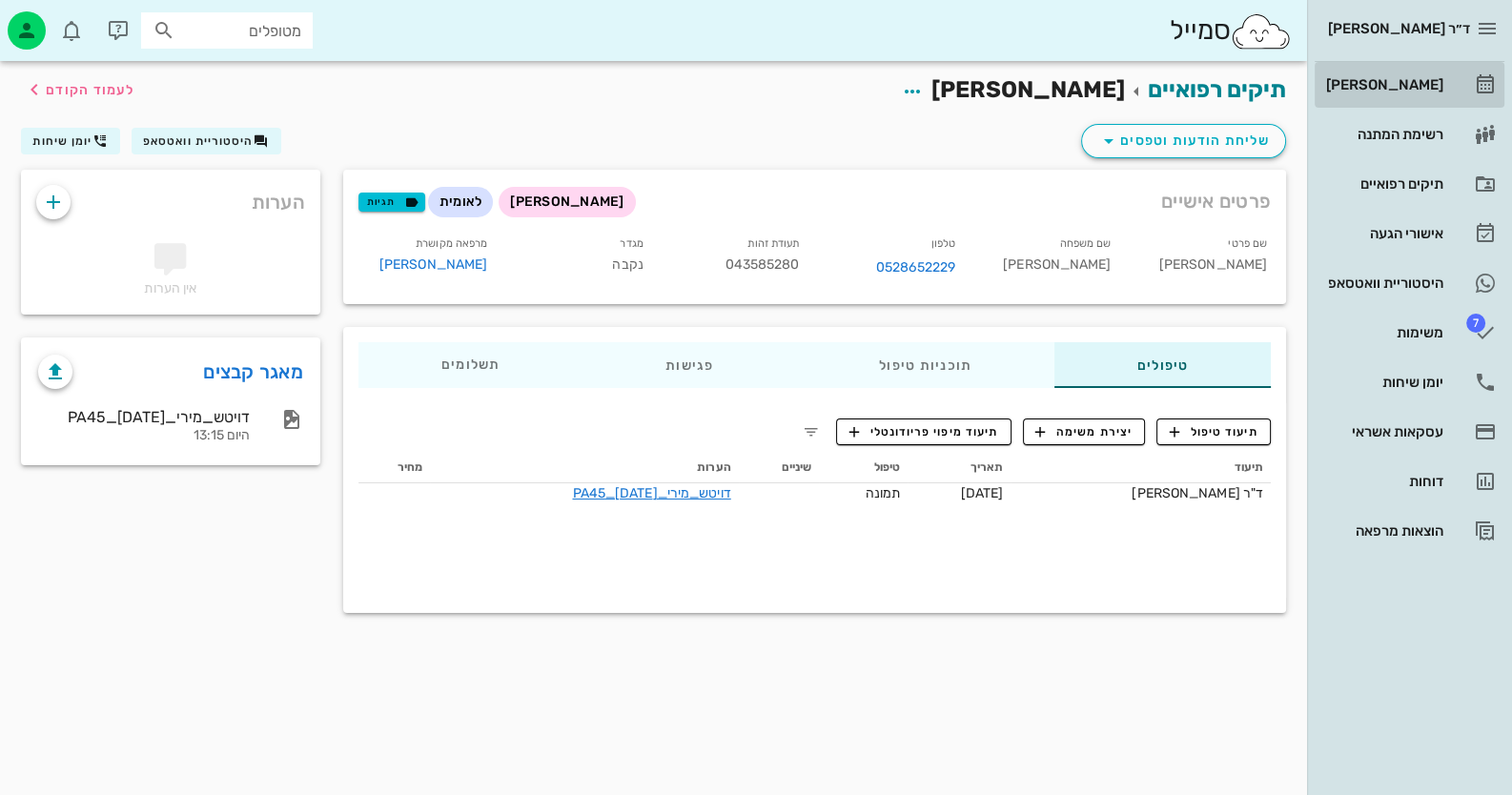
click at [1450, 87] on link "[PERSON_NAME]" at bounding box center [1410, 85] width 190 height 45
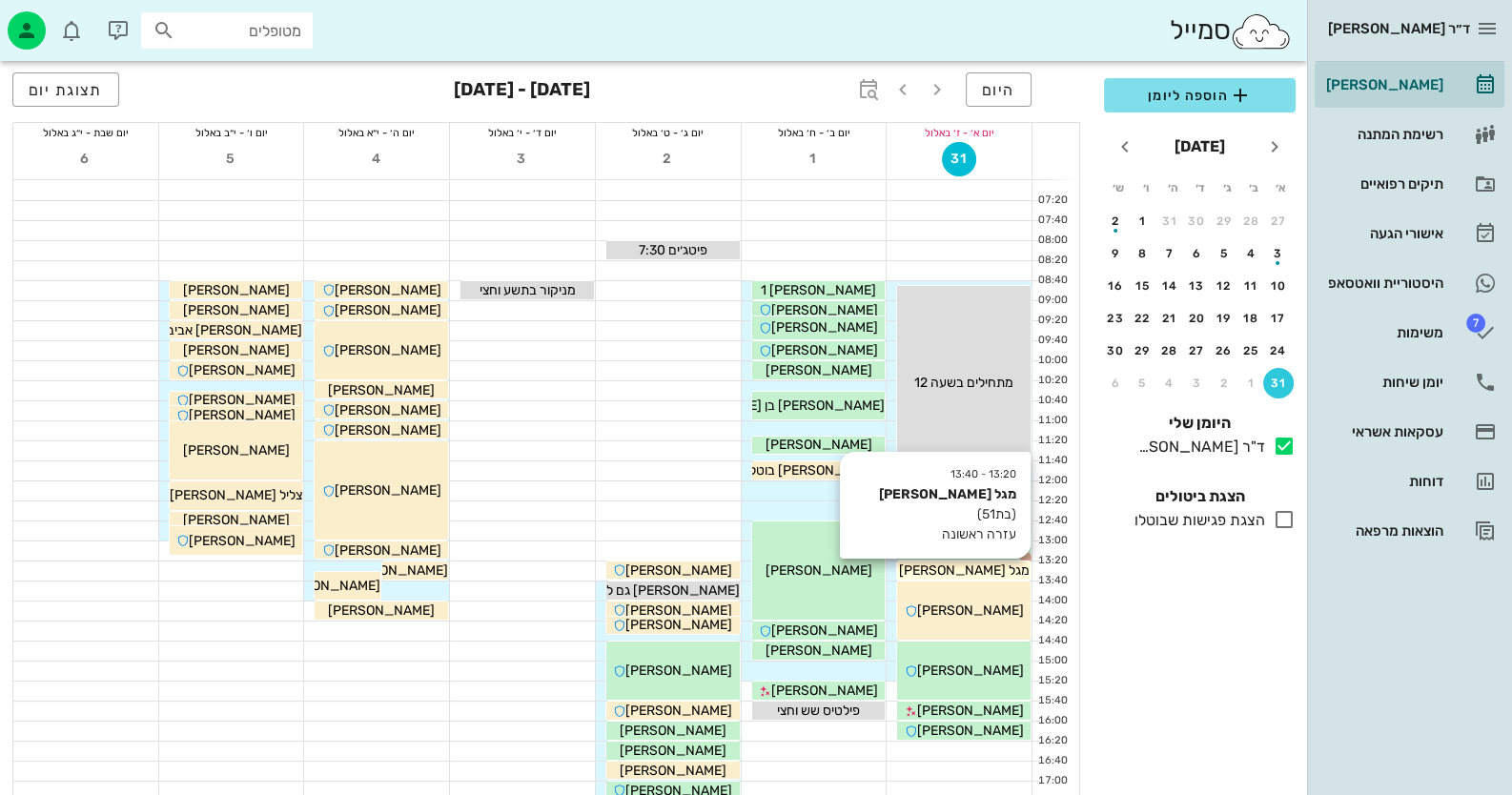
click at [999, 568] on div "מגל [PERSON_NAME]" at bounding box center [963, 570] width 133 height 20
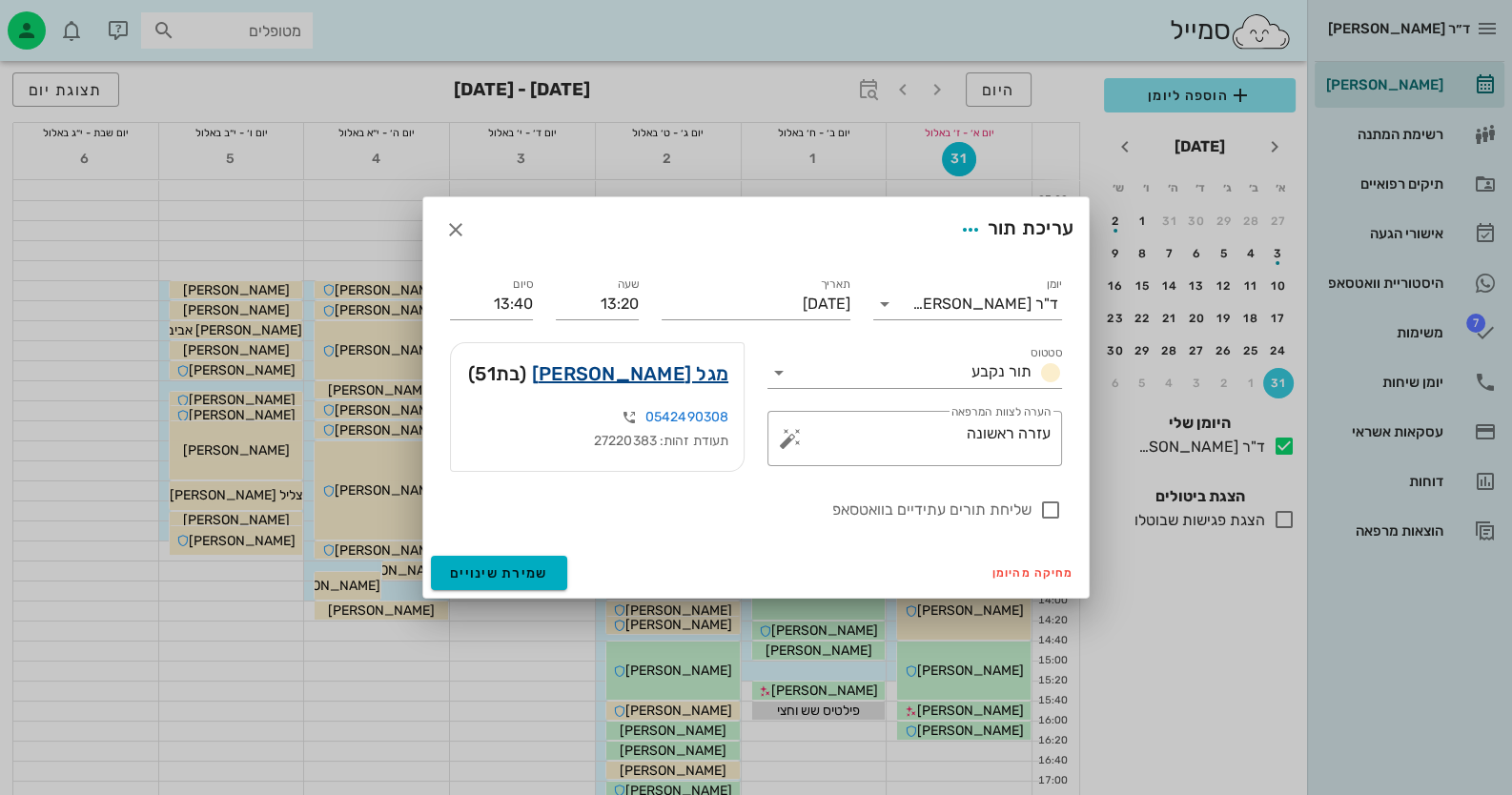
click at [702, 382] on link "מגל ישועה" at bounding box center [629, 373] width 196 height 31
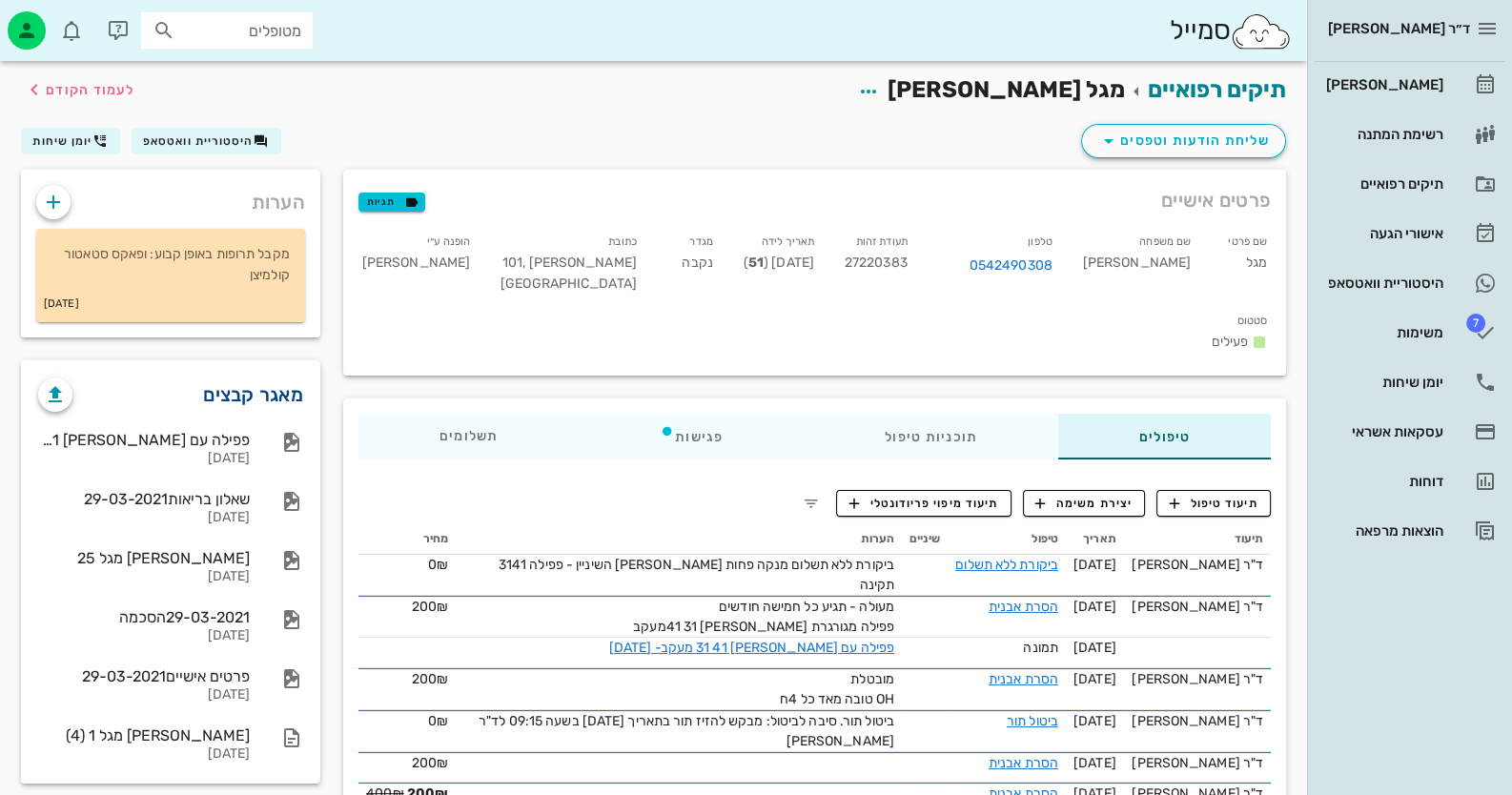
click at [266, 389] on link "מאגר קבצים" at bounding box center [253, 394] width 100 height 31
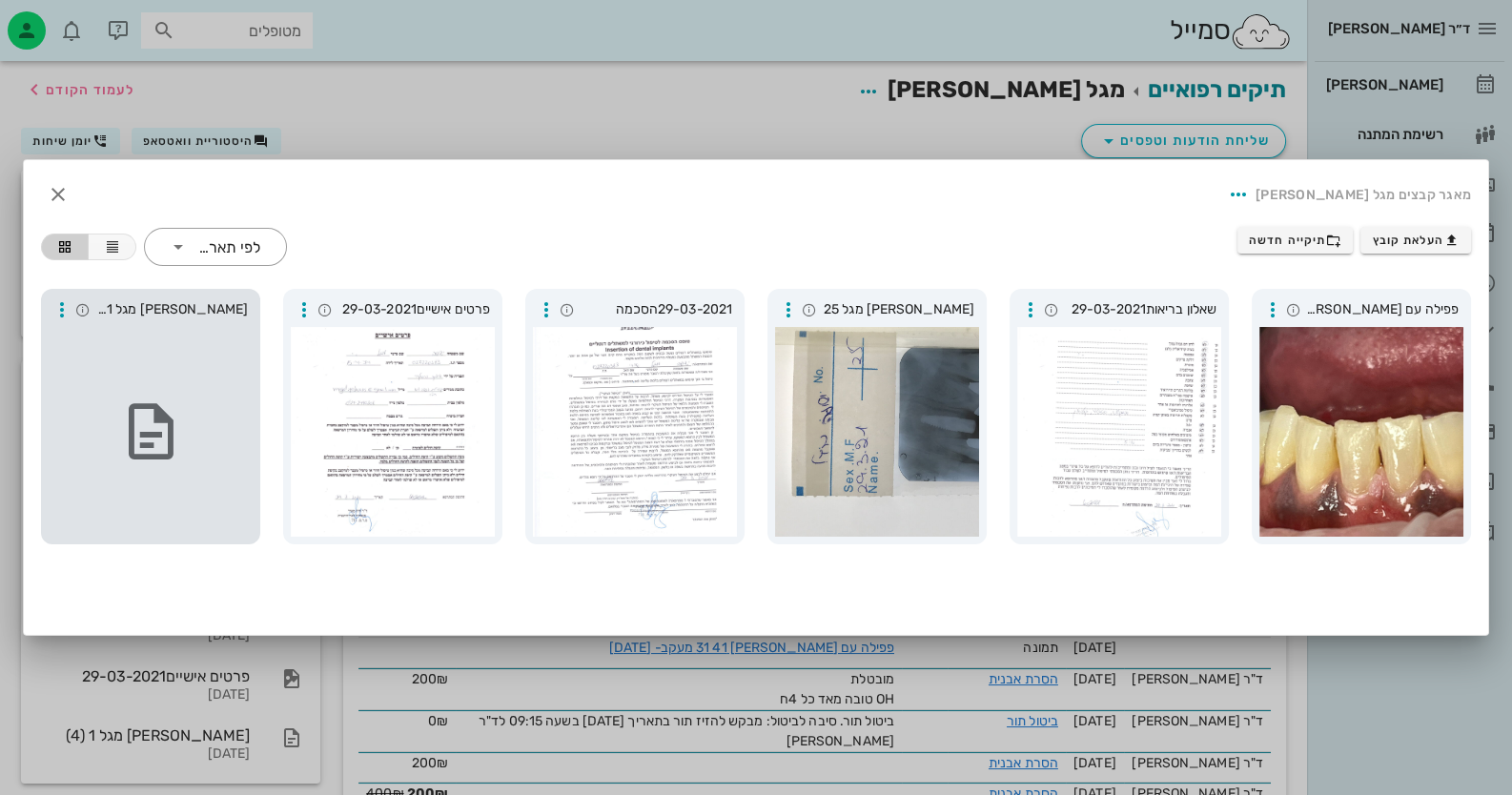
click at [156, 416] on icon at bounding box center [151, 432] width 67 height 67
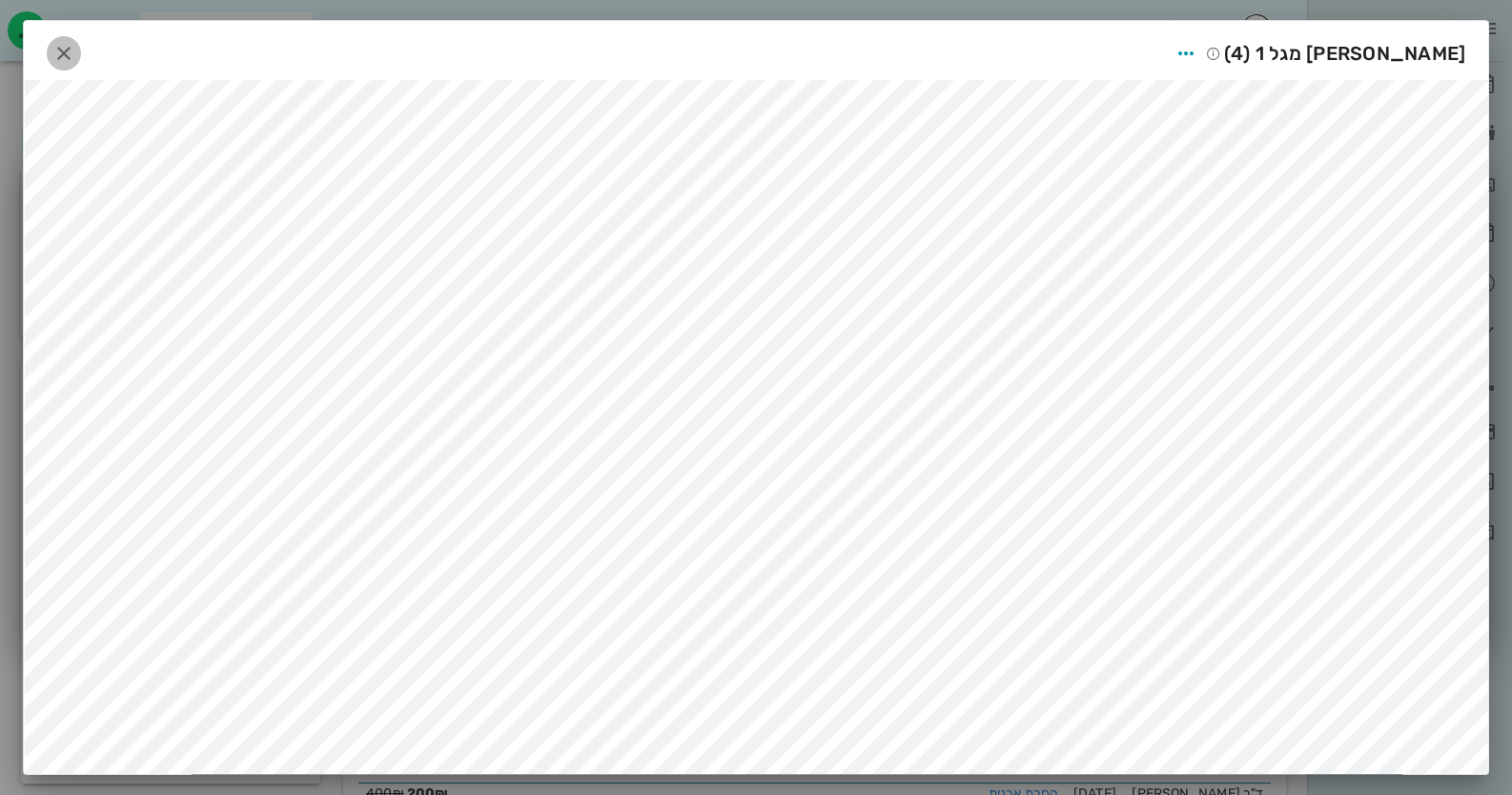
click at [81, 40] on button "button" at bounding box center [63, 53] width 34 height 34
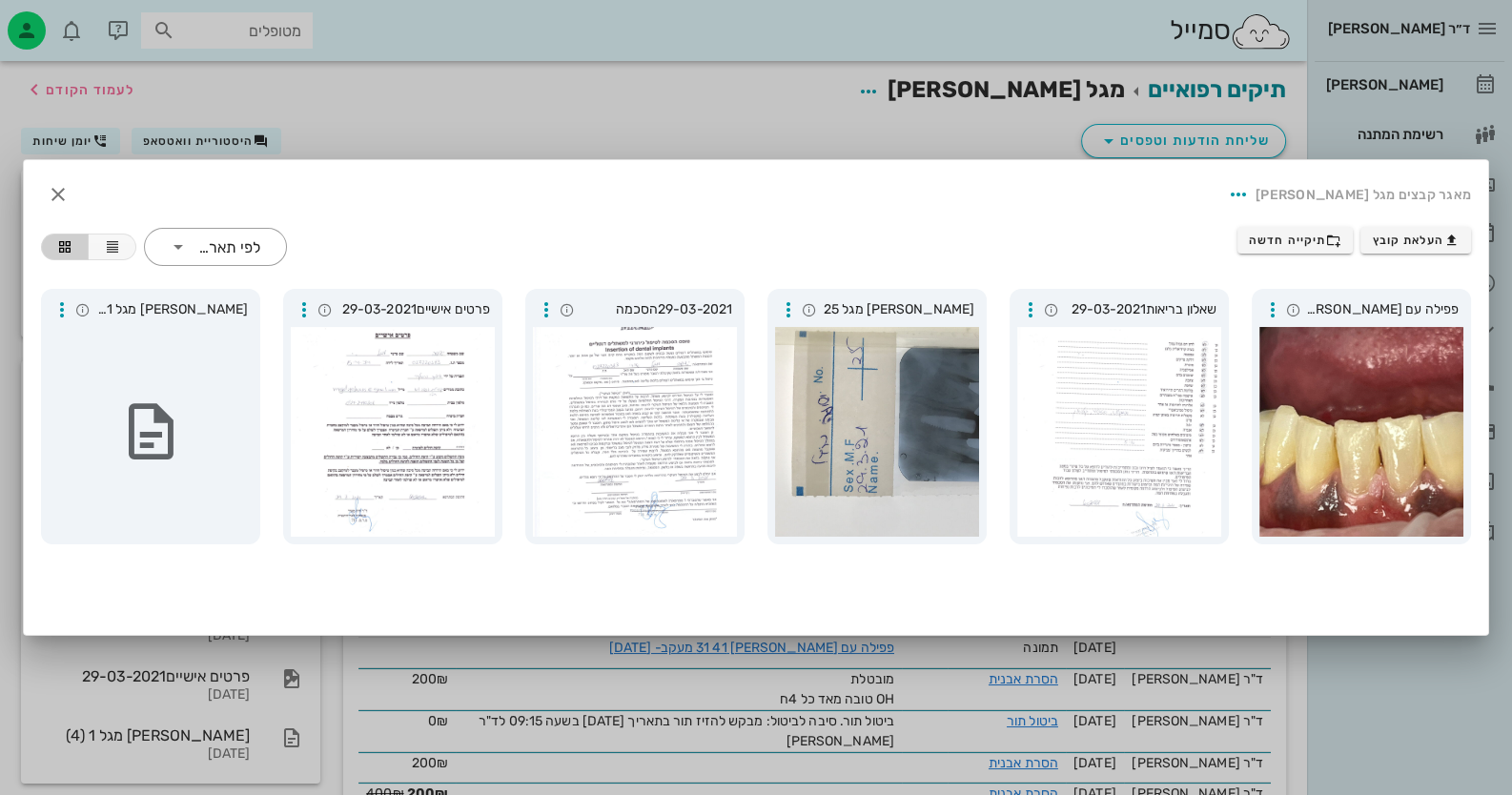
click at [1019, 106] on div at bounding box center [756, 397] width 1512 height 795
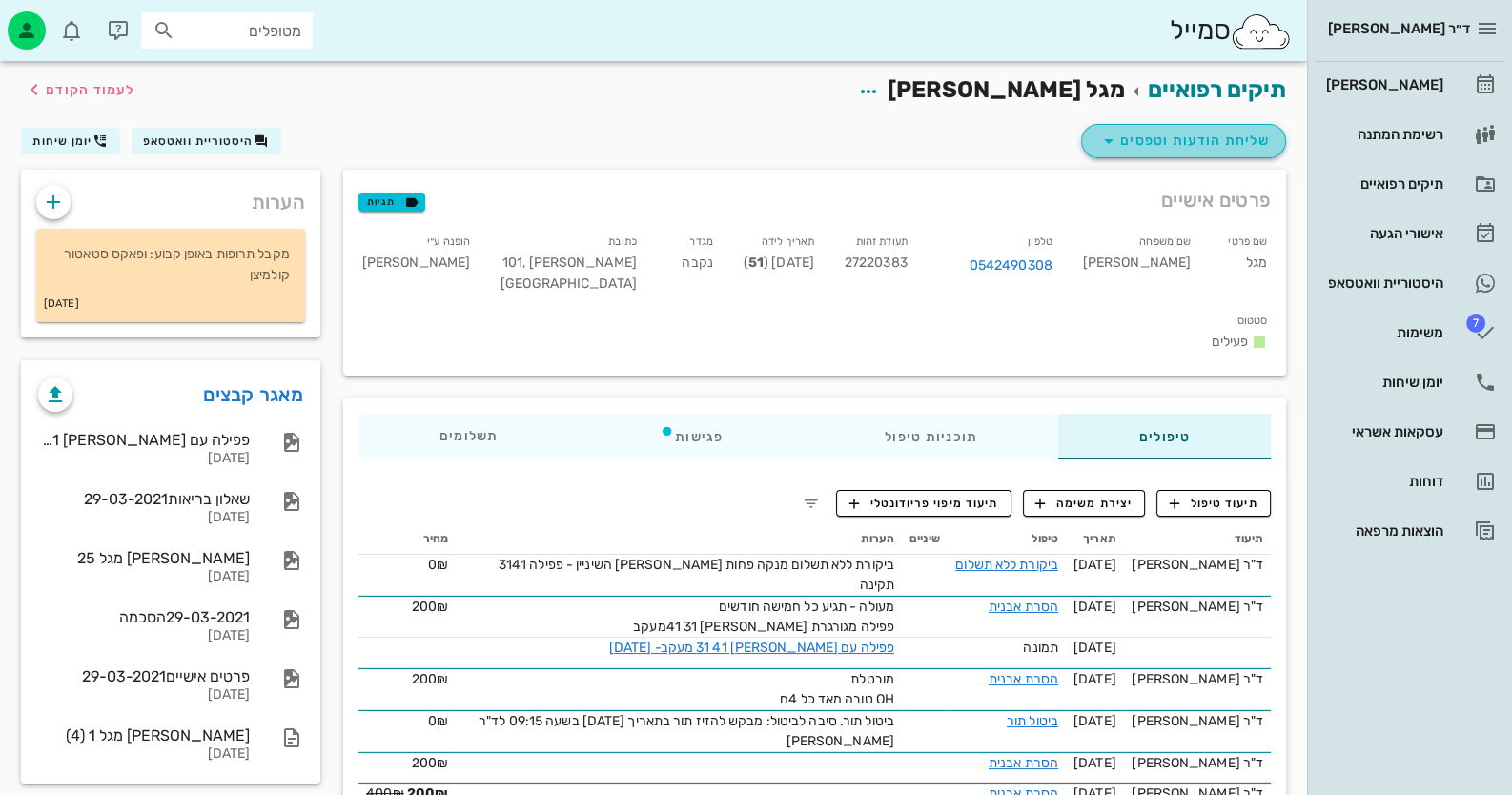
click at [1168, 134] on span "שליחת הודעות וטפסים" at bounding box center [1183, 141] width 172 height 23
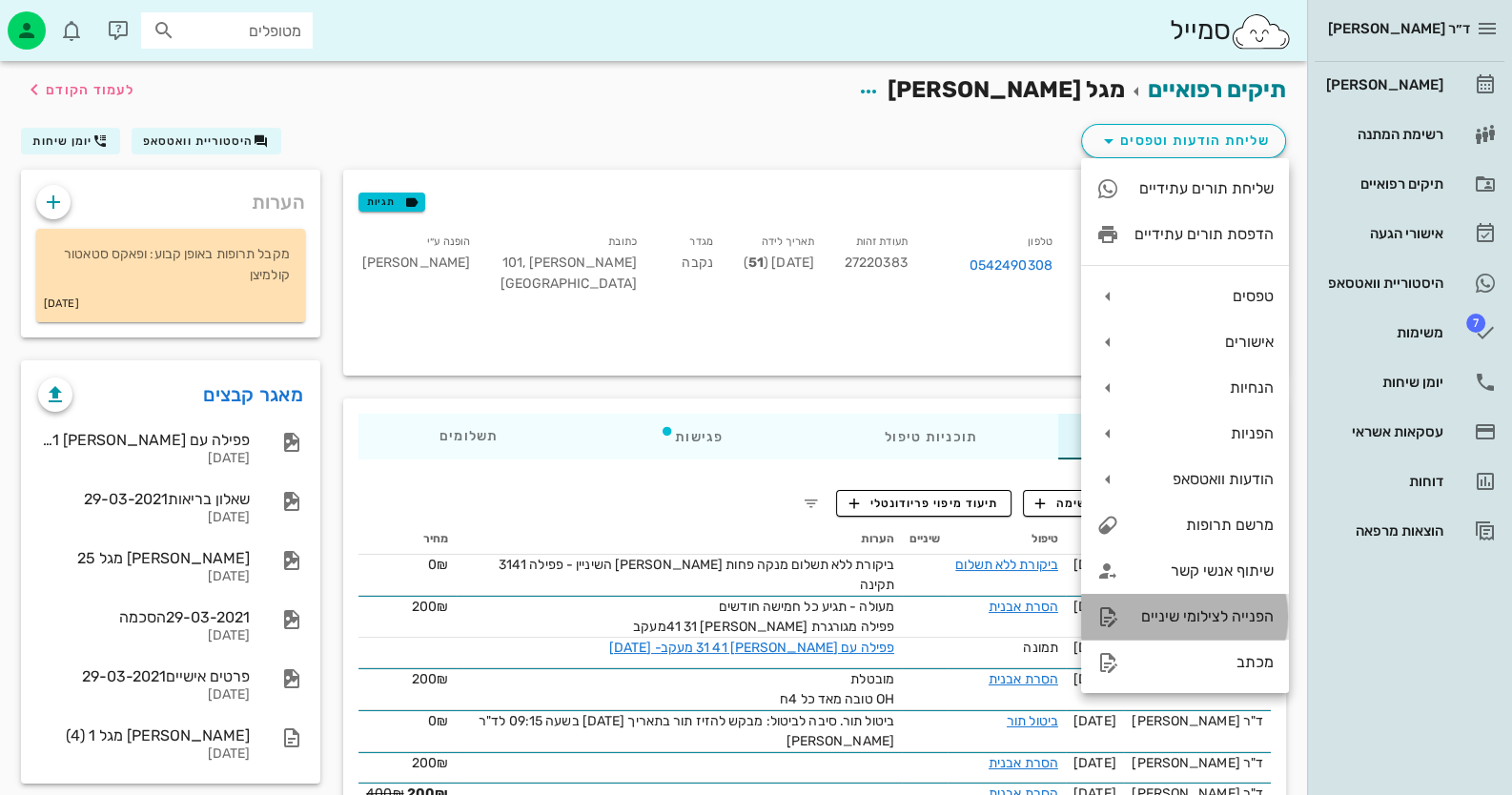
click at [1256, 609] on div "הפנייה לצילומי שיניים" at bounding box center [1204, 616] width 139 height 18
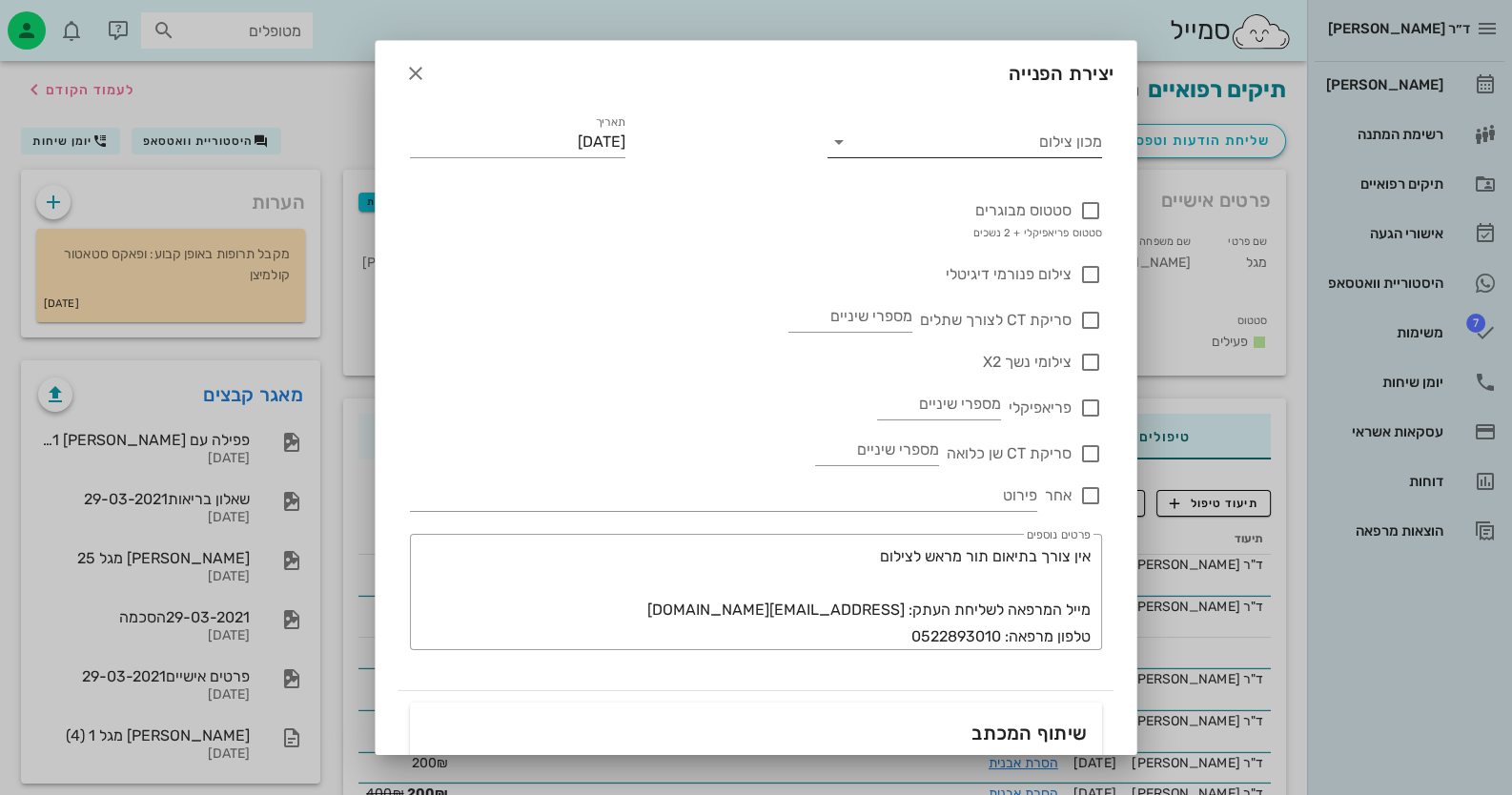
click at [1053, 147] on input "מכון צילום" at bounding box center [980, 142] width 245 height 31
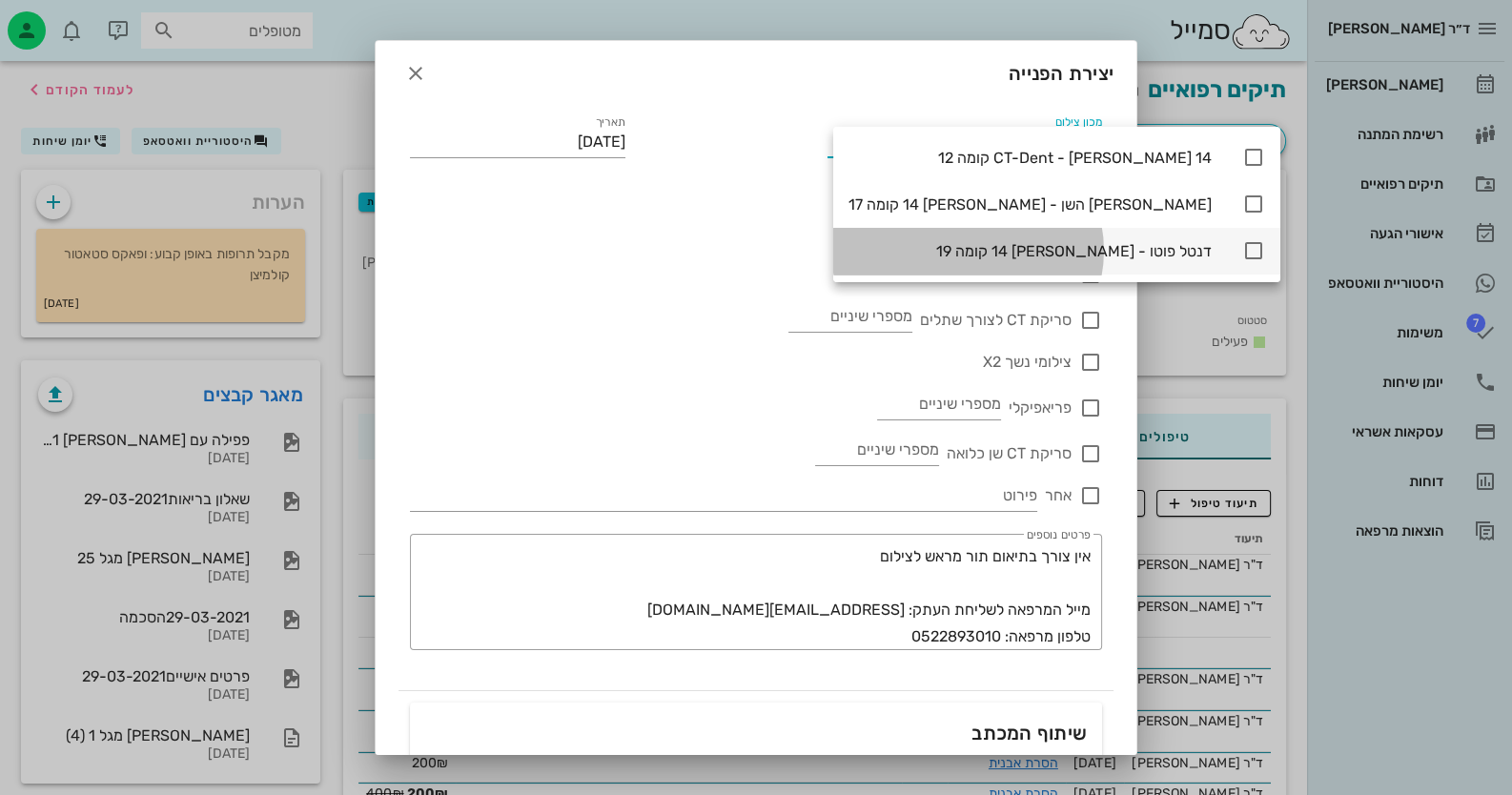
click at [1242, 250] on icon at bounding box center [1253, 250] width 23 height 23
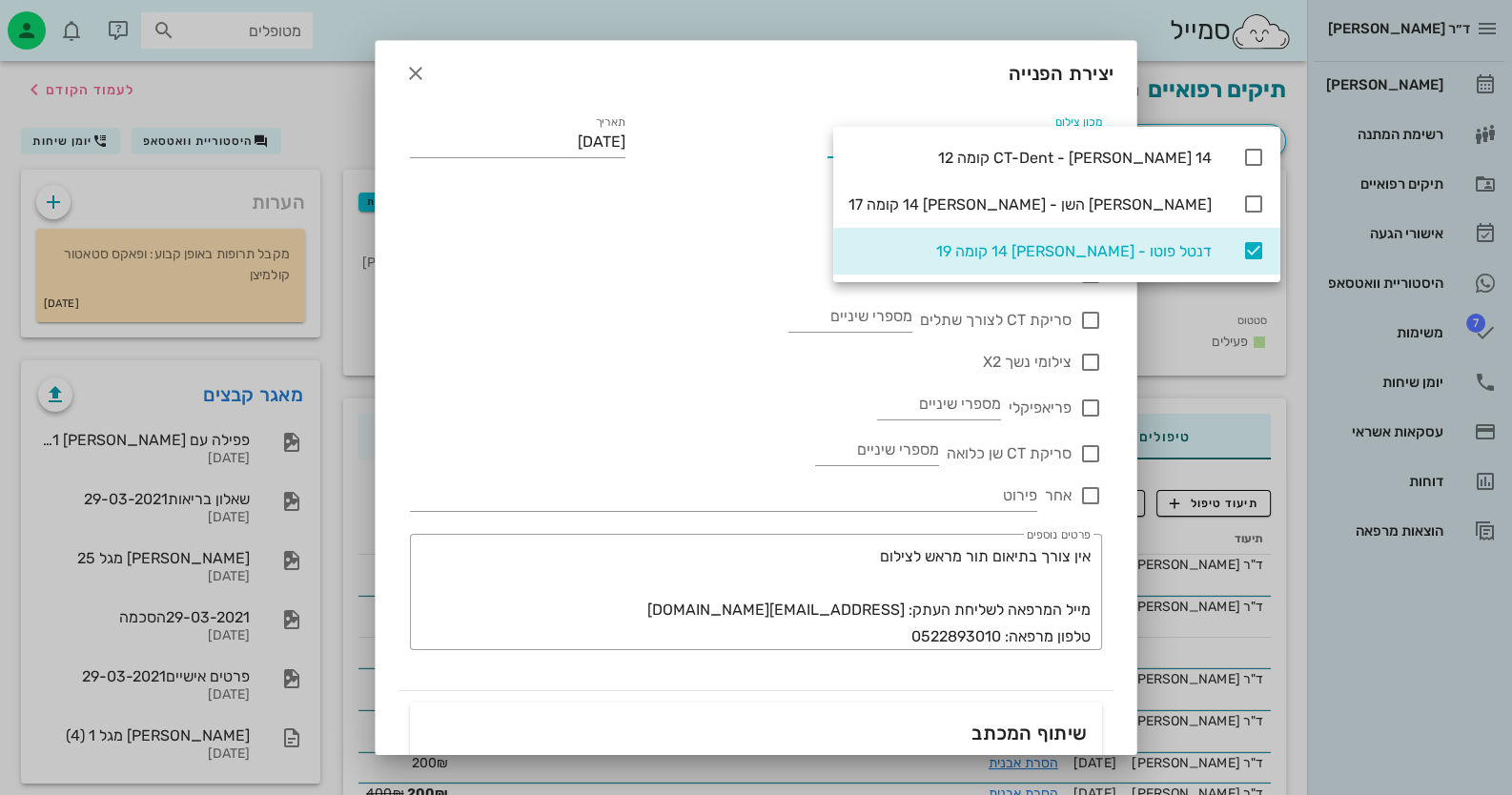
click at [631, 234] on div "סטטוס מבוגרים סטטוס פריאפיקלי + 2 נשכים" at bounding box center [756, 212] width 692 height 64
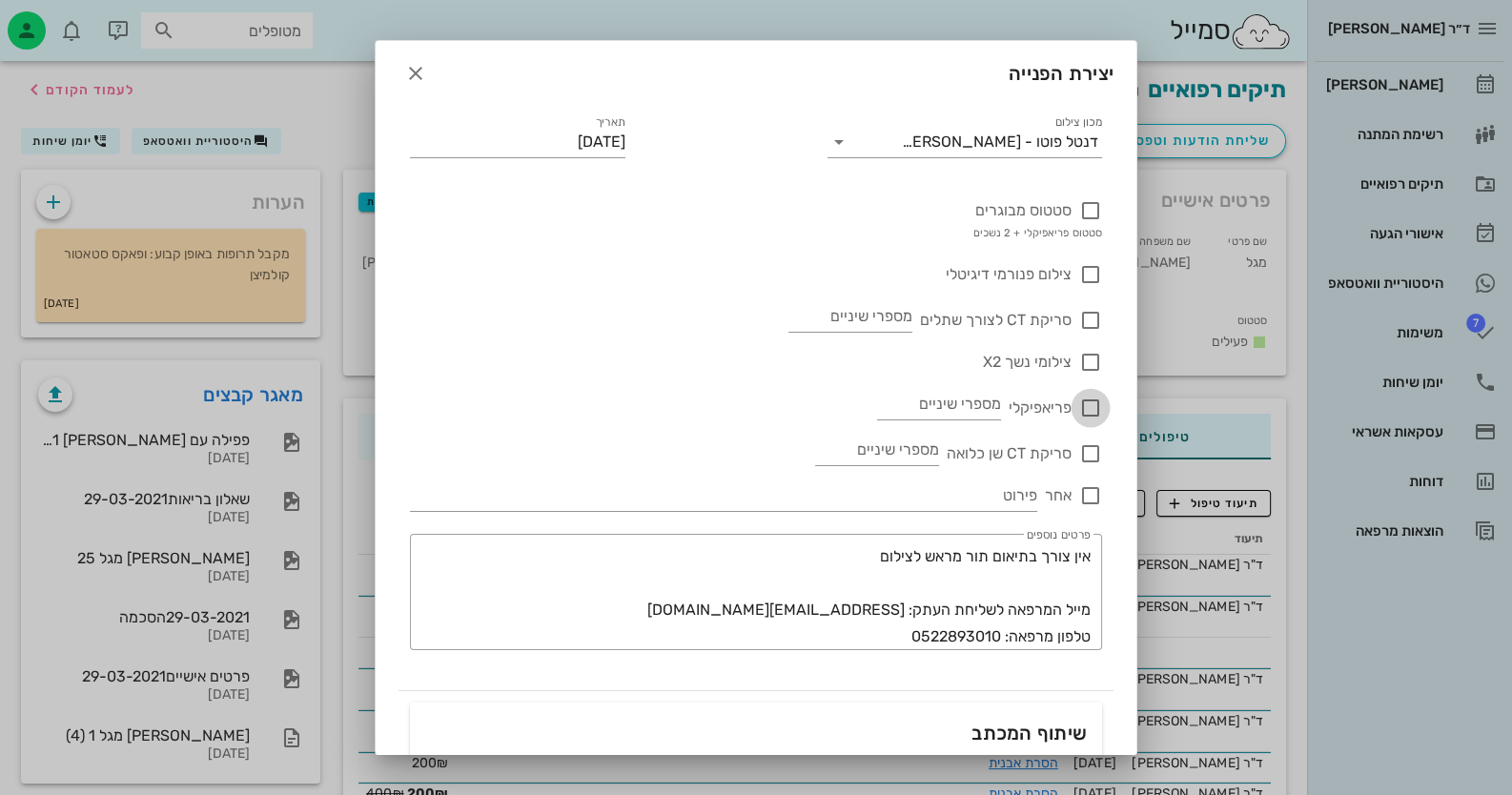
click at [1089, 411] on div at bounding box center [1090, 408] width 33 height 33
checkbox input "true"
click at [899, 395] on input "מספרי שיניים" at bounding box center [939, 404] width 124 height 31
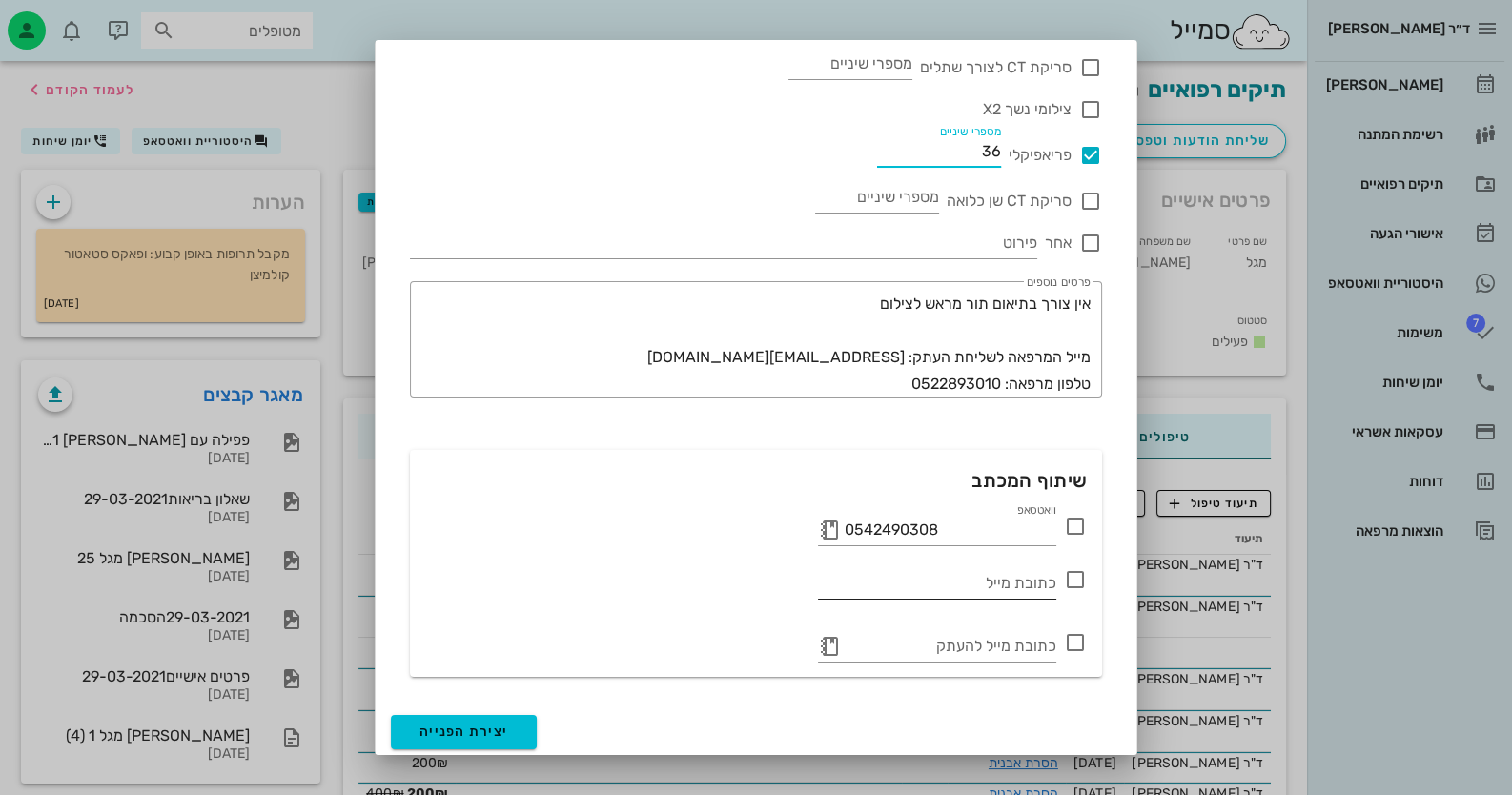
scroll to position [252, 0]
type input "36"
click at [1081, 528] on icon at bounding box center [1075, 526] width 23 height 23
click at [508, 736] on span "יצירת הפנייה" at bounding box center [464, 732] width 89 height 16
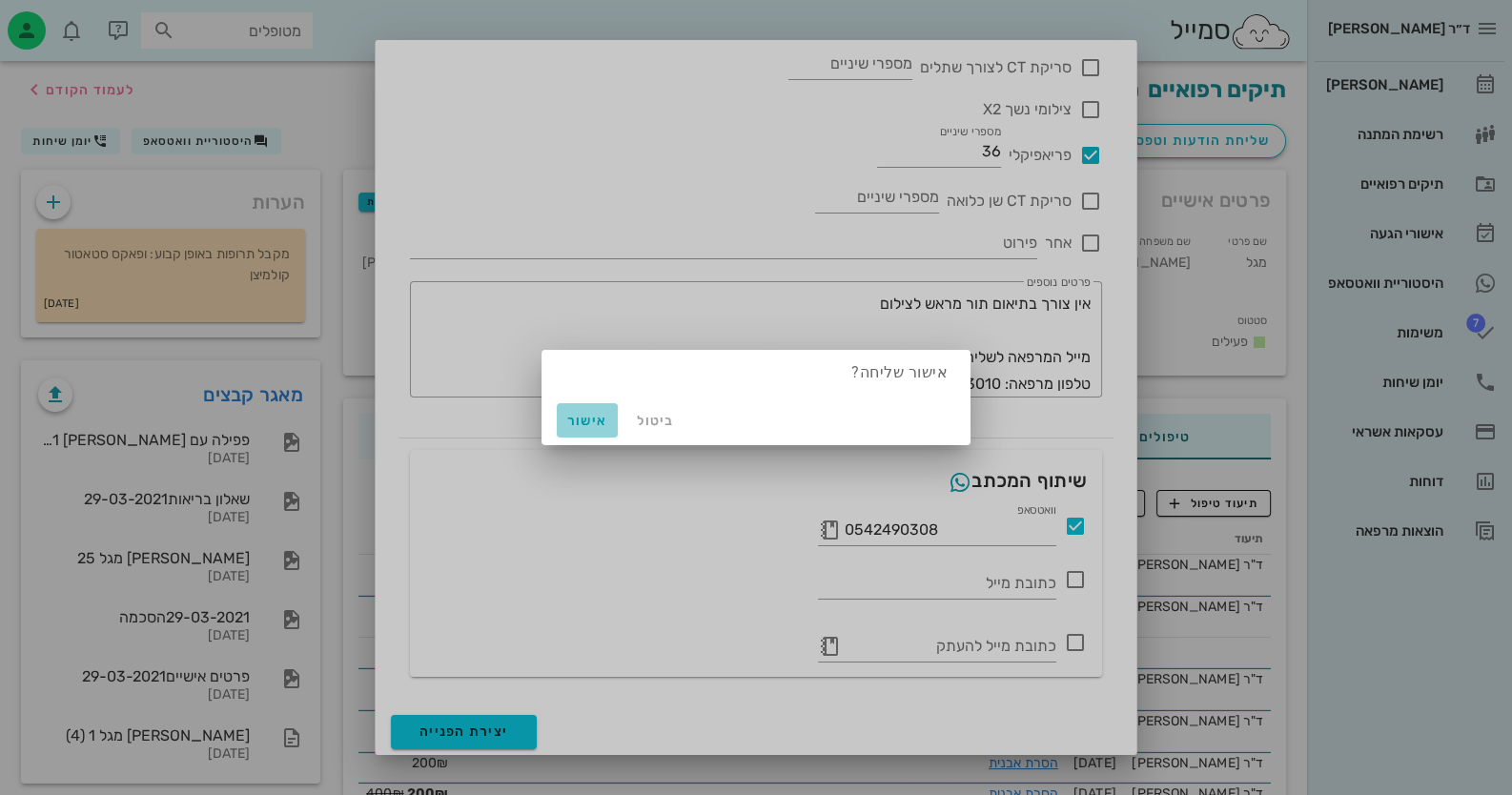
click at [596, 409] on button "אישור" at bounding box center [587, 420] width 61 height 34
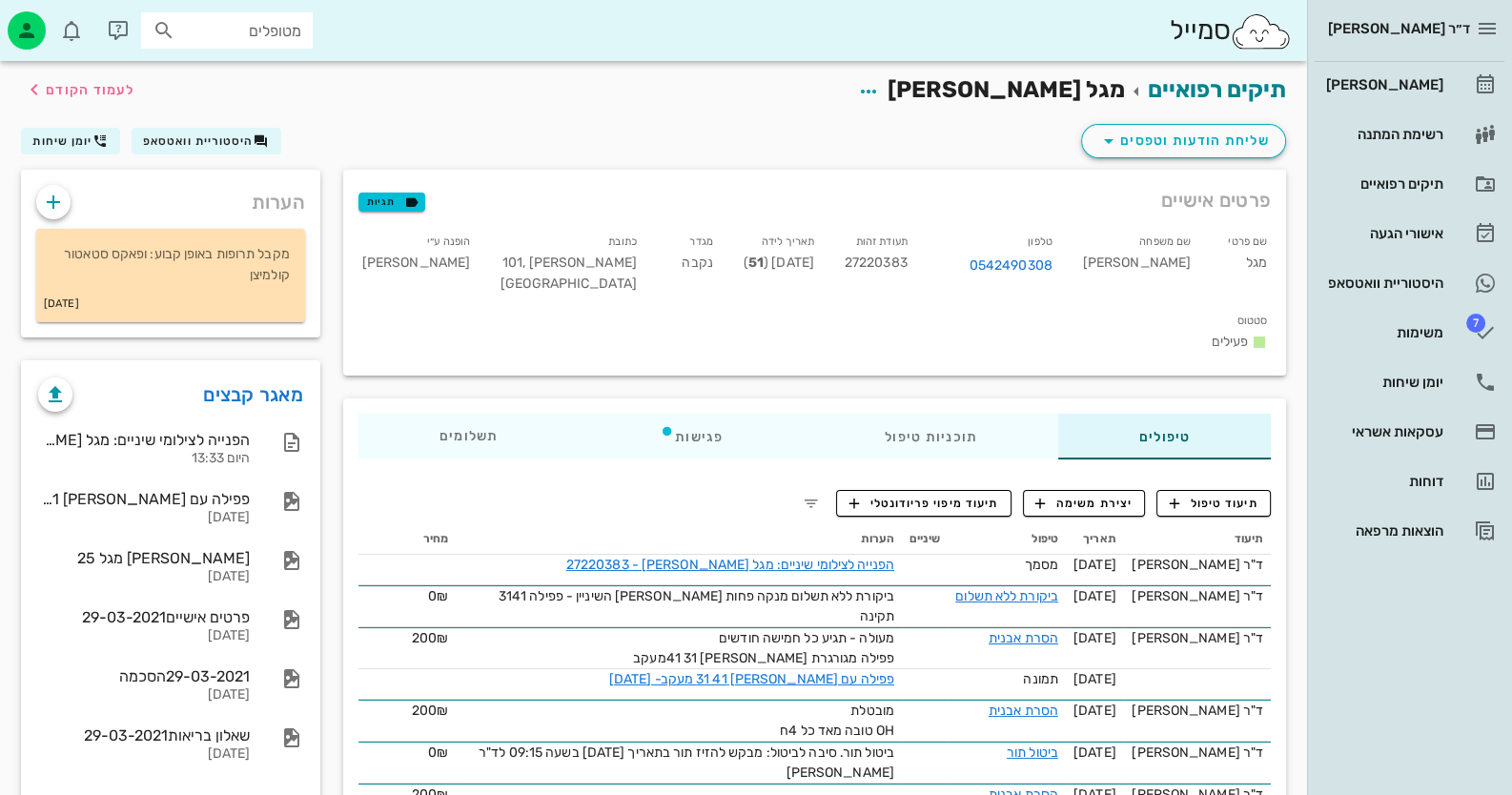
click at [1507, 78] on div "ד״ר חיה מאיר יומן מרפאה רשימת המתנה תיקים רפואיים אישורי הגעה היסטוריית וואטסאפ…" at bounding box center [1410, 277] width 205 height 554
click at [1425, 92] on div "[PERSON_NAME]" at bounding box center [1382, 84] width 121 height 15
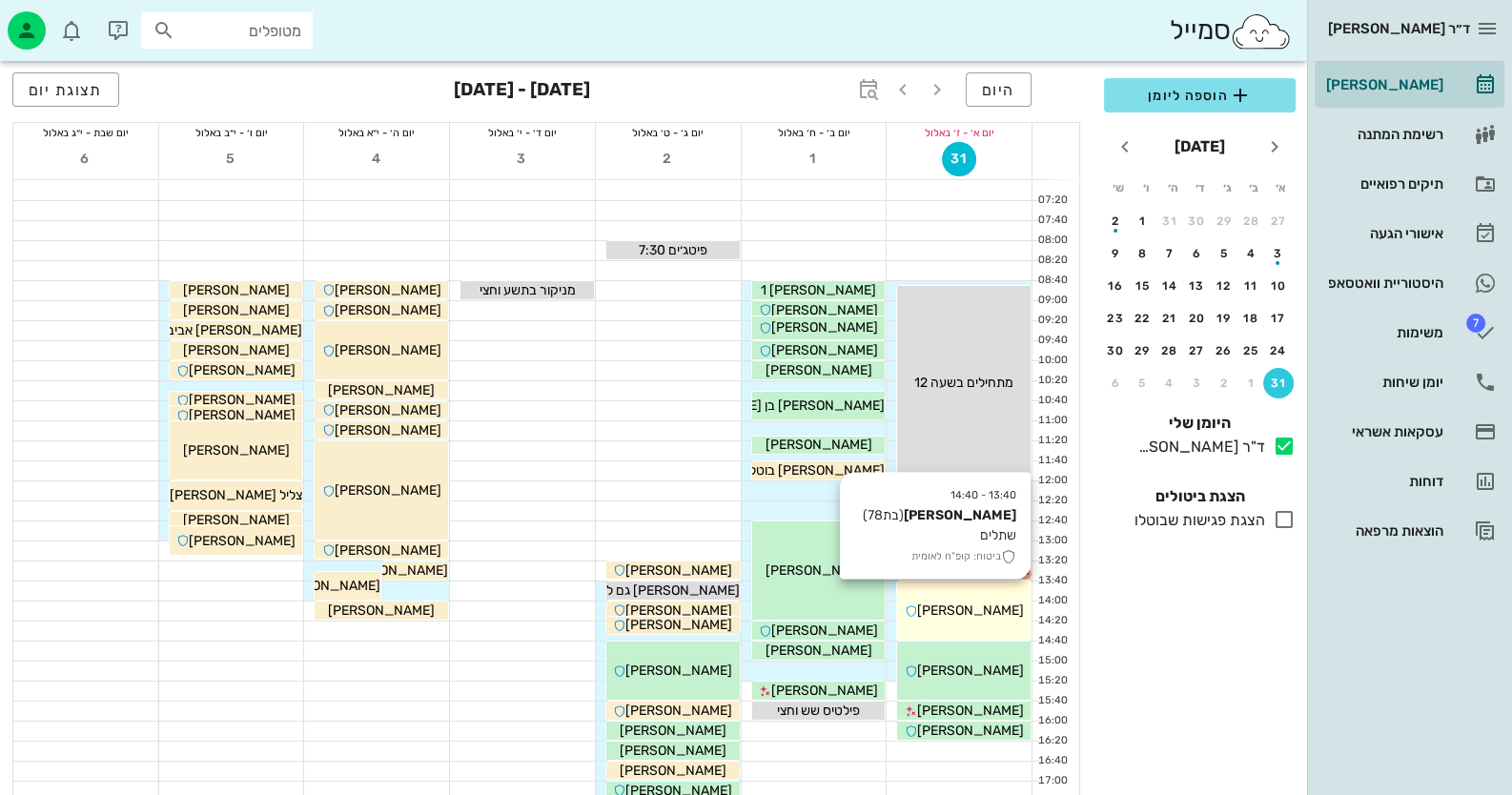
click at [1005, 594] on div "13:40 - 14:40 שלומית פינטו נבו (בת 78 ) שתלים ביטוח: קופ"ח לאומית שלומית פינטו …" at bounding box center [963, 610] width 133 height 58
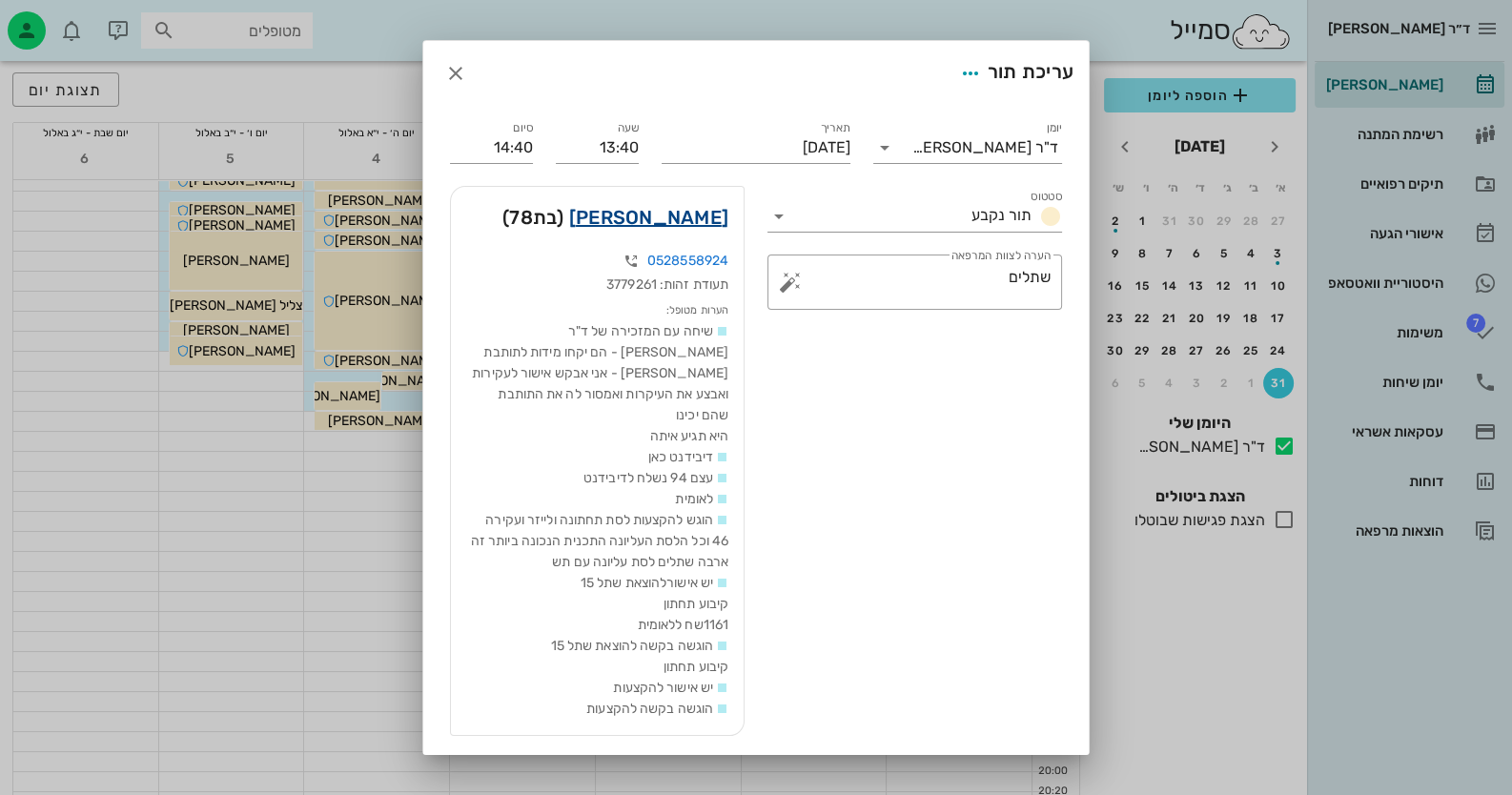
click at [691, 219] on link "[PERSON_NAME]" at bounding box center [649, 217] width 160 height 31
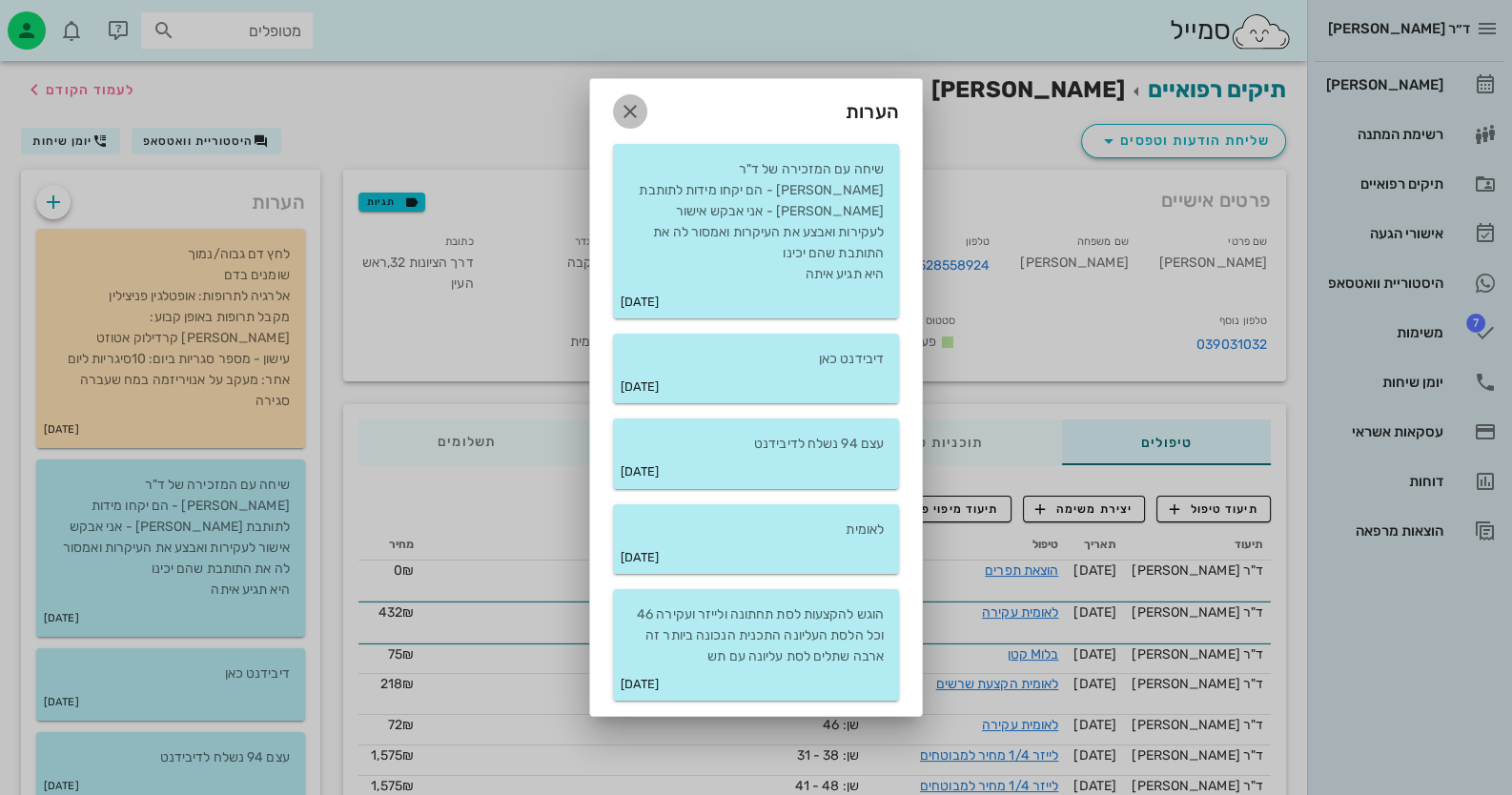
click at [637, 123] on icon "button" at bounding box center [629, 111] width 23 height 23
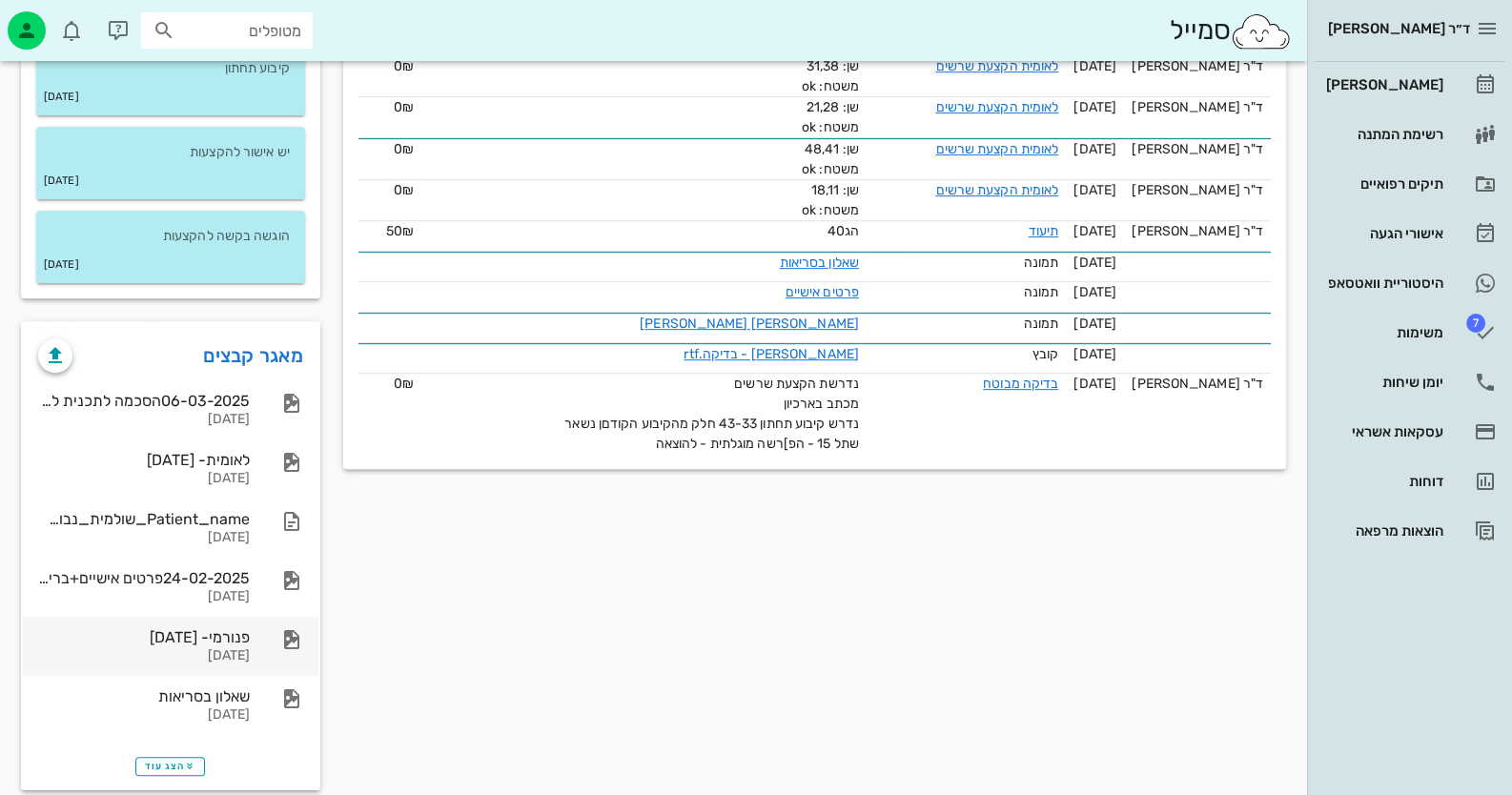
scroll to position [1133, 0]
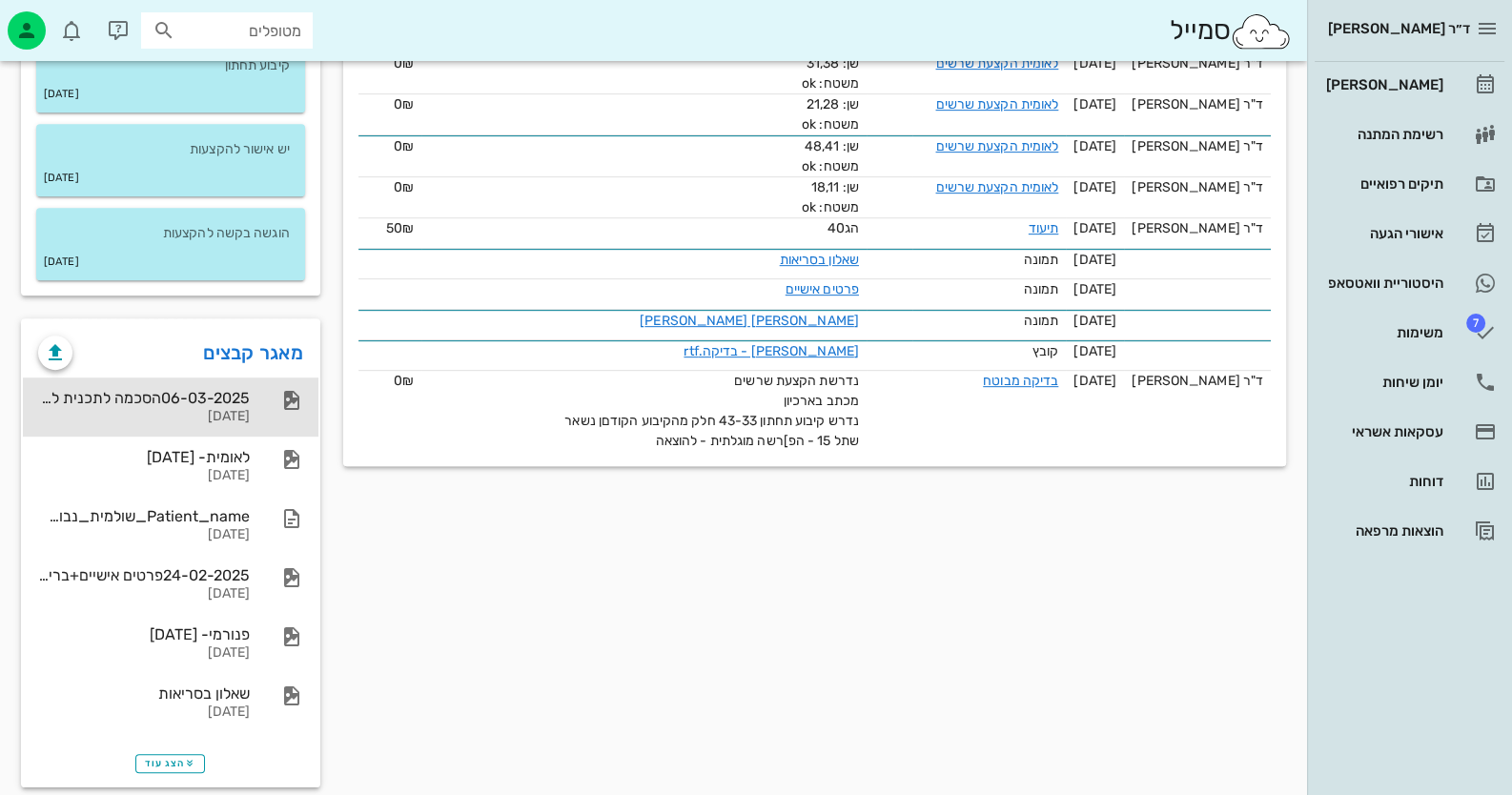
click at [243, 389] on div "06-03-2025הסכמה לתכנית לאומית" at bounding box center [144, 398] width 212 height 18
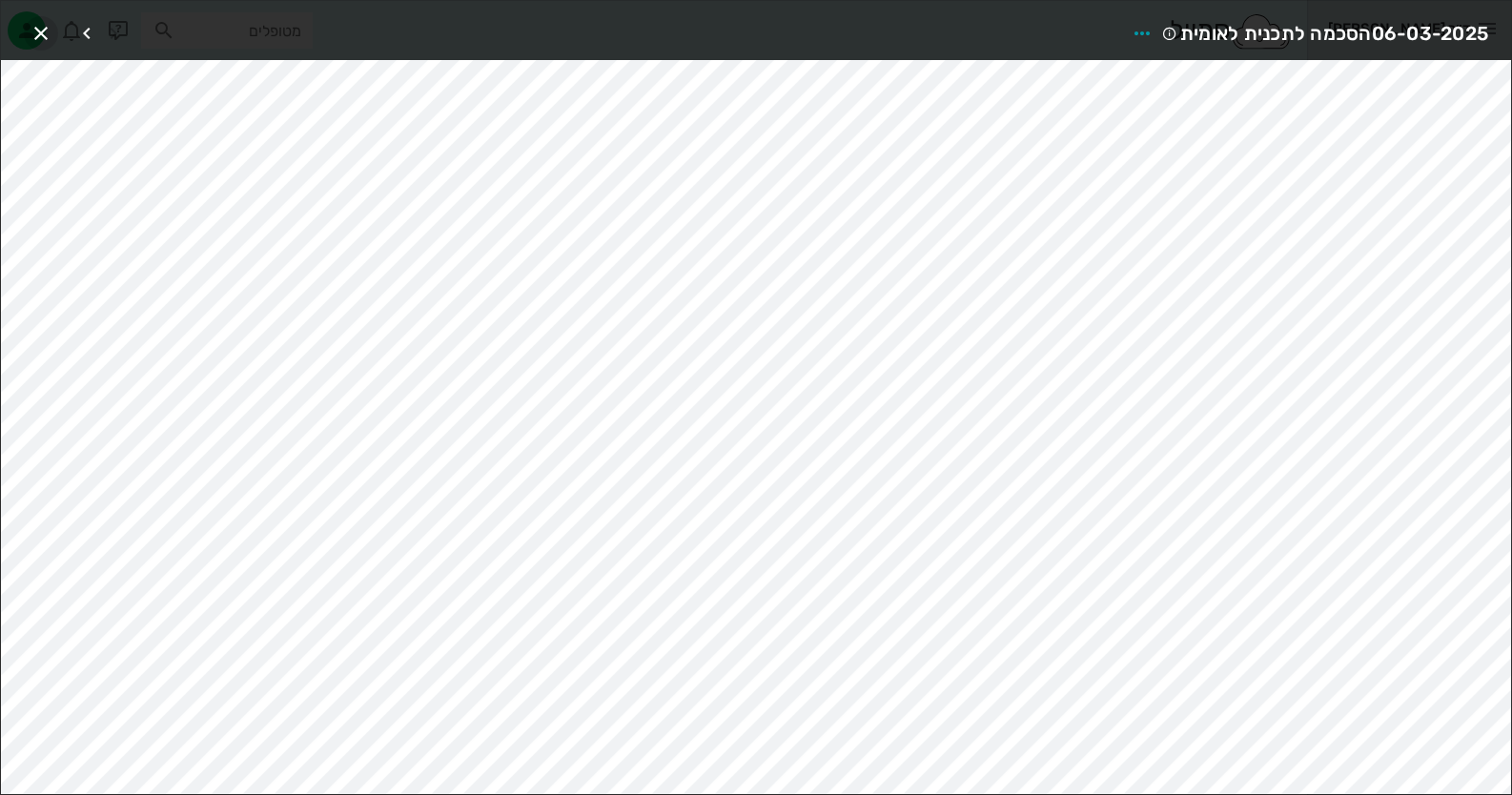
click at [51, 33] on icon "button" at bounding box center [40, 33] width 23 height 23
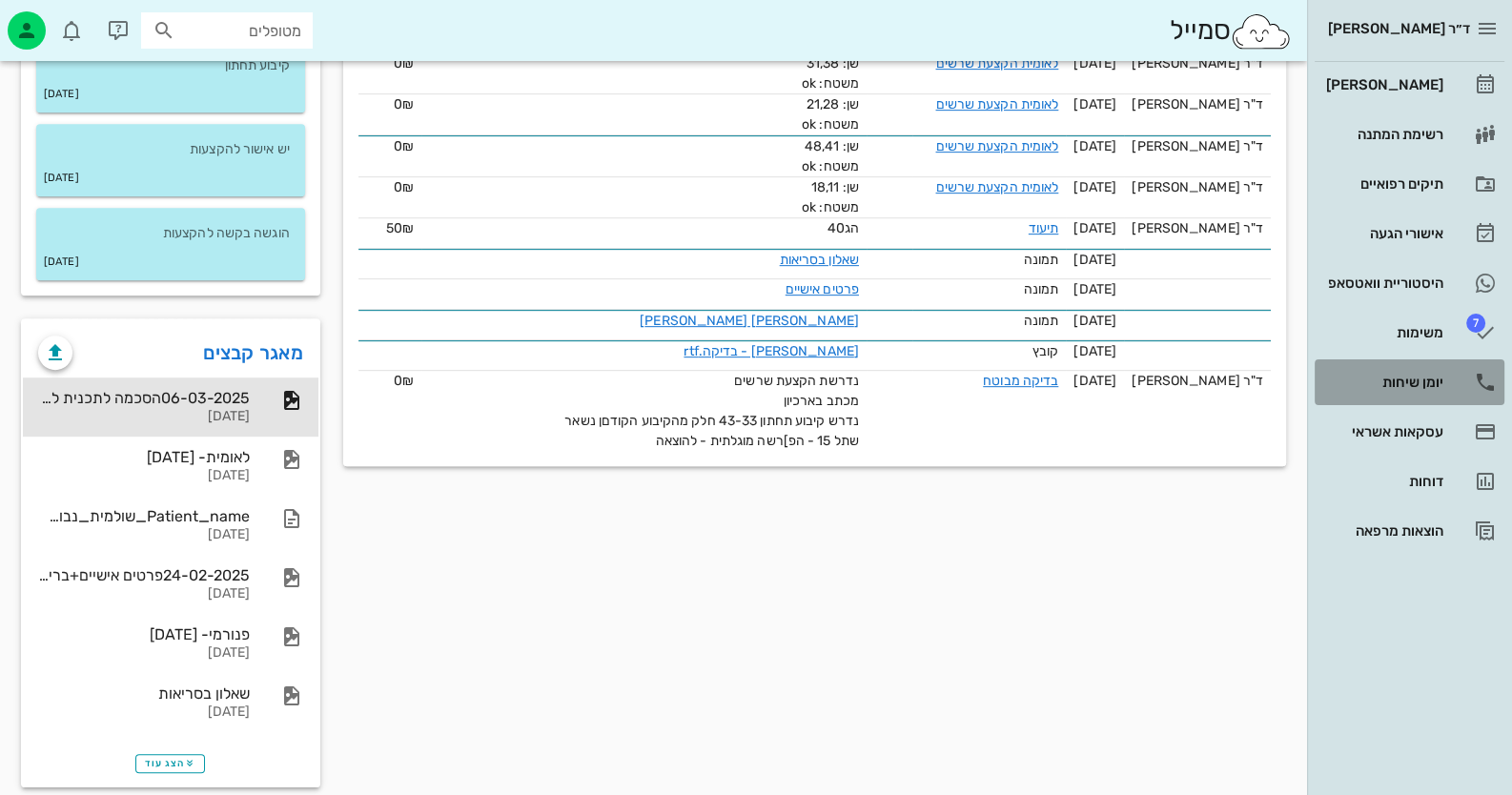
click at [1435, 389] on div "יומן שיחות" at bounding box center [1382, 381] width 121 height 15
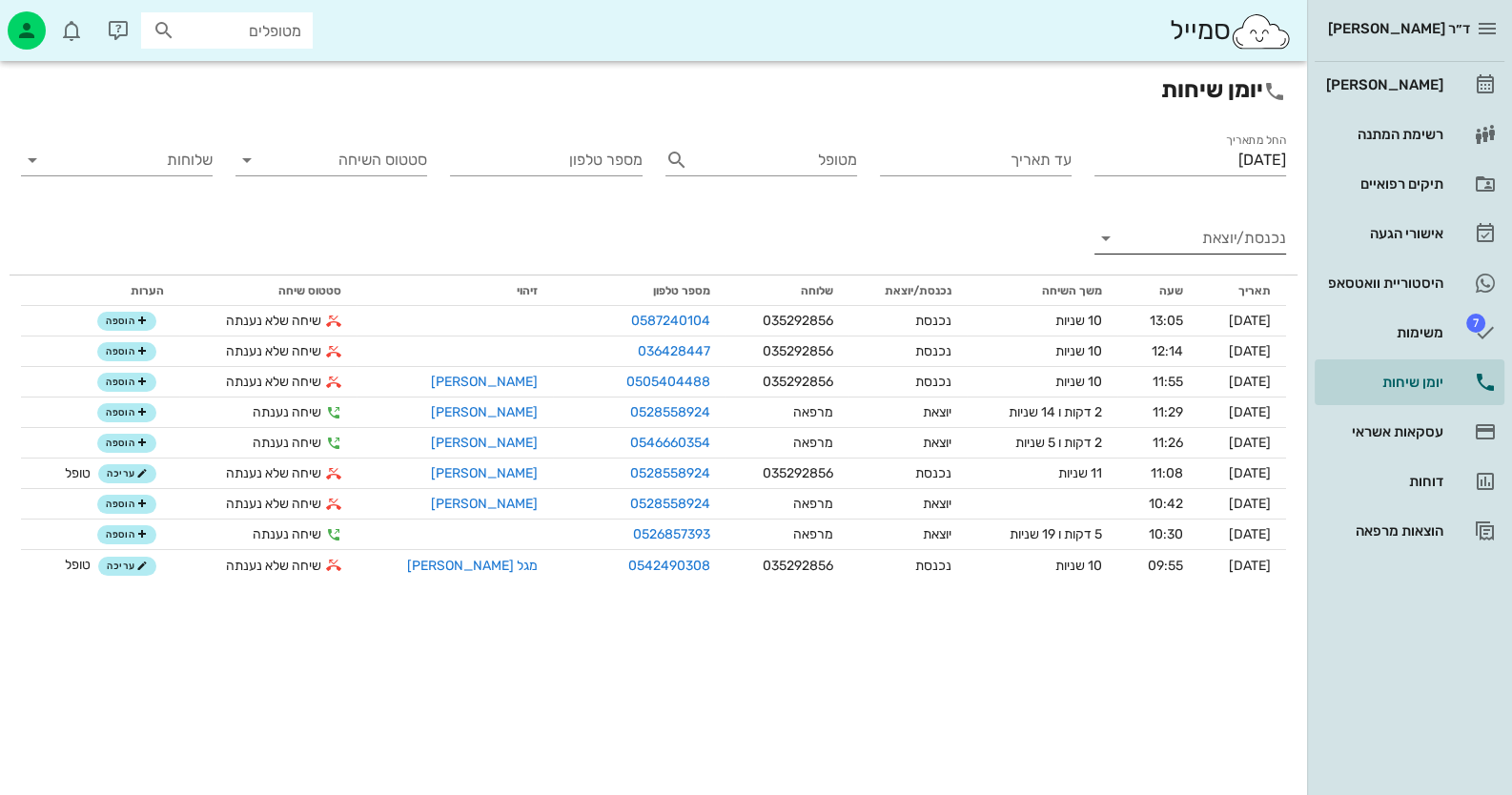
click at [1261, 244] on input "נכנסת/יוצאת" at bounding box center [1206, 237] width 162 height 31
click at [1261, 244] on div "נכנסת" at bounding box center [1237, 253] width 67 height 45
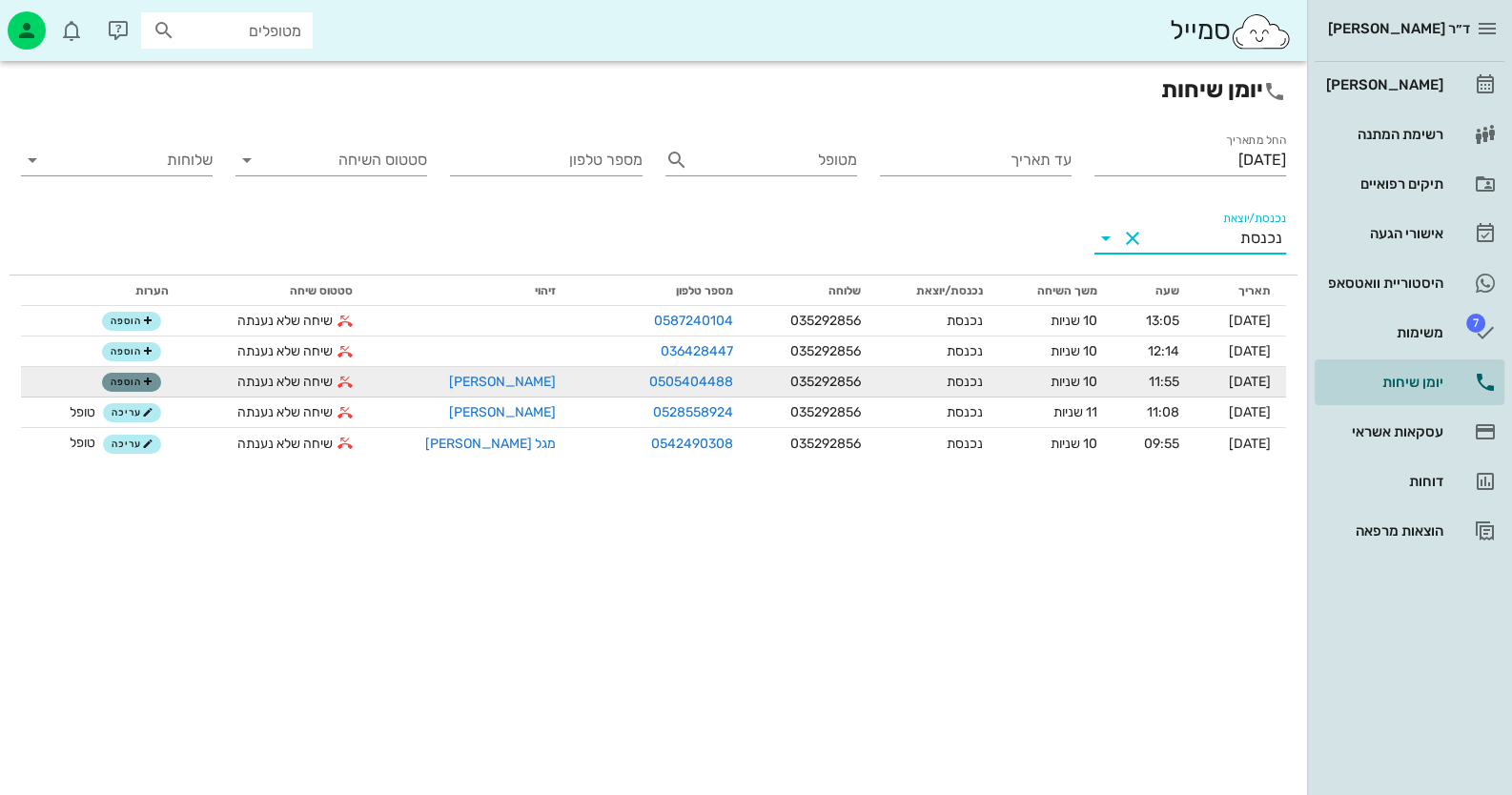
click at [149, 383] on icon "button" at bounding box center [148, 382] width 12 height 12
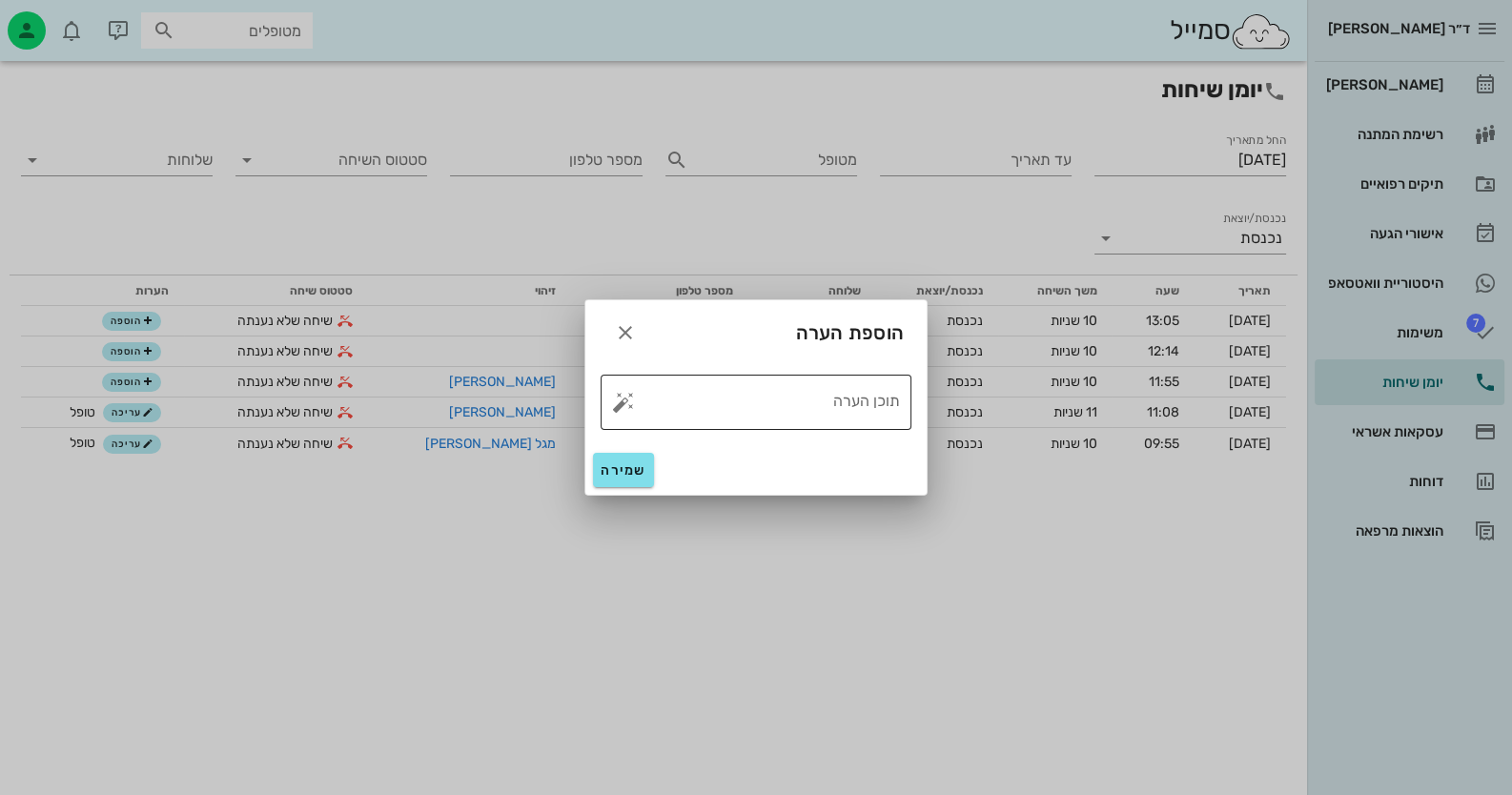
click at [629, 401] on button "button" at bounding box center [623, 402] width 23 height 23
click at [740, 380] on div "טופל" at bounding box center [706, 381] width 142 height 49
type textarea "טופל"
click at [619, 466] on span "שמירה" at bounding box center [624, 470] width 45 height 16
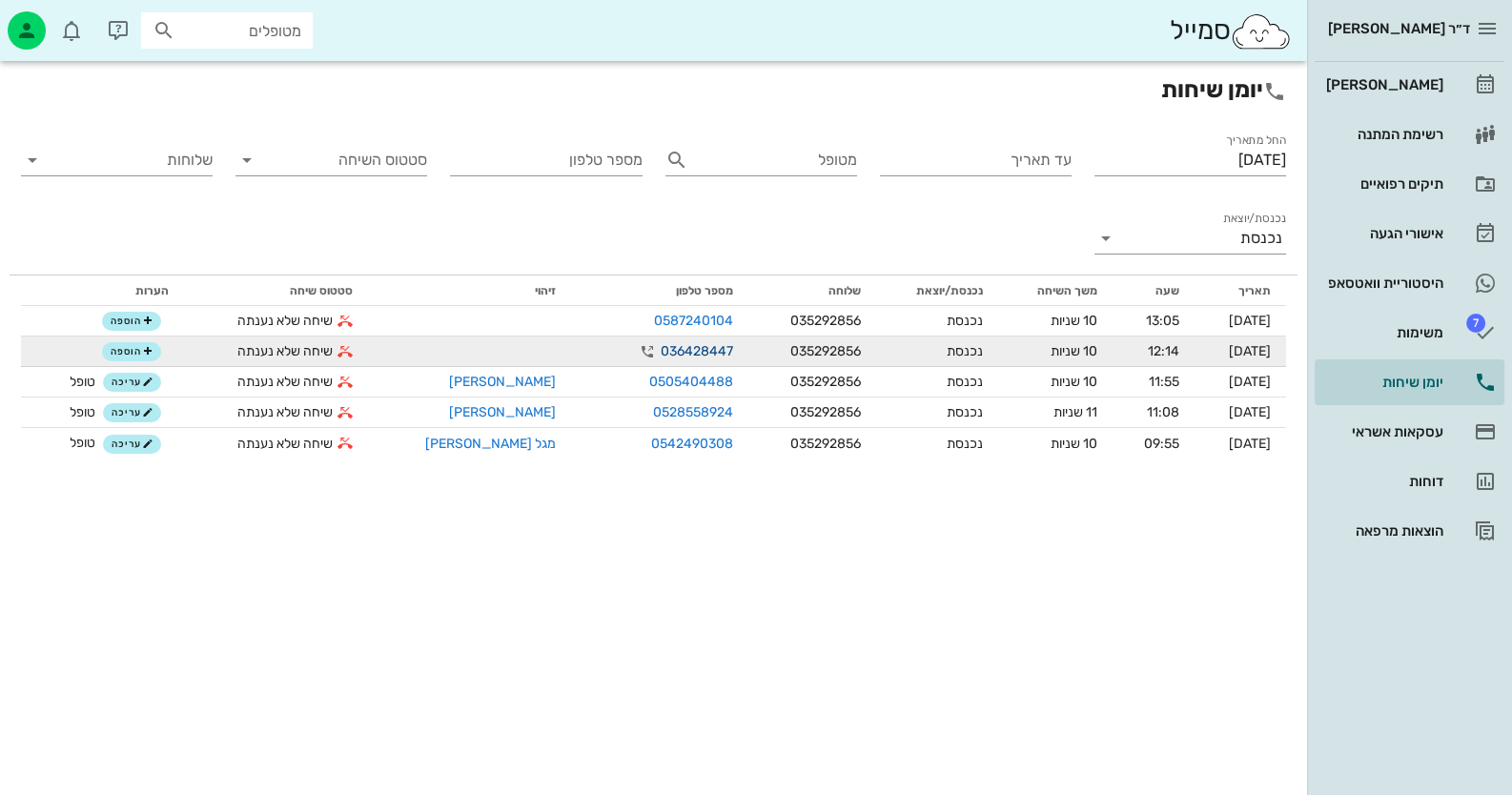
click at [661, 349] on link "036428447" at bounding box center [697, 351] width 73 height 20
click at [636, 349] on icon "button" at bounding box center [647, 351] width 23 height 23
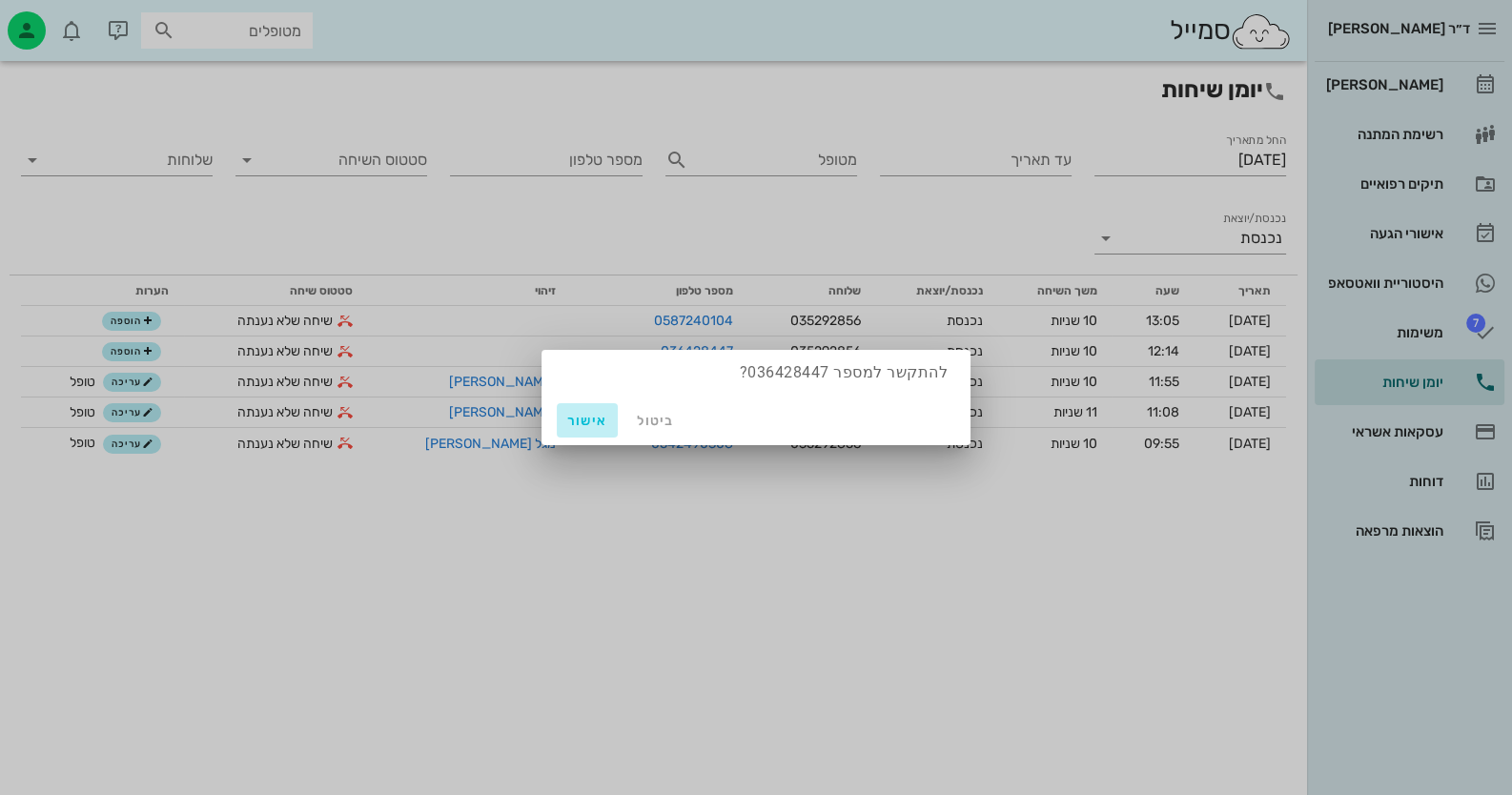
click at [588, 413] on span "אישור" at bounding box center [587, 421] width 45 height 16
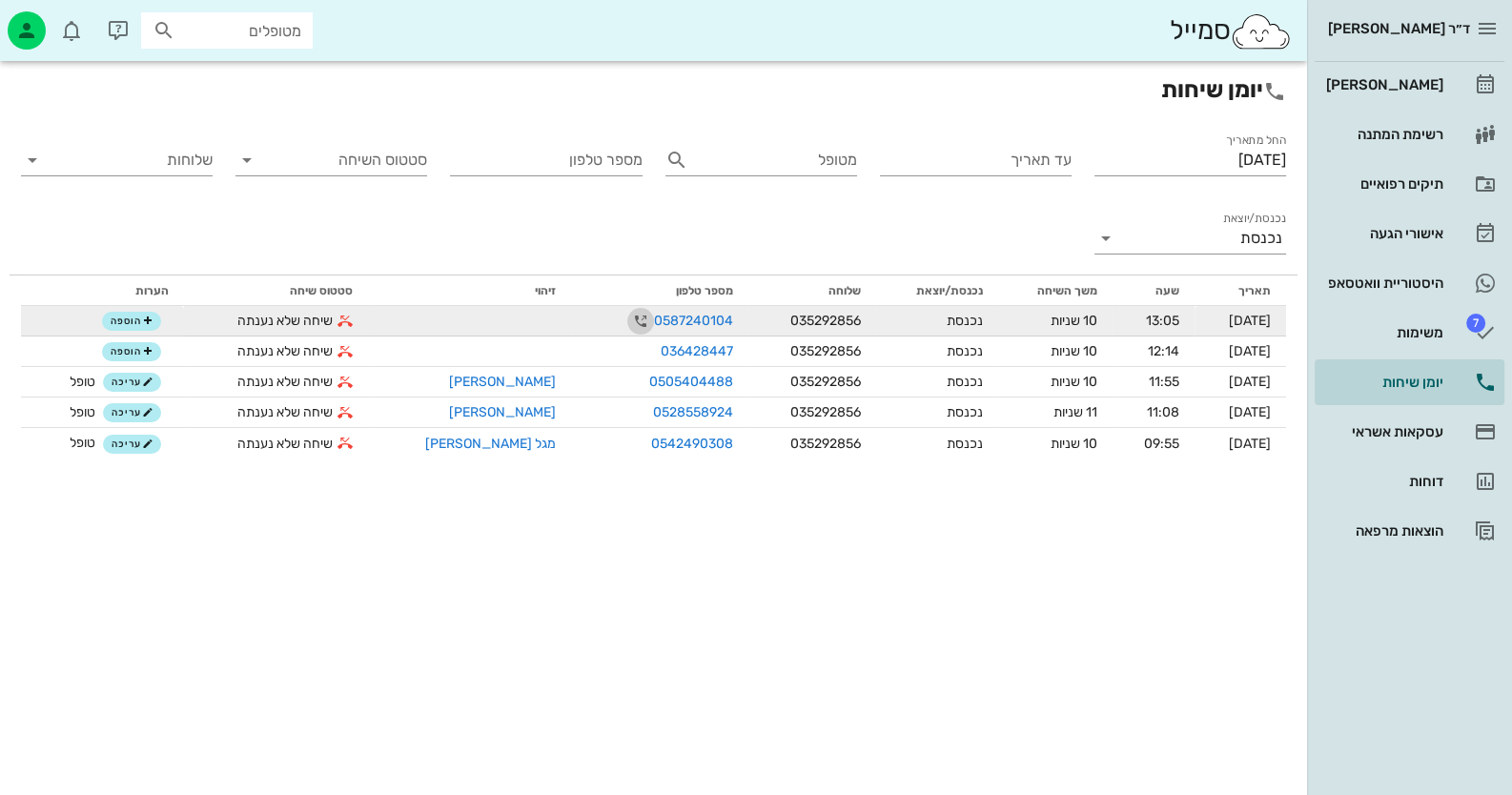
click at [629, 317] on icon "button" at bounding box center [640, 321] width 23 height 23
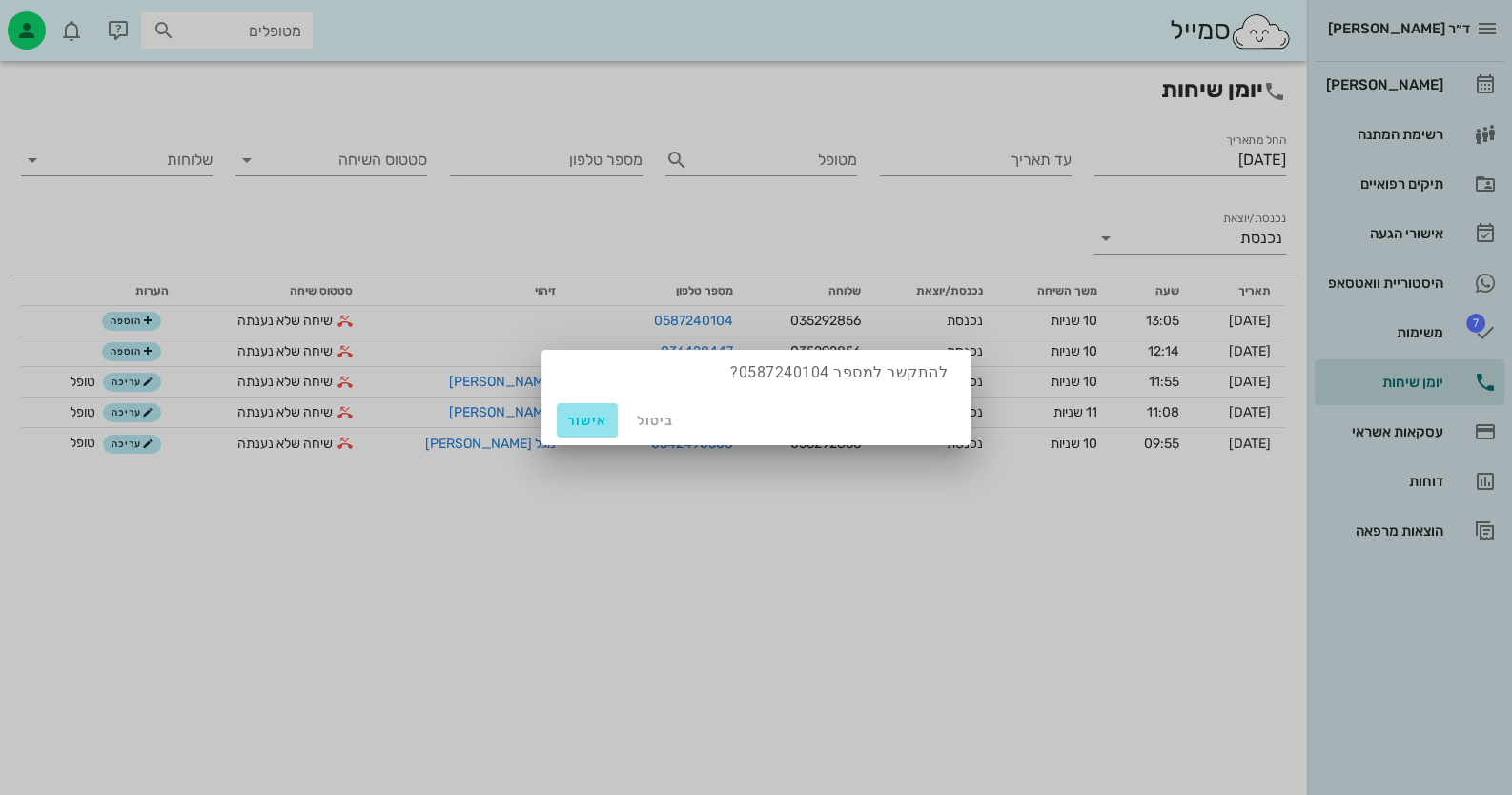
click at [588, 410] on button "אישור" at bounding box center [587, 420] width 61 height 34
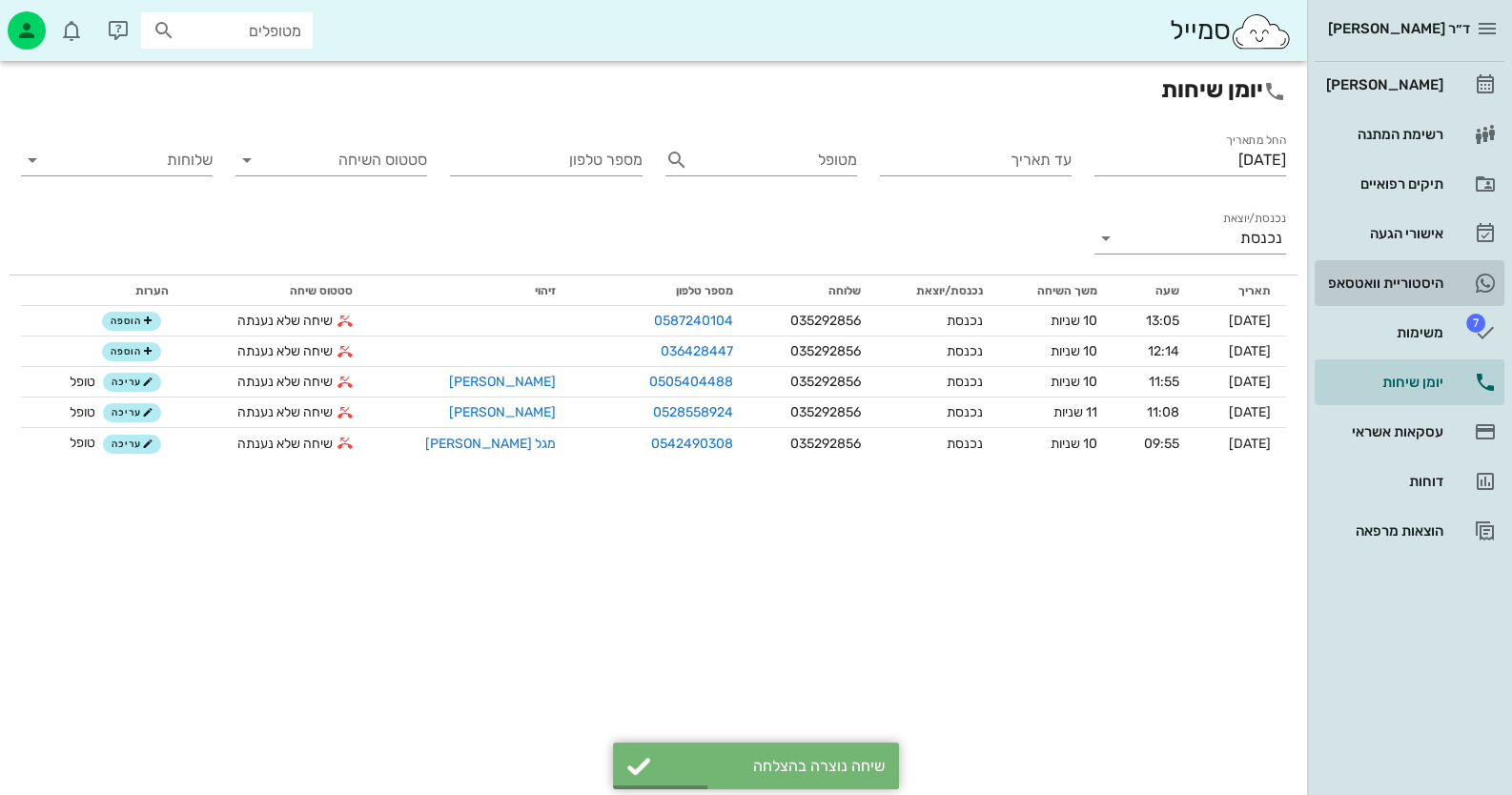
click at [1436, 288] on div "היסטוריית וואטסאפ" at bounding box center [1382, 283] width 121 height 15
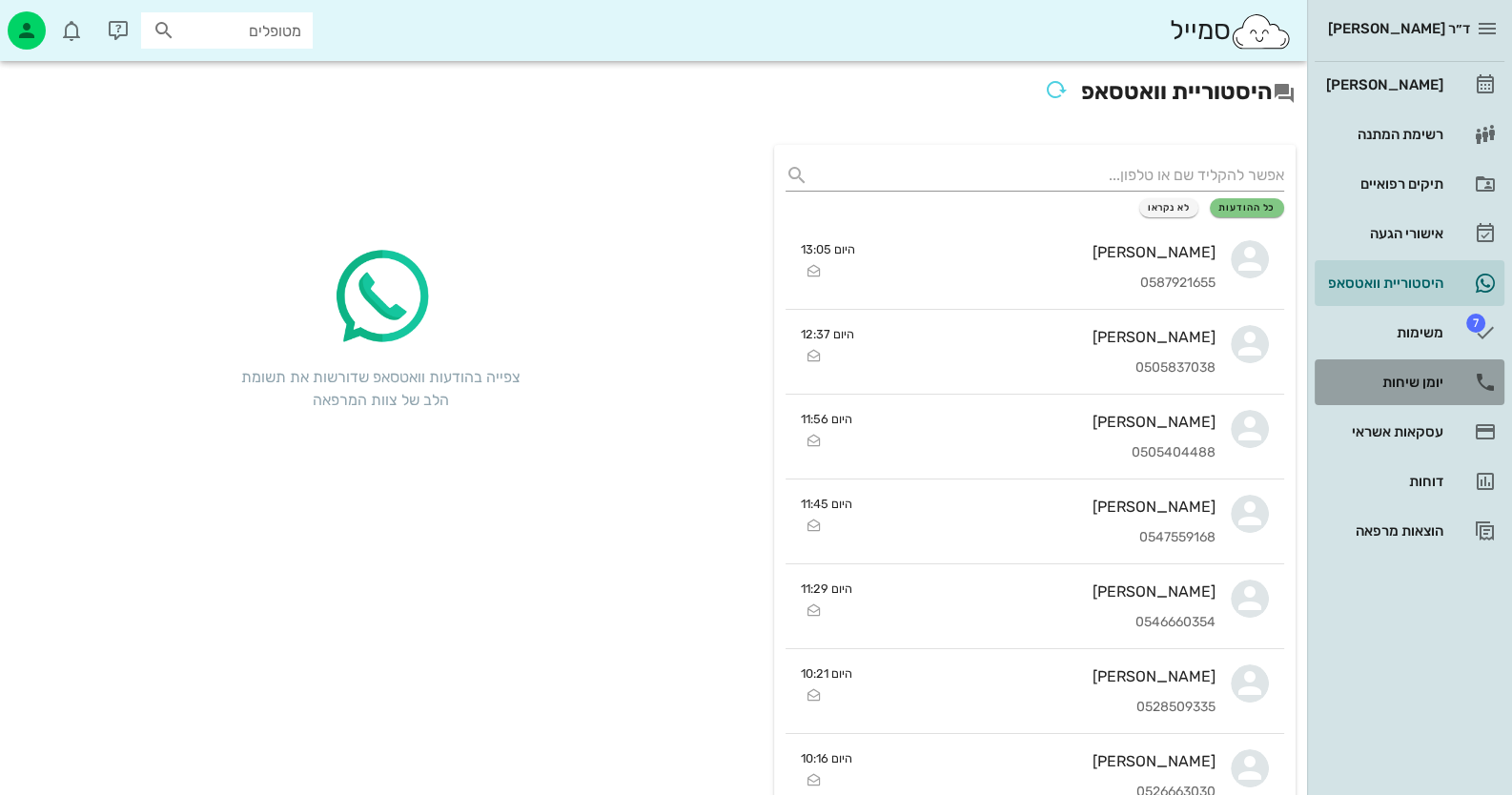
click at [1433, 371] on div "יומן שיחות" at bounding box center [1382, 382] width 121 height 31
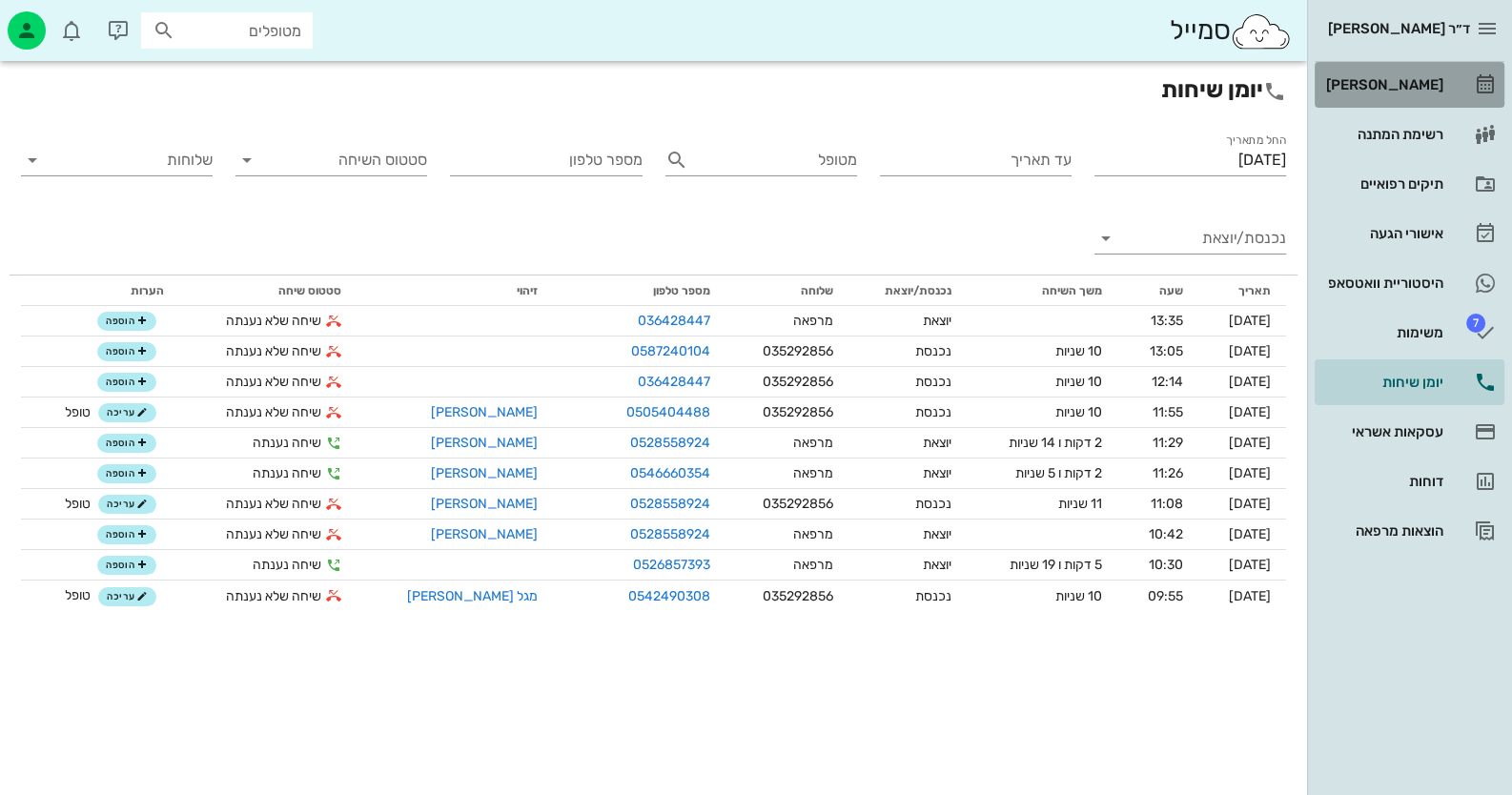
click at [1384, 70] on div "[PERSON_NAME]" at bounding box center [1382, 85] width 121 height 31
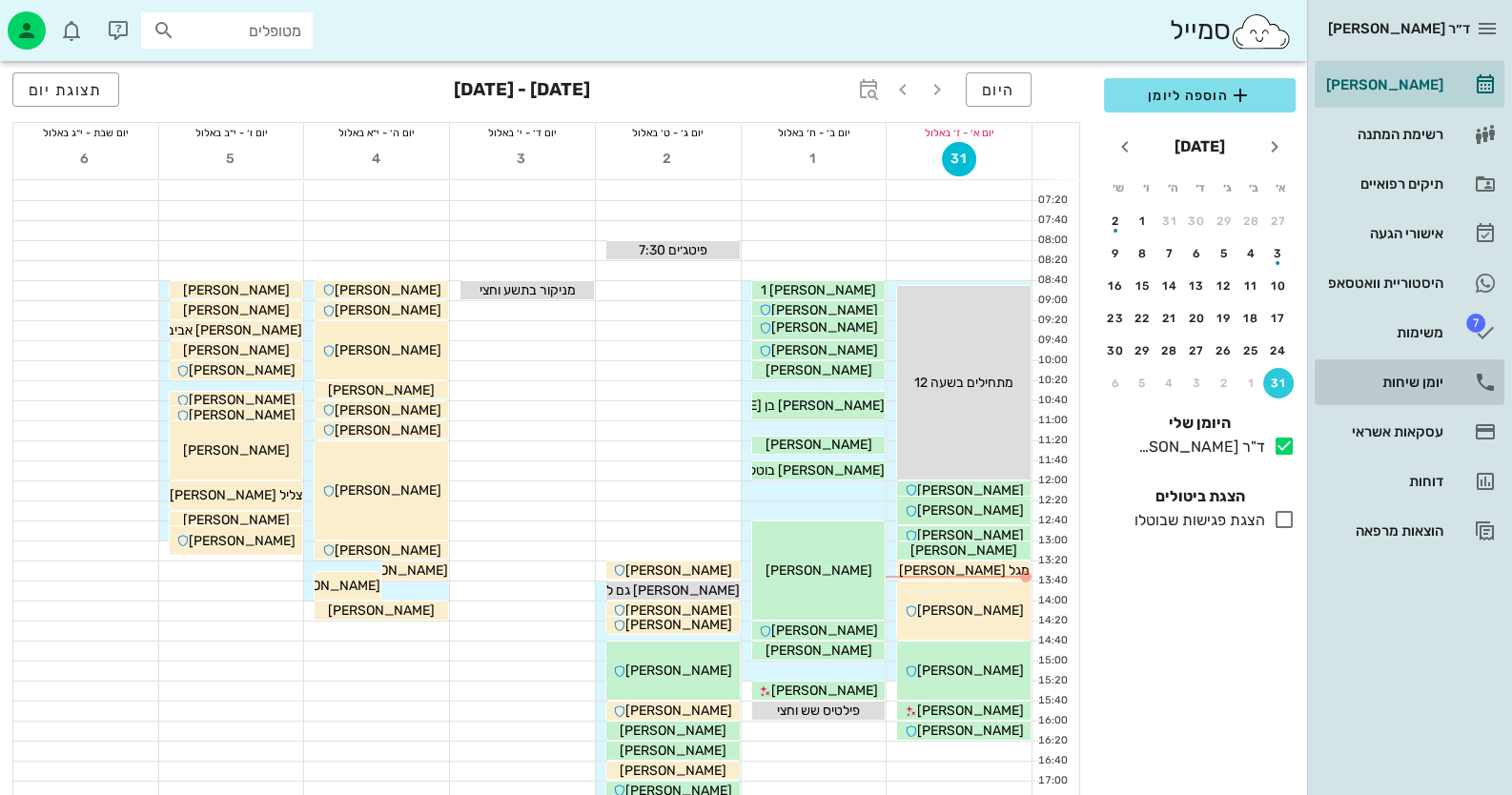
click at [1388, 371] on div "יומן שיחות" at bounding box center [1382, 382] width 121 height 31
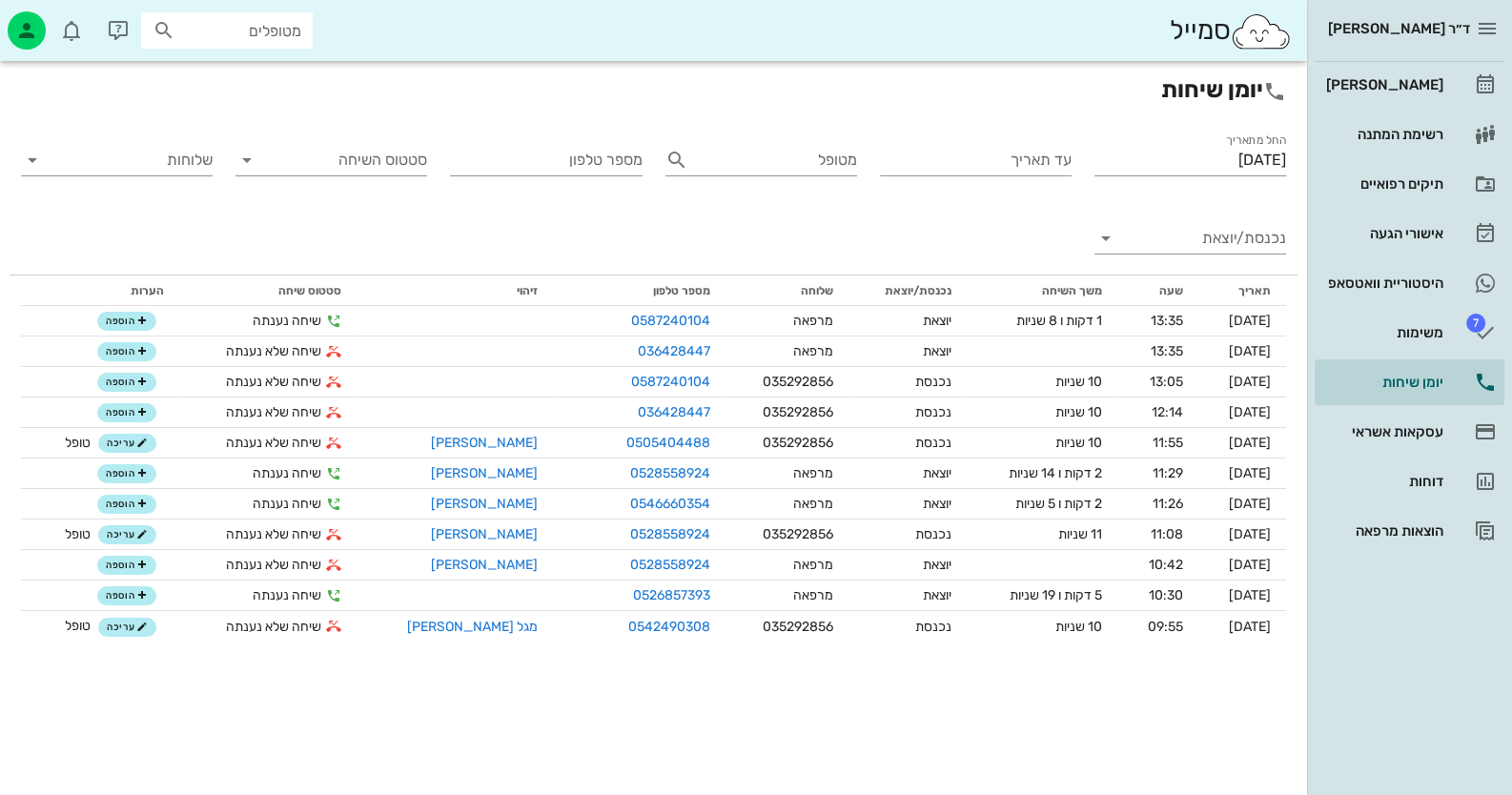
click at [1216, 209] on div "נכנסת/יוצאת" at bounding box center [1190, 234] width 215 height 78
click at [1220, 247] on input "נכנסת/יוצאת" at bounding box center [1206, 237] width 162 height 31
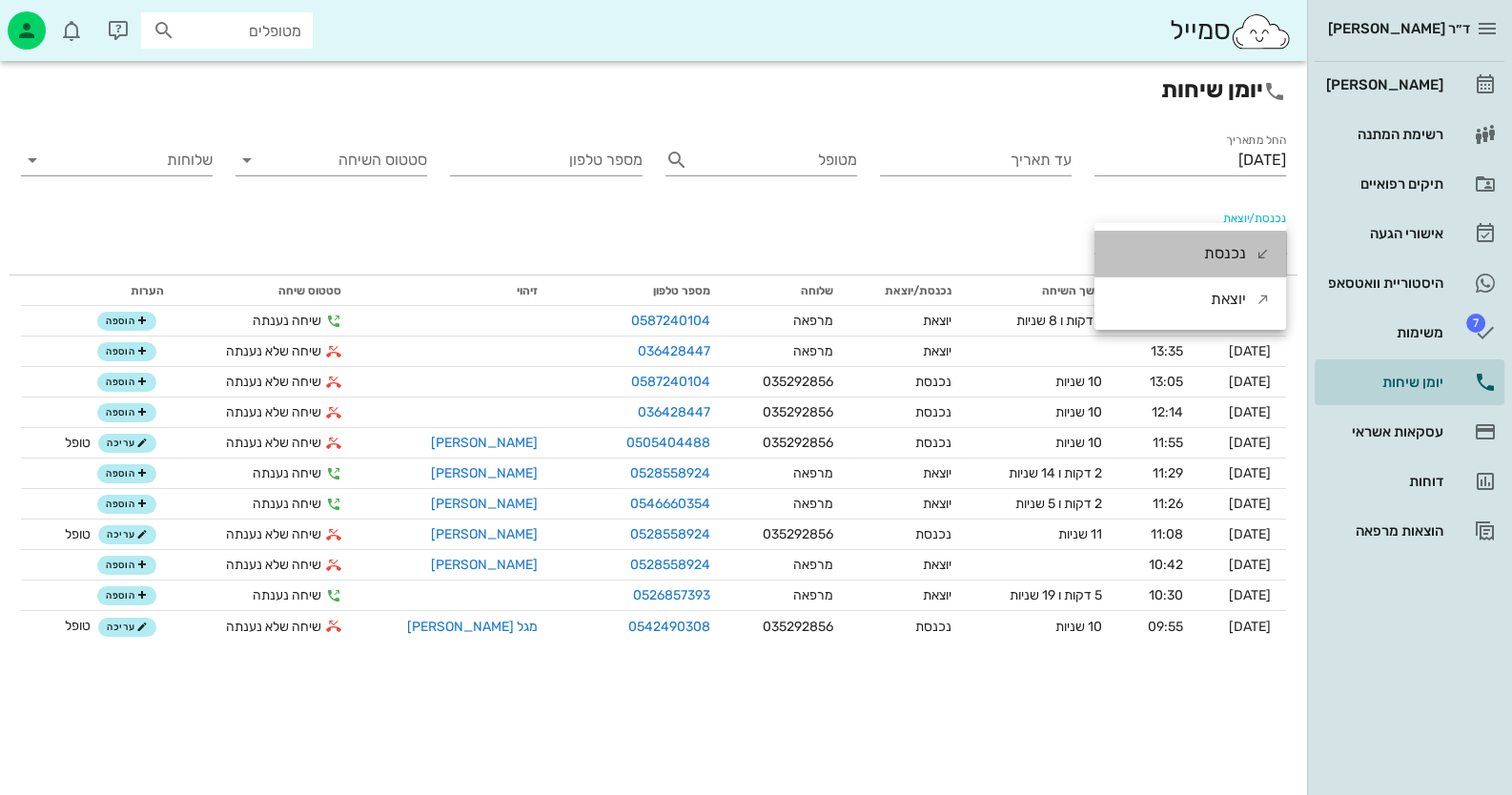
click at [1220, 266] on div "נכנסת" at bounding box center [1224, 253] width 42 height 45
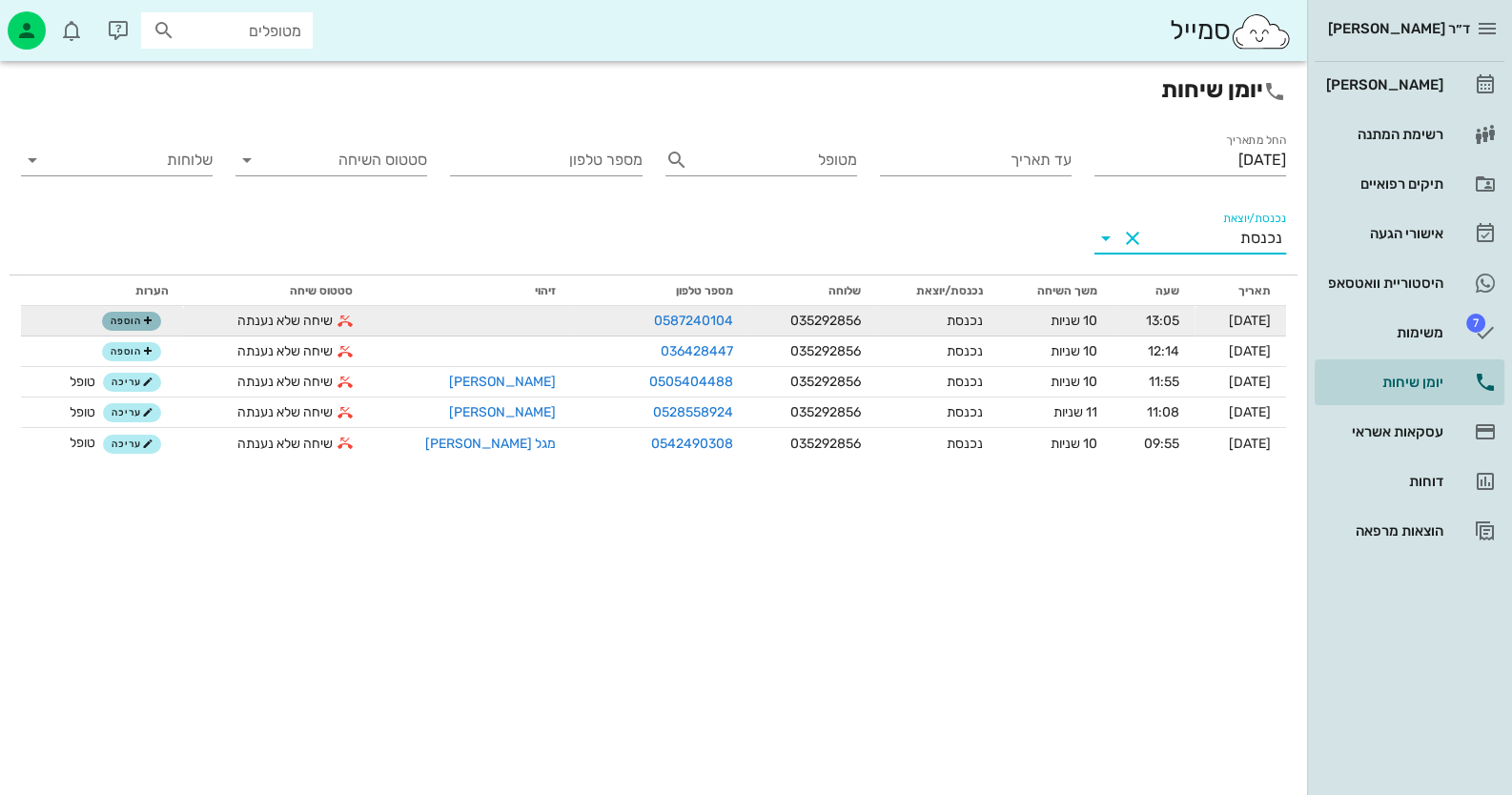
click at [129, 324] on span "הוספה" at bounding box center [131, 321] width 42 height 12
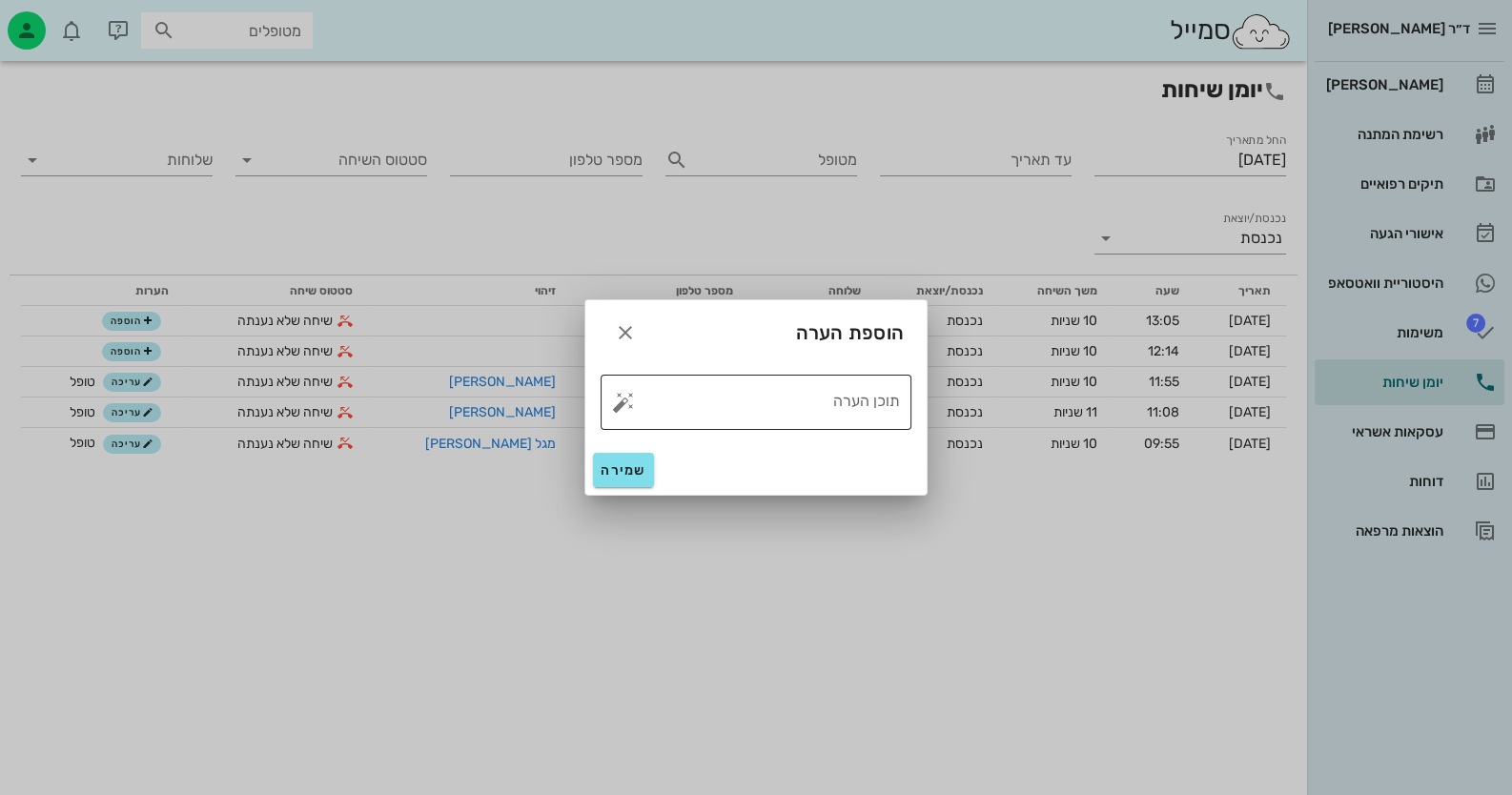
click at [617, 401] on button "button" at bounding box center [623, 402] width 23 height 23
click at [691, 387] on div "טופל" at bounding box center [706, 381] width 142 height 49
type textarea "טופל"
click at [647, 457] on button "שמירה" at bounding box center [624, 470] width 61 height 34
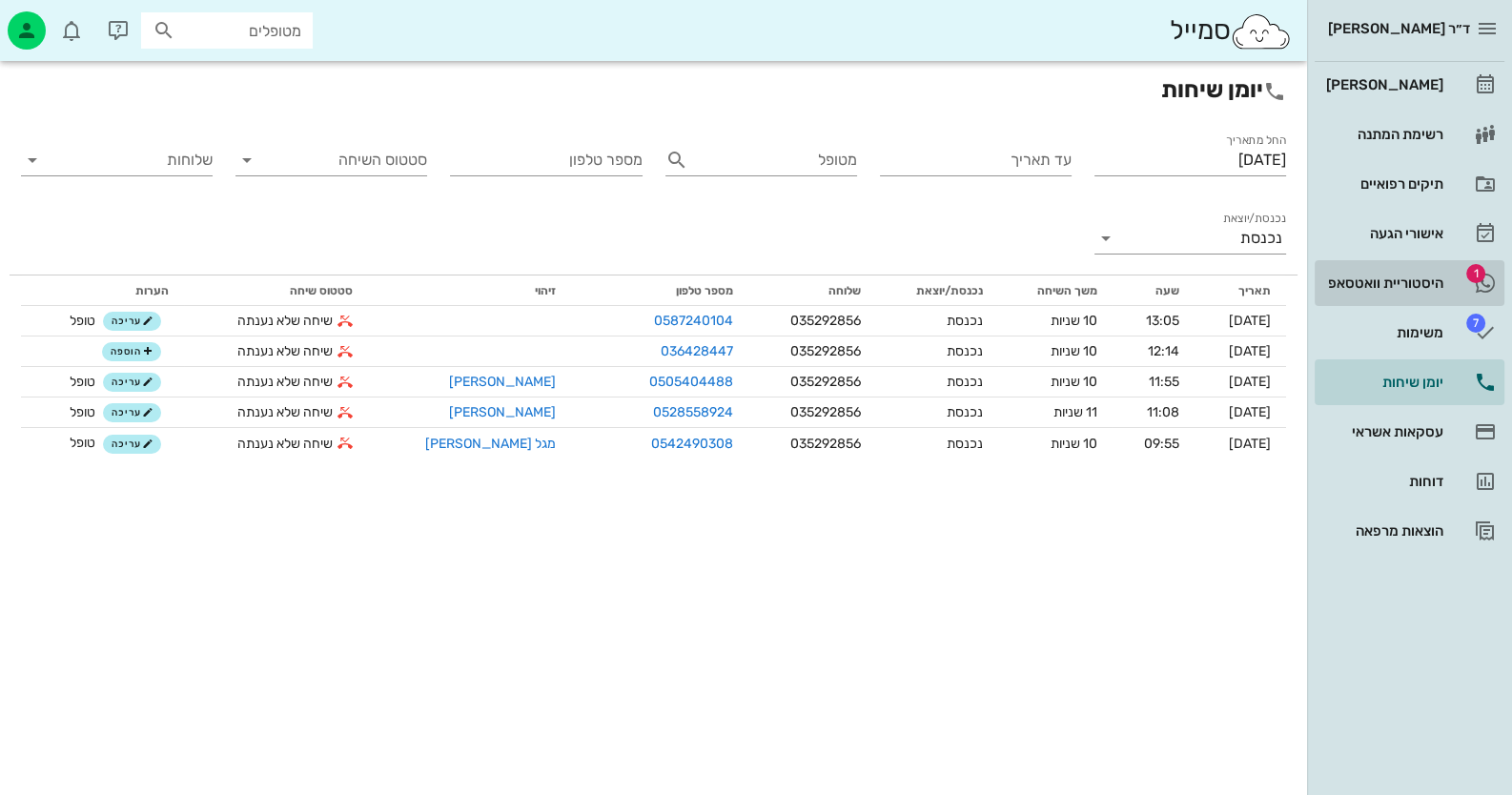
click at [1452, 273] on link "1 היסטוריית וואטסאפ" at bounding box center [1410, 283] width 190 height 45
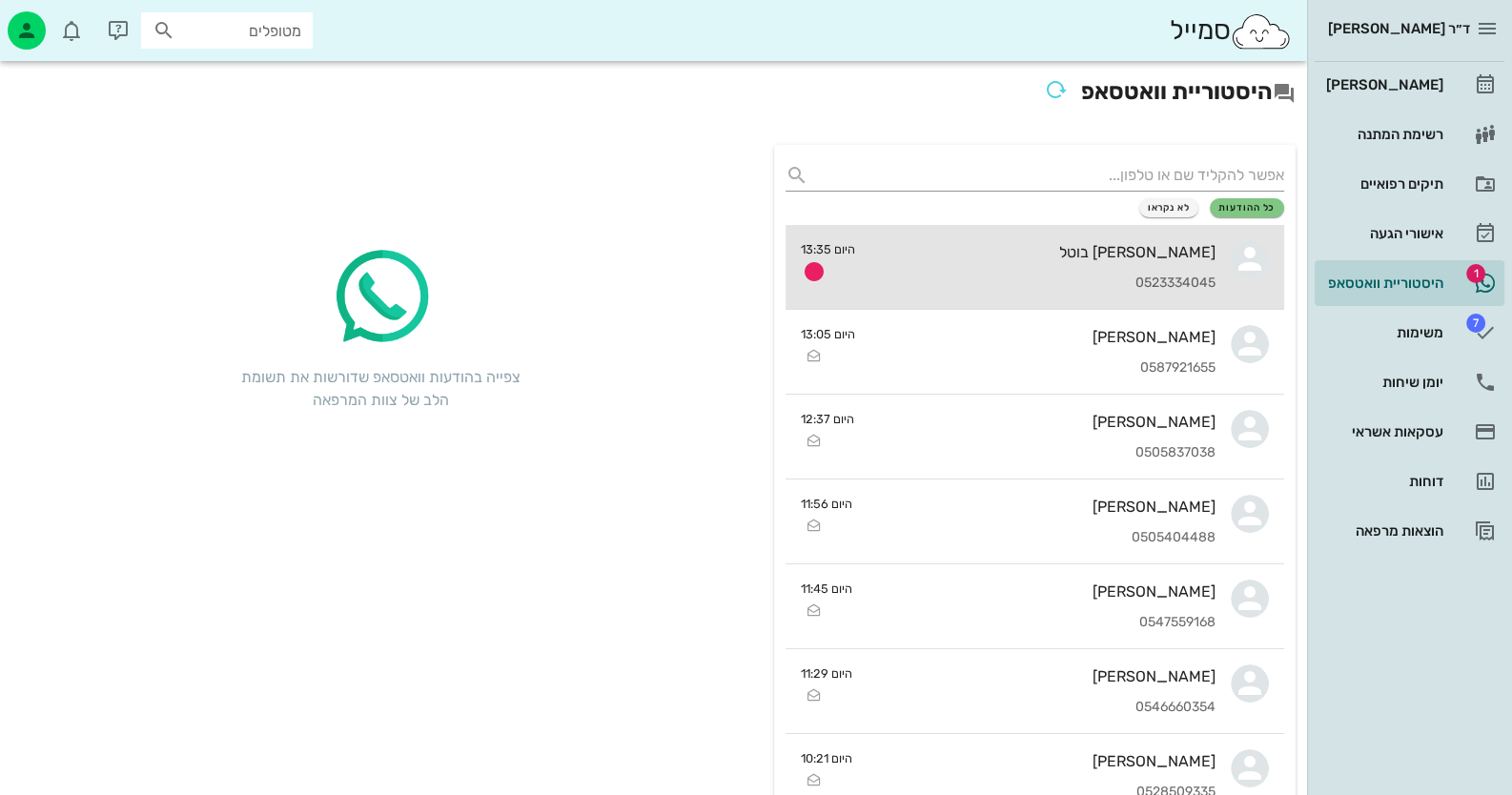
click at [1134, 280] on div "0523334045" at bounding box center [1043, 284] width 345 height 16
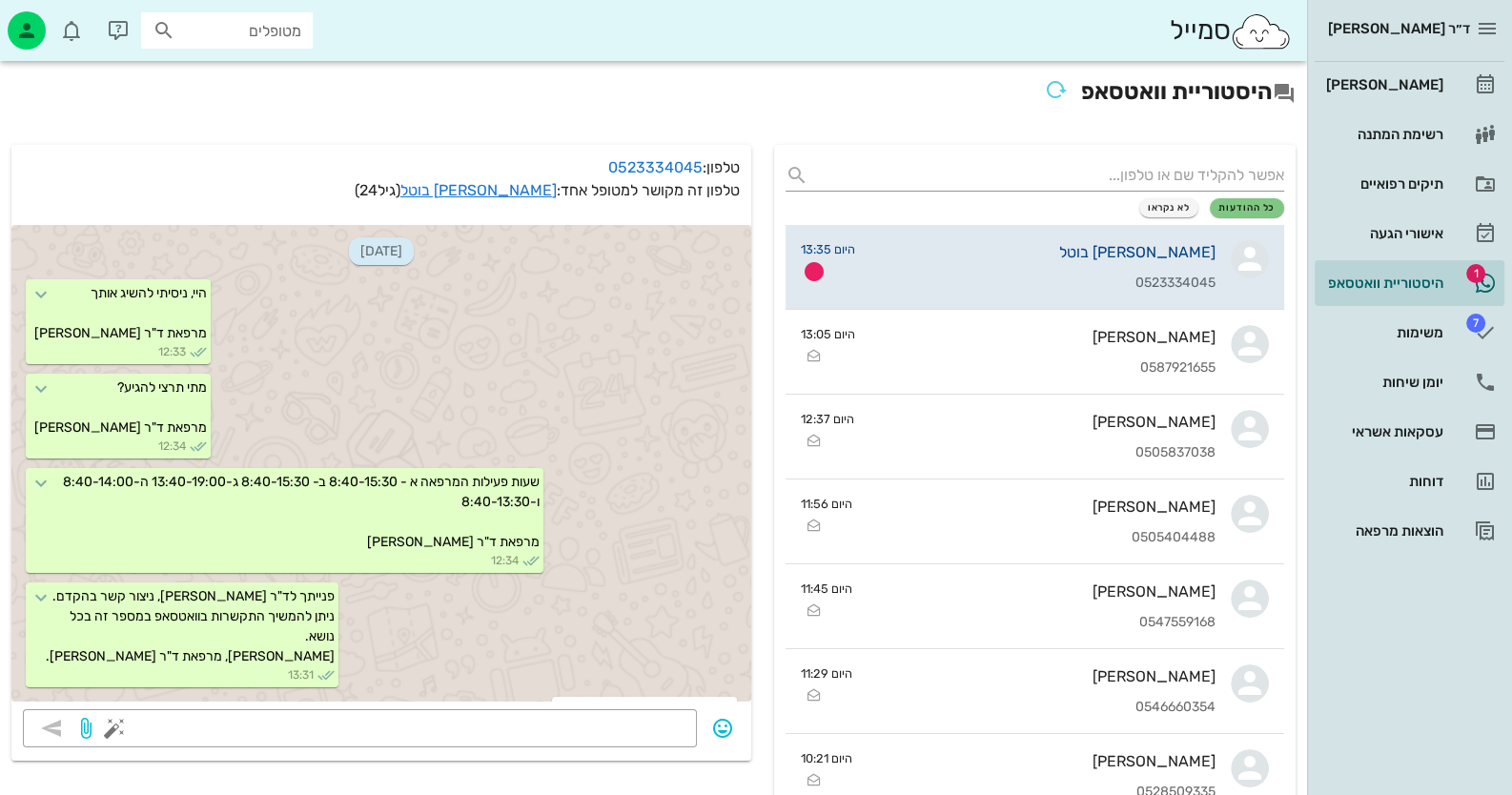
scroll to position [1589, 0]
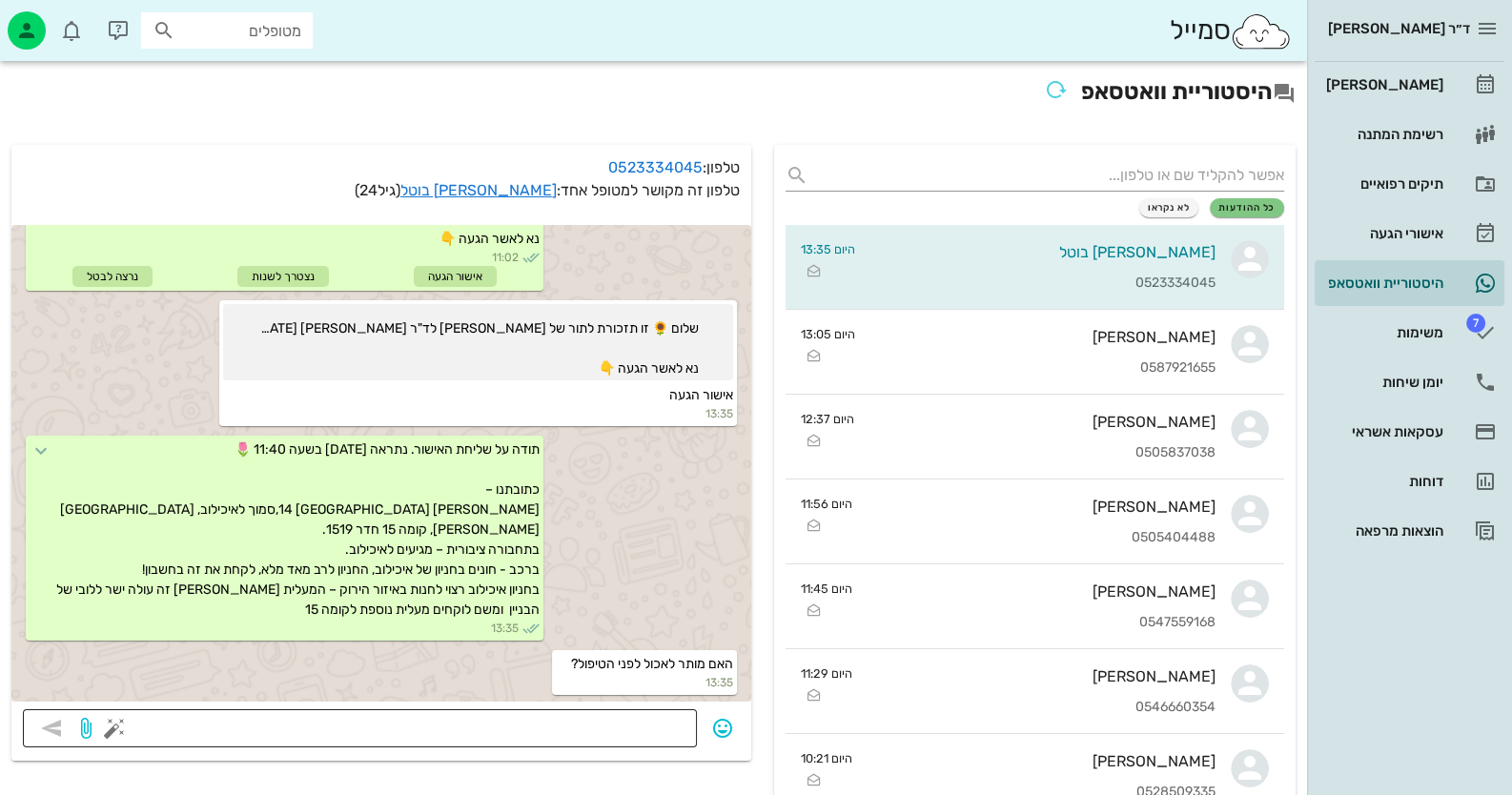
click at [638, 725] on textarea at bounding box center [402, 730] width 567 height 31
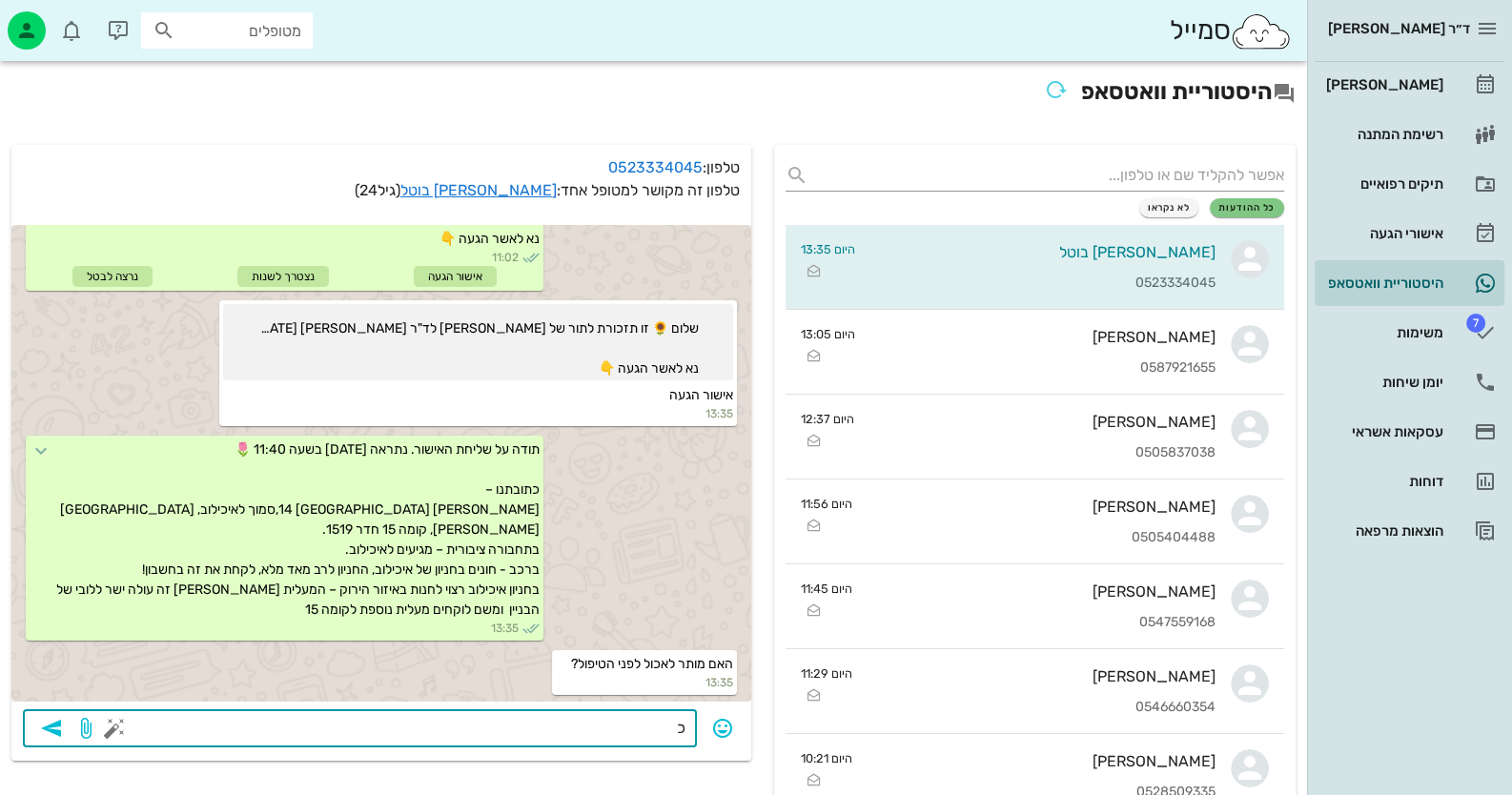
type textarea "כן"
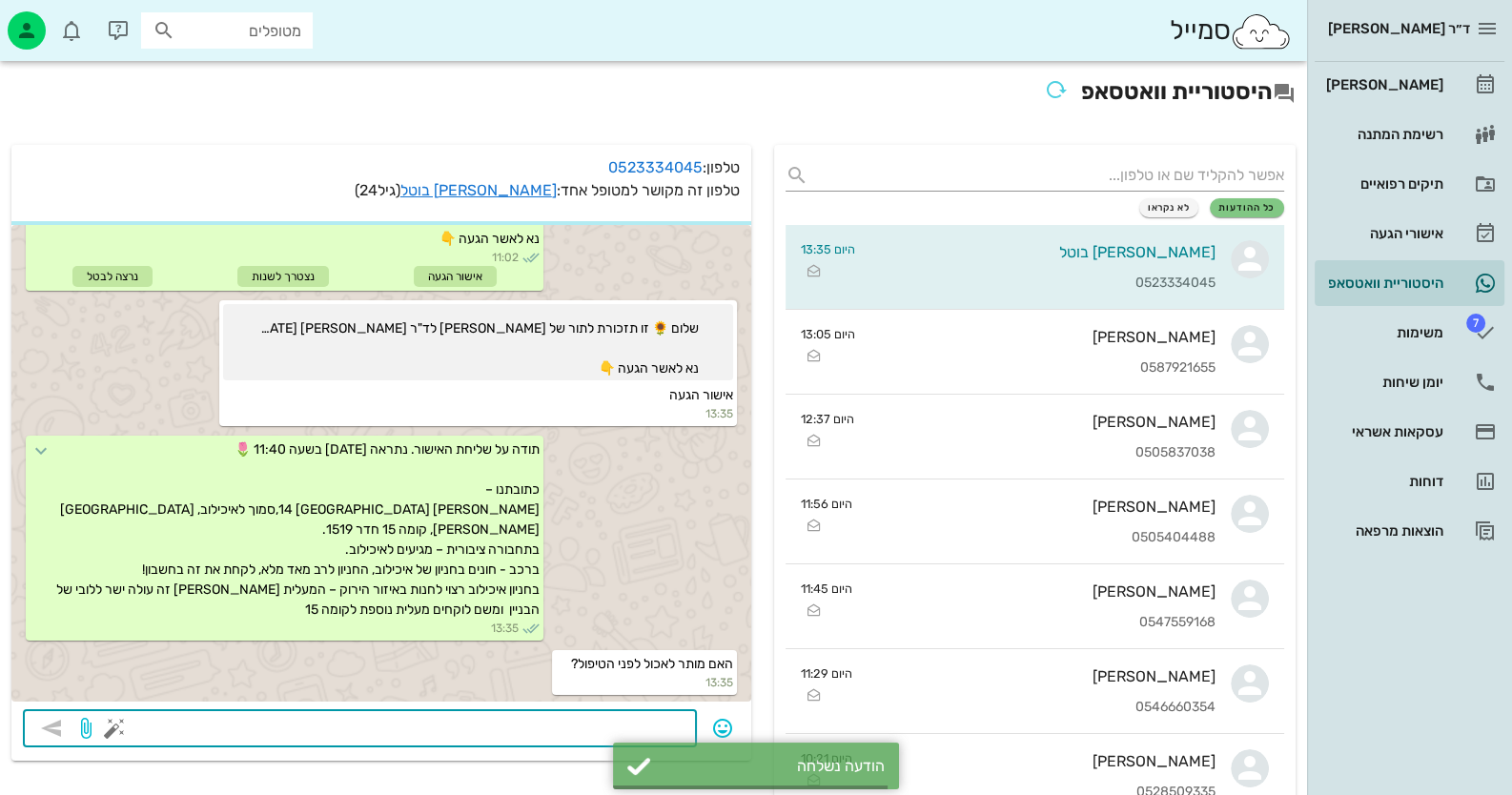
scroll to position [1643, 0]
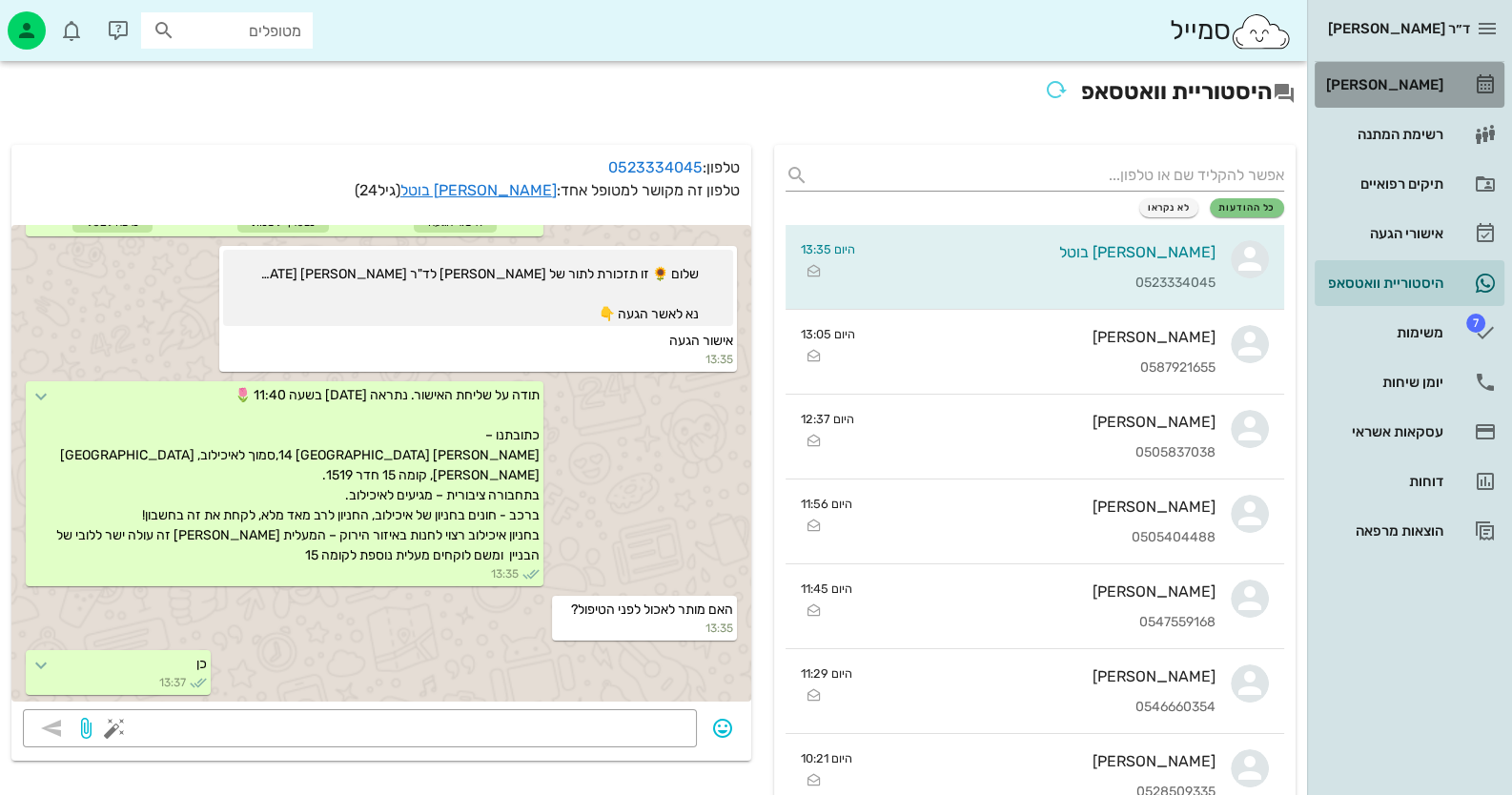
click at [1433, 102] on link "[PERSON_NAME]" at bounding box center [1410, 85] width 190 height 45
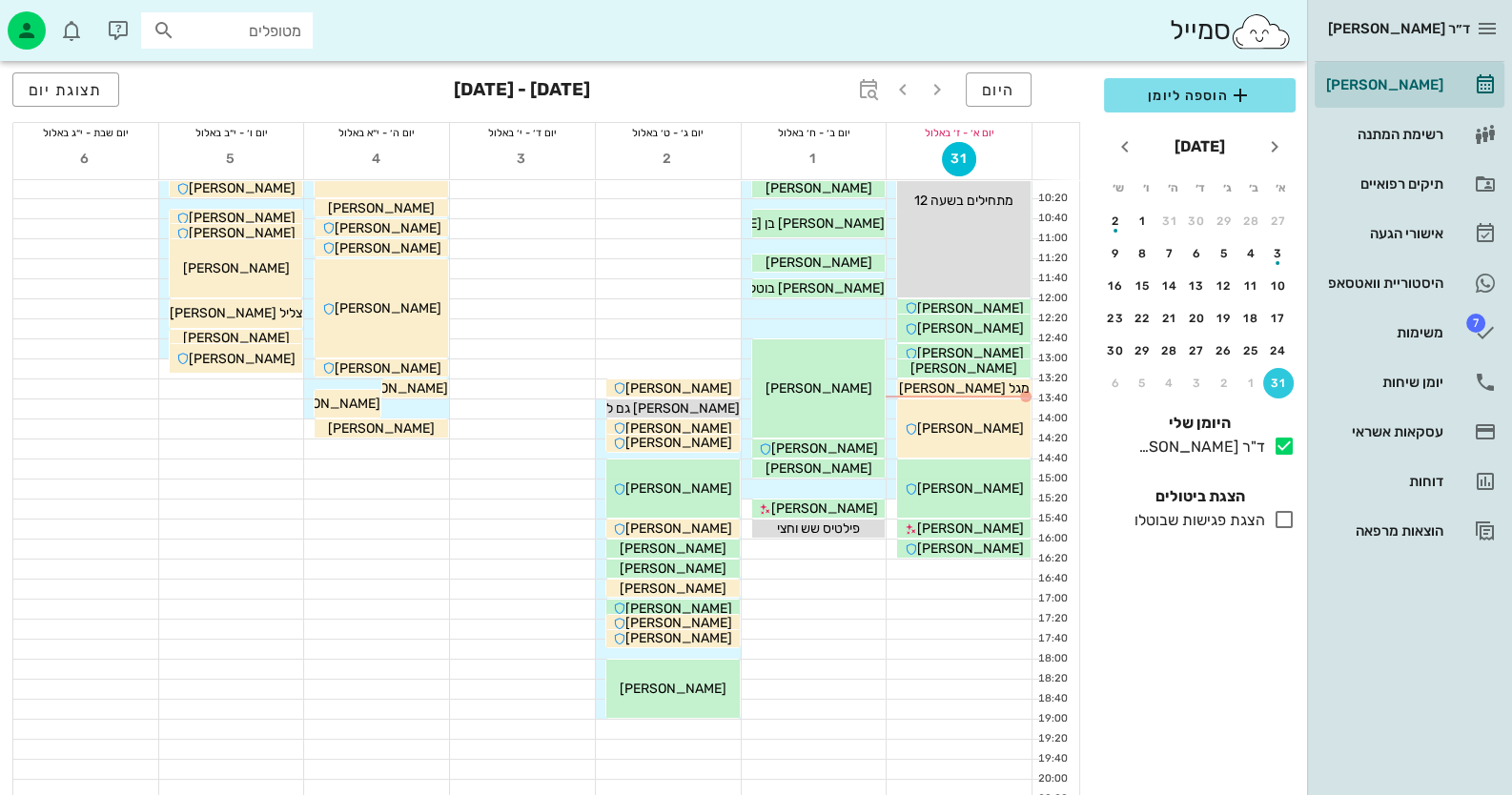
scroll to position [190, 0]
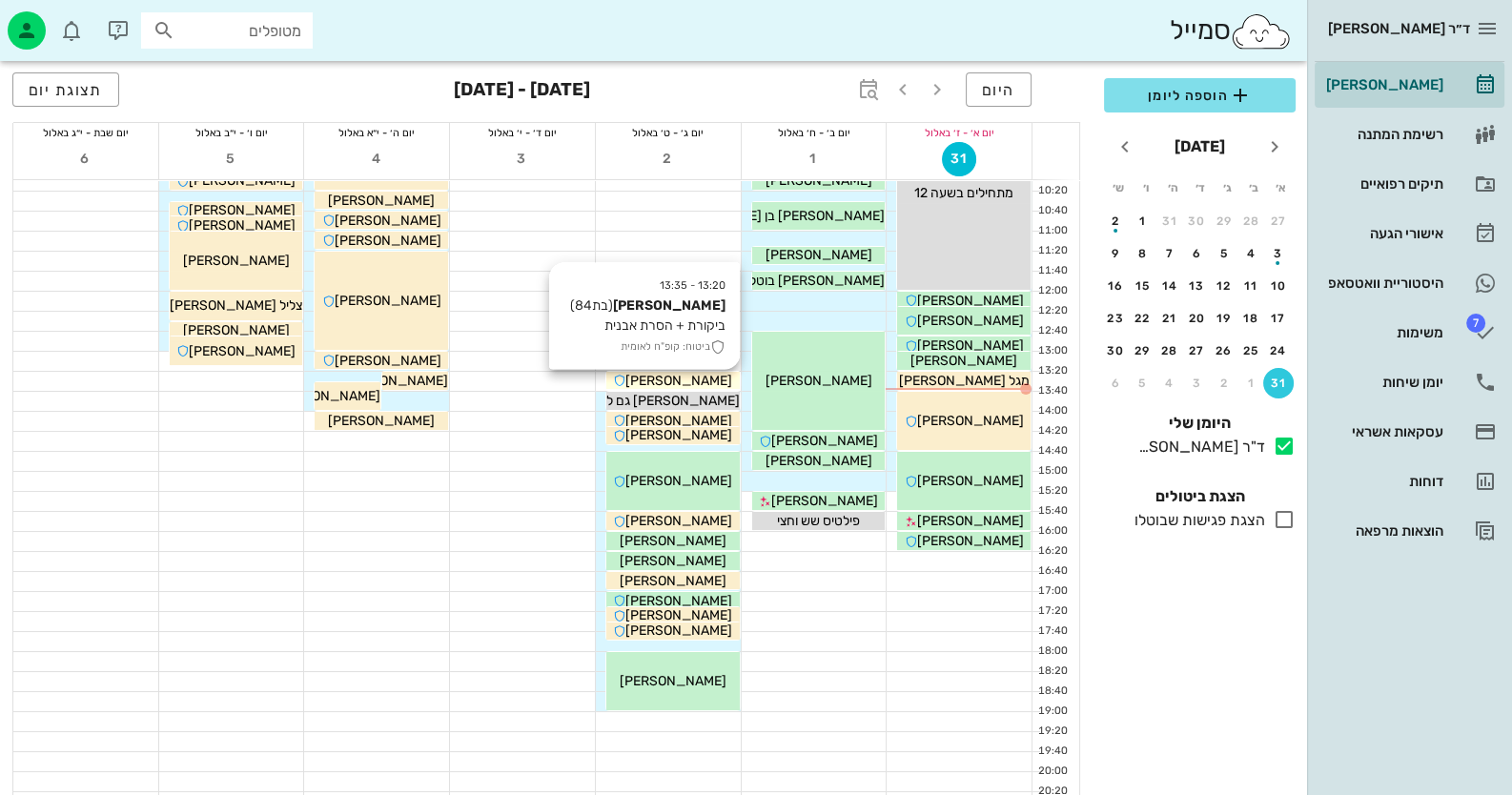
click at [703, 379] on span "[PERSON_NAME]" at bounding box center [679, 380] width 106 height 16
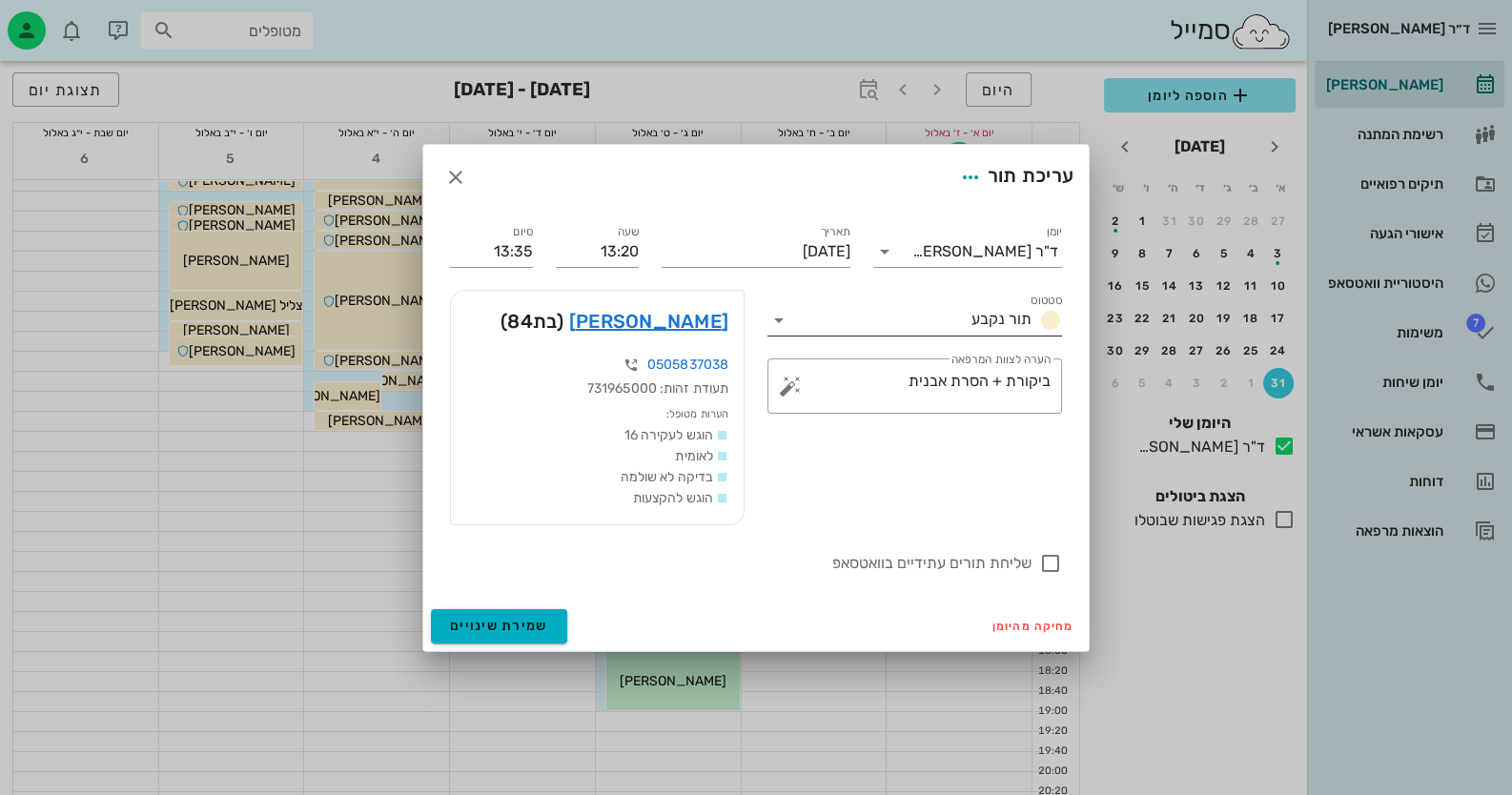
click at [782, 318] on icon at bounding box center [778, 320] width 23 height 23
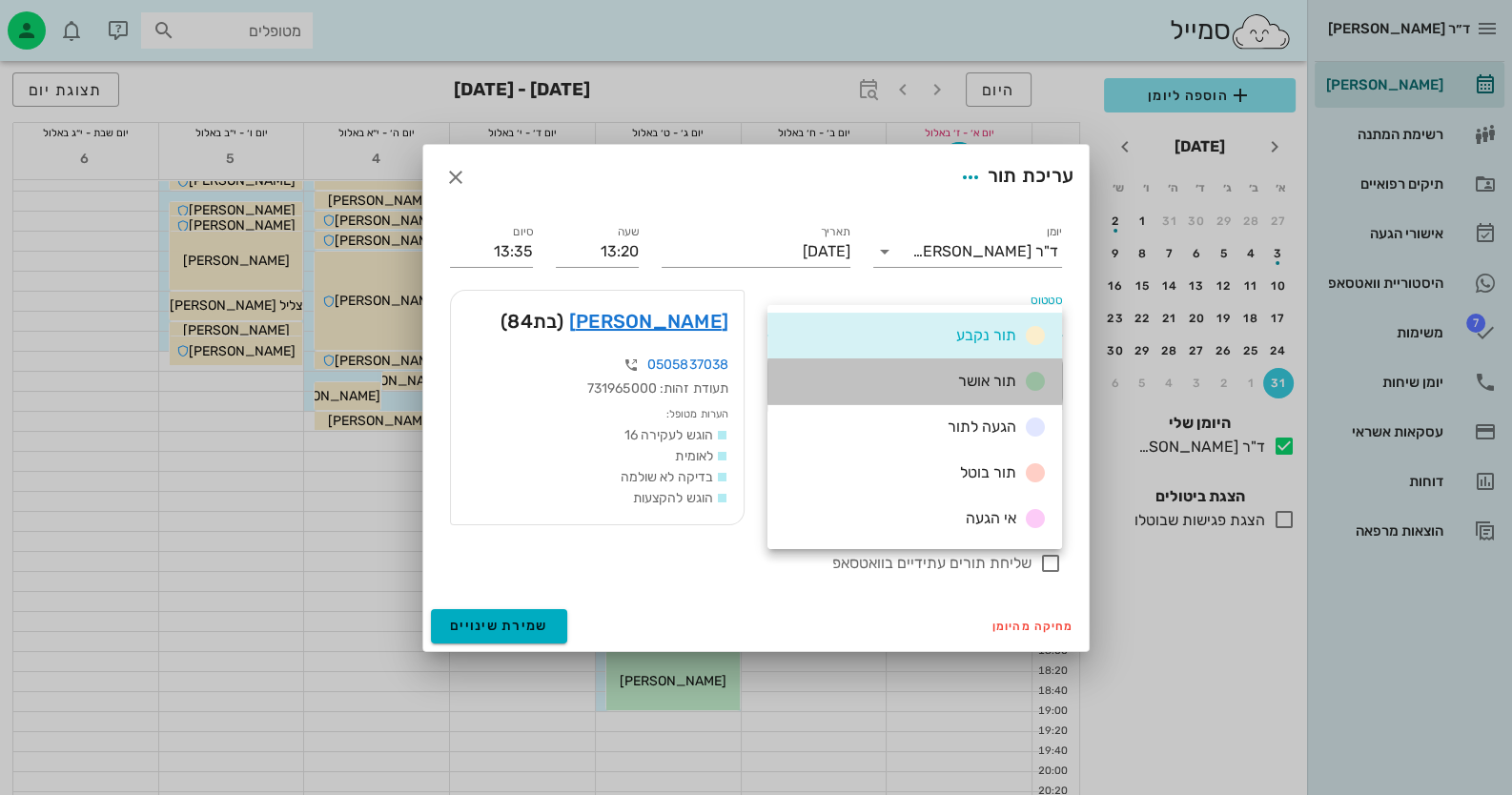
click at [824, 374] on div "תור אושר" at bounding box center [914, 381] width 295 height 45
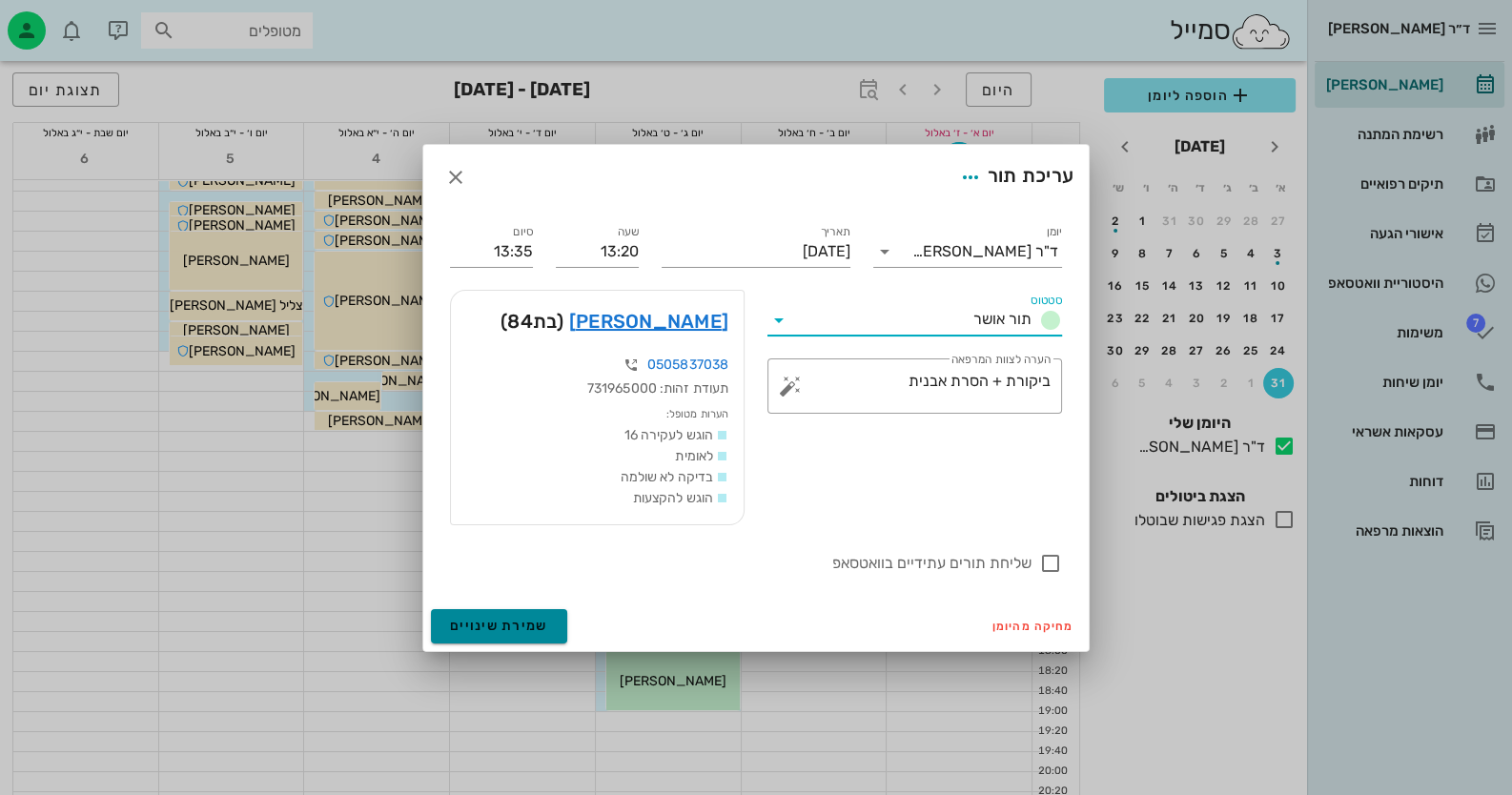
click at [559, 629] on button "שמירת שינויים" at bounding box center [498, 626] width 136 height 34
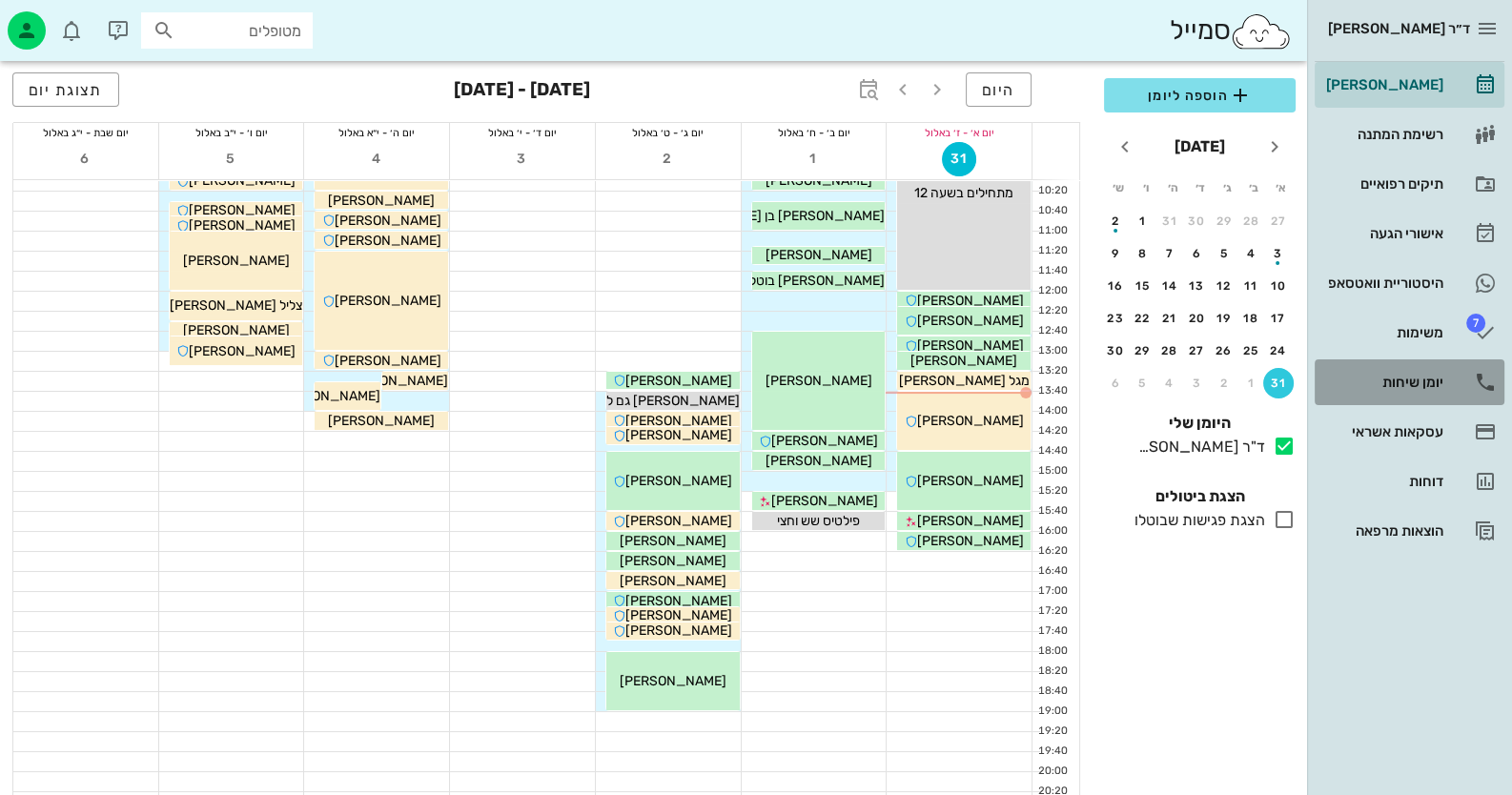
click at [1455, 388] on link "יומן שיחות" at bounding box center [1410, 382] width 190 height 45
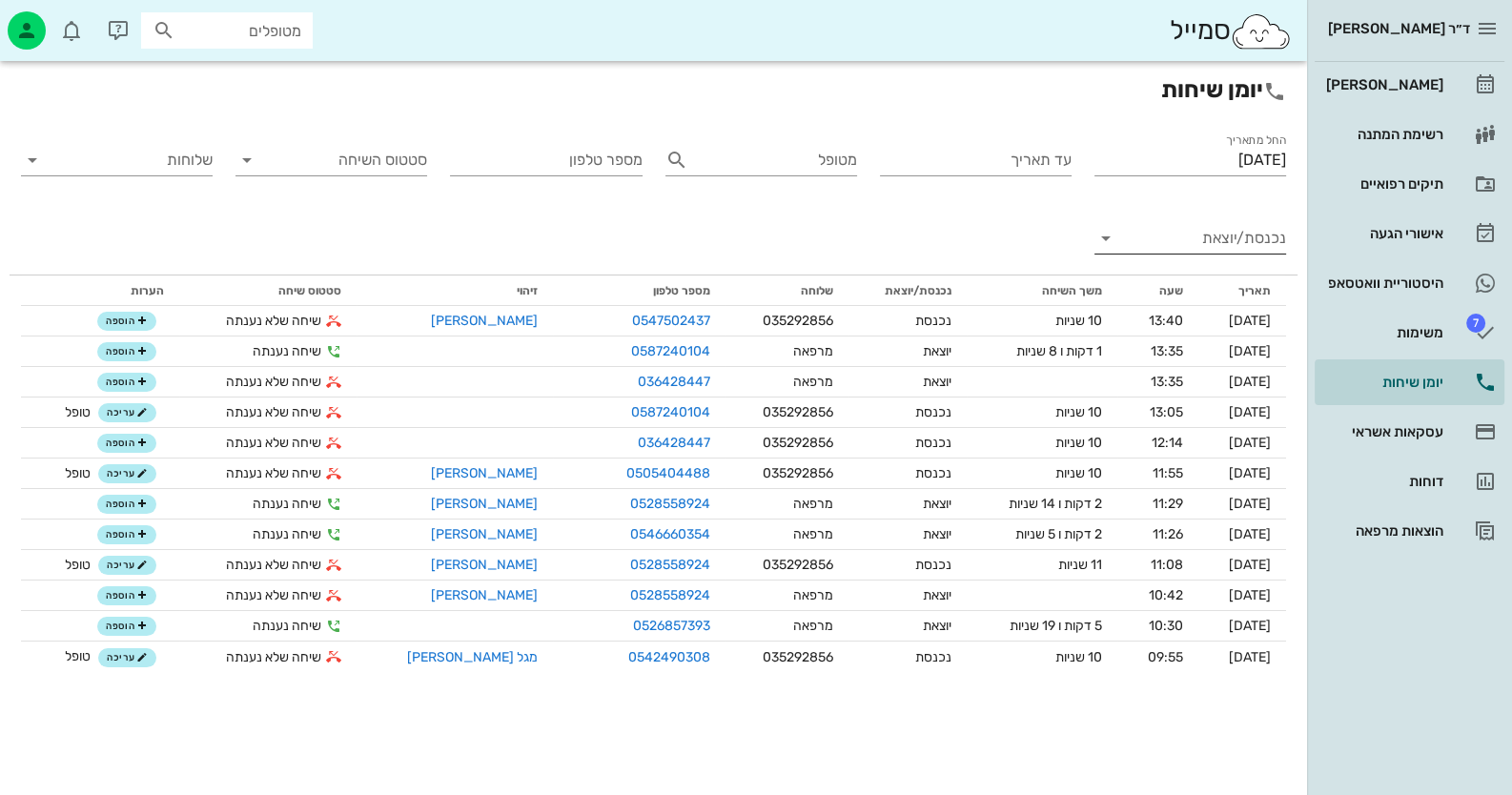
click at [1207, 241] on input "נכנסת/יוצאת" at bounding box center [1206, 237] width 162 height 31
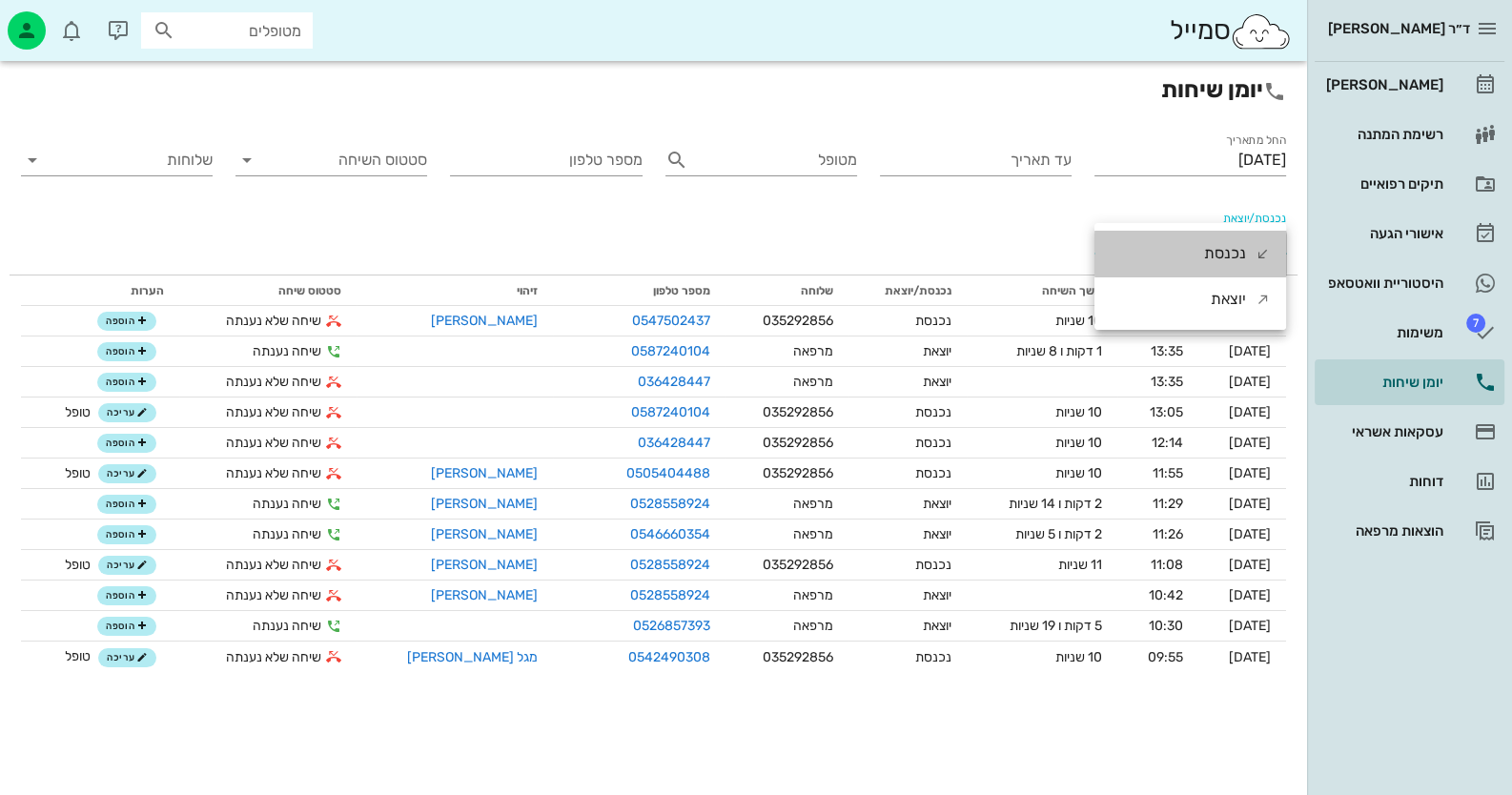
click at [1207, 241] on div "נכנסת" at bounding box center [1224, 253] width 42 height 45
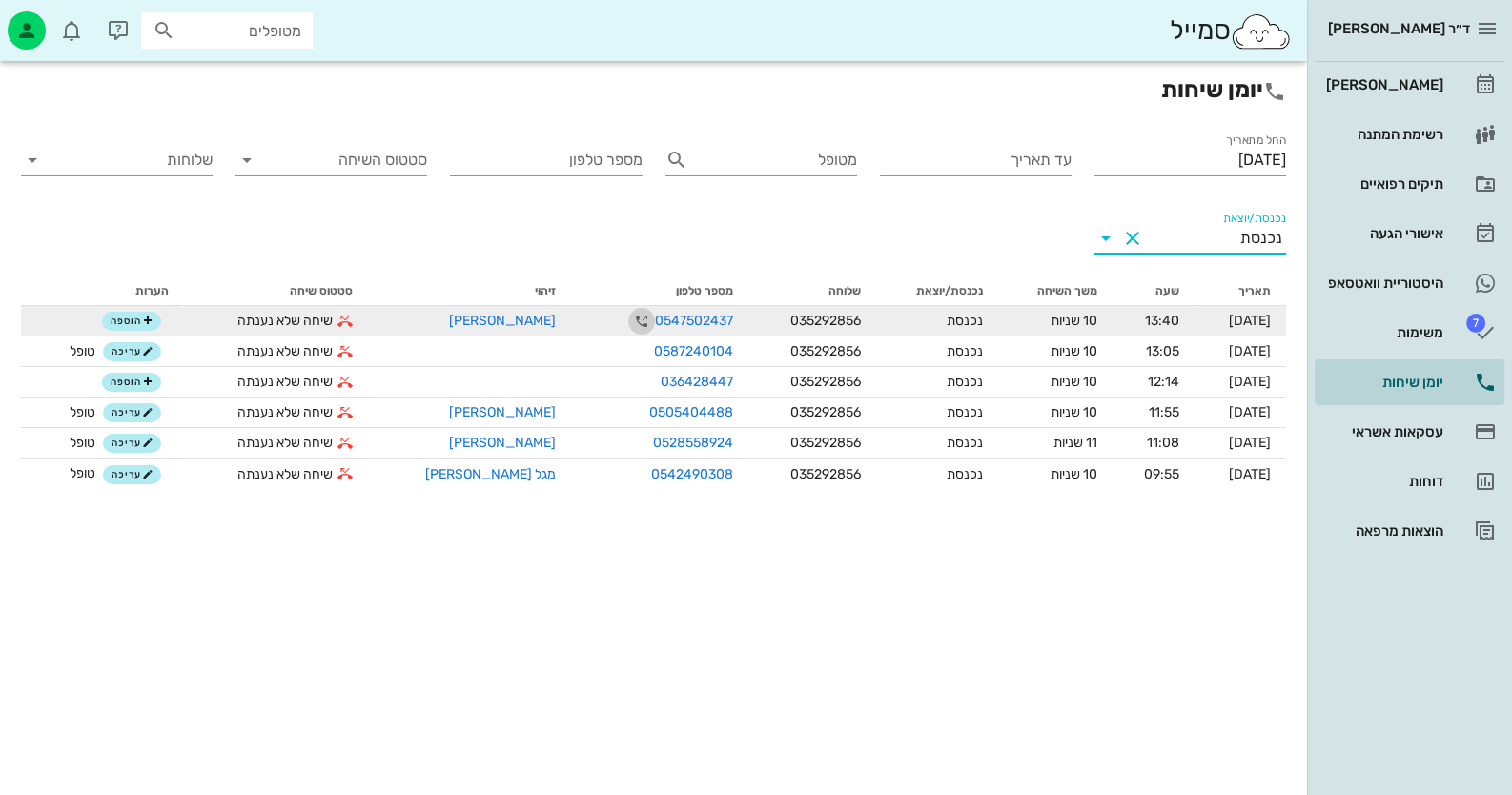
click at [630, 314] on icon "button" at bounding box center [641, 321] width 23 height 23
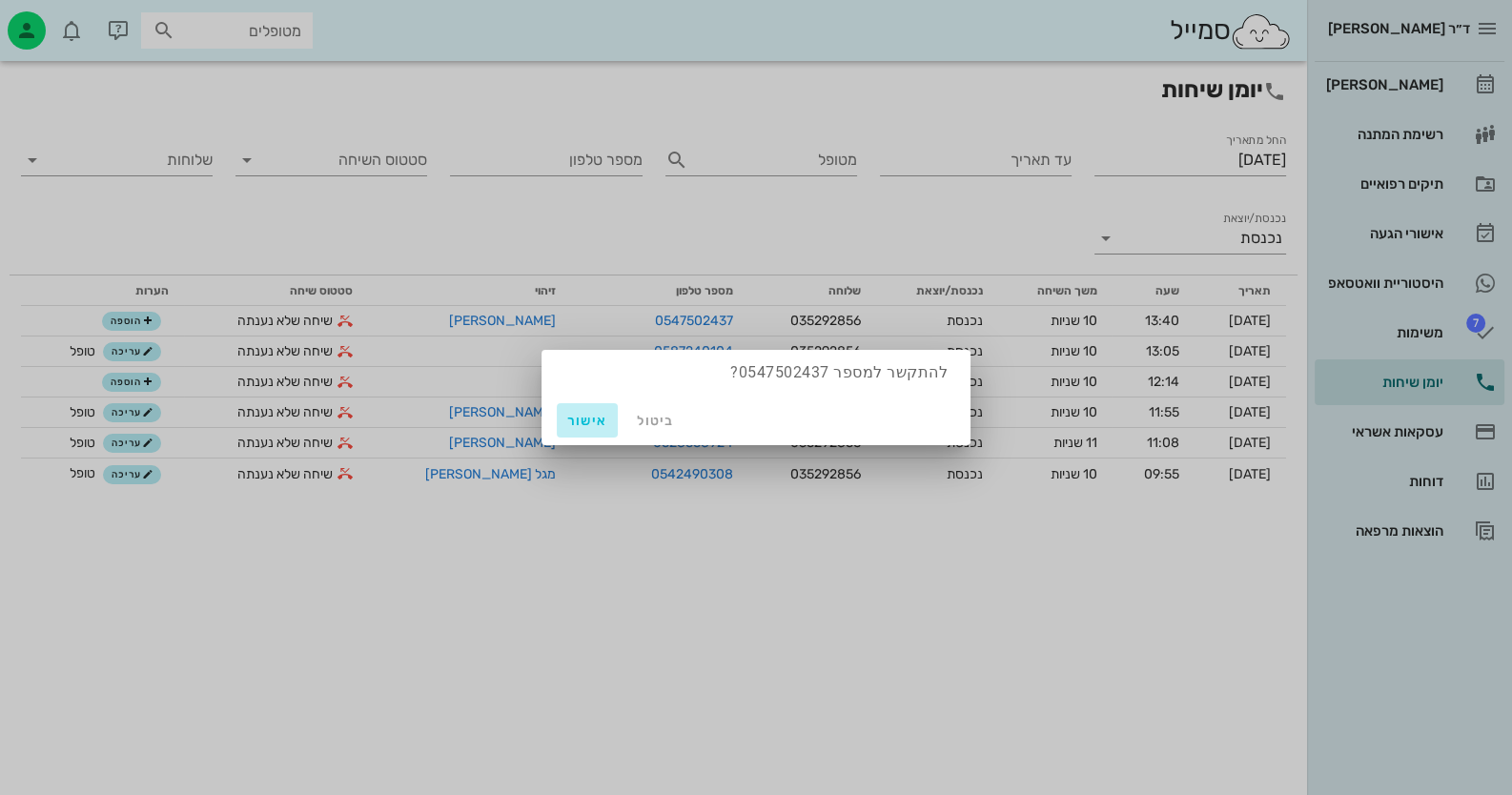
click at [591, 429] on span "אישור" at bounding box center [587, 421] width 45 height 16
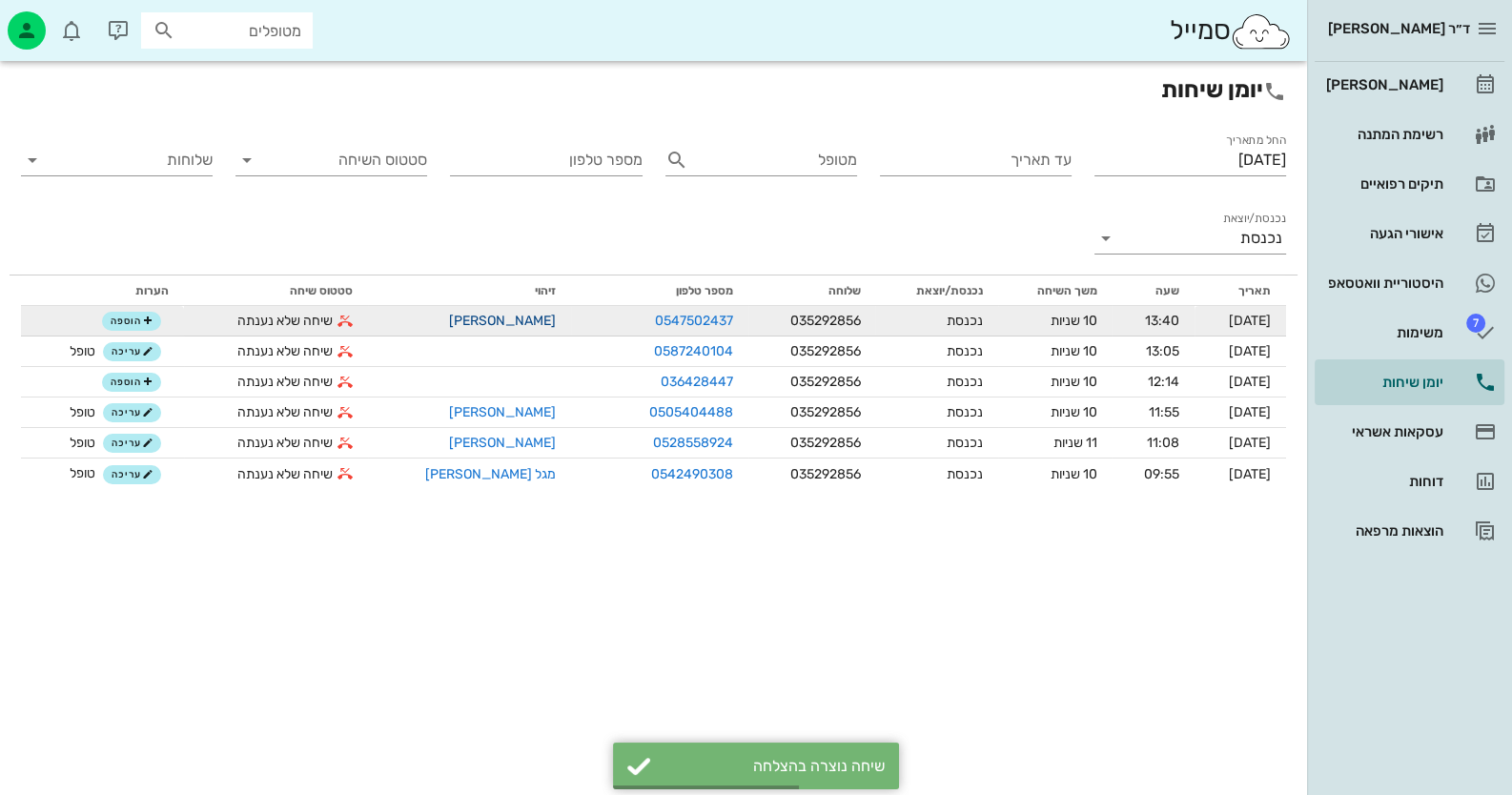
click at [469, 318] on link "יפעת אלנקרי" at bounding box center [502, 320] width 106 height 16
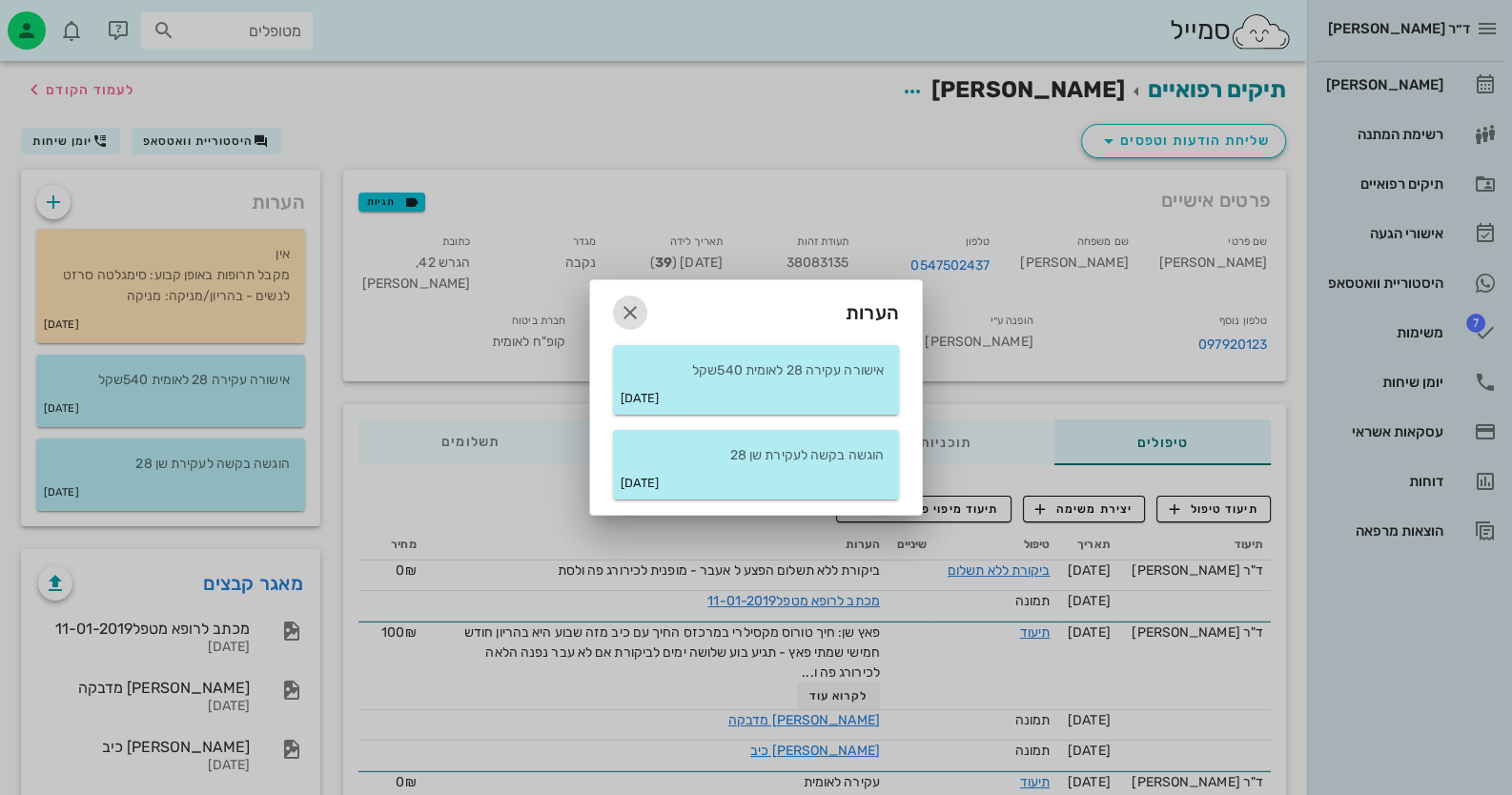
click at [625, 311] on icon "button" at bounding box center [629, 312] width 23 height 23
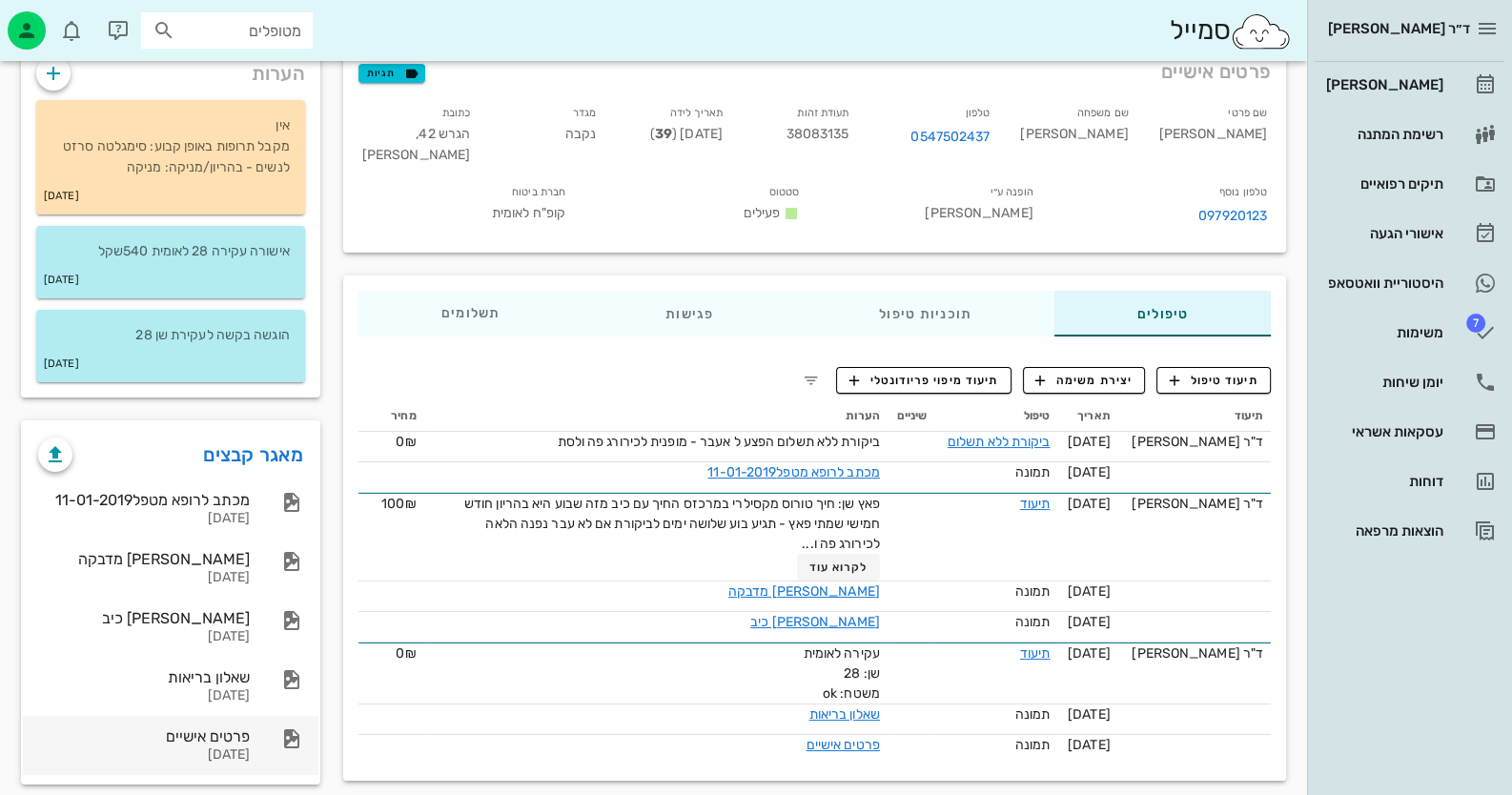
scroll to position [147, 0]
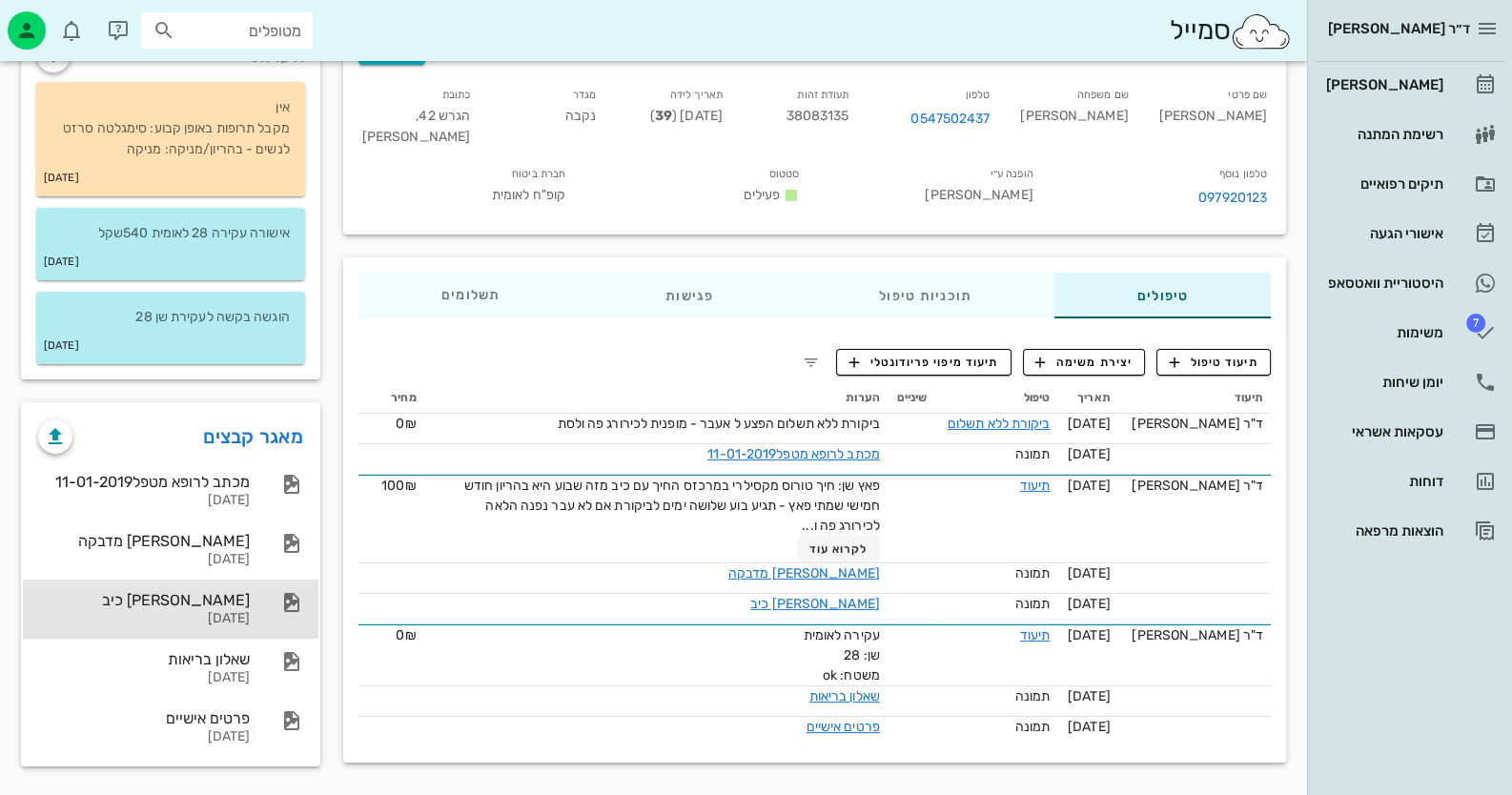
click at [257, 606] on div "אלנקרי כיב 08-01-2019" at bounding box center [170, 609] width 296 height 59
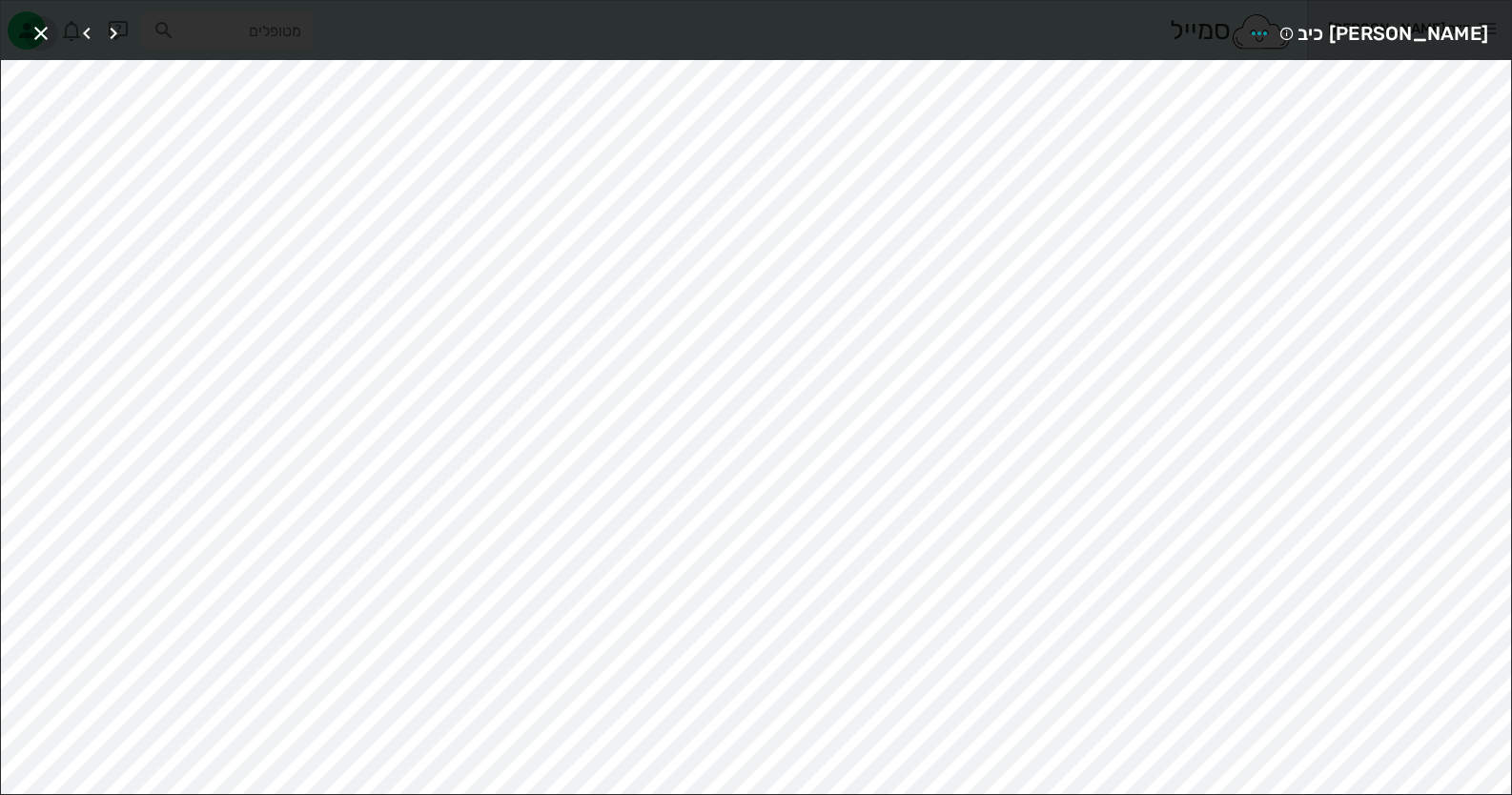
click at [51, 32] on icon "button" at bounding box center [40, 33] width 23 height 23
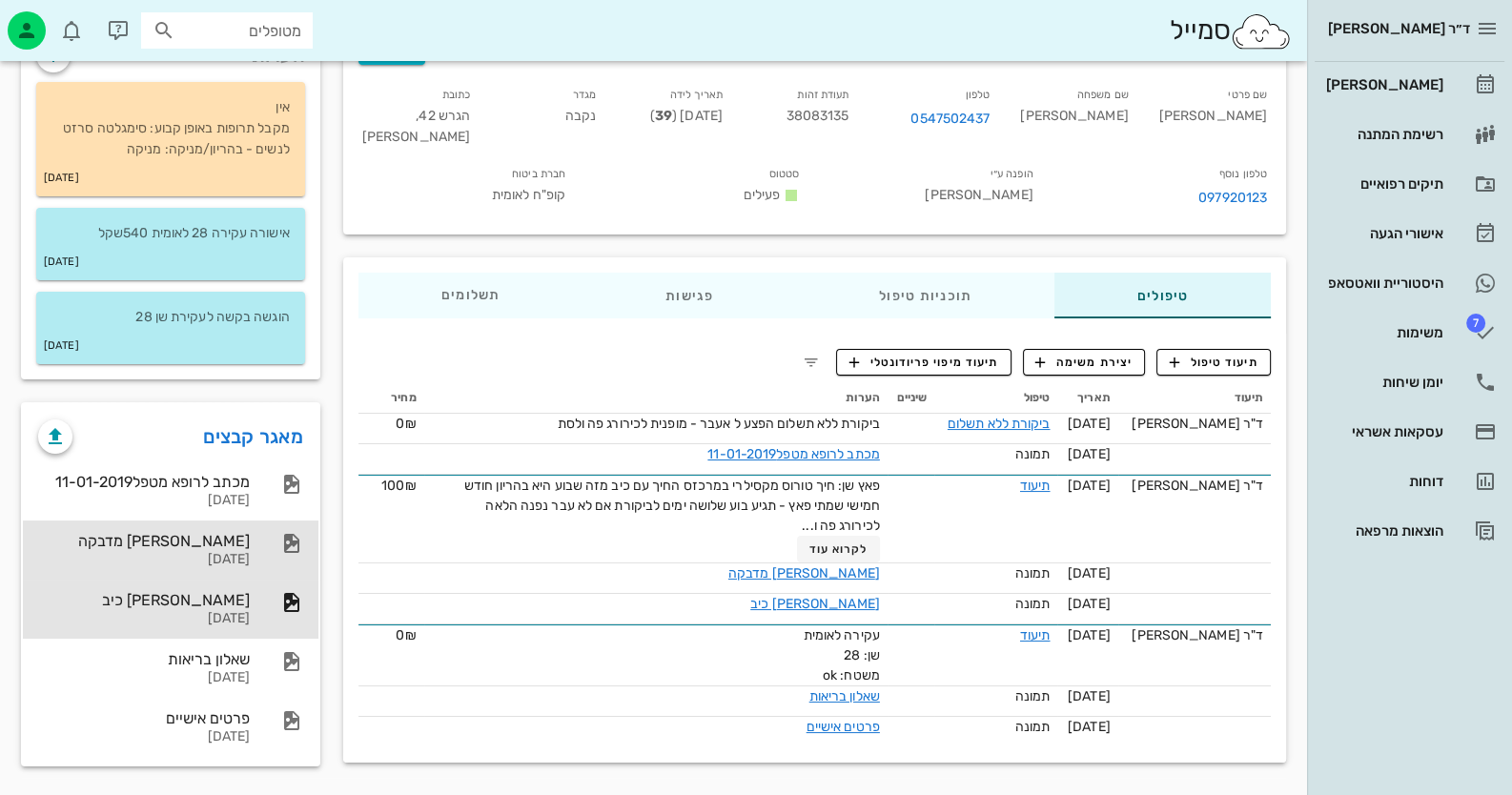
click at [182, 537] on div "אלנקרי מדבקה" at bounding box center [144, 541] width 212 height 18
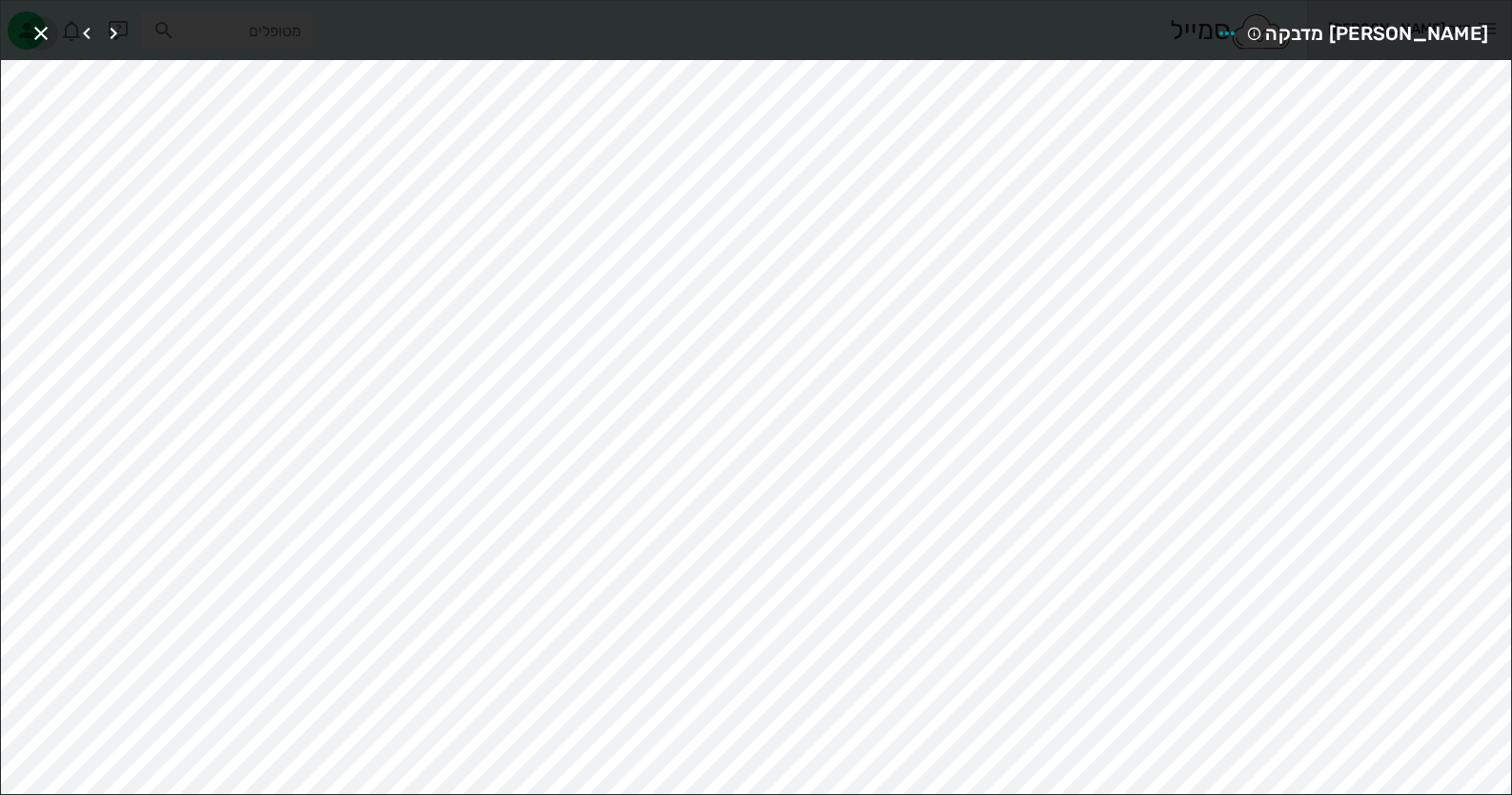
click at [33, 30] on icon "button" at bounding box center [40, 33] width 23 height 23
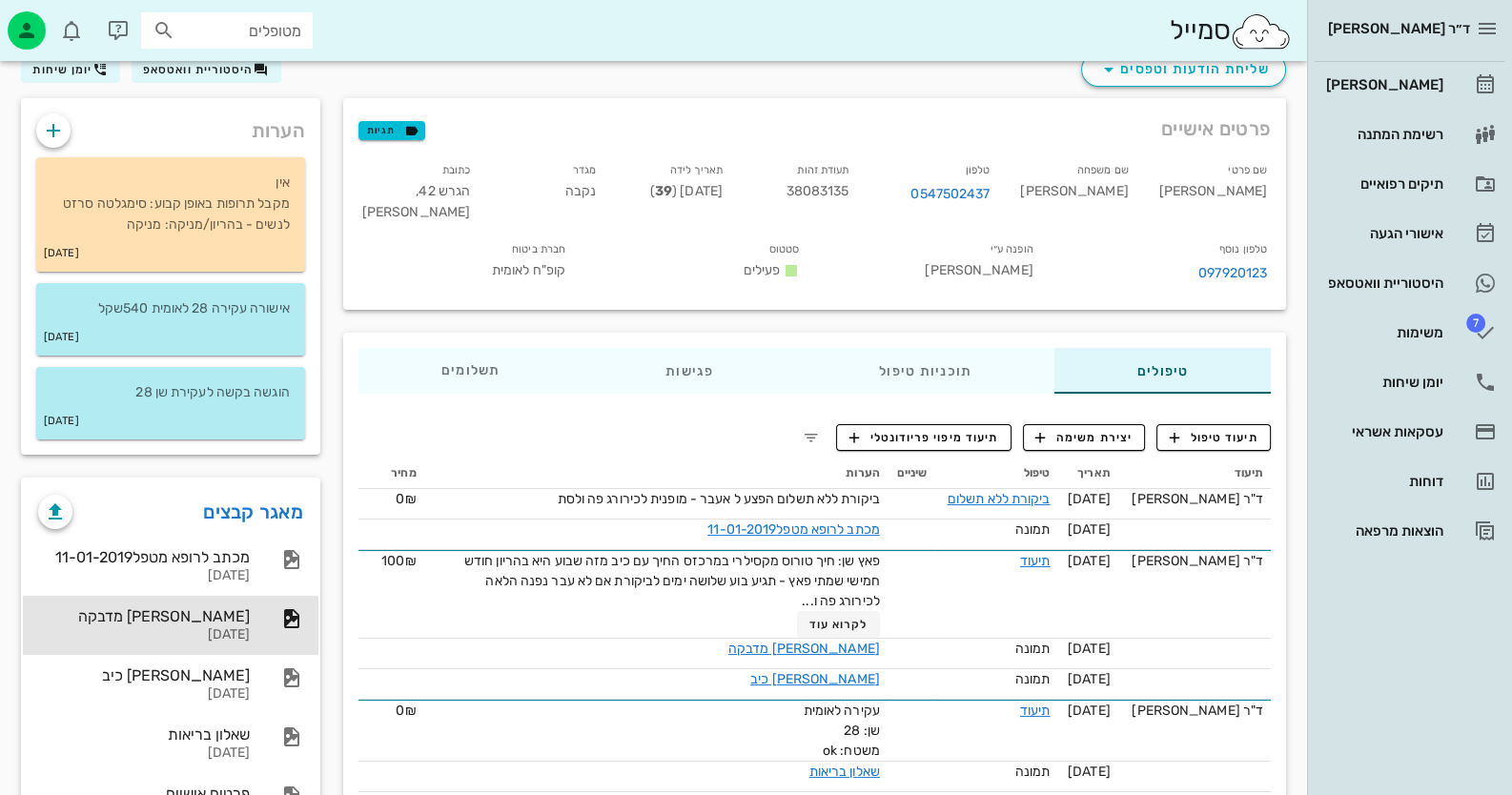
scroll to position [0, 0]
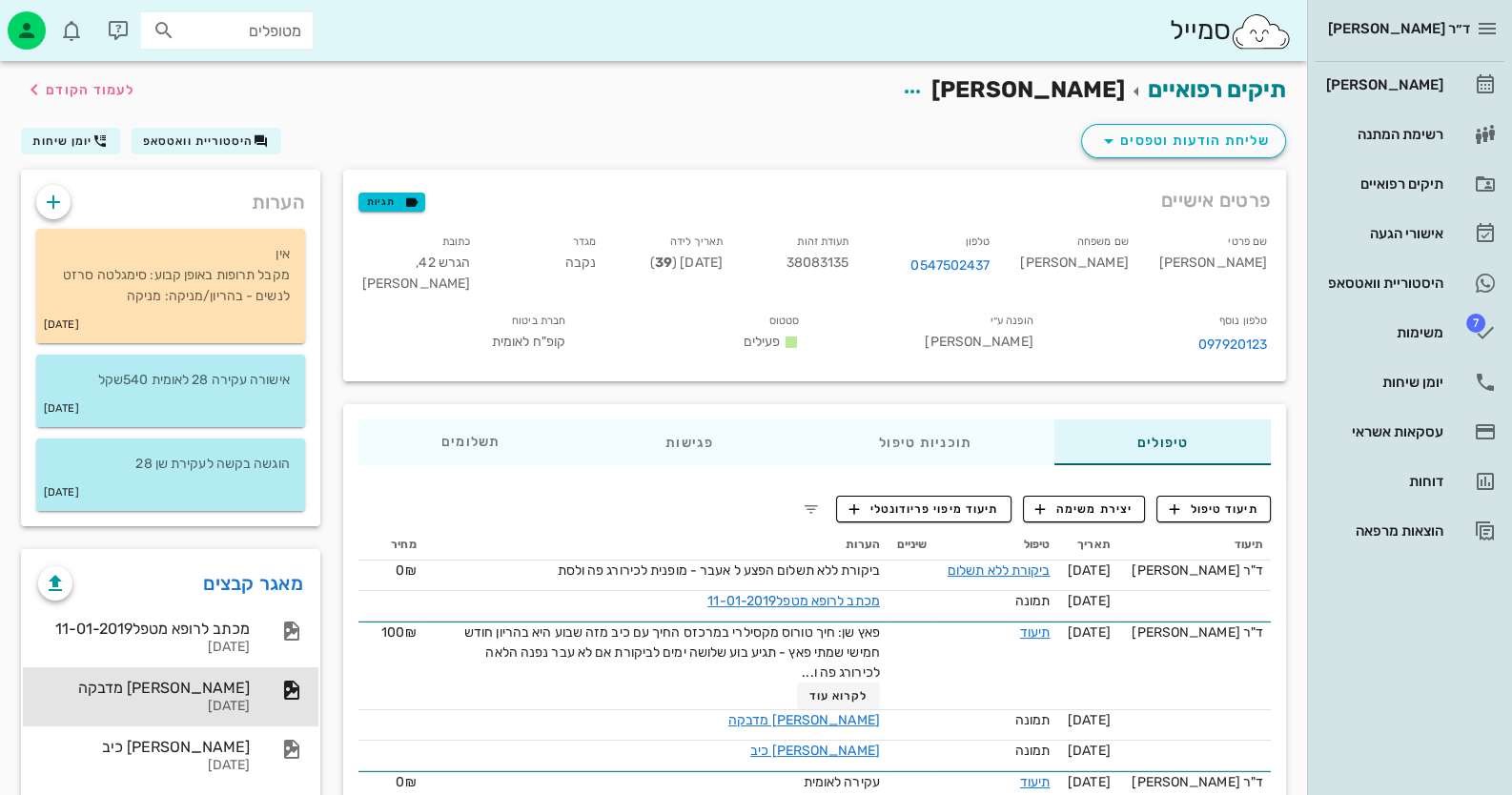
click at [849, 266] on span "38083135" at bounding box center [818, 262] width 63 height 16
copy span "38083135"
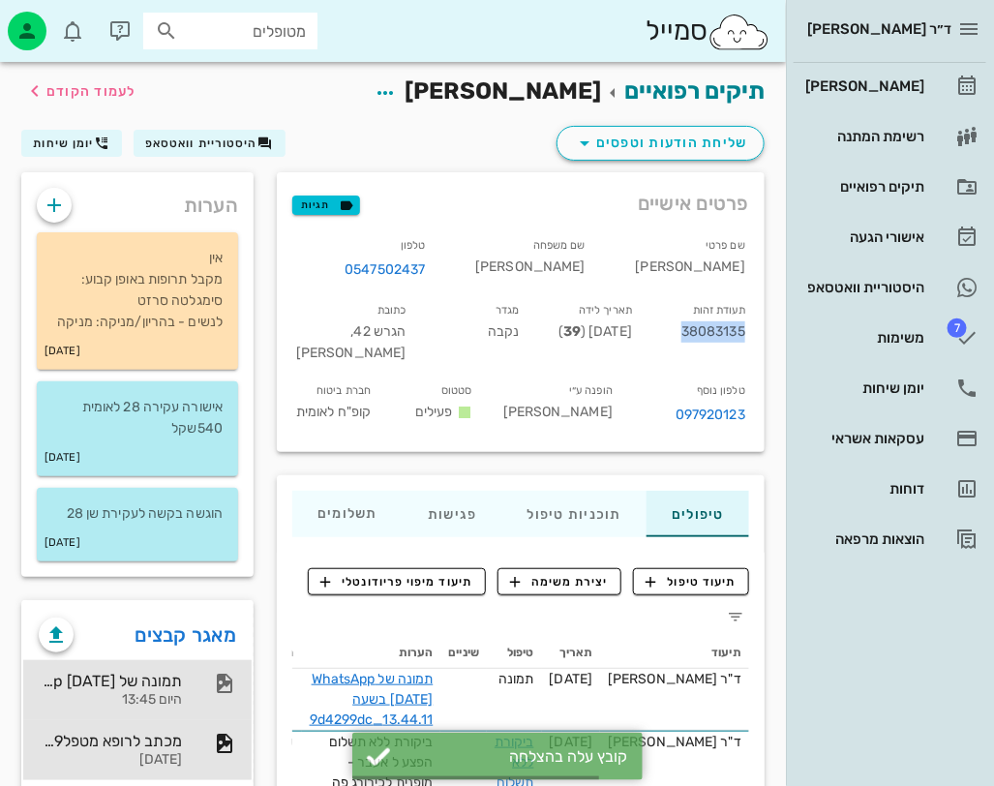
click at [165, 696] on div "היום 13:45" at bounding box center [110, 700] width 143 height 16
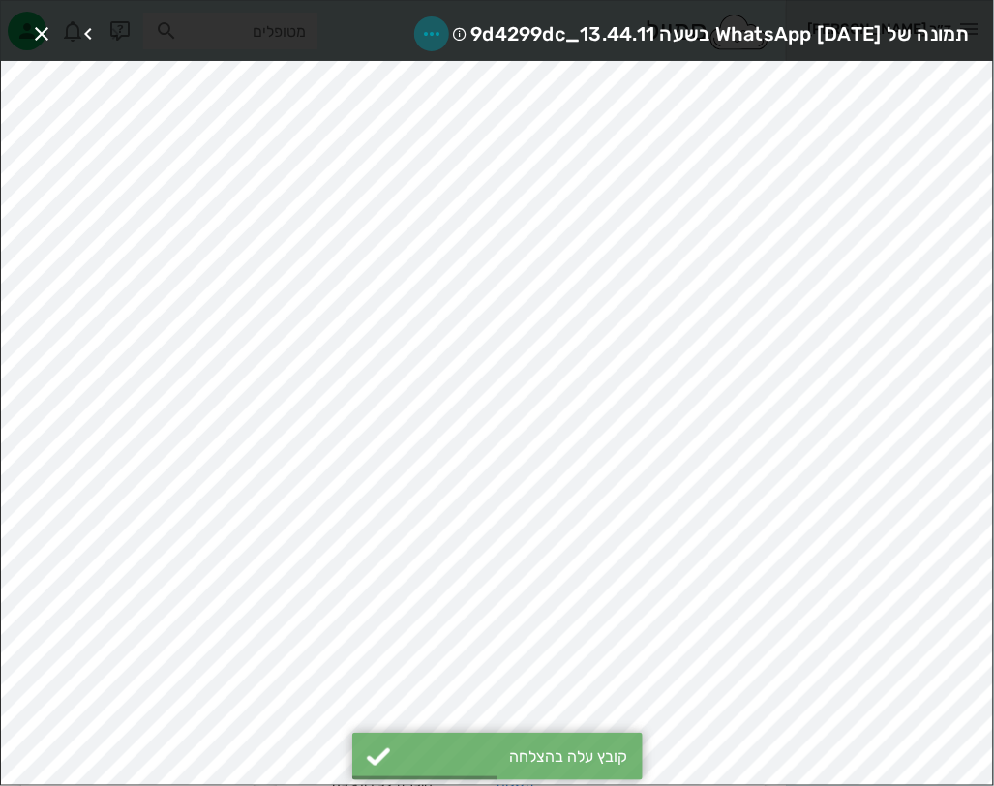
click at [420, 30] on icon "button" at bounding box center [431, 33] width 23 height 23
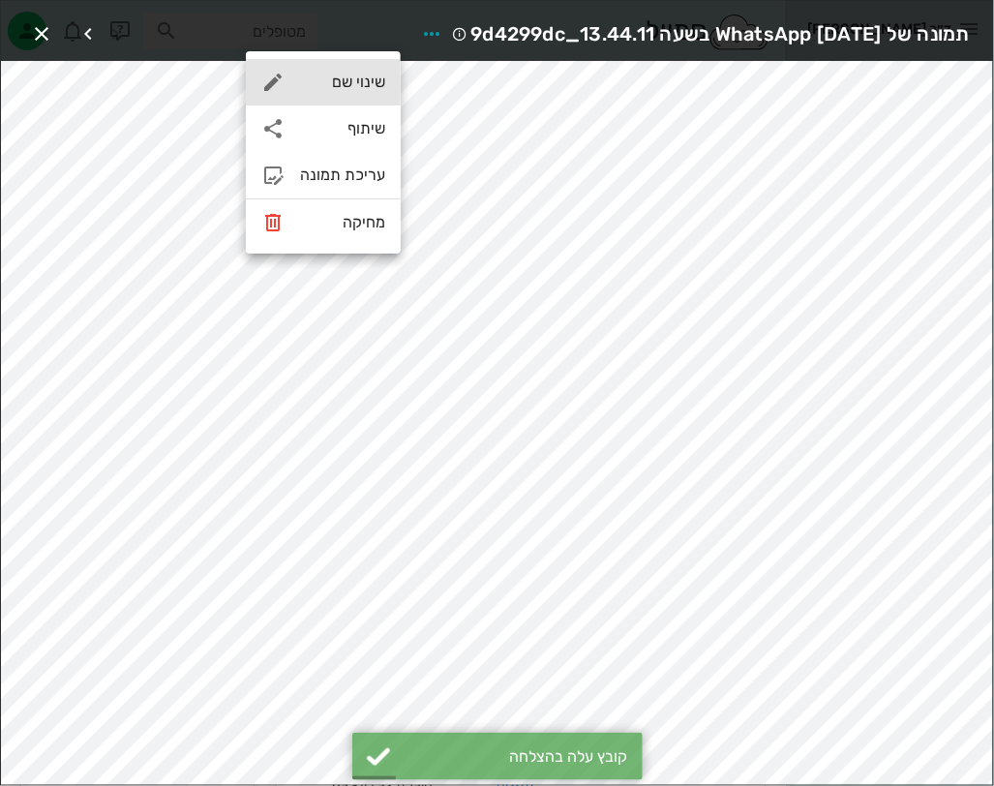
click at [372, 86] on div "שינוי שם" at bounding box center [342, 82] width 85 height 18
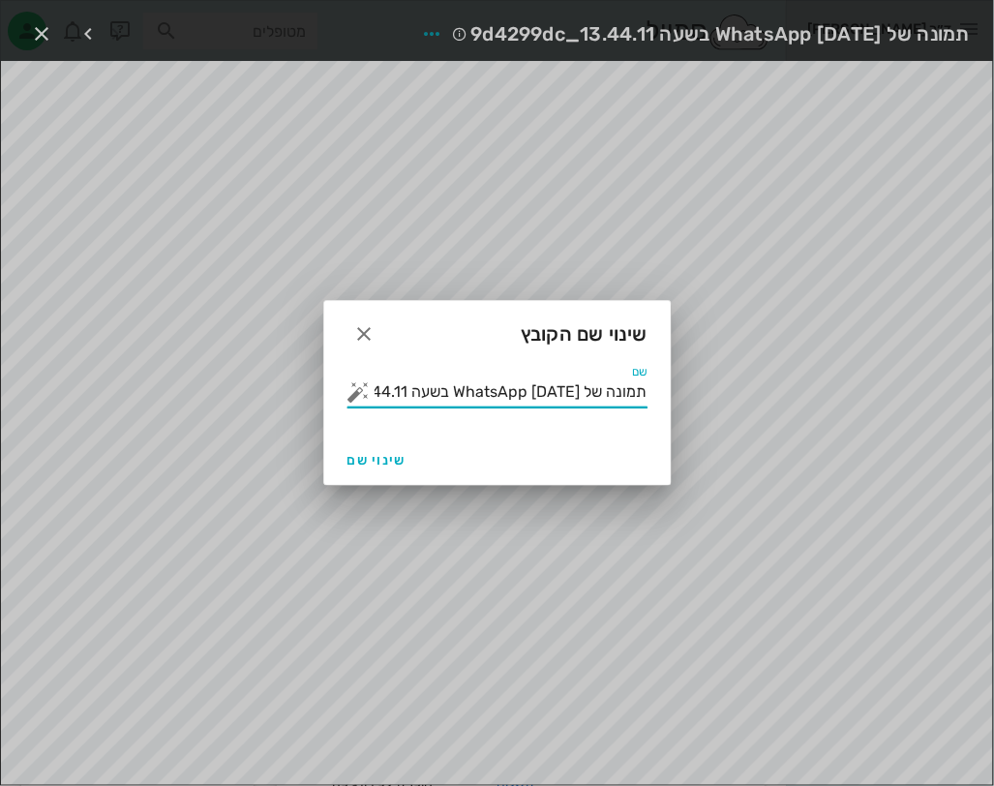
click at [406, 399] on input "תמונה של WhatsApp 2025-08-31 בשעה 13.44.11_9d4299dc" at bounding box center [511, 391] width 273 height 31
click at [355, 390] on button "button" at bounding box center [358, 391] width 23 height 23
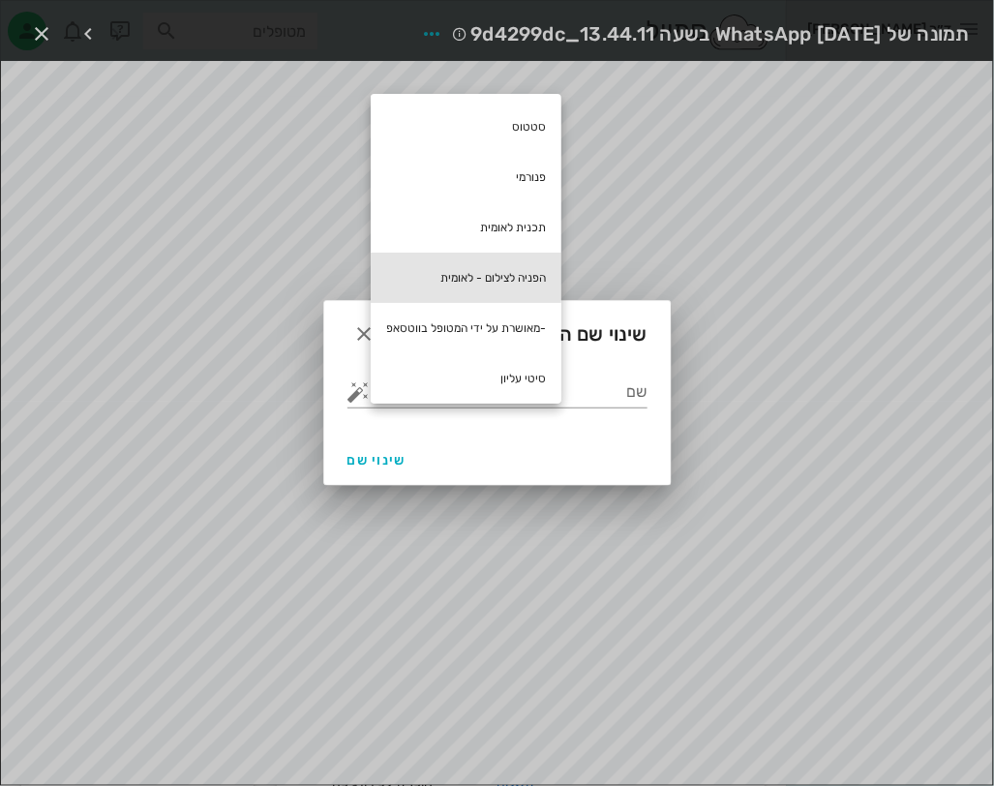
click at [446, 258] on div "הפניה לצילום - לאומית" at bounding box center [466, 278] width 191 height 50
type input "הפניה לצילום - לאומית"
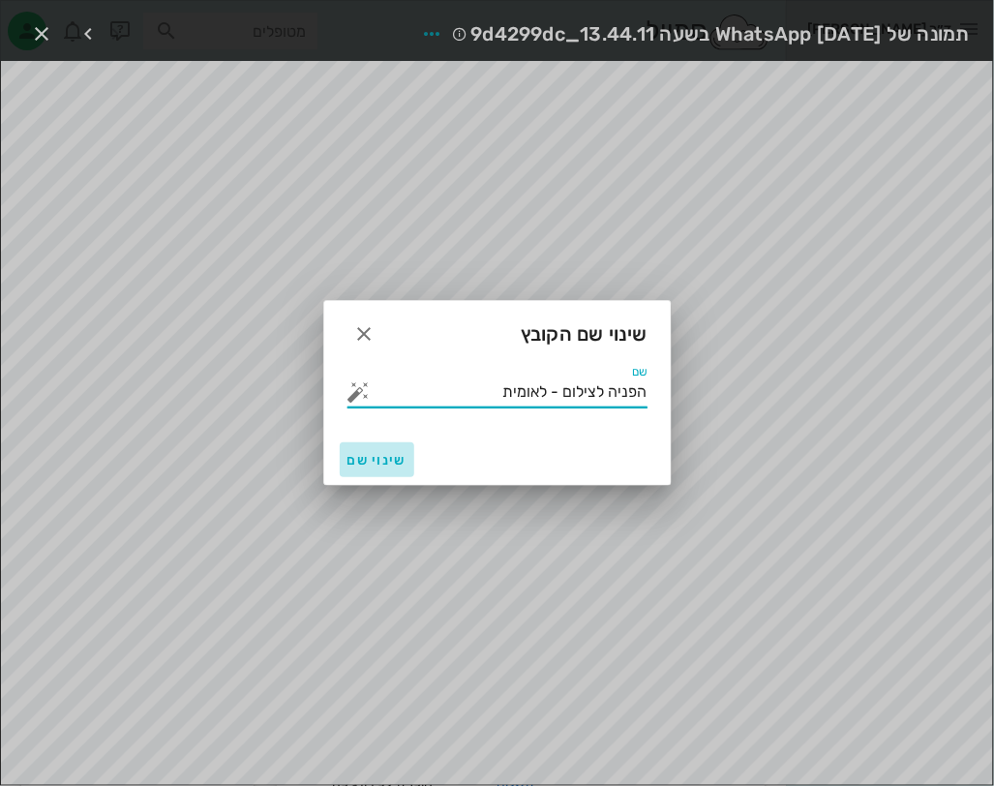
click at [371, 447] on button "שינוי שם" at bounding box center [377, 459] width 75 height 35
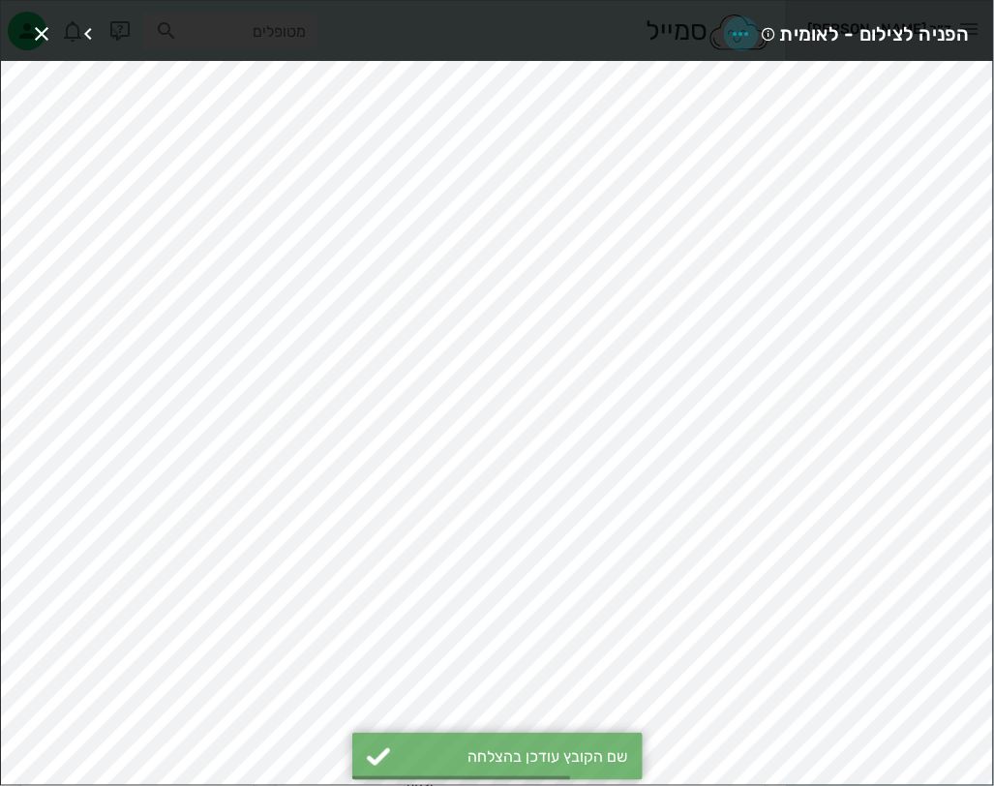
click at [745, 27] on icon "button" at bounding box center [741, 33] width 23 height 23
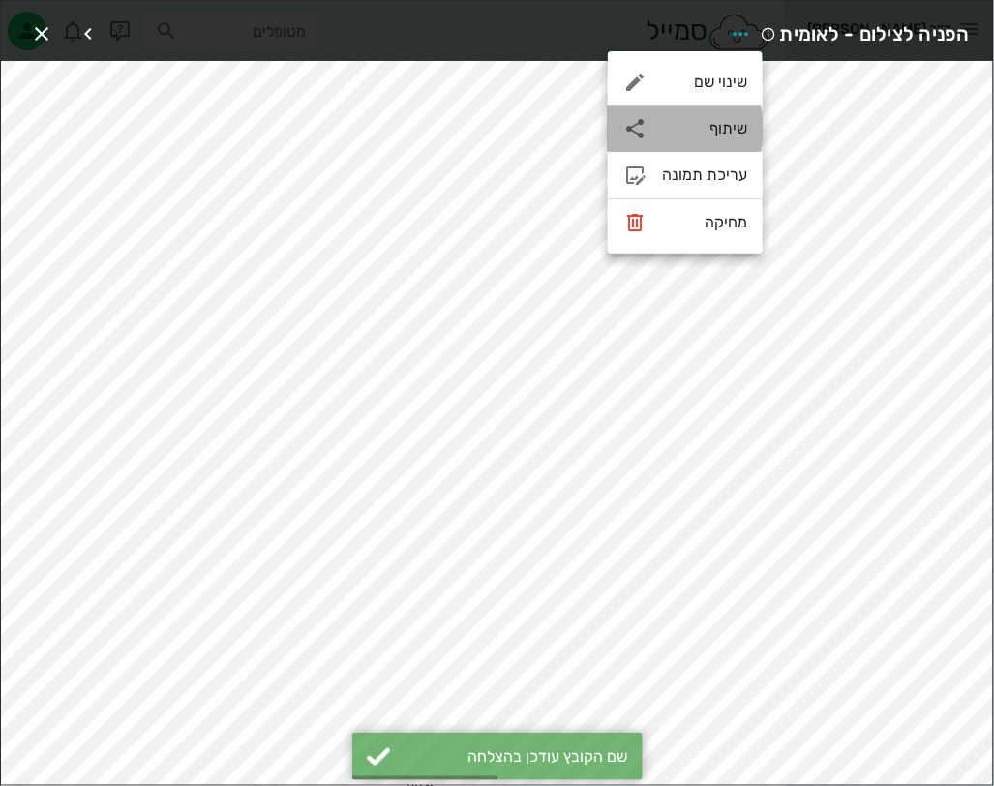
click at [699, 135] on div "שיתוף" at bounding box center [704, 128] width 85 height 18
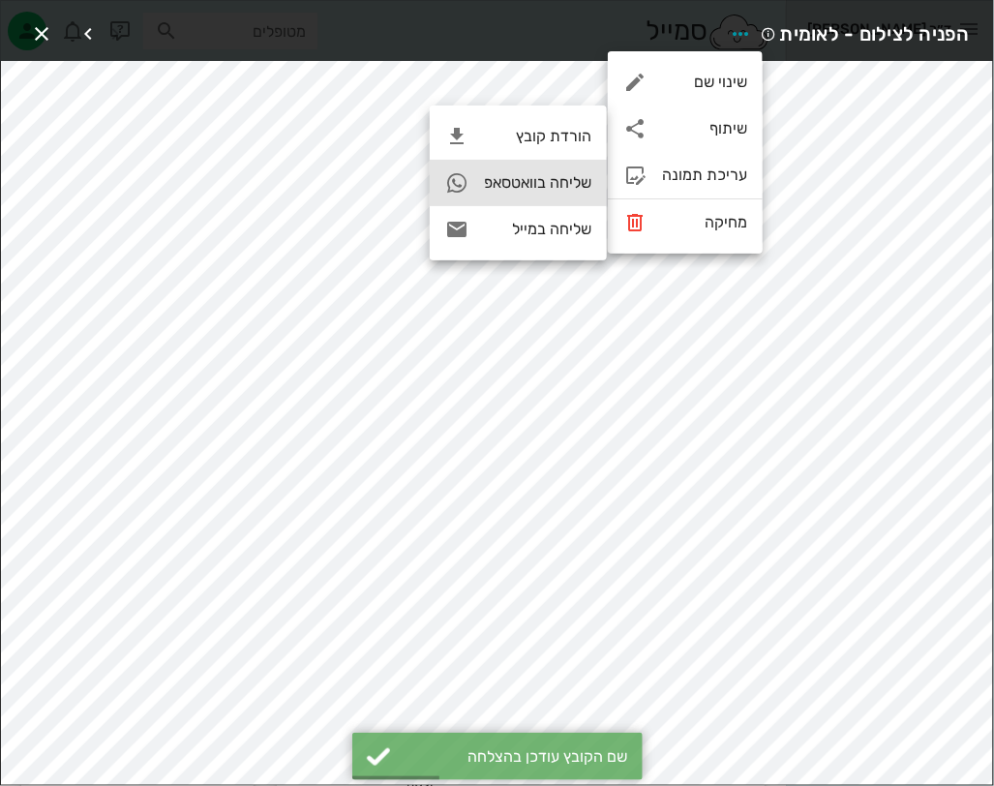
click at [529, 179] on div "שליחה בוואטסאפ" at bounding box center [537, 182] width 107 height 18
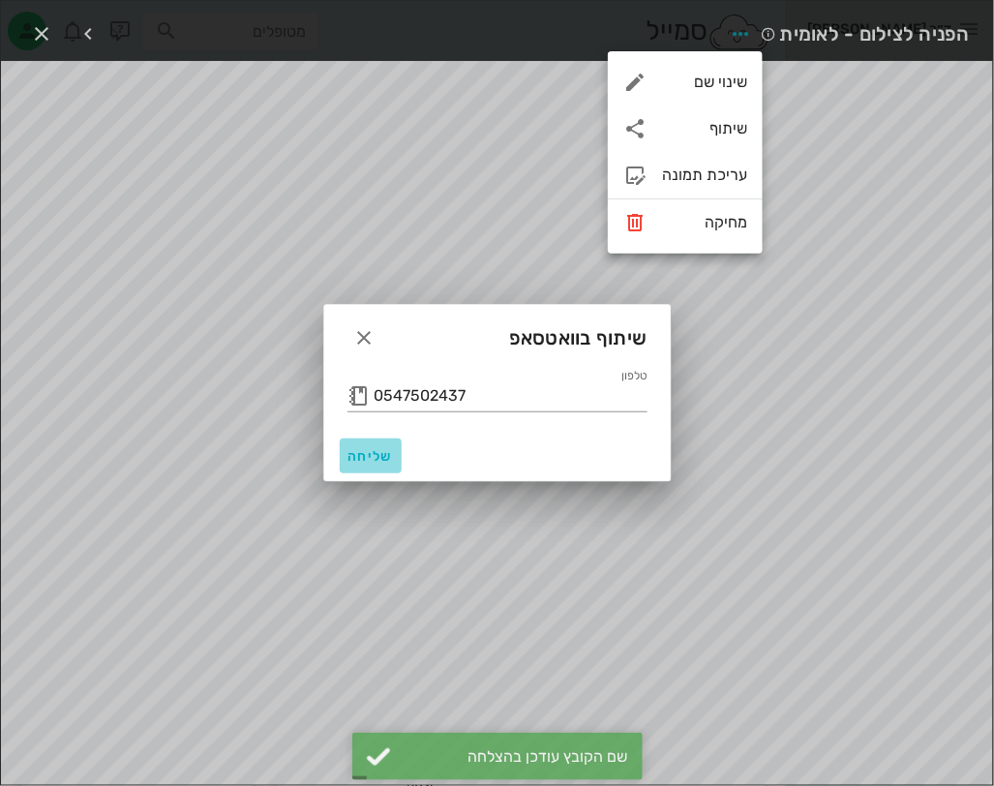
click at [369, 452] on span "שליחה" at bounding box center [370, 456] width 46 height 16
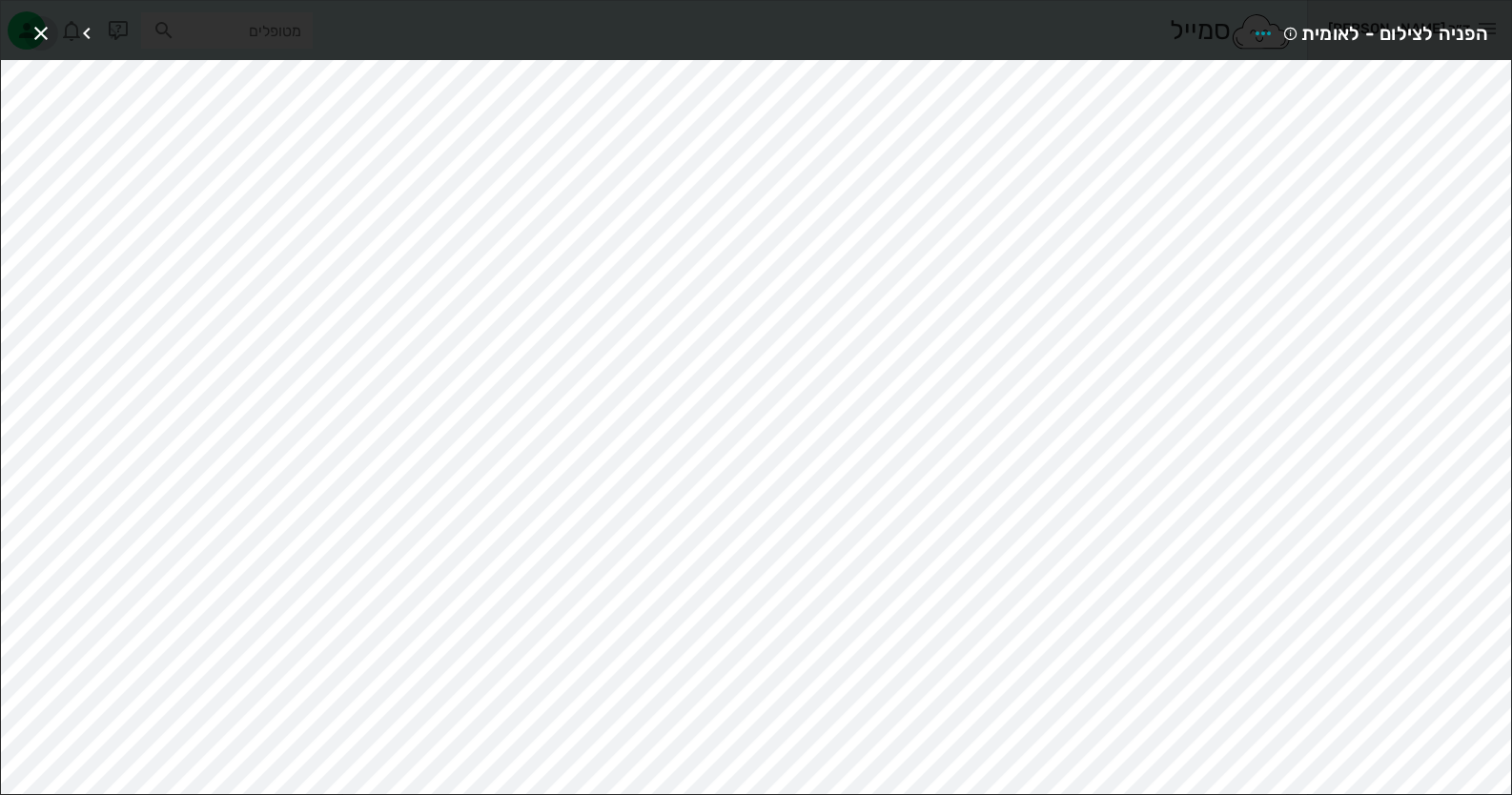
click at [43, 31] on icon "button" at bounding box center [40, 33] width 23 height 23
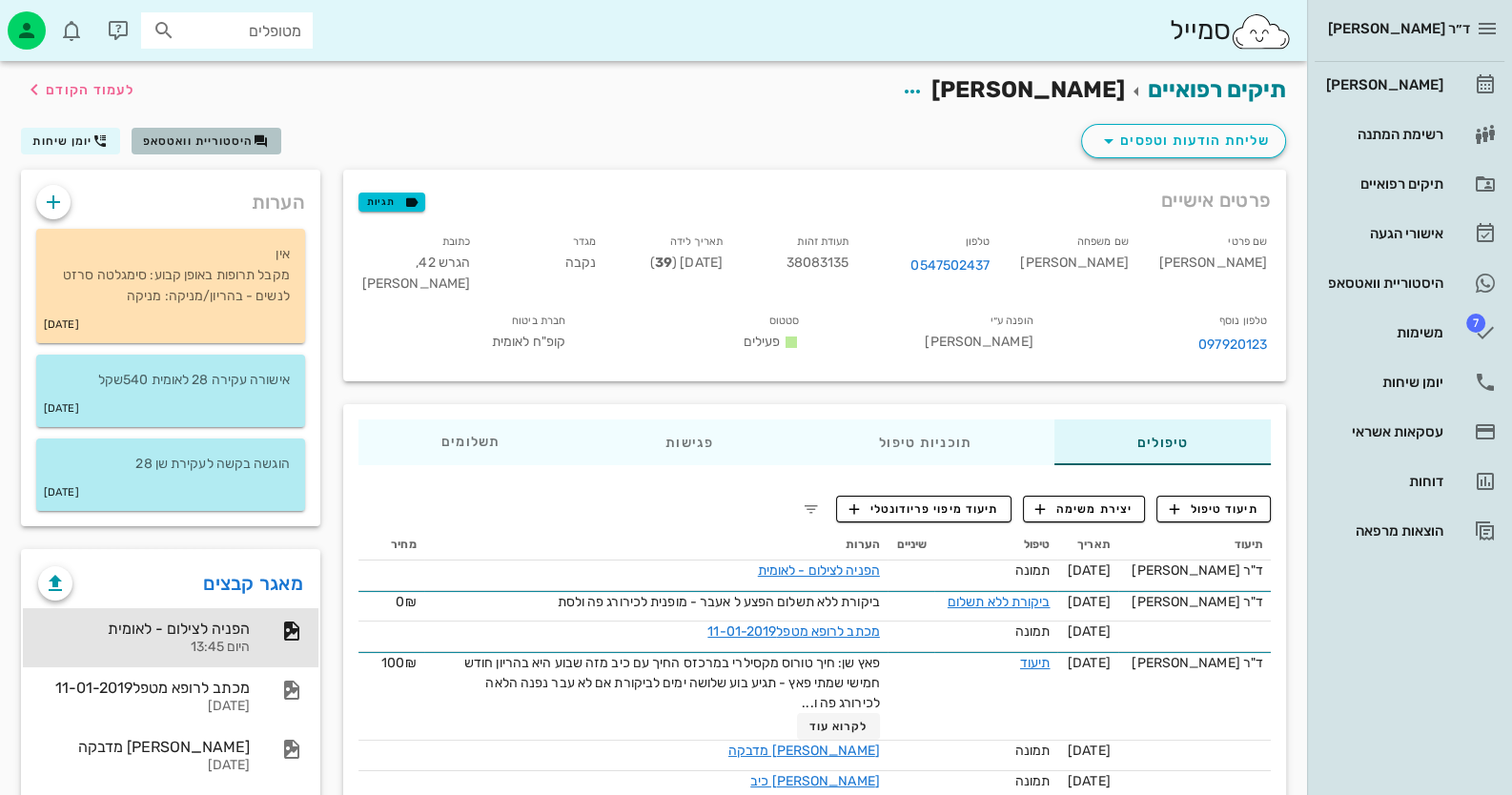
click at [223, 134] on span "היסטוריית וואטסאפ" at bounding box center [198, 141] width 110 height 14
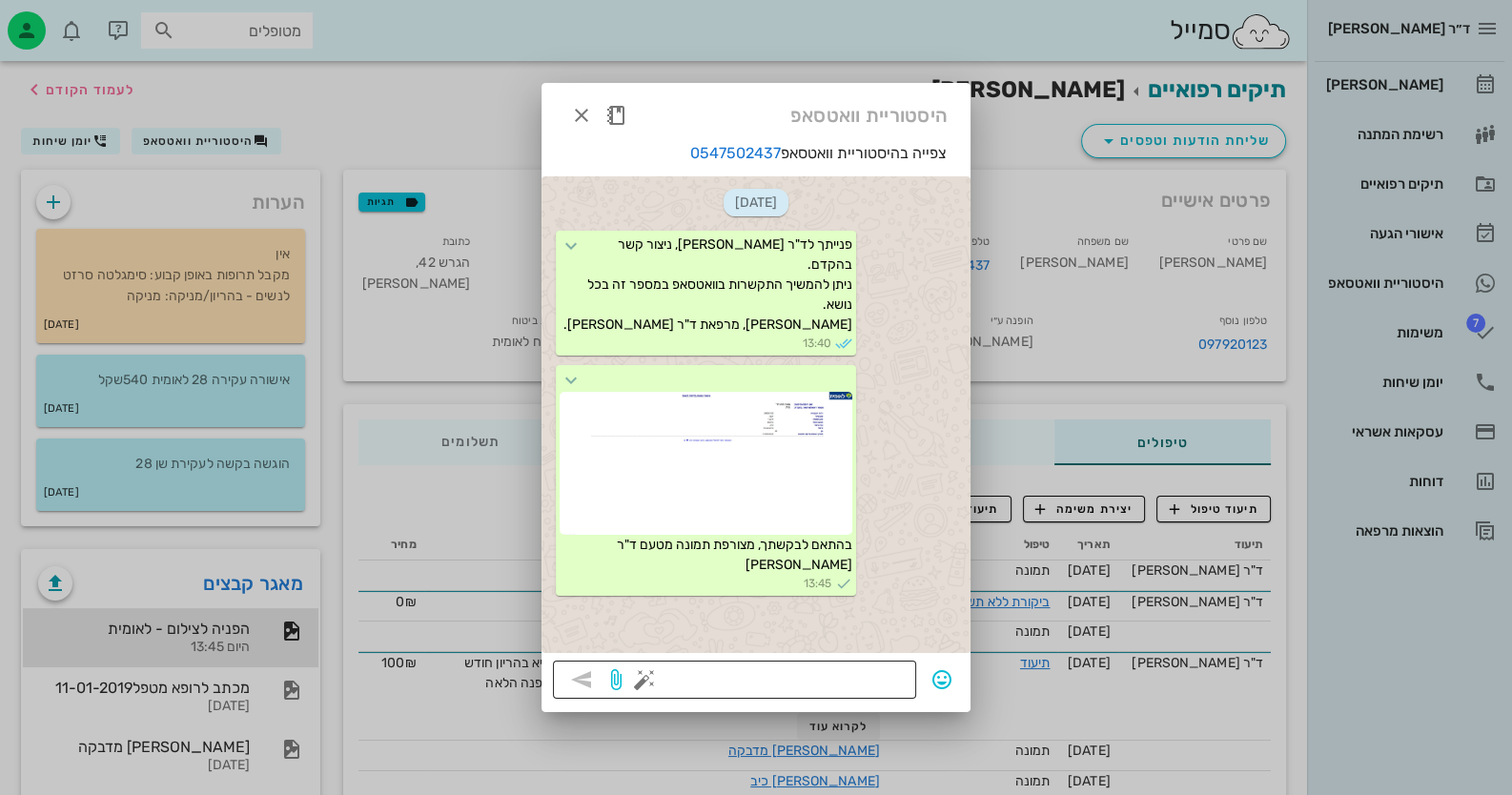
click at [639, 677] on button "button" at bounding box center [644, 679] width 23 height 23
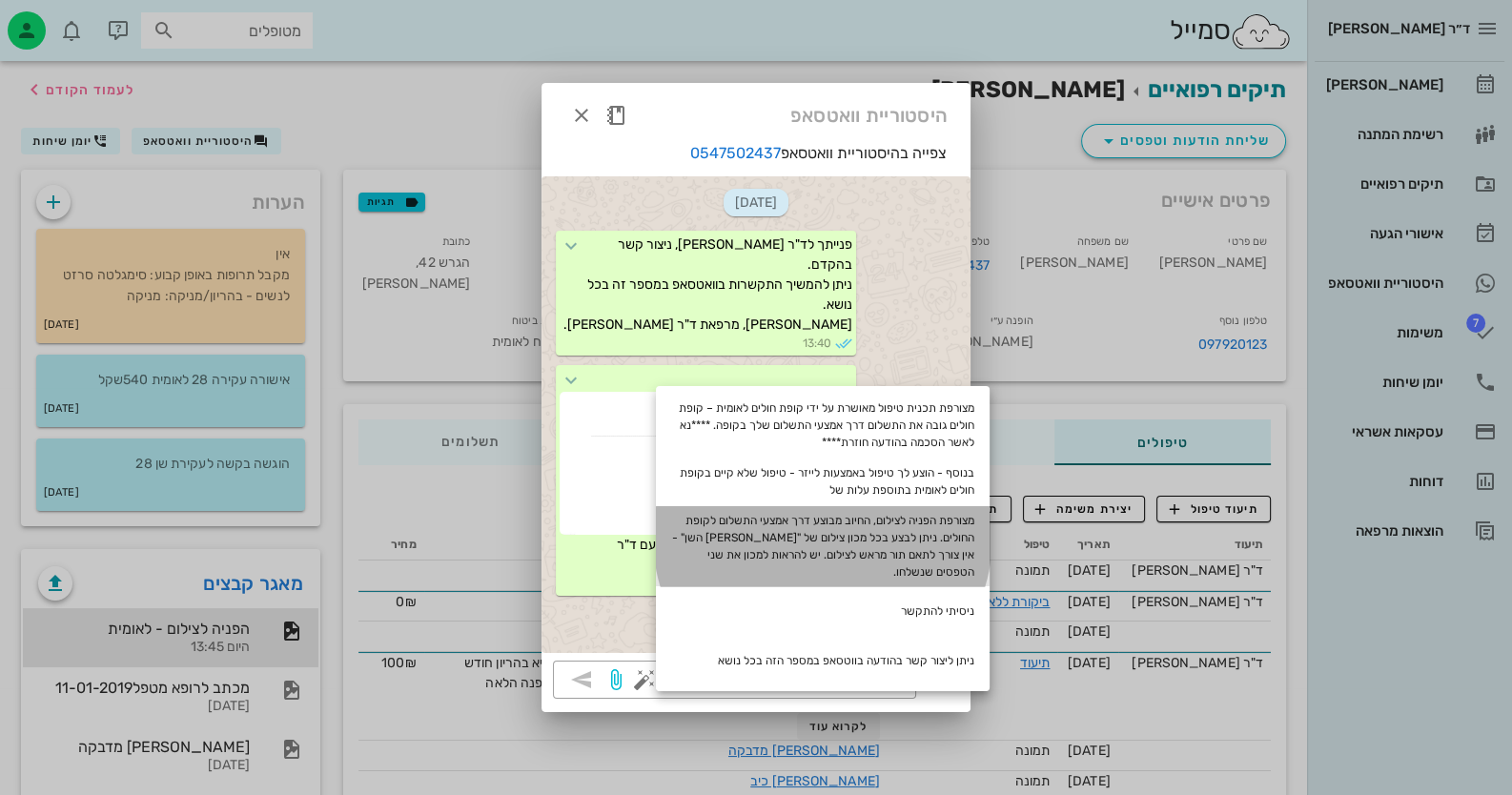
click at [978, 547] on div "מצורפת הפניה לצילום, החיוב מבוצע דרך אמצעי התשלום לקופת החולים. ניתן לבצע בכל מ…" at bounding box center [822, 546] width 334 height 80
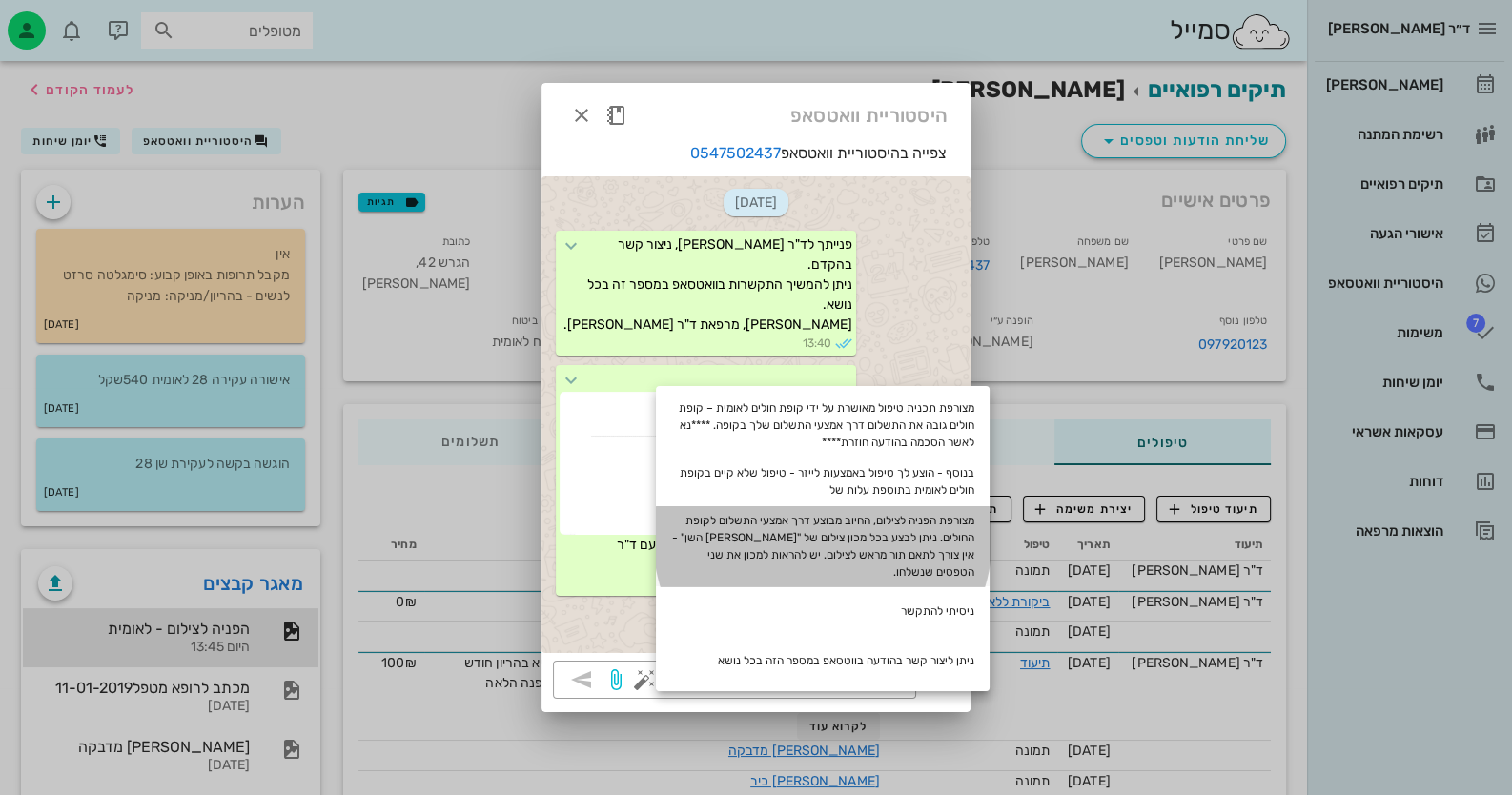
type textarea "מצורפת הפניה לצילום, החיוב מבוצע דרך אמצעי התשלום לקופת החולים. ניתן לבצע בכל מ…"
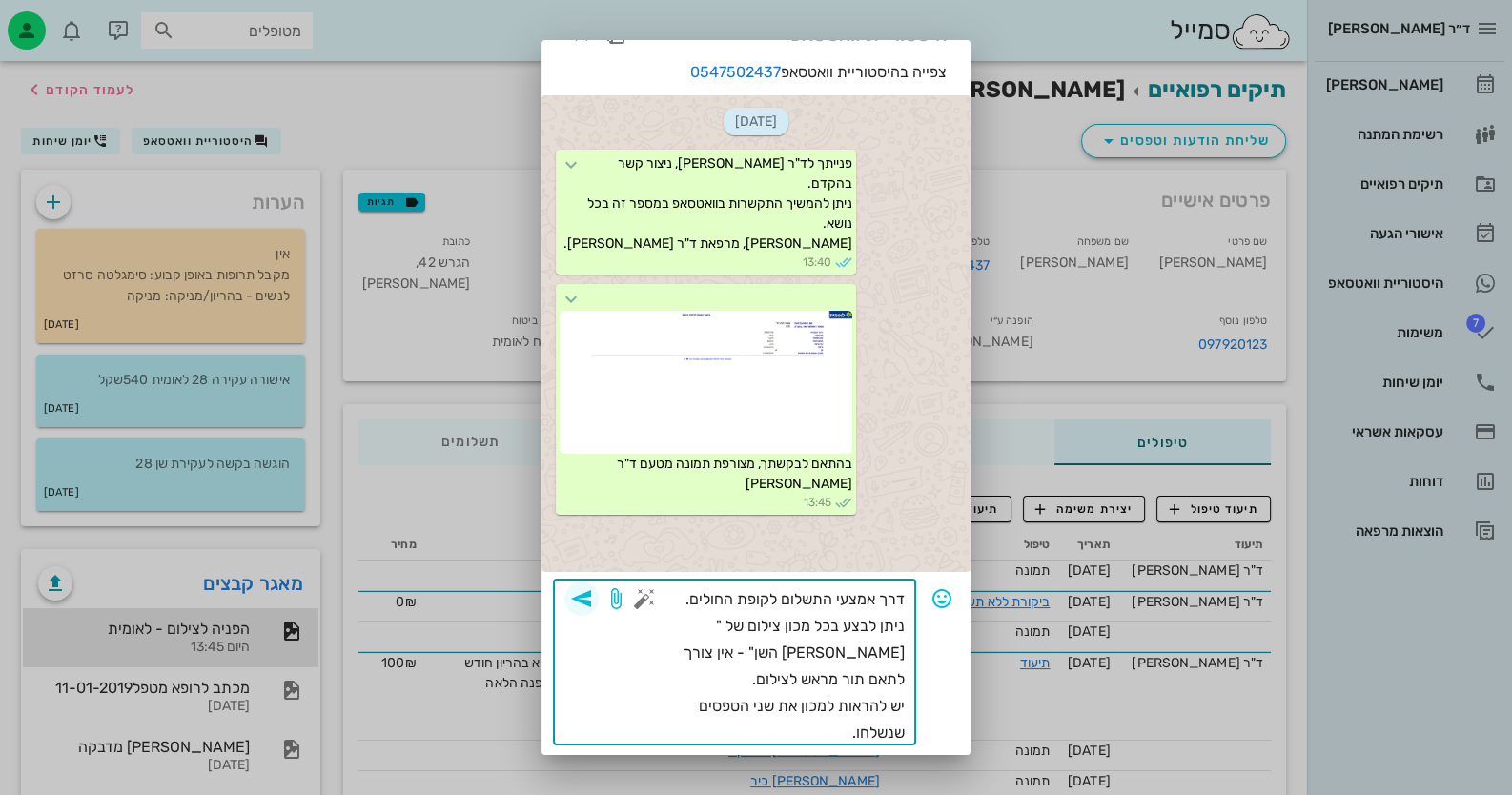
click at [593, 592] on icon "button" at bounding box center [581, 598] width 23 height 23
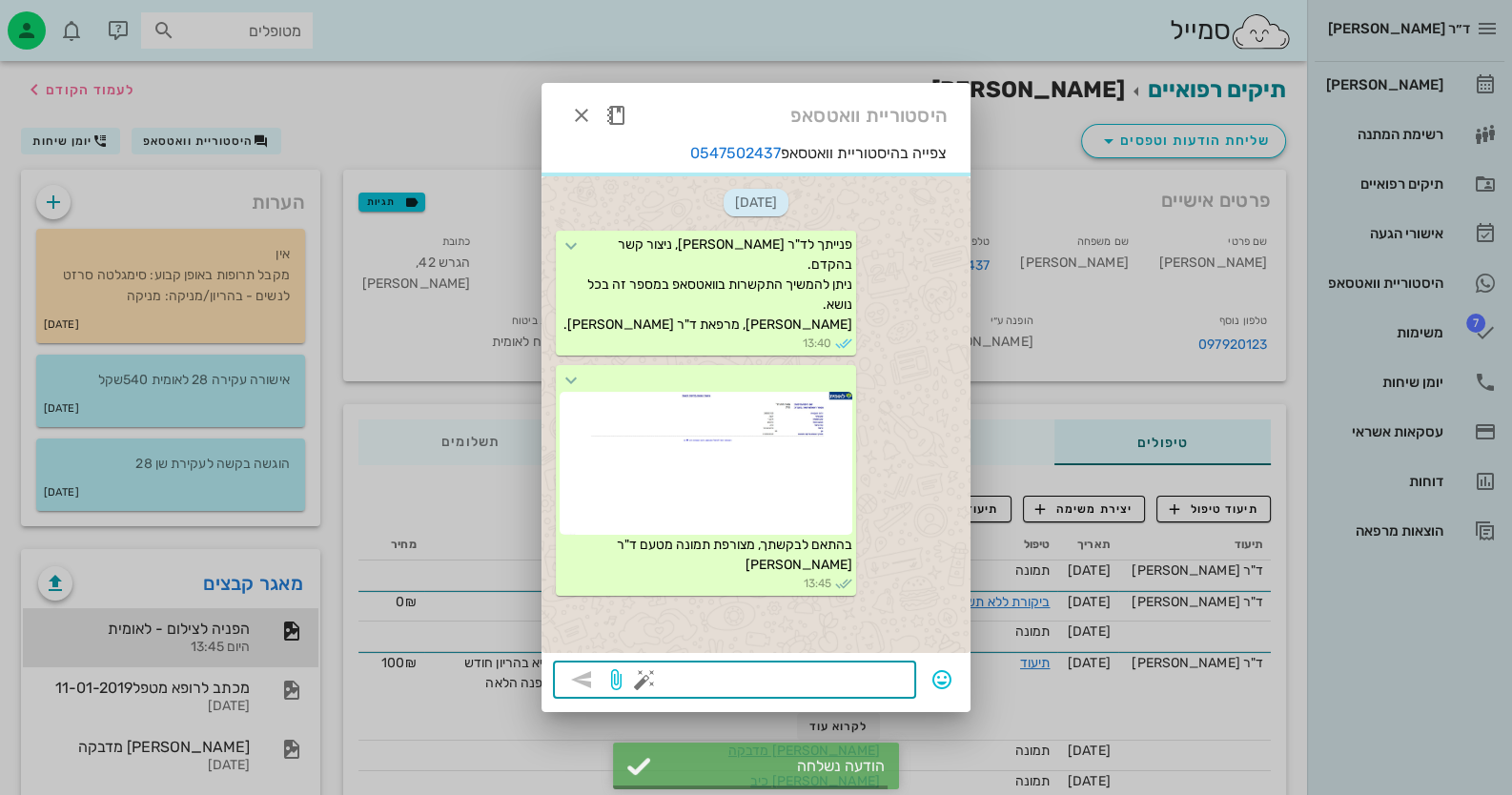
scroll to position [103, 0]
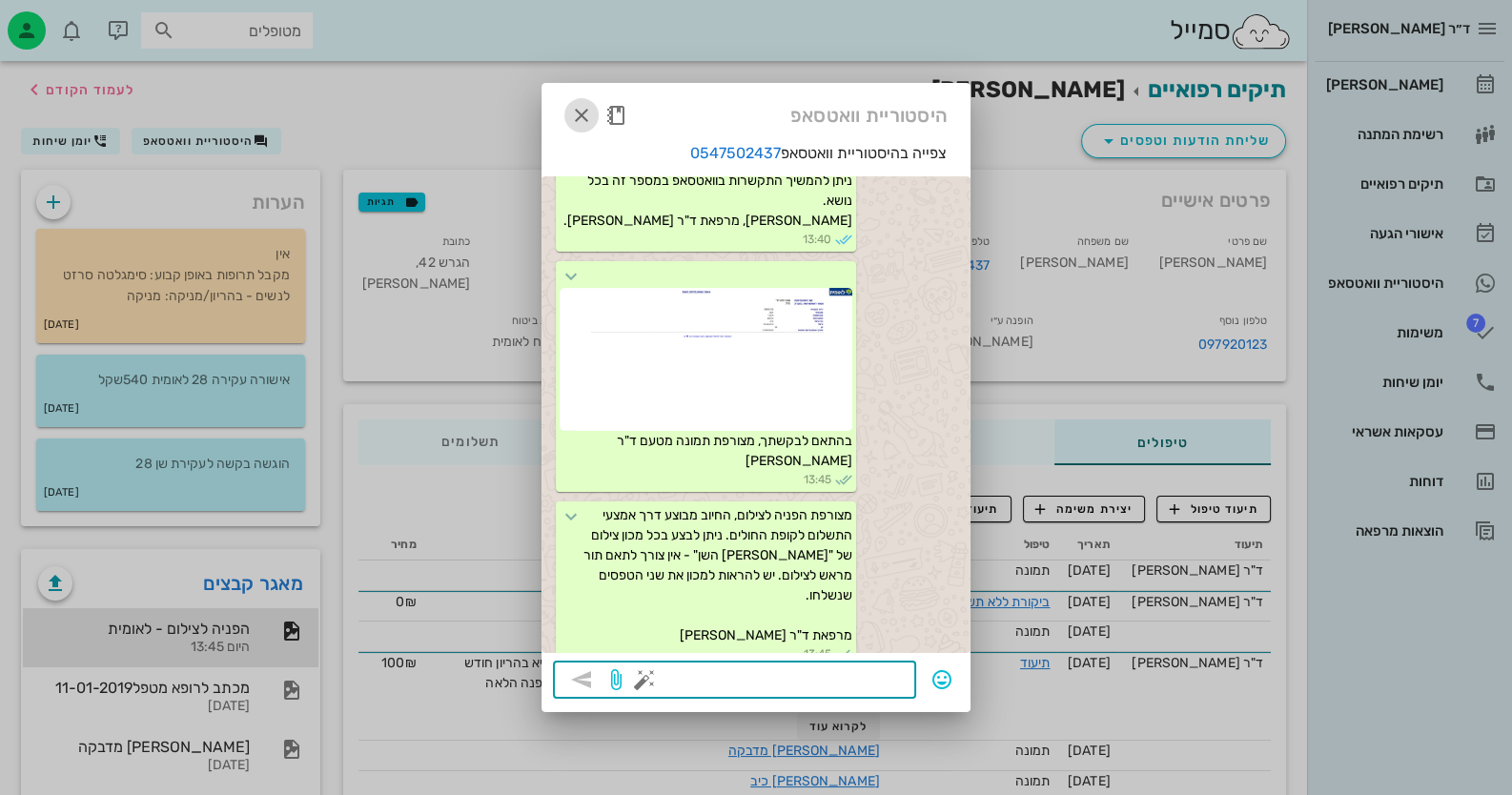
click at [579, 113] on icon "button" at bounding box center [581, 114] width 23 height 23
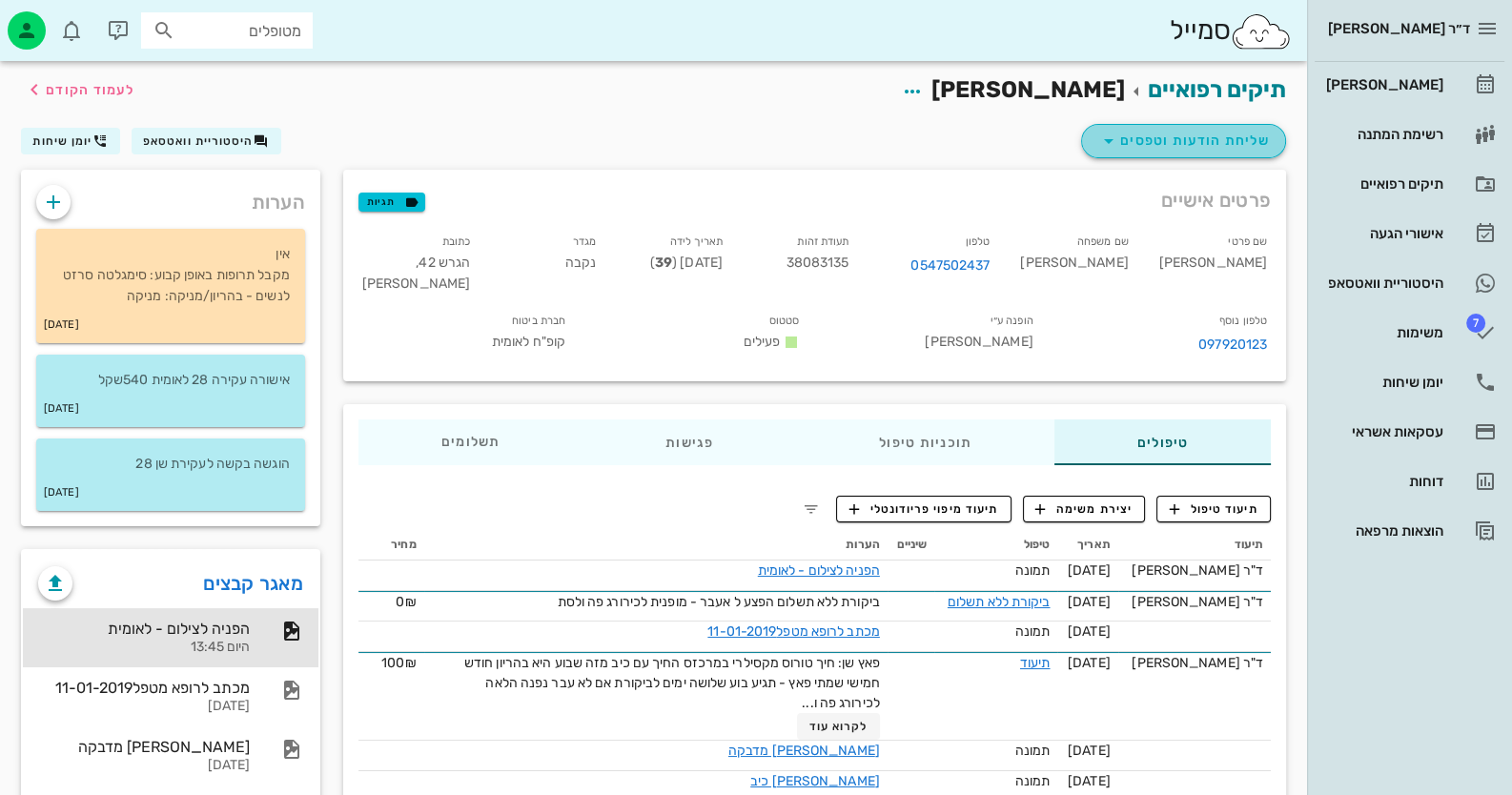
click at [1202, 135] on span "שליחת הודעות וטפסים" at bounding box center [1183, 141] width 172 height 23
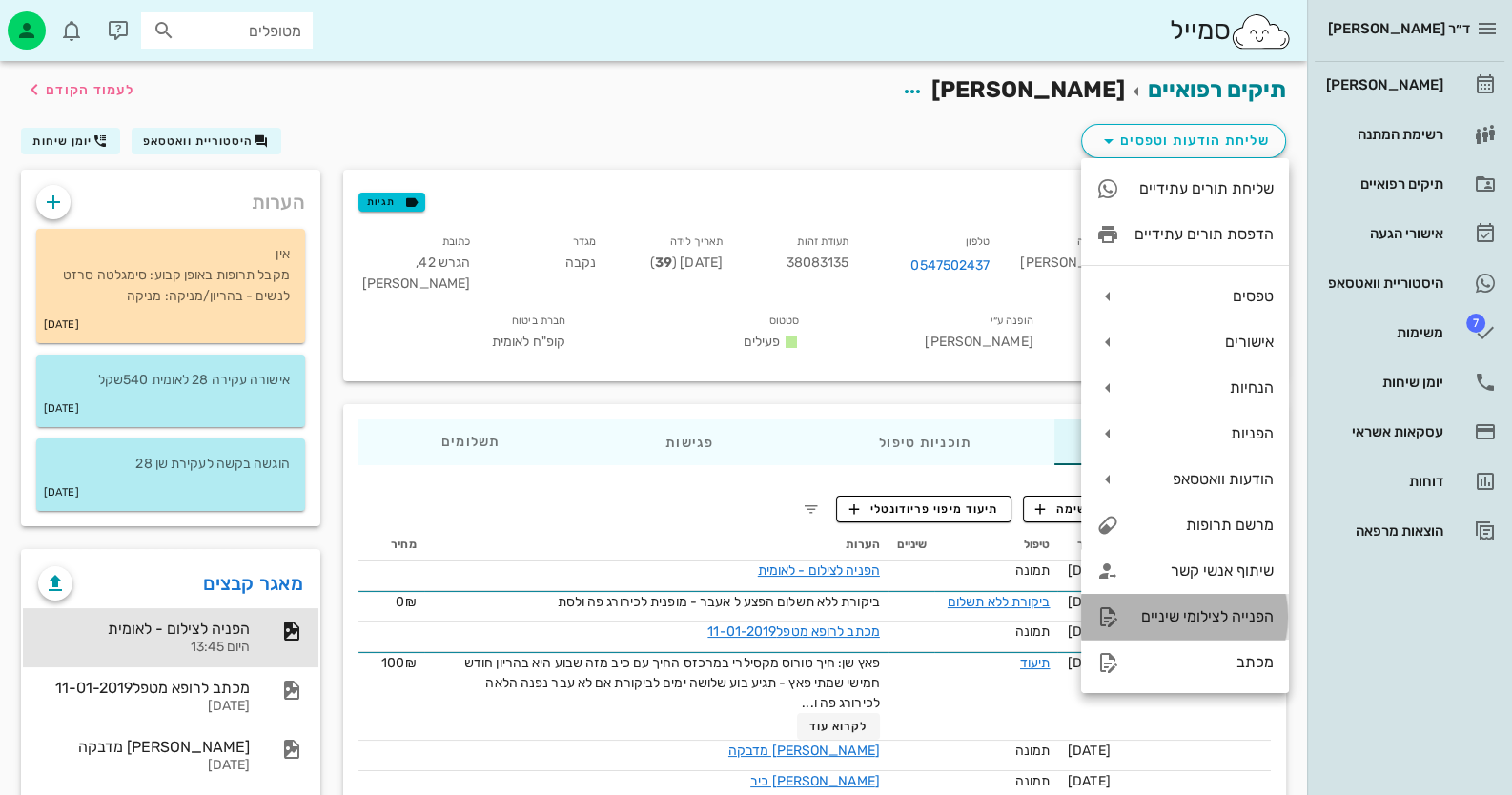
click at [1213, 628] on div "הפנייה לצילומי שיניים" at bounding box center [1184, 617] width 208 height 45
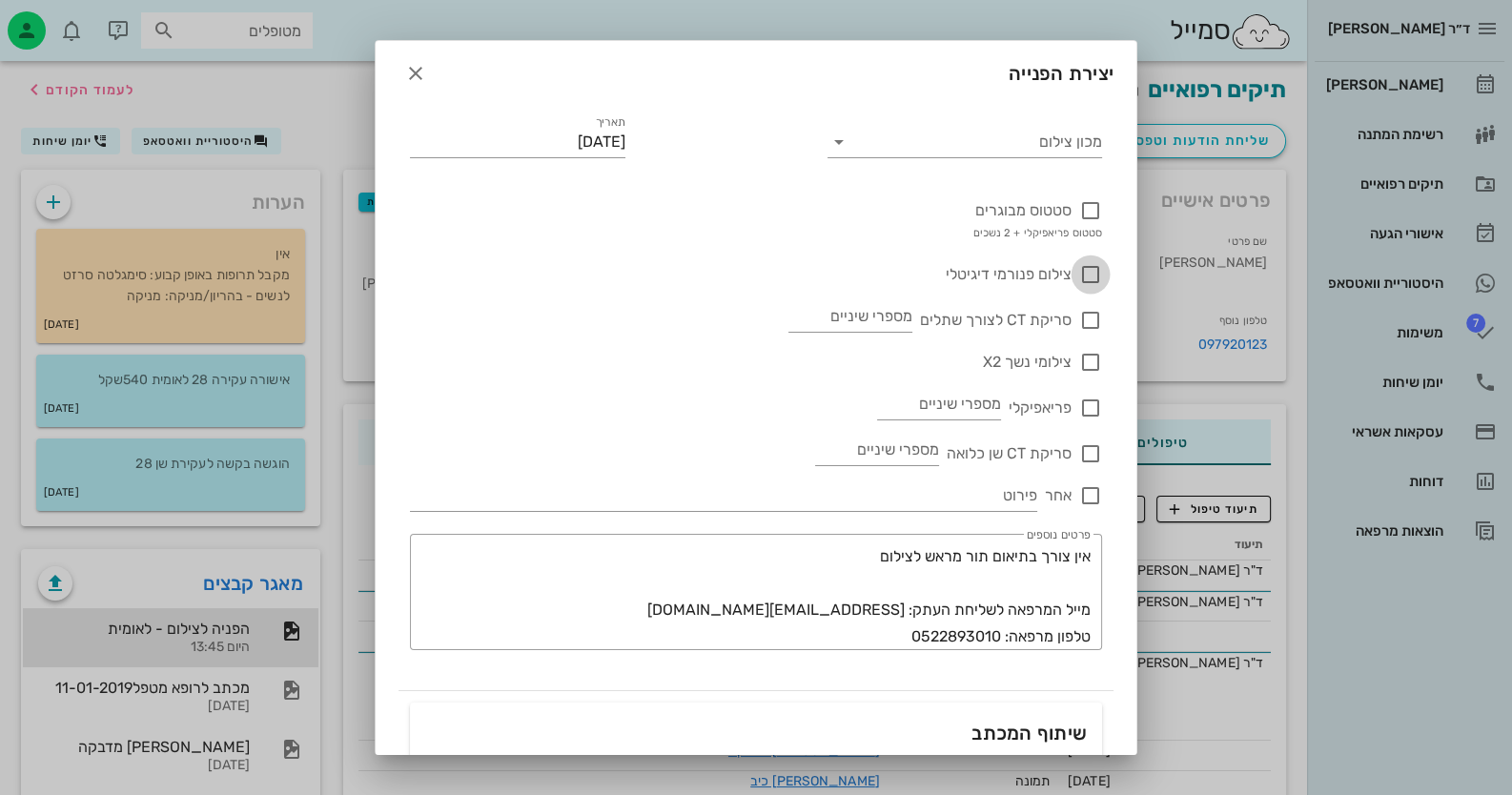
click at [1093, 276] on div at bounding box center [1090, 274] width 33 height 33
checkbox input "true"
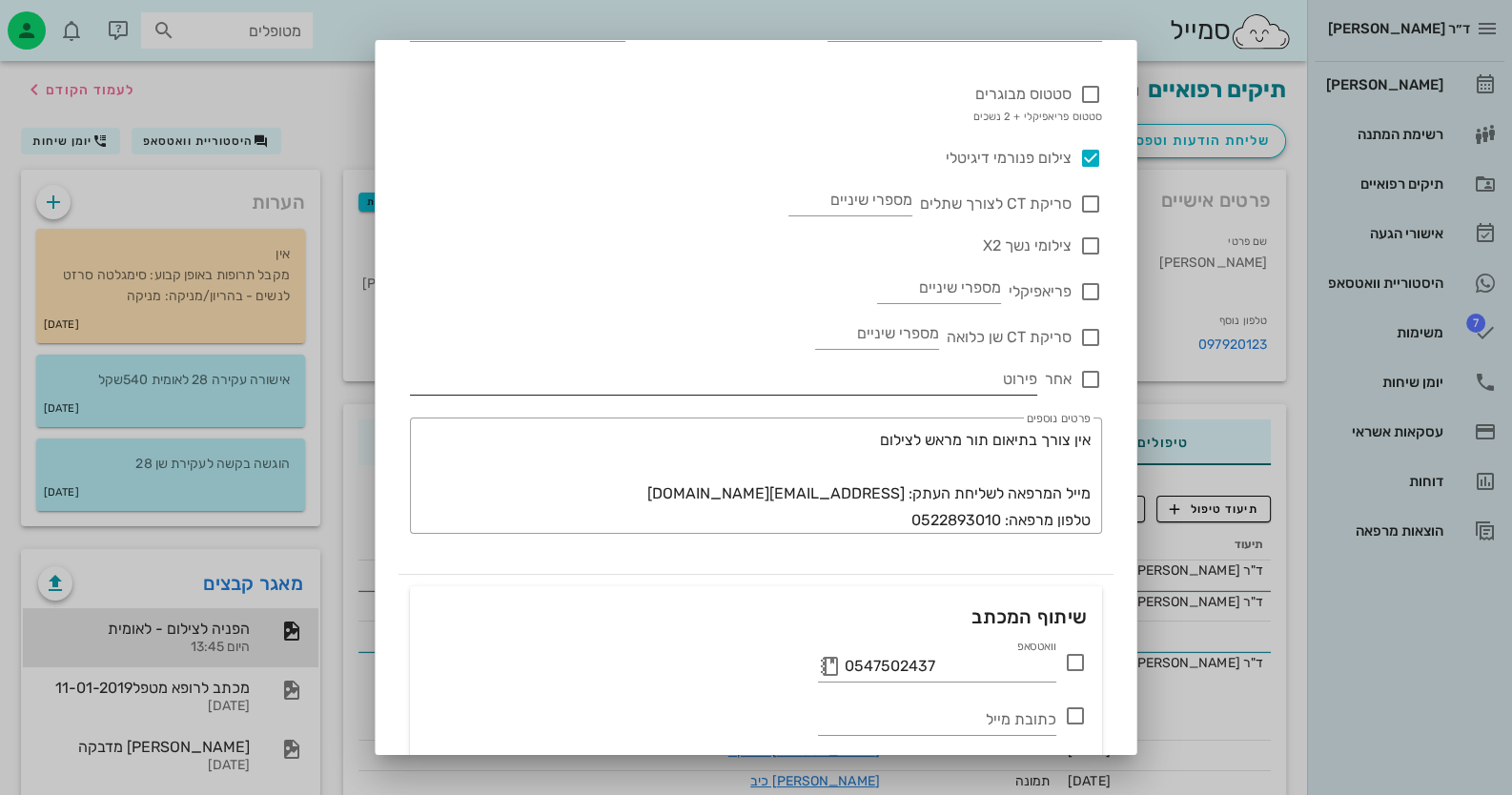
scroll to position [252, 0]
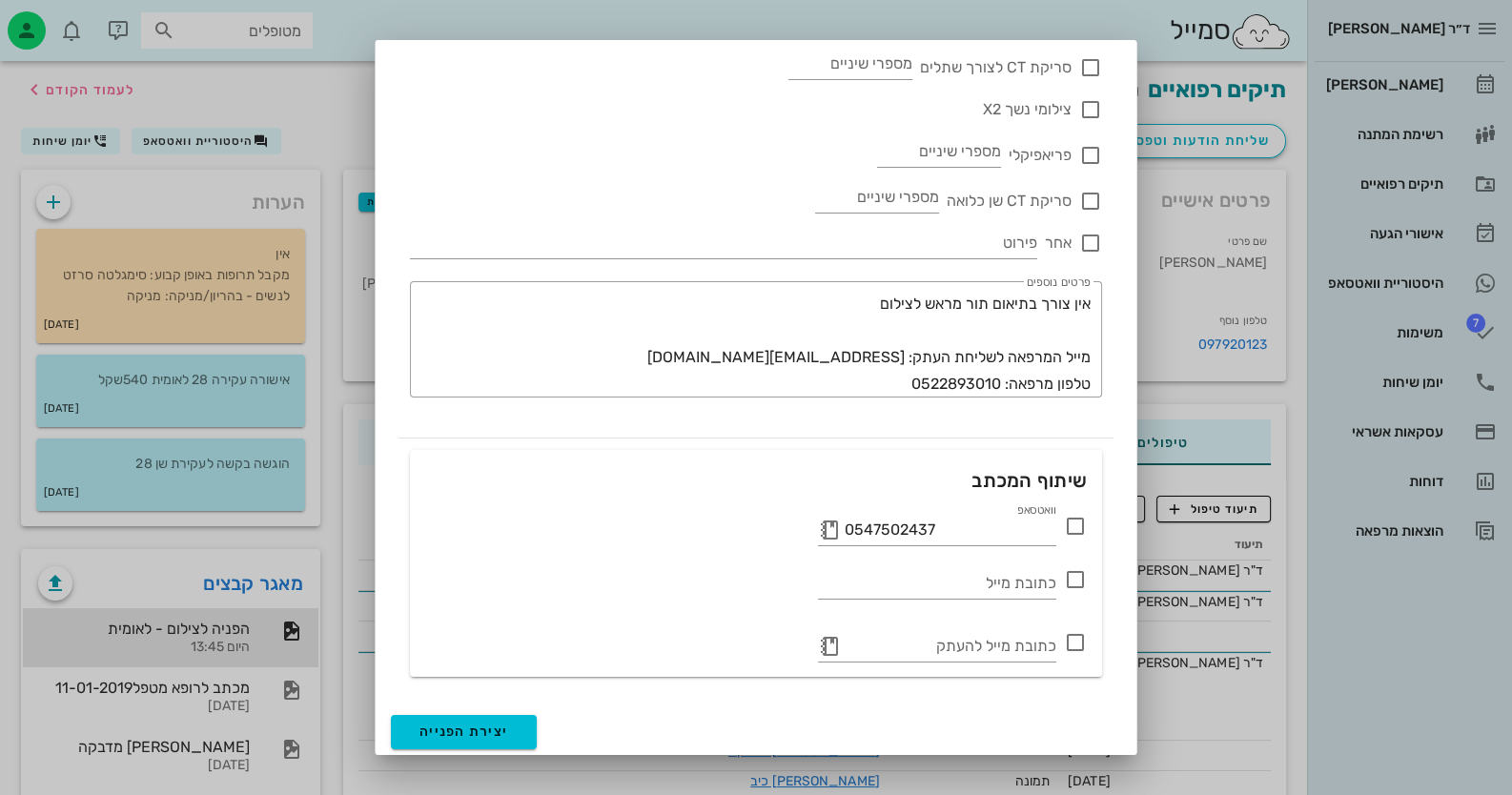
click at [1074, 528] on icon at bounding box center [1075, 526] width 23 height 23
click at [496, 733] on span "יצירת הפנייה" at bounding box center [464, 732] width 89 height 16
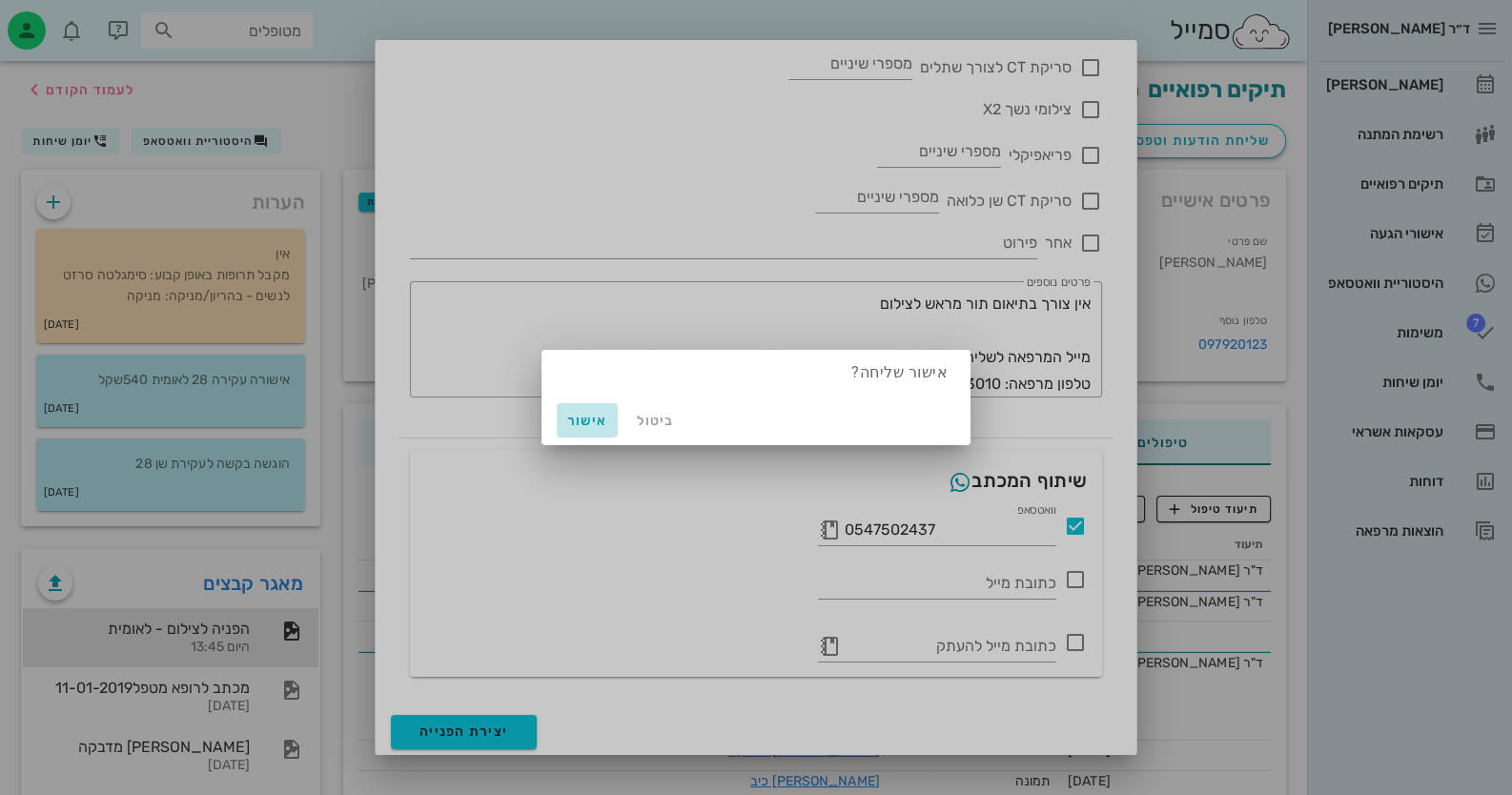
click at [589, 426] on span "אישור" at bounding box center [587, 421] width 45 height 16
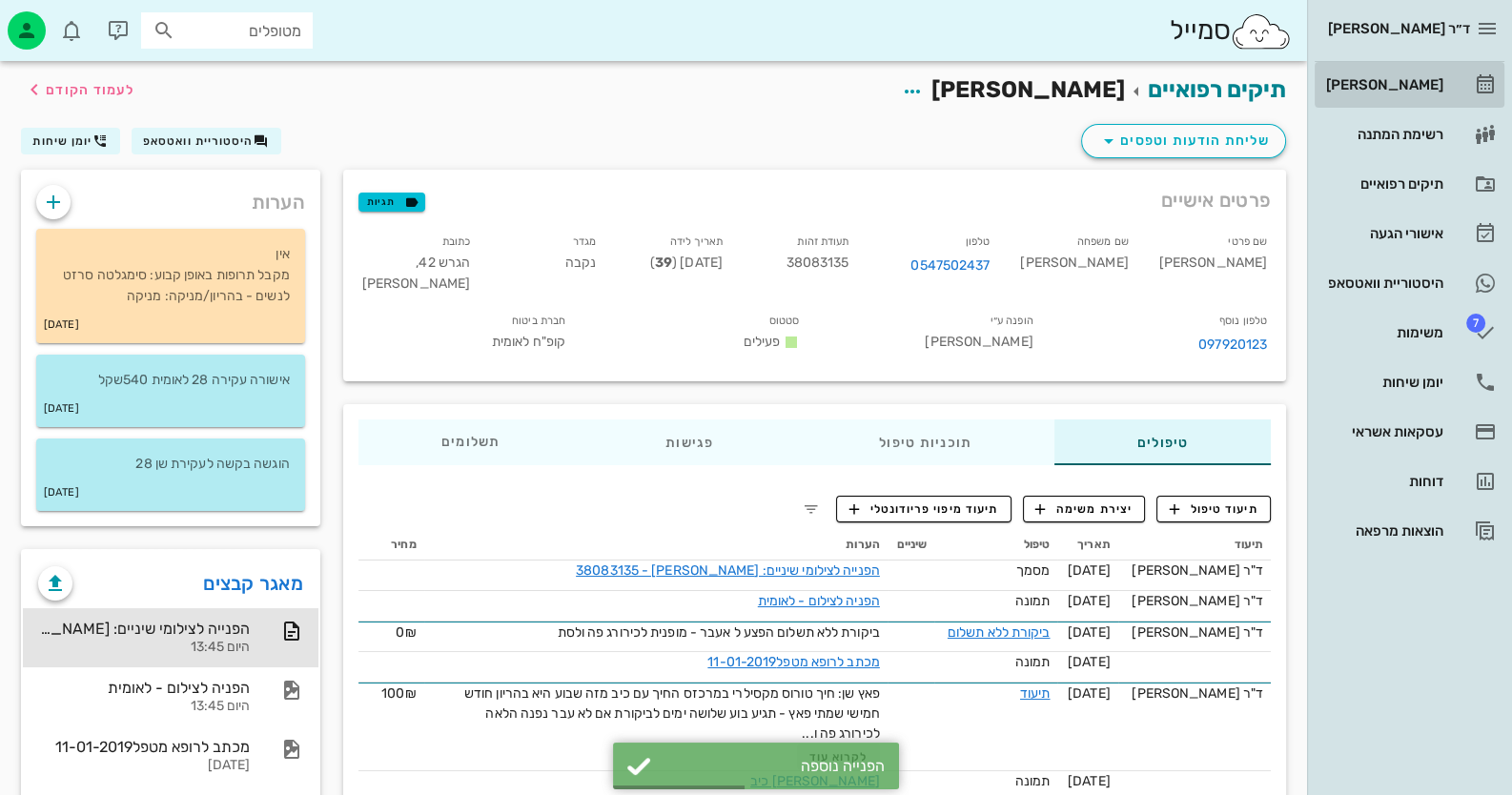
click at [1385, 73] on div "[PERSON_NAME]" at bounding box center [1382, 85] width 121 height 31
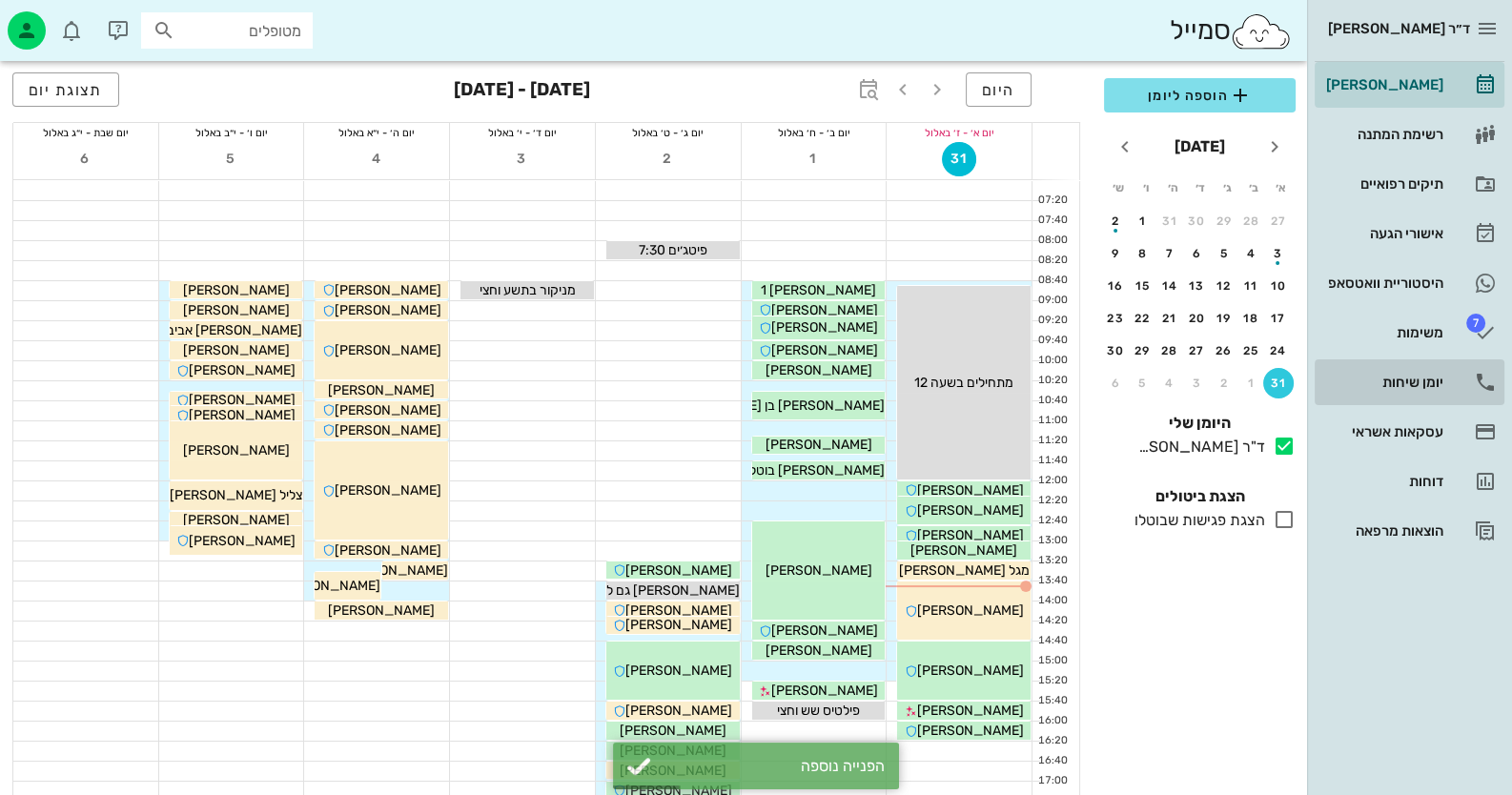
click at [1442, 370] on div "יומן שיחות" at bounding box center [1382, 382] width 121 height 31
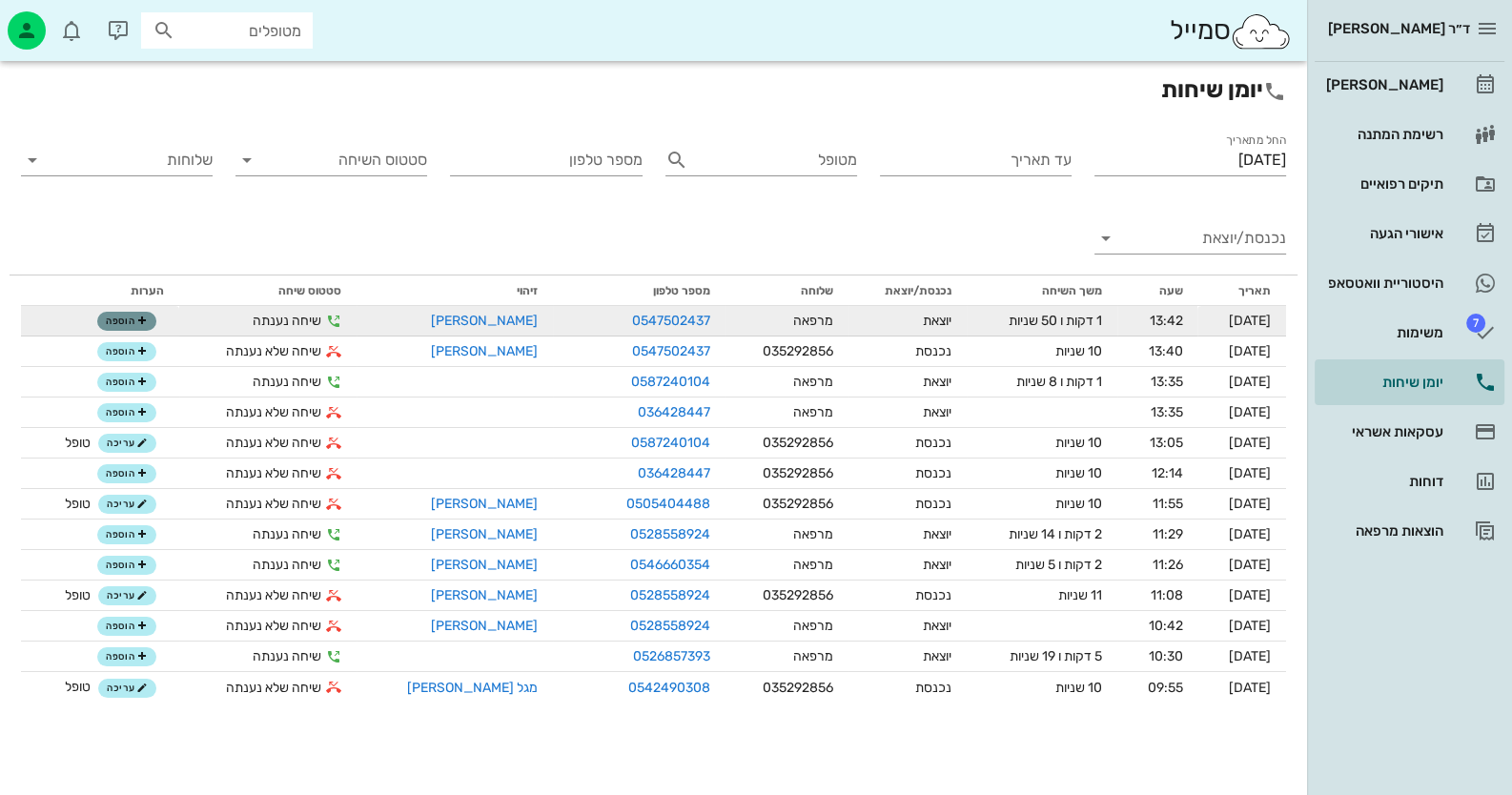
click at [151, 319] on button "הוספה" at bounding box center [127, 320] width 59 height 19
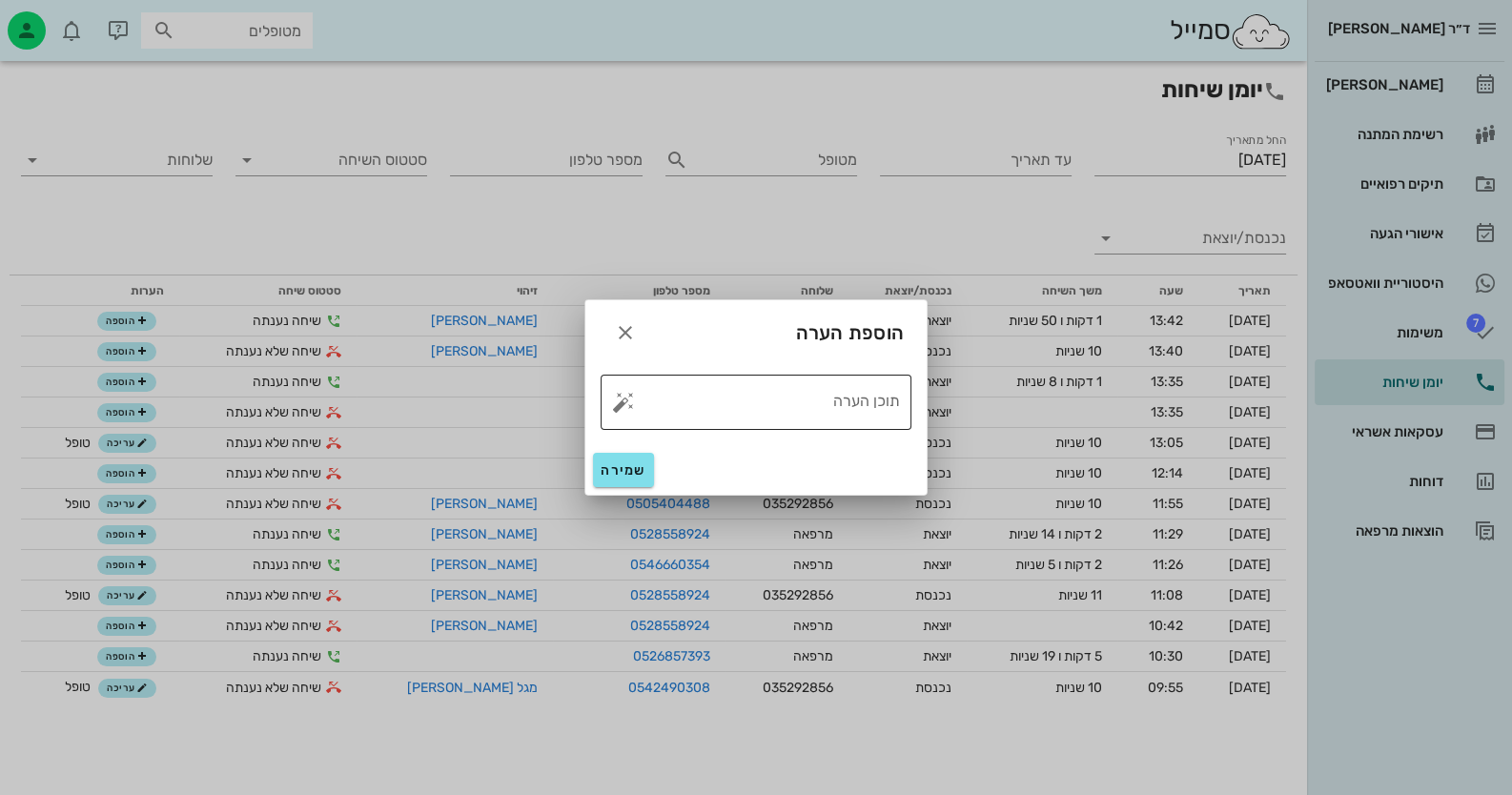
click at [629, 407] on button "button" at bounding box center [623, 402] width 23 height 23
click at [732, 376] on div "טופל" at bounding box center [706, 381] width 142 height 49
type textarea "טופל"
click at [614, 475] on span "שמירה" at bounding box center [624, 470] width 45 height 16
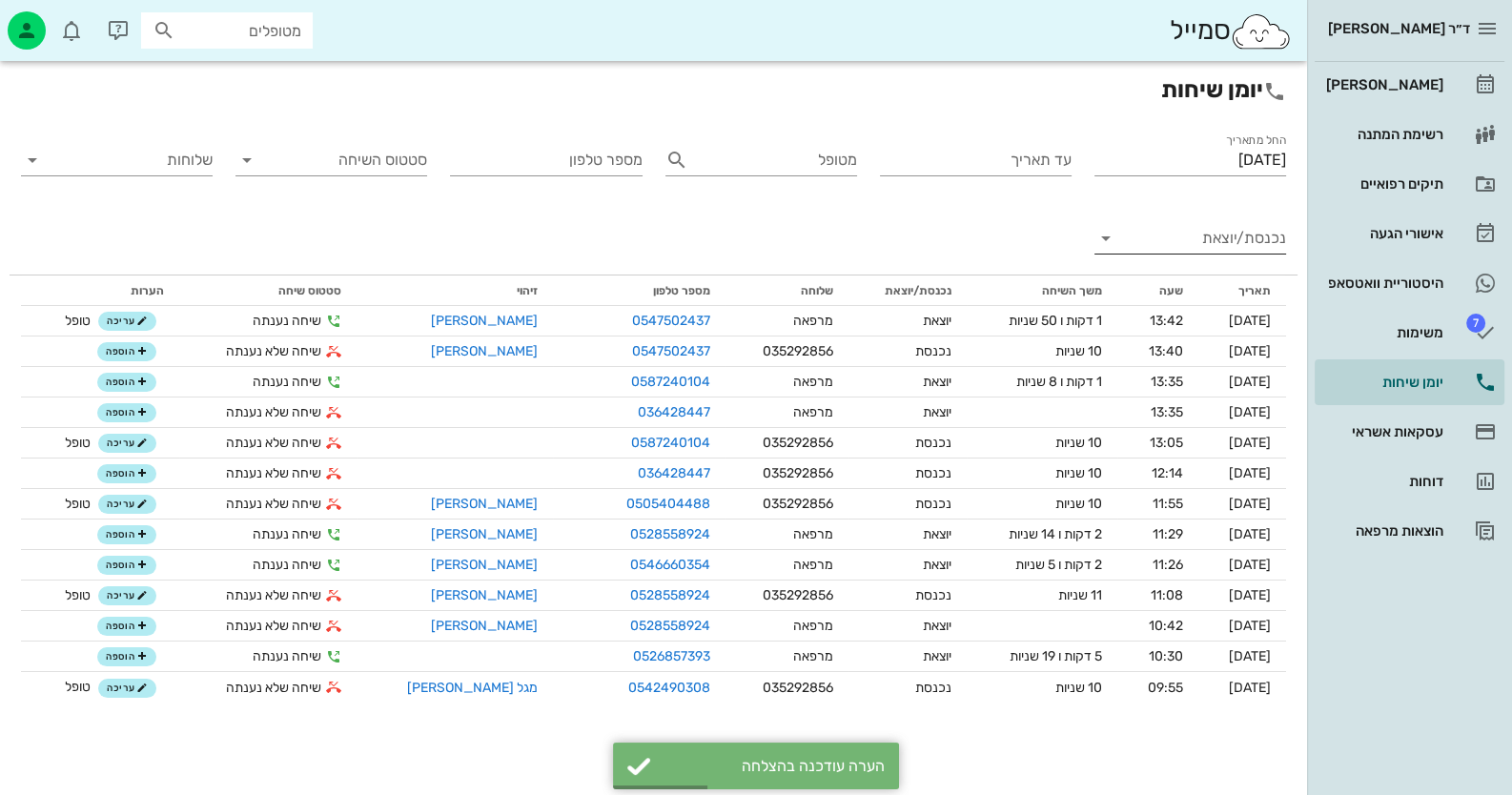
click at [1187, 237] on input "נכנסת/יוצאת" at bounding box center [1206, 237] width 162 height 31
click at [1204, 267] on div "נכנסת" at bounding box center [1190, 253] width 192 height 45
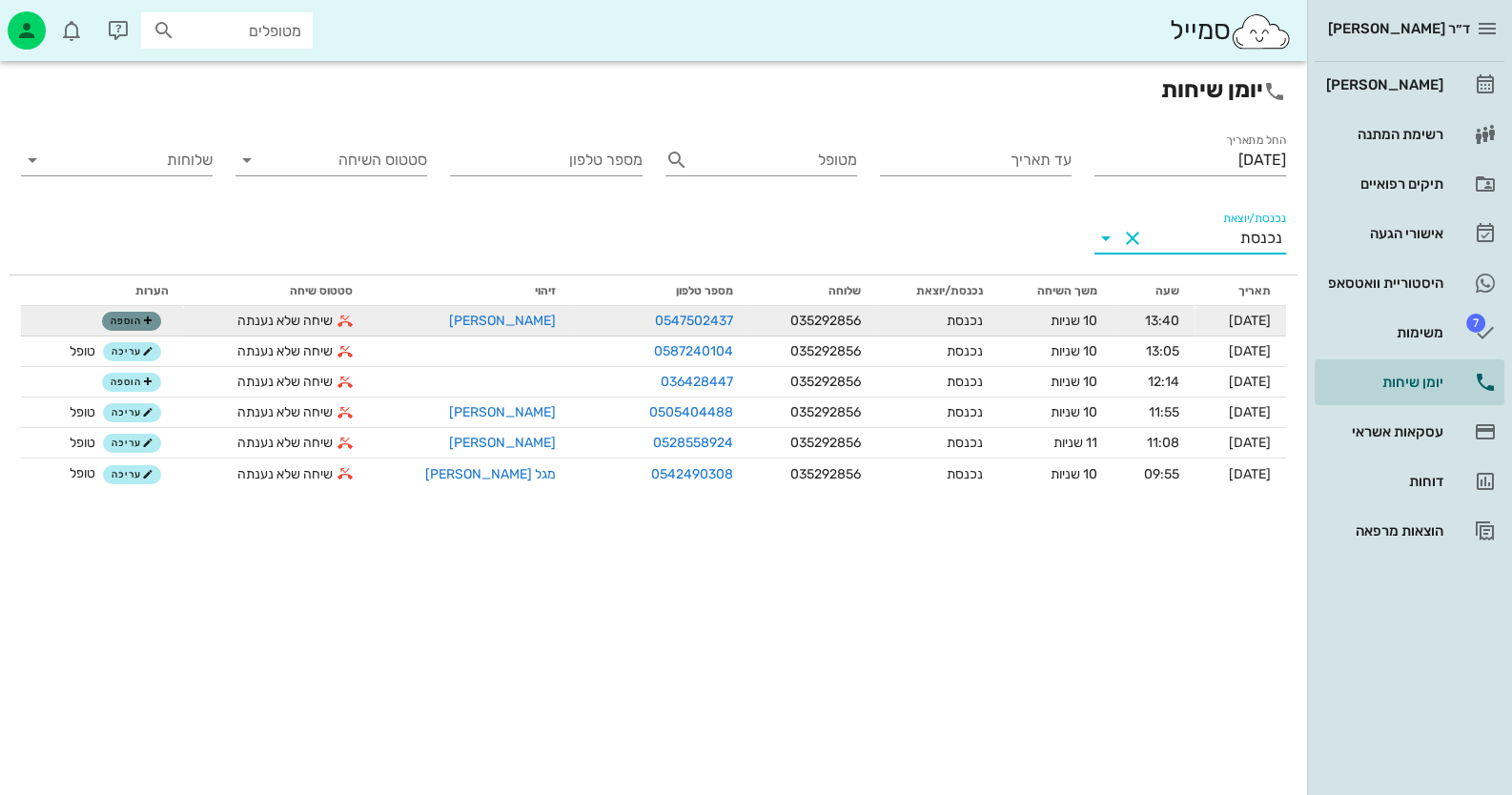
click at [128, 315] on span "הוספה" at bounding box center [131, 321] width 42 height 12
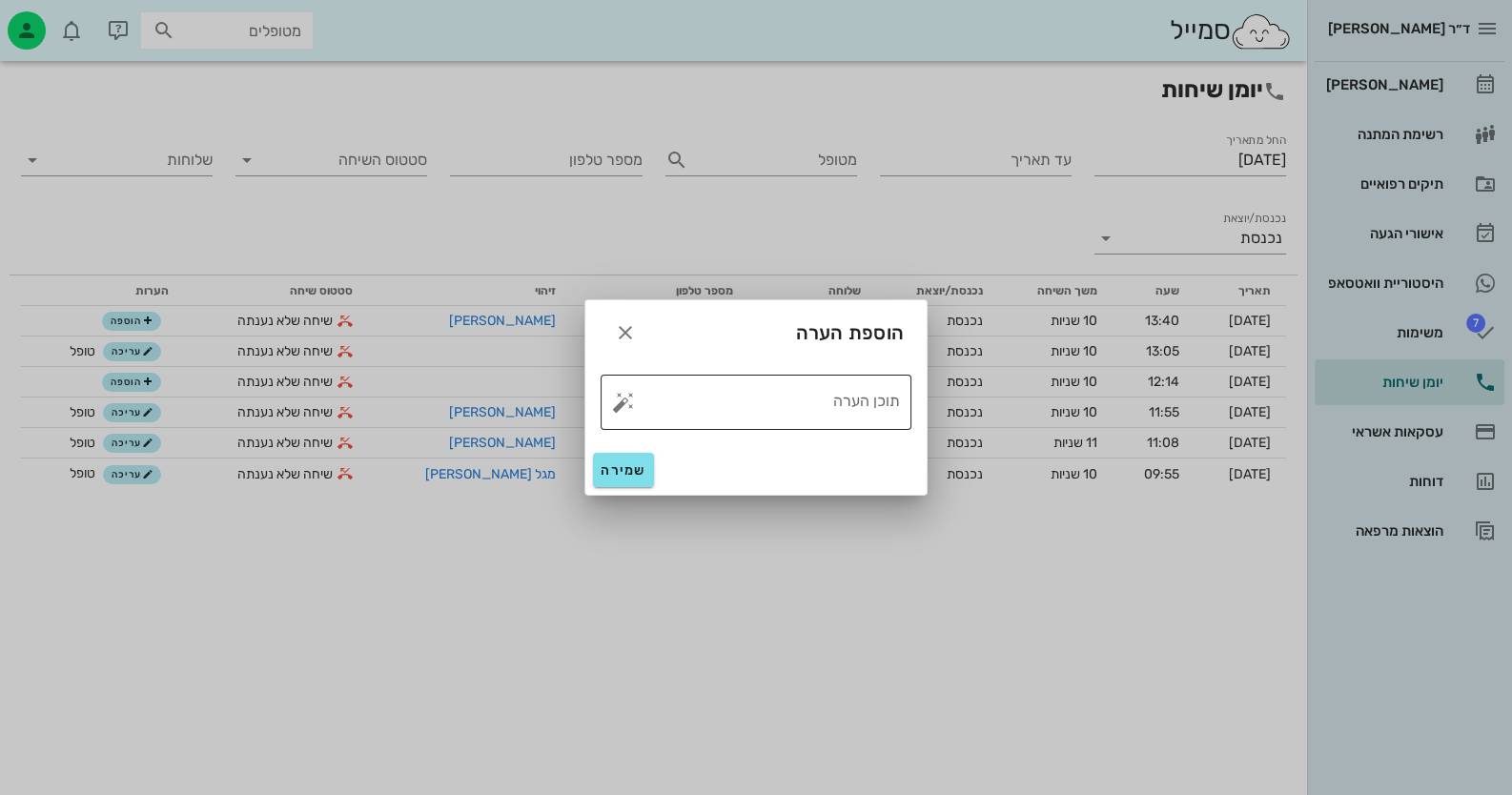
click at [615, 399] on button "button" at bounding box center [623, 402] width 23 height 23
click at [738, 398] on div "טופל" at bounding box center [706, 381] width 142 height 49
type textarea "טופל"
click at [627, 474] on span "שמירה" at bounding box center [624, 470] width 45 height 16
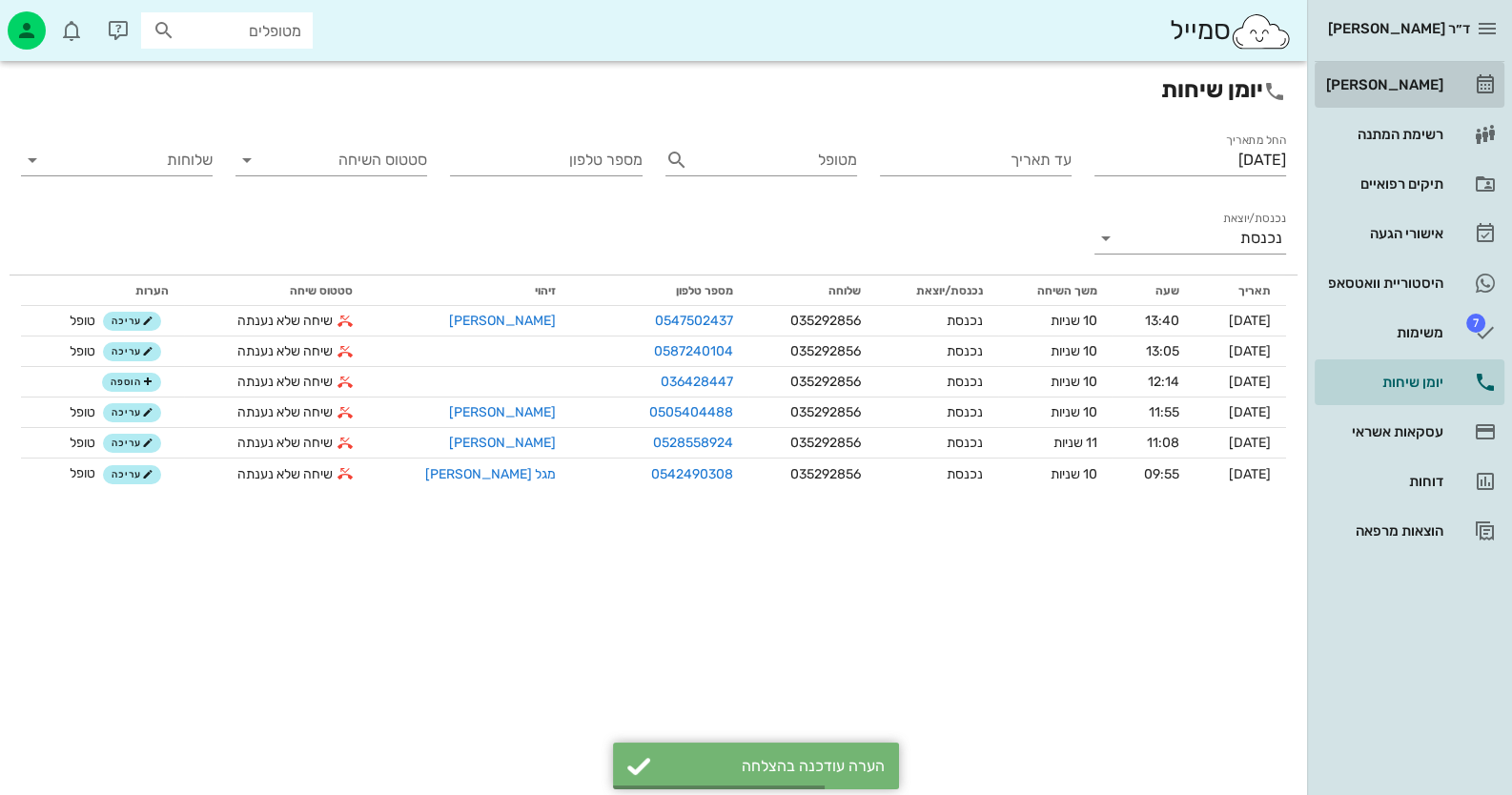
click at [1402, 81] on div "[PERSON_NAME]" at bounding box center [1382, 84] width 121 height 15
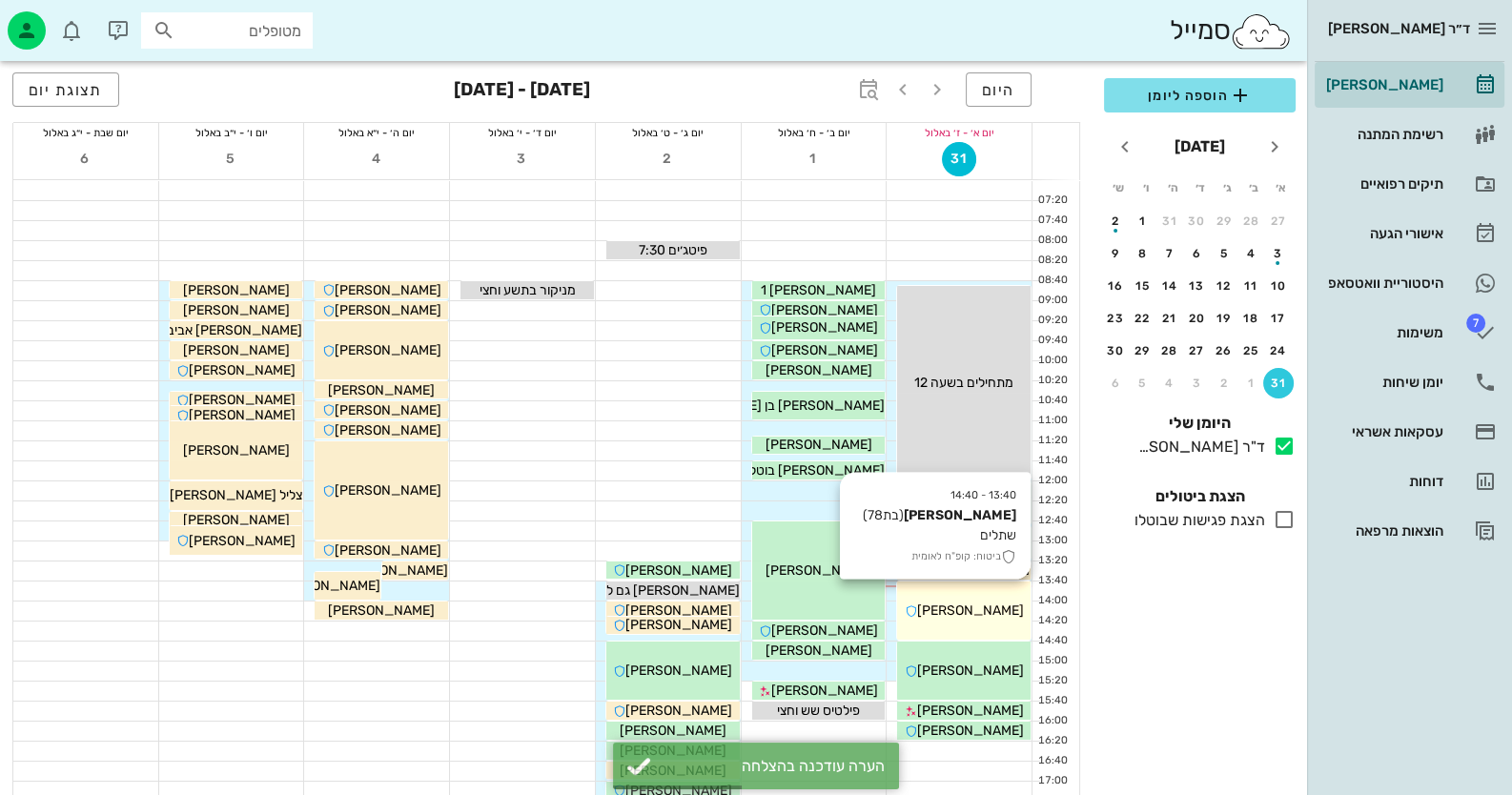
click at [970, 591] on div "13:40 - 14:40 שלומית פינטו נבו (בת 78 ) שתלים ביטוח: קופ"ח לאומית שלומית פינטו …" at bounding box center [963, 610] width 133 height 58
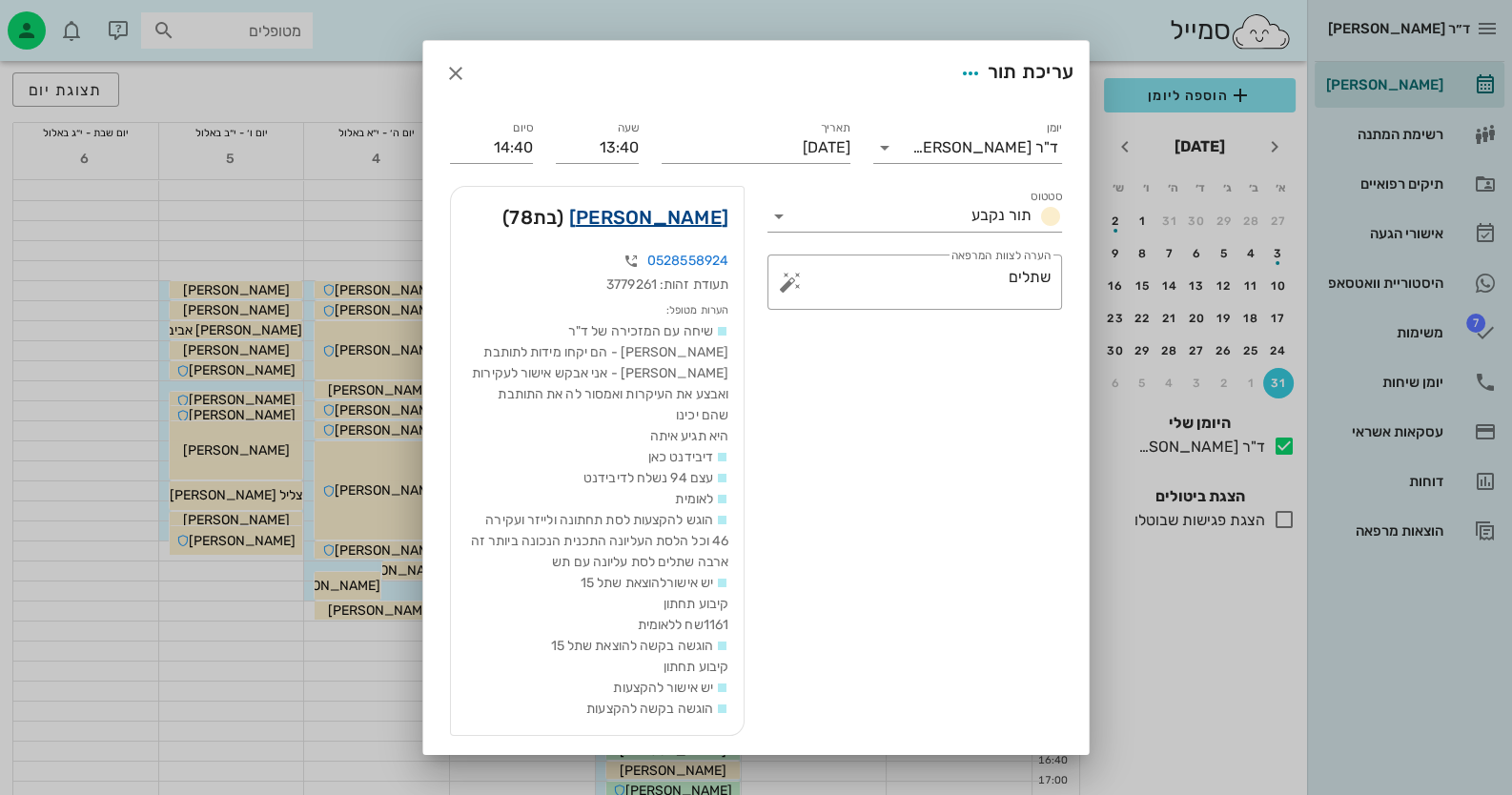
click at [710, 219] on link "[PERSON_NAME]" at bounding box center [649, 217] width 160 height 31
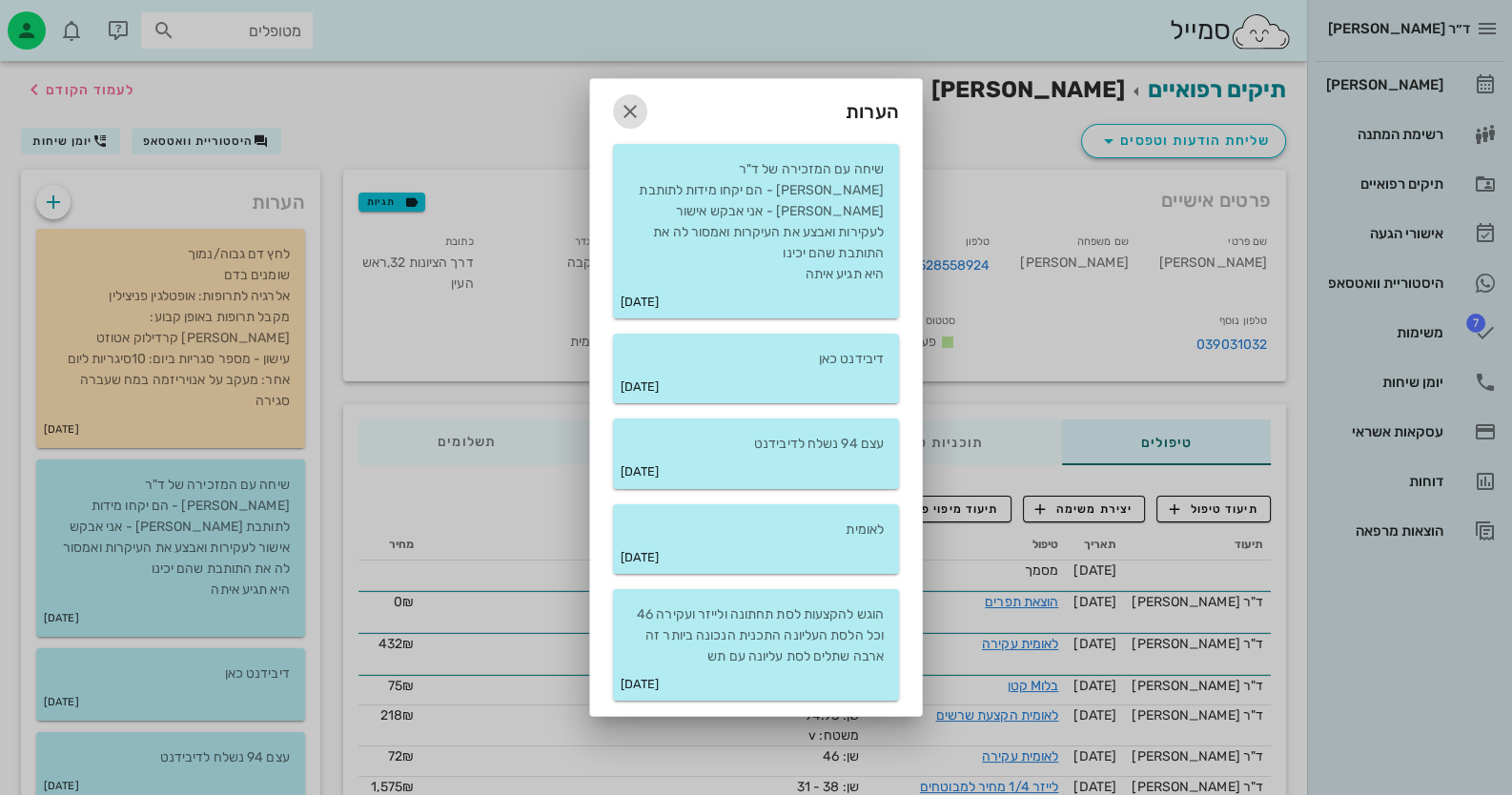
click at [636, 118] on icon "button" at bounding box center [629, 111] width 23 height 23
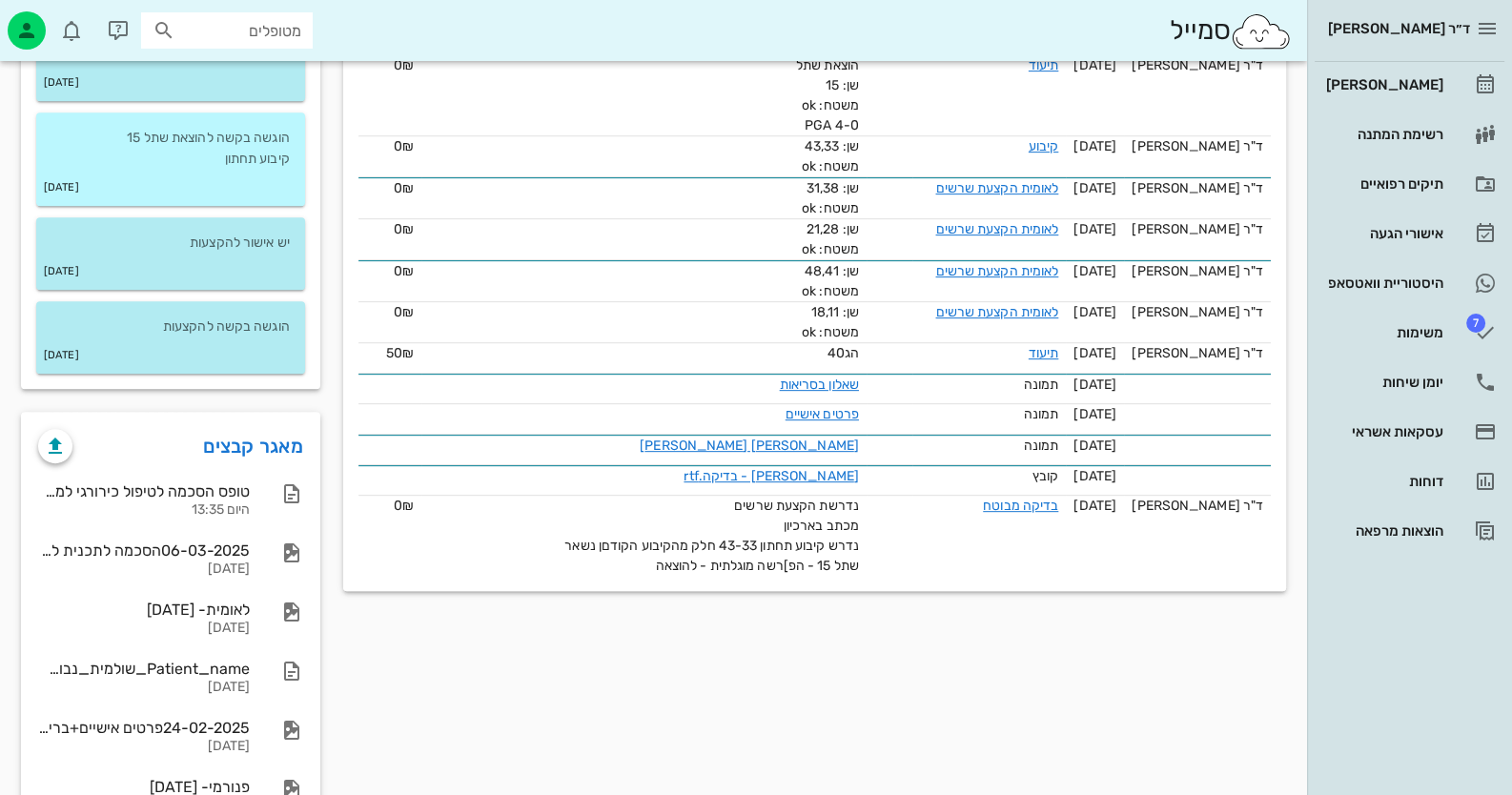
scroll to position [1133, 0]
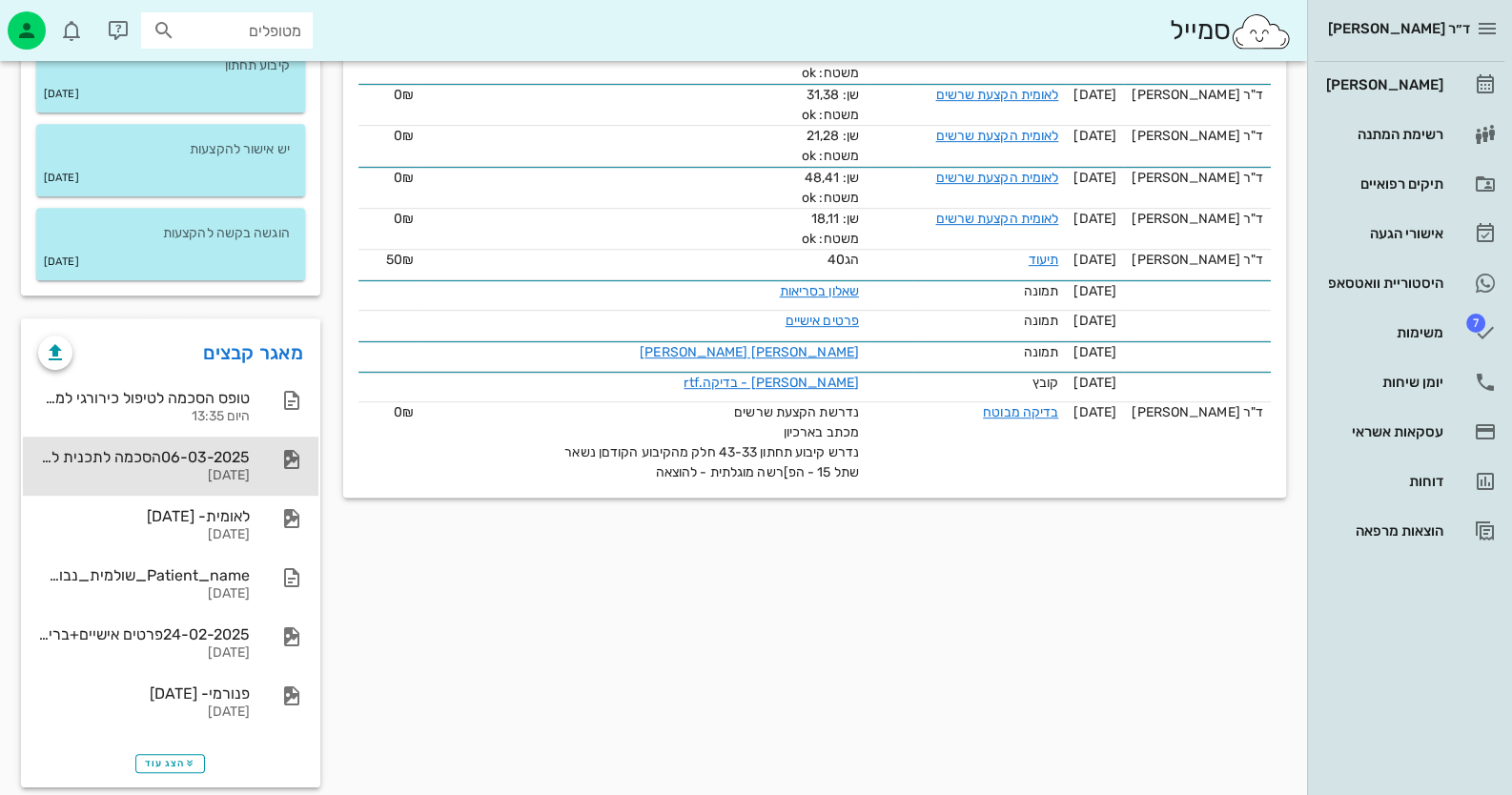
click at [220, 436] on div "06-03-2025הסכמה לתכנית לאומית [DATE]" at bounding box center [144, 466] width 212 height 59
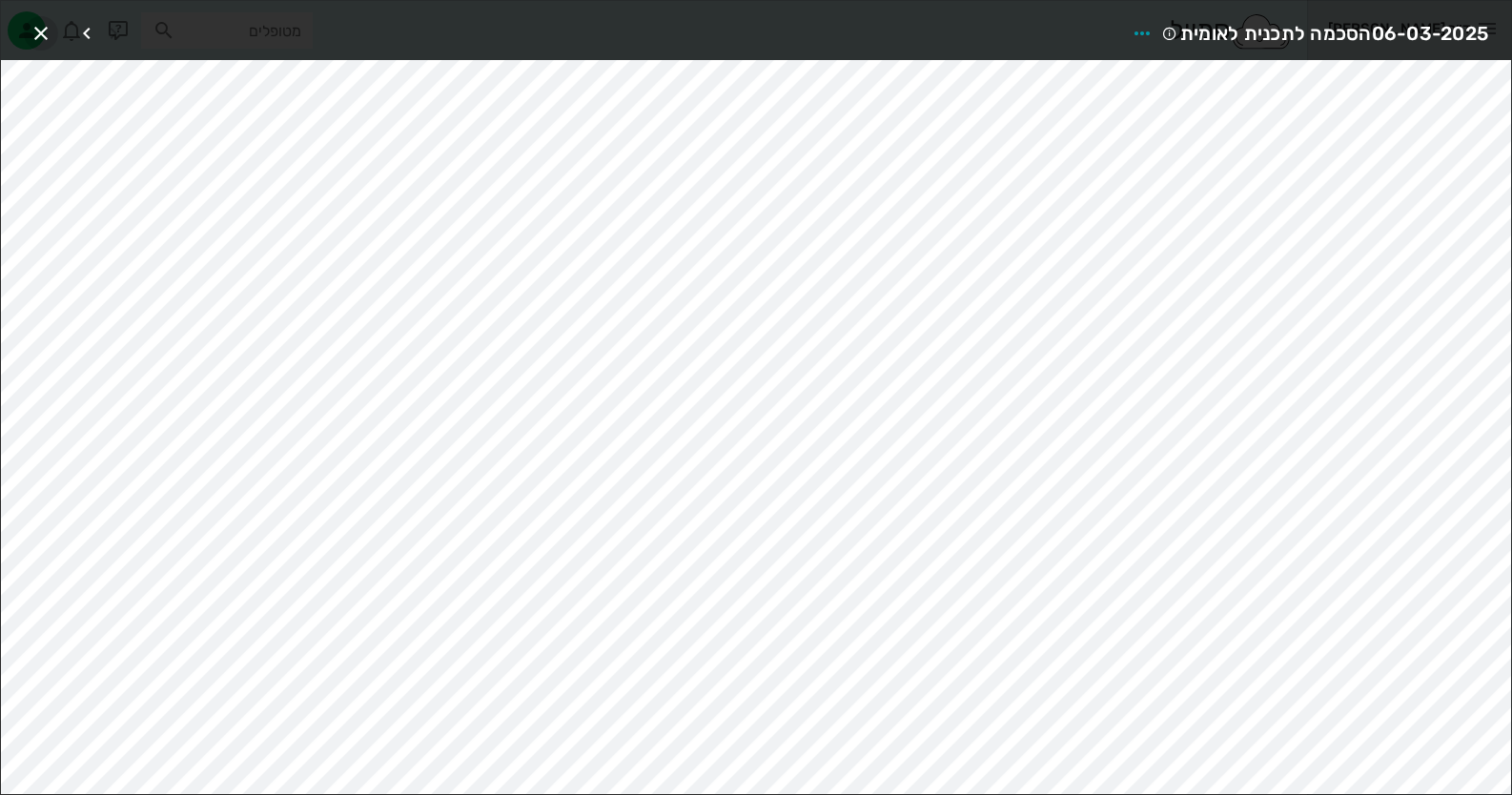
click at [52, 37] on span "button" at bounding box center [40, 33] width 34 height 23
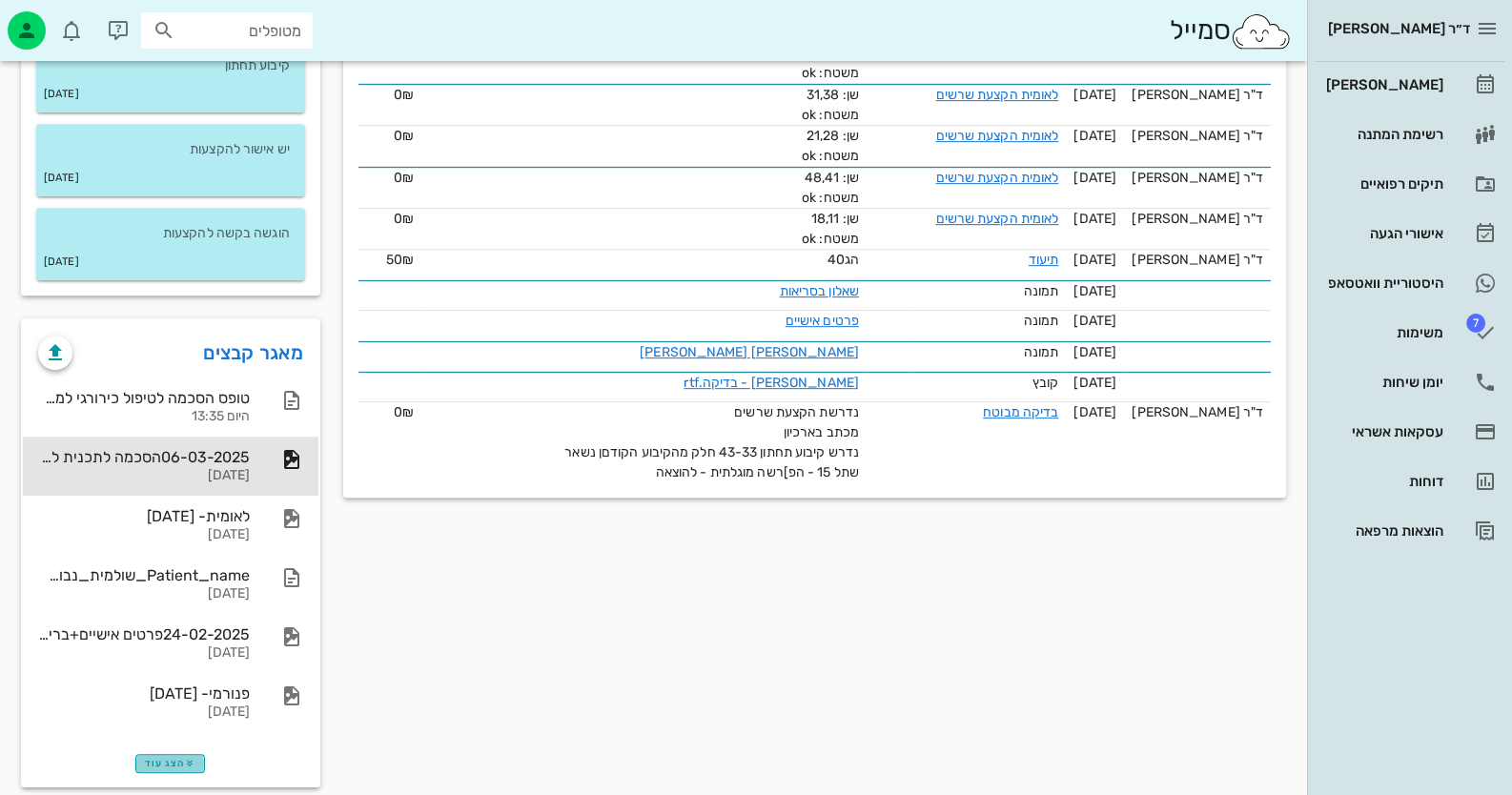
click at [192, 758] on icon "button" at bounding box center [190, 763] width 12 height 12
click at [238, 338] on link "מאגר קבצים" at bounding box center [253, 353] width 100 height 31
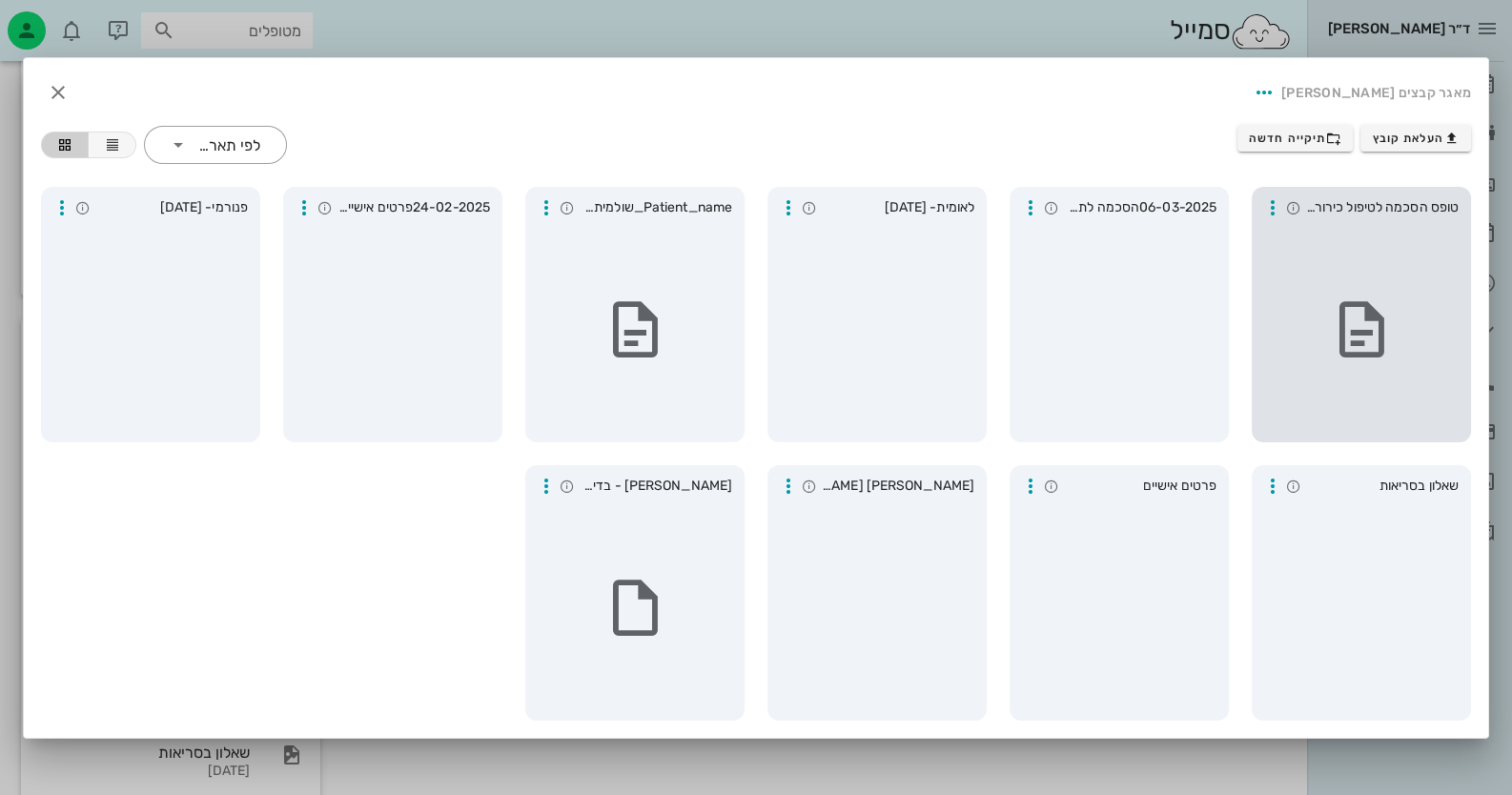
click at [1349, 263] on div at bounding box center [1360, 329] width 204 height 210
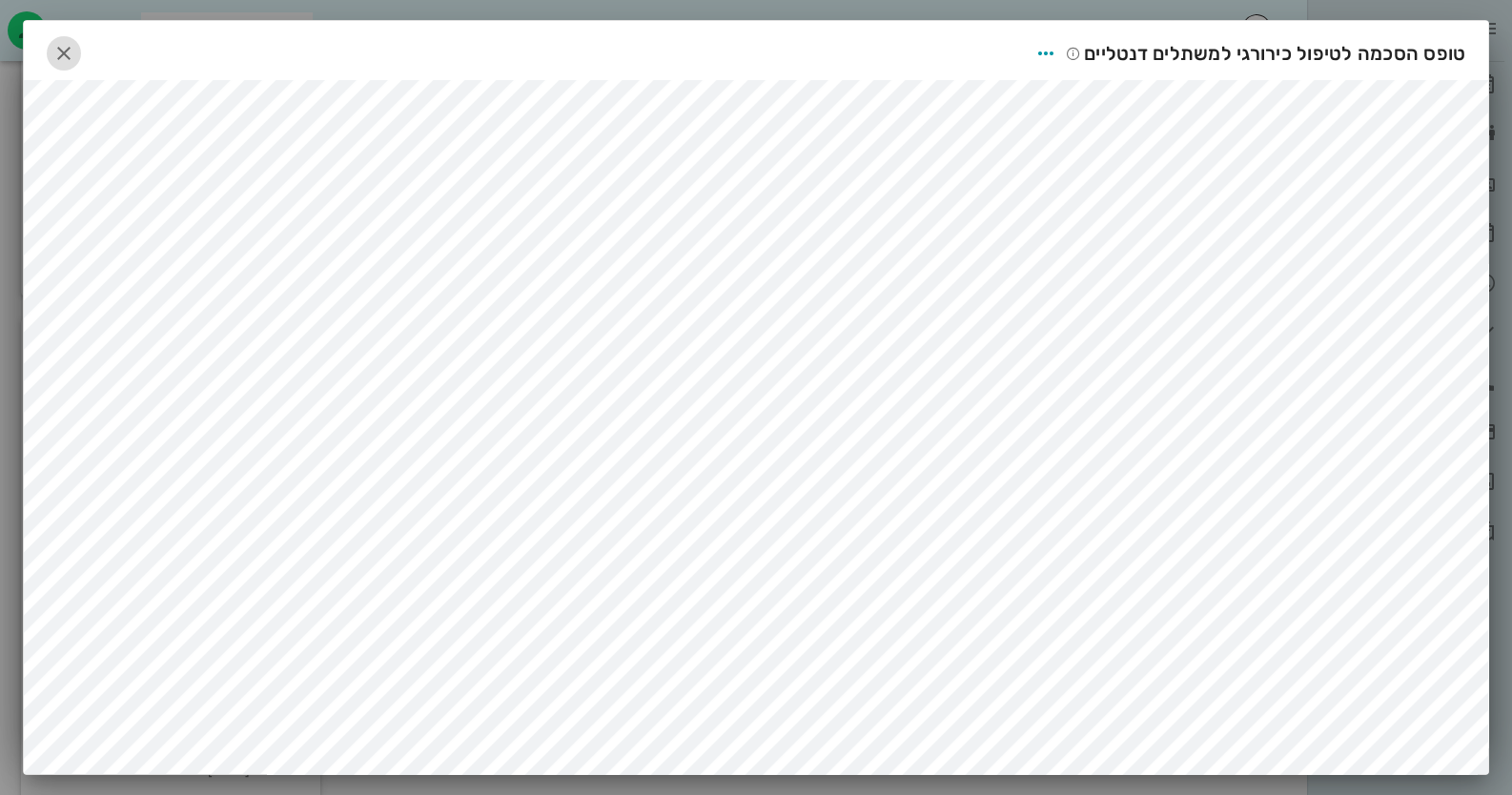
click at [58, 43] on icon "button" at bounding box center [63, 53] width 23 height 23
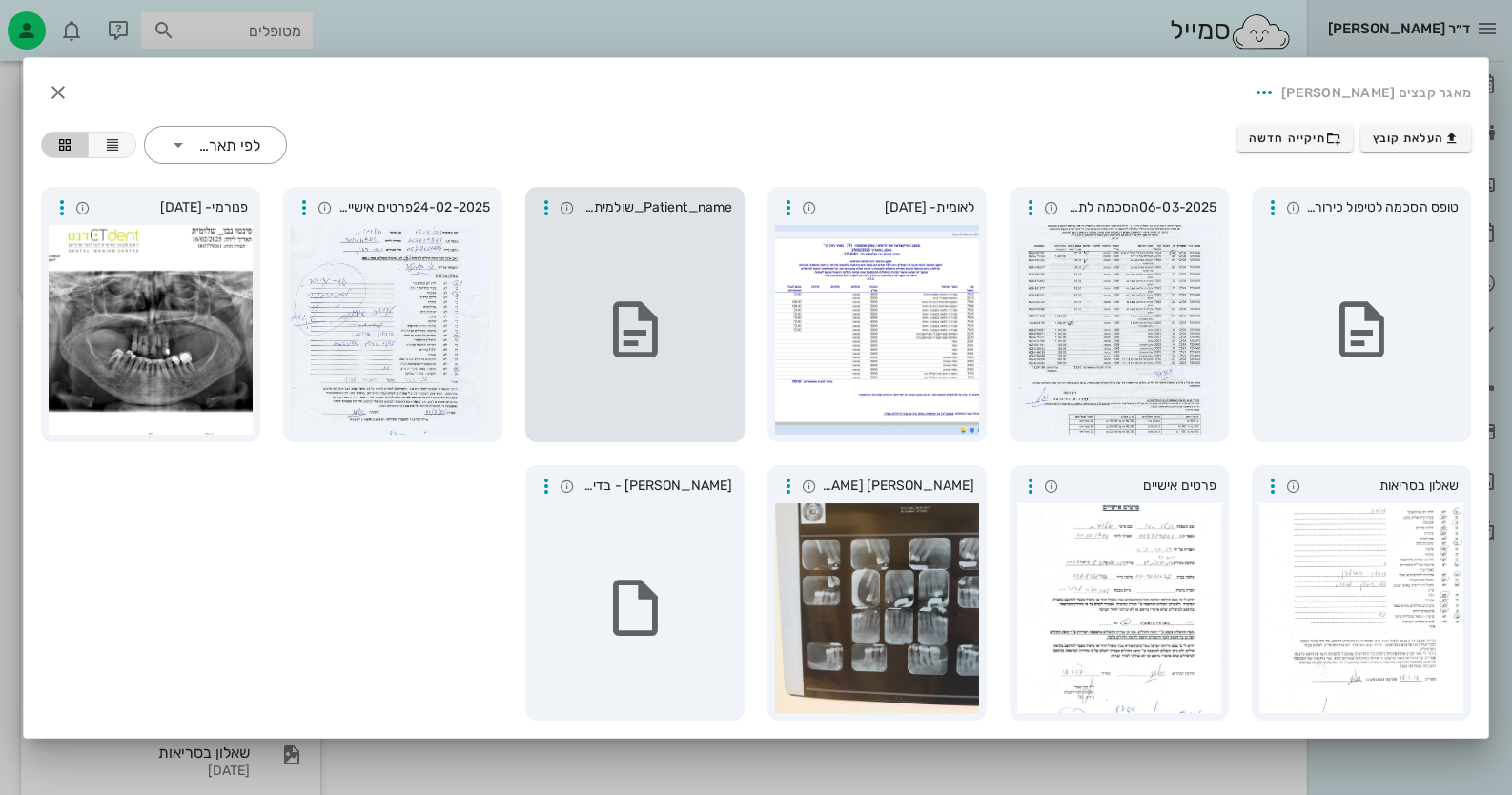
click at [687, 369] on div at bounding box center [634, 329] width 204 height 210
